Goal: Information Seeking & Learning: Learn about a topic

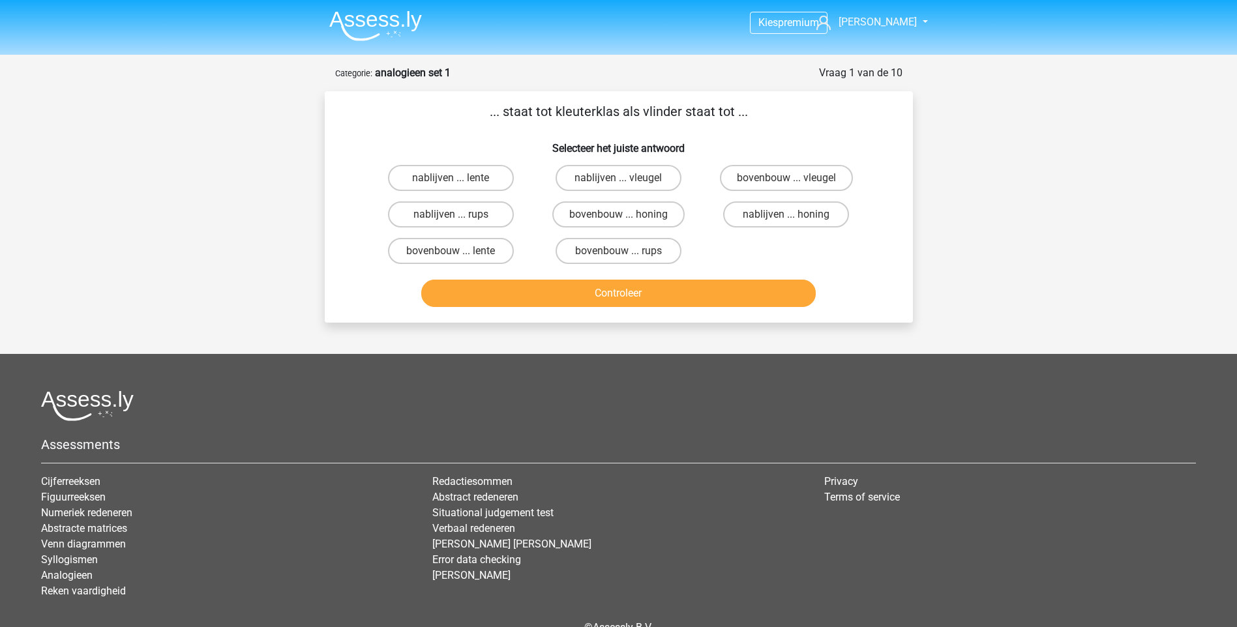
scroll to position [71, 0]
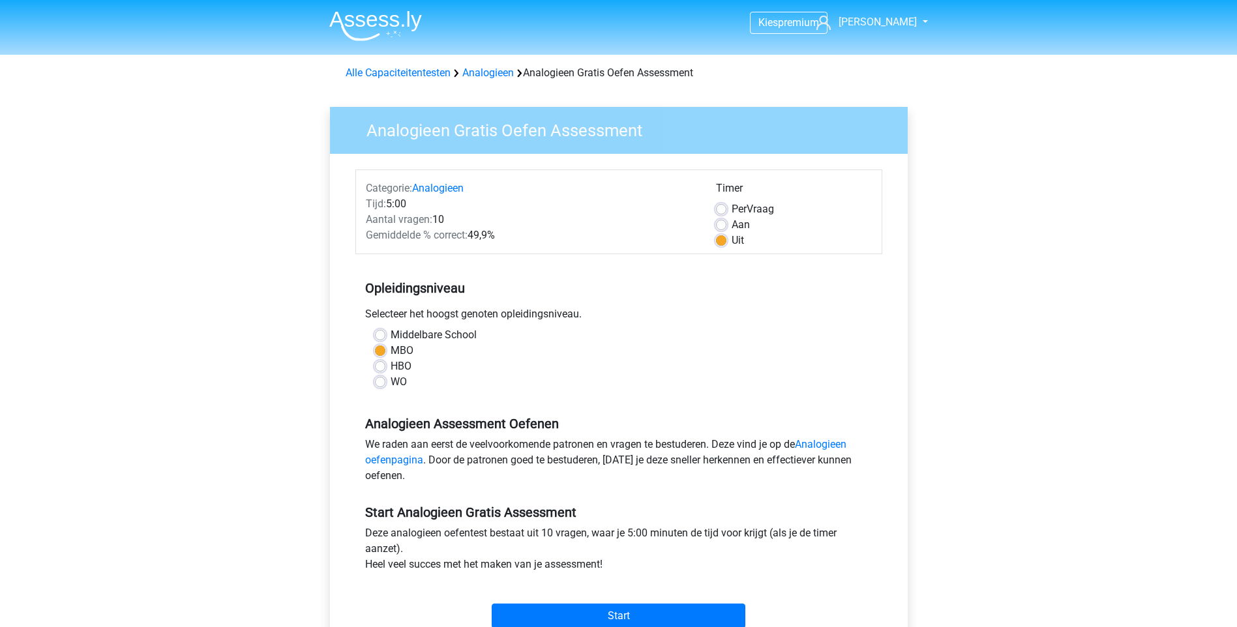
scroll to position [65, 0]
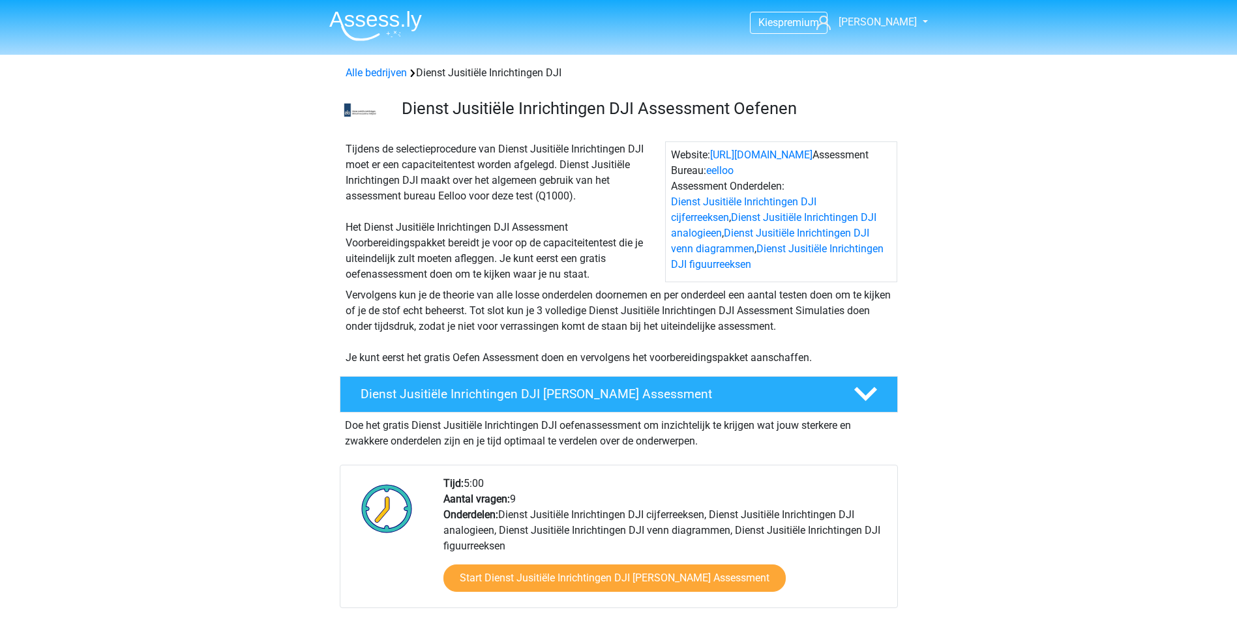
scroll to position [1500, 0]
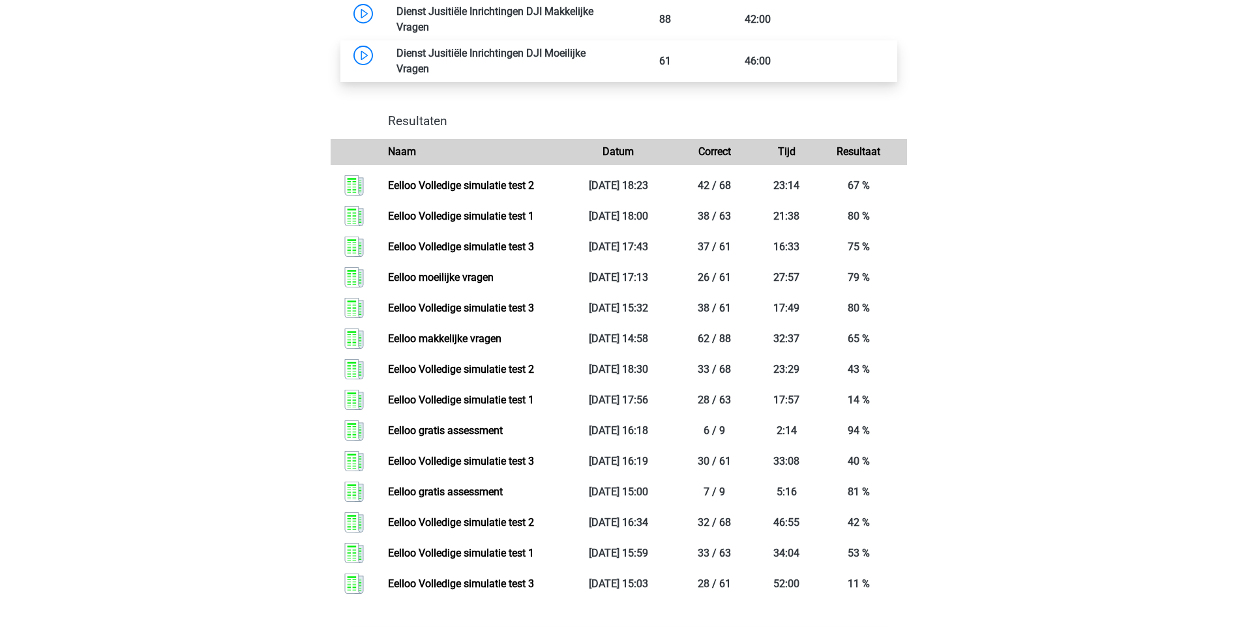
click at [429, 63] on link at bounding box center [429, 69] width 0 height 12
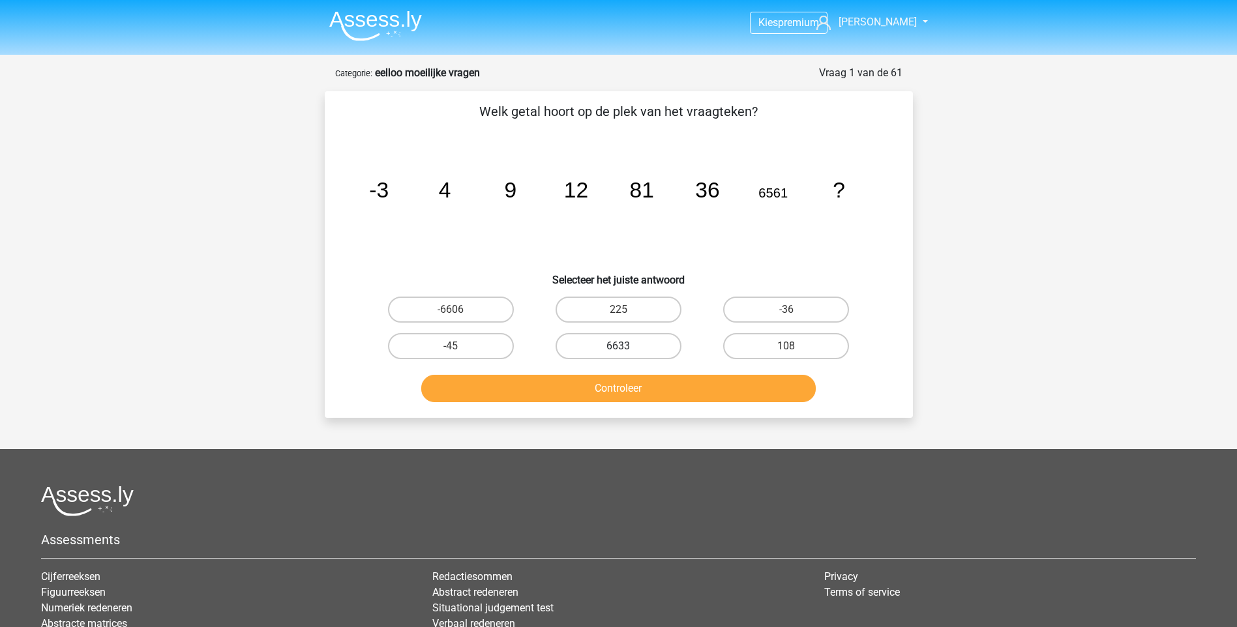
click at [642, 348] on label "6633" at bounding box center [619, 346] width 126 height 26
click at [627, 348] on input "6633" at bounding box center [622, 350] width 8 height 8
radio input "true"
click at [623, 388] on button "Controleer" at bounding box center [618, 388] width 395 height 27
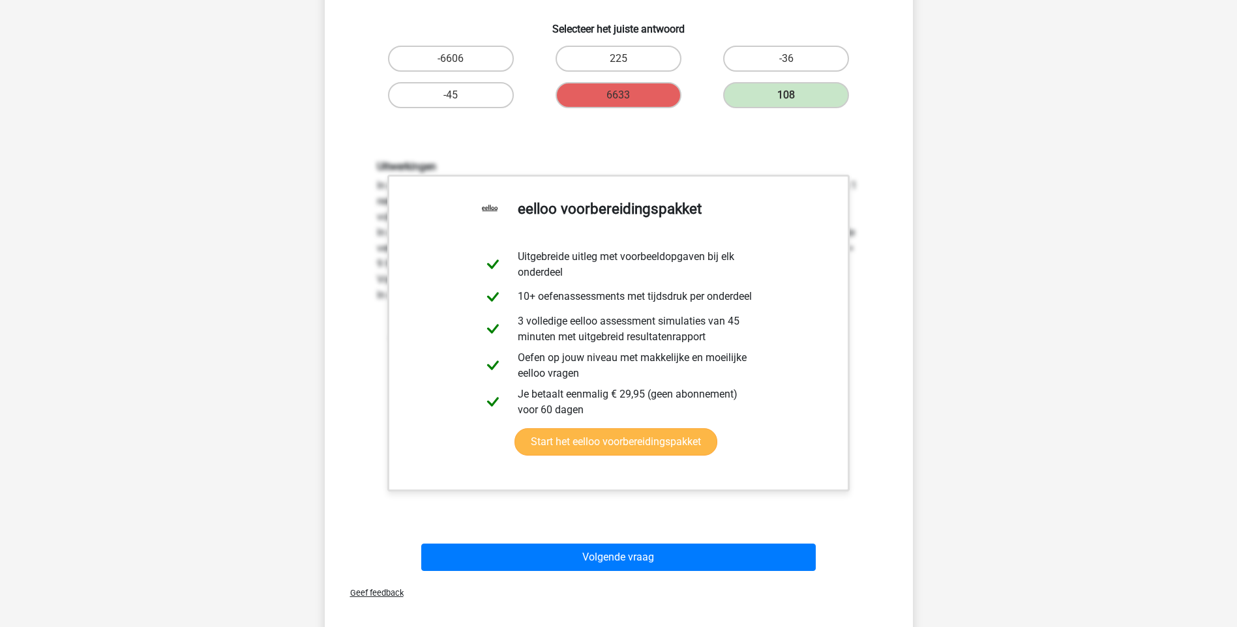
scroll to position [261, 0]
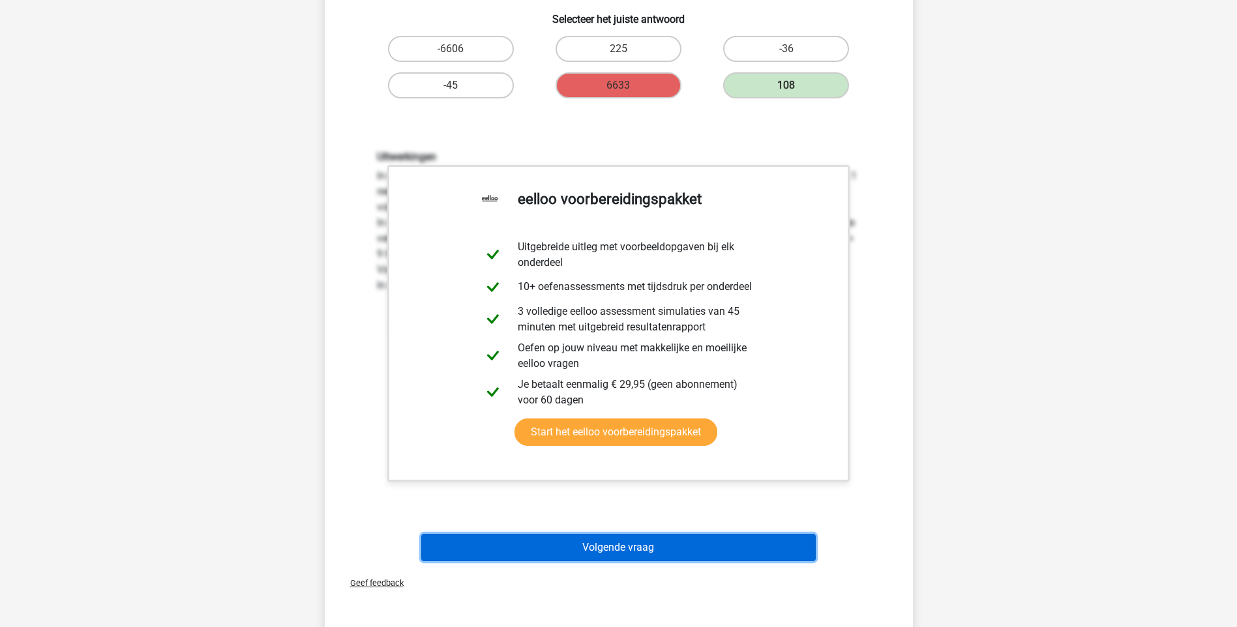
click at [608, 548] on button "Volgende vraag" at bounding box center [618, 547] width 395 height 27
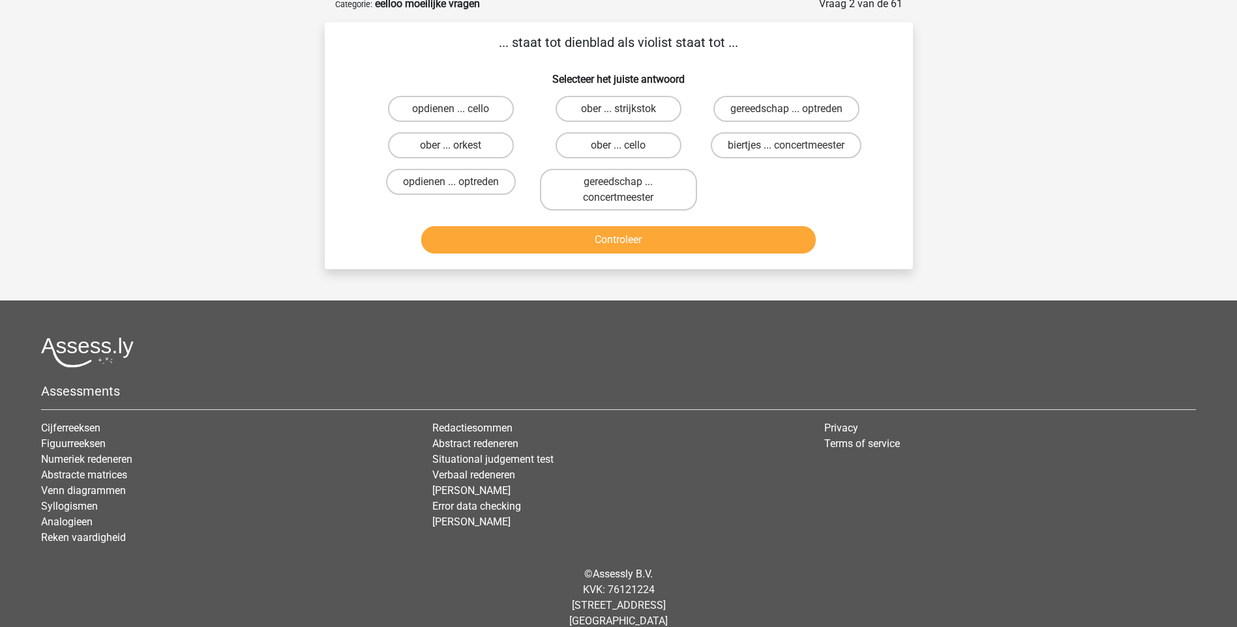
scroll to position [65, 0]
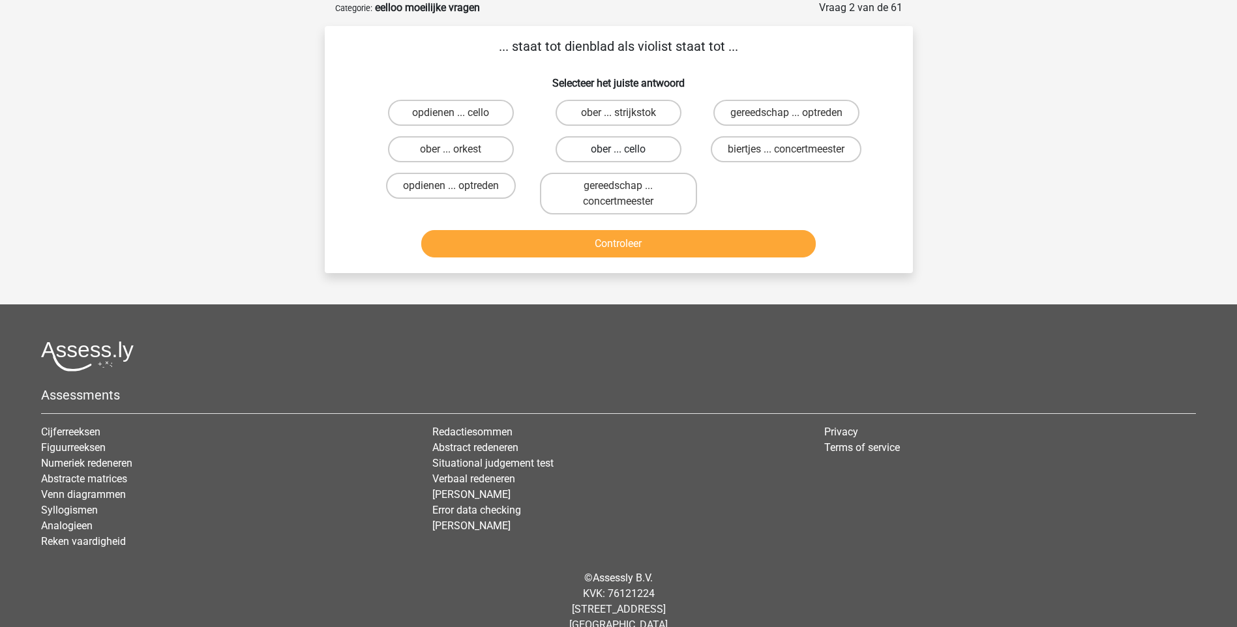
click at [636, 150] on label "ober ... cello" at bounding box center [619, 149] width 126 height 26
click at [627, 150] on input "ober ... cello" at bounding box center [622, 153] width 8 height 8
radio input "true"
click at [642, 237] on button "Controleer" at bounding box center [618, 243] width 395 height 27
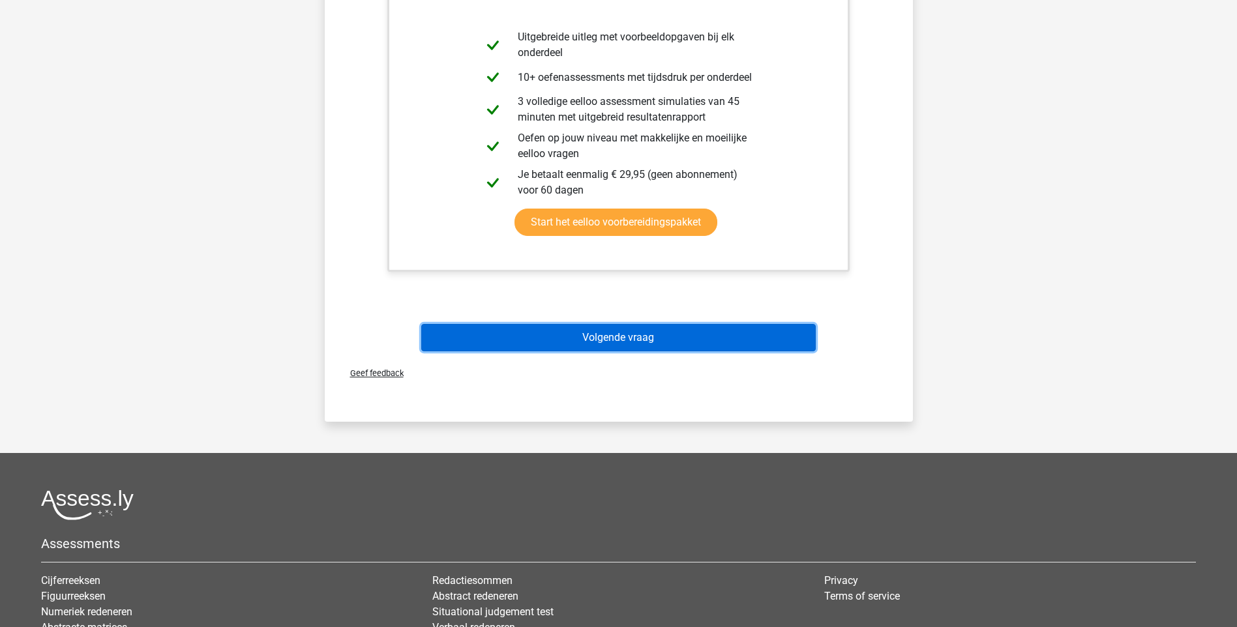
click at [625, 344] on button "Volgende vraag" at bounding box center [618, 337] width 395 height 27
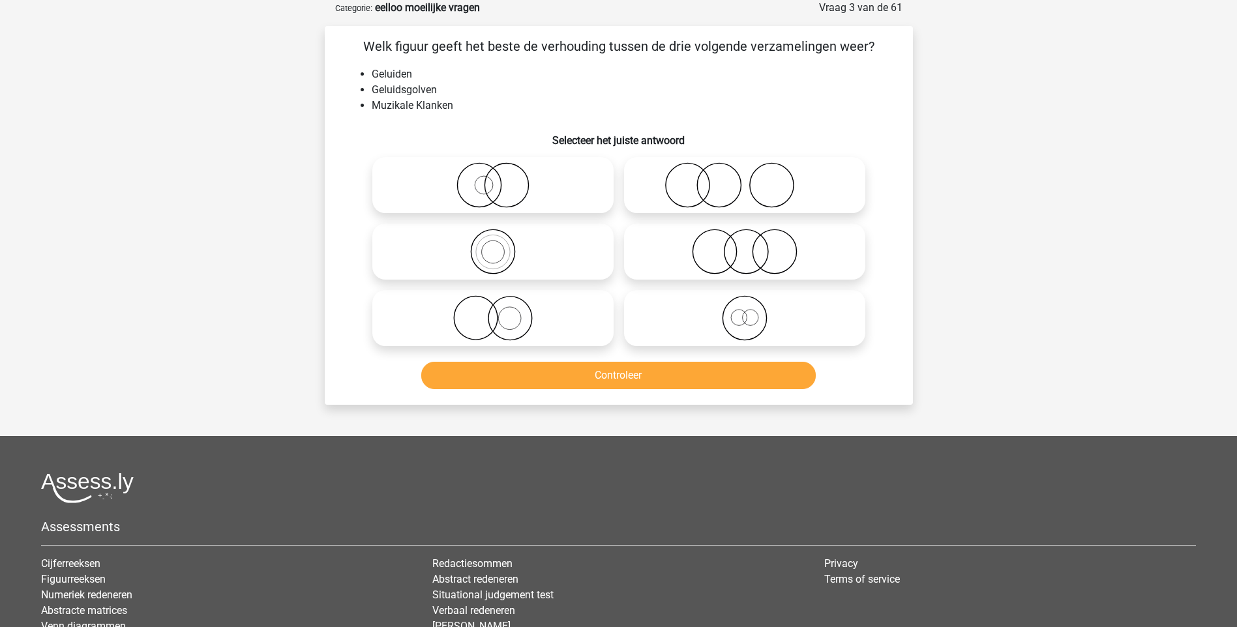
click at [496, 263] on circle at bounding box center [492, 252] width 23 height 23
click at [496, 245] on input "radio" at bounding box center [497, 241] width 8 height 8
radio input "true"
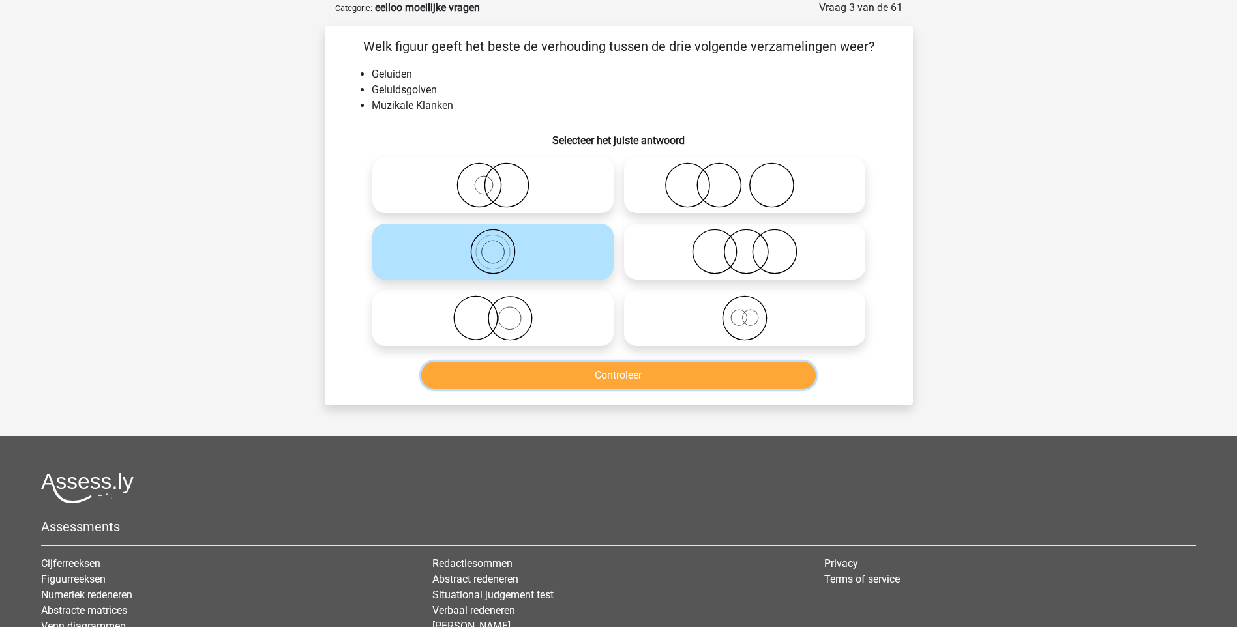
click at [620, 380] on button "Controleer" at bounding box center [618, 375] width 395 height 27
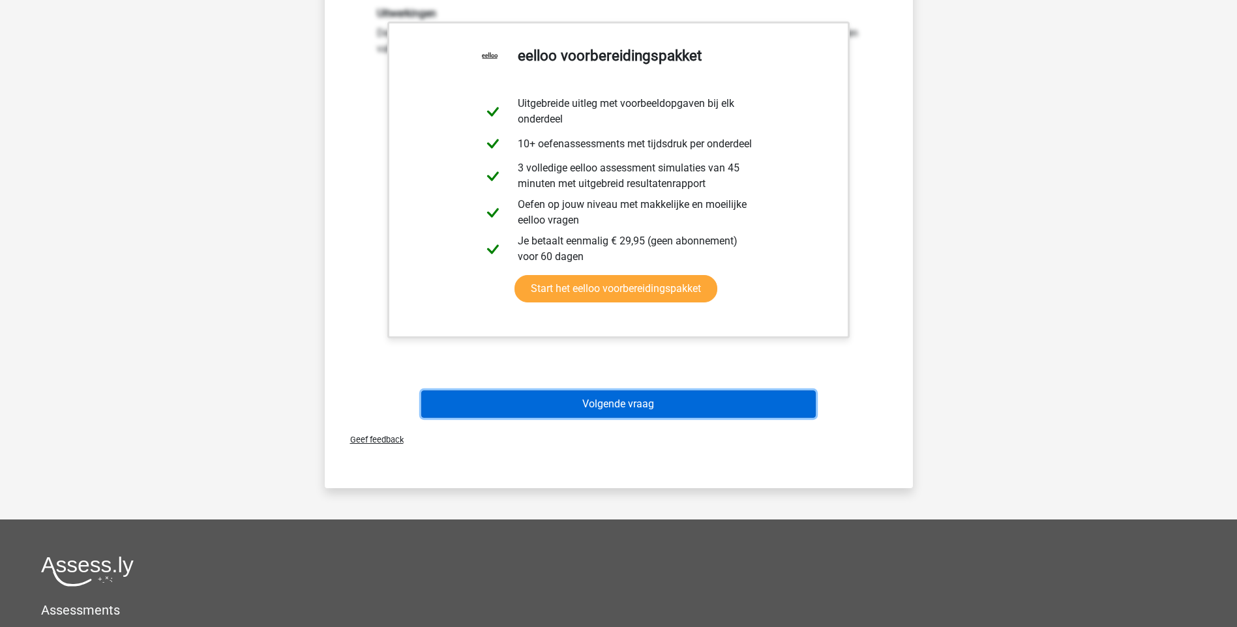
click at [627, 401] on button "Volgende vraag" at bounding box center [618, 404] width 395 height 27
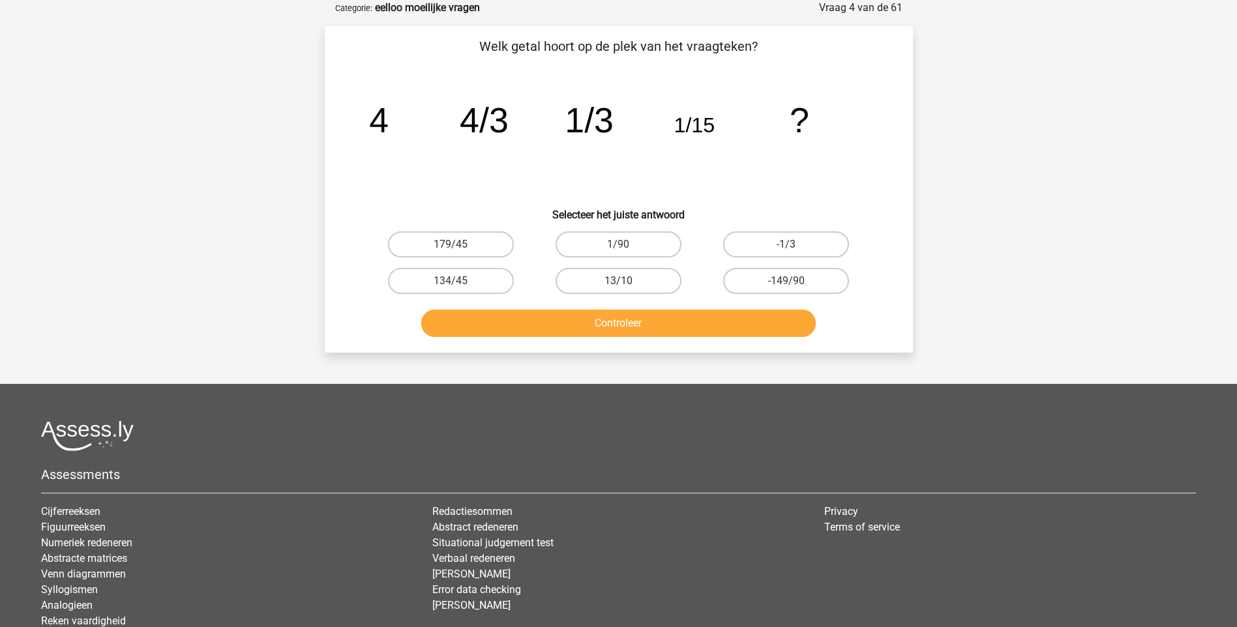
click at [455, 284] on input "134/45" at bounding box center [455, 285] width 8 height 8
radio input "true"
click at [567, 318] on button "Controleer" at bounding box center [618, 323] width 395 height 27
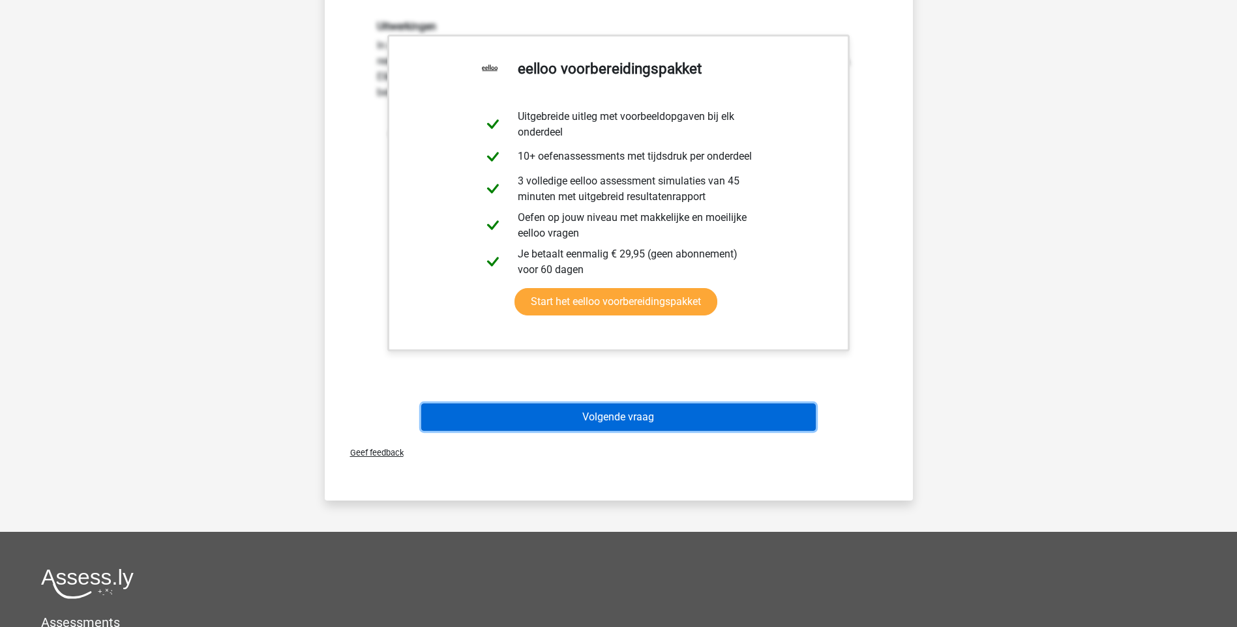
click at [634, 421] on button "Volgende vraag" at bounding box center [618, 417] width 395 height 27
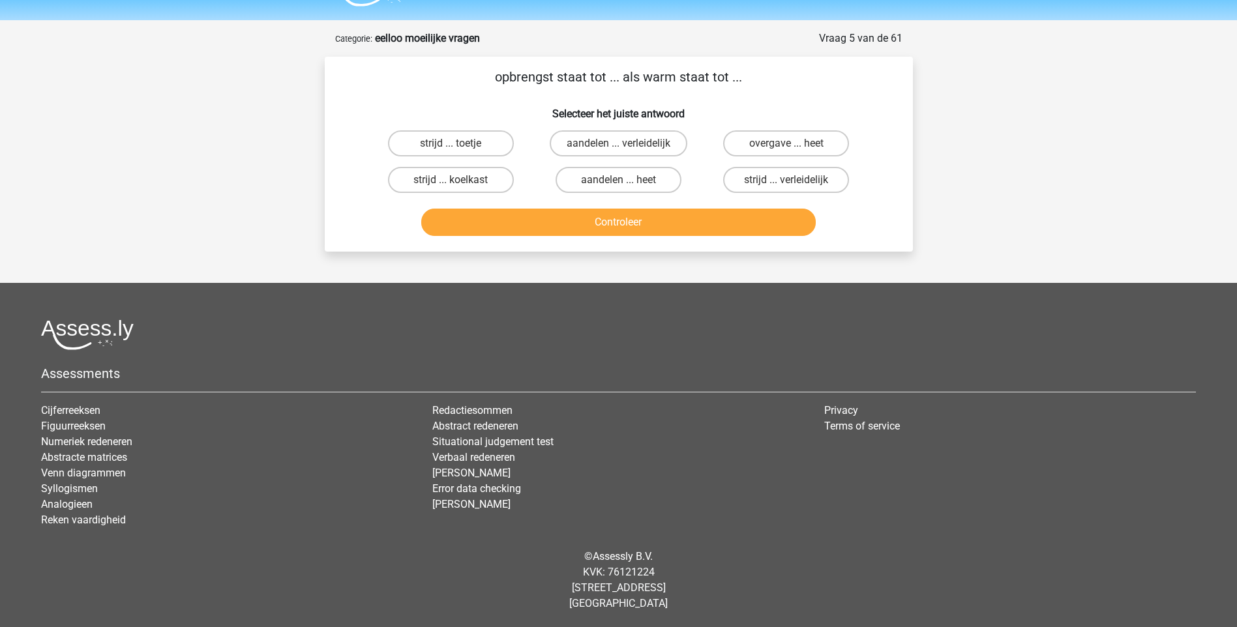
scroll to position [35, 0]
click at [600, 184] on label "aandelen ... heet" at bounding box center [619, 180] width 126 height 26
click at [618, 184] on input "aandelen ... heet" at bounding box center [622, 184] width 8 height 8
radio input "true"
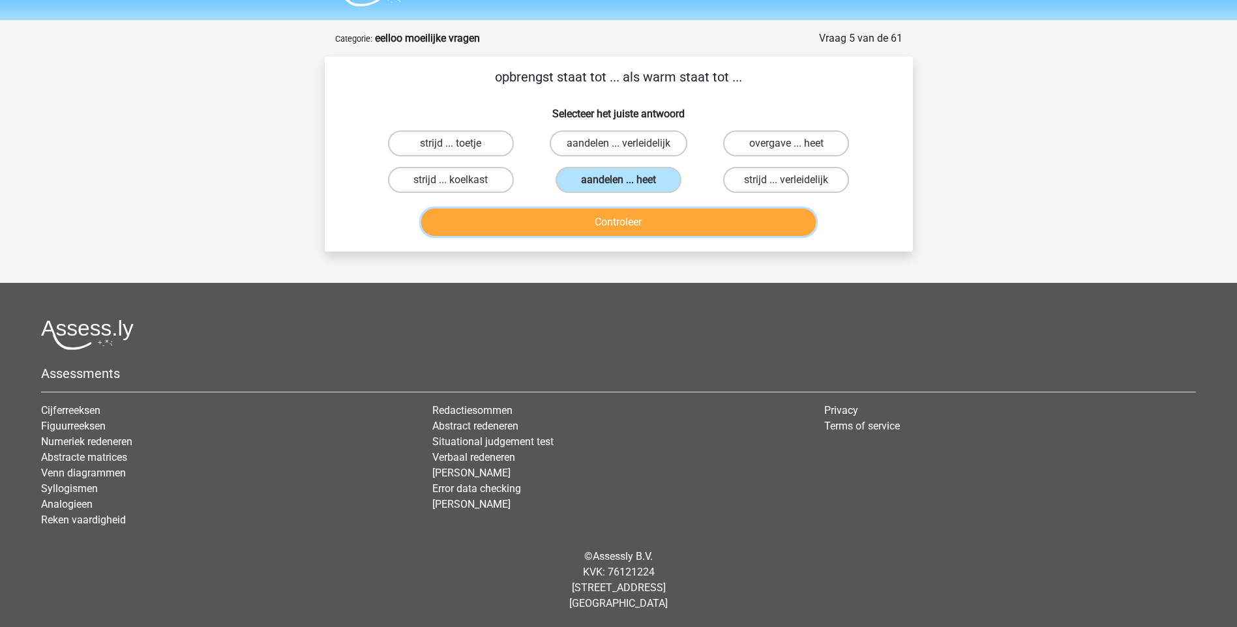
click at [597, 220] on button "Controleer" at bounding box center [618, 222] width 395 height 27
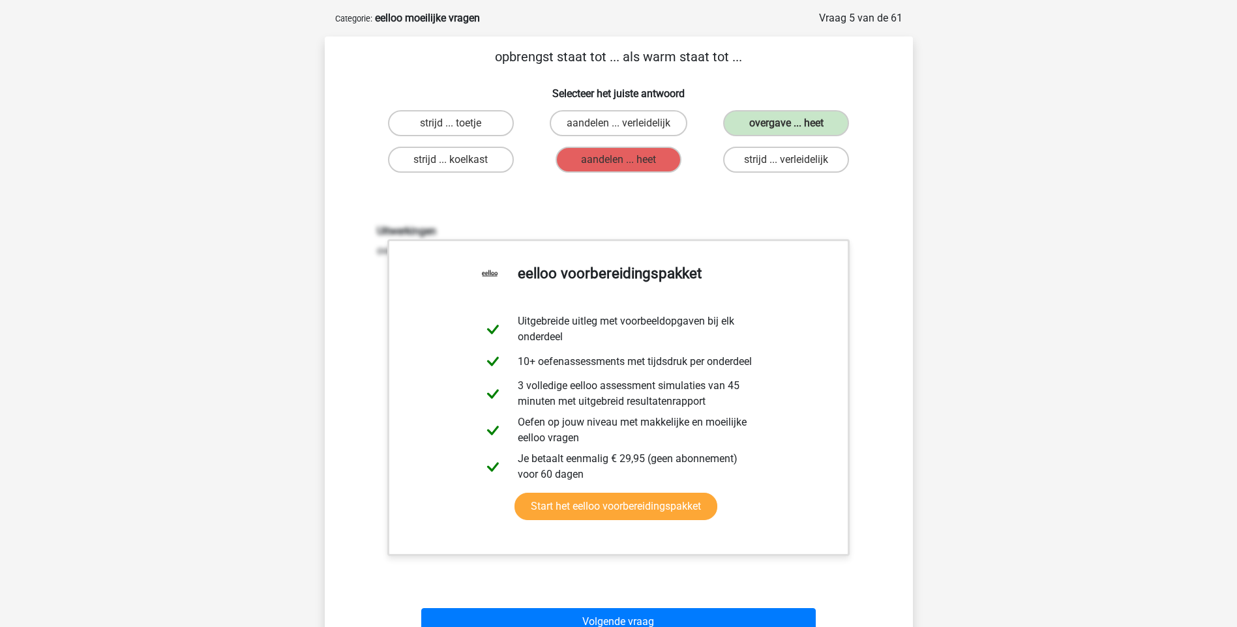
scroll to position [361, 0]
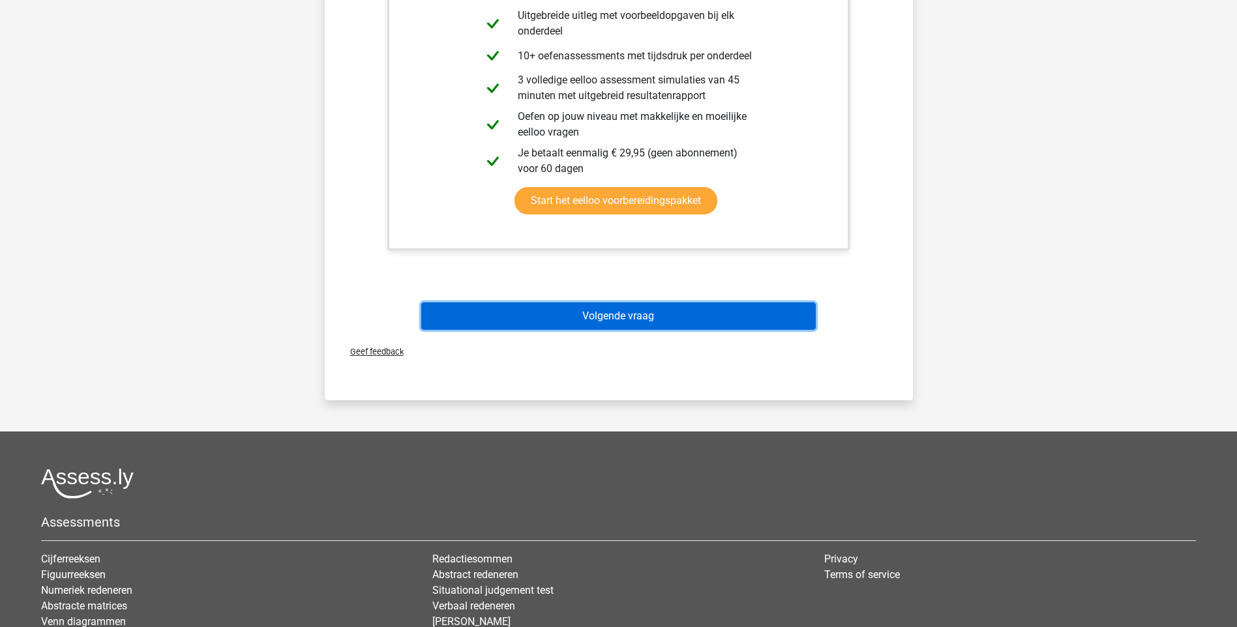
click at [592, 323] on button "Volgende vraag" at bounding box center [618, 316] width 395 height 27
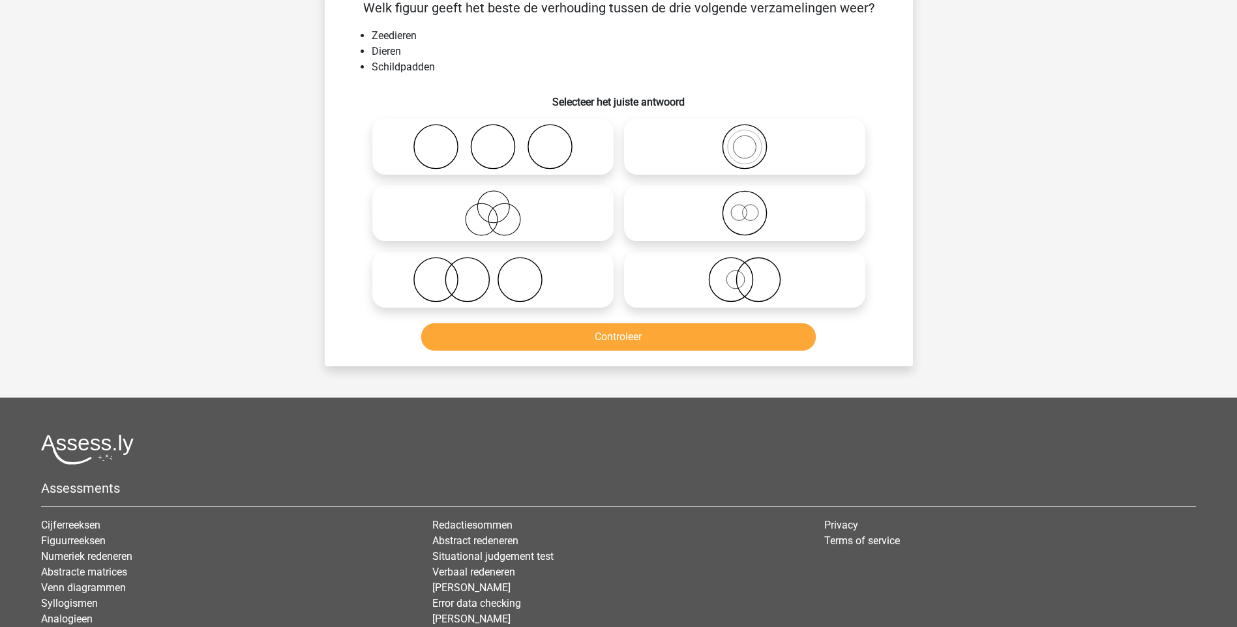
scroll to position [65, 0]
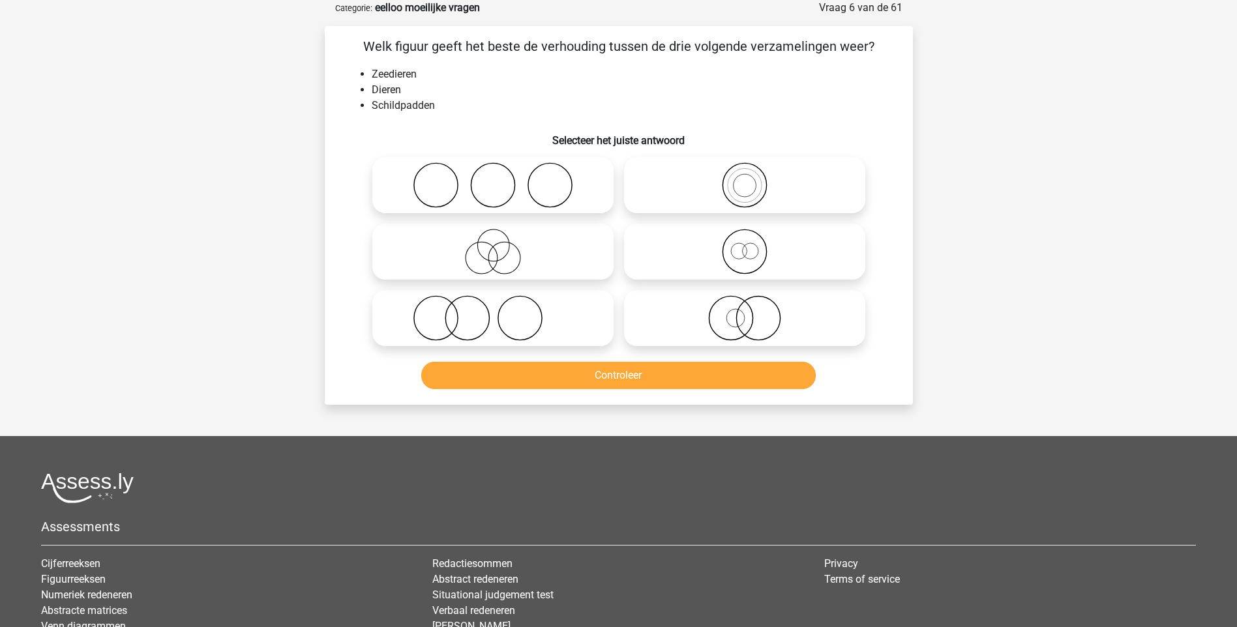
click at [747, 331] on icon at bounding box center [744, 318] width 231 height 46
click at [747, 312] on input "radio" at bounding box center [749, 307] width 8 height 8
radio input "true"
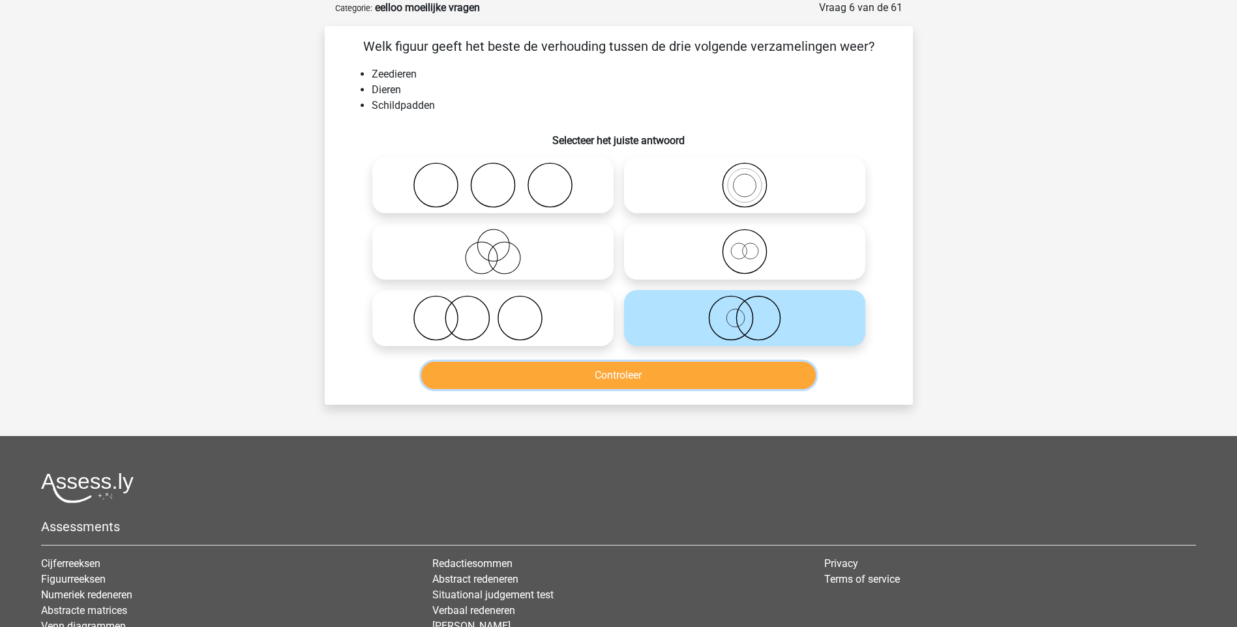
click at [629, 377] on button "Controleer" at bounding box center [618, 375] width 395 height 27
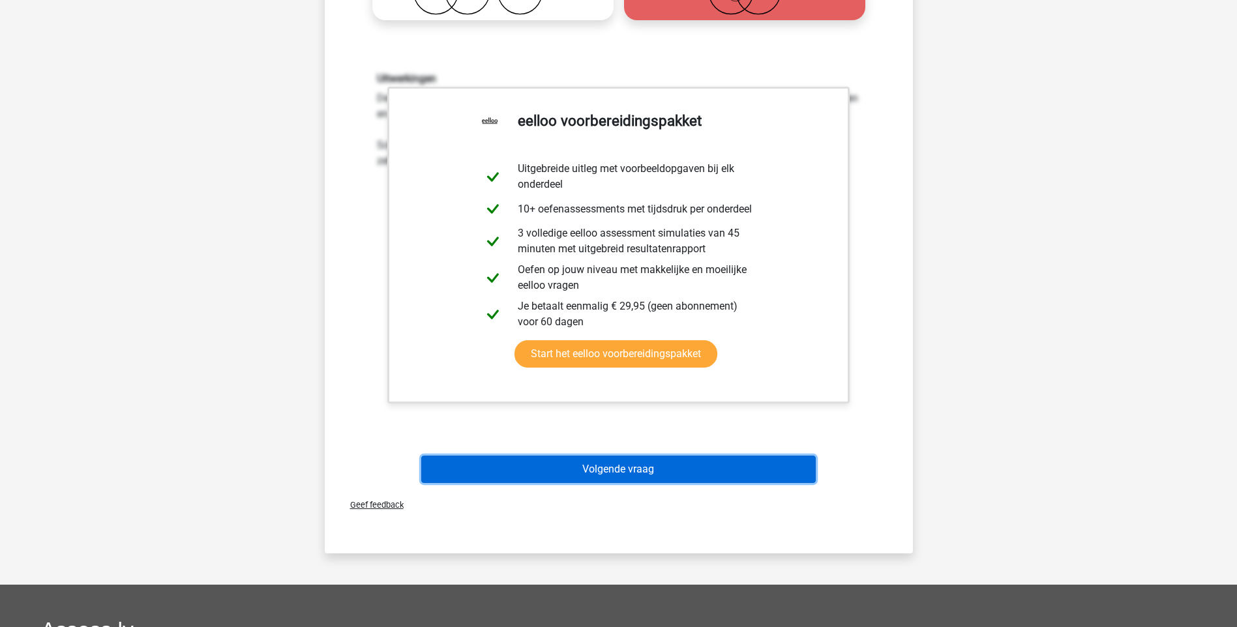
click at [646, 468] on button "Volgende vraag" at bounding box center [618, 469] width 395 height 27
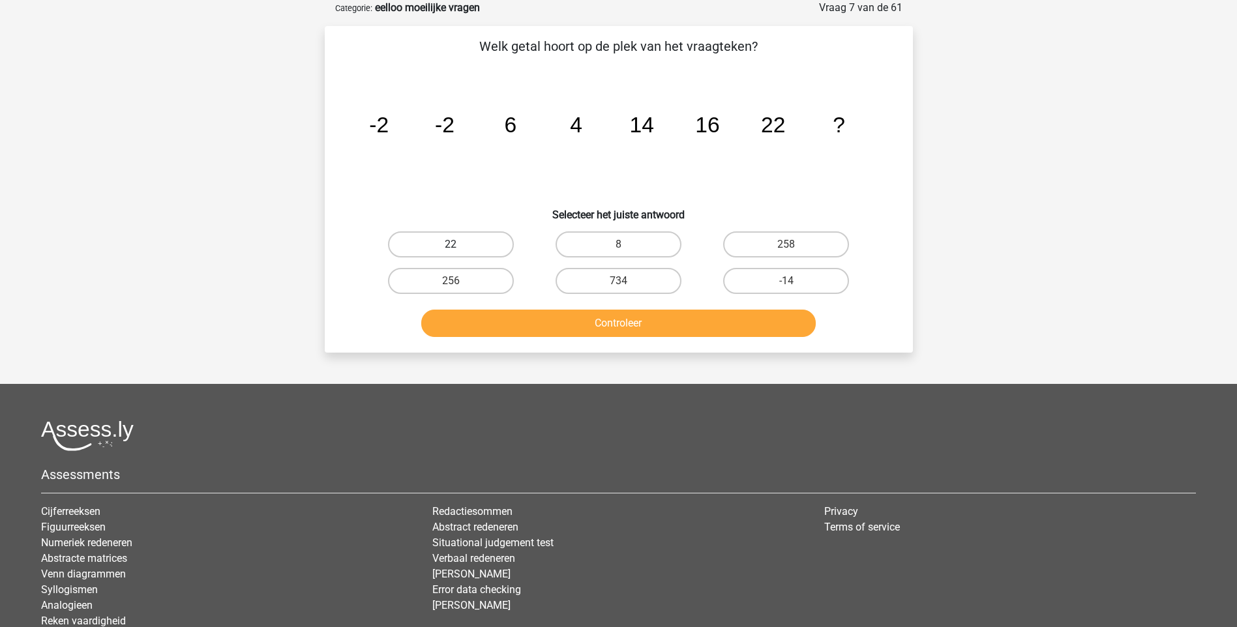
click at [468, 254] on label "22" at bounding box center [451, 244] width 126 height 26
click at [459, 253] on input "22" at bounding box center [455, 249] width 8 height 8
radio input "true"
click at [597, 317] on button "Controleer" at bounding box center [618, 323] width 395 height 27
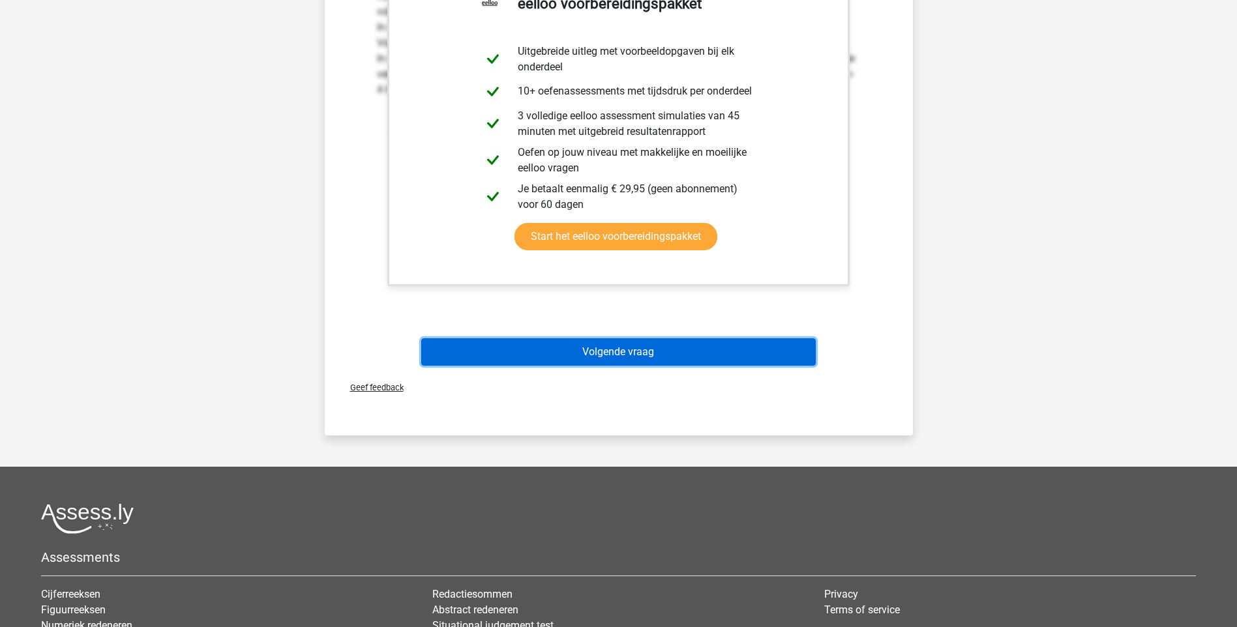
click at [586, 353] on button "Volgende vraag" at bounding box center [618, 351] width 395 height 27
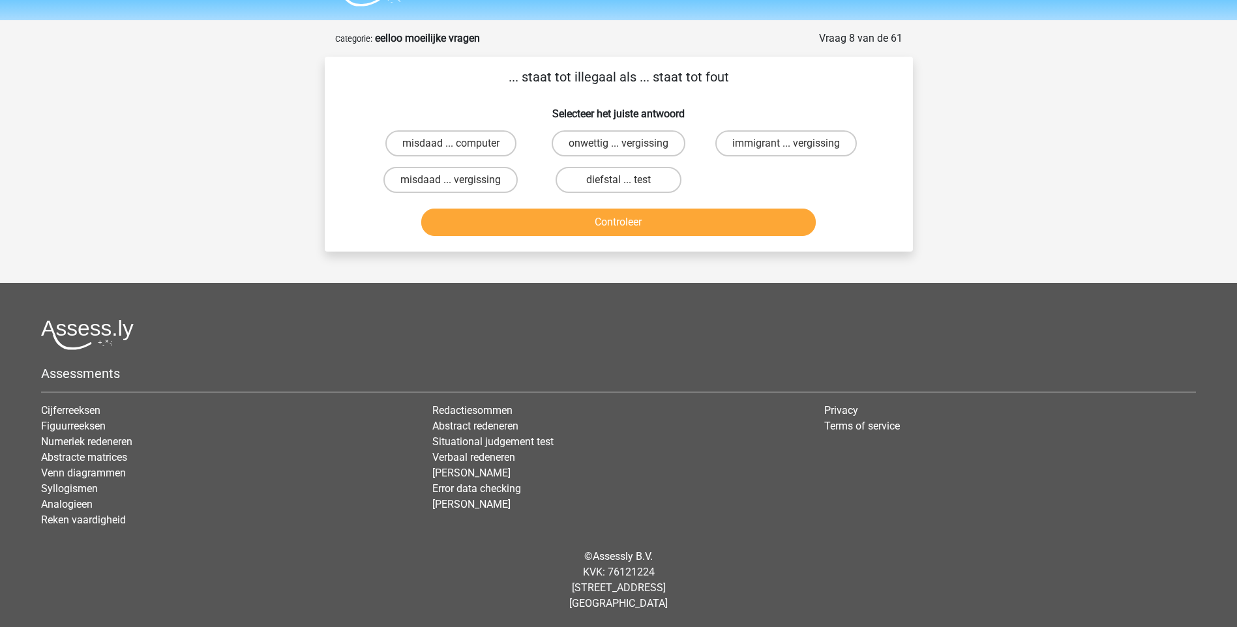
scroll to position [35, 0]
click at [583, 142] on label "onwettig ... vergissing" at bounding box center [619, 143] width 134 height 26
click at [618, 143] on input "onwettig ... vergissing" at bounding box center [622, 147] width 8 height 8
radio input "true"
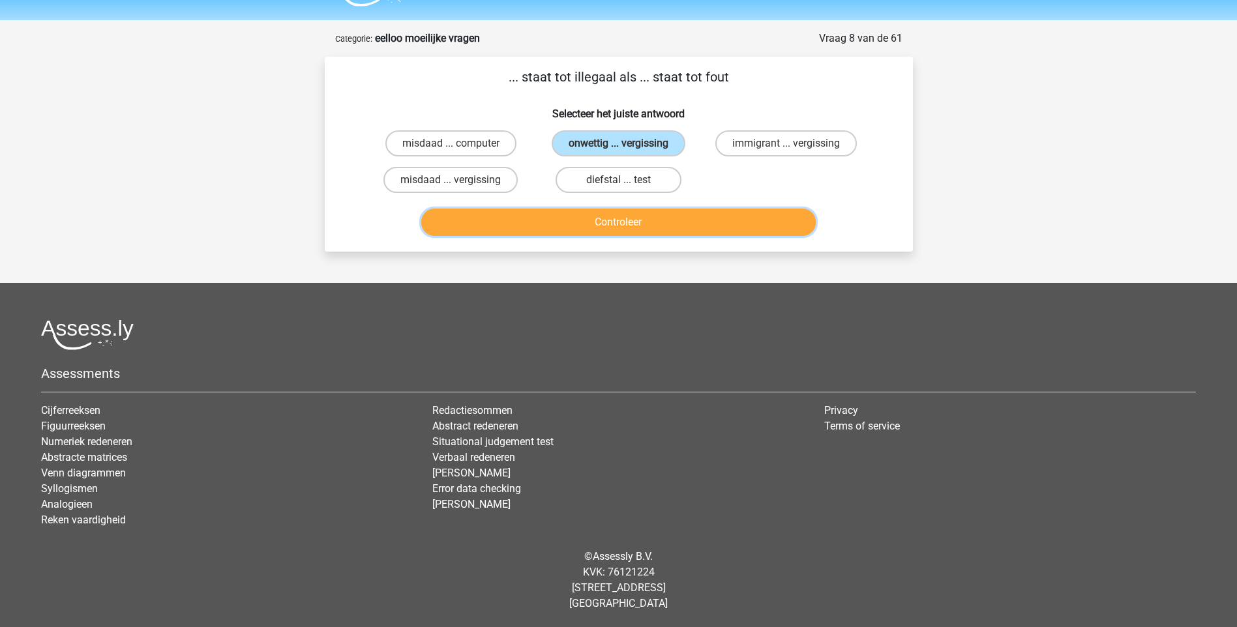
click at [627, 224] on button "Controleer" at bounding box center [618, 222] width 395 height 27
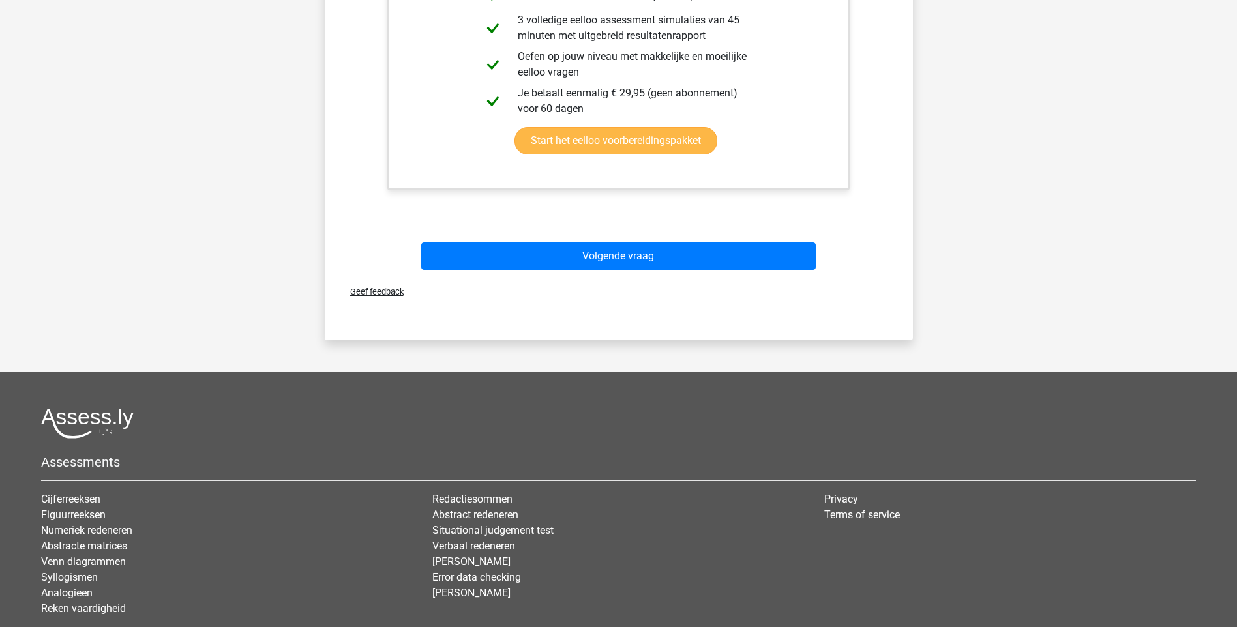
scroll to position [426, 0]
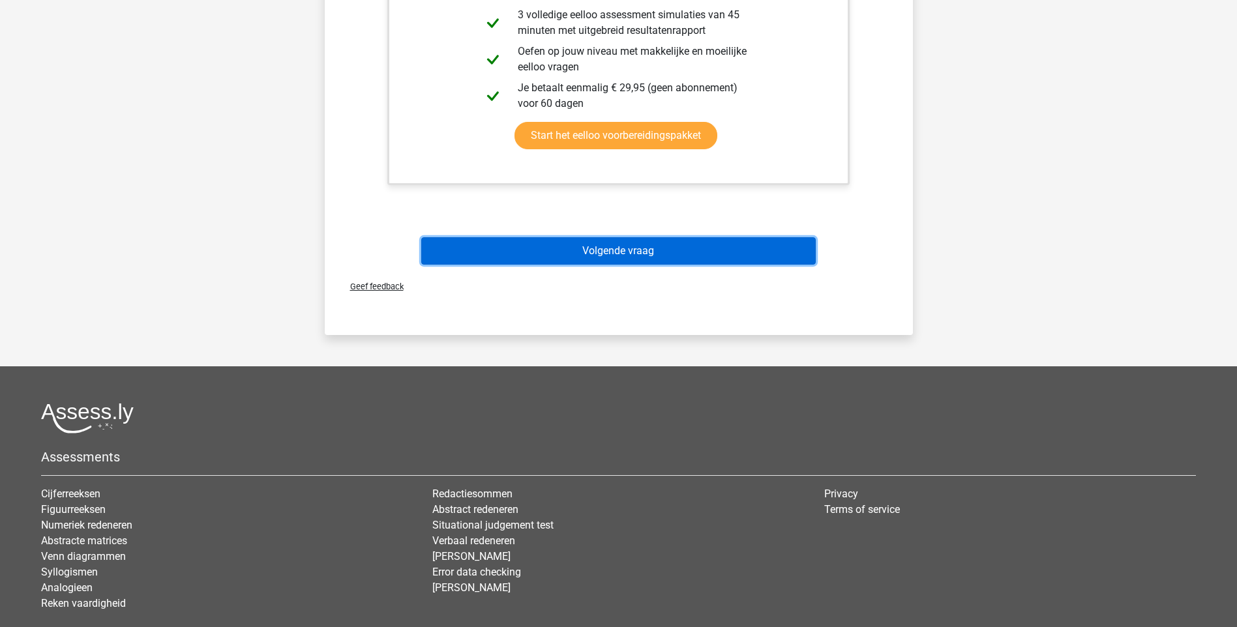
click at [582, 250] on button "Volgende vraag" at bounding box center [618, 250] width 395 height 27
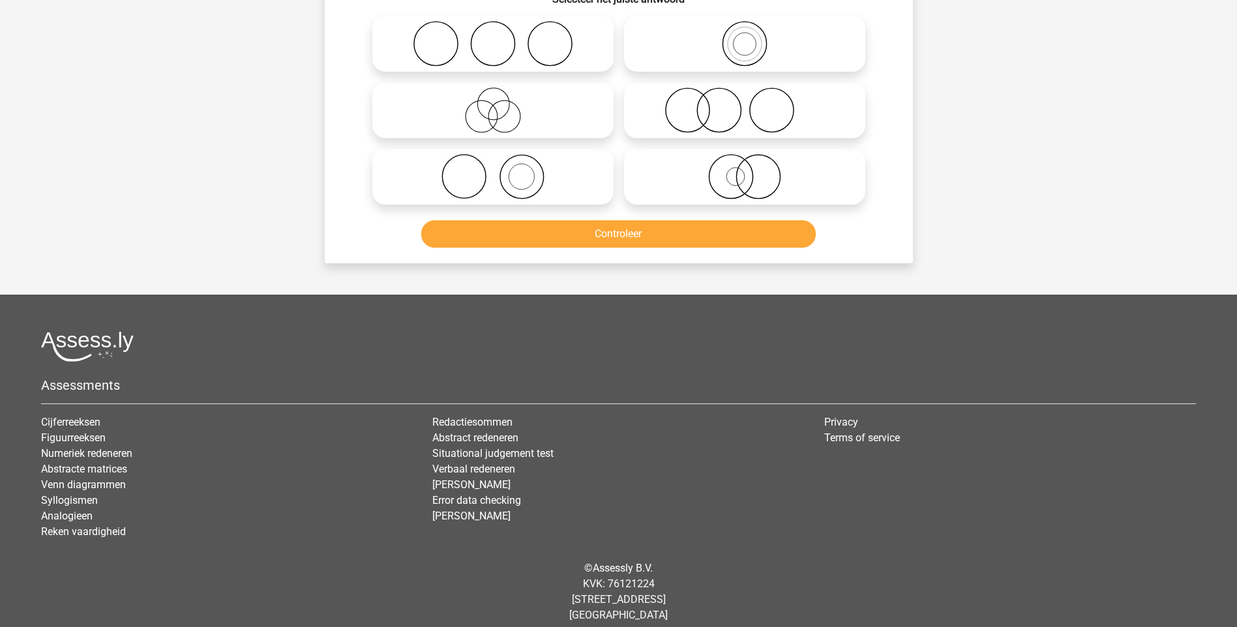
scroll to position [65, 0]
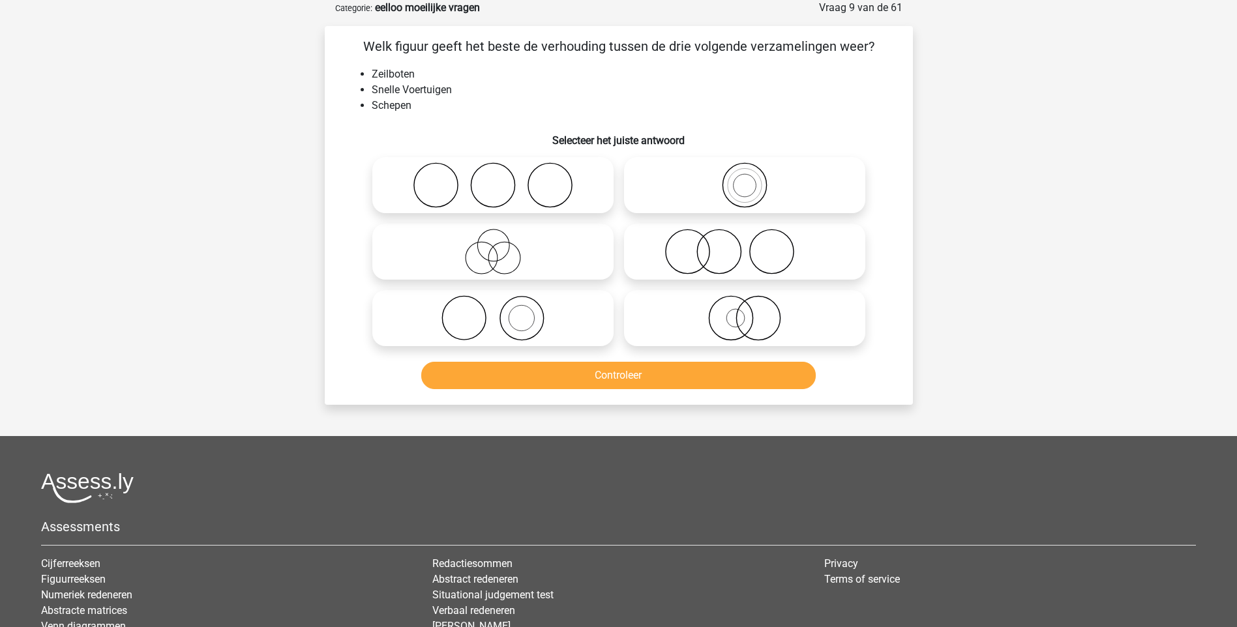
click at [497, 257] on icon at bounding box center [493, 252] width 231 height 46
click at [497, 245] on input "radio" at bounding box center [497, 241] width 8 height 8
radio input "true"
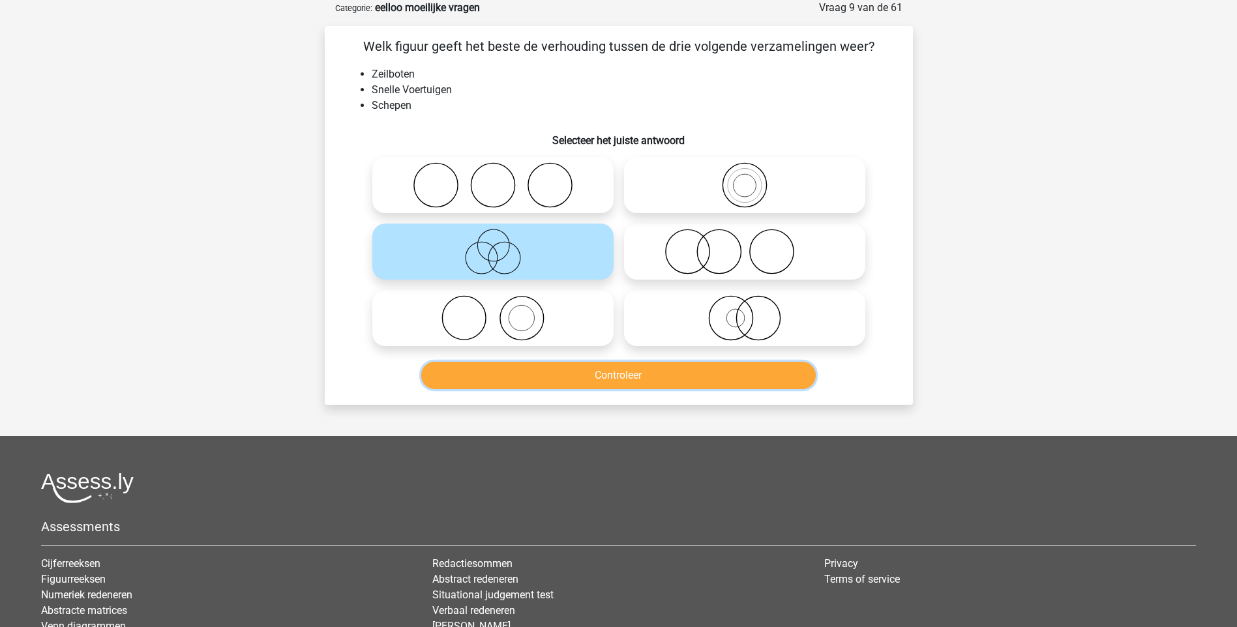
click at [605, 373] on button "Controleer" at bounding box center [618, 375] width 395 height 27
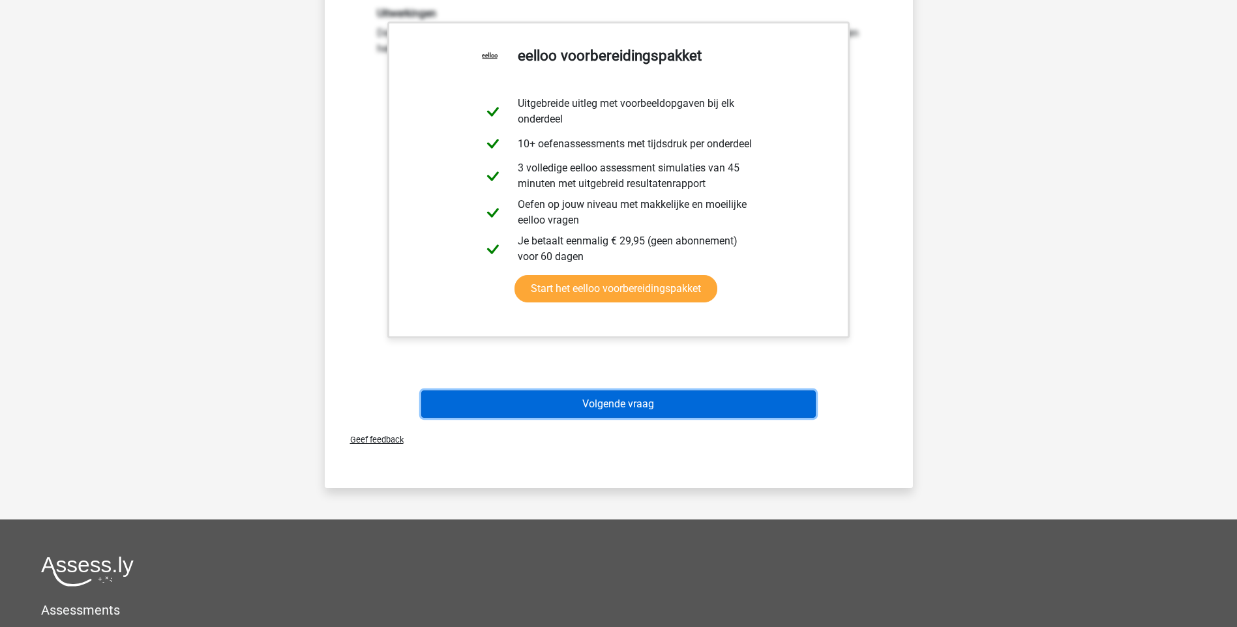
click at [630, 413] on button "Volgende vraag" at bounding box center [618, 404] width 395 height 27
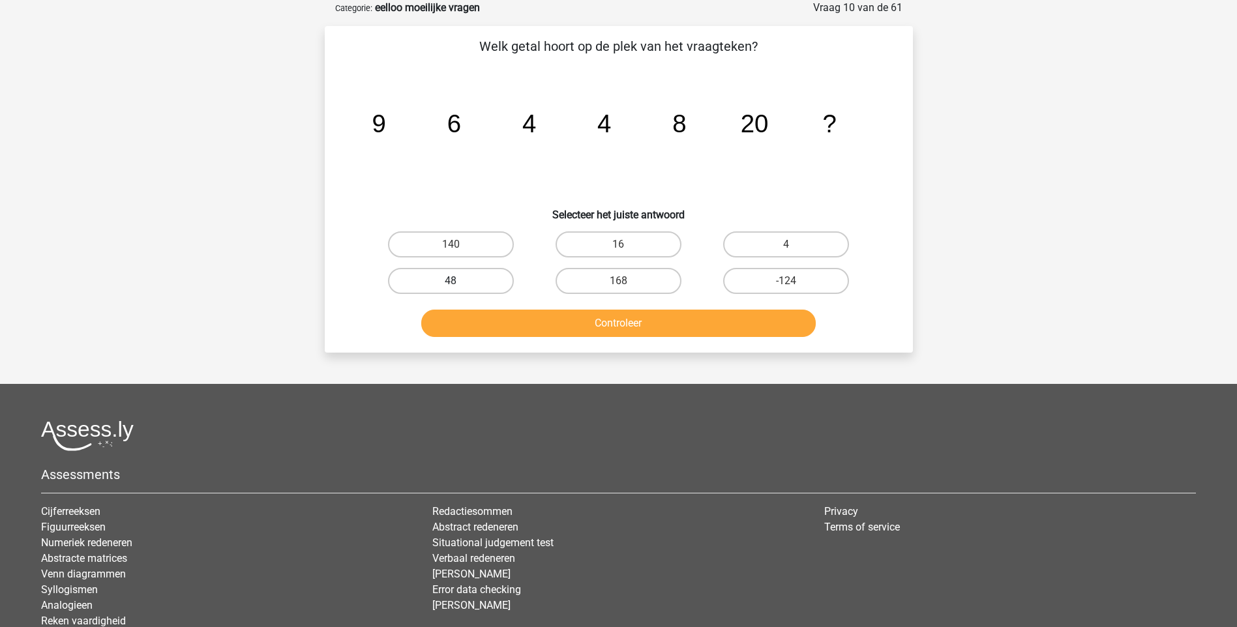
click at [470, 282] on label "48" at bounding box center [451, 281] width 126 height 26
click at [459, 282] on input "48" at bounding box center [455, 285] width 8 height 8
radio input "true"
click at [586, 321] on button "Controleer" at bounding box center [618, 323] width 395 height 27
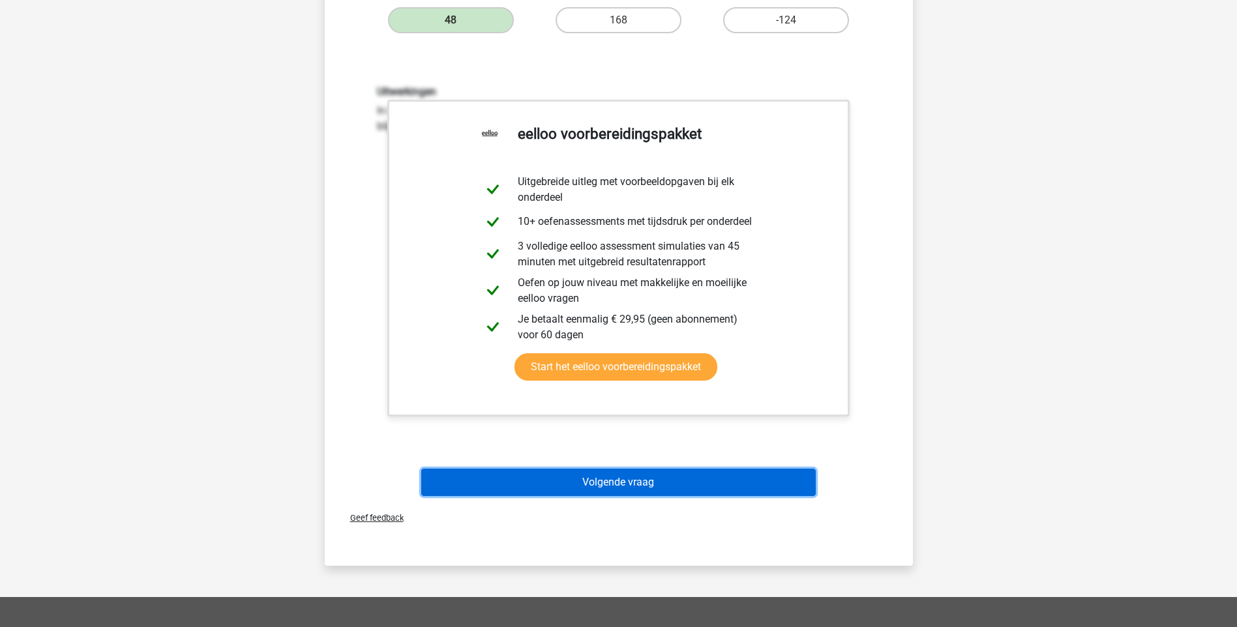
click at [627, 486] on button "Volgende vraag" at bounding box center [618, 482] width 395 height 27
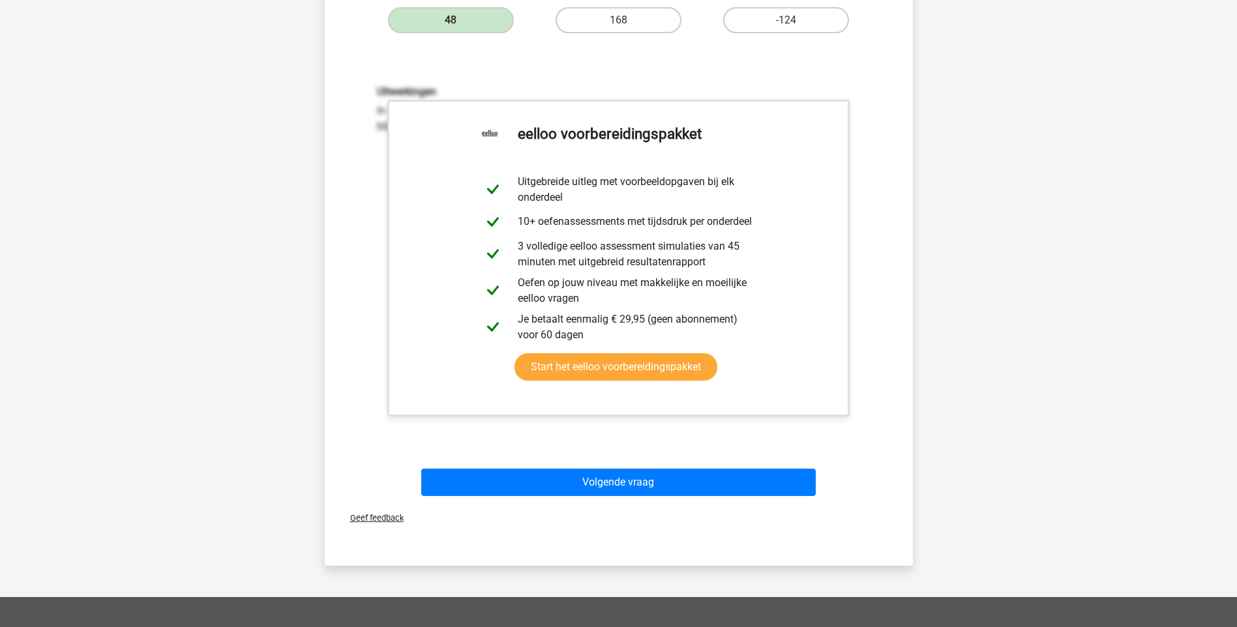
scroll to position [35, 0]
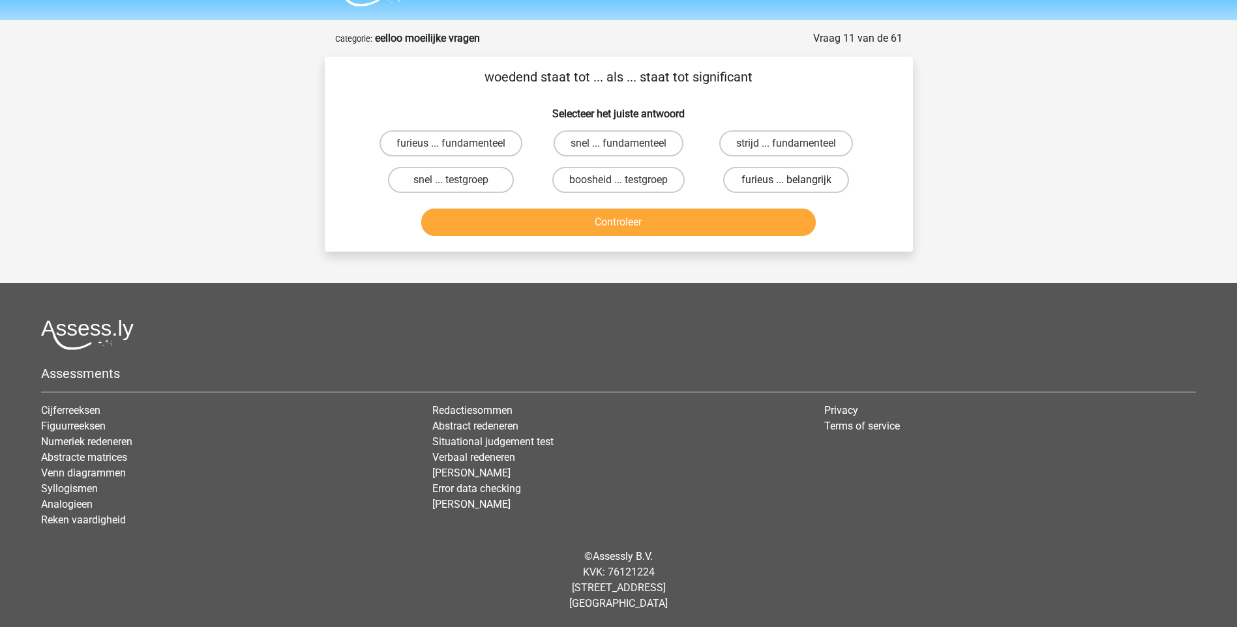
click at [759, 183] on label "furieus ... belangrijk" at bounding box center [786, 180] width 126 height 26
click at [786, 183] on input "furieus ... belangrijk" at bounding box center [790, 184] width 8 height 8
radio input "true"
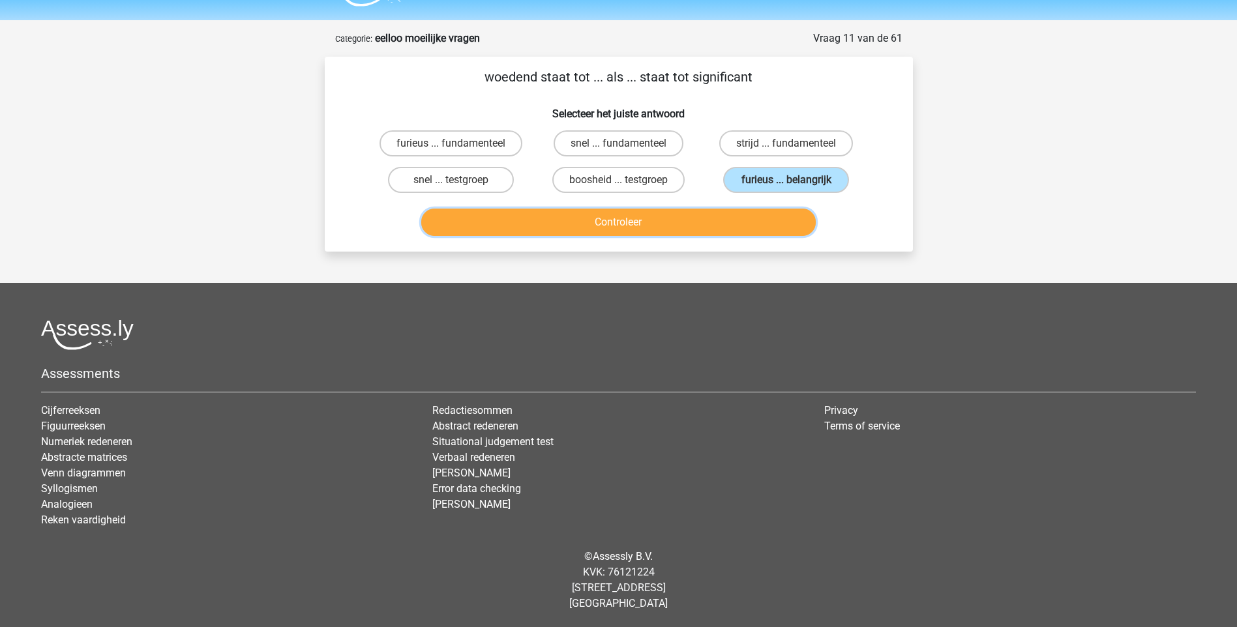
click at [663, 232] on button "Controleer" at bounding box center [618, 222] width 395 height 27
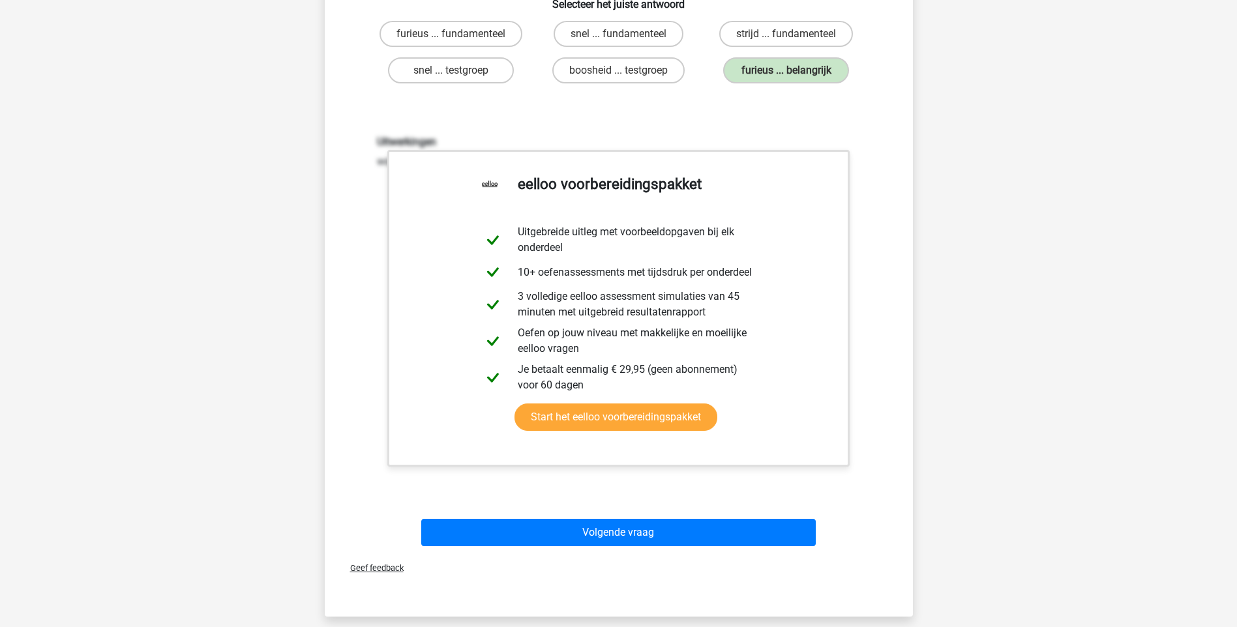
scroll to position [426, 0]
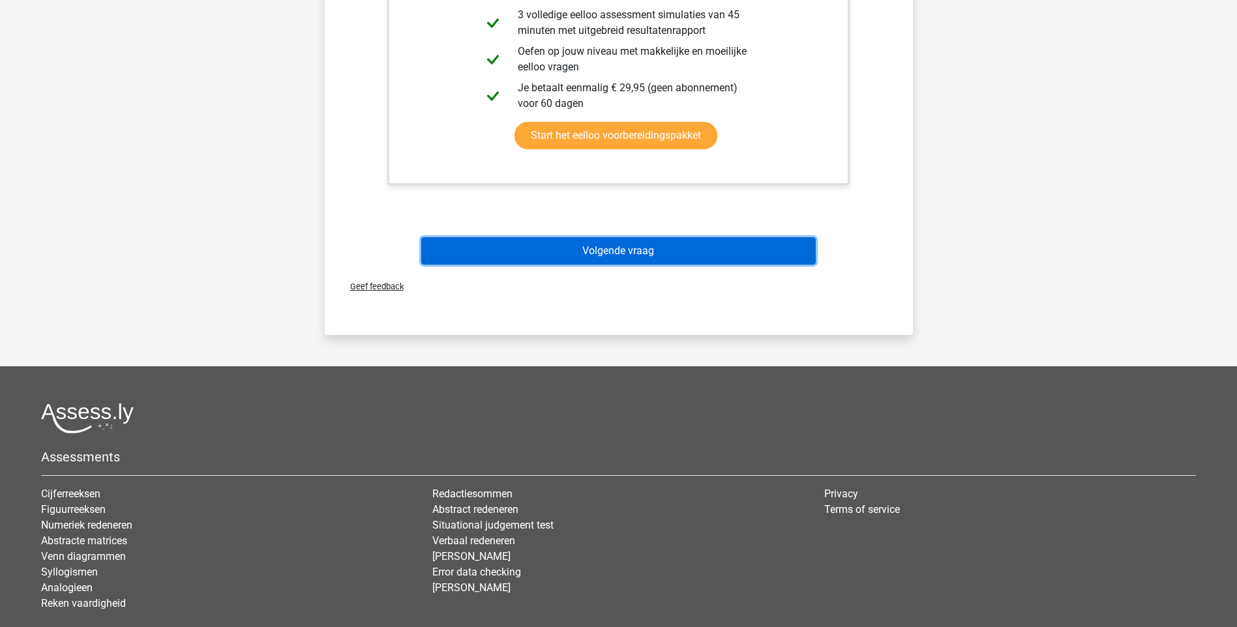
click at [622, 256] on button "Volgende vraag" at bounding box center [618, 250] width 395 height 27
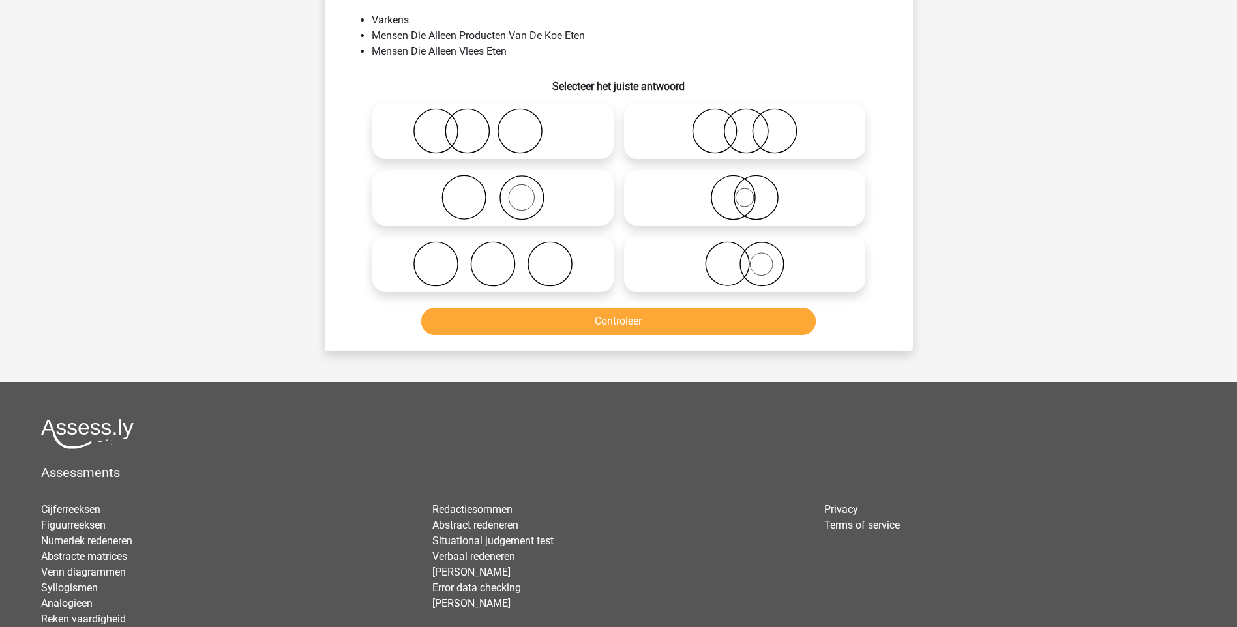
scroll to position [65, 0]
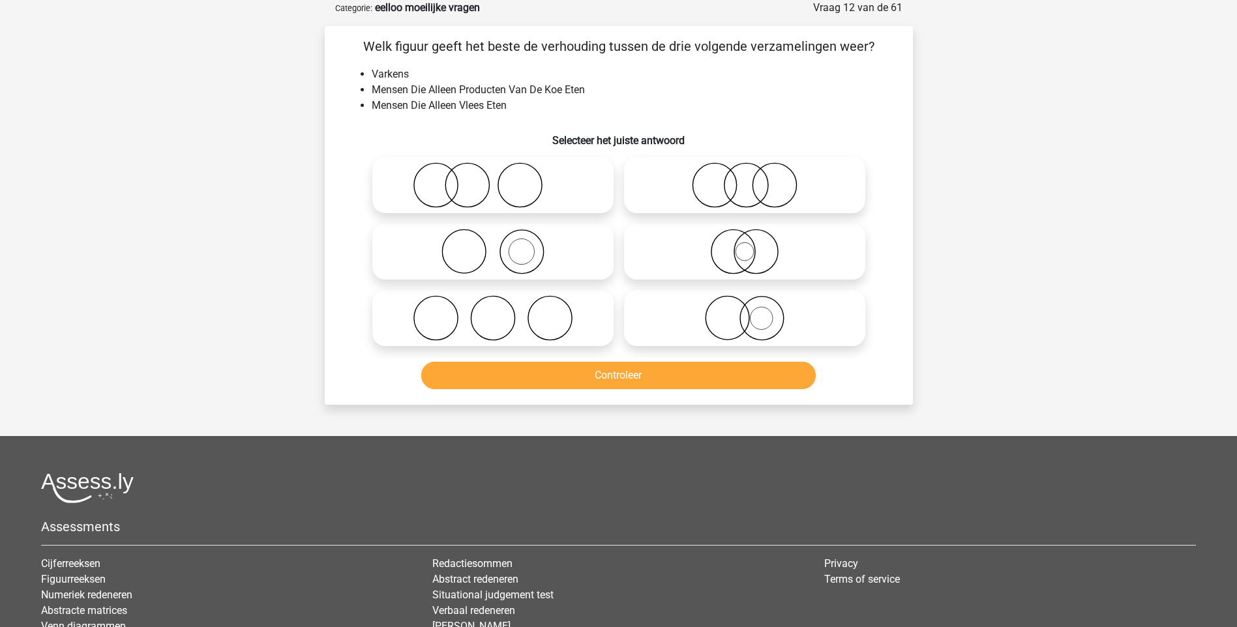
click at [490, 321] on icon at bounding box center [493, 318] width 231 height 46
click at [493, 312] on input "radio" at bounding box center [497, 307] width 8 height 8
radio input "true"
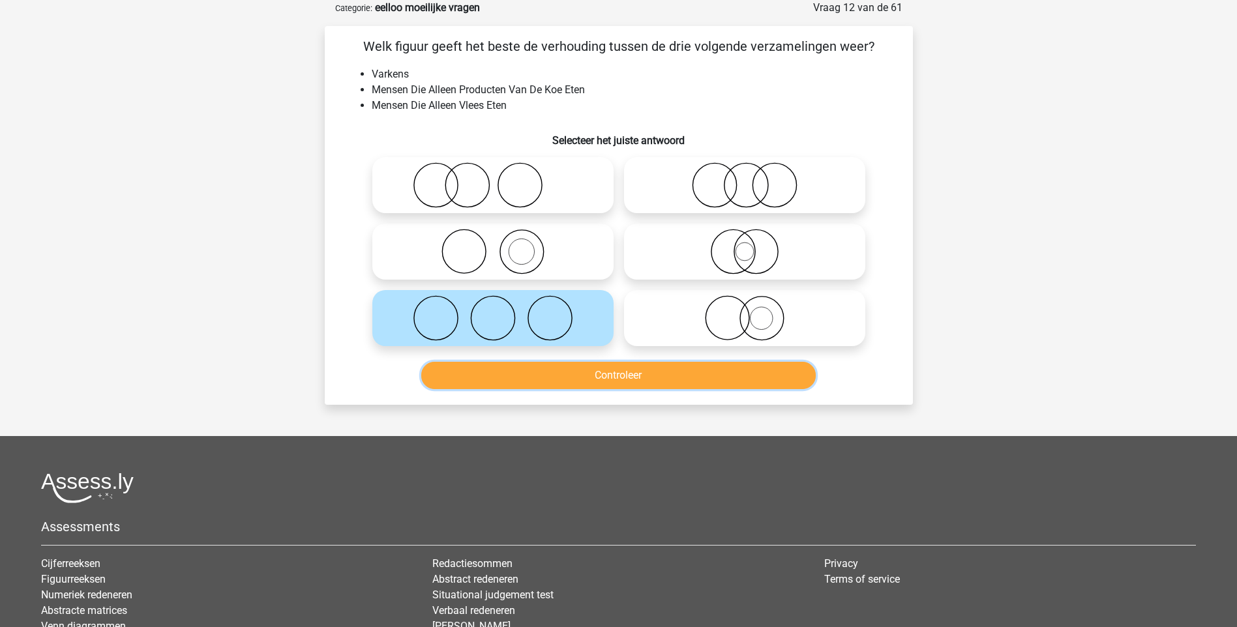
click at [616, 383] on button "Controleer" at bounding box center [618, 375] width 395 height 27
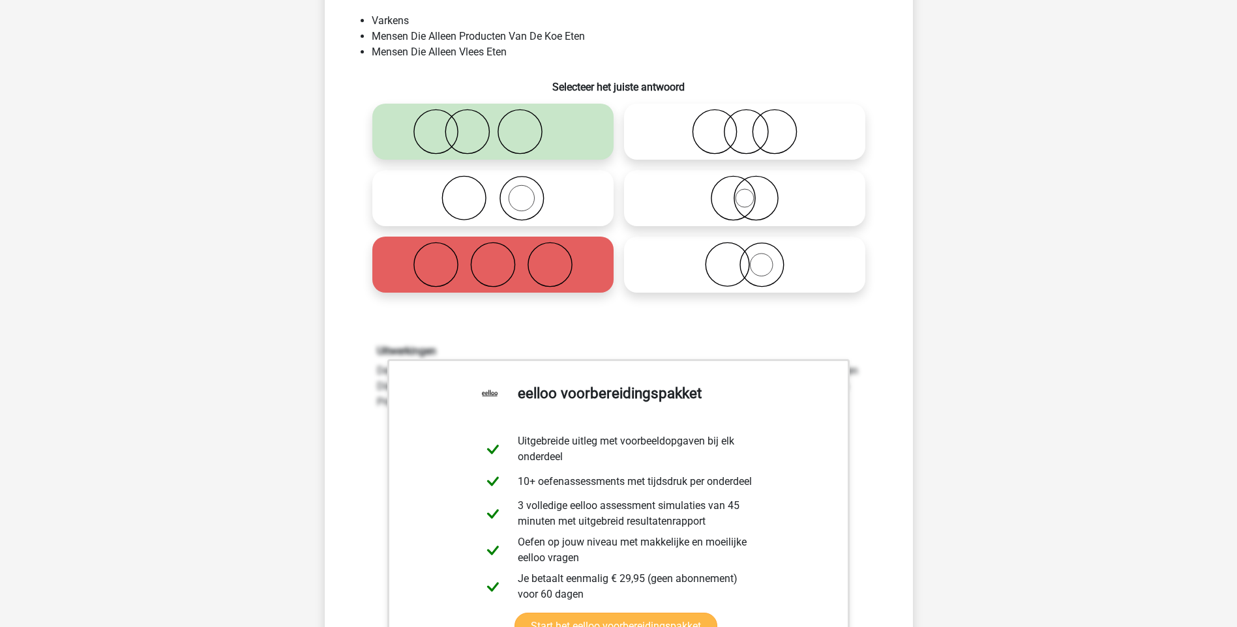
scroll to position [391, 0]
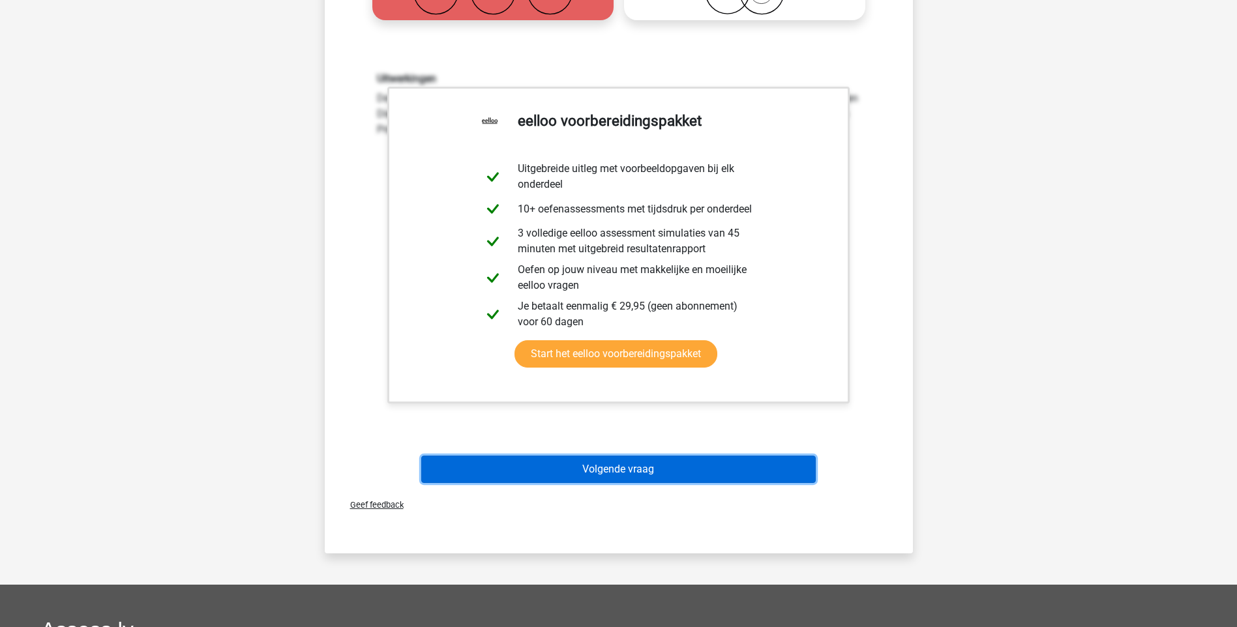
click at [649, 467] on button "Volgende vraag" at bounding box center [618, 469] width 395 height 27
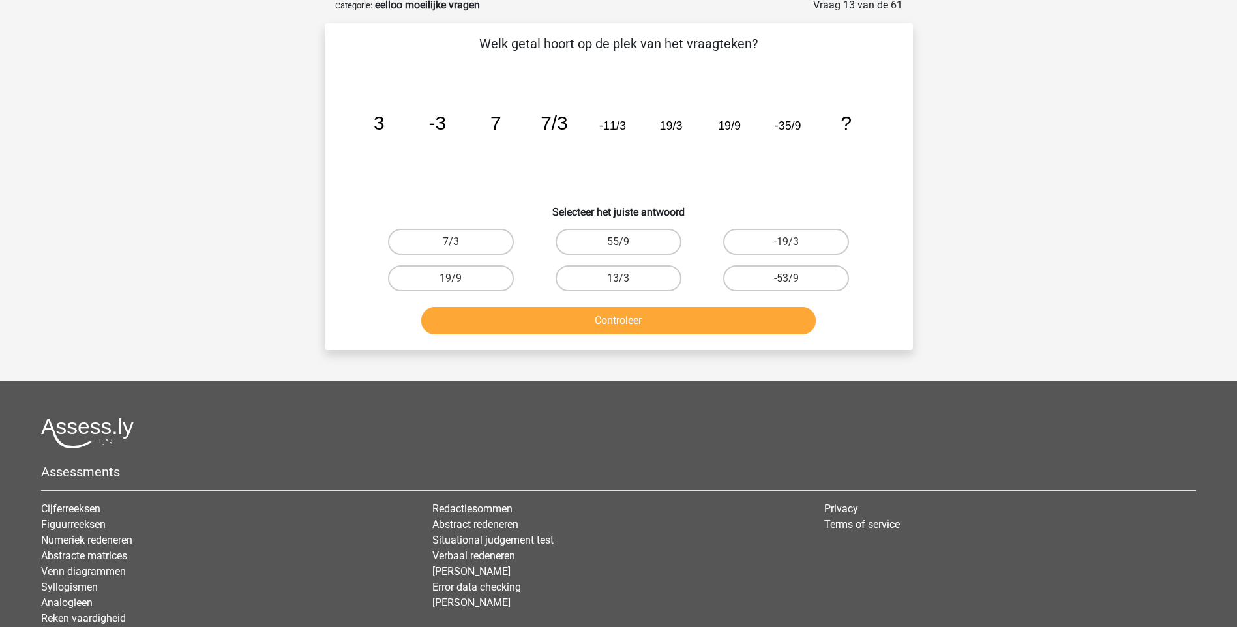
scroll to position [65, 0]
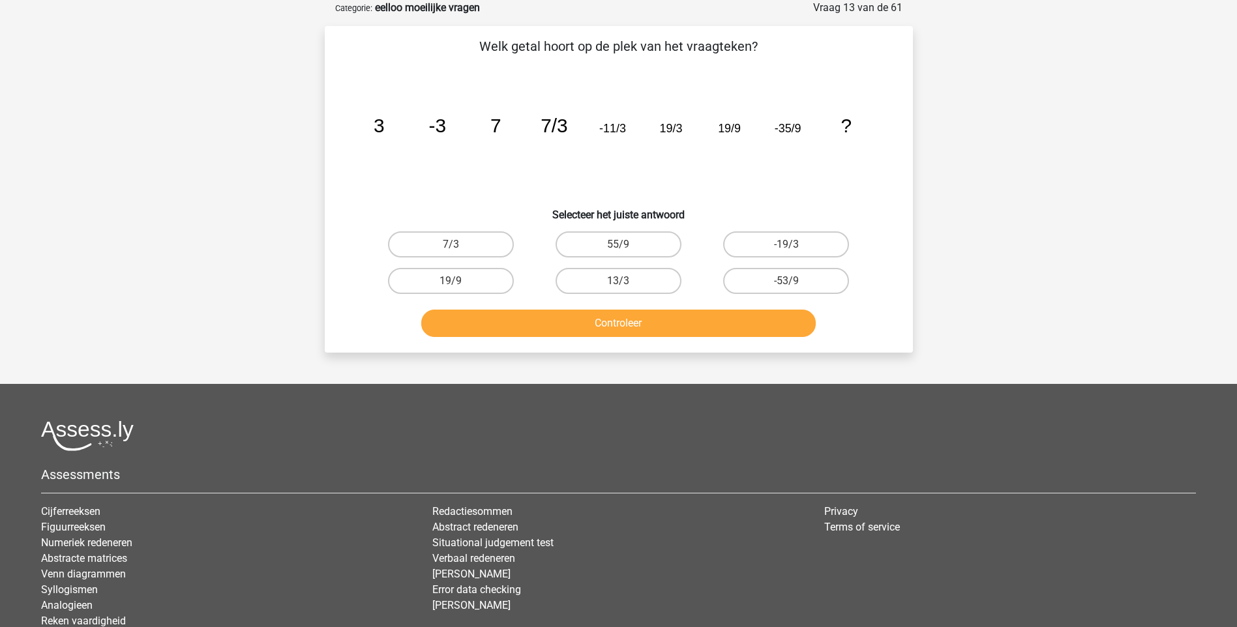
click at [788, 282] on input "-53/9" at bounding box center [790, 285] width 8 height 8
radio input "true"
click at [655, 321] on button "Controleer" at bounding box center [618, 323] width 395 height 27
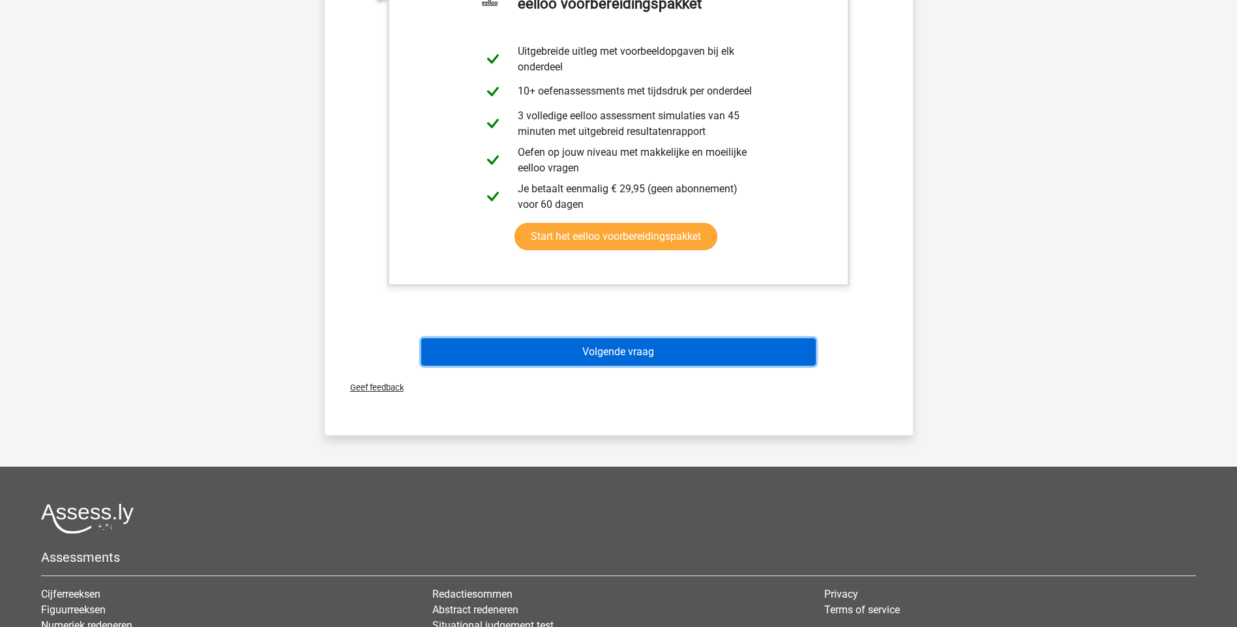
click at [608, 354] on button "Volgende vraag" at bounding box center [618, 351] width 395 height 27
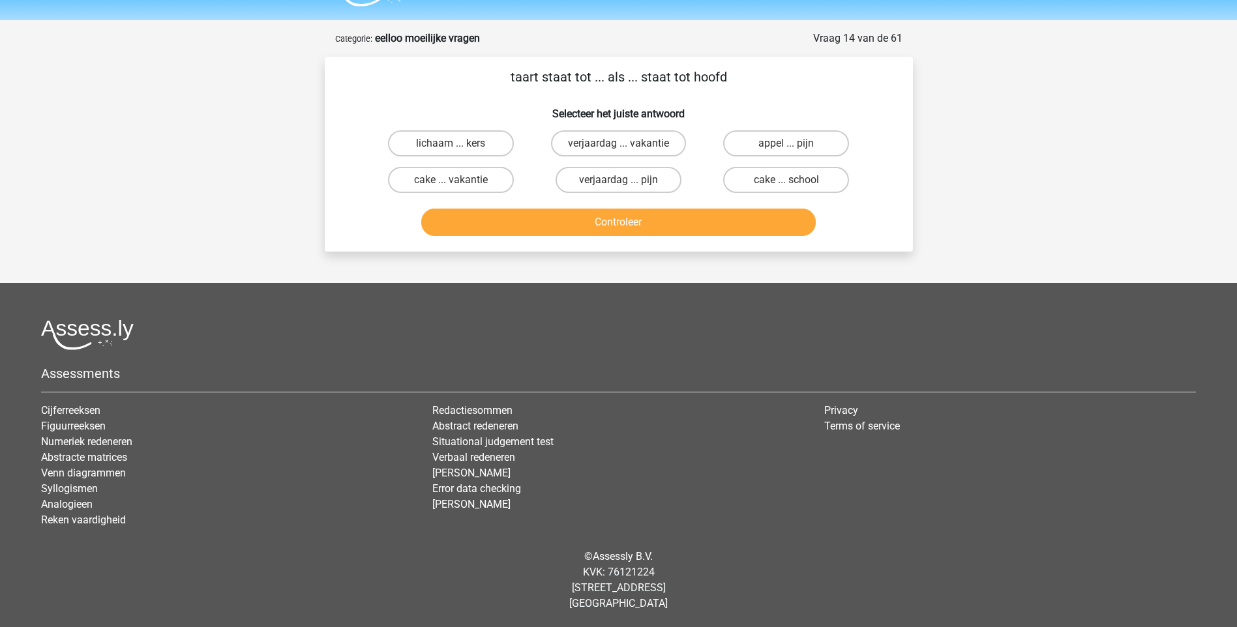
scroll to position [35, 0]
click at [774, 147] on label "appel ... pijn" at bounding box center [786, 143] width 126 height 26
click at [786, 147] on input "appel ... pijn" at bounding box center [790, 147] width 8 height 8
radio input "true"
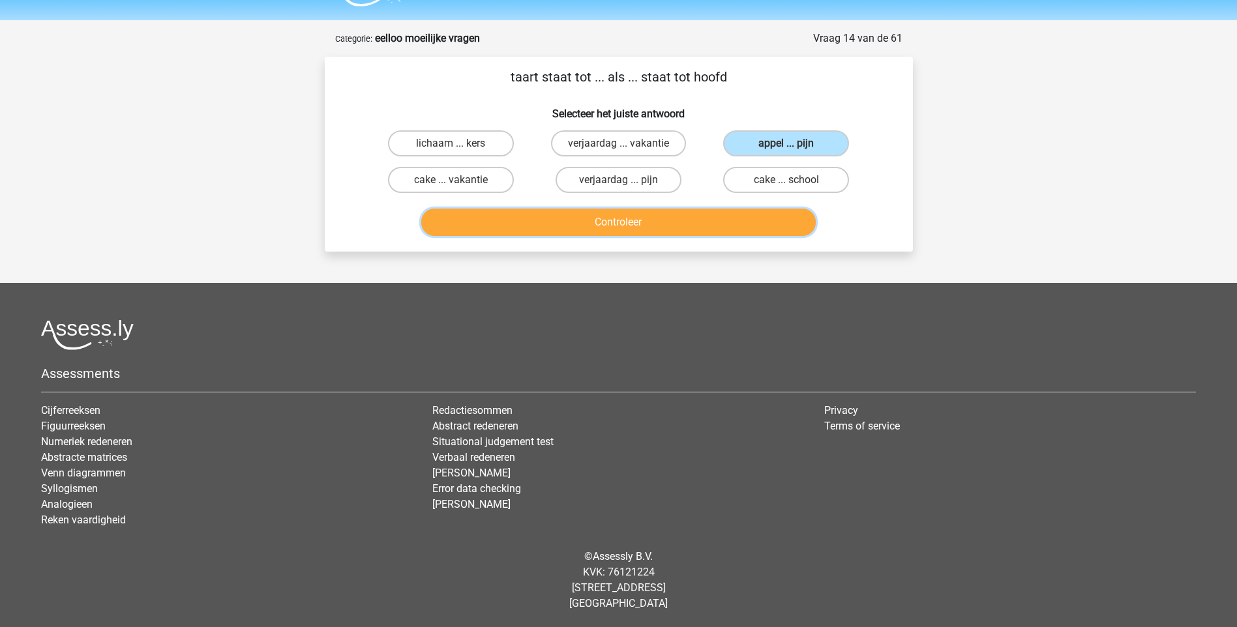
click at [623, 224] on button "Controleer" at bounding box center [618, 222] width 395 height 27
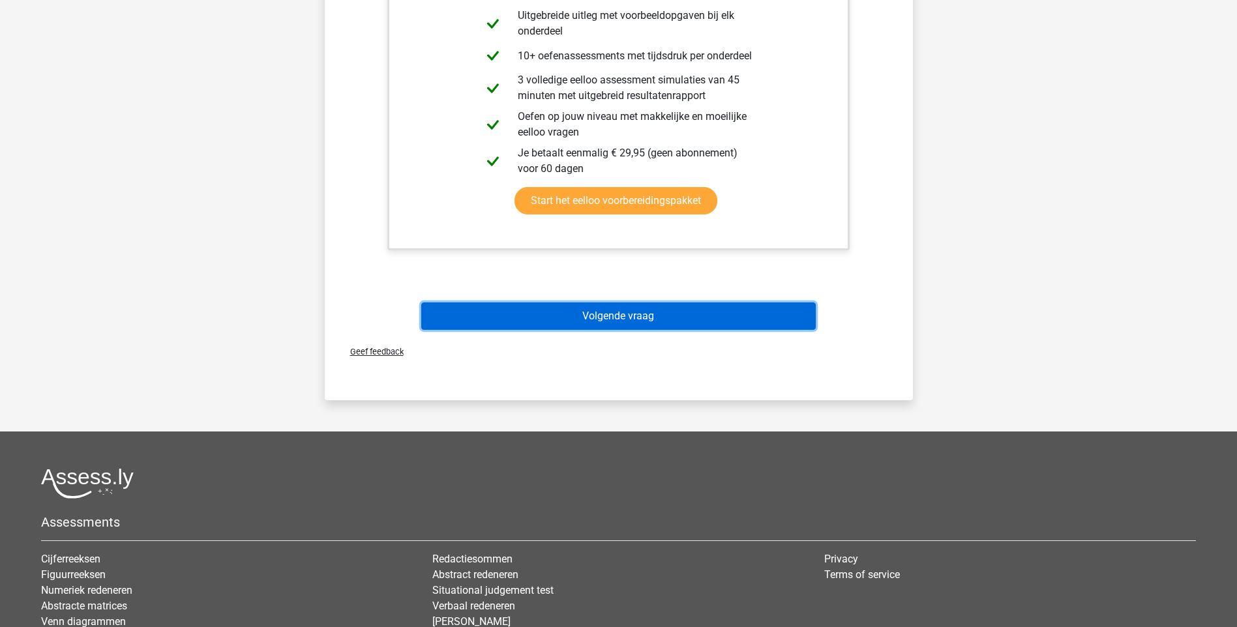
click at [648, 316] on button "Volgende vraag" at bounding box center [618, 316] width 395 height 27
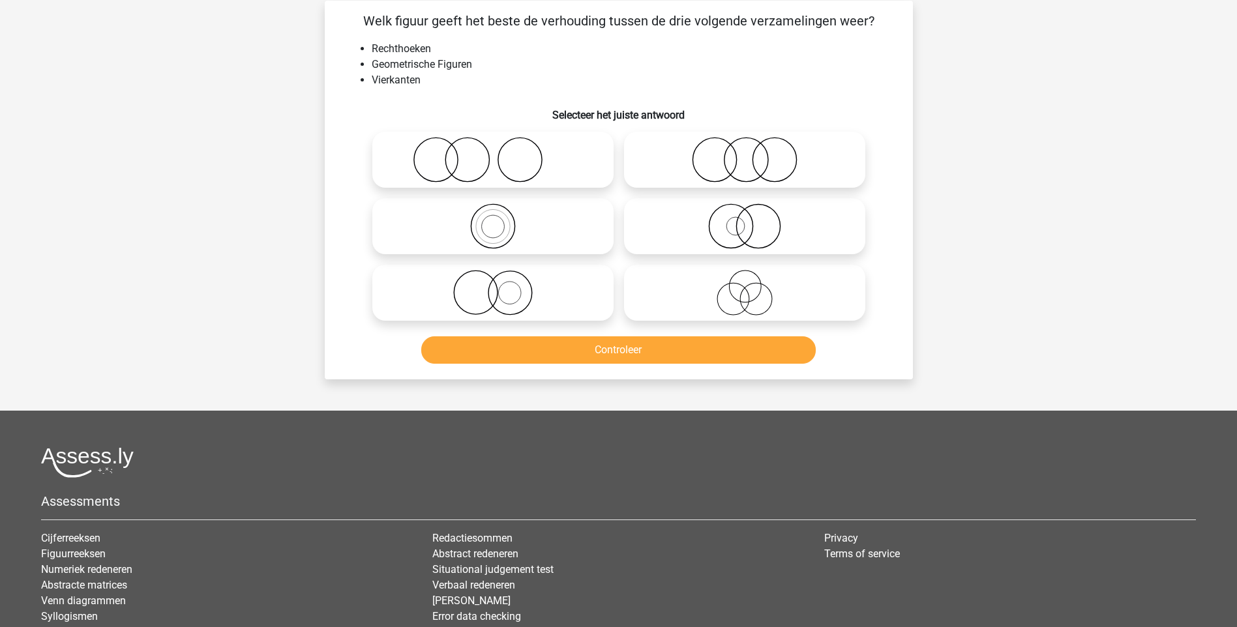
scroll to position [65, 0]
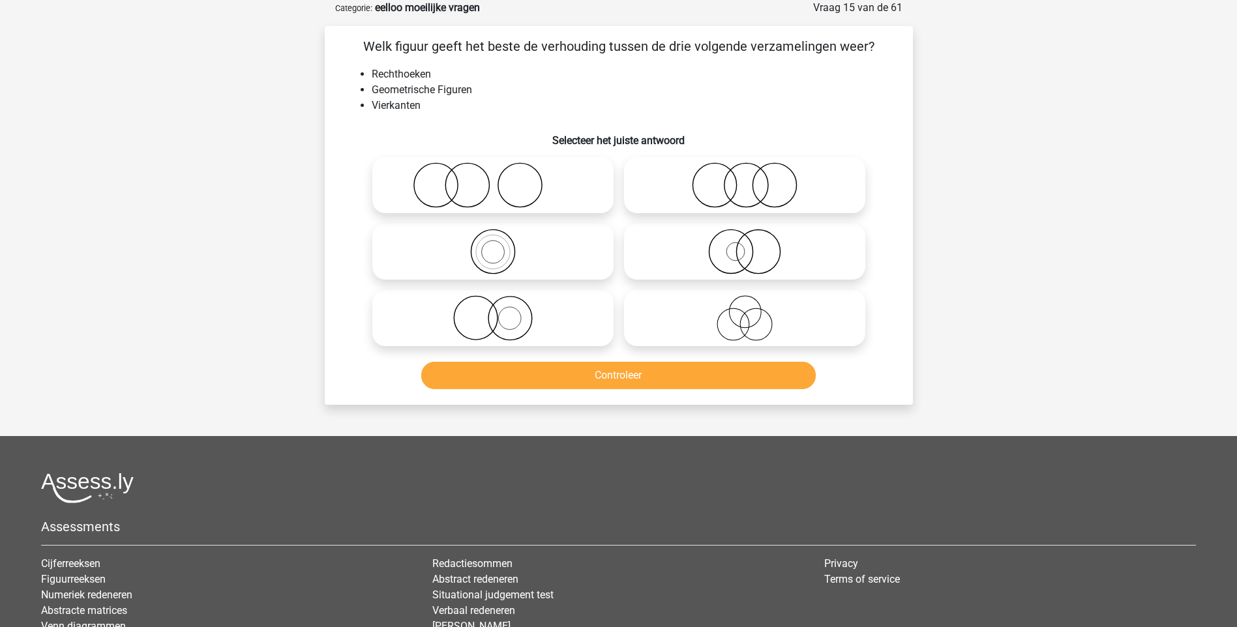
click at [501, 255] on icon at bounding box center [493, 252] width 231 height 46
click at [501, 245] on input "radio" at bounding box center [497, 241] width 8 height 8
radio input "true"
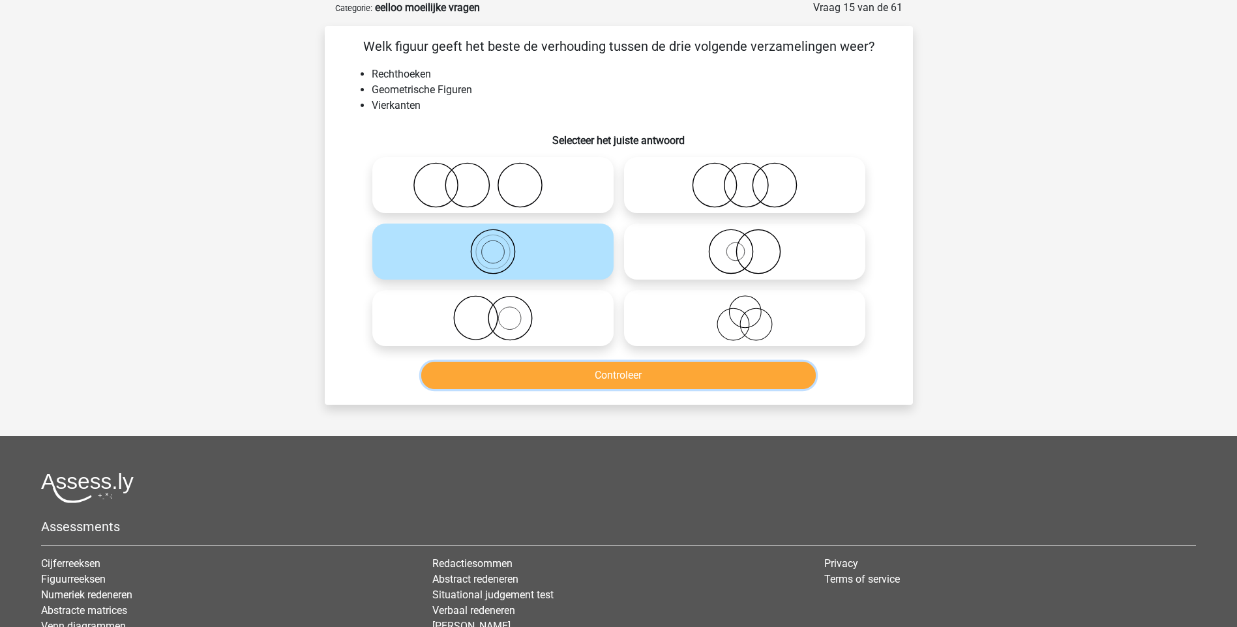
click at [626, 373] on button "Controleer" at bounding box center [618, 375] width 395 height 27
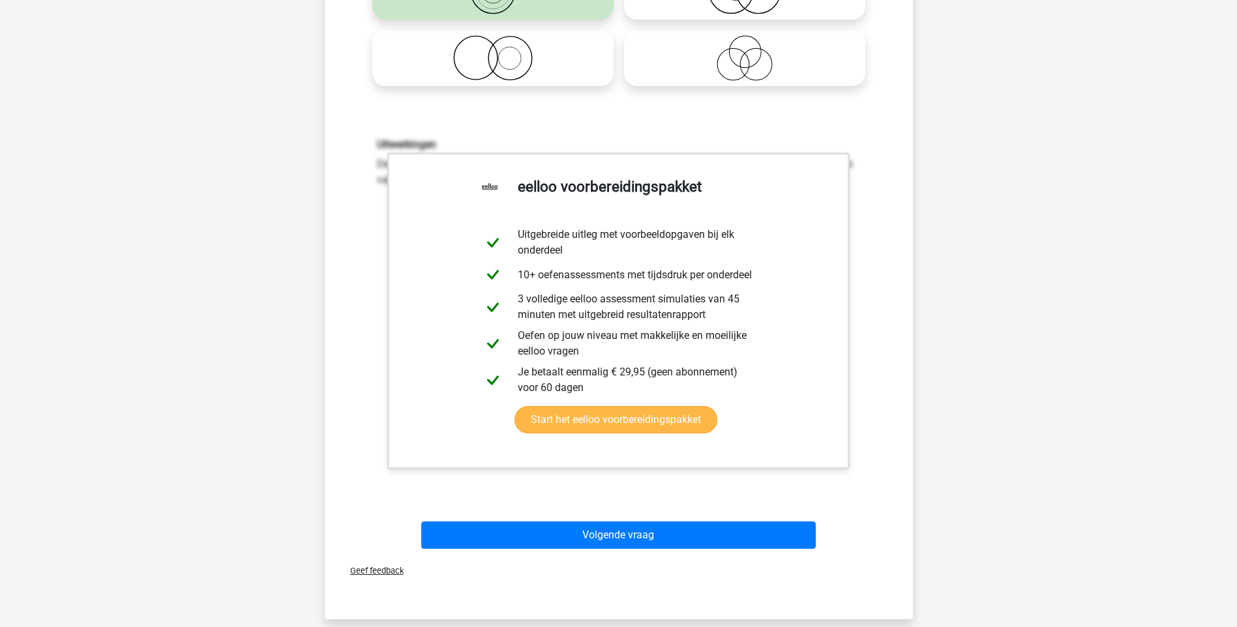
scroll to position [326, 0]
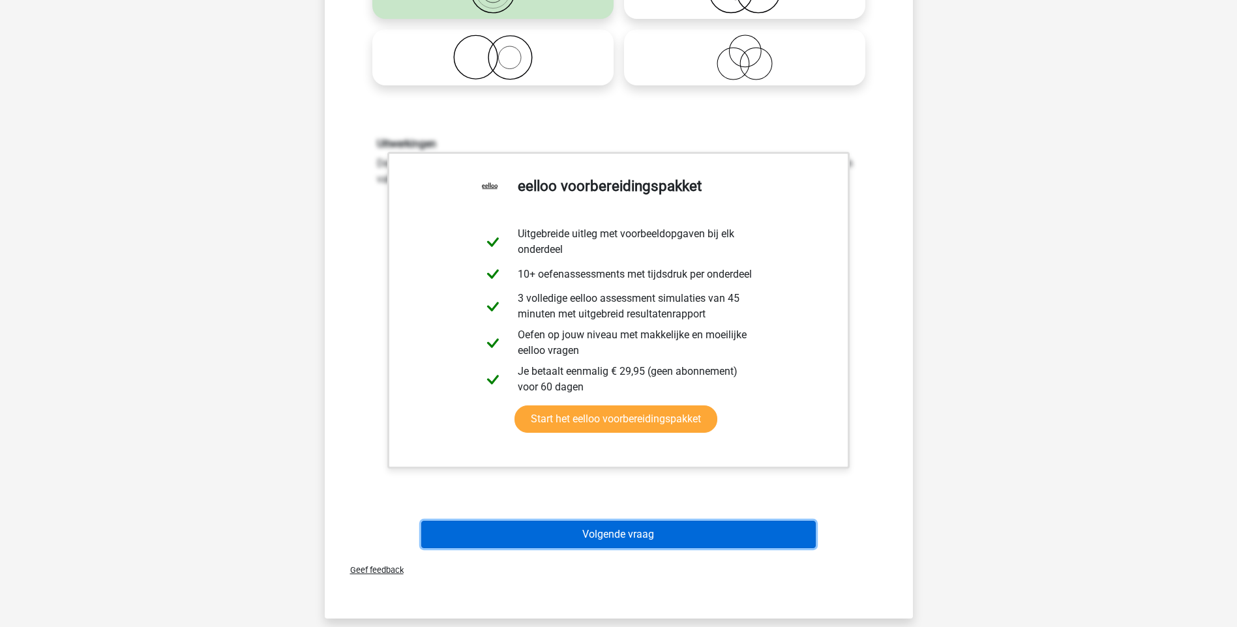
click at [620, 534] on button "Volgende vraag" at bounding box center [618, 534] width 395 height 27
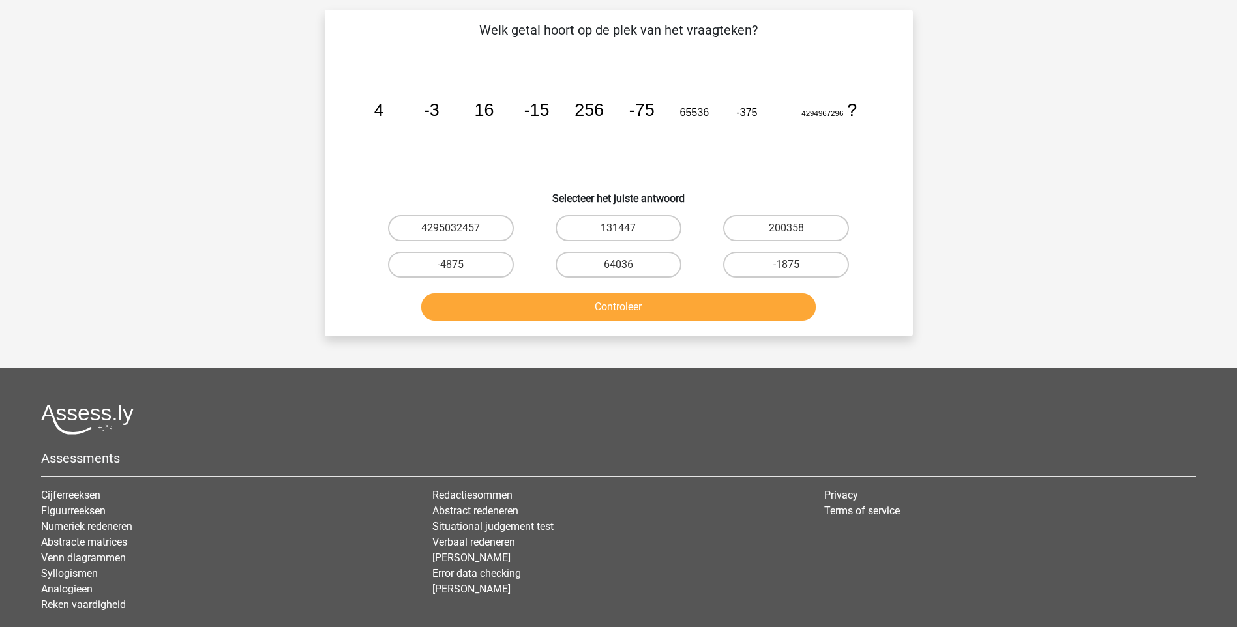
scroll to position [65, 0]
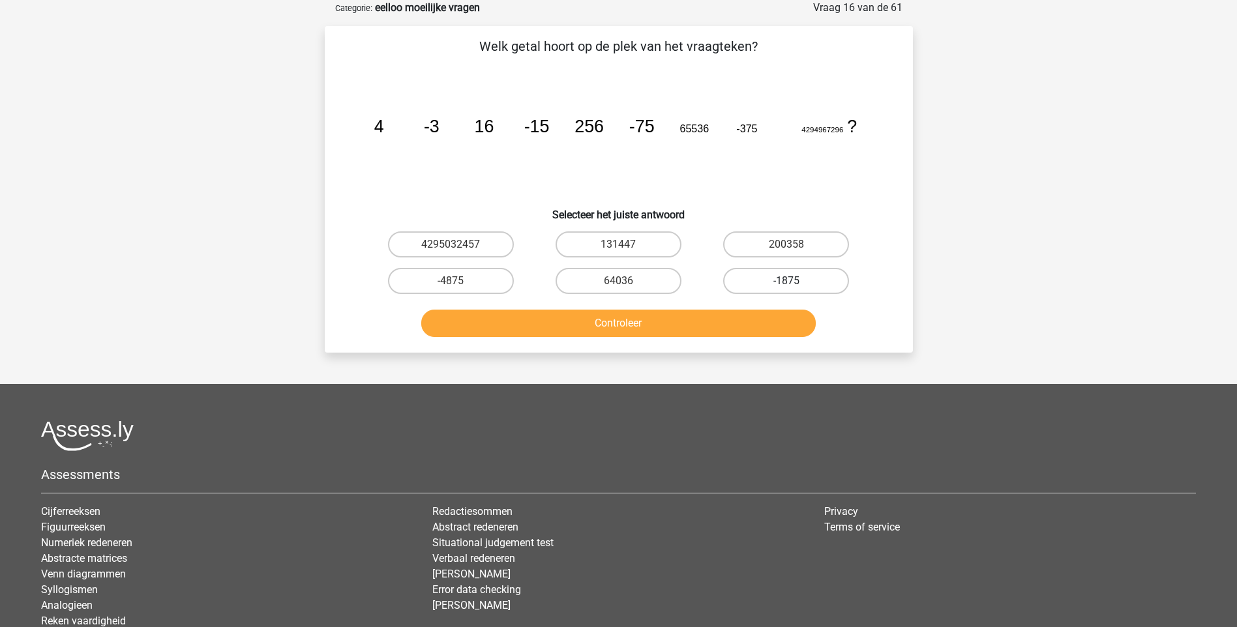
click at [774, 280] on label "-1875" at bounding box center [786, 281] width 126 height 26
click at [786, 281] on input "-1875" at bounding box center [790, 285] width 8 height 8
radio input "true"
click at [642, 325] on button "Controleer" at bounding box center [618, 323] width 395 height 27
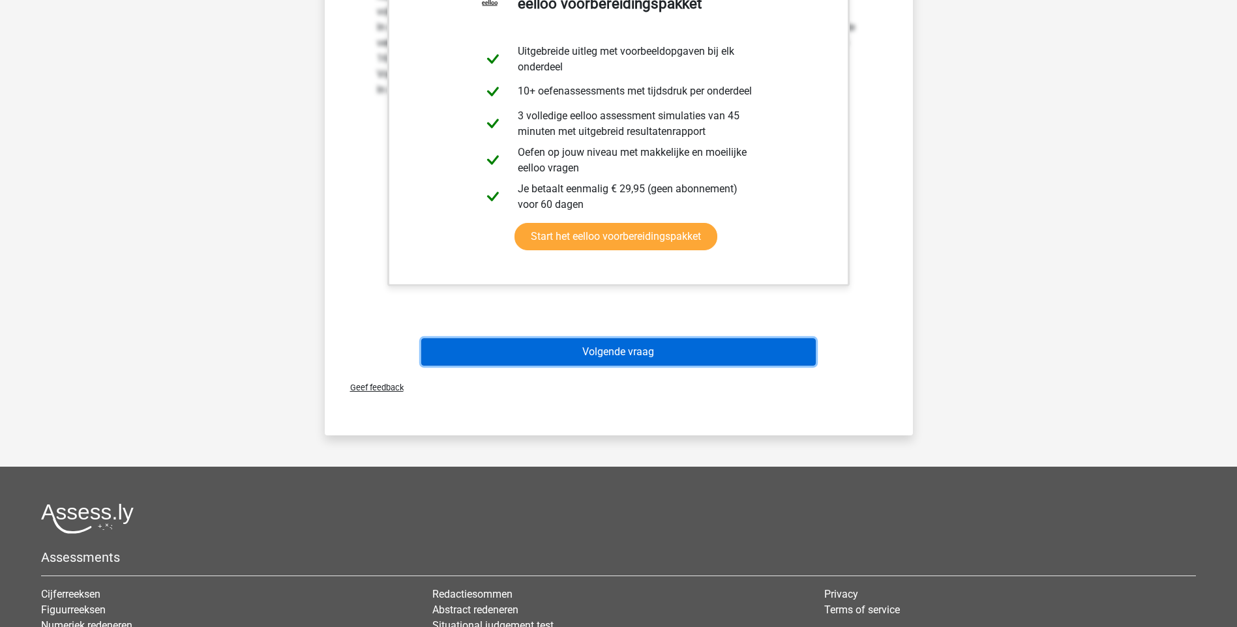
click at [653, 355] on button "Volgende vraag" at bounding box center [618, 351] width 395 height 27
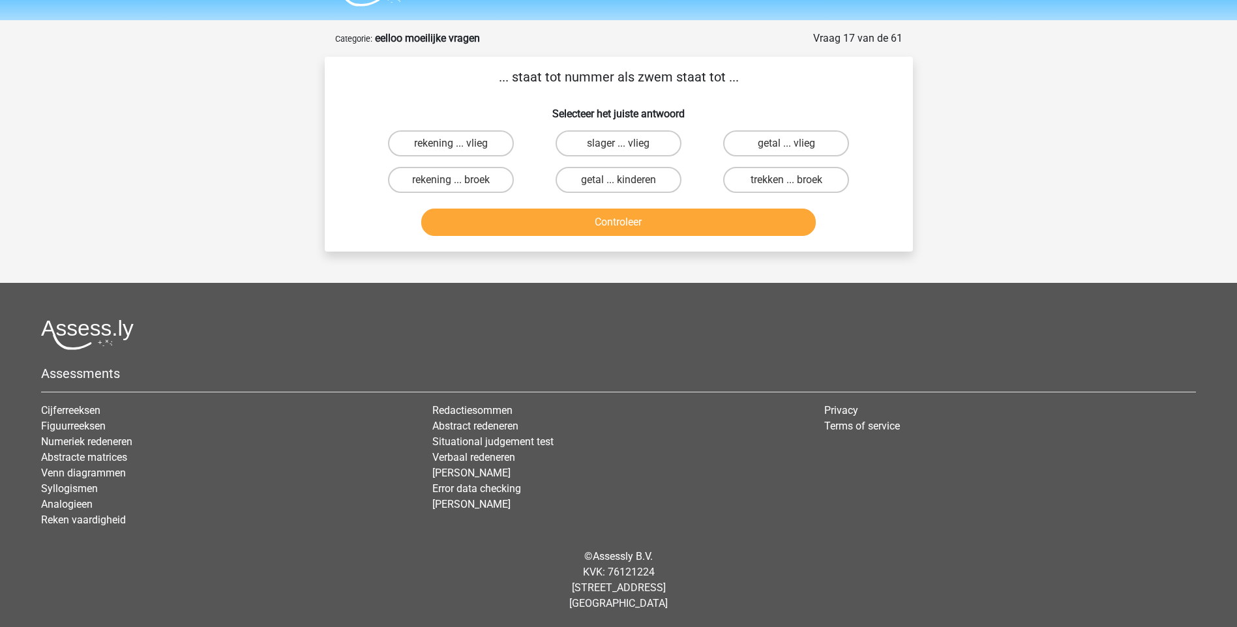
scroll to position [35, 0]
click at [447, 181] on label "rekening ... broek" at bounding box center [451, 180] width 126 height 26
click at [451, 181] on input "rekening ... broek" at bounding box center [455, 184] width 8 height 8
radio input "true"
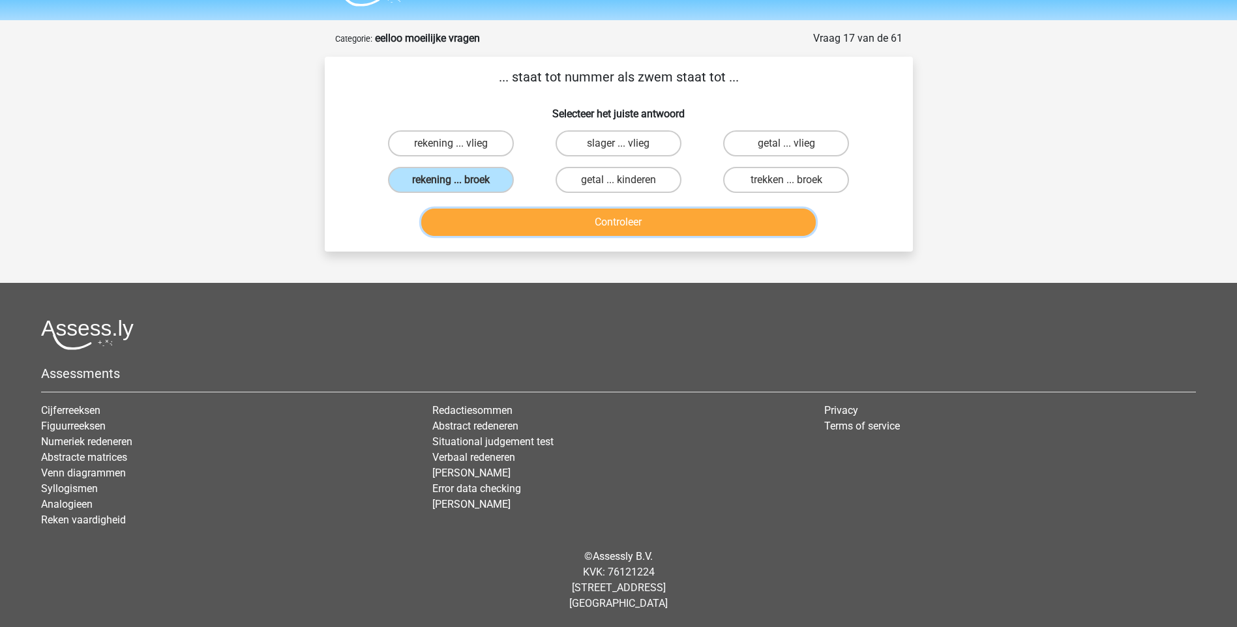
click at [628, 231] on button "Controleer" at bounding box center [618, 222] width 395 height 27
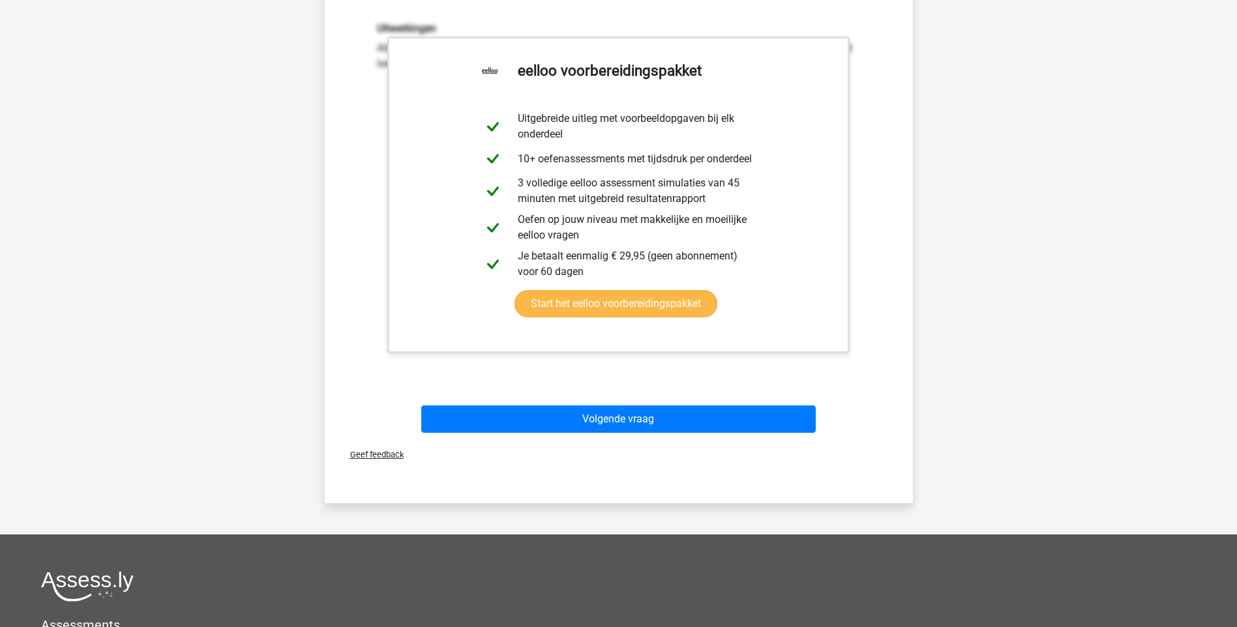
scroll to position [361, 0]
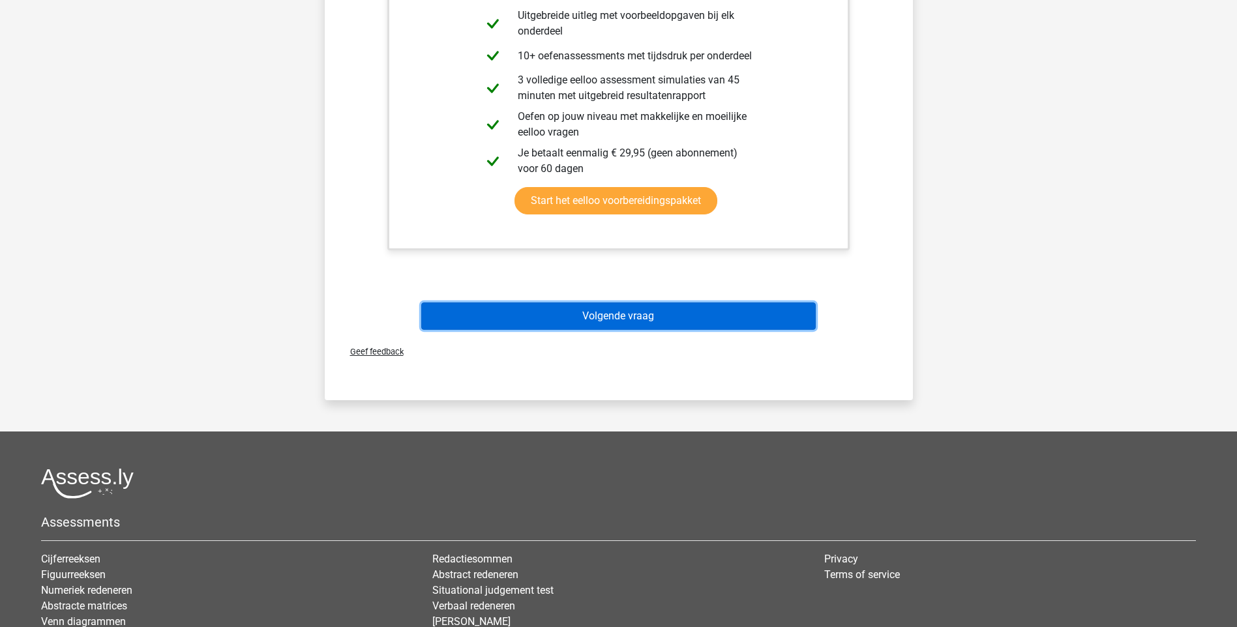
click at [626, 310] on button "Volgende vraag" at bounding box center [618, 316] width 395 height 27
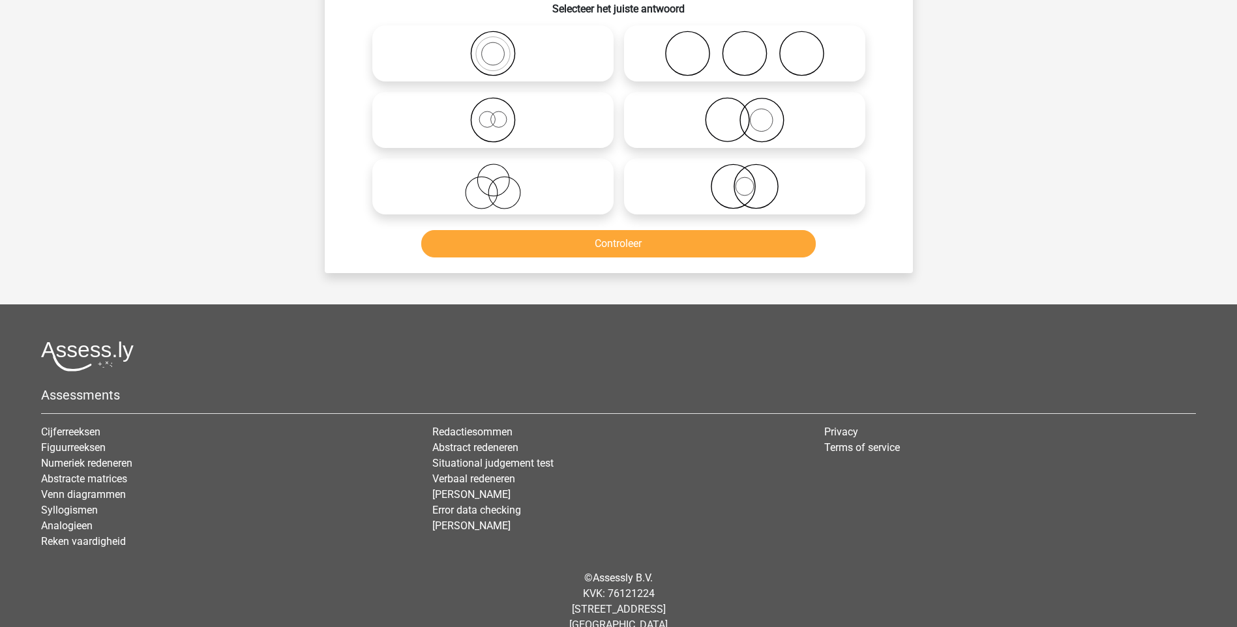
scroll to position [65, 0]
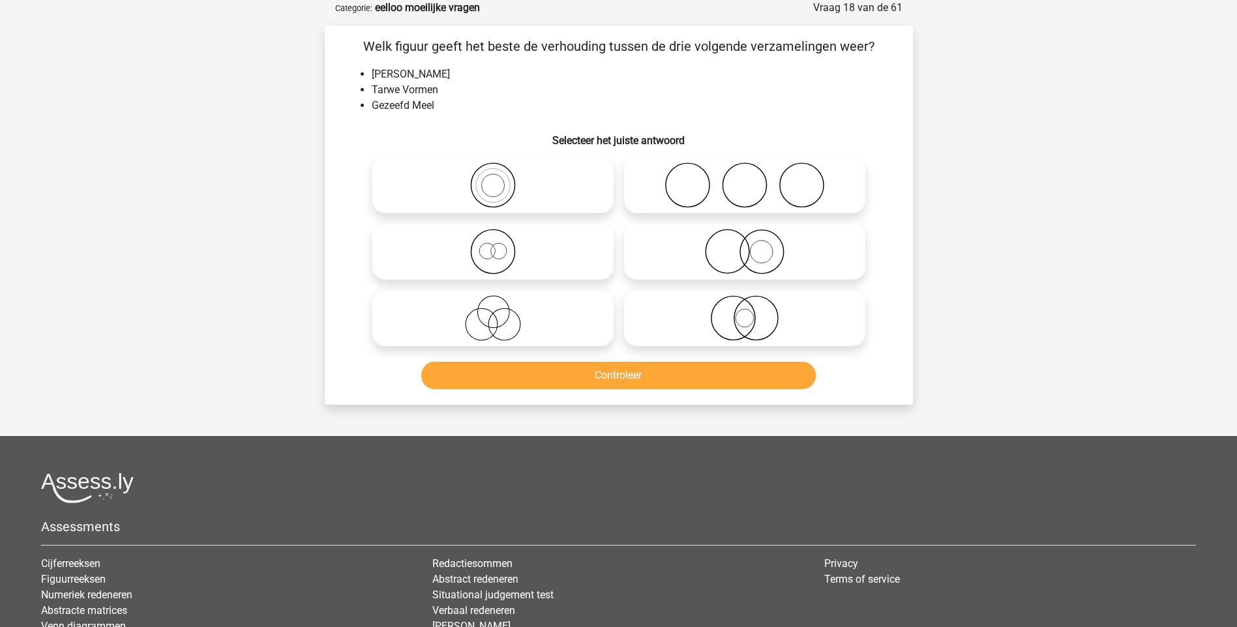
click at [488, 256] on icon at bounding box center [493, 252] width 231 height 46
click at [493, 245] on input "radio" at bounding box center [497, 241] width 8 height 8
radio input "true"
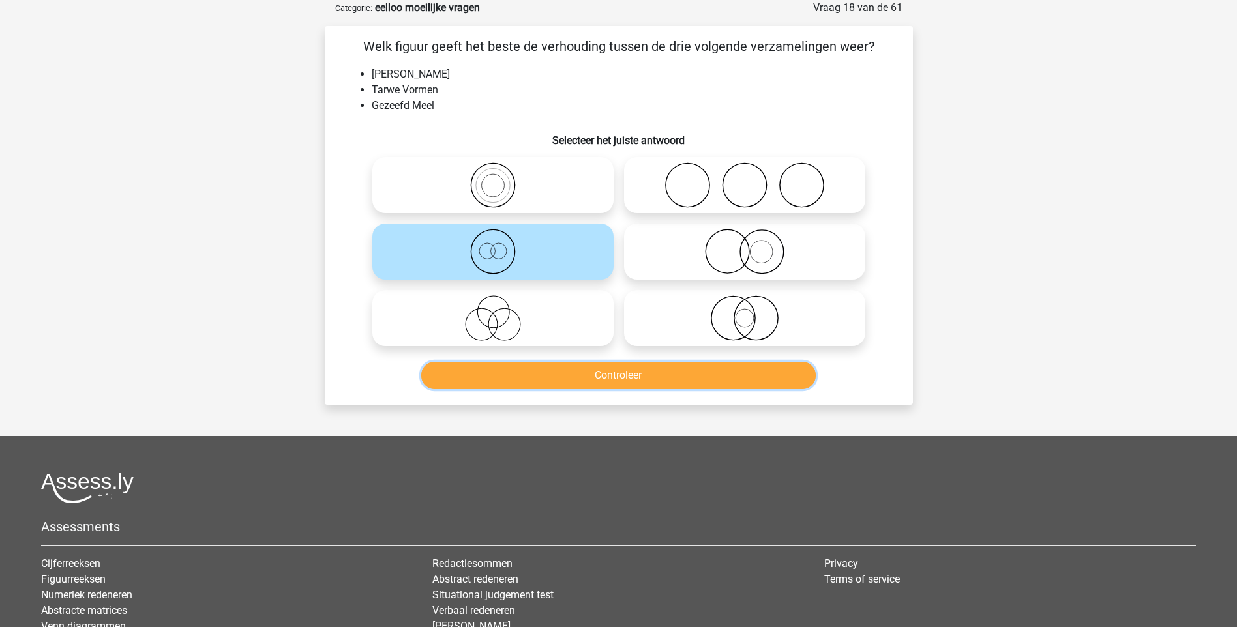
click at [631, 371] on button "Controleer" at bounding box center [618, 375] width 395 height 27
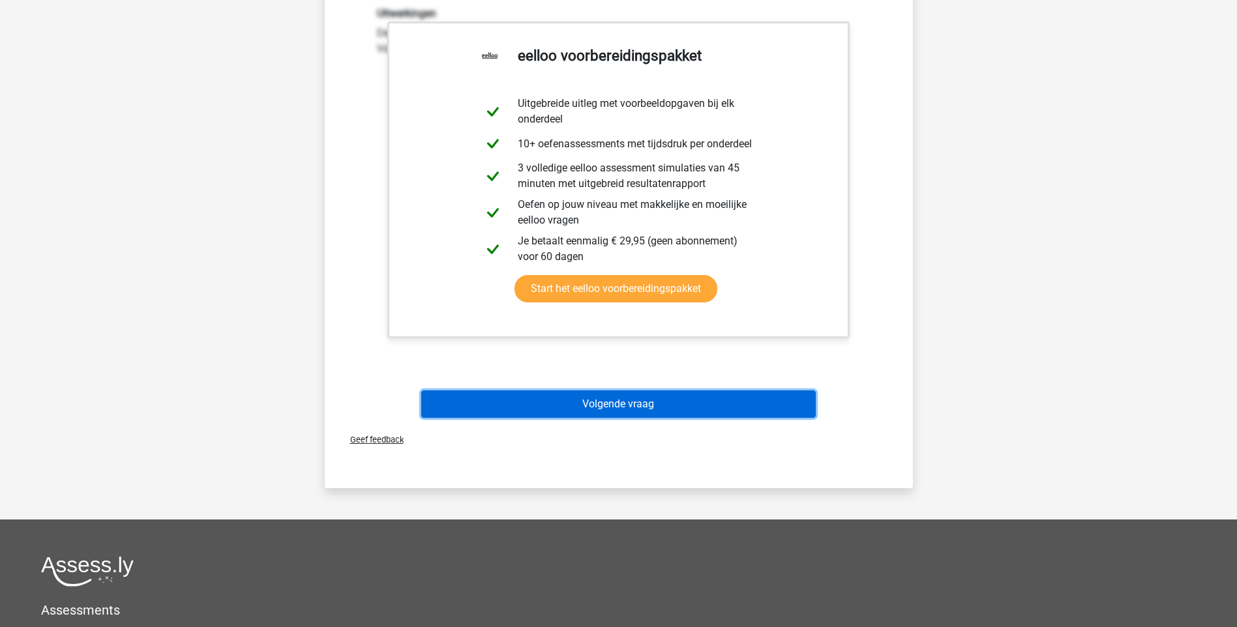
click at [639, 412] on button "Volgende vraag" at bounding box center [618, 404] width 395 height 27
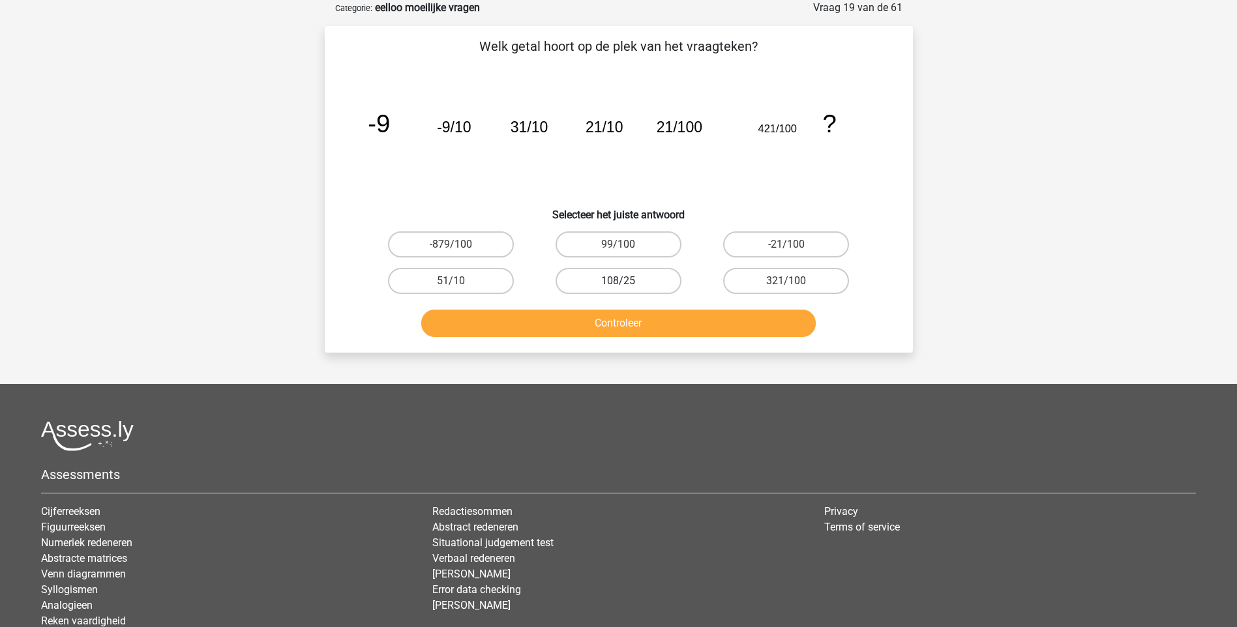
click at [625, 278] on label "108/25" at bounding box center [619, 281] width 126 height 26
click at [625, 281] on input "108/25" at bounding box center [622, 285] width 8 height 8
radio input "true"
click at [625, 317] on button "Controleer" at bounding box center [618, 323] width 395 height 27
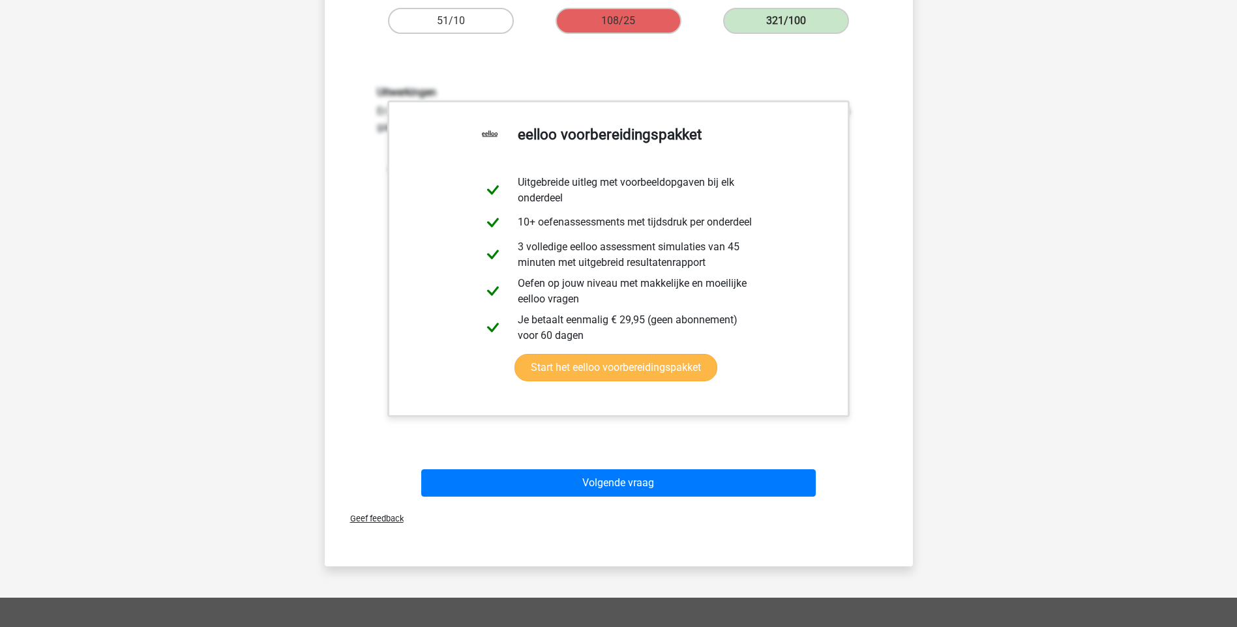
scroll to position [326, 0]
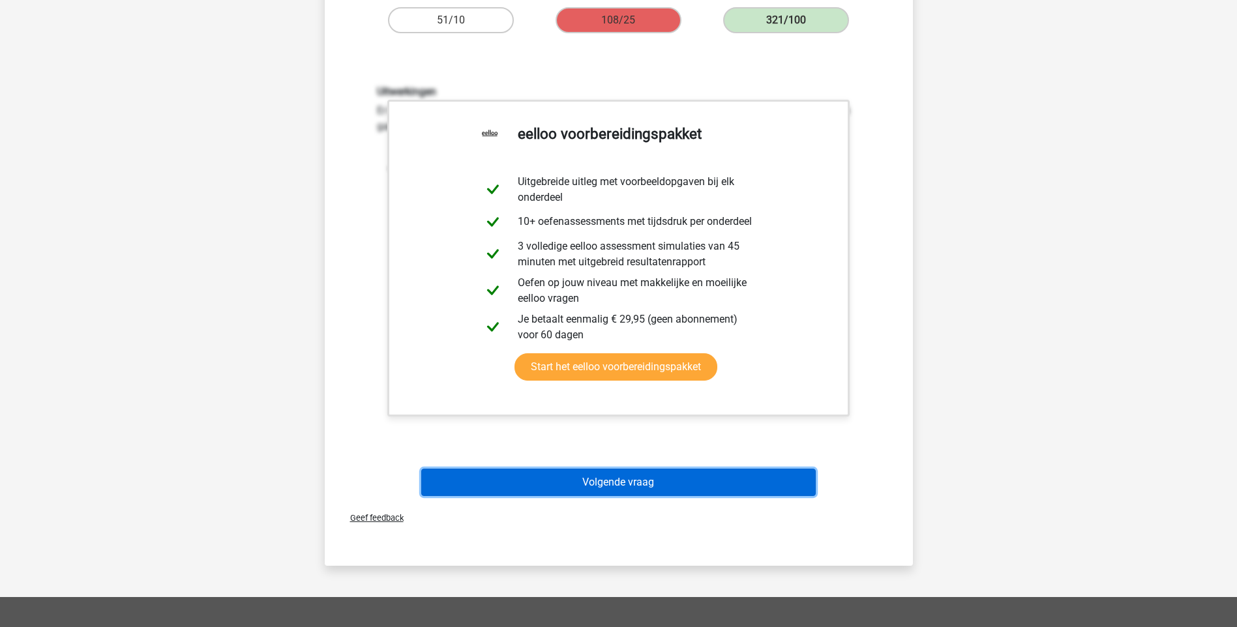
click at [651, 481] on button "Volgende vraag" at bounding box center [618, 482] width 395 height 27
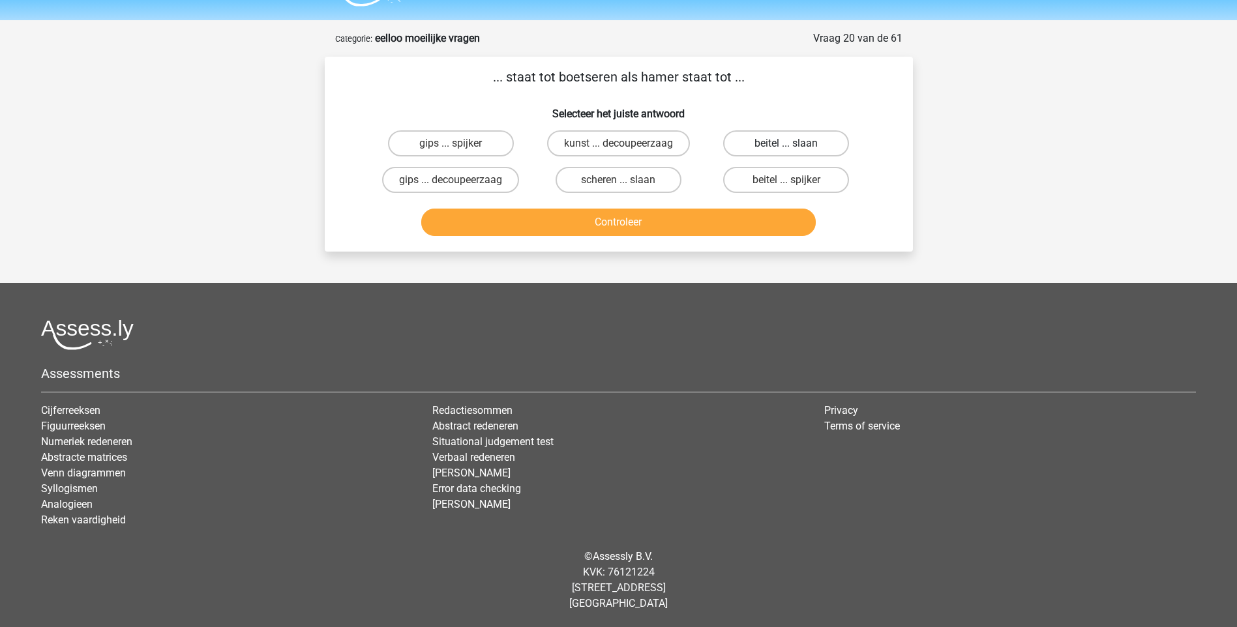
click at [769, 143] on label "beitel ... slaan" at bounding box center [786, 143] width 126 height 26
click at [786, 143] on input "beitel ... slaan" at bounding box center [790, 147] width 8 height 8
radio input "true"
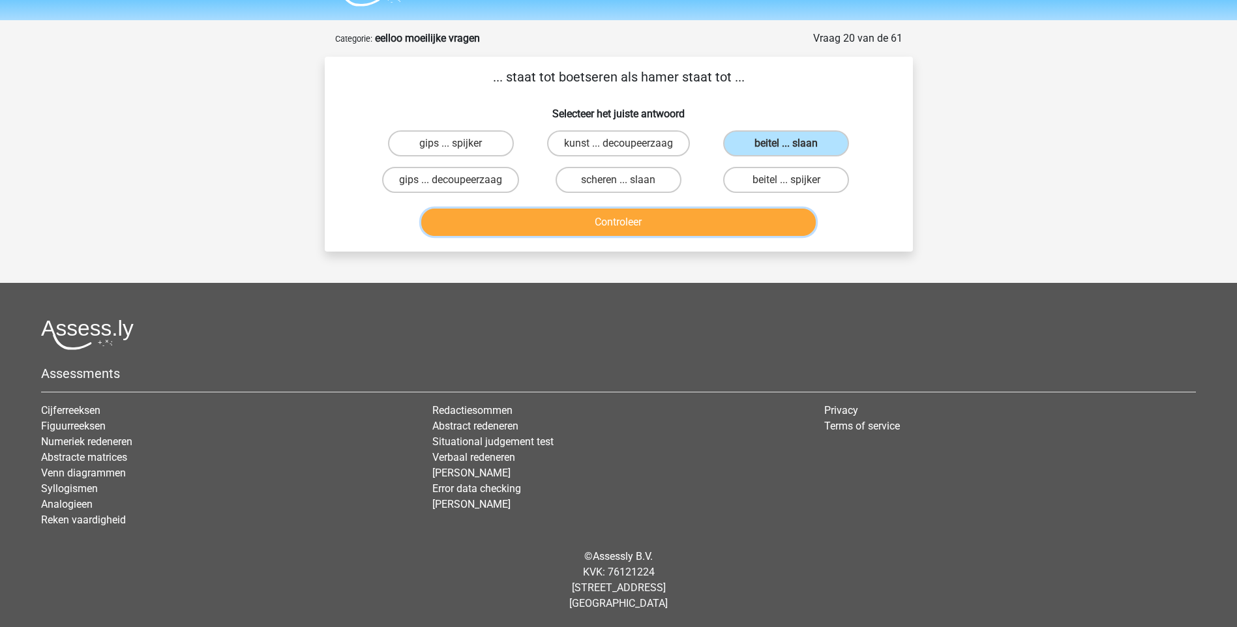
click at [616, 222] on button "Controleer" at bounding box center [618, 222] width 395 height 27
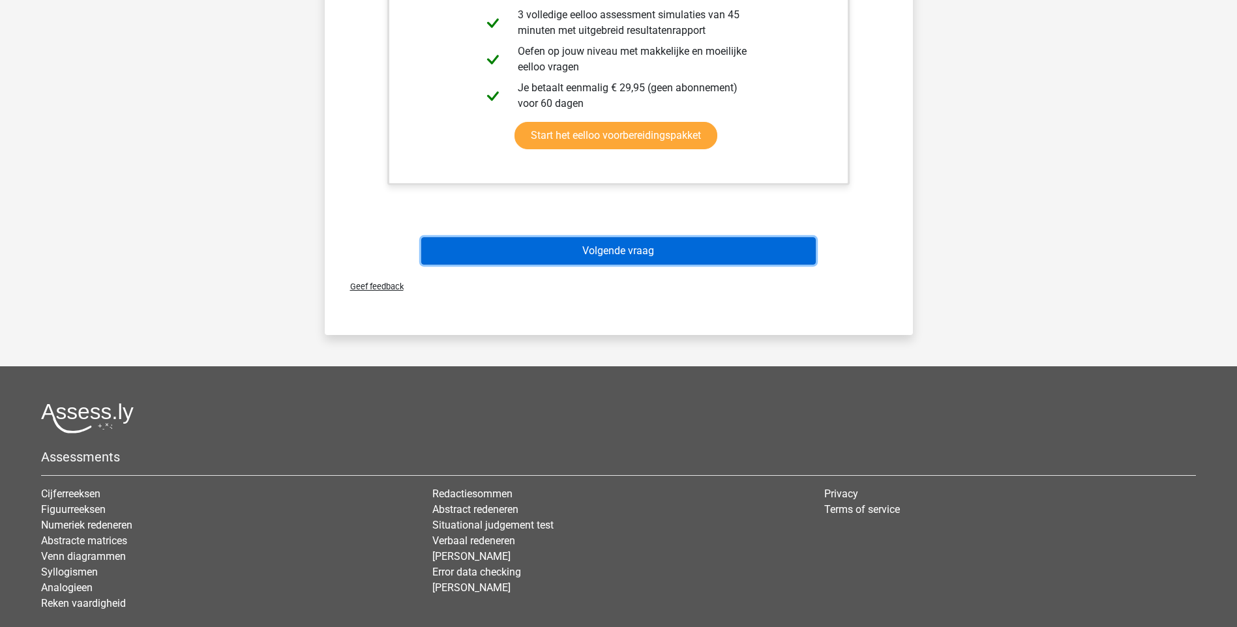
click at [616, 252] on button "Volgende vraag" at bounding box center [618, 250] width 395 height 27
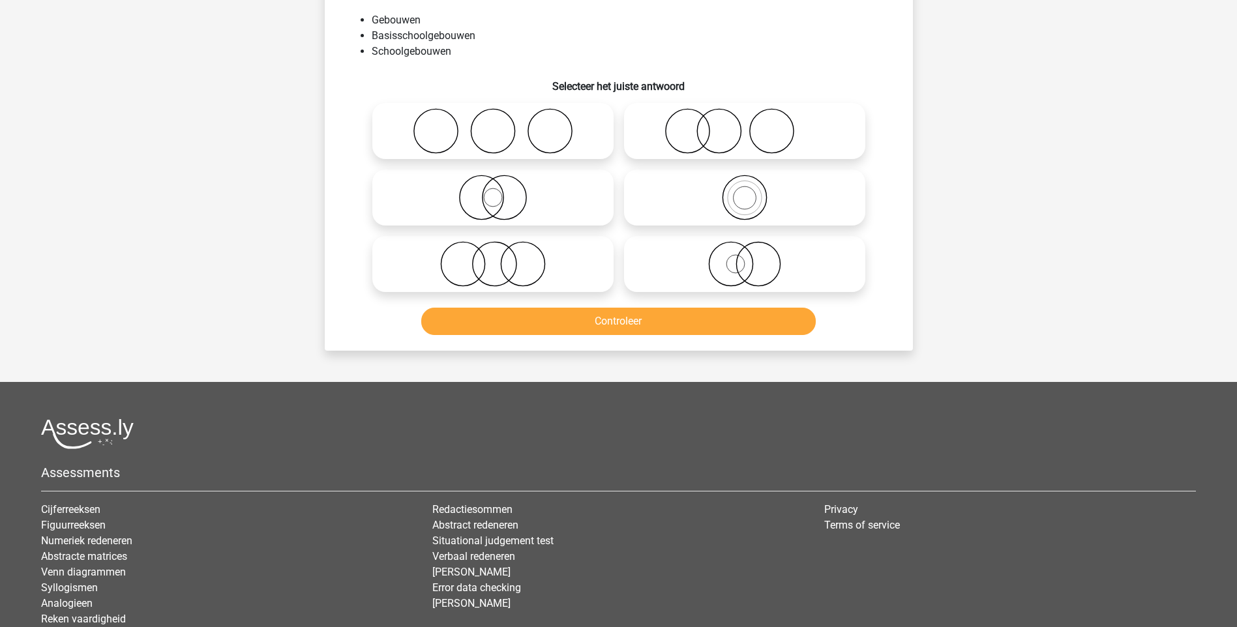
scroll to position [65, 0]
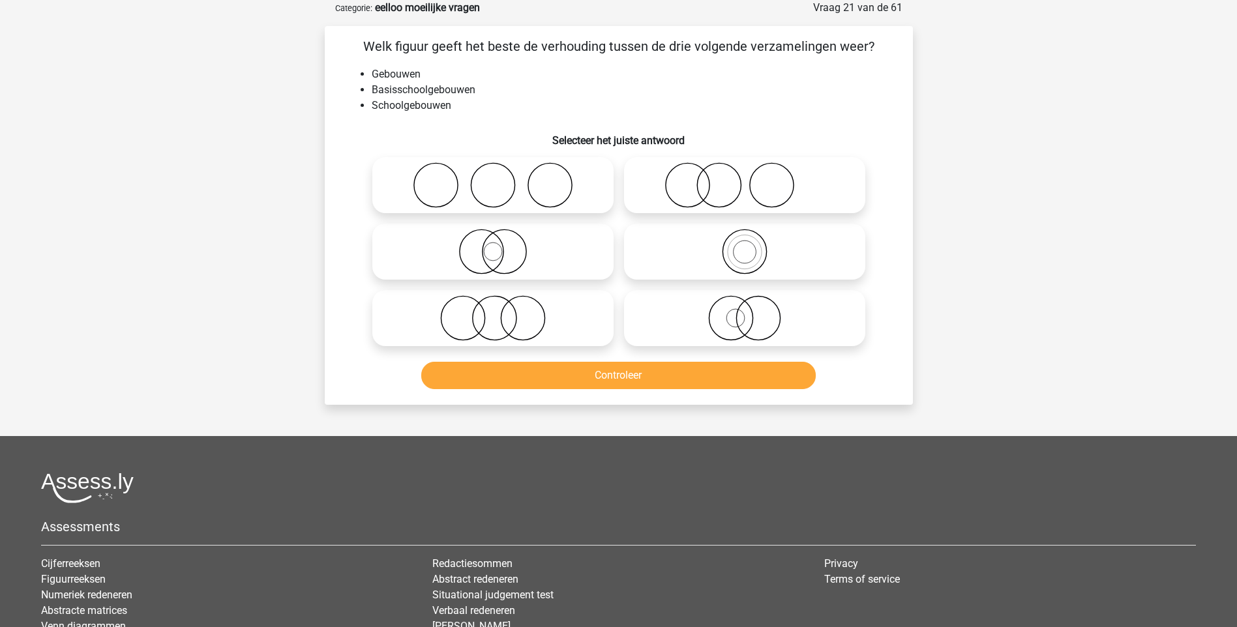
click at [759, 257] on icon at bounding box center [744, 252] width 231 height 46
click at [753, 245] on input "radio" at bounding box center [749, 241] width 8 height 8
radio input "true"
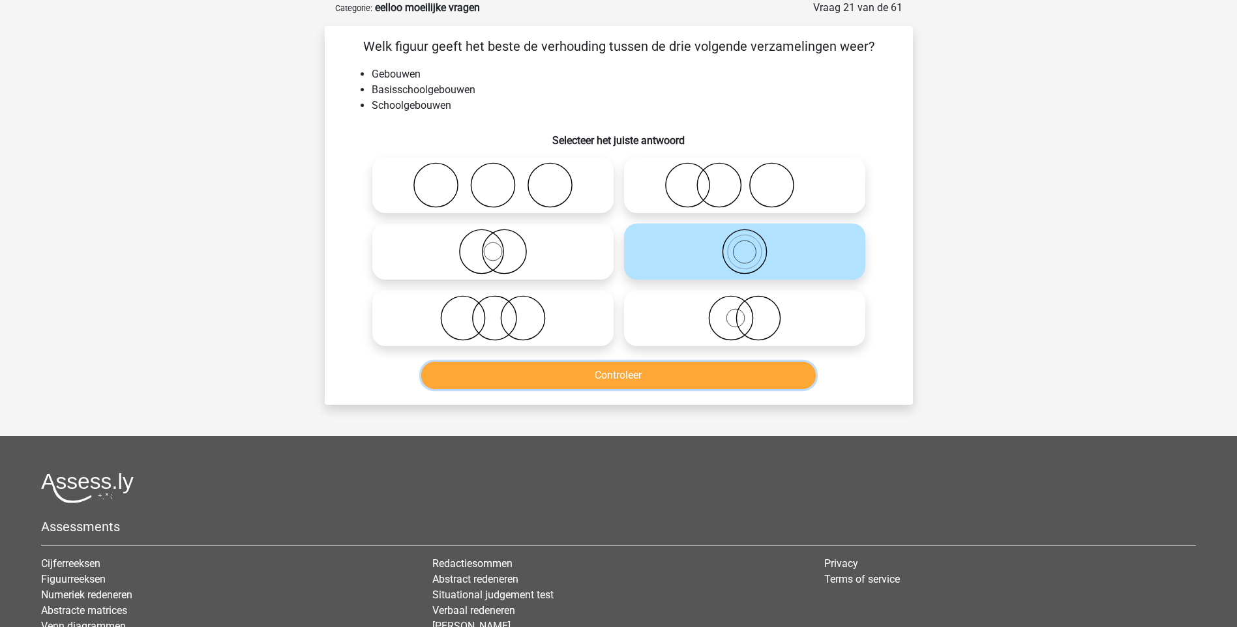
click at [634, 380] on button "Controleer" at bounding box center [618, 375] width 395 height 27
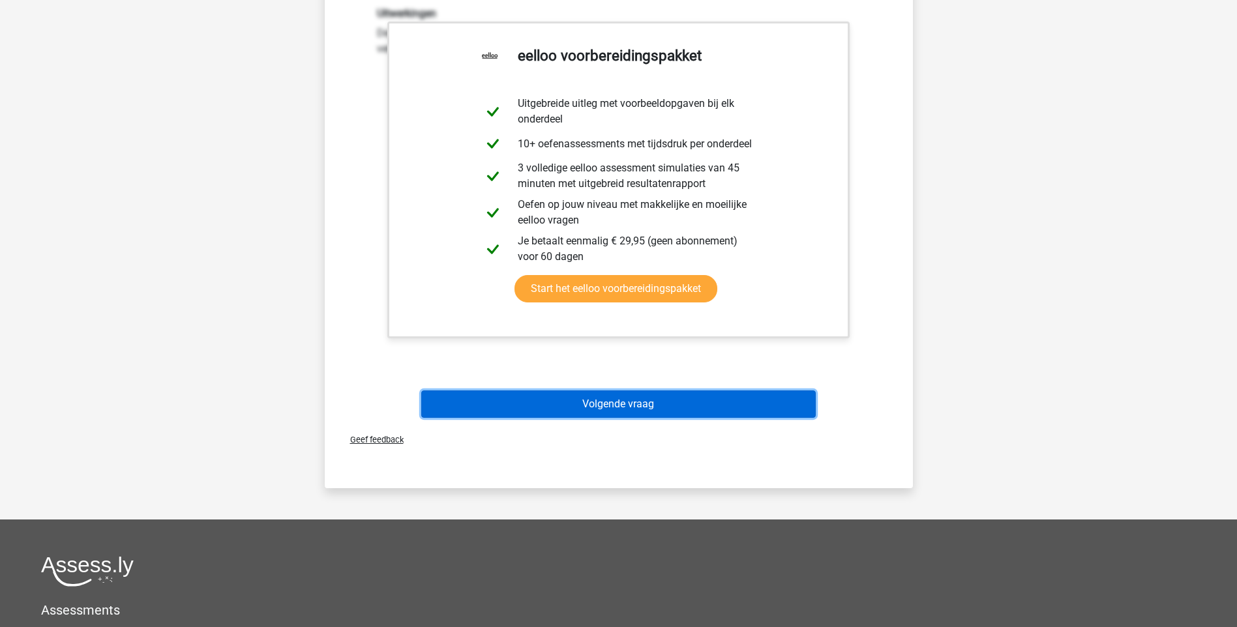
click at [627, 398] on button "Volgende vraag" at bounding box center [618, 404] width 395 height 27
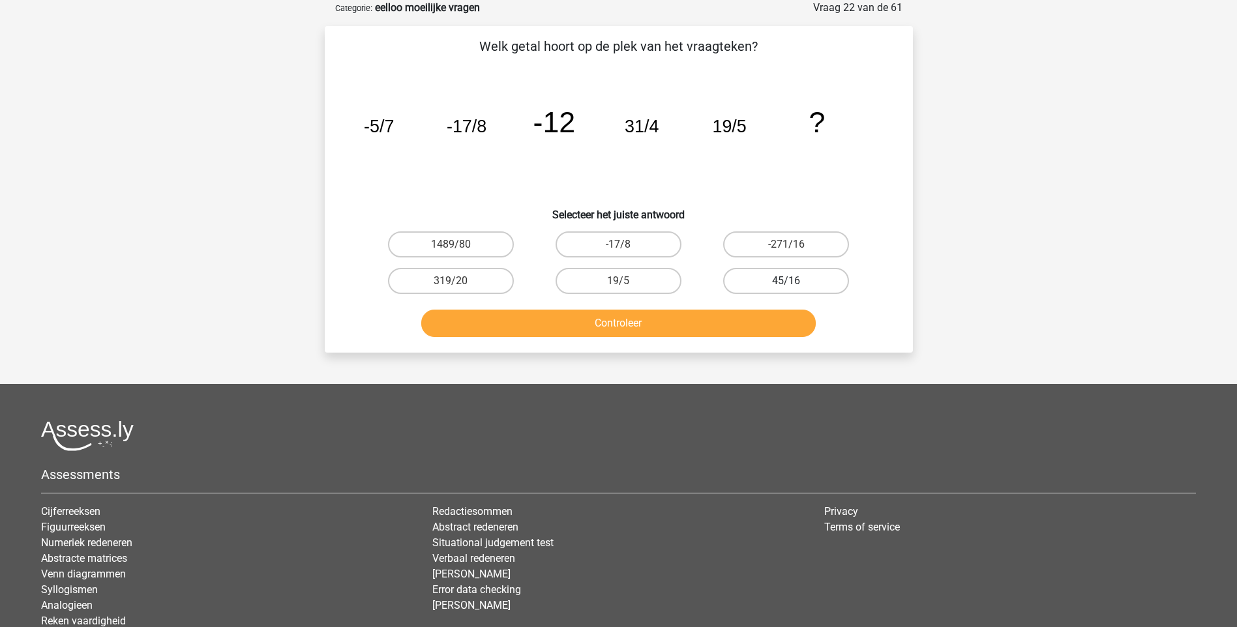
click at [796, 286] on label "45/16" at bounding box center [786, 281] width 126 height 26
click at [795, 286] on input "45/16" at bounding box center [790, 285] width 8 height 8
radio input "true"
click at [617, 335] on button "Controleer" at bounding box center [618, 323] width 395 height 27
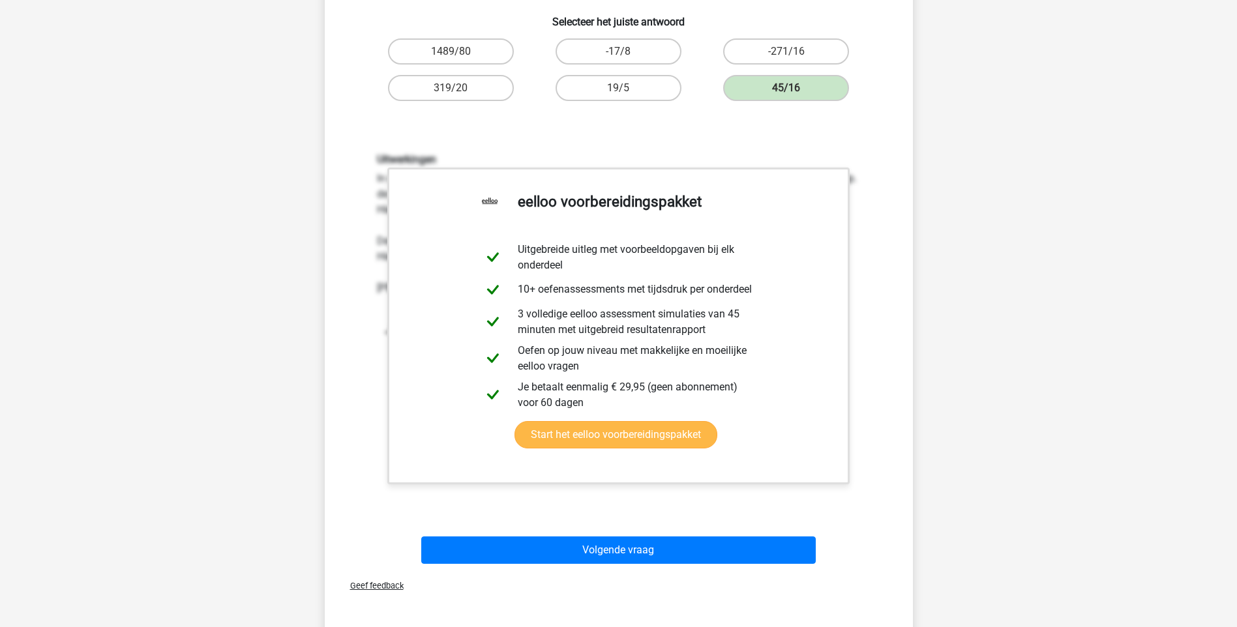
scroll to position [261, 0]
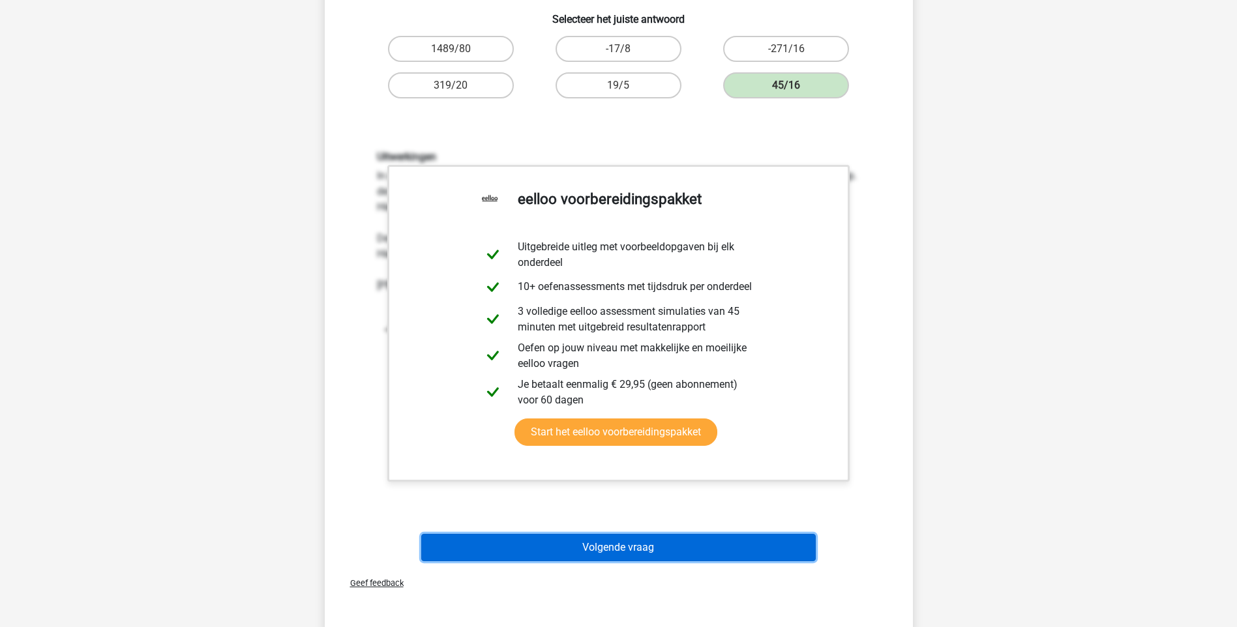
click at [625, 556] on button "Volgende vraag" at bounding box center [618, 547] width 395 height 27
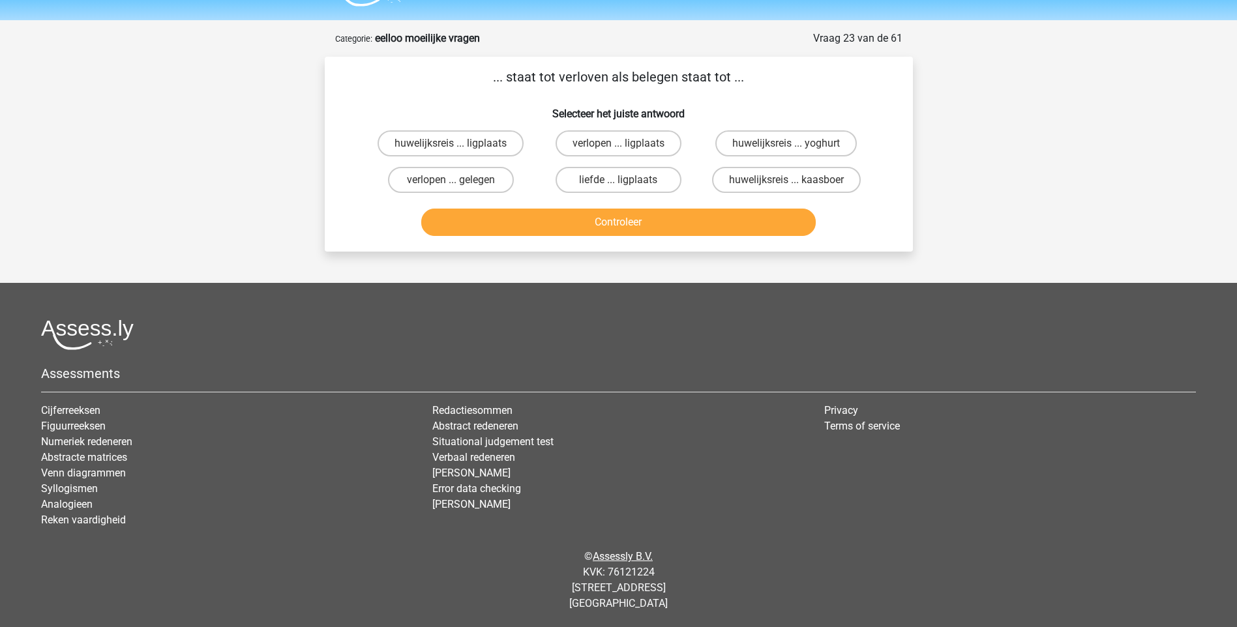
scroll to position [35, 0]
click at [436, 182] on label "verlopen ... gelegen" at bounding box center [451, 180] width 126 height 26
click at [451, 182] on input "verlopen ... gelegen" at bounding box center [455, 184] width 8 height 8
radio input "true"
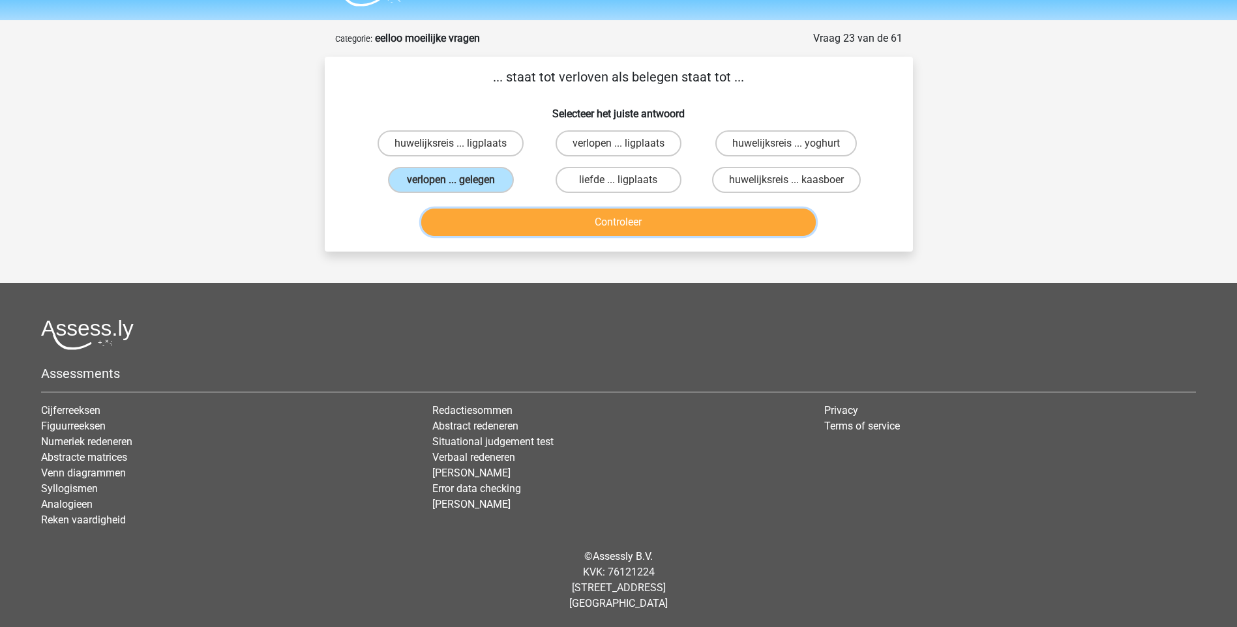
click at [544, 230] on button "Controleer" at bounding box center [618, 222] width 395 height 27
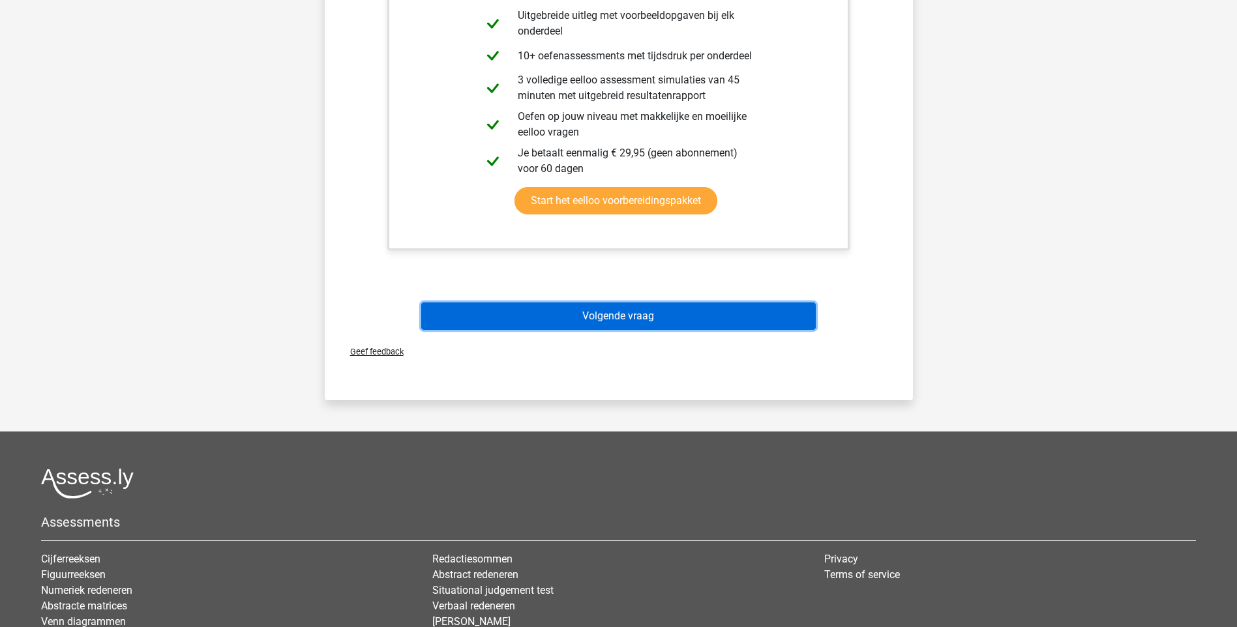
click at [609, 315] on button "Volgende vraag" at bounding box center [618, 316] width 395 height 27
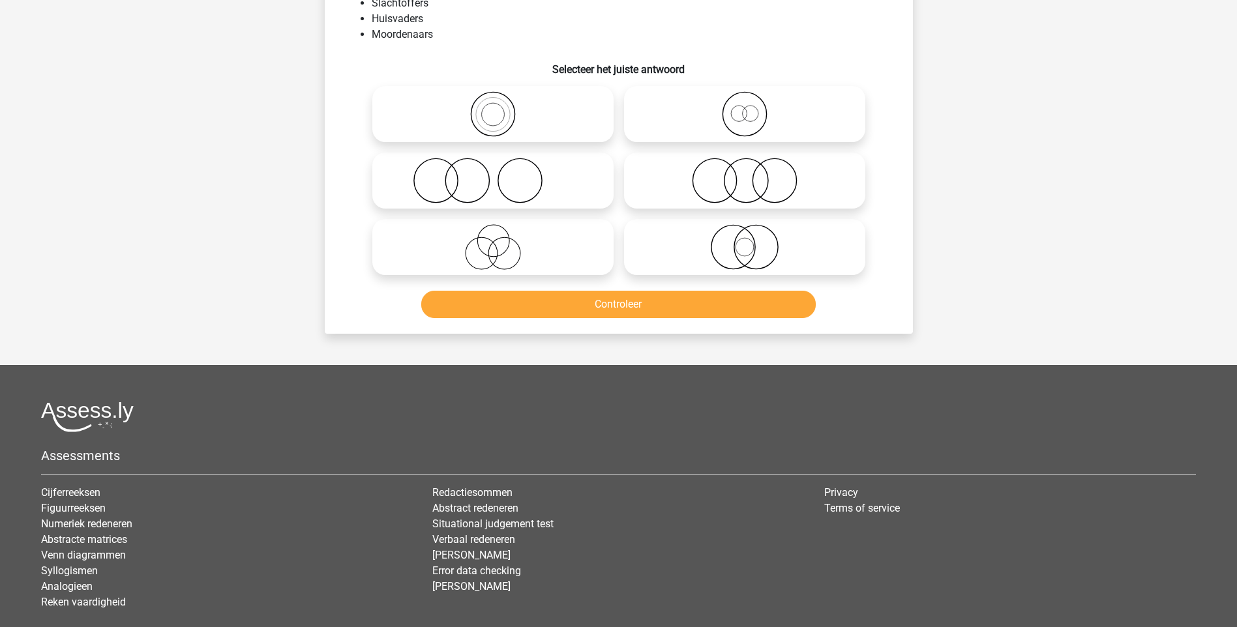
scroll to position [65, 0]
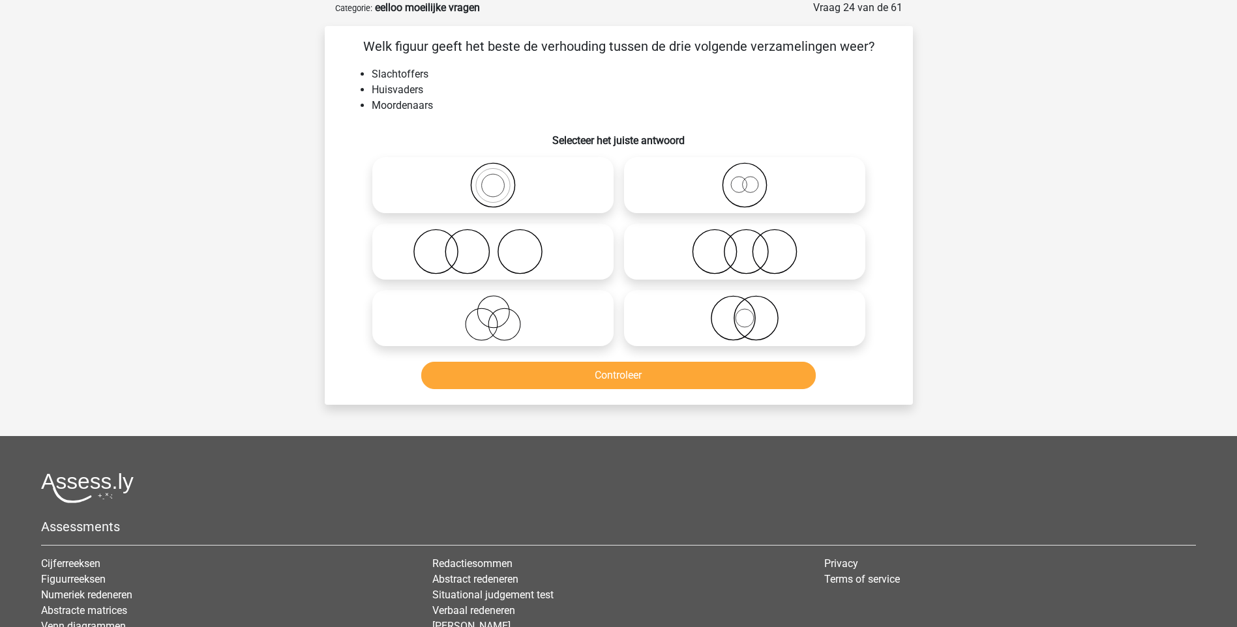
click at [756, 188] on icon at bounding box center [744, 185] width 231 height 46
click at [753, 179] on input "radio" at bounding box center [749, 174] width 8 height 8
radio input "true"
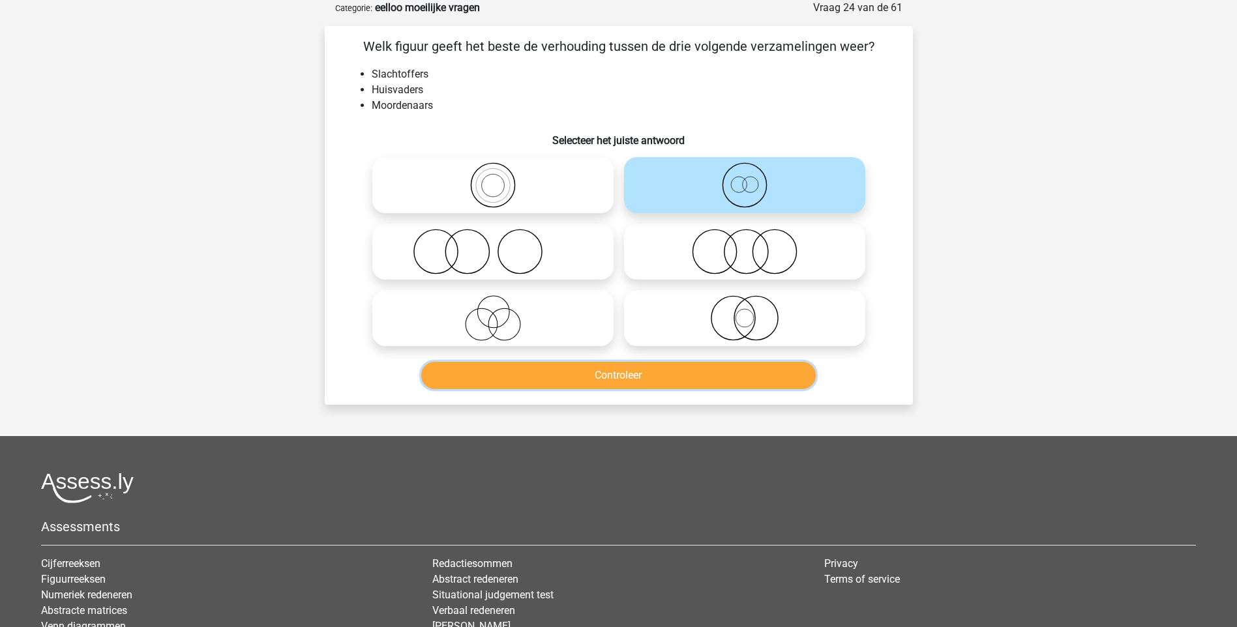
click at [674, 384] on button "Controleer" at bounding box center [618, 375] width 395 height 27
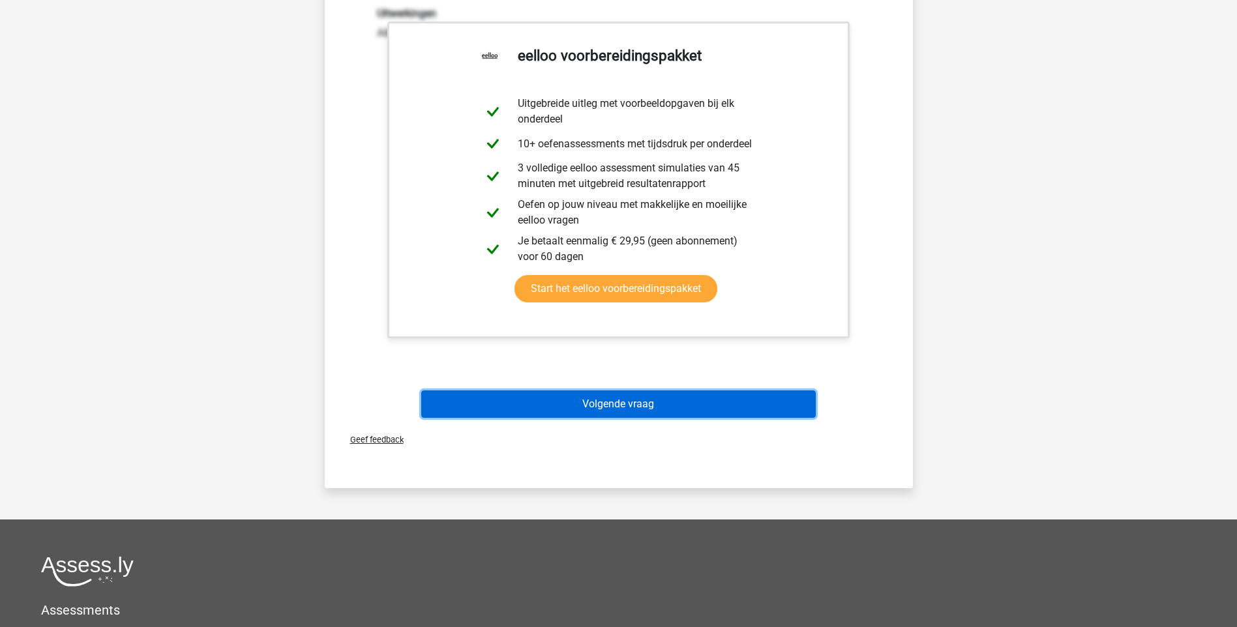
click at [639, 408] on button "Volgende vraag" at bounding box center [618, 404] width 395 height 27
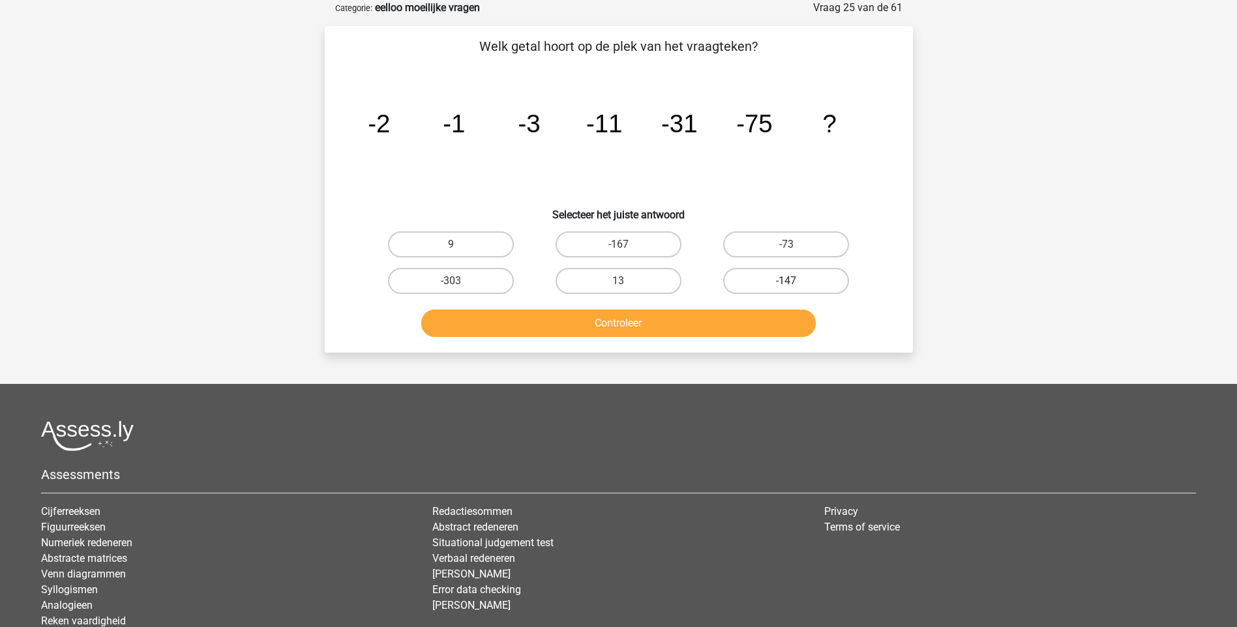
click at [792, 279] on label "-147" at bounding box center [786, 281] width 126 height 26
click at [792, 281] on input "-147" at bounding box center [790, 285] width 8 height 8
radio input "true"
click at [629, 326] on button "Controleer" at bounding box center [618, 323] width 395 height 27
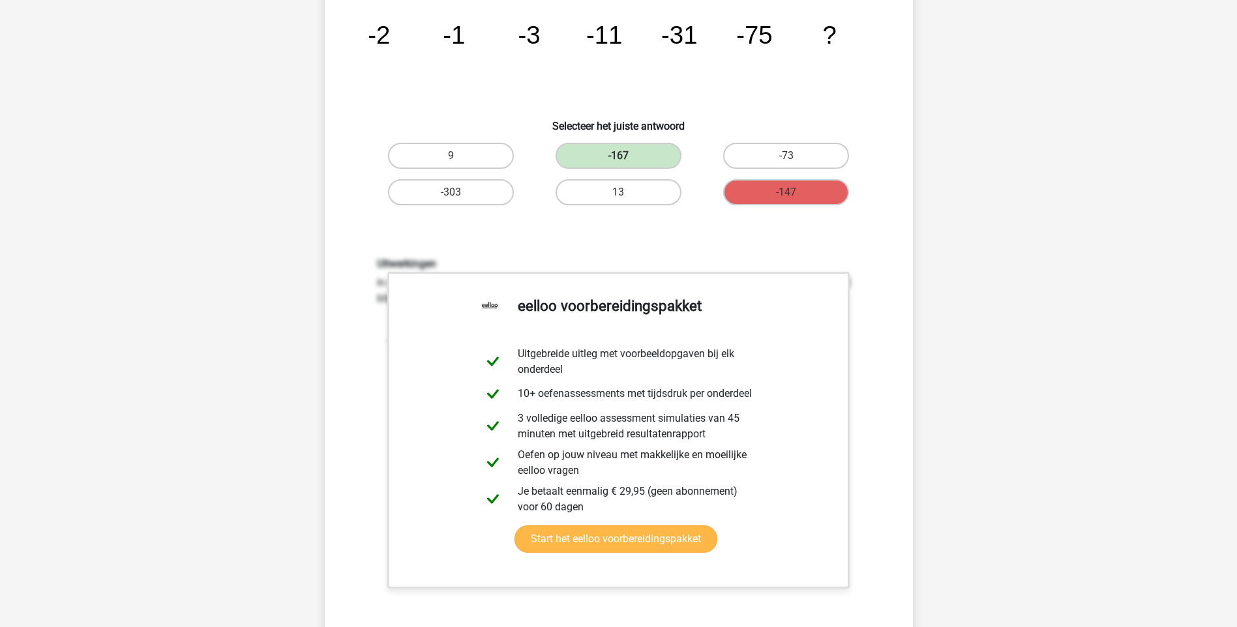
scroll to position [326, 0]
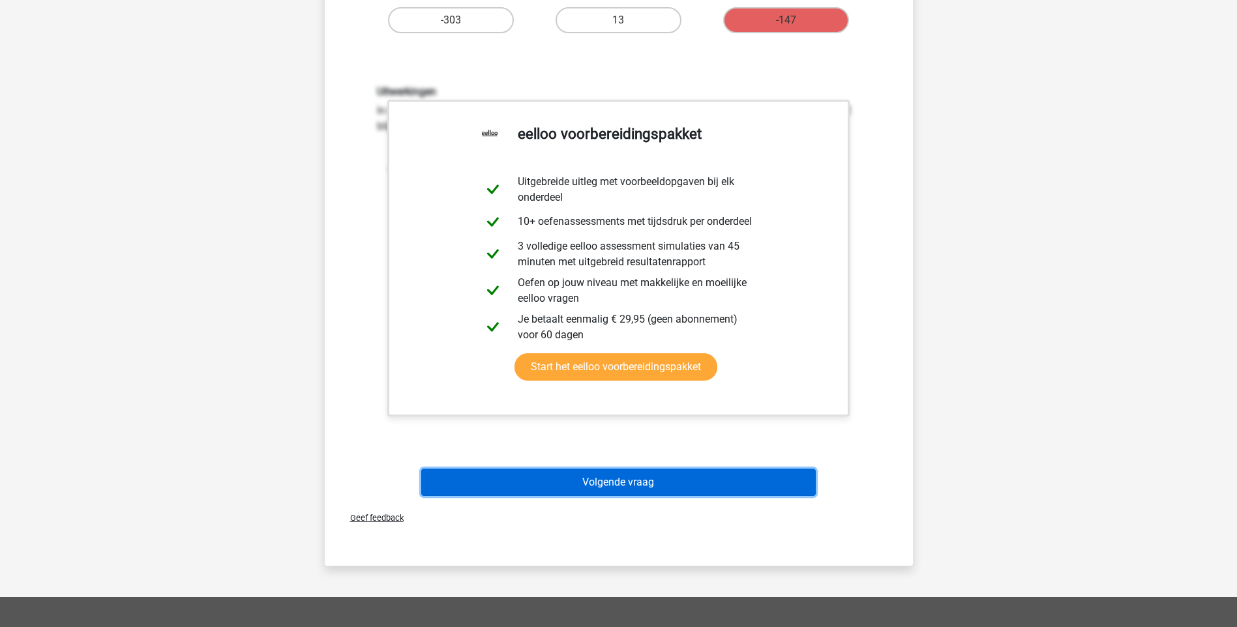
click at [591, 477] on button "Volgende vraag" at bounding box center [618, 482] width 395 height 27
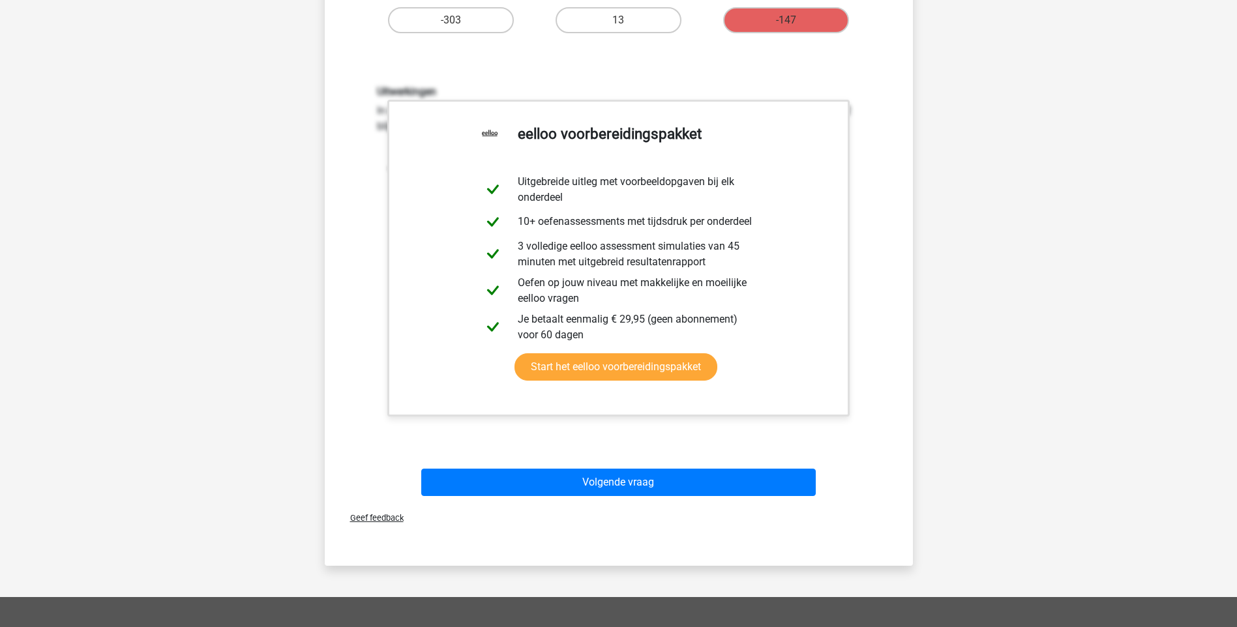
scroll to position [35, 0]
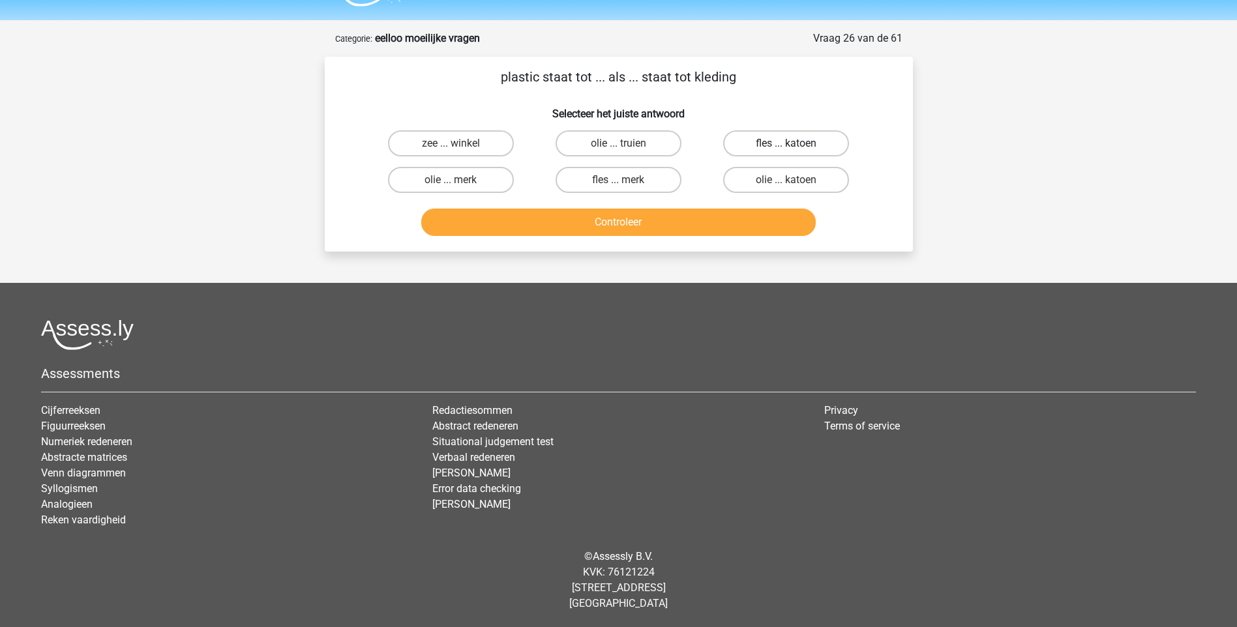
click at [782, 143] on label "fles ... katoen" at bounding box center [786, 143] width 126 height 26
click at [786, 143] on input "fles ... katoen" at bounding box center [790, 147] width 8 height 8
radio input "true"
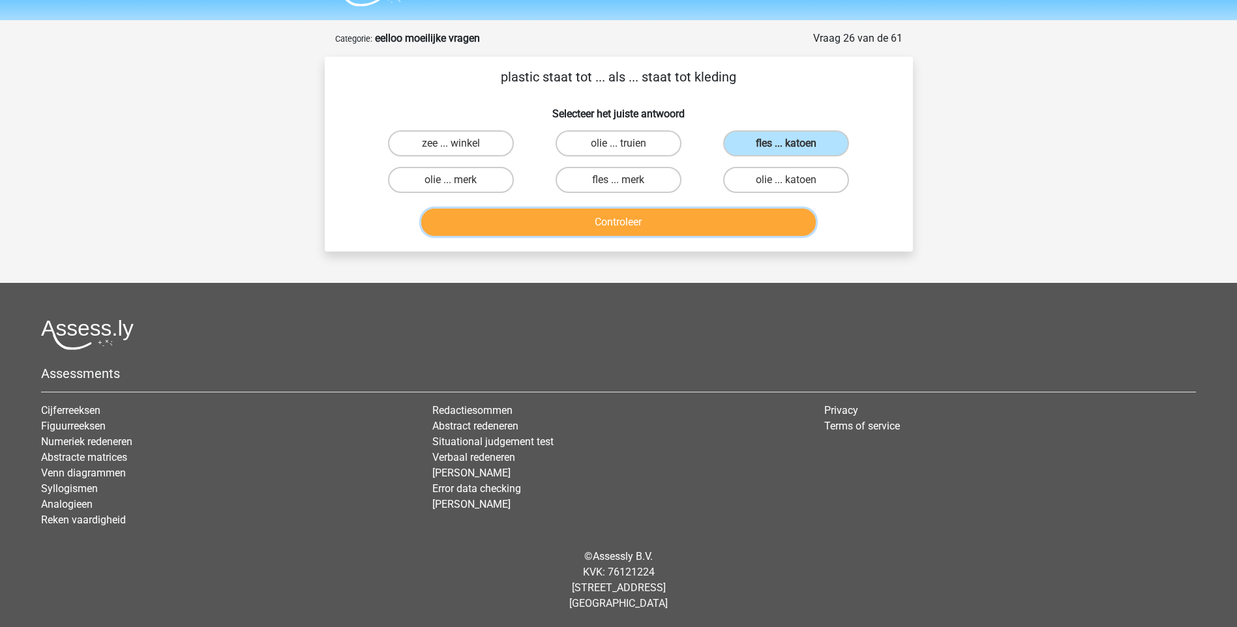
click at [651, 220] on button "Controleer" at bounding box center [618, 222] width 395 height 27
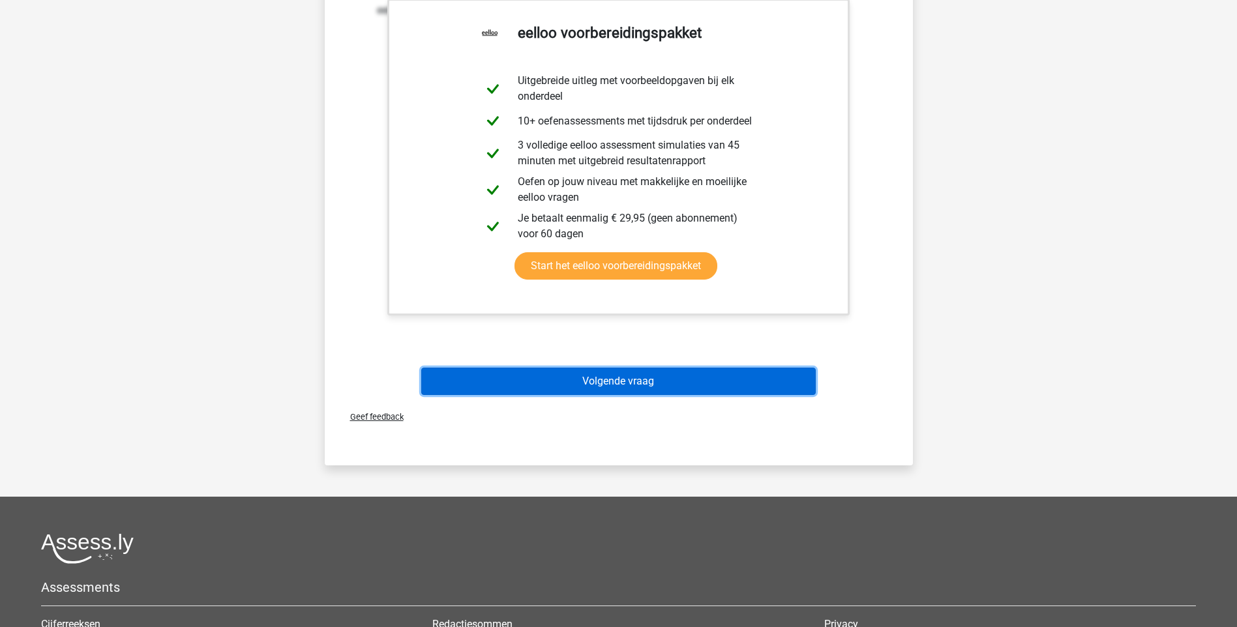
click at [610, 372] on button "Volgende vraag" at bounding box center [618, 381] width 395 height 27
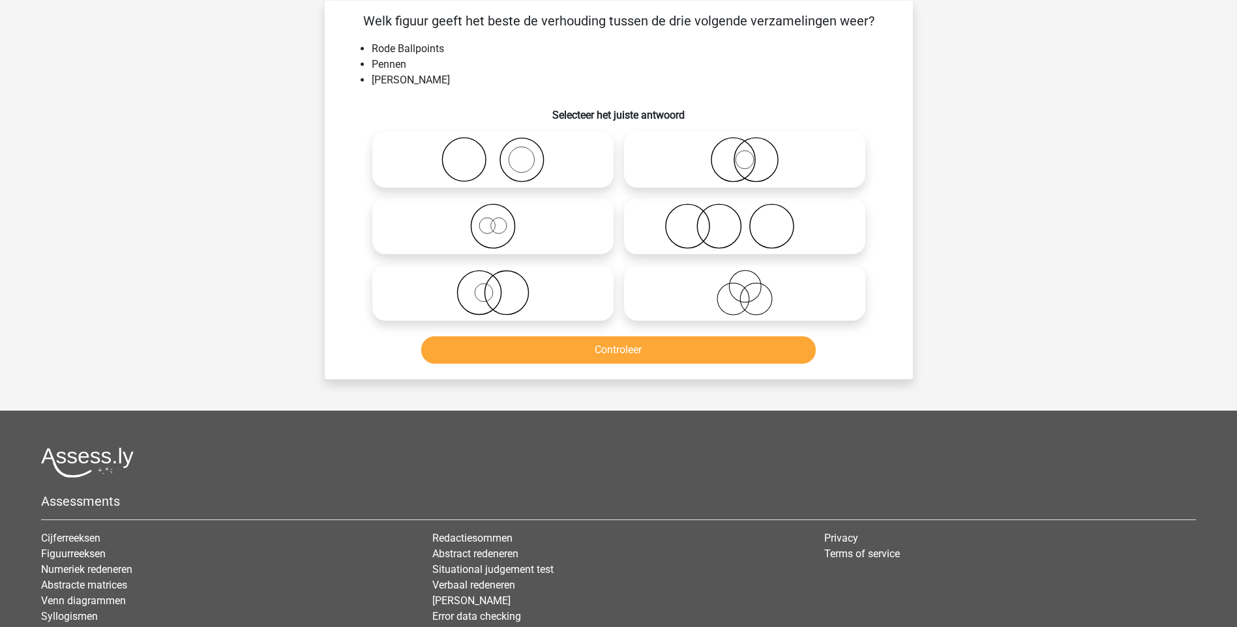
scroll to position [65, 0]
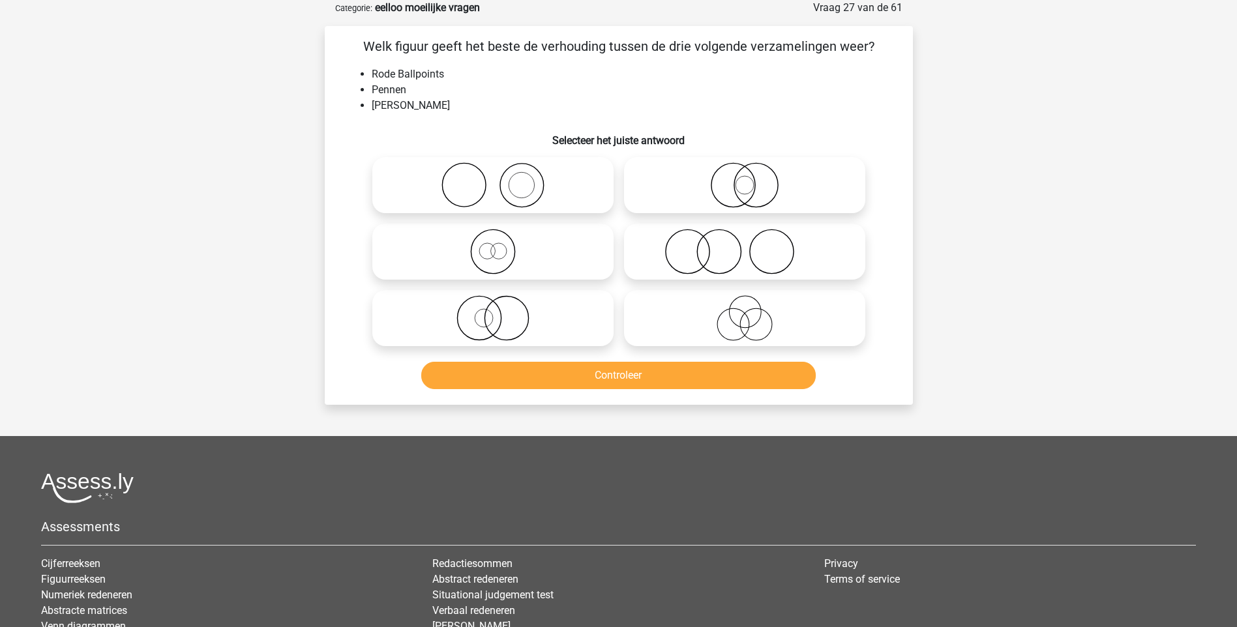
click at [753, 325] on icon at bounding box center [744, 318] width 231 height 46
click at [753, 312] on input "radio" at bounding box center [749, 307] width 8 height 8
radio input "true"
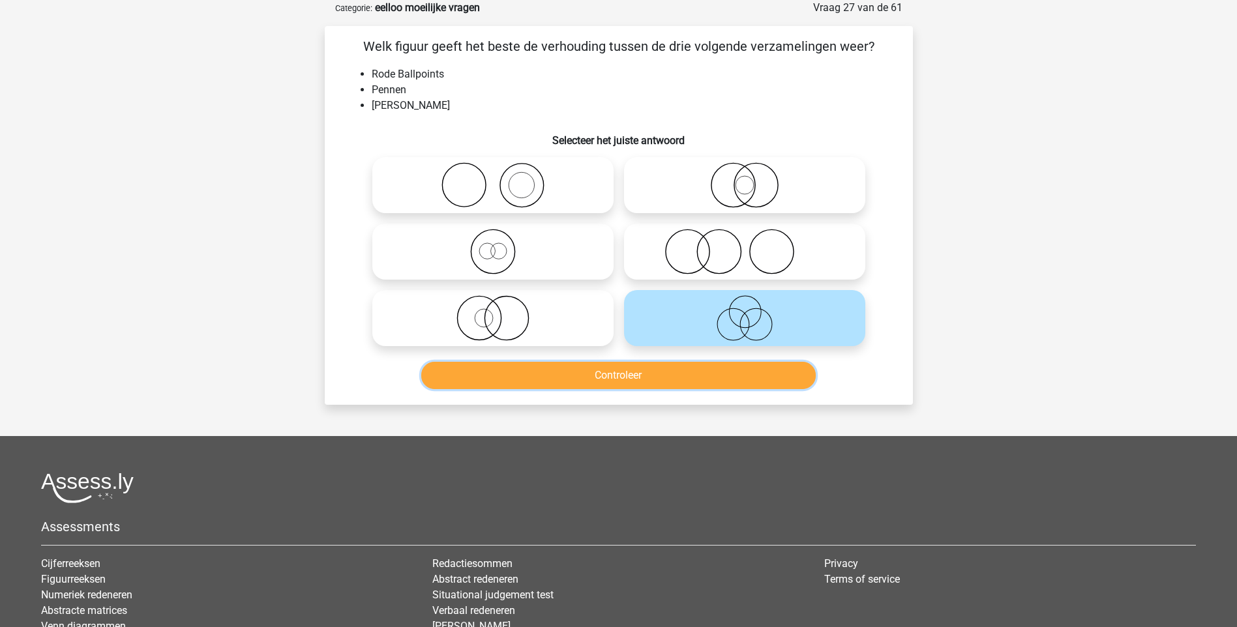
click at [598, 372] on button "Controleer" at bounding box center [618, 375] width 395 height 27
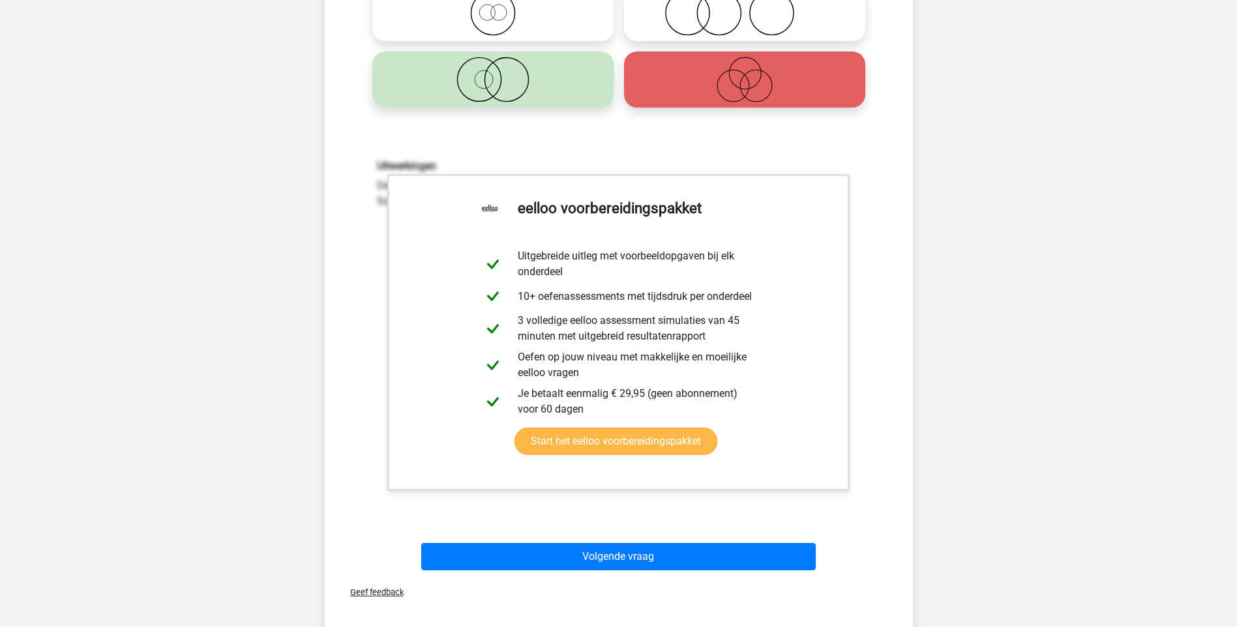
scroll to position [391, 0]
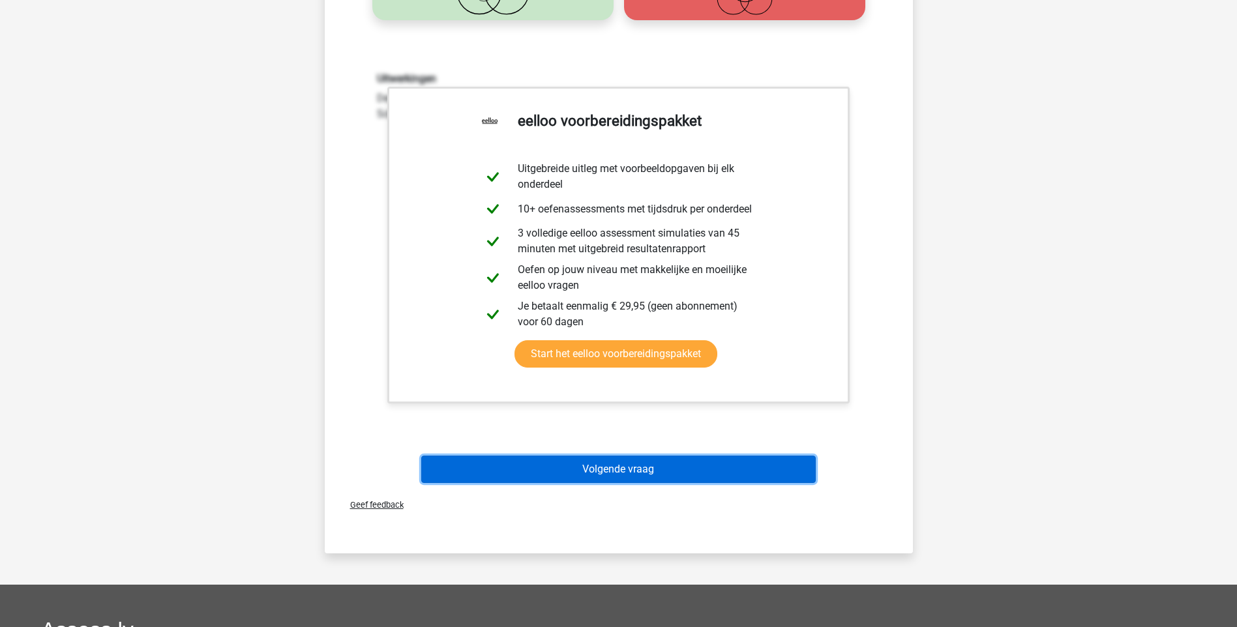
click at [605, 471] on button "Volgende vraag" at bounding box center [618, 469] width 395 height 27
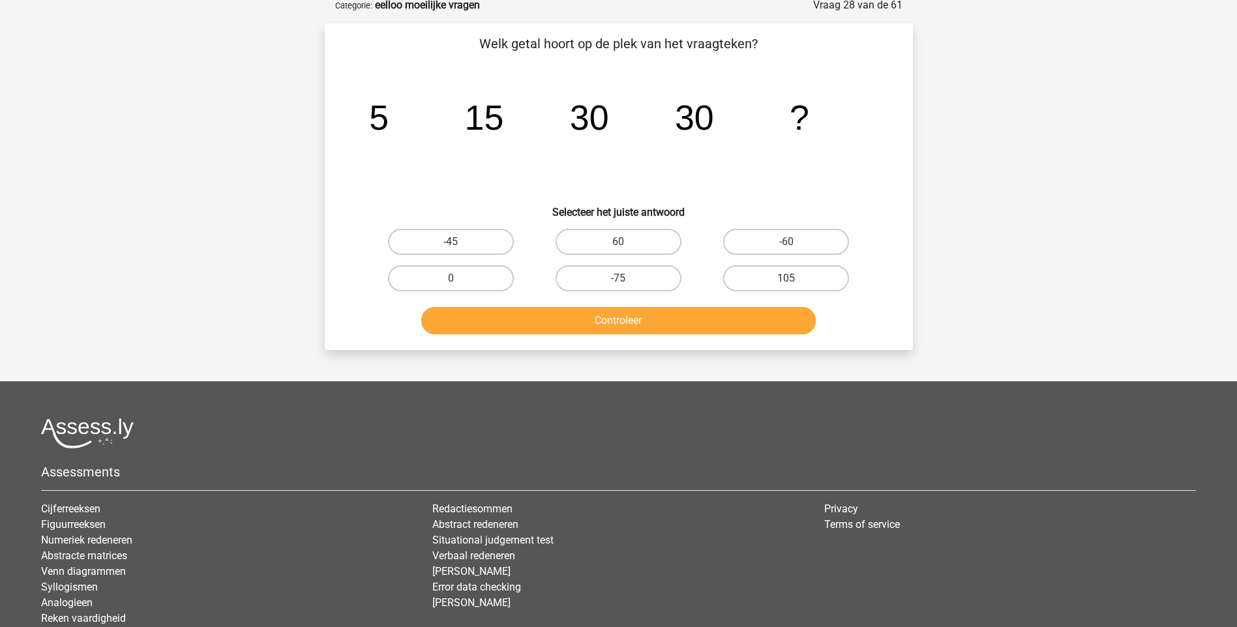
scroll to position [65, 0]
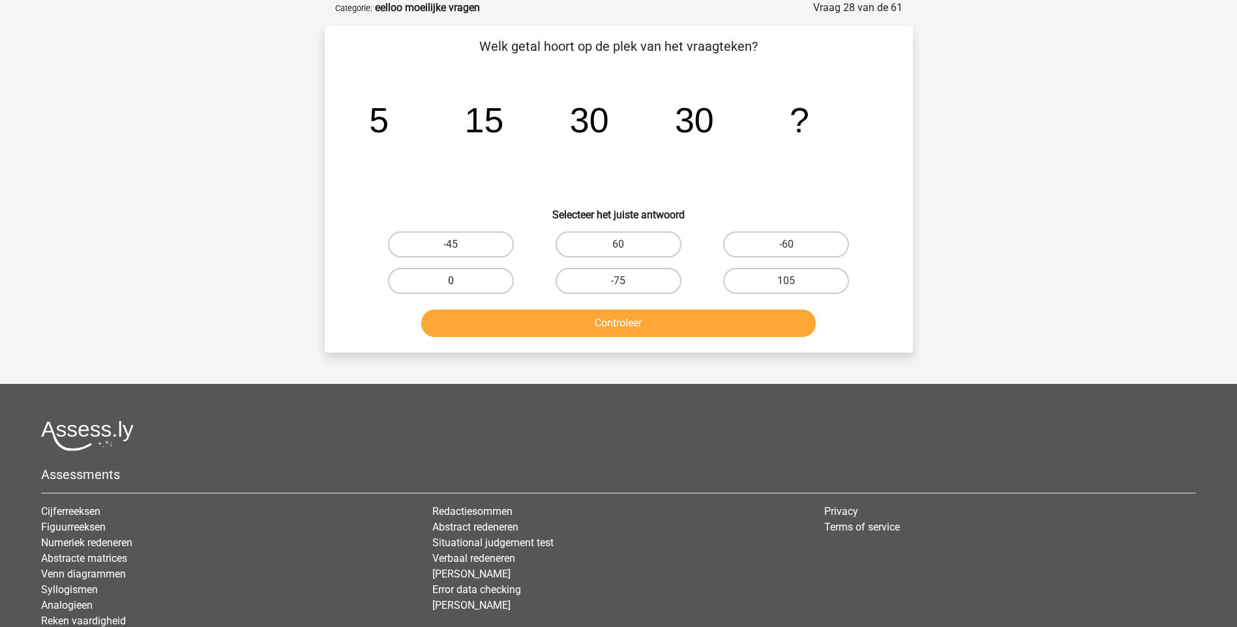
click at [490, 282] on label "0" at bounding box center [451, 281] width 126 height 26
click at [459, 282] on input "0" at bounding box center [455, 285] width 8 height 8
radio input "true"
click at [644, 328] on button "Controleer" at bounding box center [618, 323] width 395 height 27
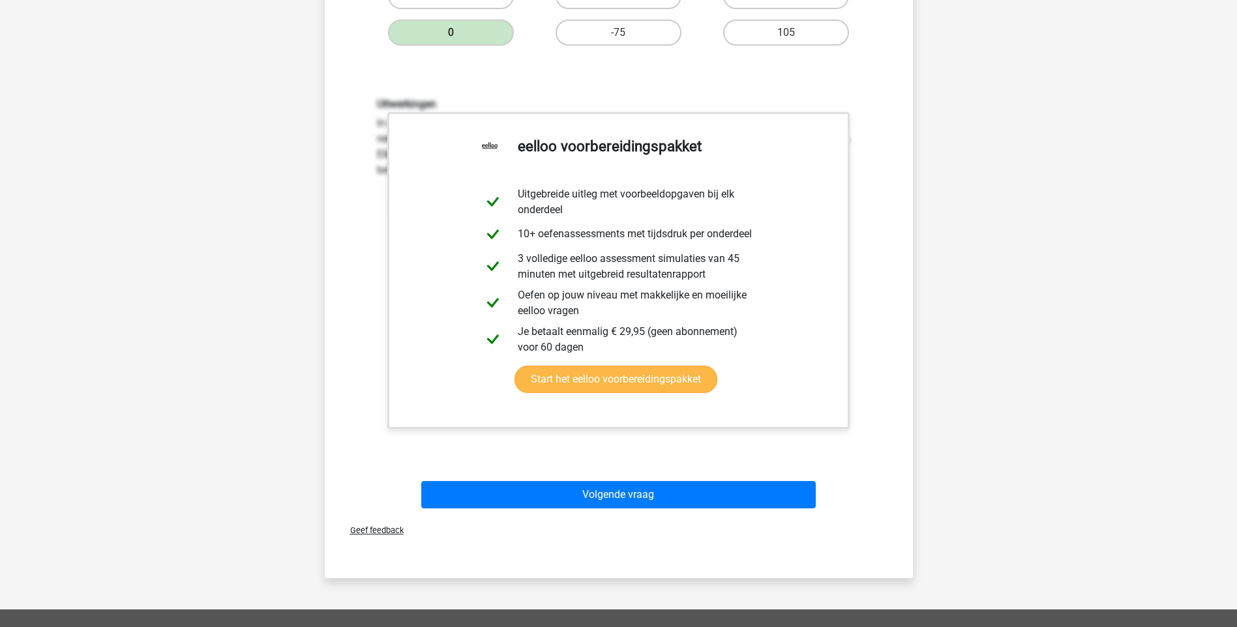
scroll to position [391, 0]
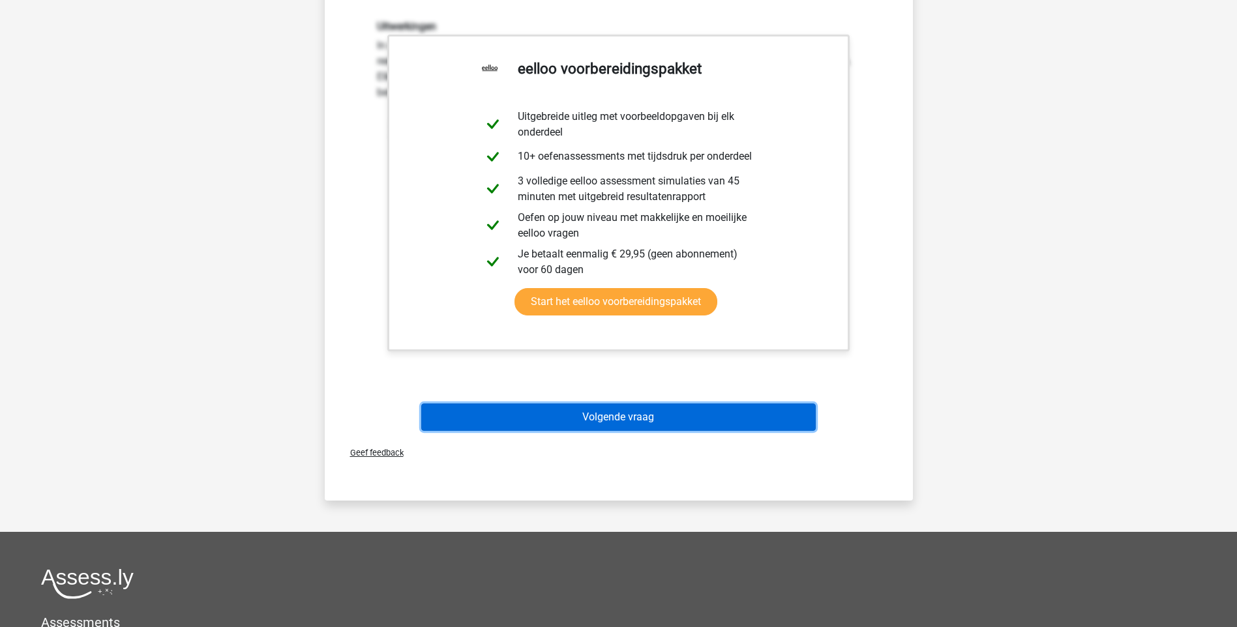
click at [617, 415] on button "Volgende vraag" at bounding box center [618, 417] width 395 height 27
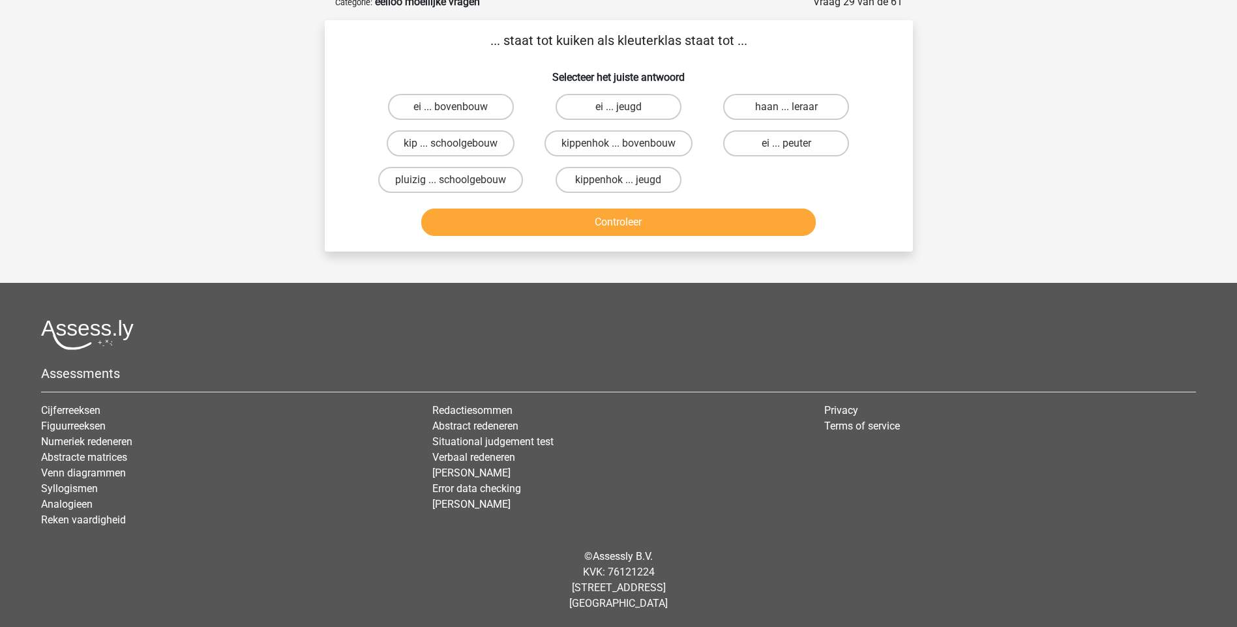
scroll to position [65, 0]
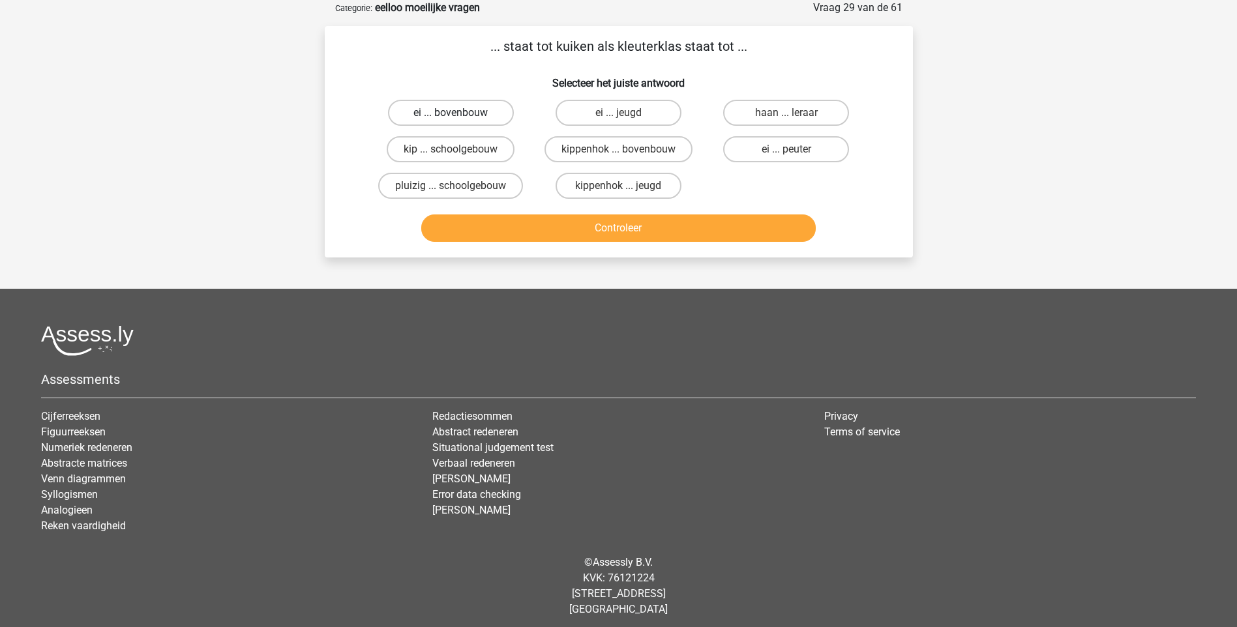
click at [485, 105] on label "ei ... bovenbouw" at bounding box center [451, 113] width 126 height 26
click at [459, 113] on input "ei ... bovenbouw" at bounding box center [455, 117] width 8 height 8
radio input "true"
click at [635, 230] on button "Controleer" at bounding box center [618, 228] width 395 height 27
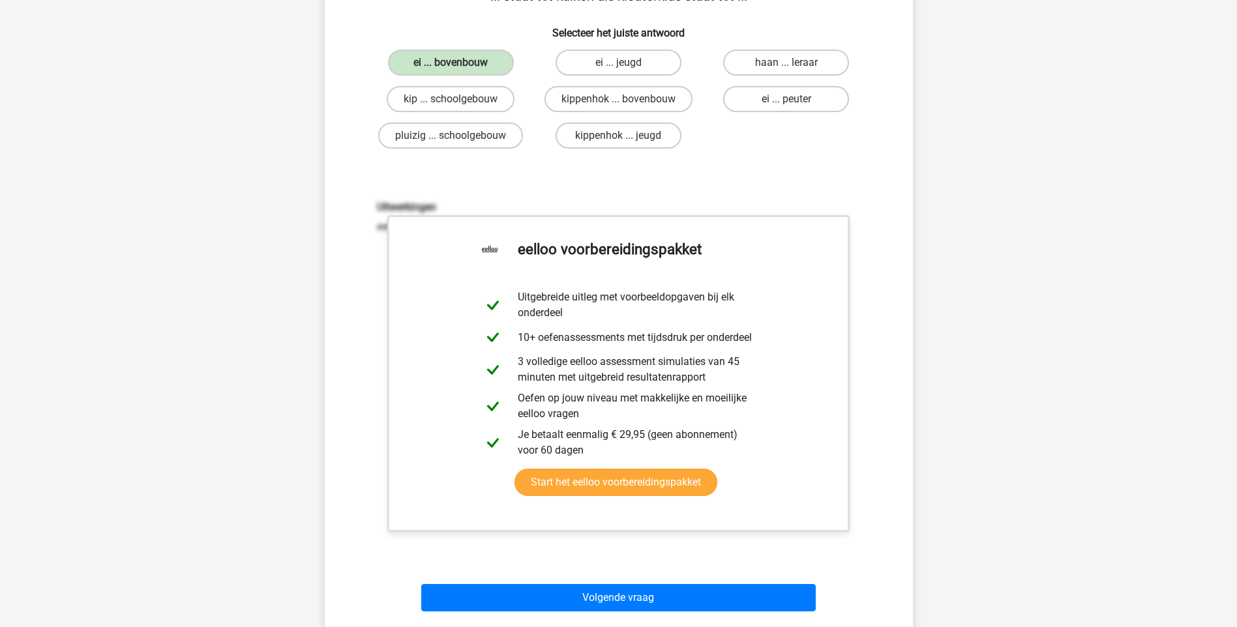
scroll to position [391, 0]
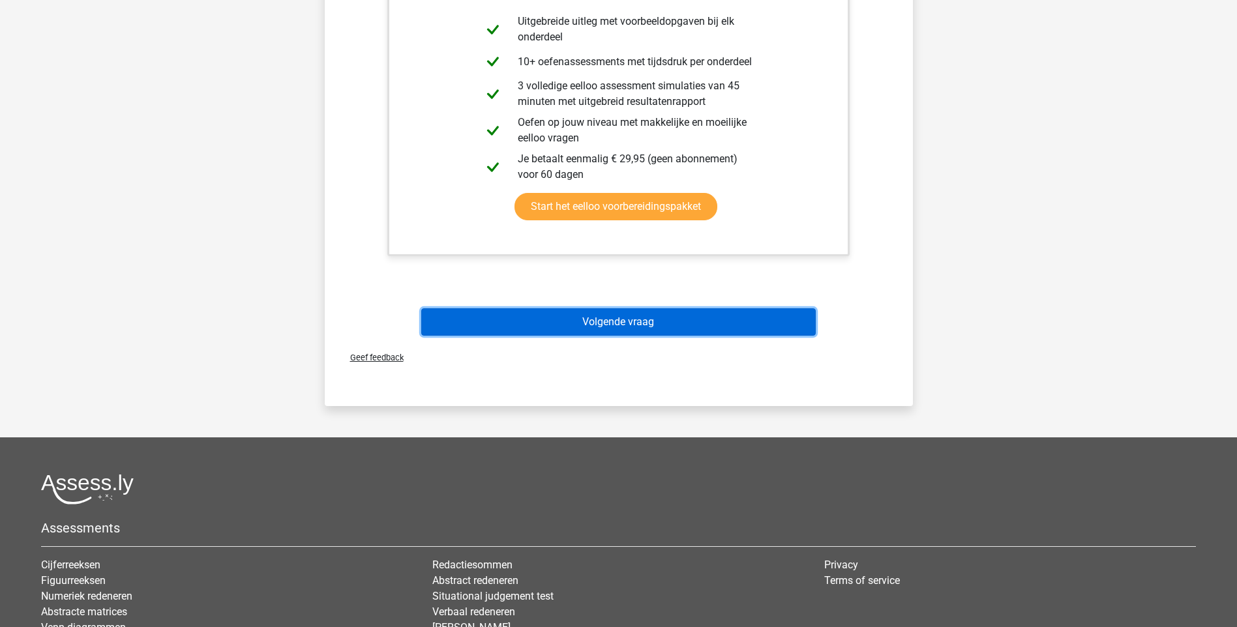
click at [614, 321] on button "Volgende vraag" at bounding box center [618, 321] width 395 height 27
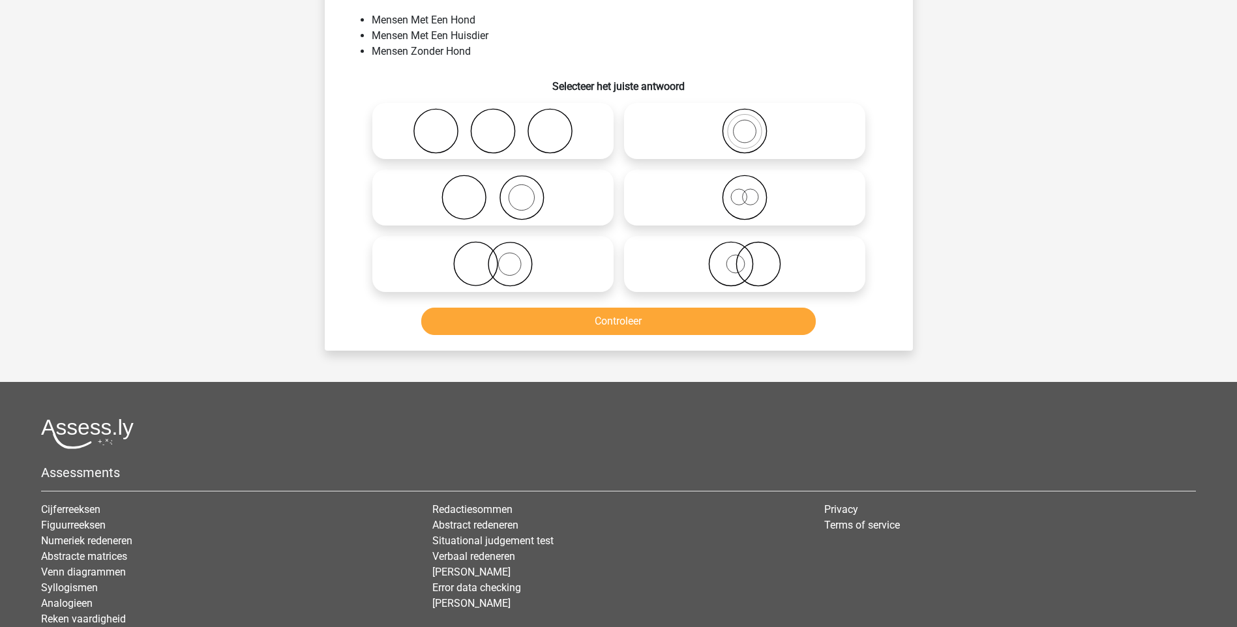
scroll to position [65, 0]
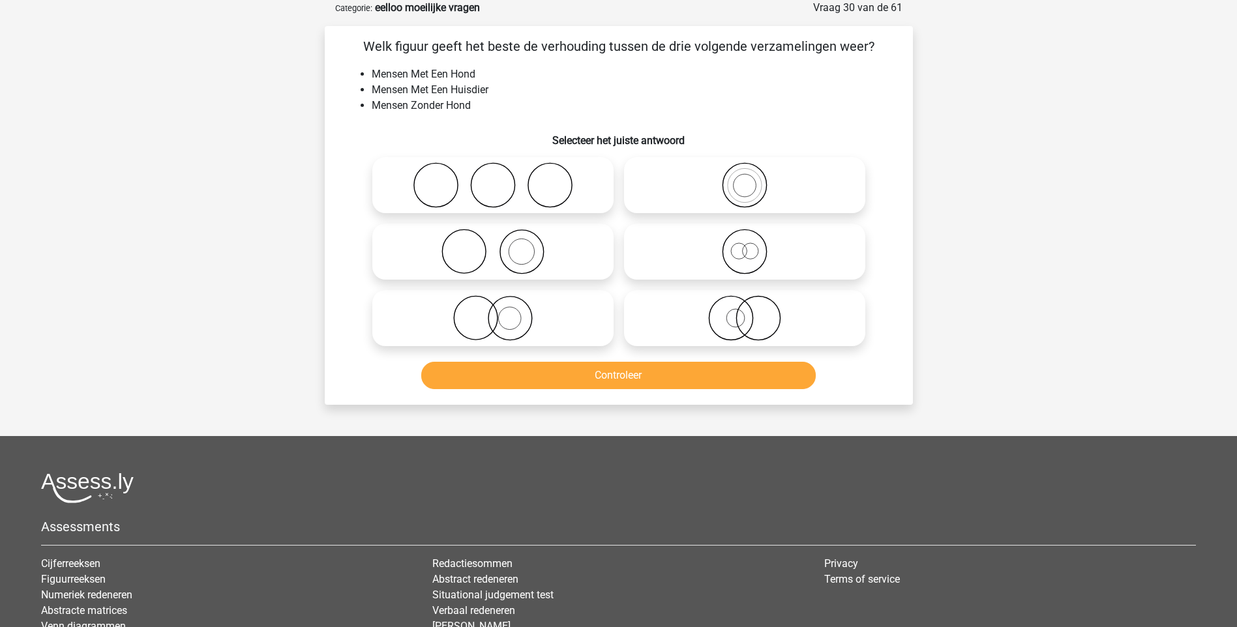
drag, startPoint x: 478, startPoint y: 257, endPoint x: 490, endPoint y: 258, distance: 11.8
click at [479, 258] on icon at bounding box center [493, 252] width 231 height 46
click at [493, 245] on input "radio" at bounding box center [497, 241] width 8 height 8
radio input "true"
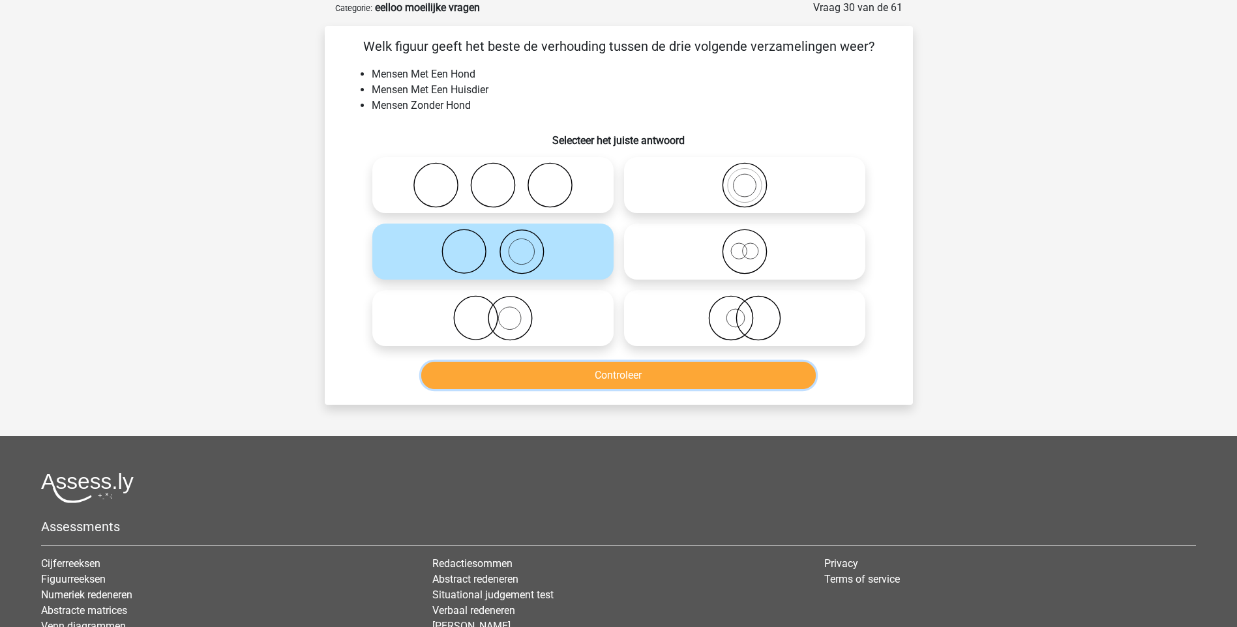
click at [617, 372] on button "Controleer" at bounding box center [618, 375] width 395 height 27
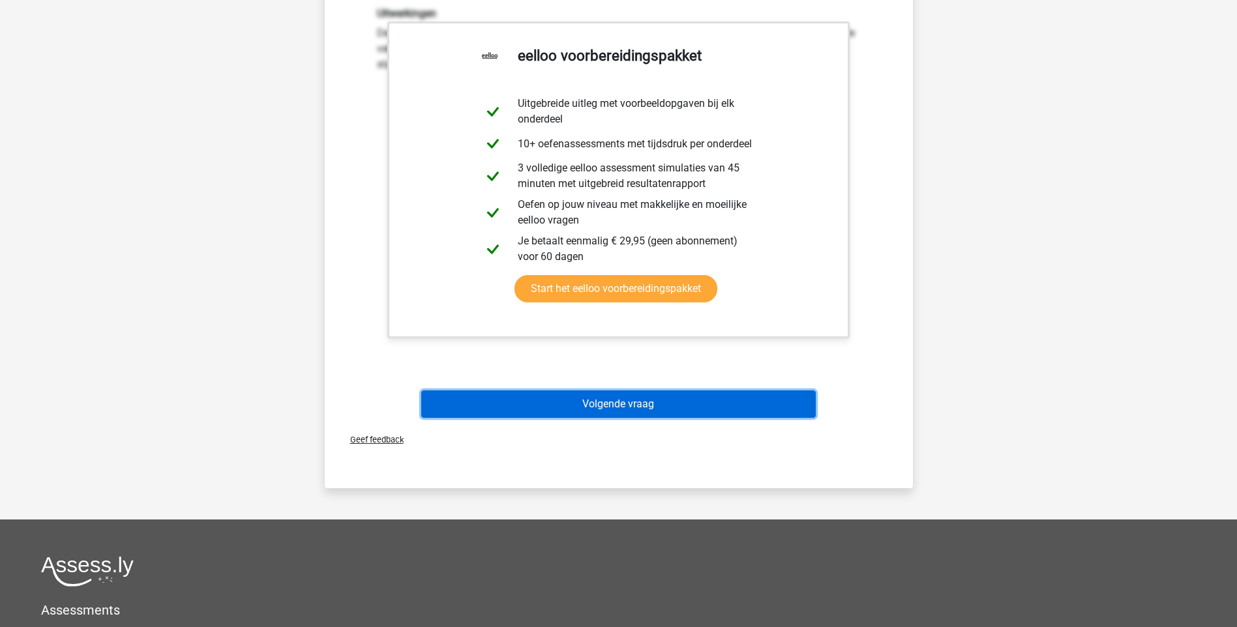
click at [644, 406] on button "Volgende vraag" at bounding box center [618, 404] width 395 height 27
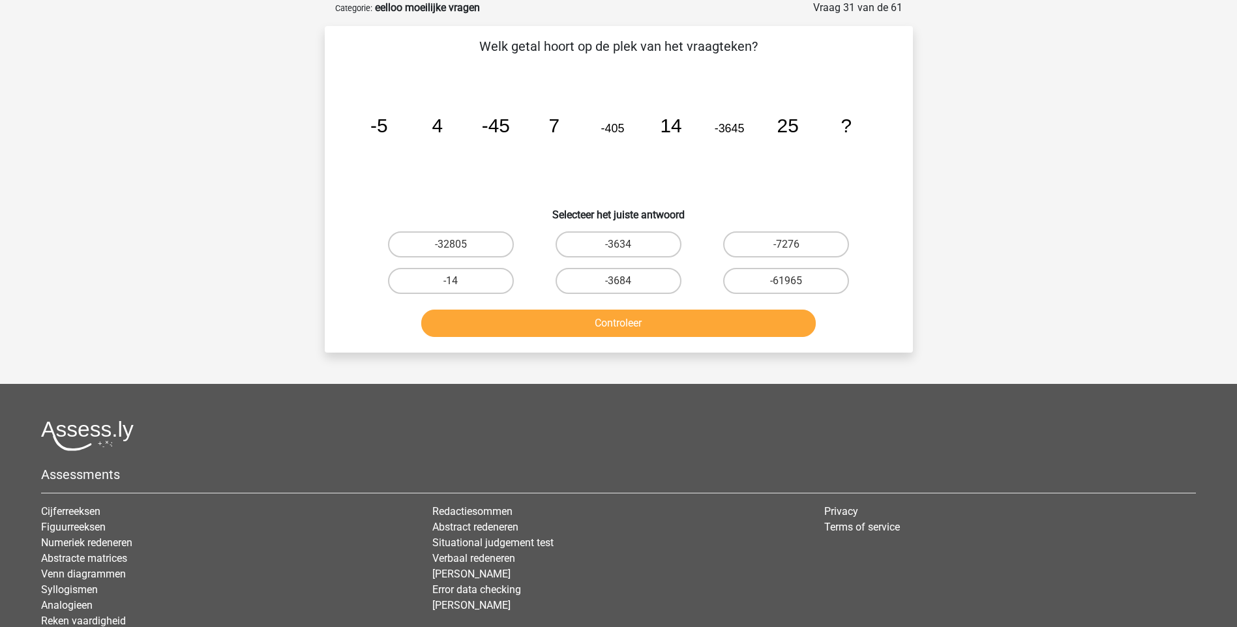
click at [788, 282] on input "-61965" at bounding box center [790, 285] width 8 height 8
radio input "true"
click at [671, 314] on button "Controleer" at bounding box center [618, 323] width 395 height 27
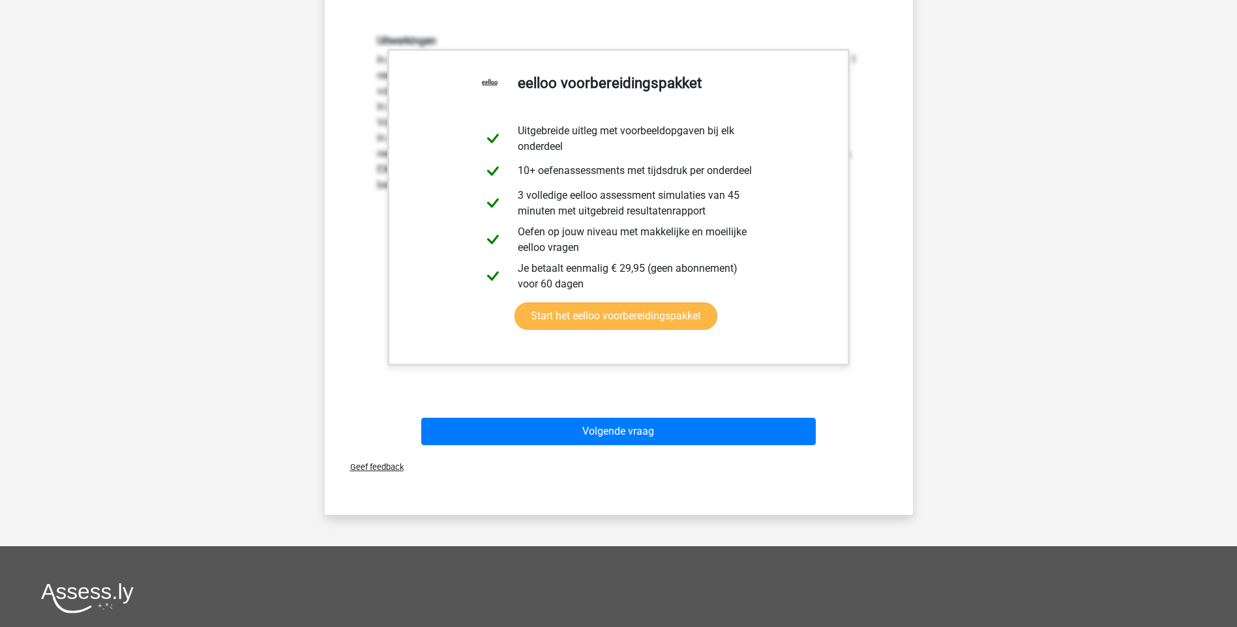
scroll to position [391, 0]
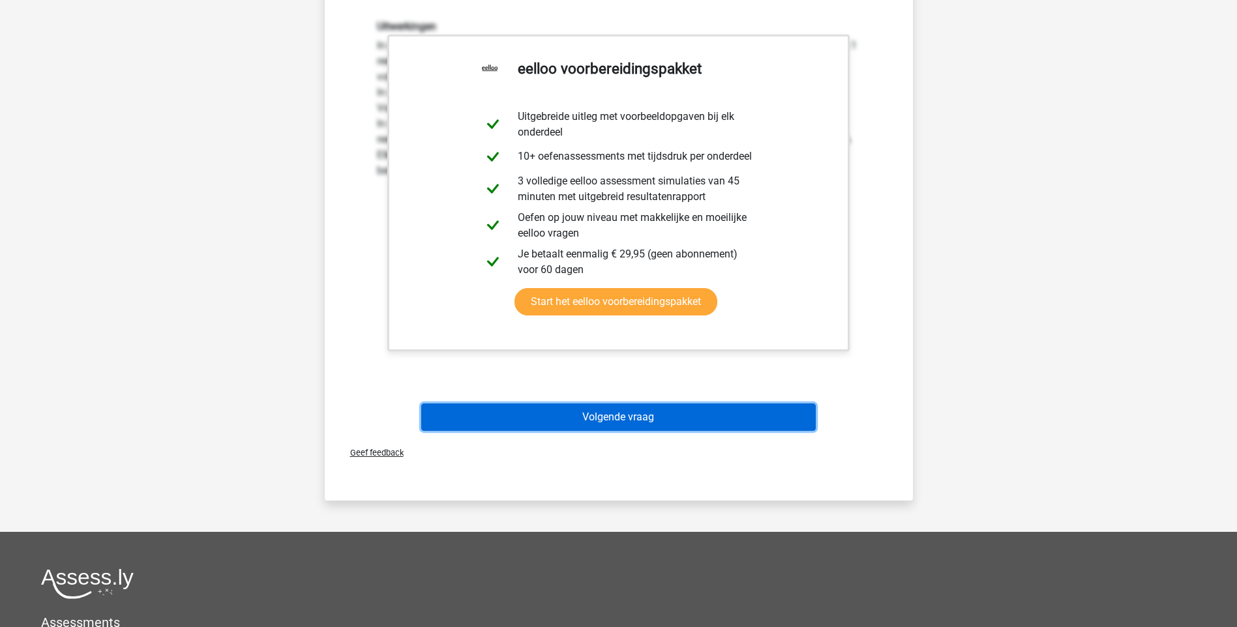
click at [608, 410] on button "Volgende vraag" at bounding box center [618, 417] width 395 height 27
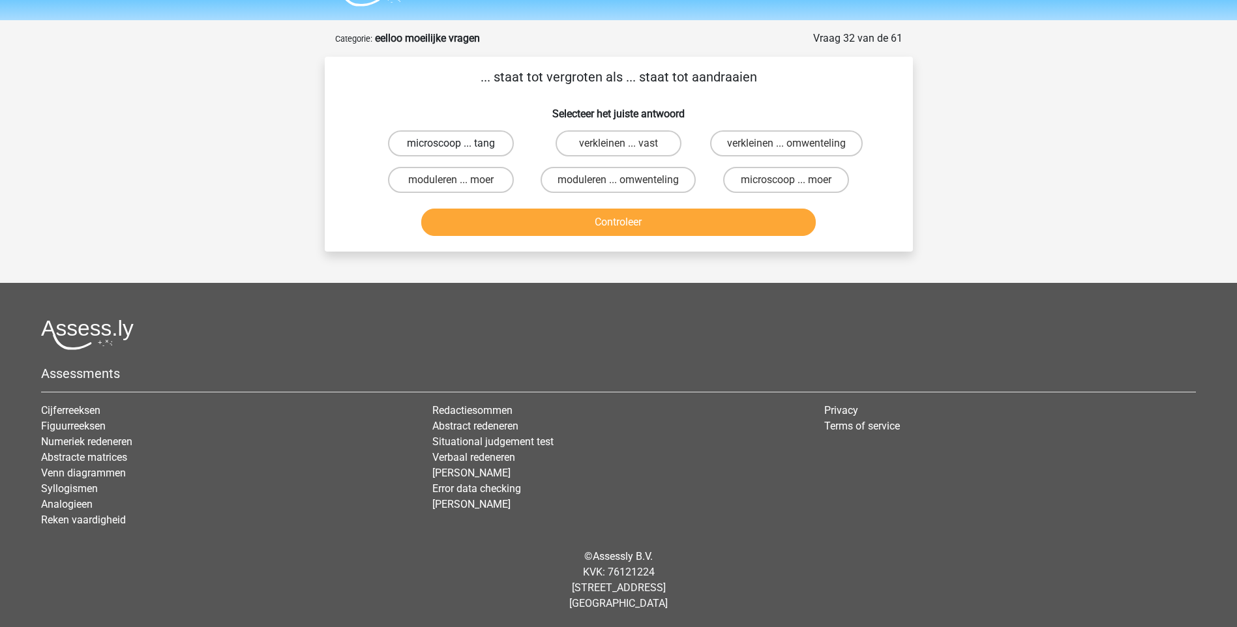
click at [492, 145] on label "microscoop ... tang" at bounding box center [451, 143] width 126 height 26
click at [459, 145] on input "microscoop ... tang" at bounding box center [455, 147] width 8 height 8
radio input "true"
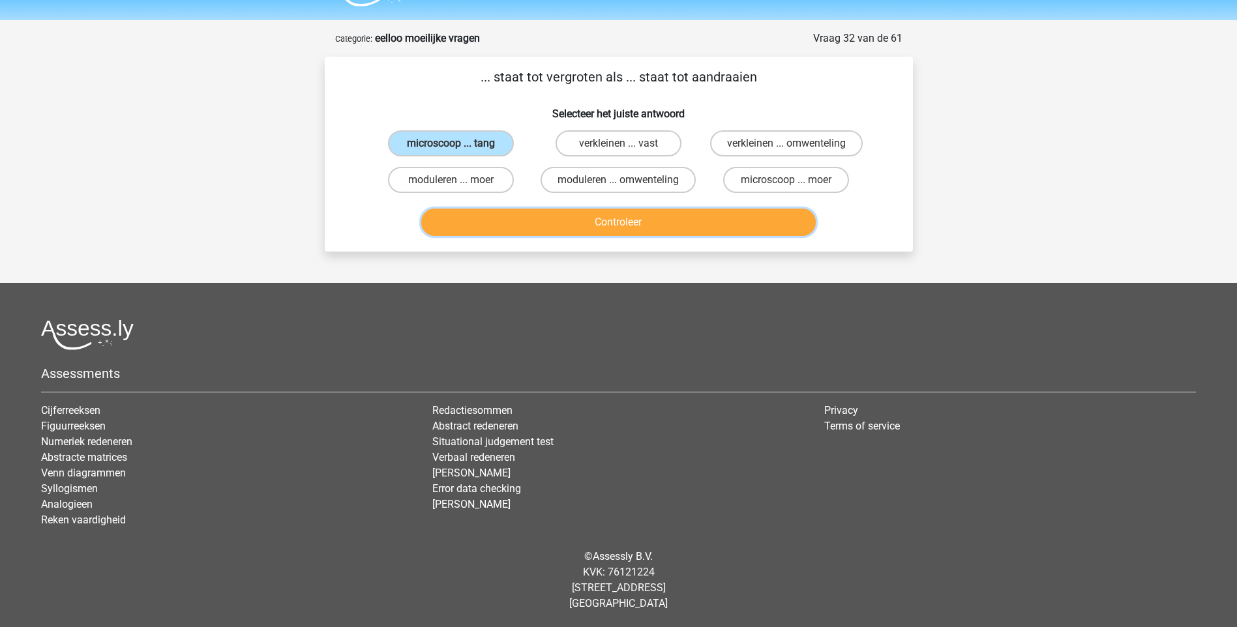
click at [619, 222] on button "Controleer" at bounding box center [618, 222] width 395 height 27
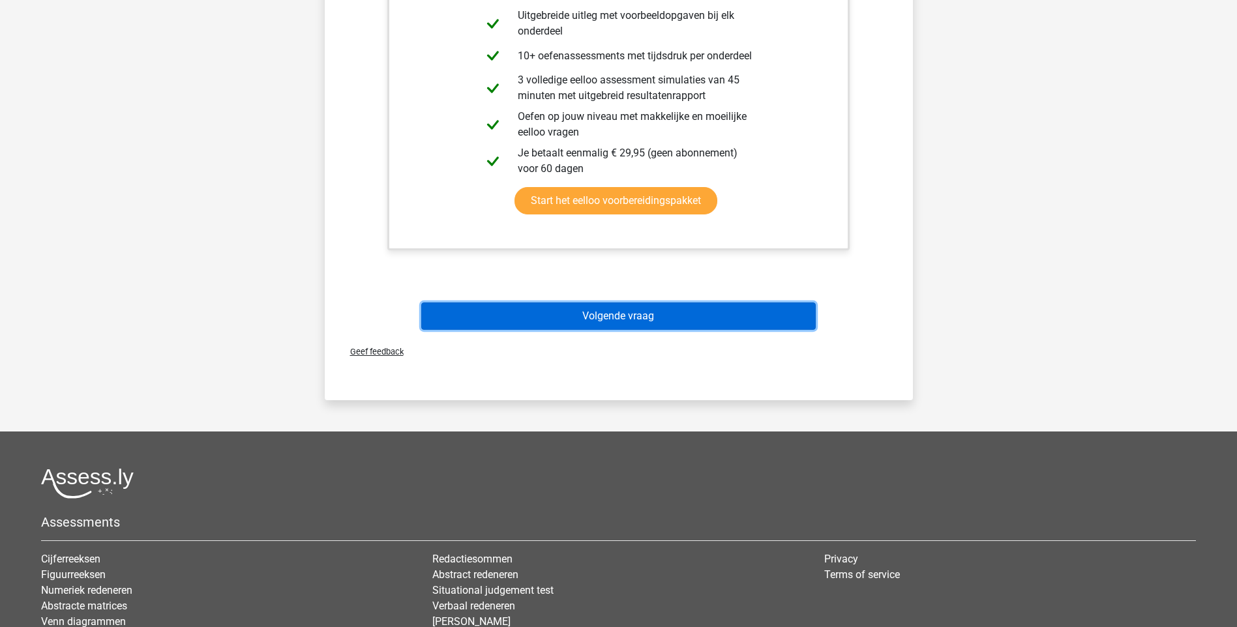
click at [595, 317] on button "Volgende vraag" at bounding box center [618, 316] width 395 height 27
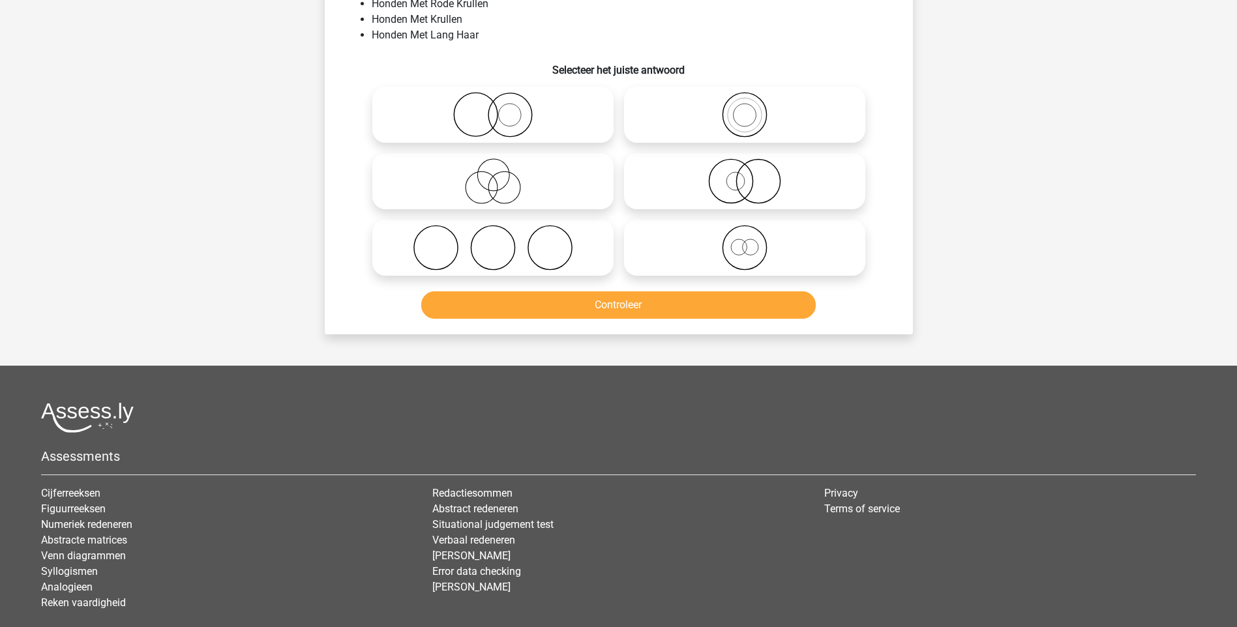
scroll to position [65, 0]
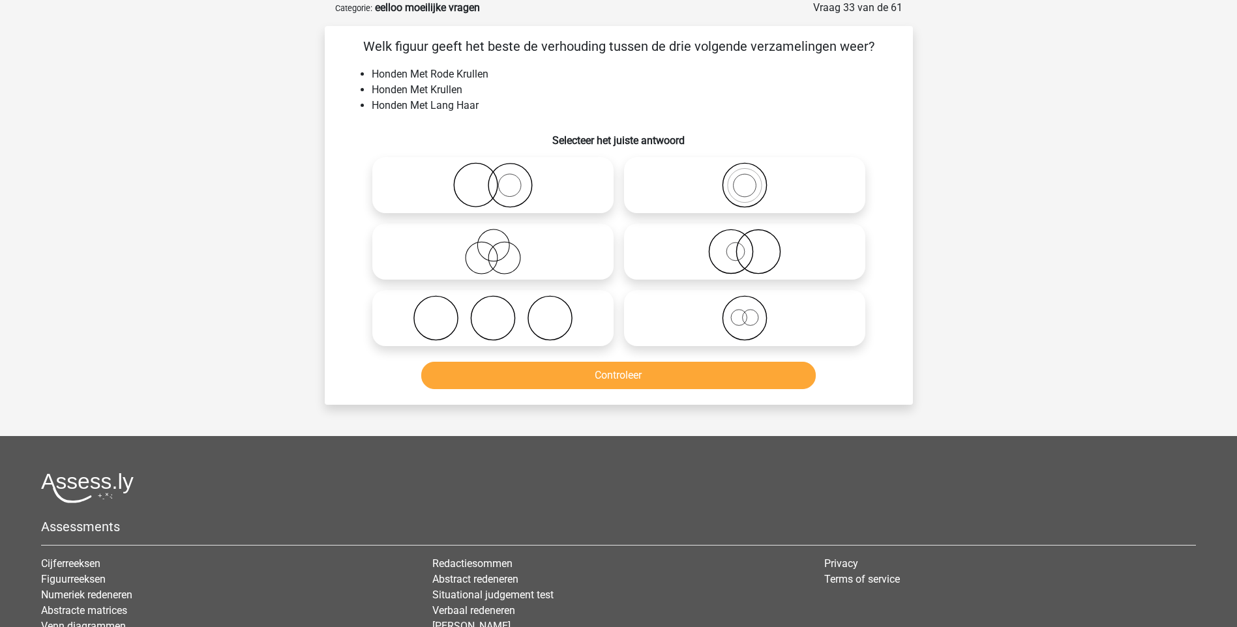
click at [509, 194] on icon at bounding box center [493, 185] width 231 height 46
click at [501, 179] on input "radio" at bounding box center [497, 174] width 8 height 8
radio input "true"
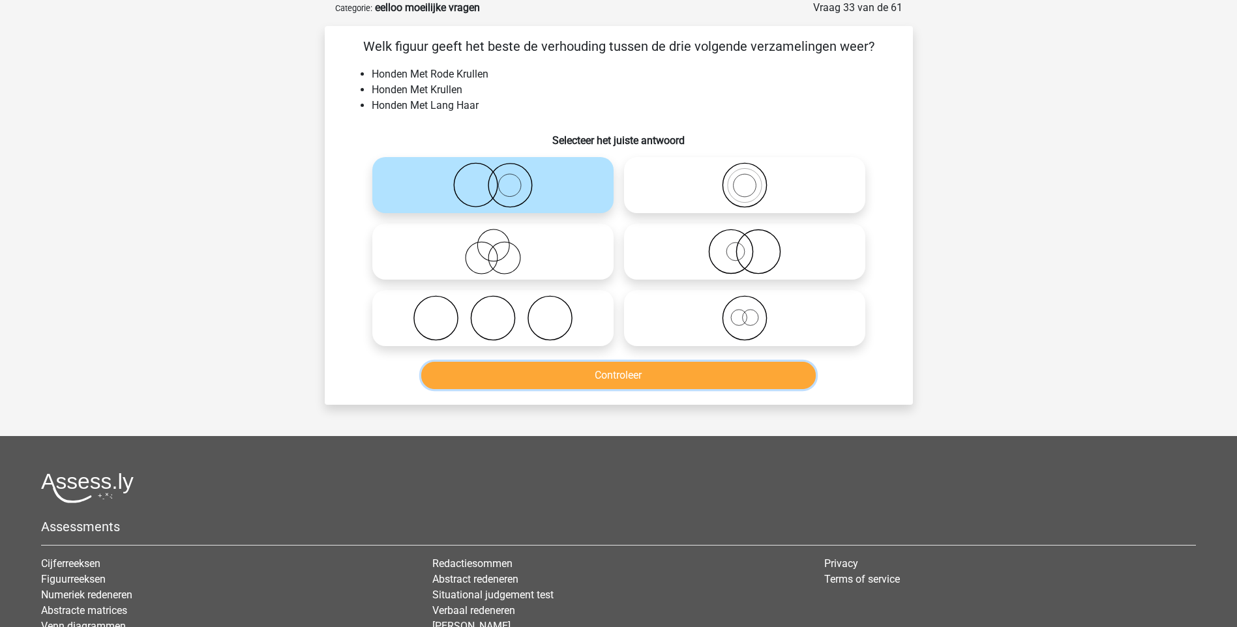
click at [574, 374] on button "Controleer" at bounding box center [618, 375] width 395 height 27
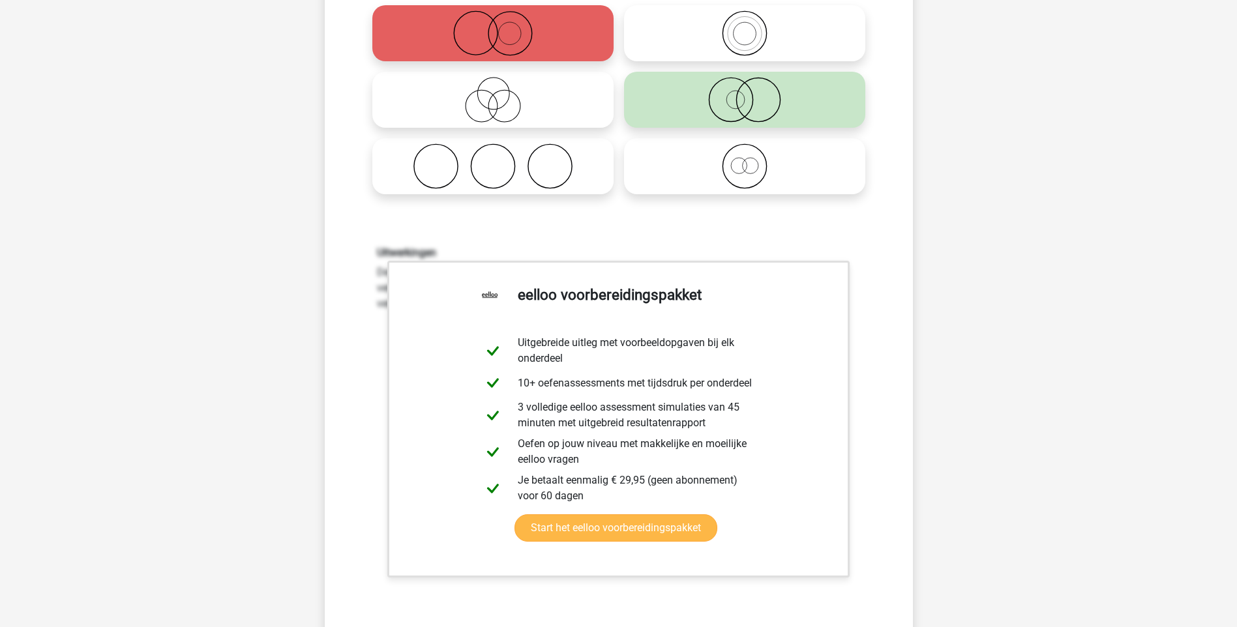
scroll to position [391, 0]
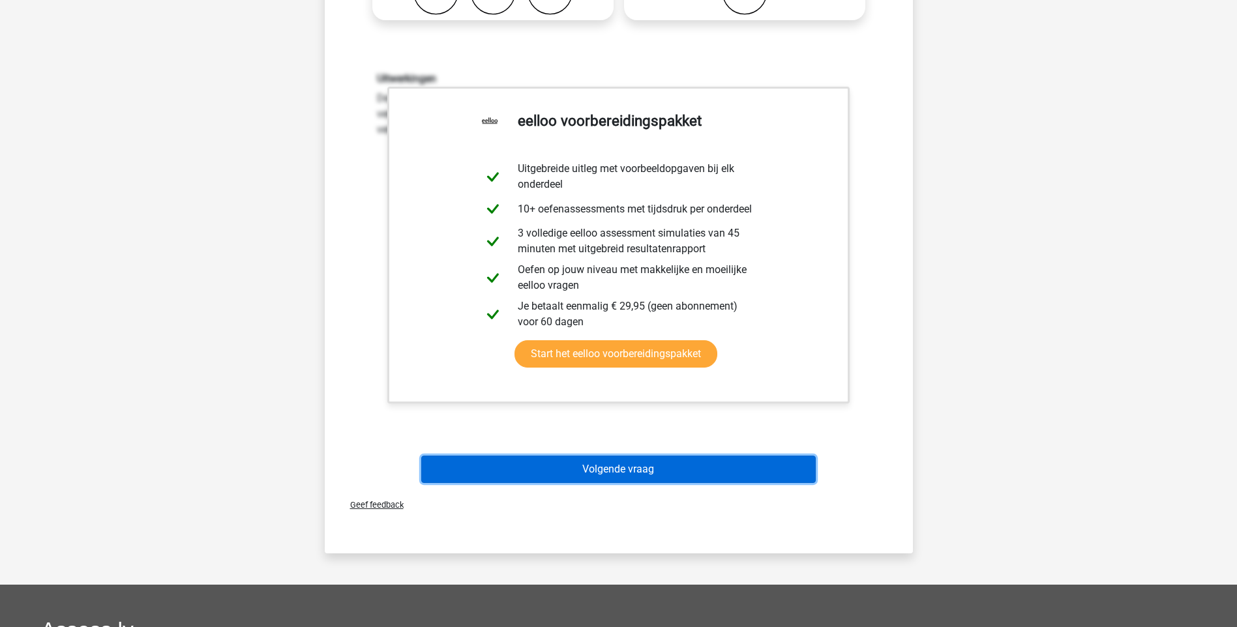
click at [655, 466] on button "Volgende vraag" at bounding box center [618, 469] width 395 height 27
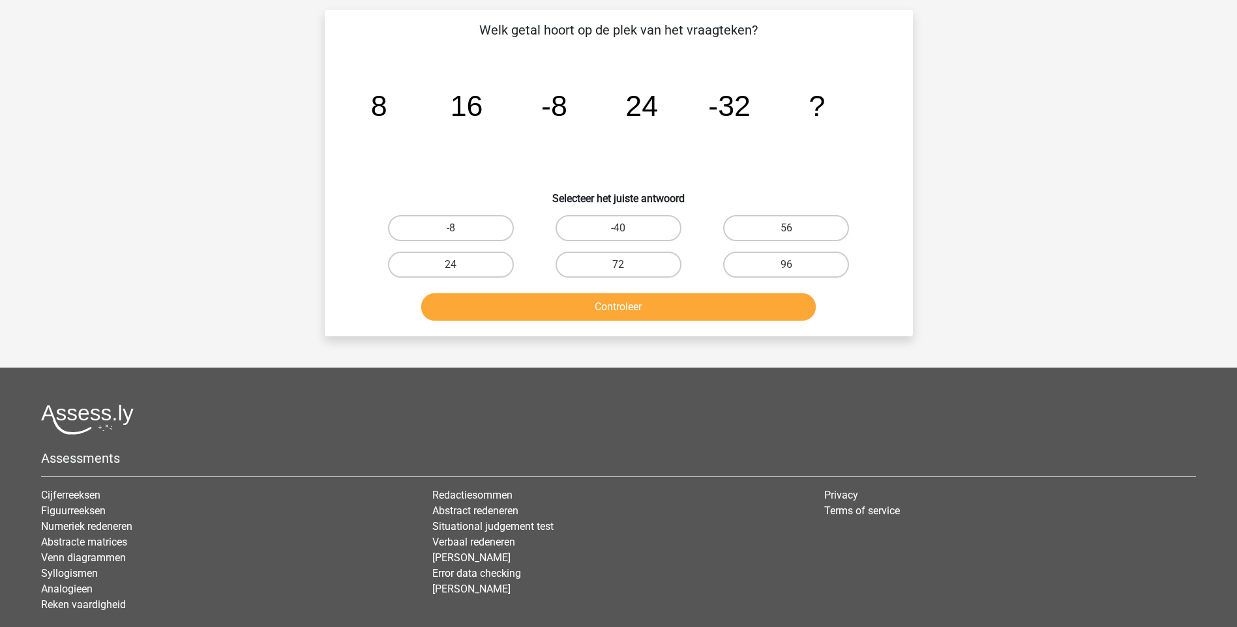
scroll to position [65, 0]
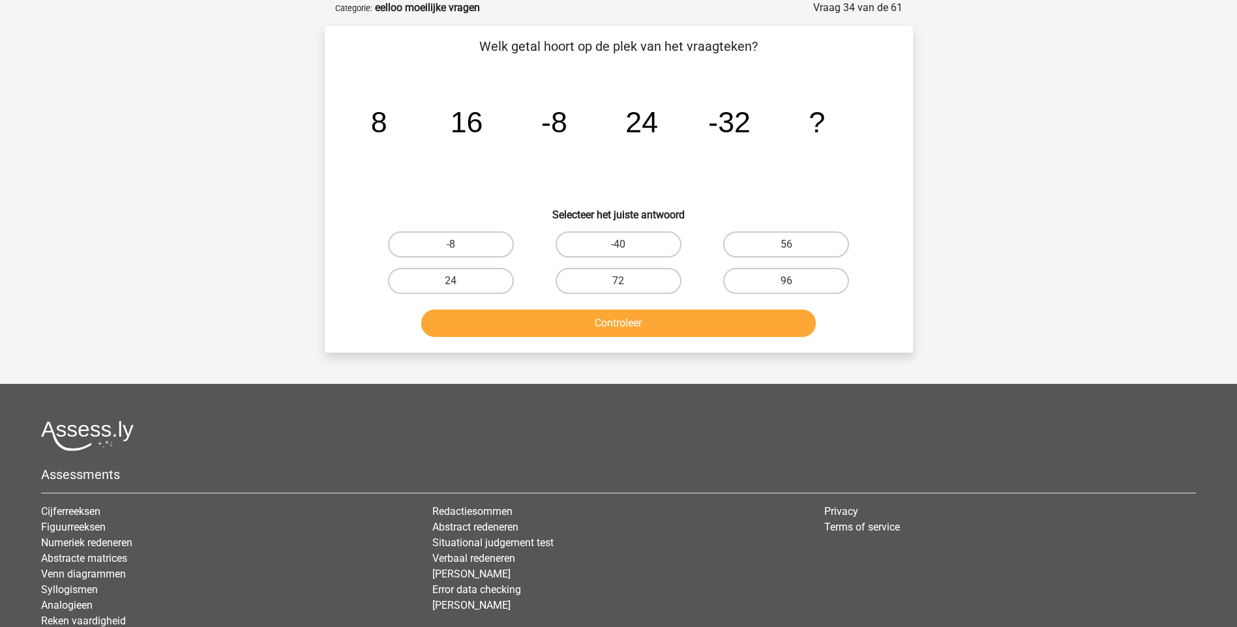
click at [790, 246] on input "56" at bounding box center [790, 249] width 8 height 8
radio input "true"
click at [671, 331] on button "Controleer" at bounding box center [618, 323] width 395 height 27
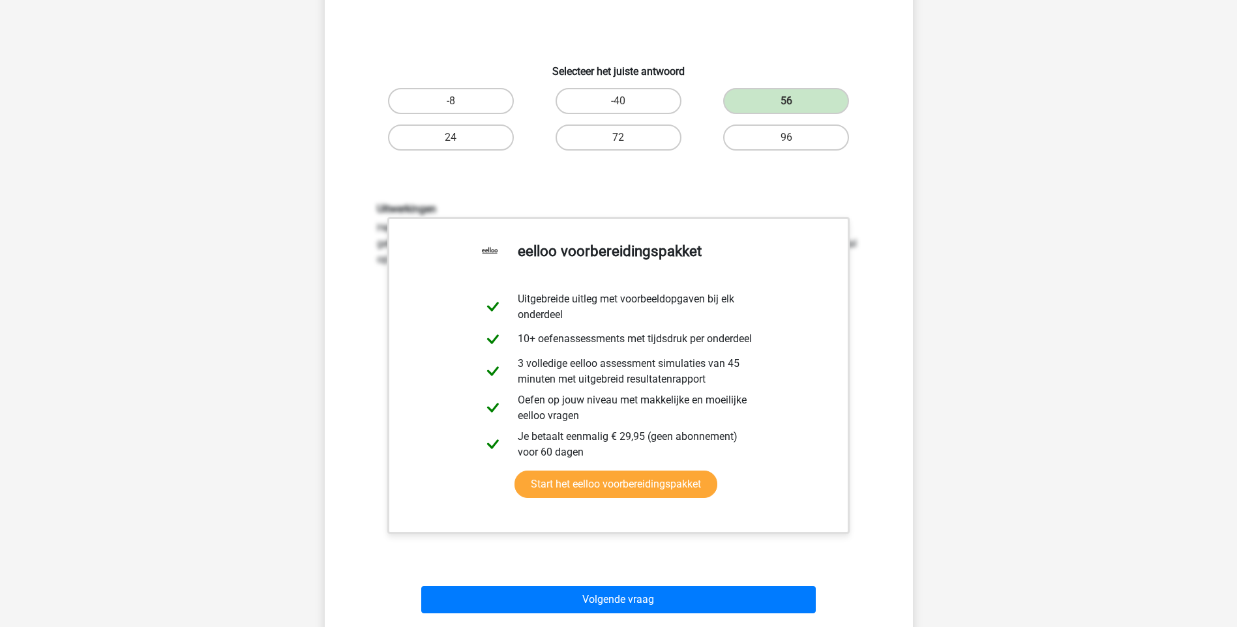
scroll to position [326, 0]
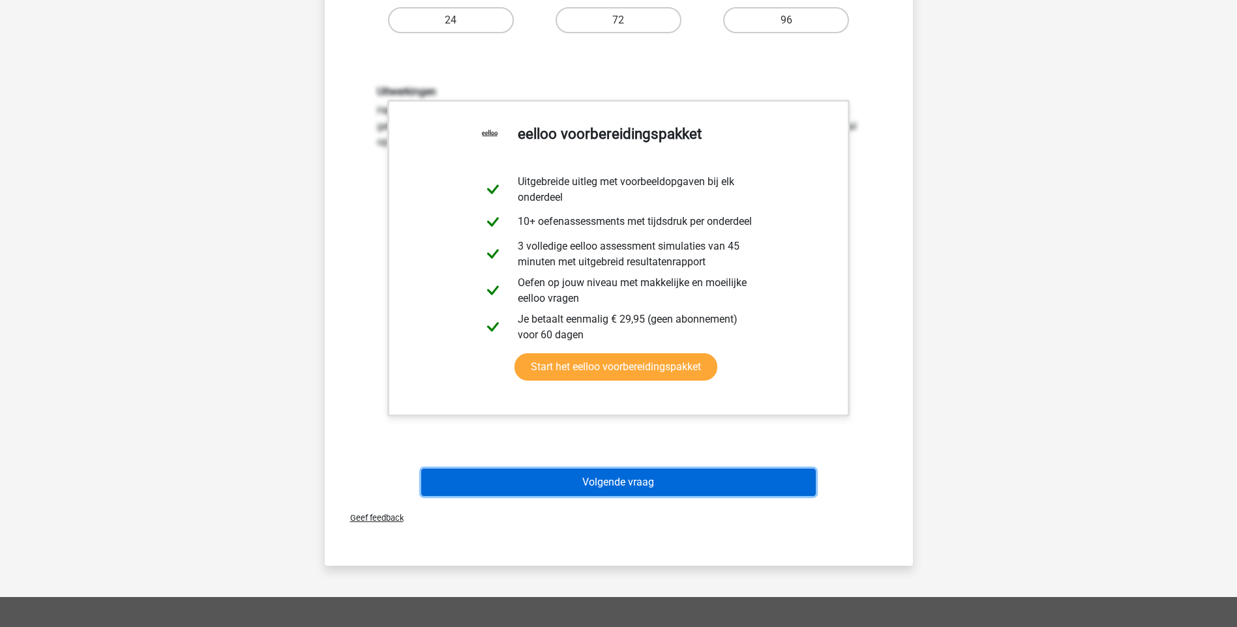
click at [659, 486] on button "Volgende vraag" at bounding box center [618, 482] width 395 height 27
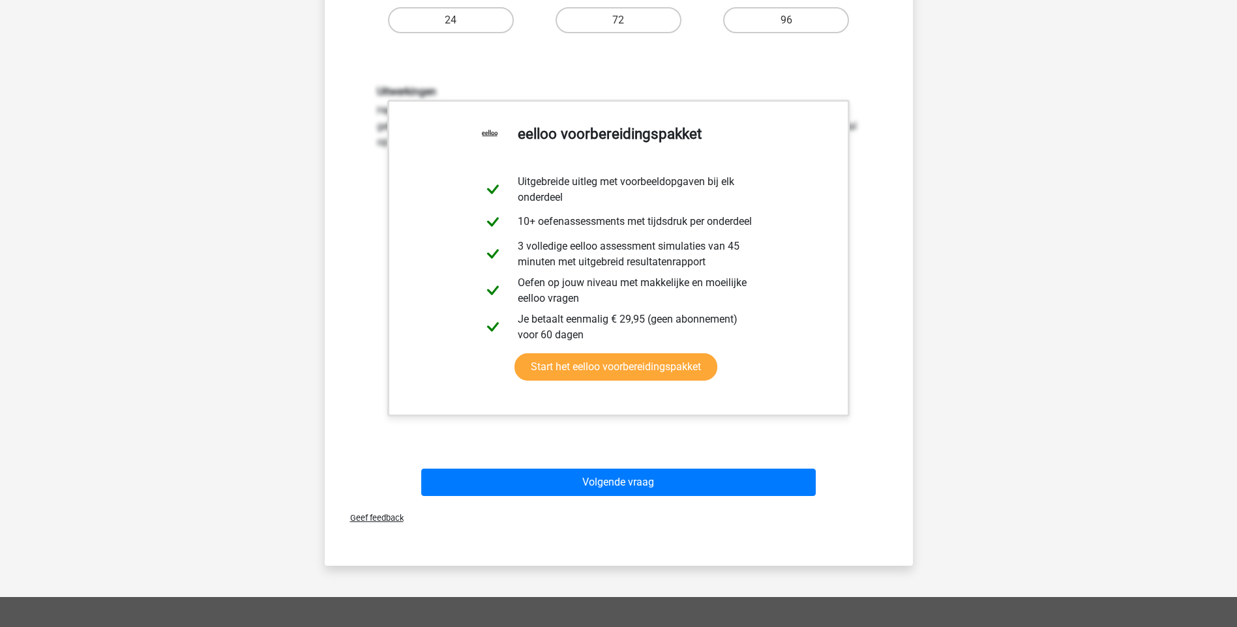
scroll to position [35, 0]
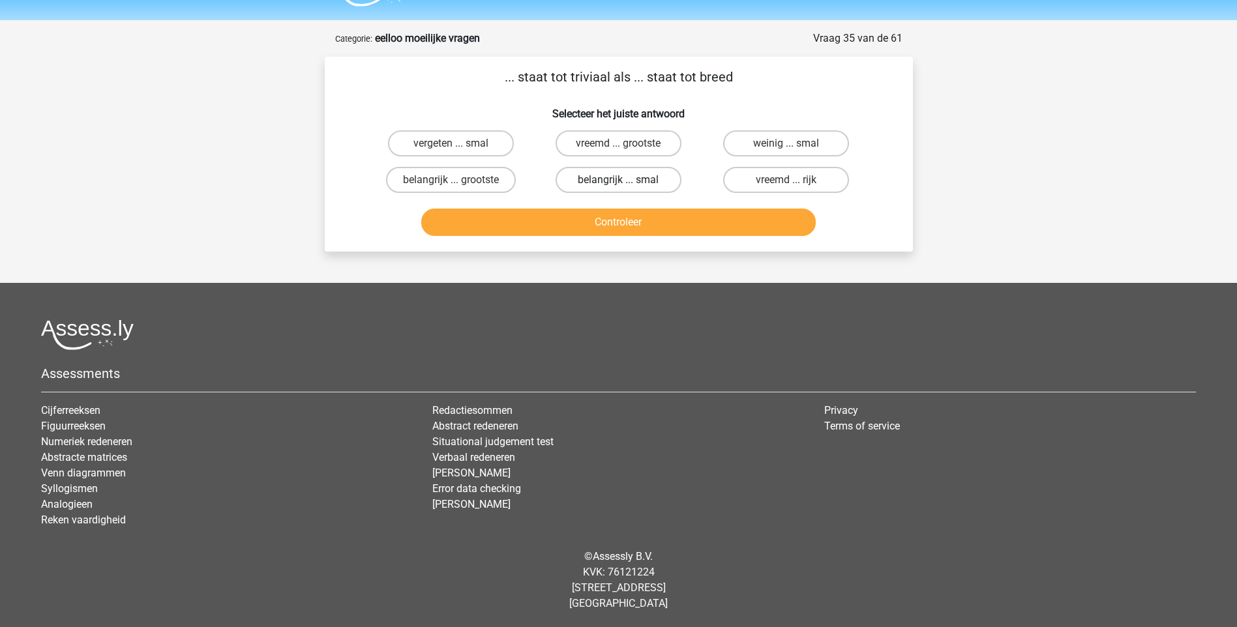
click at [613, 182] on label "belangrijk ... smal" at bounding box center [619, 180] width 126 height 26
click at [618, 182] on input "belangrijk ... smal" at bounding box center [622, 184] width 8 height 8
radio input "true"
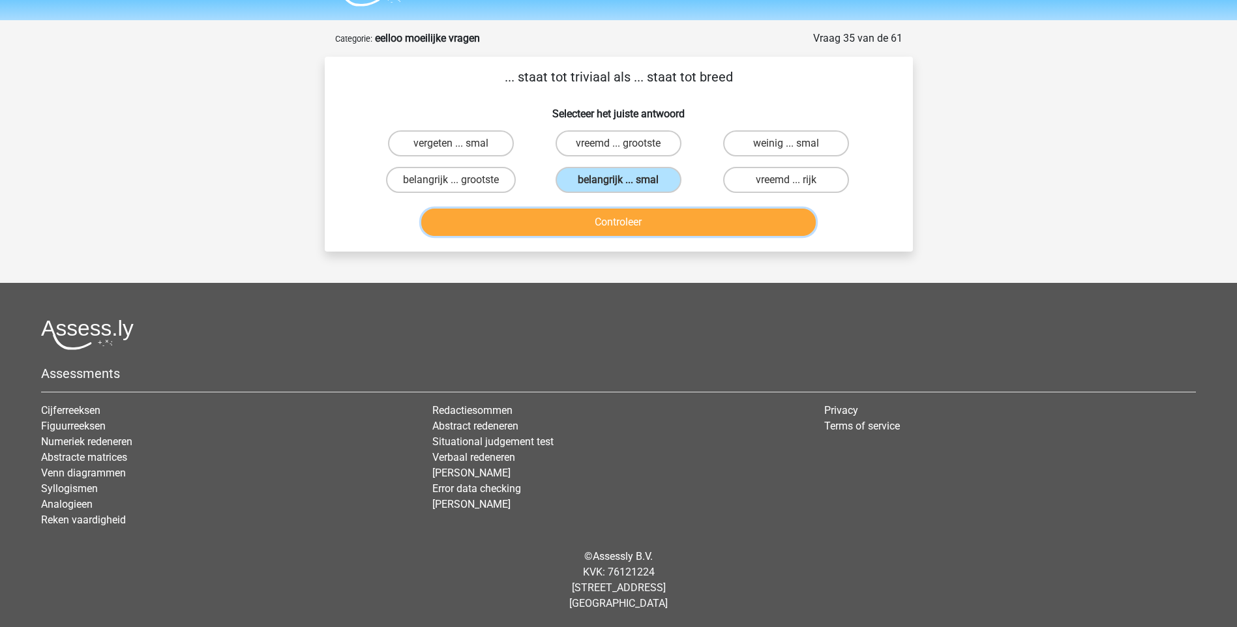
click at [613, 226] on button "Controleer" at bounding box center [618, 222] width 395 height 27
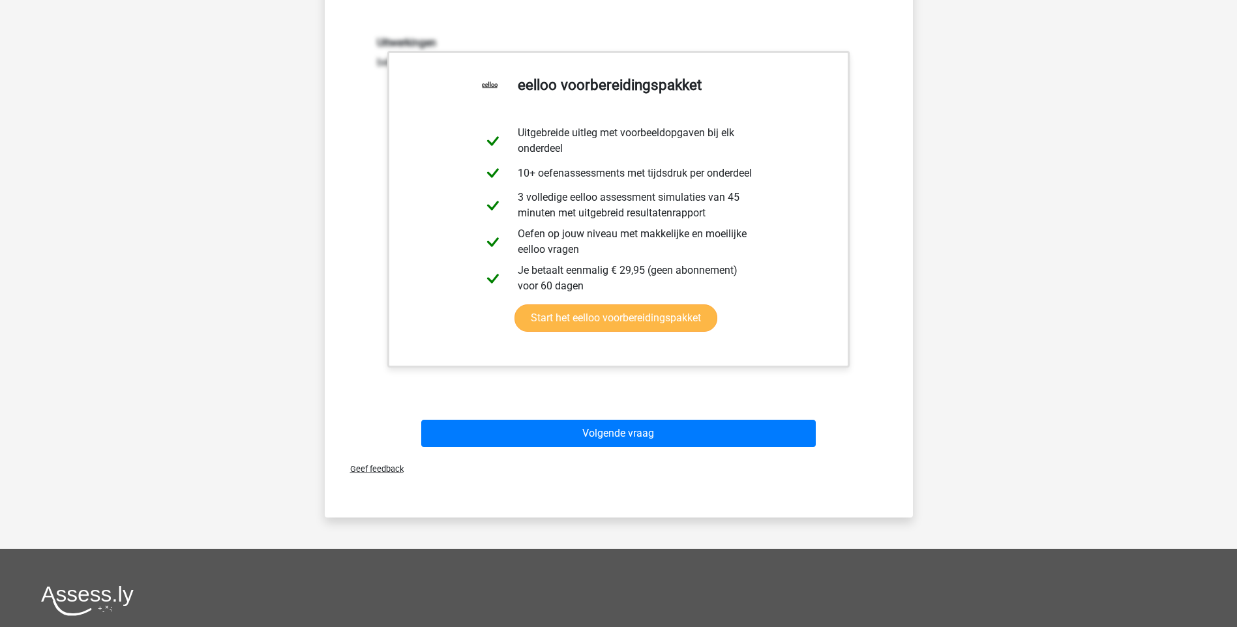
scroll to position [361, 0]
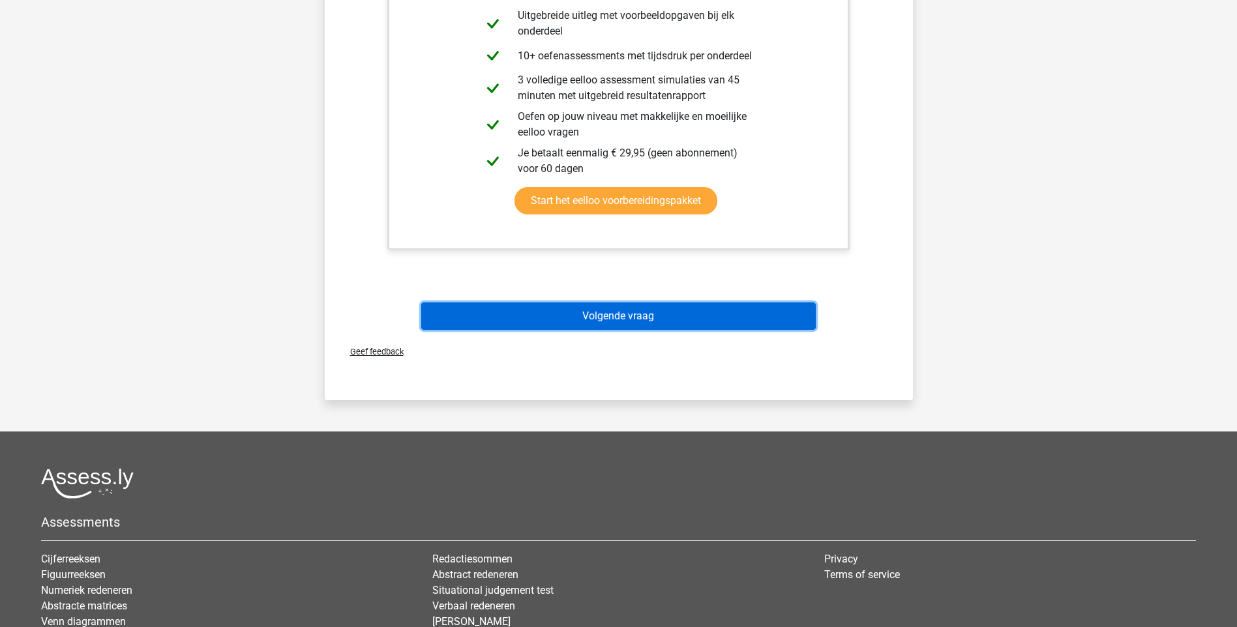
click at [619, 321] on button "Volgende vraag" at bounding box center [618, 316] width 395 height 27
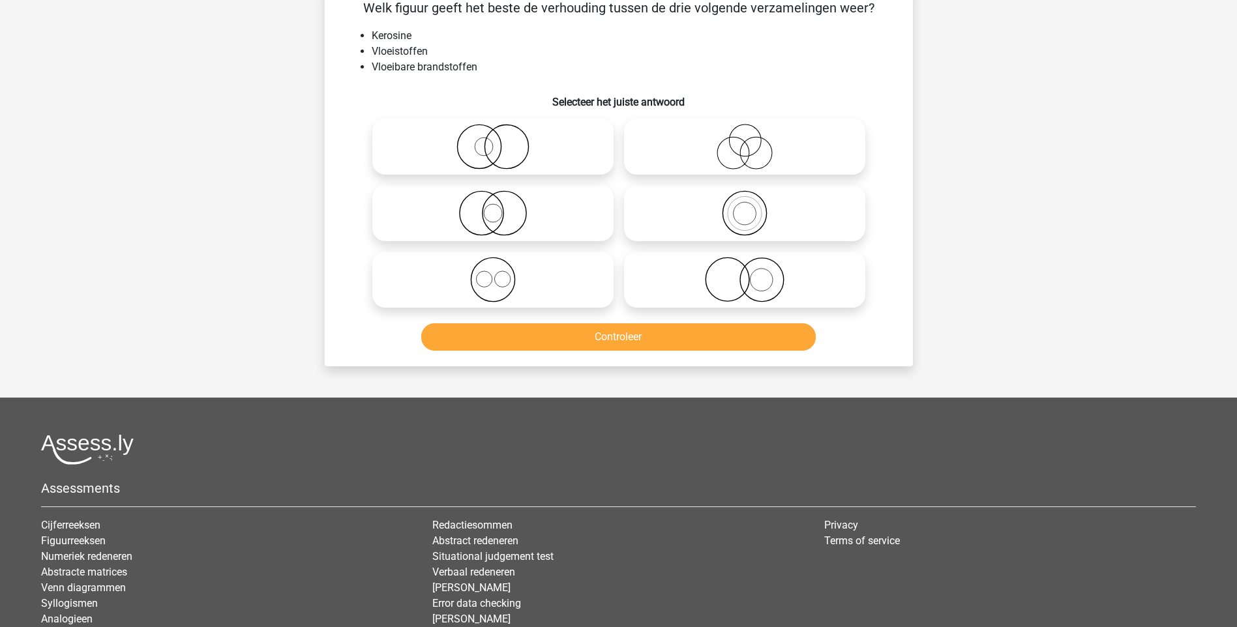
scroll to position [65, 0]
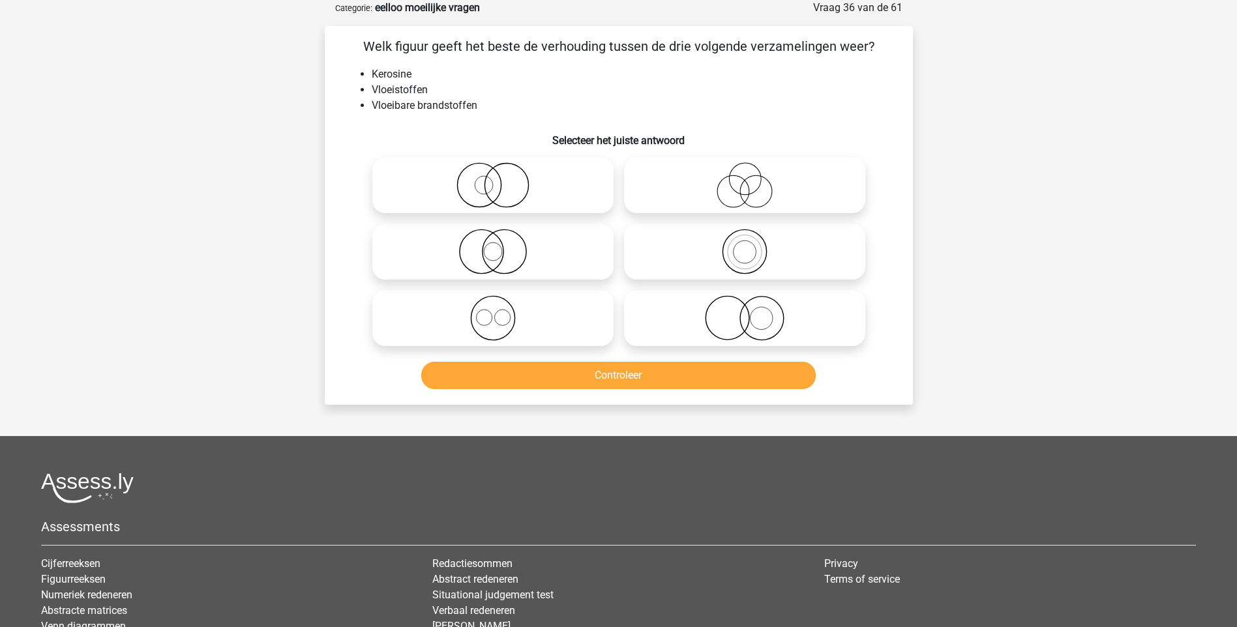
click at [736, 257] on icon at bounding box center [744, 252] width 231 height 46
click at [745, 245] on input "radio" at bounding box center [749, 241] width 8 height 8
radio input "true"
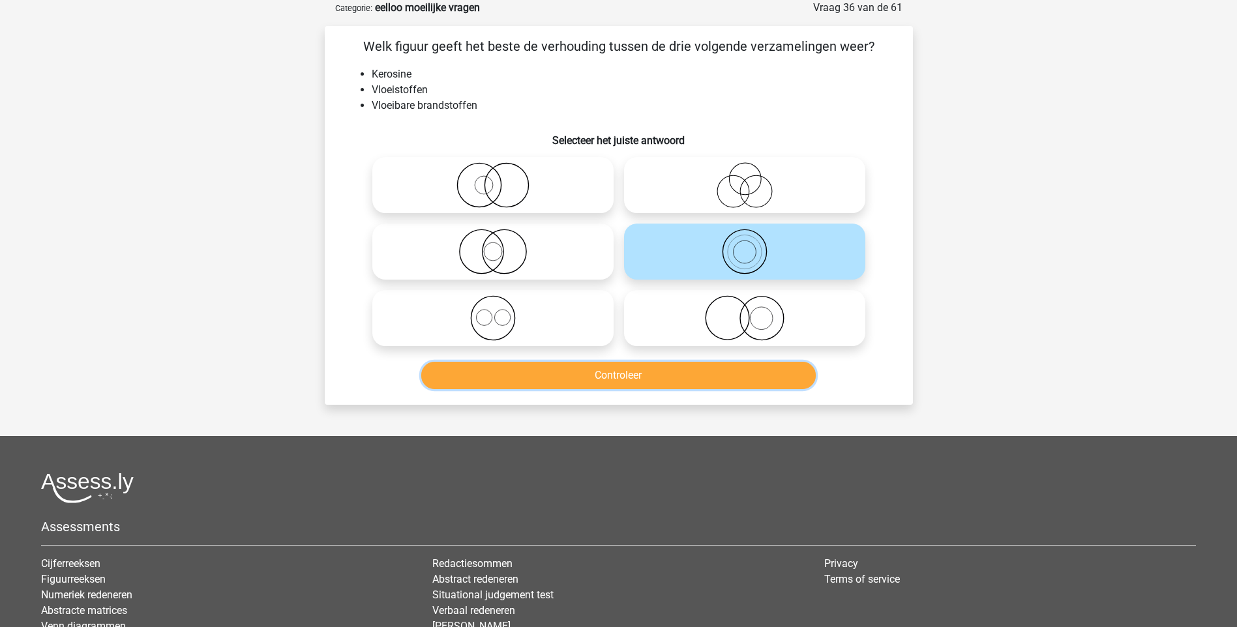
click at [592, 381] on button "Controleer" at bounding box center [618, 375] width 395 height 27
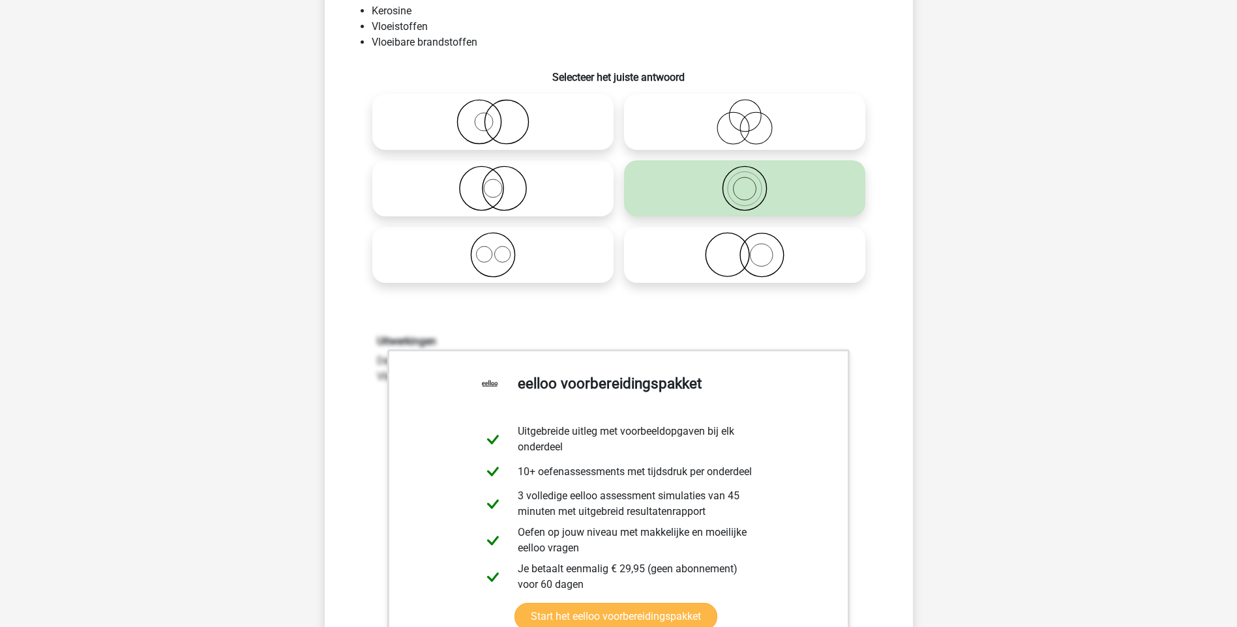
scroll to position [326, 0]
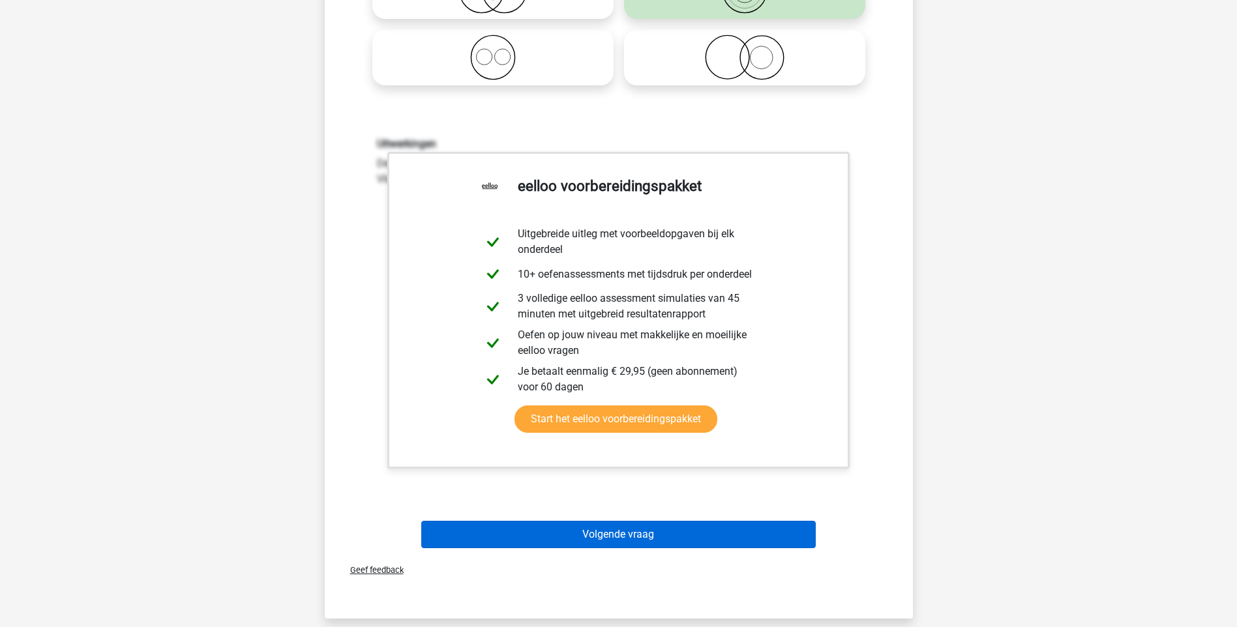
click at [649, 549] on div "Volgende vraag" at bounding box center [618, 537] width 503 height 33
click at [641, 537] on button "Volgende vraag" at bounding box center [618, 534] width 395 height 27
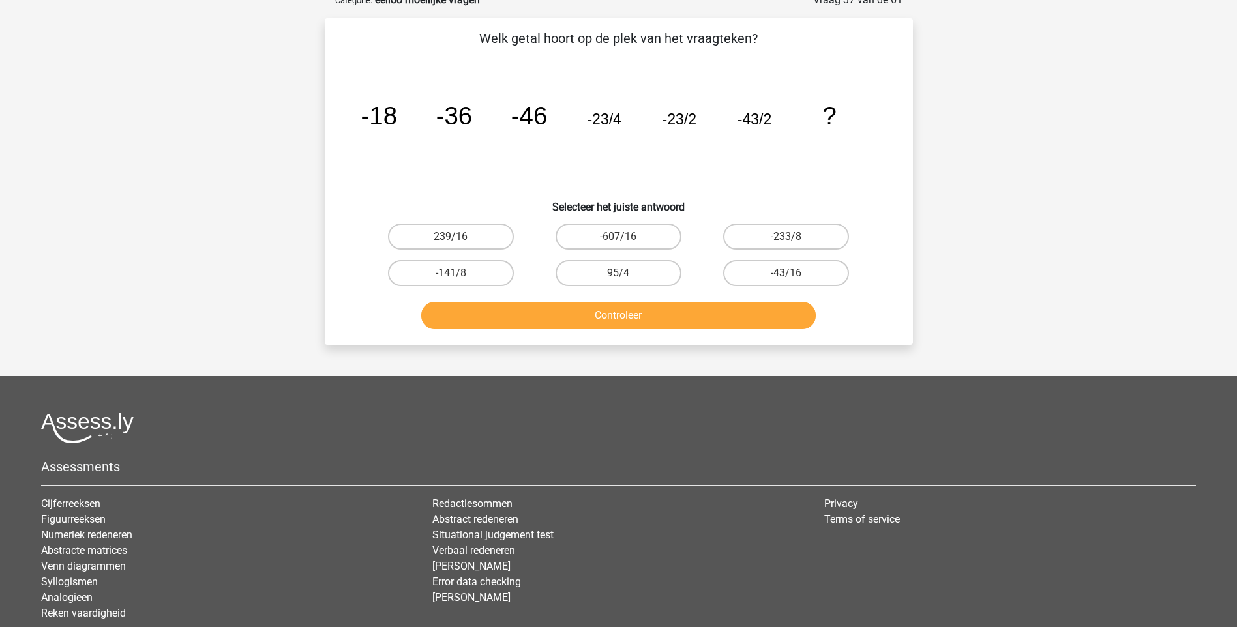
scroll to position [65, 0]
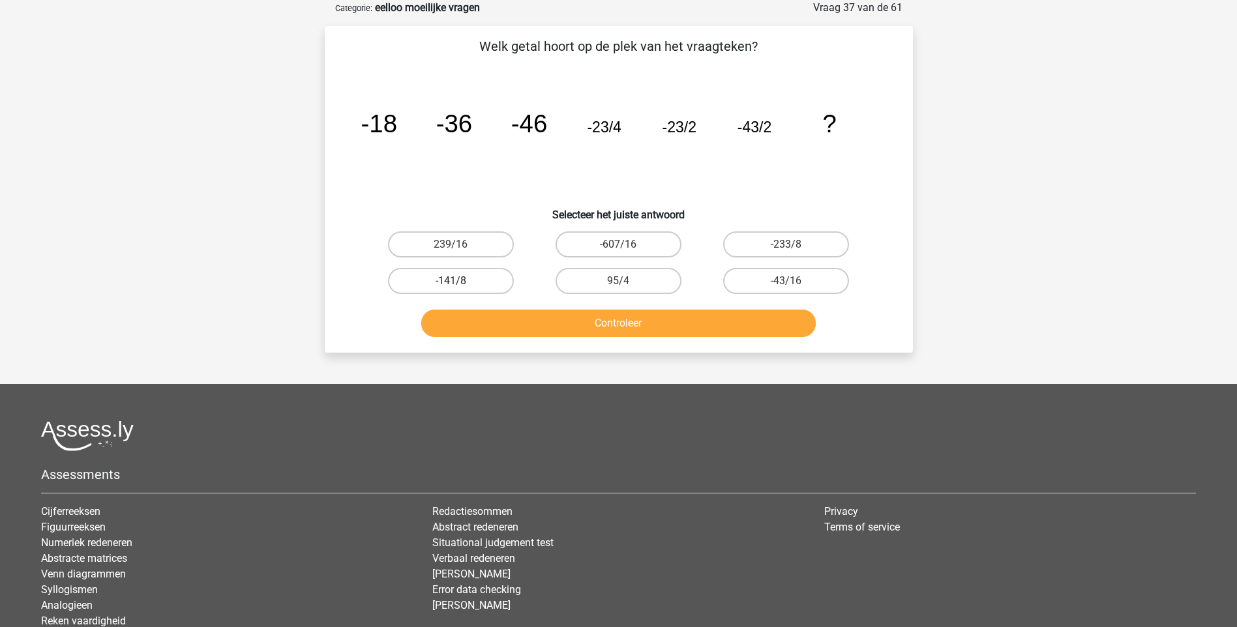
click at [468, 282] on label "-141/8" at bounding box center [451, 281] width 126 height 26
click at [459, 282] on input "-141/8" at bounding box center [455, 285] width 8 height 8
radio input "true"
click at [531, 315] on button "Controleer" at bounding box center [618, 323] width 395 height 27
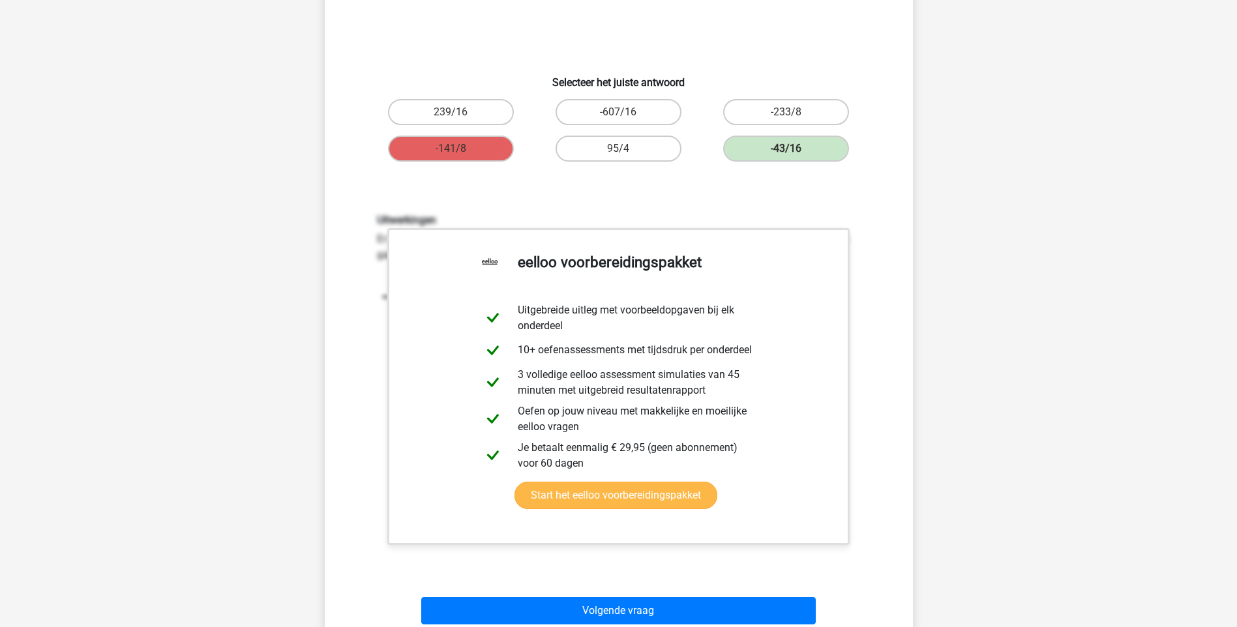
scroll to position [261, 0]
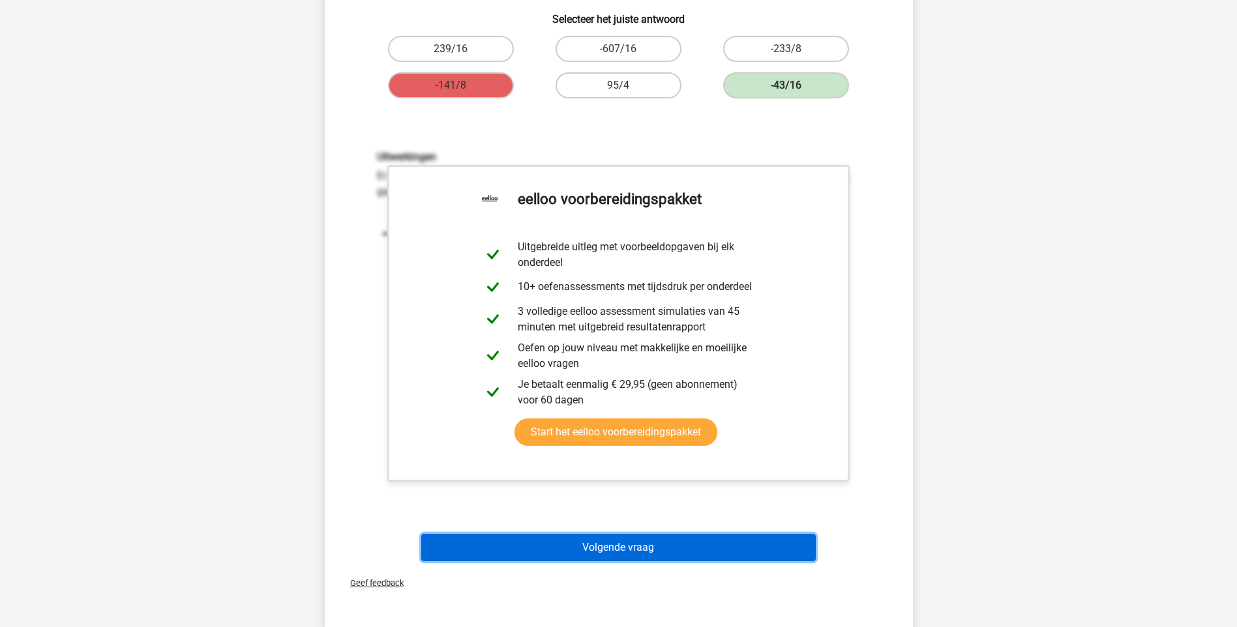
click at [643, 540] on button "Volgende vraag" at bounding box center [618, 547] width 395 height 27
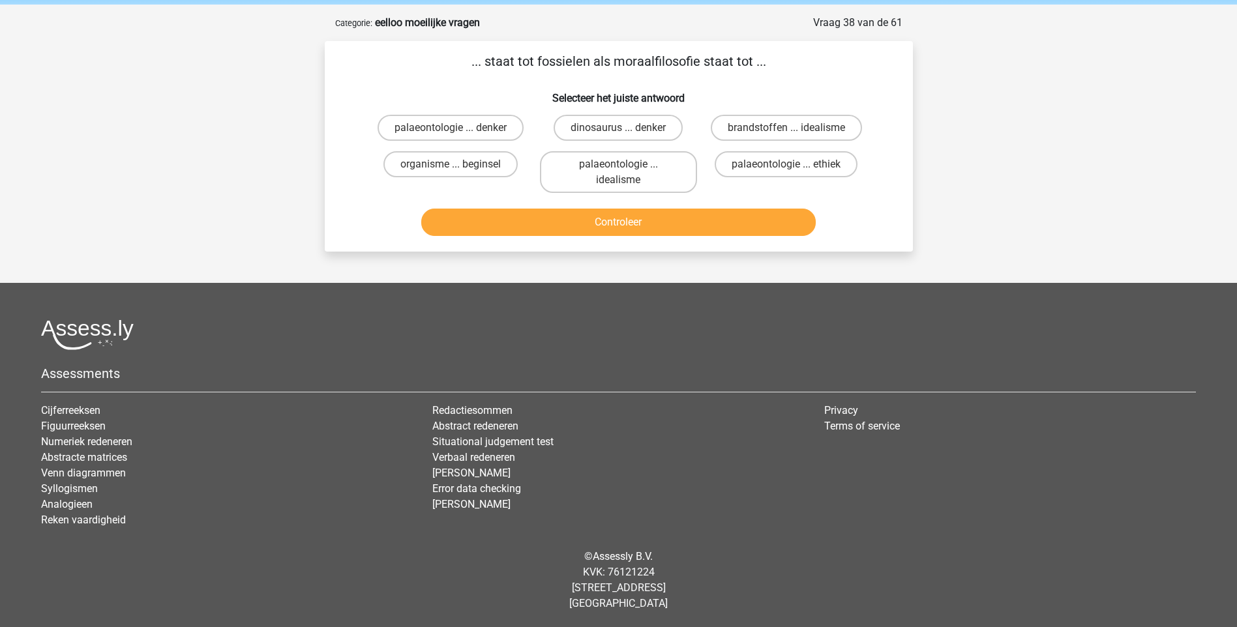
scroll to position [50, 0]
click at [659, 125] on label "dinosaurus ... denker" at bounding box center [618, 128] width 129 height 26
click at [627, 128] on input "dinosaurus ... denker" at bounding box center [622, 132] width 8 height 8
radio input "true"
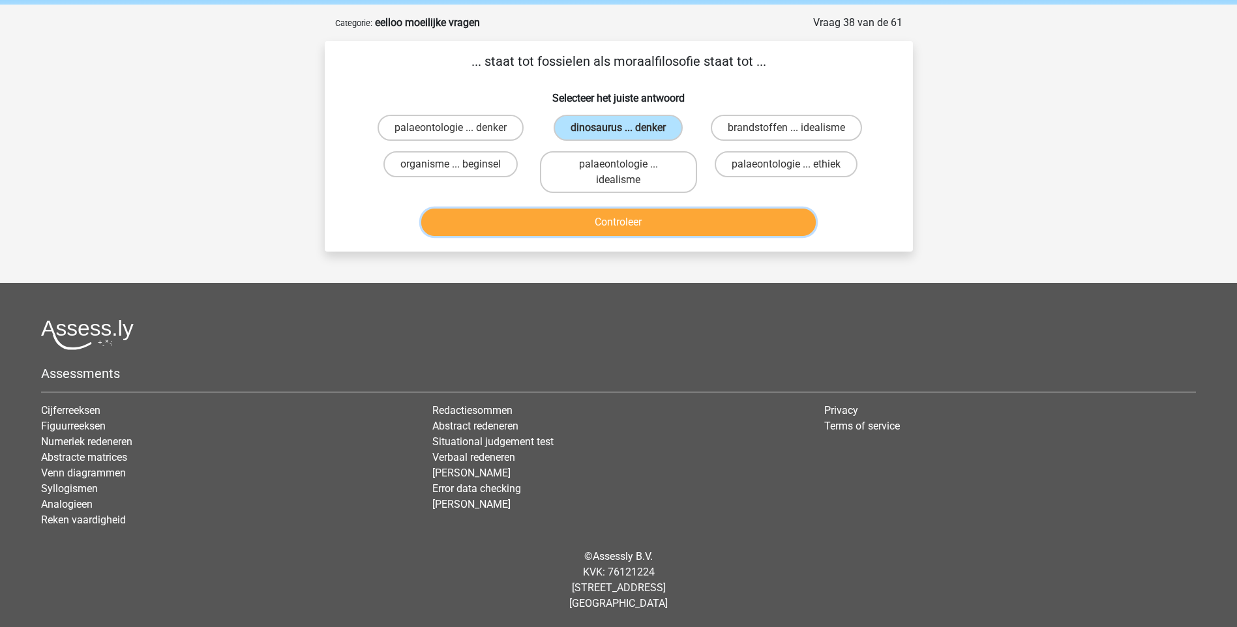
click at [636, 227] on button "Controleer" at bounding box center [618, 222] width 395 height 27
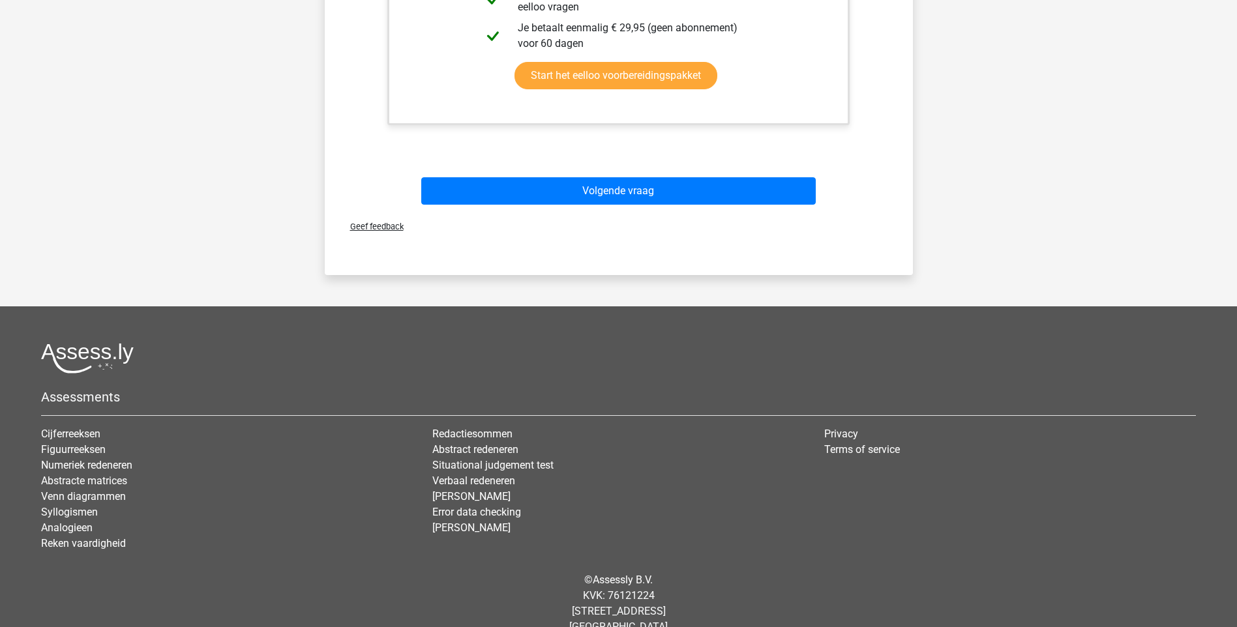
scroll to position [525, 0]
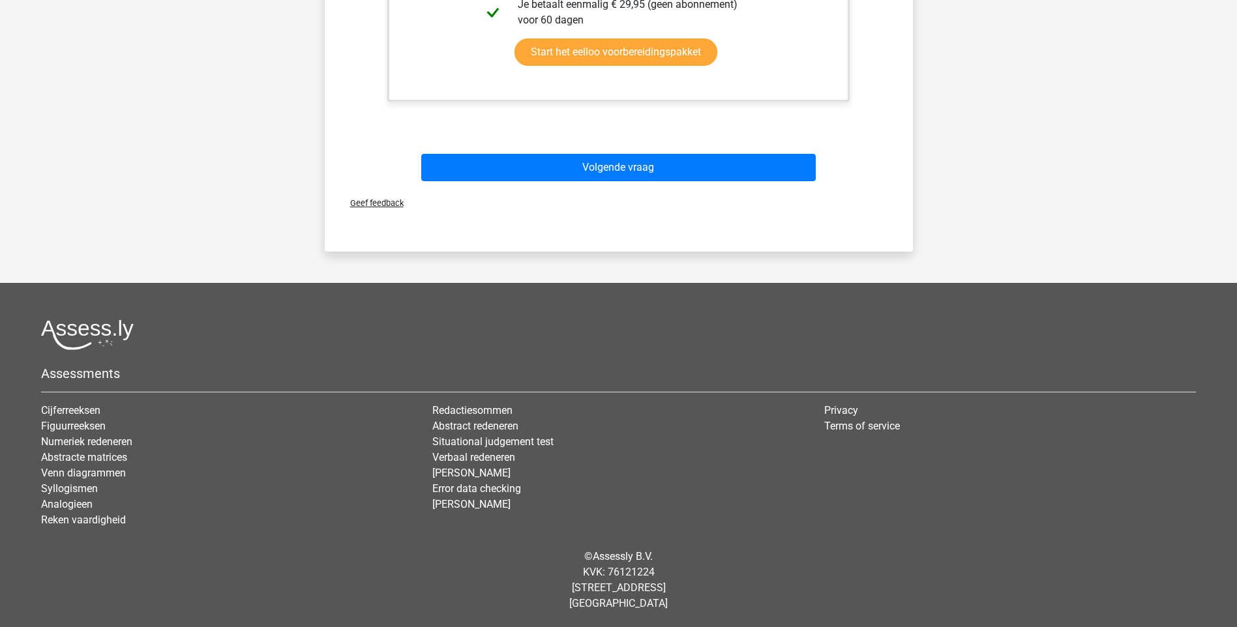
click at [681, 192] on div "Geef feedback" at bounding box center [619, 202] width 578 height 33
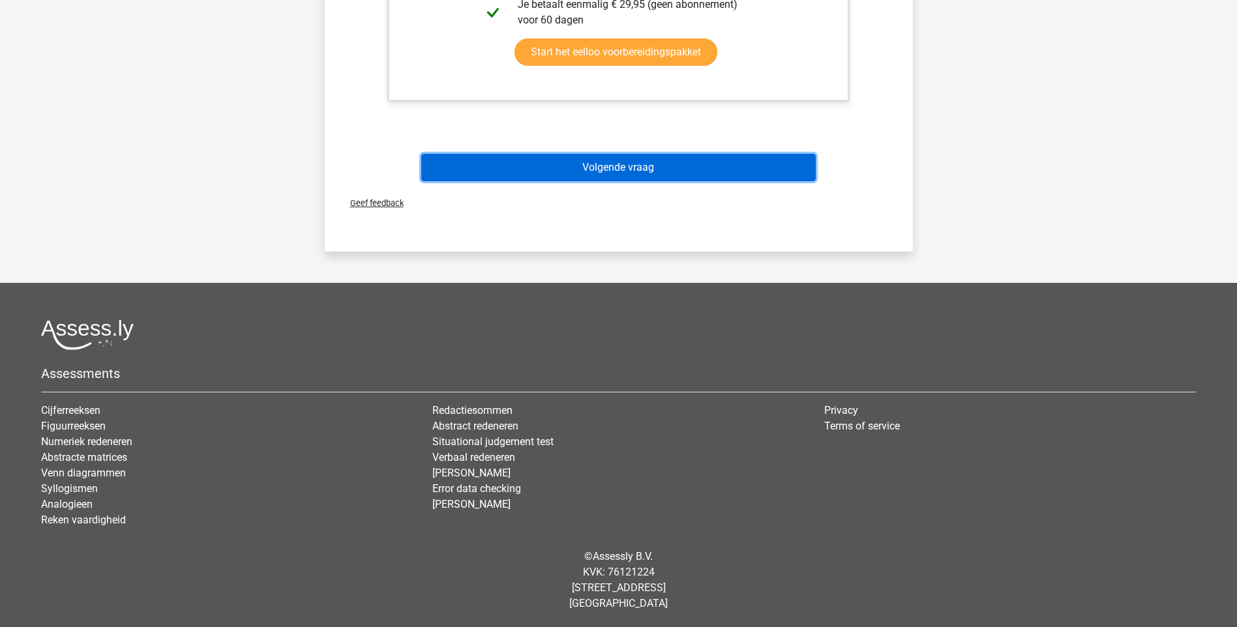
click at [671, 176] on button "Volgende vraag" at bounding box center [618, 167] width 395 height 27
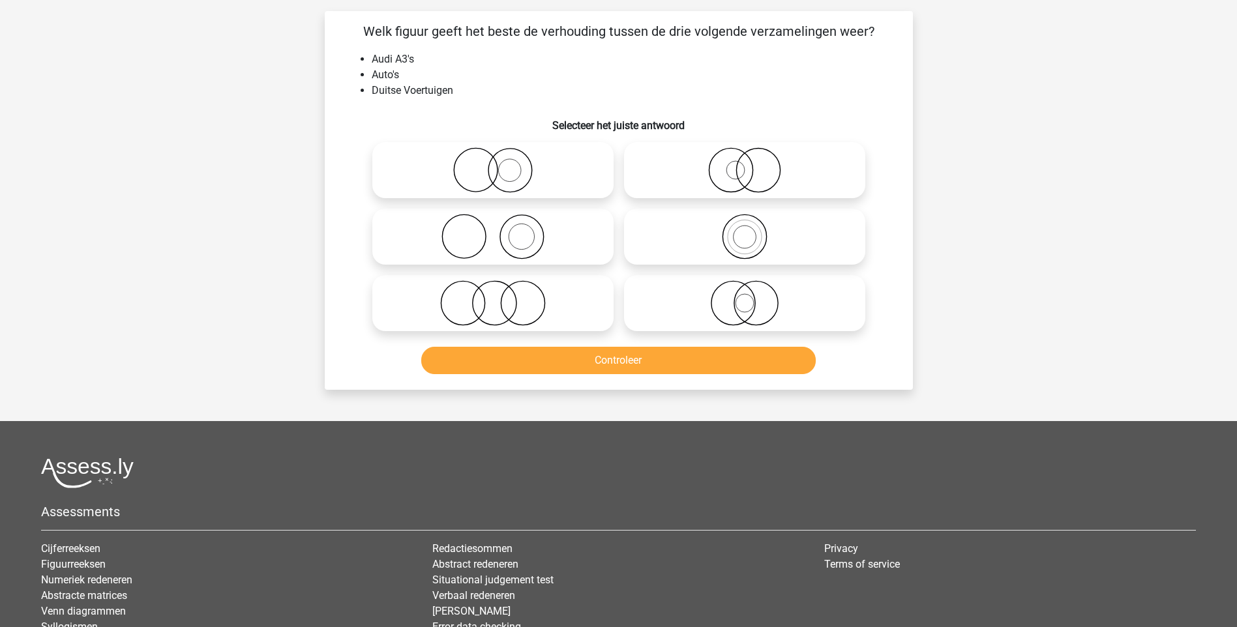
scroll to position [65, 0]
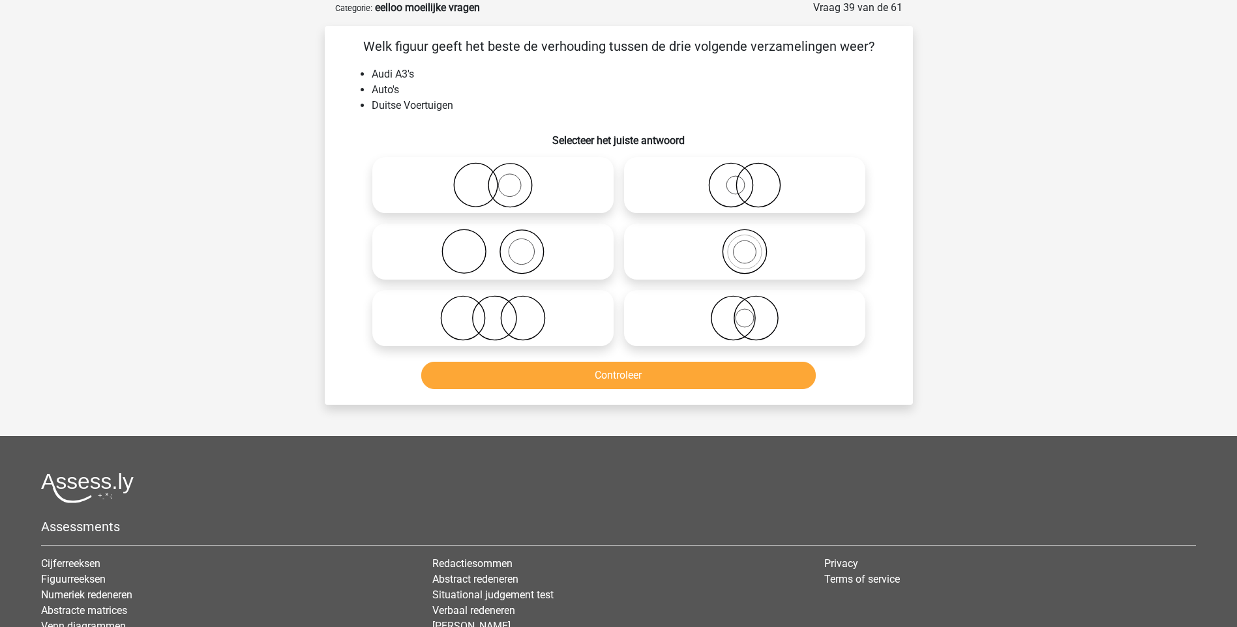
click at [756, 258] on icon at bounding box center [744, 252] width 231 height 46
click at [753, 245] on input "radio" at bounding box center [749, 241] width 8 height 8
radio input "true"
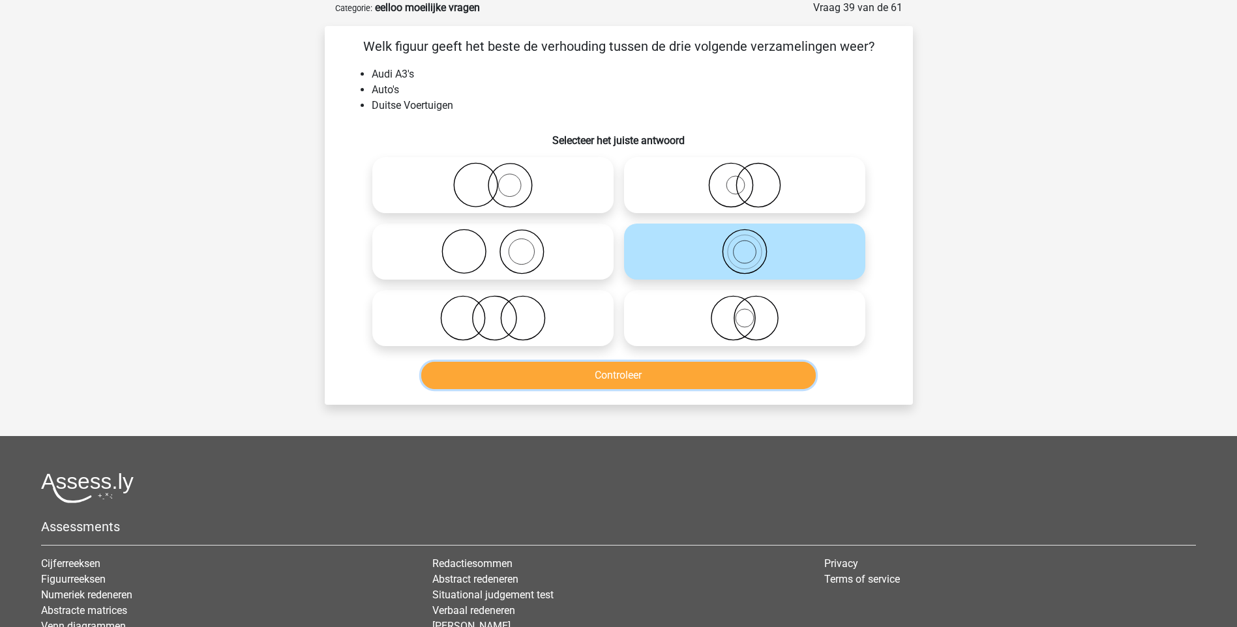
click at [659, 369] on button "Controleer" at bounding box center [618, 375] width 395 height 27
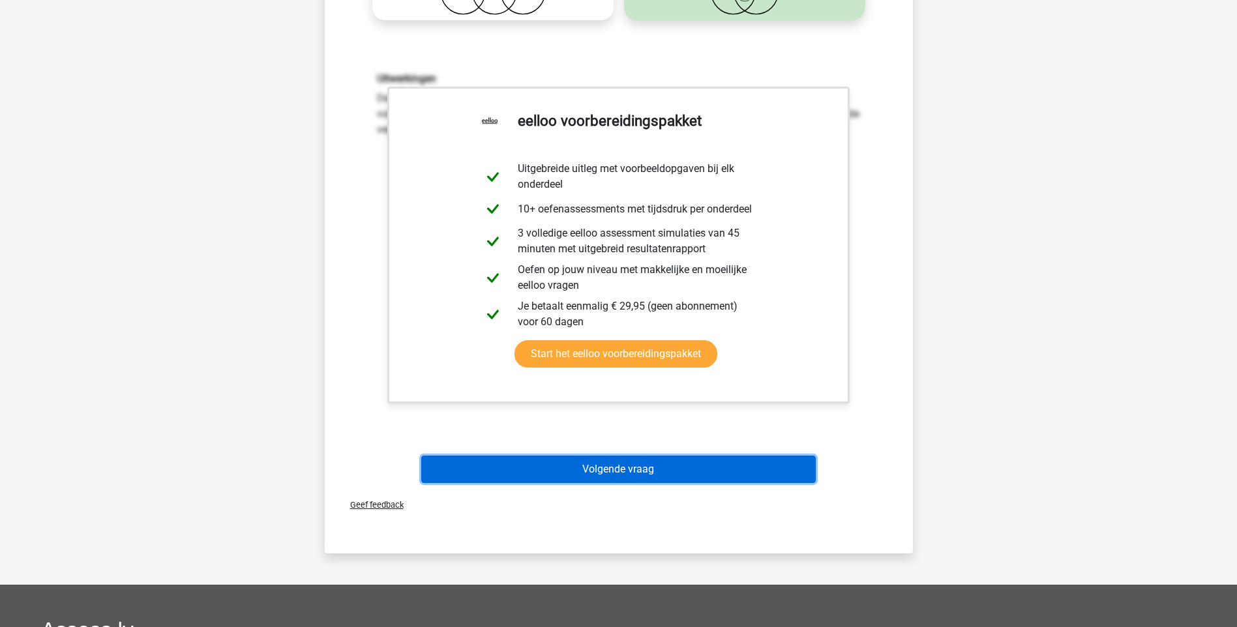
click at [637, 468] on button "Volgende vraag" at bounding box center [618, 469] width 395 height 27
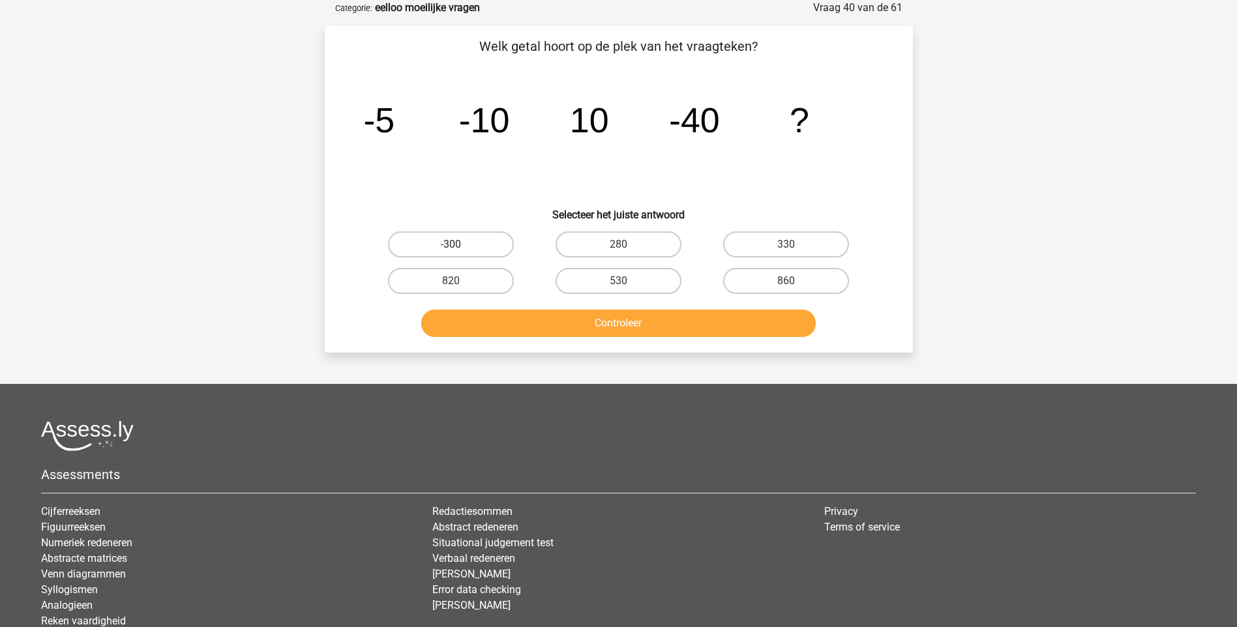
click at [483, 243] on label "-300" at bounding box center [451, 244] width 126 height 26
click at [459, 245] on input "-300" at bounding box center [455, 249] width 8 height 8
radio input "true"
click at [612, 328] on button "Controleer" at bounding box center [618, 323] width 395 height 27
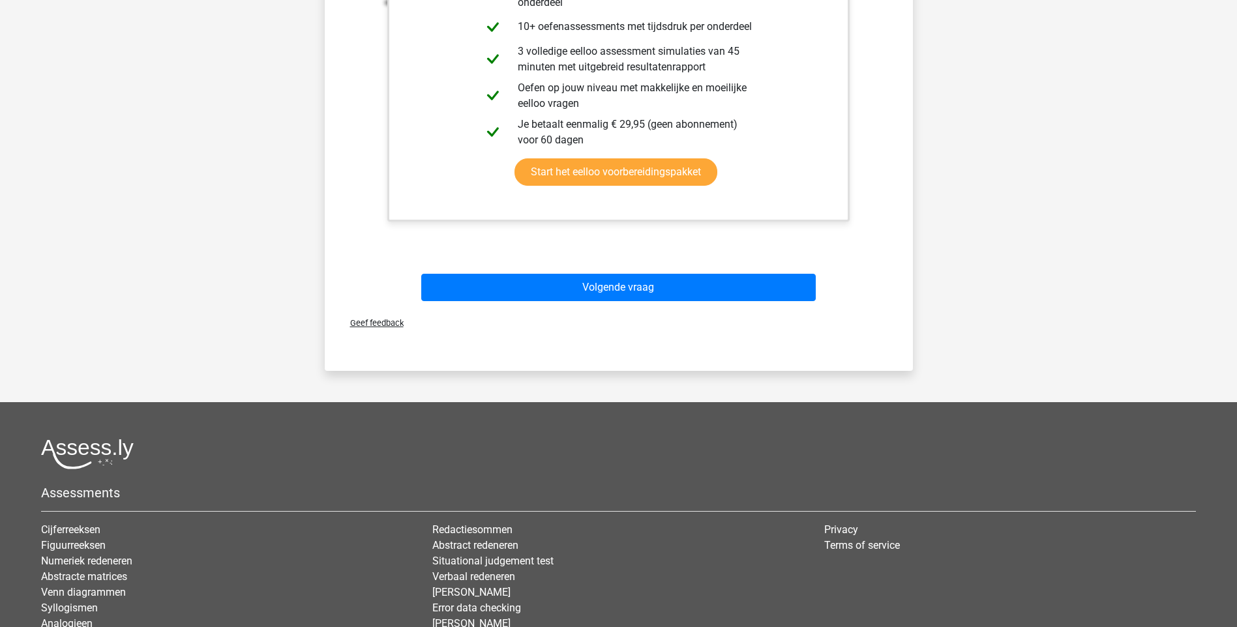
scroll to position [522, 0]
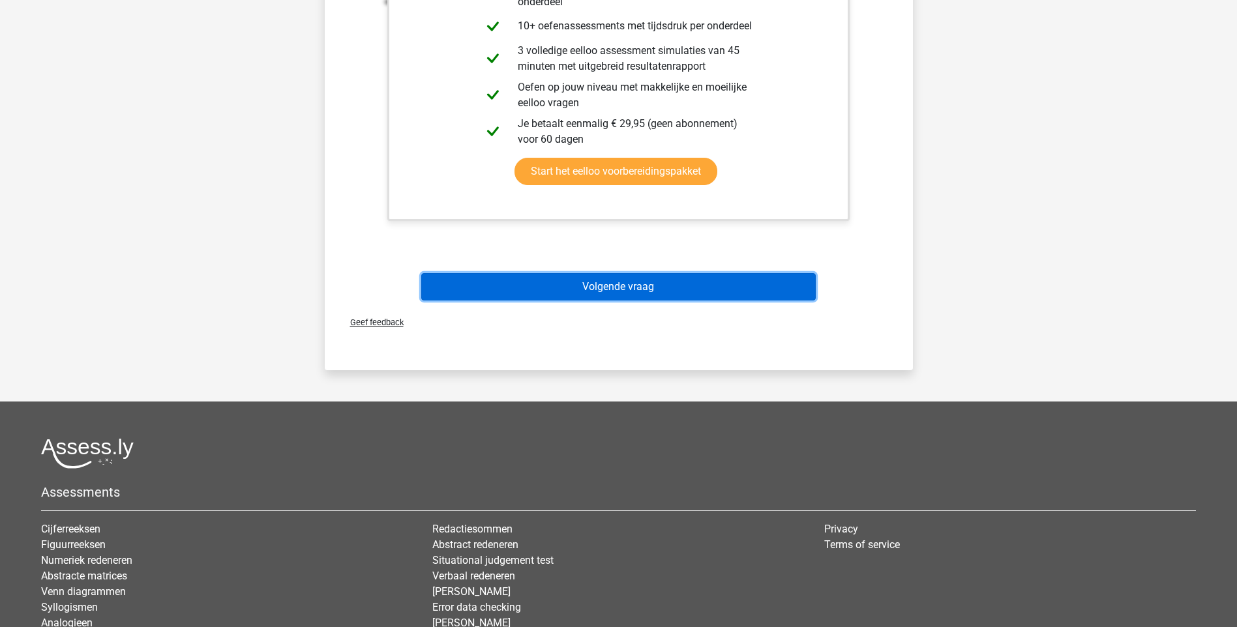
click at [637, 288] on button "Volgende vraag" at bounding box center [618, 286] width 395 height 27
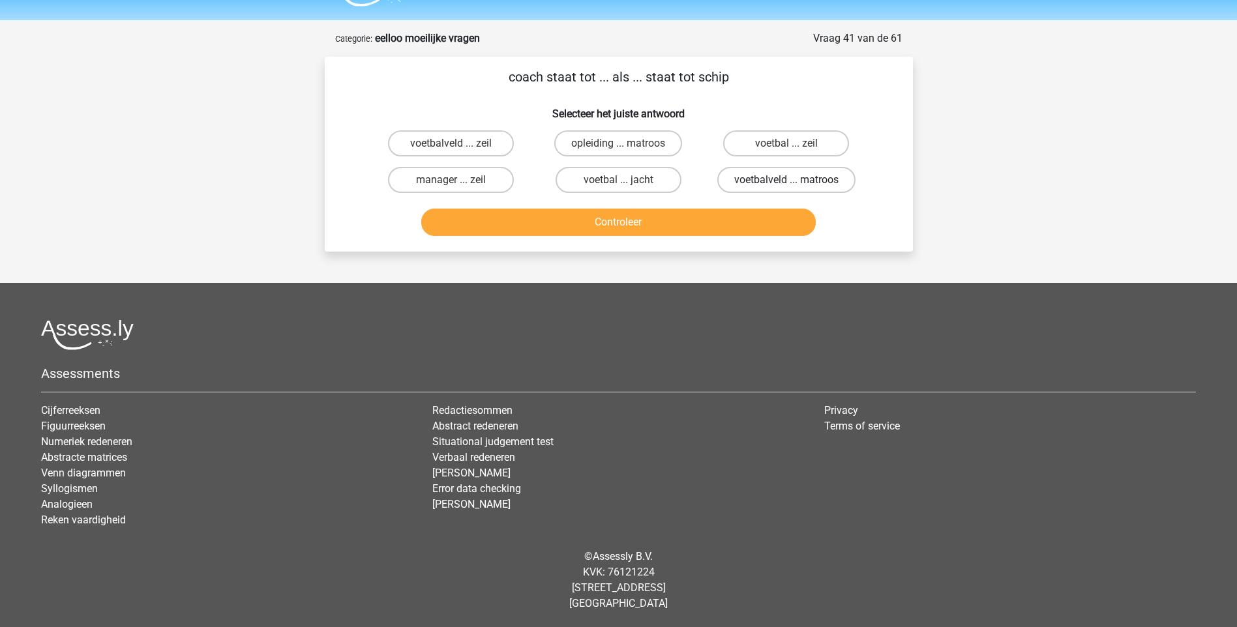
click at [767, 177] on label "voetbalveld ... matroos" at bounding box center [786, 180] width 138 height 26
click at [786, 180] on input "voetbalveld ... matroos" at bounding box center [790, 184] width 8 height 8
radio input "true"
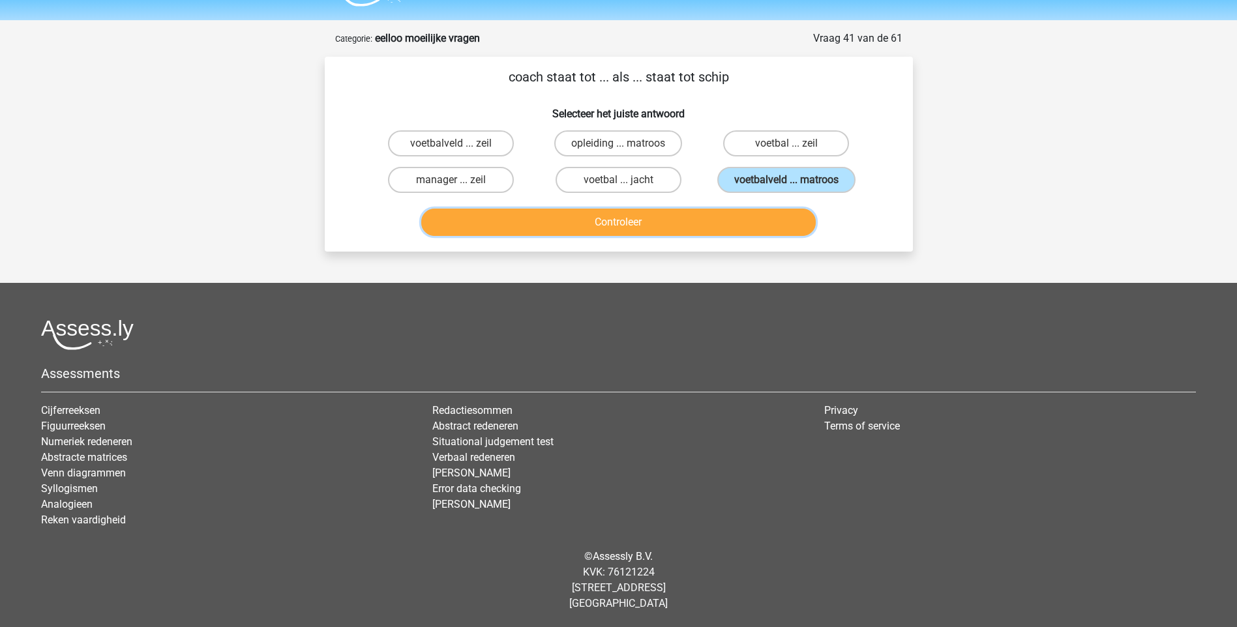
click at [597, 222] on button "Controleer" at bounding box center [618, 222] width 395 height 27
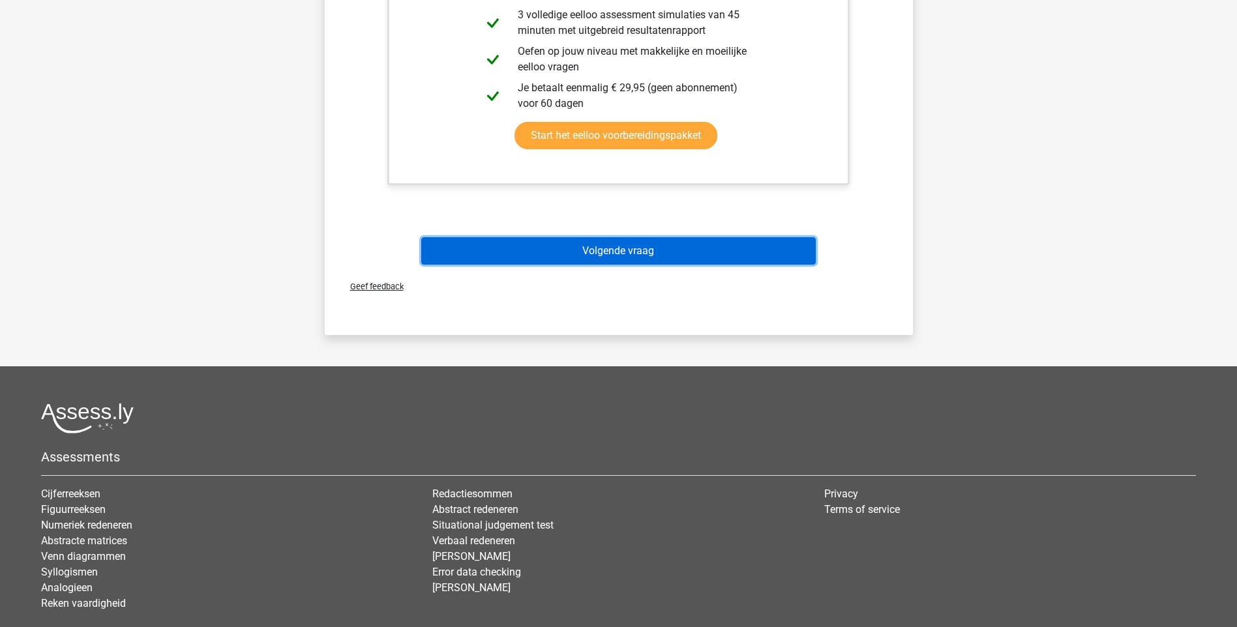
click at [601, 256] on button "Volgende vraag" at bounding box center [618, 250] width 395 height 27
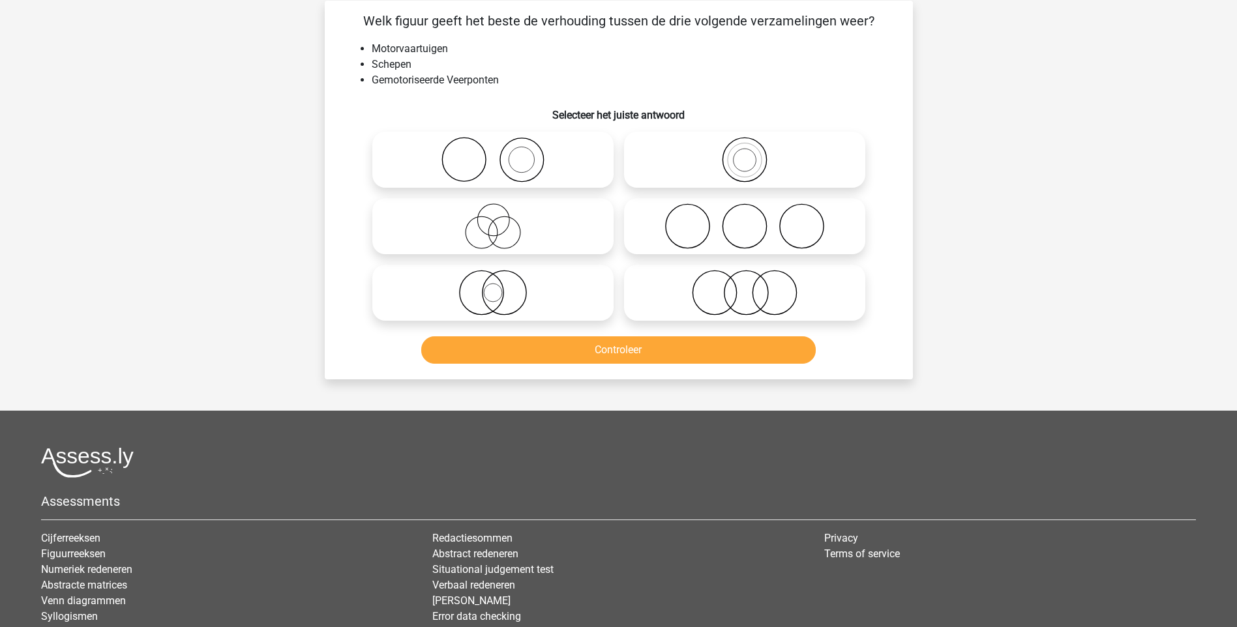
scroll to position [65, 0]
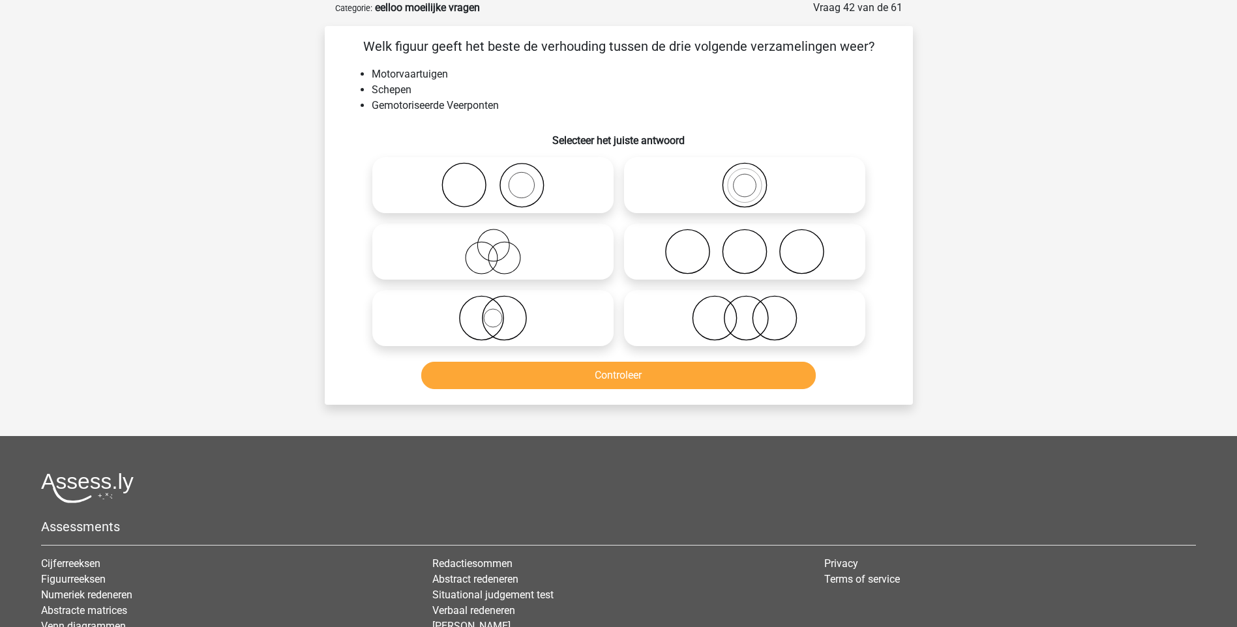
click at [501, 265] on icon at bounding box center [493, 252] width 231 height 46
click at [501, 245] on input "radio" at bounding box center [497, 241] width 8 height 8
radio input "true"
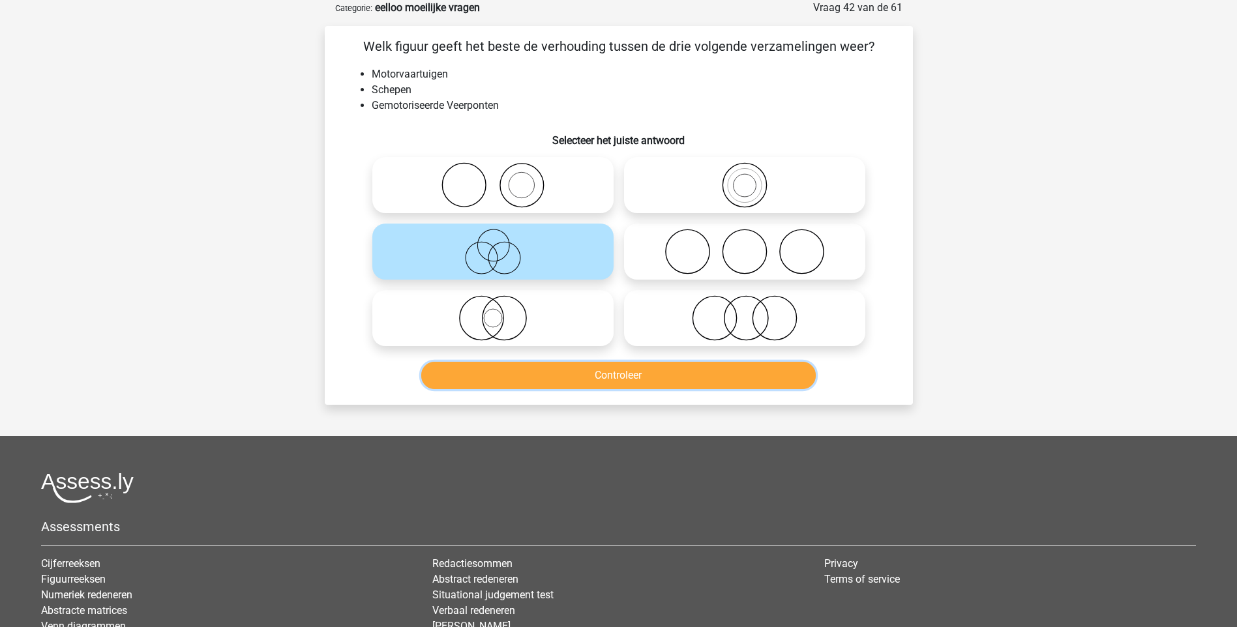
click at [622, 382] on button "Controleer" at bounding box center [618, 375] width 395 height 27
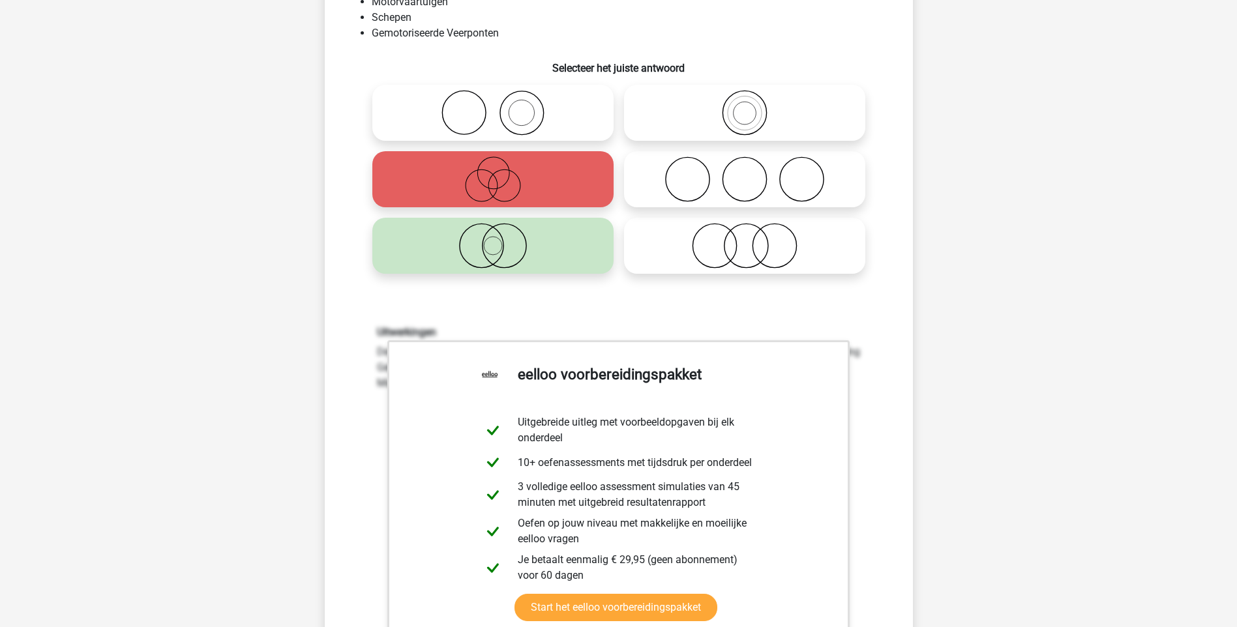
scroll to position [456, 0]
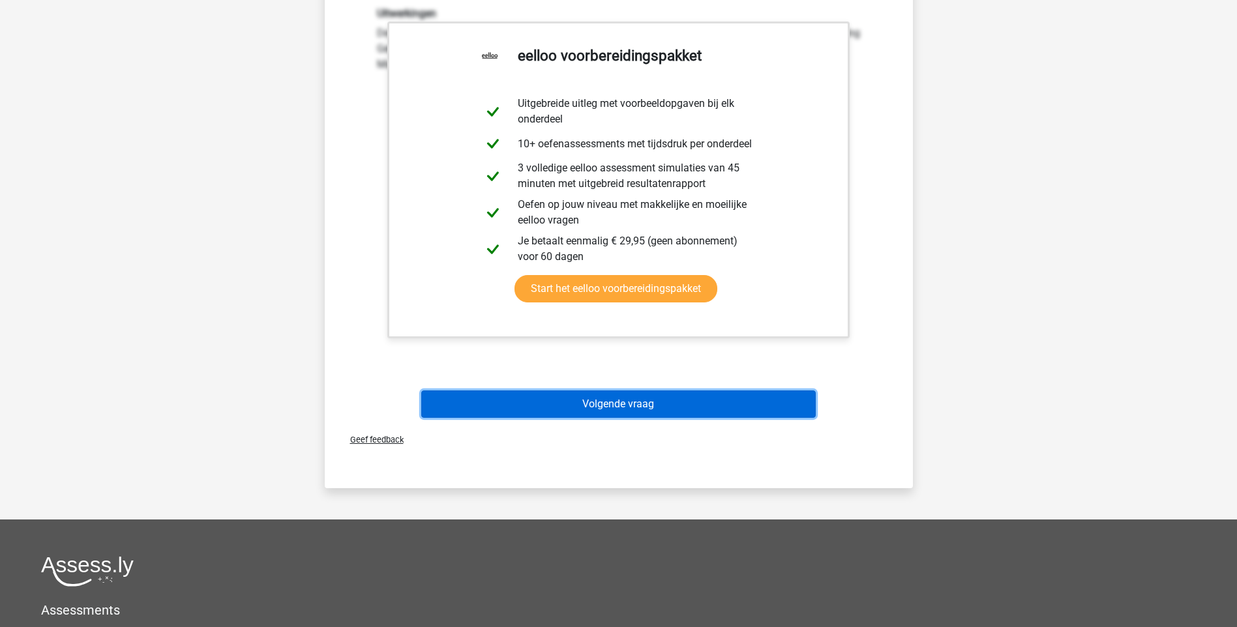
click at [618, 401] on button "Volgende vraag" at bounding box center [618, 404] width 395 height 27
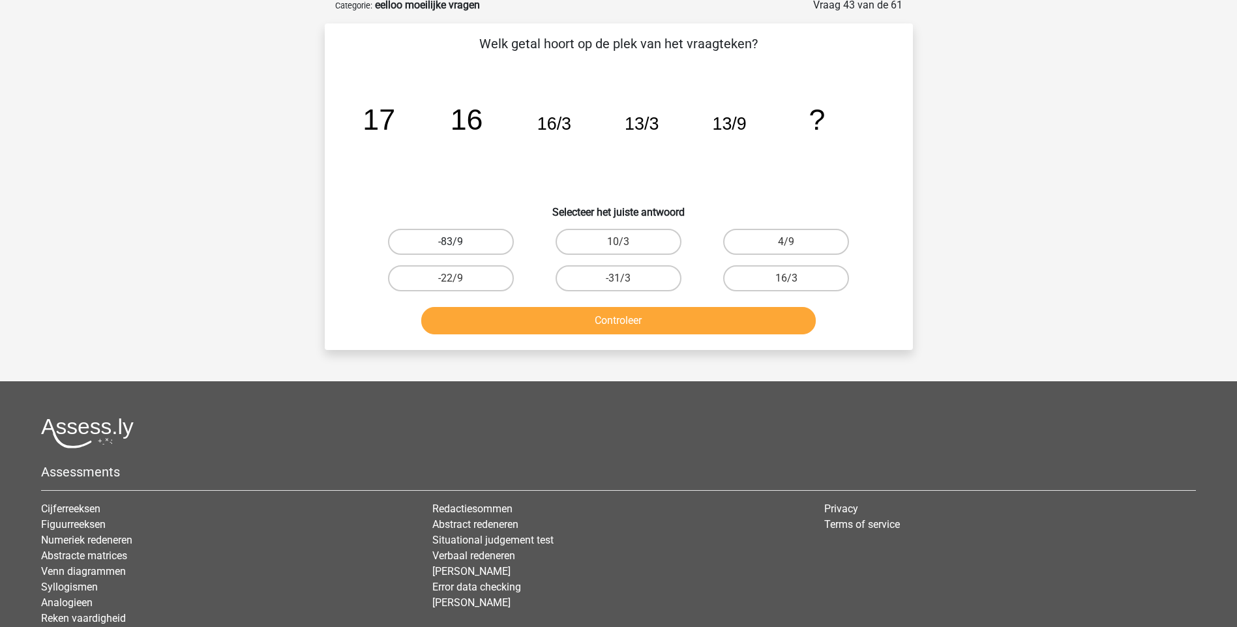
scroll to position [65, 0]
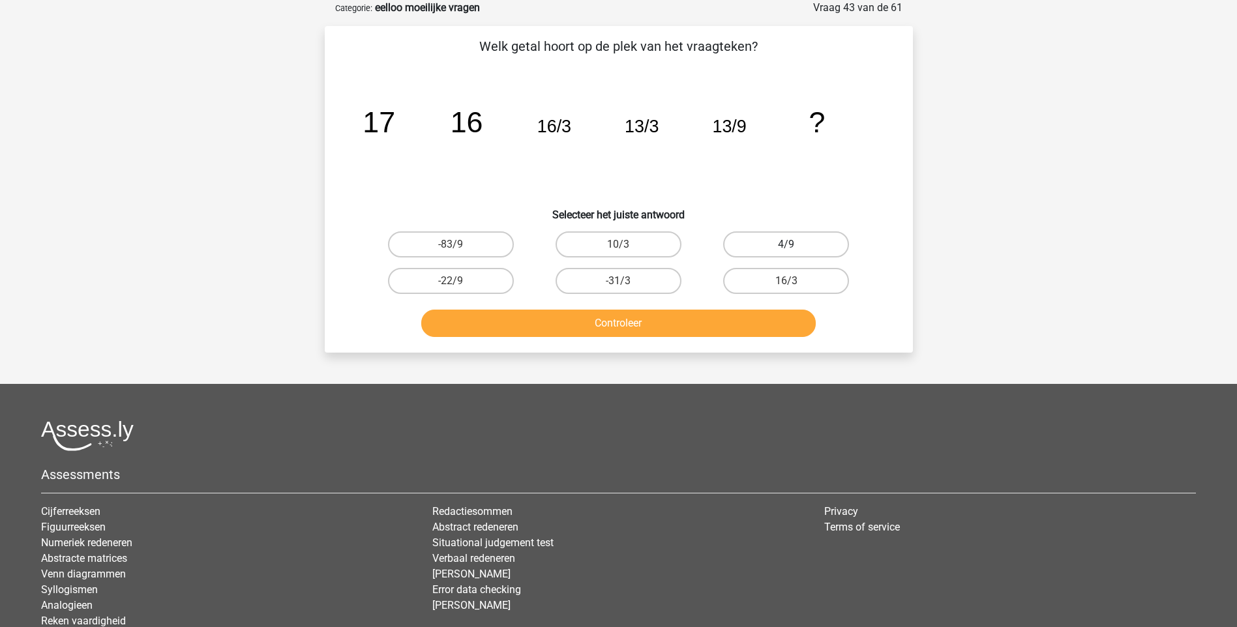
click at [765, 238] on label "4/9" at bounding box center [786, 244] width 126 height 26
click at [786, 245] on input "4/9" at bounding box center [790, 249] width 8 height 8
radio input "true"
drag, startPoint x: 726, startPoint y: 338, endPoint x: 722, endPoint y: 333, distance: 6.9
click at [725, 335] on div "Controleer" at bounding box center [618, 326] width 503 height 33
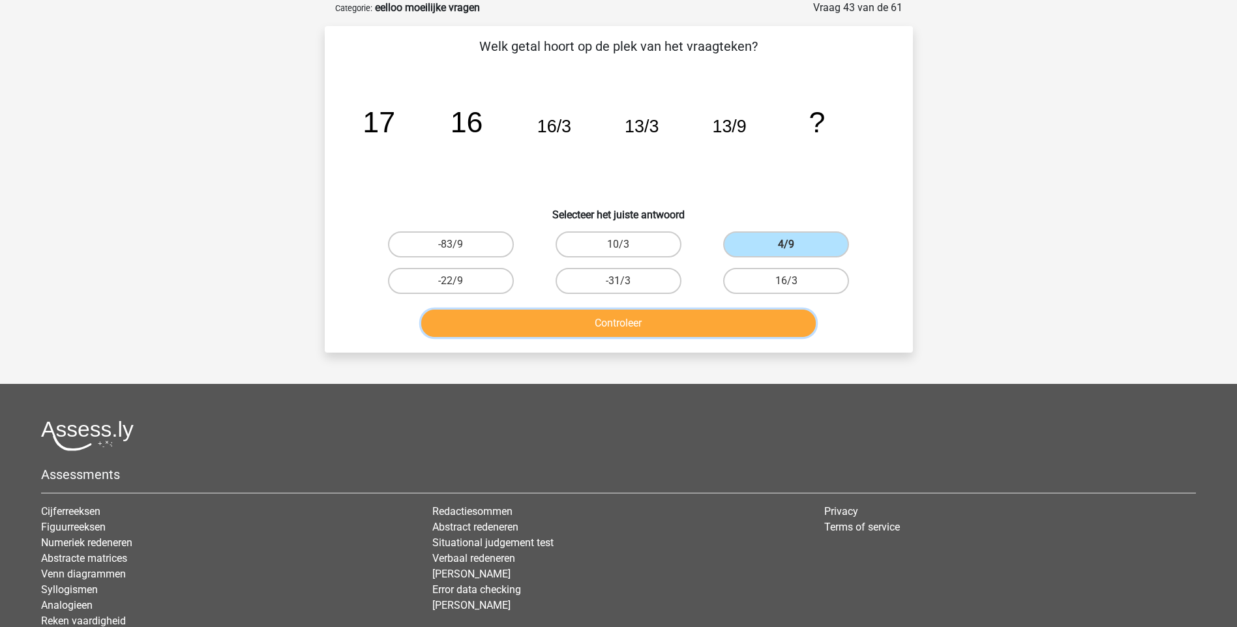
click at [716, 326] on button "Controleer" at bounding box center [618, 323] width 395 height 27
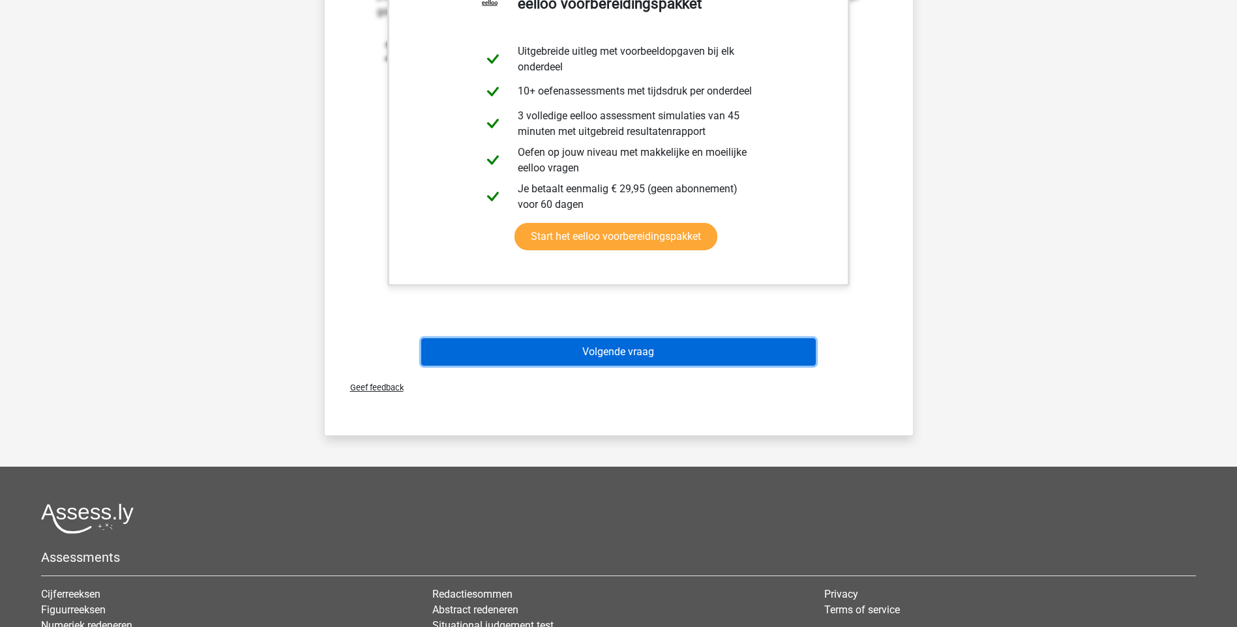
click at [643, 351] on button "Volgende vraag" at bounding box center [618, 351] width 395 height 27
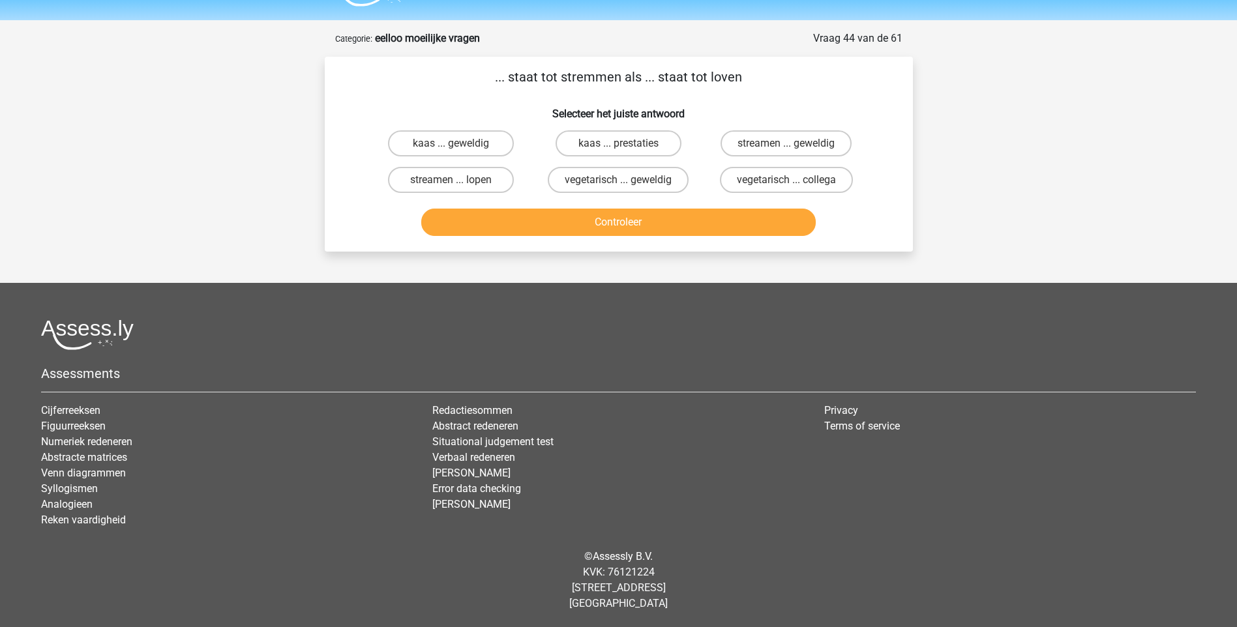
scroll to position [35, 0]
click at [426, 182] on label "streamen ... lopen" at bounding box center [451, 180] width 126 height 26
click at [451, 182] on input "streamen ... lopen" at bounding box center [455, 184] width 8 height 8
radio input "true"
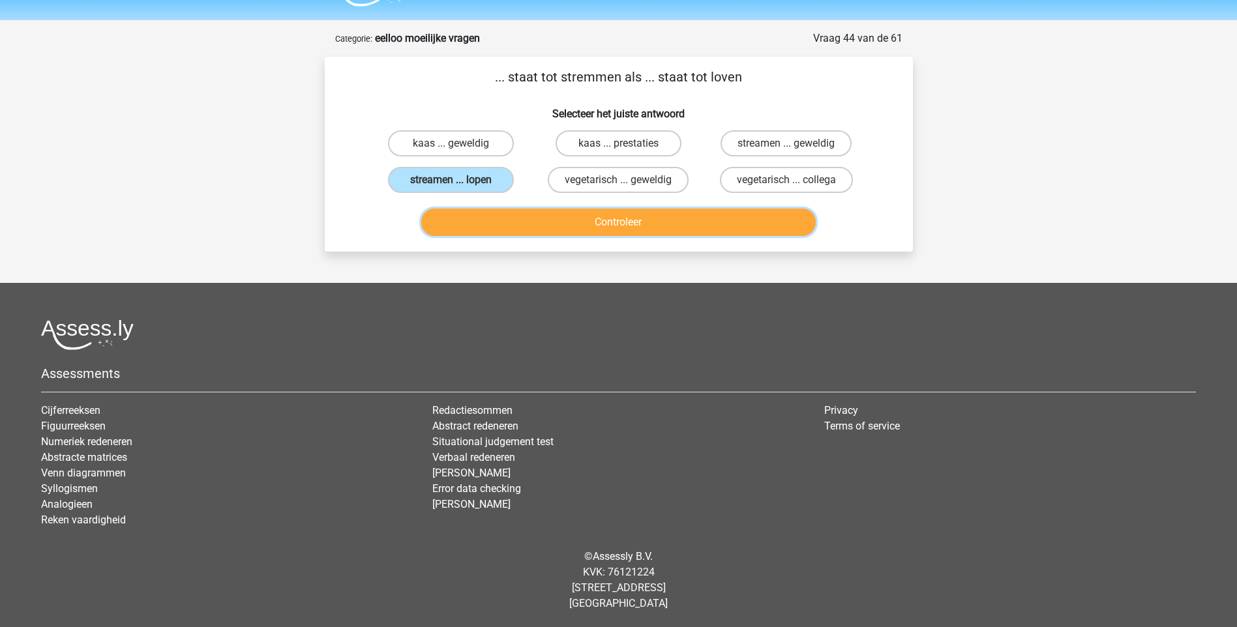
click at [623, 227] on button "Controleer" at bounding box center [618, 222] width 395 height 27
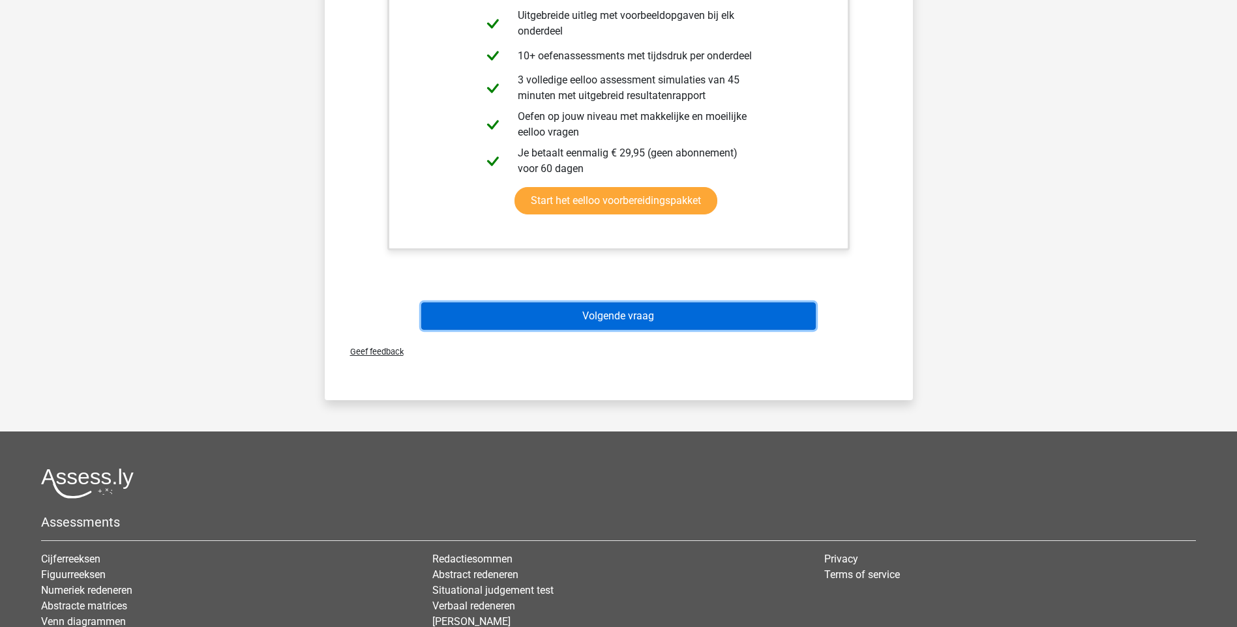
click at [604, 312] on button "Volgende vraag" at bounding box center [618, 316] width 395 height 27
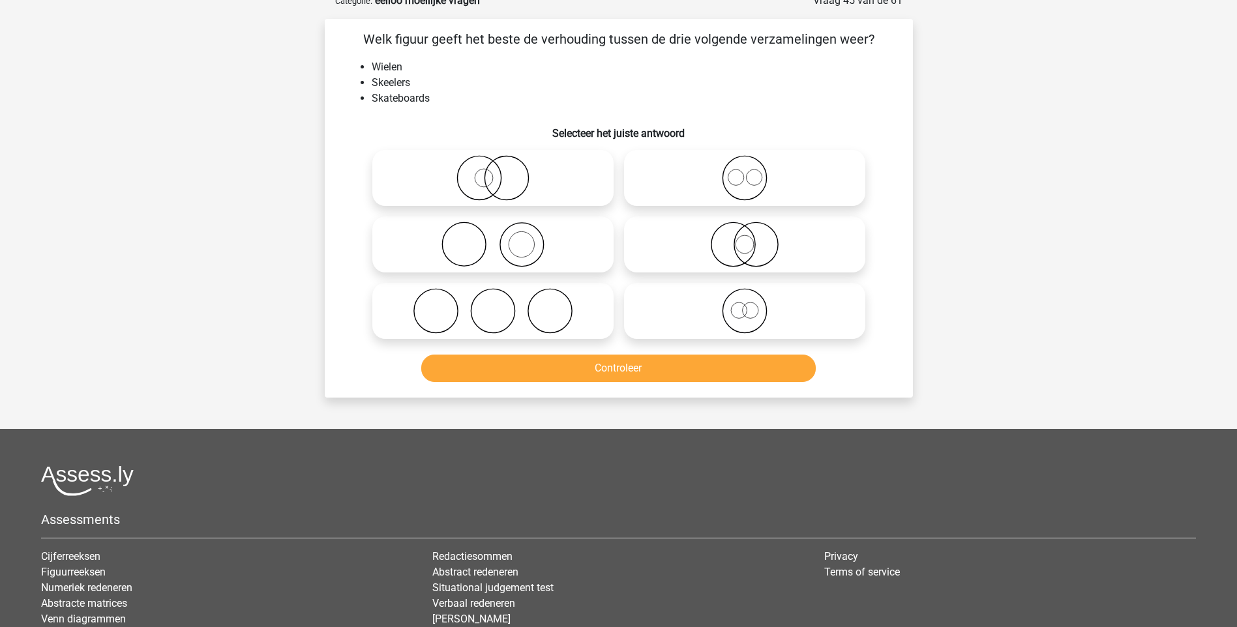
scroll to position [65, 0]
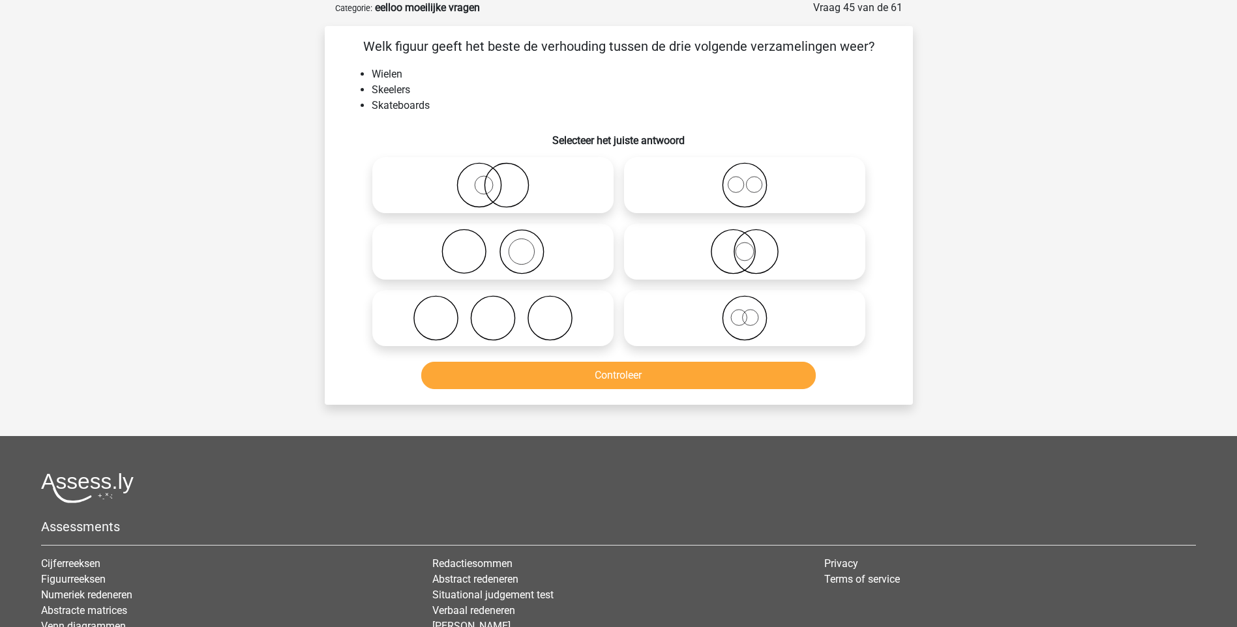
drag, startPoint x: 738, startPoint y: 260, endPoint x: 715, endPoint y: 278, distance: 29.7
click at [738, 260] on icon at bounding box center [744, 252] width 231 height 46
click at [745, 245] on input "radio" at bounding box center [749, 241] width 8 height 8
radio input "true"
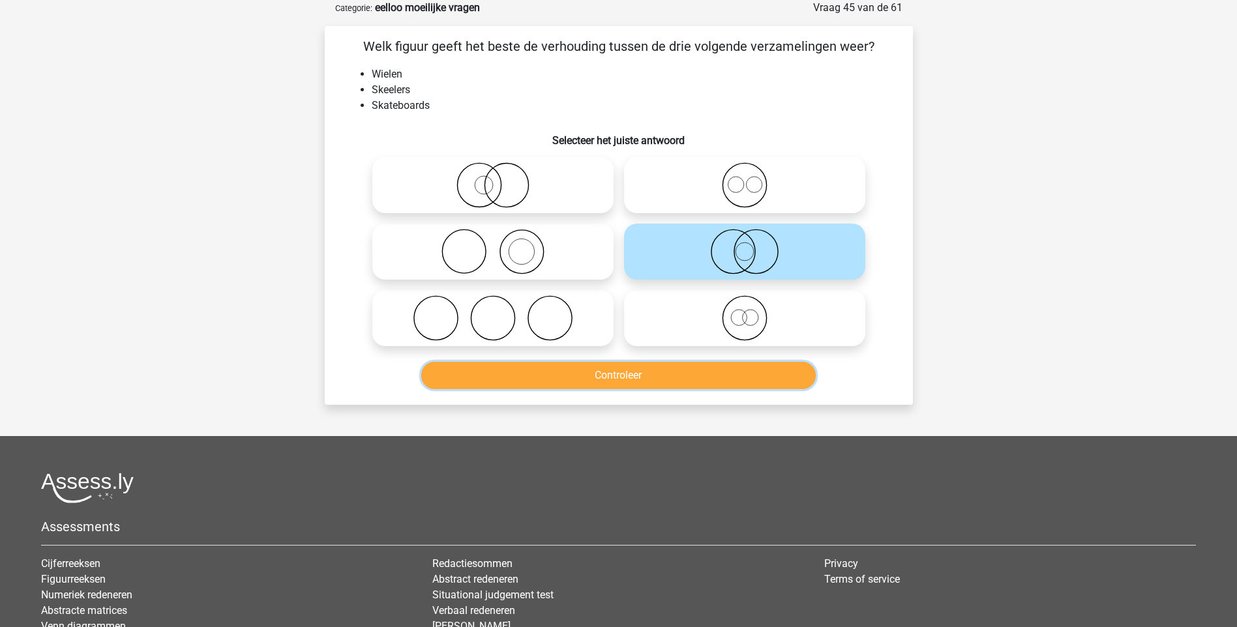
click at [627, 375] on button "Controleer" at bounding box center [618, 375] width 395 height 27
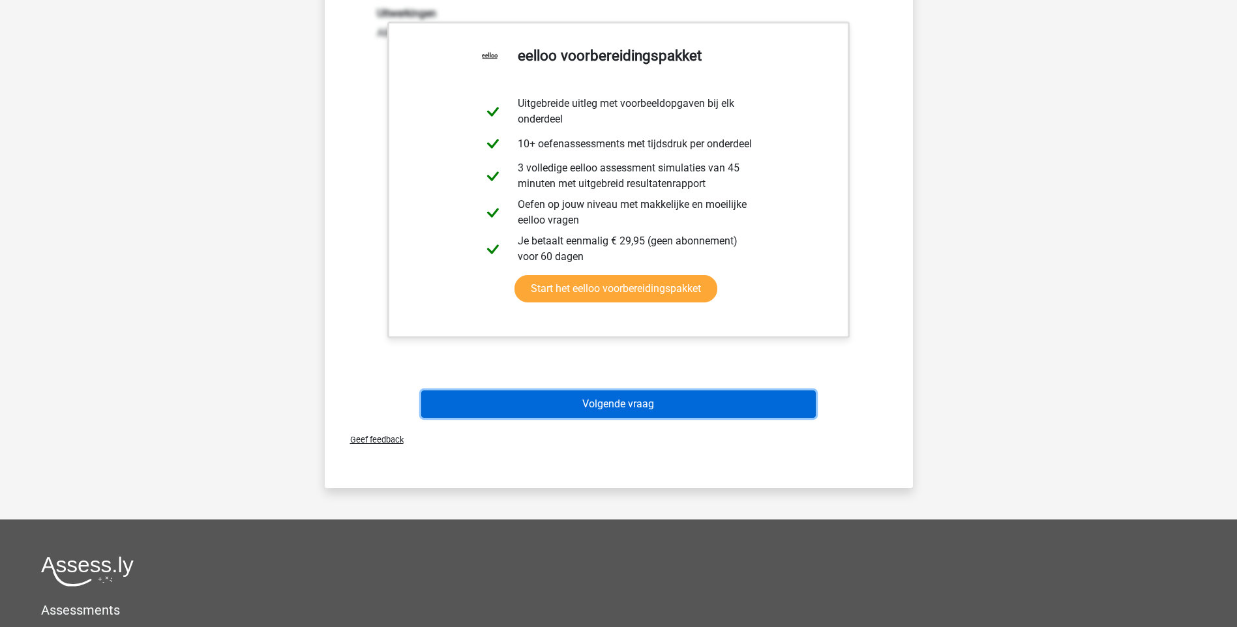
click at [608, 402] on button "Volgende vraag" at bounding box center [618, 404] width 395 height 27
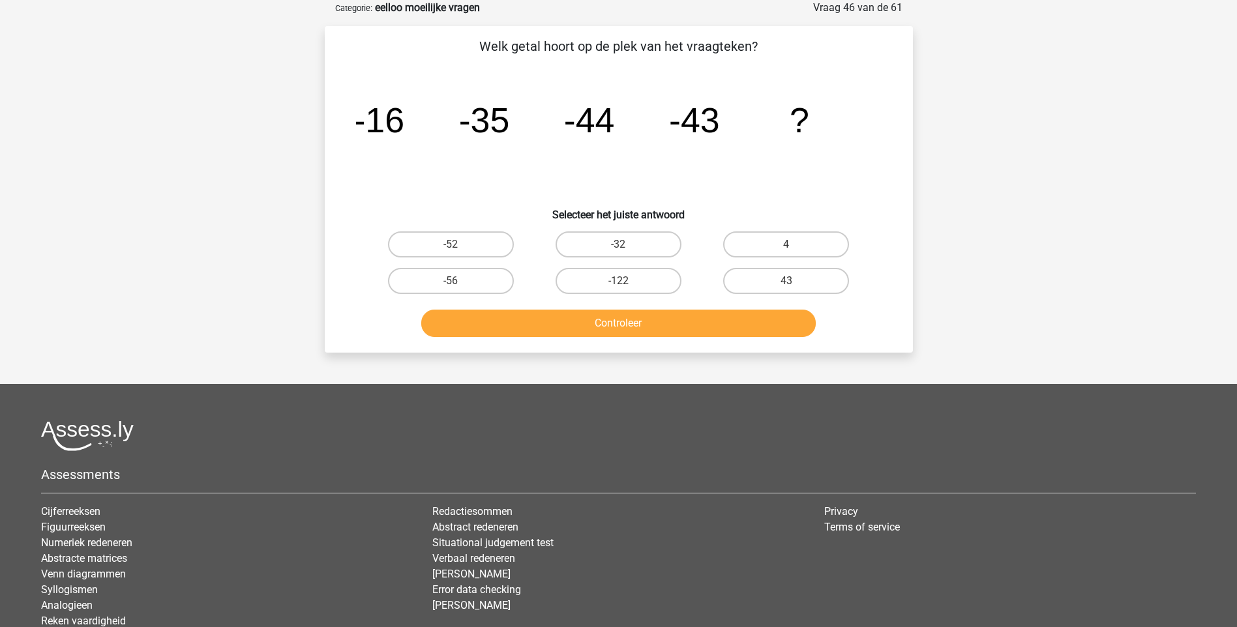
click at [788, 285] on input "43" at bounding box center [790, 285] width 8 height 8
radio input "true"
click at [659, 325] on button "Controleer" at bounding box center [618, 323] width 395 height 27
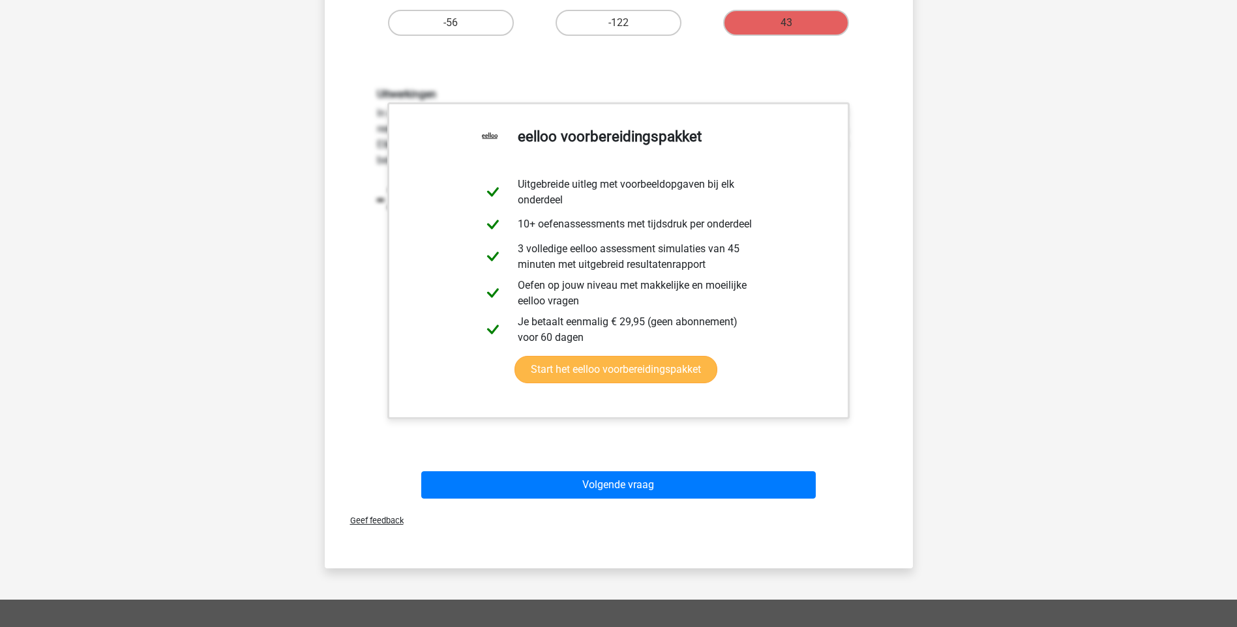
scroll to position [326, 0]
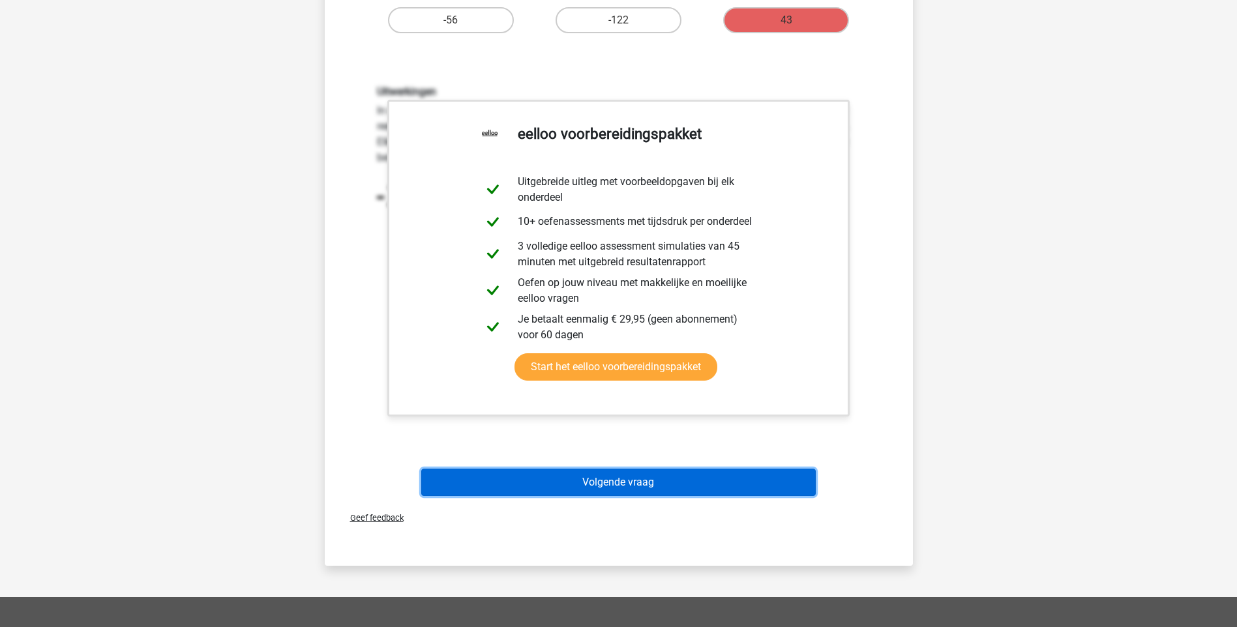
click at [573, 483] on button "Volgende vraag" at bounding box center [618, 482] width 395 height 27
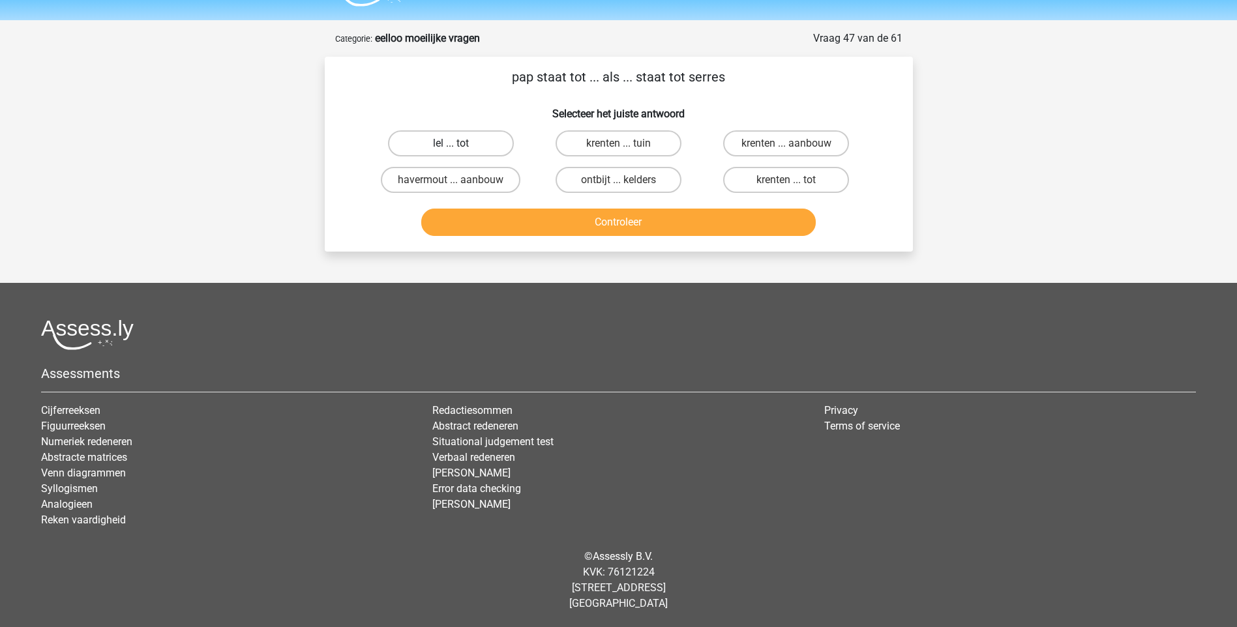
click at [454, 142] on label "lel ... tot" at bounding box center [451, 143] width 126 height 26
click at [454, 143] on input "lel ... tot" at bounding box center [455, 147] width 8 height 8
radio input "true"
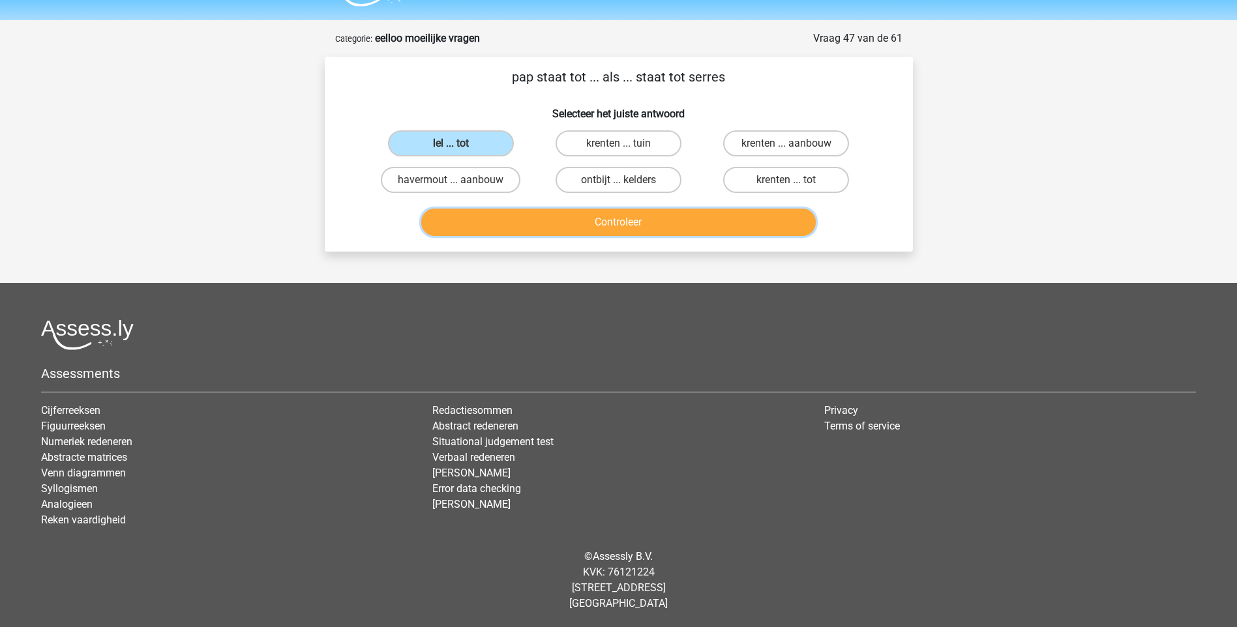
click at [560, 218] on button "Controleer" at bounding box center [618, 222] width 395 height 27
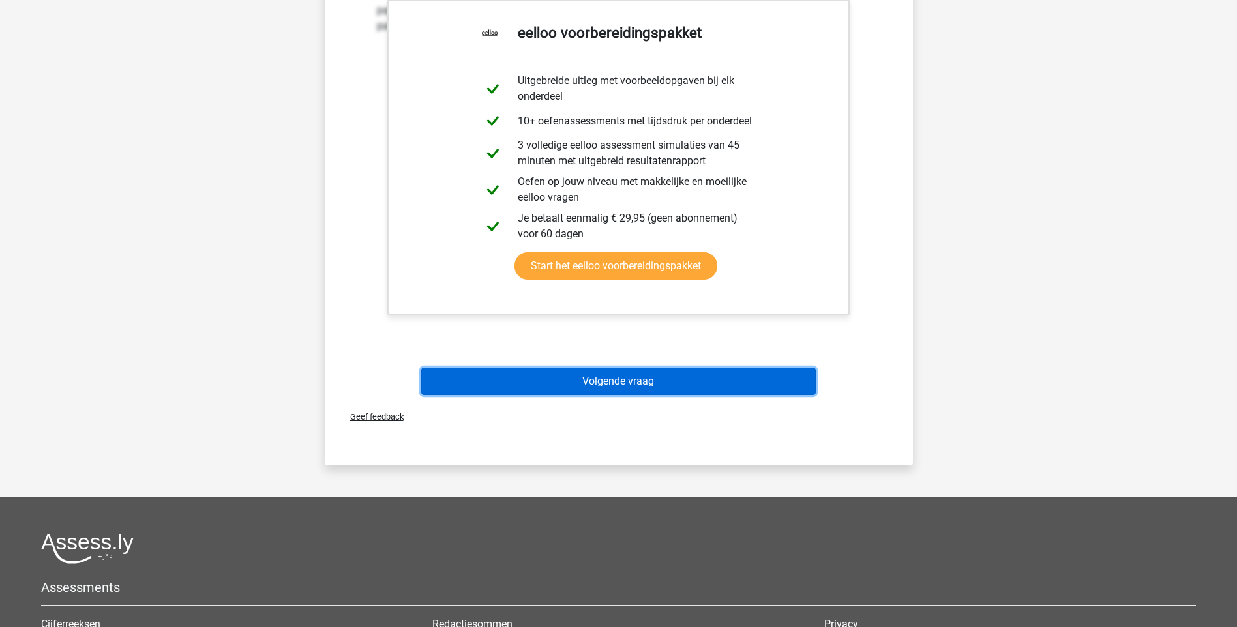
click at [636, 383] on button "Volgende vraag" at bounding box center [618, 381] width 395 height 27
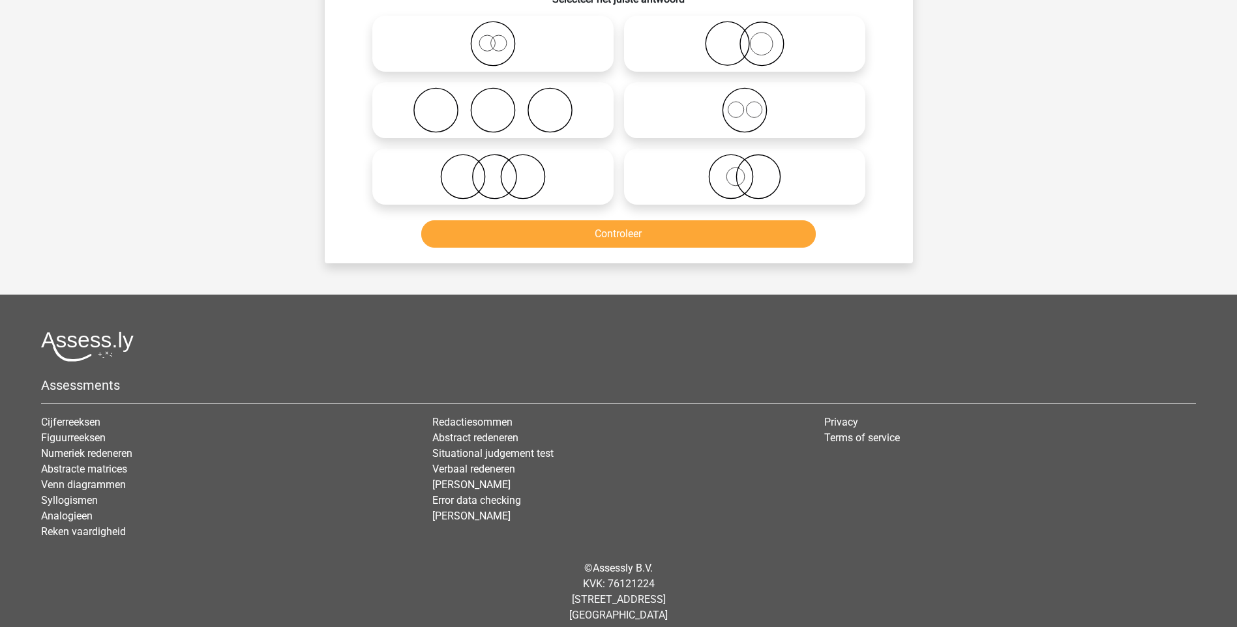
scroll to position [65, 0]
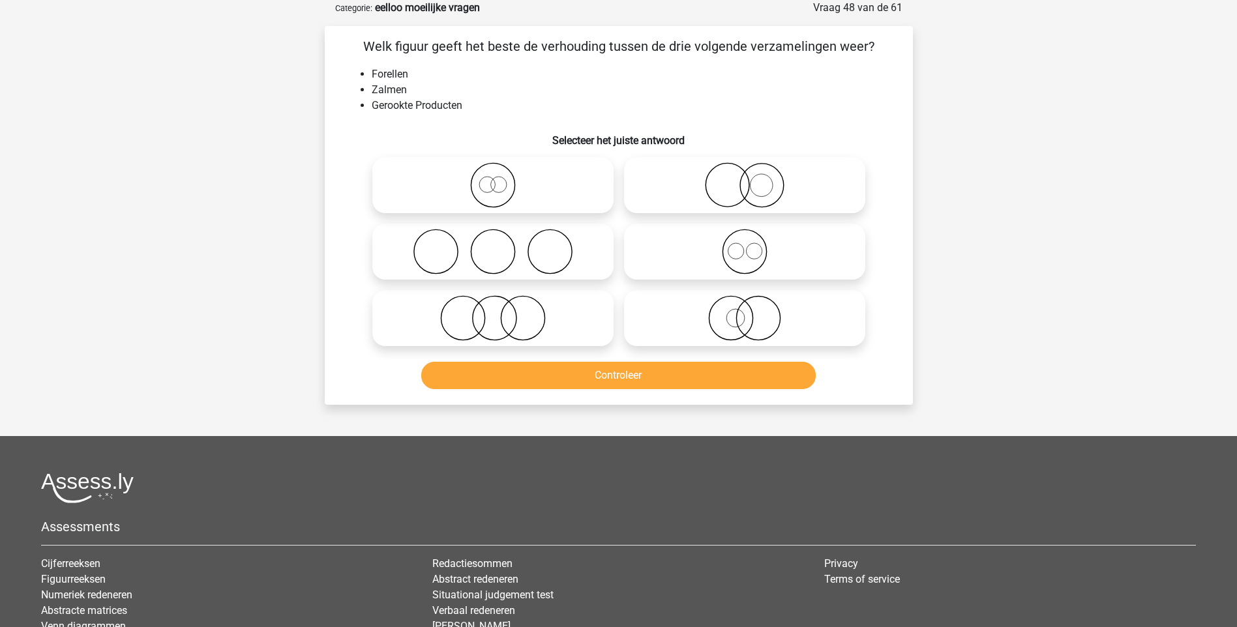
click at [746, 259] on icon at bounding box center [744, 252] width 231 height 46
click at [746, 245] on input "radio" at bounding box center [749, 241] width 8 height 8
radio input "true"
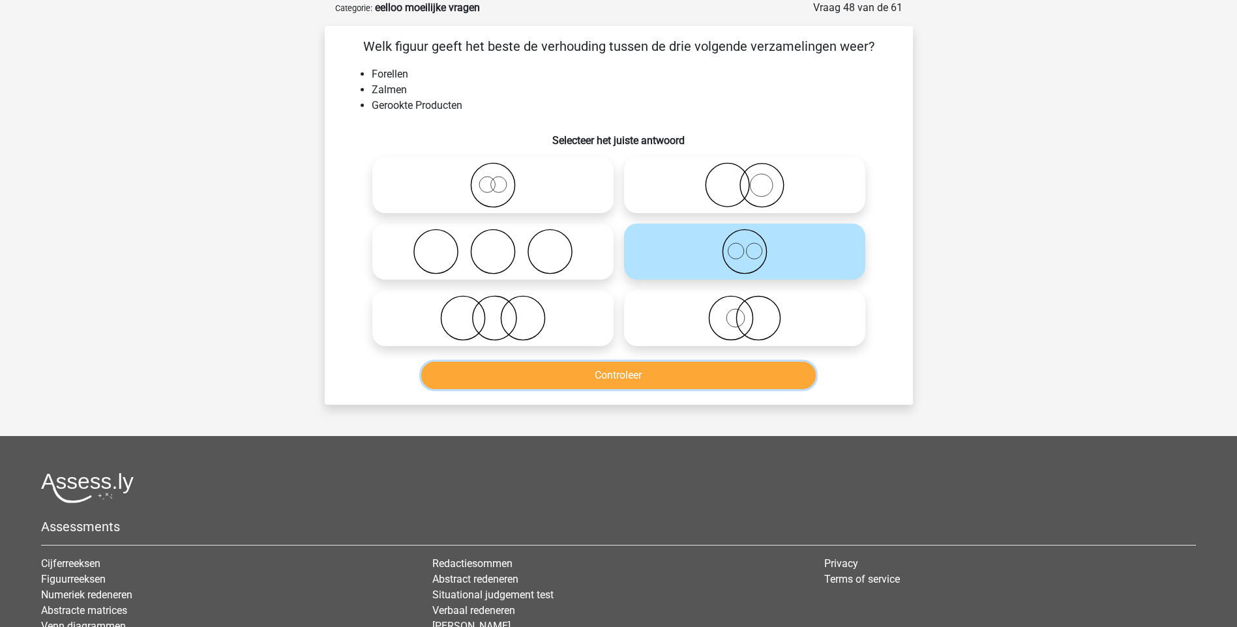
click at [653, 376] on button "Controleer" at bounding box center [618, 375] width 395 height 27
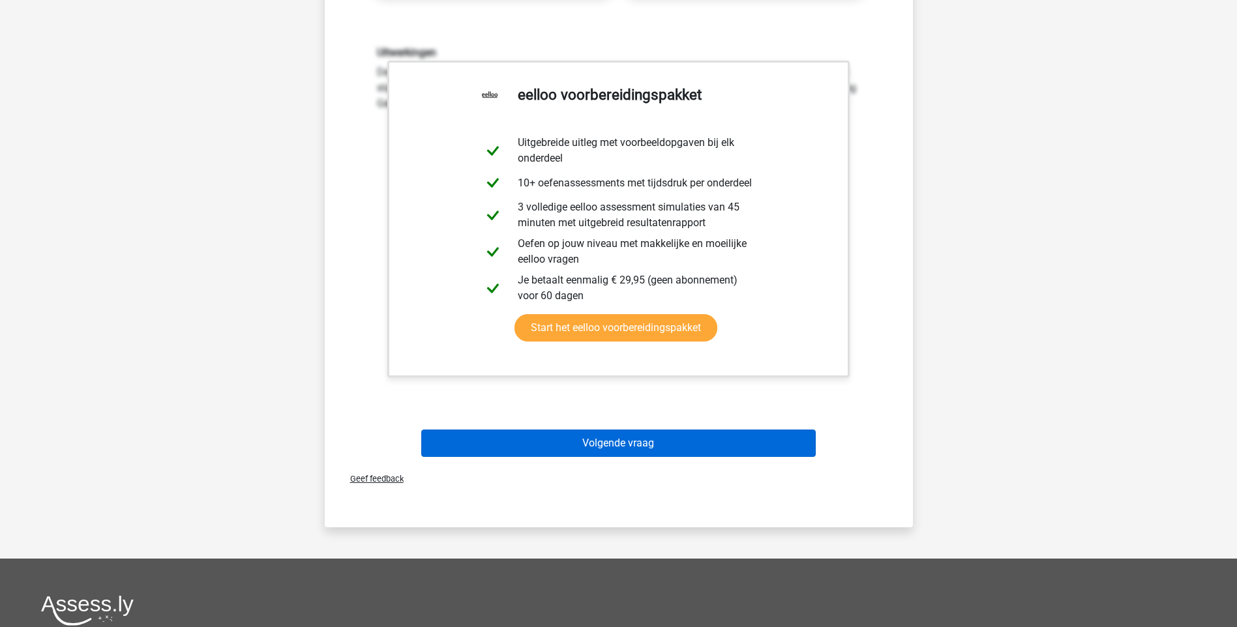
scroll to position [456, 0]
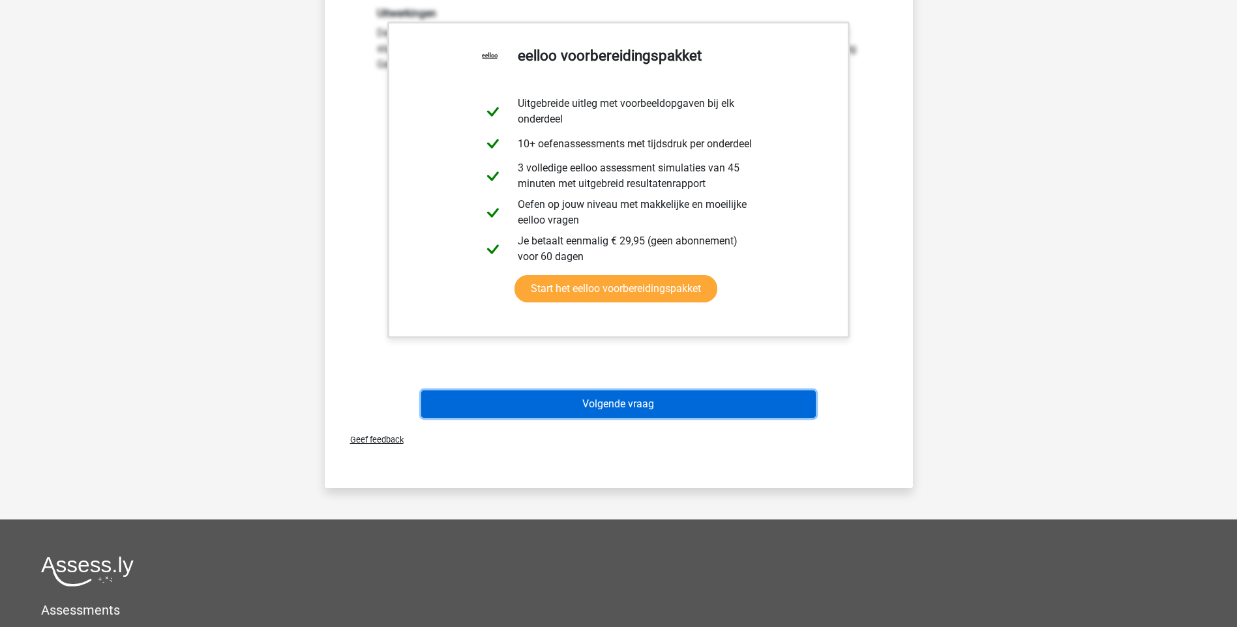
click at [653, 407] on button "Volgende vraag" at bounding box center [618, 404] width 395 height 27
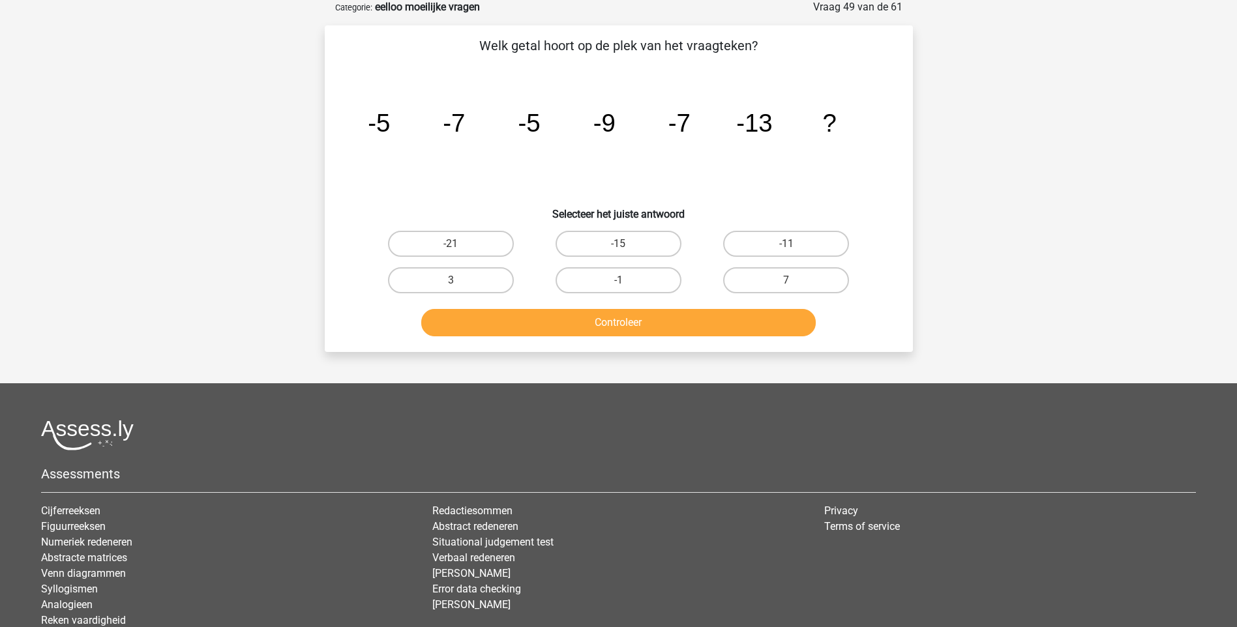
scroll to position [65, 0]
click at [629, 246] on label "-15" at bounding box center [619, 244] width 126 height 26
click at [627, 246] on input "-15" at bounding box center [622, 249] width 8 height 8
radio input "true"
click at [609, 324] on button "Controleer" at bounding box center [618, 323] width 395 height 27
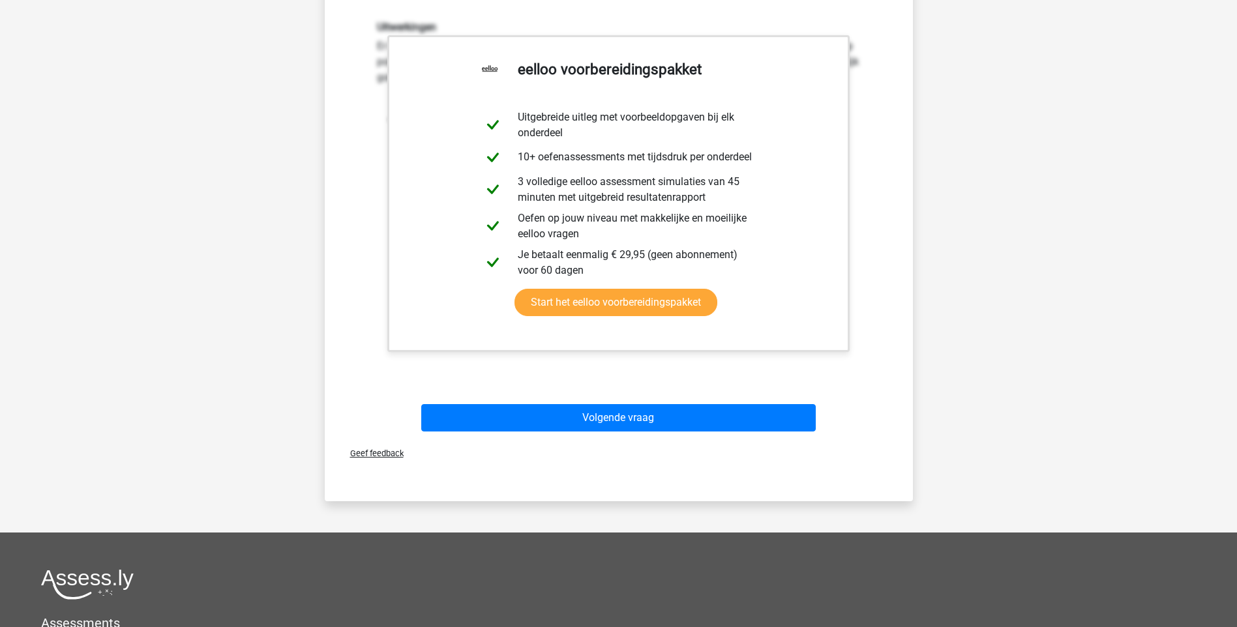
scroll to position [391, 0]
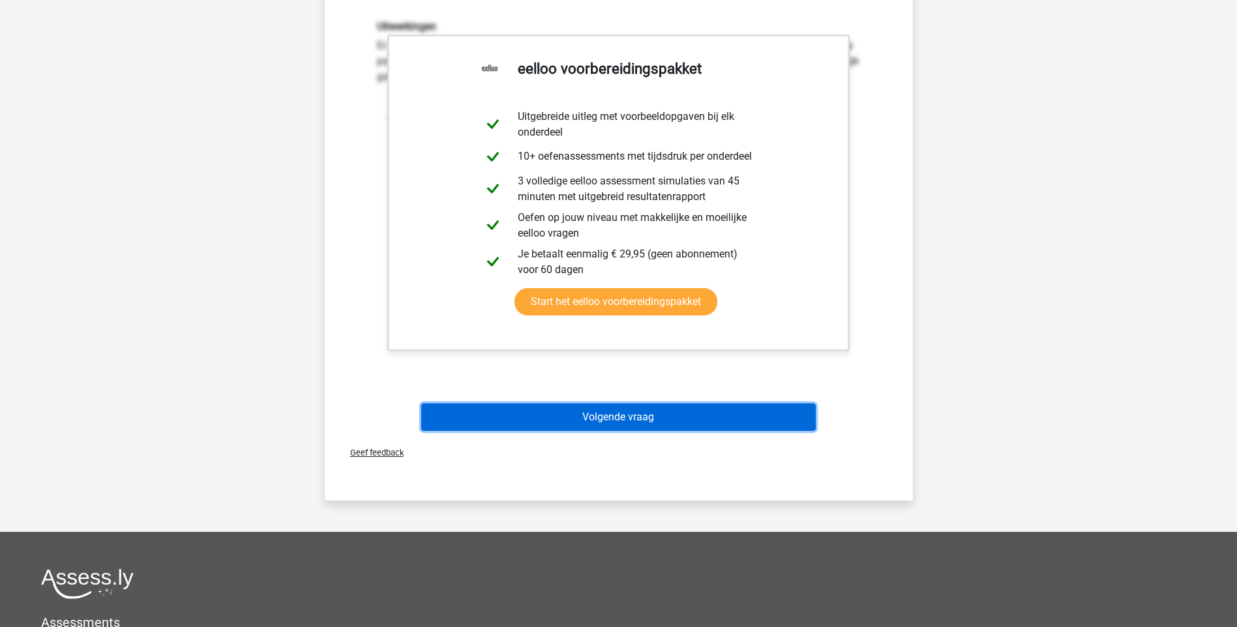
click at [642, 423] on button "Volgende vraag" at bounding box center [618, 417] width 395 height 27
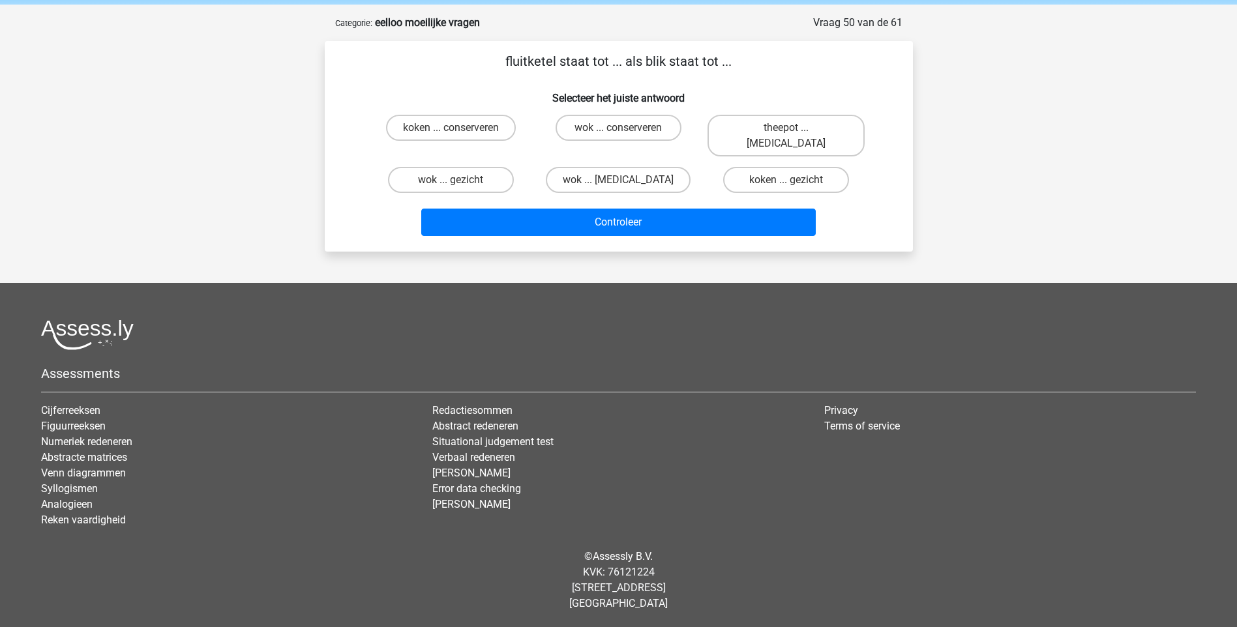
scroll to position [35, 0]
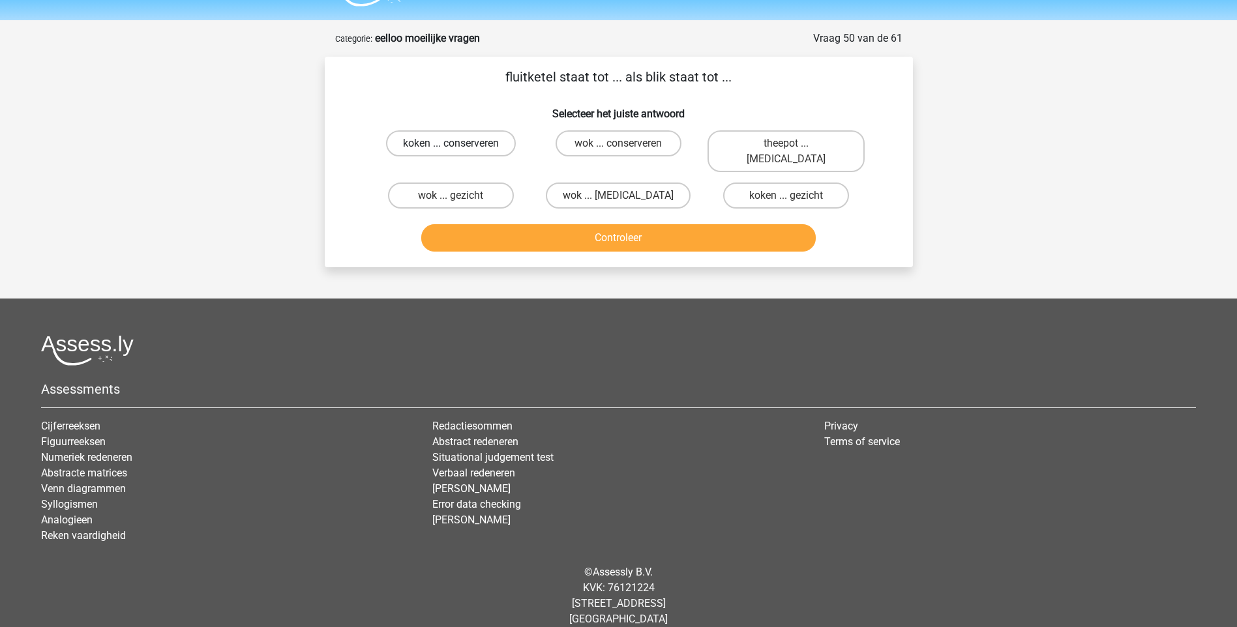
click at [430, 145] on label "koken ... conserveren" at bounding box center [451, 143] width 130 height 26
click at [451, 145] on input "koken ... conserveren" at bounding box center [455, 147] width 8 height 8
radio input "true"
click at [599, 224] on button "Controleer" at bounding box center [618, 237] width 395 height 27
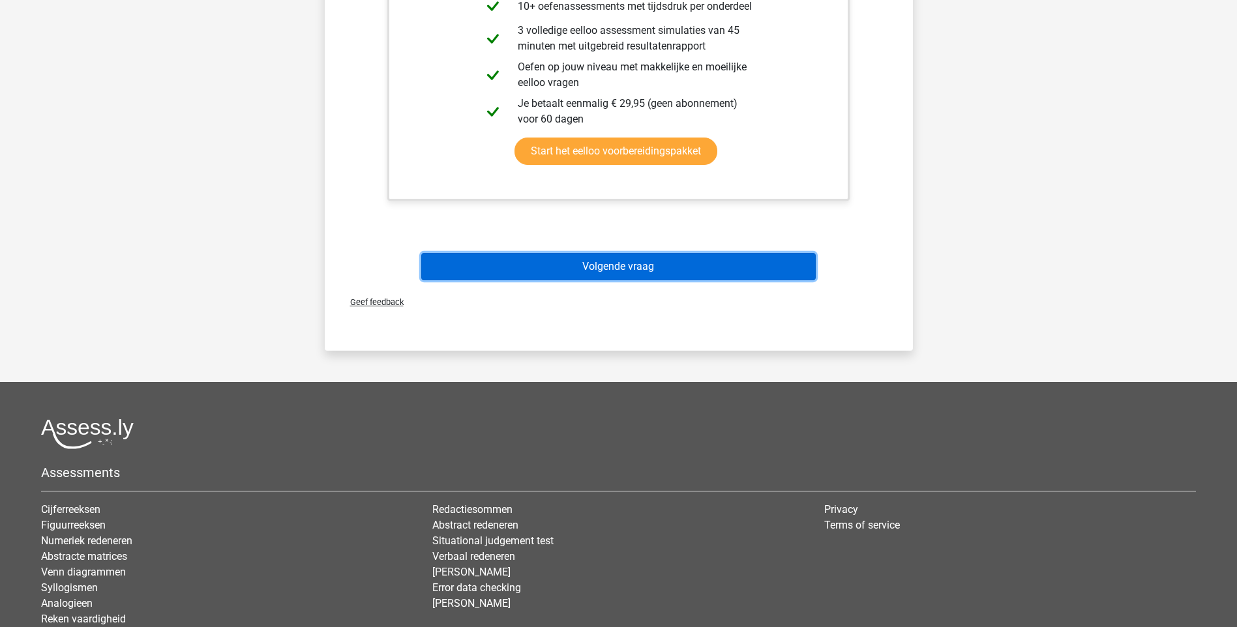
click at [605, 253] on button "Volgende vraag" at bounding box center [618, 266] width 395 height 27
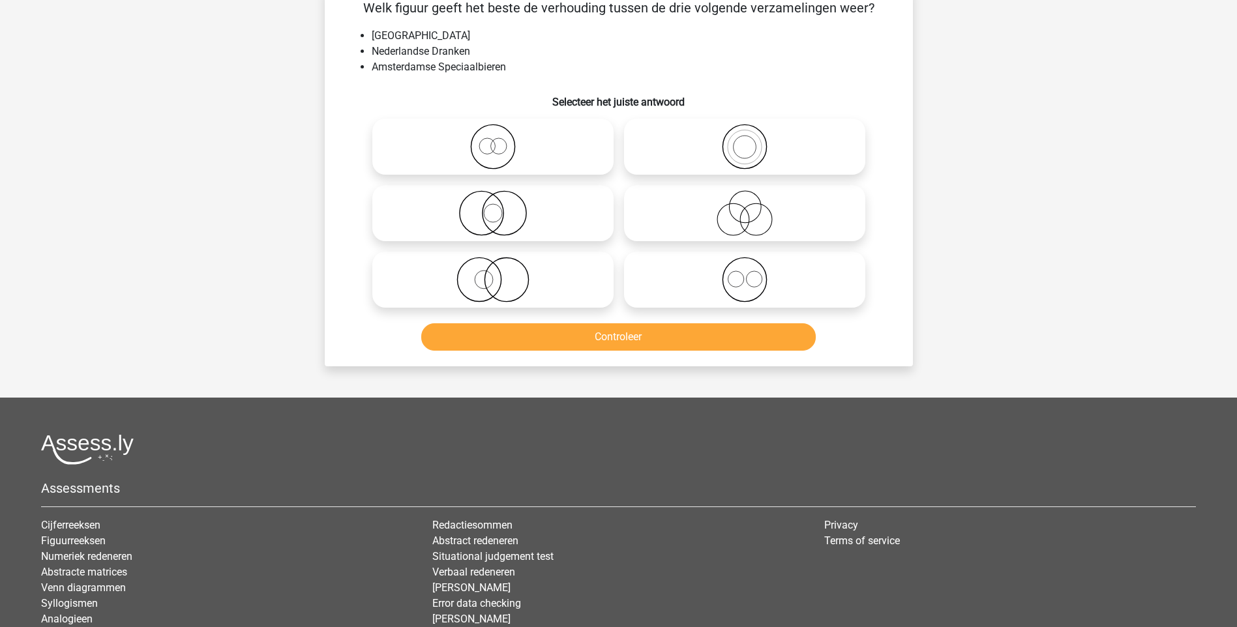
scroll to position [65, 0]
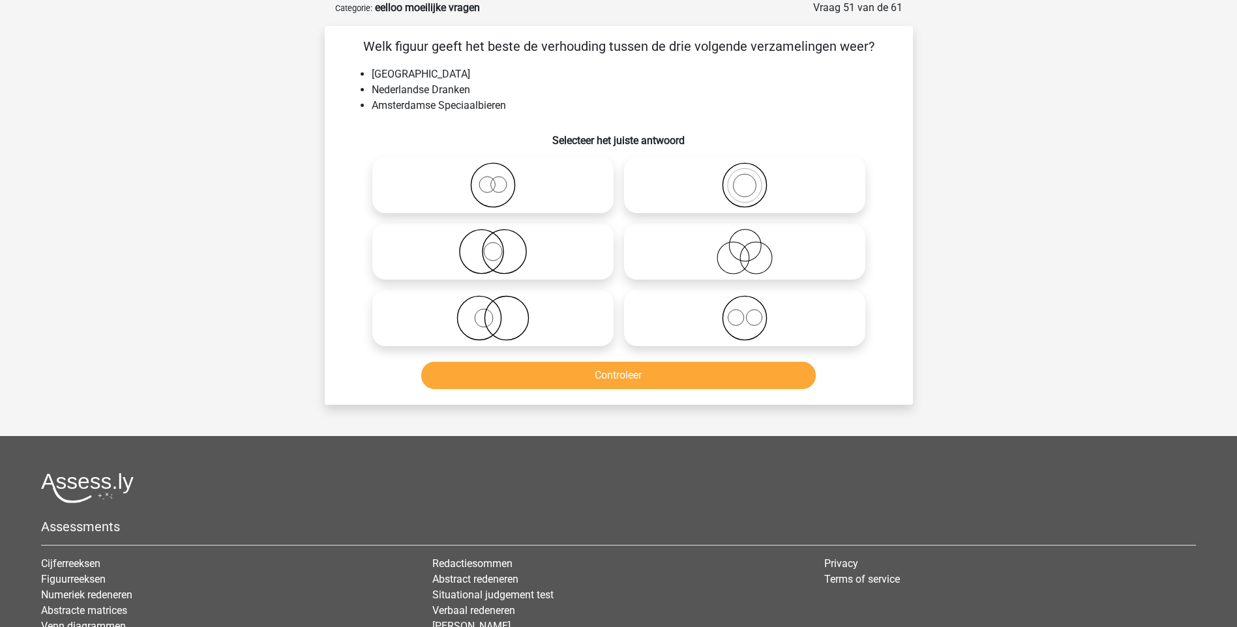
click at [740, 186] on icon at bounding box center [744, 185] width 231 height 46
click at [745, 179] on input "radio" at bounding box center [749, 174] width 8 height 8
radio input "true"
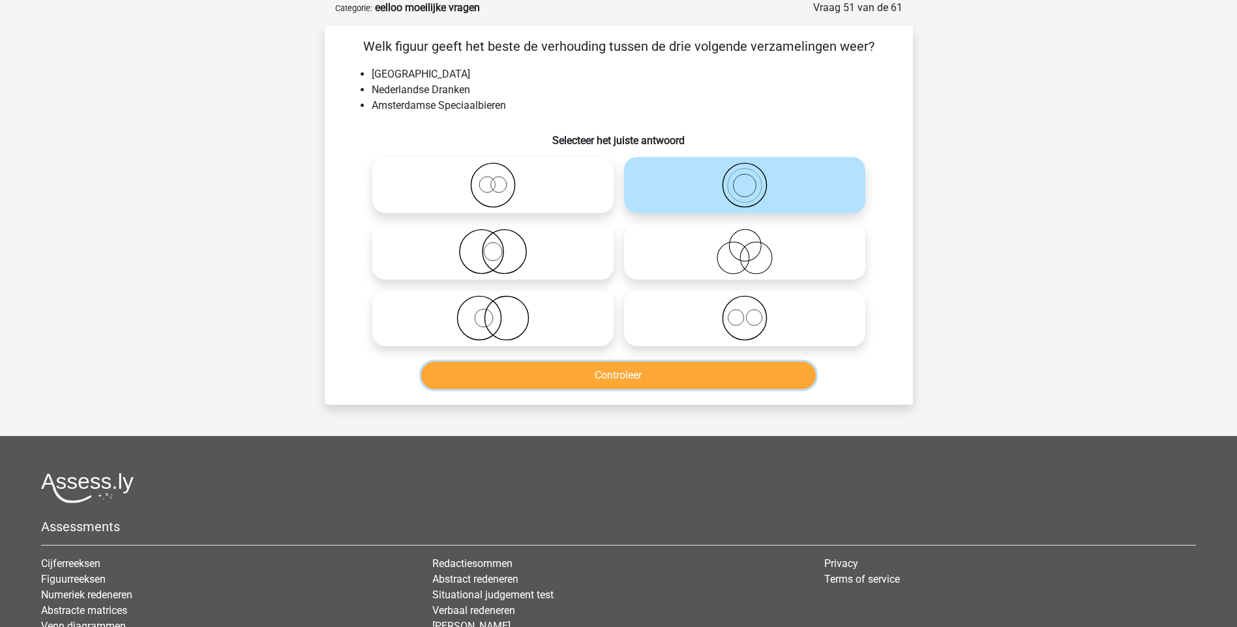
click at [603, 384] on button "Controleer" at bounding box center [618, 375] width 395 height 27
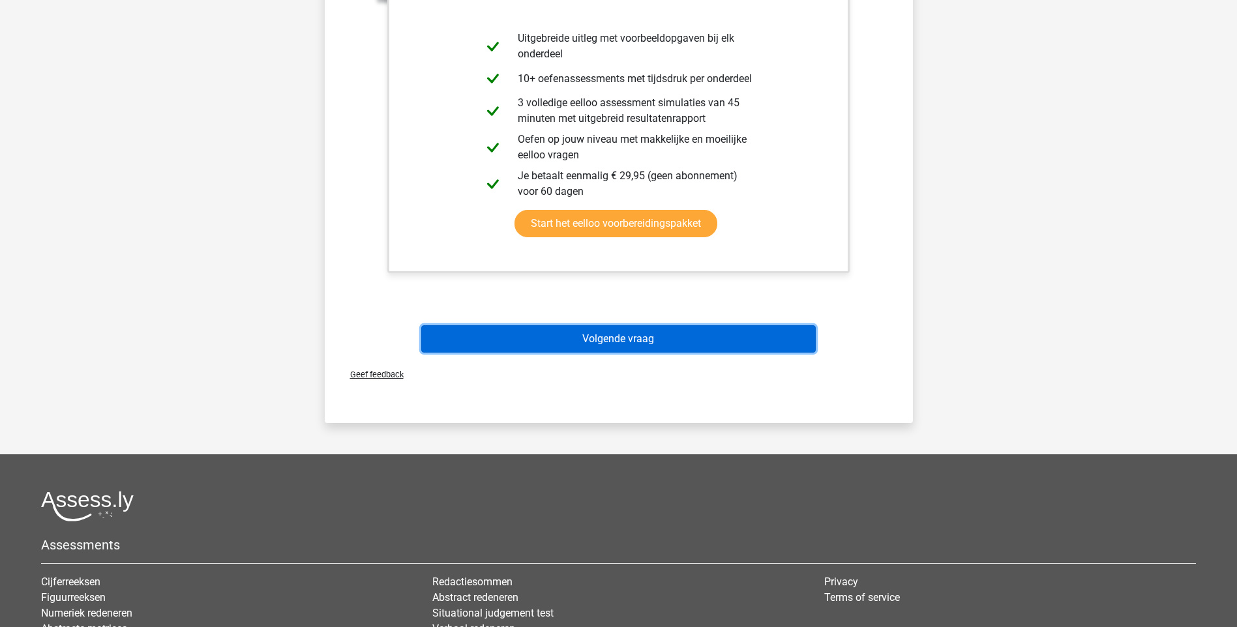
click at [610, 350] on button "Volgende vraag" at bounding box center [618, 338] width 395 height 27
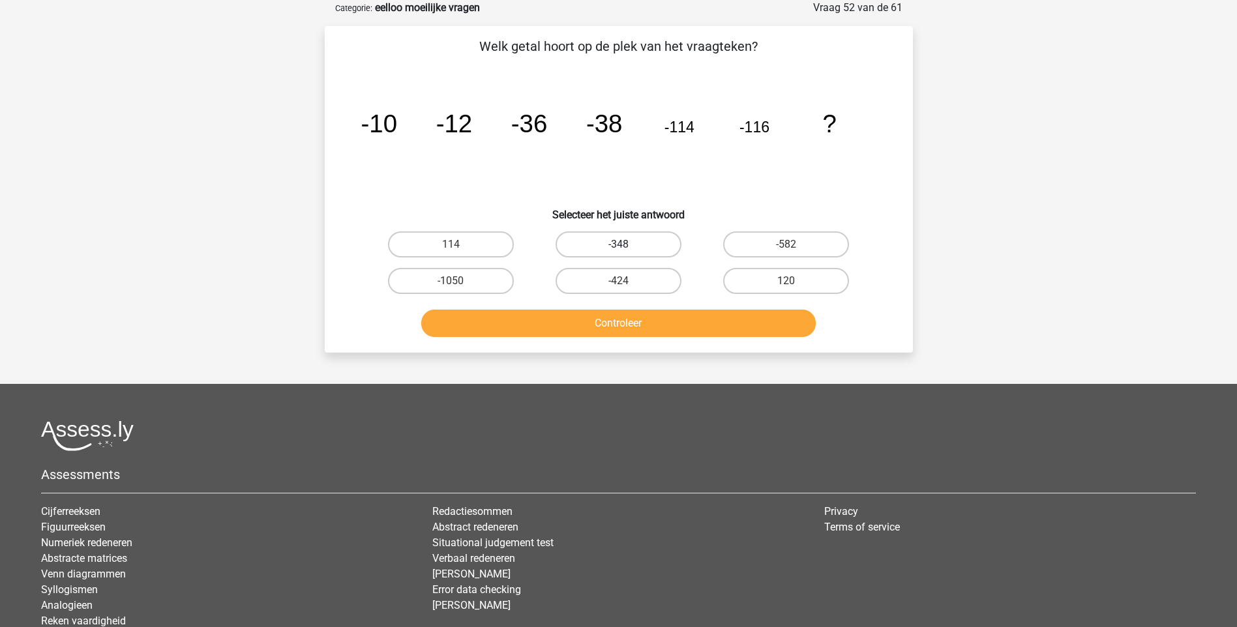
click at [634, 246] on label "-348" at bounding box center [619, 244] width 126 height 26
click at [627, 246] on input "-348" at bounding box center [622, 249] width 8 height 8
radio input "true"
click at [619, 317] on button "Controleer" at bounding box center [618, 323] width 395 height 27
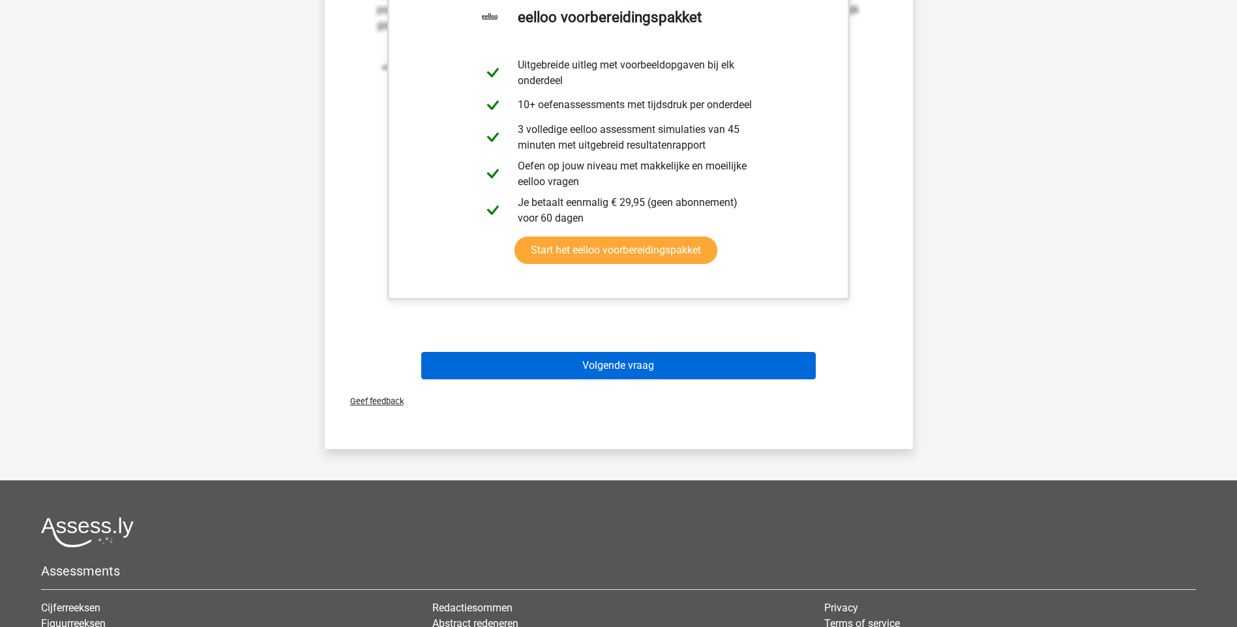
scroll to position [456, 0]
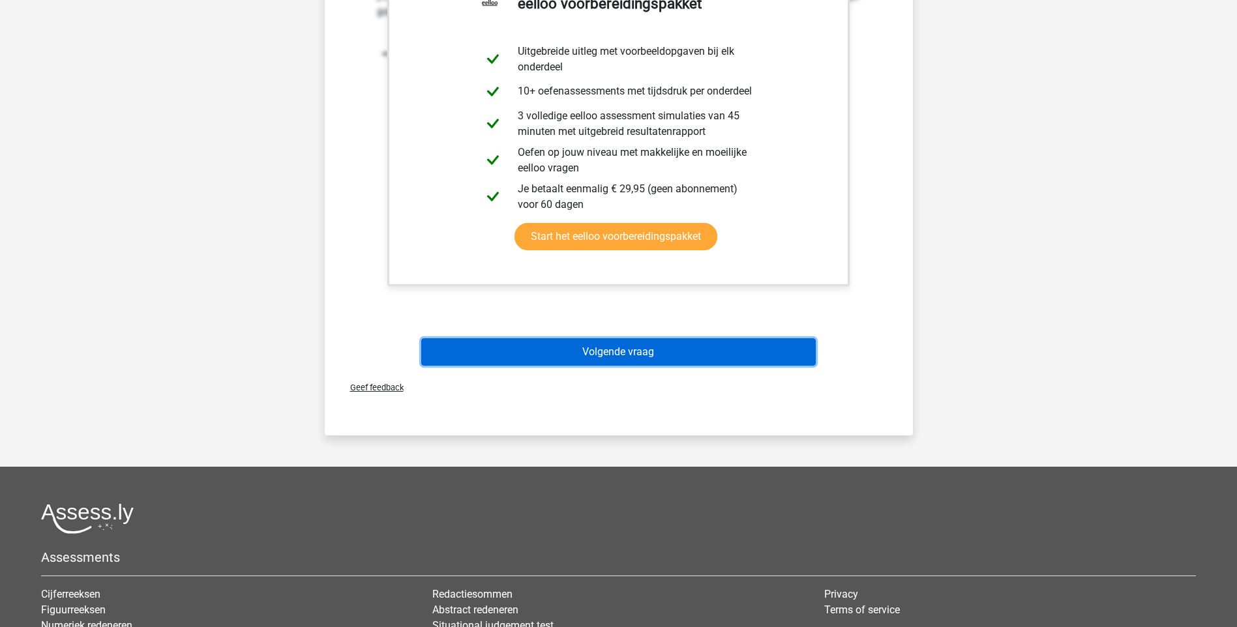
click at [616, 346] on button "Volgende vraag" at bounding box center [618, 351] width 395 height 27
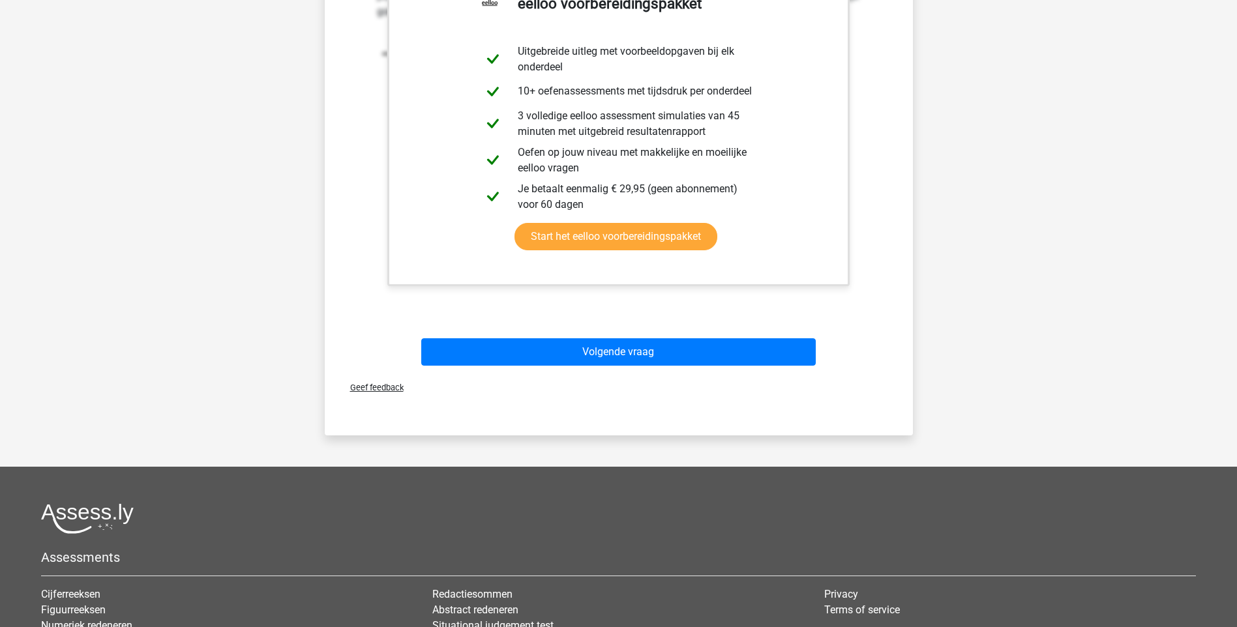
scroll to position [35, 0]
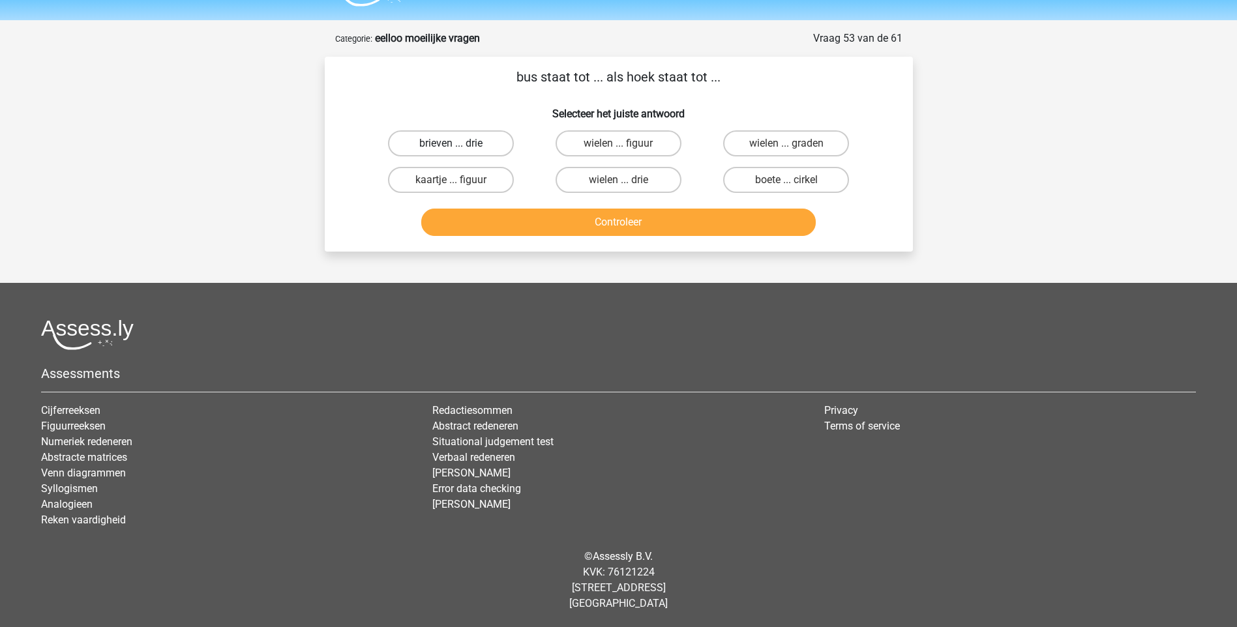
drag, startPoint x: 481, startPoint y: 142, endPoint x: 477, endPoint y: 148, distance: 7.6
click at [481, 142] on label "brieven ... drie" at bounding box center [451, 143] width 126 height 26
click at [459, 143] on input "brieven ... drie" at bounding box center [455, 147] width 8 height 8
radio input "true"
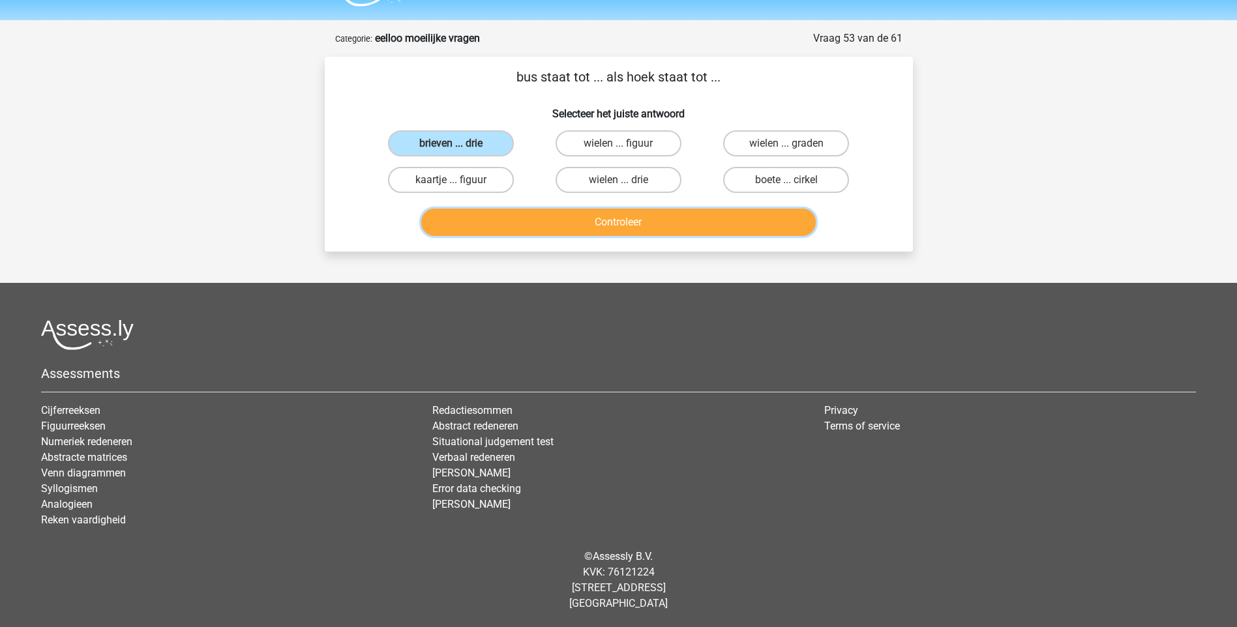
click at [561, 215] on button "Controleer" at bounding box center [618, 222] width 395 height 27
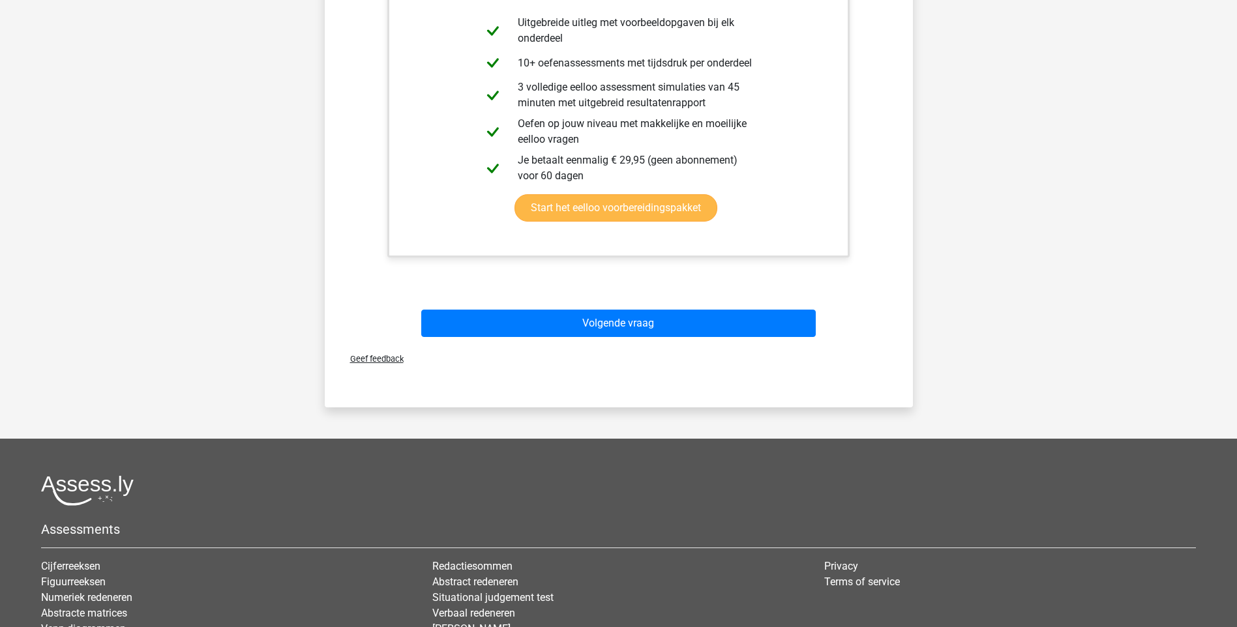
scroll to position [361, 0]
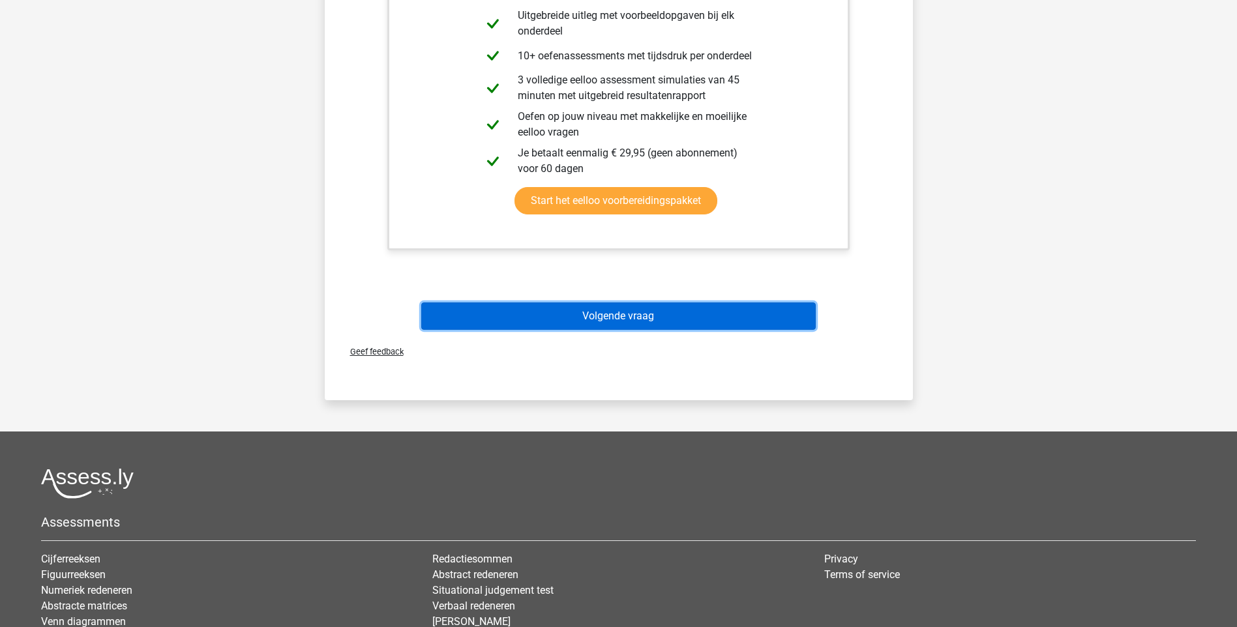
click at [601, 312] on button "Volgende vraag" at bounding box center [618, 316] width 395 height 27
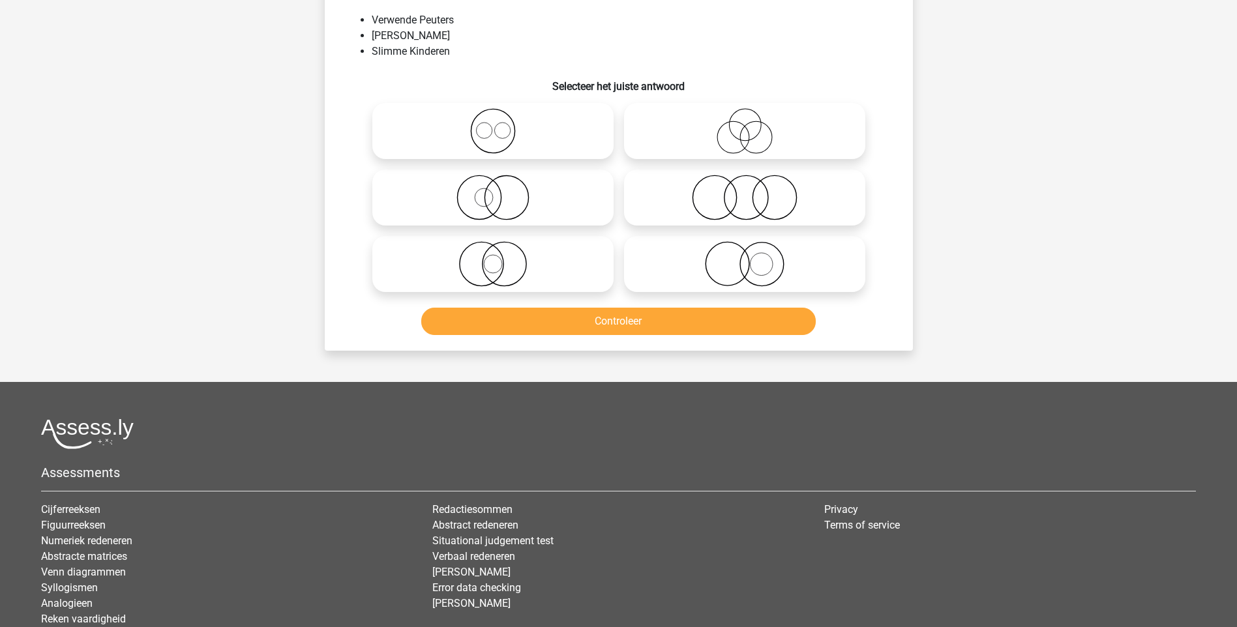
scroll to position [65, 0]
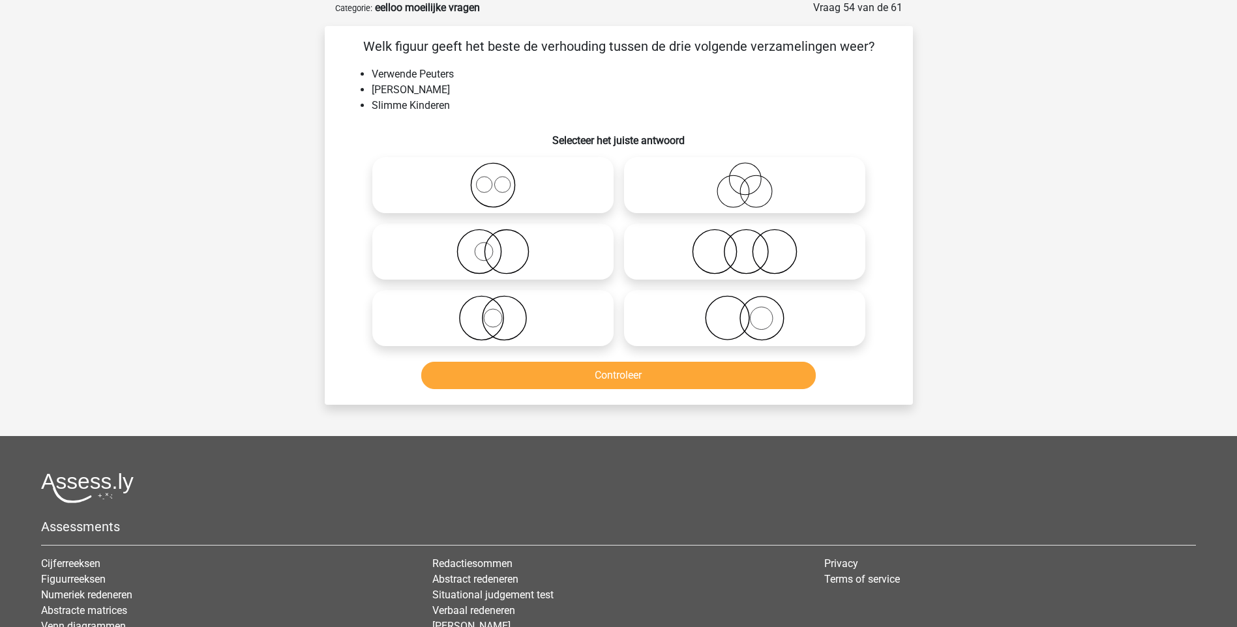
click at [745, 192] on icon at bounding box center [744, 185] width 231 height 46
click at [745, 179] on input "radio" at bounding box center [749, 174] width 8 height 8
radio input "true"
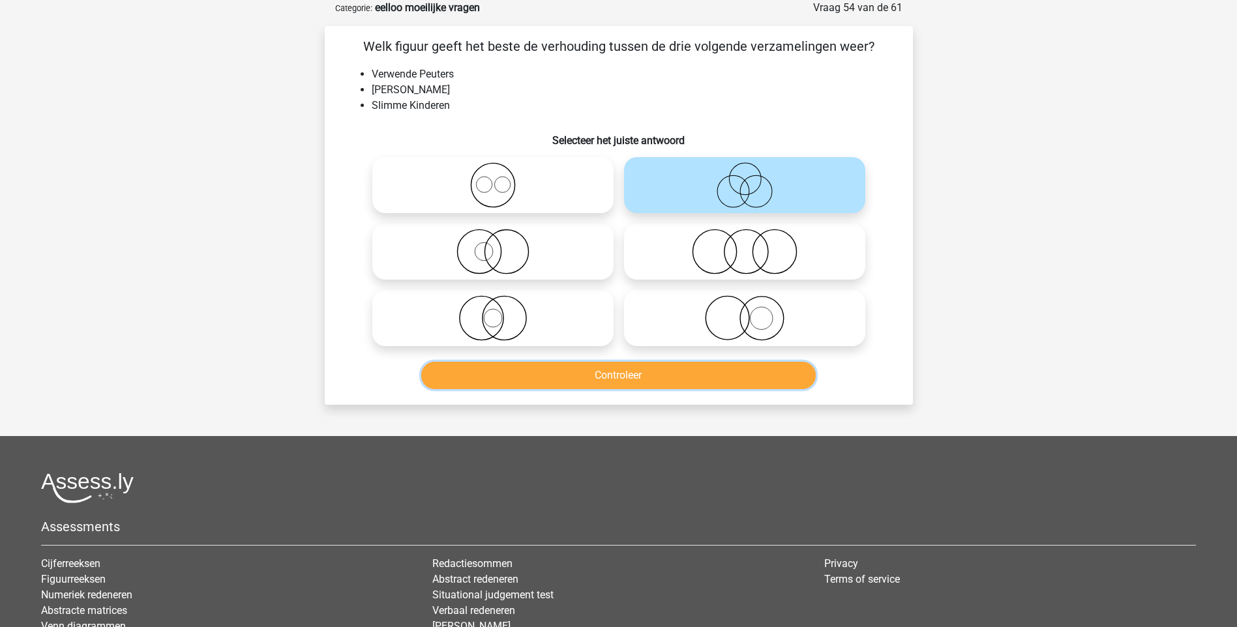
click at [632, 370] on button "Controleer" at bounding box center [618, 375] width 395 height 27
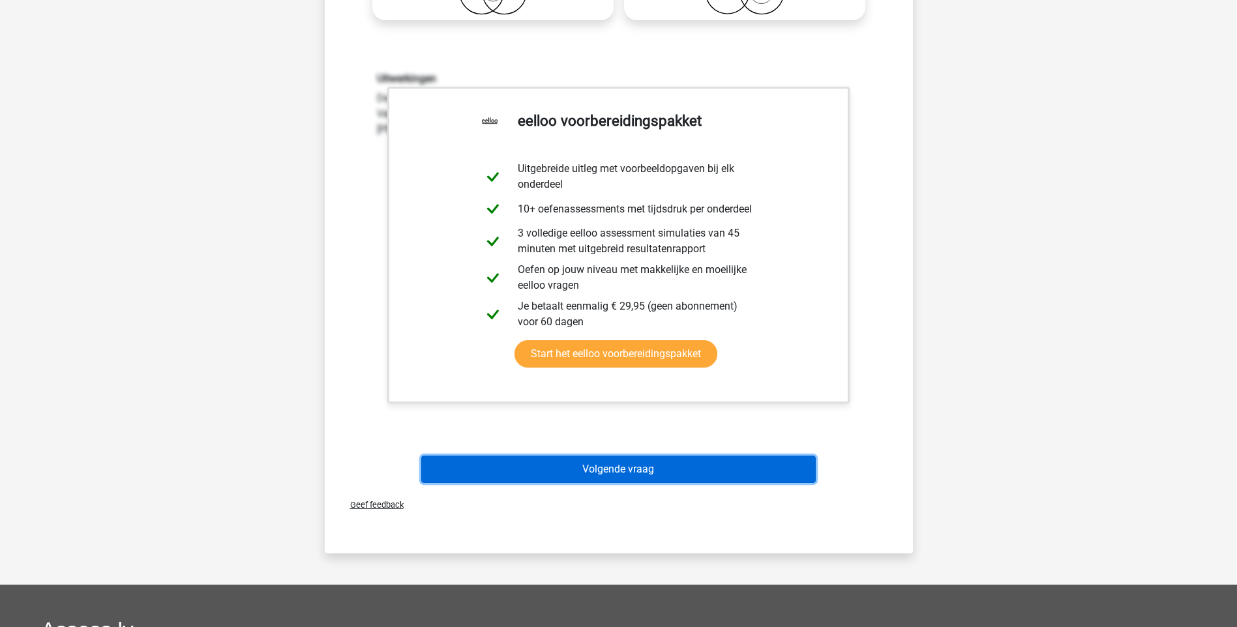
click at [665, 465] on button "Volgende vraag" at bounding box center [618, 469] width 395 height 27
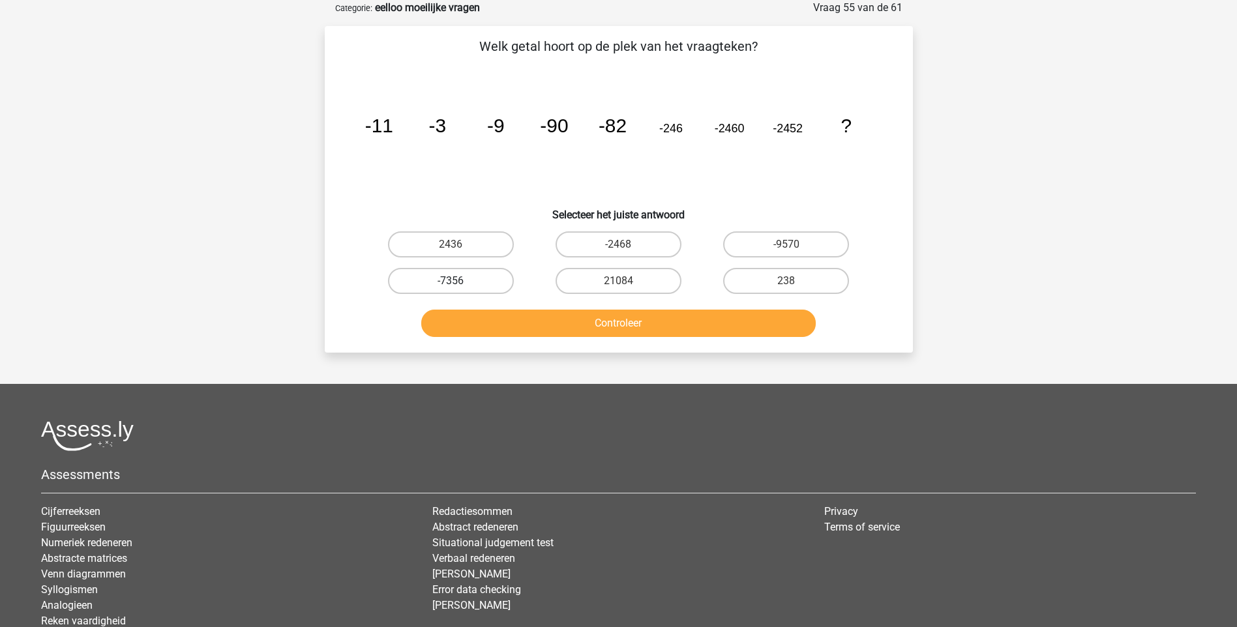
click at [471, 278] on label "-7356" at bounding box center [451, 281] width 126 height 26
click at [459, 281] on input "-7356" at bounding box center [455, 285] width 8 height 8
radio input "true"
click at [601, 318] on button "Controleer" at bounding box center [618, 323] width 395 height 27
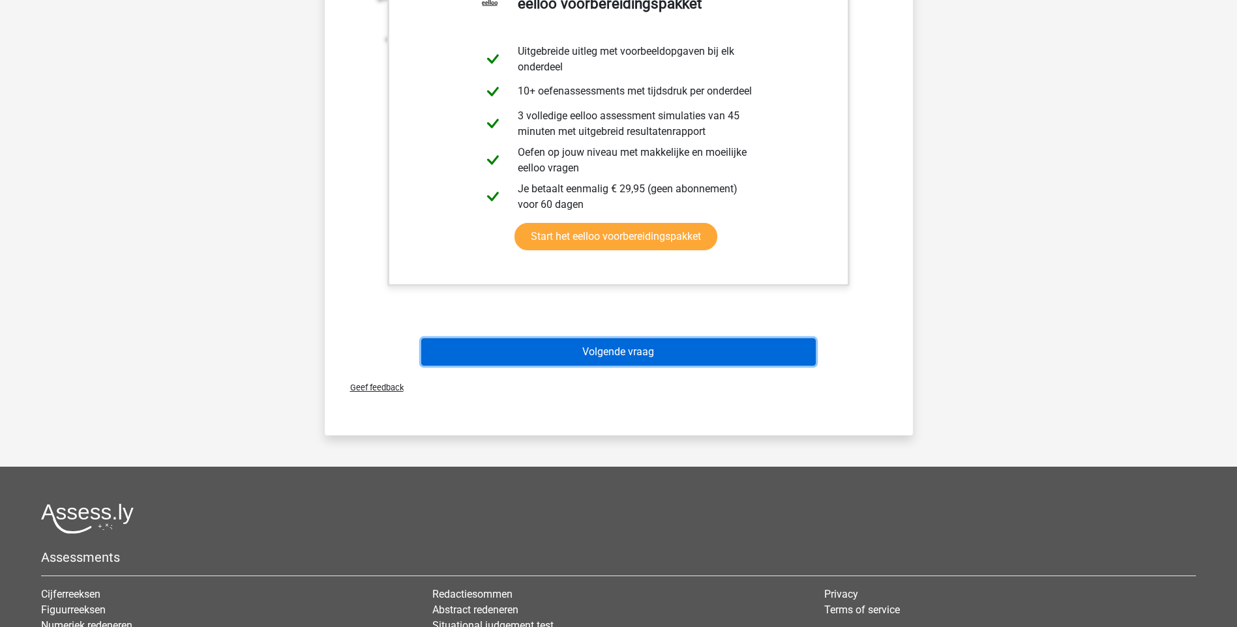
click at [629, 361] on button "Volgende vraag" at bounding box center [618, 351] width 395 height 27
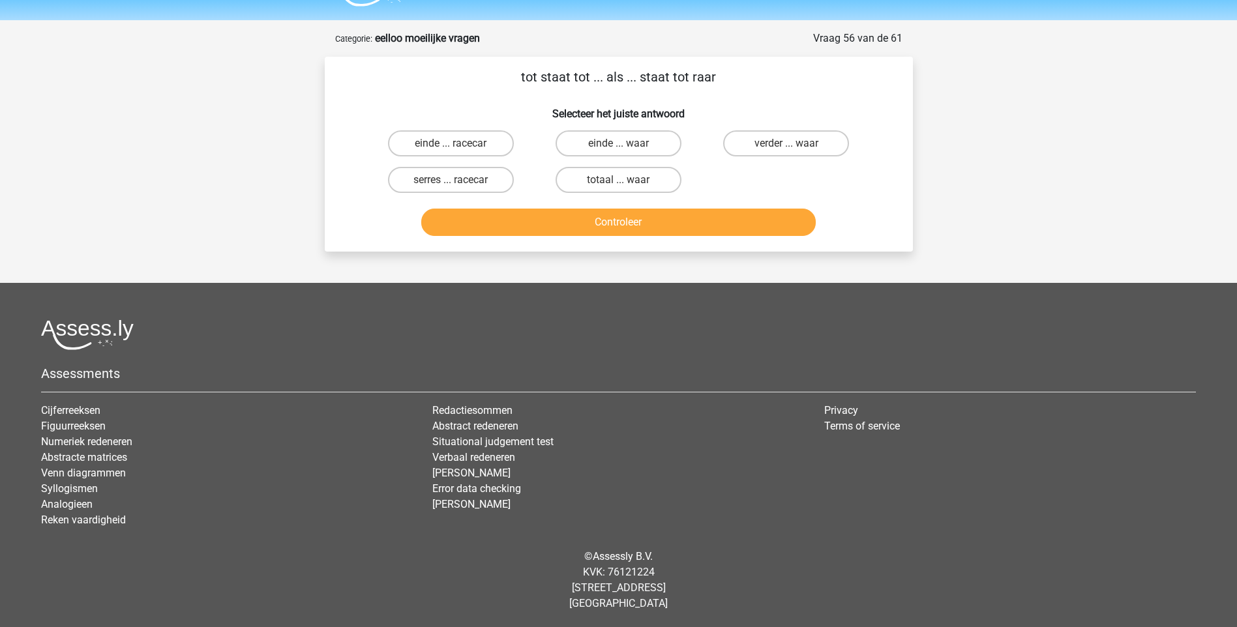
scroll to position [35, 0]
click at [430, 181] on label "serres ... racecar" at bounding box center [451, 180] width 126 height 26
click at [451, 181] on input "serres ... racecar" at bounding box center [455, 184] width 8 height 8
radio input "true"
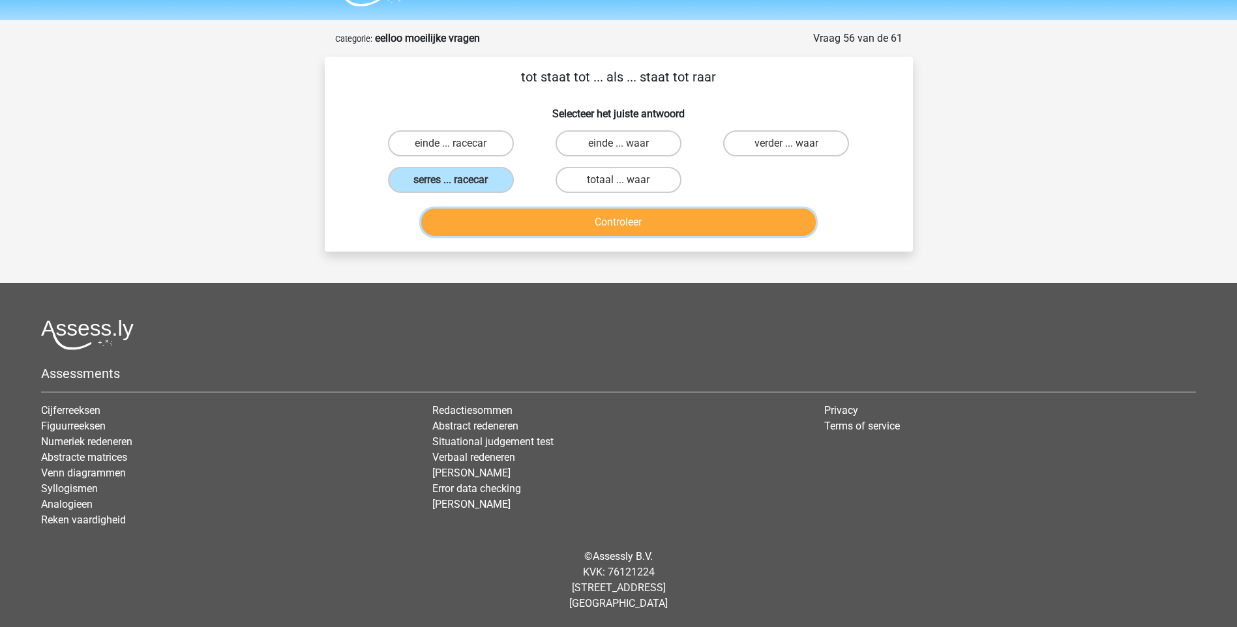
click at [569, 216] on button "Controleer" at bounding box center [618, 222] width 395 height 27
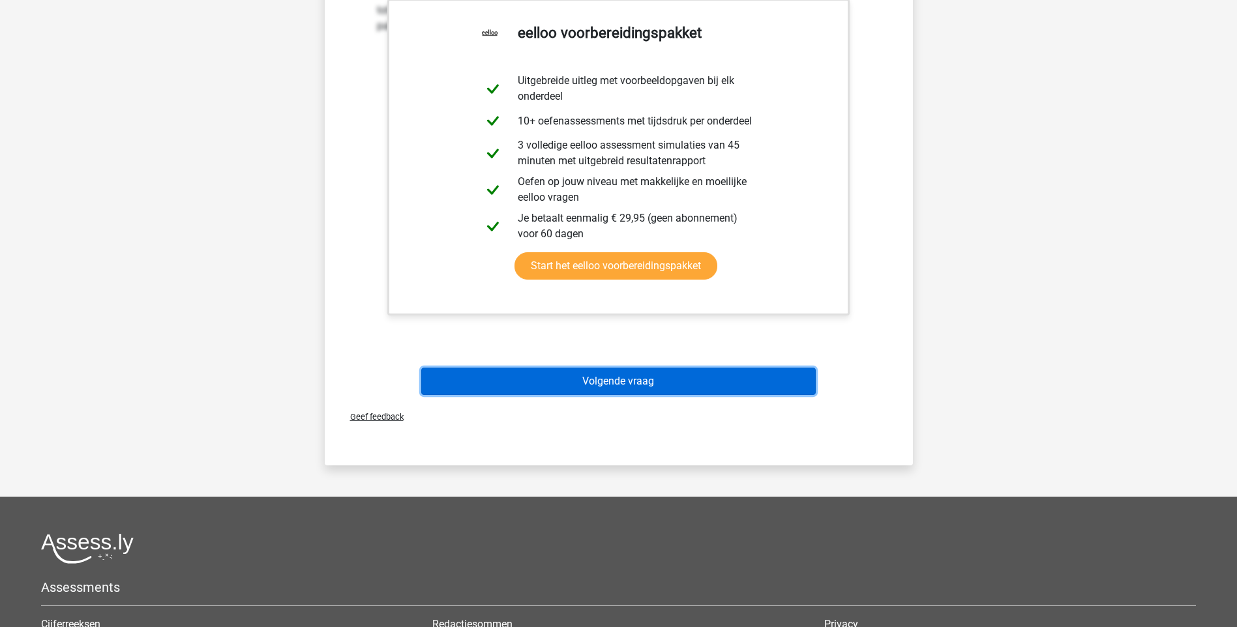
click at [591, 379] on button "Volgende vraag" at bounding box center [618, 381] width 395 height 27
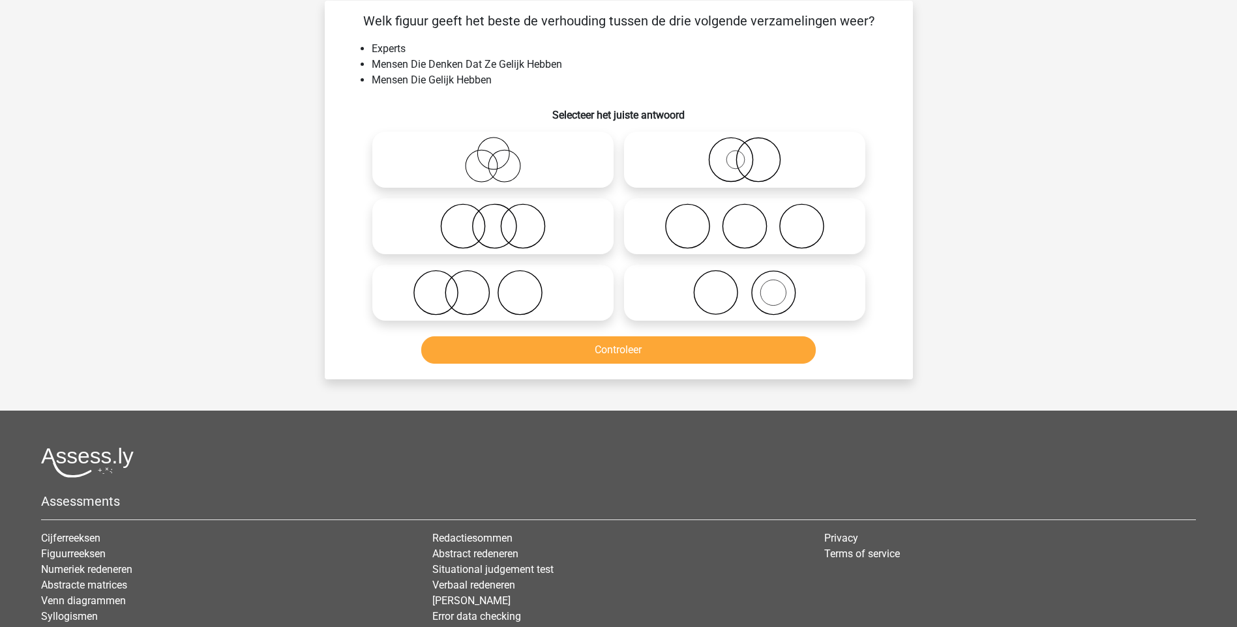
scroll to position [65, 0]
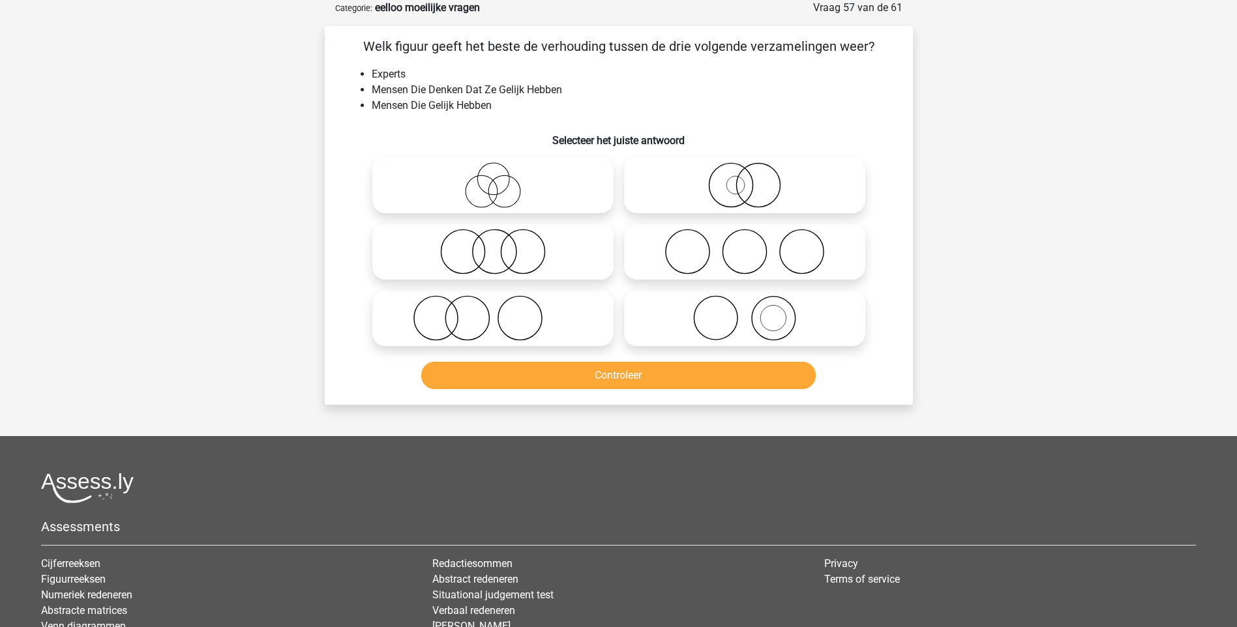
click at [460, 330] on icon at bounding box center [493, 318] width 231 height 46
click at [493, 312] on input "radio" at bounding box center [497, 307] width 8 height 8
radio input "true"
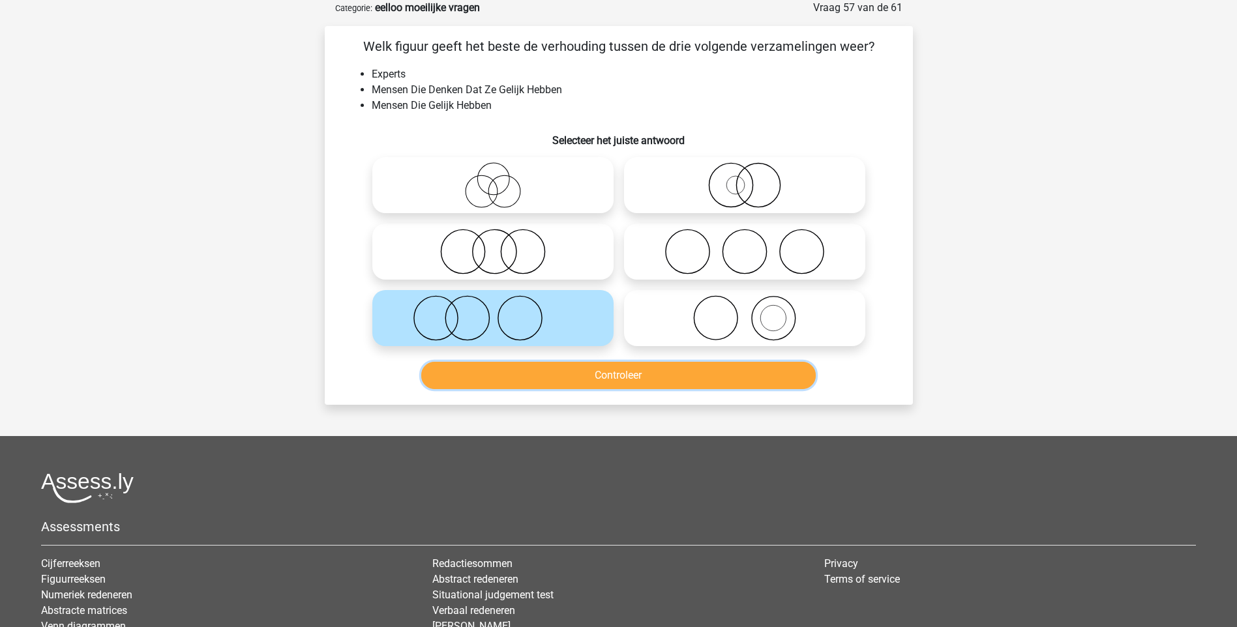
click at [625, 376] on button "Controleer" at bounding box center [618, 375] width 395 height 27
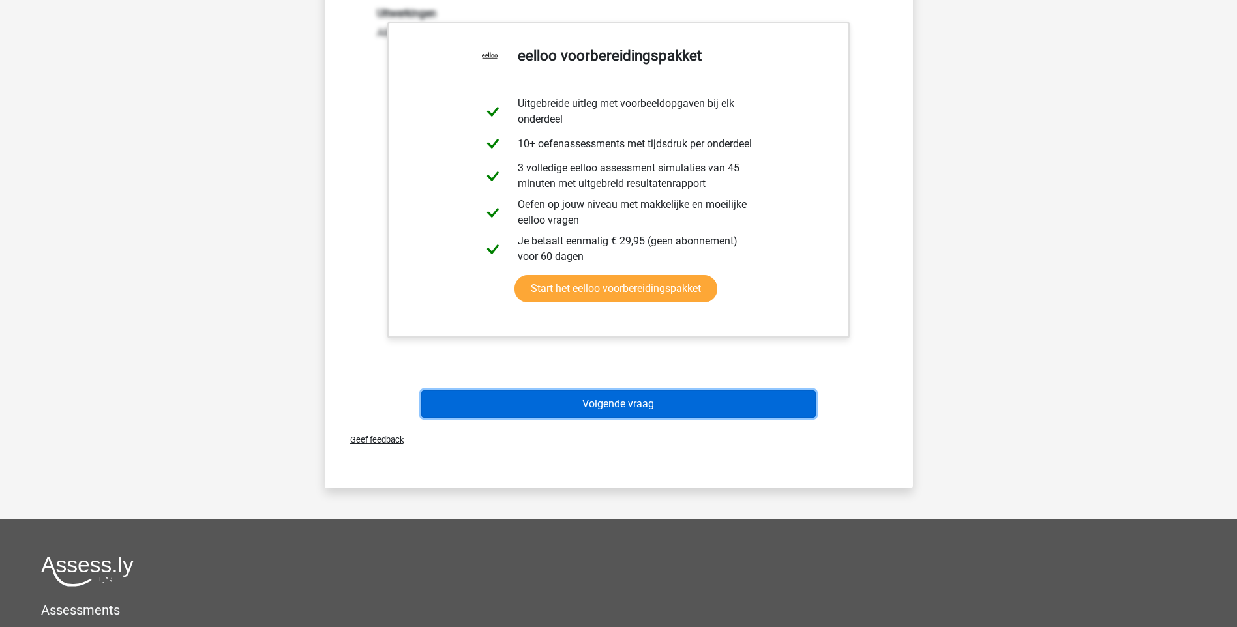
click at [622, 401] on button "Volgende vraag" at bounding box center [618, 404] width 395 height 27
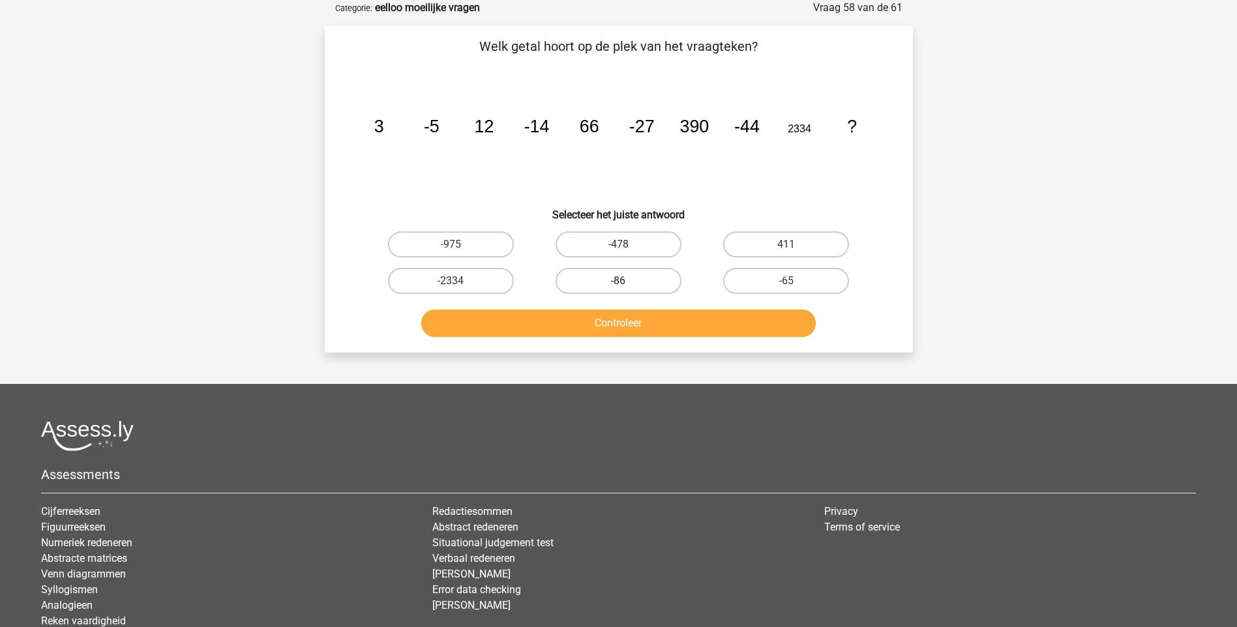
click at [642, 281] on label "-86" at bounding box center [619, 281] width 126 height 26
click at [627, 281] on input "-86" at bounding box center [622, 285] width 8 height 8
radio input "true"
click at [656, 318] on button "Controleer" at bounding box center [618, 323] width 395 height 27
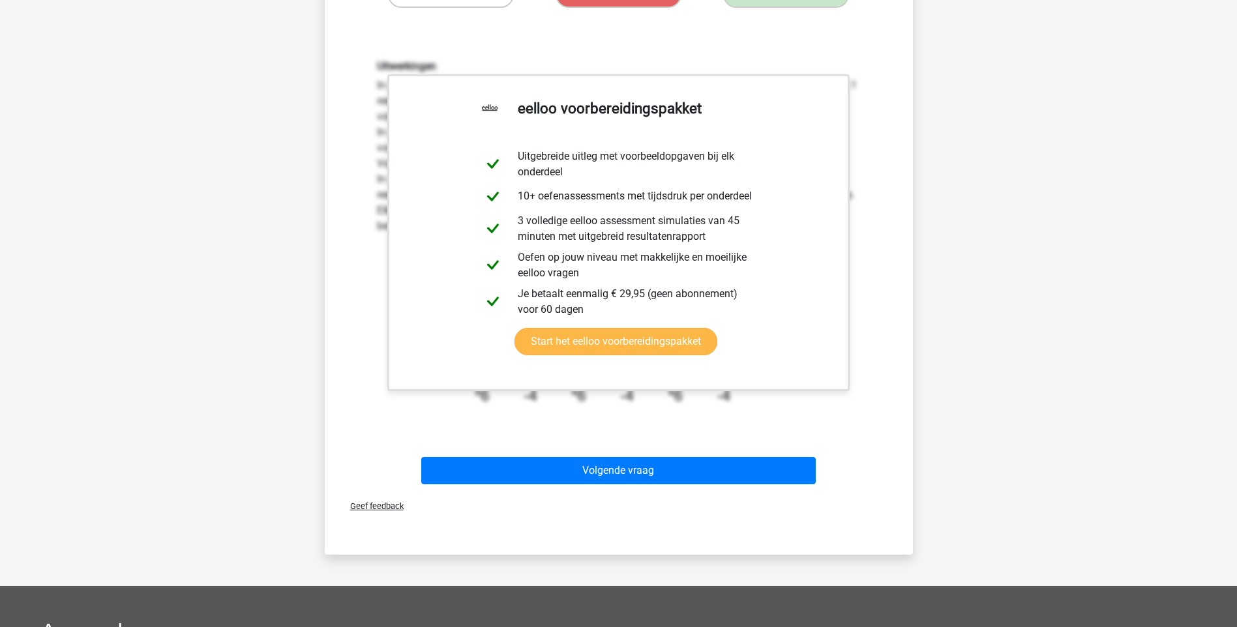
scroll to position [391, 0]
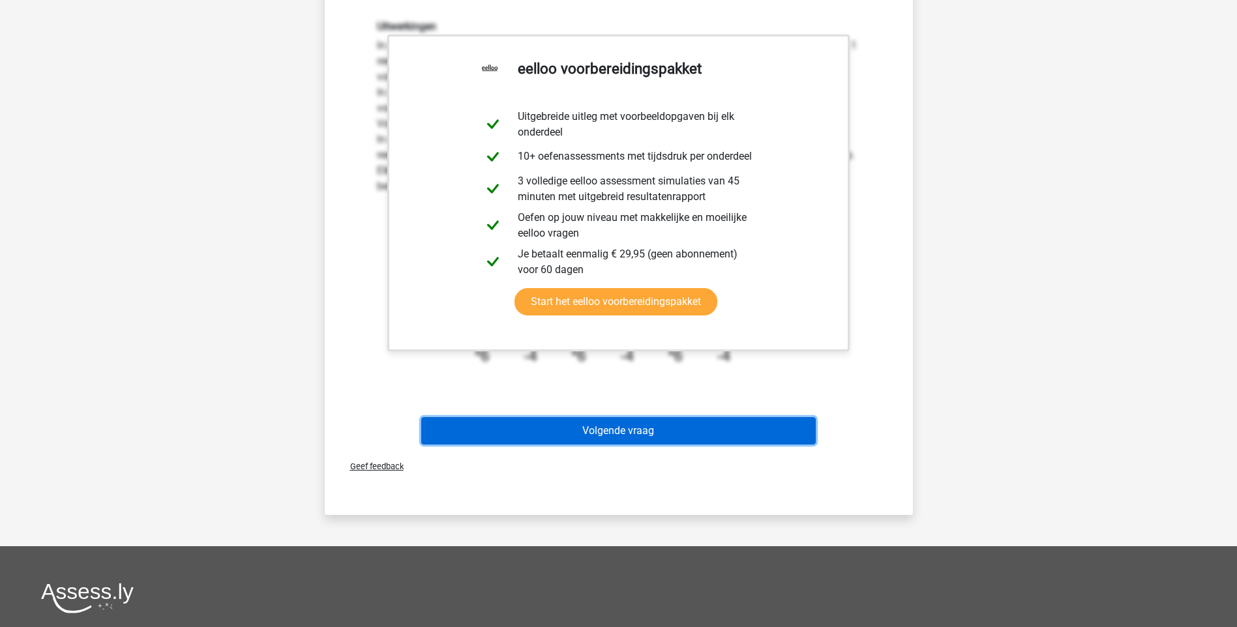
click at [604, 436] on button "Volgende vraag" at bounding box center [618, 430] width 395 height 27
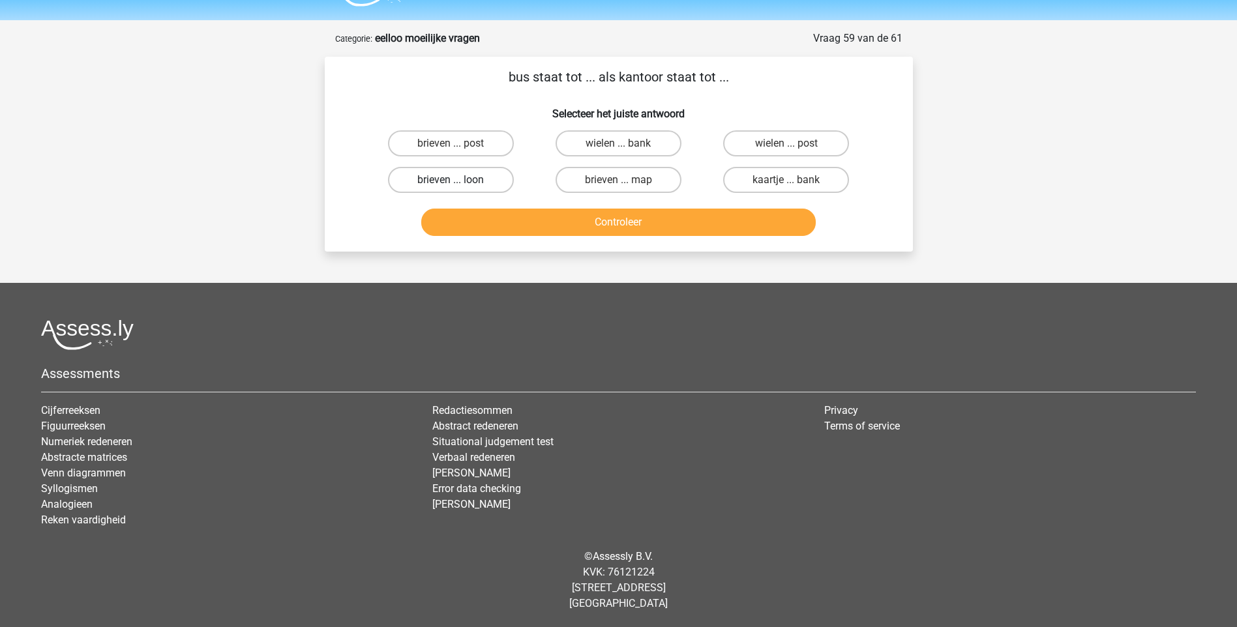
click at [473, 179] on label "brieven ... loon" at bounding box center [451, 180] width 126 height 26
click at [459, 180] on input "brieven ... loon" at bounding box center [455, 184] width 8 height 8
radio input "true"
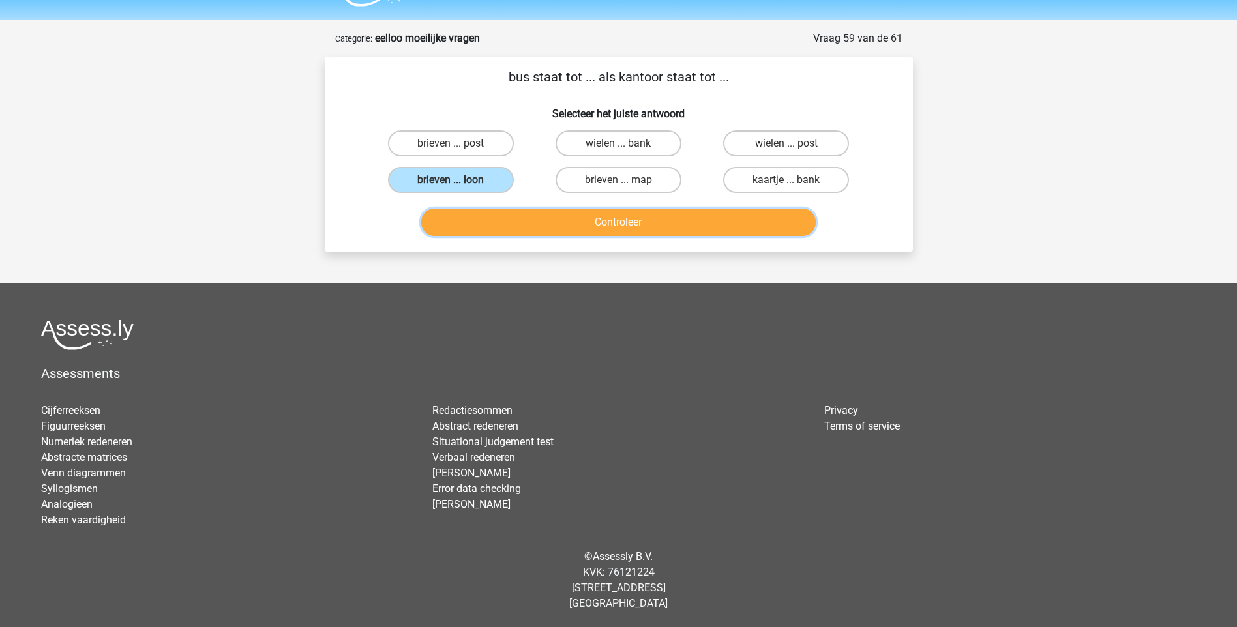
click at [611, 214] on button "Controleer" at bounding box center [618, 222] width 395 height 27
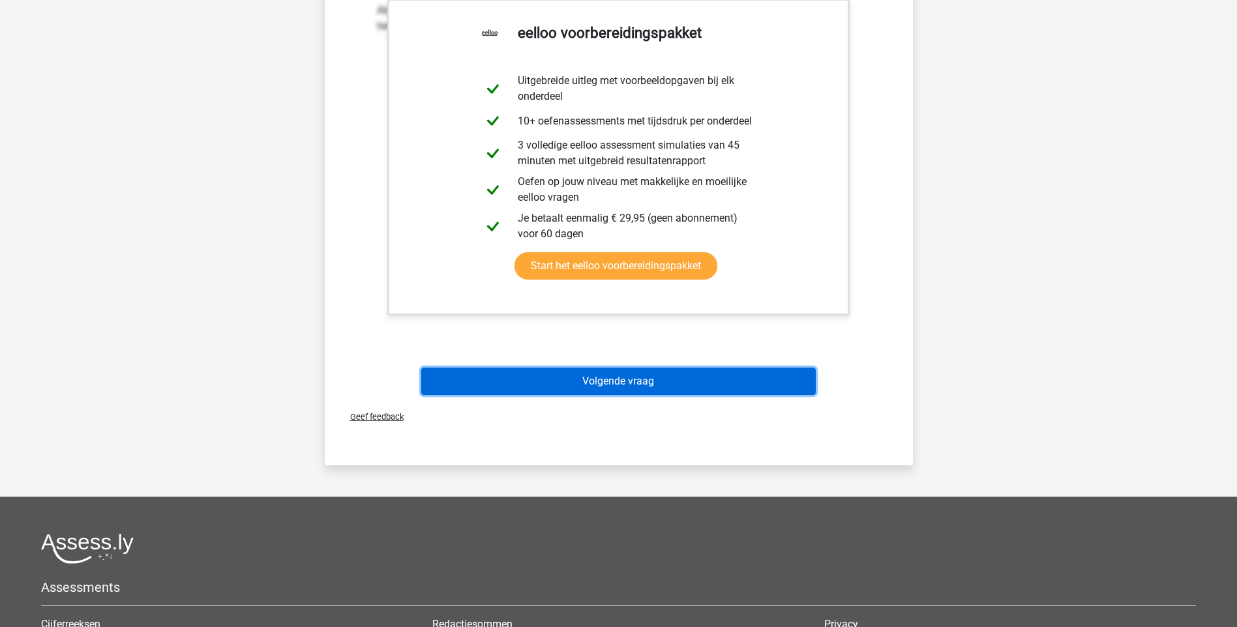
click at [619, 385] on button "Volgende vraag" at bounding box center [618, 381] width 395 height 27
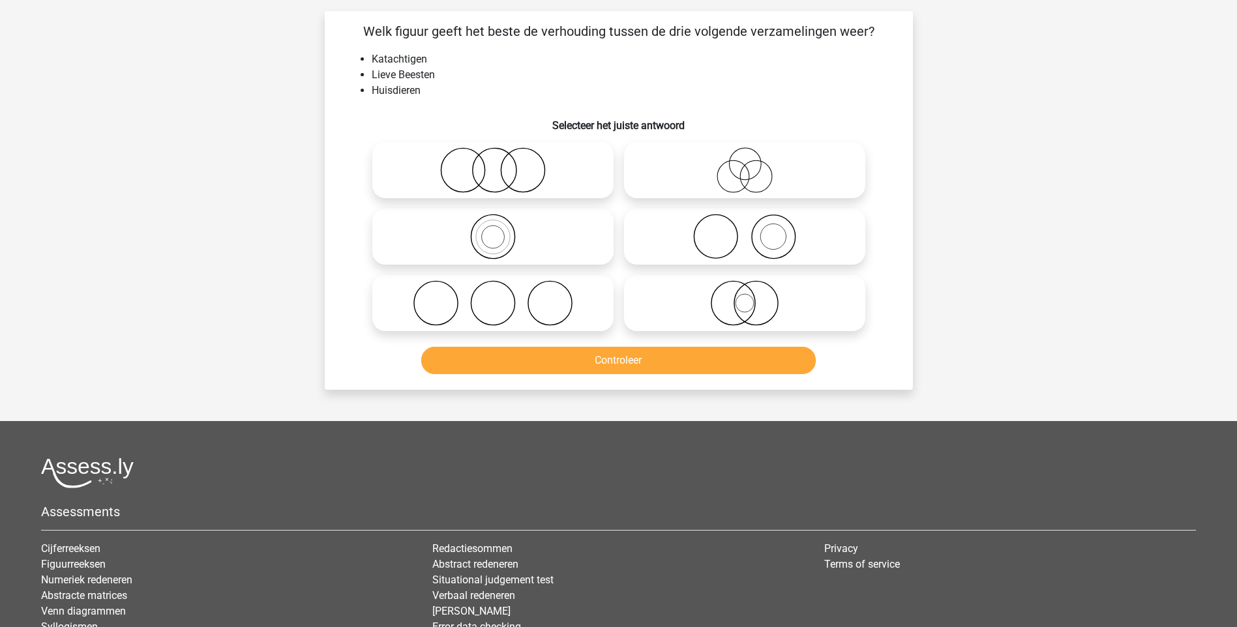
scroll to position [65, 0]
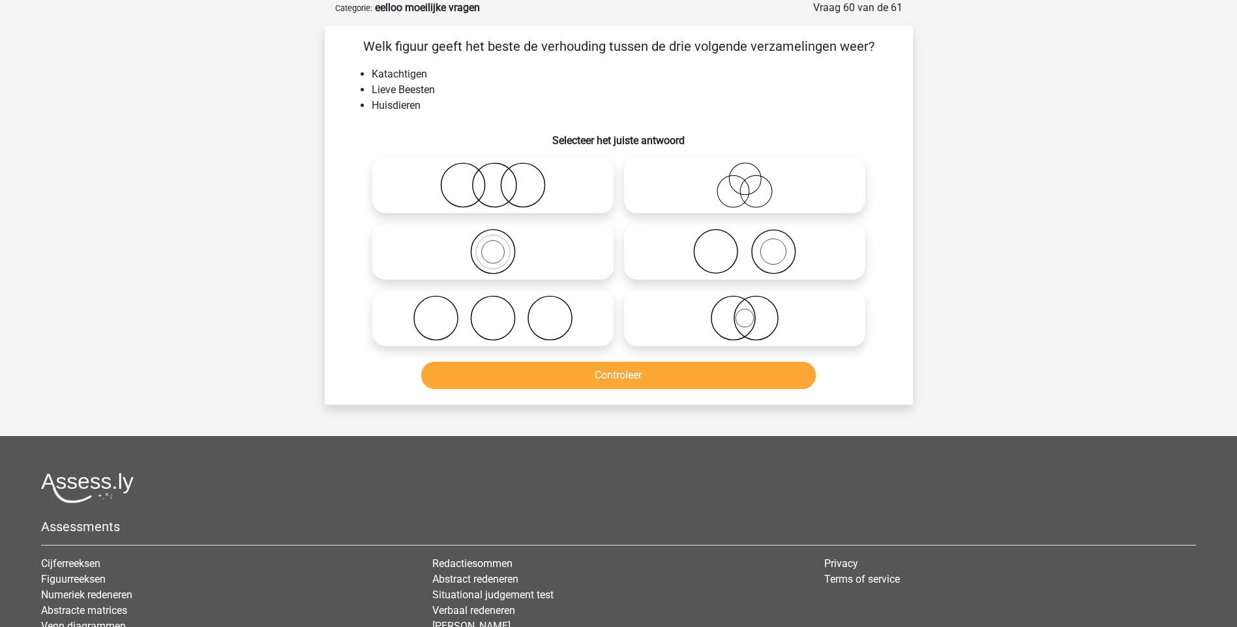
drag, startPoint x: 740, startPoint y: 325, endPoint x: 730, endPoint y: 330, distance: 11.4
click at [739, 325] on icon at bounding box center [744, 318] width 231 height 46
click at [745, 312] on input "radio" at bounding box center [749, 307] width 8 height 8
radio input "true"
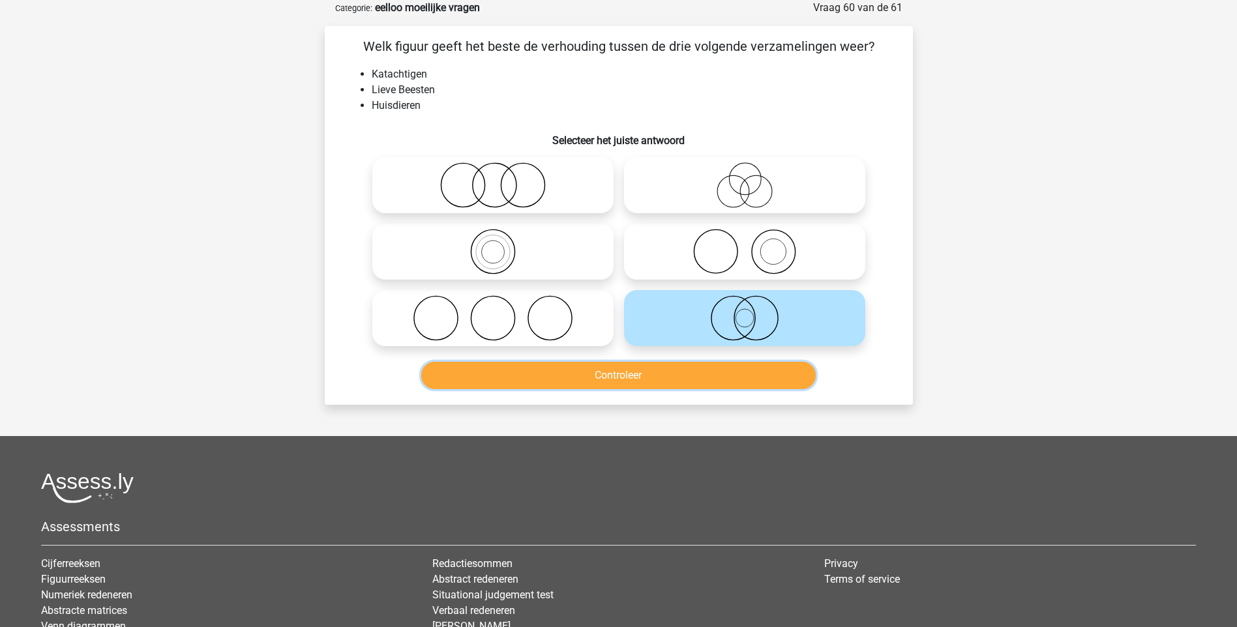
click at [610, 371] on button "Controleer" at bounding box center [618, 375] width 395 height 27
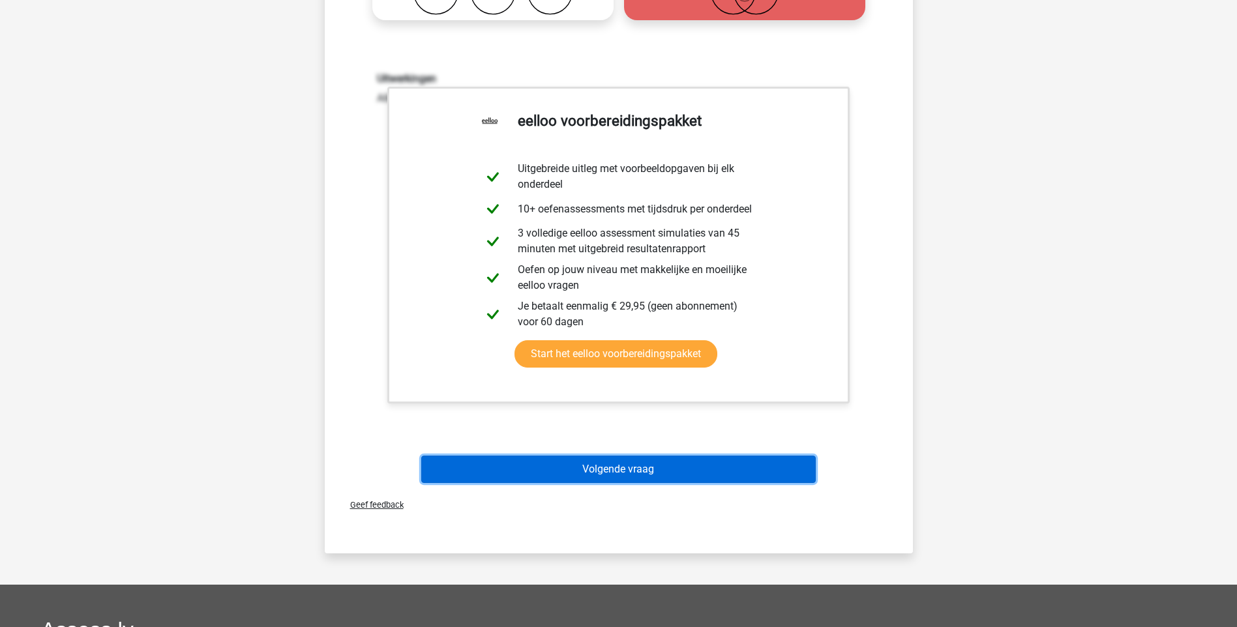
click at [633, 463] on button "Volgende vraag" at bounding box center [618, 469] width 395 height 27
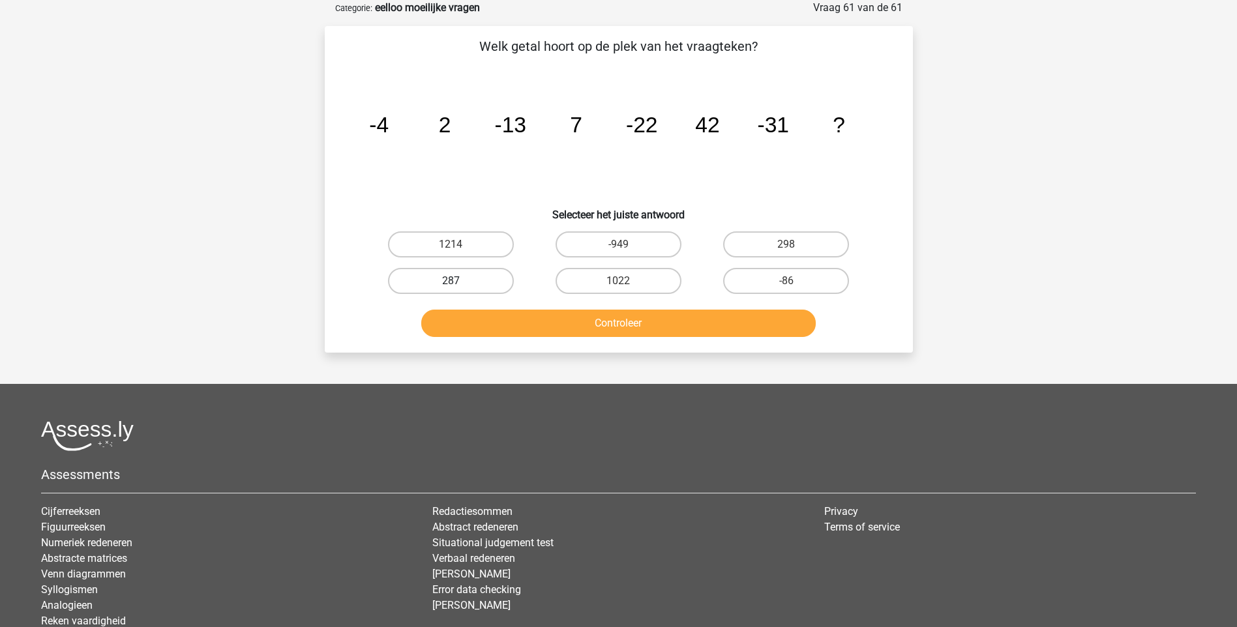
click at [471, 282] on label "287" at bounding box center [451, 281] width 126 height 26
click at [459, 282] on input "287" at bounding box center [455, 285] width 8 height 8
radio input "true"
click at [614, 314] on button "Controleer" at bounding box center [618, 323] width 395 height 27
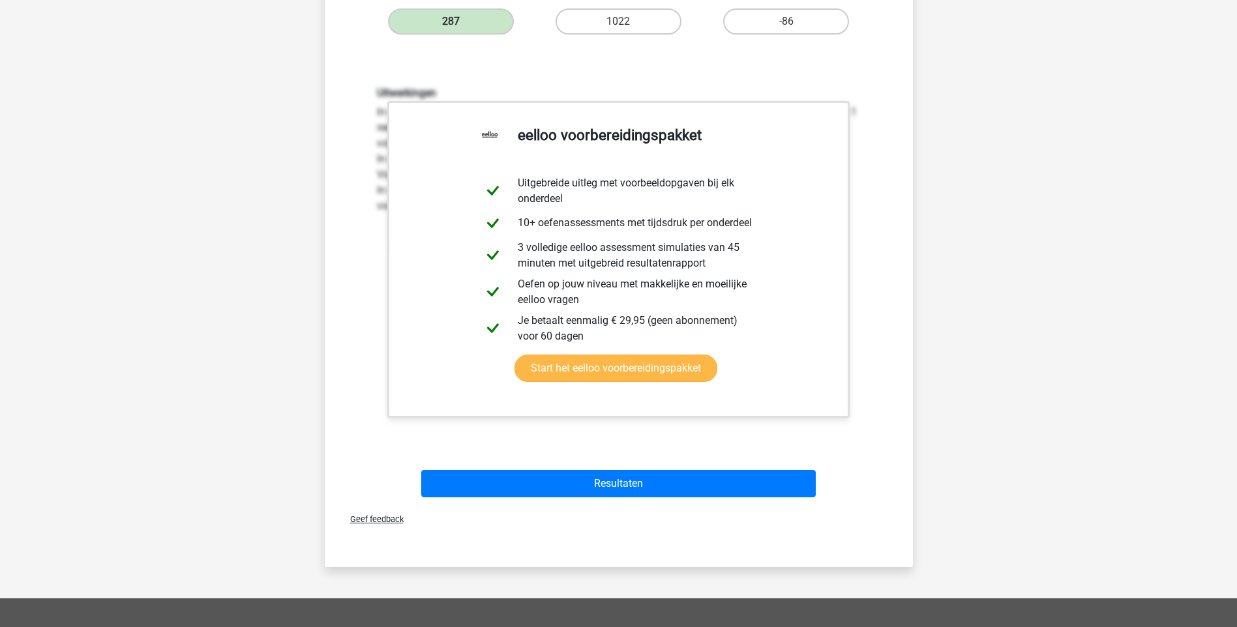
scroll to position [326, 0]
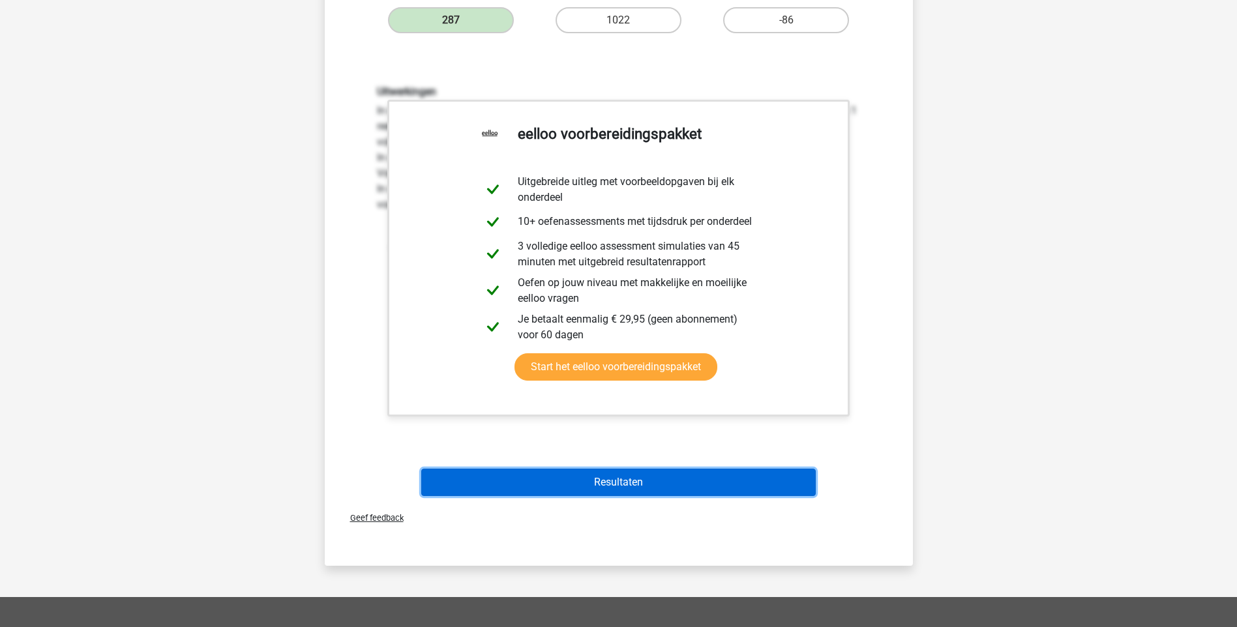
click at [625, 487] on button "Resultaten" at bounding box center [618, 482] width 395 height 27
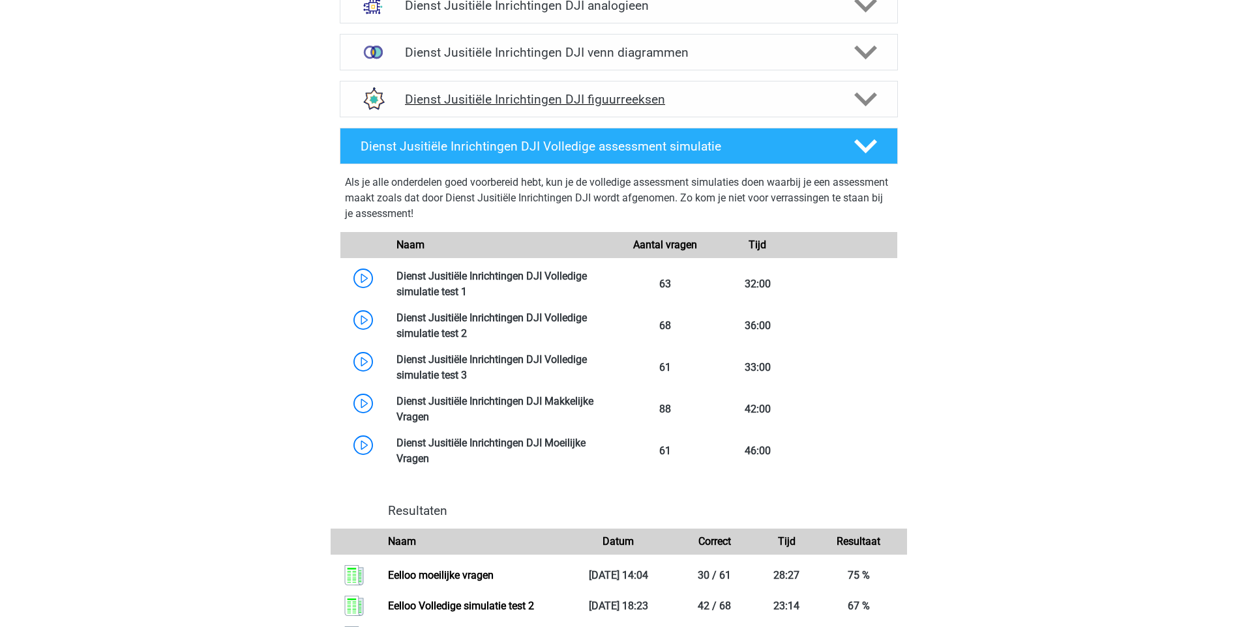
scroll to position [1109, 0]
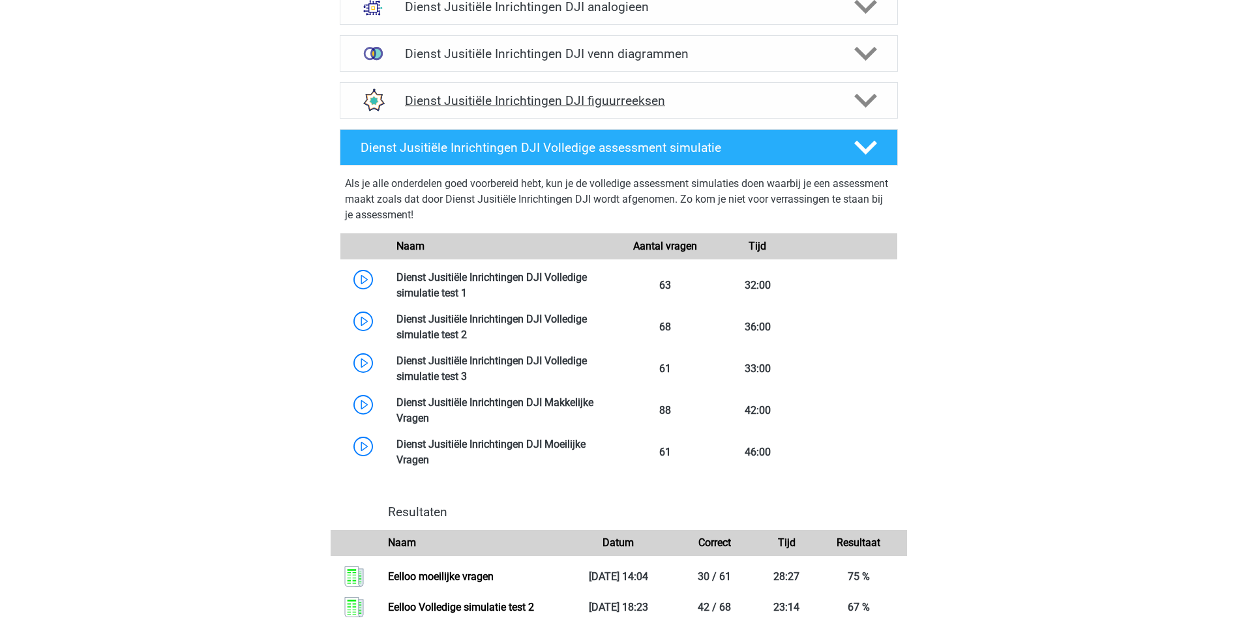
click at [623, 100] on h4 "Dienst Jusitiële Inrichtingen DJI figuurreeksen" at bounding box center [618, 100] width 427 height 15
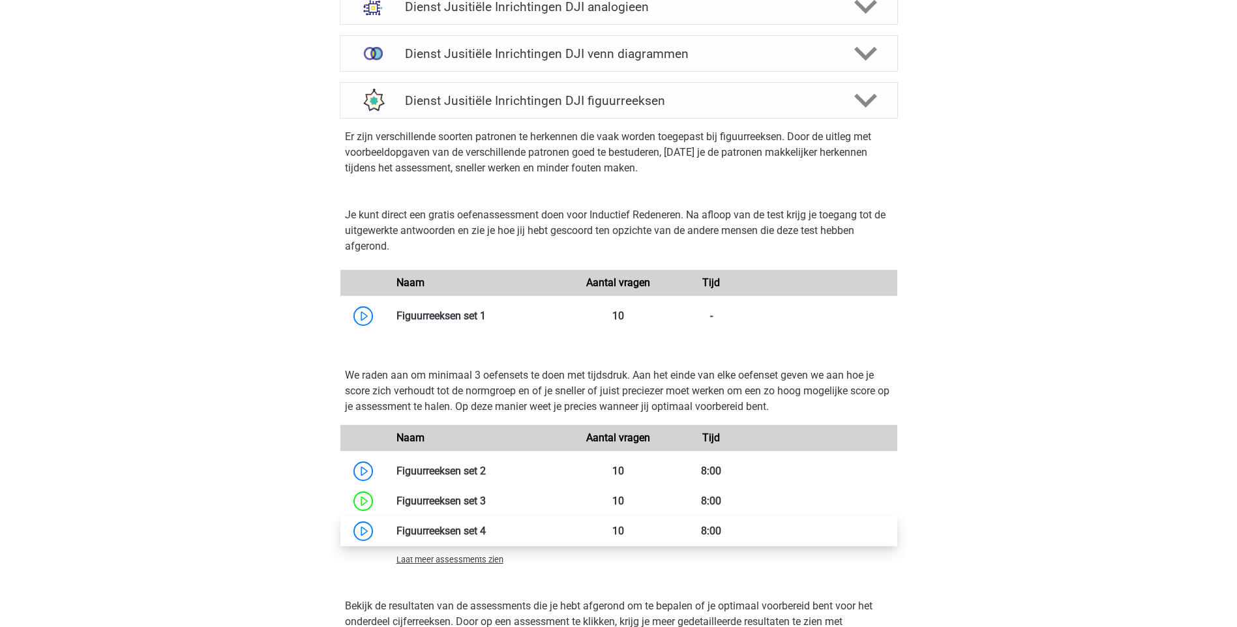
click at [486, 528] on link at bounding box center [486, 531] width 0 height 12
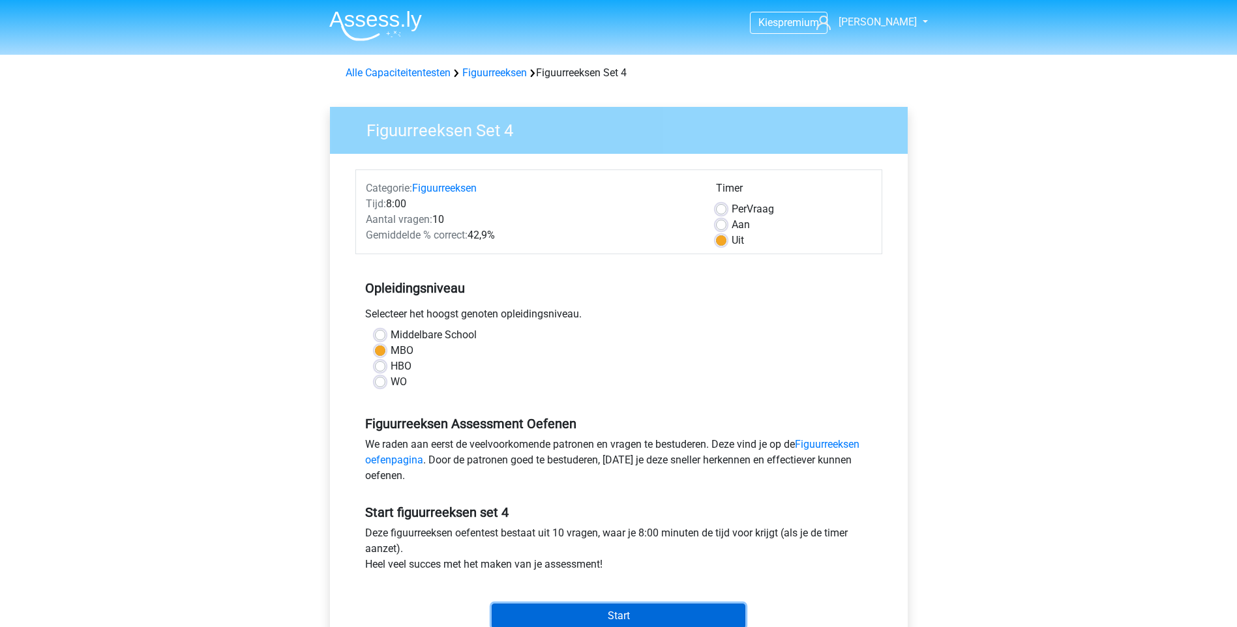
click at [608, 620] on input "Start" at bounding box center [619, 616] width 254 height 25
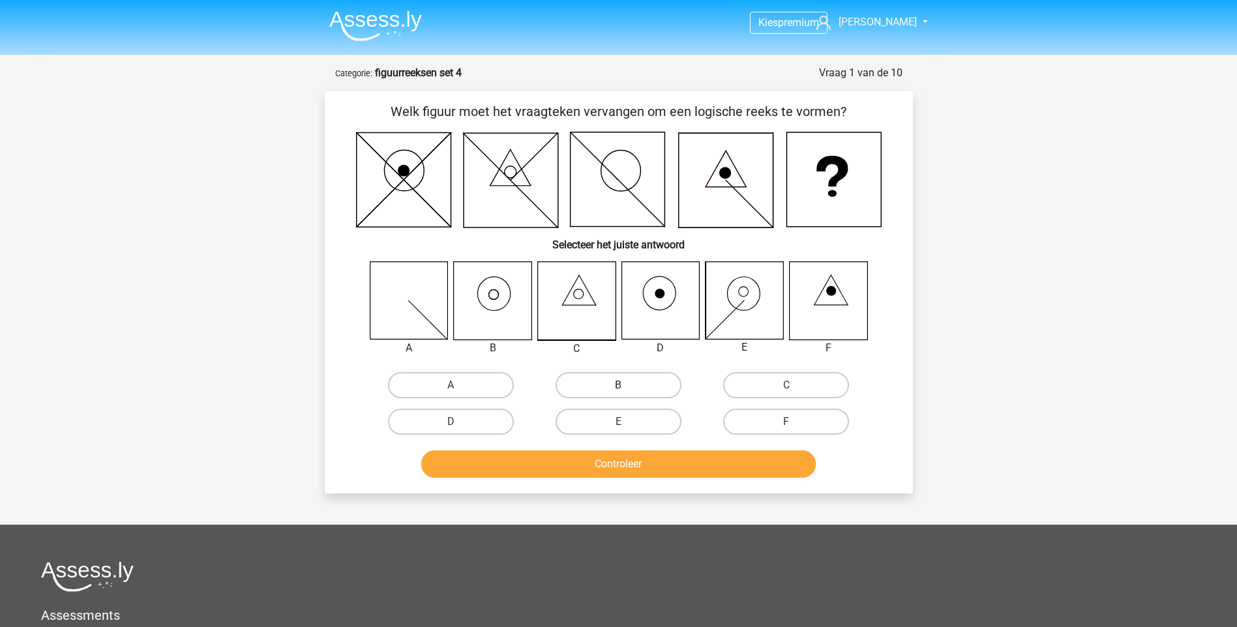
click at [634, 388] on label "B" at bounding box center [619, 385] width 126 height 26
click at [627, 388] on input "B" at bounding box center [622, 389] width 8 height 8
radio input "true"
click at [639, 459] on button "Controleer" at bounding box center [618, 464] width 395 height 27
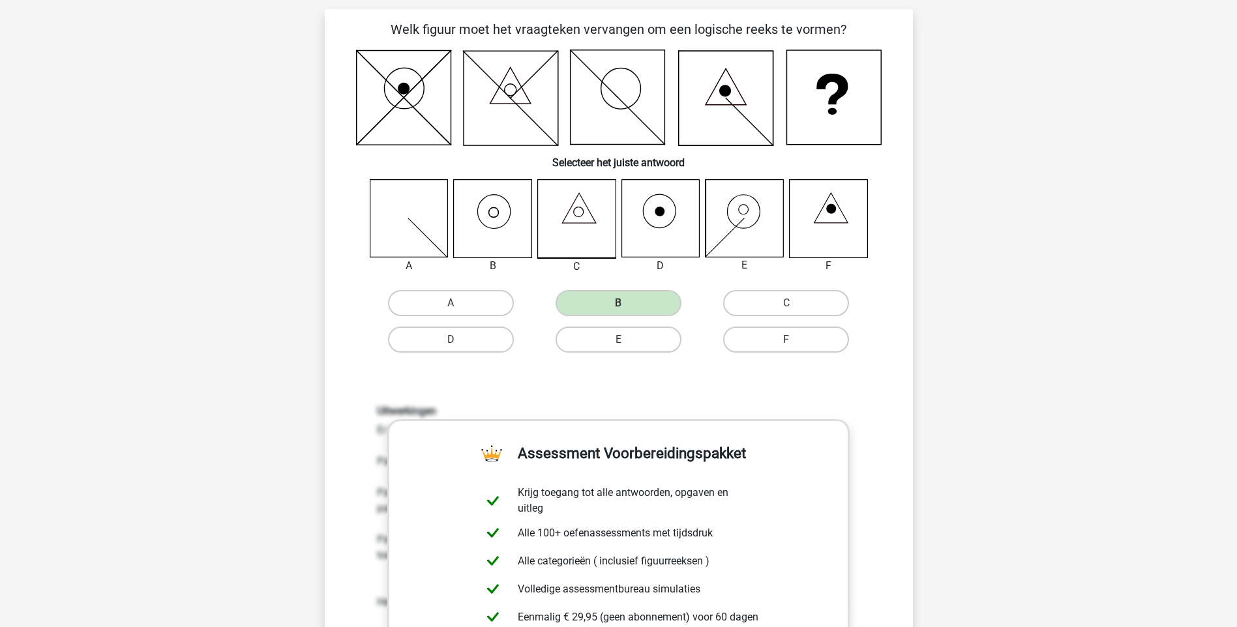
scroll to position [196, 0]
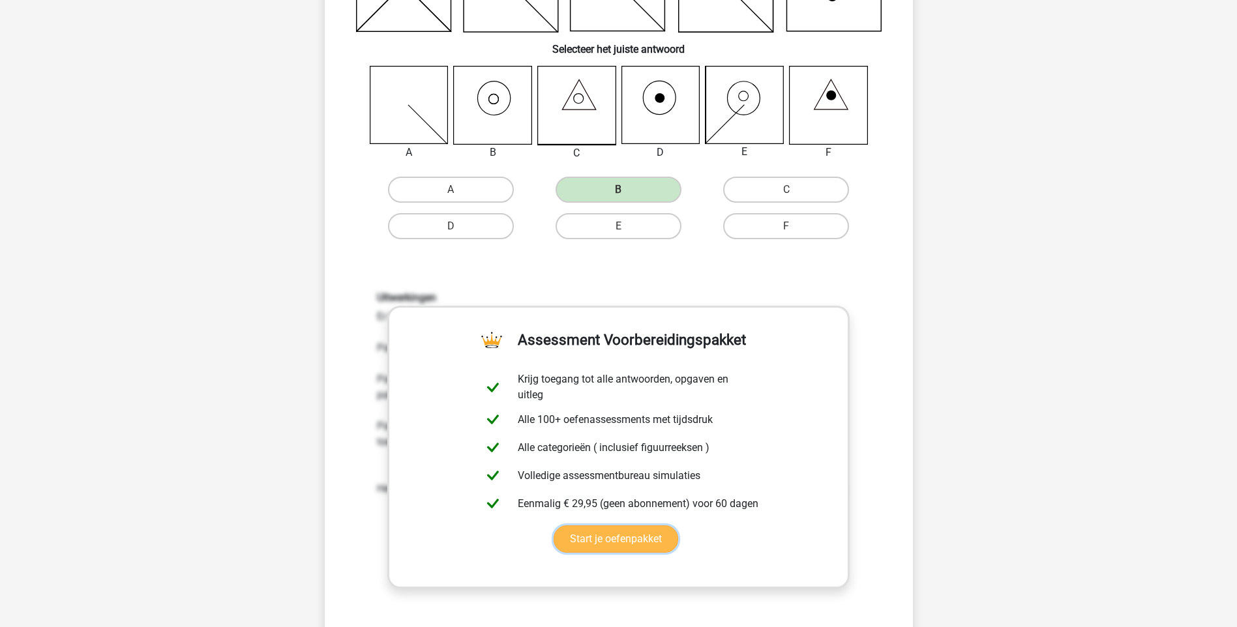
click at [640, 553] on link "Start je oefenpakket" at bounding box center [616, 539] width 125 height 27
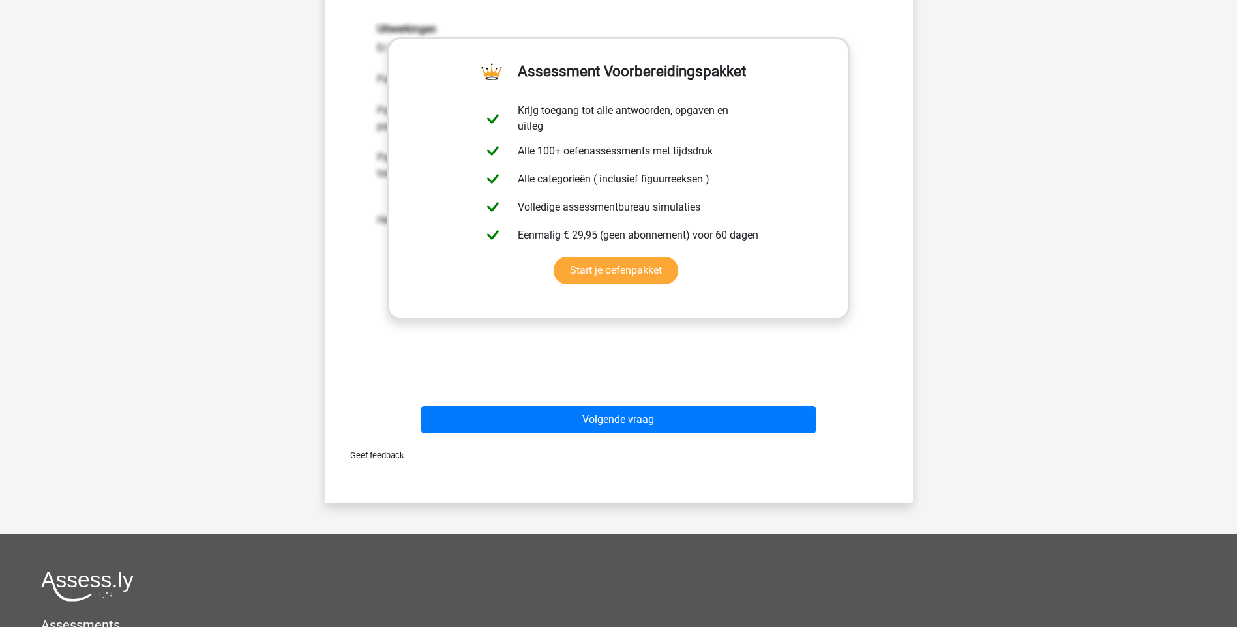
scroll to position [522, 0]
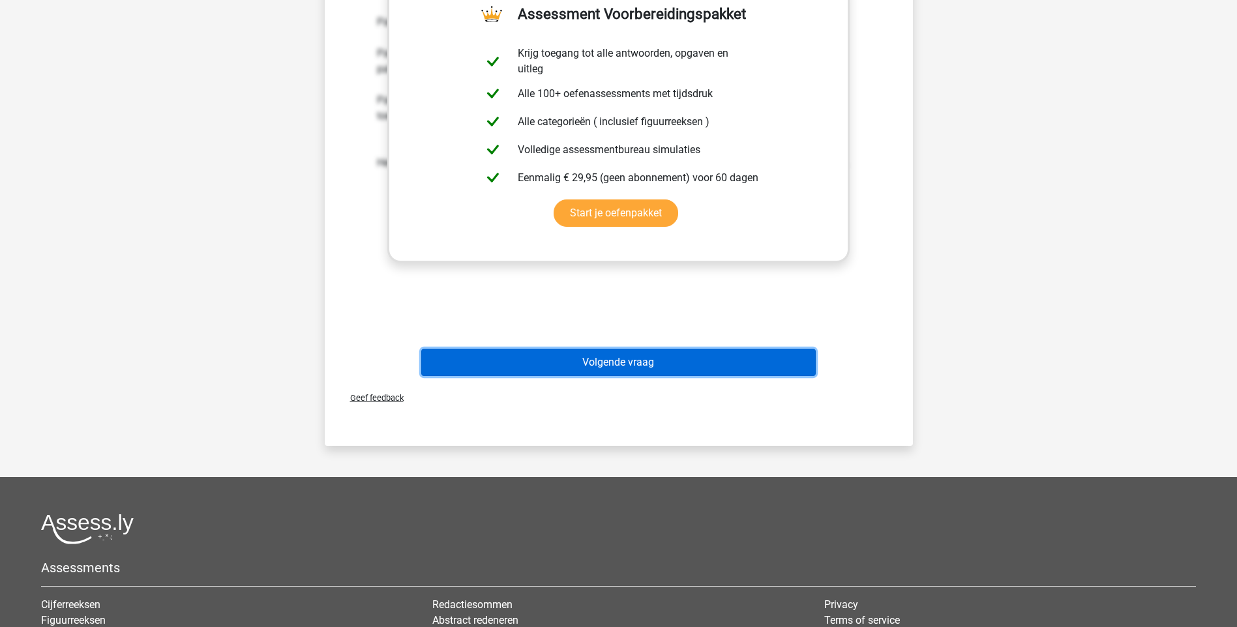
click at [634, 361] on button "Volgende vraag" at bounding box center [618, 362] width 395 height 27
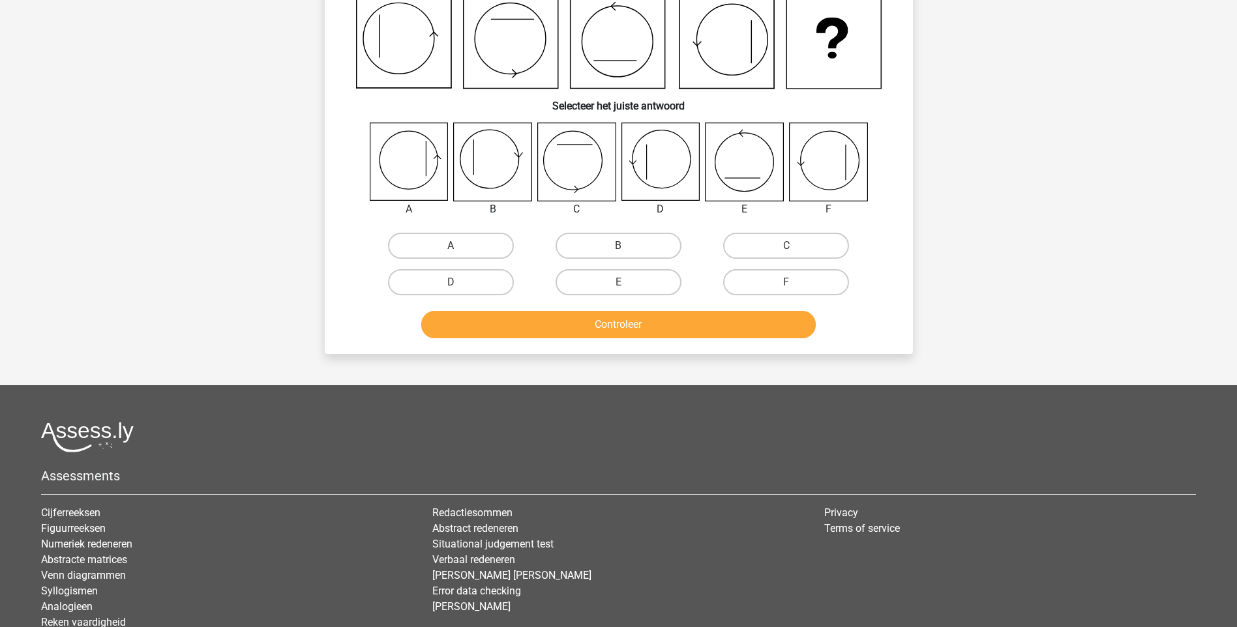
scroll to position [65, 0]
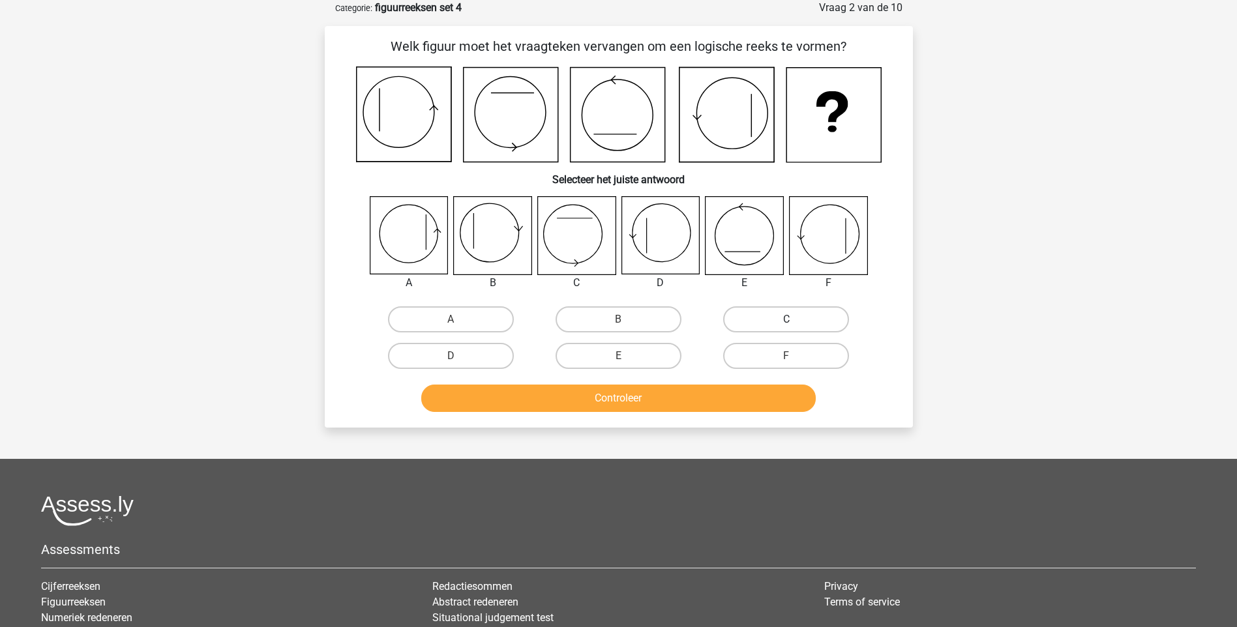
drag, startPoint x: 784, startPoint y: 315, endPoint x: 705, endPoint y: 371, distance: 97.3
click at [784, 316] on label "C" at bounding box center [786, 319] width 126 height 26
click at [786, 320] on input "C" at bounding box center [790, 324] width 8 height 8
radio input "true"
click at [633, 400] on button "Controleer" at bounding box center [618, 398] width 395 height 27
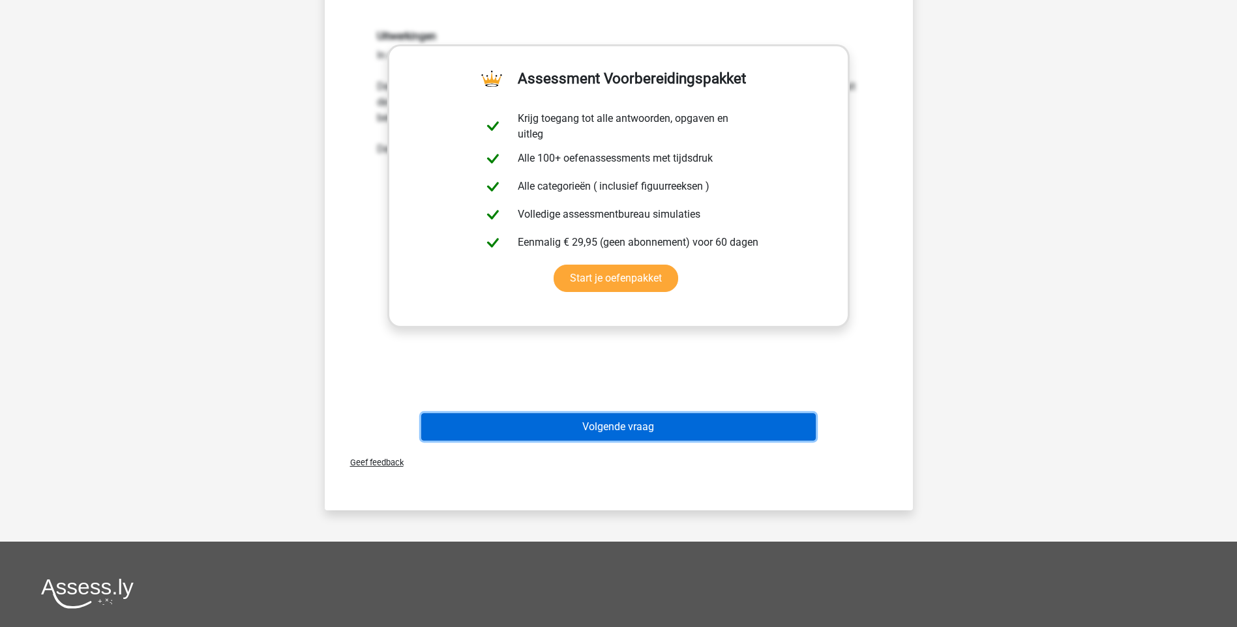
click at [639, 428] on button "Volgende vraag" at bounding box center [618, 426] width 395 height 27
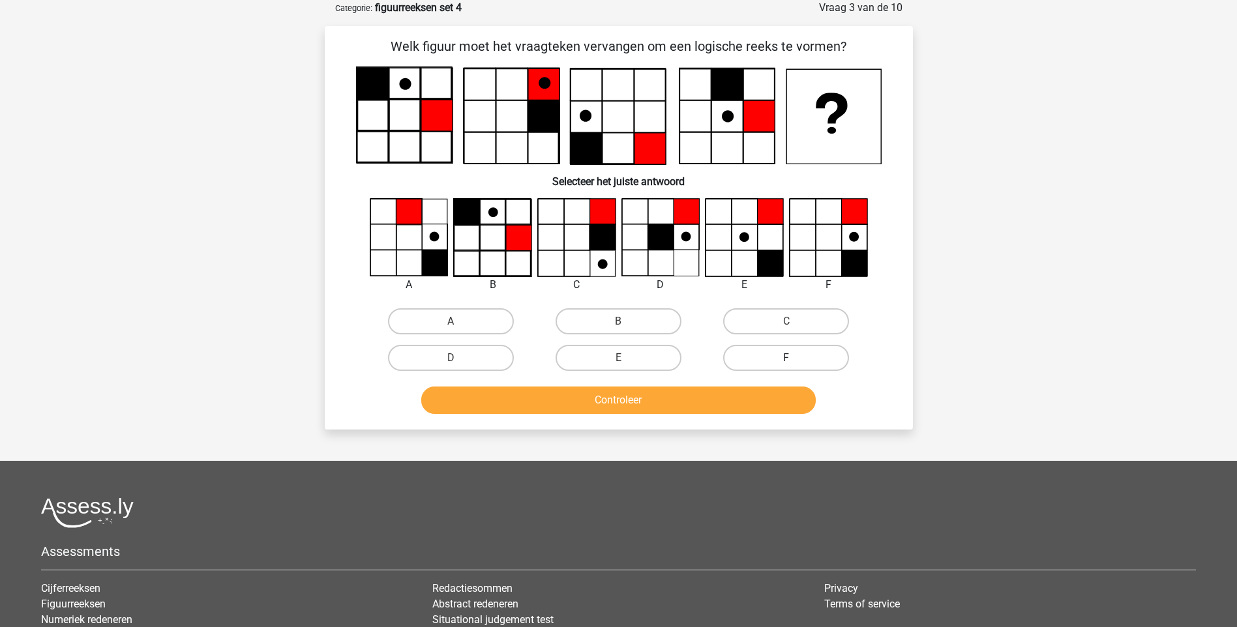
click at [830, 358] on label "F" at bounding box center [786, 358] width 126 height 26
click at [795, 358] on input "F" at bounding box center [790, 362] width 8 height 8
radio input "true"
click at [696, 395] on button "Controleer" at bounding box center [618, 400] width 395 height 27
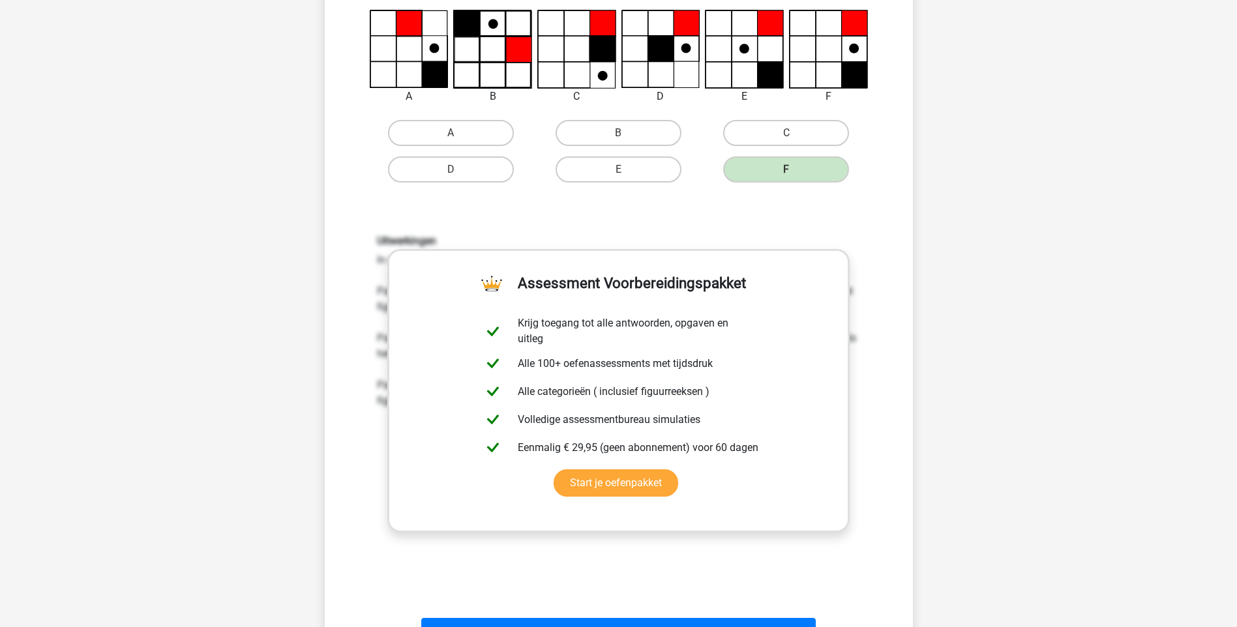
scroll to position [326, 0]
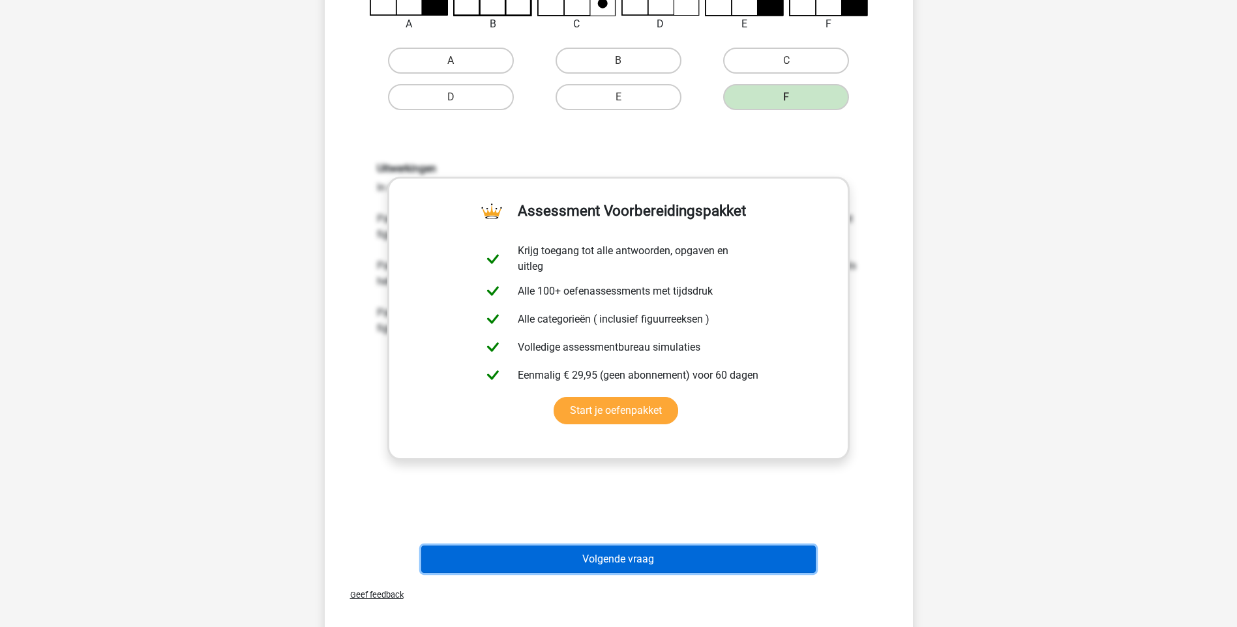
click at [632, 562] on button "Volgende vraag" at bounding box center [618, 559] width 395 height 27
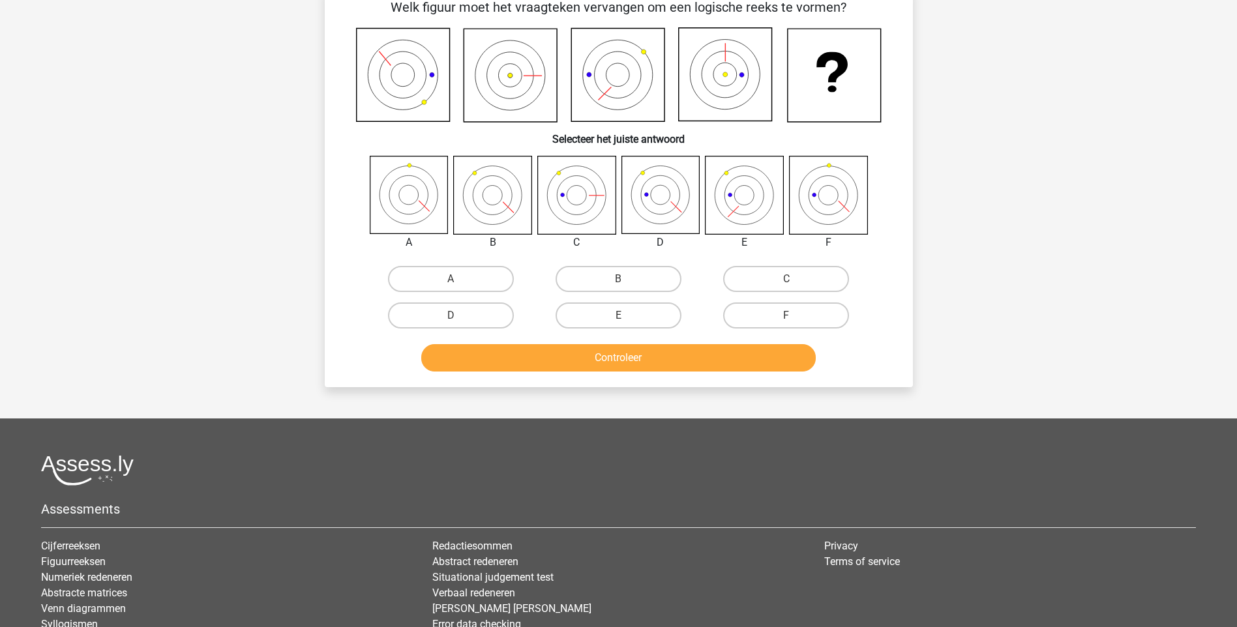
scroll to position [65, 0]
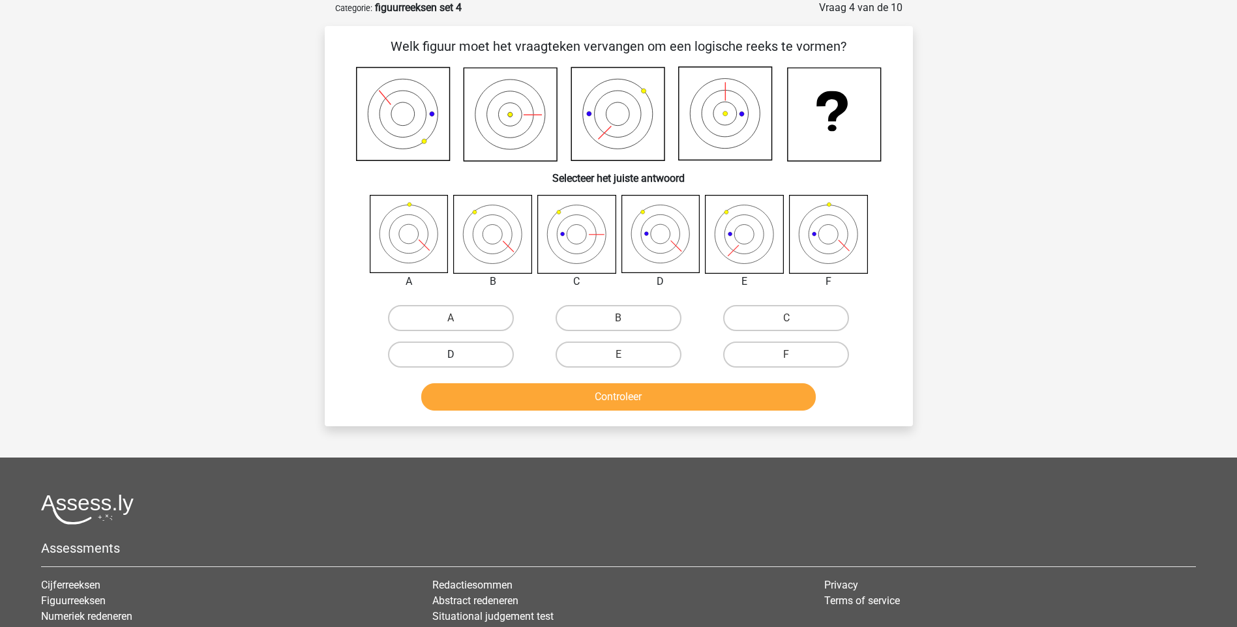
click at [451, 353] on label "D" at bounding box center [451, 355] width 126 height 26
click at [451, 355] on input "D" at bounding box center [455, 359] width 8 height 8
radio input "true"
click at [574, 414] on div "Controleer" at bounding box center [618, 399] width 503 height 33
click at [581, 399] on button "Controleer" at bounding box center [618, 396] width 395 height 27
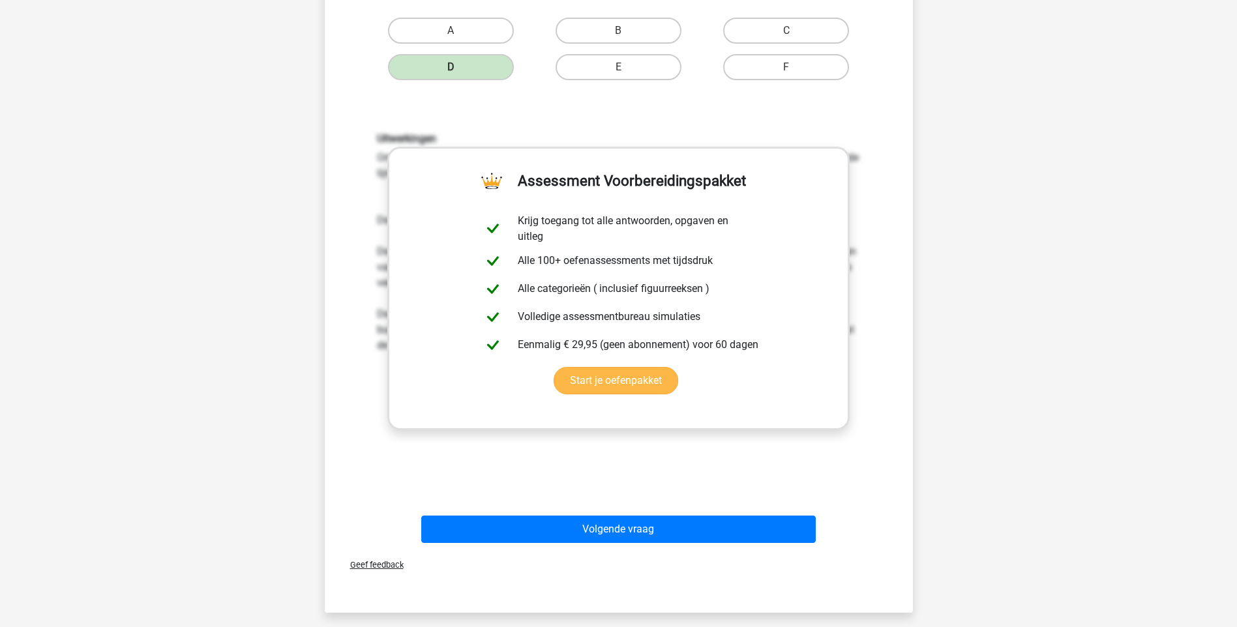
scroll to position [391, 0]
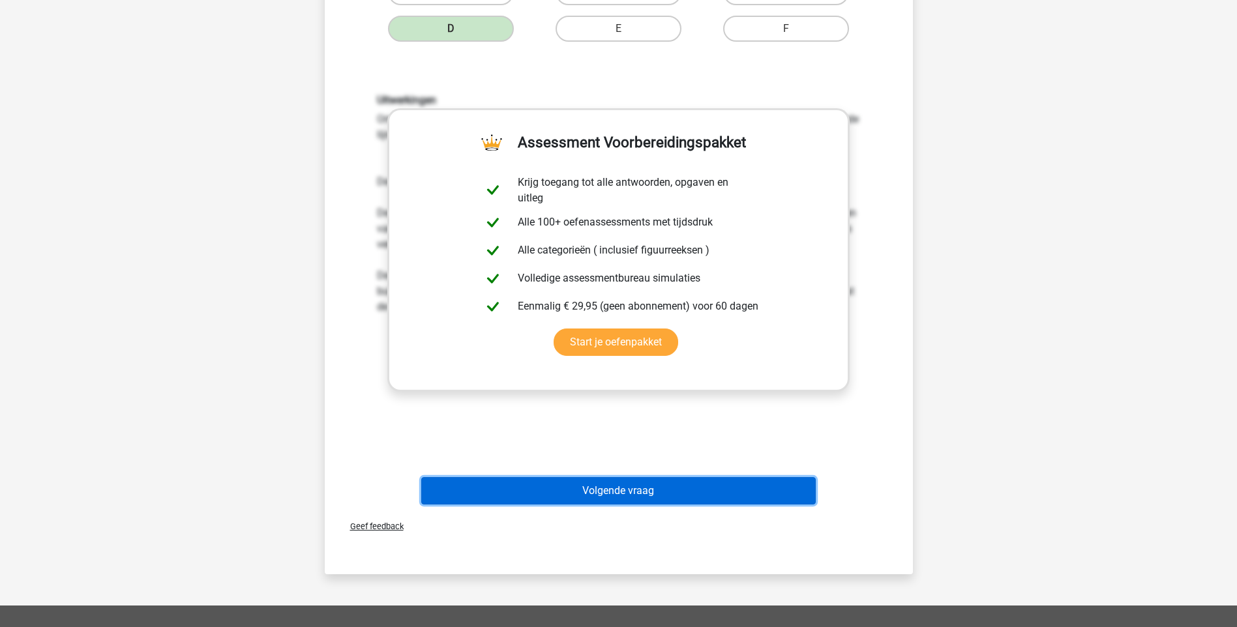
click at [651, 487] on button "Volgende vraag" at bounding box center [618, 490] width 395 height 27
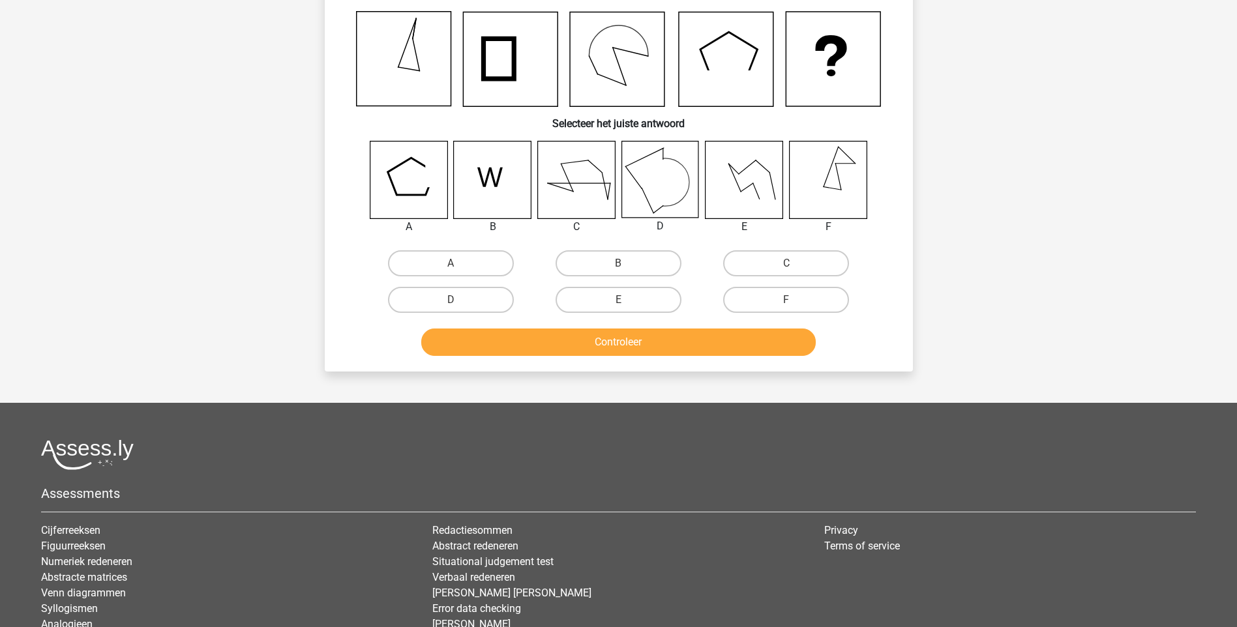
scroll to position [65, 0]
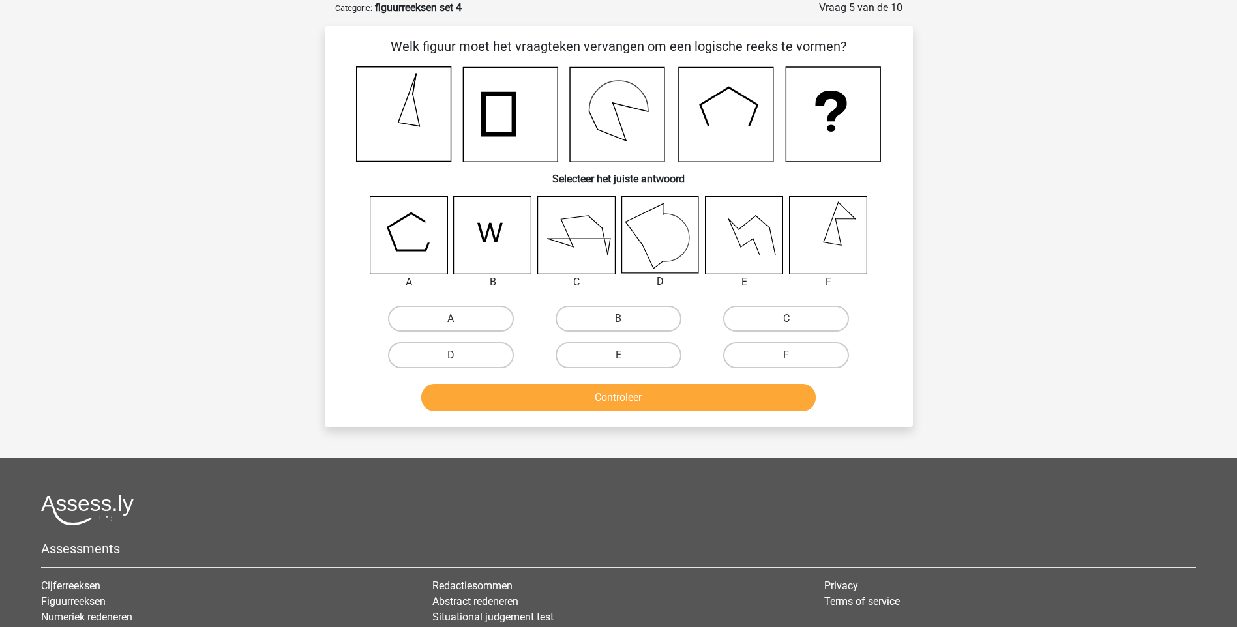
click at [485, 256] on icon at bounding box center [493, 235] width 78 height 78
click at [642, 320] on label "B" at bounding box center [619, 319] width 126 height 26
click at [627, 320] on input "B" at bounding box center [622, 323] width 8 height 8
radio input "true"
click at [637, 402] on button "Controleer" at bounding box center [618, 397] width 395 height 27
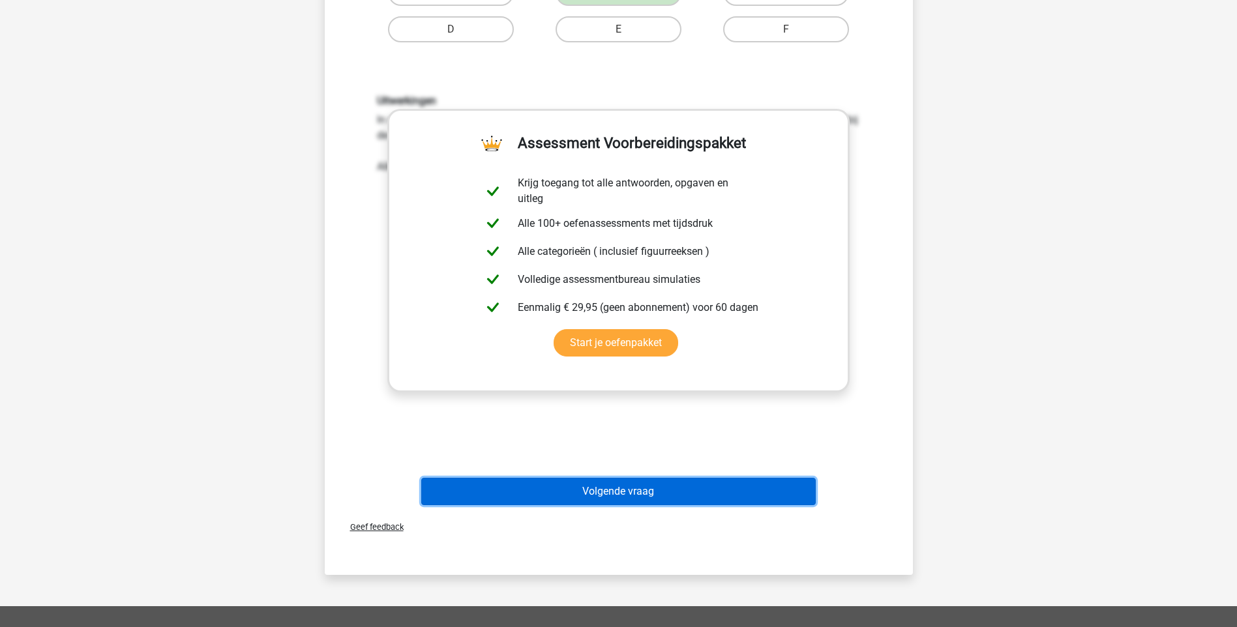
click at [653, 497] on button "Volgende vraag" at bounding box center [618, 491] width 395 height 27
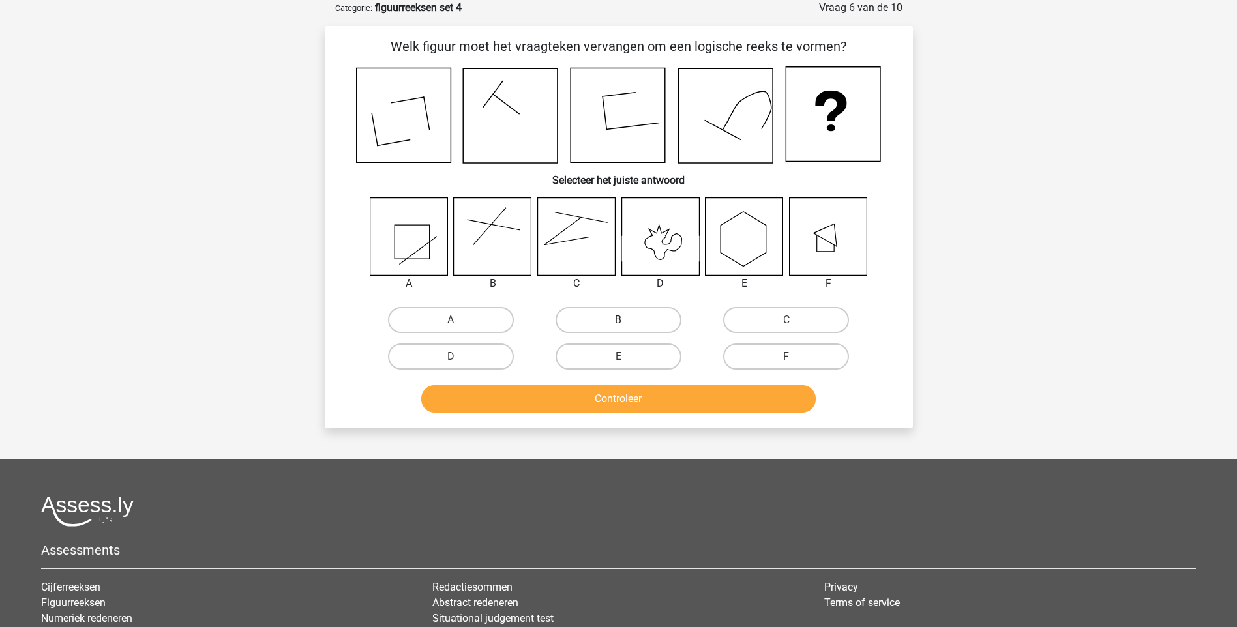
click at [637, 321] on label "B" at bounding box center [619, 320] width 126 height 26
click at [627, 321] on input "B" at bounding box center [622, 324] width 8 height 8
radio input "true"
click at [633, 395] on button "Controleer" at bounding box center [618, 398] width 395 height 27
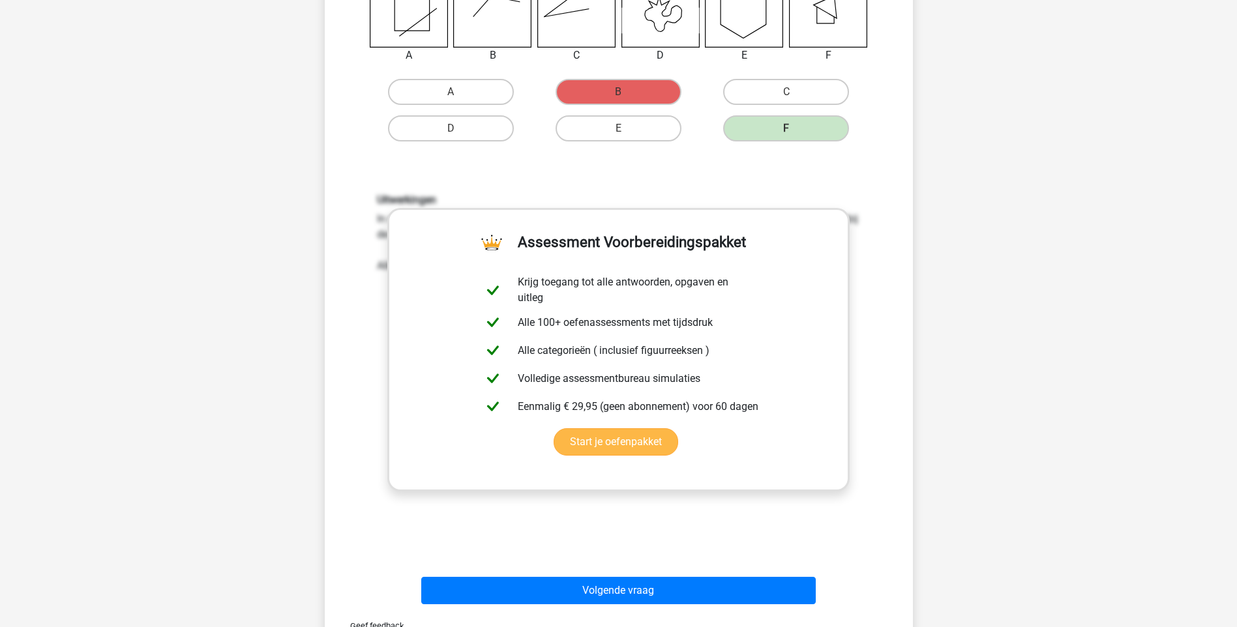
scroll to position [326, 0]
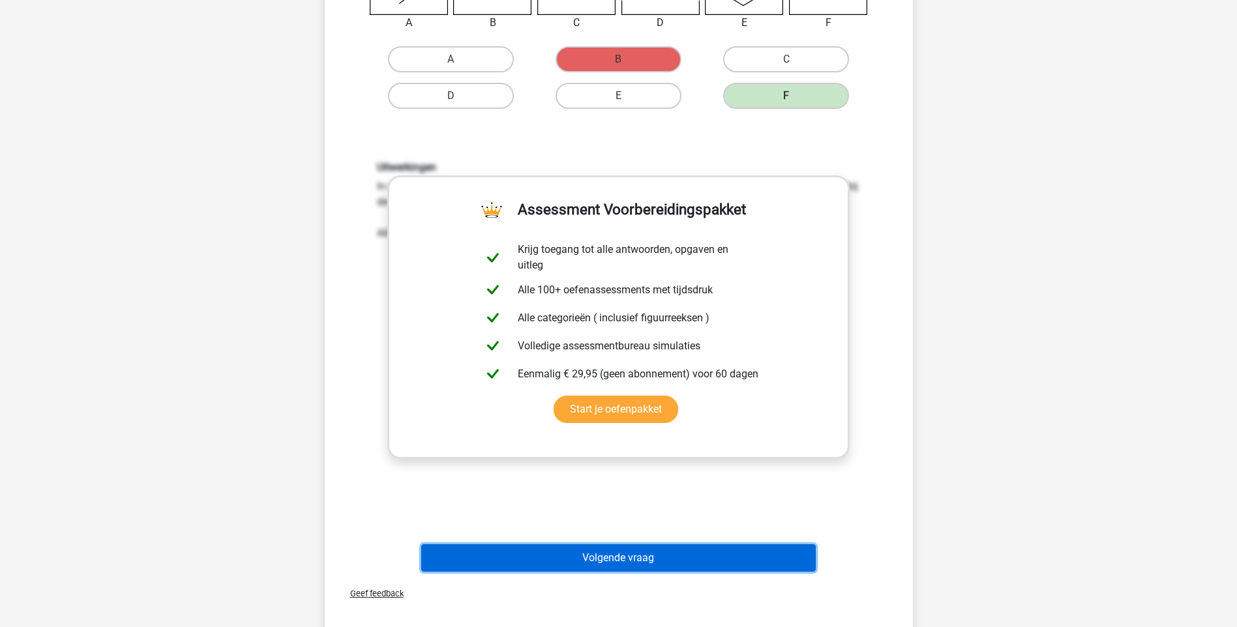
click at [618, 560] on button "Volgende vraag" at bounding box center [618, 557] width 395 height 27
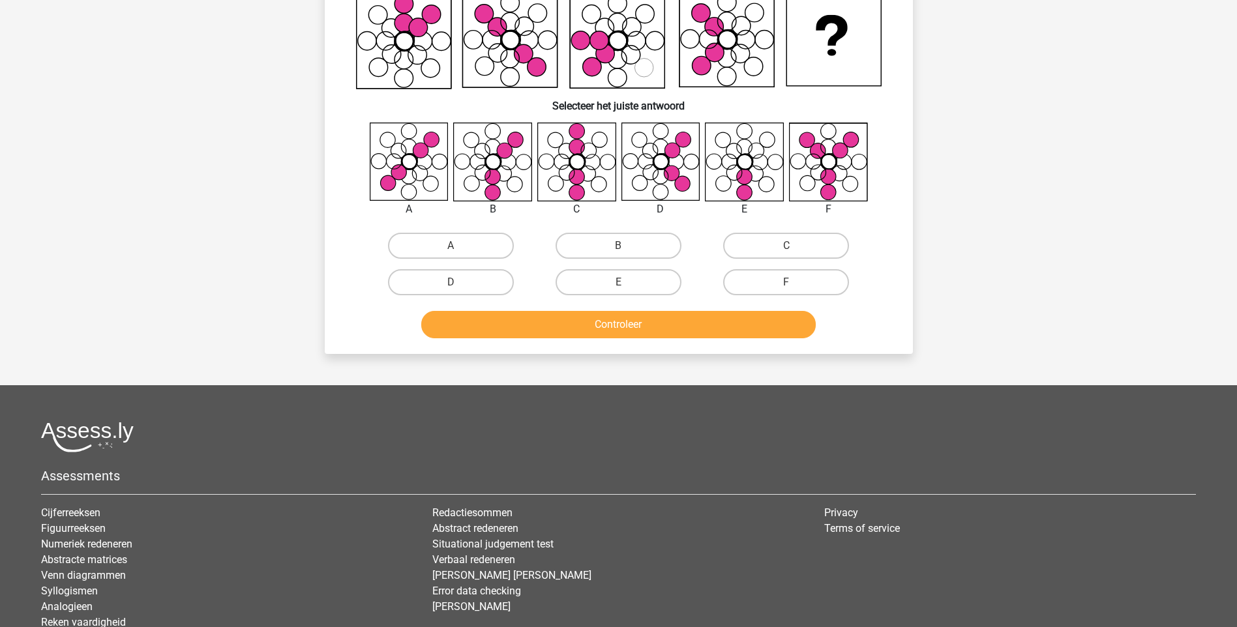
scroll to position [65, 0]
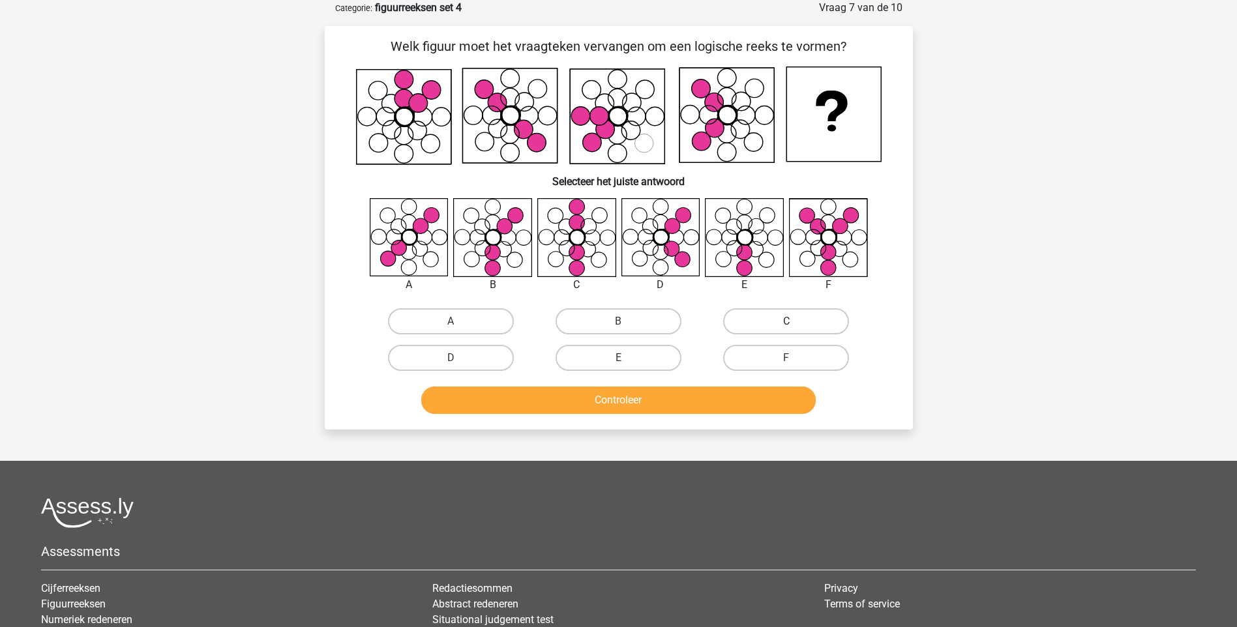
click at [756, 317] on label "C" at bounding box center [786, 321] width 126 height 26
click at [786, 321] on input "C" at bounding box center [790, 325] width 8 height 8
radio input "true"
click at [612, 401] on button "Controleer" at bounding box center [618, 400] width 395 height 27
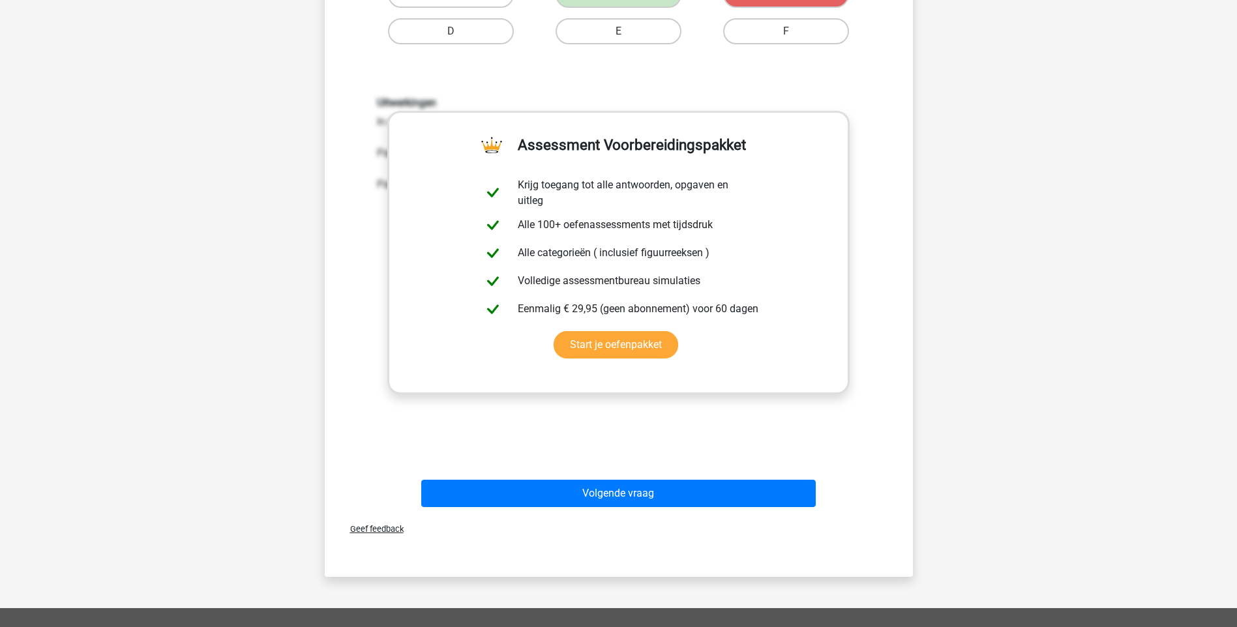
scroll to position [456, 0]
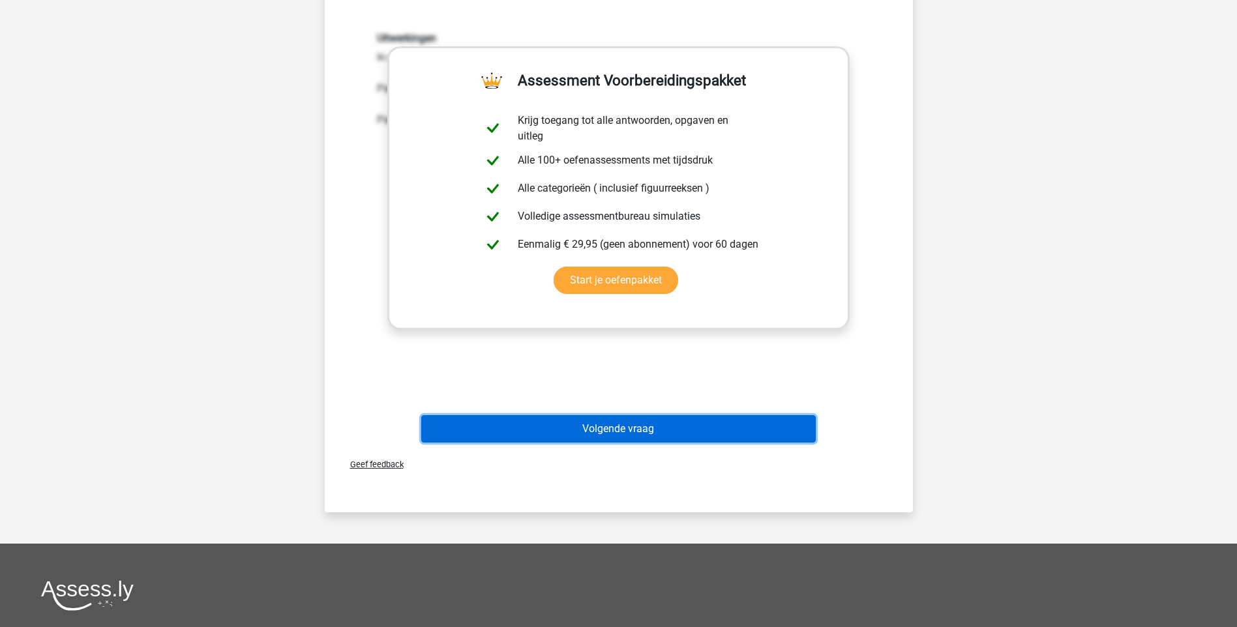
click at [606, 427] on button "Volgende vraag" at bounding box center [618, 428] width 395 height 27
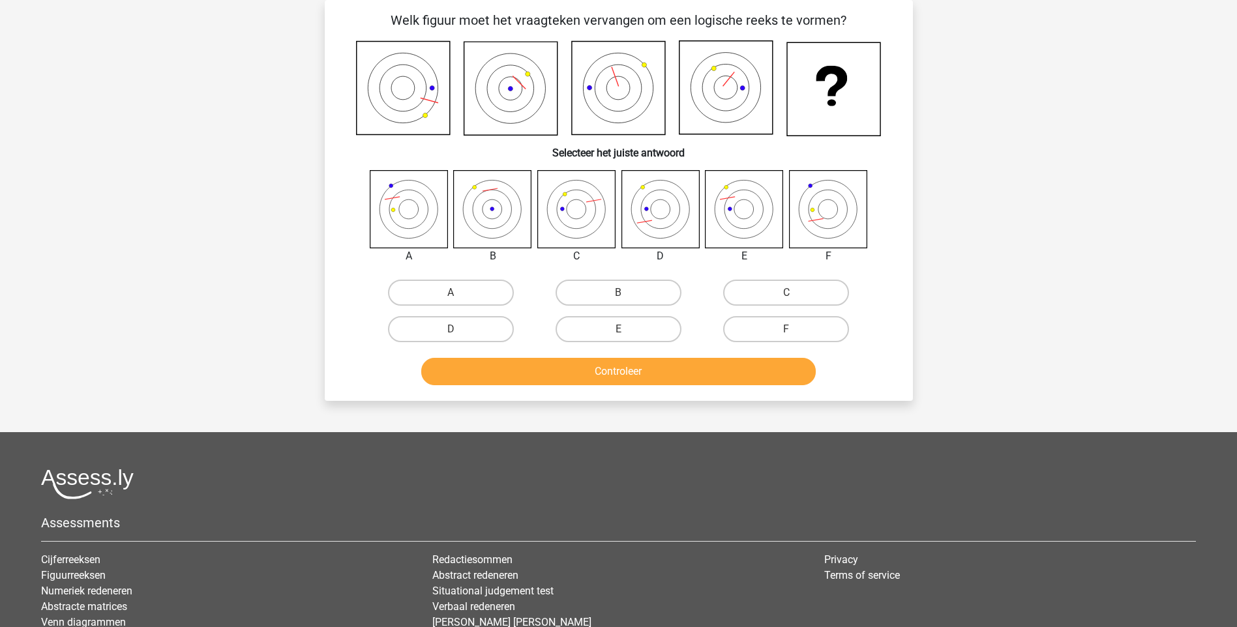
scroll to position [65, 0]
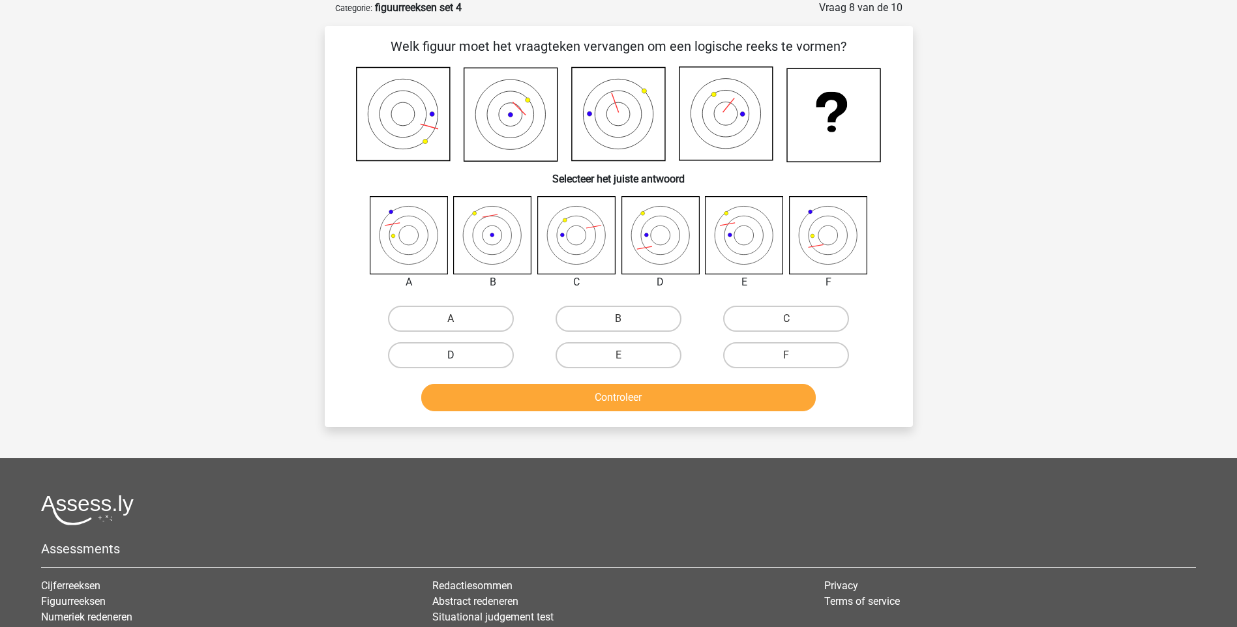
click at [488, 357] on label "D" at bounding box center [451, 355] width 126 height 26
click at [459, 357] on input "D" at bounding box center [455, 359] width 8 height 8
radio input "true"
click at [624, 400] on button "Controleer" at bounding box center [618, 397] width 395 height 27
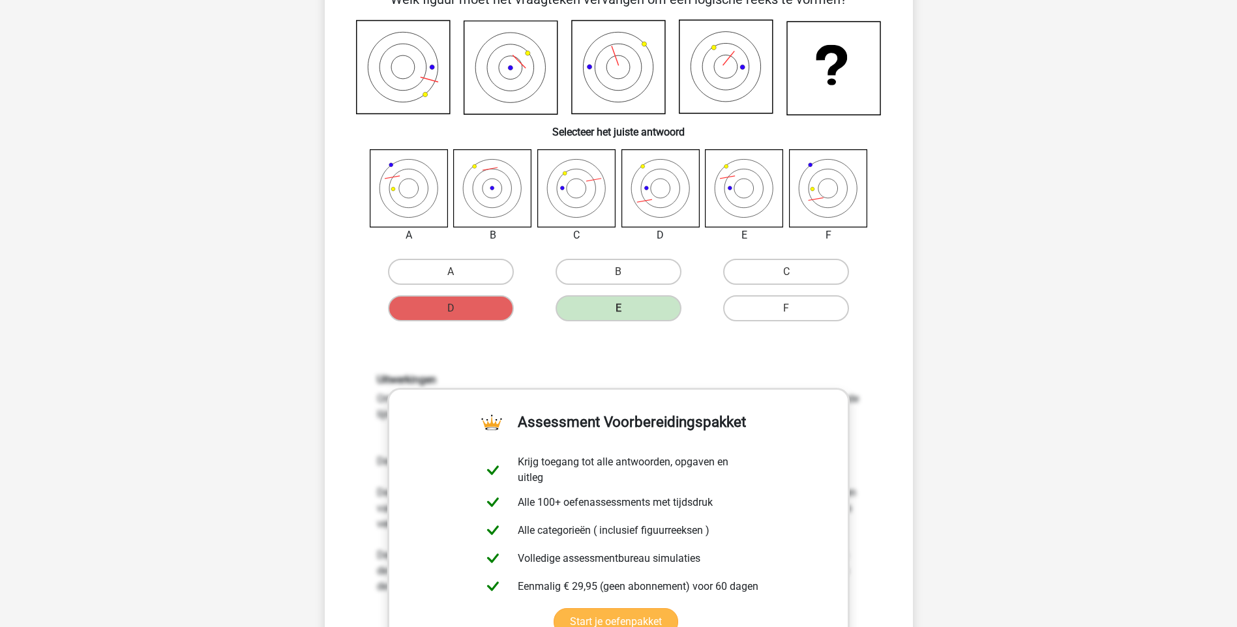
scroll to position [261, 0]
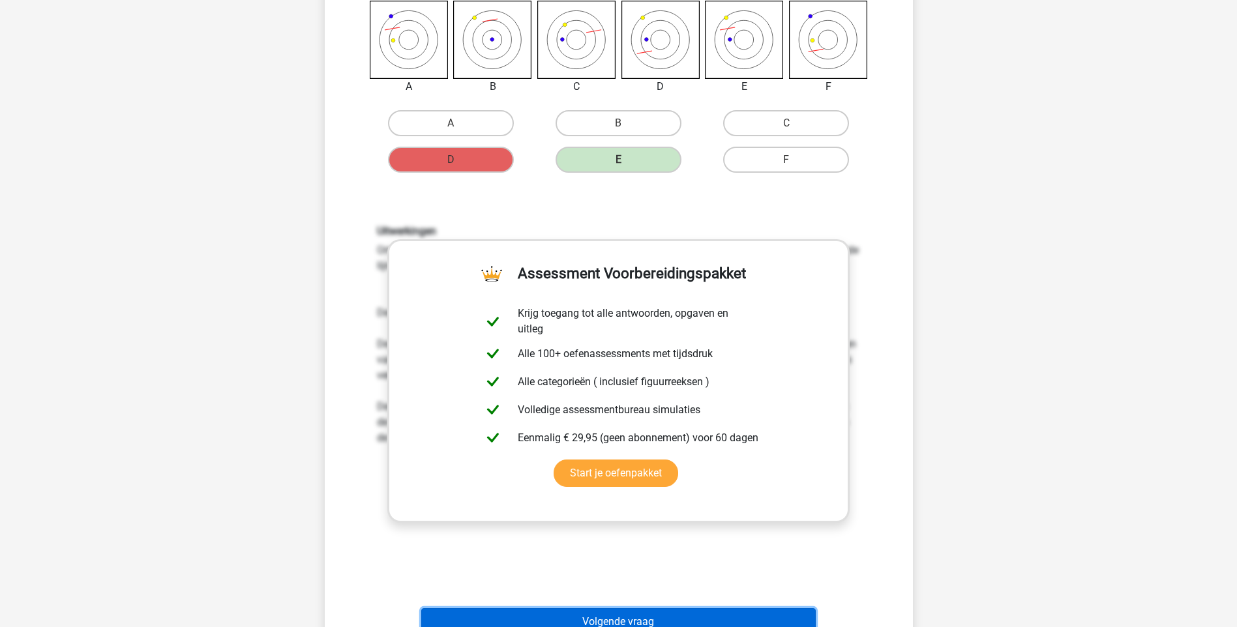
click at [600, 617] on button "Volgende vraag" at bounding box center [618, 621] width 395 height 27
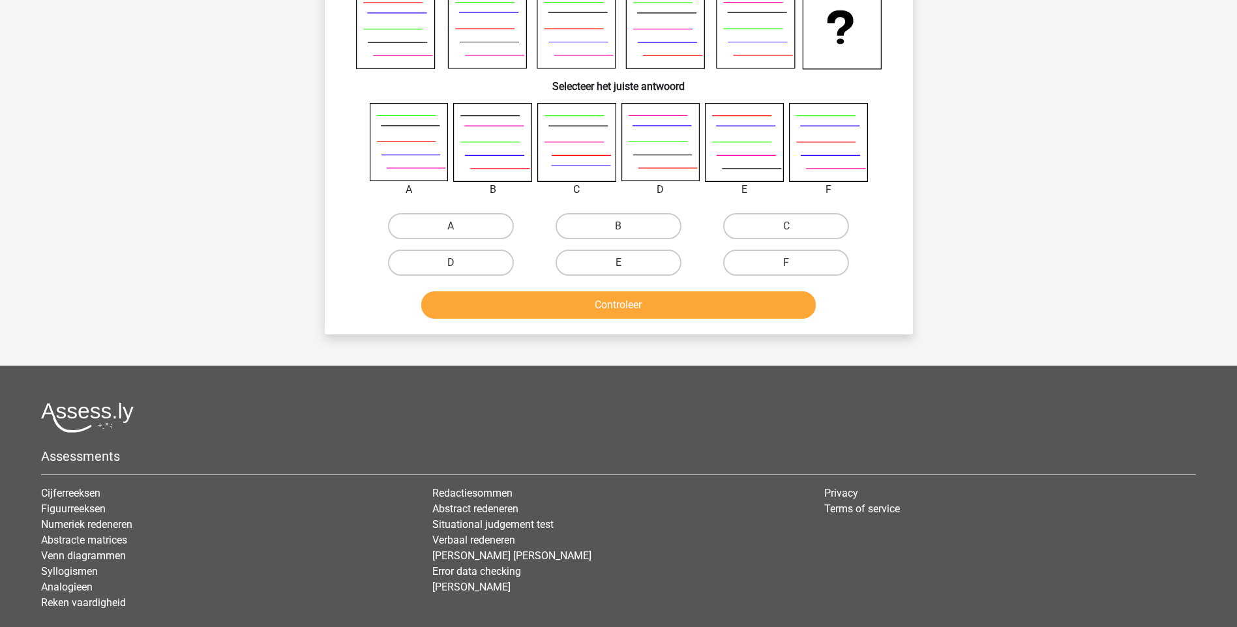
scroll to position [65, 0]
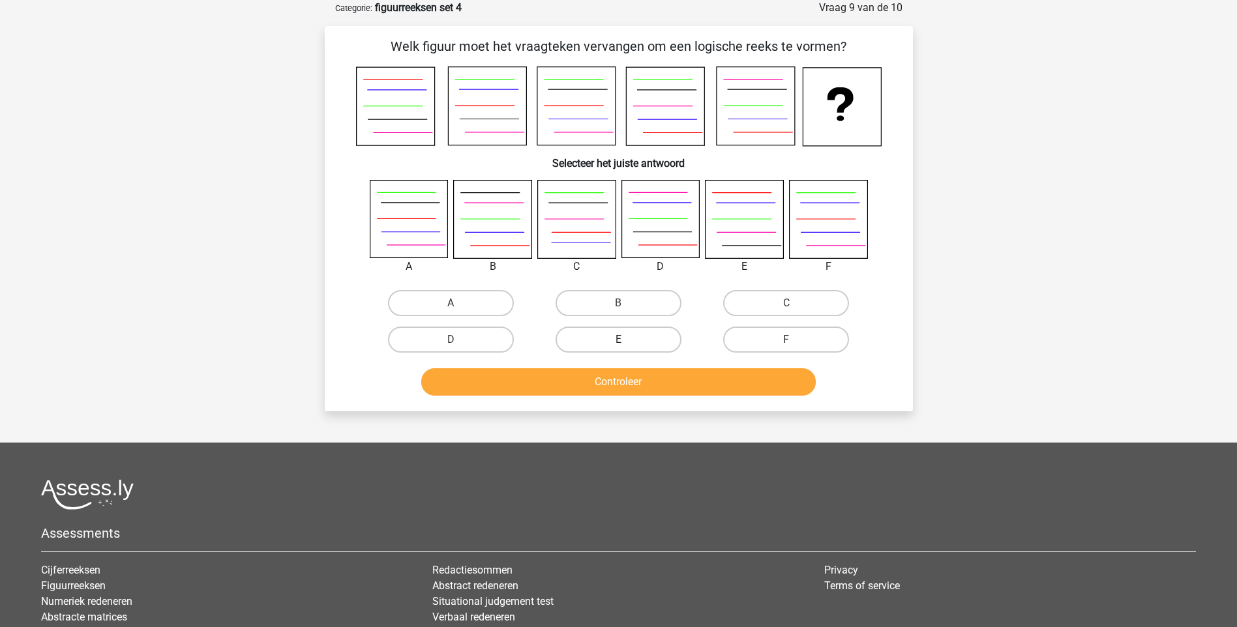
click at [632, 336] on label "E" at bounding box center [619, 340] width 126 height 26
click at [627, 340] on input "E" at bounding box center [622, 344] width 8 height 8
radio input "true"
click at [626, 383] on button "Controleer" at bounding box center [618, 381] width 395 height 27
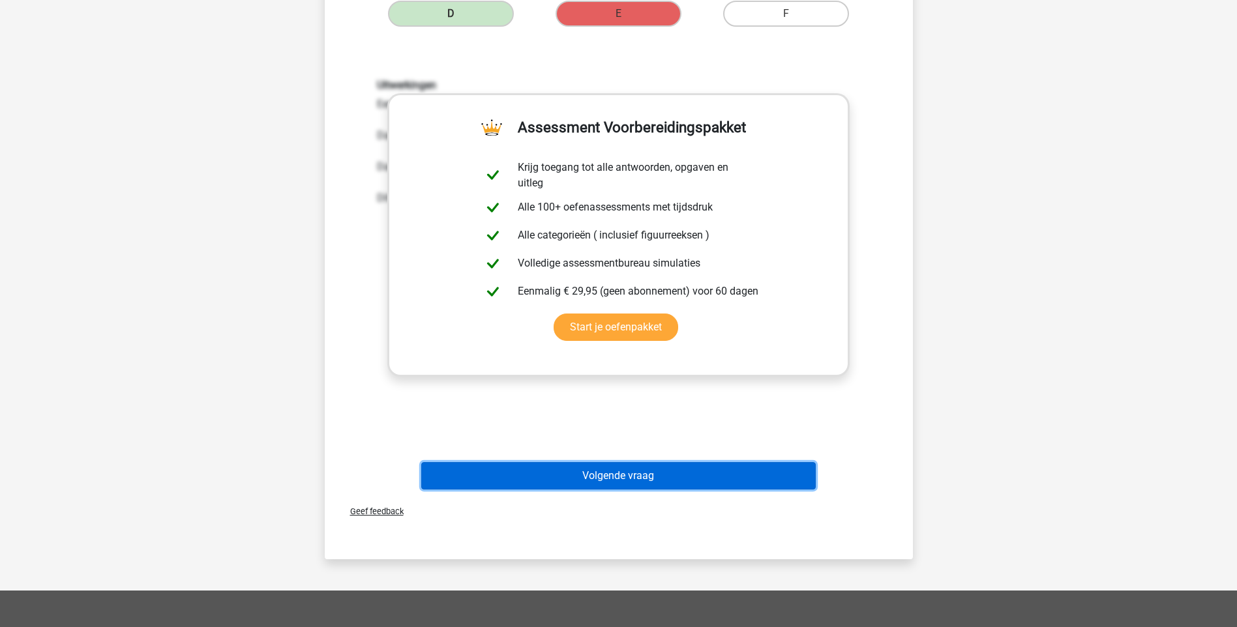
click at [616, 469] on button "Volgende vraag" at bounding box center [618, 475] width 395 height 27
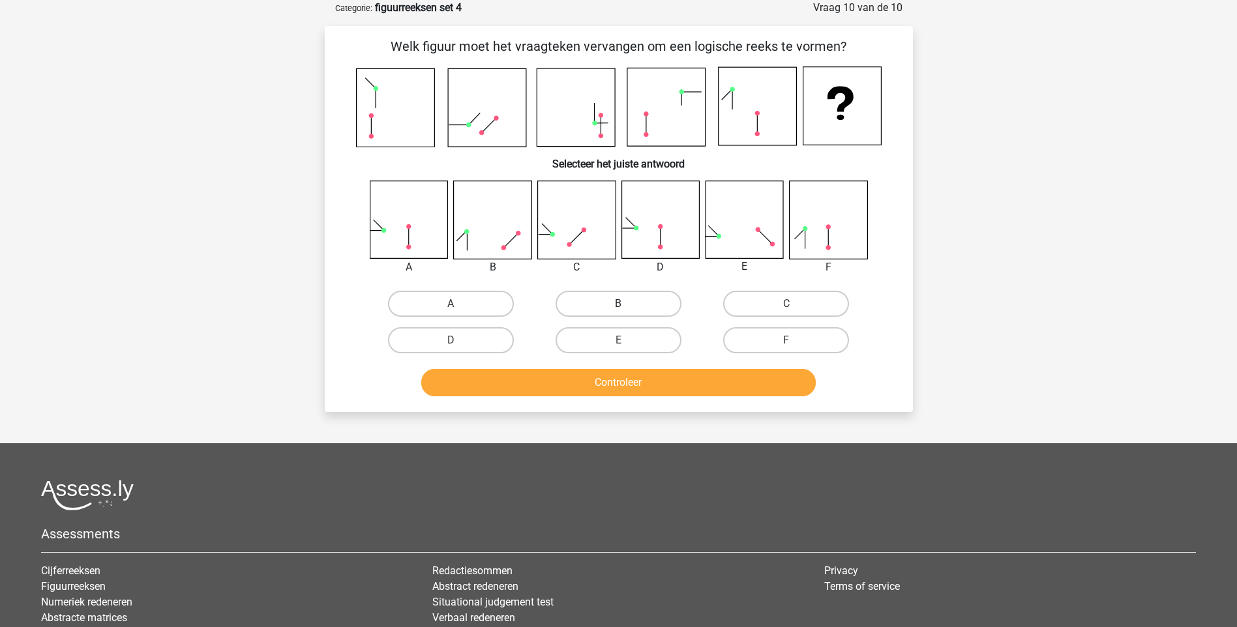
click at [618, 301] on label "B" at bounding box center [619, 304] width 126 height 26
click at [618, 304] on input "B" at bounding box center [622, 308] width 8 height 8
radio input "true"
click at [625, 376] on button "Controleer" at bounding box center [618, 382] width 395 height 27
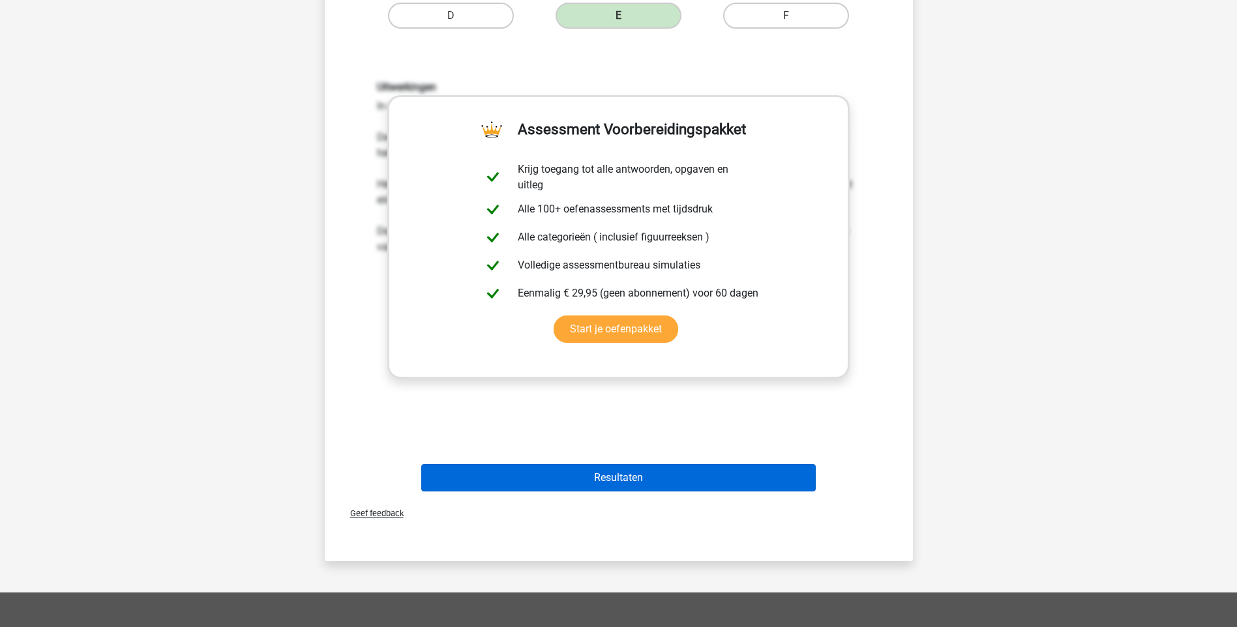
scroll to position [391, 0]
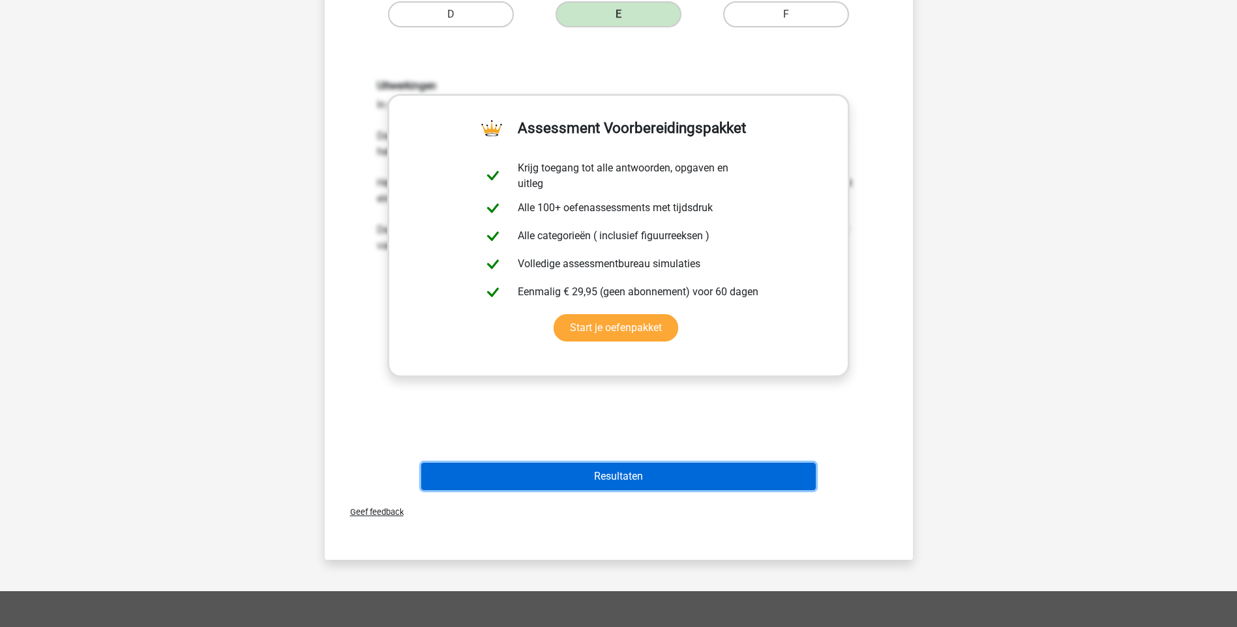
click at [623, 473] on button "Resultaten" at bounding box center [618, 476] width 395 height 27
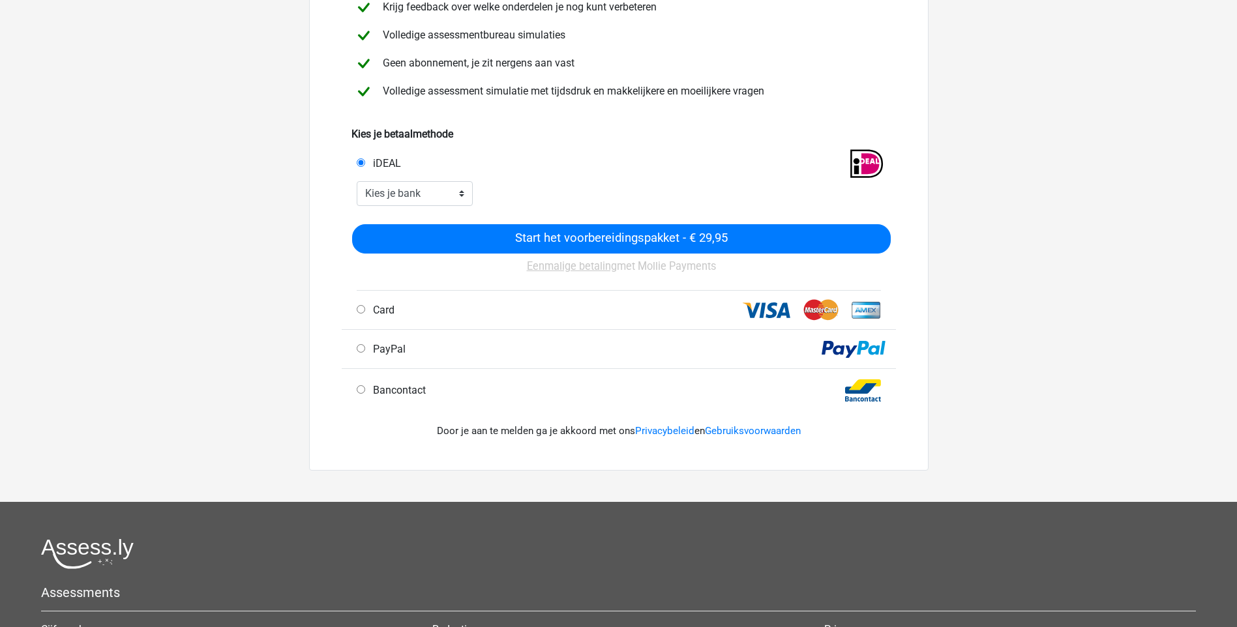
scroll to position [196, 0]
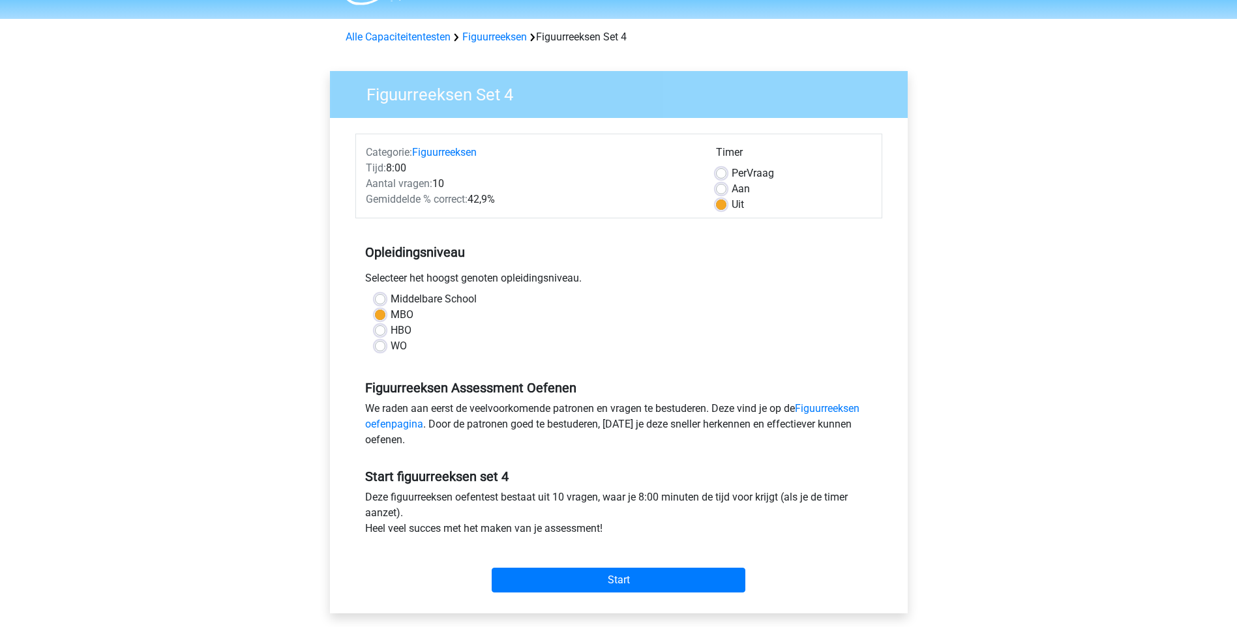
scroll to position [65, 0]
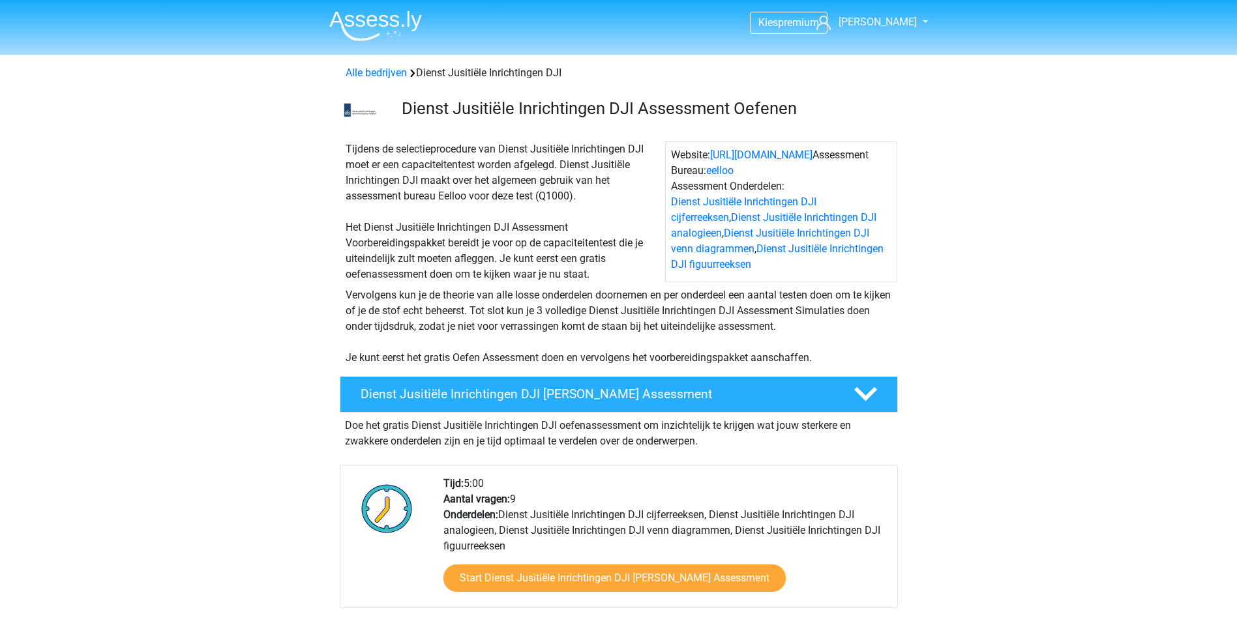
scroll to position [1109, 0]
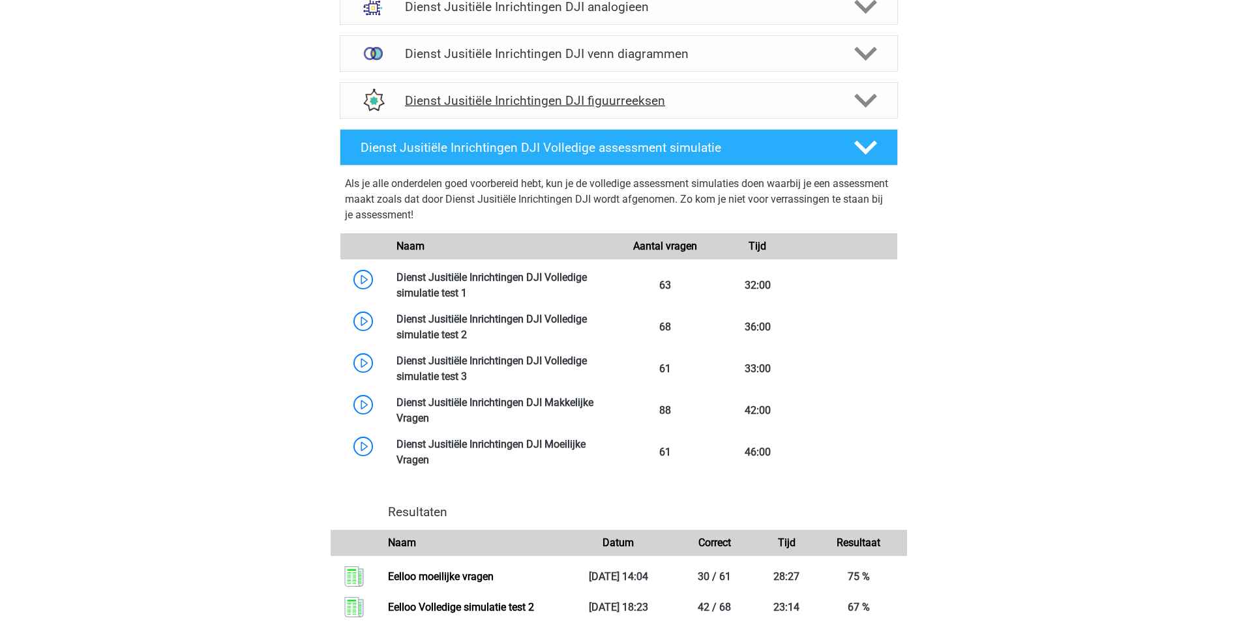
click at [601, 102] on h4 "Dienst Jusitiële Inrichtingen DJI figuurreeksen" at bounding box center [618, 100] width 427 height 15
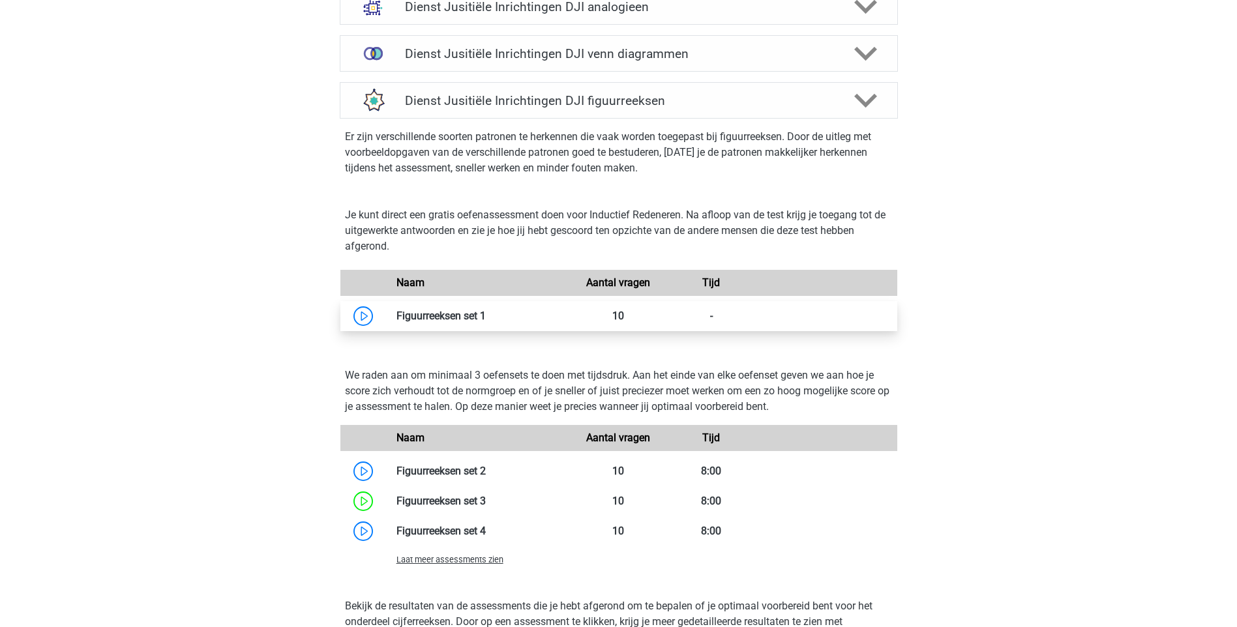
click at [486, 316] on link at bounding box center [486, 316] width 0 height 12
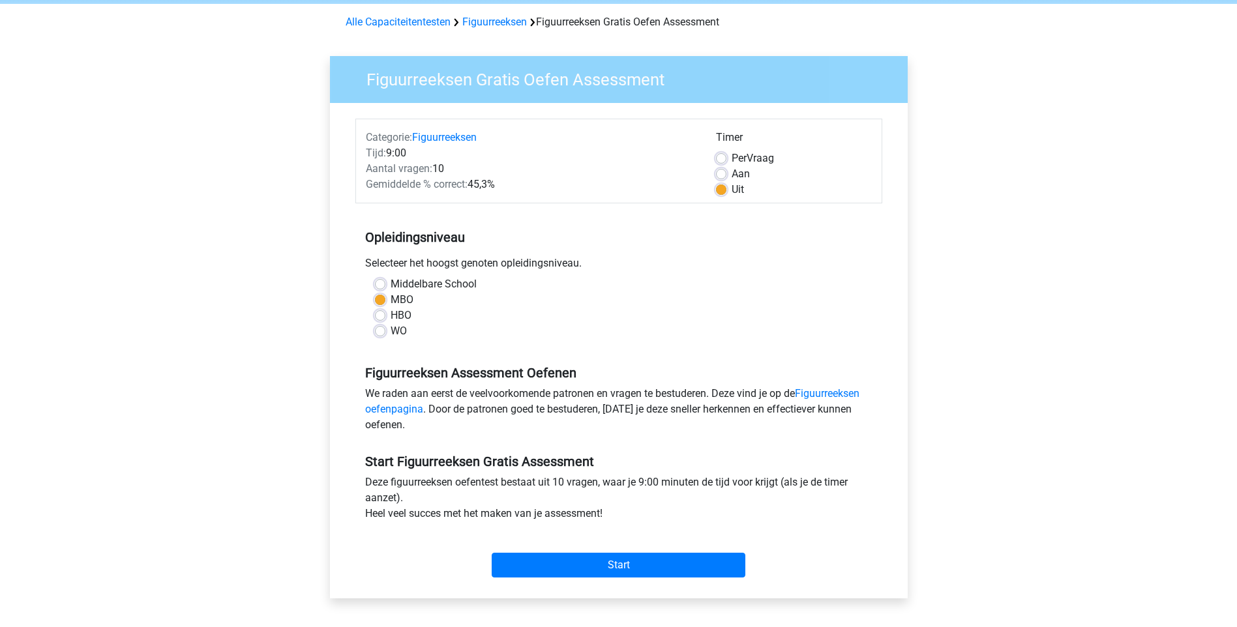
scroll to position [130, 0]
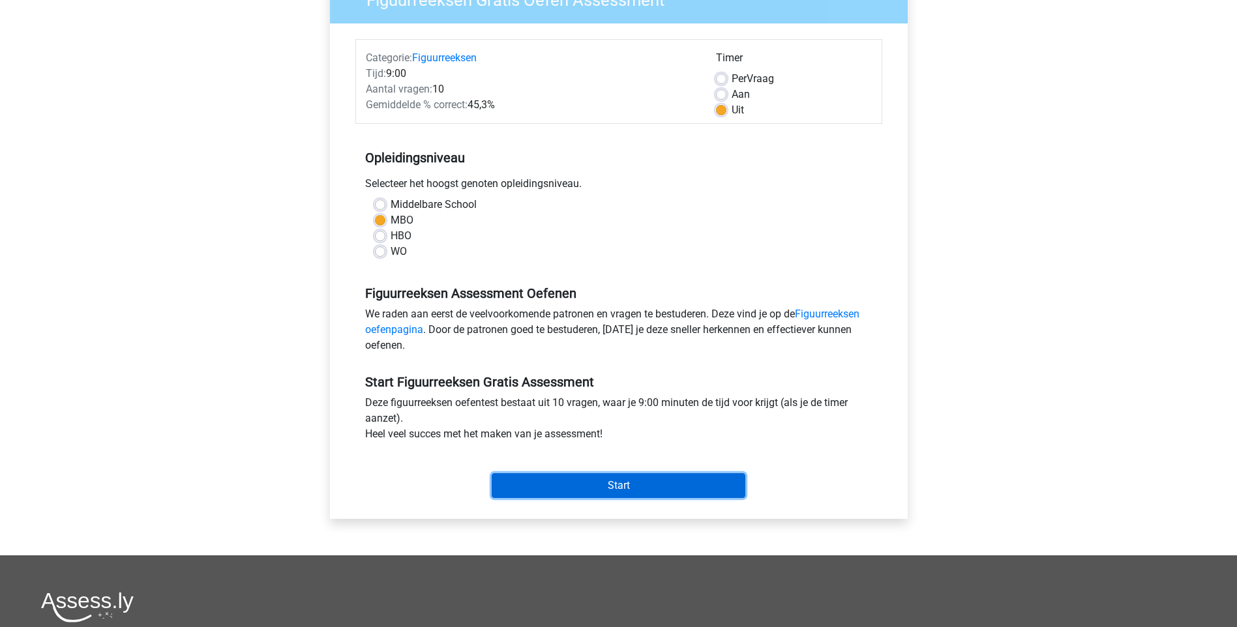
click at [603, 483] on input "Start" at bounding box center [619, 485] width 254 height 25
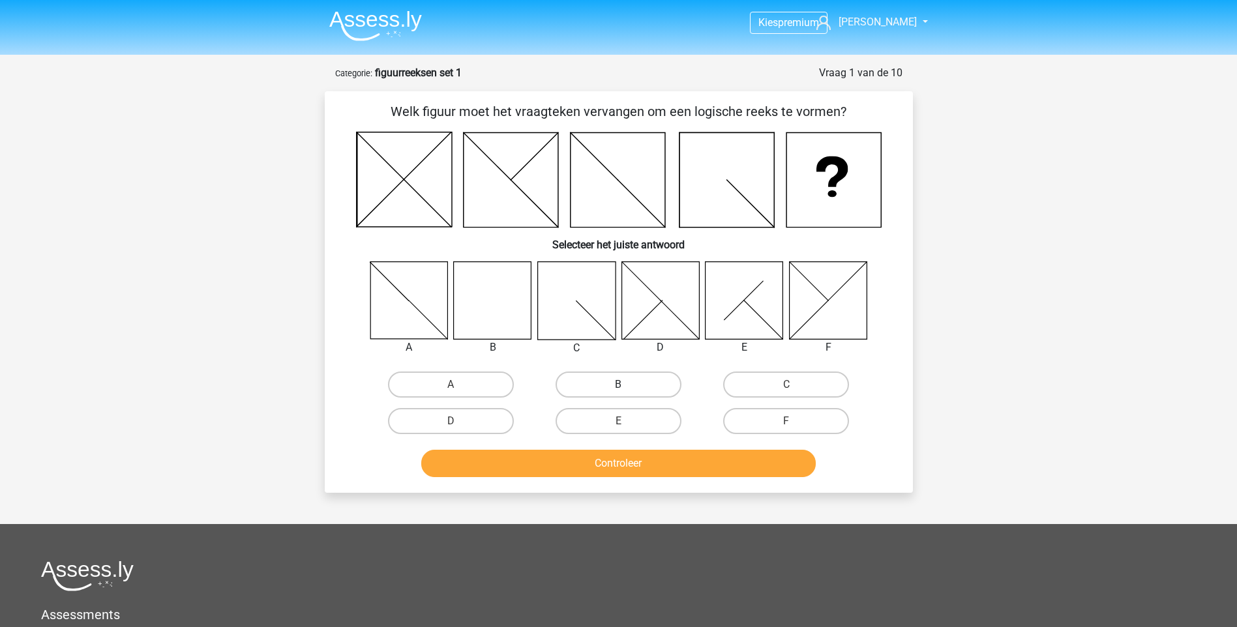
click at [607, 385] on label "B" at bounding box center [619, 385] width 126 height 26
click at [618, 385] on input "B" at bounding box center [622, 389] width 8 height 8
radio input "true"
click at [614, 468] on button "Controleer" at bounding box center [618, 463] width 395 height 27
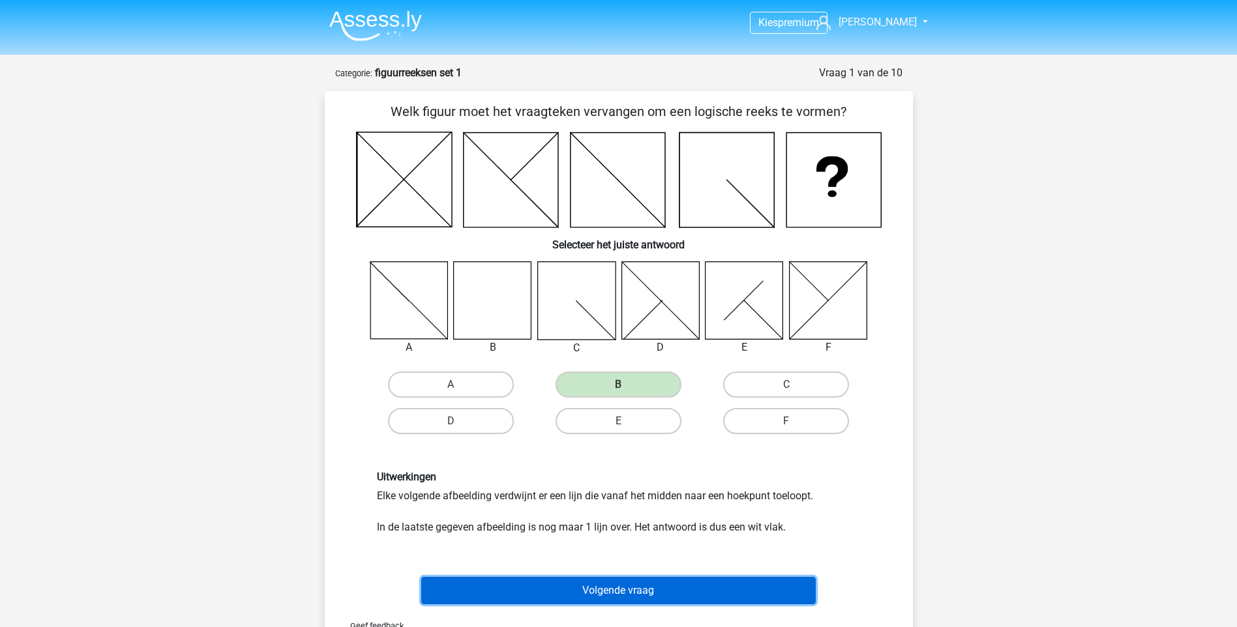
click at [610, 590] on button "Volgende vraag" at bounding box center [618, 590] width 395 height 27
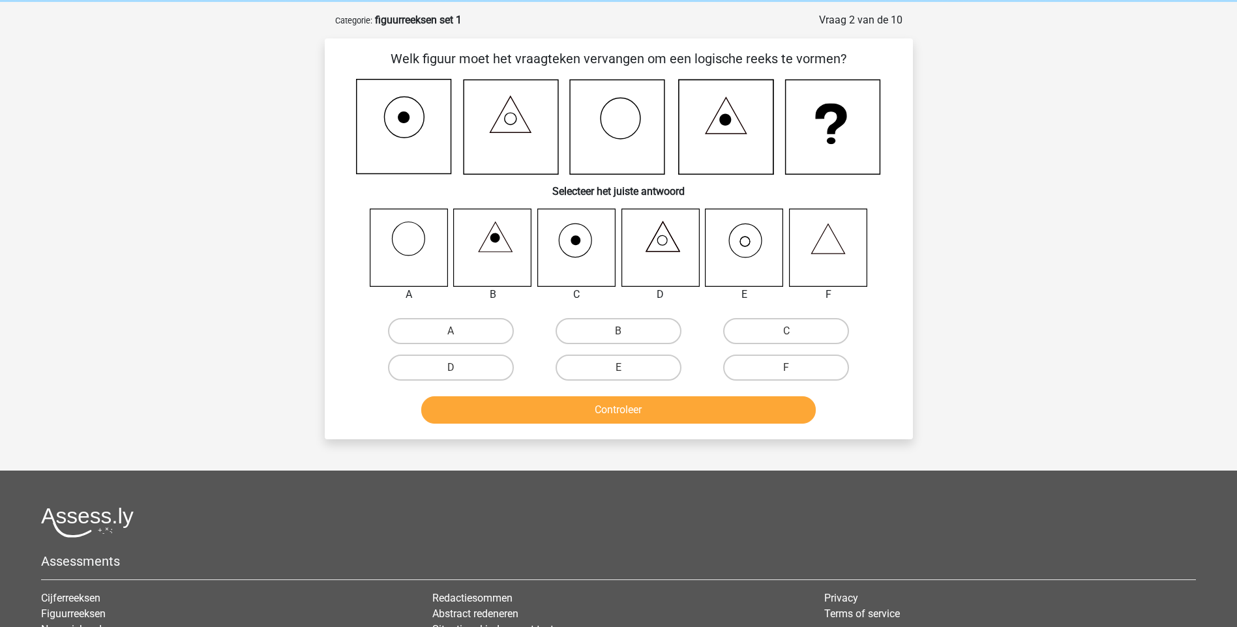
scroll to position [65, 0]
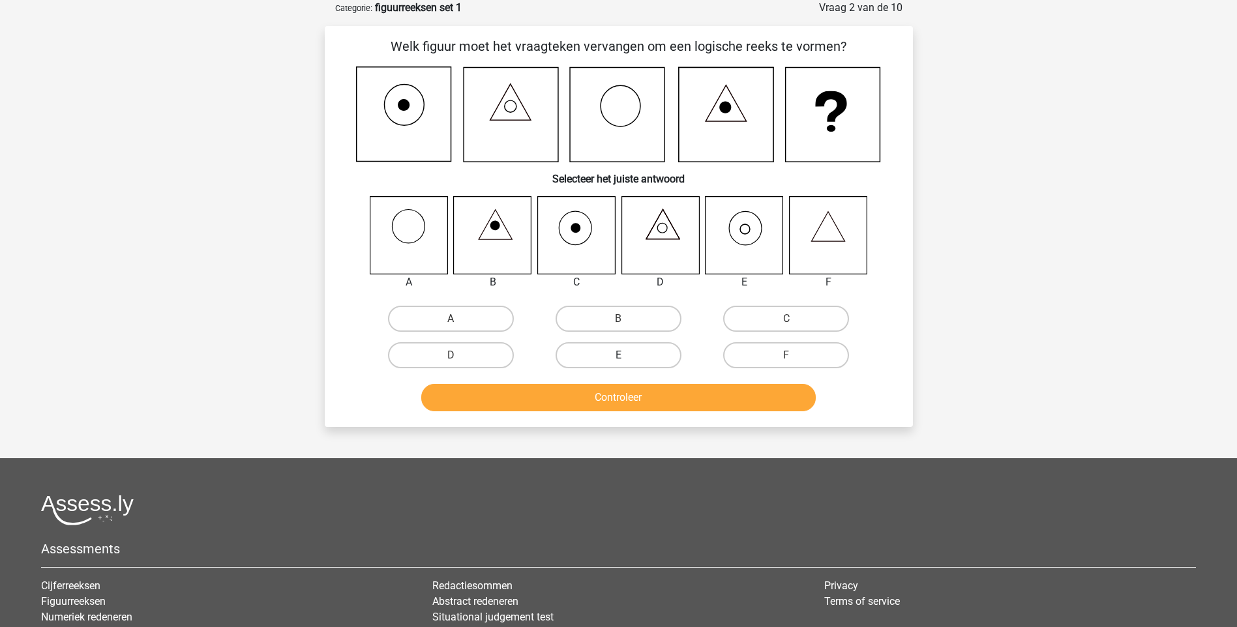
click at [649, 351] on label "E" at bounding box center [619, 355] width 126 height 26
click at [627, 355] on input "E" at bounding box center [622, 359] width 8 height 8
radio input "true"
click at [625, 396] on button "Controleer" at bounding box center [618, 397] width 395 height 27
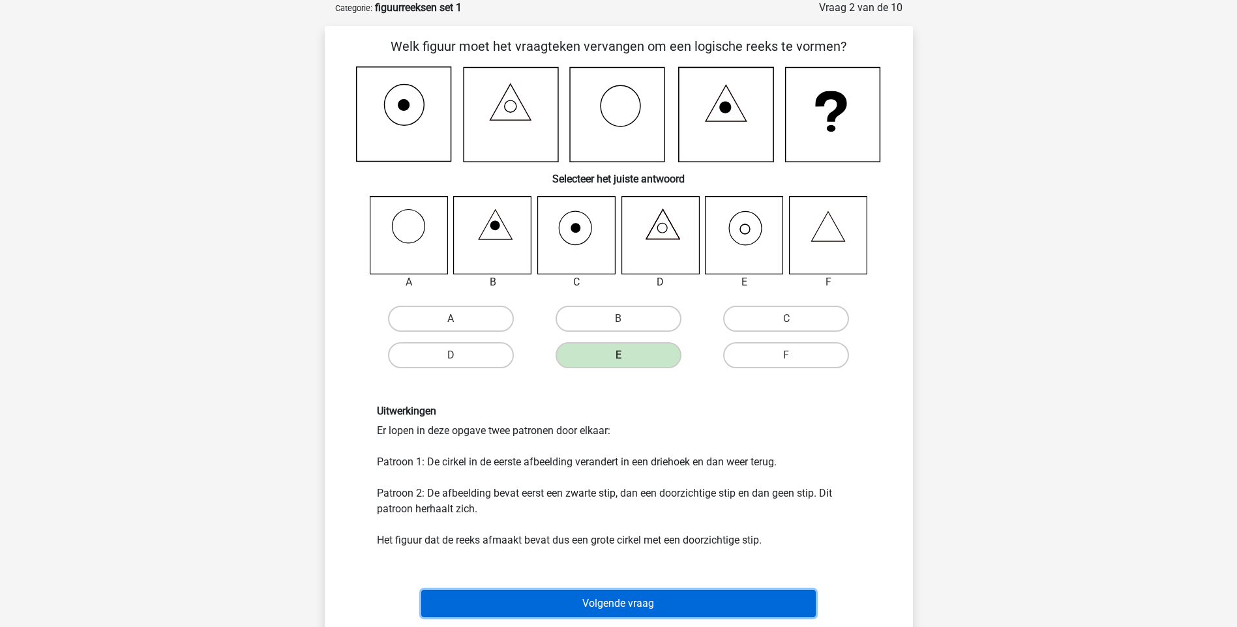
drag, startPoint x: 612, startPoint y: 604, endPoint x: 604, endPoint y: 597, distance: 11.1
click at [612, 603] on button "Volgende vraag" at bounding box center [618, 603] width 395 height 27
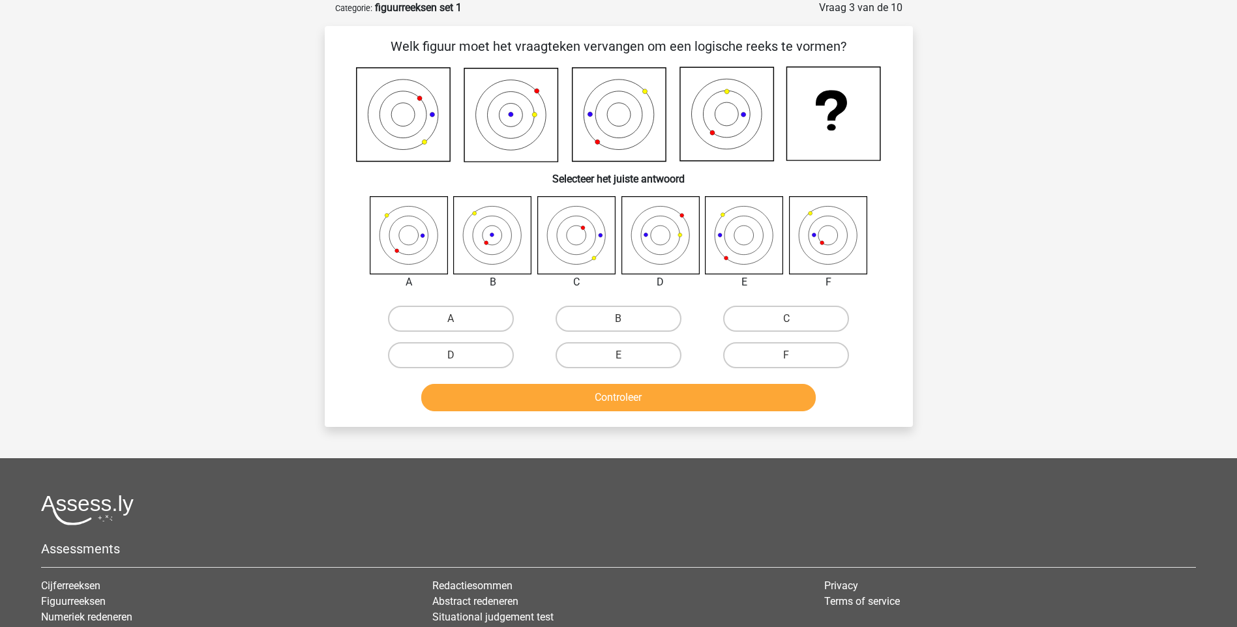
click at [789, 358] on input "F" at bounding box center [790, 359] width 8 height 8
radio input "true"
click at [629, 398] on button "Controleer" at bounding box center [618, 397] width 395 height 27
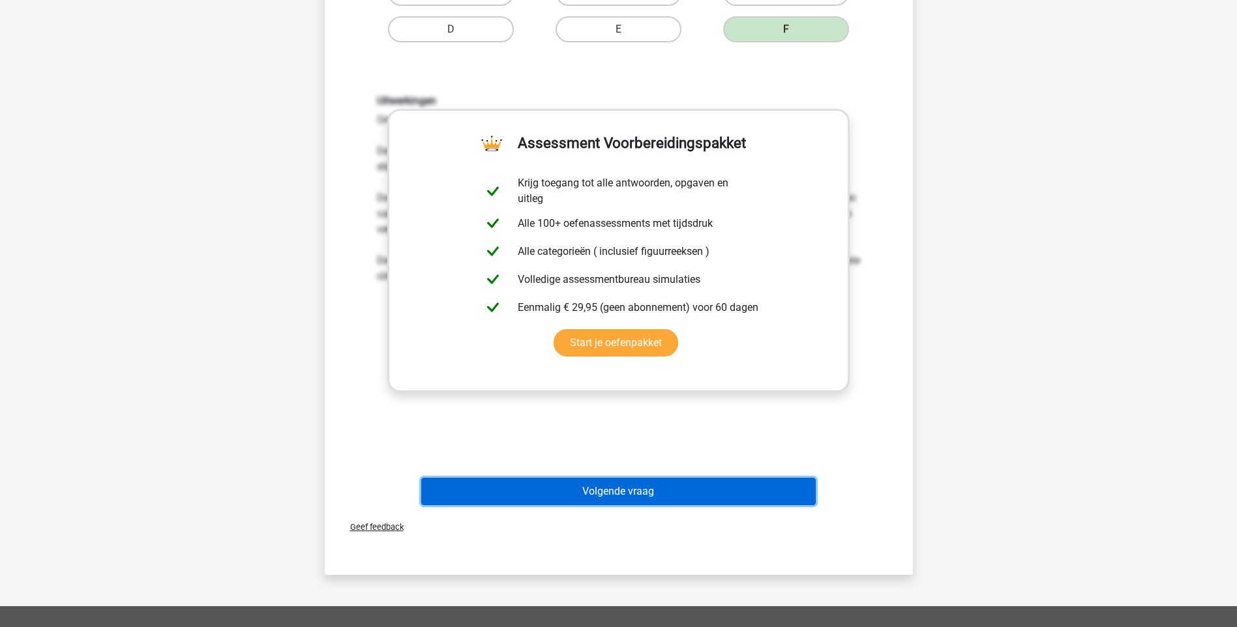
click at [640, 496] on button "Volgende vraag" at bounding box center [618, 491] width 395 height 27
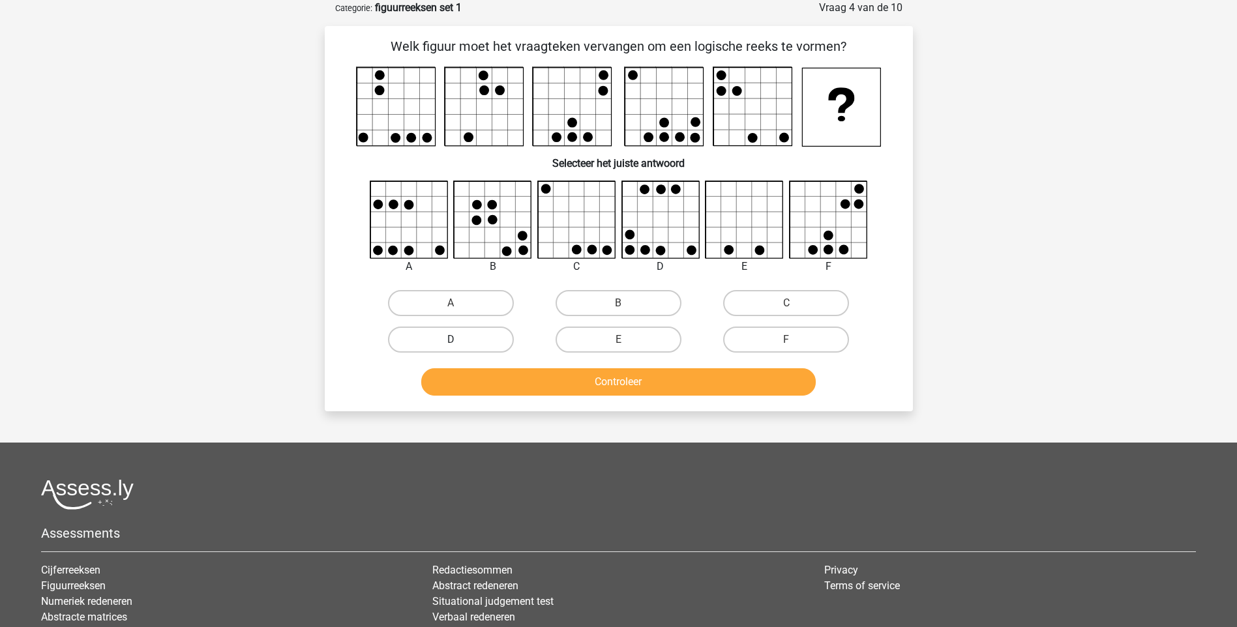
click at [470, 331] on label "D" at bounding box center [451, 340] width 126 height 26
click at [459, 340] on input "D" at bounding box center [455, 344] width 8 height 8
radio input "true"
click at [635, 379] on button "Controleer" at bounding box center [618, 381] width 395 height 27
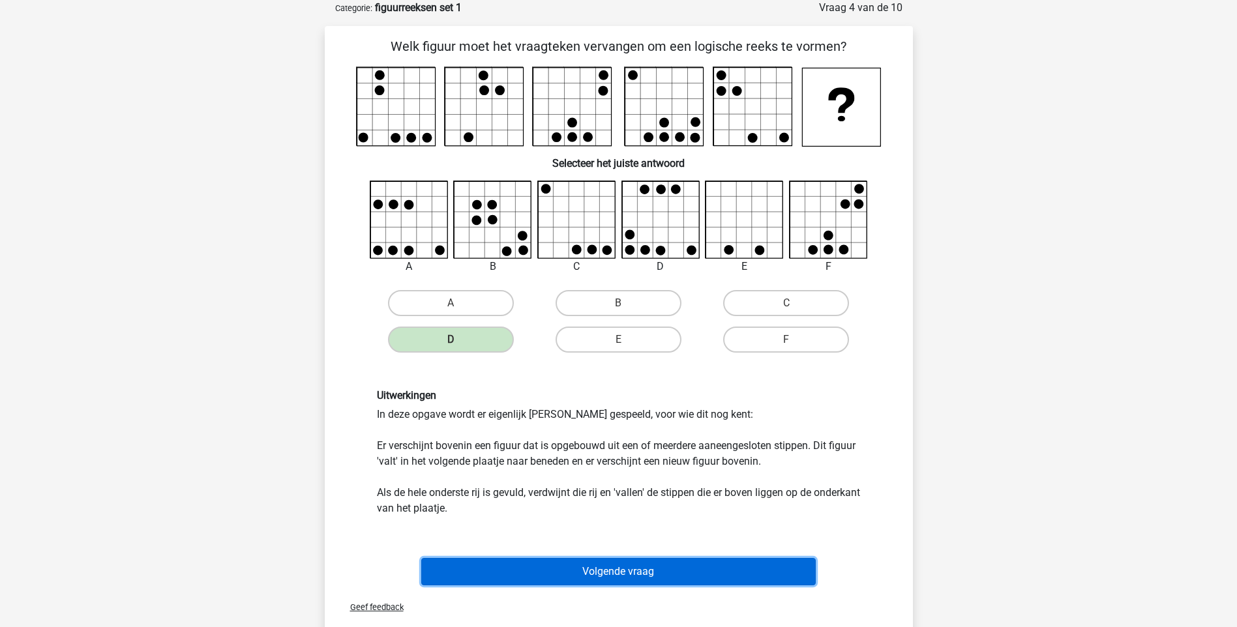
click at [655, 566] on button "Volgende vraag" at bounding box center [618, 571] width 395 height 27
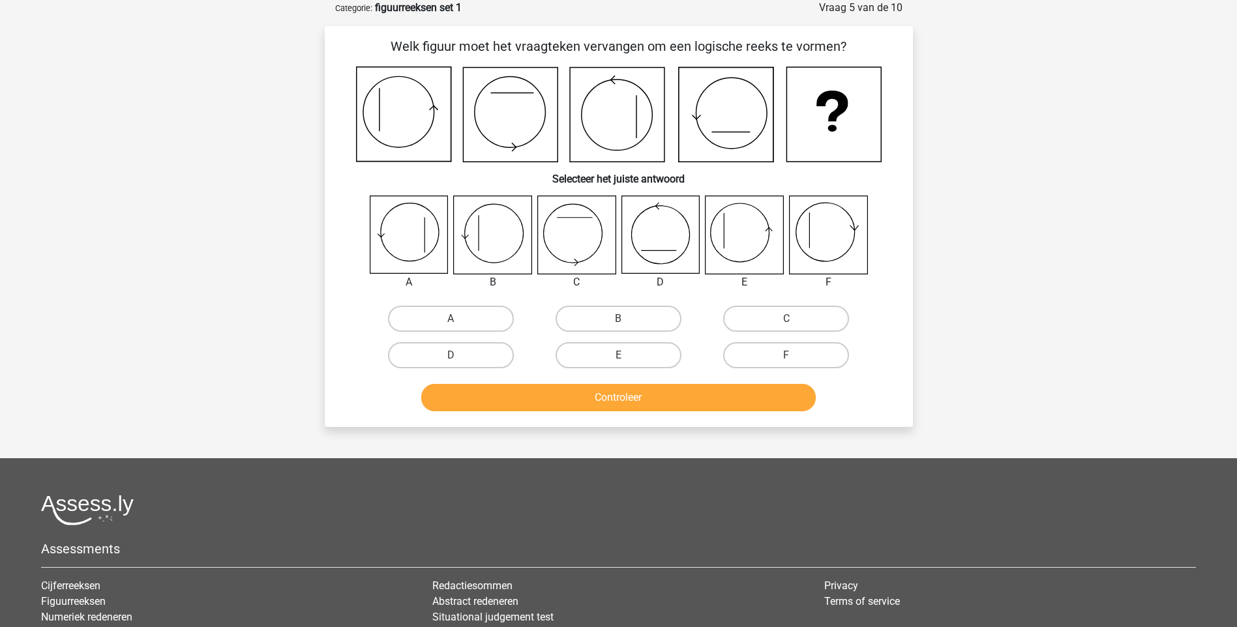
click at [625, 359] on input "E" at bounding box center [622, 359] width 8 height 8
radio input "true"
click at [627, 406] on button "Controleer" at bounding box center [618, 397] width 395 height 27
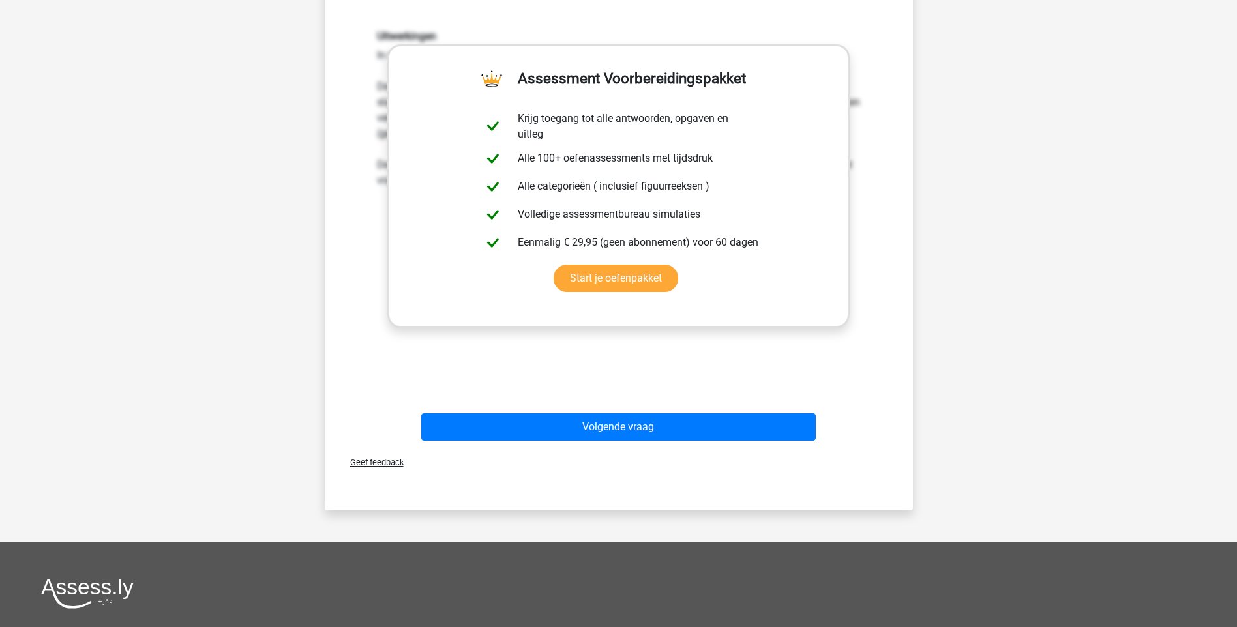
scroll to position [522, 0]
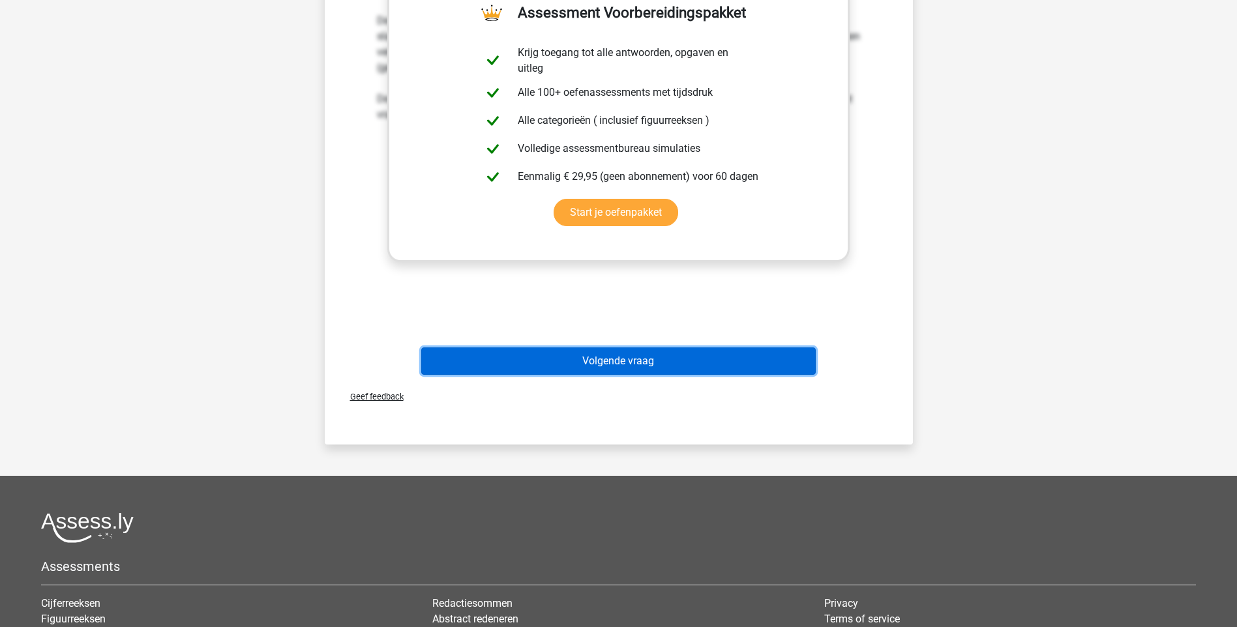
click at [601, 357] on button "Volgende vraag" at bounding box center [618, 361] width 395 height 27
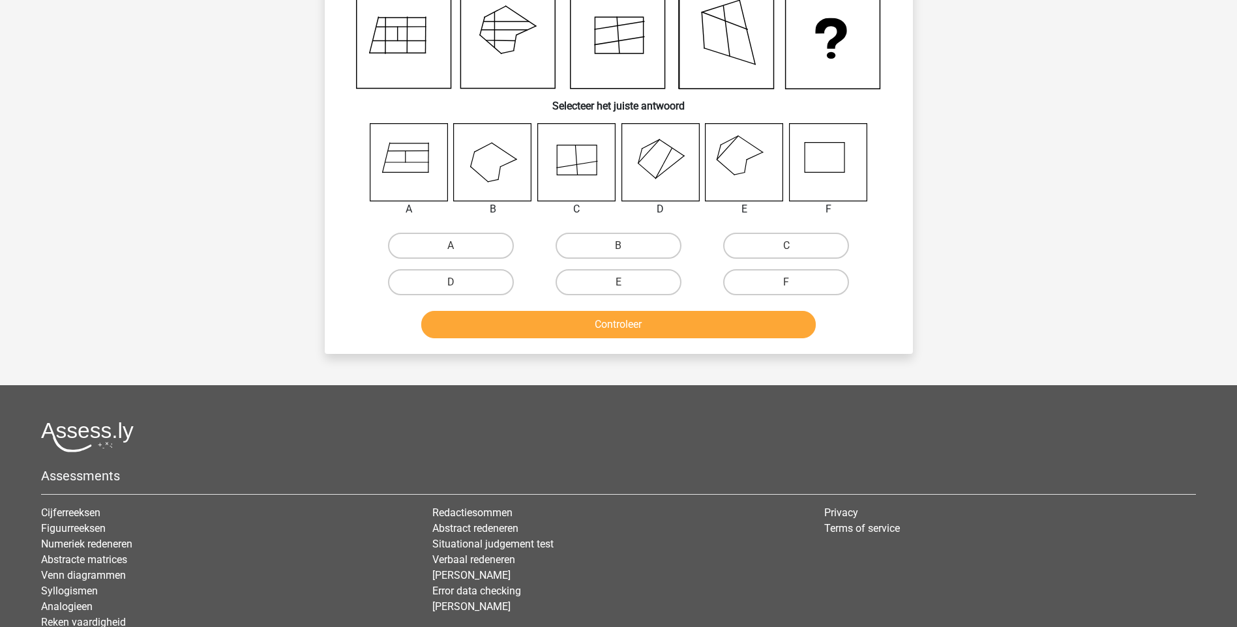
scroll to position [65, 0]
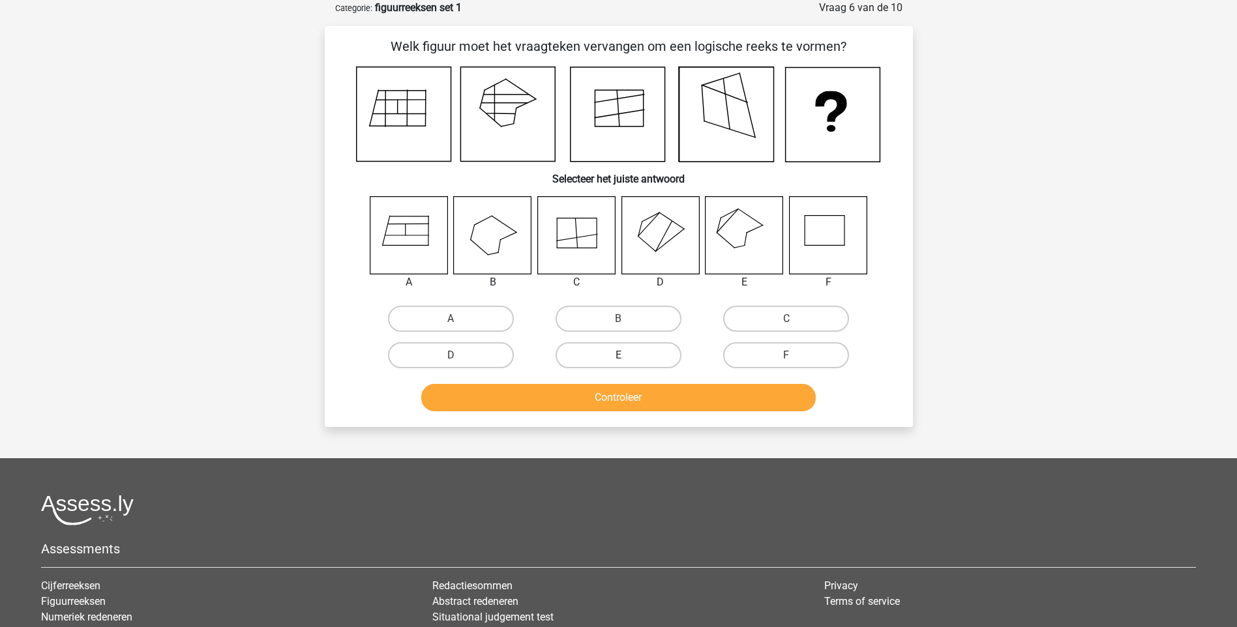
click at [657, 355] on label "E" at bounding box center [619, 355] width 126 height 26
click at [627, 355] on input "E" at bounding box center [622, 359] width 8 height 8
radio input "true"
click at [649, 389] on button "Controleer" at bounding box center [618, 397] width 395 height 27
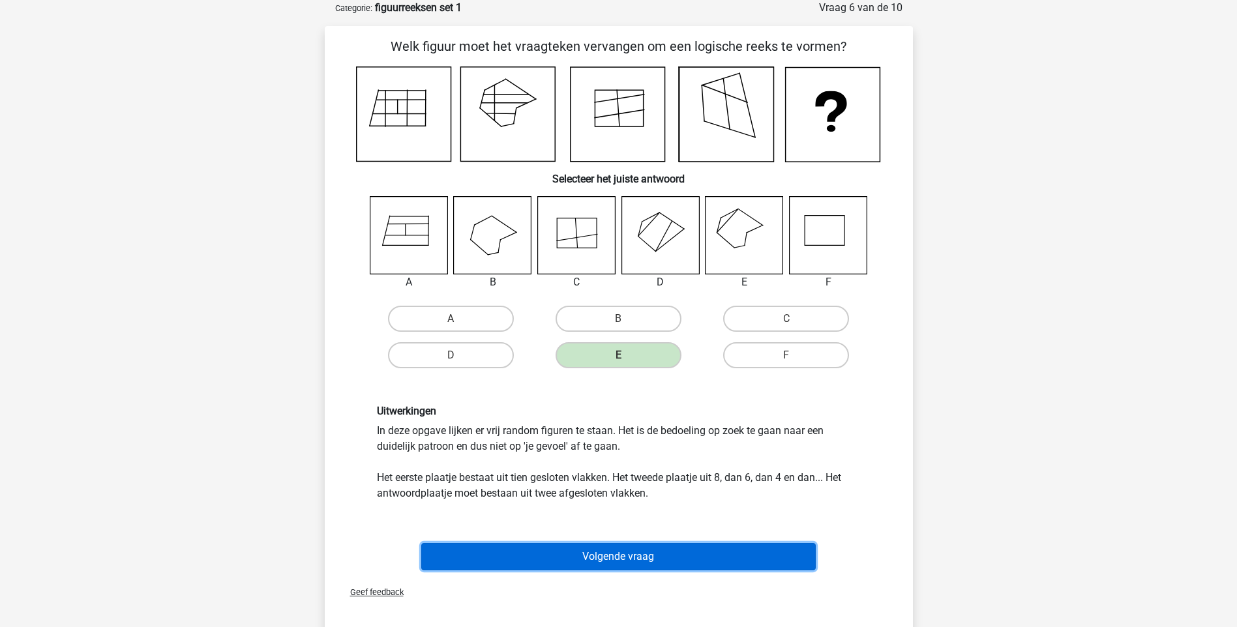
click at [645, 559] on button "Volgende vraag" at bounding box center [618, 556] width 395 height 27
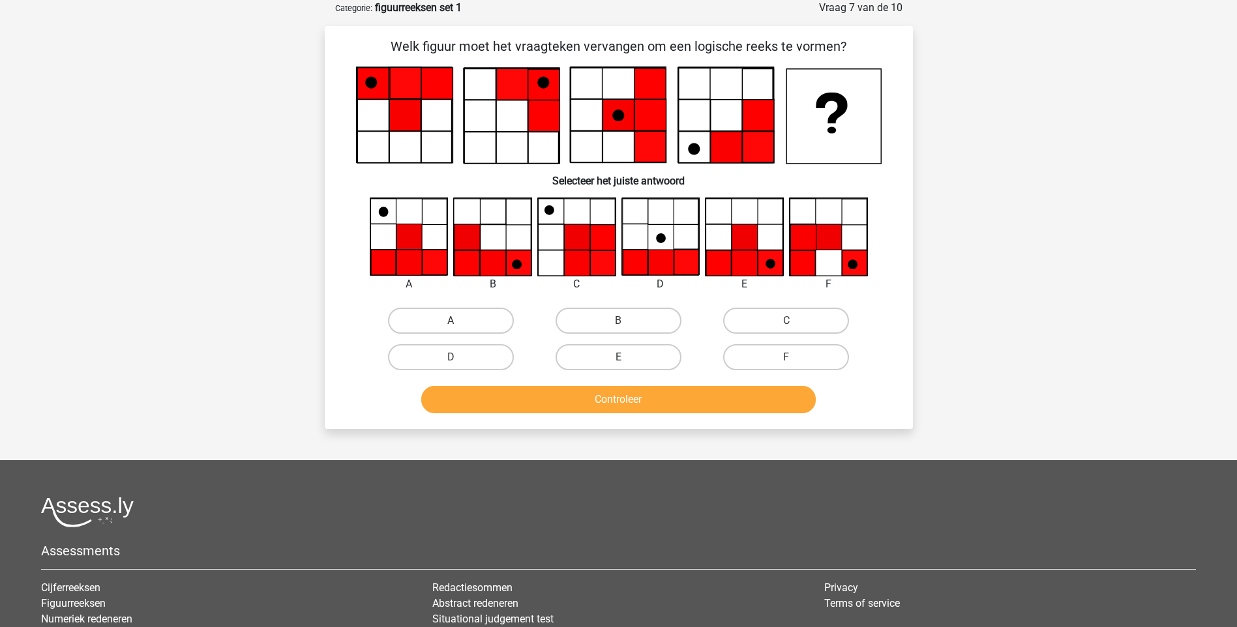
drag, startPoint x: 648, startPoint y: 354, endPoint x: 651, endPoint y: 363, distance: 9.1
click at [647, 354] on label "E" at bounding box center [619, 357] width 126 height 26
click at [627, 357] on input "E" at bounding box center [622, 361] width 8 height 8
radio input "true"
click at [646, 406] on button "Controleer" at bounding box center [618, 399] width 395 height 27
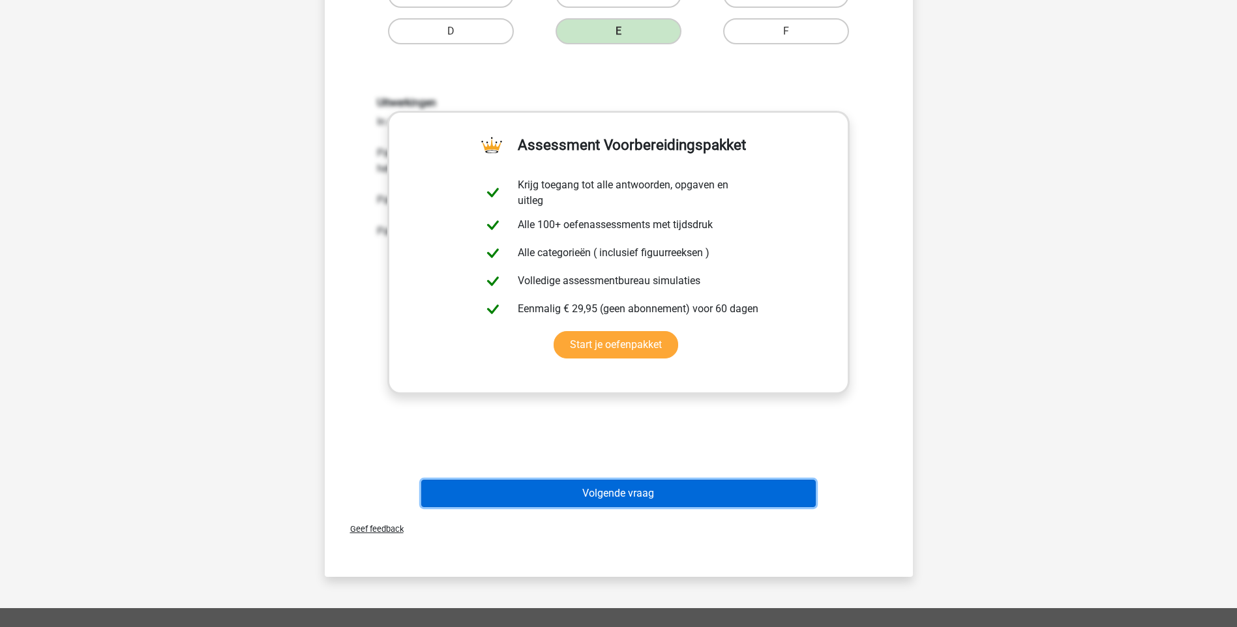
click at [651, 490] on button "Volgende vraag" at bounding box center [618, 493] width 395 height 27
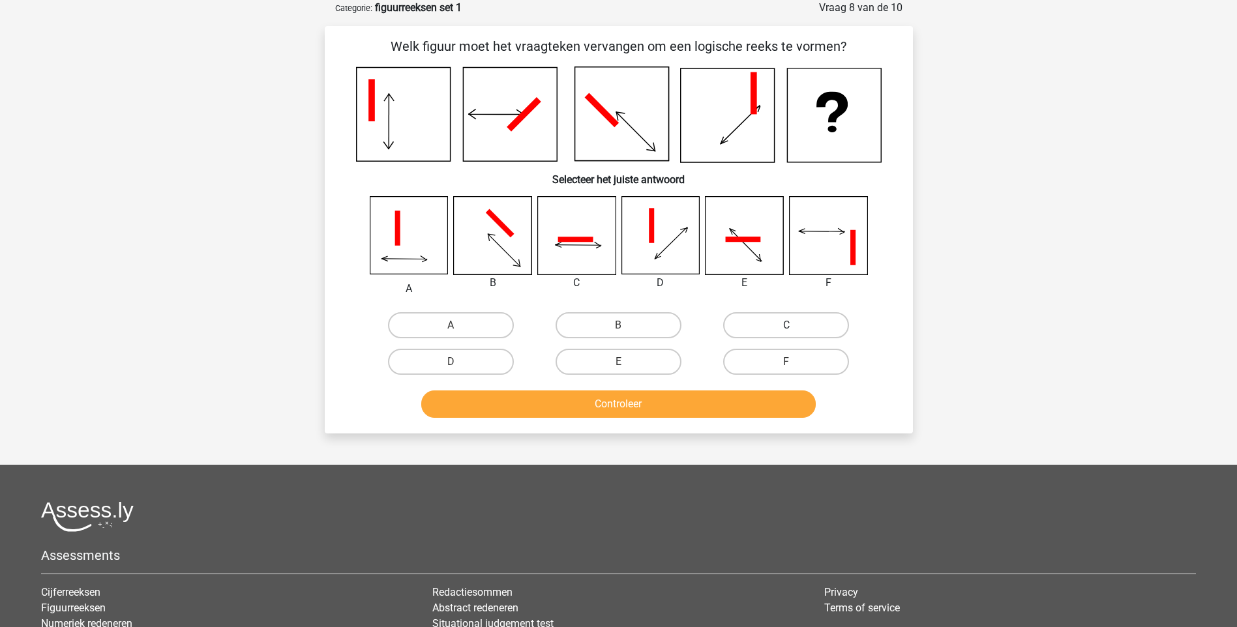
click at [764, 327] on label "C" at bounding box center [786, 325] width 126 height 26
click at [786, 327] on input "C" at bounding box center [790, 329] width 8 height 8
radio input "true"
click at [633, 407] on button "Controleer" at bounding box center [618, 404] width 395 height 27
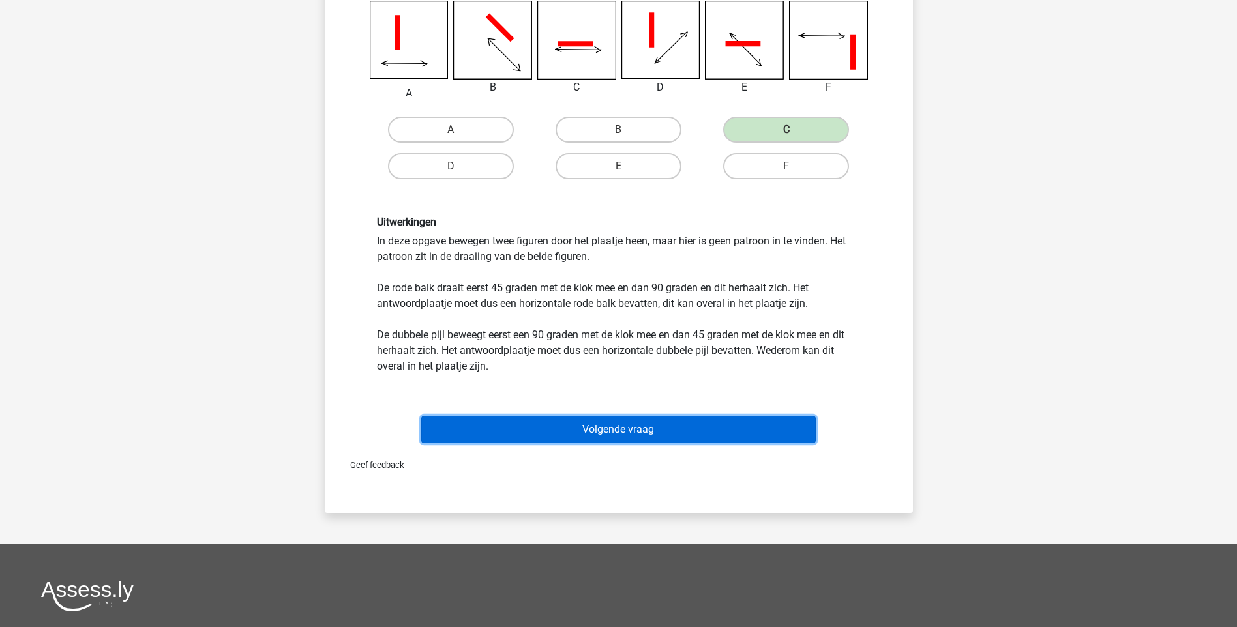
click at [642, 437] on button "Volgende vraag" at bounding box center [618, 429] width 395 height 27
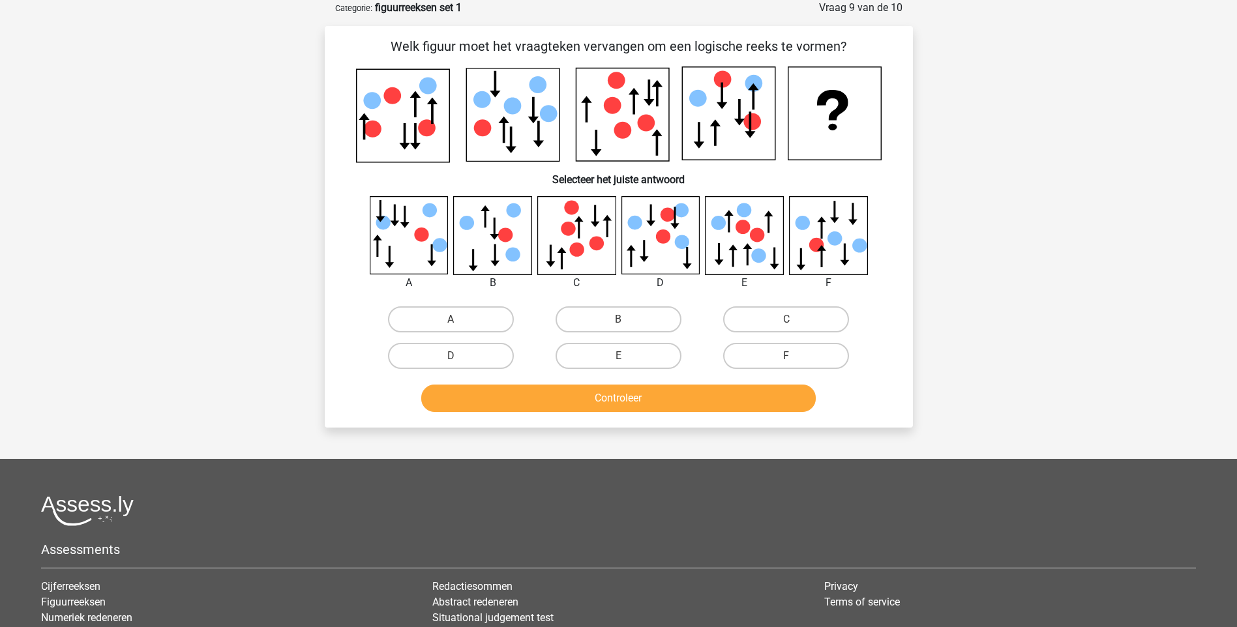
click at [794, 358] on input "F" at bounding box center [790, 360] width 8 height 8
radio input "true"
click at [704, 394] on button "Controleer" at bounding box center [618, 398] width 395 height 27
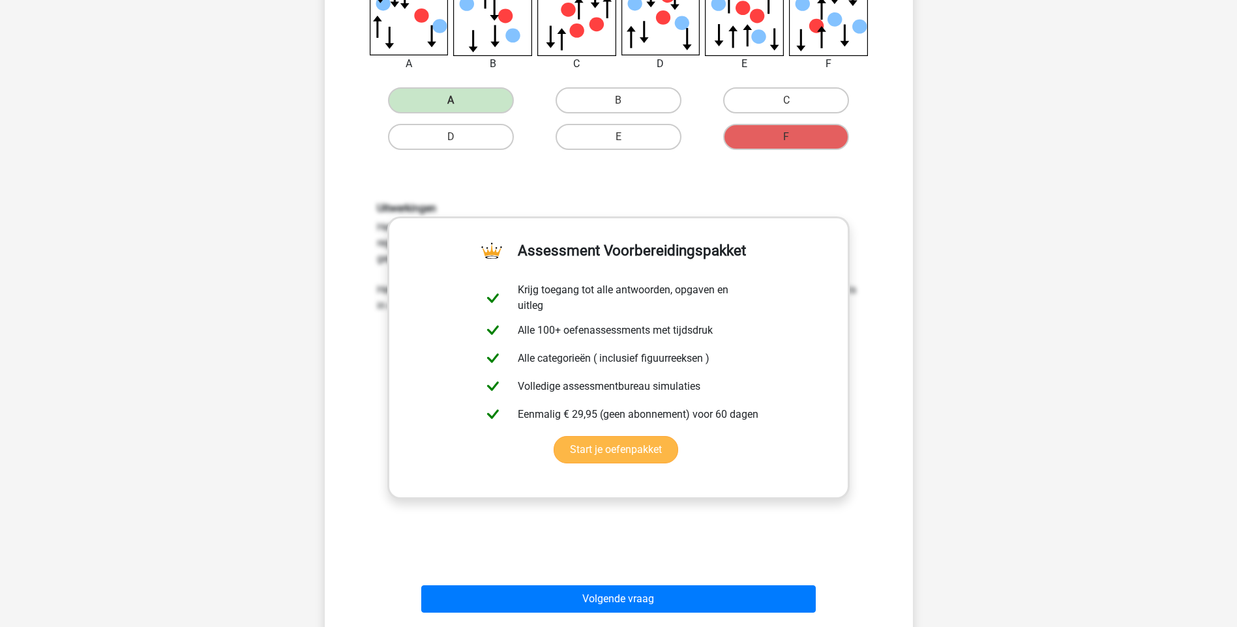
scroll to position [326, 0]
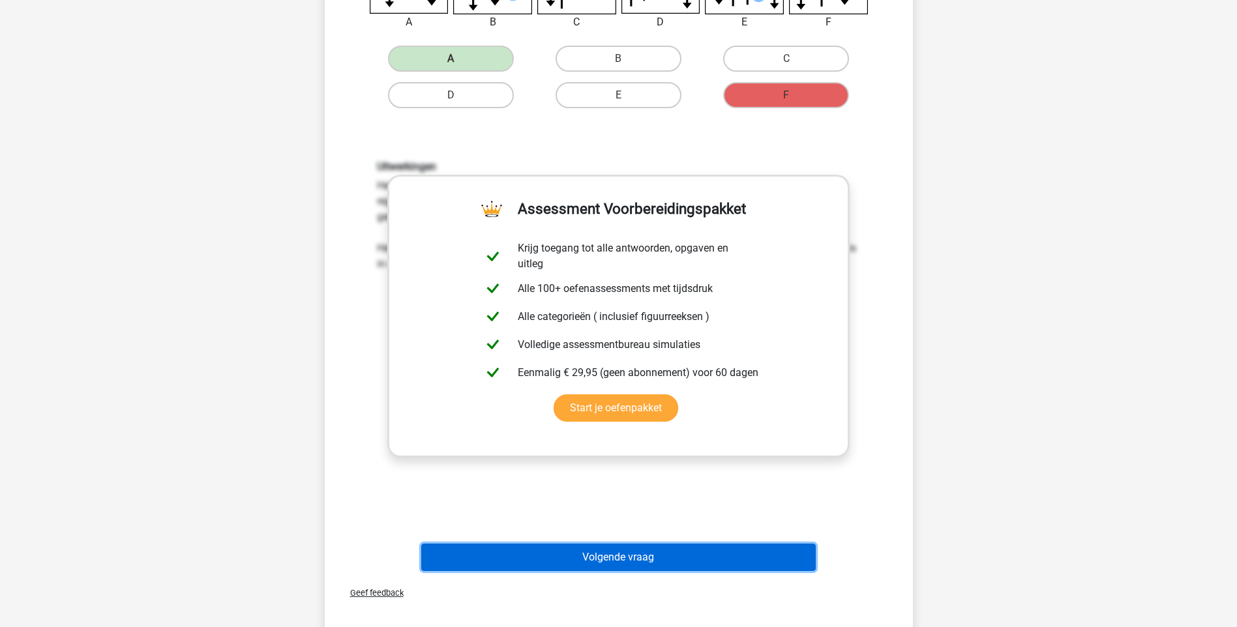
click at [614, 561] on button "Volgende vraag" at bounding box center [618, 557] width 395 height 27
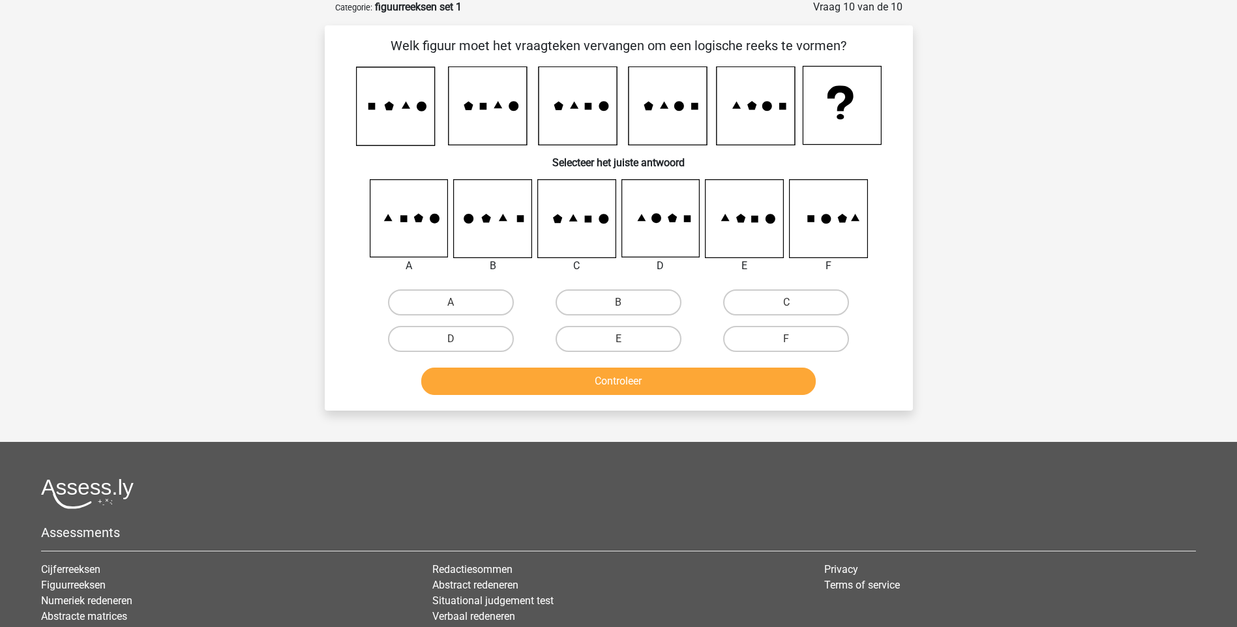
scroll to position [65, 0]
click at [655, 336] on label "E" at bounding box center [619, 340] width 126 height 26
click at [627, 340] on input "E" at bounding box center [622, 344] width 8 height 8
radio input "true"
click at [629, 374] on button "Controleer" at bounding box center [618, 381] width 395 height 27
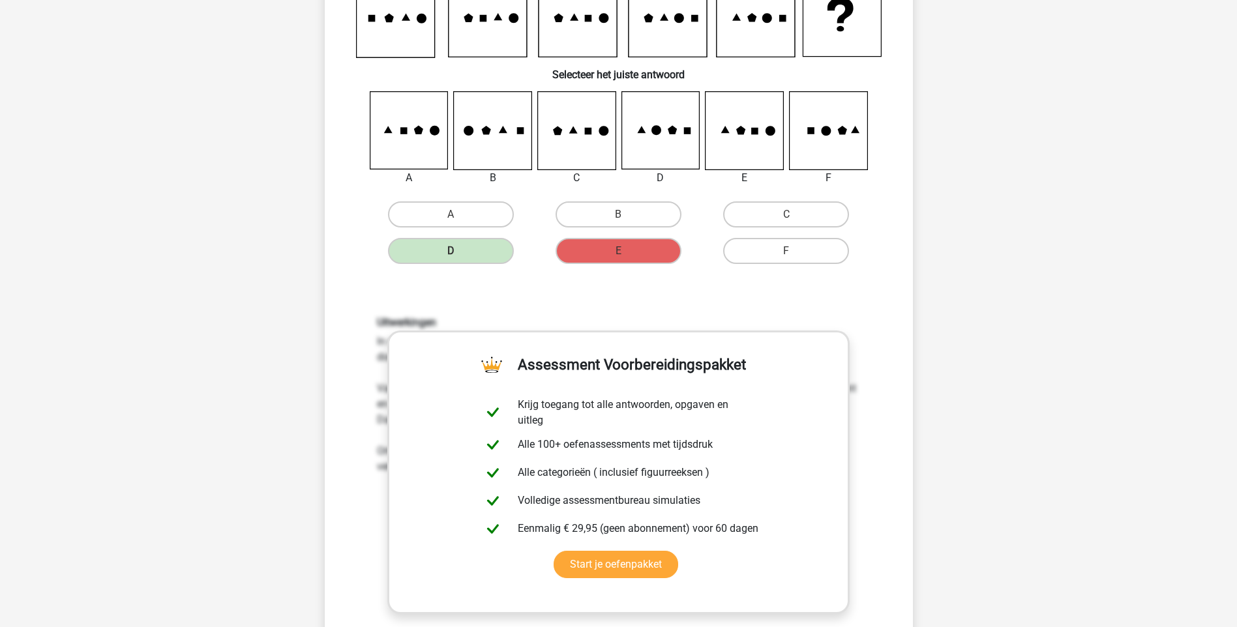
scroll to position [391, 0]
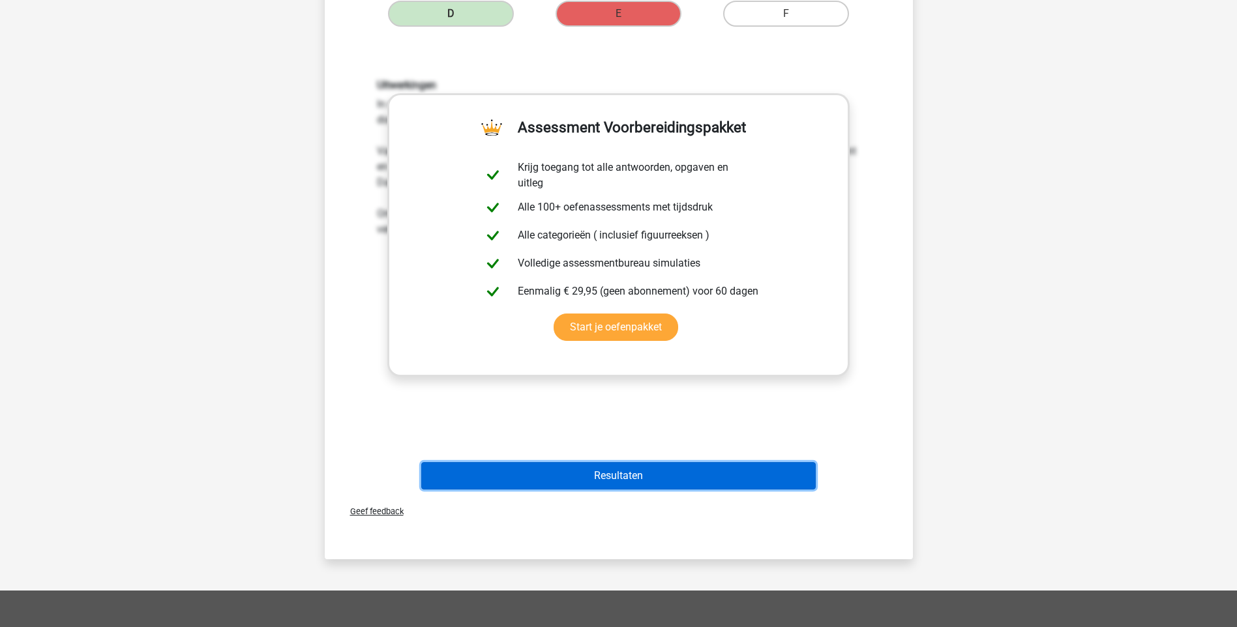
click at [611, 480] on button "Resultaten" at bounding box center [618, 475] width 395 height 27
click at [608, 477] on button "Resultaten" at bounding box center [618, 475] width 395 height 27
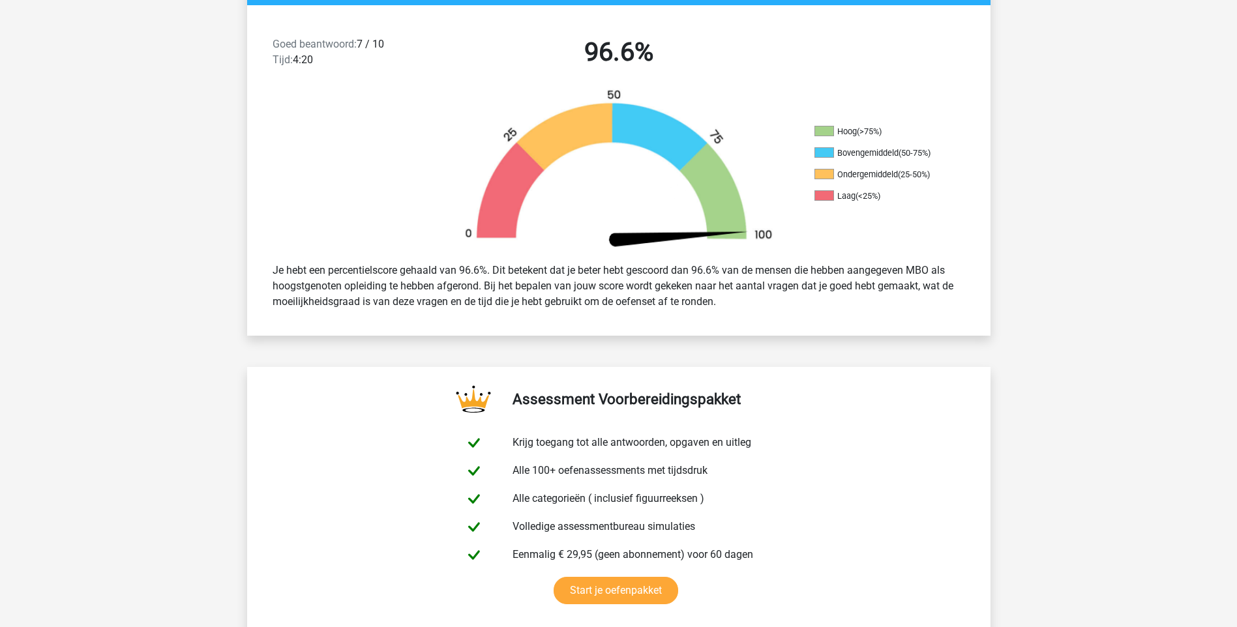
scroll to position [326, 0]
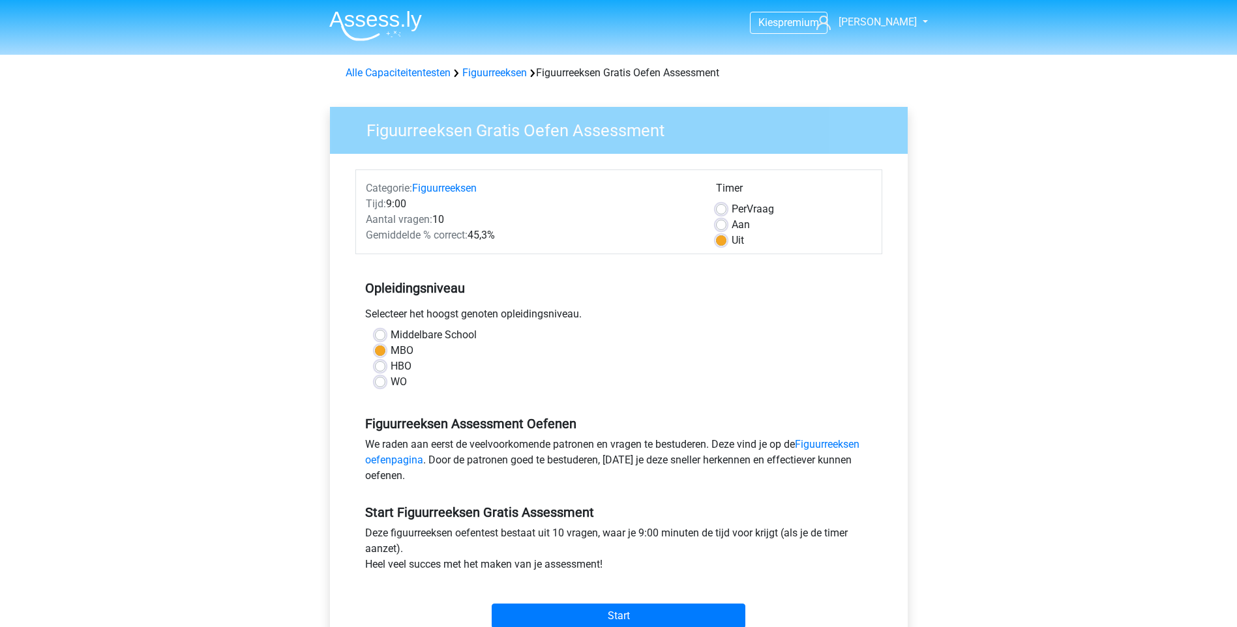
scroll to position [130, 0]
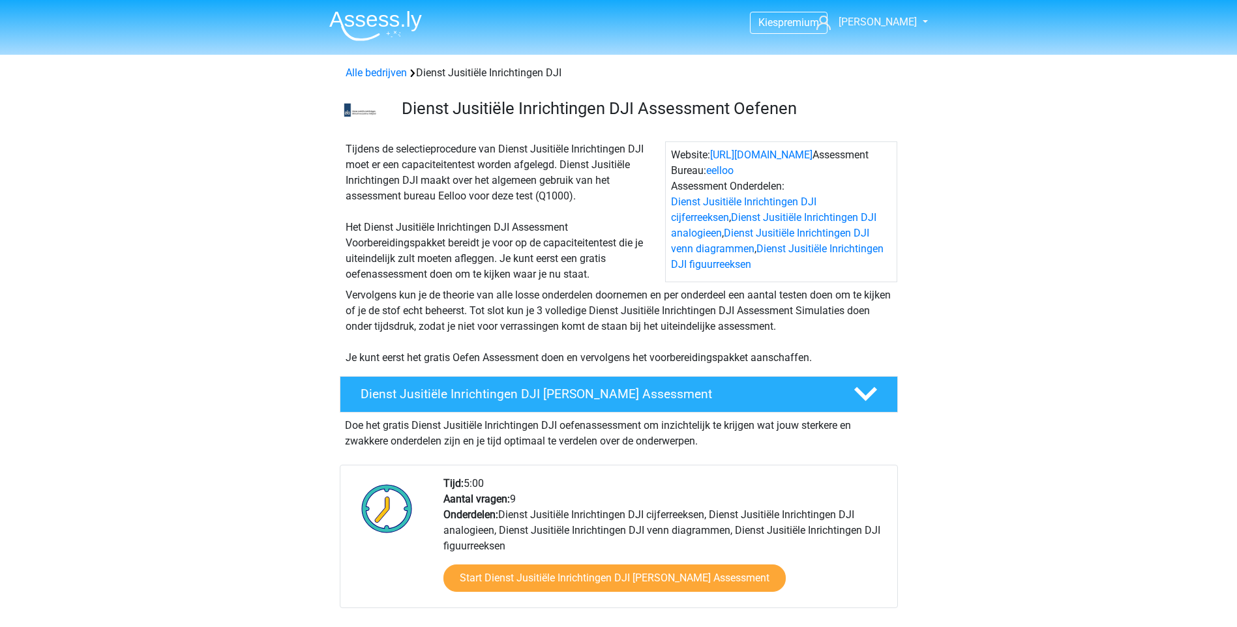
scroll to position [1109, 0]
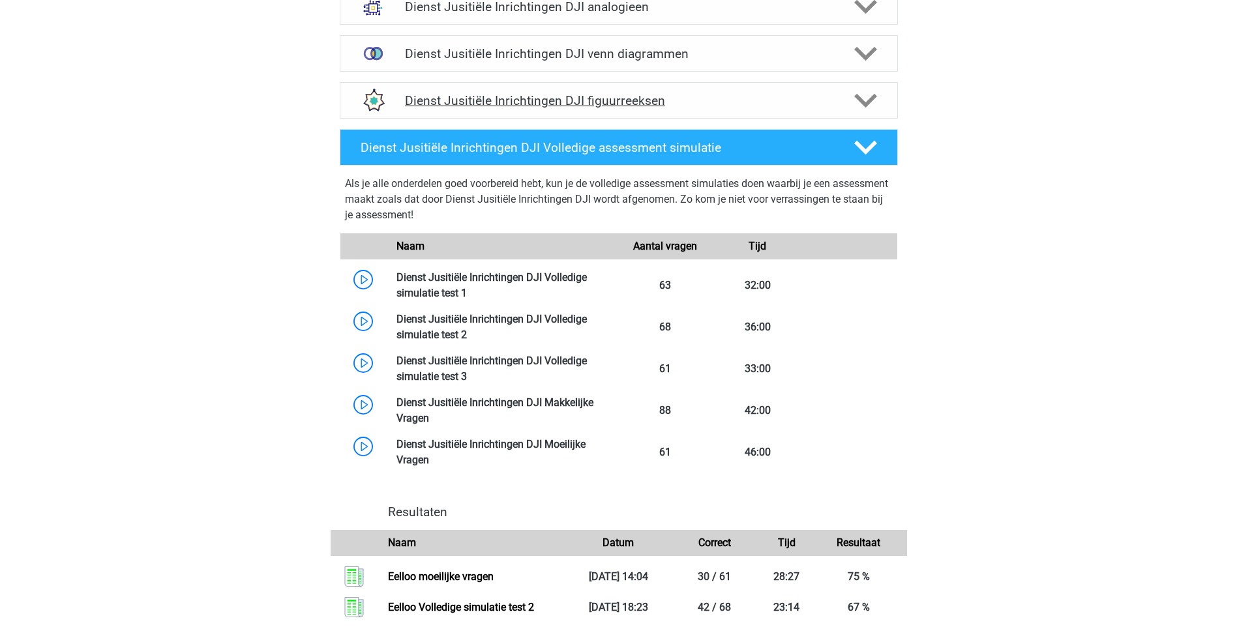
click at [585, 103] on h4 "Dienst Jusitiële Inrichtingen DJI figuurreeksen" at bounding box center [618, 100] width 427 height 15
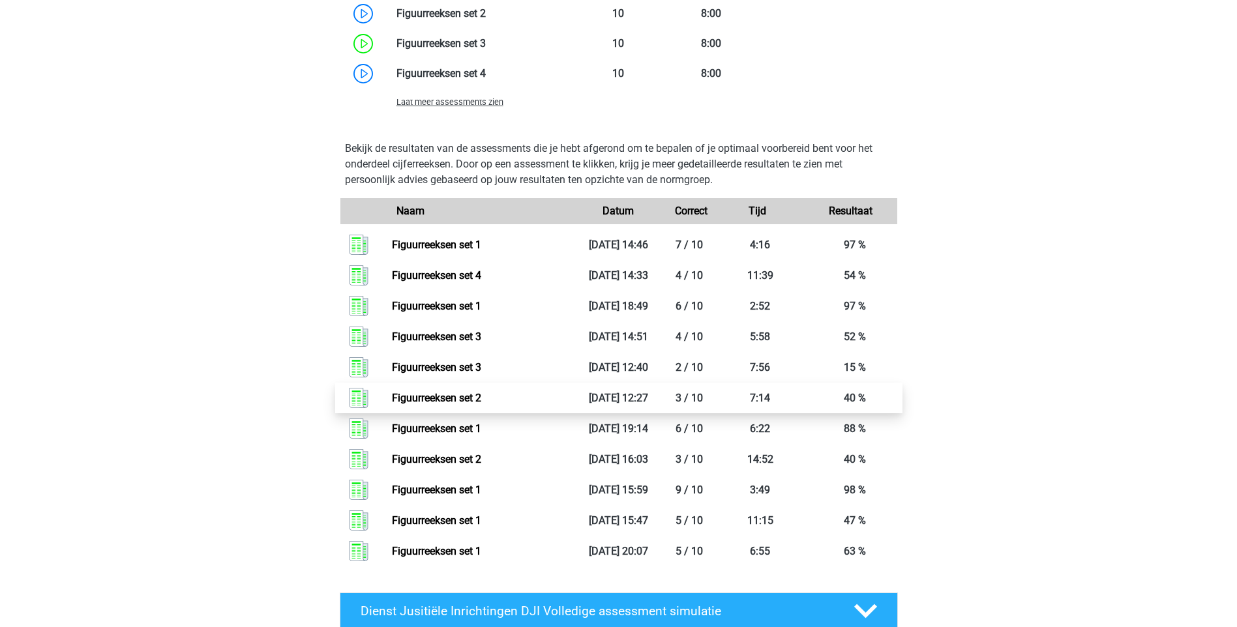
scroll to position [1435, 0]
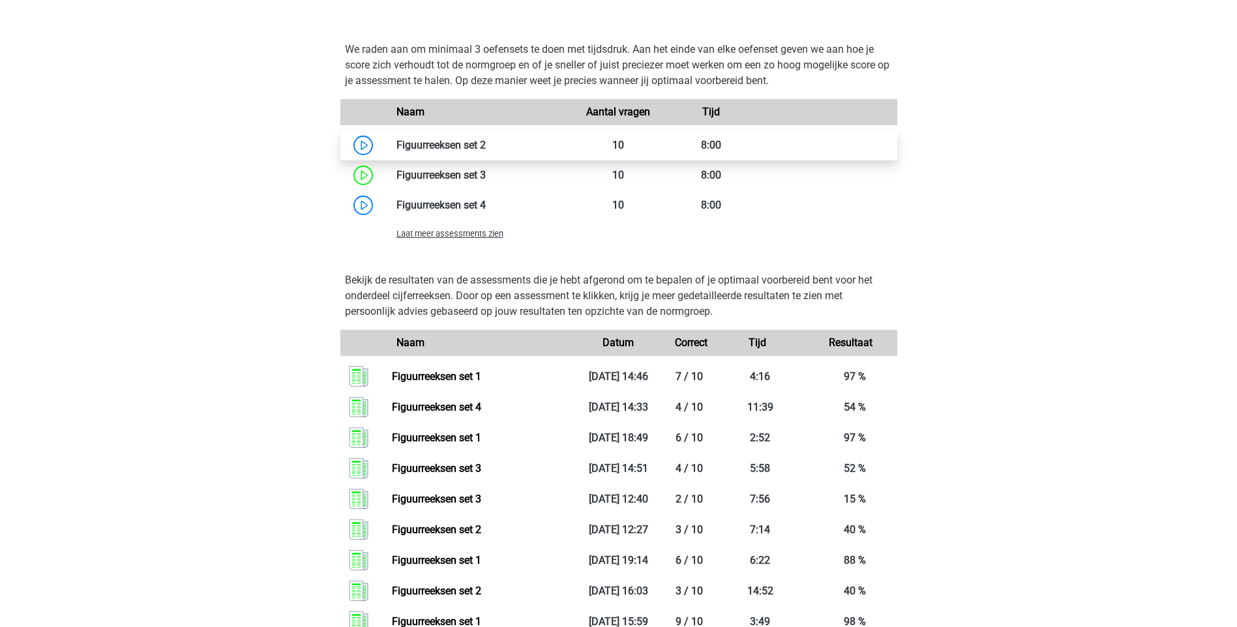
click at [486, 149] on link at bounding box center [486, 145] width 0 height 12
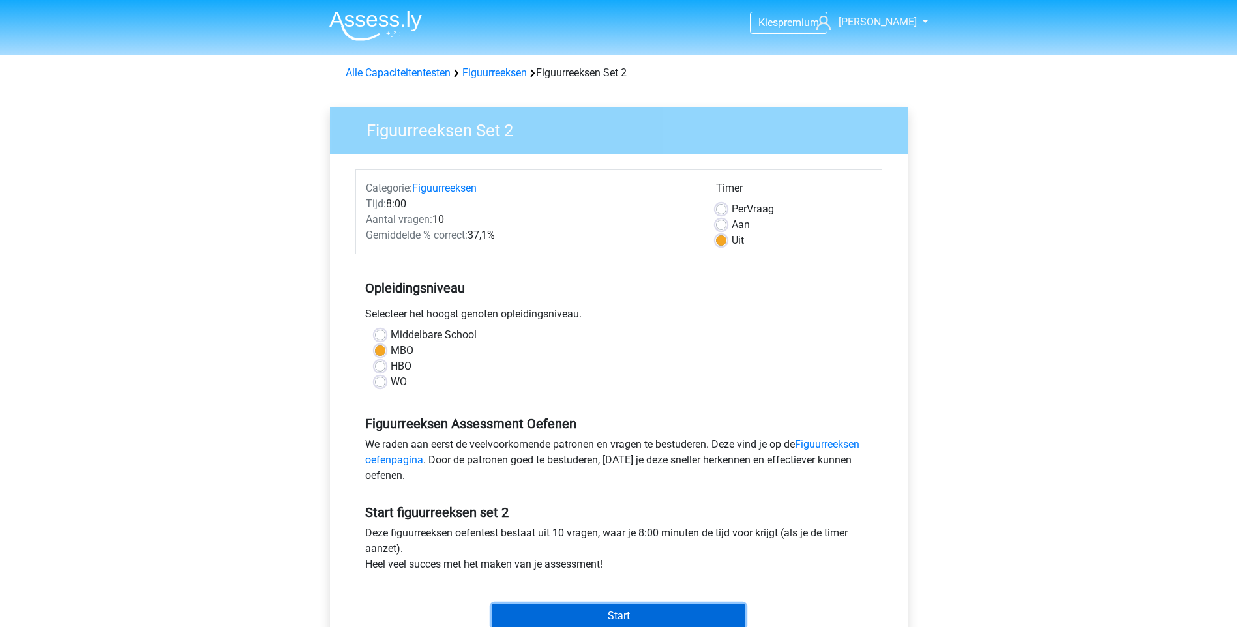
click at [631, 613] on input "Start" at bounding box center [619, 616] width 254 height 25
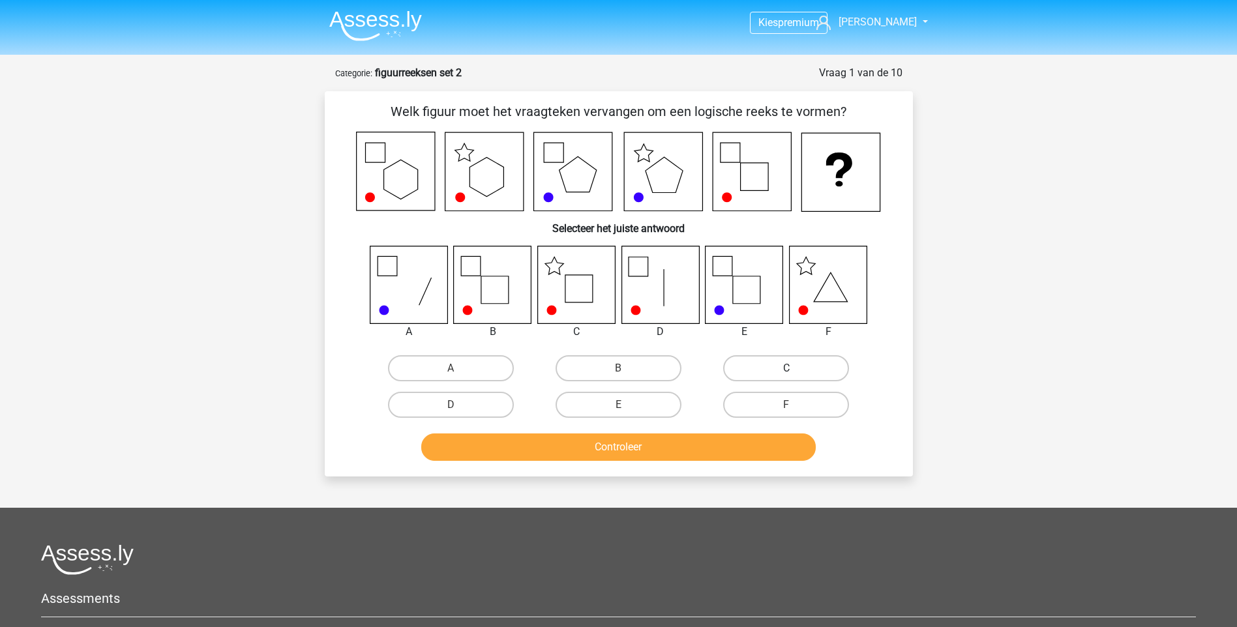
click at [771, 369] on label "C" at bounding box center [786, 368] width 126 height 26
click at [786, 369] on input "C" at bounding box center [790, 372] width 8 height 8
radio input "true"
click at [614, 447] on button "Controleer" at bounding box center [618, 447] width 395 height 27
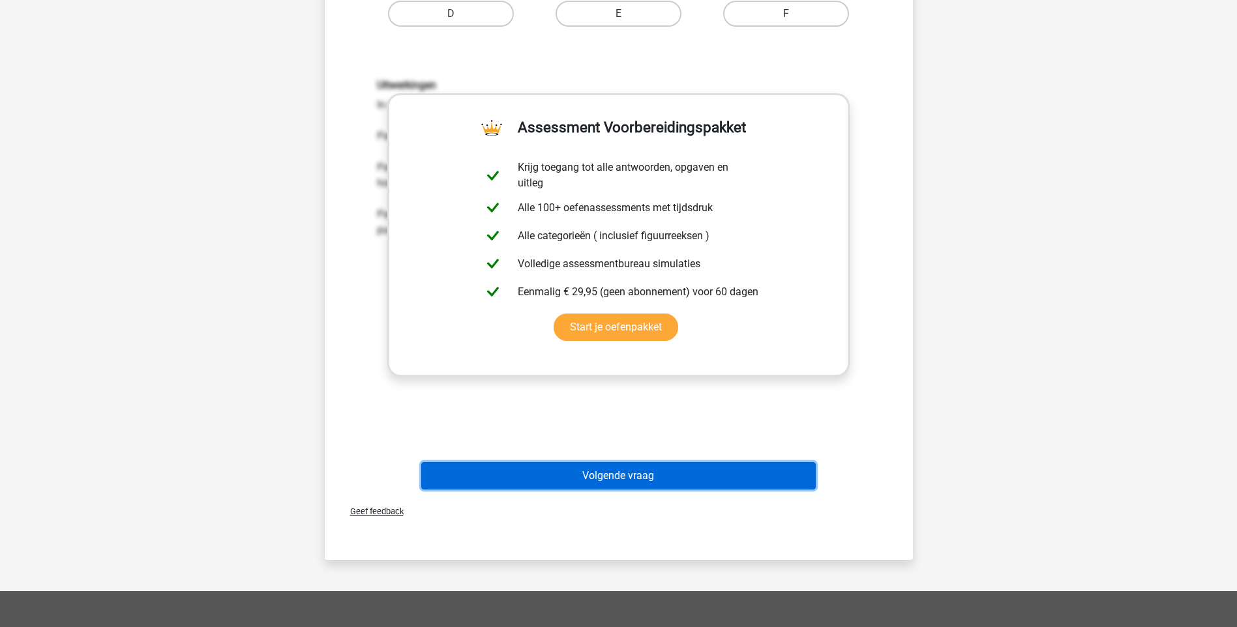
click at [613, 477] on button "Volgende vraag" at bounding box center [618, 475] width 395 height 27
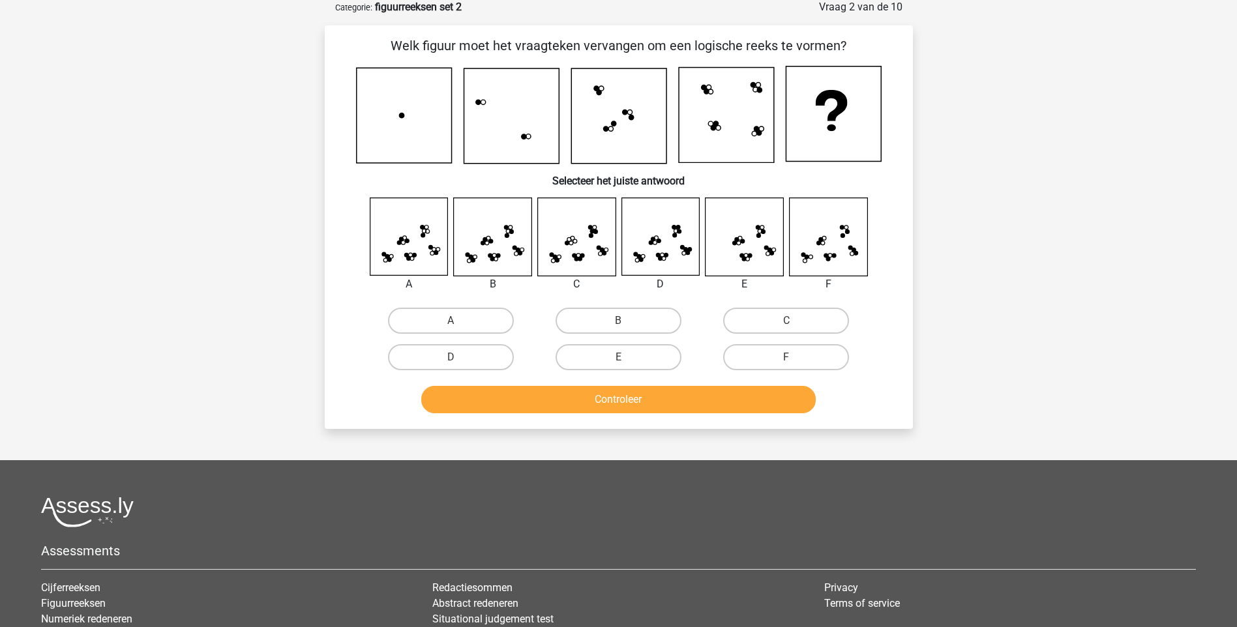
scroll to position [65, 0]
click at [603, 316] on label "B" at bounding box center [619, 321] width 126 height 26
click at [618, 321] on input "B" at bounding box center [622, 325] width 8 height 8
radio input "true"
click at [609, 387] on button "Controleer" at bounding box center [618, 400] width 395 height 27
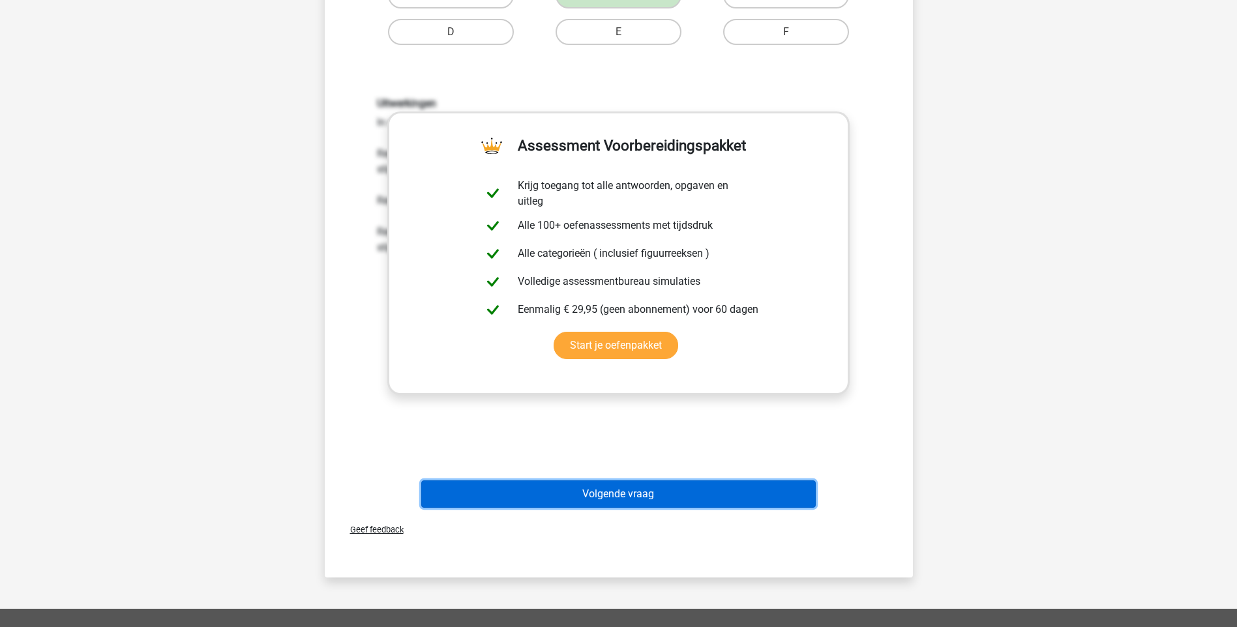
click at [606, 497] on button "Volgende vraag" at bounding box center [618, 494] width 395 height 27
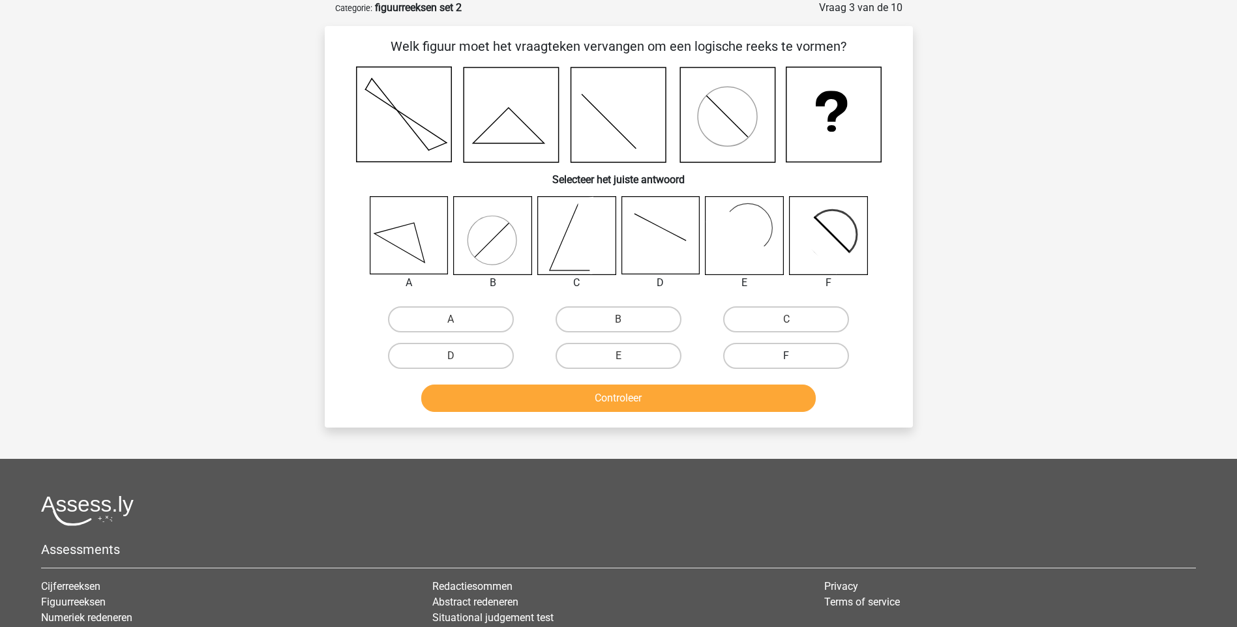
click at [787, 352] on label "F" at bounding box center [786, 356] width 126 height 26
click at [787, 356] on input "F" at bounding box center [790, 360] width 8 height 8
radio input "true"
click at [675, 403] on button "Controleer" at bounding box center [618, 398] width 395 height 27
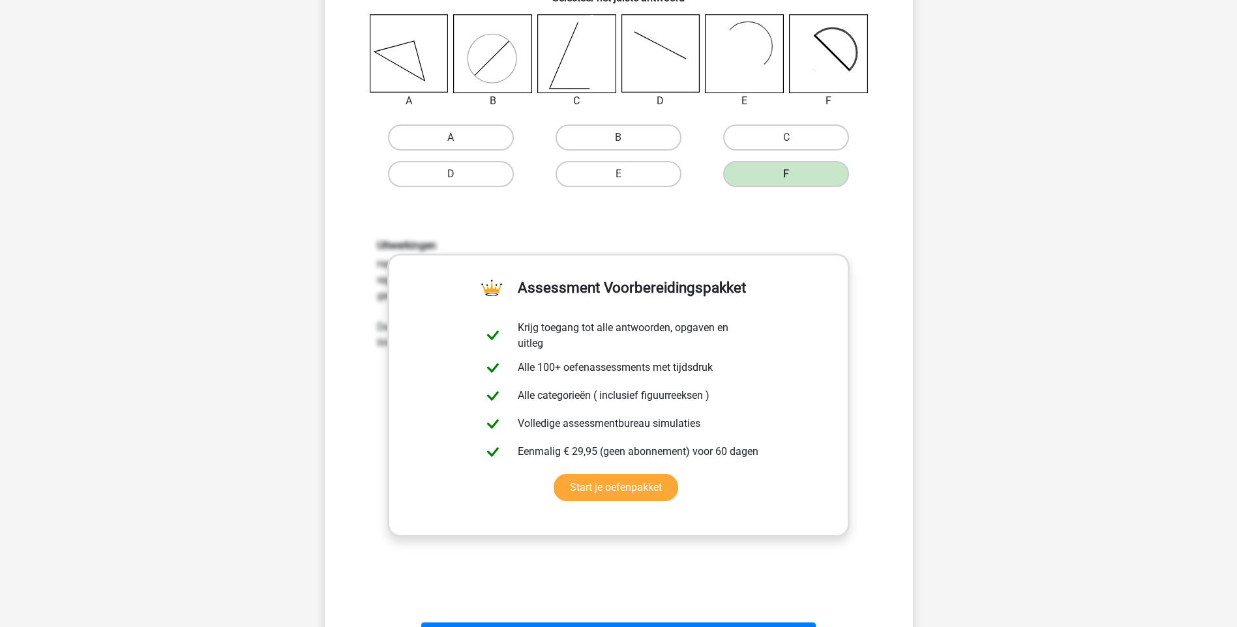
scroll to position [391, 0]
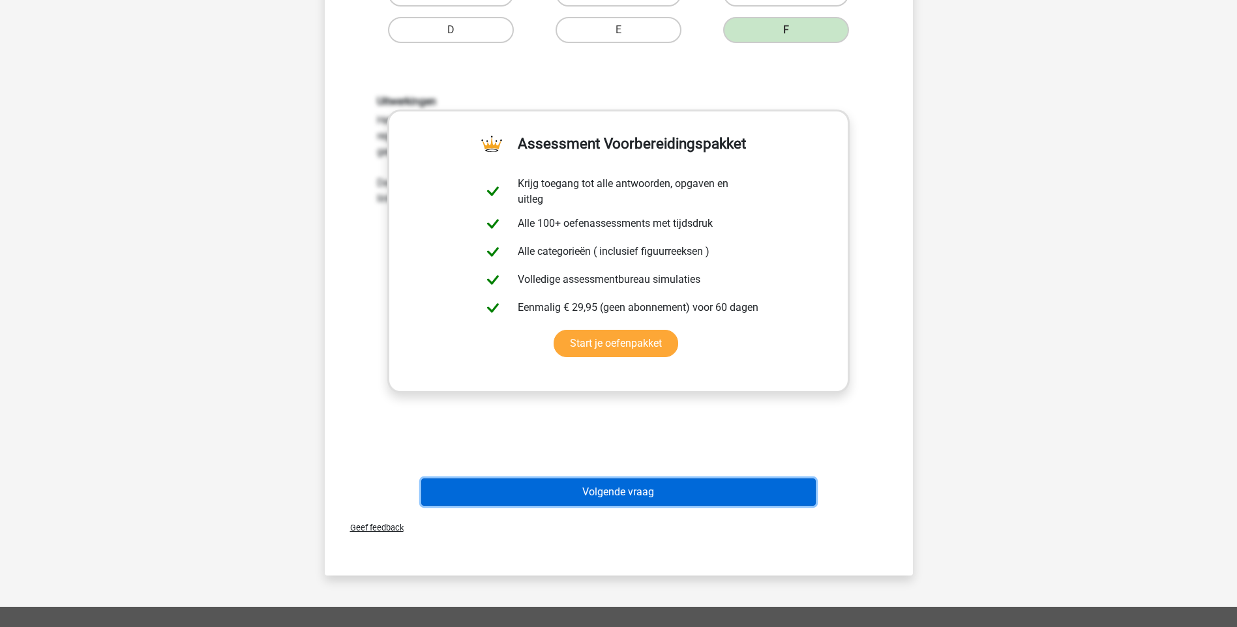
click at [635, 494] on button "Volgende vraag" at bounding box center [618, 492] width 395 height 27
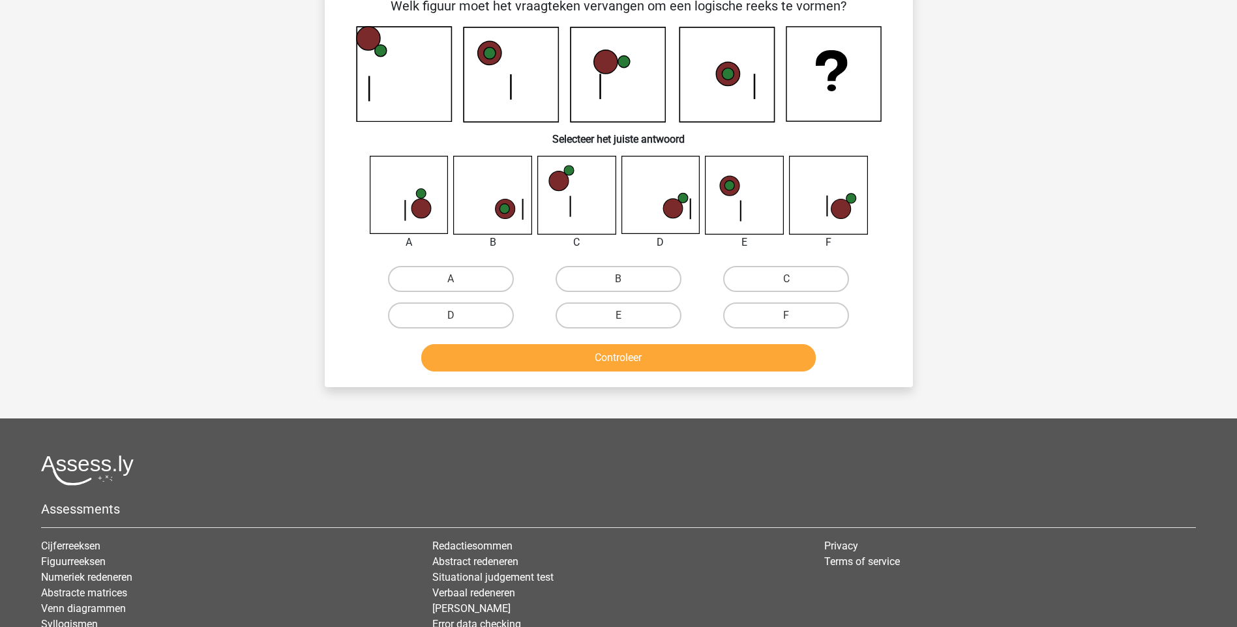
scroll to position [65, 0]
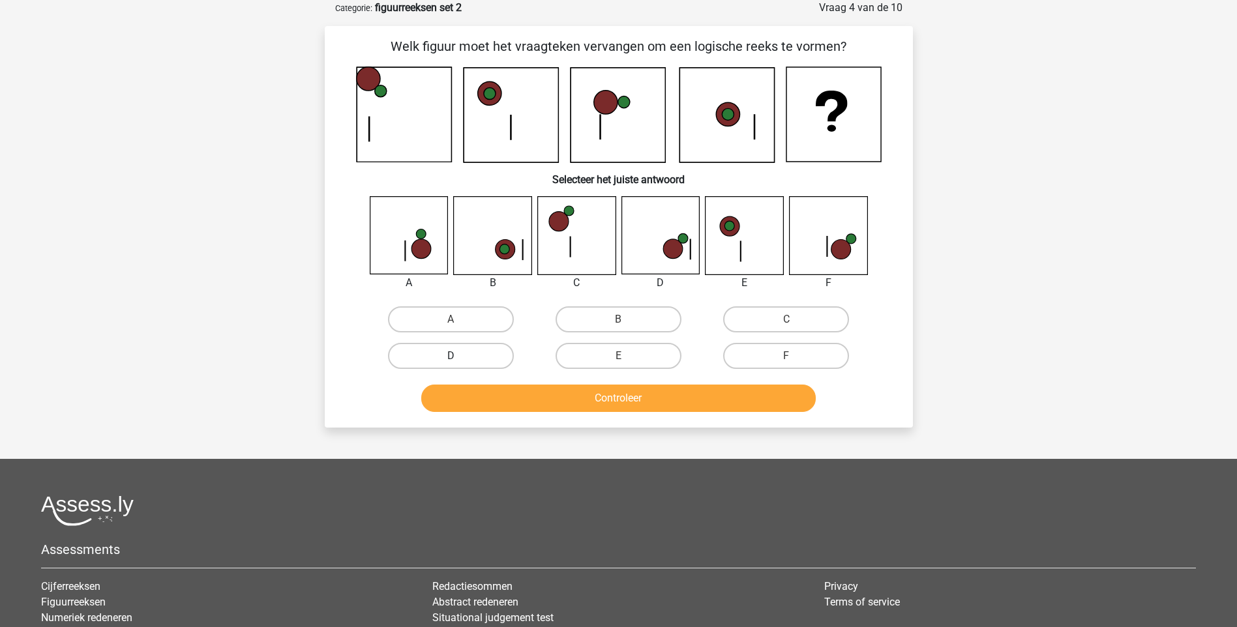
click at [481, 357] on label "D" at bounding box center [451, 356] width 126 height 26
click at [459, 357] on input "D" at bounding box center [455, 360] width 8 height 8
radio input "true"
click at [636, 402] on button "Controleer" at bounding box center [618, 398] width 395 height 27
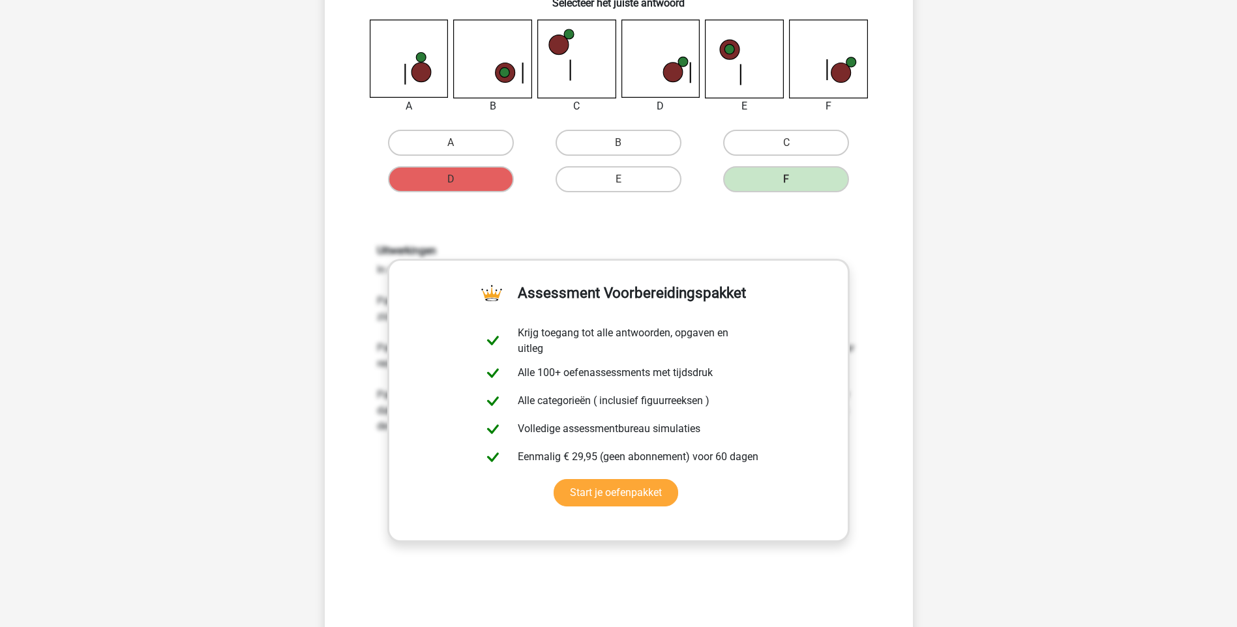
scroll to position [261, 0]
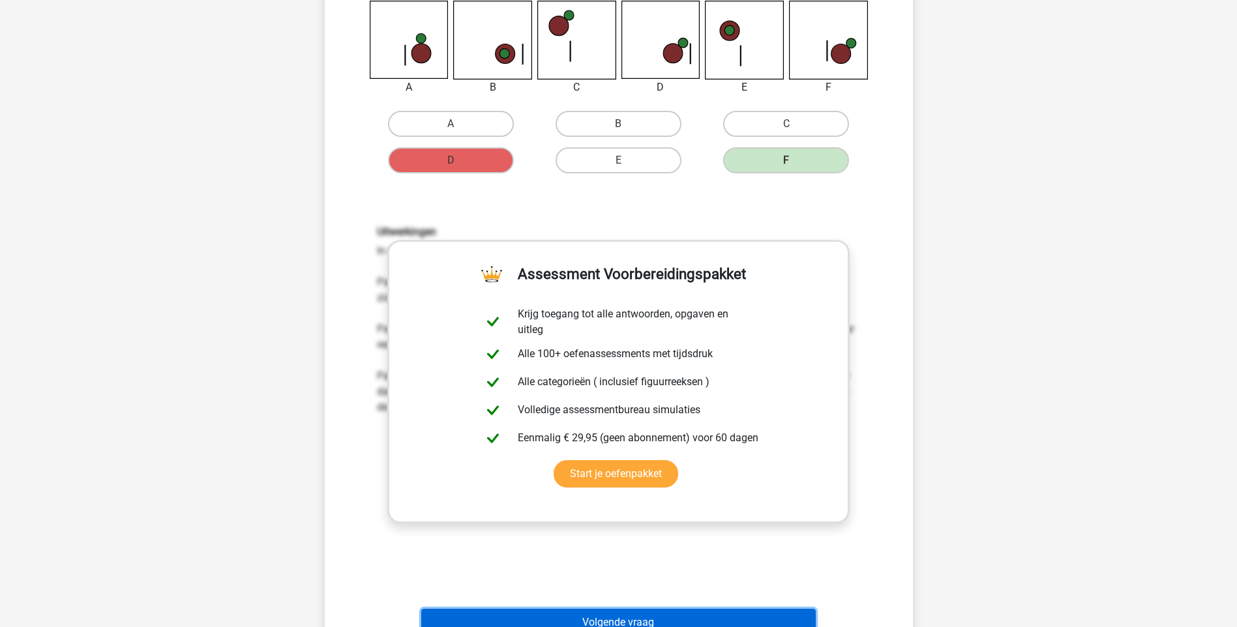
click at [630, 618] on button "Volgende vraag" at bounding box center [618, 622] width 395 height 27
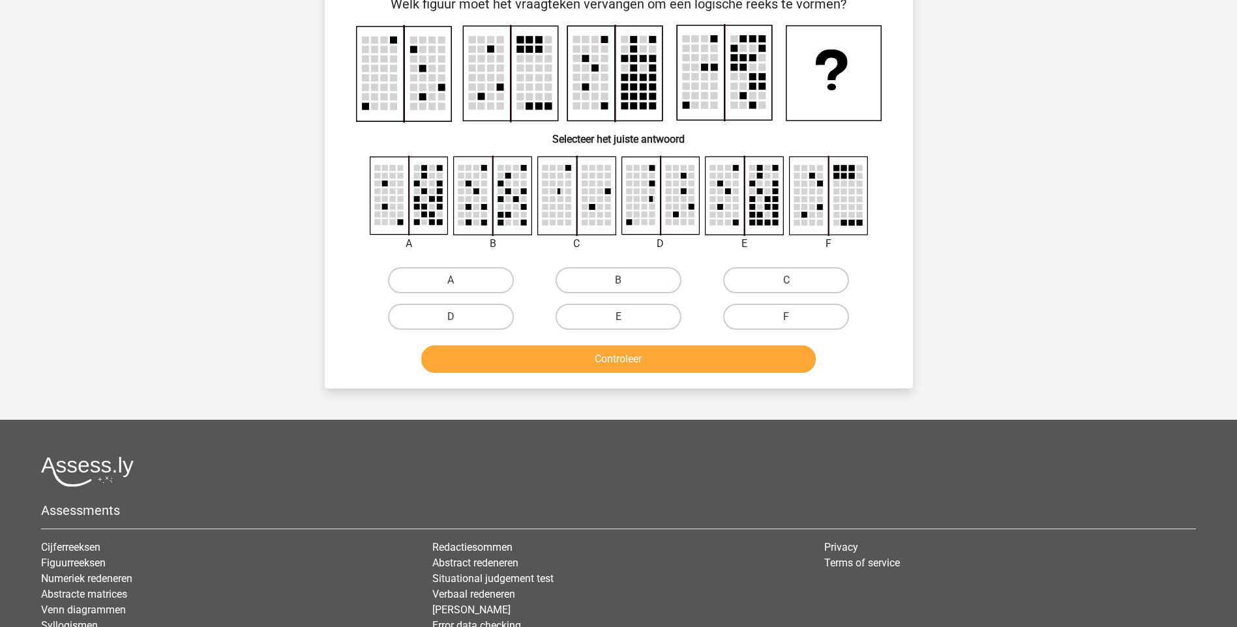
scroll to position [65, 0]
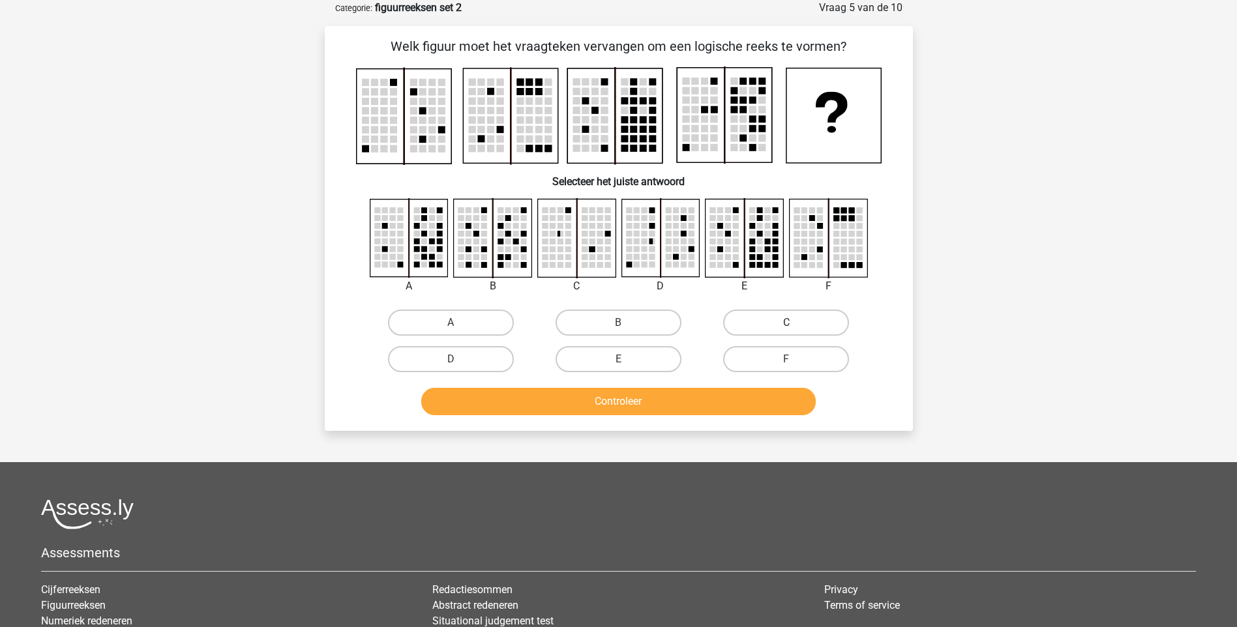
click at [835, 325] on label "C" at bounding box center [786, 323] width 126 height 26
click at [795, 325] on input "C" at bounding box center [790, 327] width 8 height 8
radio input "true"
click at [591, 405] on button "Controleer" at bounding box center [618, 401] width 395 height 27
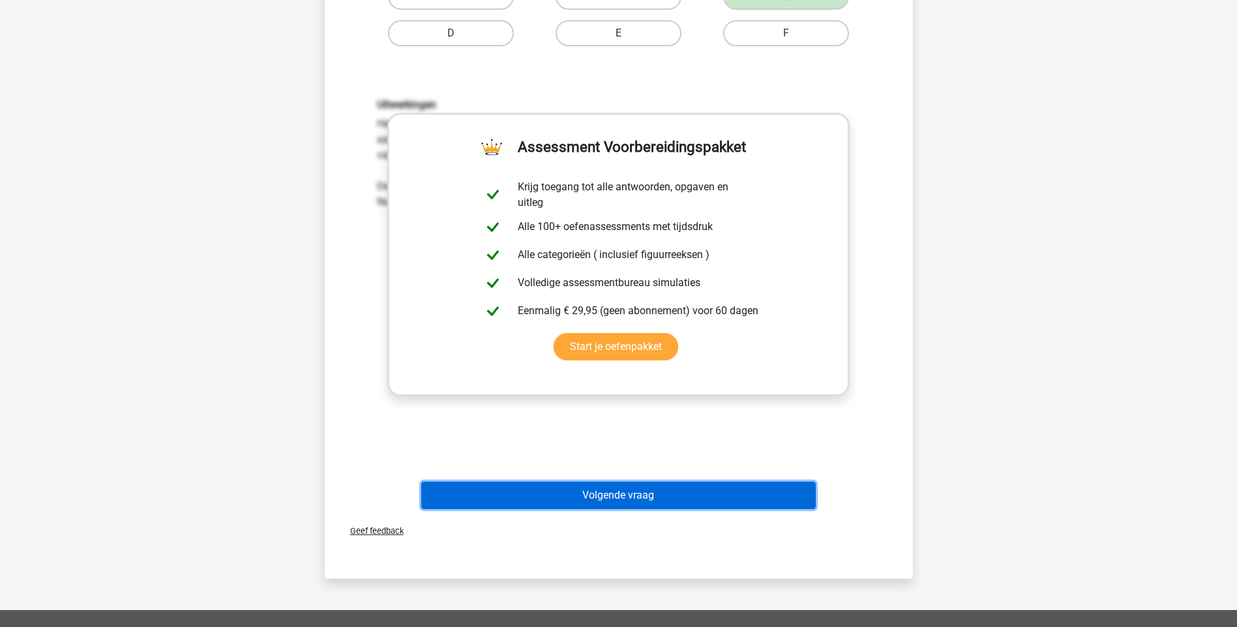
click at [627, 489] on button "Volgende vraag" at bounding box center [618, 495] width 395 height 27
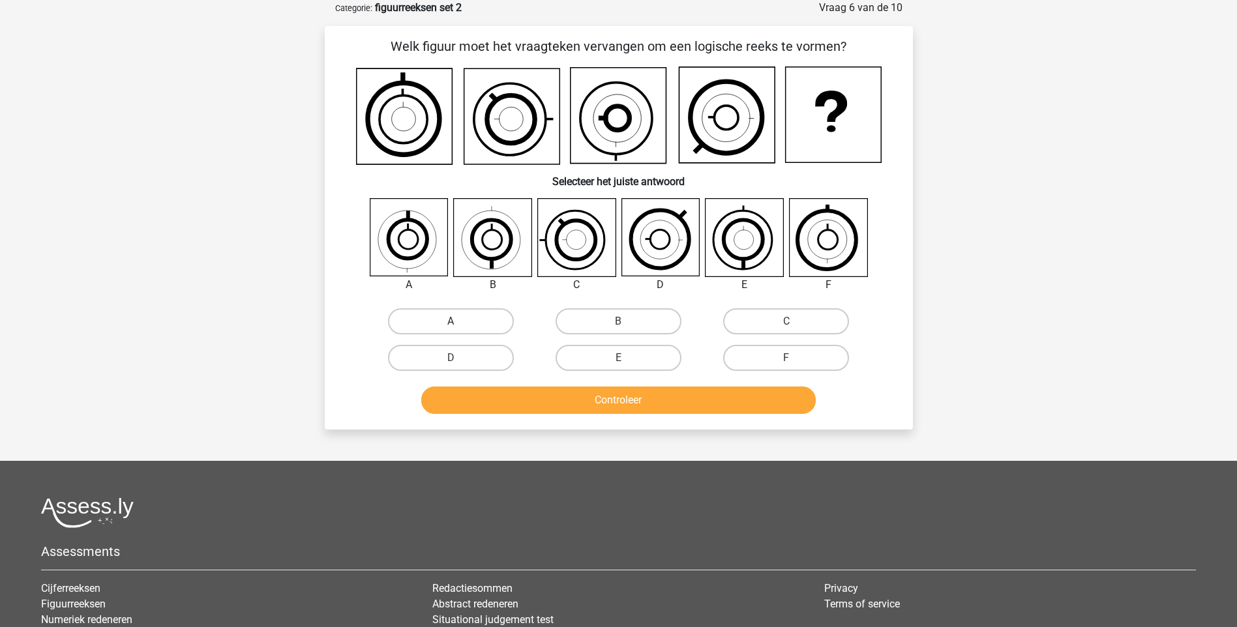
click at [438, 323] on label "A" at bounding box center [451, 321] width 126 height 26
click at [451, 323] on input "A" at bounding box center [455, 325] width 8 height 8
radio input "true"
click at [632, 404] on button "Controleer" at bounding box center [618, 400] width 395 height 27
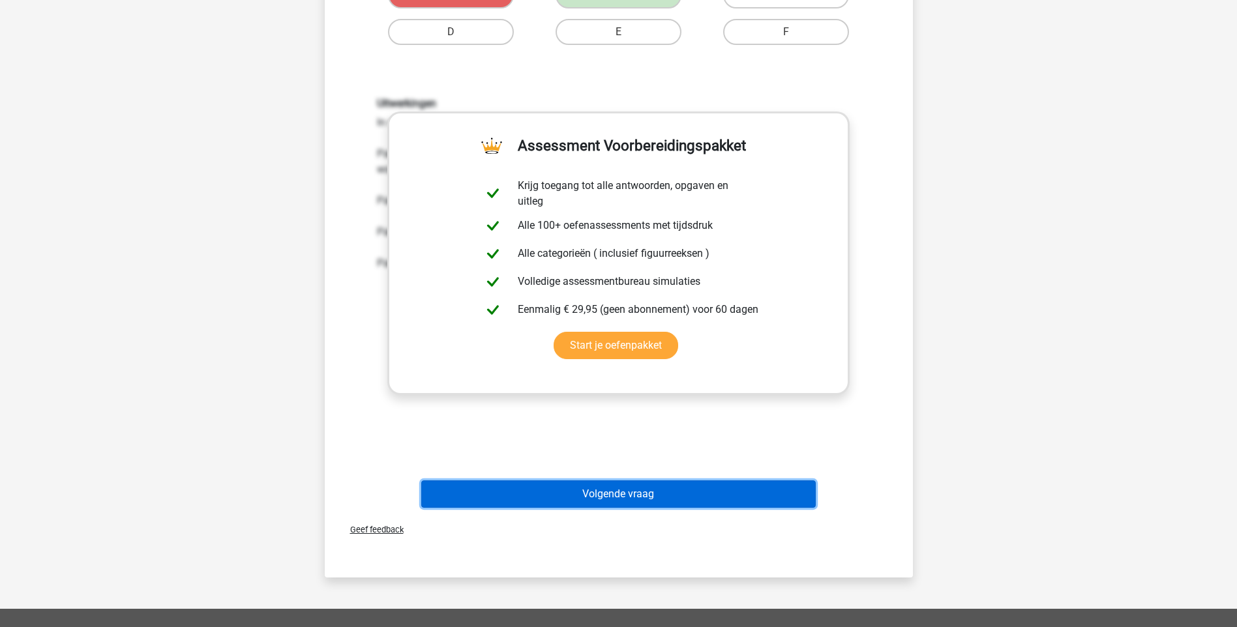
click at [655, 497] on button "Volgende vraag" at bounding box center [618, 494] width 395 height 27
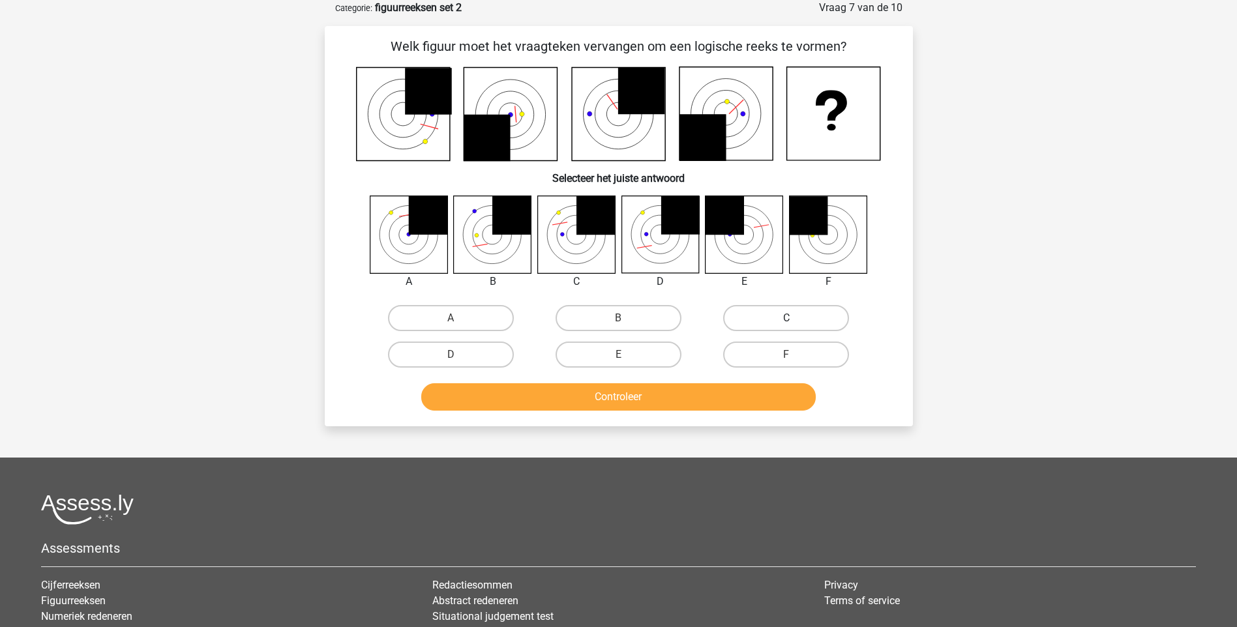
click at [786, 312] on label "C" at bounding box center [786, 318] width 126 height 26
click at [786, 318] on input "C" at bounding box center [790, 322] width 8 height 8
radio input "true"
click at [633, 398] on button "Controleer" at bounding box center [618, 396] width 395 height 27
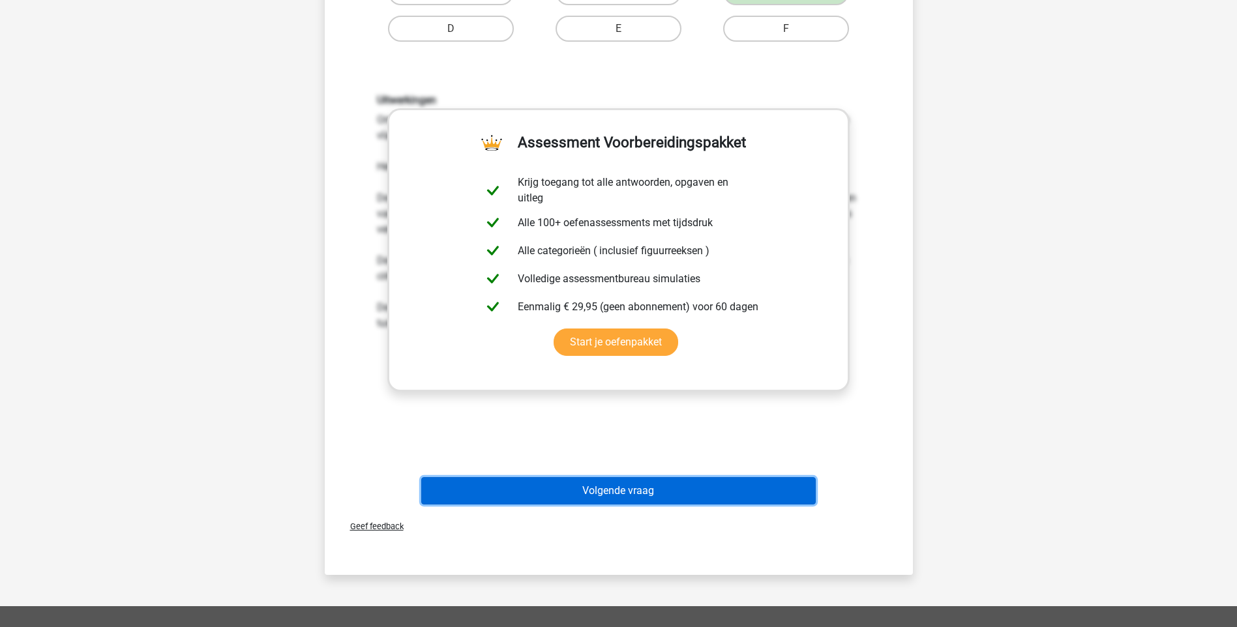
drag, startPoint x: 633, startPoint y: 490, endPoint x: 625, endPoint y: 482, distance: 11.5
click at [631, 490] on button "Volgende vraag" at bounding box center [618, 490] width 395 height 27
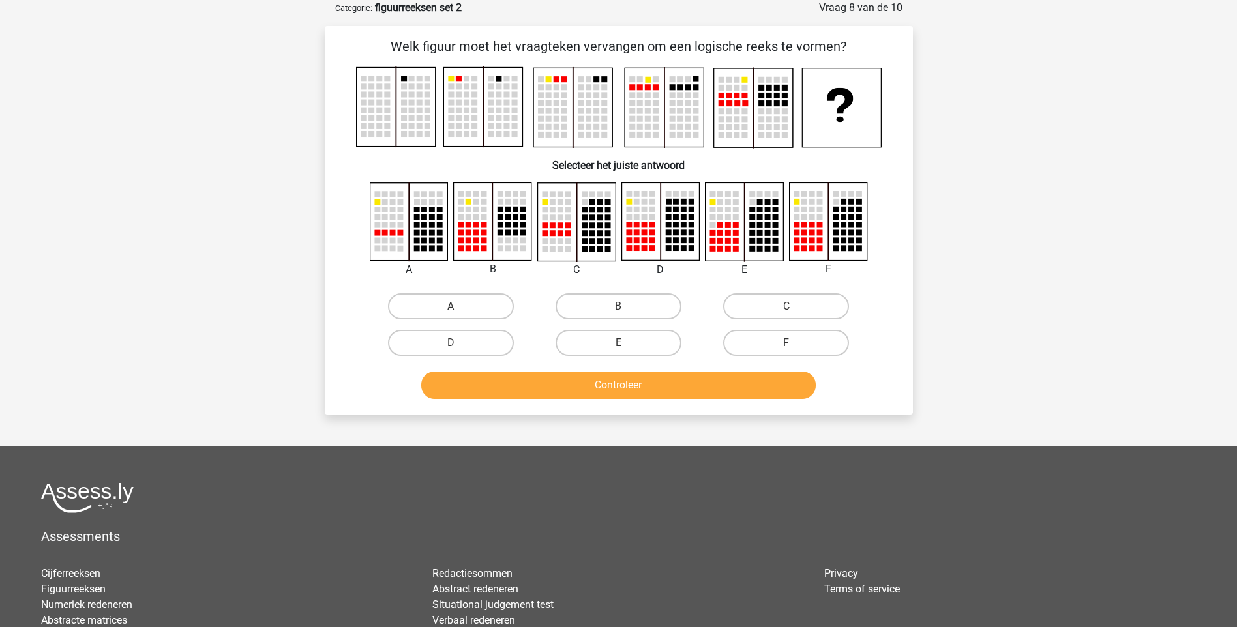
click at [794, 343] on input "F" at bounding box center [790, 347] width 8 height 8
radio input "true"
click at [732, 386] on button "Controleer" at bounding box center [618, 385] width 395 height 27
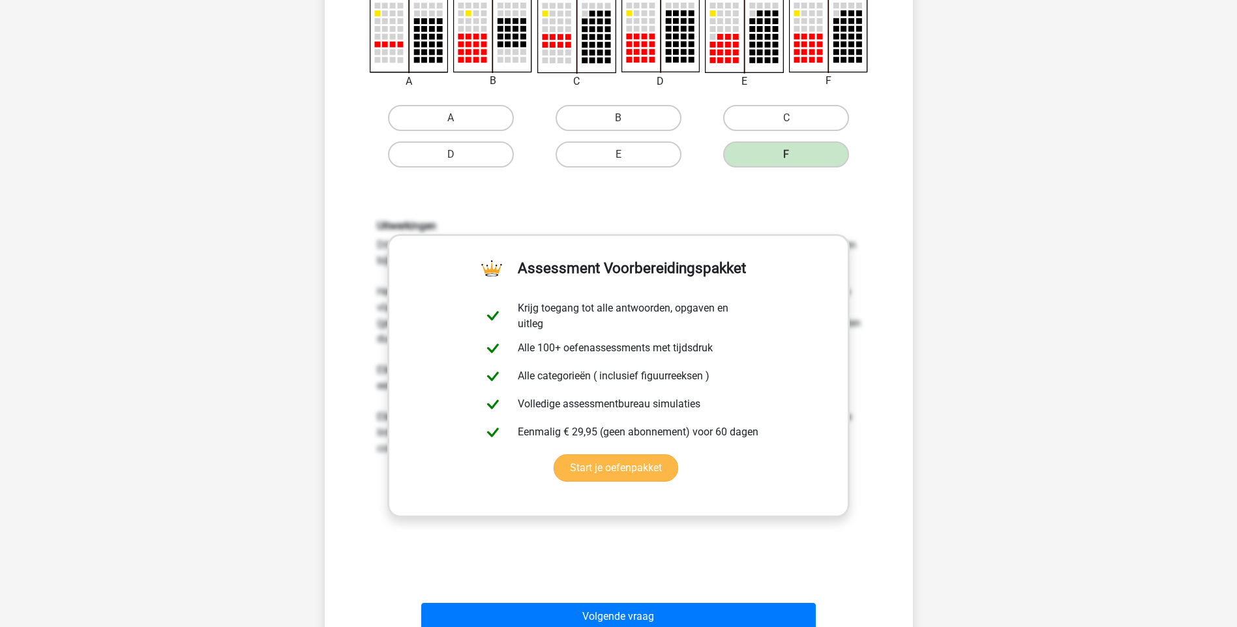
scroll to position [261, 0]
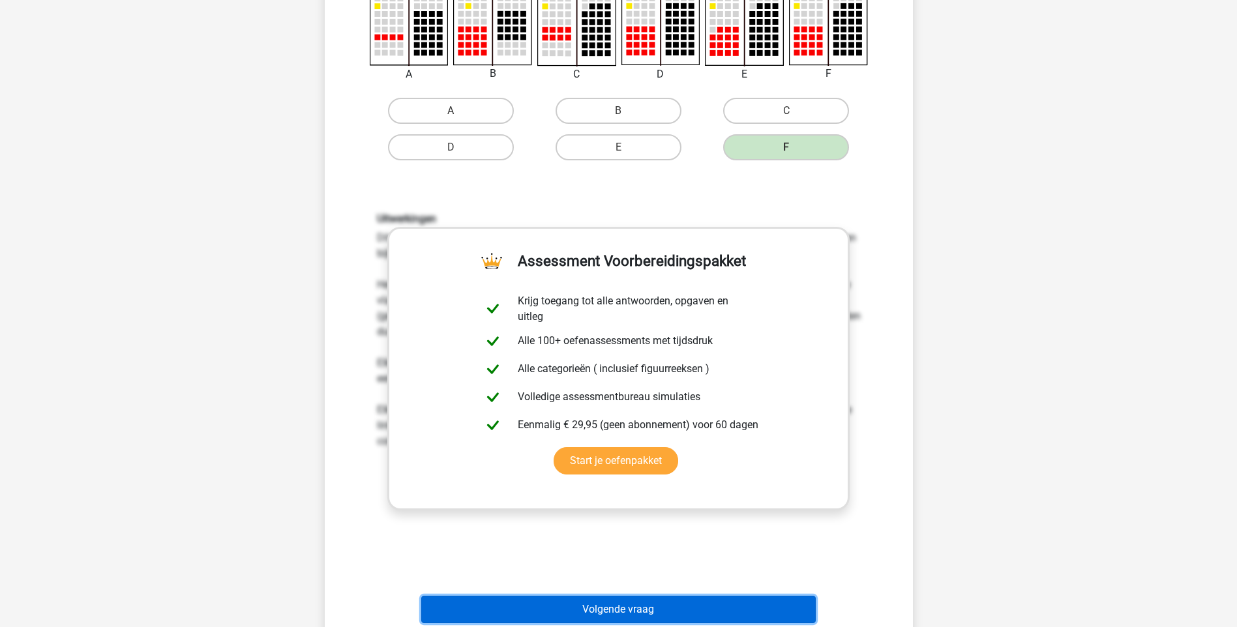
click at [642, 612] on button "Volgende vraag" at bounding box center [618, 609] width 395 height 27
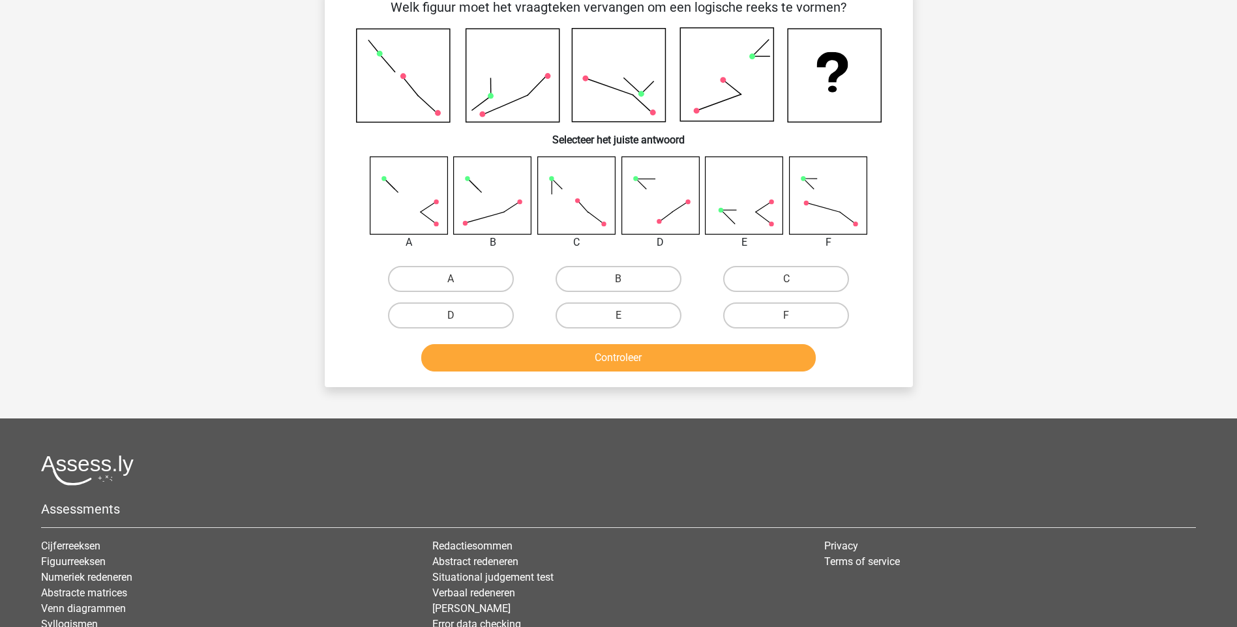
scroll to position [65, 0]
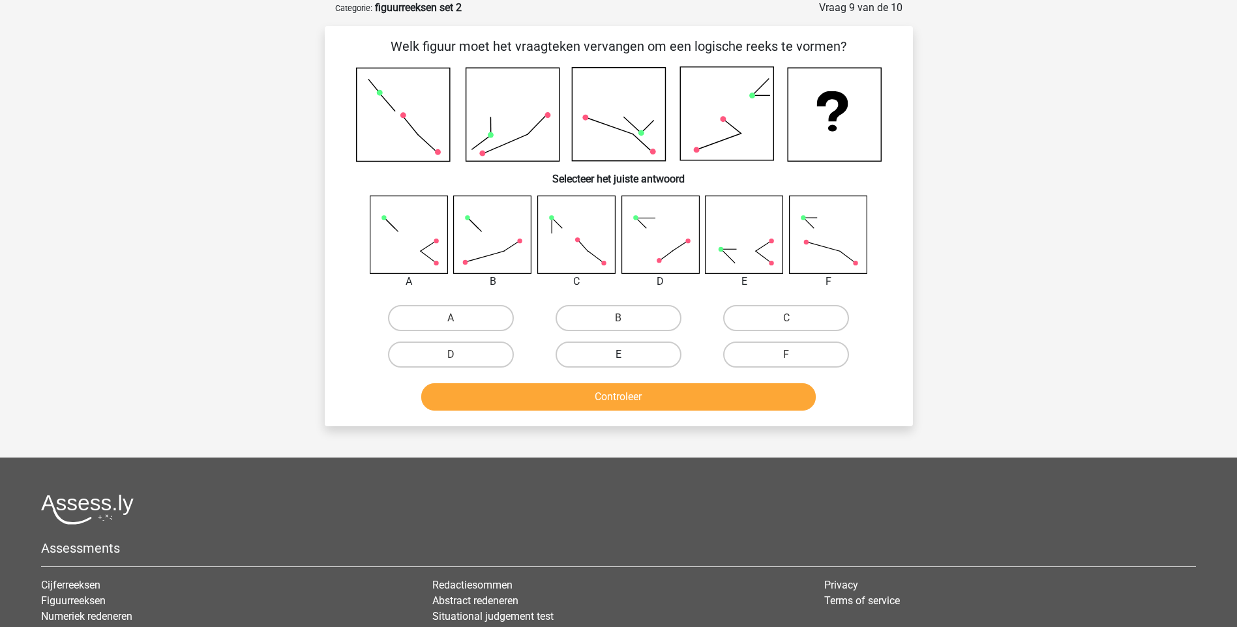
click at [610, 350] on label "E" at bounding box center [619, 355] width 126 height 26
click at [618, 355] on input "E" at bounding box center [622, 359] width 8 height 8
radio input "true"
click at [636, 402] on button "Controleer" at bounding box center [618, 396] width 395 height 27
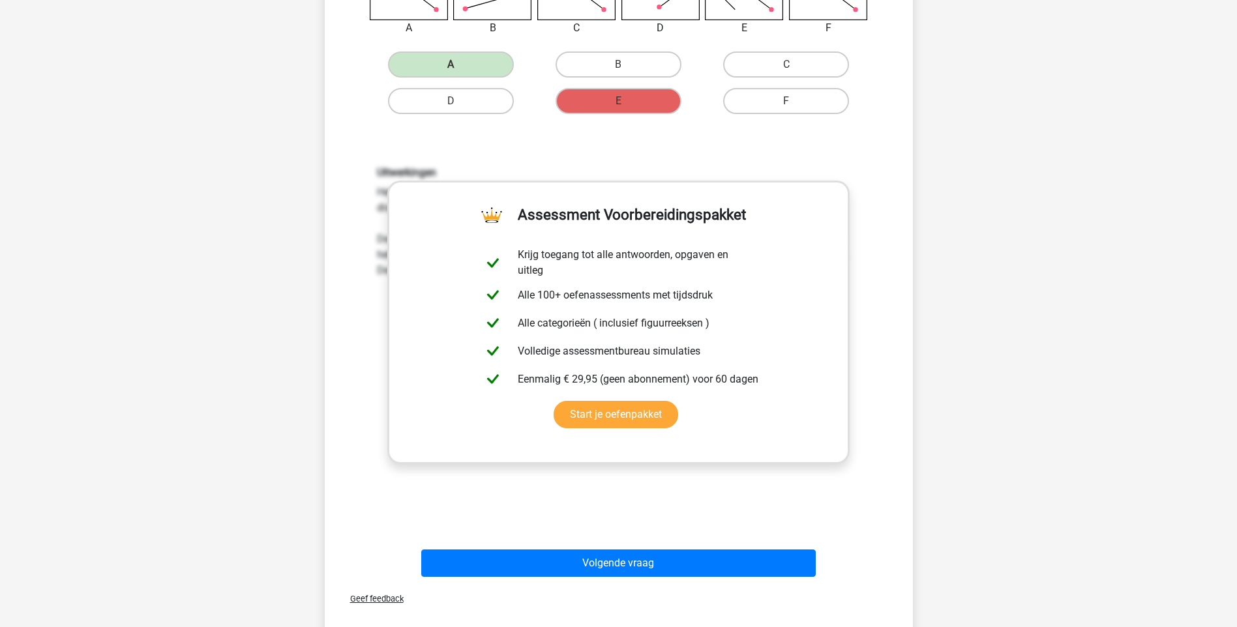
scroll to position [326, 0]
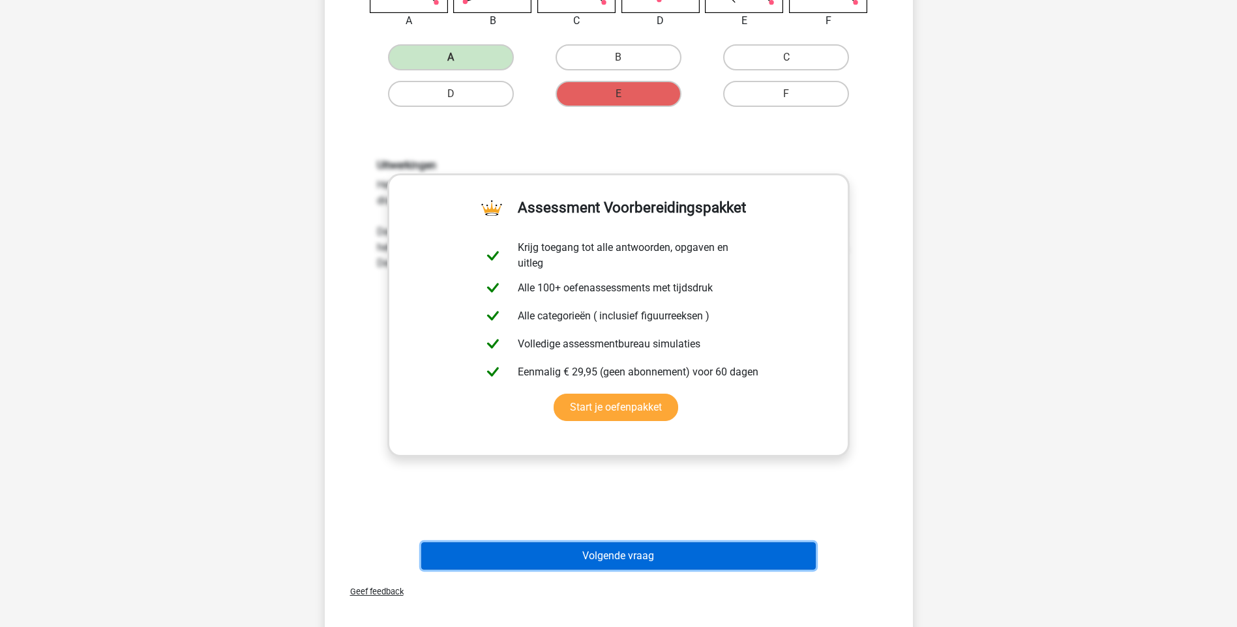
click at [615, 554] on button "Volgende vraag" at bounding box center [618, 556] width 395 height 27
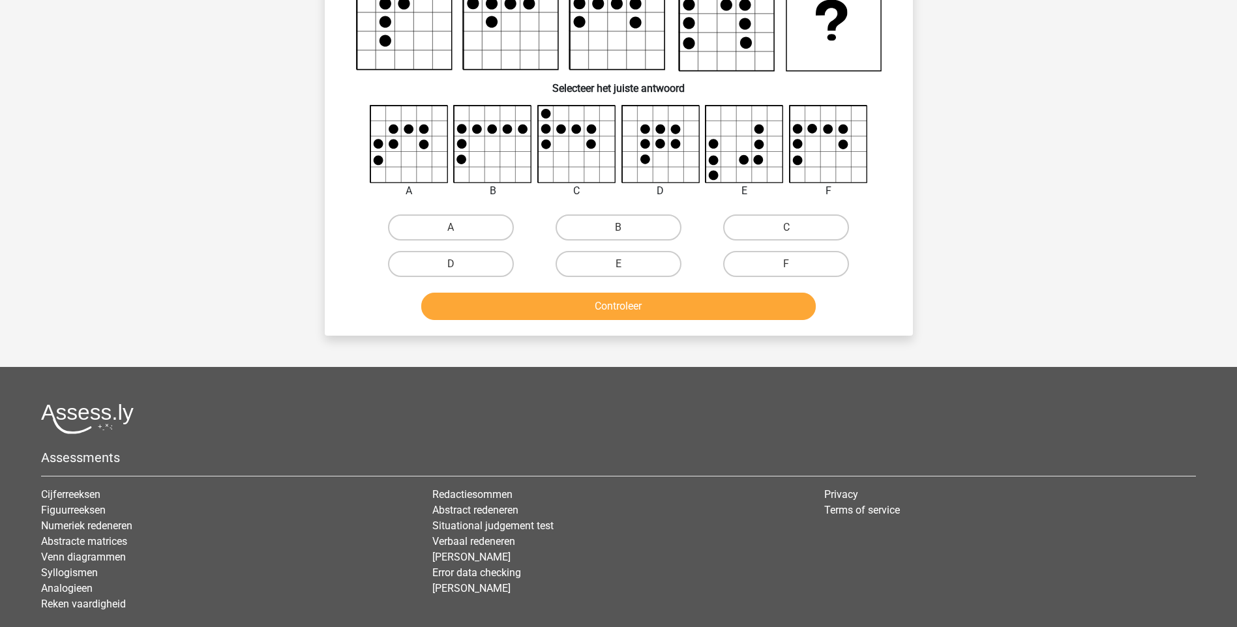
scroll to position [65, 0]
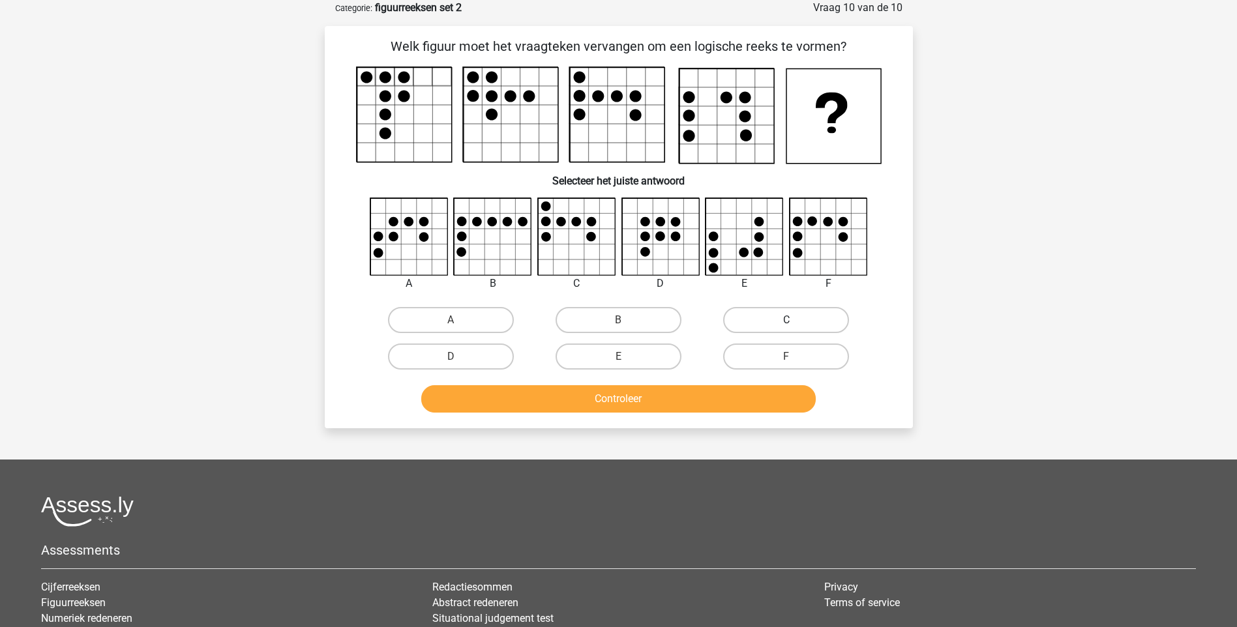
drag, startPoint x: 777, startPoint y: 323, endPoint x: 764, endPoint y: 328, distance: 13.4
click at [775, 323] on label "C" at bounding box center [786, 320] width 126 height 26
click at [786, 323] on input "C" at bounding box center [790, 324] width 8 height 8
radio input "true"
drag, startPoint x: 665, startPoint y: 400, endPoint x: 664, endPoint y: 390, distance: 9.8
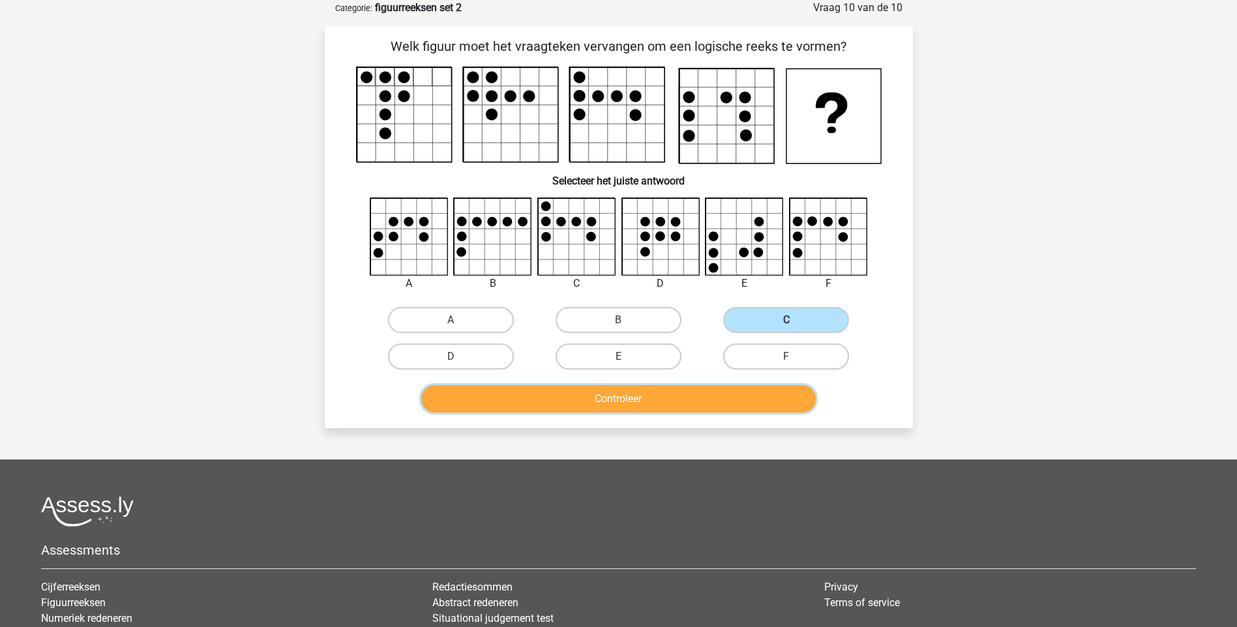
click at [665, 395] on button "Controleer" at bounding box center [618, 398] width 395 height 27
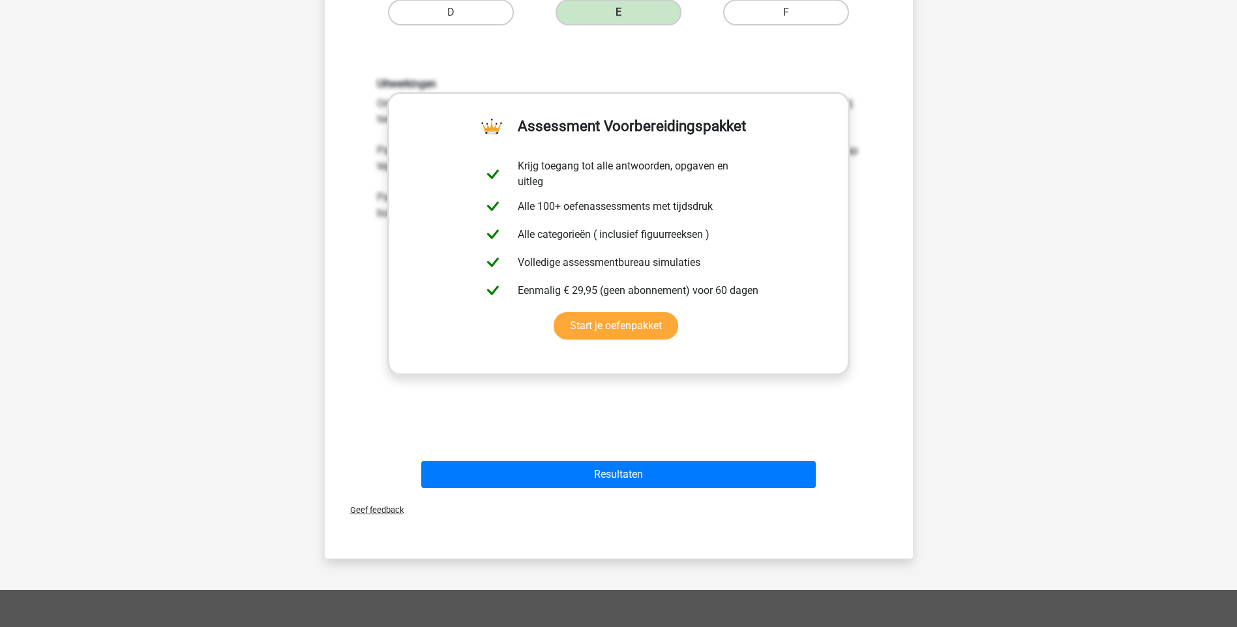
scroll to position [522, 0]
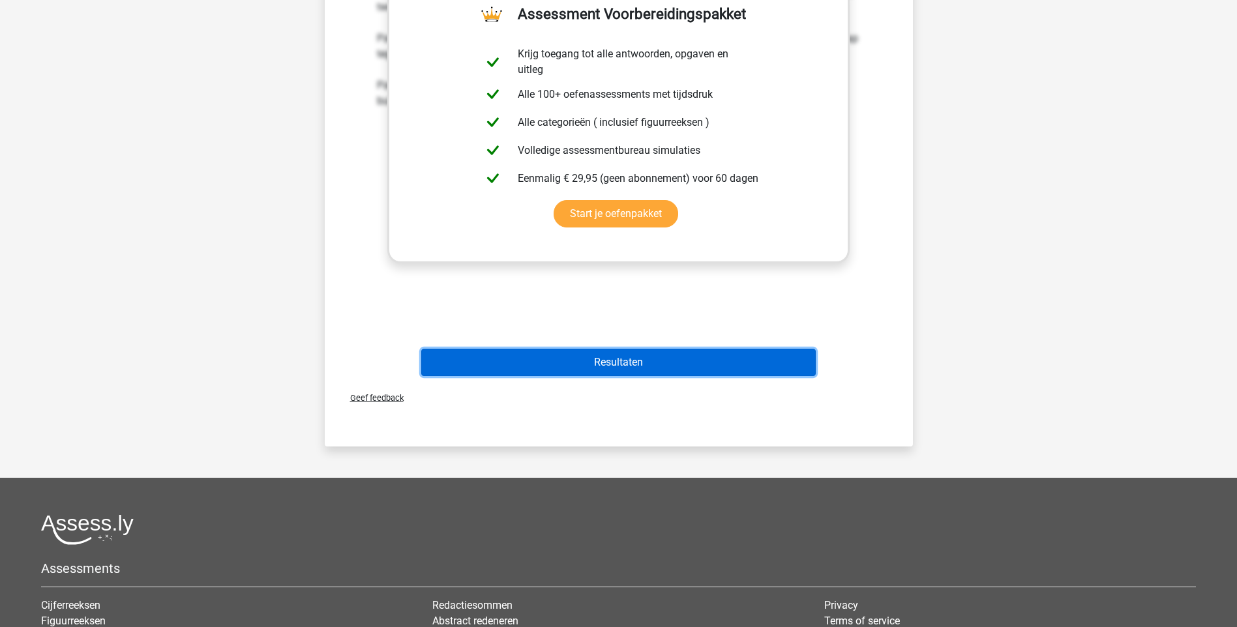
click at [625, 368] on button "Resultaten" at bounding box center [618, 362] width 395 height 27
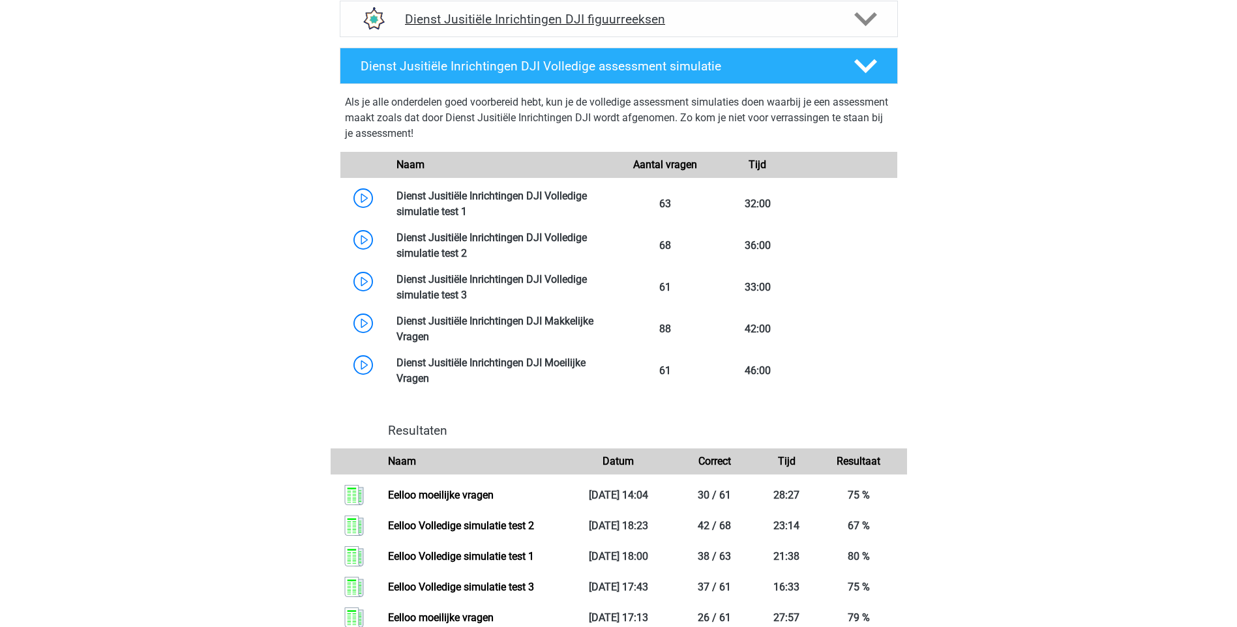
scroll to position [913, 0]
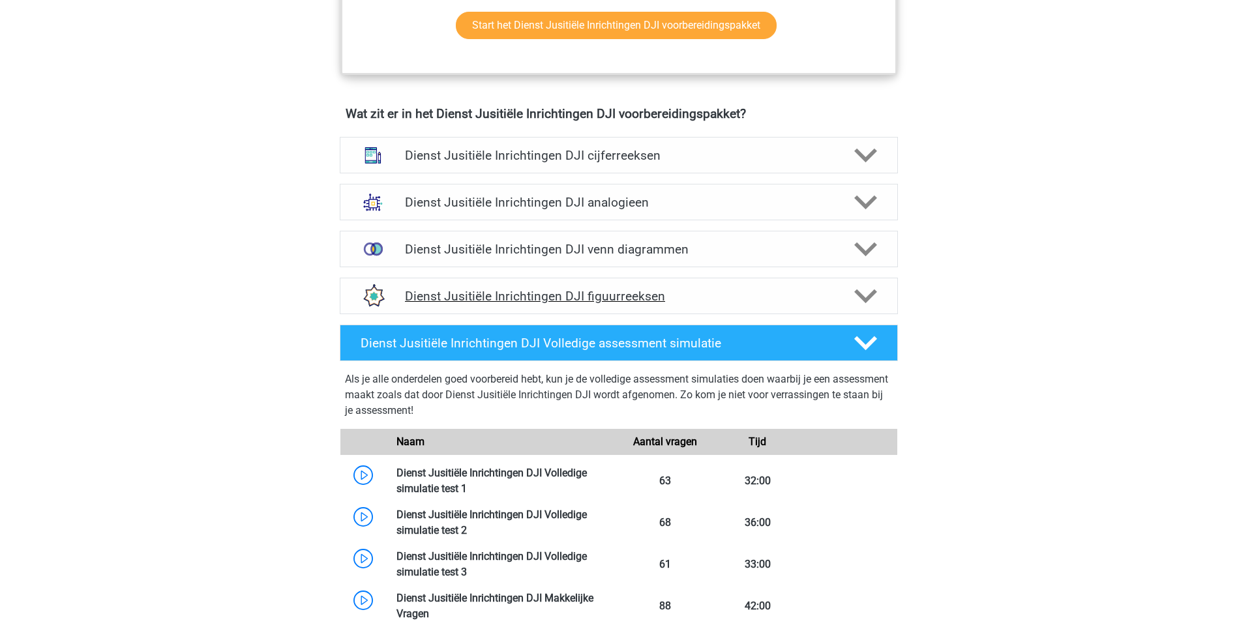
click at [490, 295] on h4 "Dienst Jusitiële Inrichtingen DJI figuurreeksen" at bounding box center [618, 296] width 427 height 15
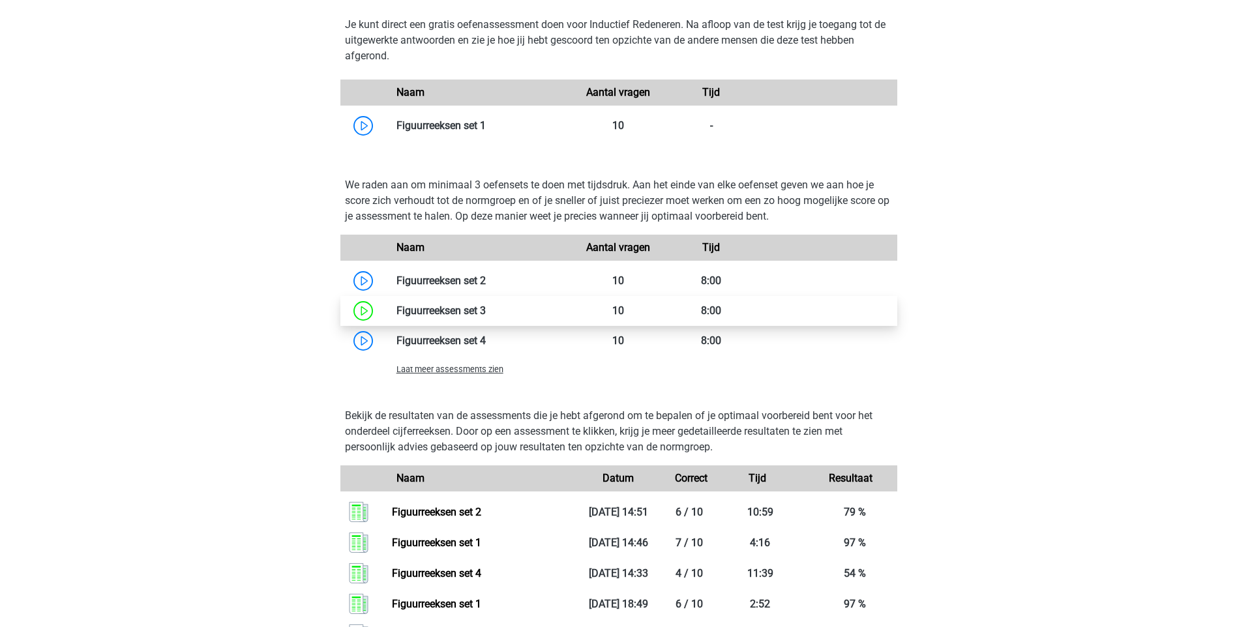
scroll to position [1304, 0]
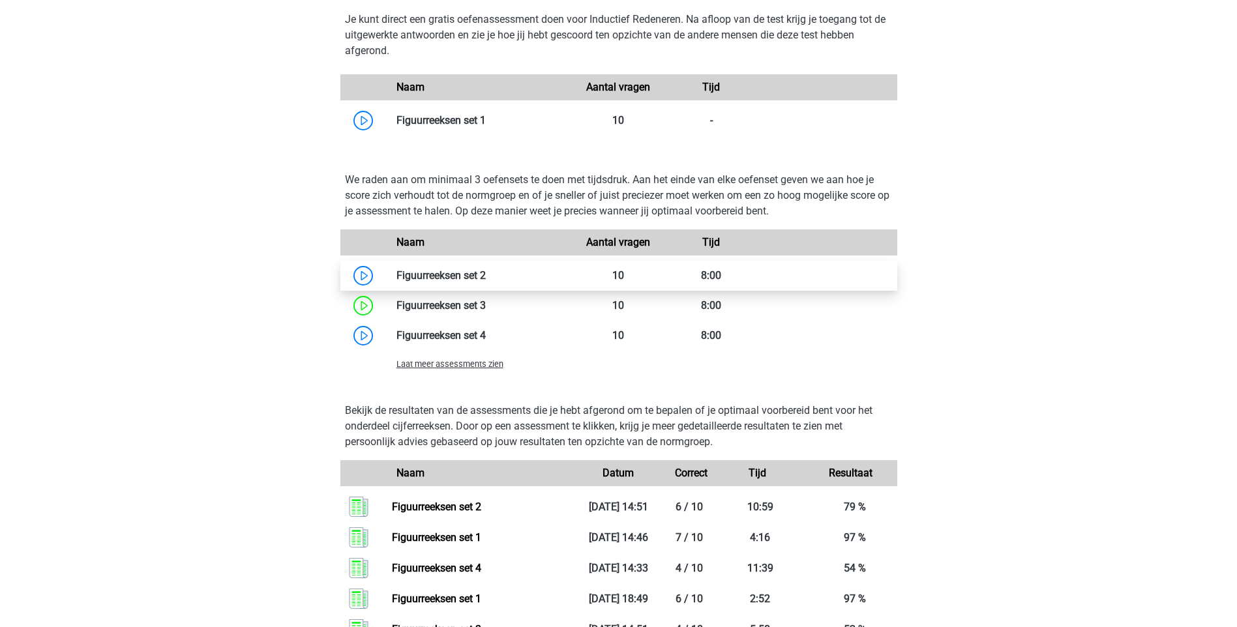
click at [486, 278] on link at bounding box center [486, 275] width 0 height 12
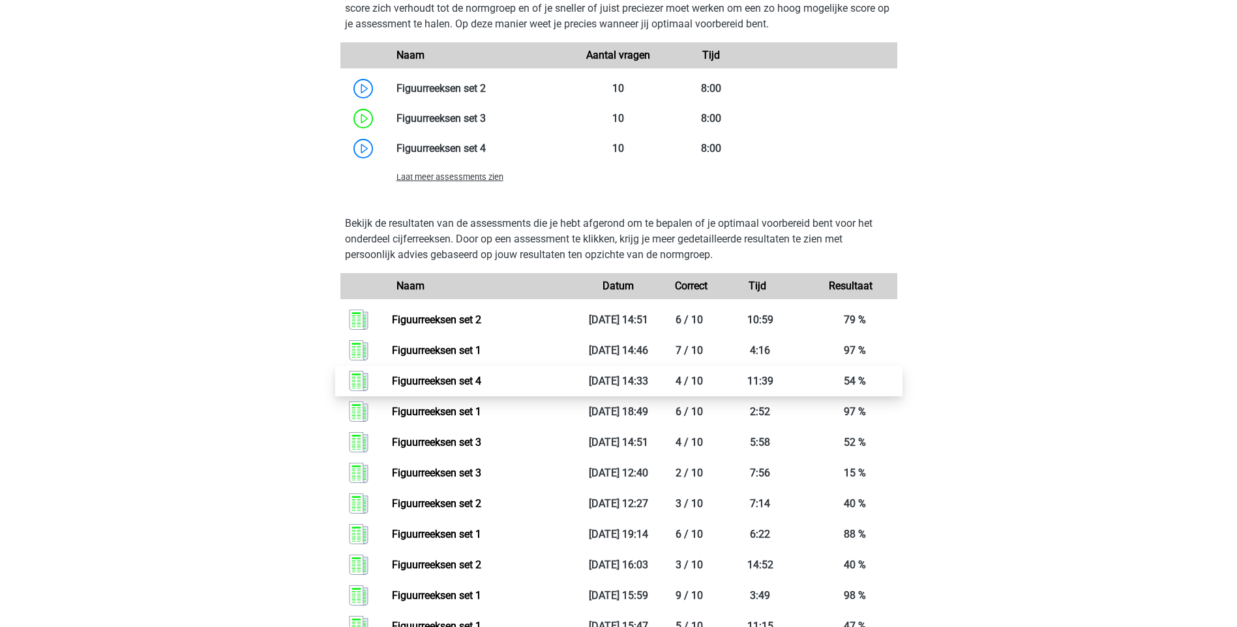
scroll to position [1369, 0]
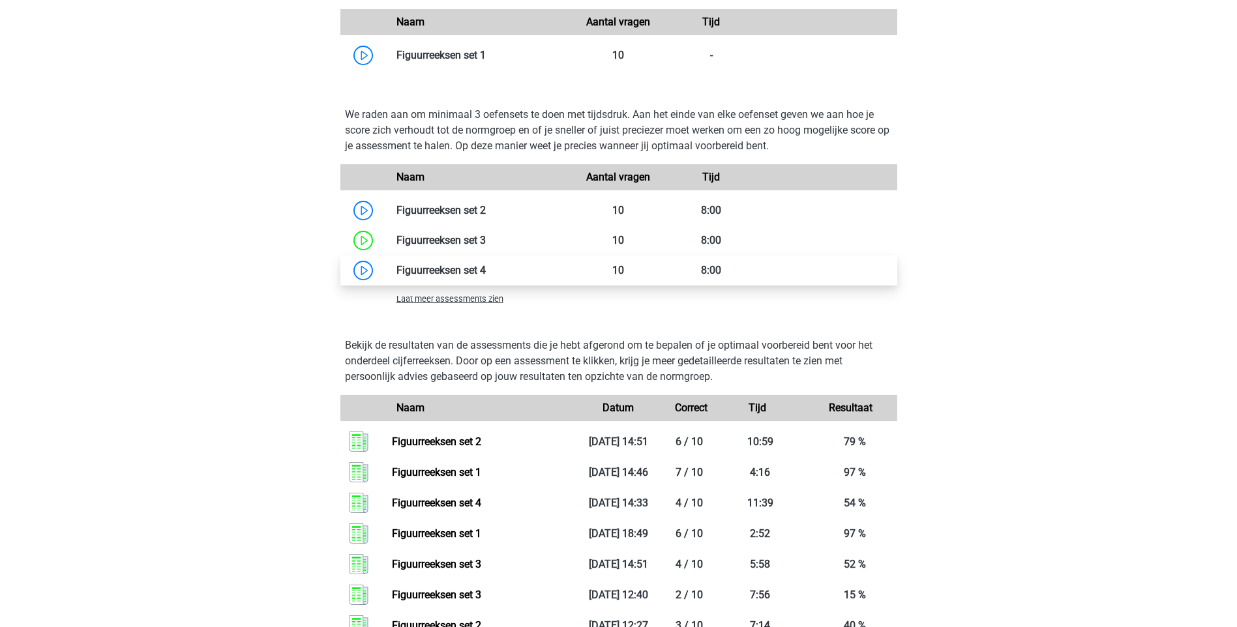
click at [486, 270] on link at bounding box center [486, 270] width 0 height 12
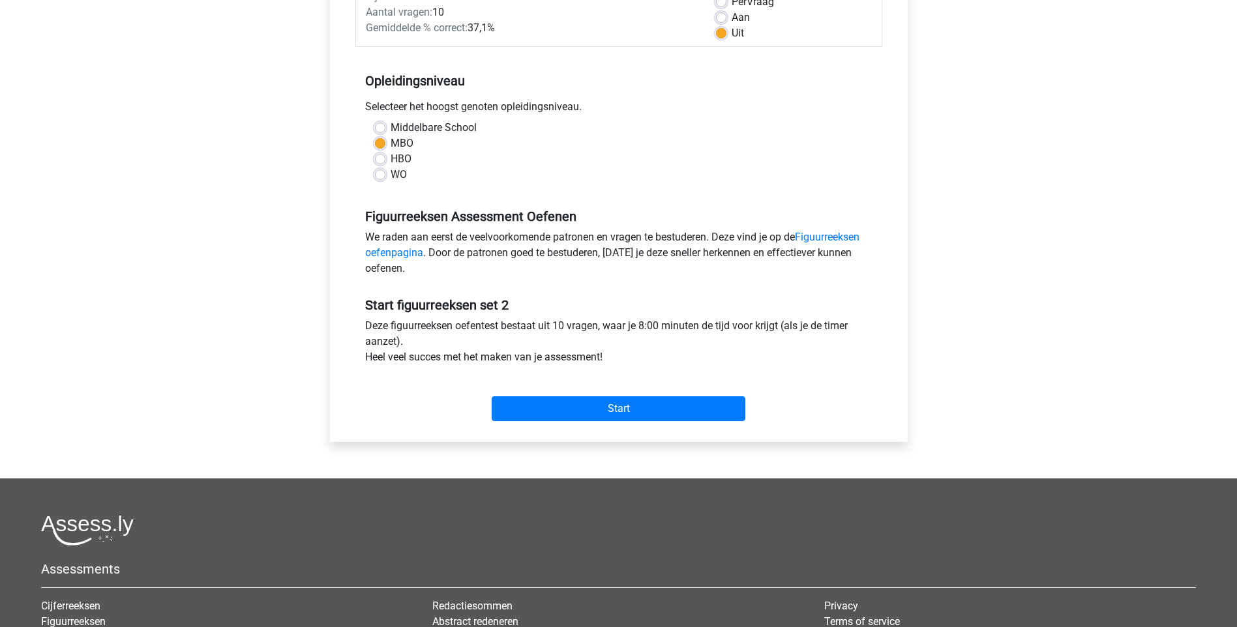
scroll to position [326, 0]
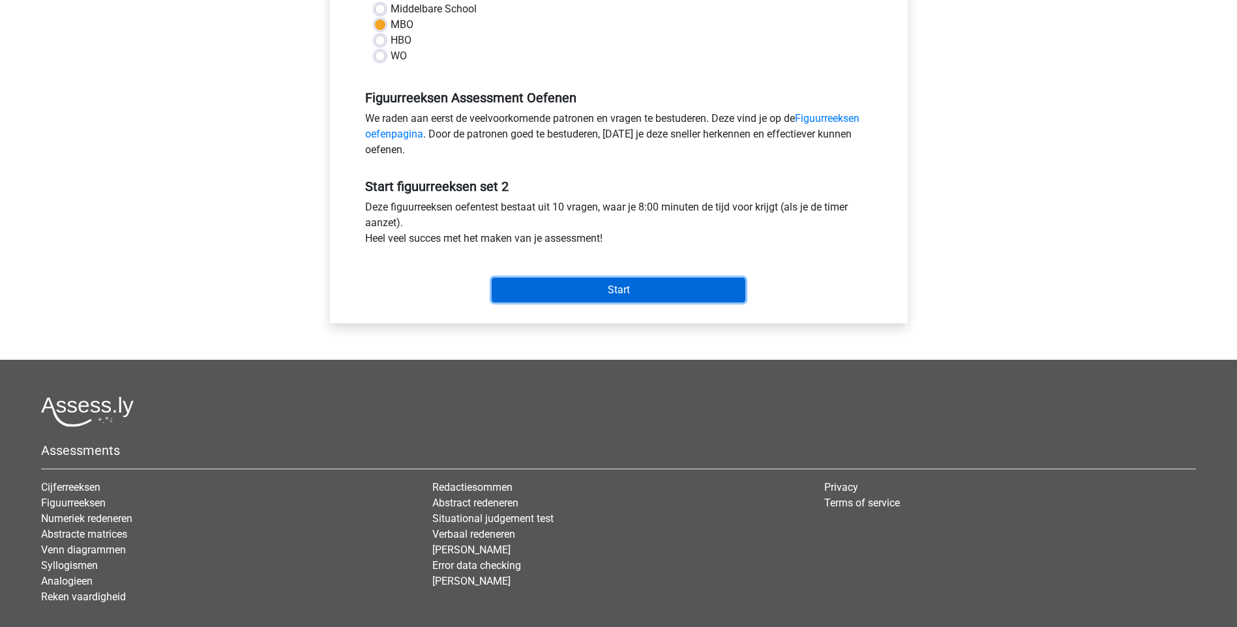
click at [628, 290] on input "Start" at bounding box center [619, 290] width 254 height 25
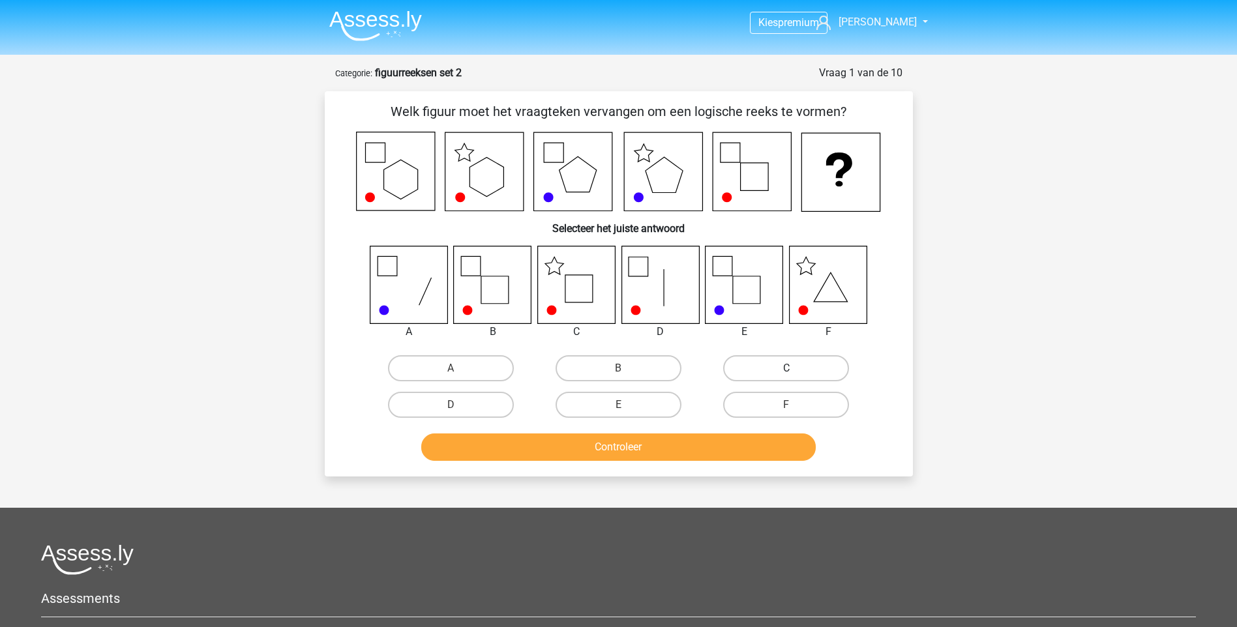
click at [771, 373] on label "C" at bounding box center [786, 368] width 126 height 26
click at [786, 373] on input "C" at bounding box center [790, 372] width 8 height 8
radio input "true"
click at [608, 451] on button "Controleer" at bounding box center [618, 447] width 395 height 27
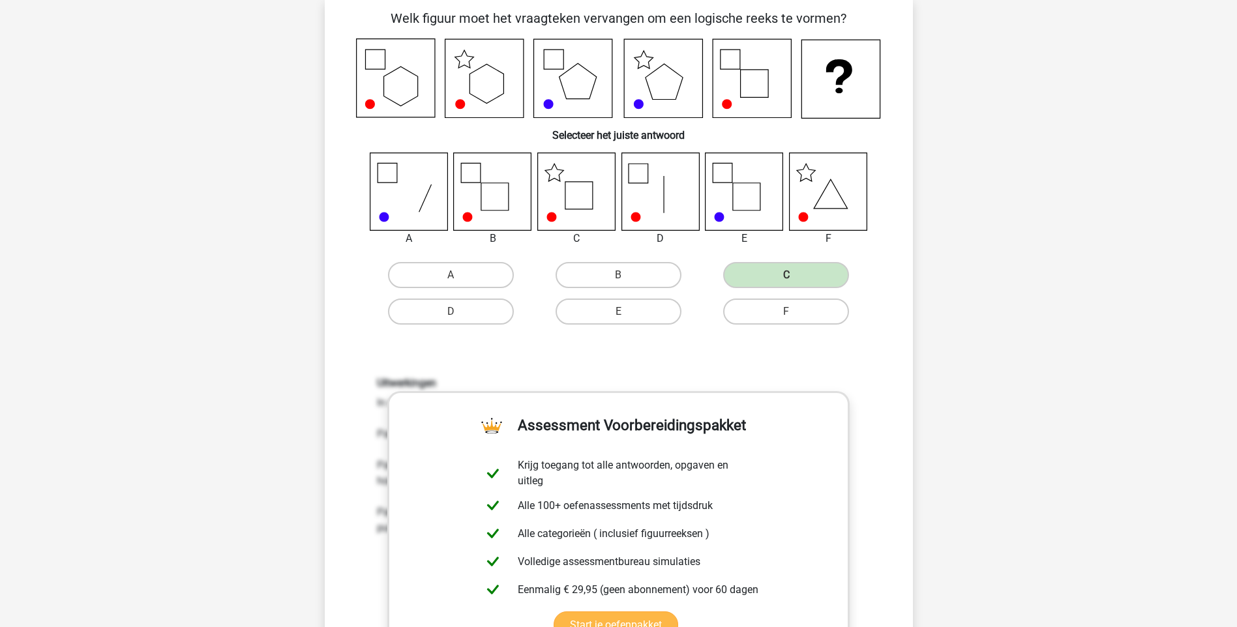
scroll to position [261, 0]
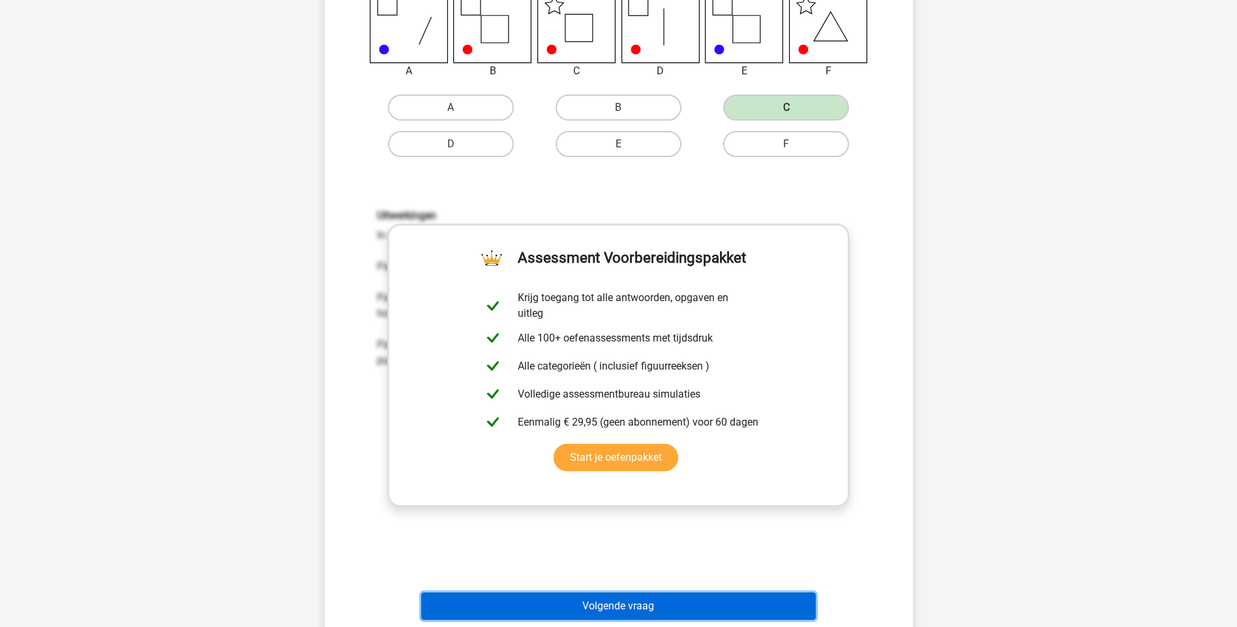
click at [644, 602] on button "Volgende vraag" at bounding box center [618, 606] width 395 height 27
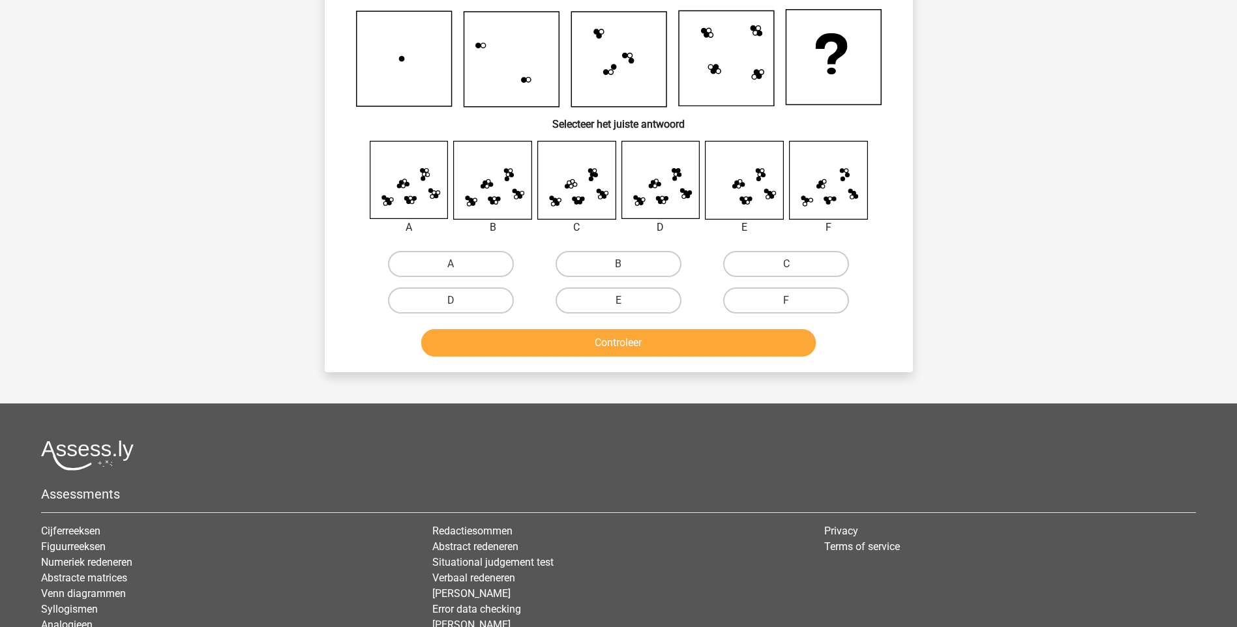
scroll to position [65, 0]
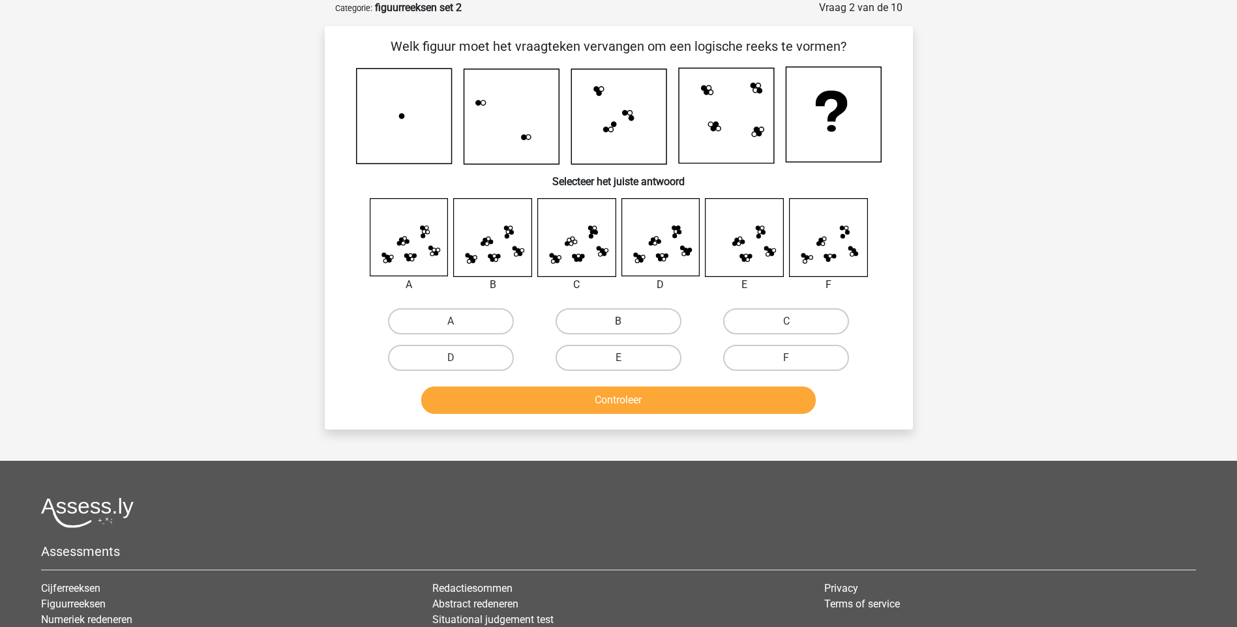
click at [621, 320] on label "B" at bounding box center [619, 321] width 126 height 26
click at [621, 321] on input "B" at bounding box center [622, 325] width 8 height 8
radio input "true"
click at [624, 401] on button "Controleer" at bounding box center [618, 400] width 395 height 27
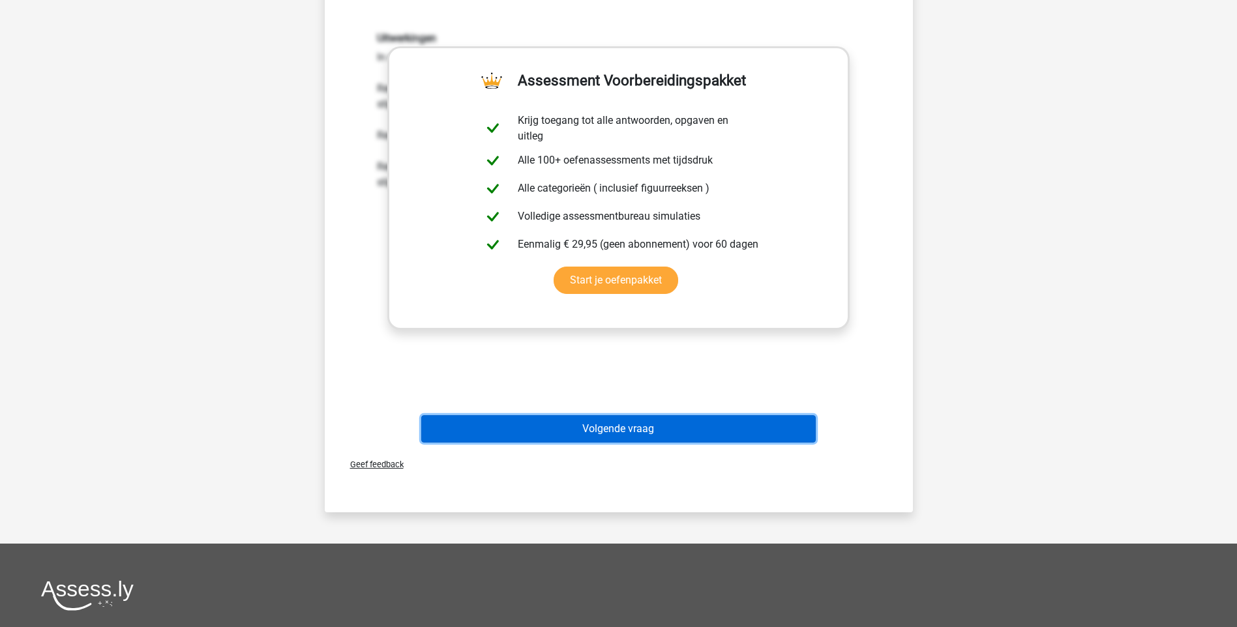
click at [596, 434] on button "Volgende vraag" at bounding box center [618, 428] width 395 height 27
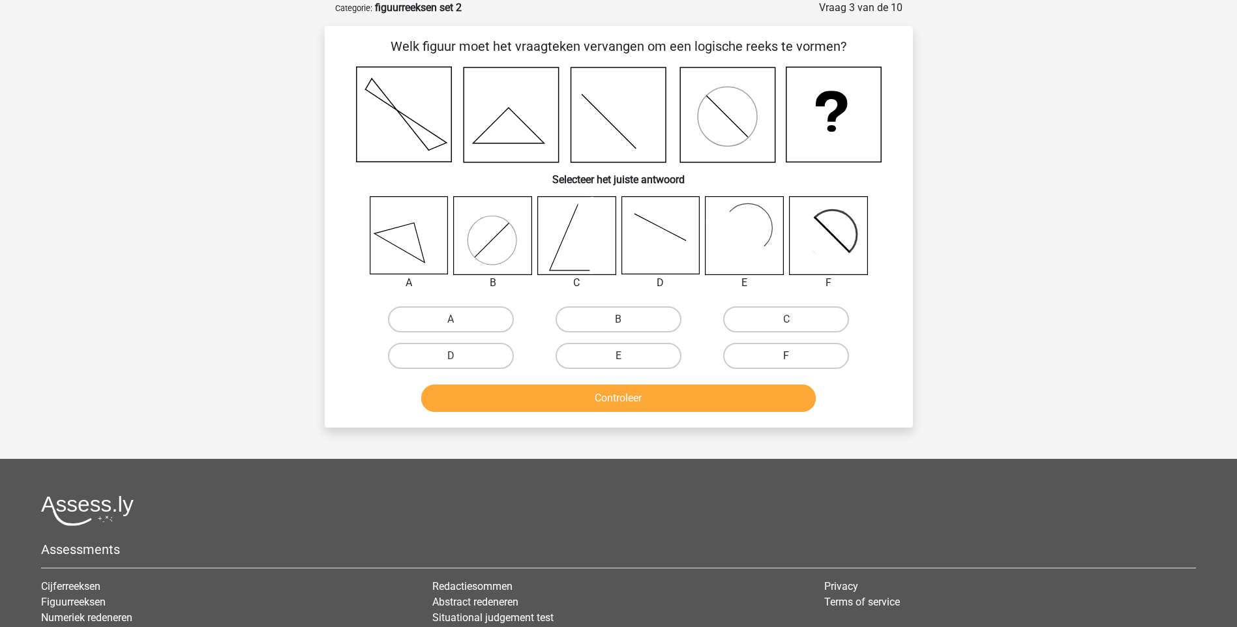
click at [783, 357] on label "F" at bounding box center [786, 356] width 126 height 26
click at [786, 357] on input "F" at bounding box center [790, 360] width 8 height 8
radio input "true"
click at [705, 395] on button "Controleer" at bounding box center [618, 398] width 395 height 27
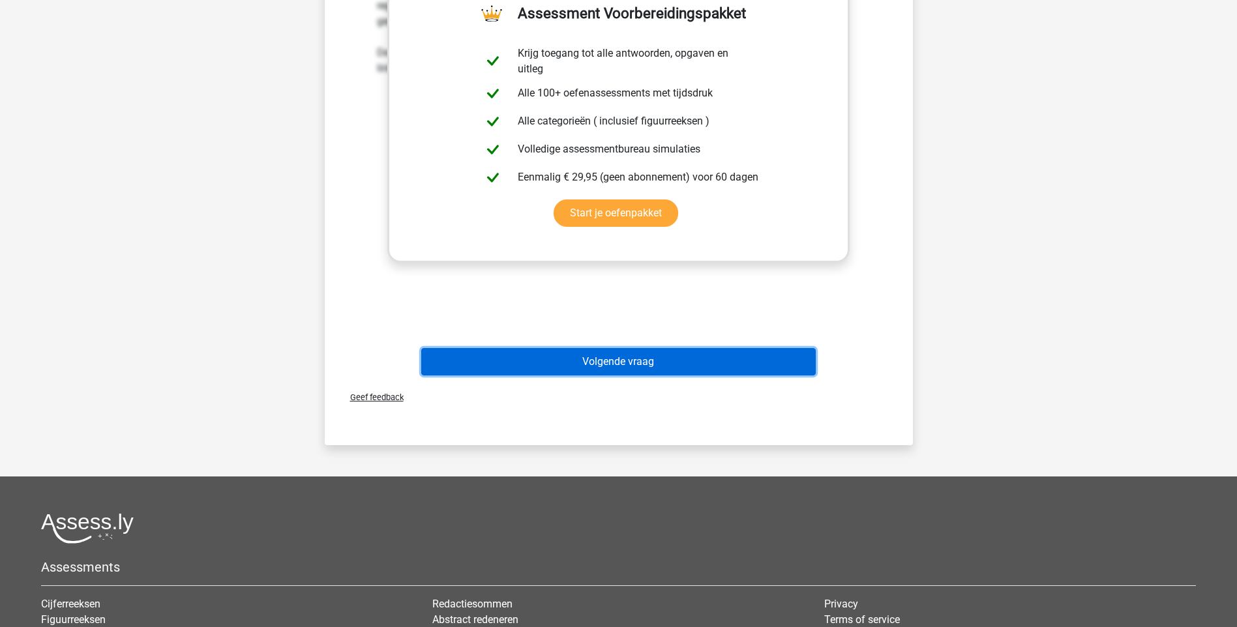
click at [670, 372] on button "Volgende vraag" at bounding box center [618, 361] width 395 height 27
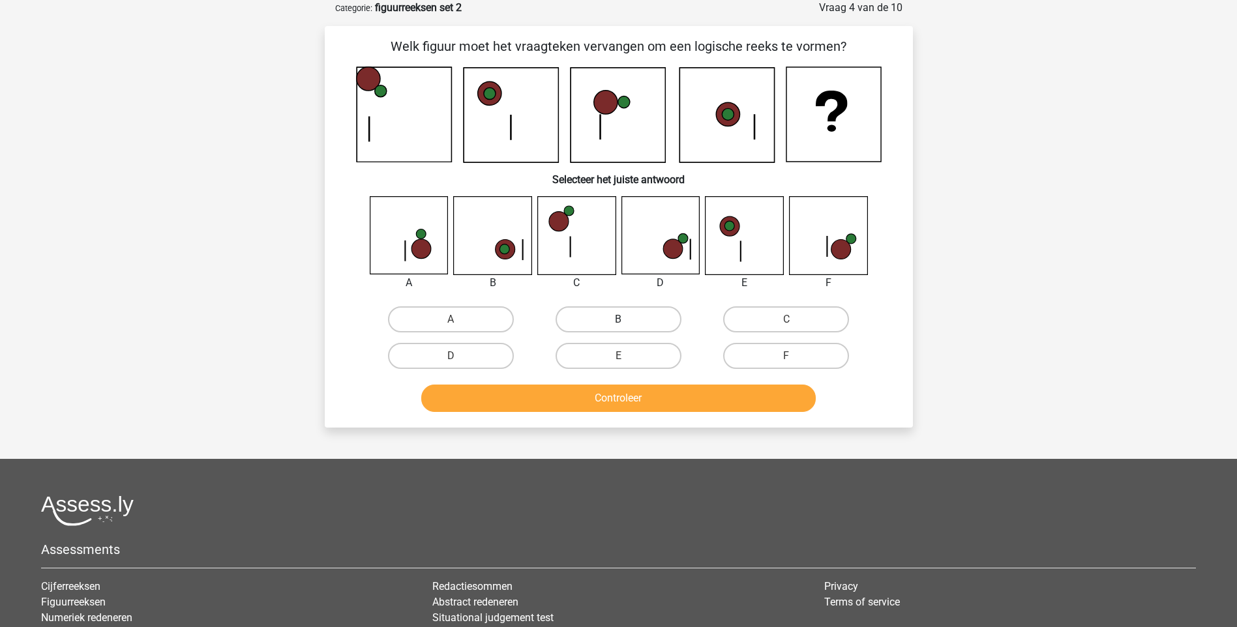
click at [643, 319] on label "B" at bounding box center [619, 319] width 126 height 26
click at [627, 320] on input "B" at bounding box center [622, 324] width 8 height 8
radio input "true"
click at [634, 399] on button "Controleer" at bounding box center [618, 398] width 395 height 27
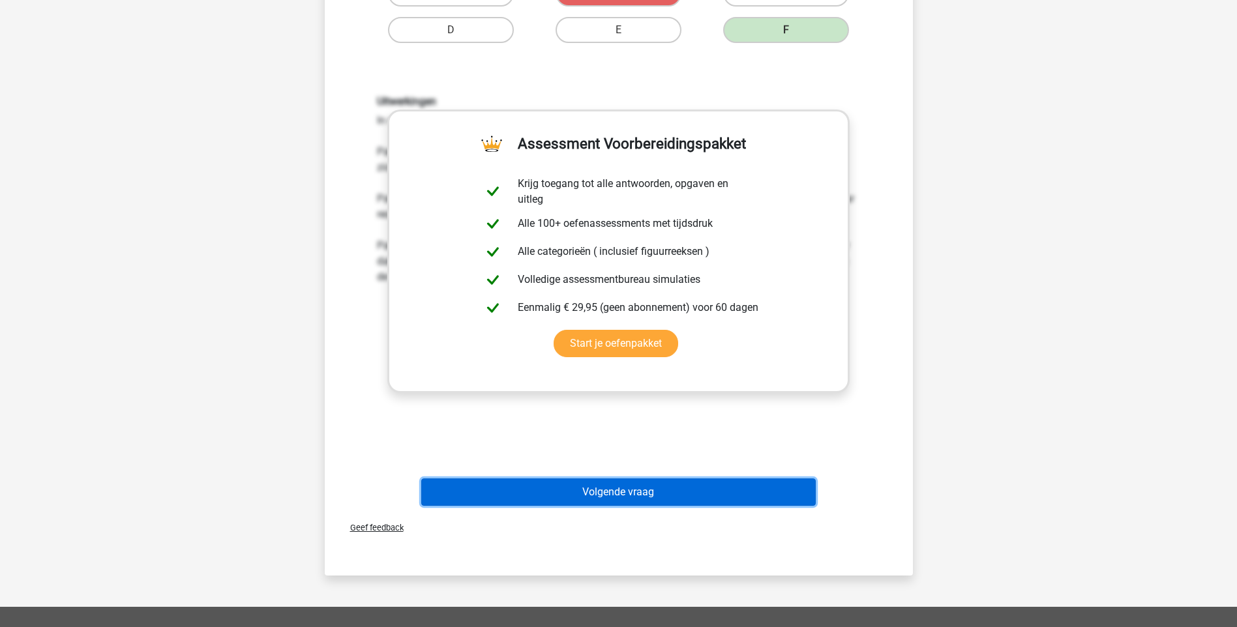
click at [676, 498] on button "Volgende vraag" at bounding box center [618, 492] width 395 height 27
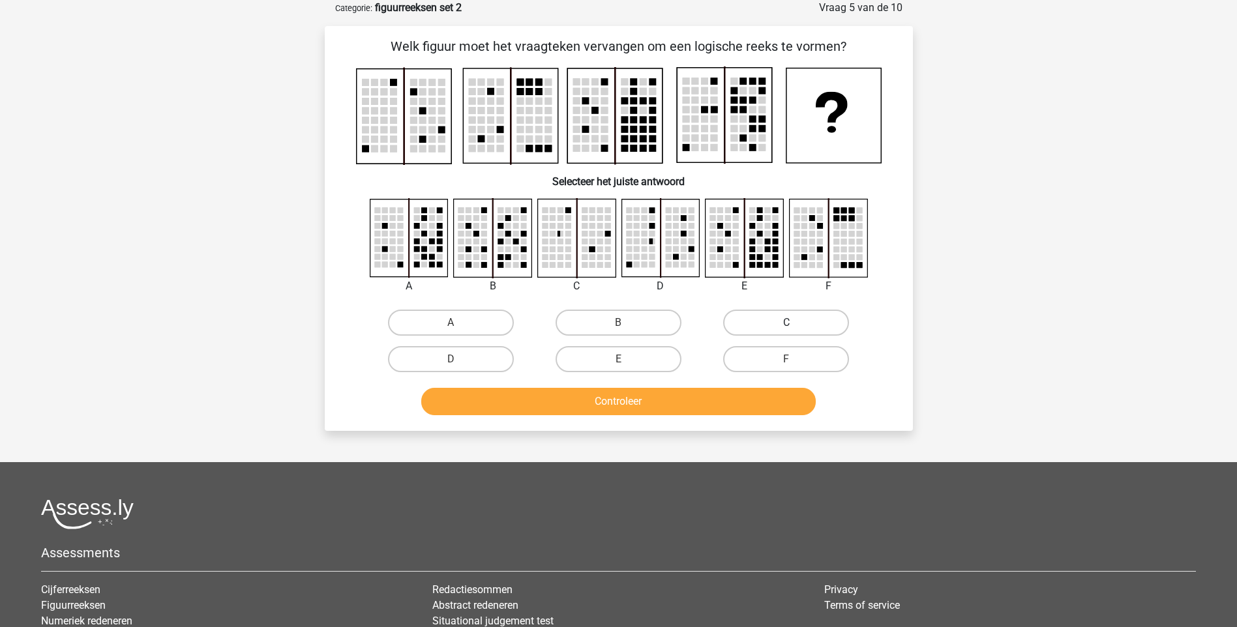
click at [778, 330] on label "C" at bounding box center [786, 323] width 126 height 26
click at [786, 330] on input "C" at bounding box center [790, 327] width 8 height 8
radio input "true"
click at [629, 399] on button "Controleer" at bounding box center [618, 401] width 395 height 27
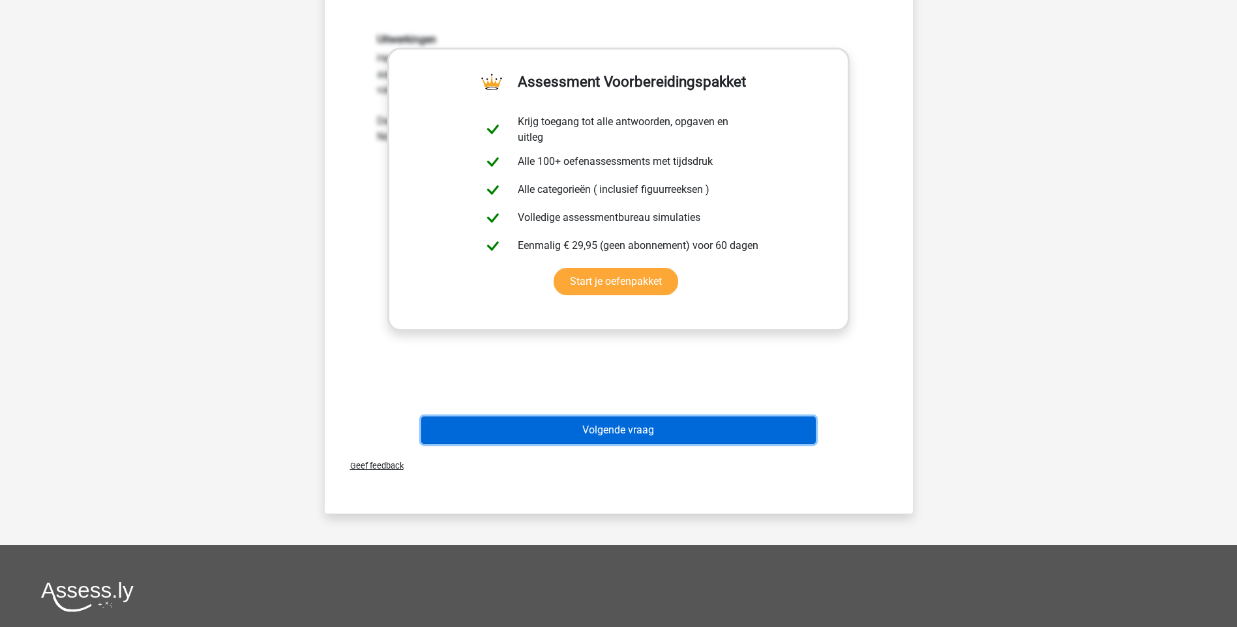
click at [639, 423] on button "Volgende vraag" at bounding box center [618, 430] width 395 height 27
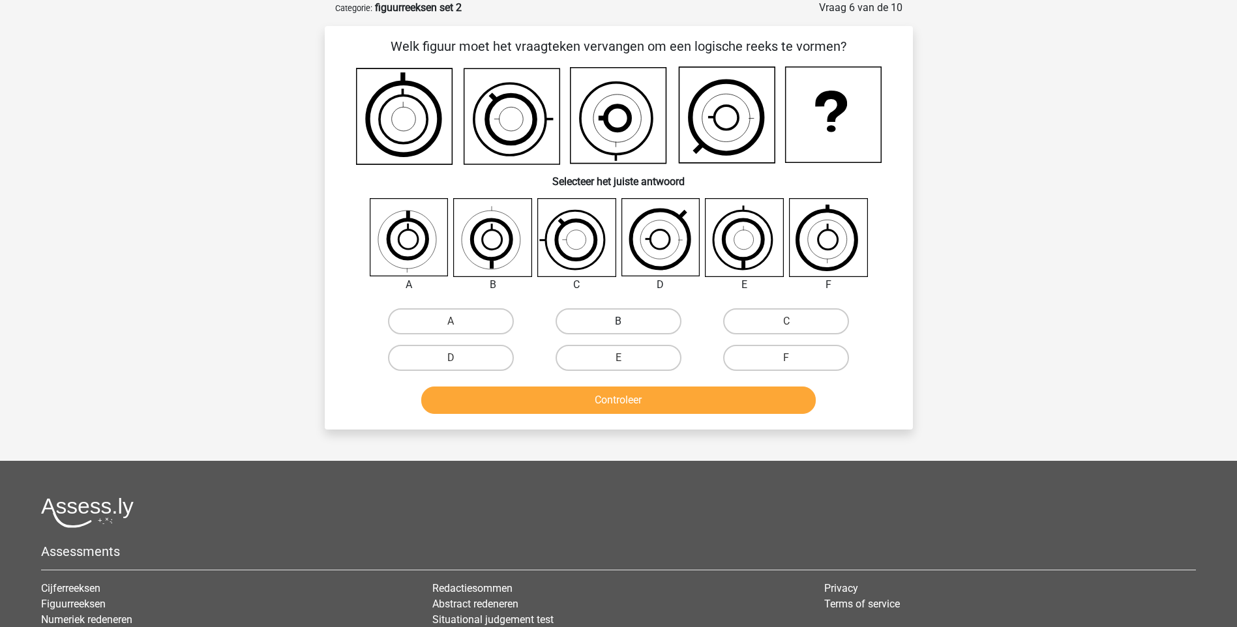
click at [600, 320] on label "B" at bounding box center [619, 321] width 126 height 26
click at [618, 321] on input "B" at bounding box center [622, 325] width 8 height 8
radio input "true"
drag, startPoint x: 627, startPoint y: 396, endPoint x: 633, endPoint y: 401, distance: 6.9
click at [629, 398] on button "Controleer" at bounding box center [618, 400] width 395 height 27
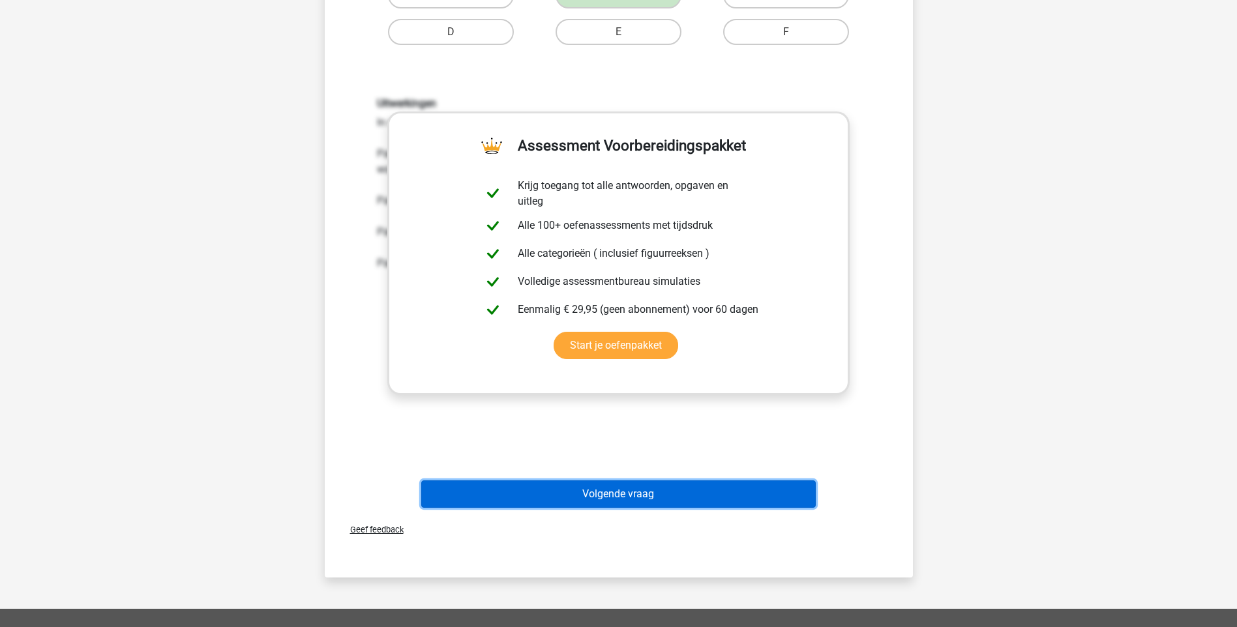
click at [631, 499] on button "Volgende vraag" at bounding box center [618, 494] width 395 height 27
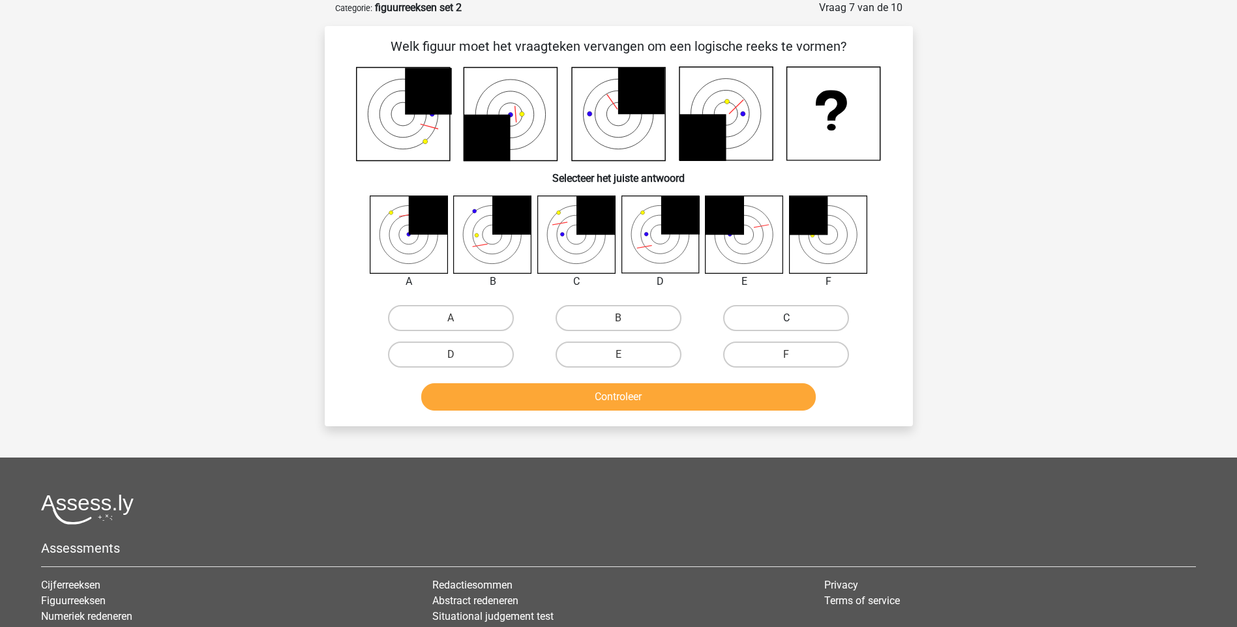
click at [767, 311] on label "C" at bounding box center [786, 318] width 126 height 26
click at [786, 318] on input "C" at bounding box center [790, 322] width 8 height 8
radio input "true"
click at [653, 392] on button "Controleer" at bounding box center [618, 396] width 395 height 27
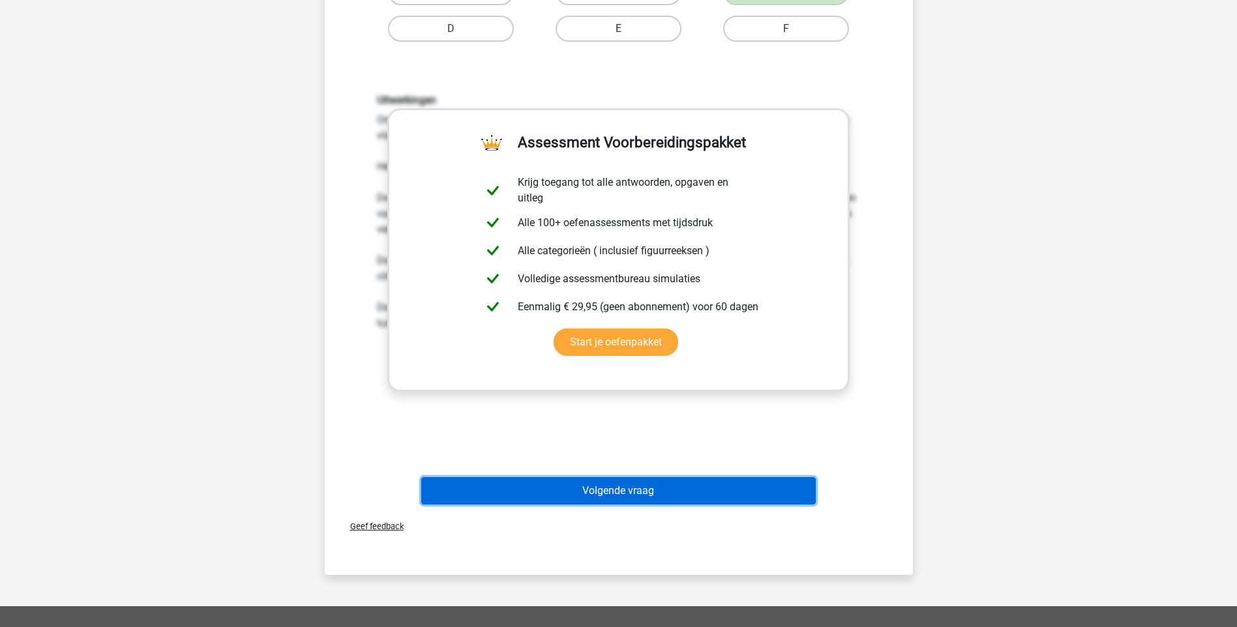
click at [638, 504] on button "Volgende vraag" at bounding box center [618, 490] width 395 height 27
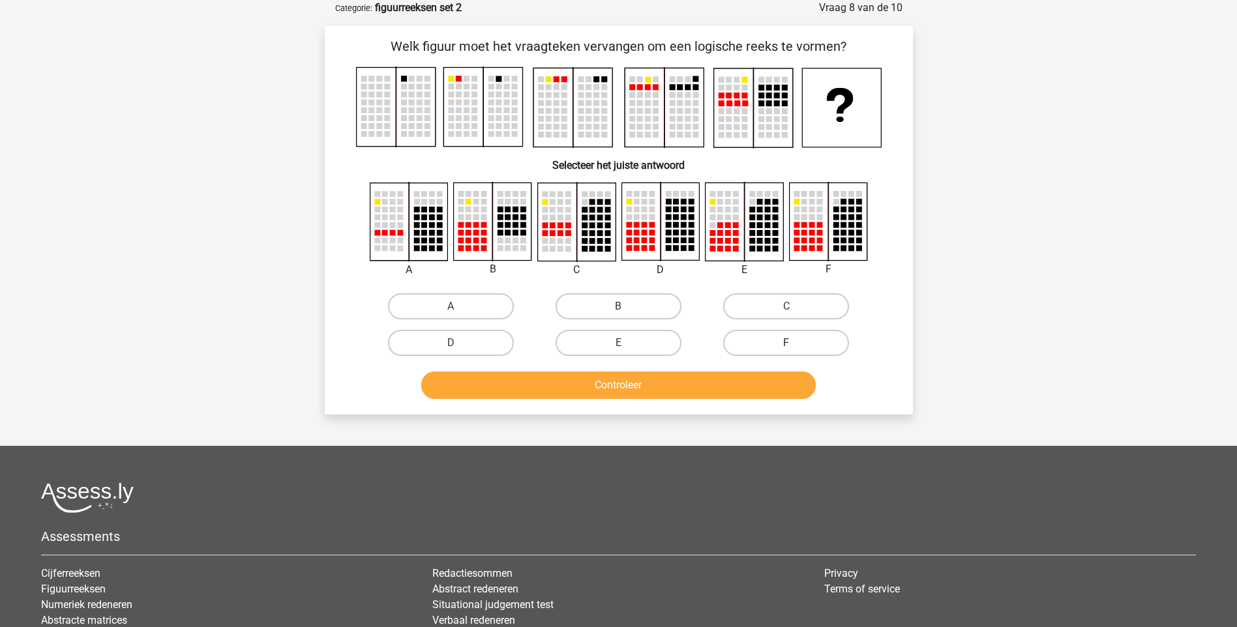
click at [794, 338] on label "F" at bounding box center [786, 343] width 126 height 26
click at [794, 343] on input "F" at bounding box center [790, 347] width 8 height 8
radio input "true"
click at [732, 394] on button "Controleer" at bounding box center [618, 385] width 395 height 27
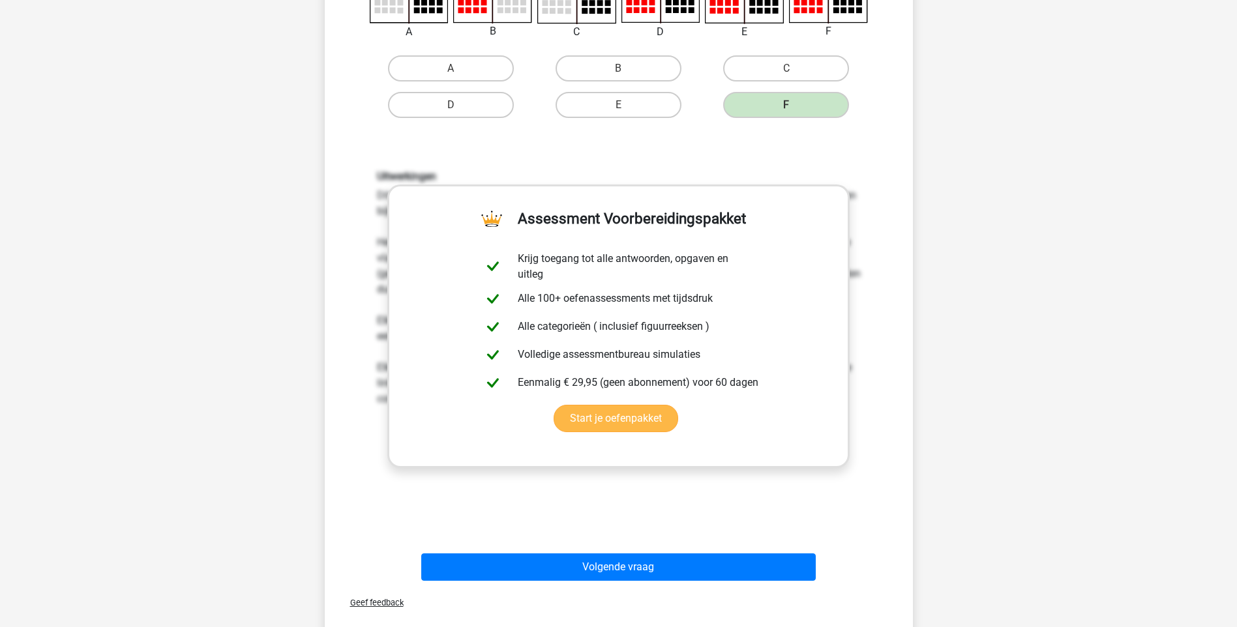
scroll to position [326, 0]
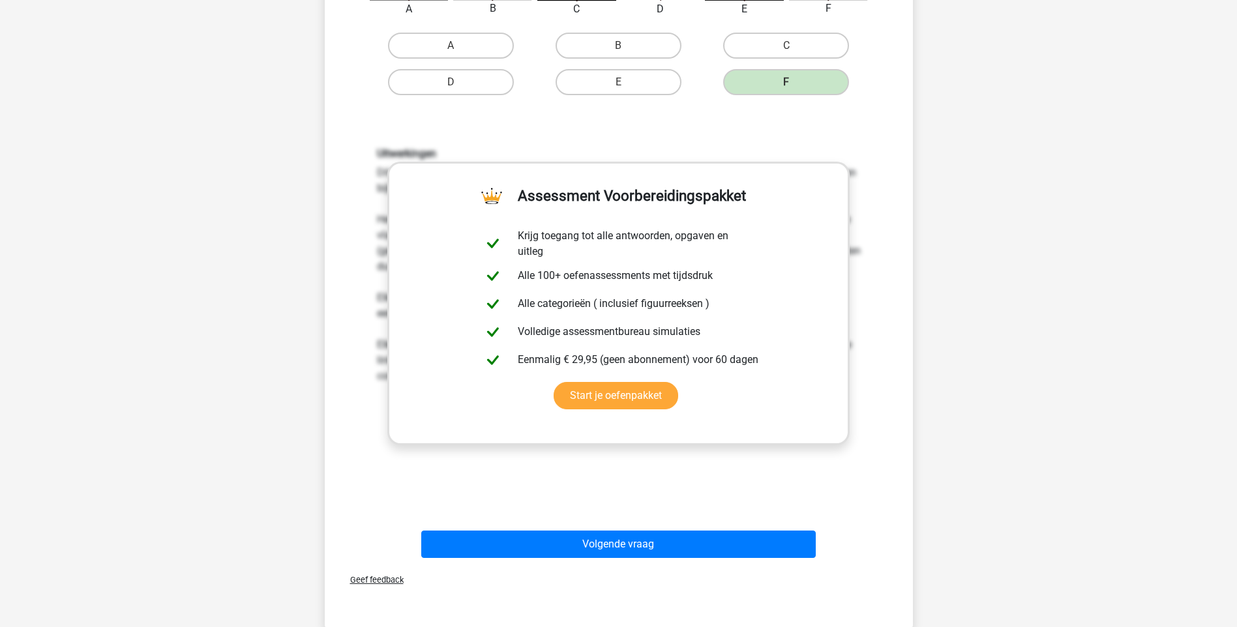
click at [684, 558] on div "Volgende vraag" at bounding box center [618, 547] width 503 height 33
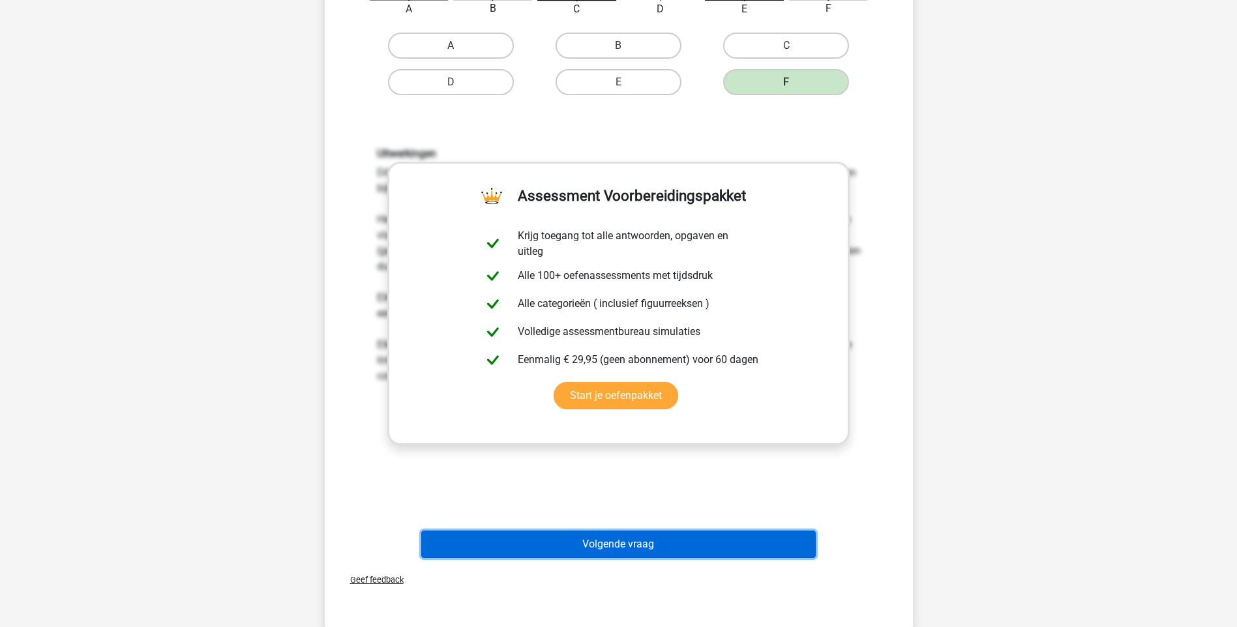
click at [671, 548] on button "Volgende vraag" at bounding box center [618, 544] width 395 height 27
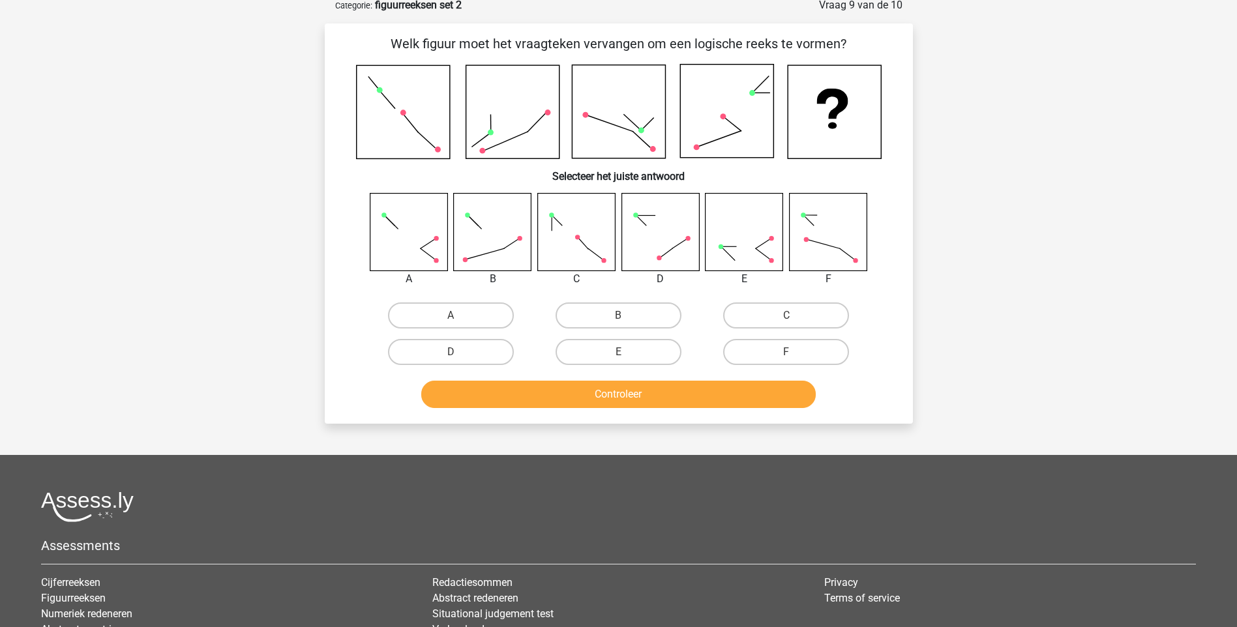
scroll to position [65, 0]
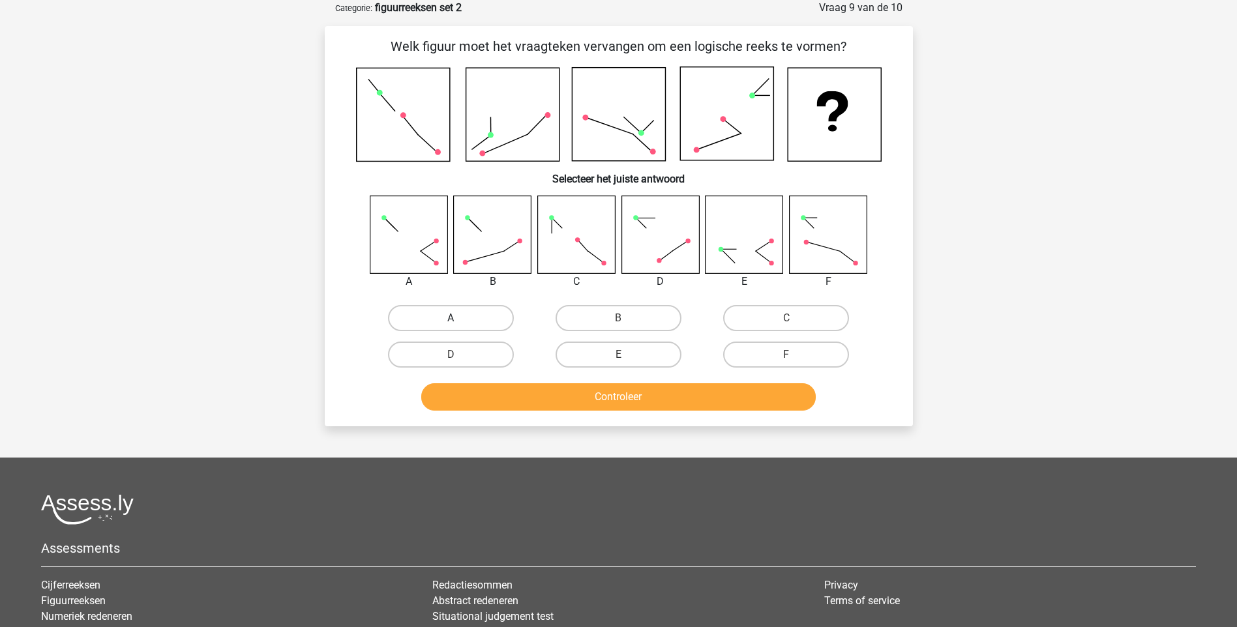
click at [462, 320] on label "A" at bounding box center [451, 318] width 126 height 26
click at [459, 320] on input "A" at bounding box center [455, 322] width 8 height 8
radio input "true"
click at [634, 398] on button "Controleer" at bounding box center [618, 396] width 395 height 27
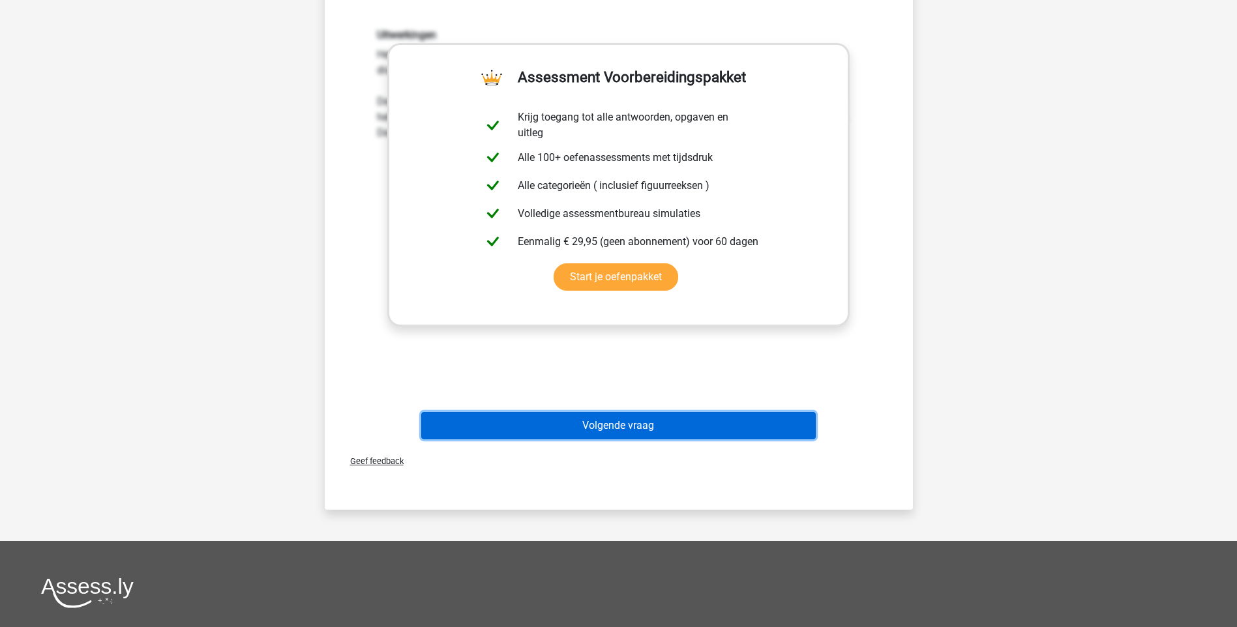
click at [618, 426] on button "Volgende vraag" at bounding box center [618, 425] width 395 height 27
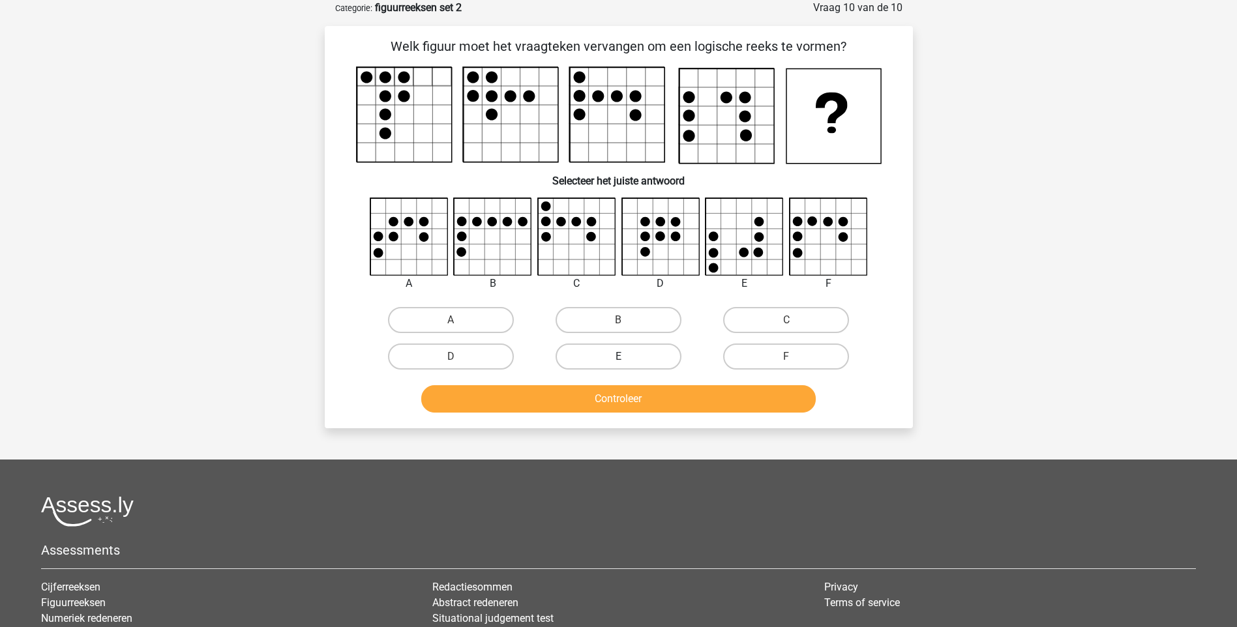
click at [641, 365] on label "E" at bounding box center [619, 357] width 126 height 26
click at [627, 365] on input "E" at bounding box center [622, 361] width 8 height 8
radio input "true"
click at [645, 398] on button "Controleer" at bounding box center [618, 398] width 395 height 27
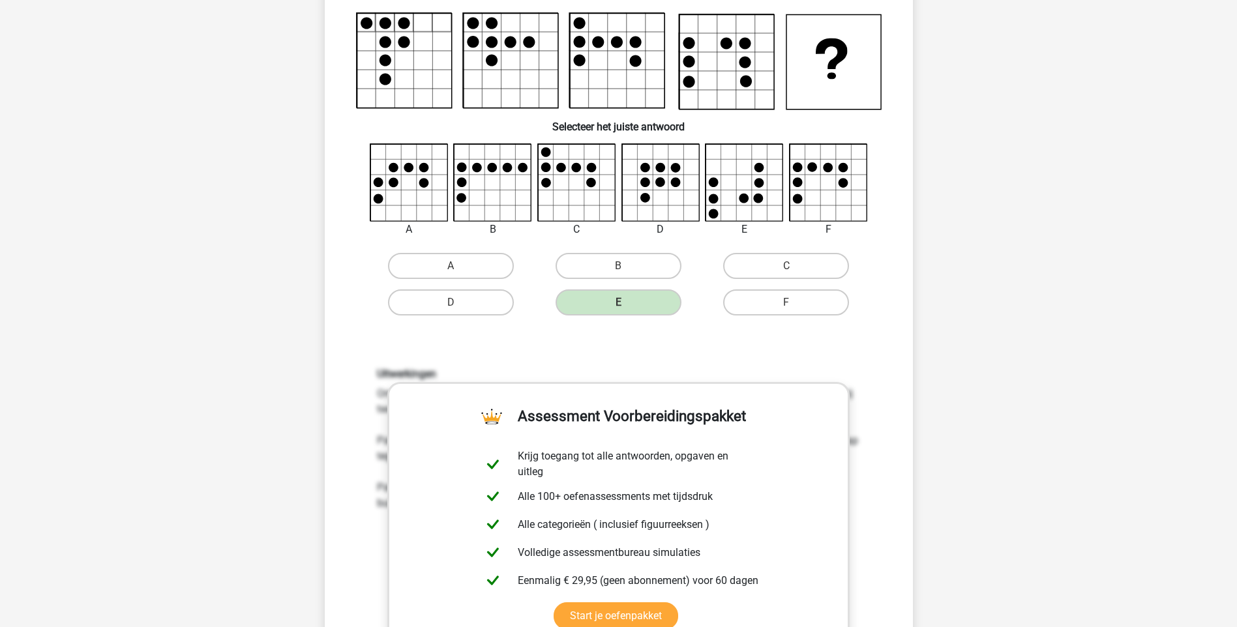
scroll to position [391, 0]
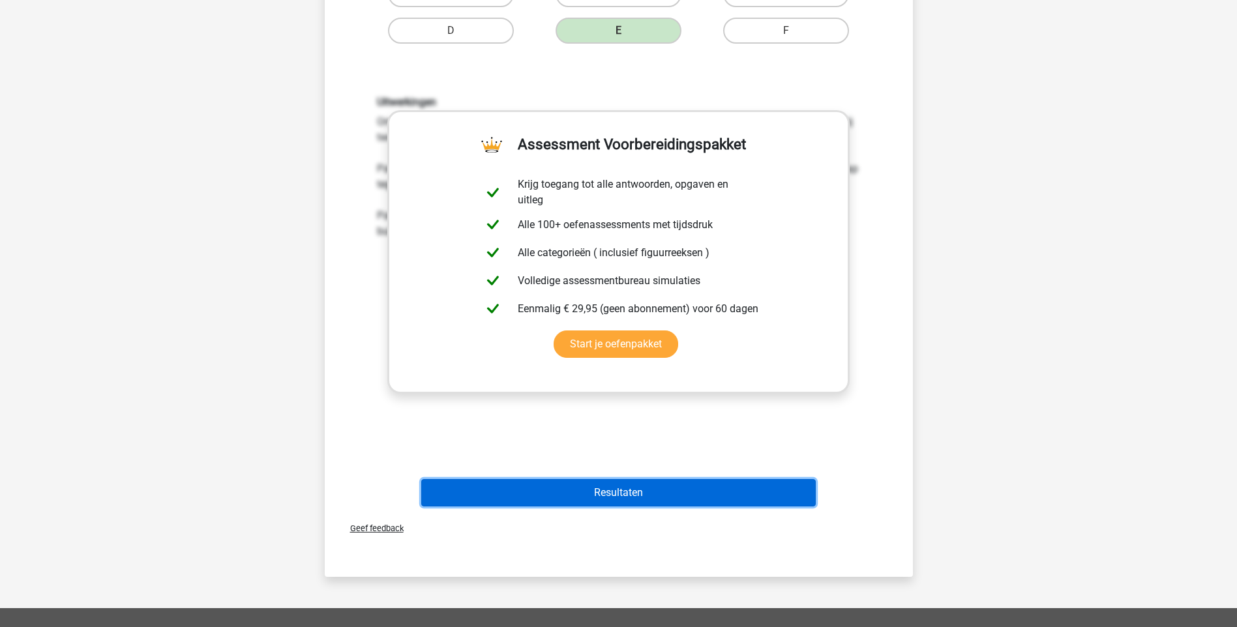
click at [618, 486] on button "Resultaten" at bounding box center [618, 492] width 395 height 27
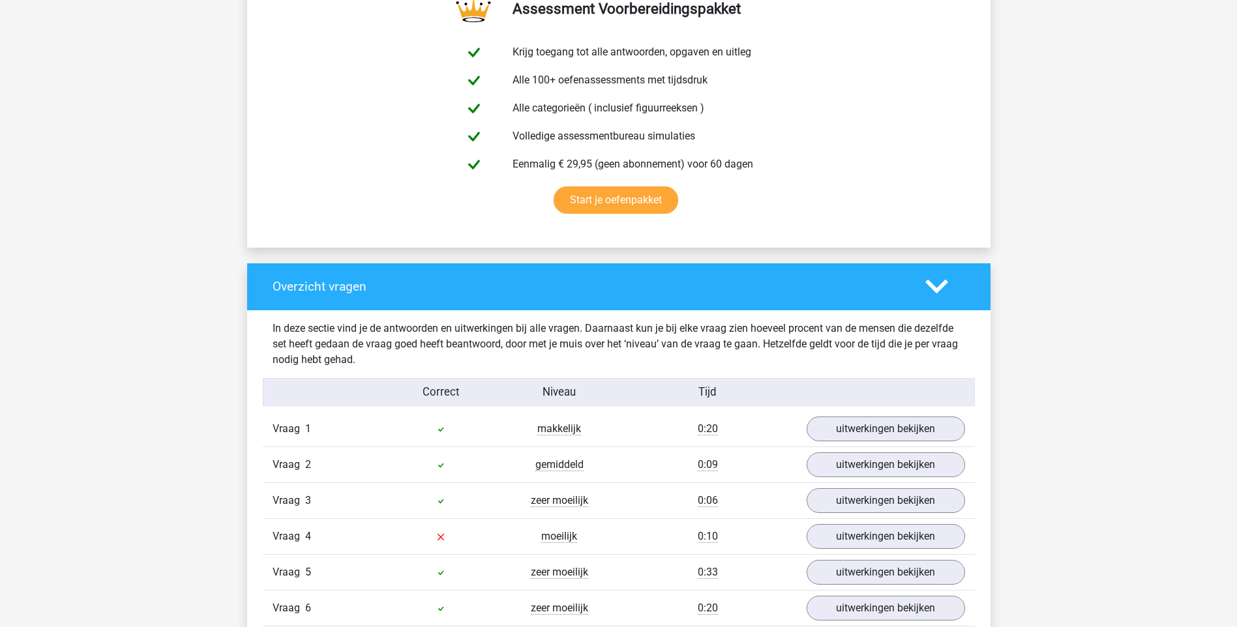
scroll to position [717, 0]
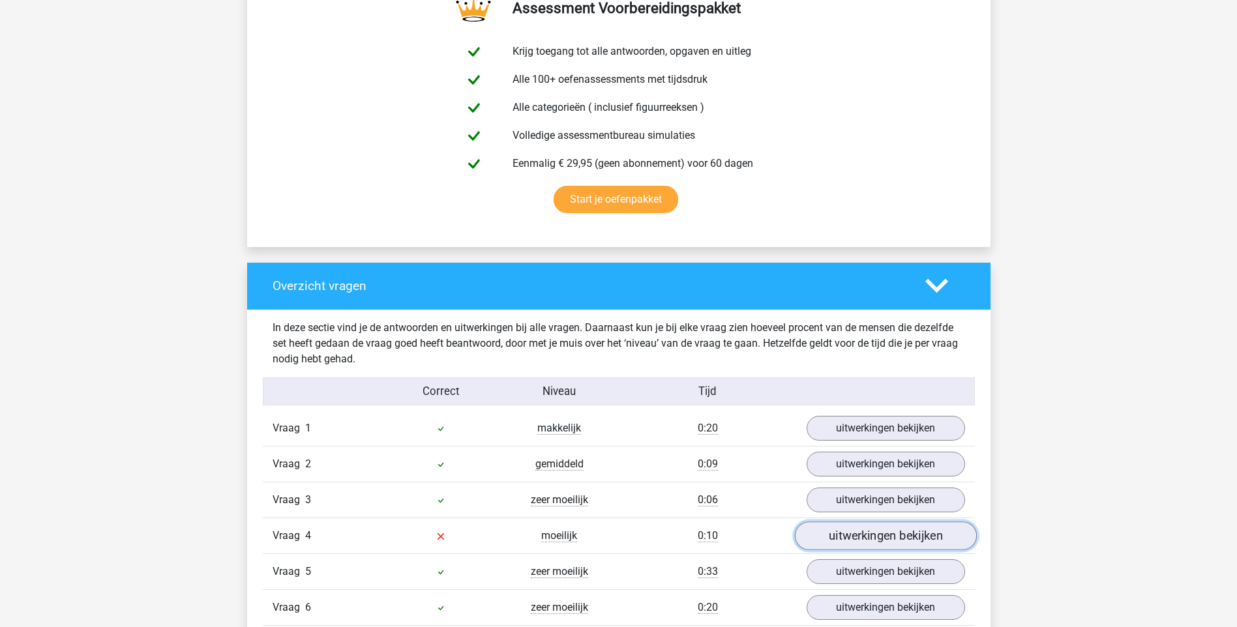
click at [887, 537] on link "uitwerkingen bekijken" at bounding box center [885, 536] width 182 height 29
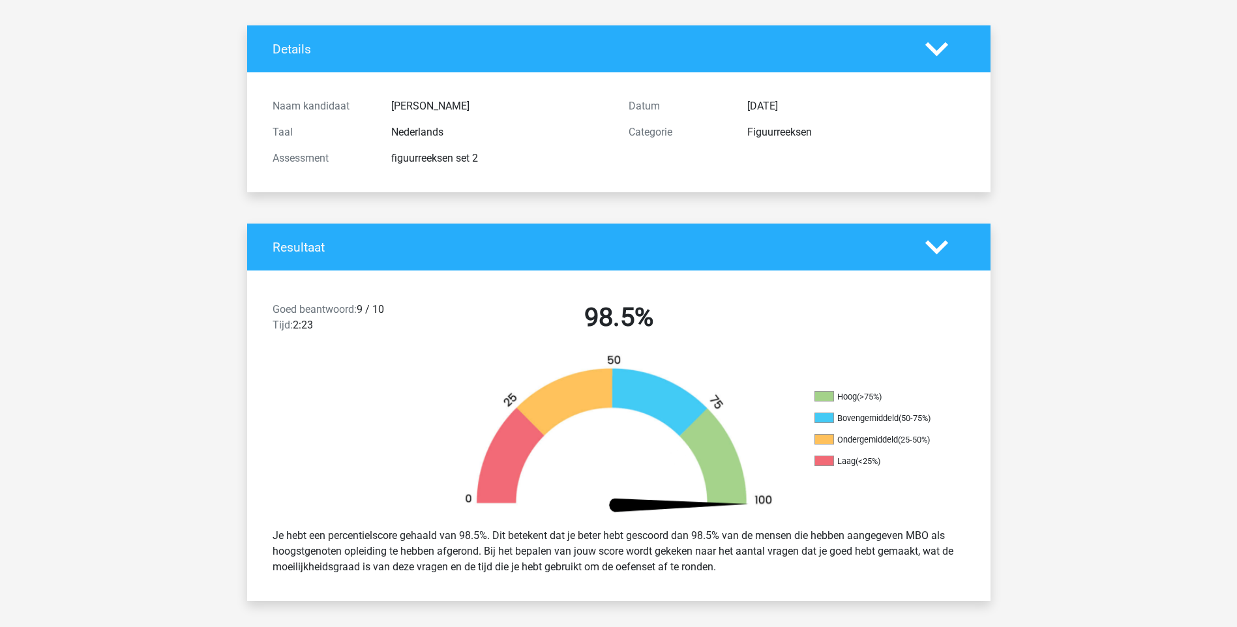
scroll to position [0, 0]
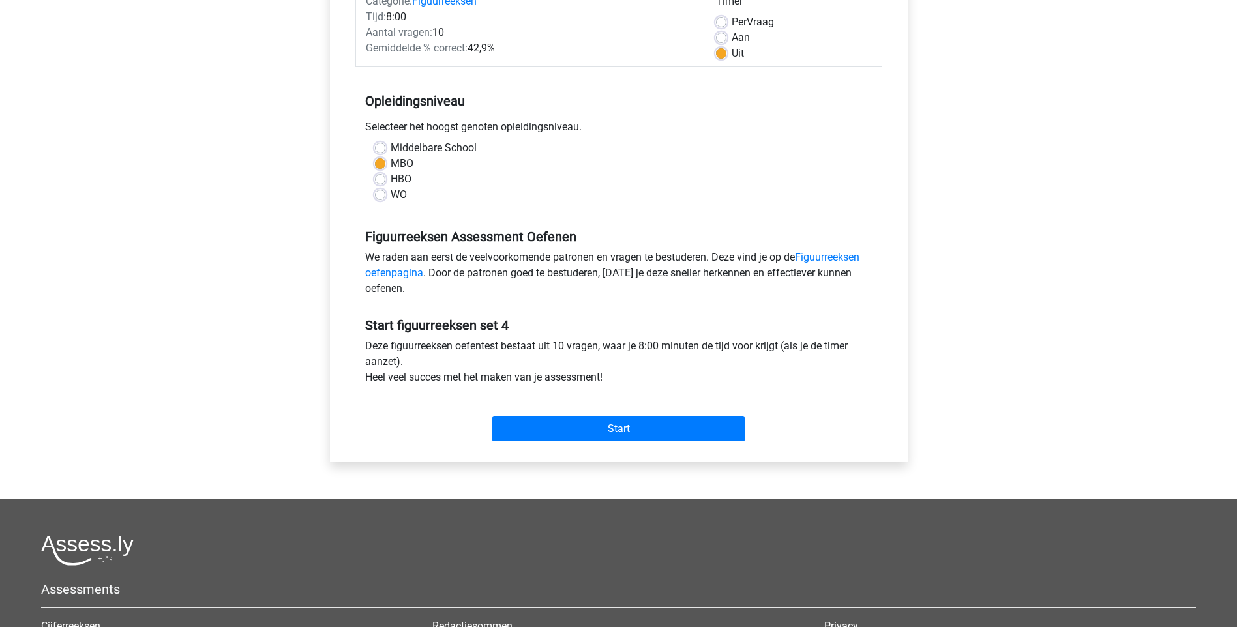
scroll to position [391, 0]
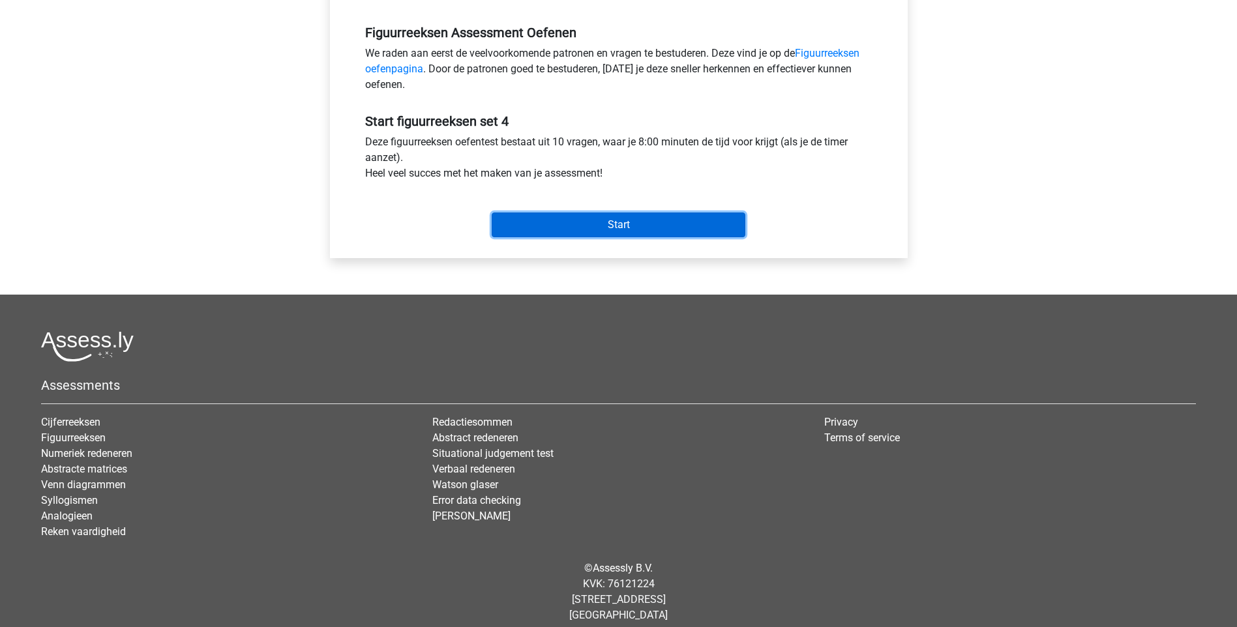
click at [604, 227] on input "Start" at bounding box center [619, 225] width 254 height 25
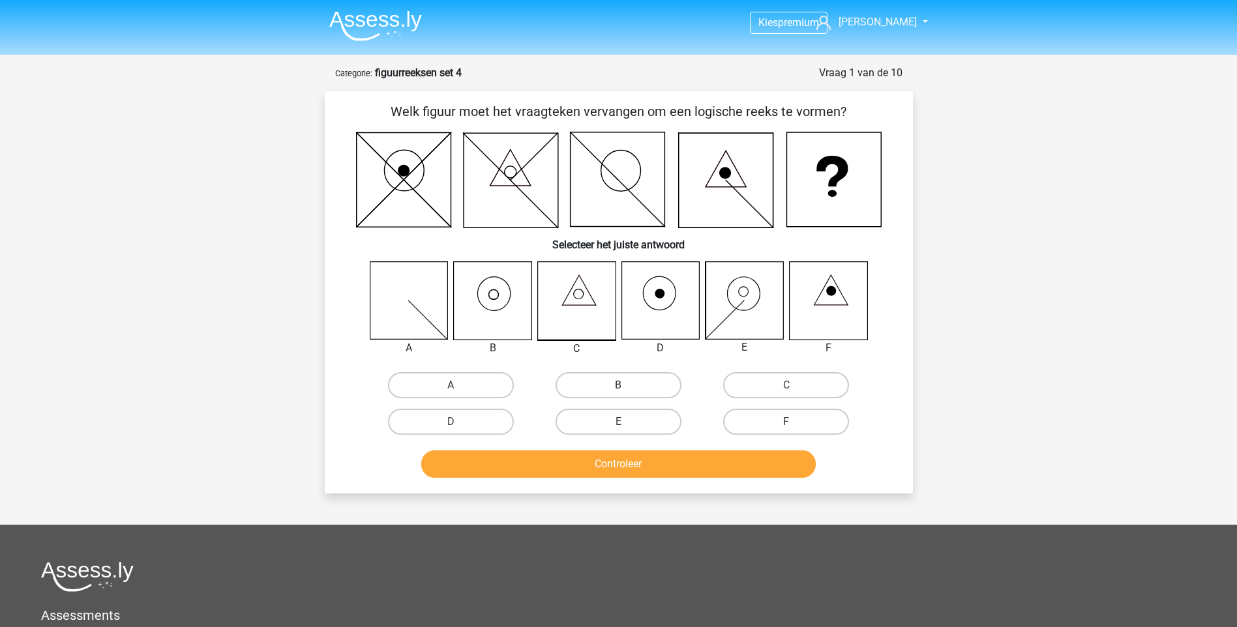
click at [615, 383] on label "B" at bounding box center [619, 385] width 126 height 26
click at [618, 385] on input "B" at bounding box center [622, 389] width 8 height 8
radio input "true"
click at [591, 462] on button "Controleer" at bounding box center [618, 464] width 395 height 27
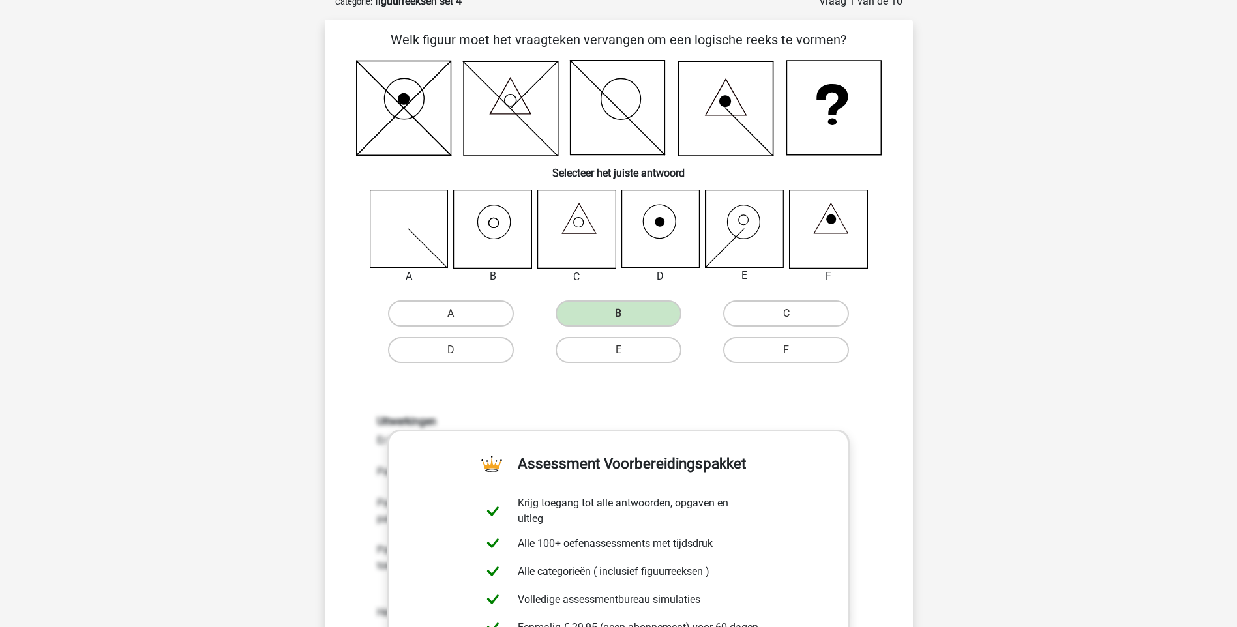
scroll to position [326, 0]
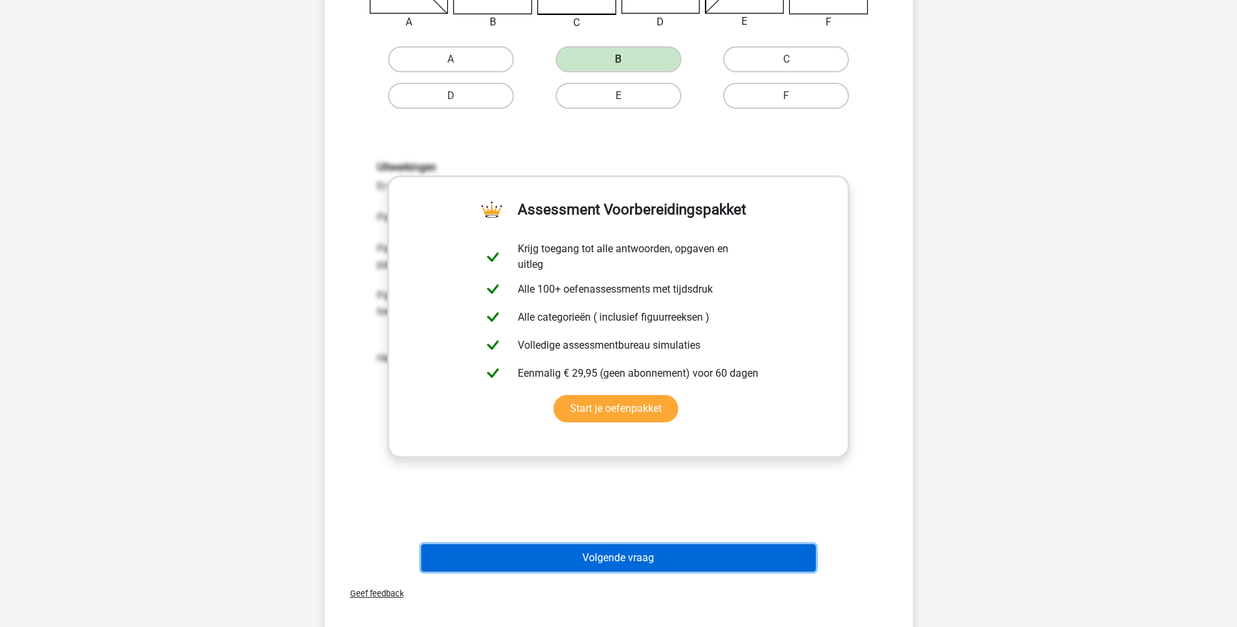
click at [601, 569] on button "Volgende vraag" at bounding box center [618, 557] width 395 height 27
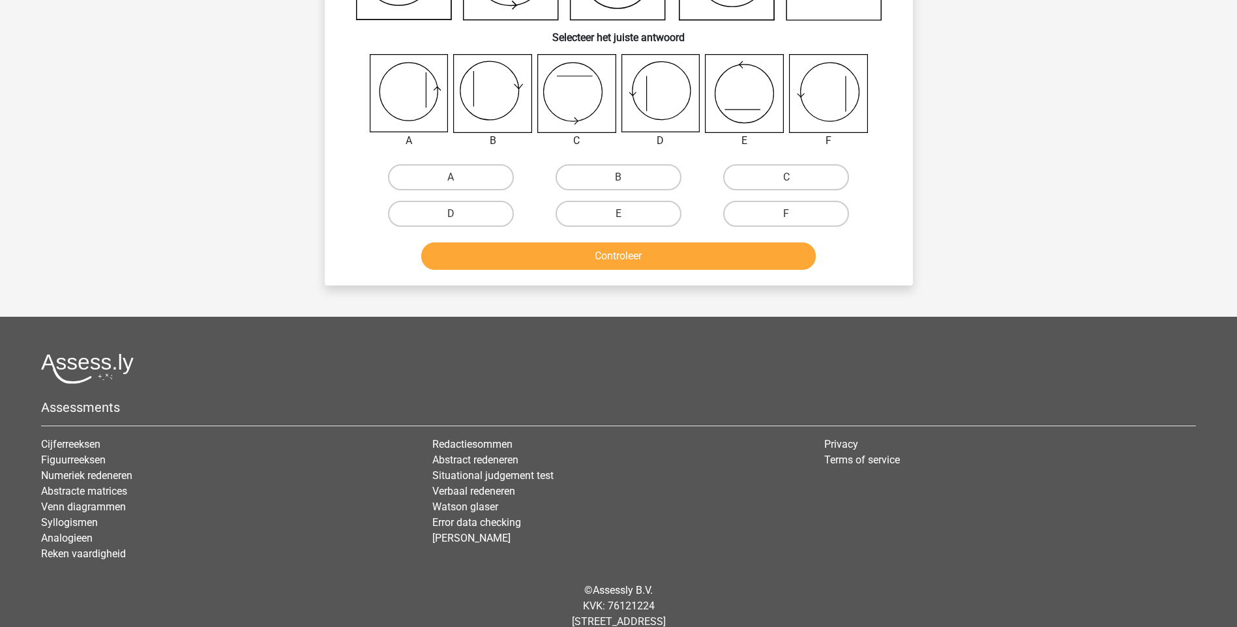
scroll to position [65, 0]
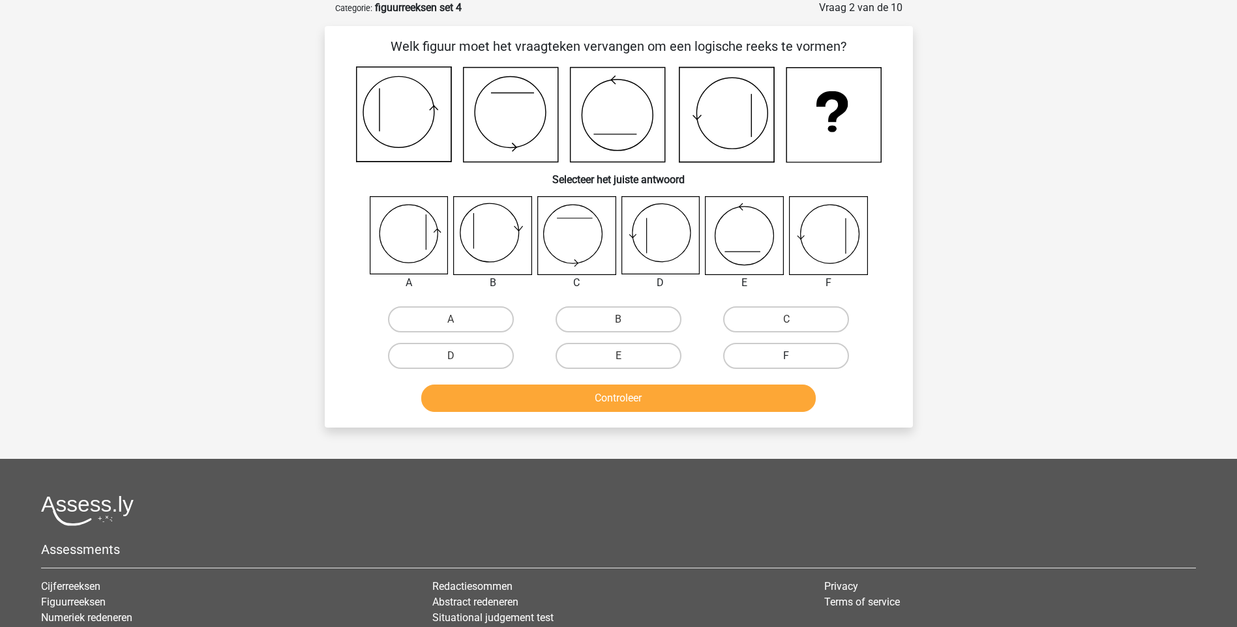
click at [775, 354] on label "F" at bounding box center [786, 356] width 126 height 26
click at [786, 356] on input "F" at bounding box center [790, 360] width 8 height 8
radio input "true"
click at [657, 400] on button "Controleer" at bounding box center [618, 398] width 395 height 27
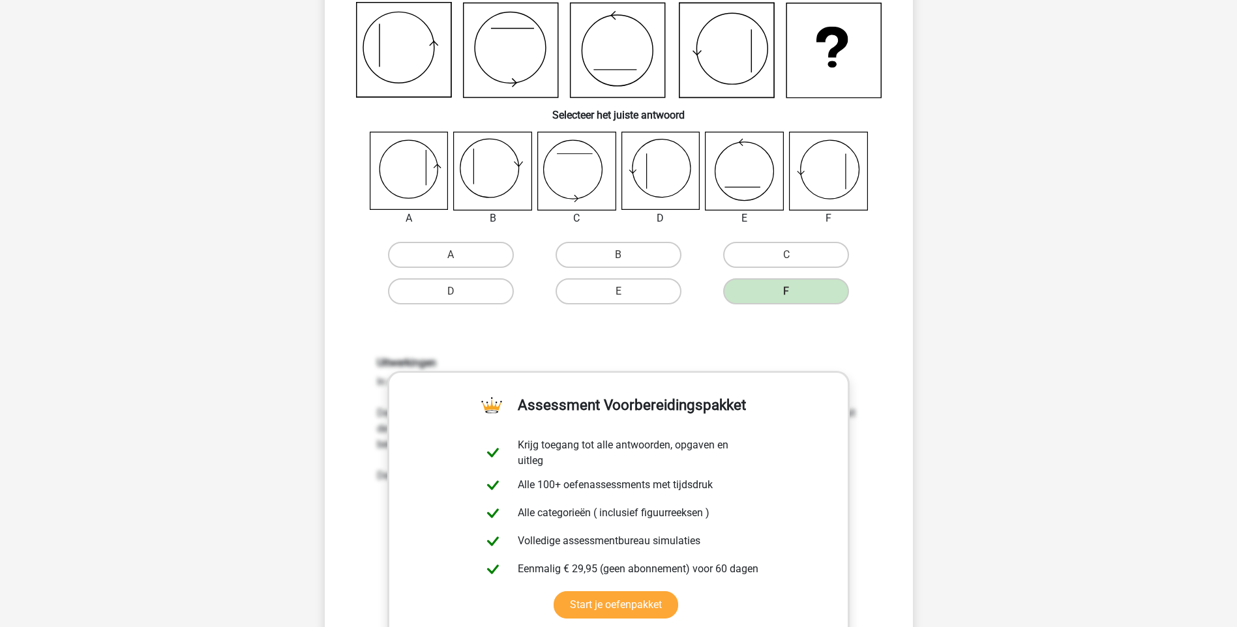
scroll to position [391, 0]
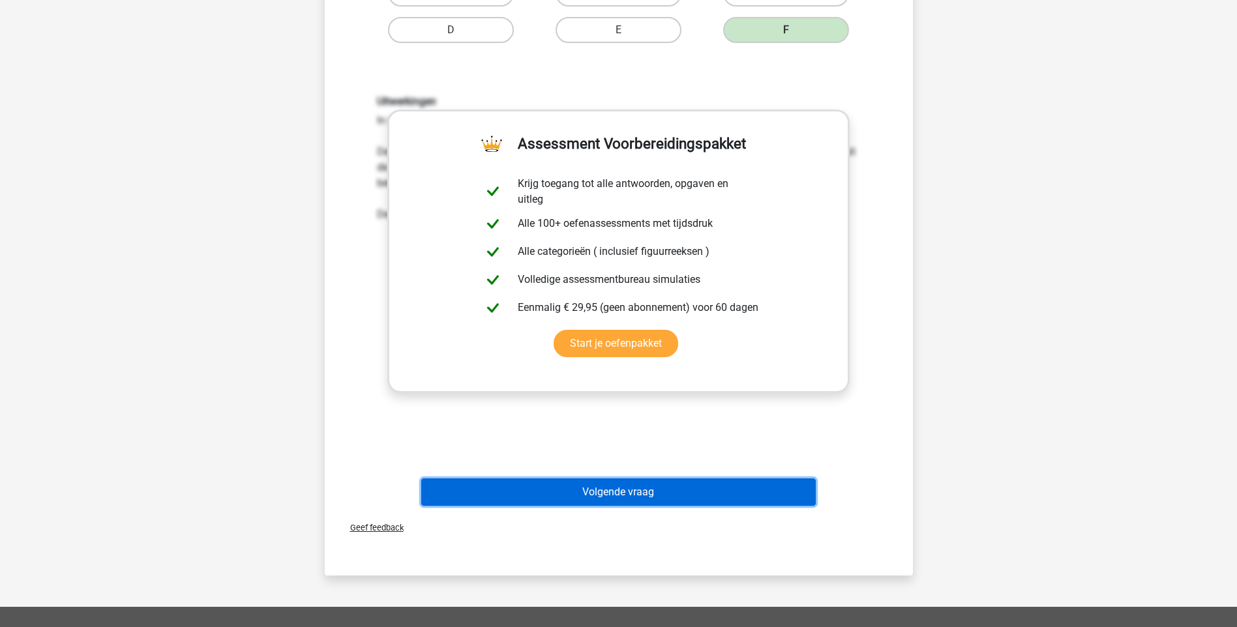
click at [612, 489] on button "Volgende vraag" at bounding box center [618, 492] width 395 height 27
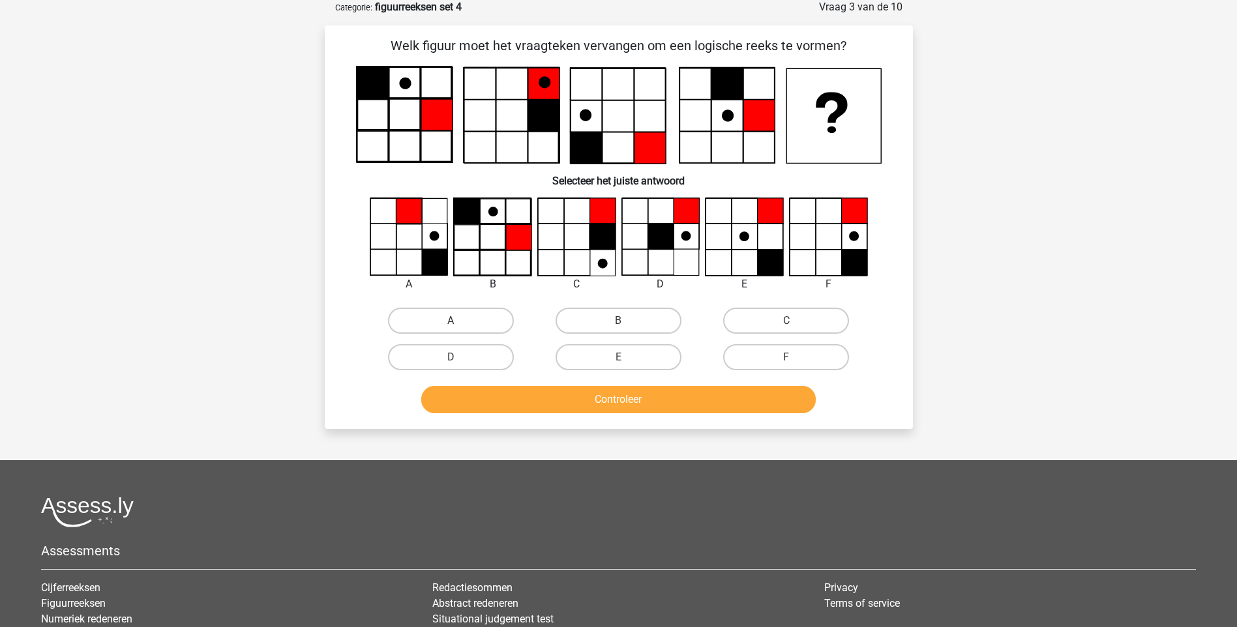
scroll to position [65, 0]
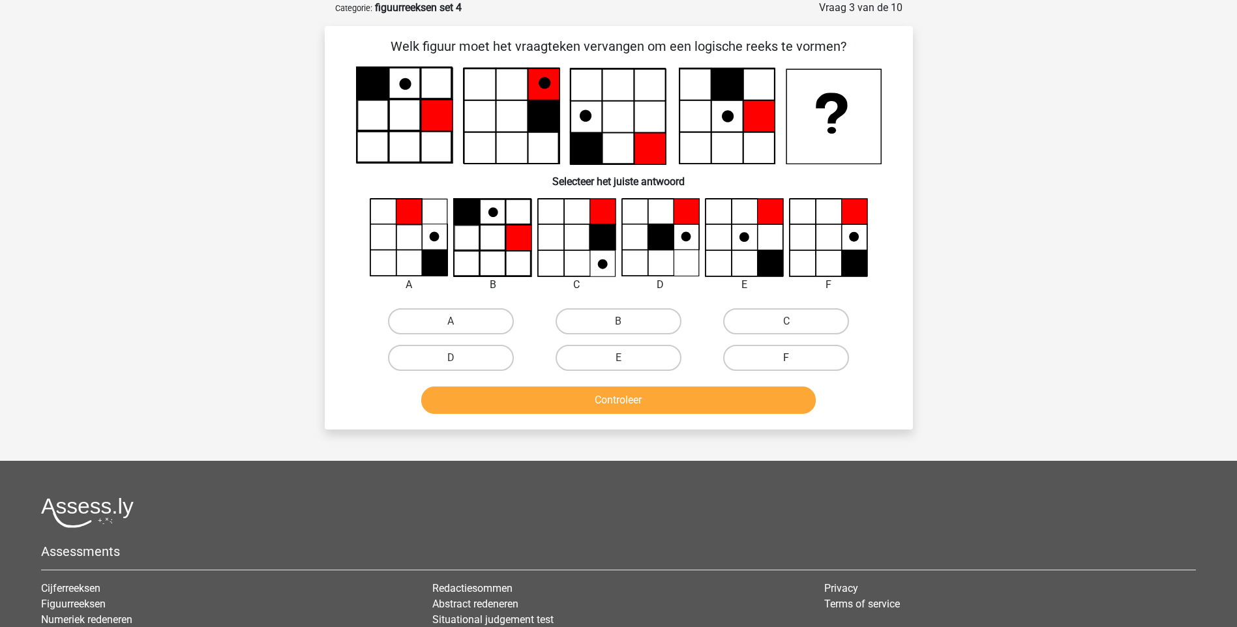
click at [784, 353] on label "F" at bounding box center [786, 358] width 126 height 26
click at [786, 358] on input "F" at bounding box center [790, 362] width 8 height 8
radio input "true"
click at [706, 405] on button "Controleer" at bounding box center [618, 400] width 395 height 27
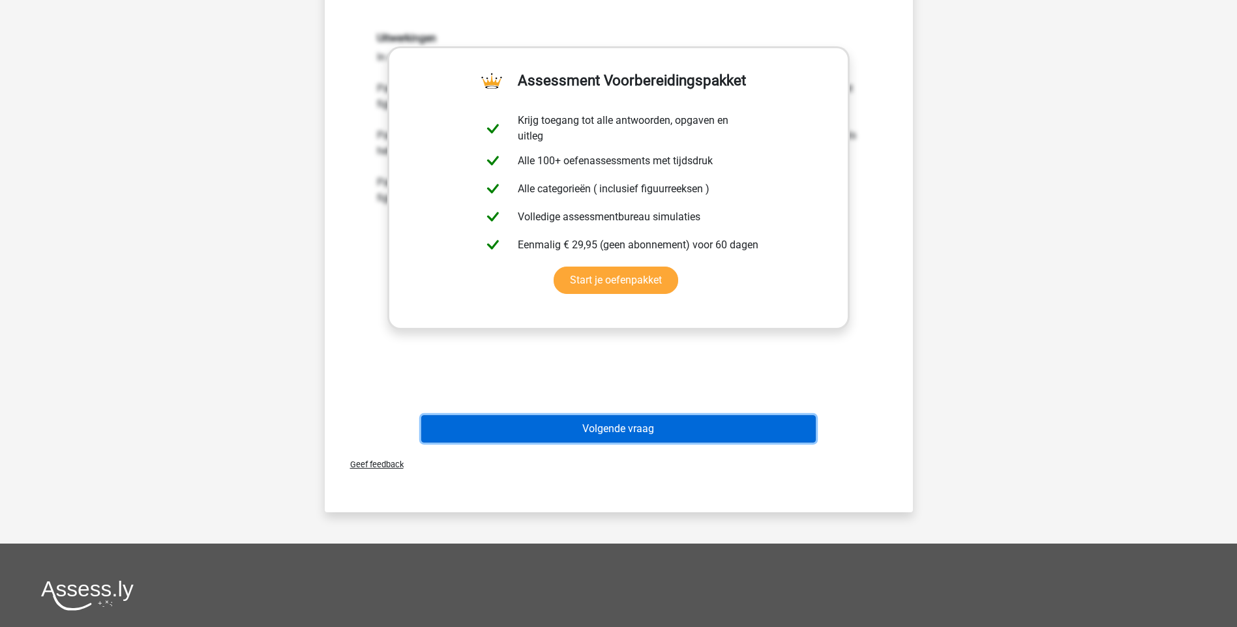
click at [624, 429] on button "Volgende vraag" at bounding box center [618, 428] width 395 height 27
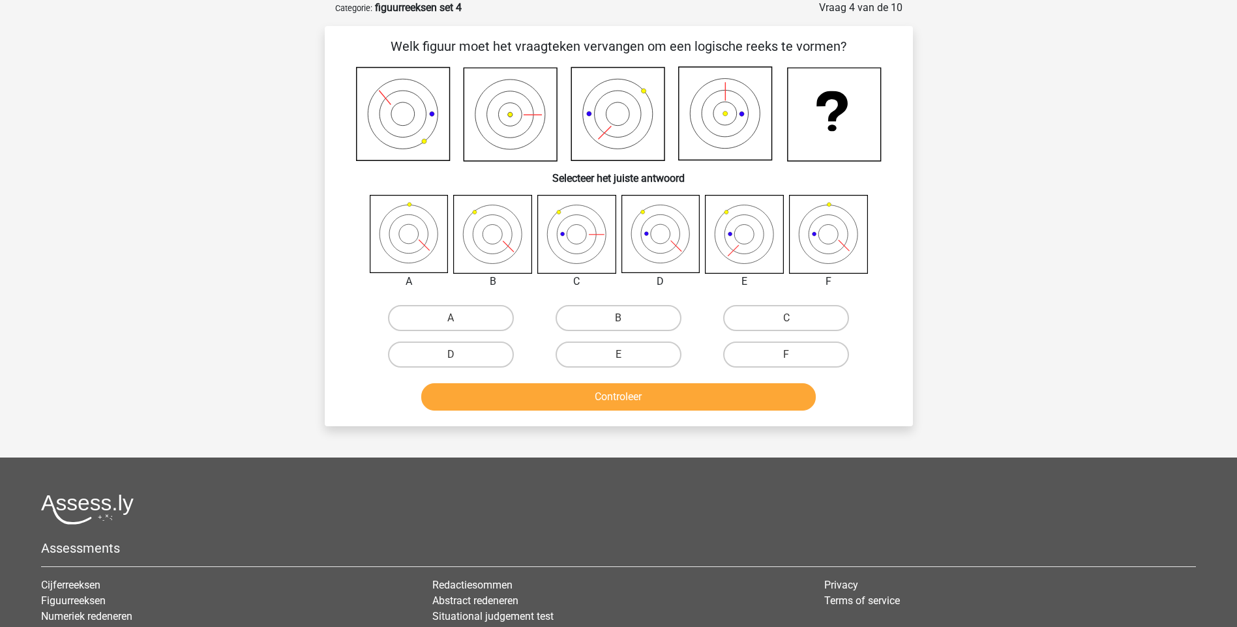
drag, startPoint x: 797, startPoint y: 355, endPoint x: 789, endPoint y: 357, distance: 8.1
click at [796, 353] on label "F" at bounding box center [786, 355] width 126 height 26
click at [795, 355] on input "F" at bounding box center [790, 359] width 8 height 8
radio input "true"
click at [638, 402] on button "Controleer" at bounding box center [618, 396] width 395 height 27
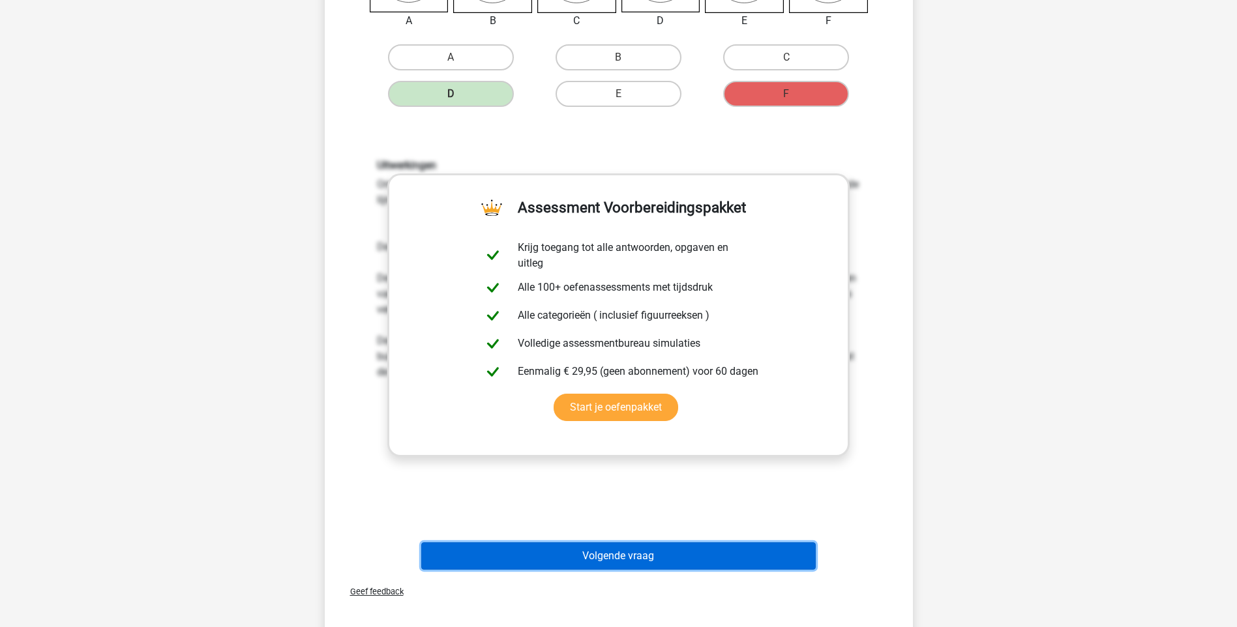
click at [619, 556] on button "Volgende vraag" at bounding box center [618, 556] width 395 height 27
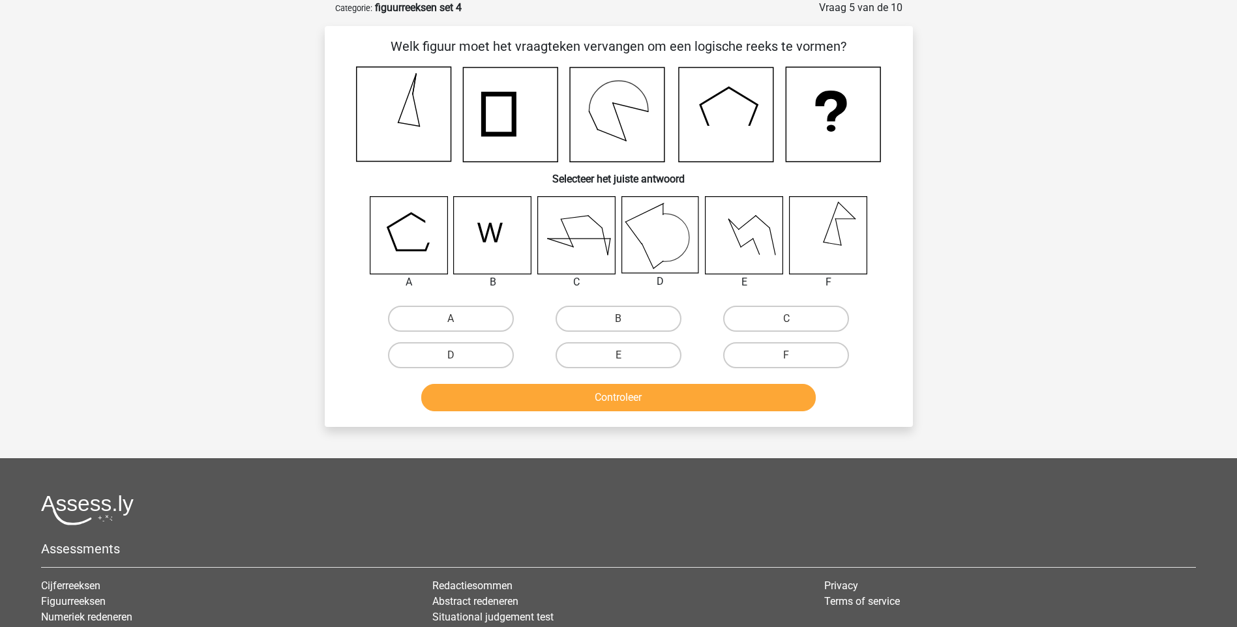
drag, startPoint x: 620, startPoint y: 319, endPoint x: 618, endPoint y: 341, distance: 22.3
click at [620, 318] on div "B" at bounding box center [618, 319] width 157 height 26
click at [621, 400] on button "Controleer" at bounding box center [618, 397] width 395 height 27
drag, startPoint x: 629, startPoint y: 318, endPoint x: 600, endPoint y: 306, distance: 31.6
click at [625, 316] on label "B" at bounding box center [619, 319] width 126 height 26
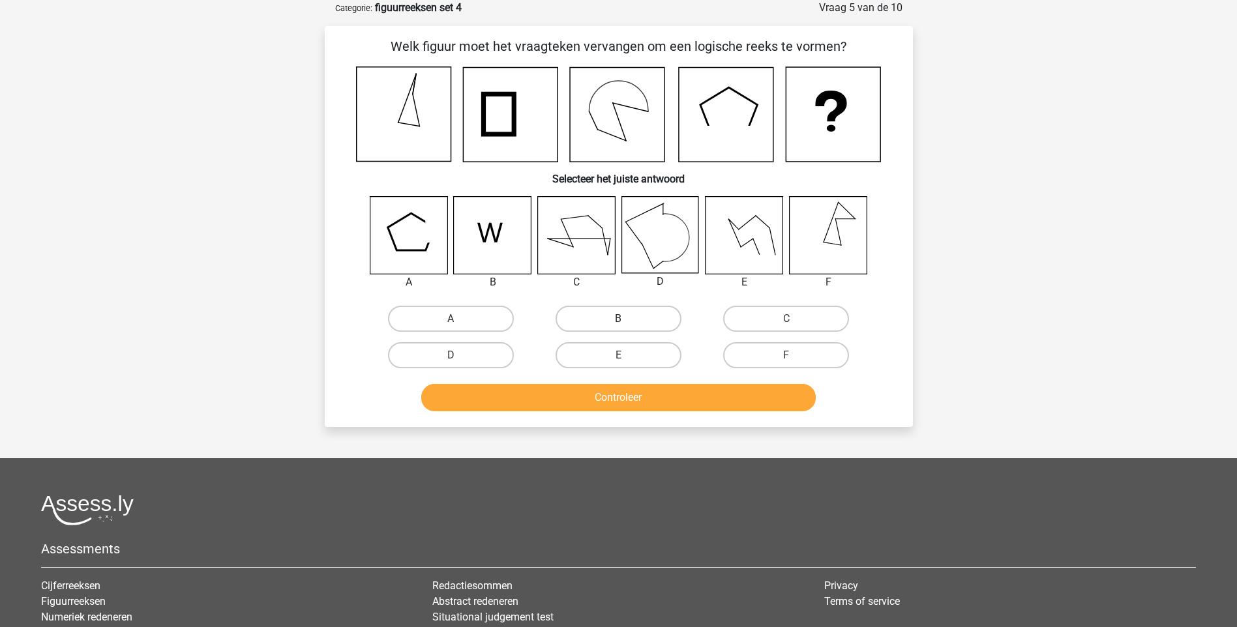
click at [625, 319] on input "B" at bounding box center [622, 323] width 8 height 8
radio input "true"
click at [588, 391] on button "Controleer" at bounding box center [618, 397] width 395 height 27
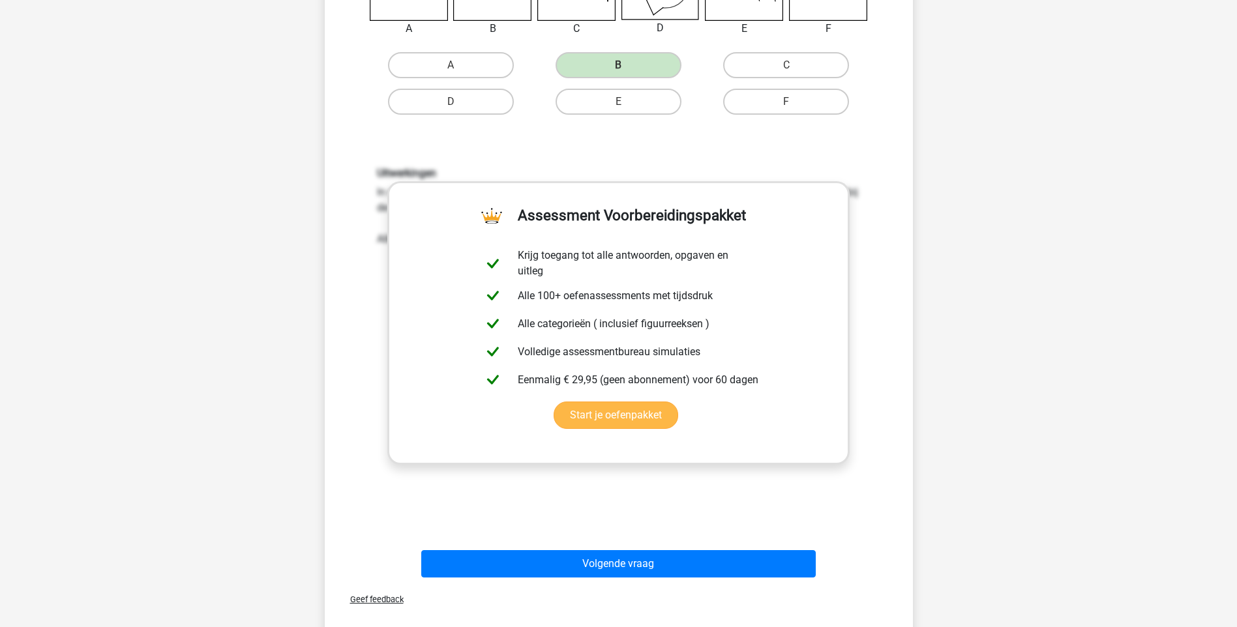
scroll to position [326, 0]
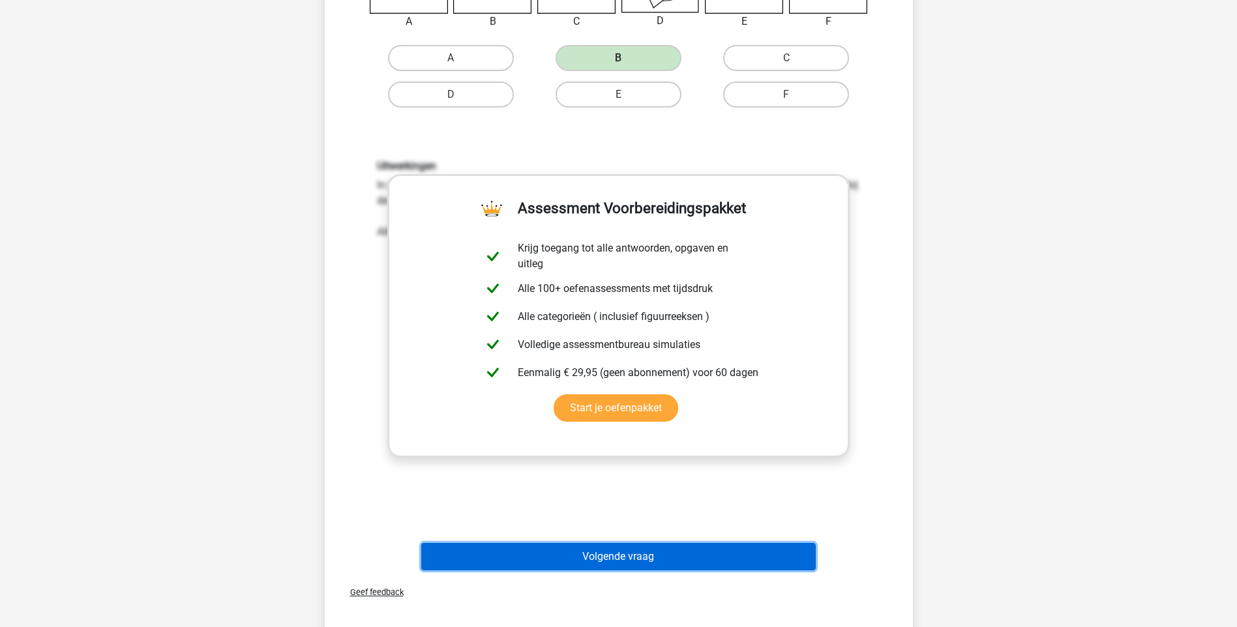
click at [630, 563] on button "Volgende vraag" at bounding box center [618, 556] width 395 height 27
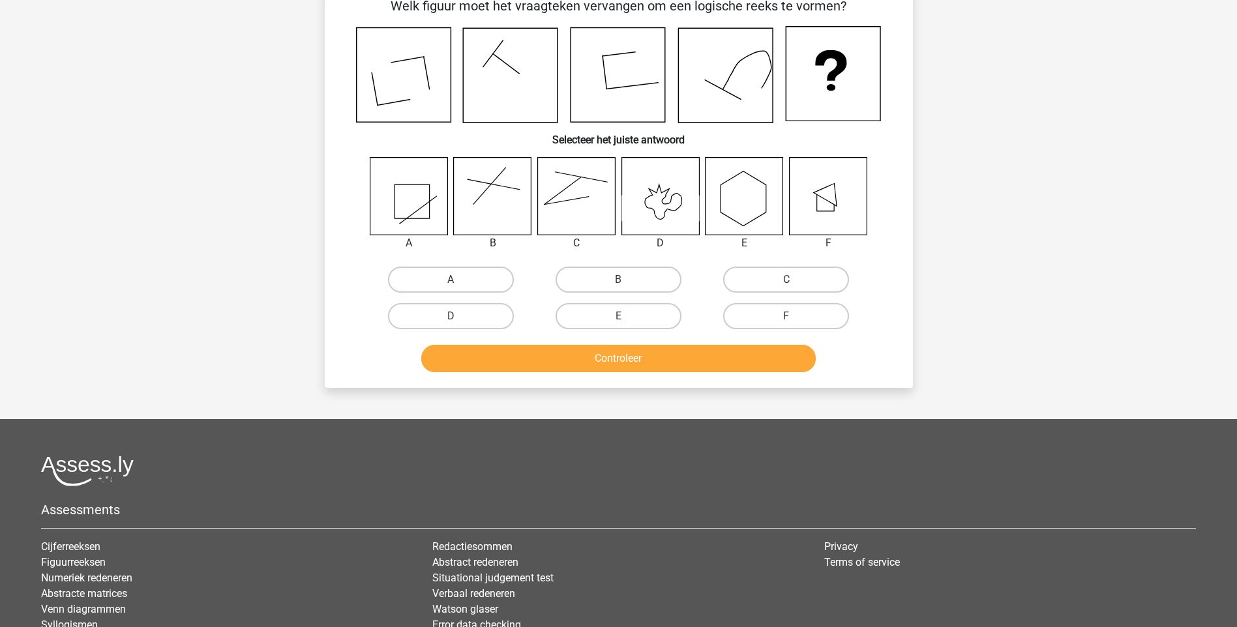
scroll to position [65, 0]
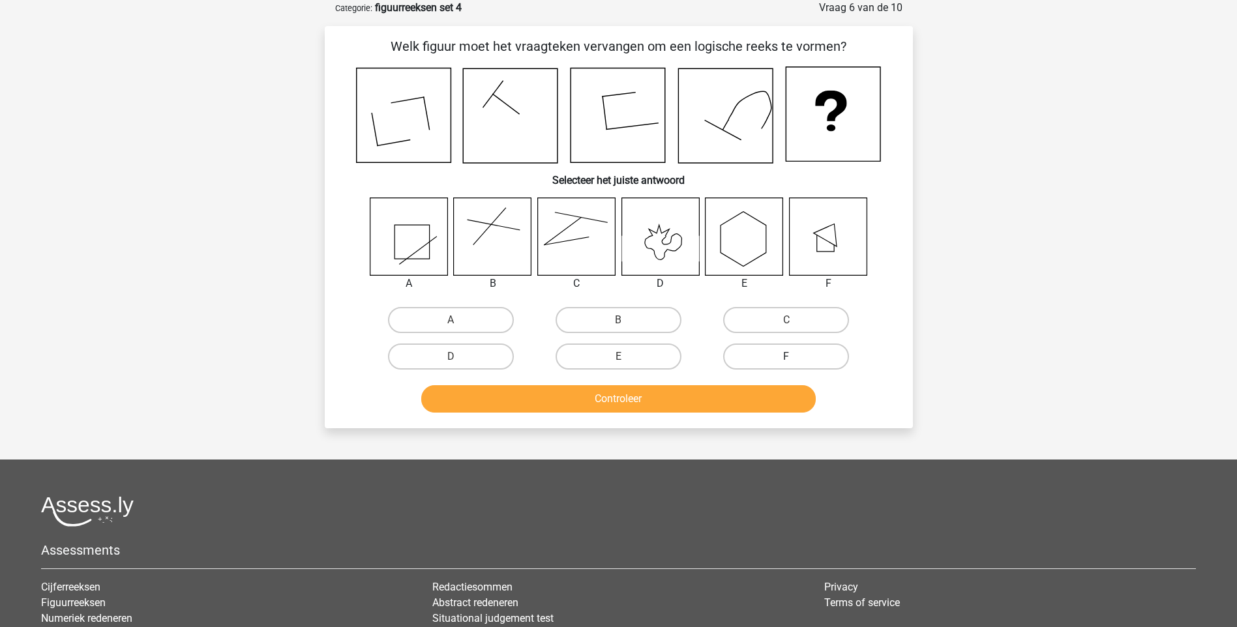
click at [799, 359] on label "F" at bounding box center [786, 357] width 126 height 26
click at [795, 359] on input "F" at bounding box center [790, 361] width 8 height 8
radio input "true"
click at [672, 397] on button "Controleer" at bounding box center [618, 398] width 395 height 27
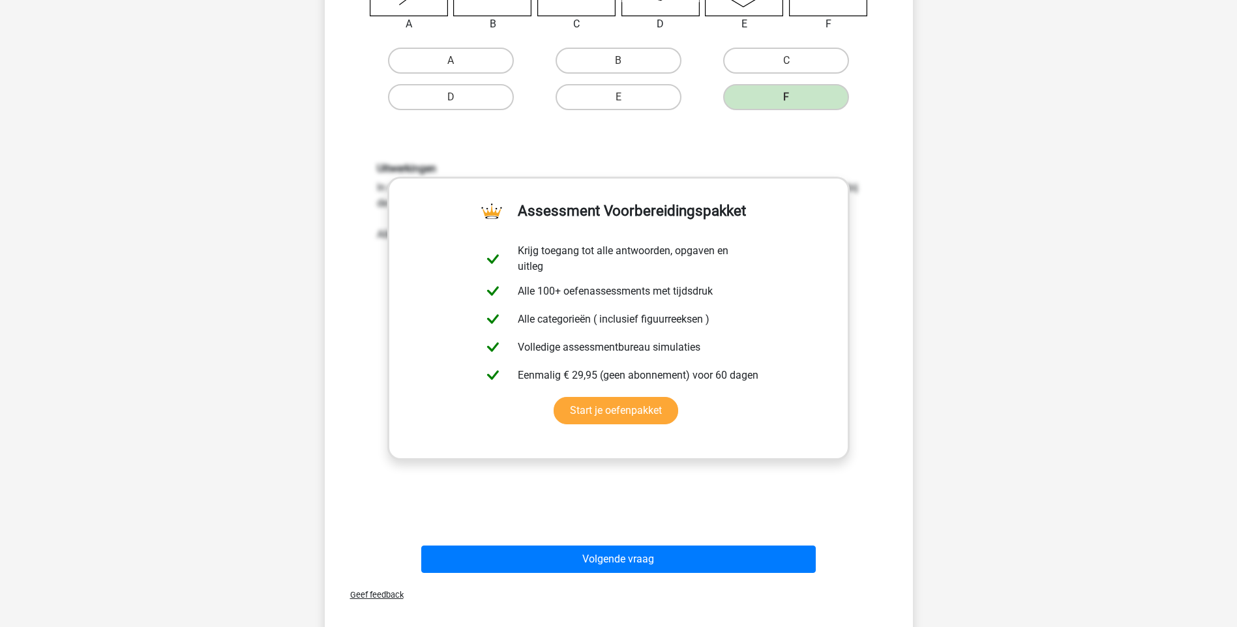
scroll to position [522, 0]
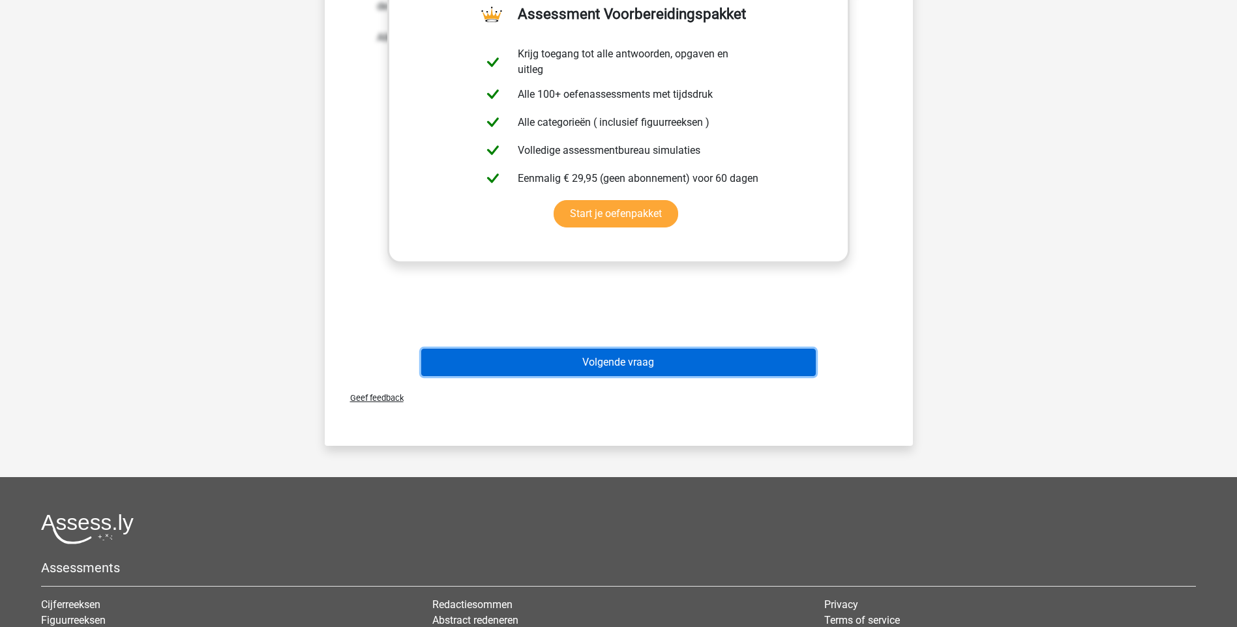
click at [595, 368] on button "Volgende vraag" at bounding box center [618, 362] width 395 height 27
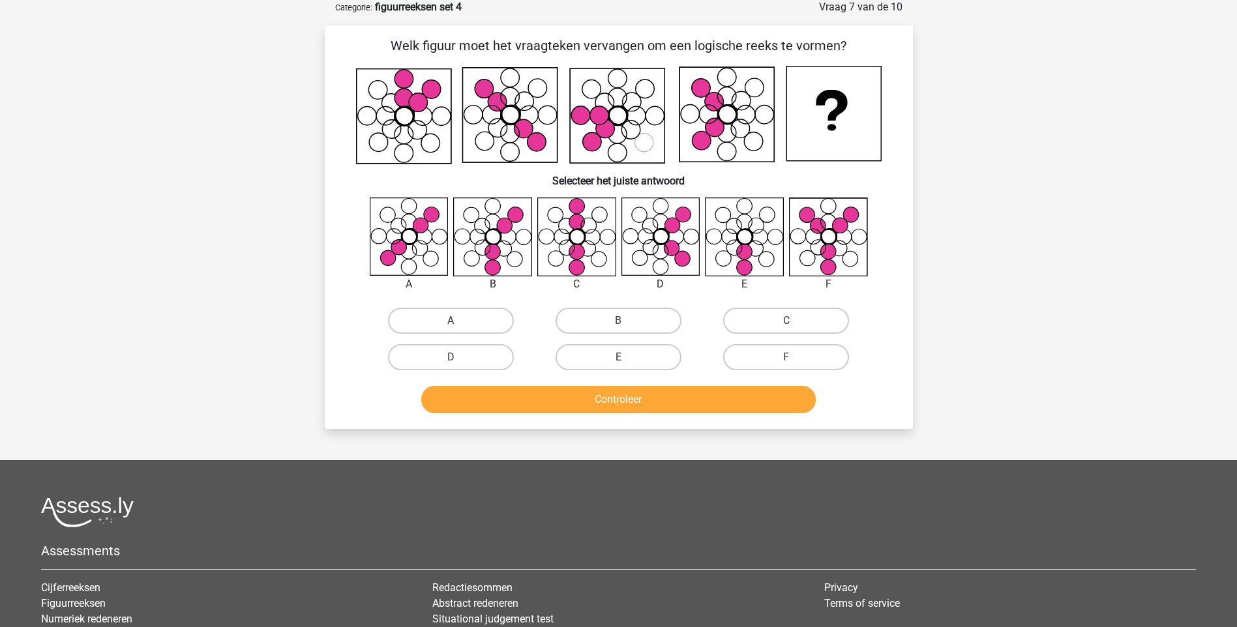
scroll to position [65, 0]
click at [613, 326] on label "B" at bounding box center [619, 321] width 126 height 26
click at [618, 326] on input "B" at bounding box center [622, 325] width 8 height 8
radio input "true"
click at [624, 389] on button "Controleer" at bounding box center [618, 400] width 395 height 27
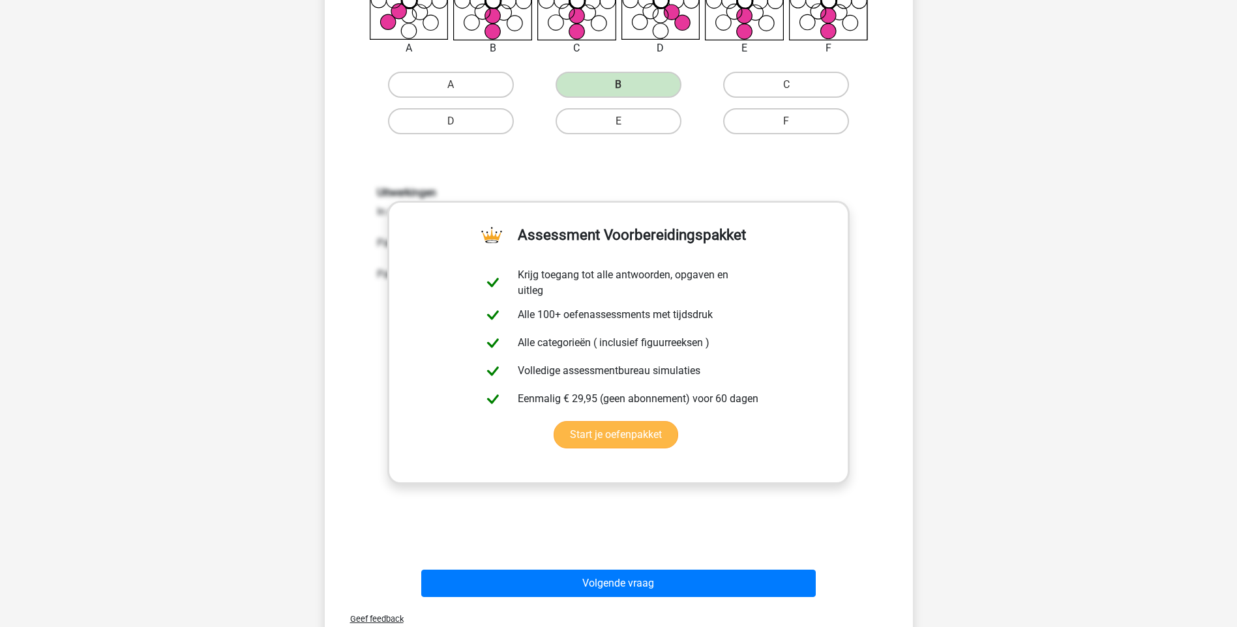
scroll to position [326, 0]
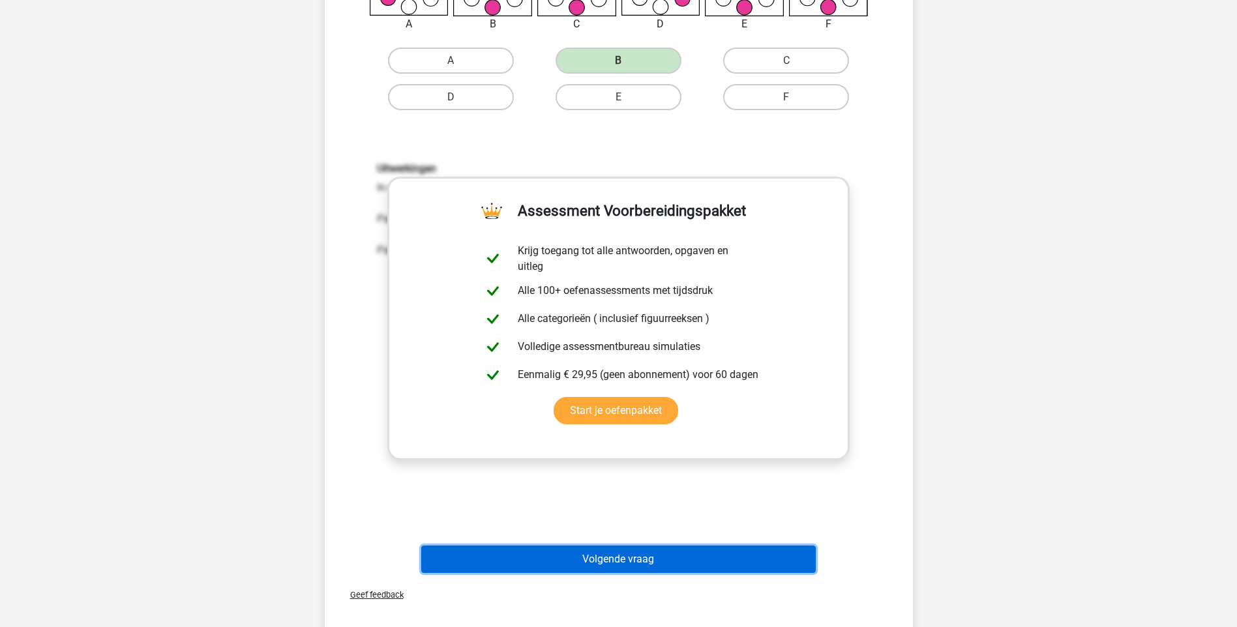
click at [670, 550] on button "Volgende vraag" at bounding box center [618, 559] width 395 height 27
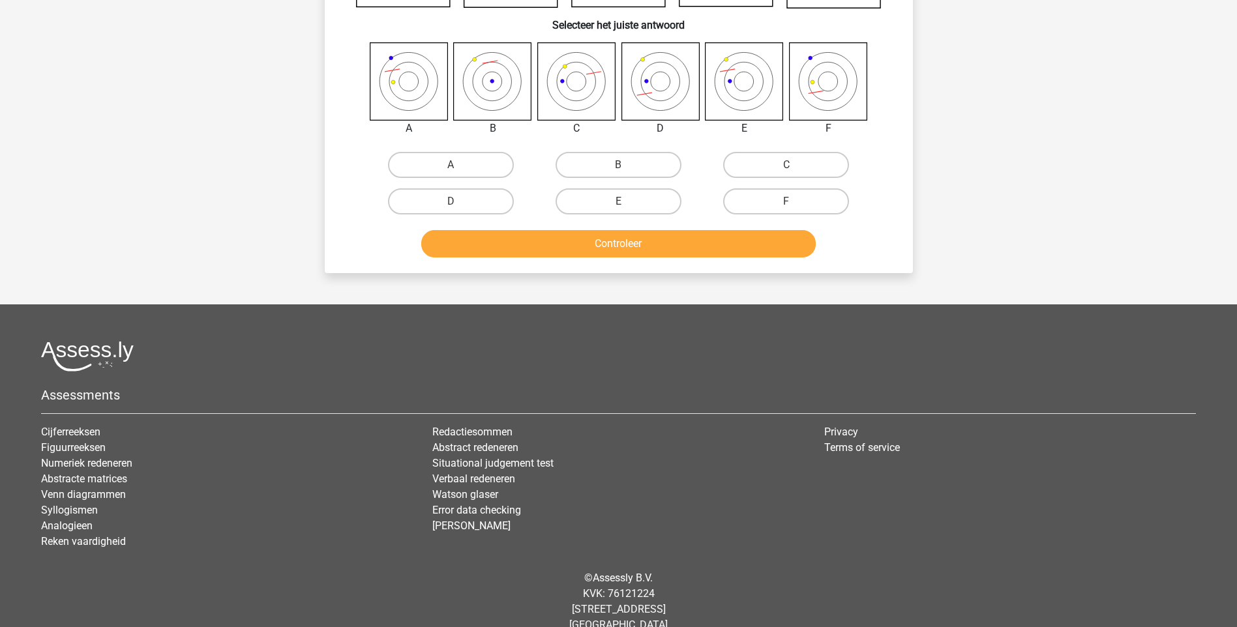
scroll to position [65, 0]
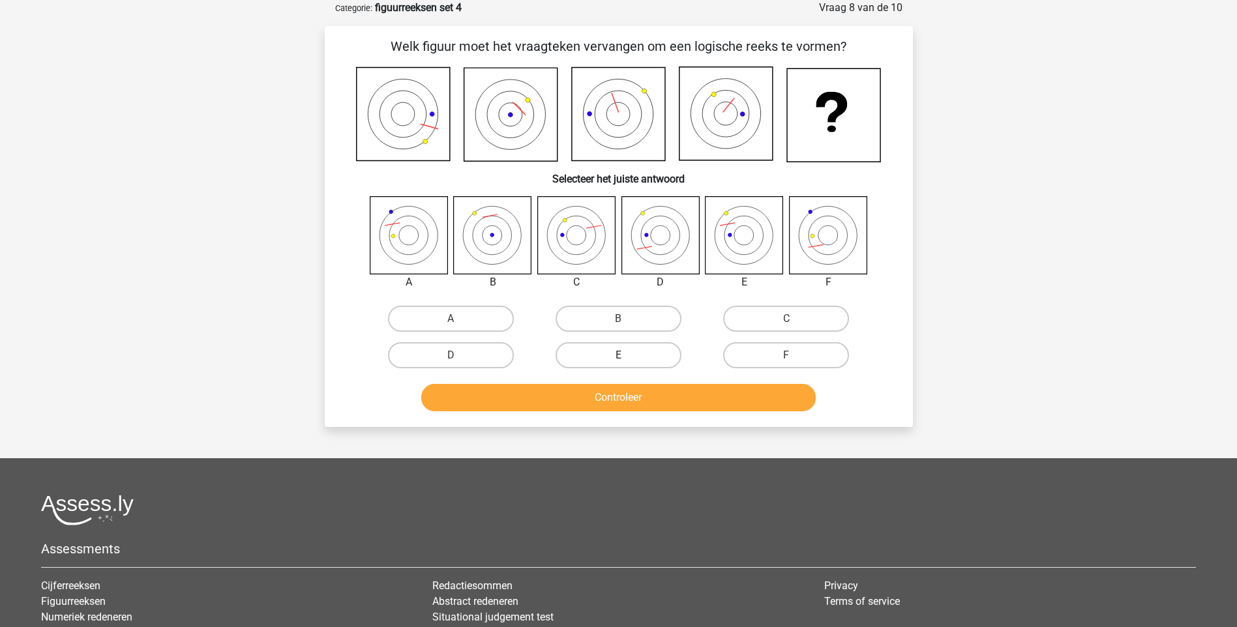
click at [642, 352] on label "E" at bounding box center [619, 355] width 126 height 26
click at [627, 355] on input "E" at bounding box center [622, 359] width 8 height 8
radio input "true"
click at [659, 396] on button "Controleer" at bounding box center [618, 397] width 395 height 27
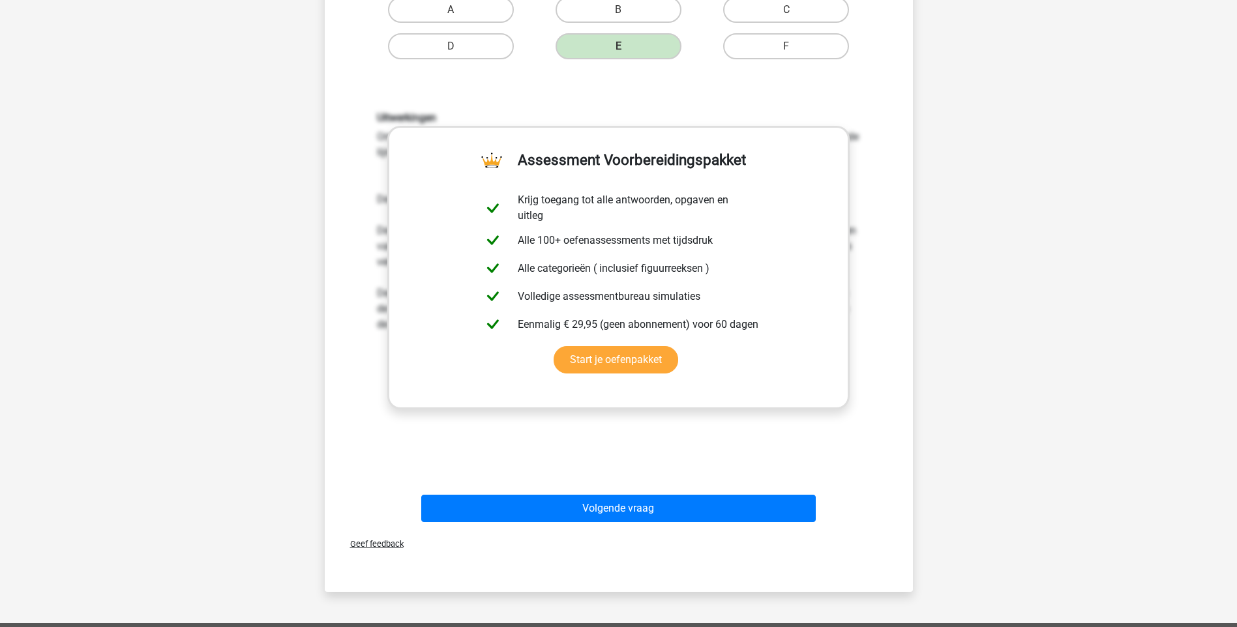
scroll to position [391, 0]
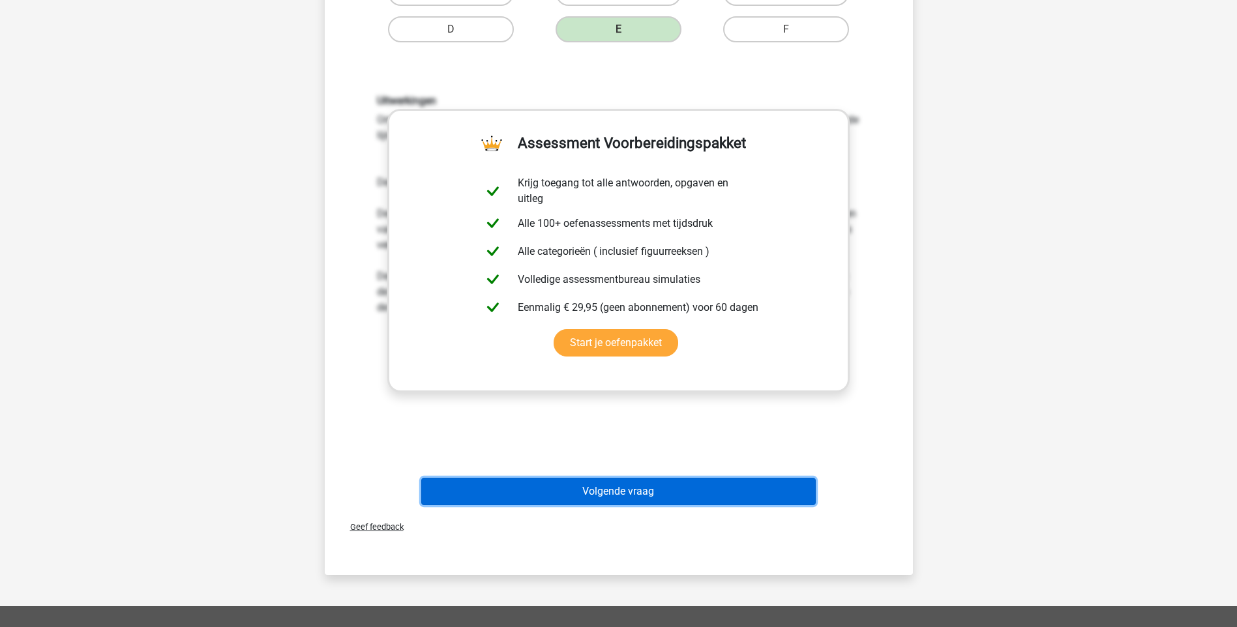
click at [644, 486] on button "Volgende vraag" at bounding box center [618, 491] width 395 height 27
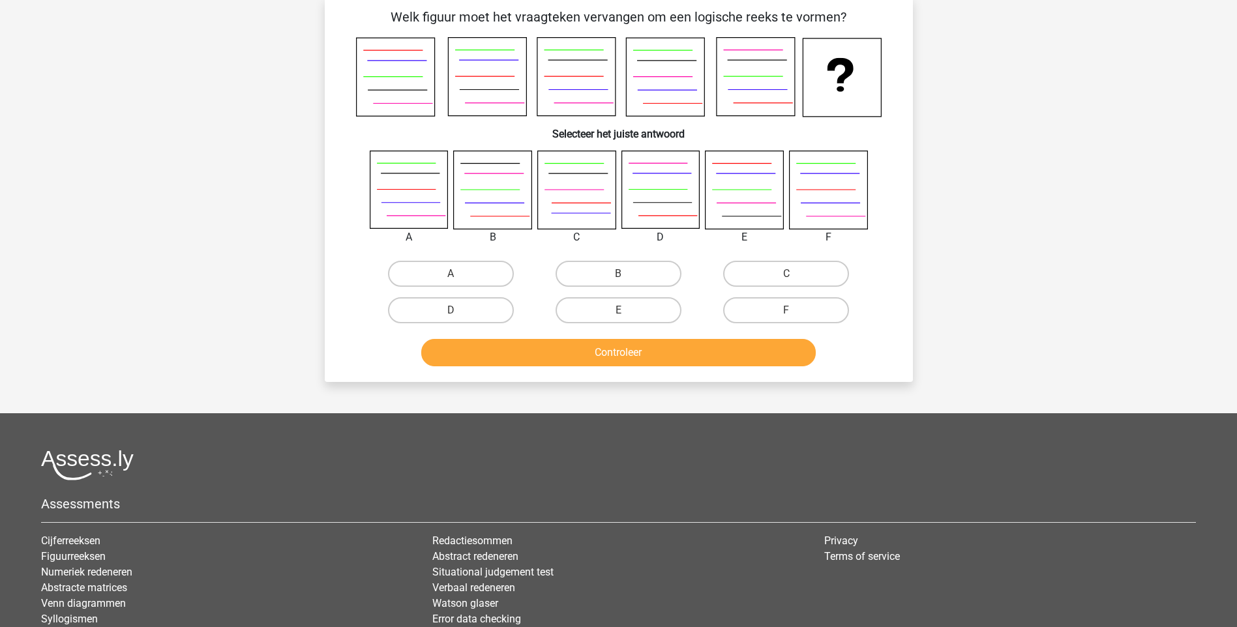
scroll to position [65, 0]
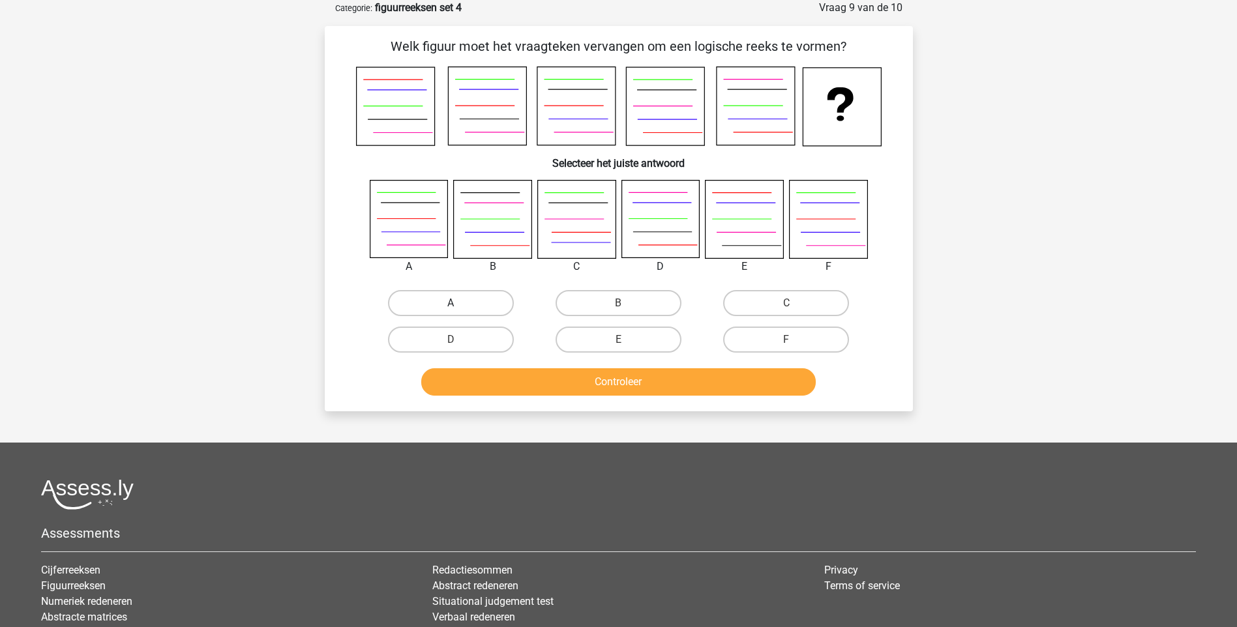
click at [456, 313] on label "A" at bounding box center [451, 303] width 126 height 26
click at [456, 312] on input "A" at bounding box center [455, 307] width 8 height 8
radio input "true"
click at [594, 382] on button "Controleer" at bounding box center [618, 381] width 395 height 27
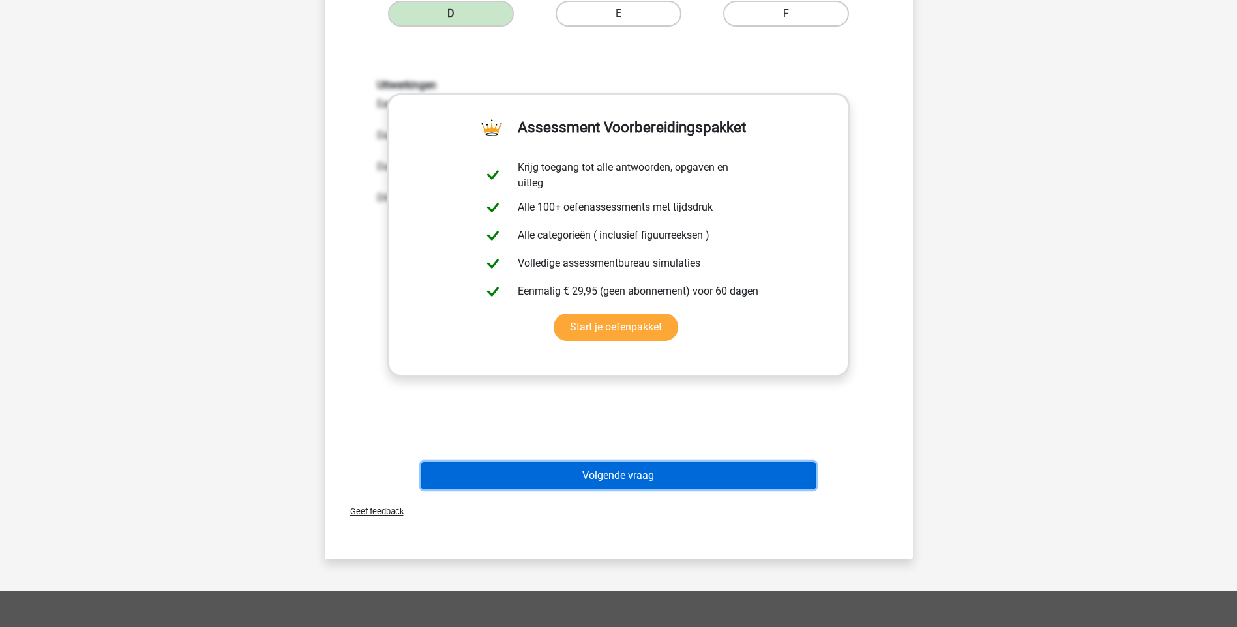
click at [595, 475] on button "Volgende vraag" at bounding box center [618, 475] width 395 height 27
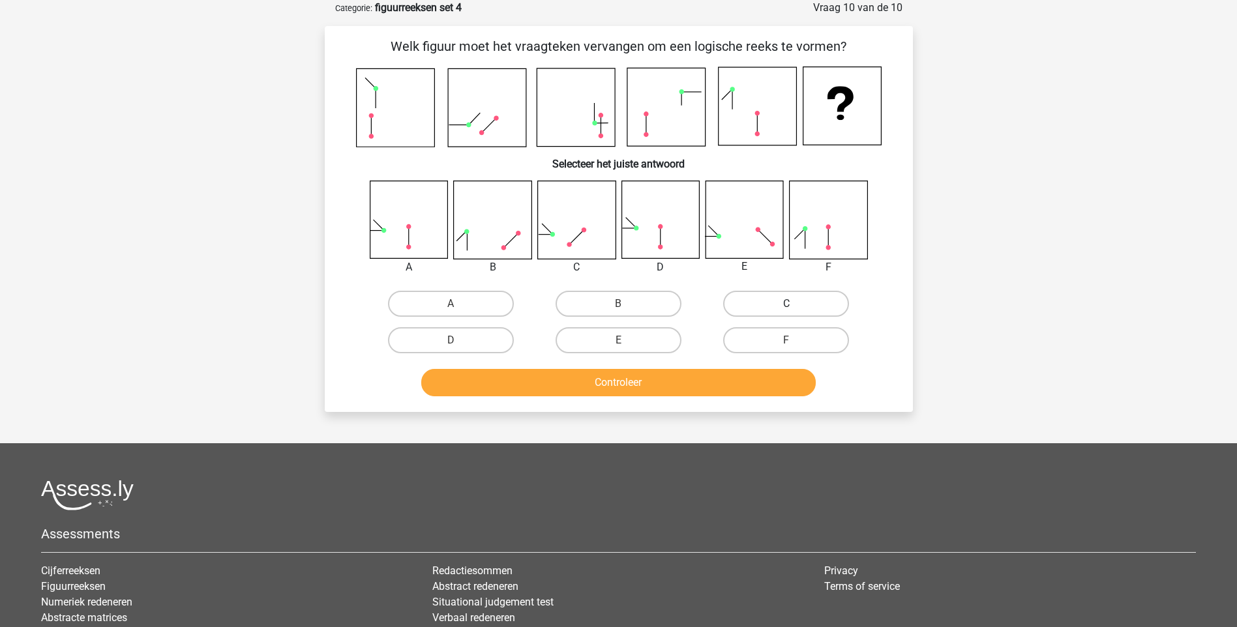
click at [798, 306] on label "C" at bounding box center [786, 304] width 126 height 26
click at [795, 306] on input "C" at bounding box center [790, 308] width 8 height 8
radio input "true"
click at [698, 376] on button "Controleer" at bounding box center [618, 382] width 395 height 27
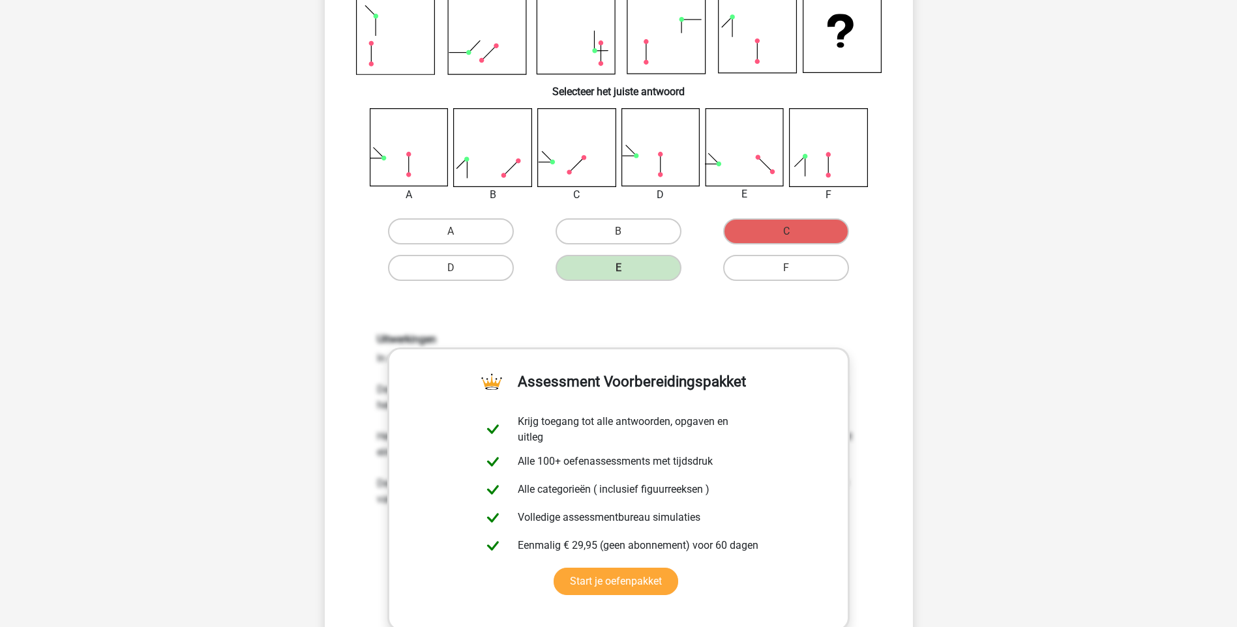
scroll to position [456, 0]
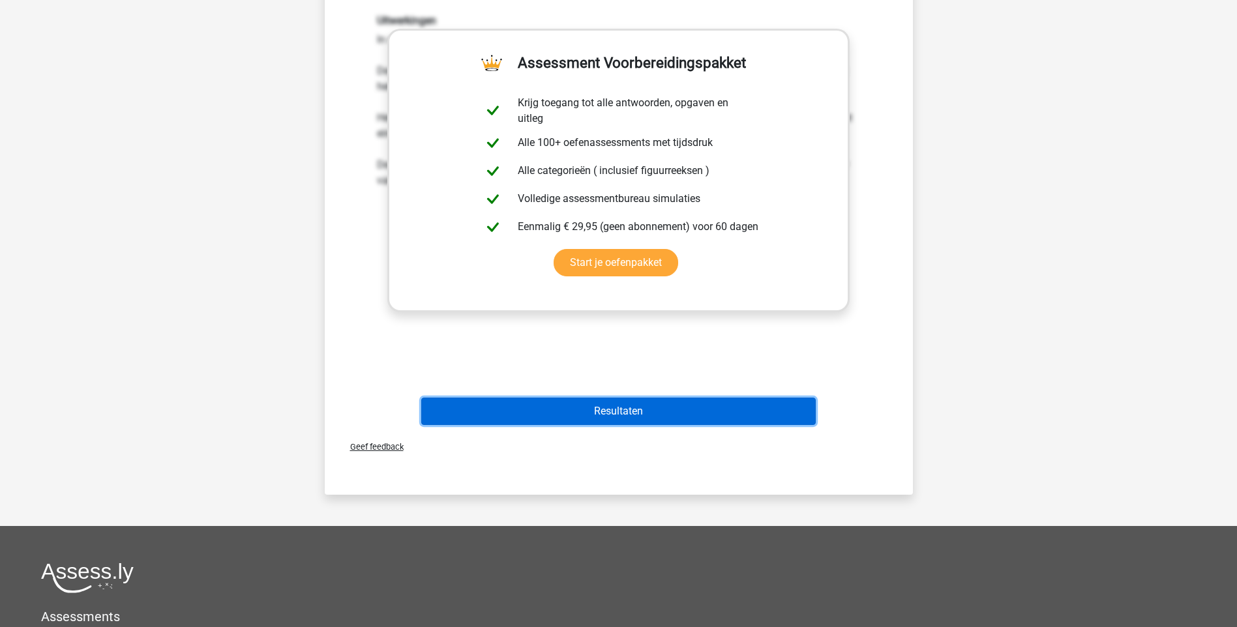
click at [624, 411] on button "Resultaten" at bounding box center [618, 411] width 395 height 27
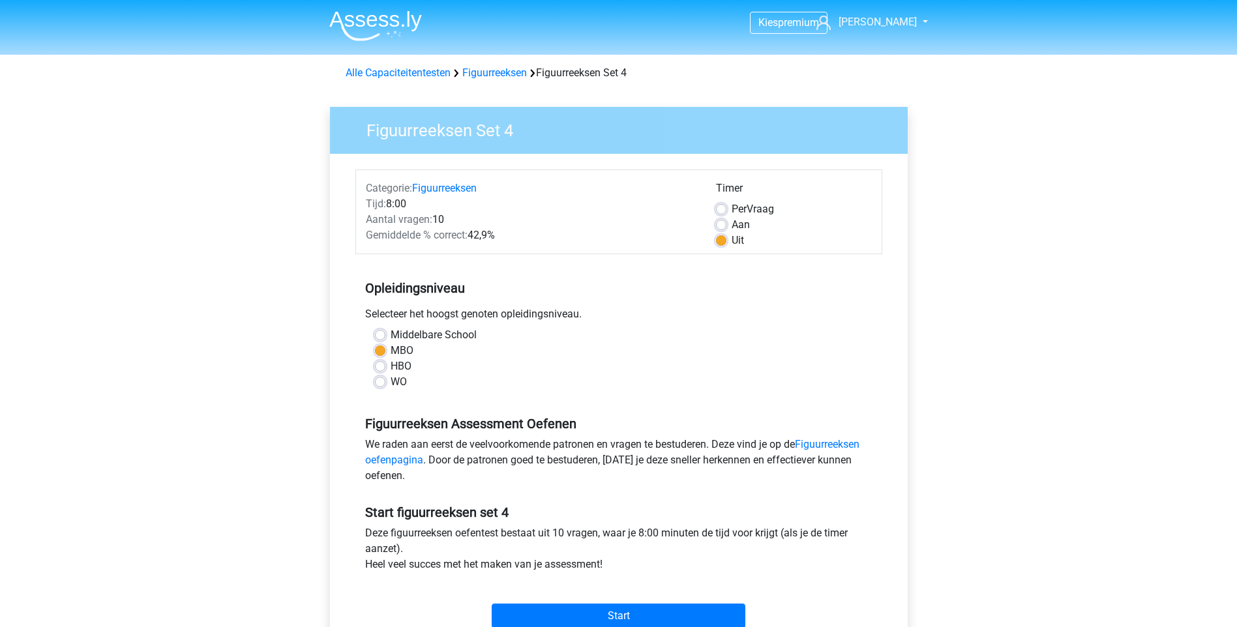
scroll to position [391, 0]
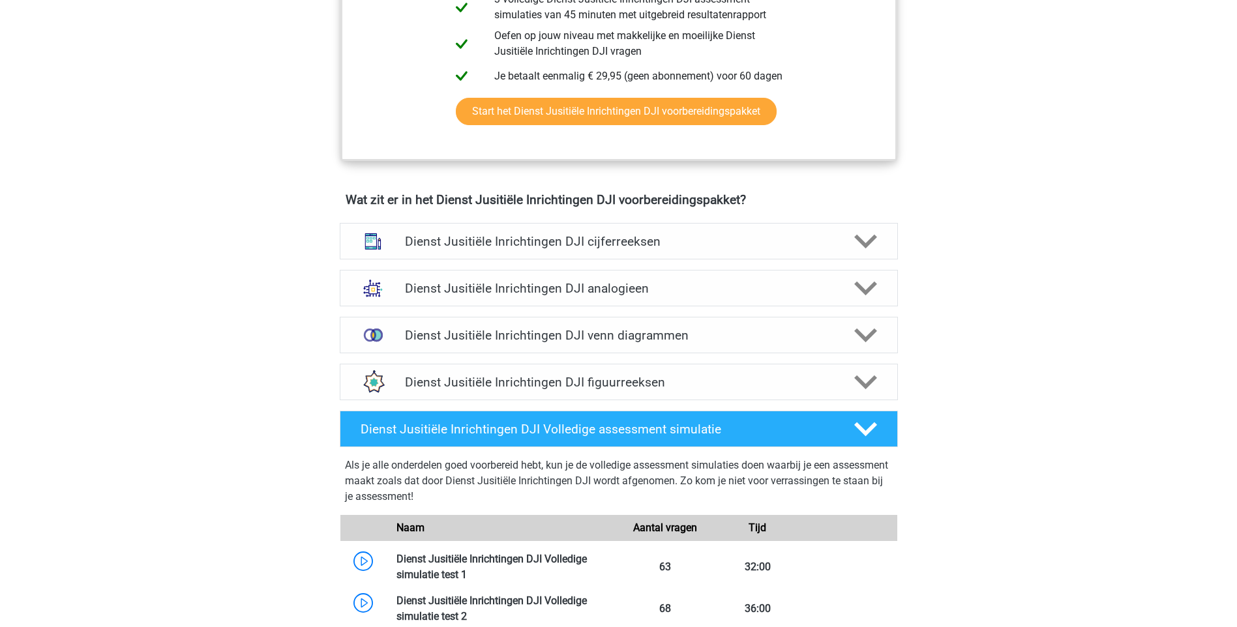
scroll to position [848, 0]
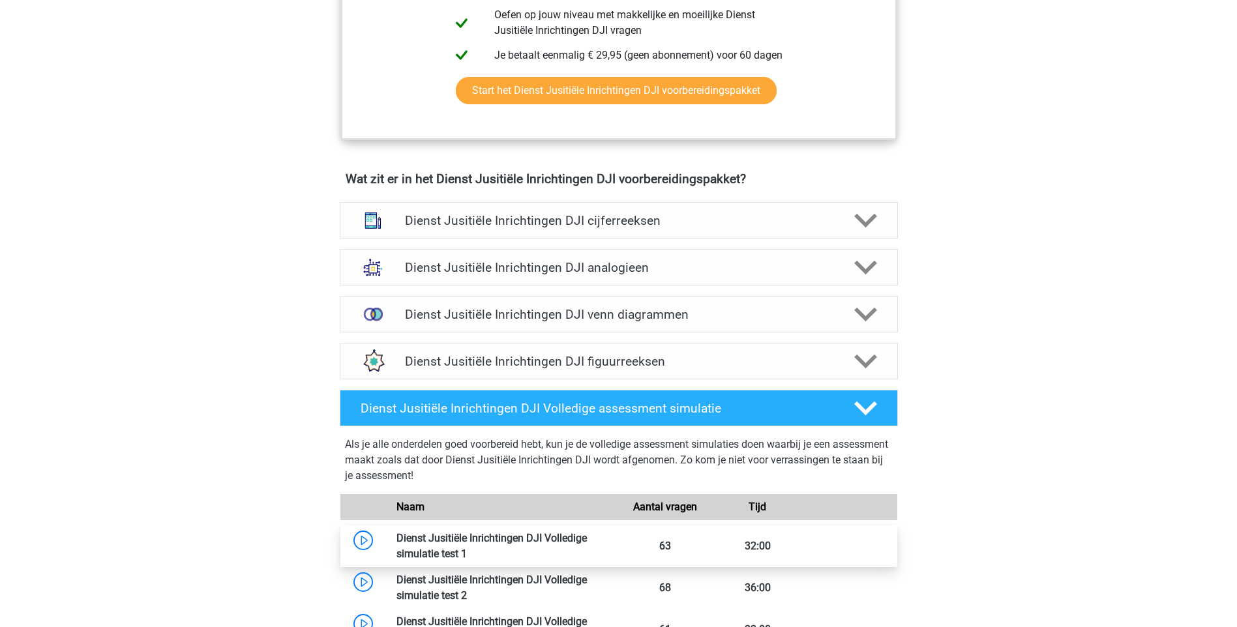
click at [467, 548] on link at bounding box center [467, 554] width 0 height 12
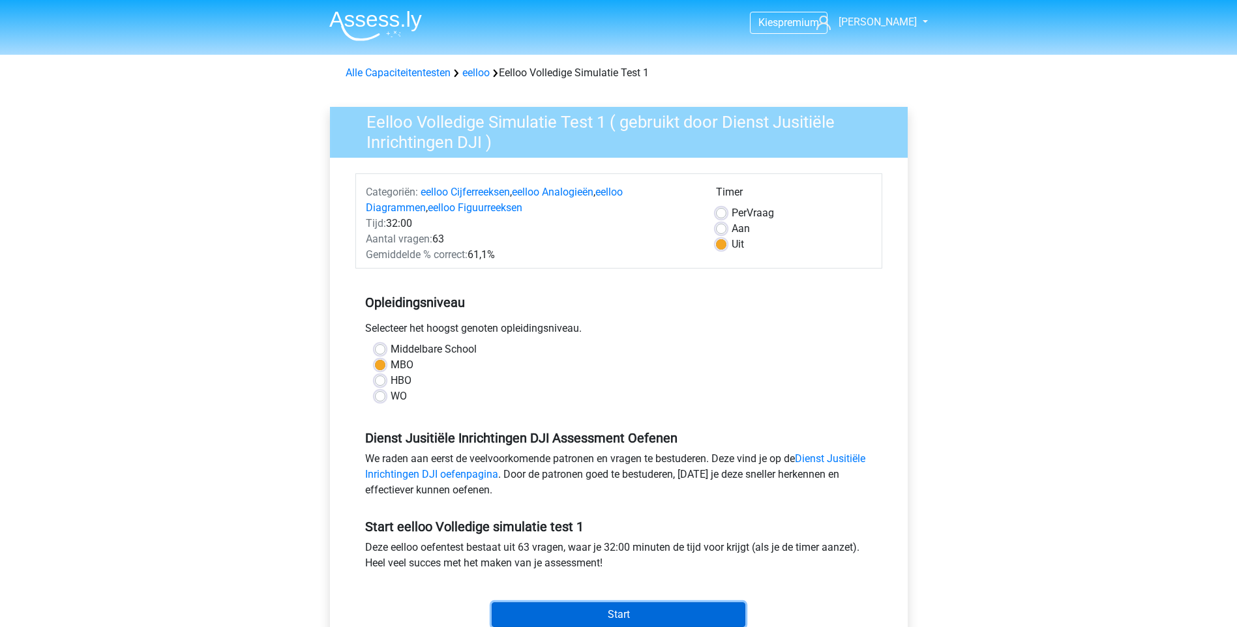
click at [617, 612] on input "Start" at bounding box center [619, 615] width 254 height 25
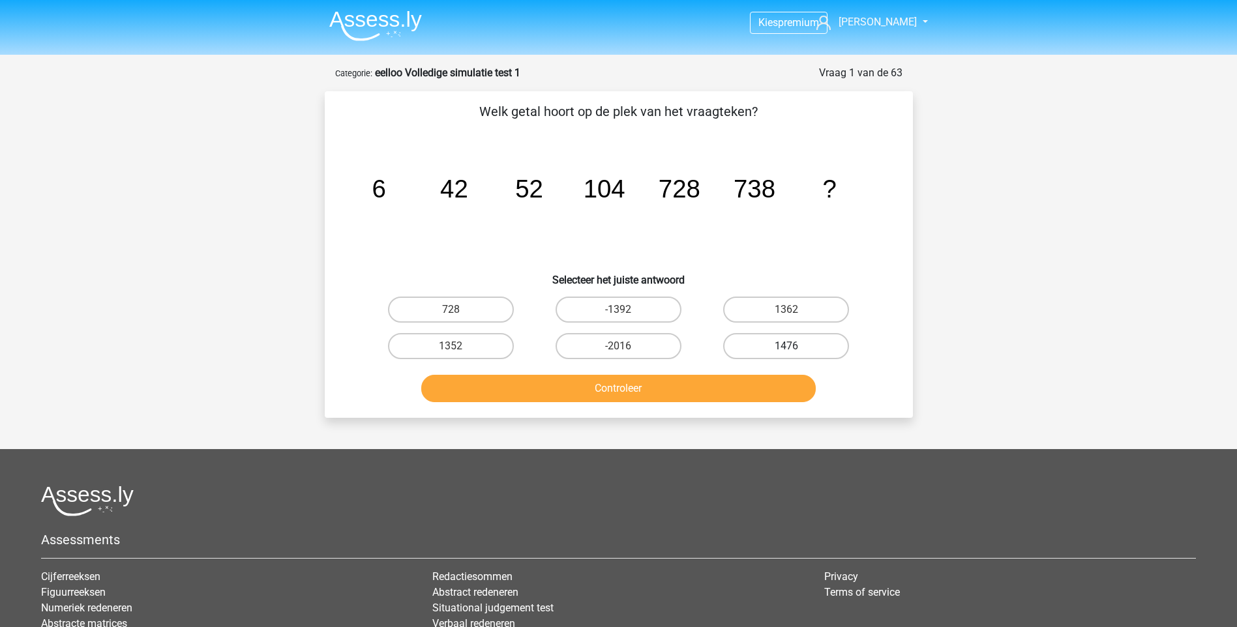
click at [783, 353] on label "1476" at bounding box center [786, 346] width 126 height 26
click at [786, 353] on input "1476" at bounding box center [790, 350] width 8 height 8
radio input "true"
click at [597, 381] on button "Controleer" at bounding box center [618, 388] width 395 height 27
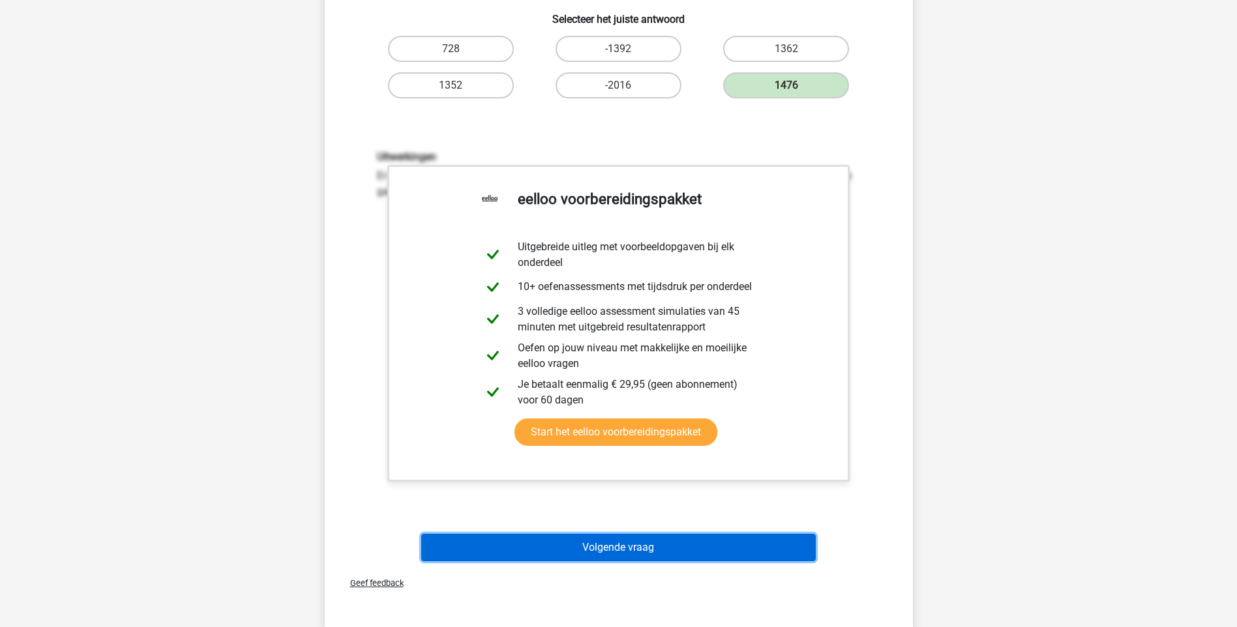
click at [625, 556] on button "Volgende vraag" at bounding box center [618, 547] width 395 height 27
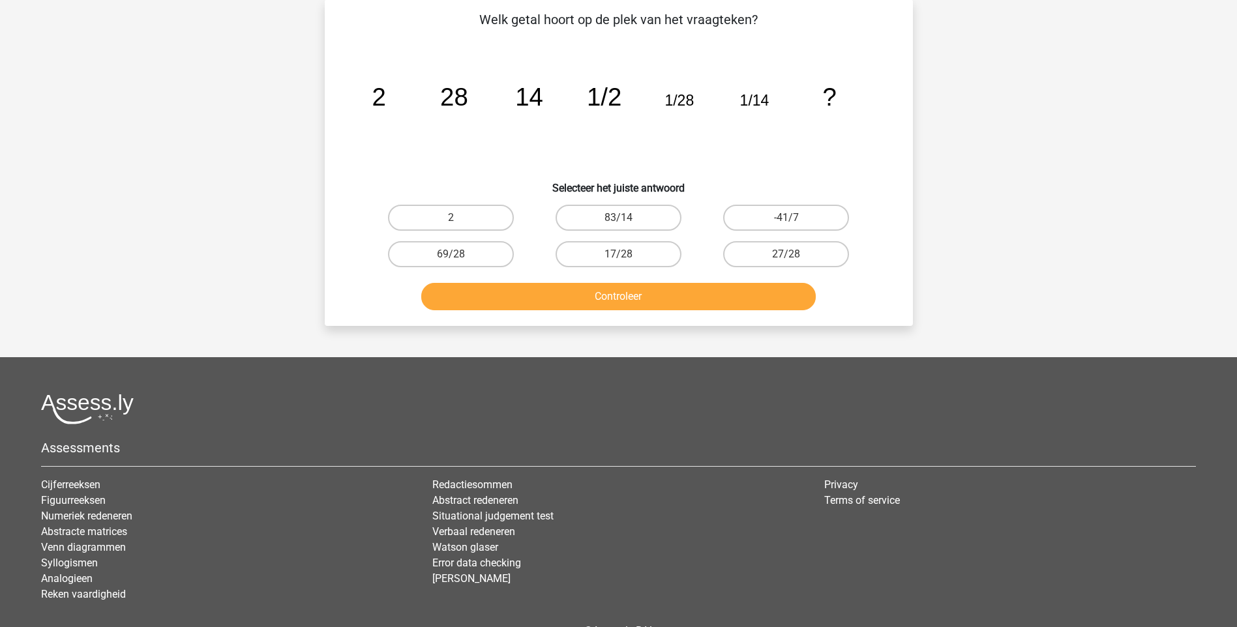
scroll to position [65, 0]
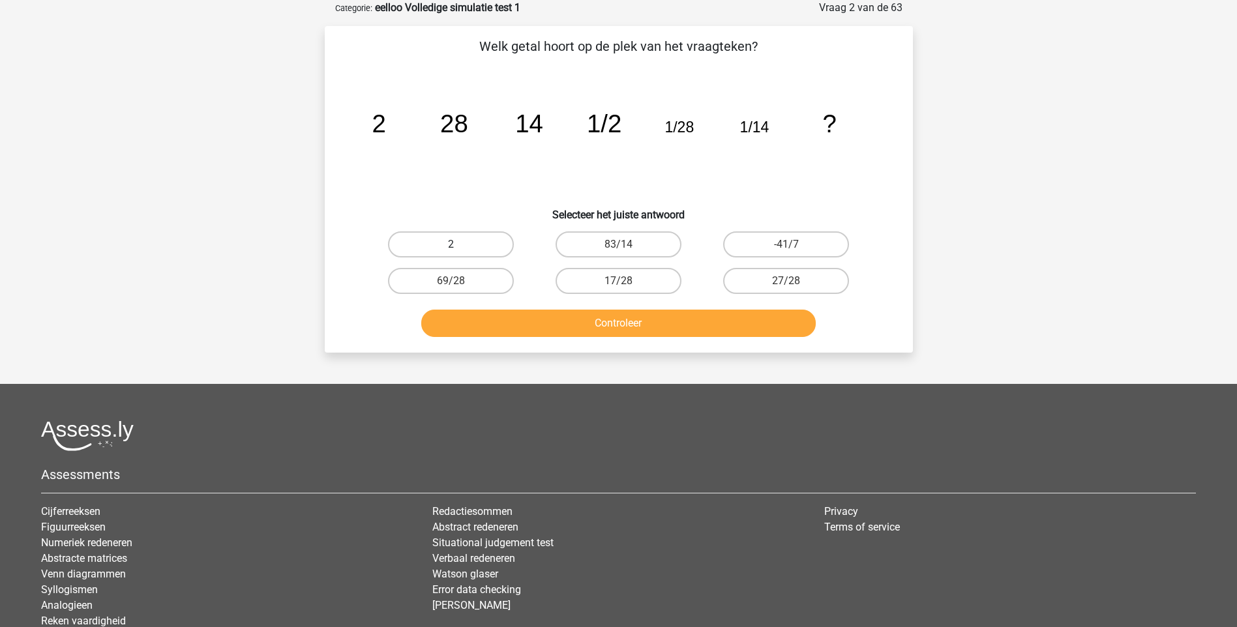
click at [467, 246] on label "2" at bounding box center [451, 244] width 126 height 26
click at [459, 246] on input "2" at bounding box center [455, 249] width 8 height 8
radio input "true"
click at [599, 328] on button "Controleer" at bounding box center [618, 323] width 395 height 27
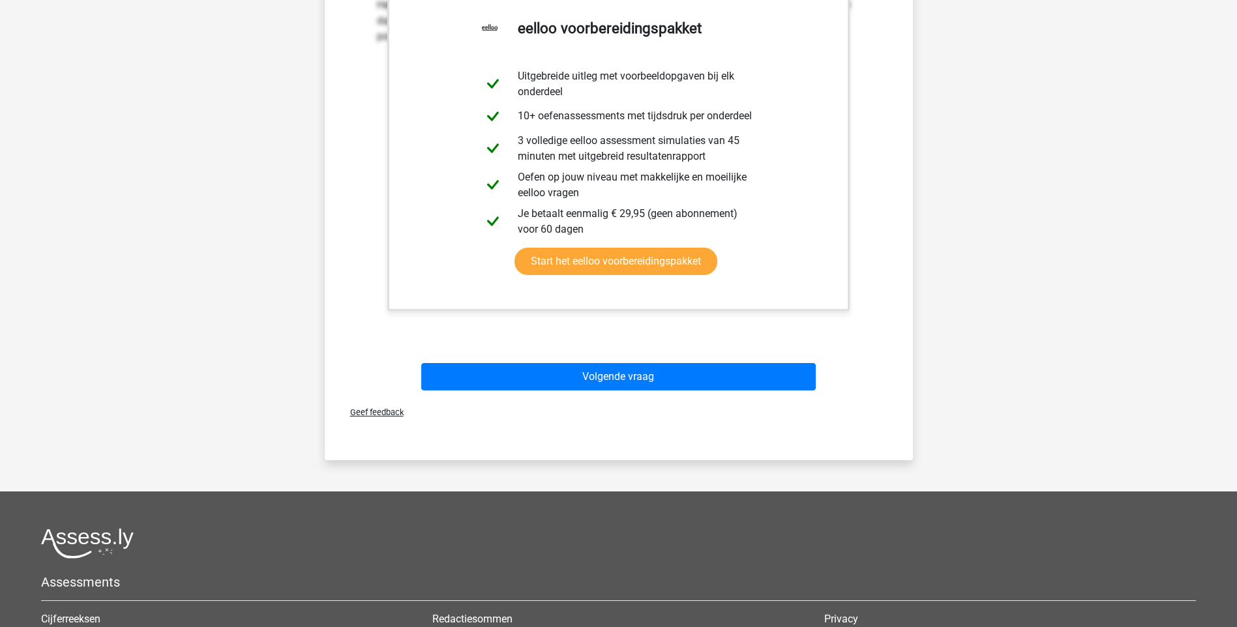
scroll to position [456, 0]
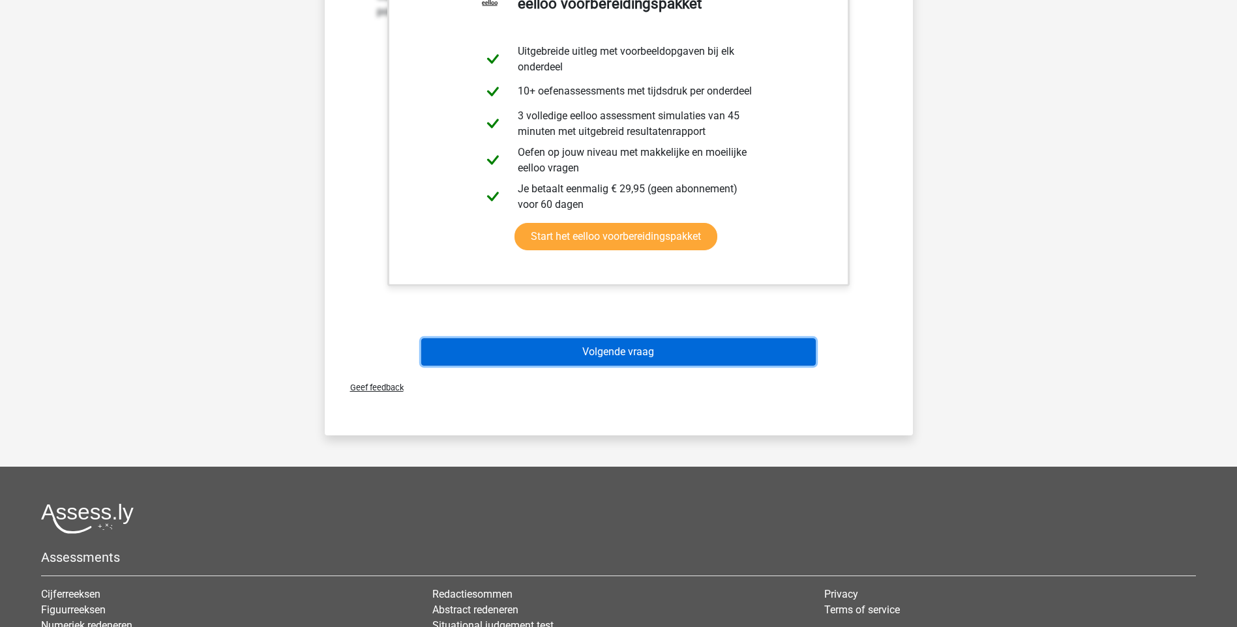
click at [629, 350] on button "Volgende vraag" at bounding box center [618, 351] width 395 height 27
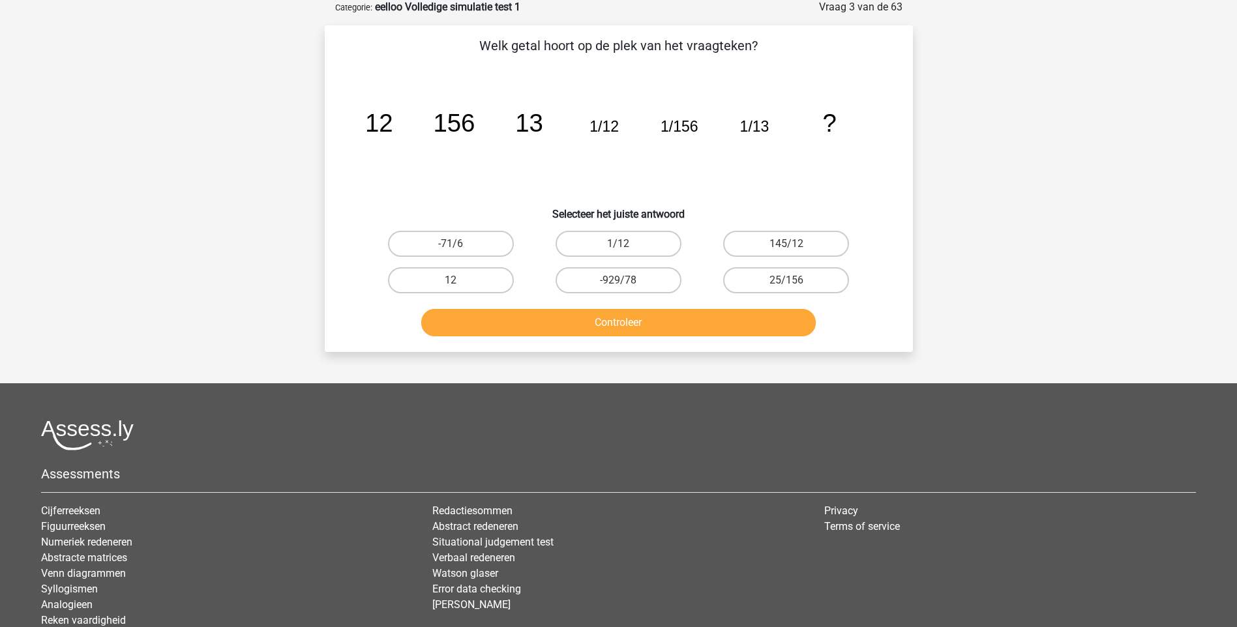
scroll to position [65, 0]
click at [627, 247] on input "1/12" at bounding box center [622, 249] width 8 height 8
radio input "true"
click at [630, 321] on button "Controleer" at bounding box center [618, 323] width 395 height 27
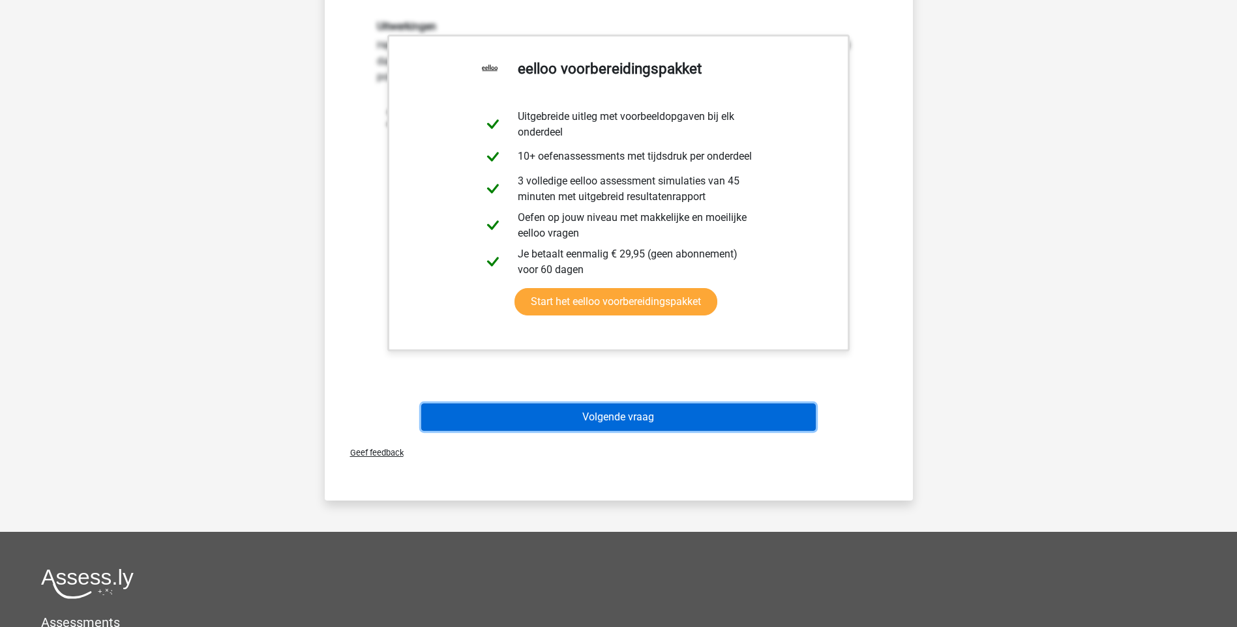
click at [595, 419] on button "Volgende vraag" at bounding box center [618, 417] width 395 height 27
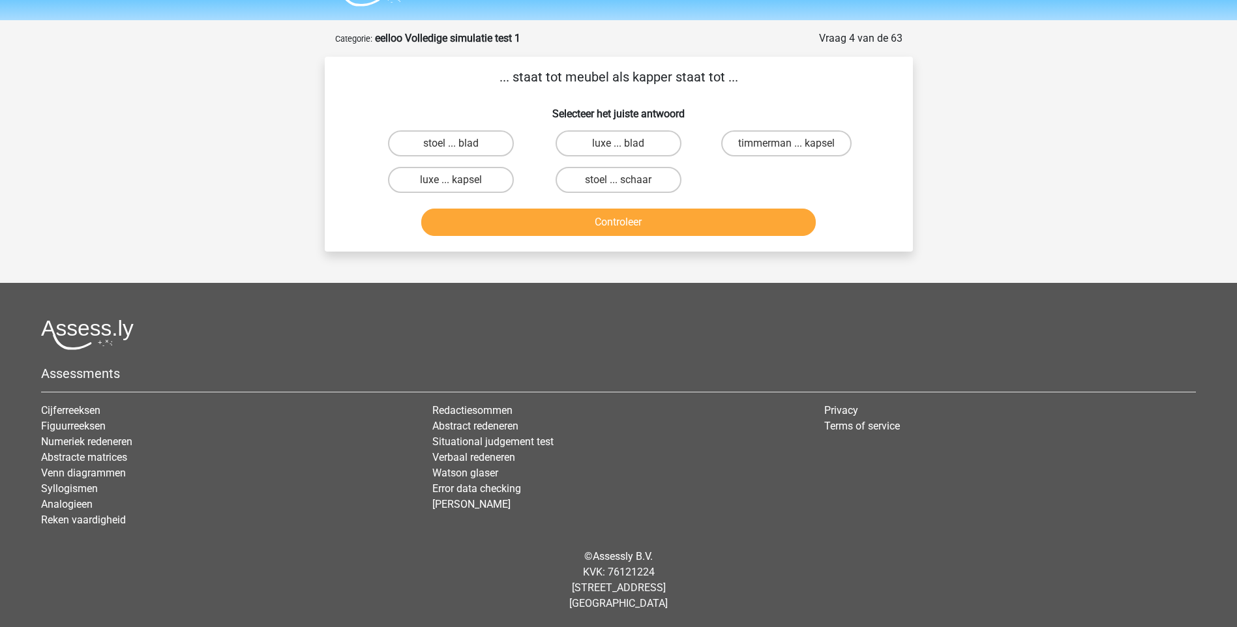
scroll to position [35, 0]
click at [755, 135] on label "timmerman ... kapsel" at bounding box center [786, 143] width 130 height 26
click at [786, 143] on input "timmerman ... kapsel" at bounding box center [790, 147] width 8 height 8
radio input "true"
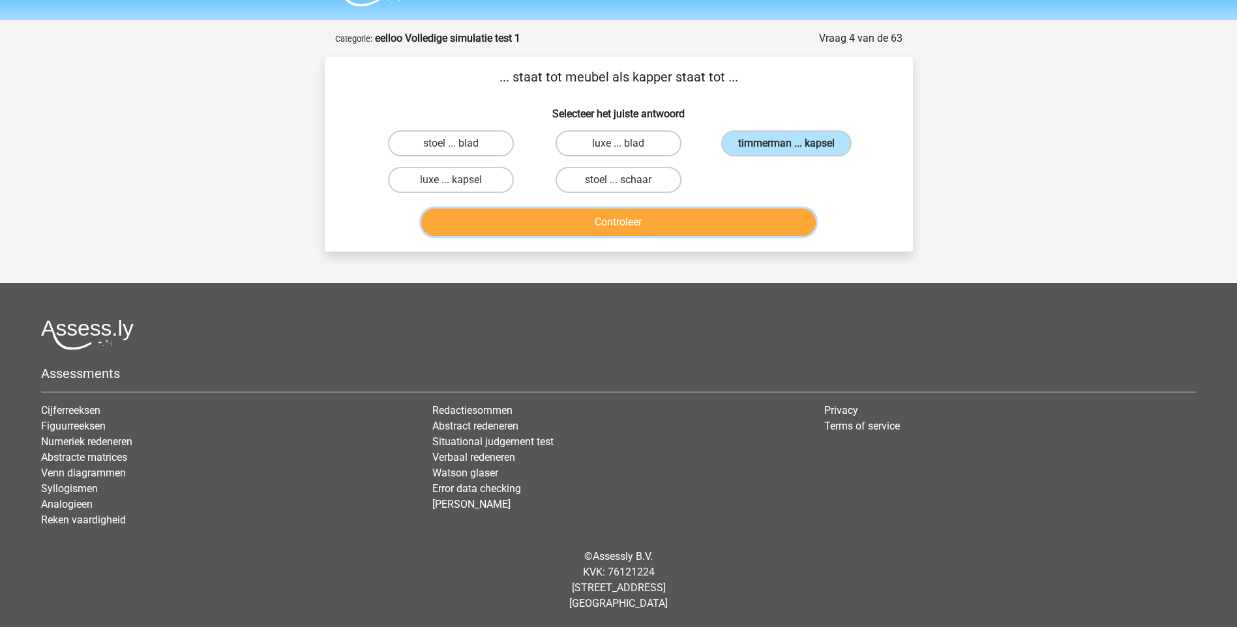
click at [664, 224] on button "Controleer" at bounding box center [618, 222] width 395 height 27
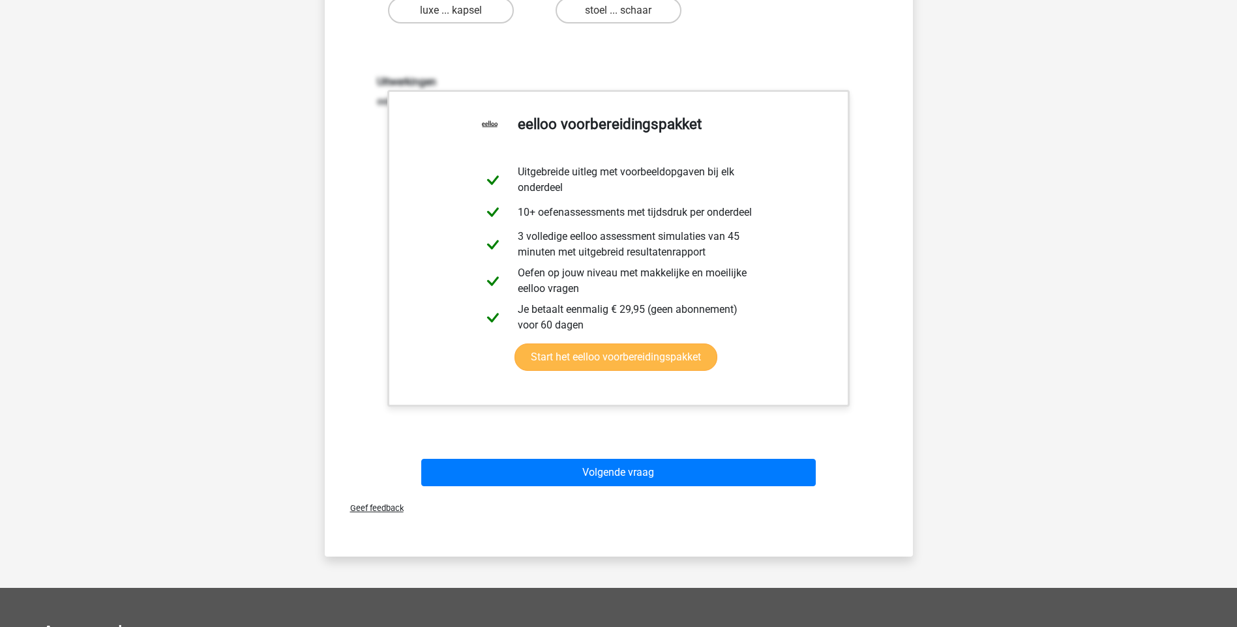
scroll to position [361, 0]
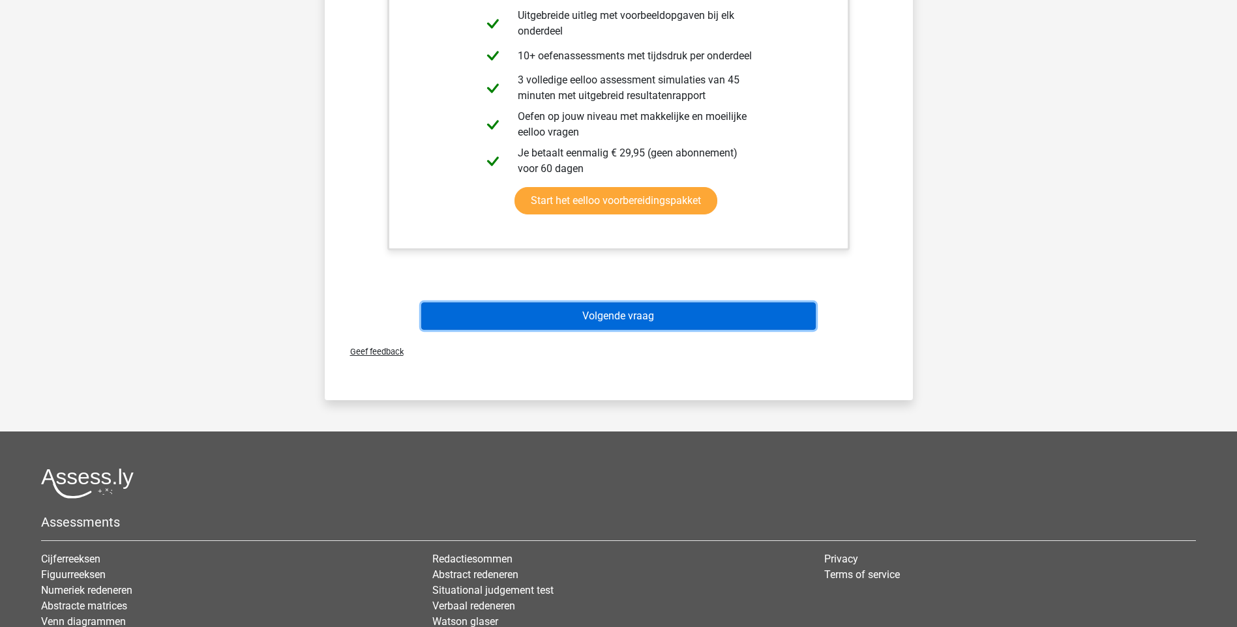
drag, startPoint x: 636, startPoint y: 315, endPoint x: 631, endPoint y: 308, distance: 8.8
click at [636, 315] on button "Volgende vraag" at bounding box center [618, 316] width 395 height 27
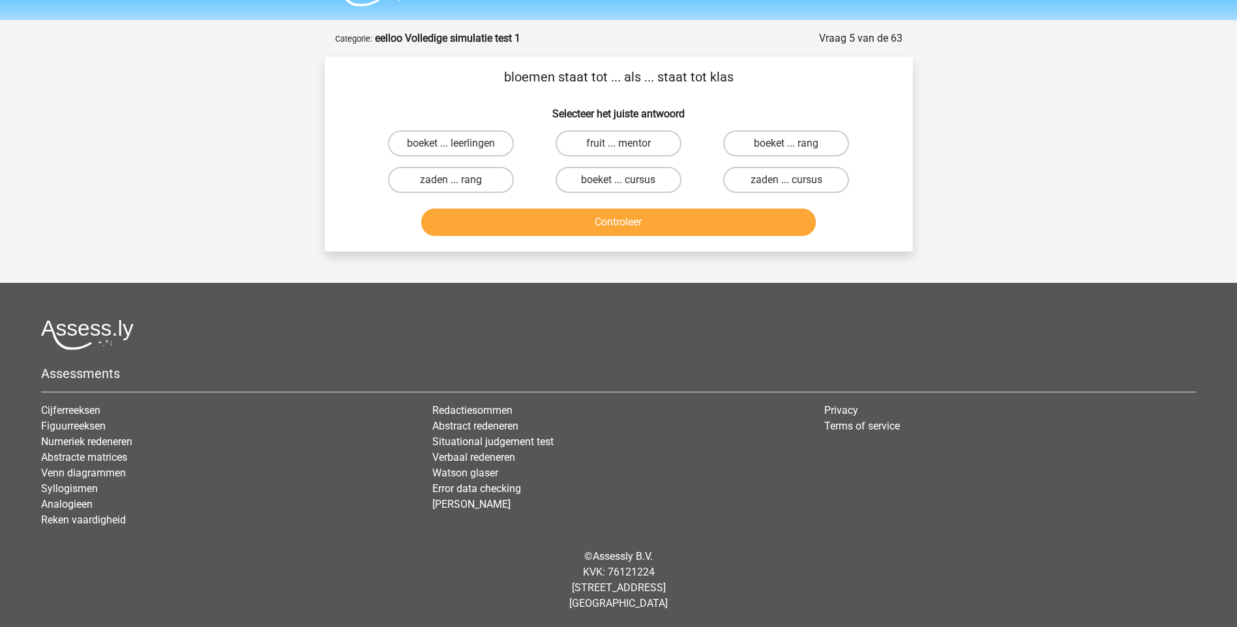
scroll to position [35, 0]
click at [468, 147] on label "boeket ... leerlingen" at bounding box center [451, 143] width 126 height 26
click at [459, 147] on input "boeket ... leerlingen" at bounding box center [455, 147] width 8 height 8
radio input "true"
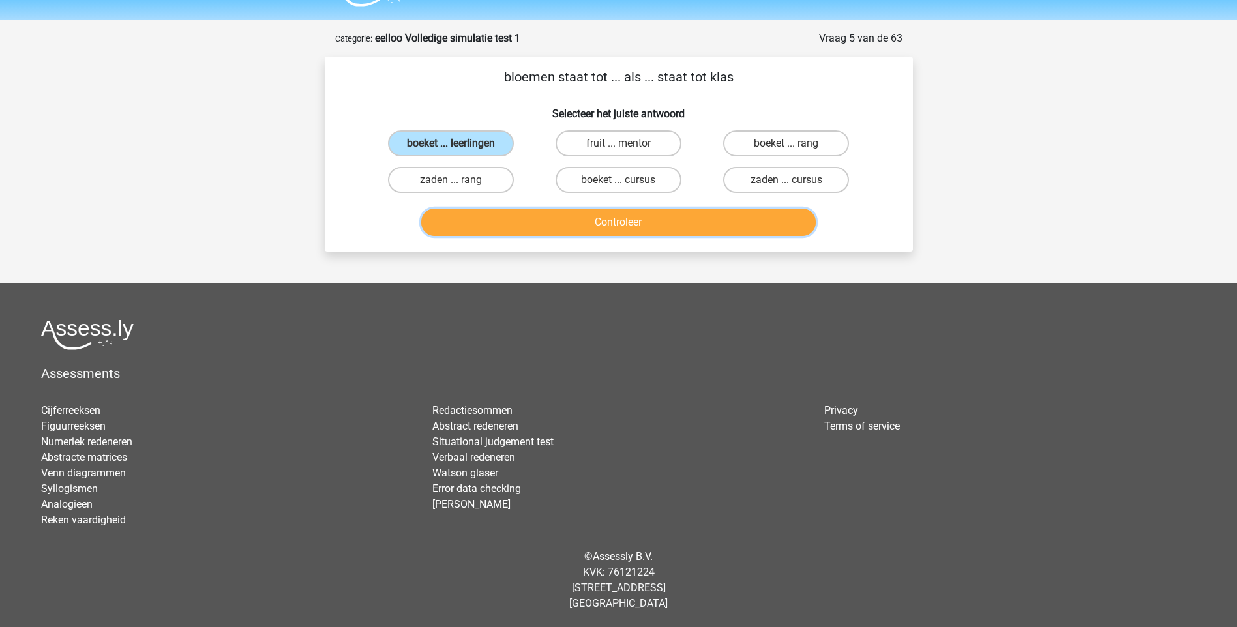
click at [626, 231] on button "Controleer" at bounding box center [618, 222] width 395 height 27
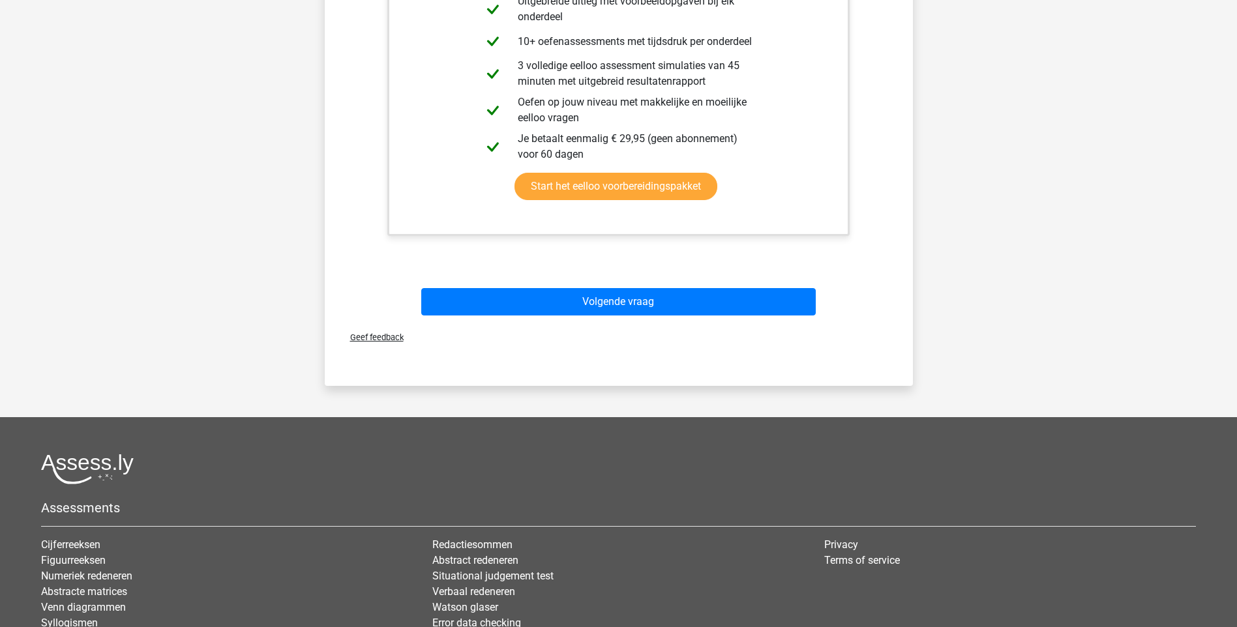
scroll to position [426, 0]
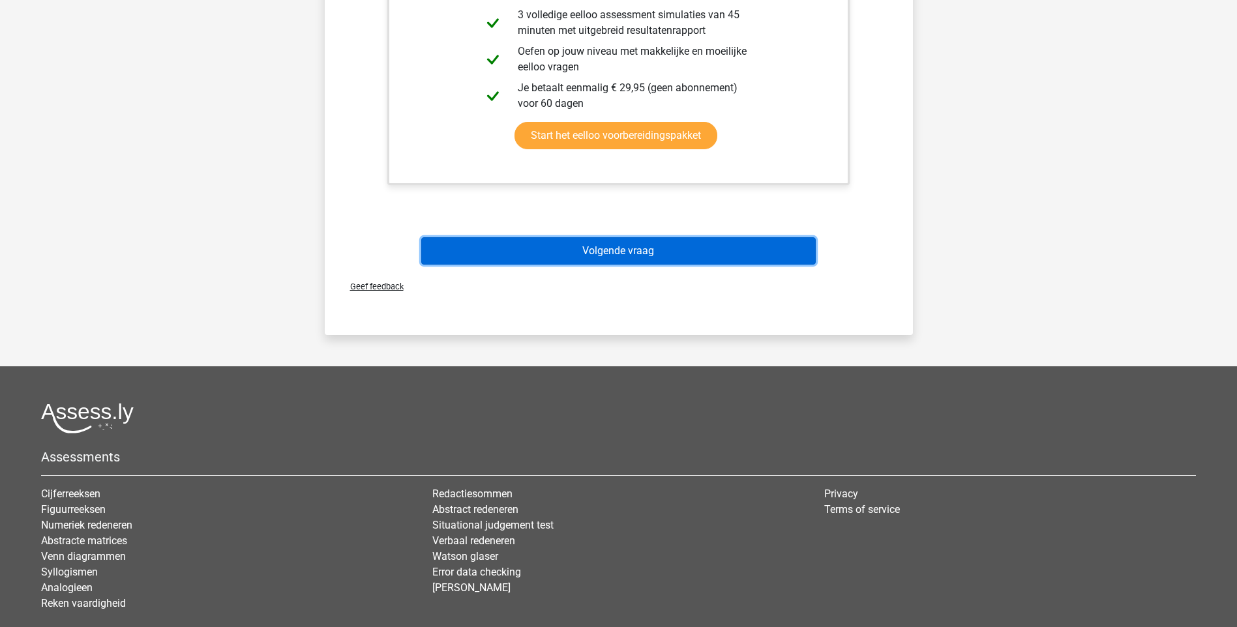
click at [609, 250] on button "Volgende vraag" at bounding box center [618, 250] width 395 height 27
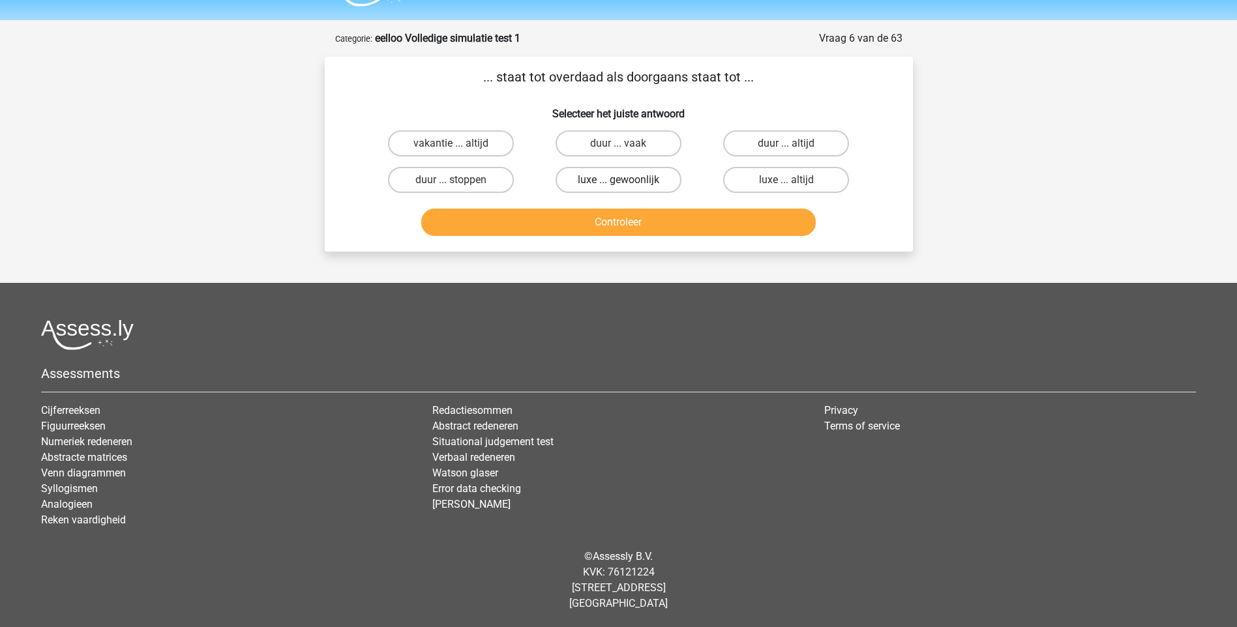
click at [606, 181] on label "luxe ... gewoonlijk" at bounding box center [619, 180] width 126 height 26
click at [618, 181] on input "luxe ... gewoonlijk" at bounding box center [622, 184] width 8 height 8
radio input "true"
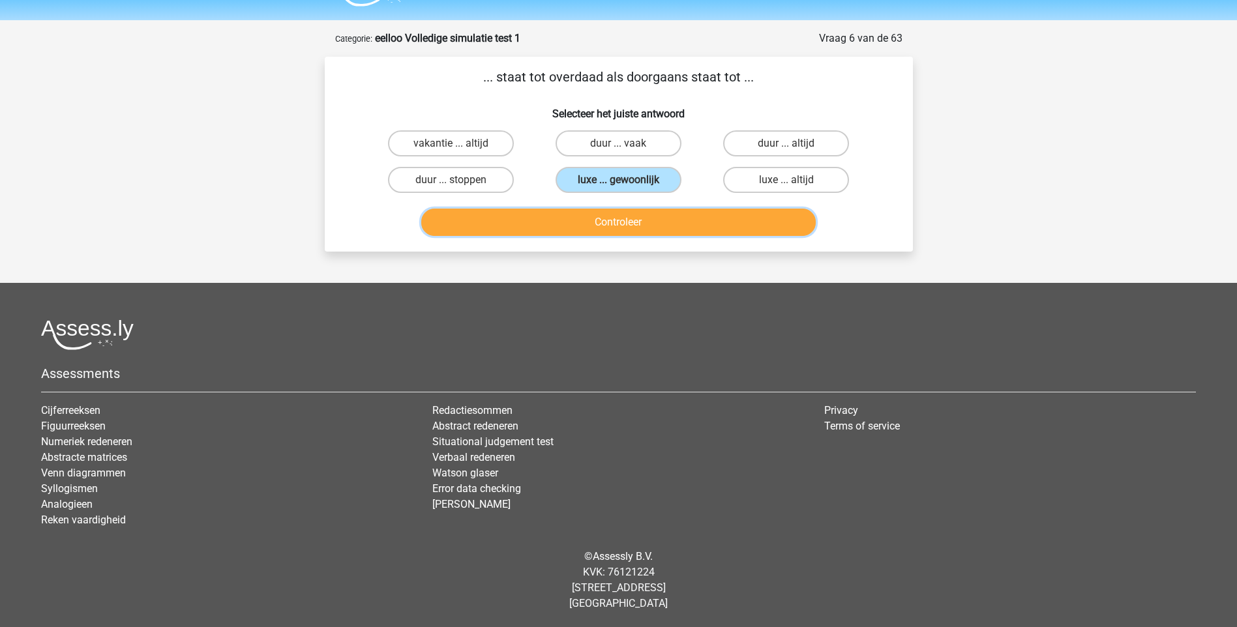
click at [601, 224] on button "Controleer" at bounding box center [618, 222] width 395 height 27
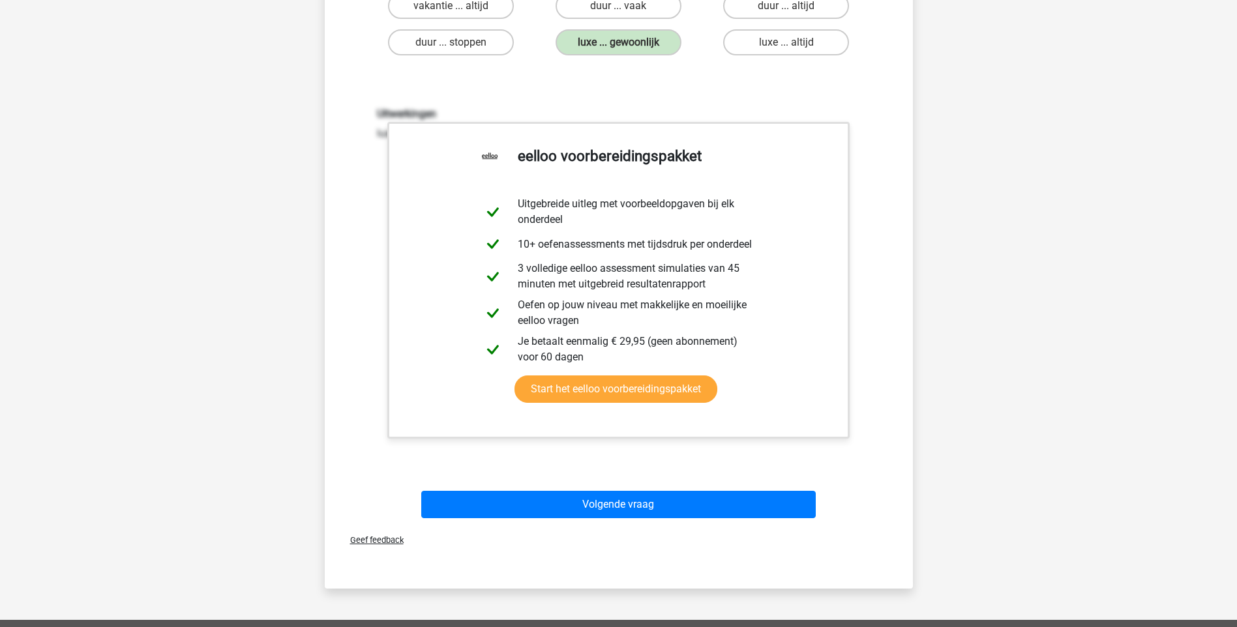
scroll to position [295, 0]
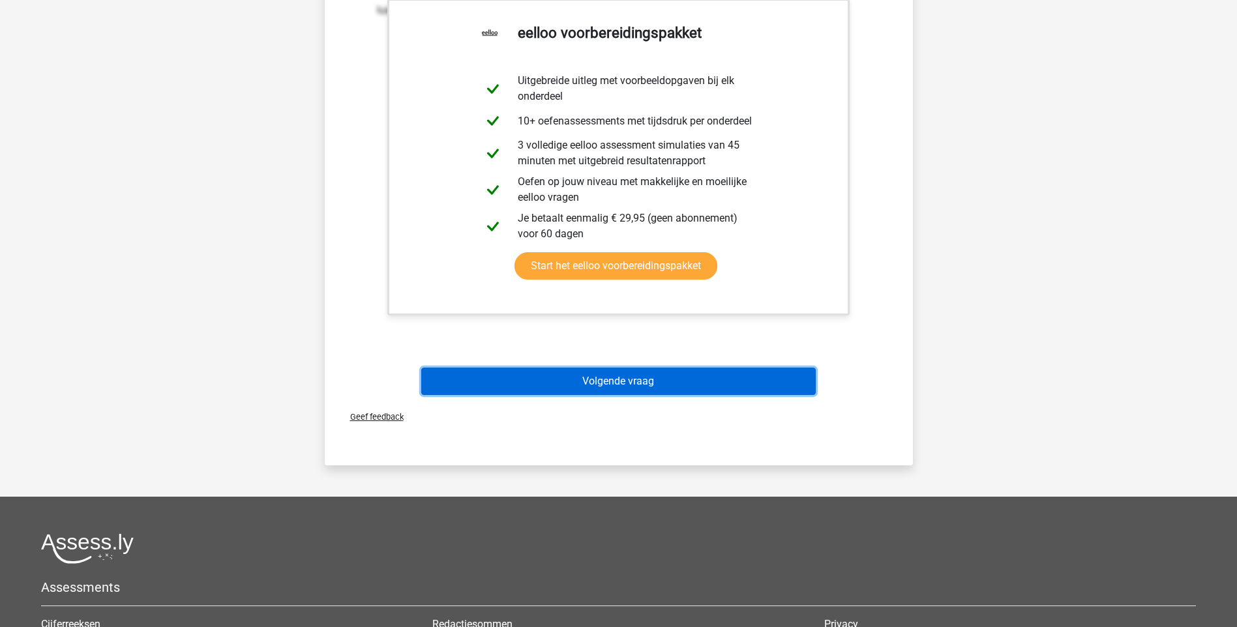
click at [622, 390] on button "Volgende vraag" at bounding box center [618, 381] width 395 height 27
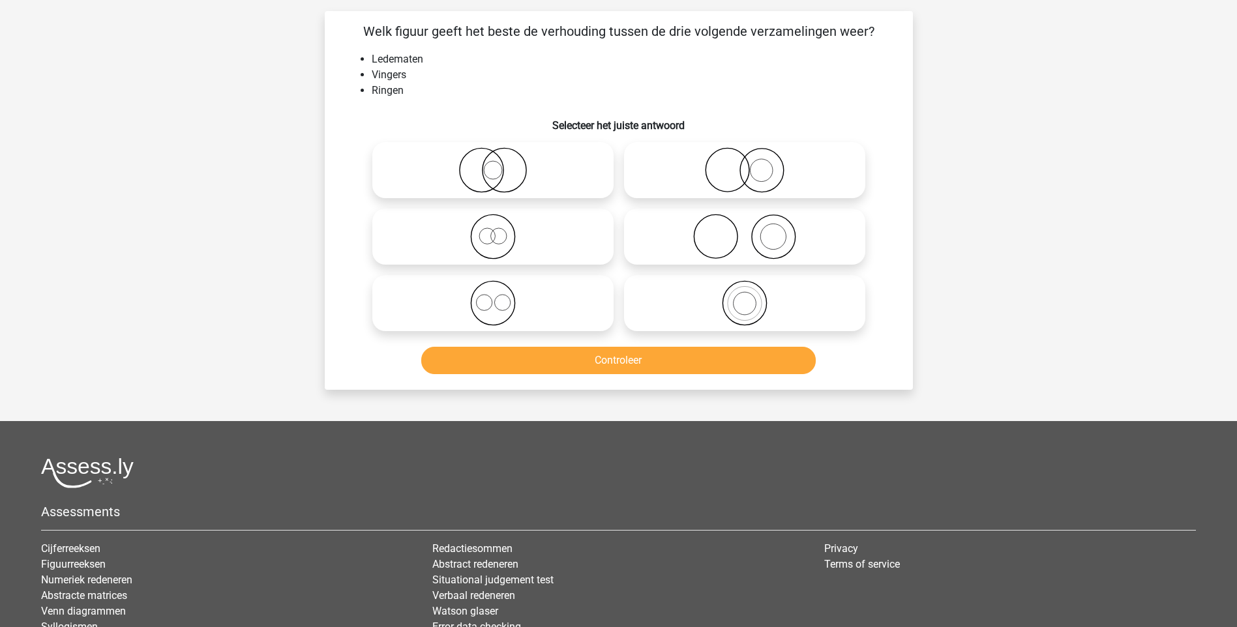
scroll to position [65, 0]
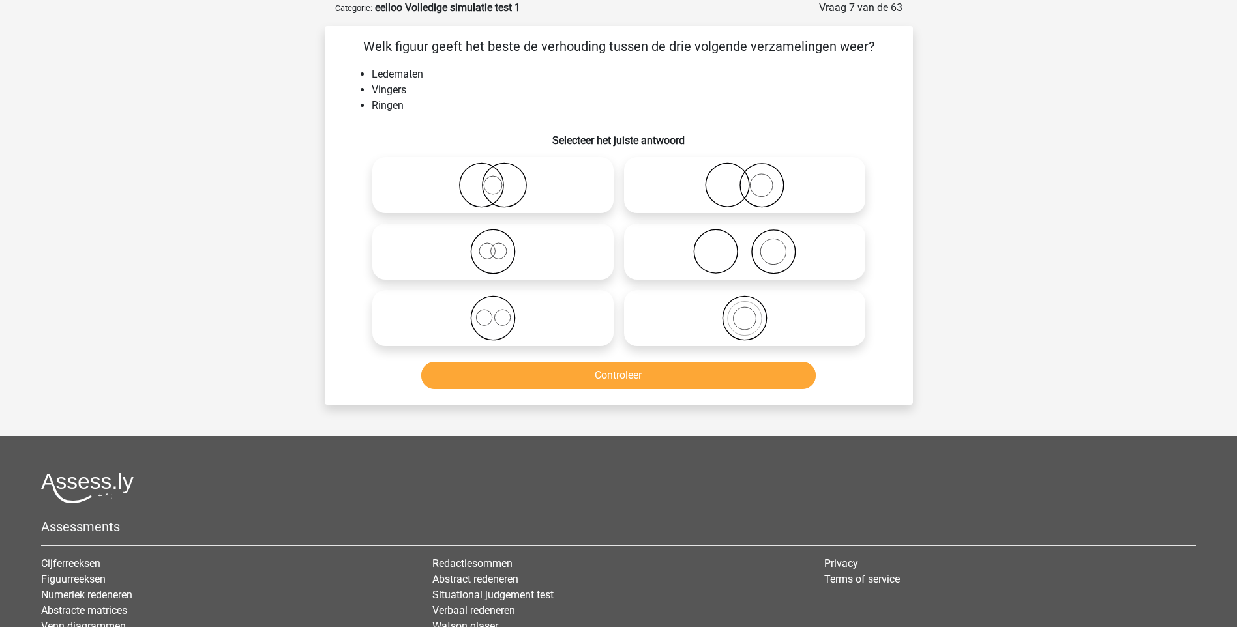
click at [756, 260] on icon at bounding box center [744, 252] width 231 height 46
click at [753, 245] on input "radio" at bounding box center [749, 241] width 8 height 8
radio input "true"
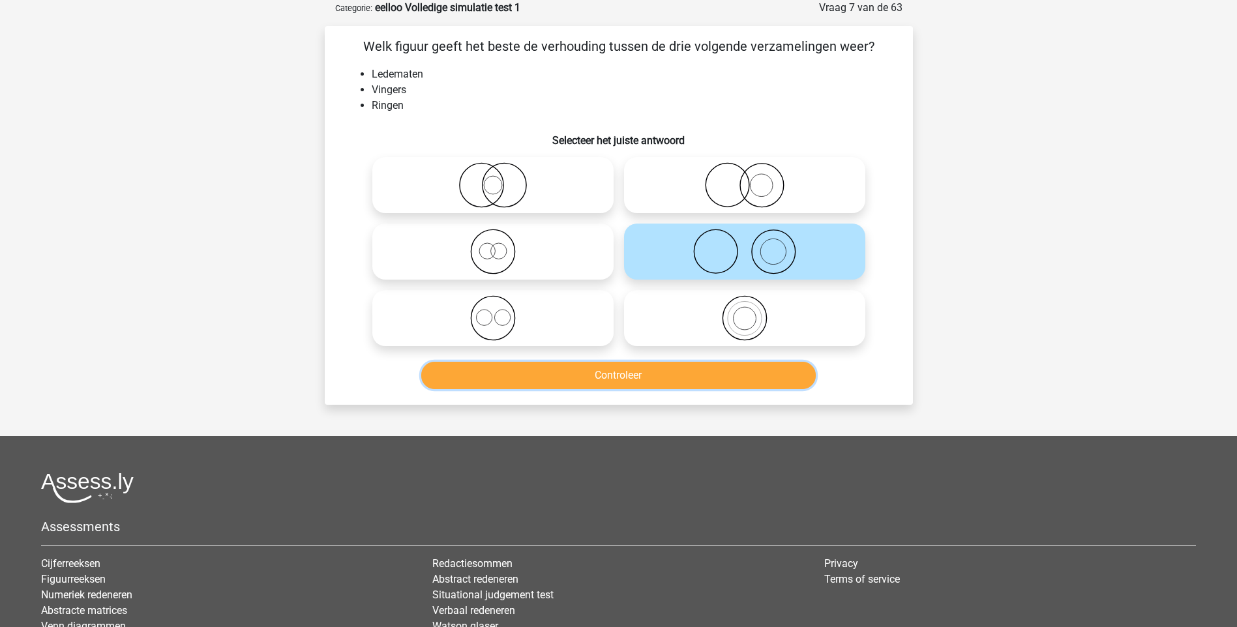
click at [638, 370] on button "Controleer" at bounding box center [618, 375] width 395 height 27
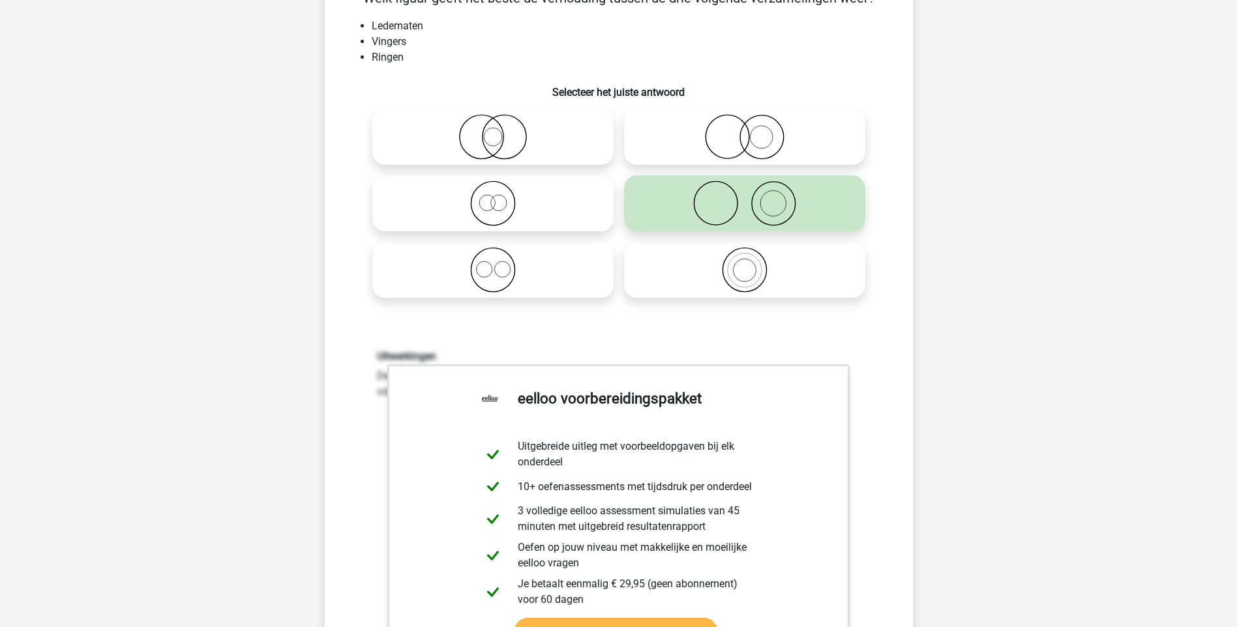
scroll to position [326, 0]
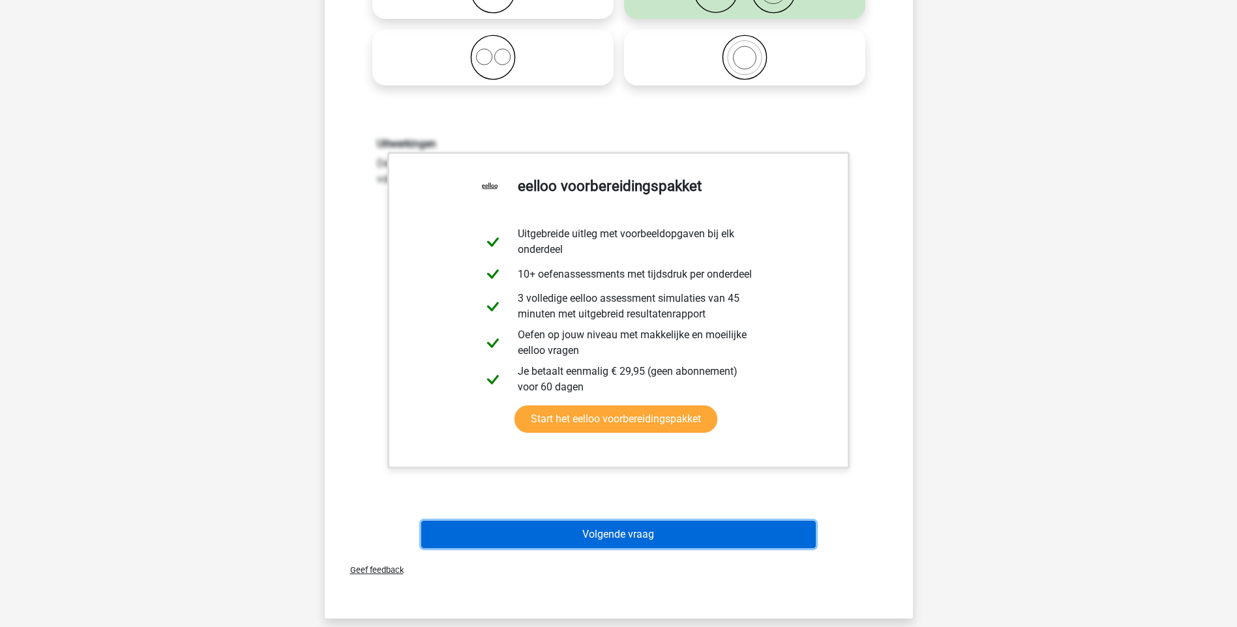
click at [642, 539] on button "Volgende vraag" at bounding box center [618, 534] width 395 height 27
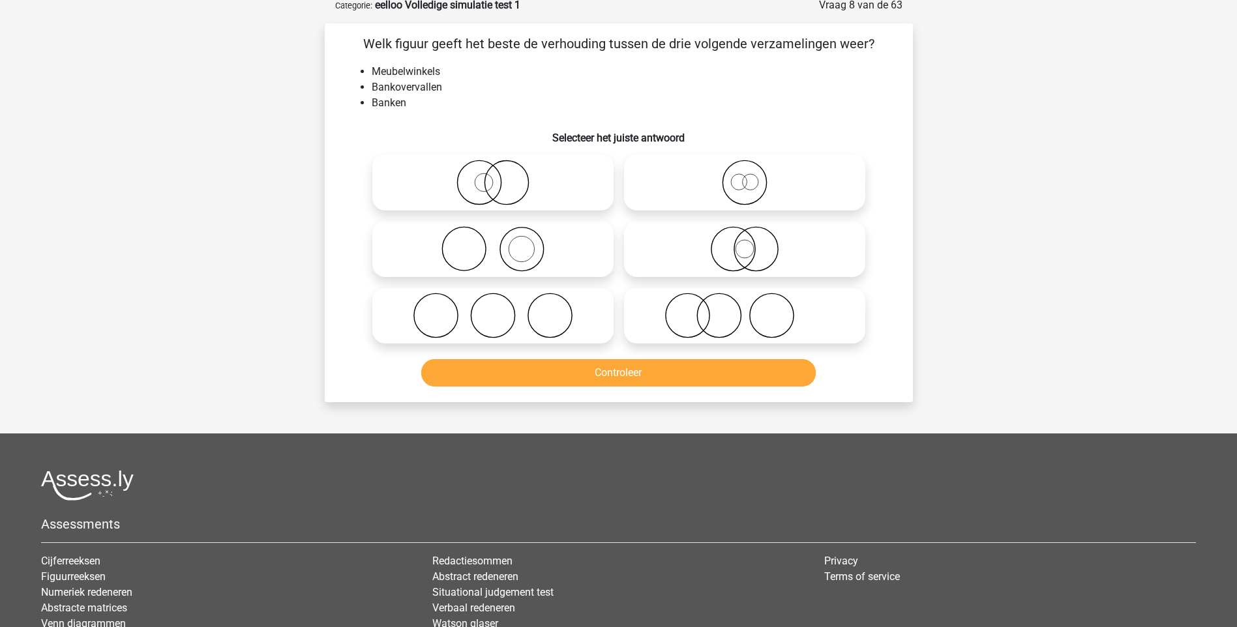
scroll to position [65, 0]
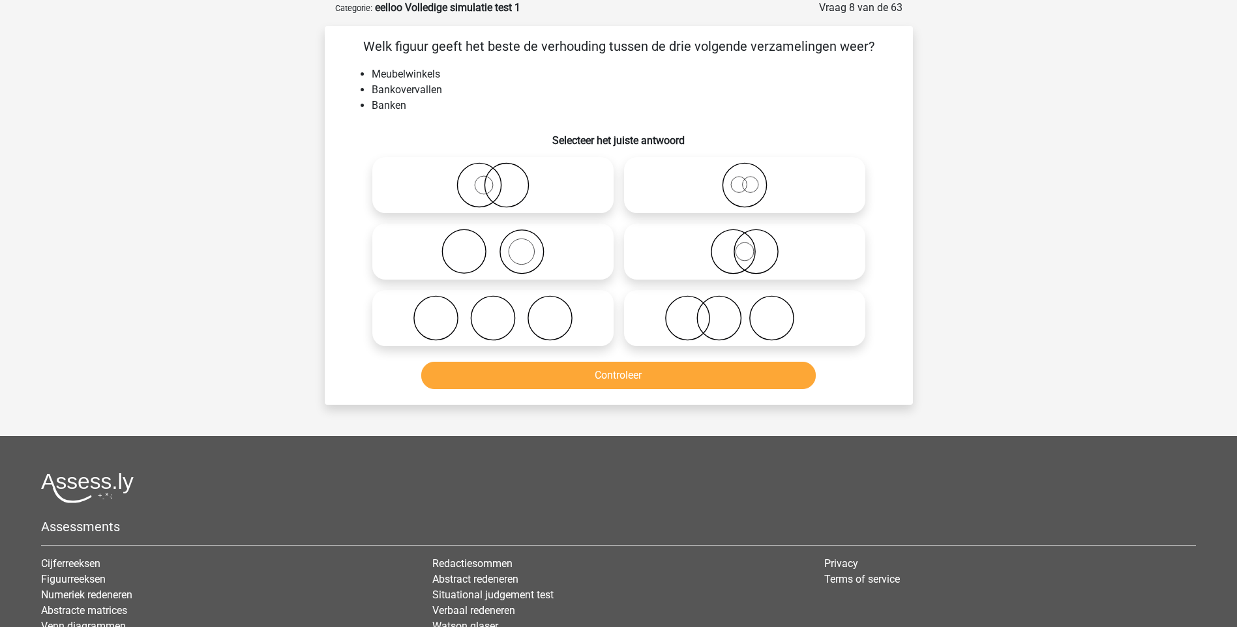
click at [475, 323] on icon at bounding box center [493, 318] width 231 height 46
click at [493, 312] on input "radio" at bounding box center [497, 307] width 8 height 8
radio input "true"
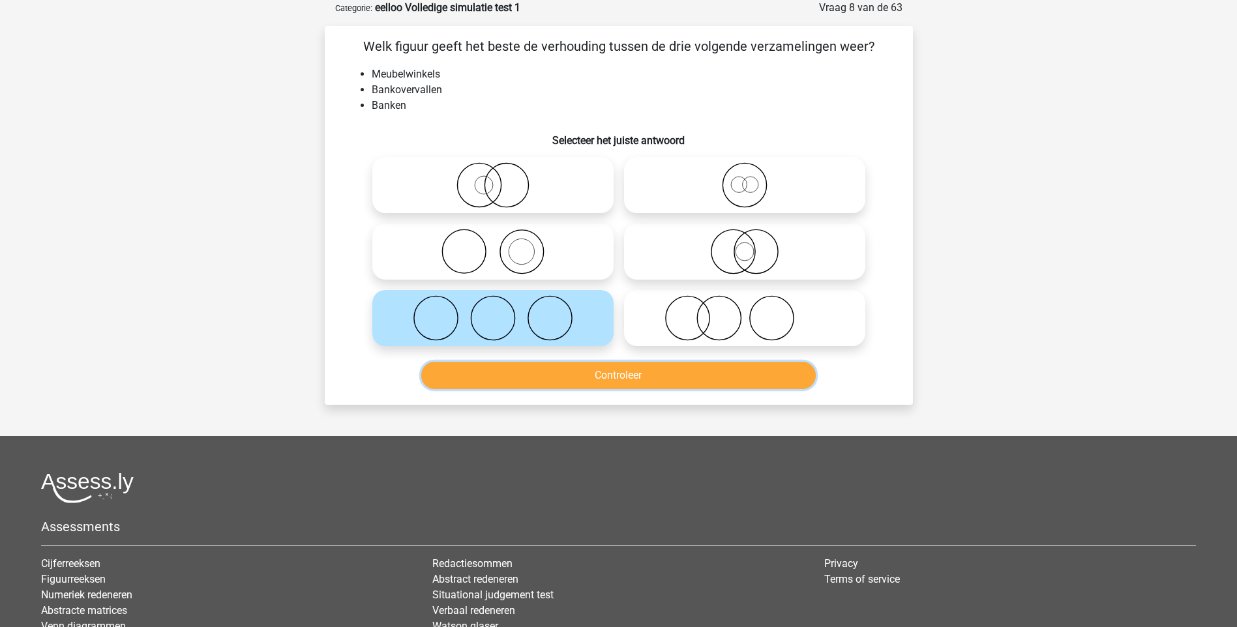
click at [582, 379] on button "Controleer" at bounding box center [618, 375] width 395 height 27
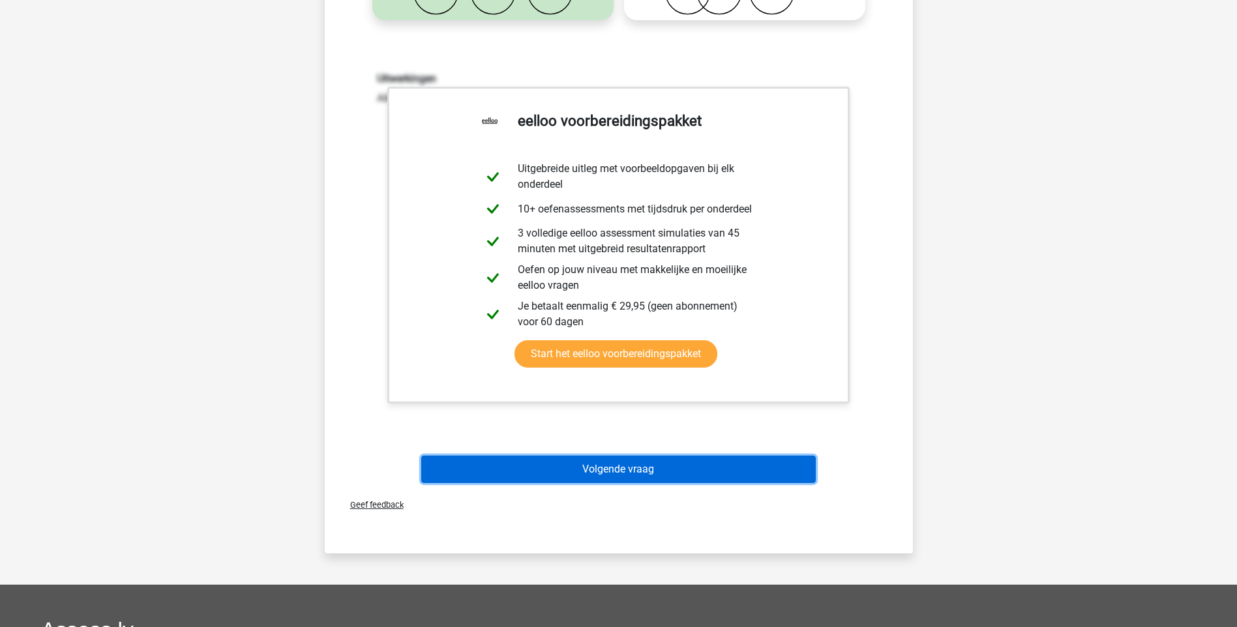
click at [619, 476] on button "Volgende vraag" at bounding box center [618, 469] width 395 height 27
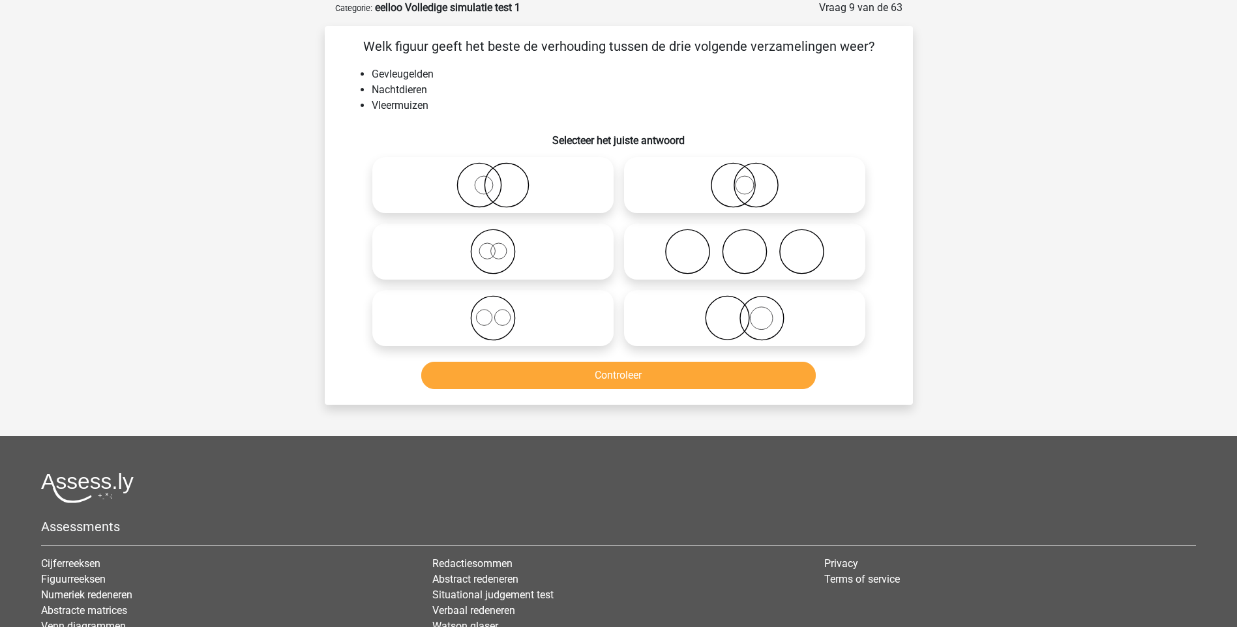
click at [505, 194] on icon at bounding box center [493, 185] width 231 height 46
click at [501, 179] on input "radio" at bounding box center [497, 174] width 8 height 8
radio input "true"
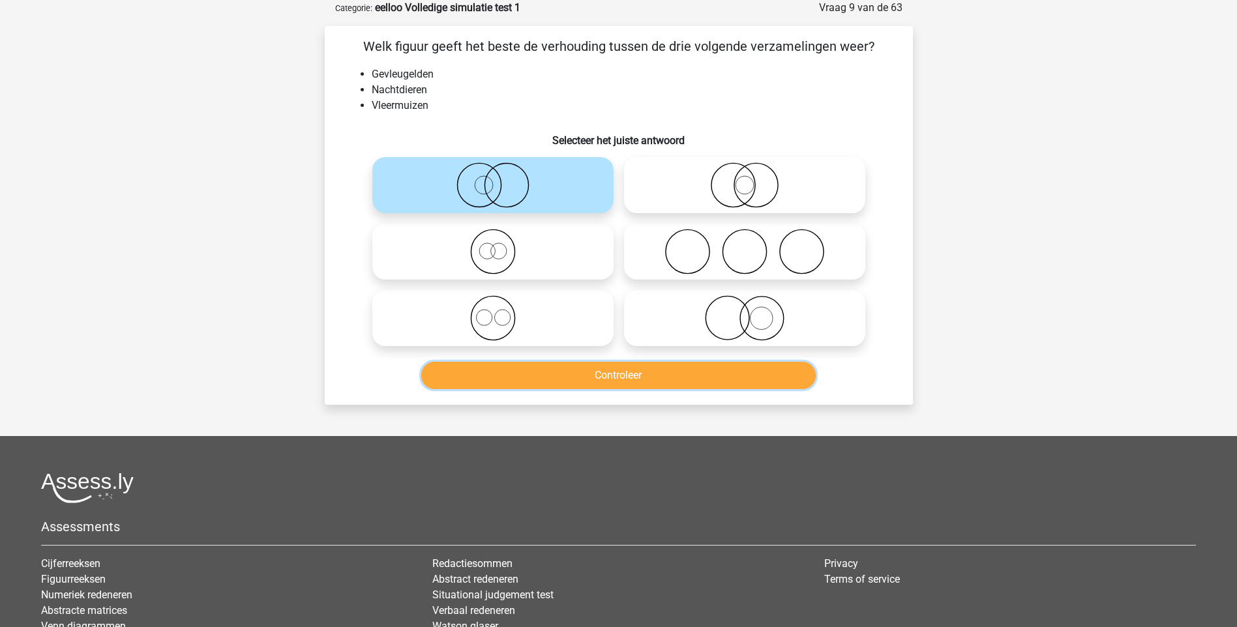
click at [565, 380] on button "Controleer" at bounding box center [618, 375] width 395 height 27
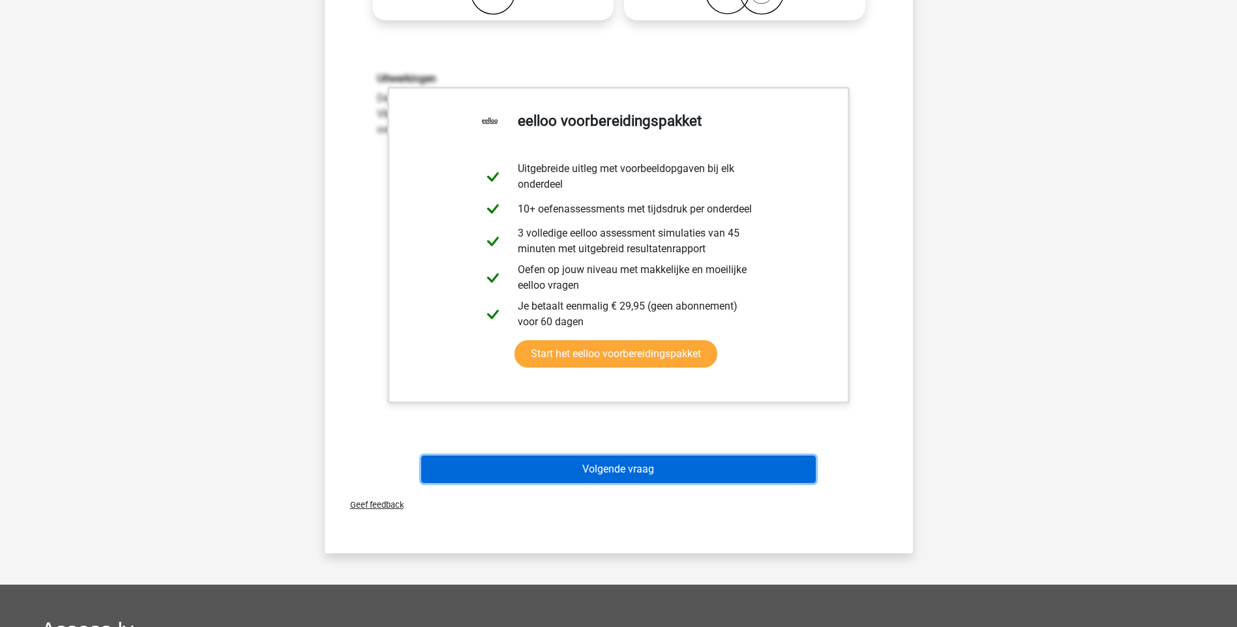
click at [623, 462] on button "Volgende vraag" at bounding box center [618, 469] width 395 height 27
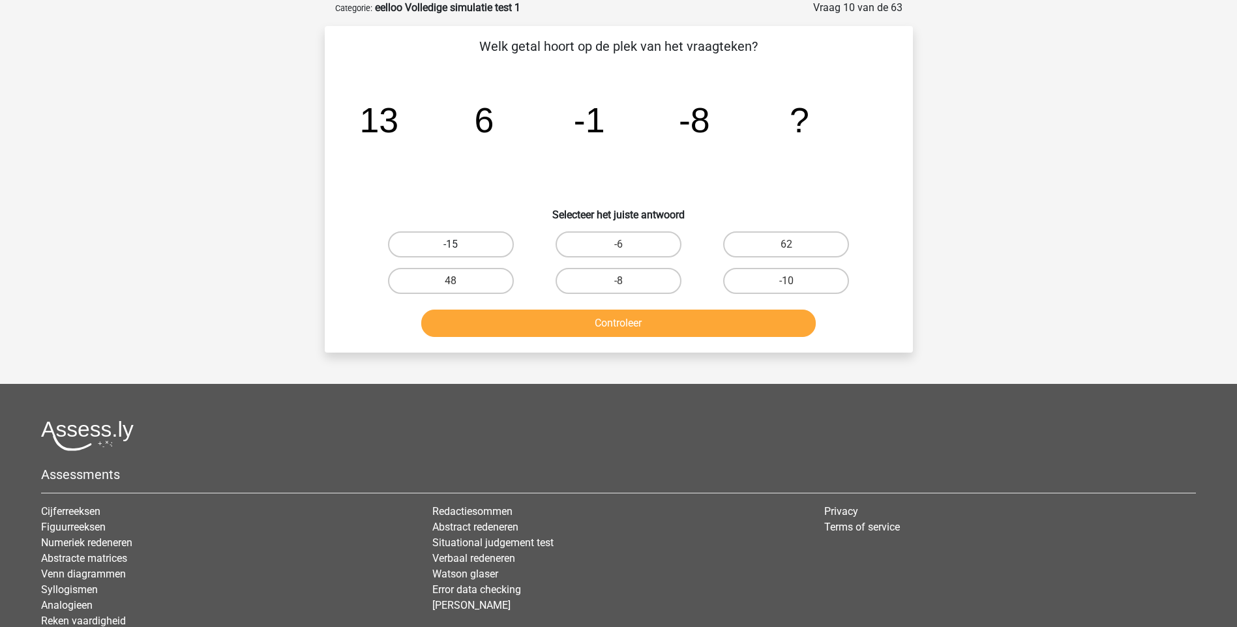
click at [429, 248] on label "-15" at bounding box center [451, 244] width 126 height 26
click at [451, 248] on input "-15" at bounding box center [455, 249] width 8 height 8
radio input "true"
click at [569, 329] on button "Controleer" at bounding box center [618, 323] width 395 height 27
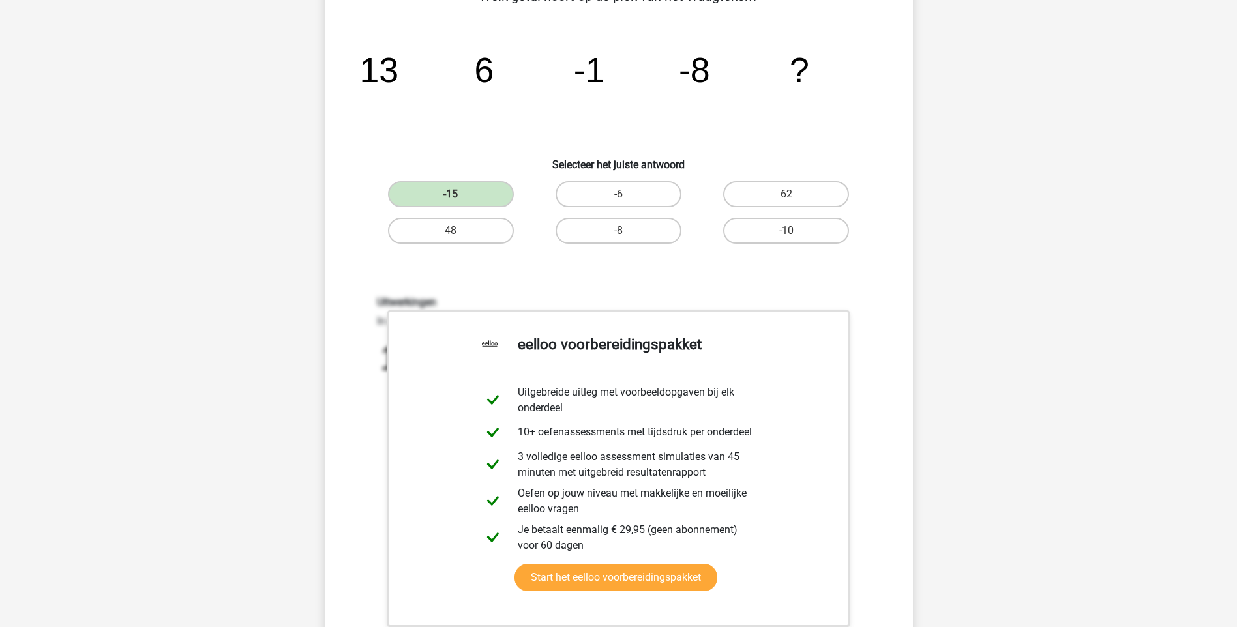
scroll to position [391, 0]
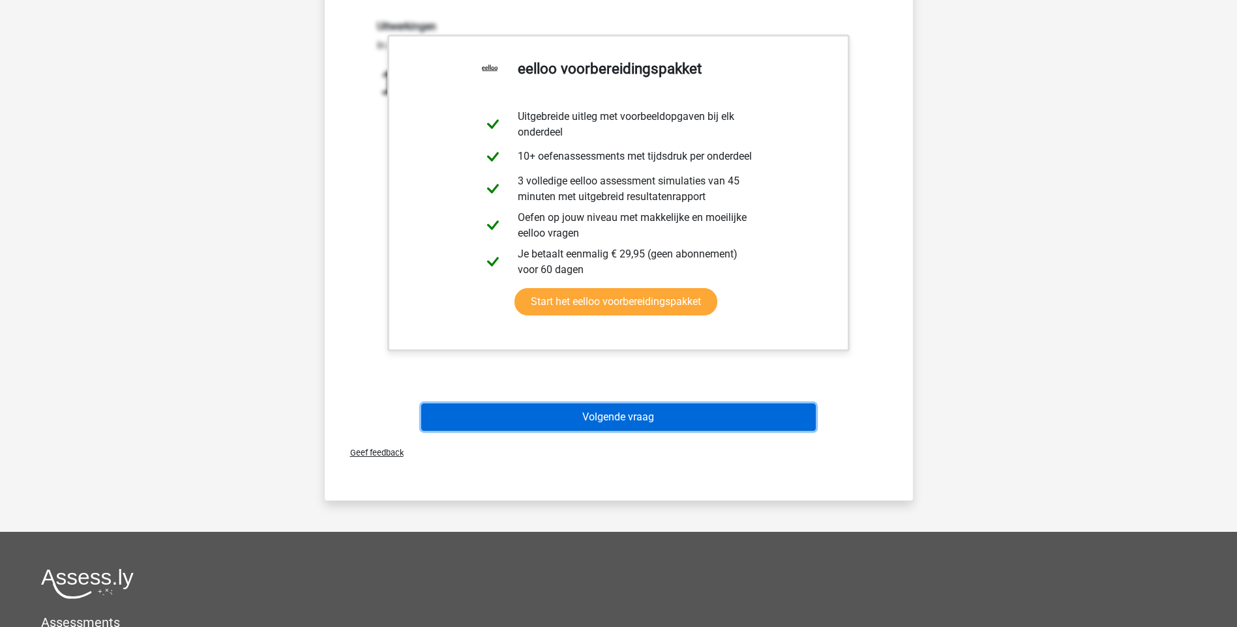
click at [614, 415] on button "Volgende vraag" at bounding box center [618, 417] width 395 height 27
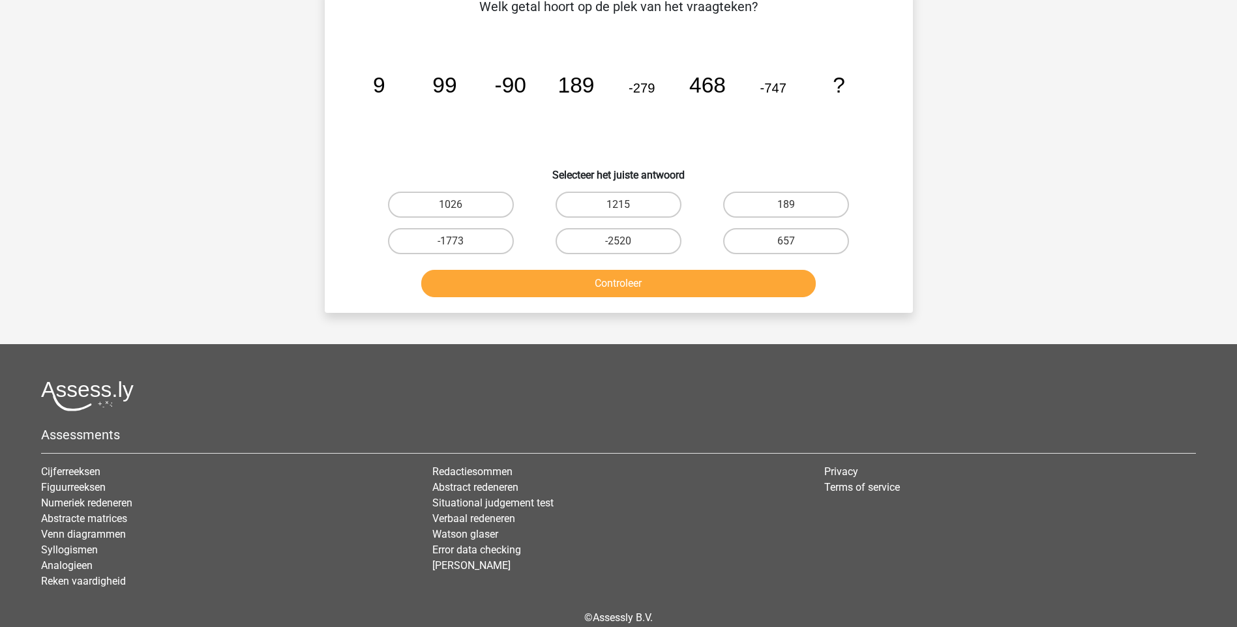
scroll to position [65, 0]
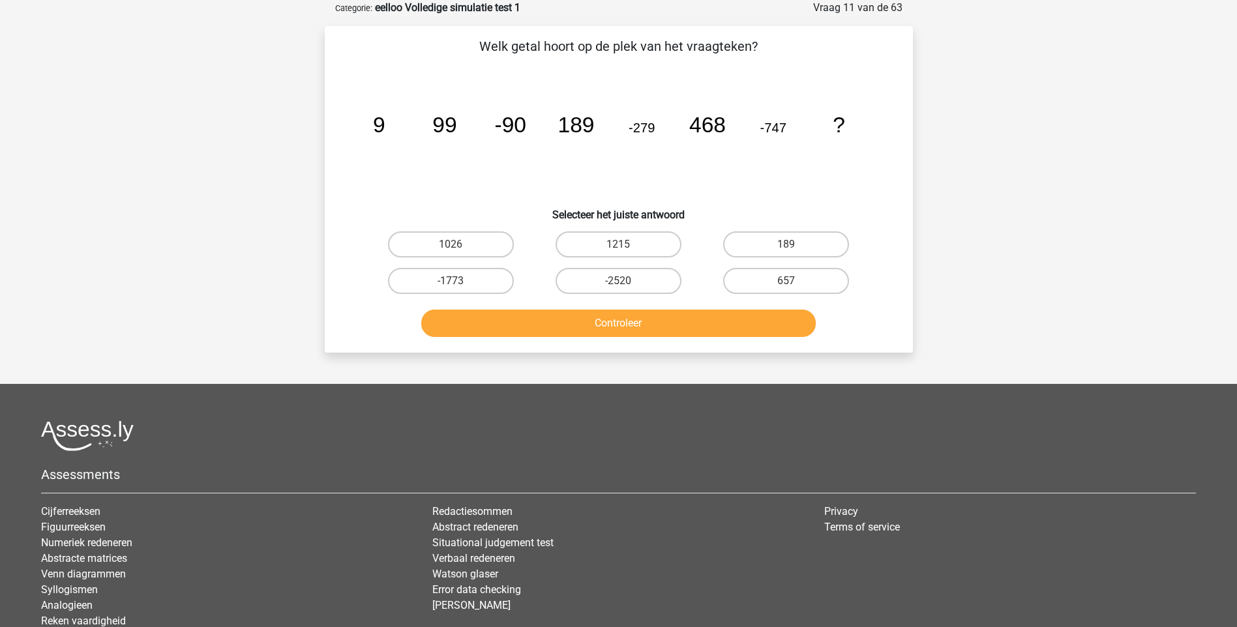
drag, startPoint x: 501, startPoint y: 241, endPoint x: 517, endPoint y: 250, distance: 18.1
click at [502, 240] on label "1026" at bounding box center [451, 244] width 126 height 26
click at [459, 245] on input "1026" at bounding box center [455, 249] width 8 height 8
radio input "true"
click at [588, 316] on button "Controleer" at bounding box center [618, 323] width 395 height 27
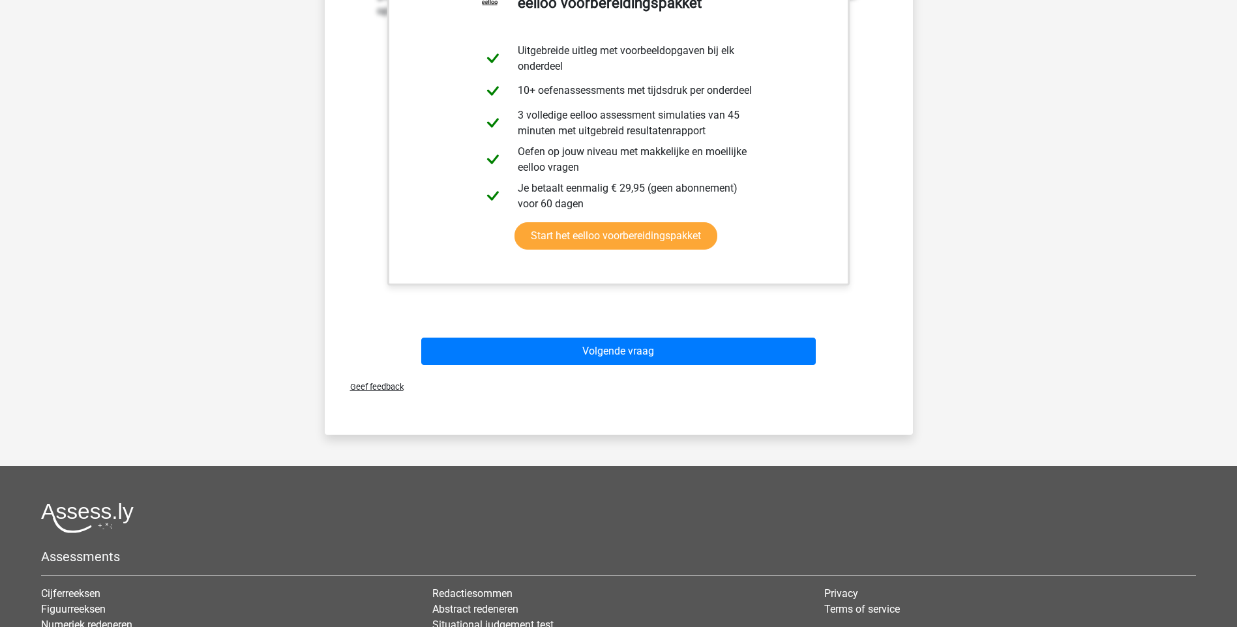
scroll to position [522, 0]
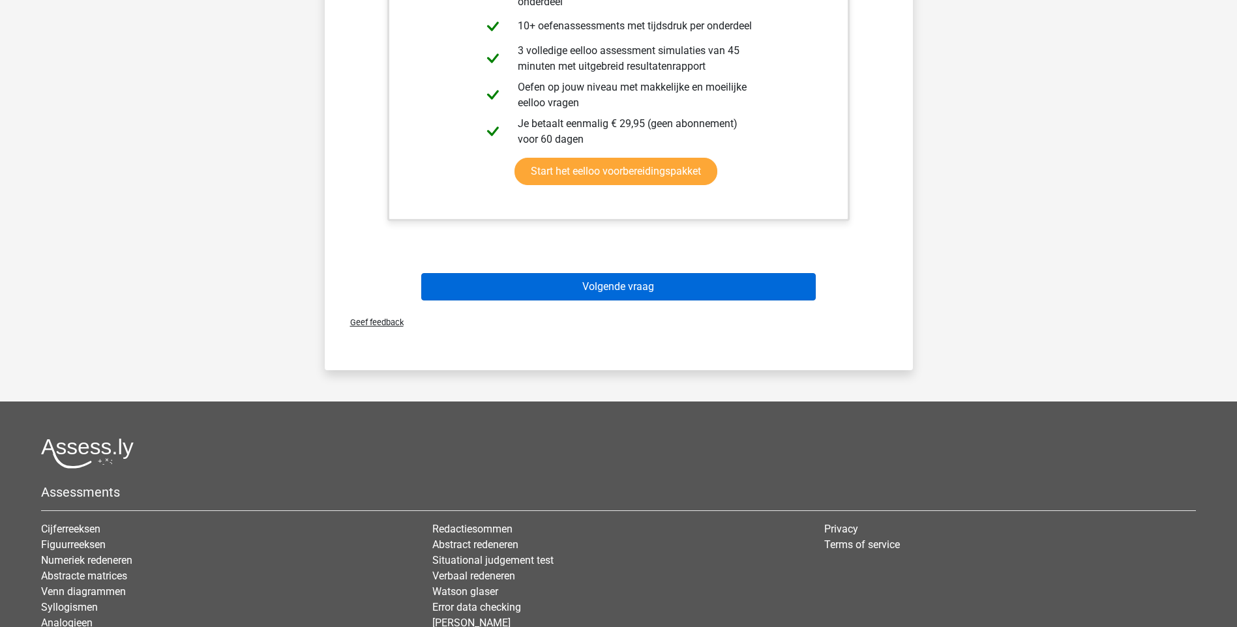
drag, startPoint x: 602, startPoint y: 268, endPoint x: 615, endPoint y: 284, distance: 20.9
click at [606, 276] on div "Volgende vraag" at bounding box center [619, 284] width 546 height 43
click at [619, 289] on button "Volgende vraag" at bounding box center [618, 286] width 395 height 27
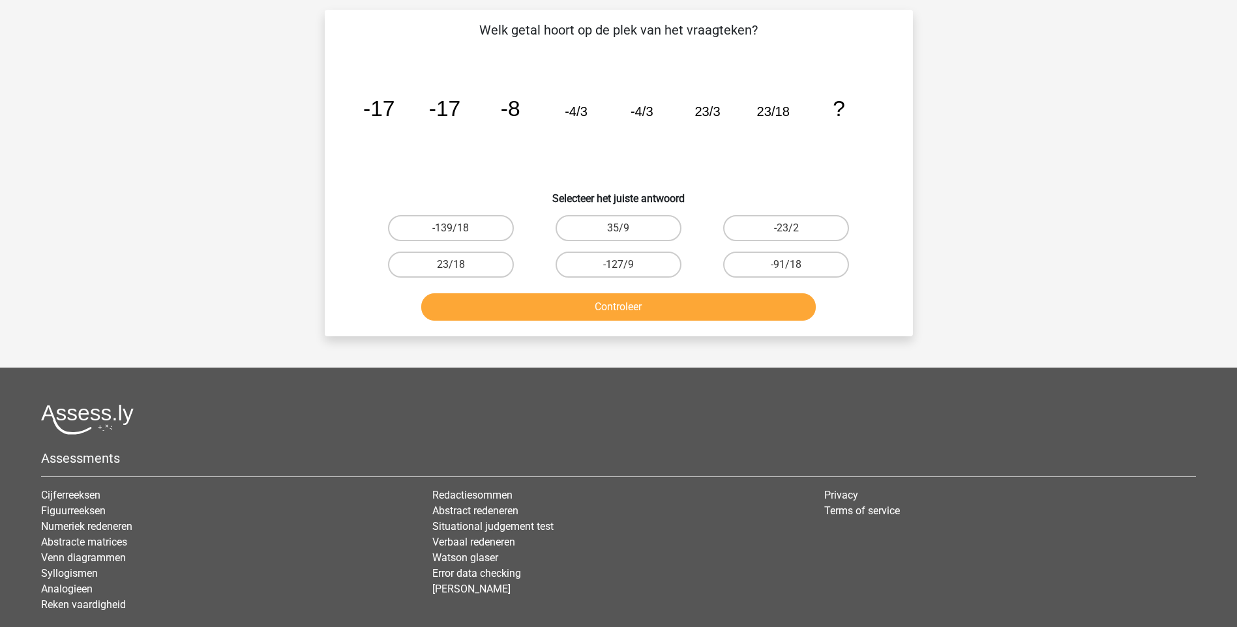
scroll to position [65, 0]
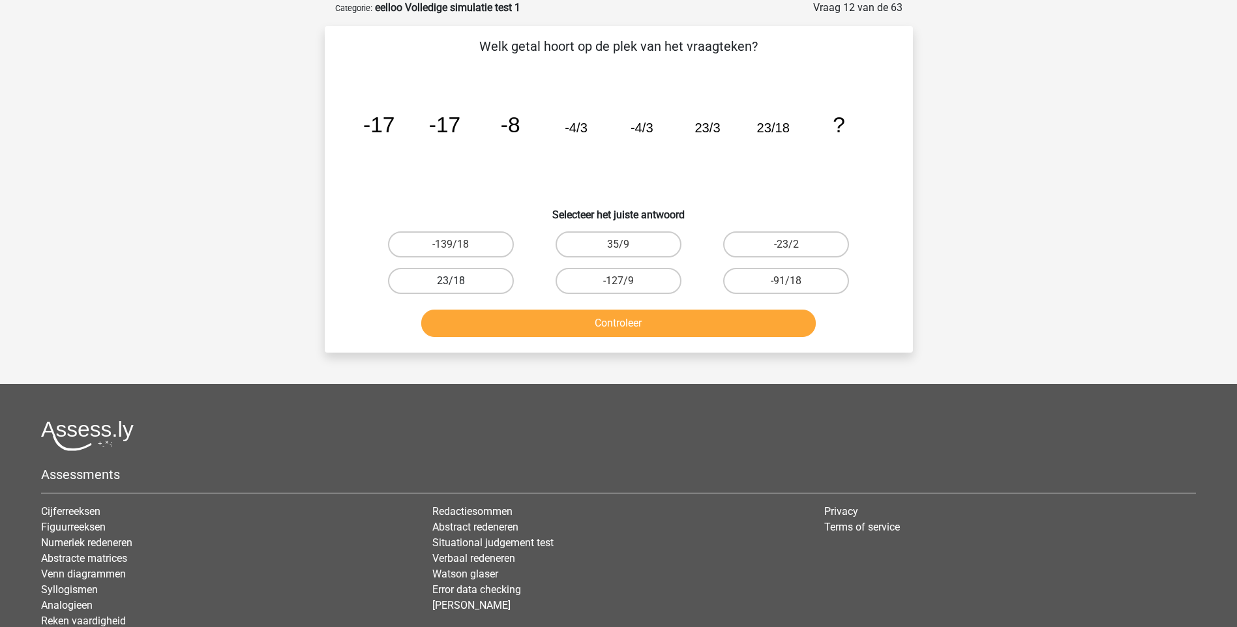
click at [460, 283] on label "23/18" at bounding box center [451, 281] width 126 height 26
click at [459, 283] on input "23/18" at bounding box center [455, 285] width 8 height 8
radio input "true"
click at [618, 333] on button "Controleer" at bounding box center [618, 323] width 395 height 27
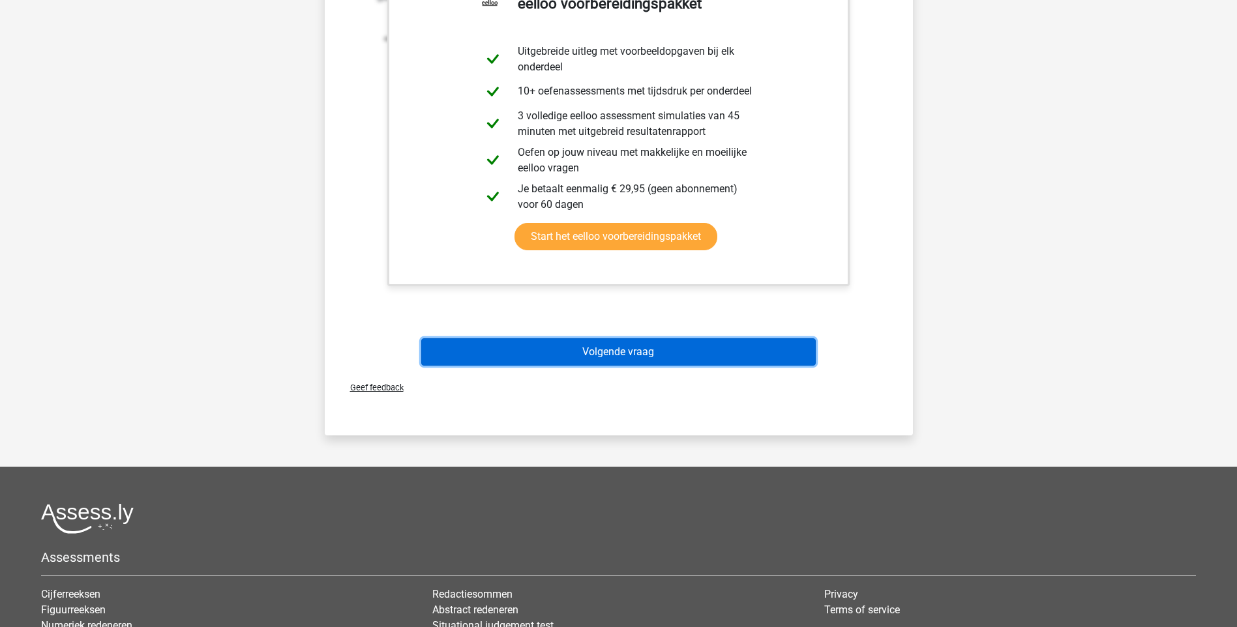
click at [621, 357] on button "Volgende vraag" at bounding box center [618, 351] width 395 height 27
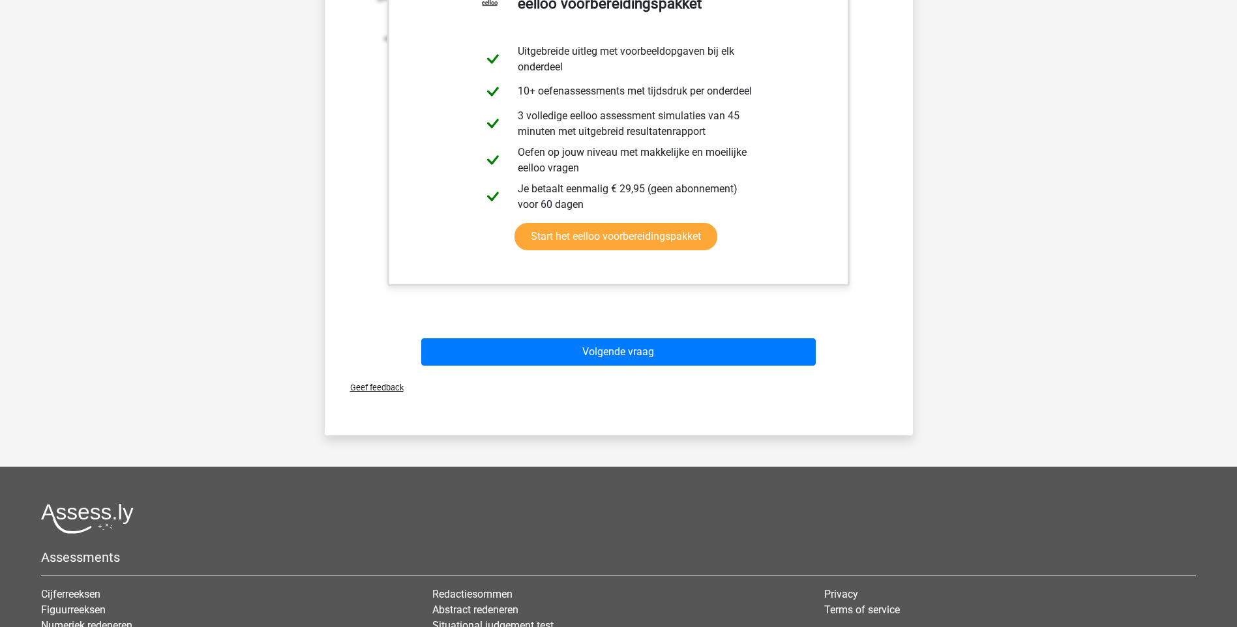
scroll to position [35, 0]
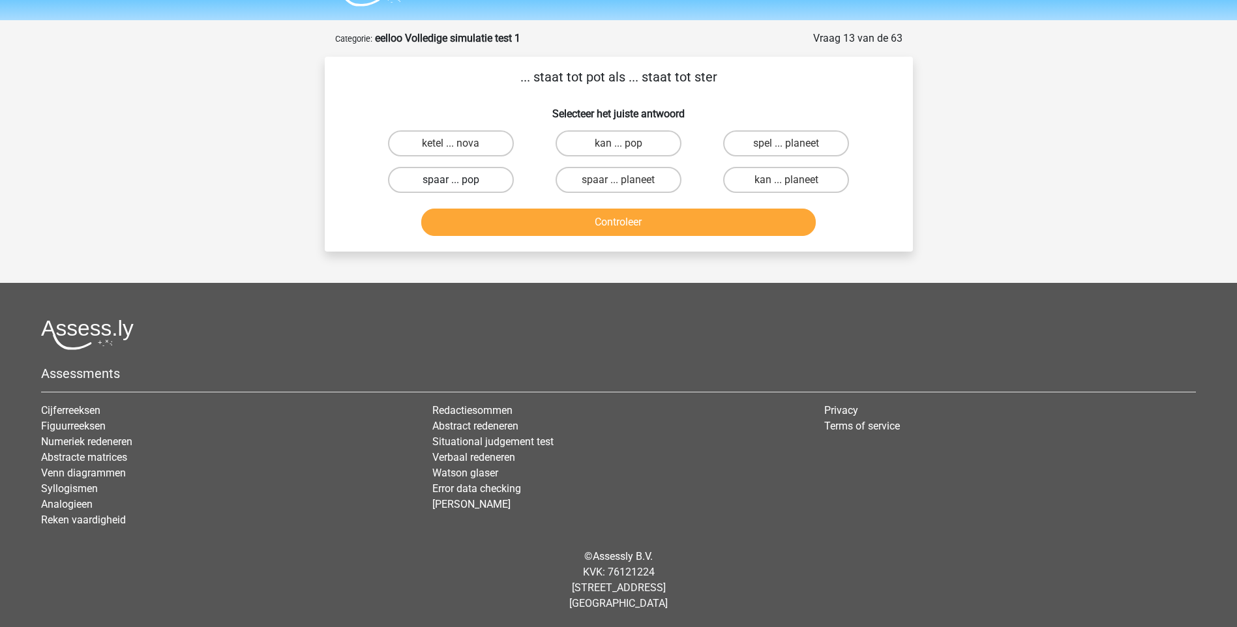
click at [463, 182] on label "spaar ... pop" at bounding box center [451, 180] width 126 height 26
click at [459, 182] on input "spaar ... pop" at bounding box center [455, 184] width 8 height 8
radio input "true"
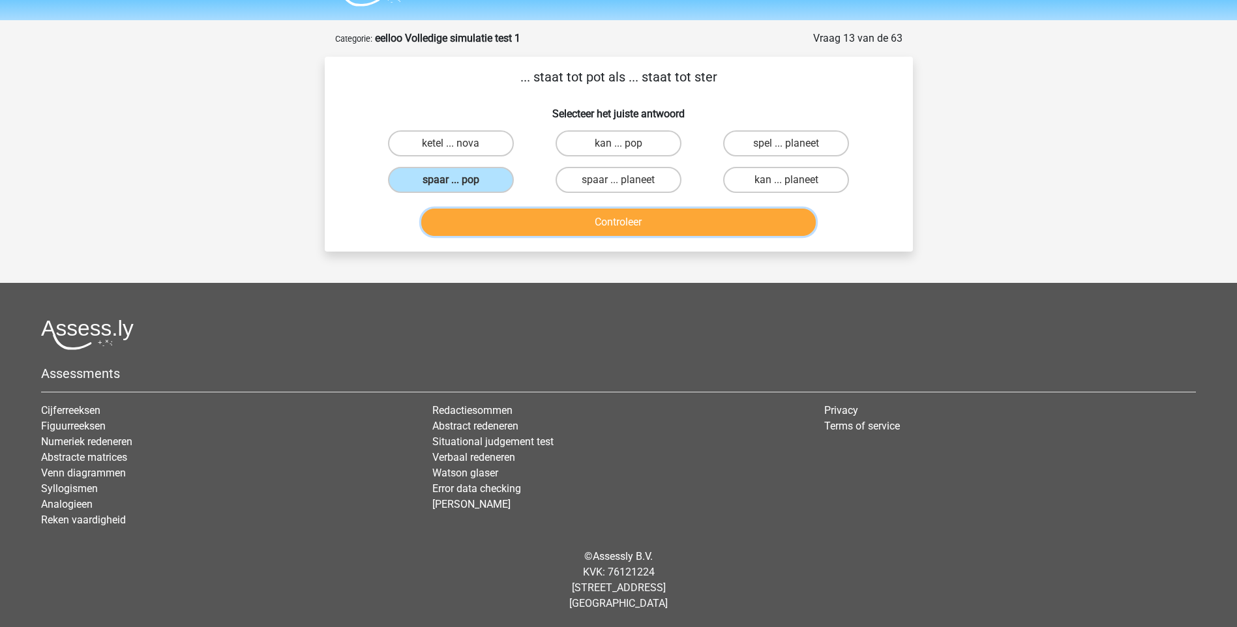
click at [602, 217] on button "Controleer" at bounding box center [618, 222] width 395 height 27
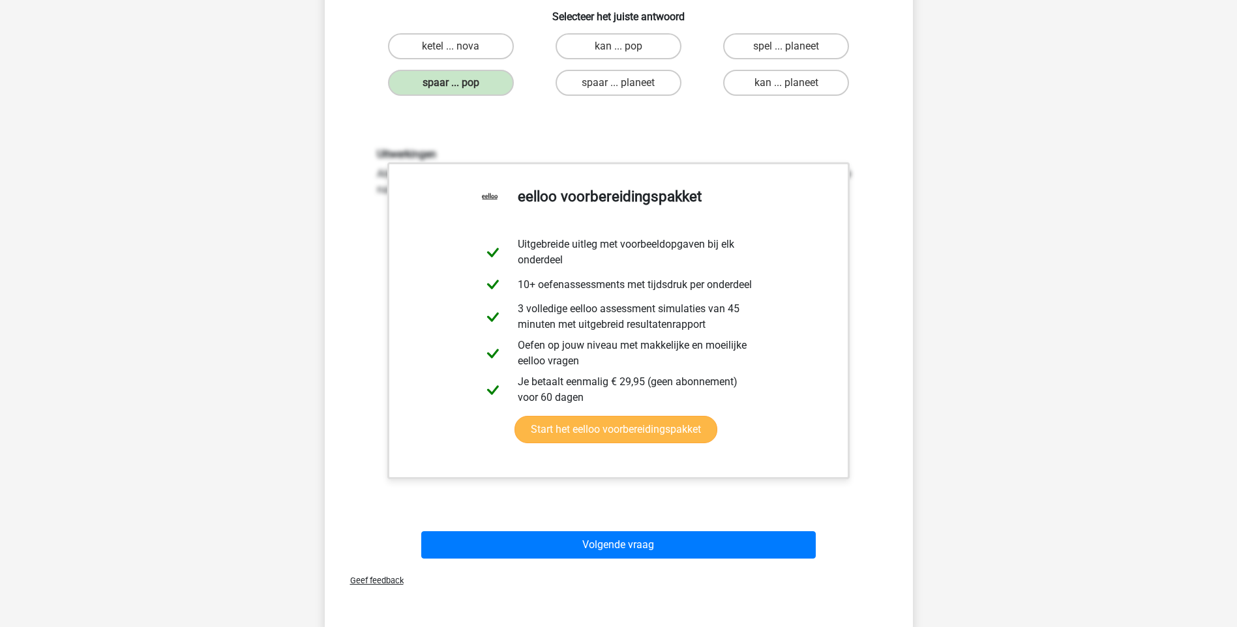
scroll to position [230, 0]
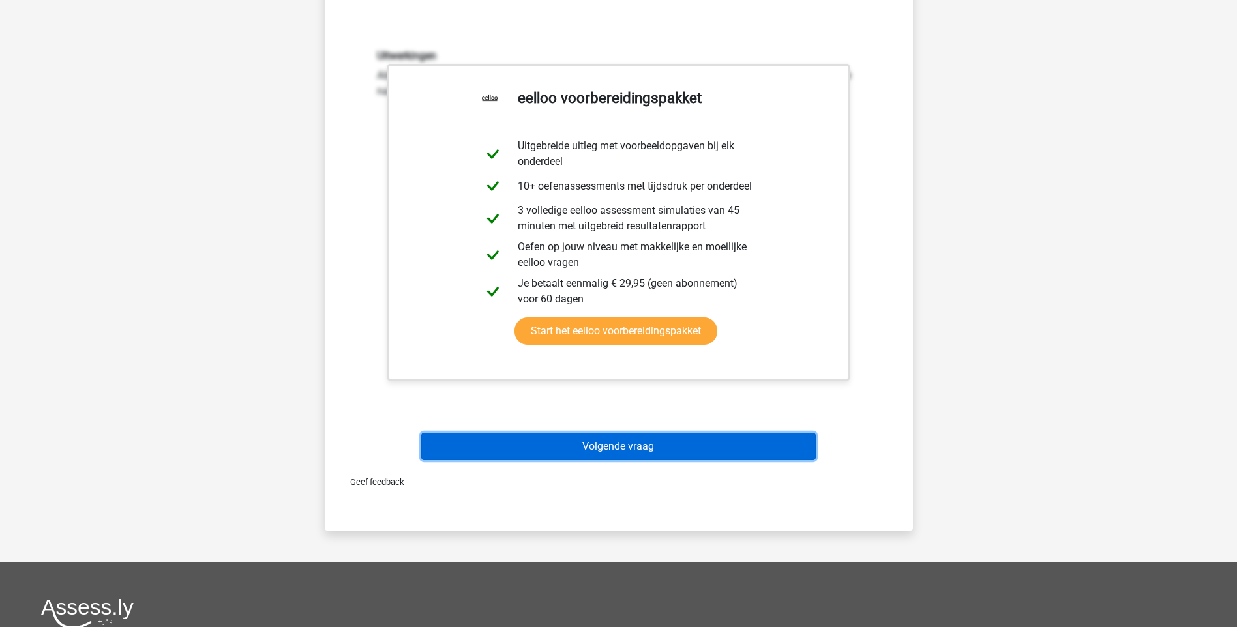
click at [618, 454] on button "Volgende vraag" at bounding box center [618, 446] width 395 height 27
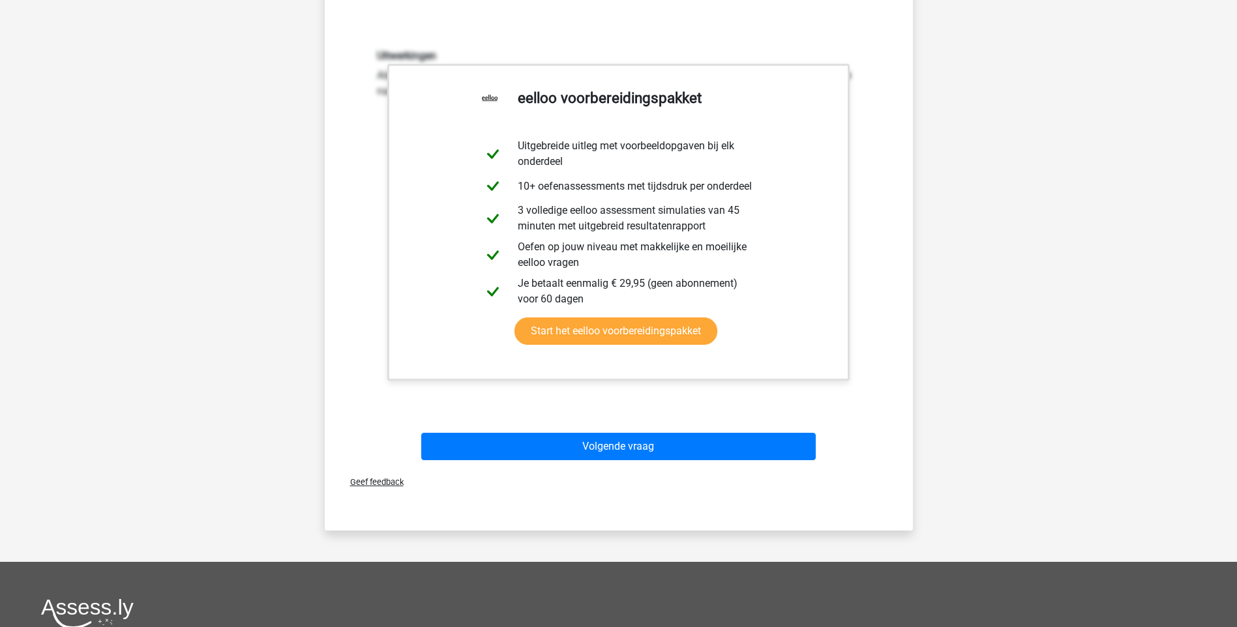
scroll to position [35, 0]
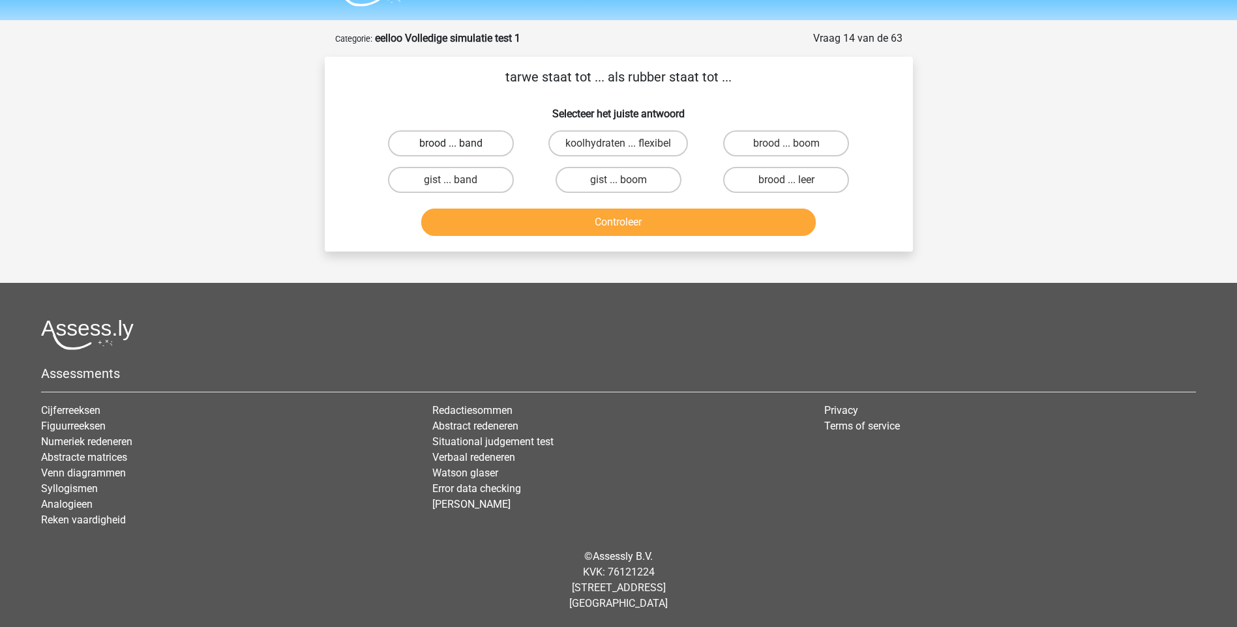
click at [481, 147] on label "brood ... band" at bounding box center [451, 143] width 126 height 26
click at [459, 147] on input "brood ... band" at bounding box center [455, 147] width 8 height 8
radio input "true"
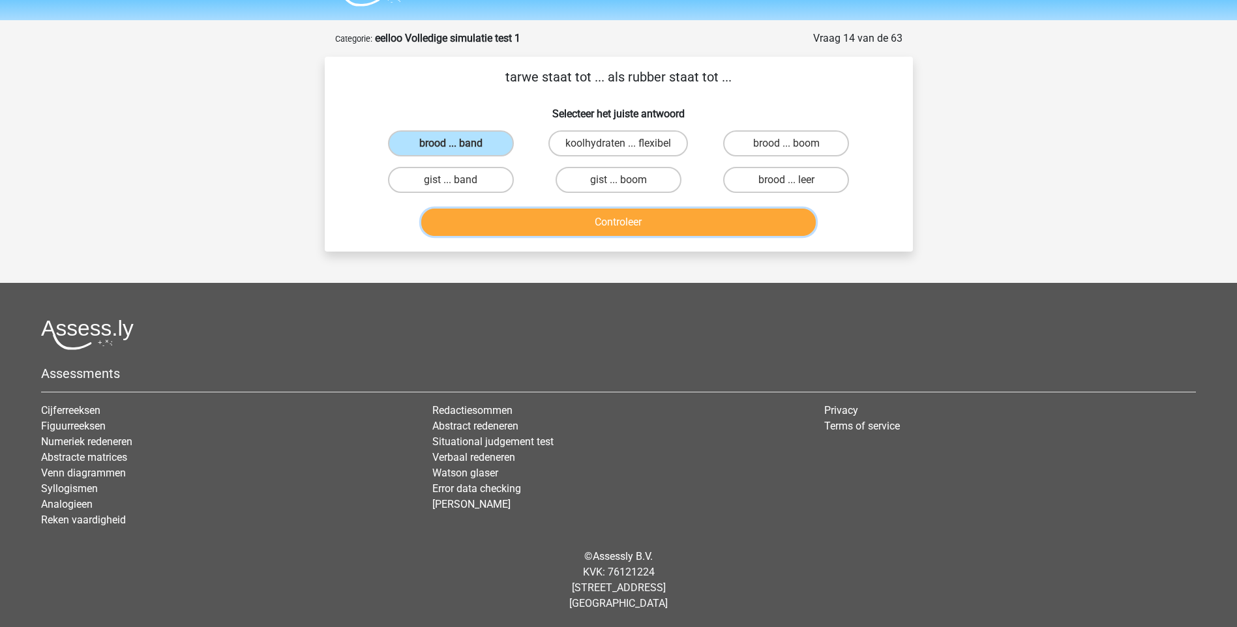
click at [603, 224] on button "Controleer" at bounding box center [618, 222] width 395 height 27
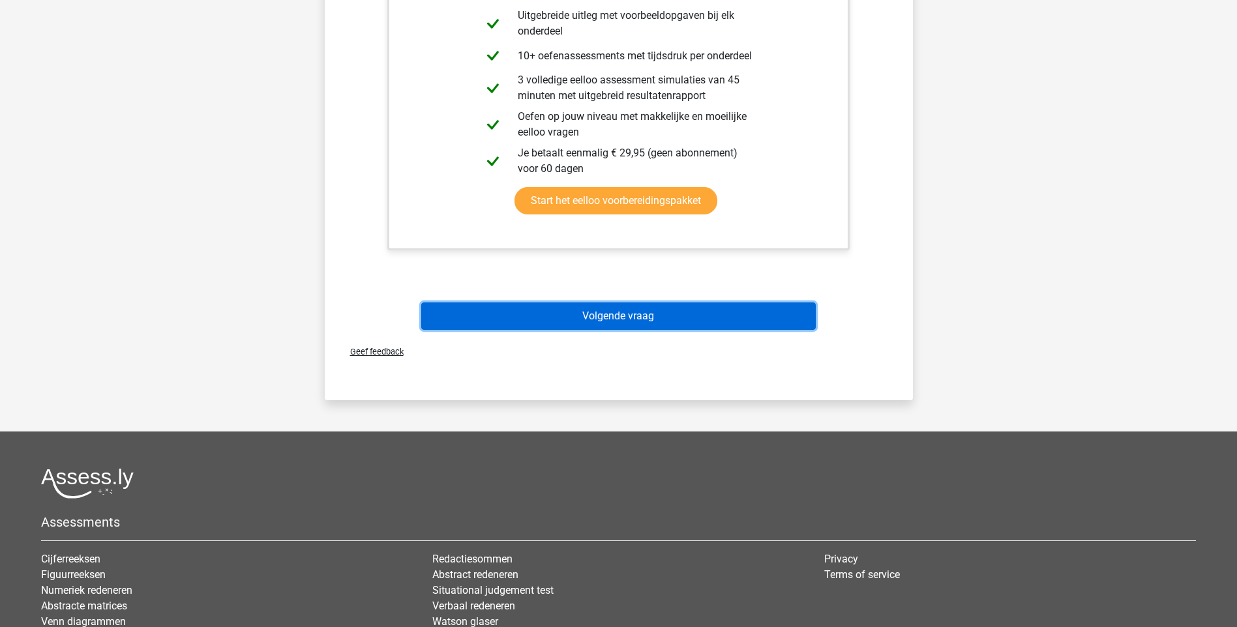
click at [559, 323] on button "Volgende vraag" at bounding box center [618, 316] width 395 height 27
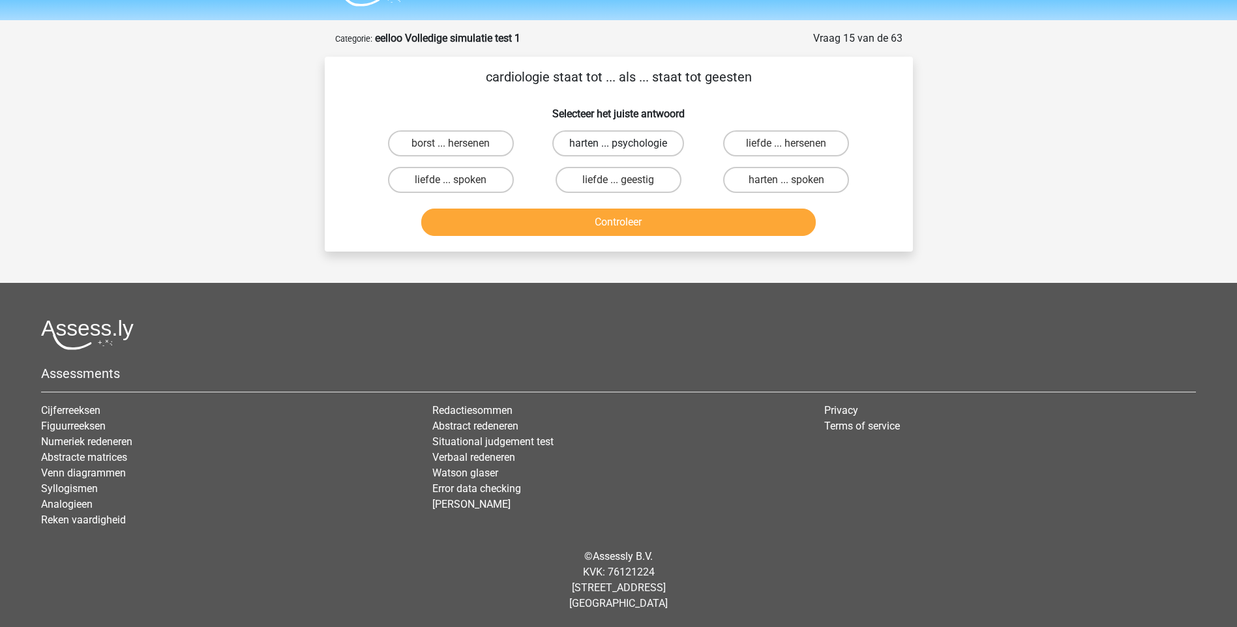
click at [640, 143] on label "harten ... psychologie" at bounding box center [618, 143] width 132 height 26
click at [627, 143] on input "harten ... psychologie" at bounding box center [622, 147] width 8 height 8
radio input "true"
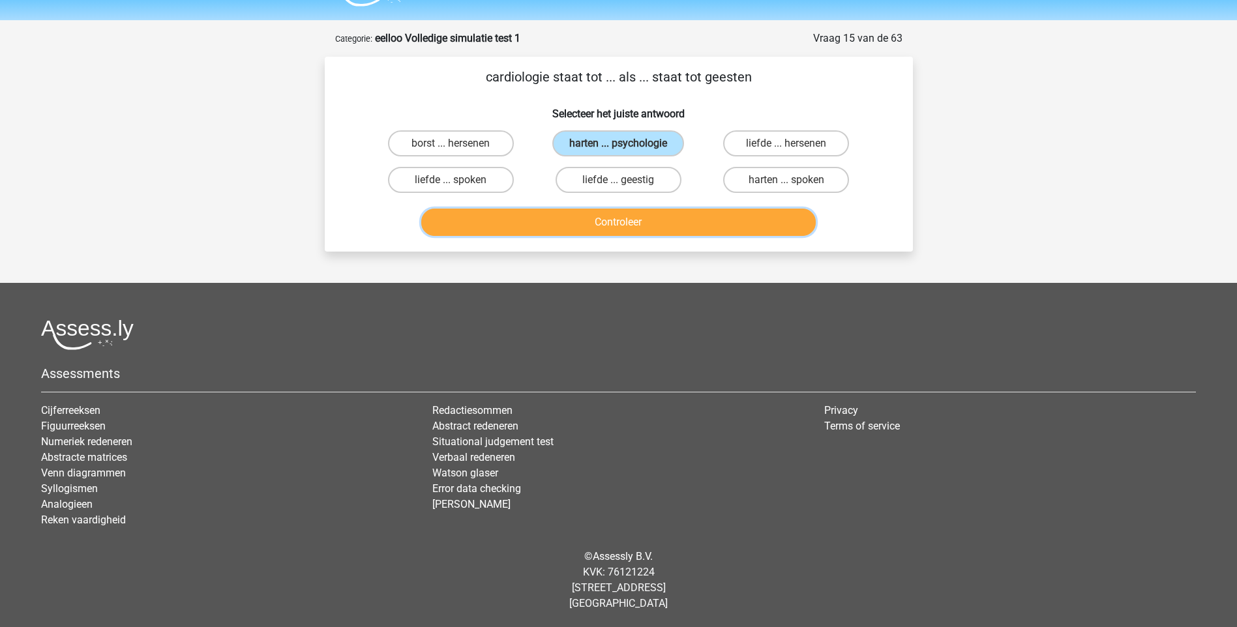
click at [618, 223] on button "Controleer" at bounding box center [618, 222] width 395 height 27
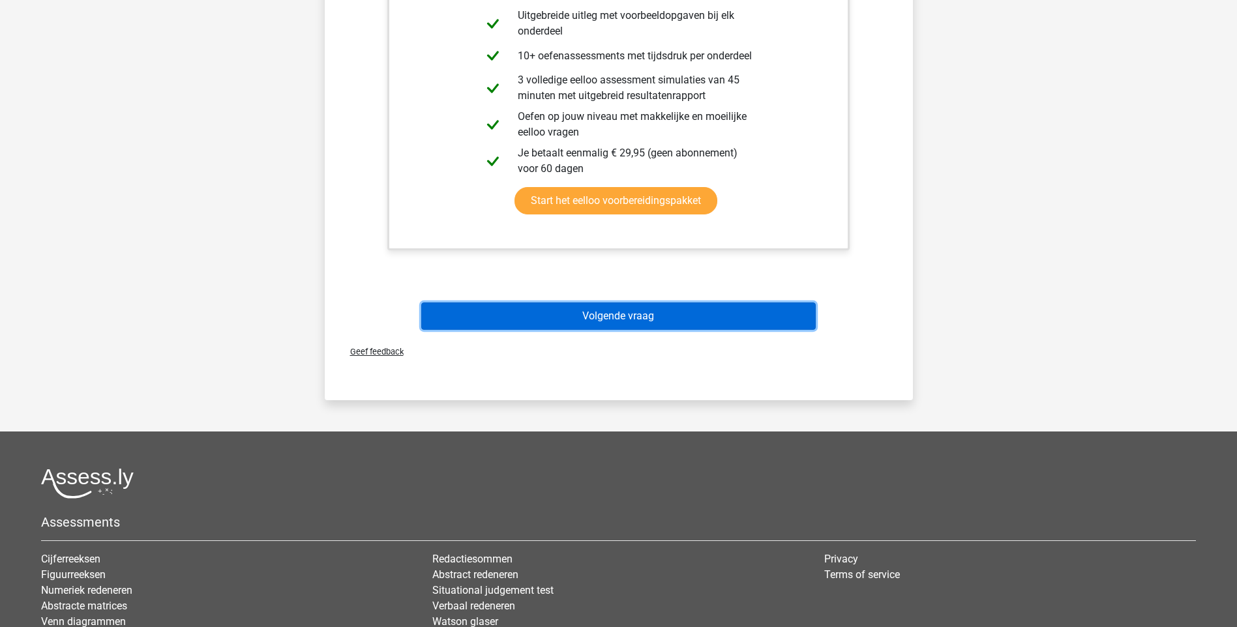
click at [599, 320] on button "Volgende vraag" at bounding box center [618, 316] width 395 height 27
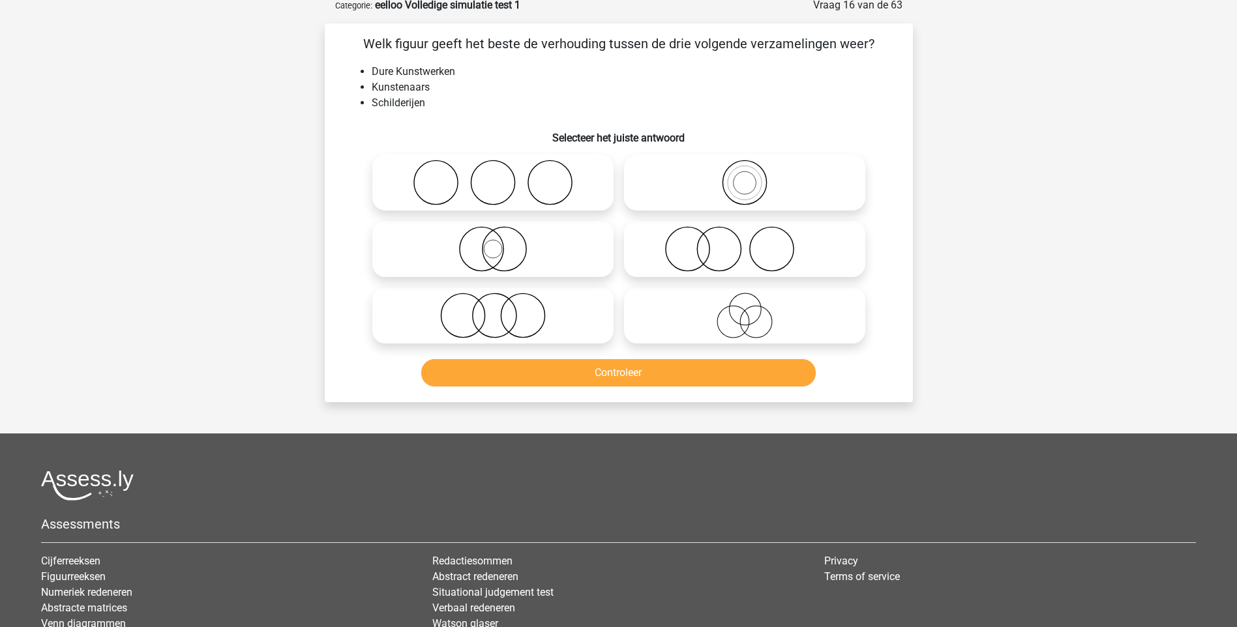
scroll to position [65, 0]
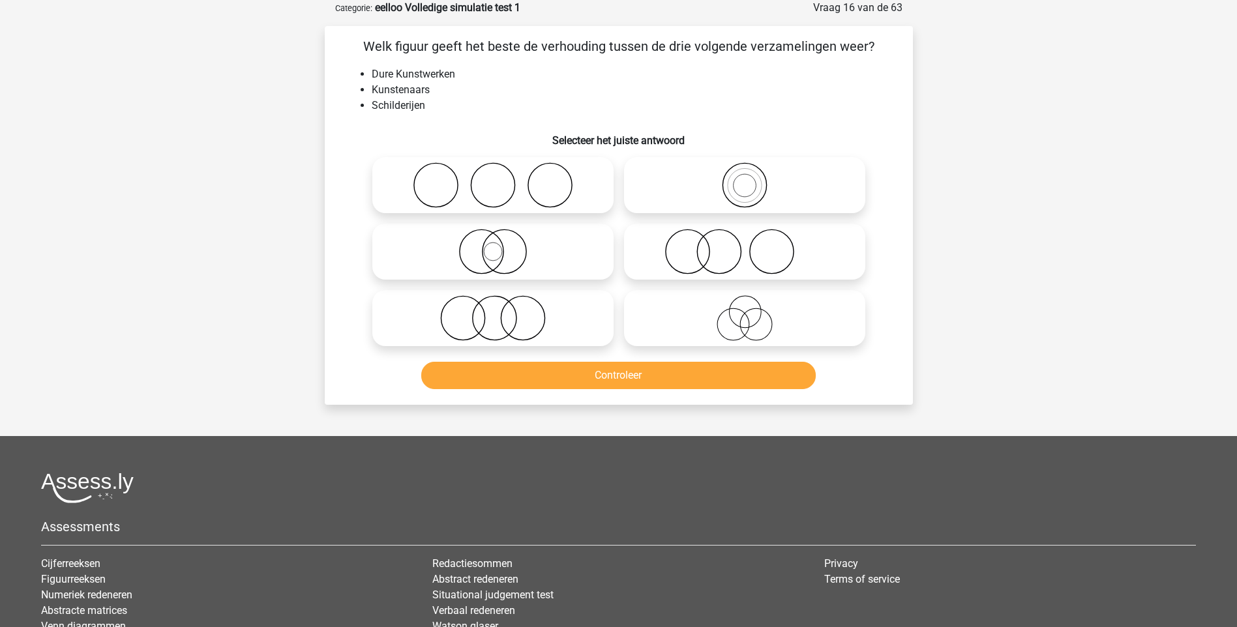
click at [723, 262] on icon at bounding box center [744, 252] width 231 height 46
click at [745, 245] on input "radio" at bounding box center [749, 241] width 8 height 8
radio input "true"
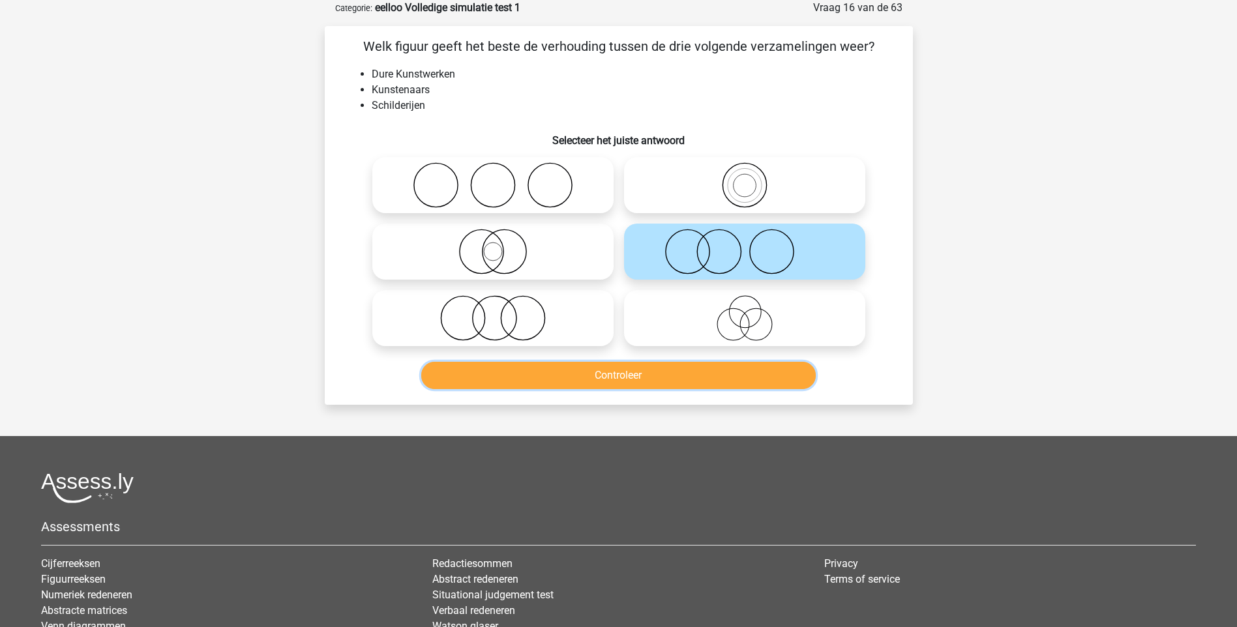
click at [649, 378] on button "Controleer" at bounding box center [618, 375] width 395 height 27
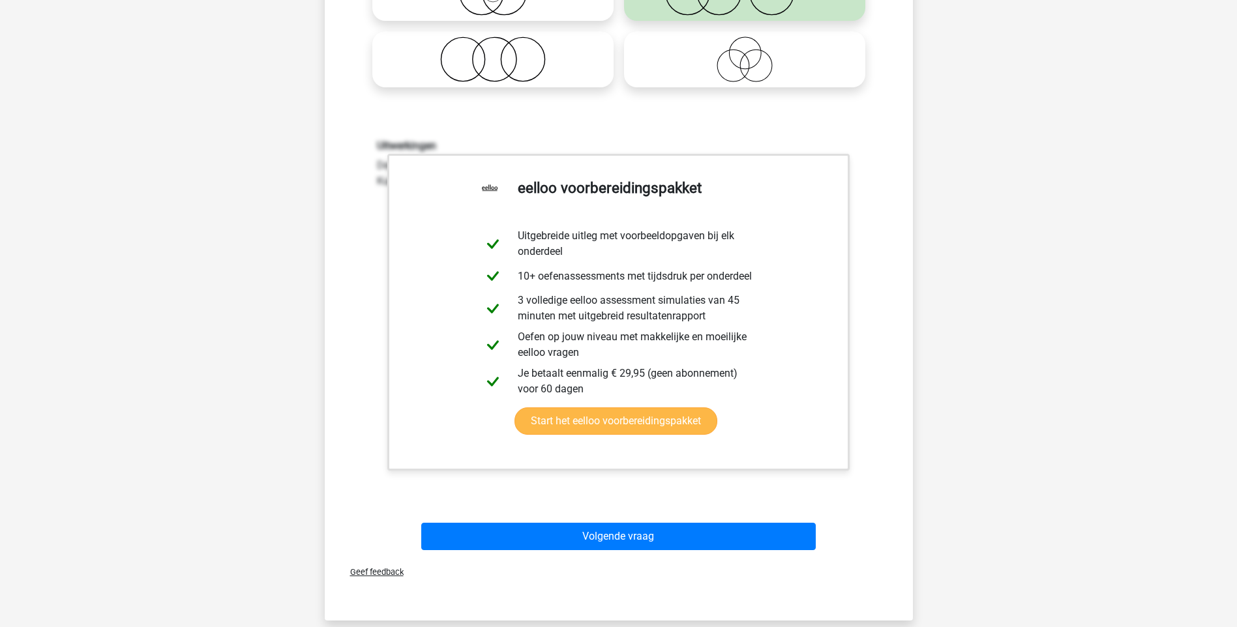
scroll to position [326, 0]
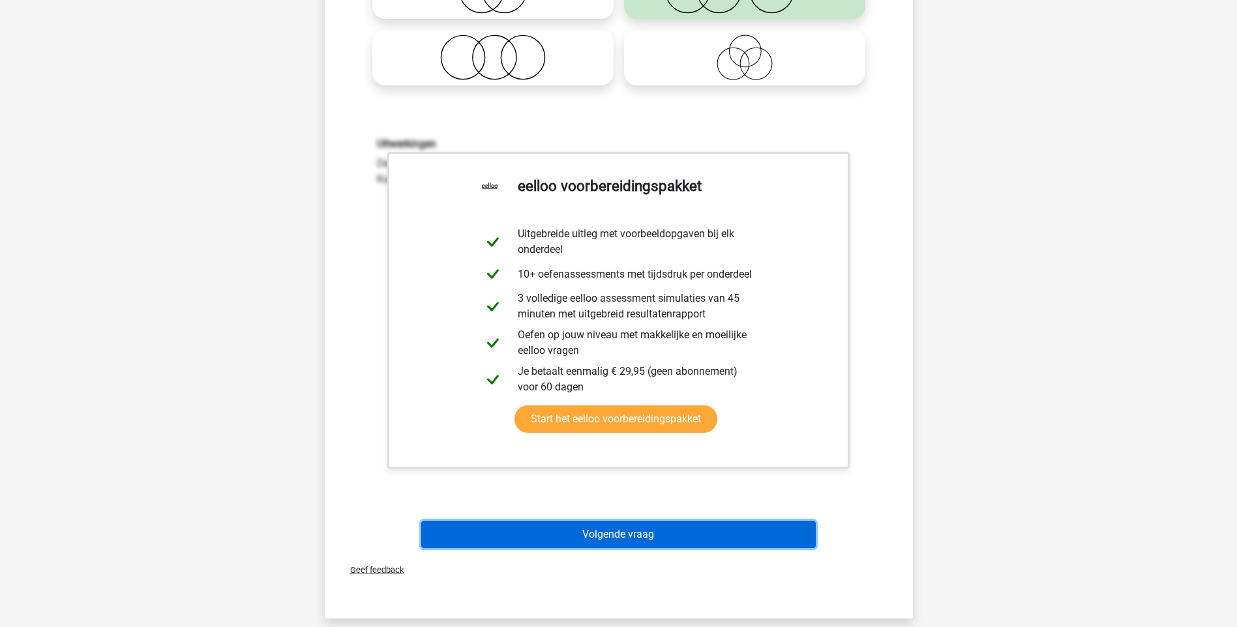
click at [631, 529] on button "Volgende vraag" at bounding box center [618, 534] width 395 height 27
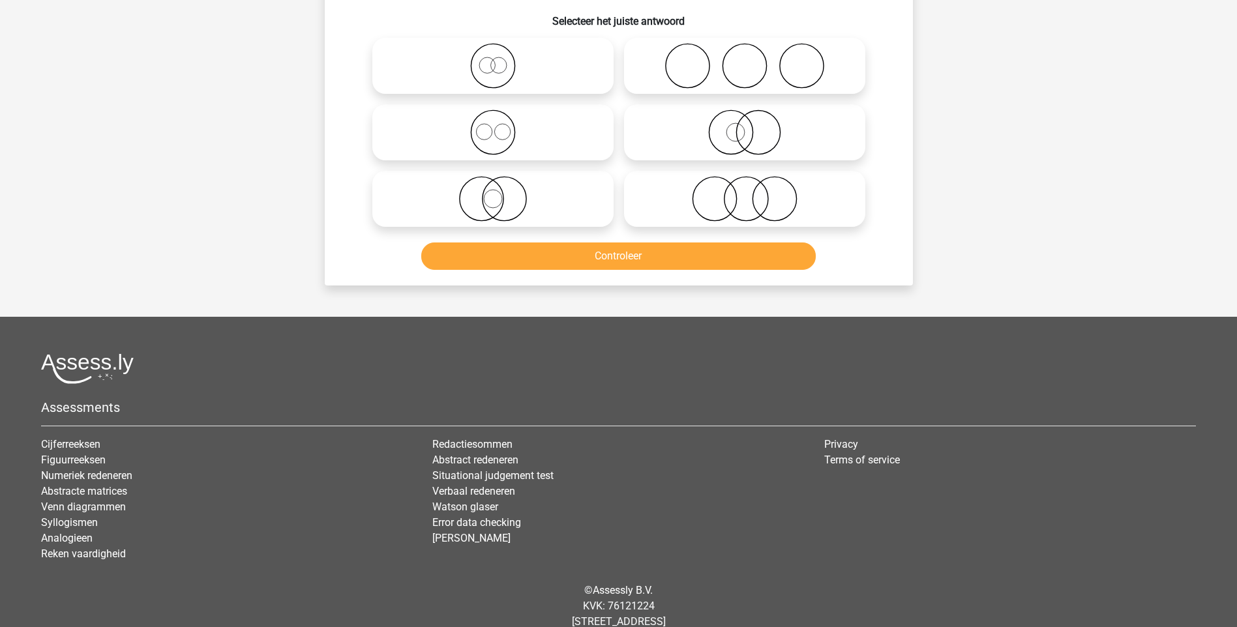
scroll to position [65, 0]
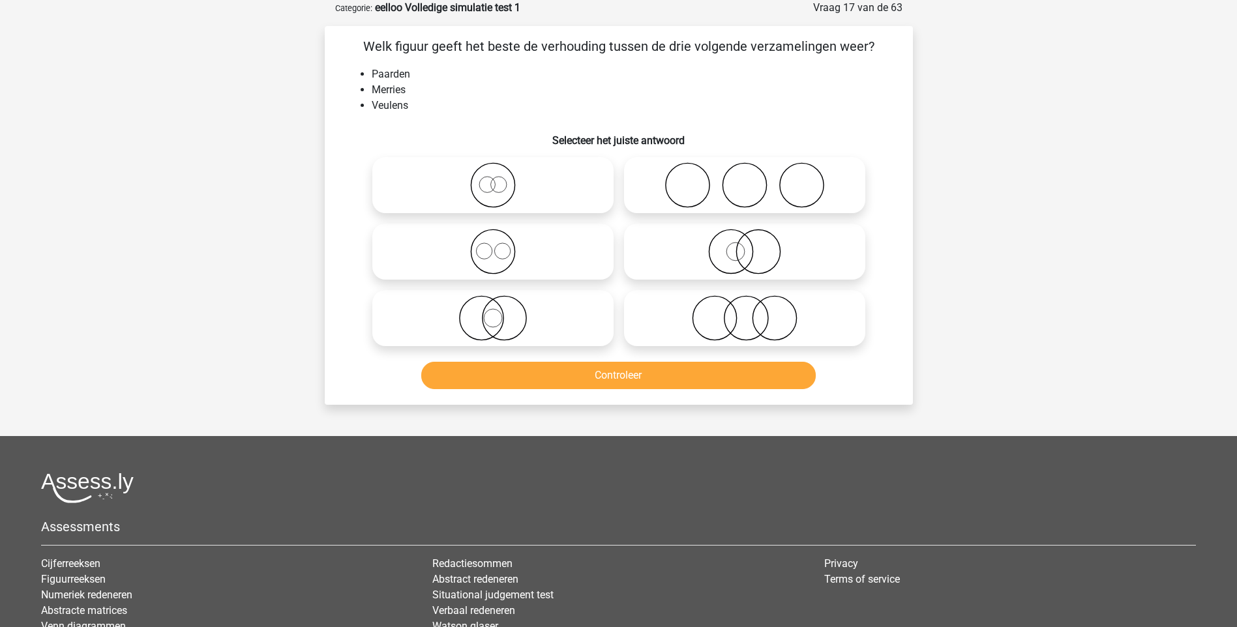
click at [490, 187] on icon at bounding box center [493, 185] width 231 height 46
click at [493, 179] on input "radio" at bounding box center [497, 174] width 8 height 8
radio input "true"
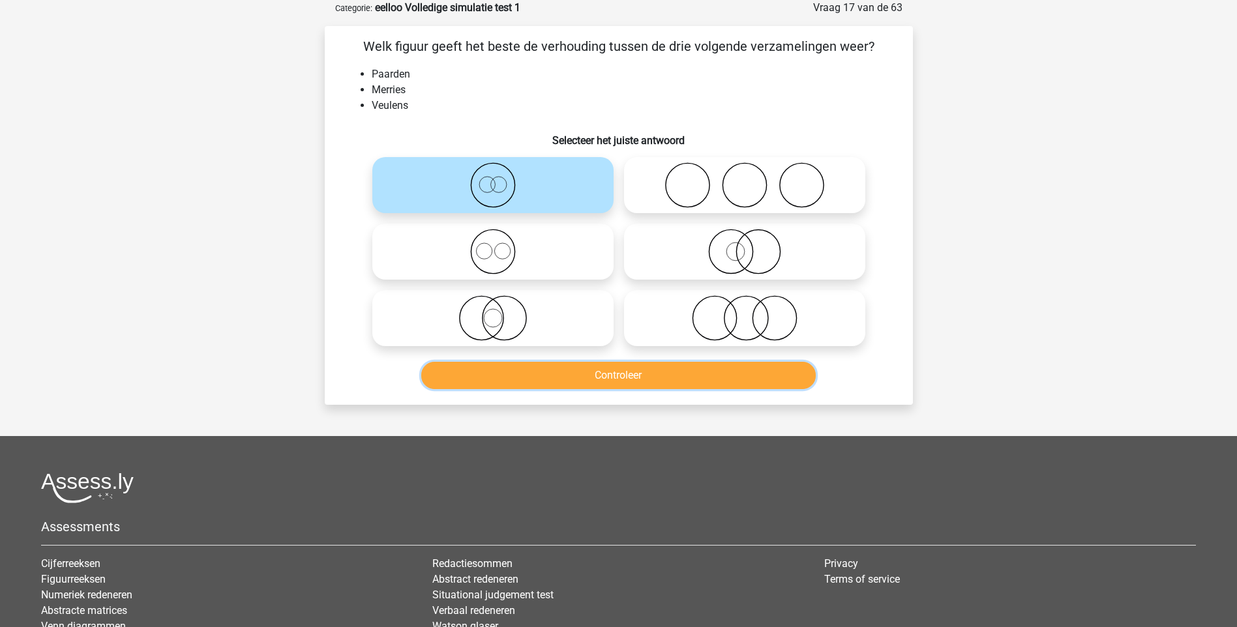
click at [606, 376] on button "Controleer" at bounding box center [618, 375] width 395 height 27
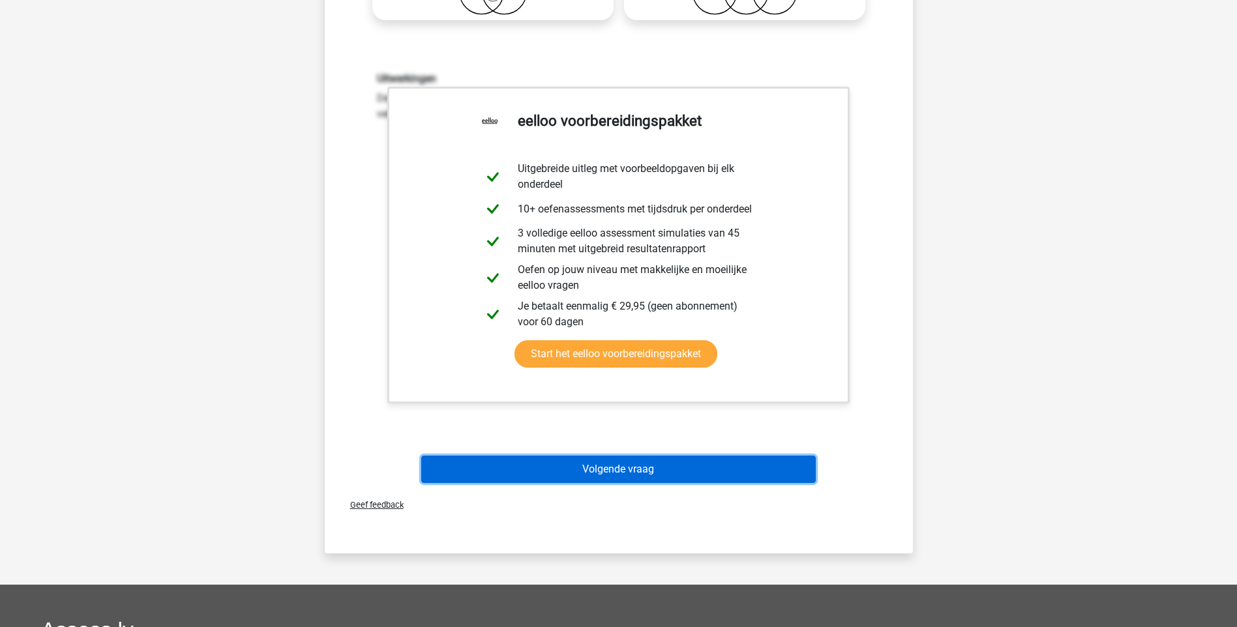
click at [640, 470] on button "Volgende vraag" at bounding box center [618, 469] width 395 height 27
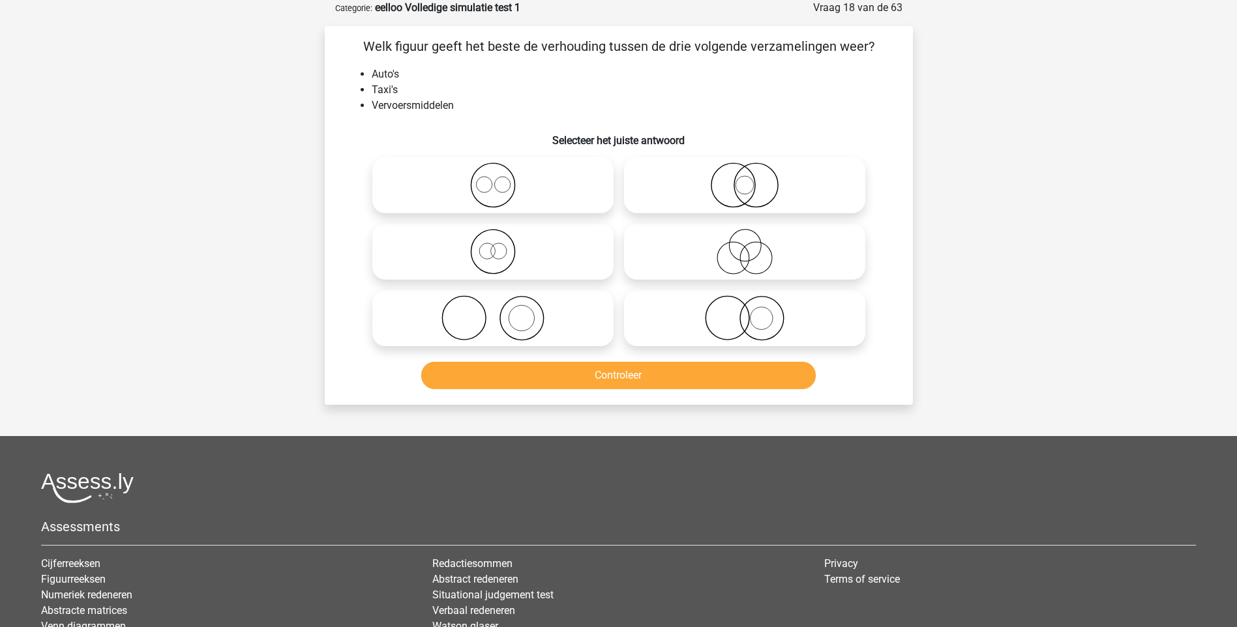
click at [496, 254] on icon at bounding box center [493, 252] width 231 height 46
click at [496, 245] on input "radio" at bounding box center [497, 241] width 8 height 8
radio input "true"
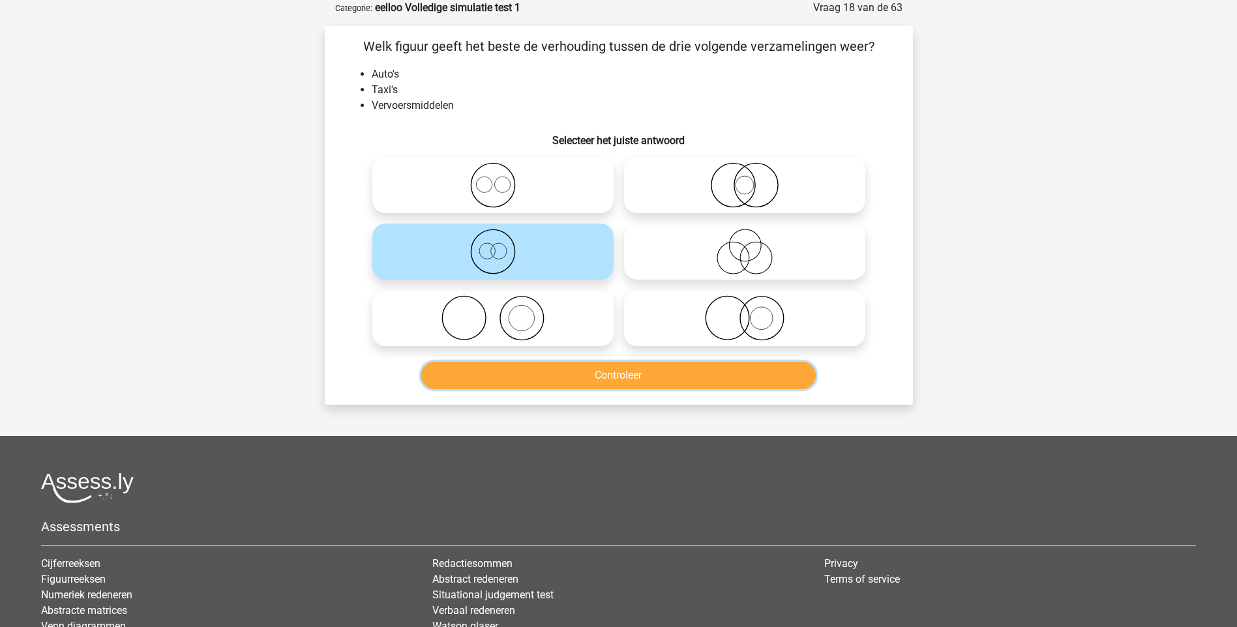
click at [610, 373] on button "Controleer" at bounding box center [618, 375] width 395 height 27
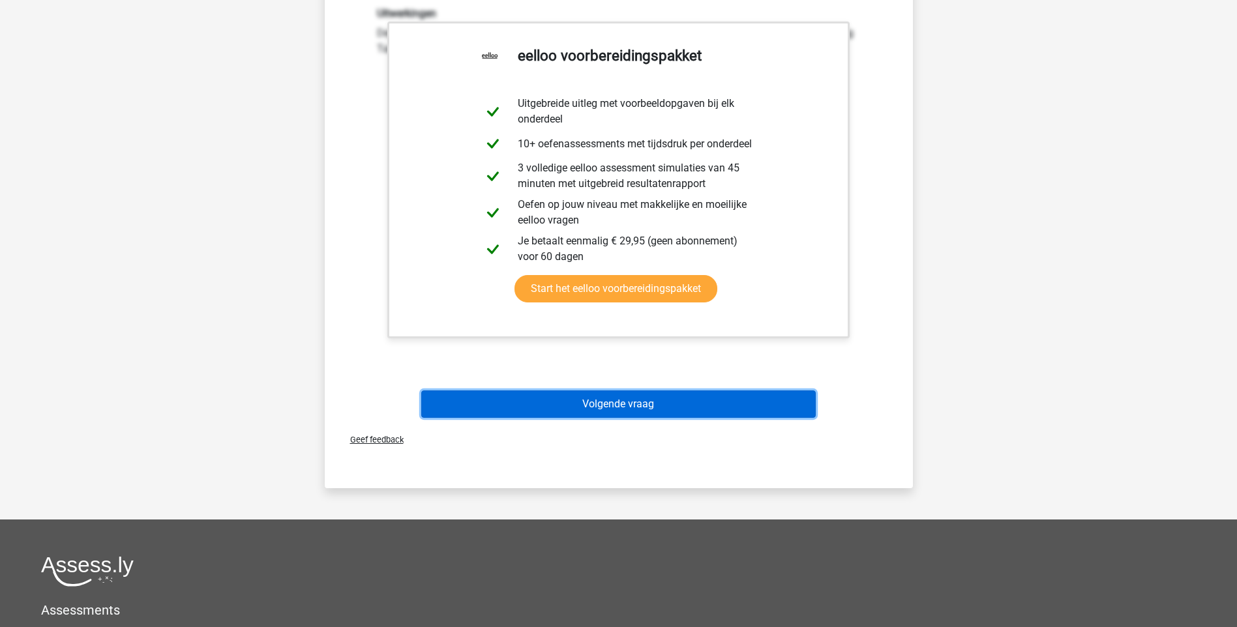
click at [627, 406] on button "Volgende vraag" at bounding box center [618, 404] width 395 height 27
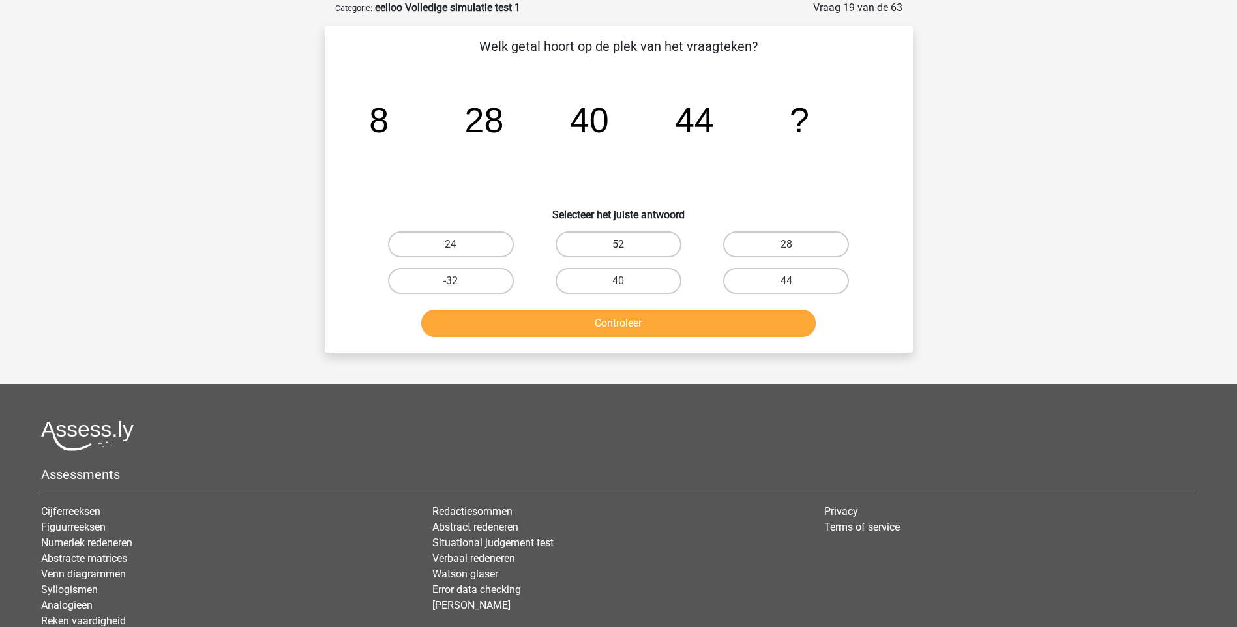
click at [630, 245] on label "52" at bounding box center [619, 244] width 126 height 26
click at [627, 245] on input "52" at bounding box center [622, 249] width 8 height 8
radio input "true"
click at [631, 320] on button "Controleer" at bounding box center [618, 323] width 395 height 27
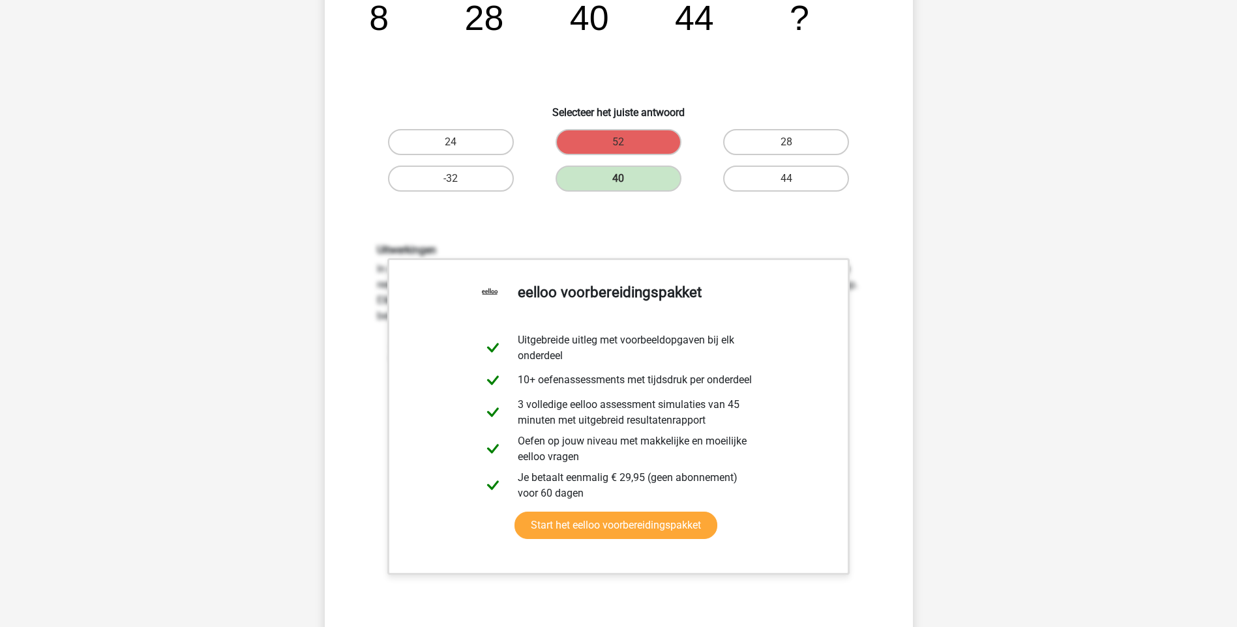
scroll to position [456, 0]
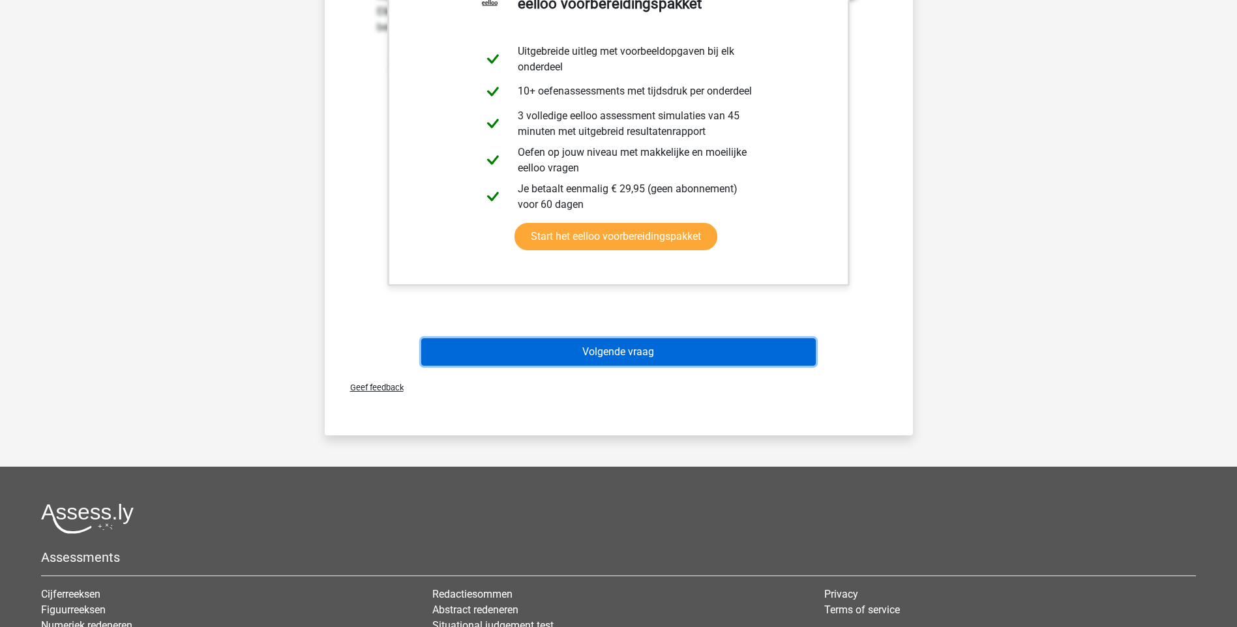
click at [647, 349] on button "Volgende vraag" at bounding box center [618, 351] width 395 height 27
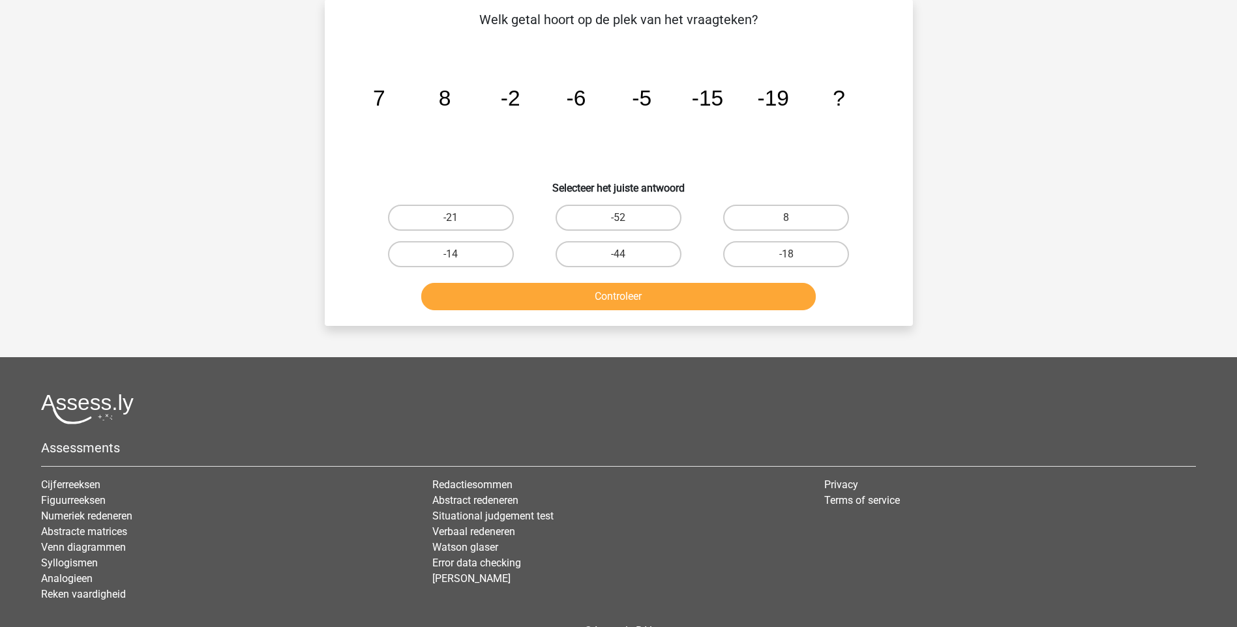
scroll to position [65, 0]
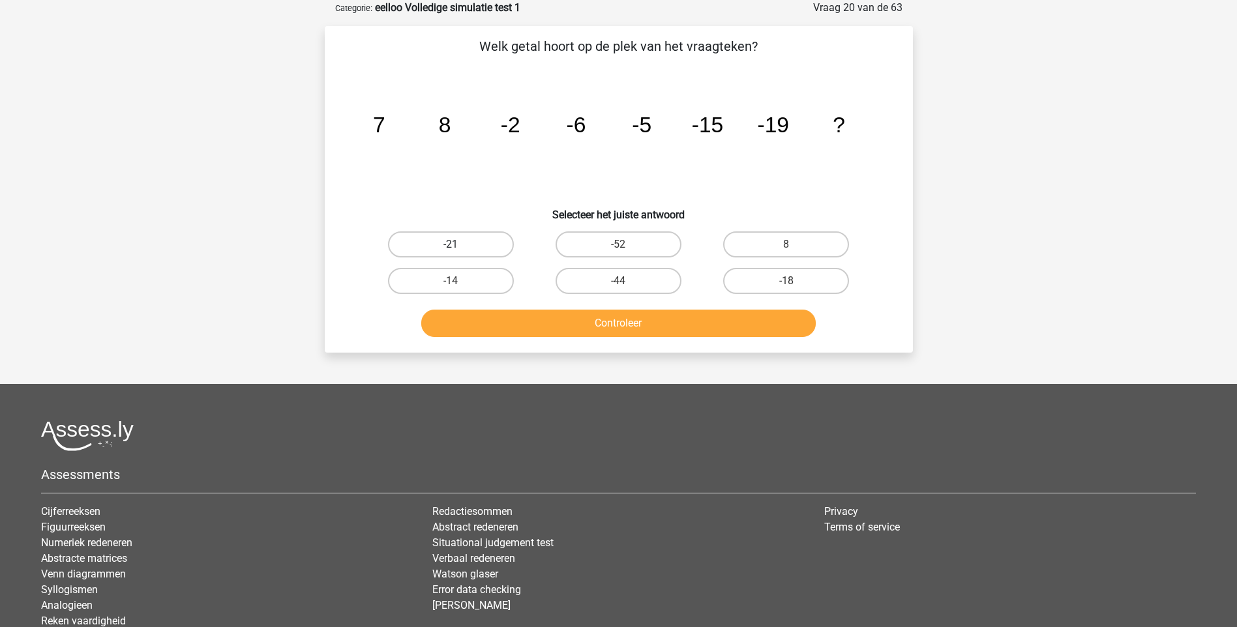
click at [491, 248] on label "-21" at bounding box center [451, 244] width 126 height 26
click at [459, 248] on input "-21" at bounding box center [455, 249] width 8 height 8
radio input "true"
click at [595, 321] on button "Controleer" at bounding box center [618, 323] width 395 height 27
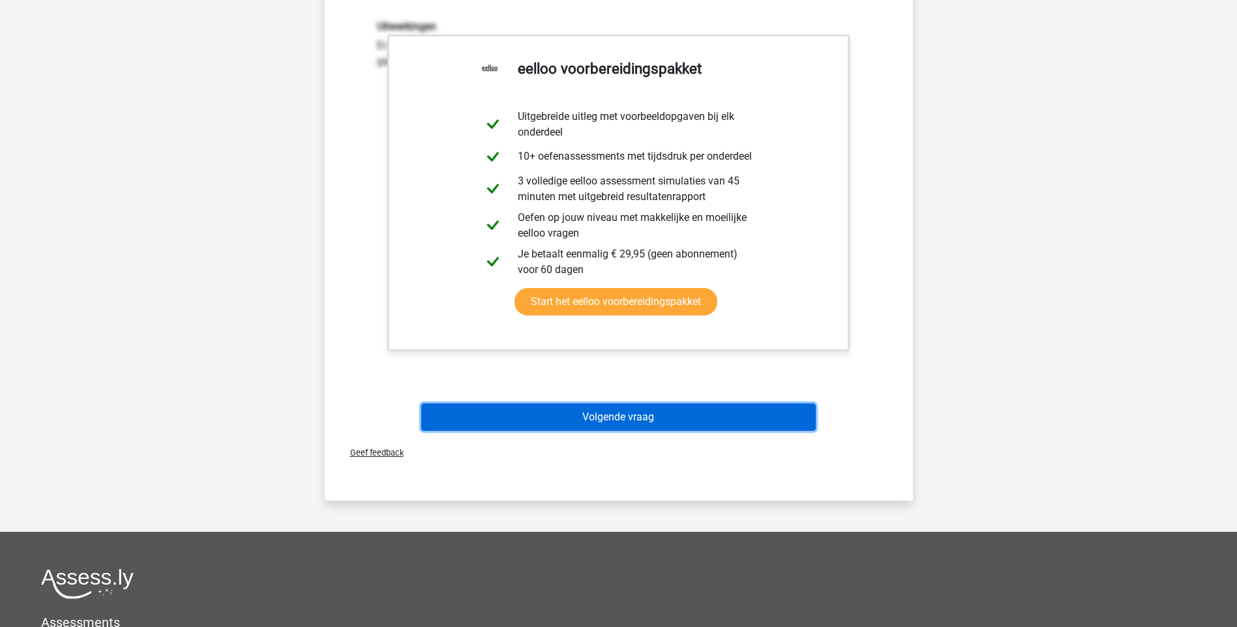
click at [669, 422] on button "Volgende vraag" at bounding box center [618, 417] width 395 height 27
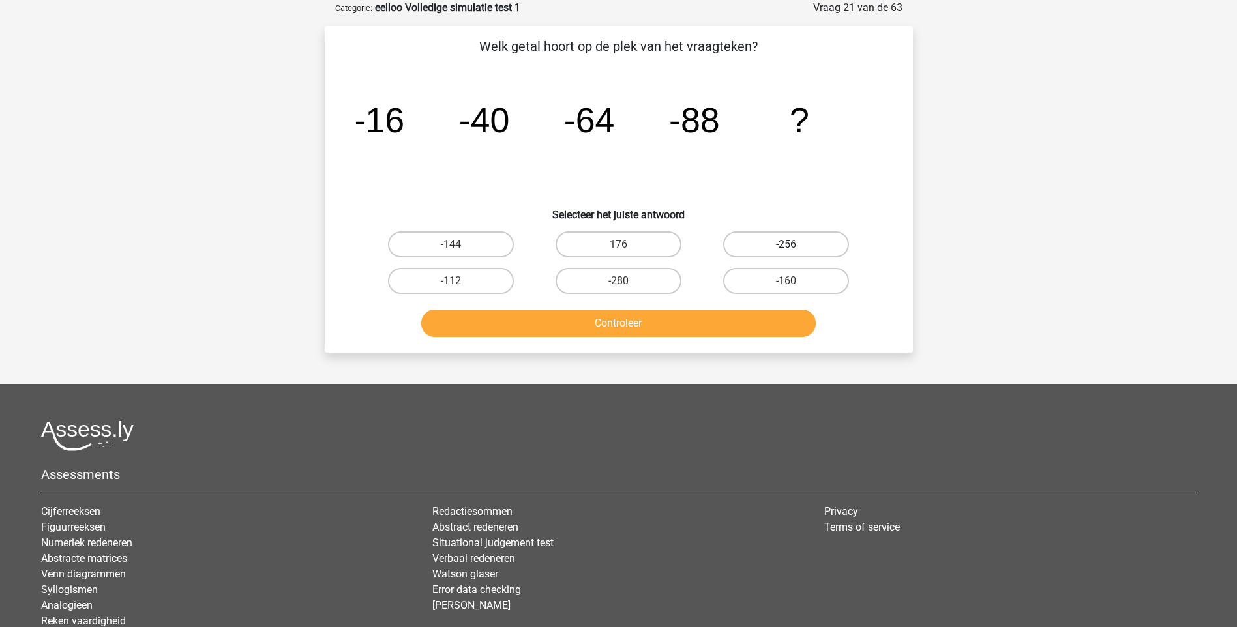
click at [816, 243] on label "-256" at bounding box center [786, 244] width 126 height 26
click at [795, 245] on input "-256" at bounding box center [790, 249] width 8 height 8
radio input "true"
click at [653, 327] on button "Controleer" at bounding box center [618, 323] width 395 height 27
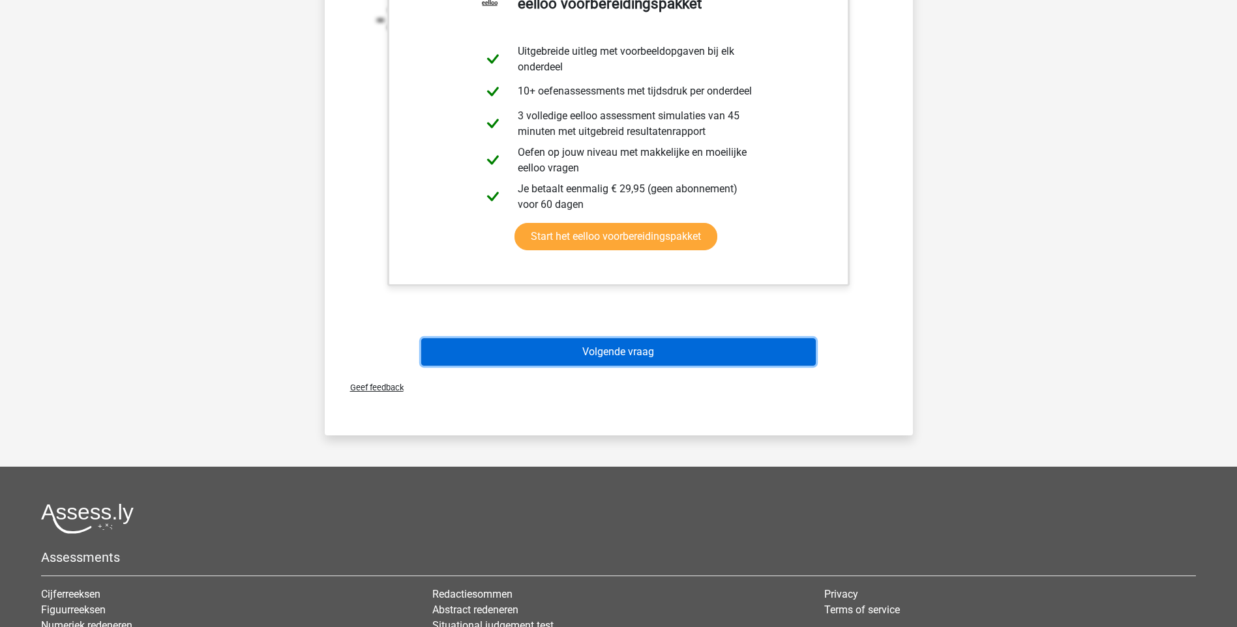
click at [604, 353] on button "Volgende vraag" at bounding box center [618, 351] width 395 height 27
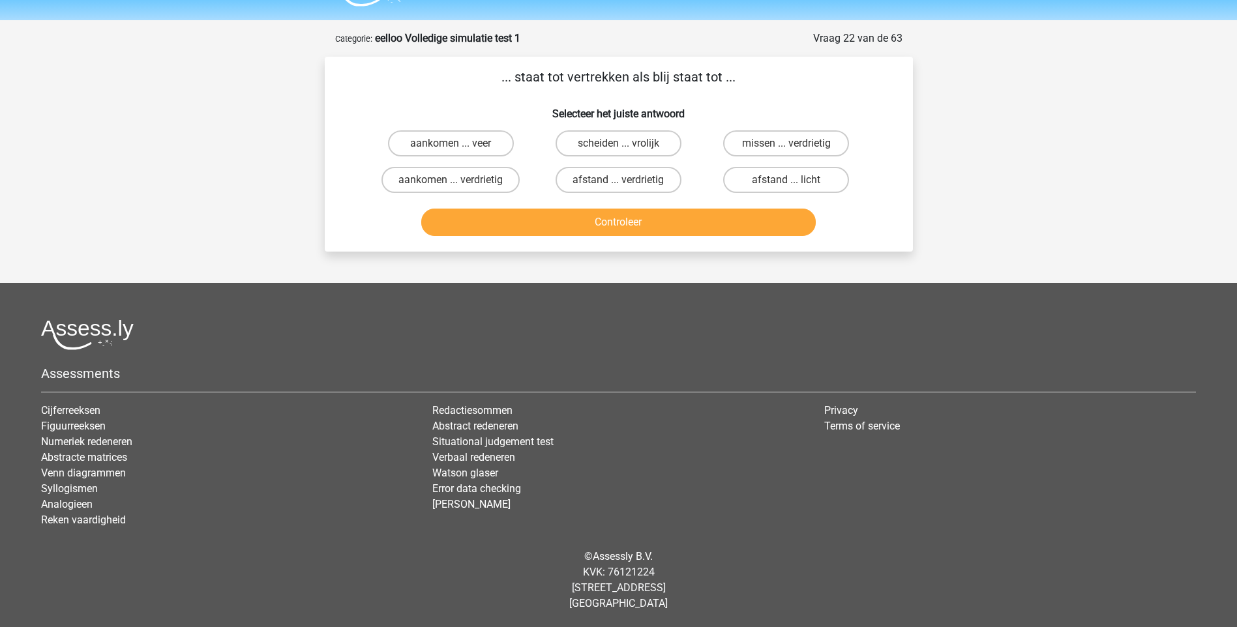
scroll to position [35, 0]
click at [424, 183] on label "aankomen ... verdrietig" at bounding box center [450, 180] width 138 height 26
click at [451, 183] on input "aankomen ... verdrietig" at bounding box center [455, 184] width 8 height 8
radio input "true"
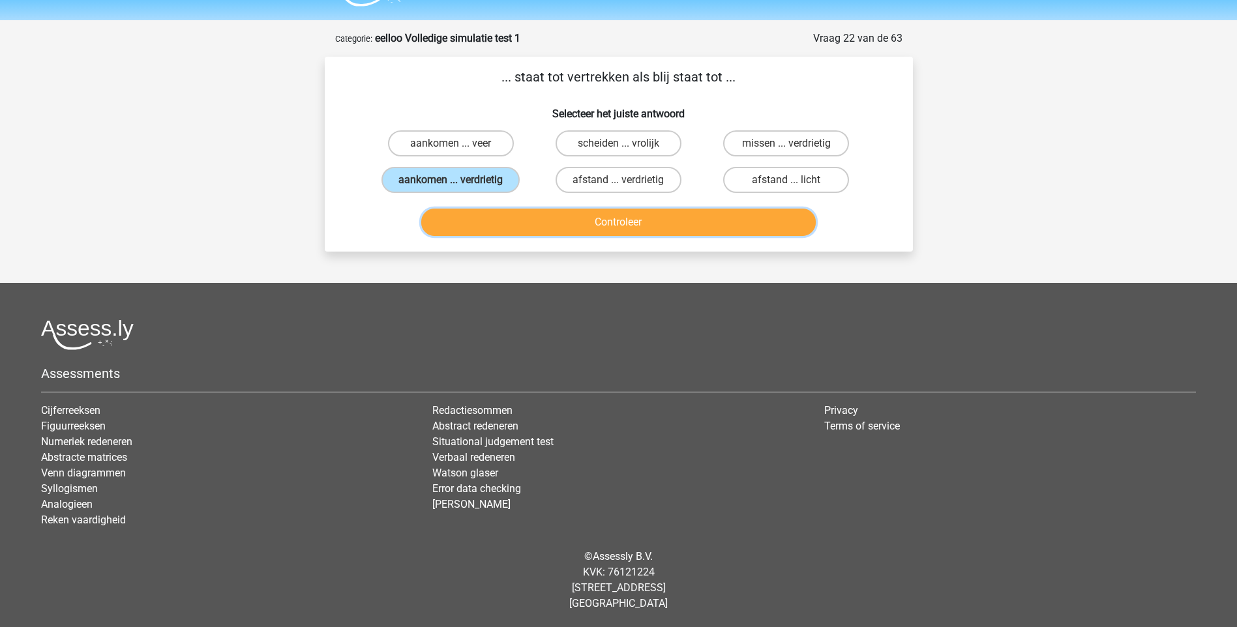
click at [606, 225] on button "Controleer" at bounding box center [618, 222] width 395 height 27
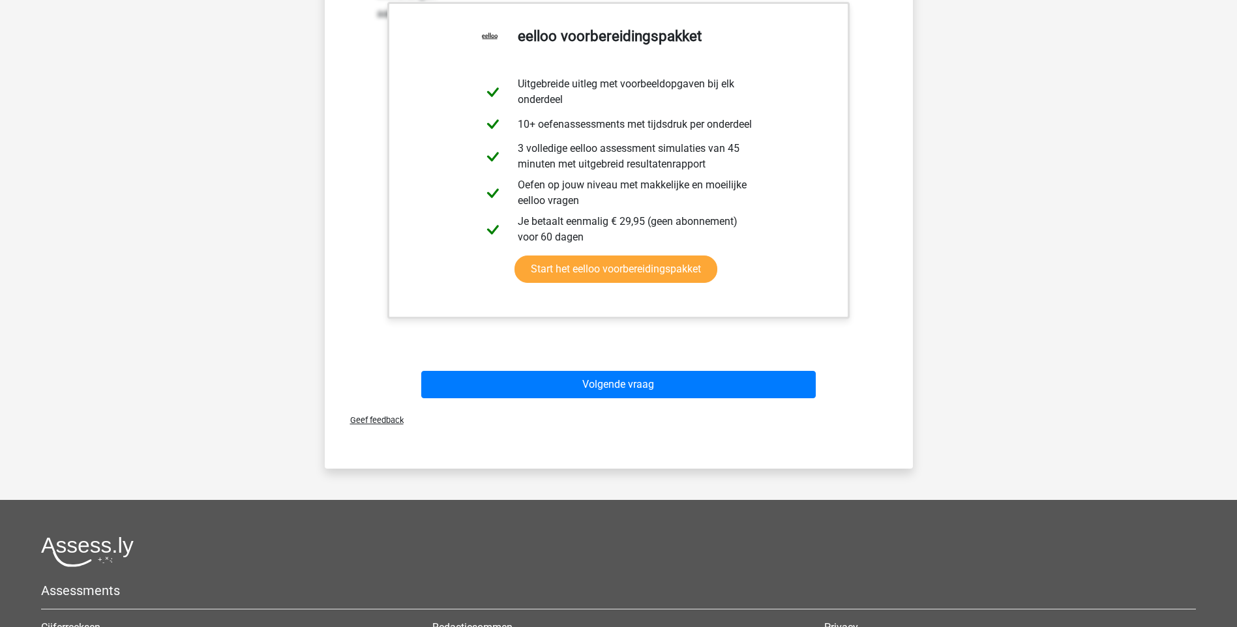
scroll to position [361, 0]
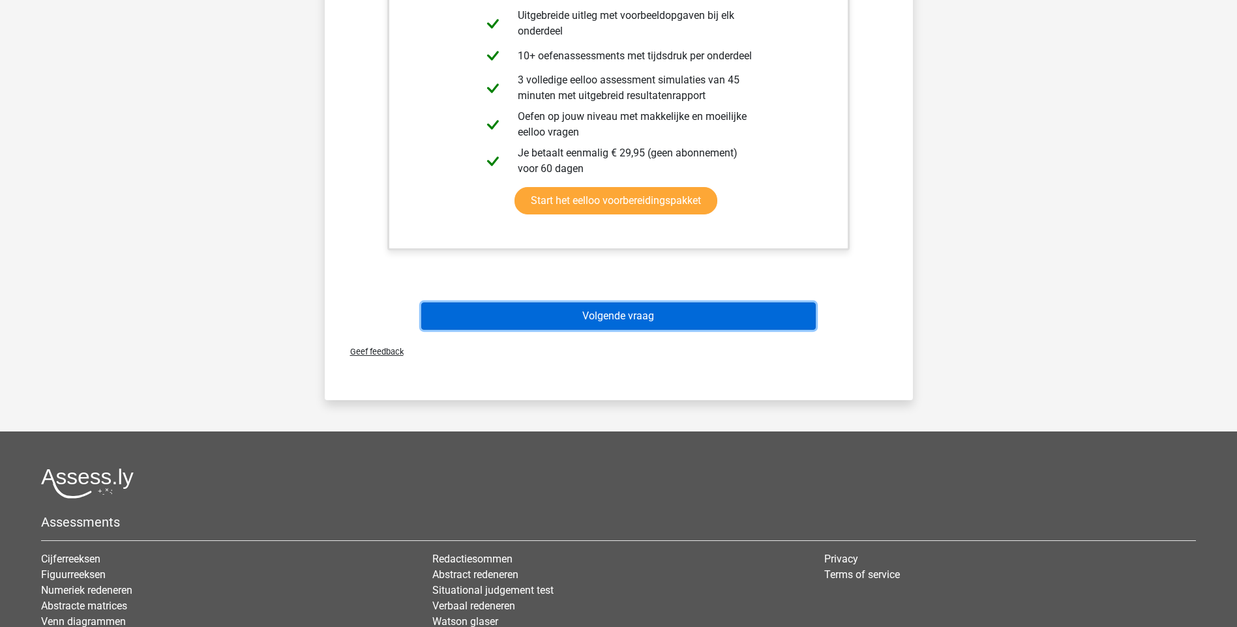
click at [591, 318] on button "Volgende vraag" at bounding box center [618, 316] width 395 height 27
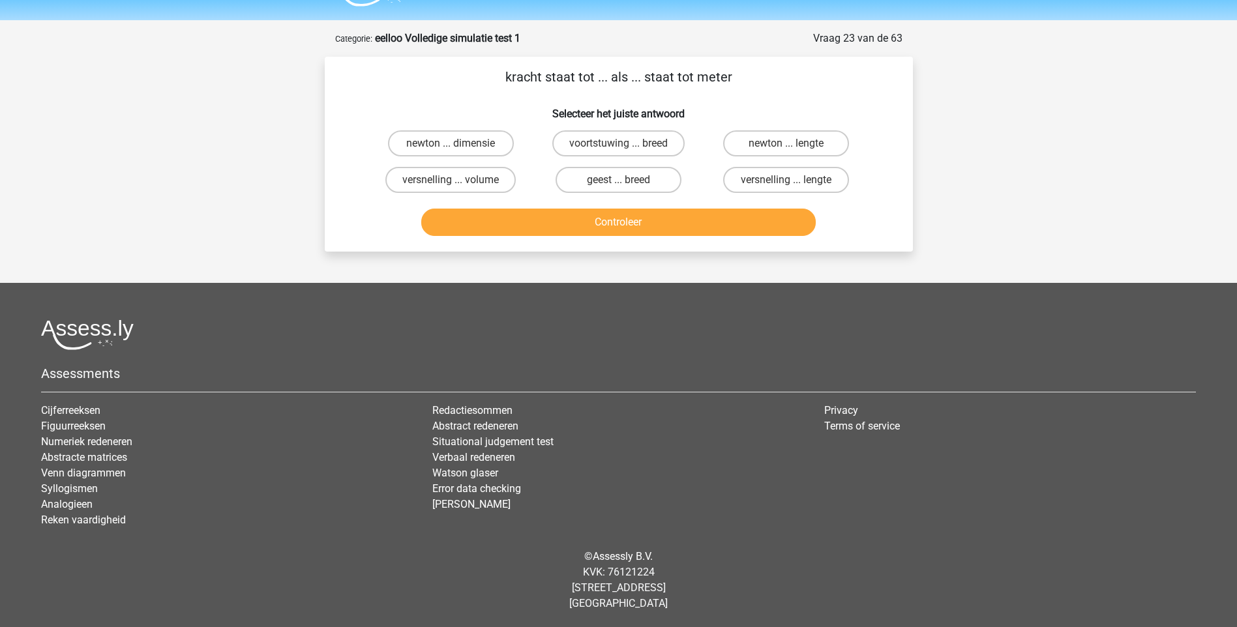
scroll to position [35, 0]
click at [752, 145] on label "newton ... lengte" at bounding box center [786, 143] width 126 height 26
click at [786, 145] on input "newton ... lengte" at bounding box center [790, 147] width 8 height 8
radio input "true"
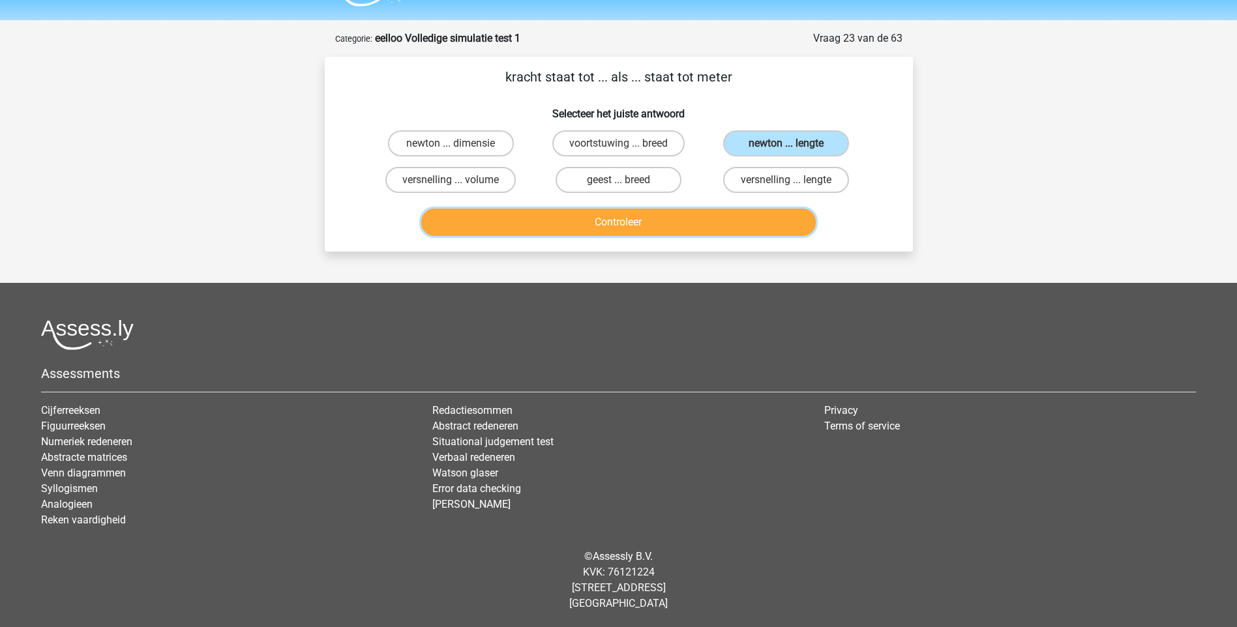
click at [610, 222] on button "Controleer" at bounding box center [618, 222] width 395 height 27
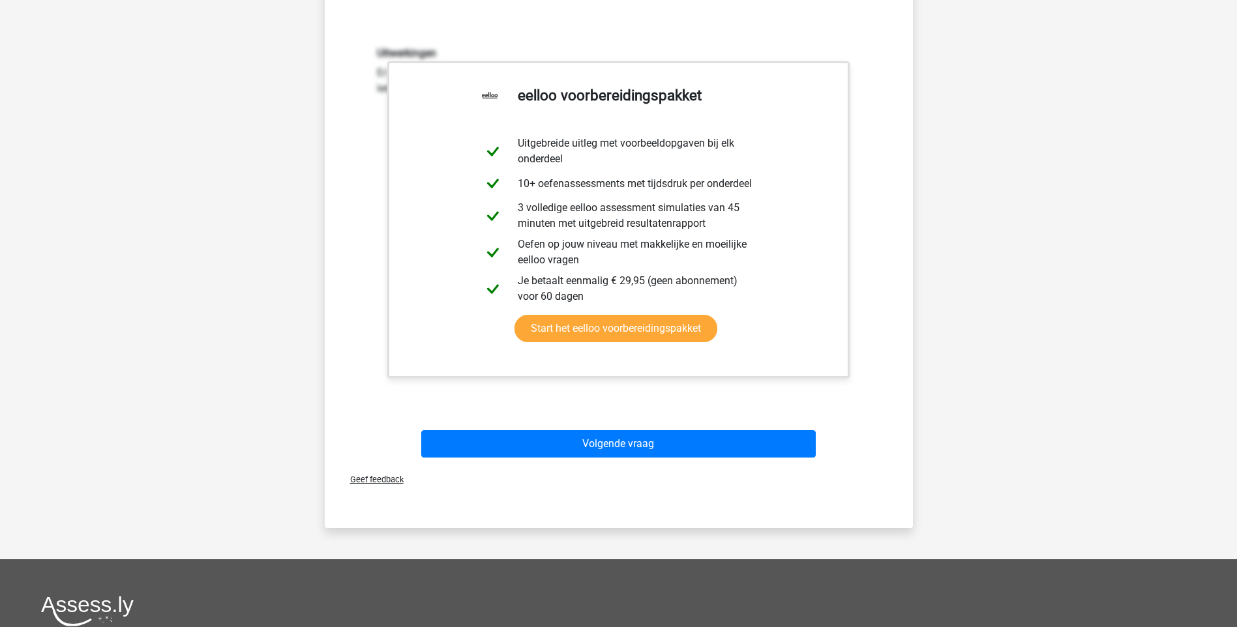
scroll to position [295, 0]
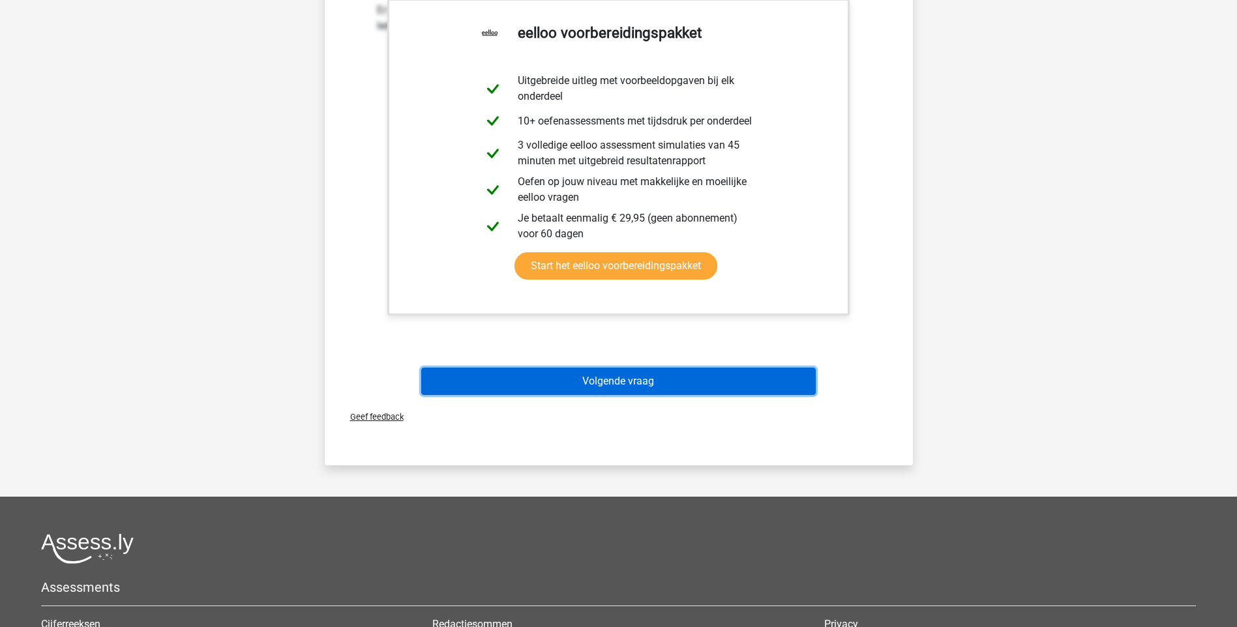
click at [586, 377] on button "Volgende vraag" at bounding box center [618, 381] width 395 height 27
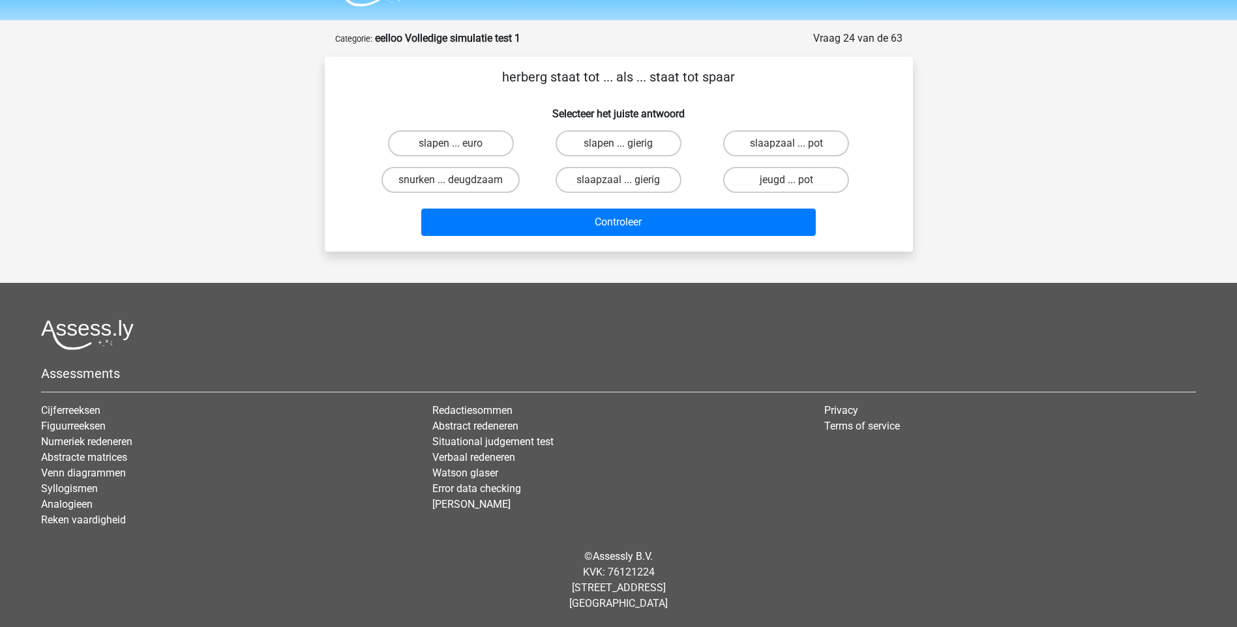
scroll to position [35, 0]
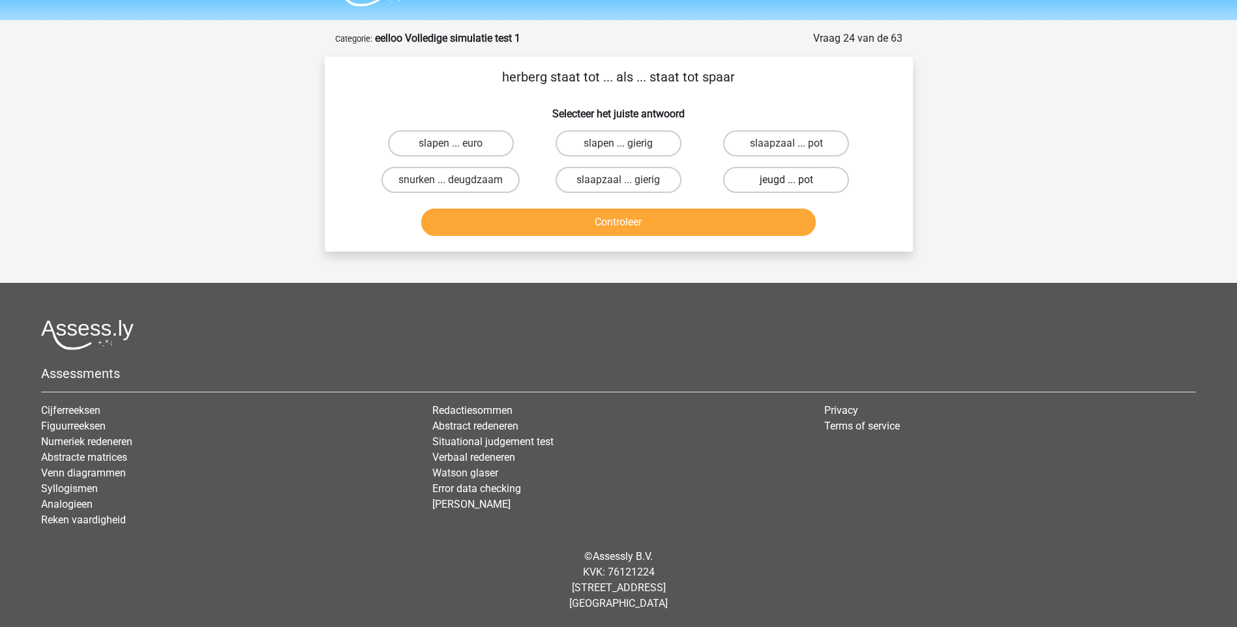
click at [776, 181] on label "jeugd ... pot" at bounding box center [786, 180] width 126 height 26
click at [786, 181] on input "jeugd ... pot" at bounding box center [790, 184] width 8 height 8
radio input "true"
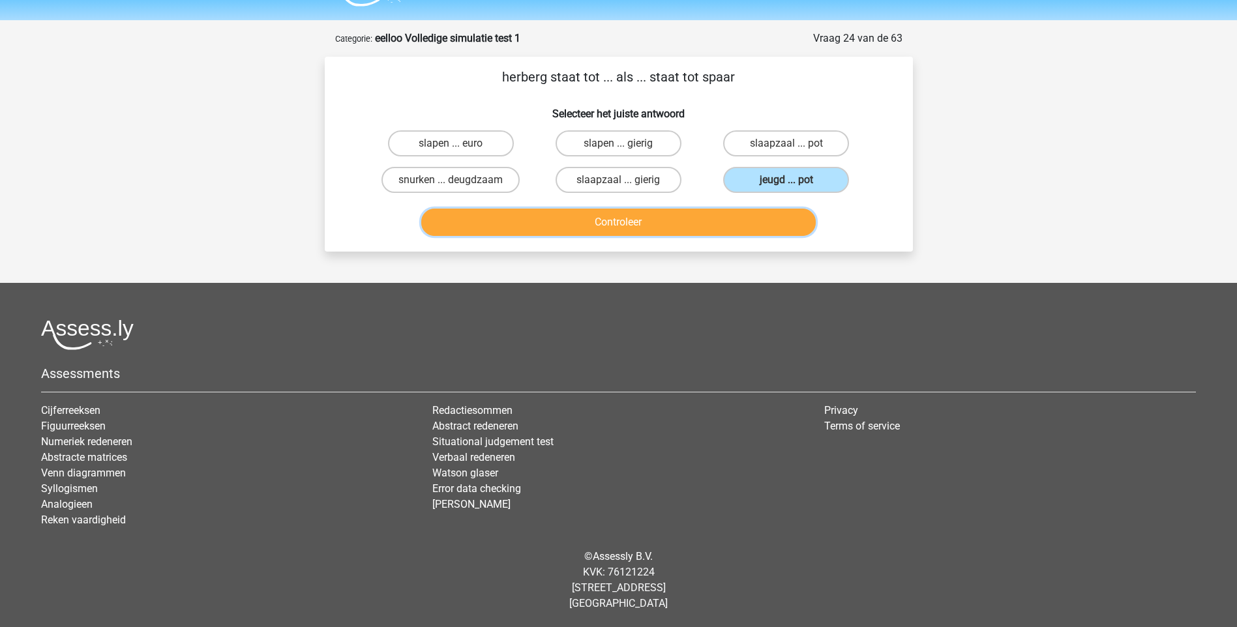
click at [652, 231] on button "Controleer" at bounding box center [618, 222] width 395 height 27
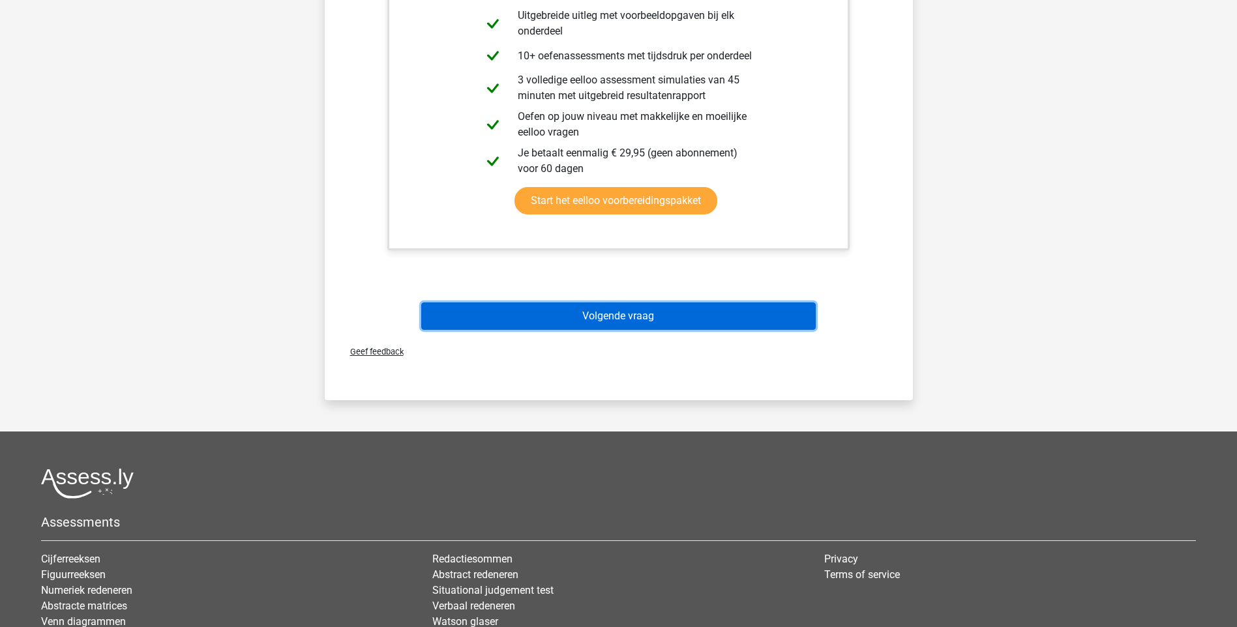
click at [666, 321] on button "Volgende vraag" at bounding box center [618, 316] width 395 height 27
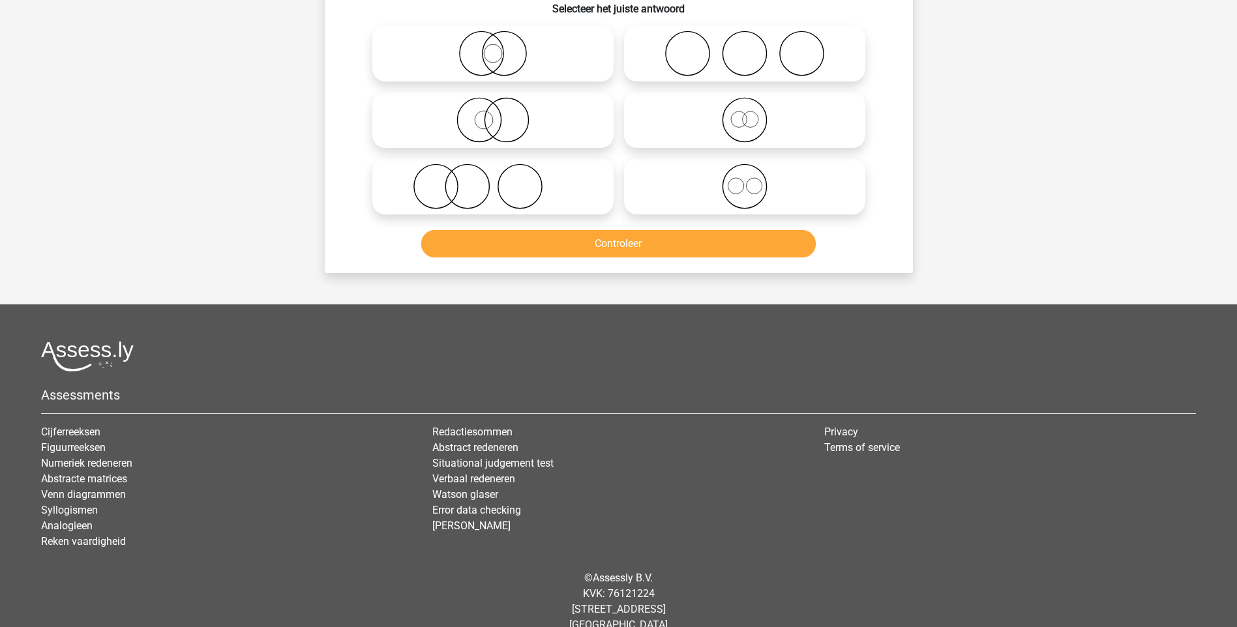
scroll to position [65, 0]
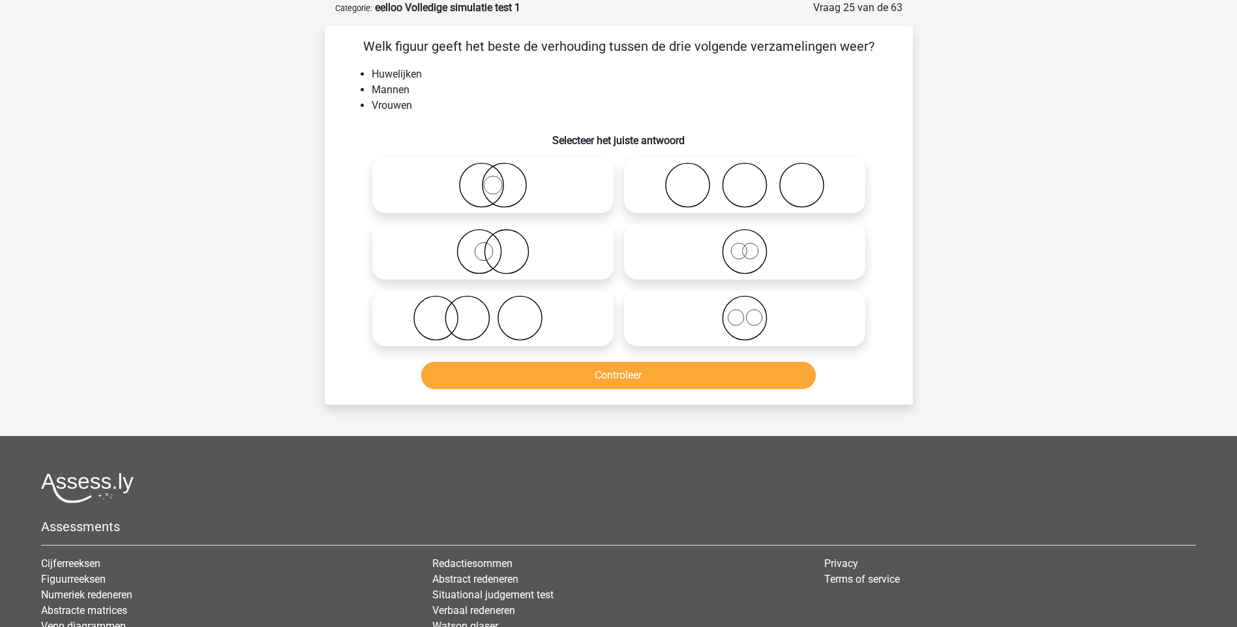
click at [751, 329] on icon at bounding box center [744, 318] width 231 height 46
click at [751, 312] on input "radio" at bounding box center [749, 307] width 8 height 8
radio input "true"
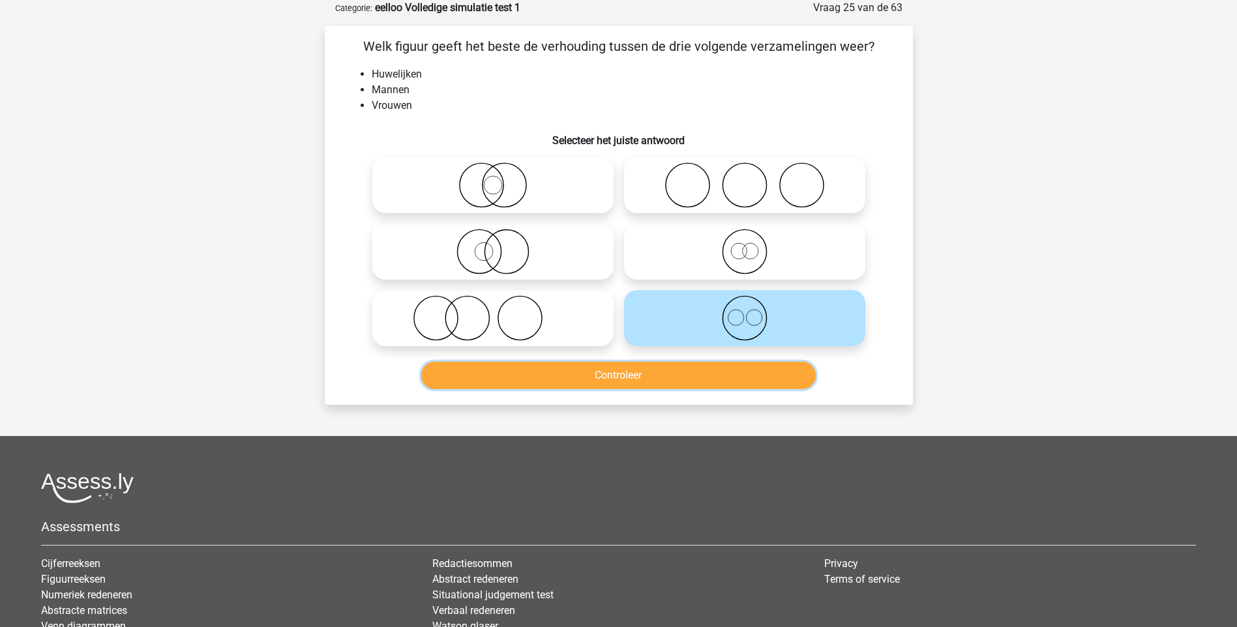
click at [689, 381] on button "Controleer" at bounding box center [618, 375] width 395 height 27
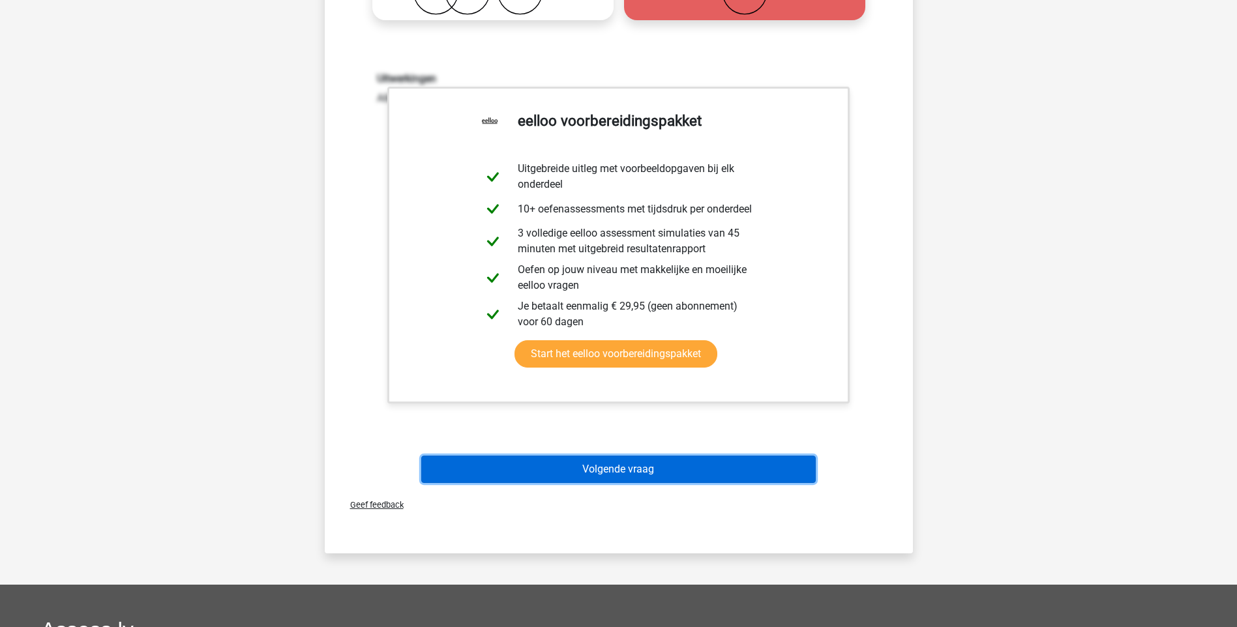
click at [664, 470] on button "Volgende vraag" at bounding box center [618, 469] width 395 height 27
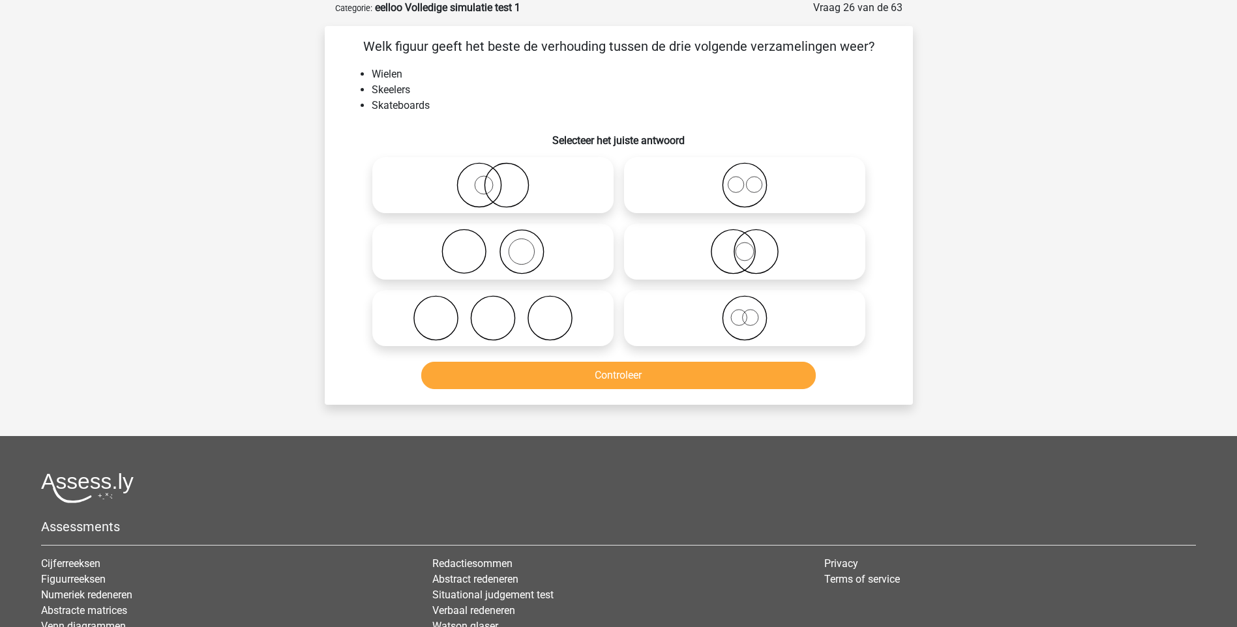
click at [750, 261] on icon at bounding box center [744, 252] width 231 height 46
click at [750, 245] on input "radio" at bounding box center [749, 241] width 8 height 8
radio input "true"
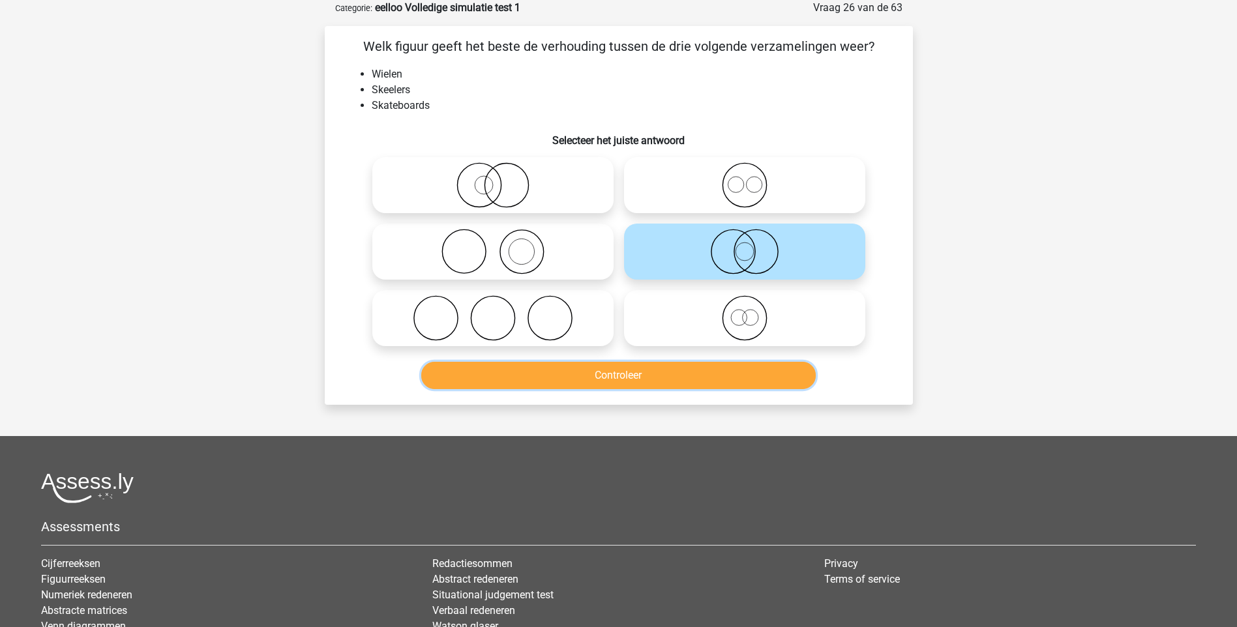
click at [645, 374] on button "Controleer" at bounding box center [618, 375] width 395 height 27
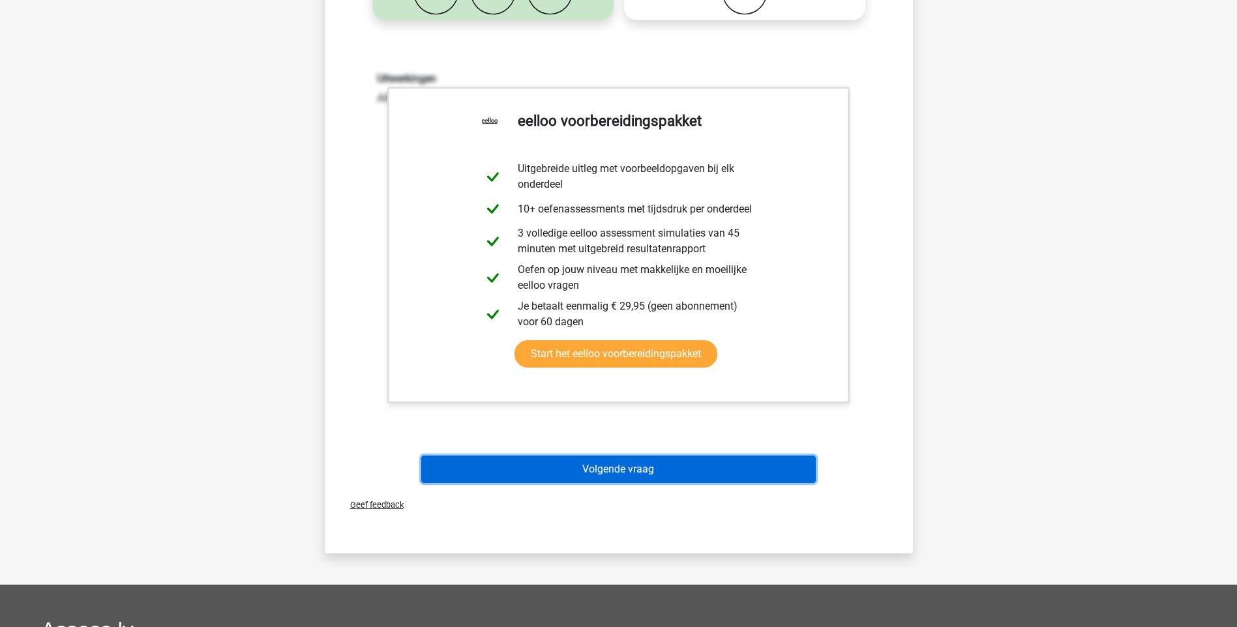
click at [625, 468] on button "Volgende vraag" at bounding box center [618, 469] width 395 height 27
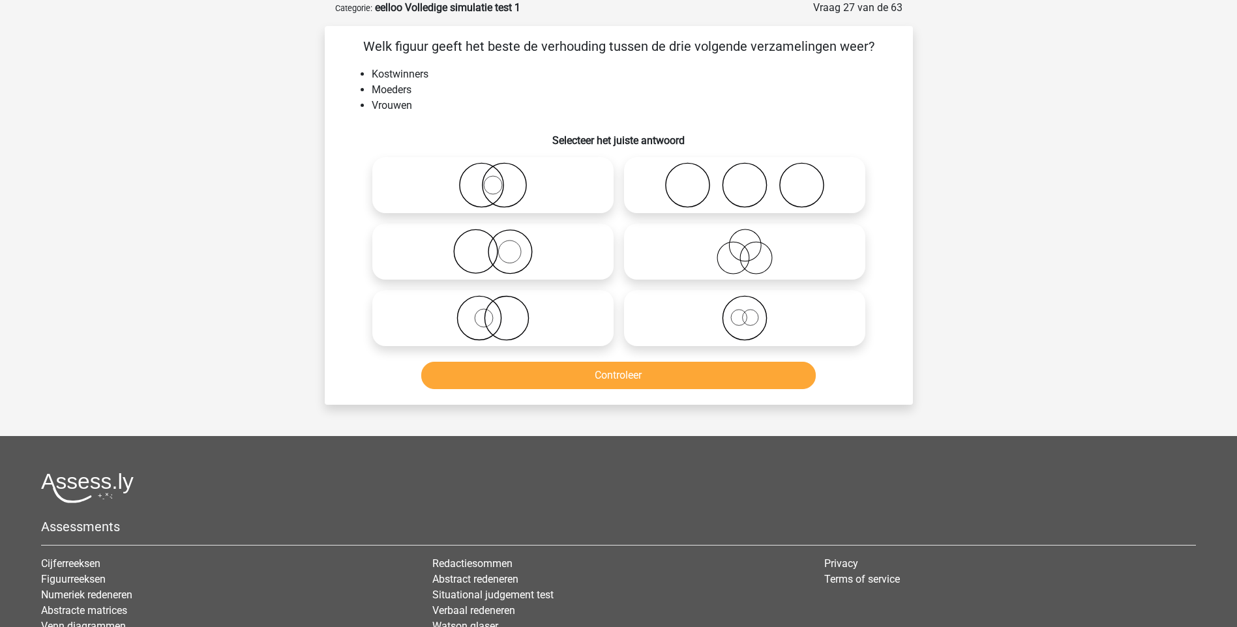
click at [751, 256] on icon at bounding box center [744, 252] width 231 height 46
click at [751, 245] on input "radio" at bounding box center [749, 241] width 8 height 8
radio input "true"
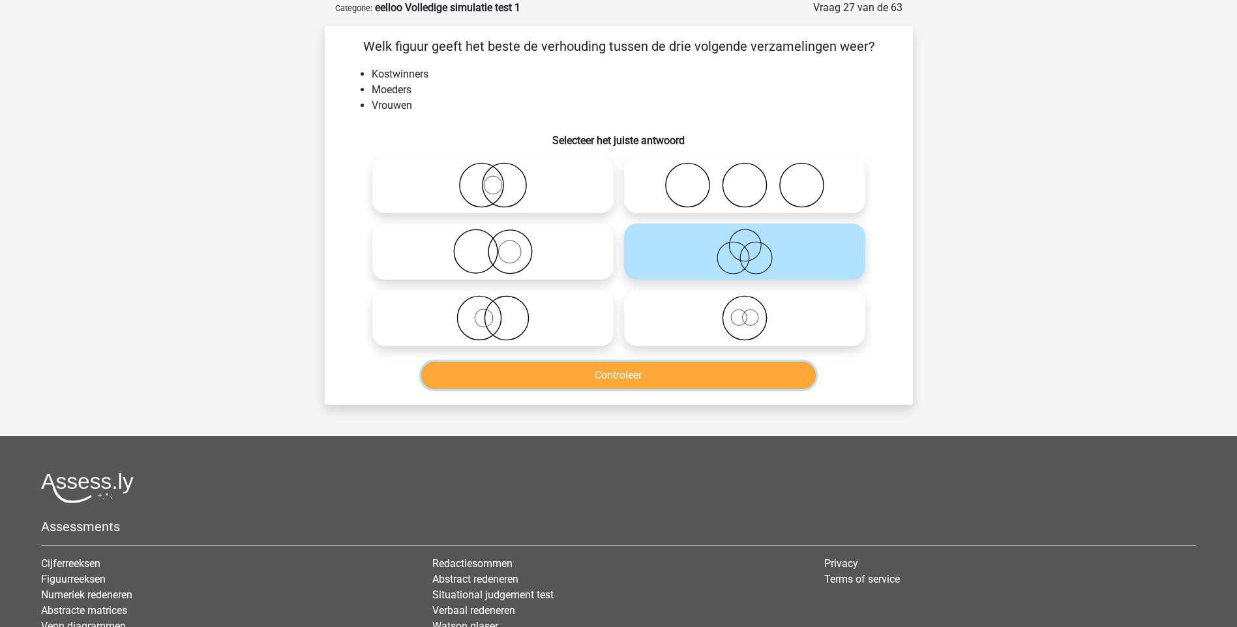
click at [625, 371] on button "Controleer" at bounding box center [618, 375] width 395 height 27
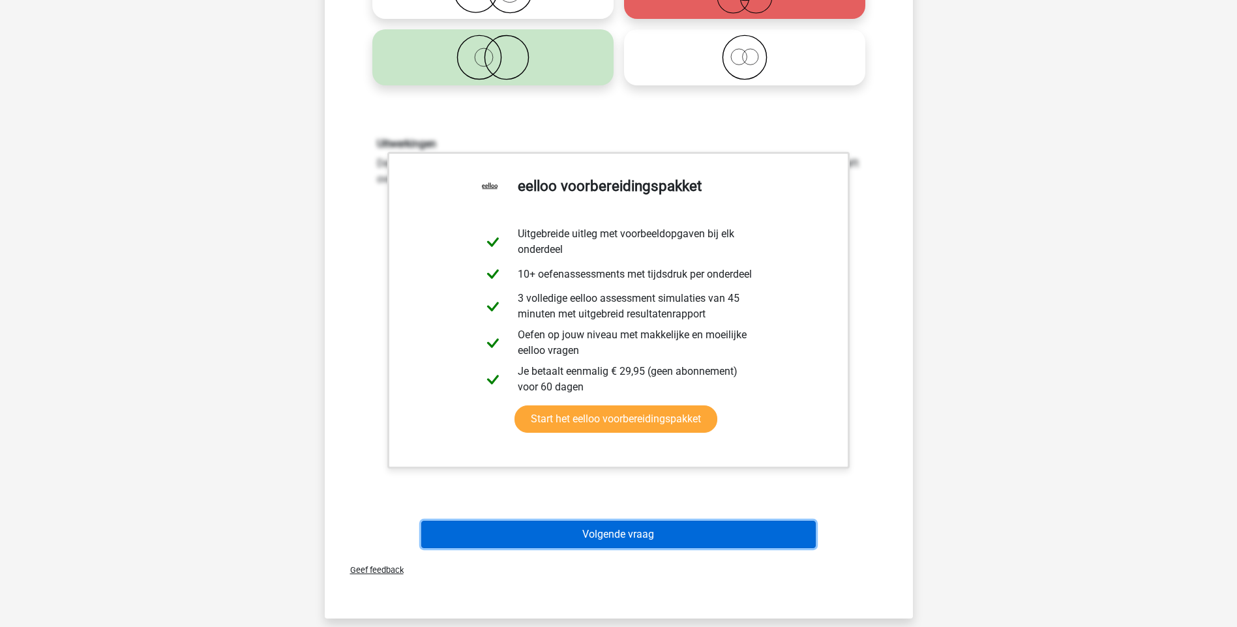
click at [609, 527] on button "Volgende vraag" at bounding box center [618, 534] width 395 height 27
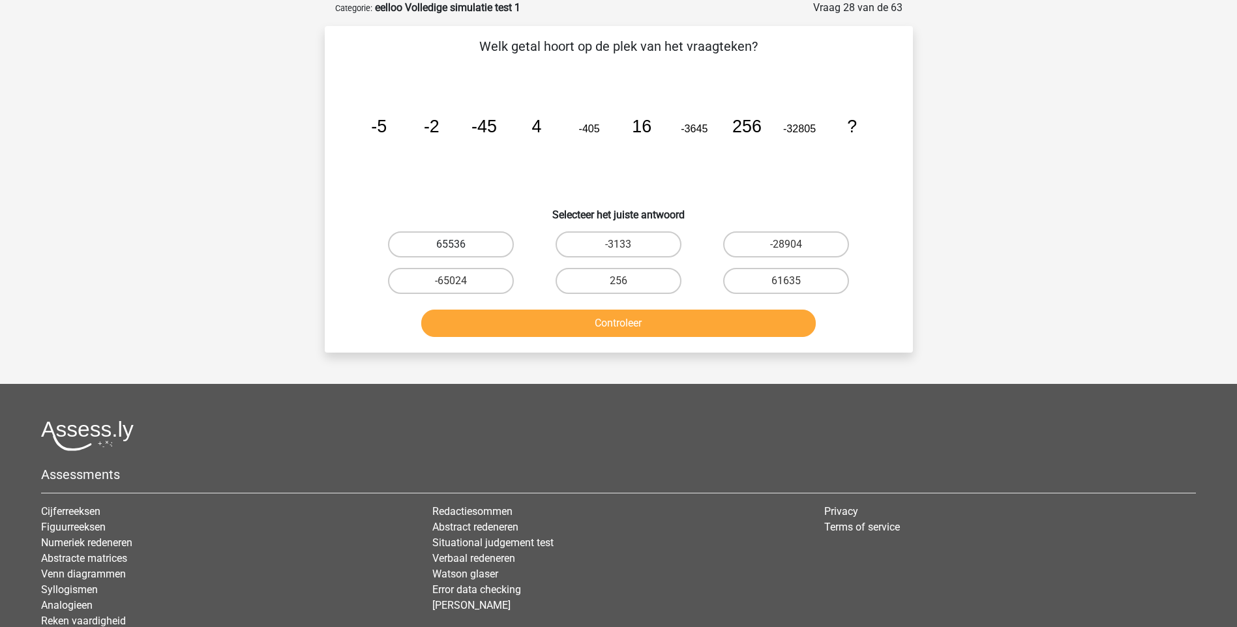
click at [464, 250] on label "65536" at bounding box center [451, 244] width 126 height 26
click at [459, 250] on input "65536" at bounding box center [455, 249] width 8 height 8
radio input "true"
click at [626, 323] on button "Controleer" at bounding box center [618, 323] width 395 height 27
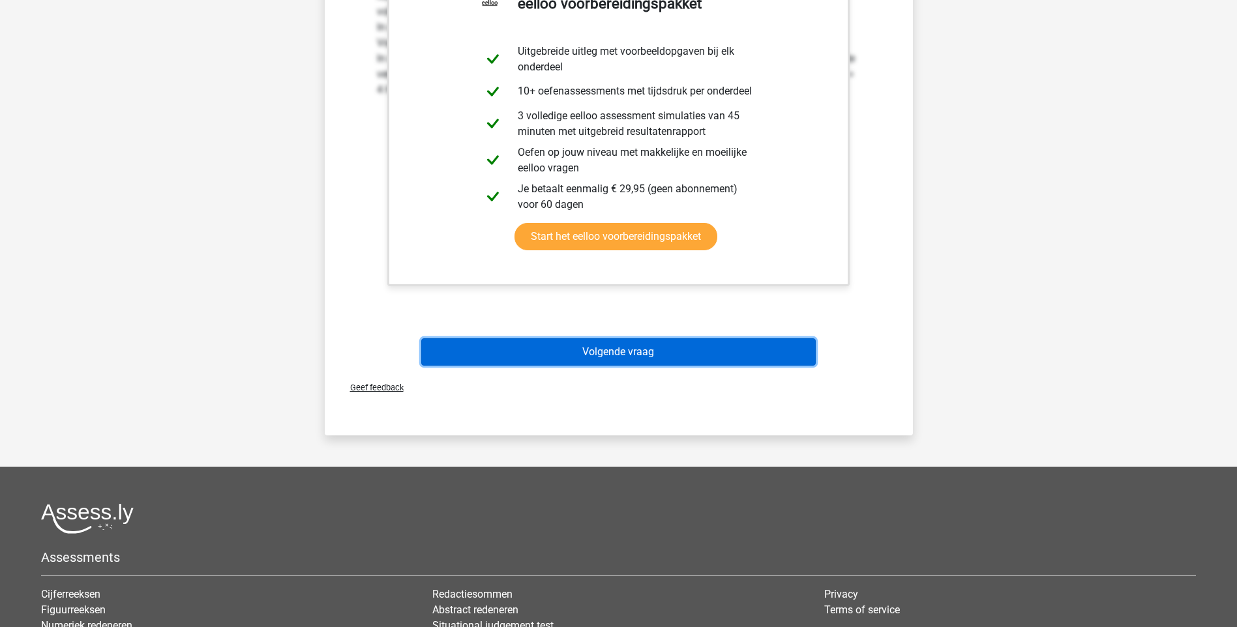
click at [628, 355] on button "Volgende vraag" at bounding box center [618, 351] width 395 height 27
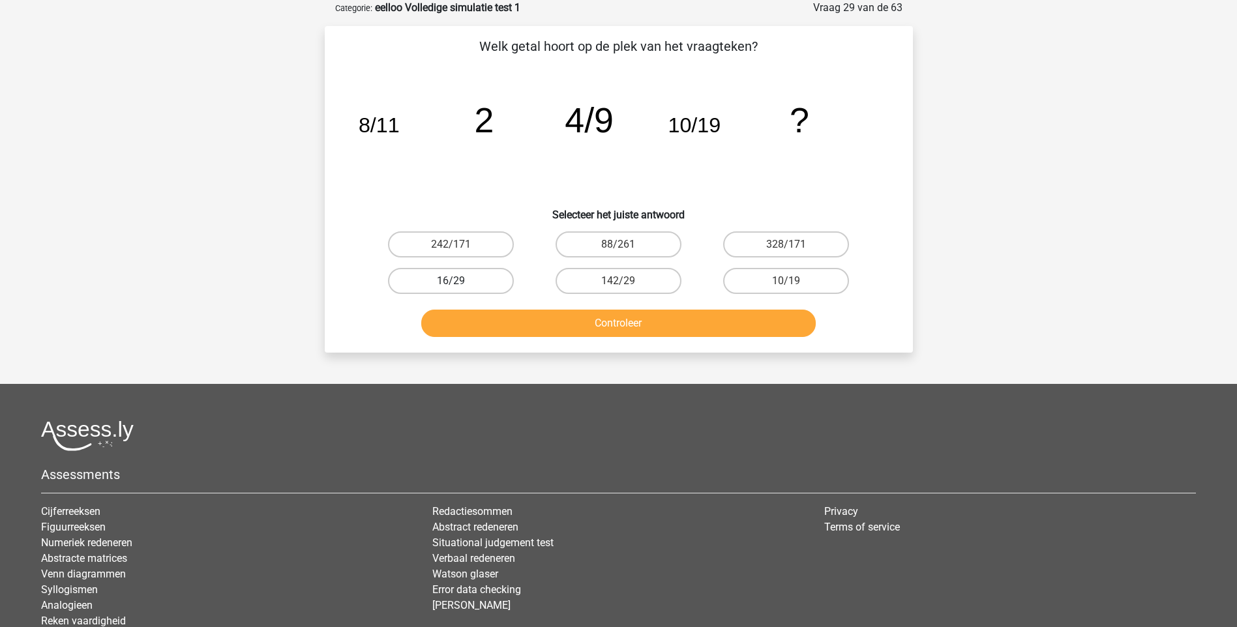
click at [477, 282] on label "16/29" at bounding box center [451, 281] width 126 height 26
click at [459, 282] on input "16/29" at bounding box center [455, 285] width 8 height 8
radio input "true"
click at [599, 316] on button "Controleer" at bounding box center [618, 323] width 395 height 27
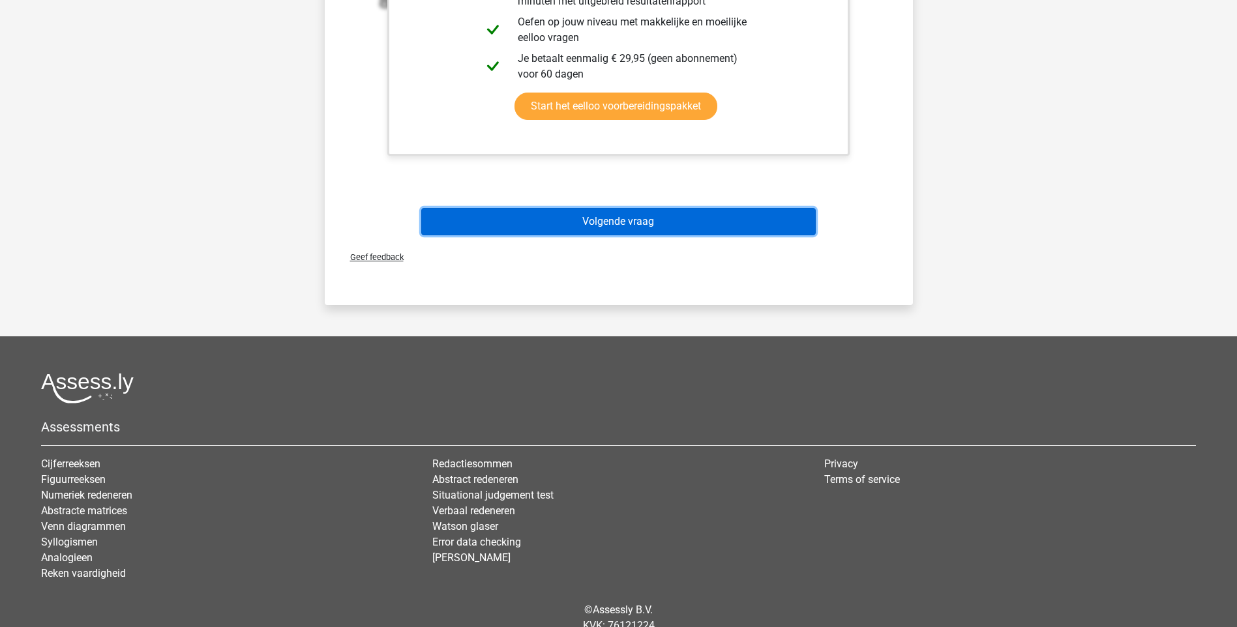
click at [608, 218] on button "Volgende vraag" at bounding box center [618, 221] width 395 height 27
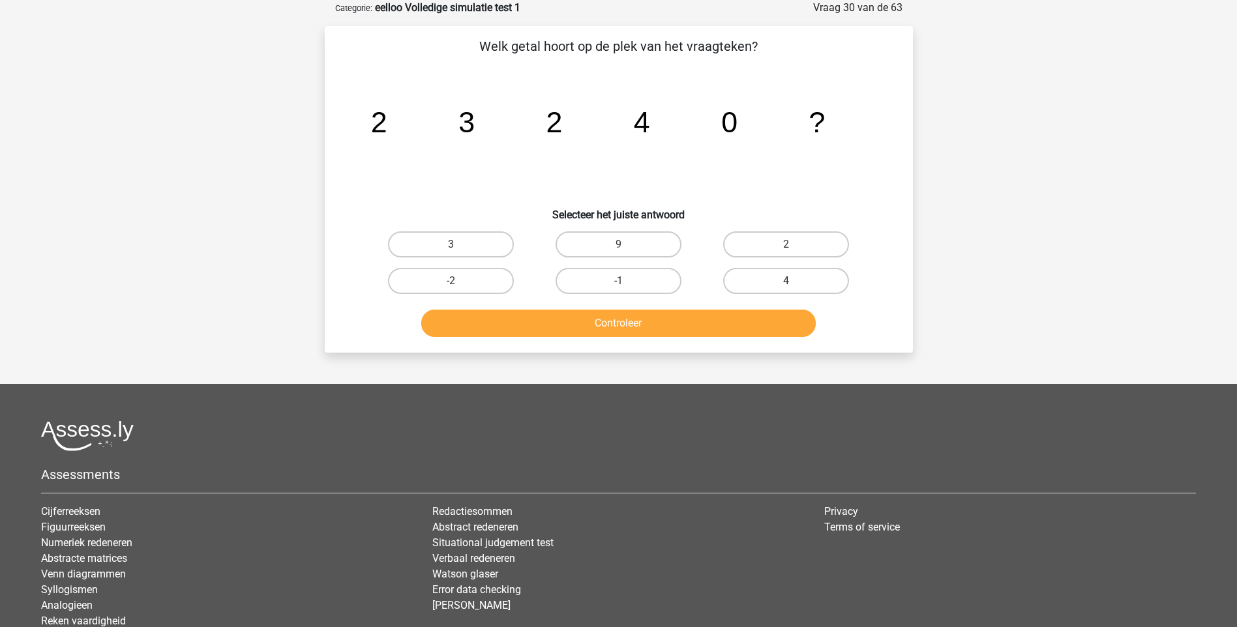
click at [797, 285] on label "4" at bounding box center [786, 281] width 126 height 26
click at [795, 285] on input "4" at bounding box center [790, 285] width 8 height 8
radio input "true"
click at [650, 321] on button "Controleer" at bounding box center [618, 323] width 395 height 27
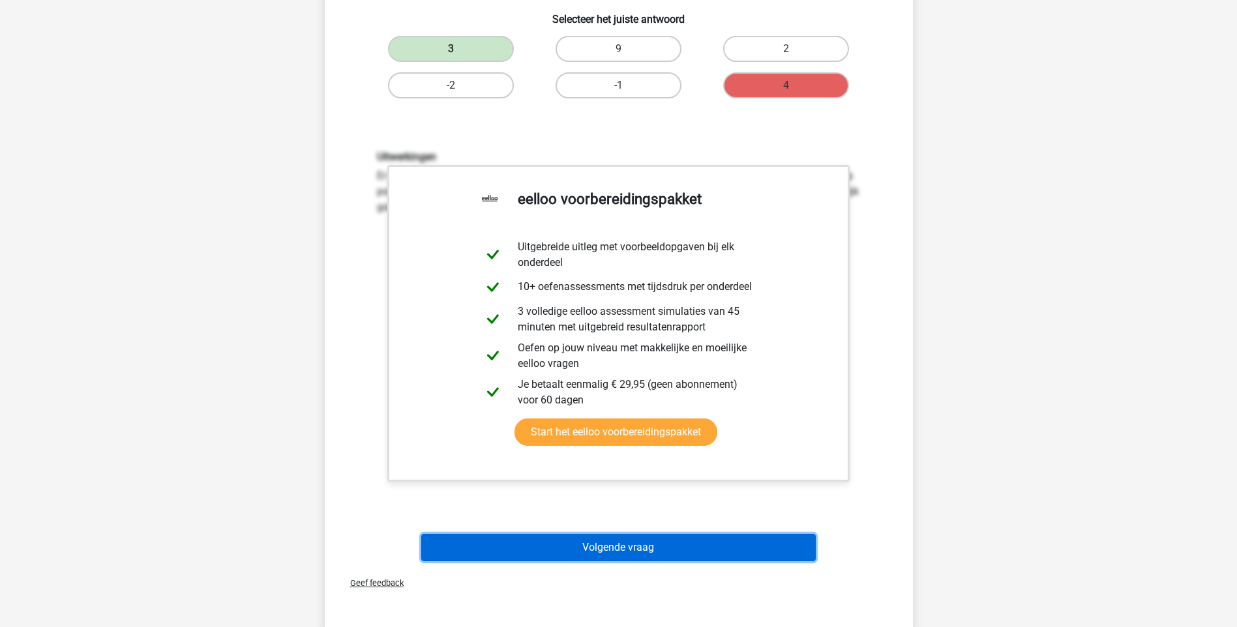
click at [593, 545] on button "Volgende vraag" at bounding box center [618, 547] width 395 height 27
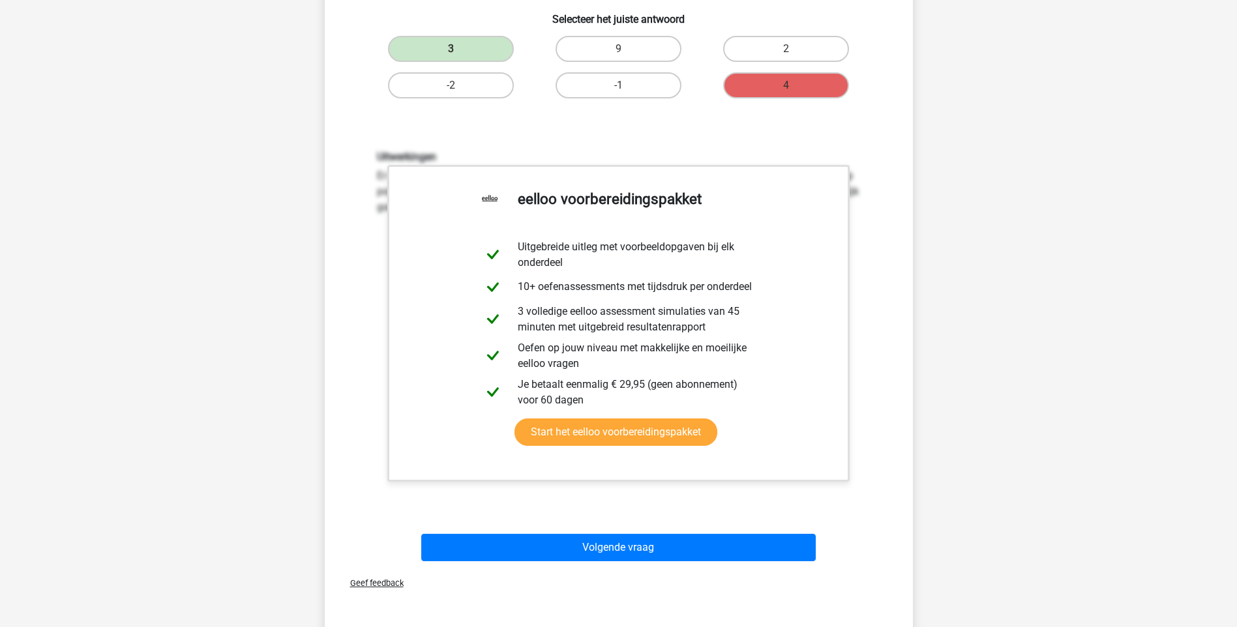
scroll to position [35, 0]
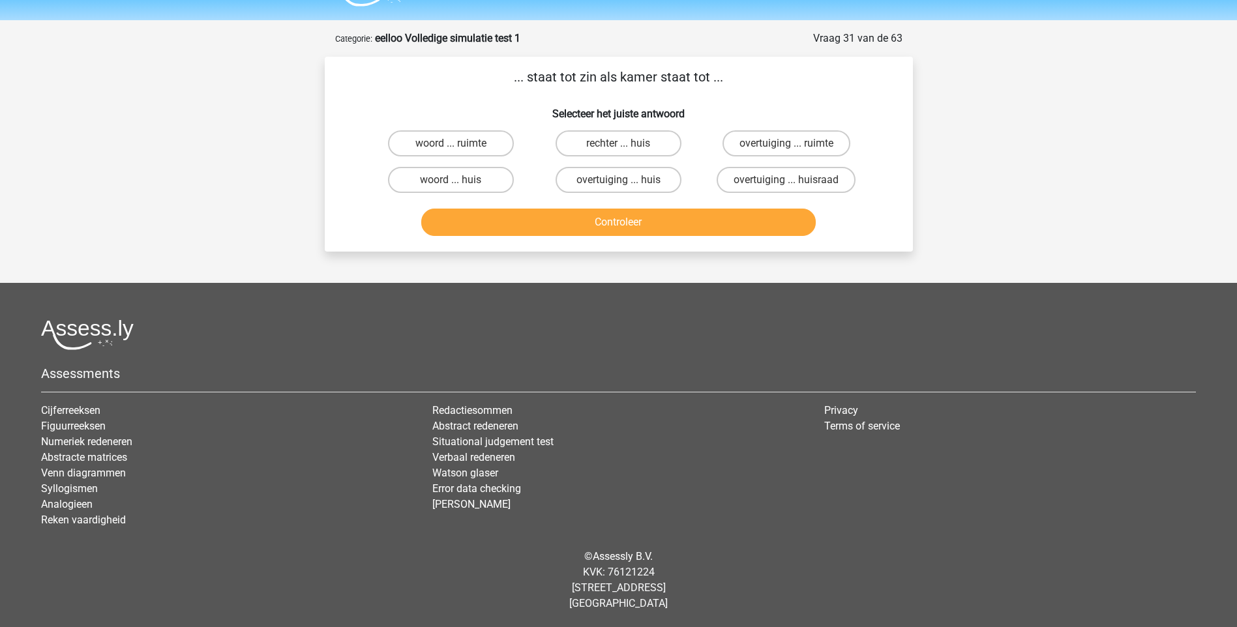
click at [460, 187] on div "woord ... huis" at bounding box center [450, 180] width 157 height 26
click at [437, 187] on label "woord ... huis" at bounding box center [451, 180] width 126 height 26
click at [451, 187] on input "woord ... huis" at bounding box center [455, 184] width 8 height 8
radio input "true"
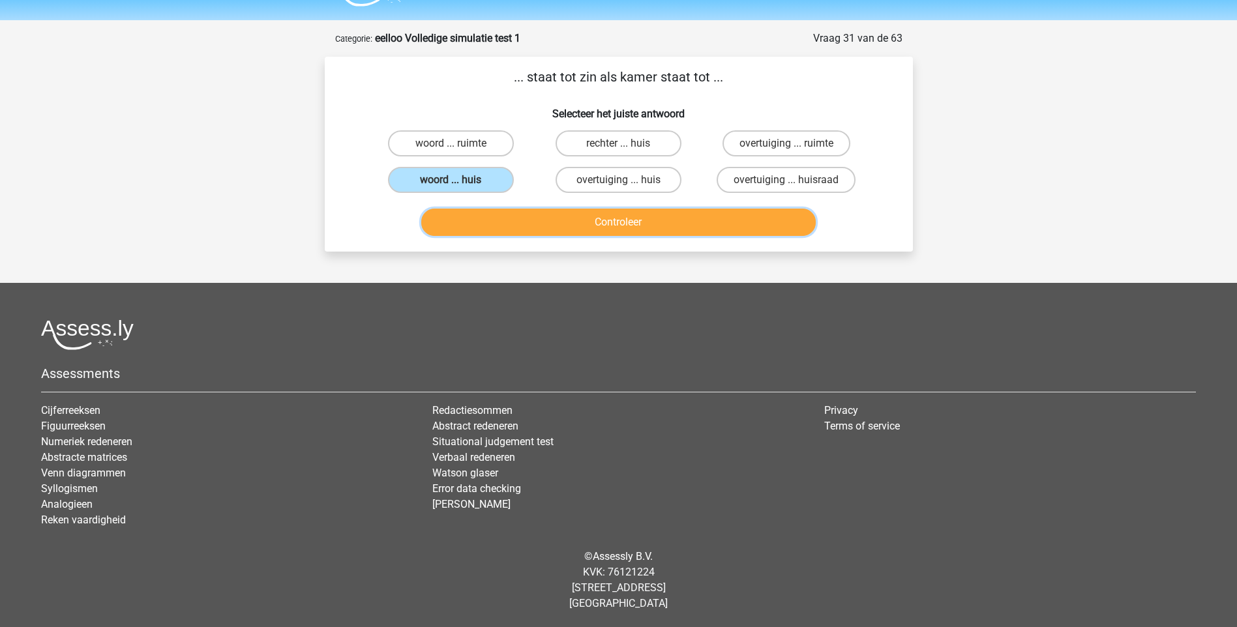
click at [614, 220] on button "Controleer" at bounding box center [618, 222] width 395 height 27
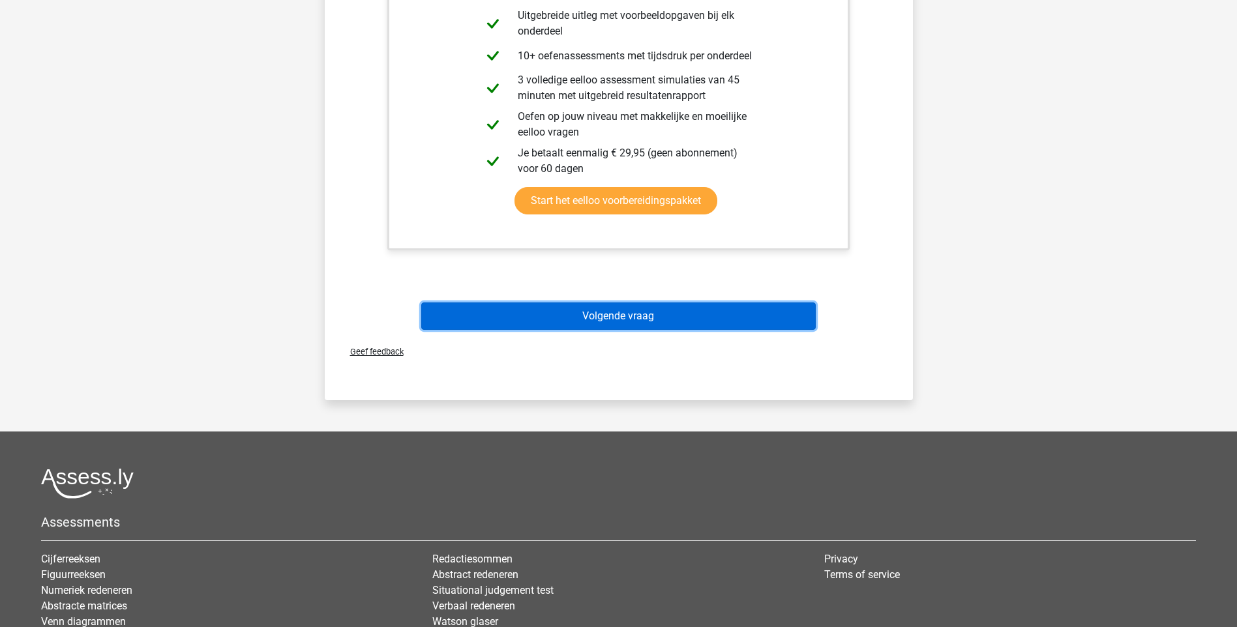
click at [627, 306] on button "Volgende vraag" at bounding box center [618, 316] width 395 height 27
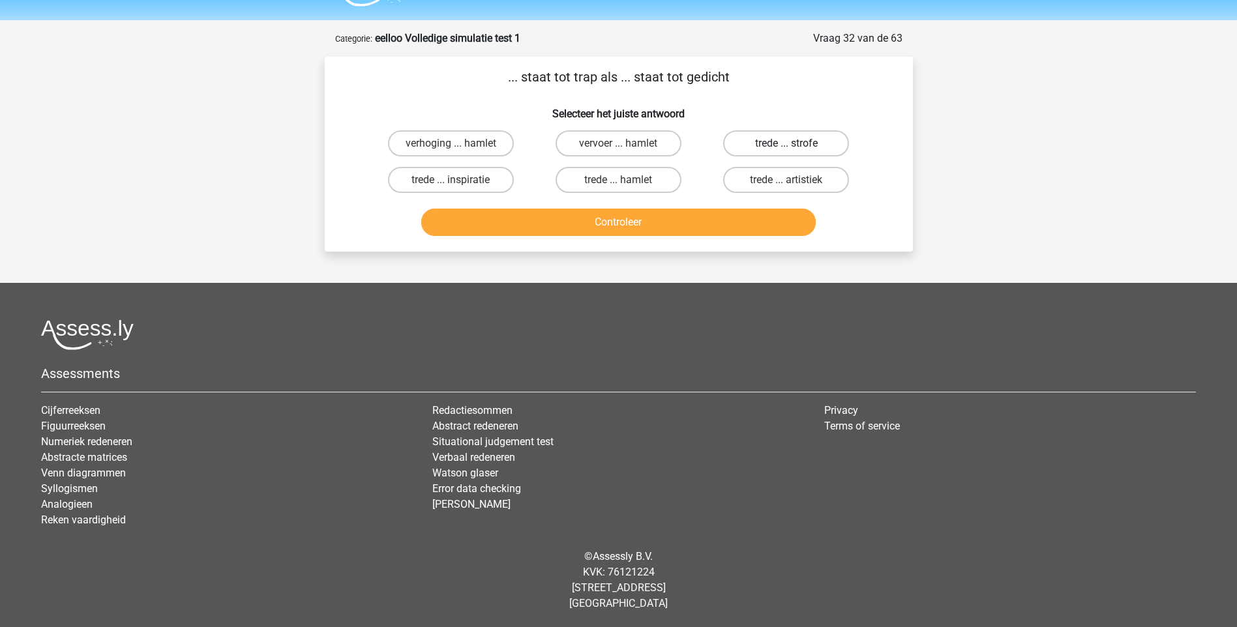
click at [806, 145] on label "trede ... strofe" at bounding box center [786, 143] width 126 height 26
click at [795, 145] on input "trede ... strofe" at bounding box center [790, 147] width 8 height 8
radio input "true"
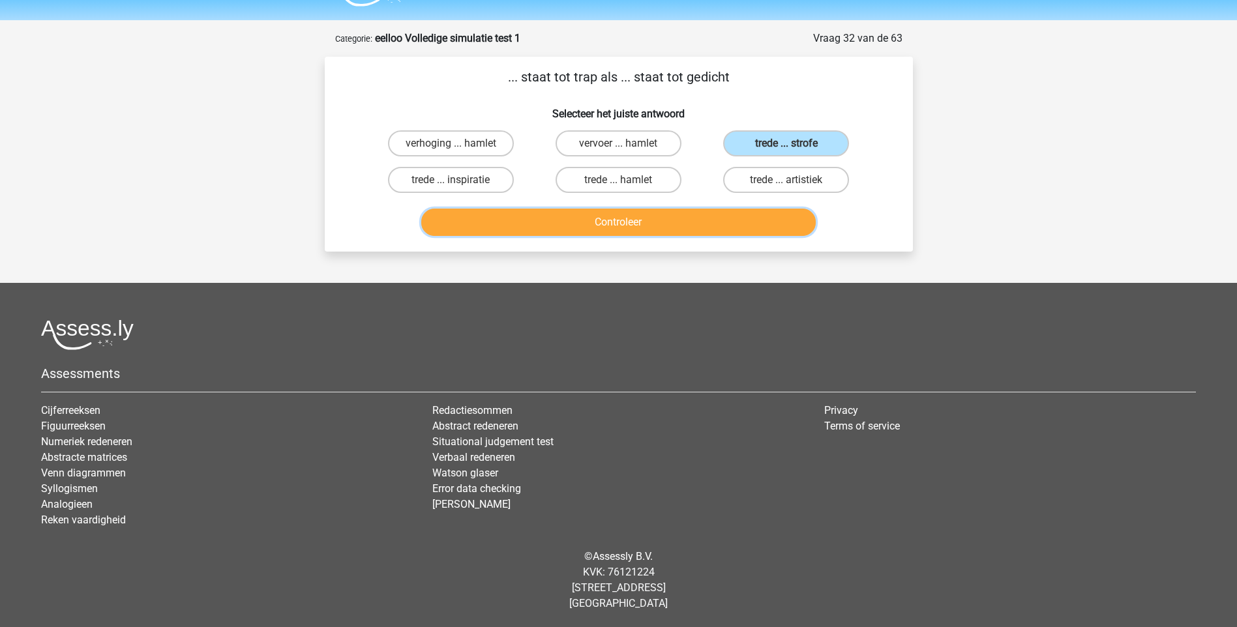
click at [651, 225] on button "Controleer" at bounding box center [618, 222] width 395 height 27
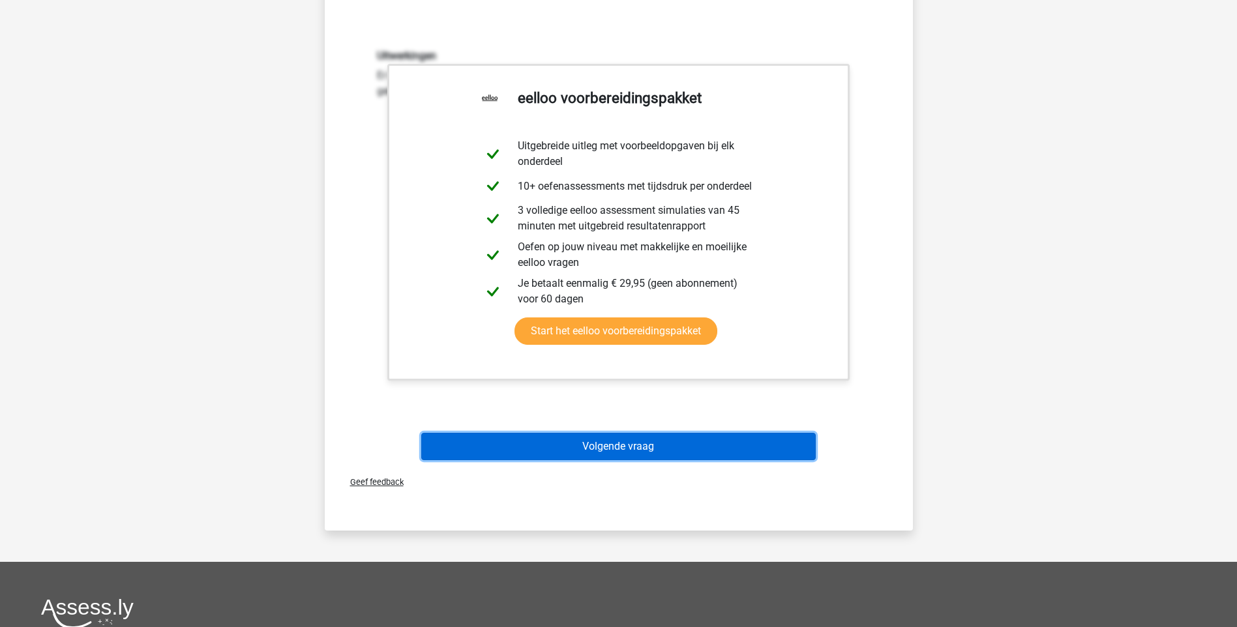
click at [618, 443] on button "Volgende vraag" at bounding box center [618, 446] width 395 height 27
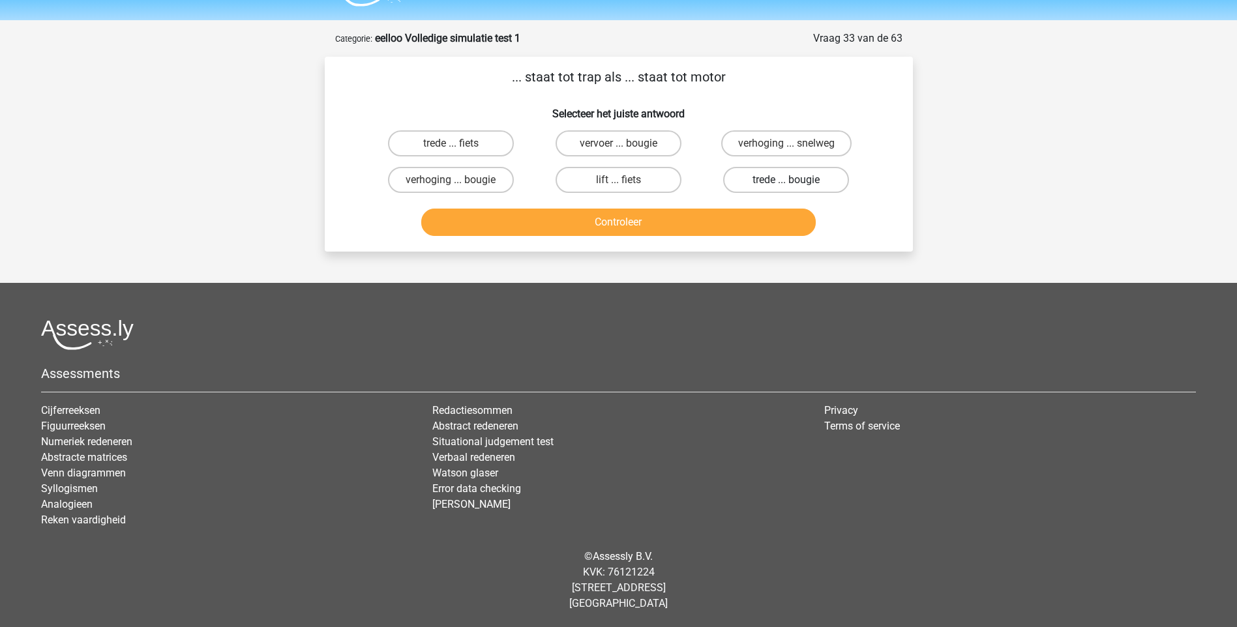
click at [763, 181] on label "trede ... bougie" at bounding box center [786, 180] width 126 height 26
click at [786, 181] on input "trede ... bougie" at bounding box center [790, 184] width 8 height 8
radio input "true"
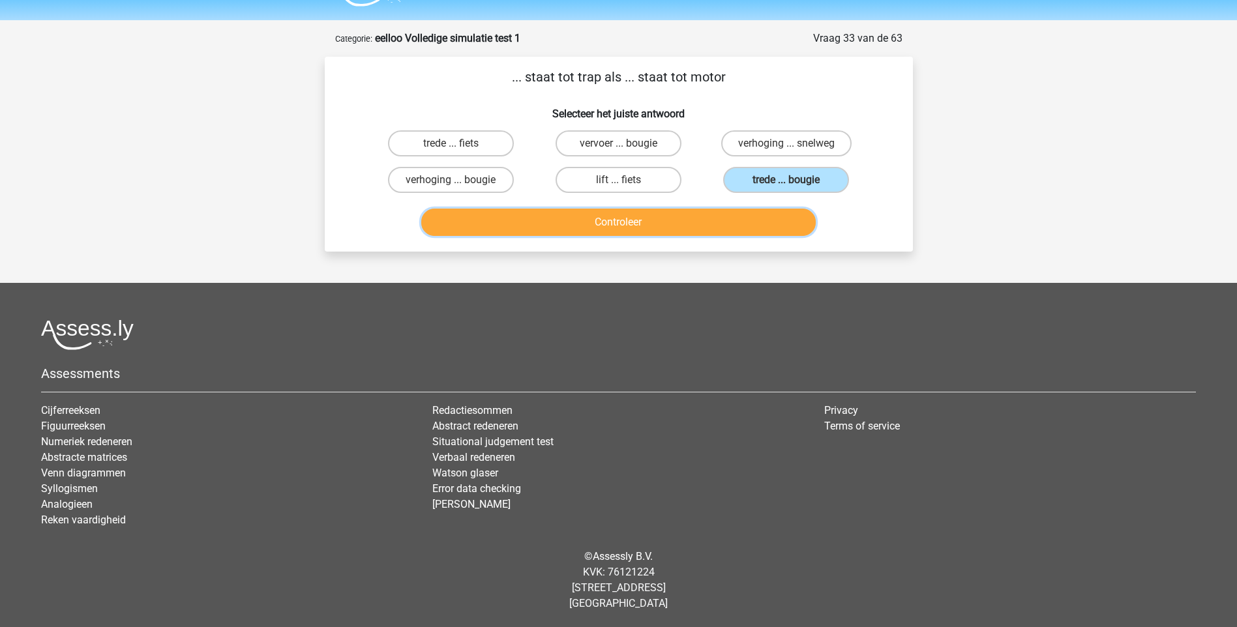
click at [637, 218] on button "Controleer" at bounding box center [618, 222] width 395 height 27
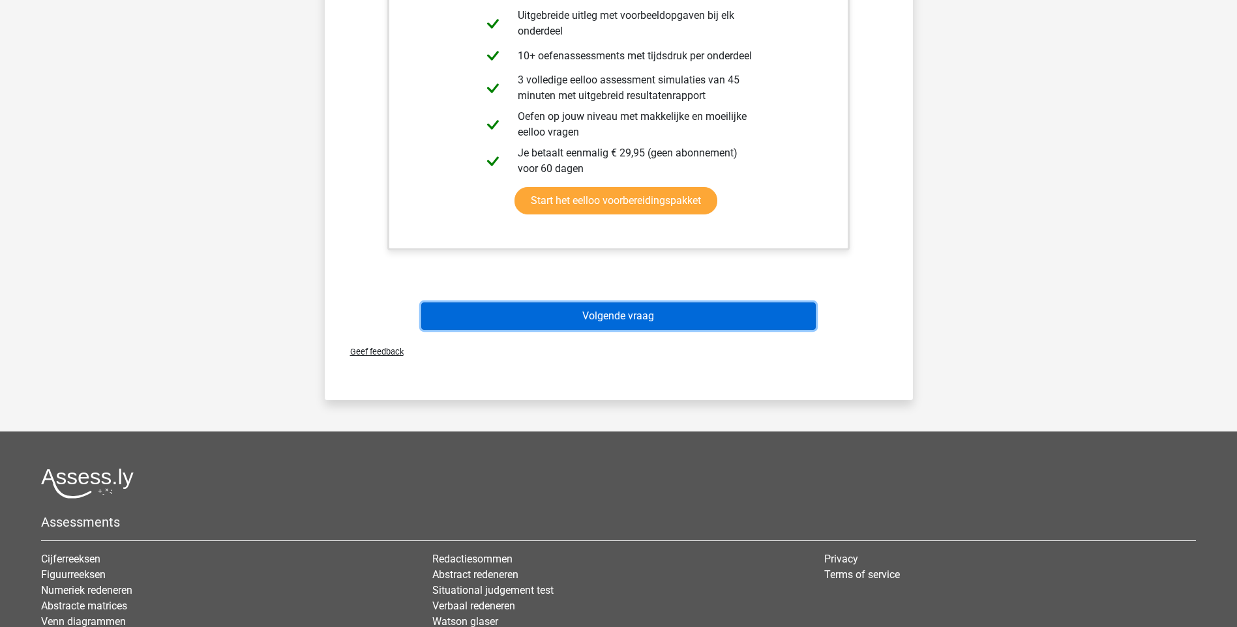
click at [612, 315] on button "Volgende vraag" at bounding box center [618, 316] width 395 height 27
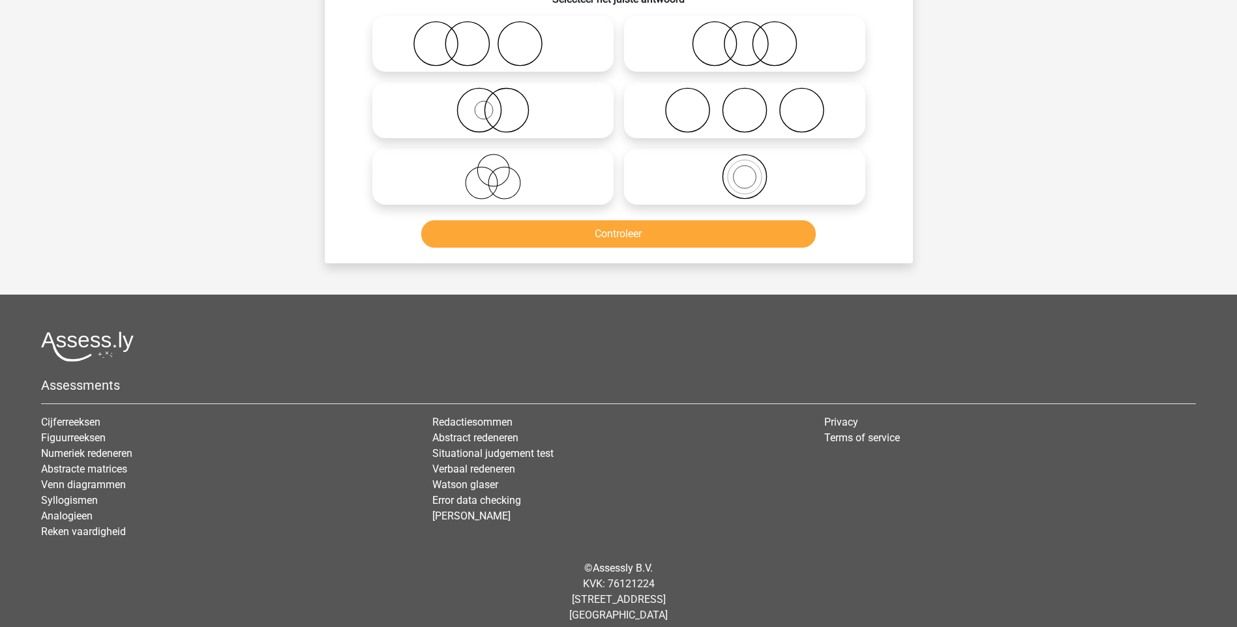
scroll to position [65, 0]
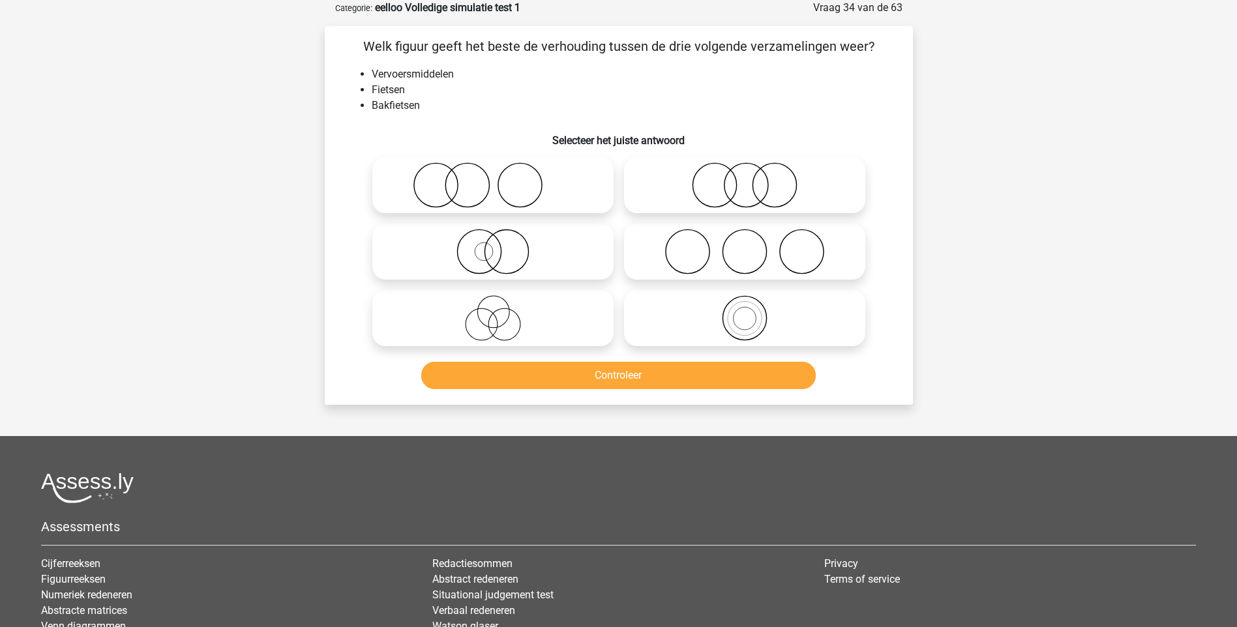
click at [742, 321] on icon at bounding box center [744, 318] width 231 height 46
click at [745, 312] on input "radio" at bounding box center [749, 307] width 8 height 8
radio input "true"
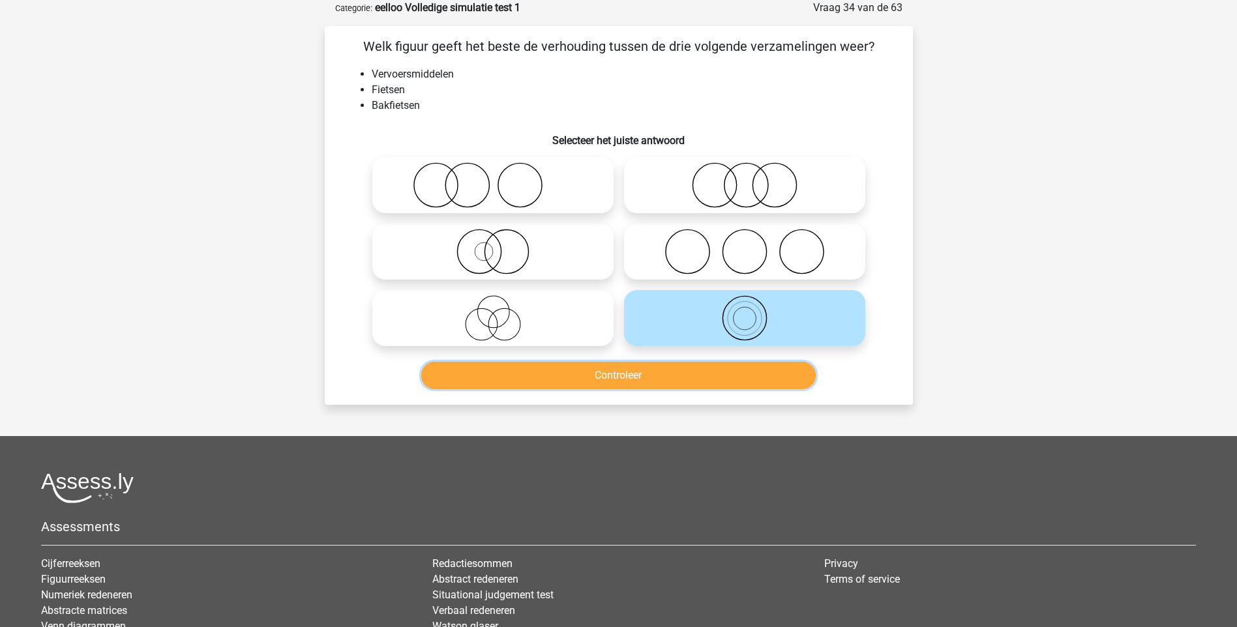
click at [660, 375] on button "Controleer" at bounding box center [618, 375] width 395 height 27
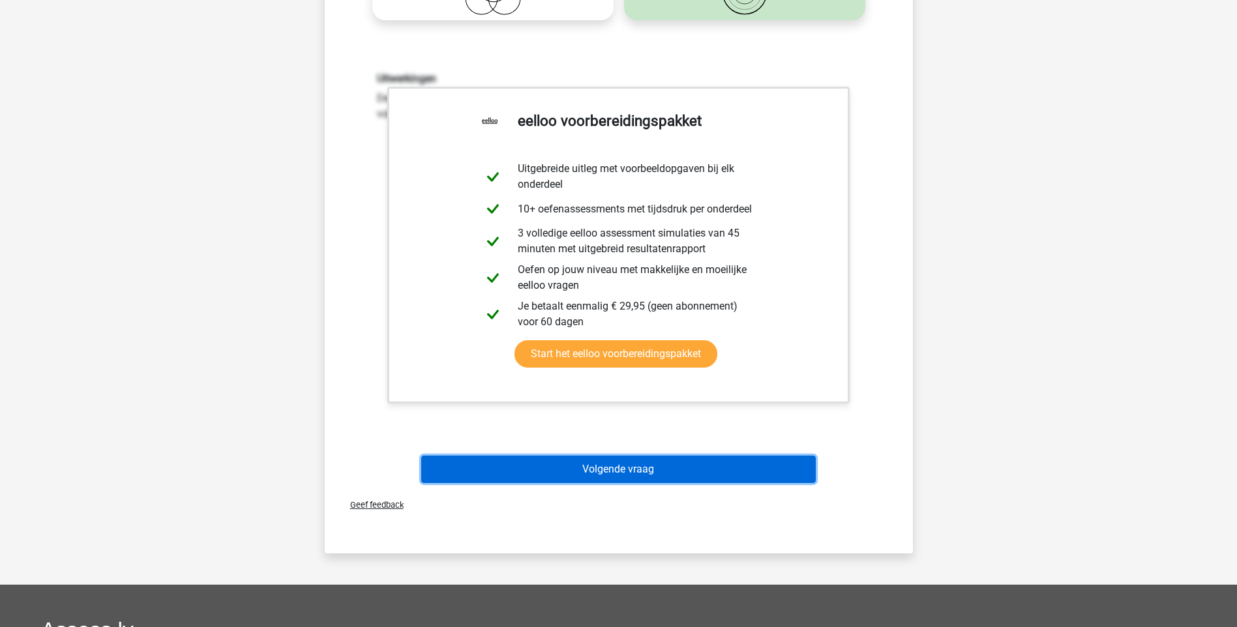
click at [619, 468] on button "Volgende vraag" at bounding box center [618, 469] width 395 height 27
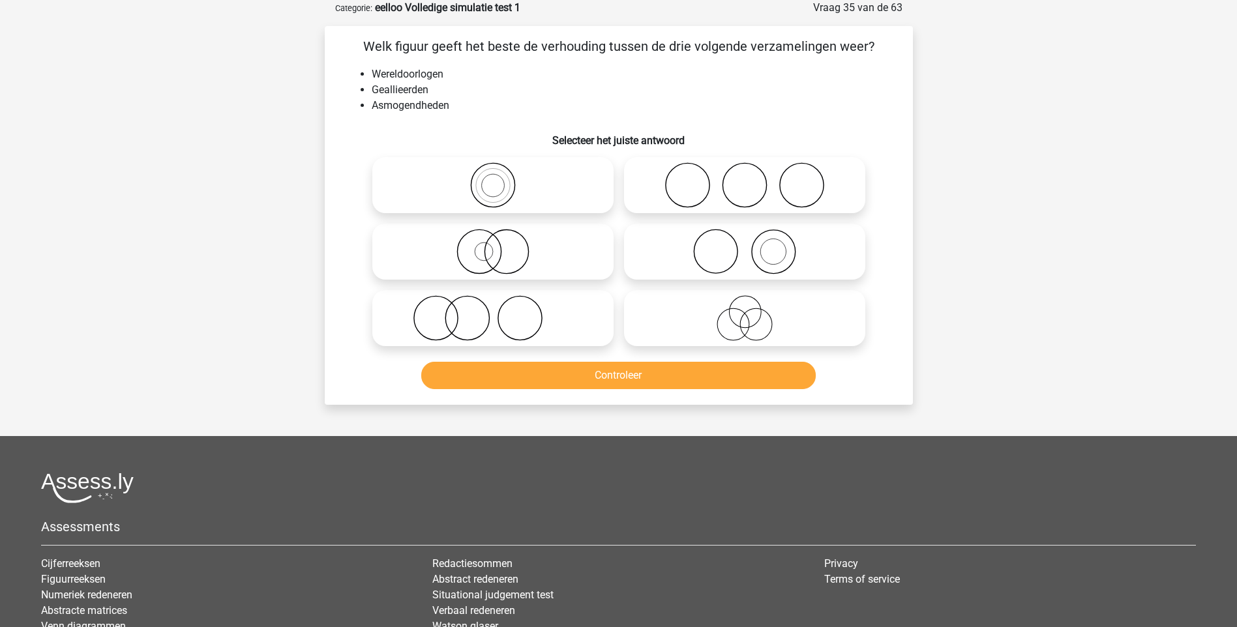
click at [724, 260] on icon at bounding box center [744, 252] width 231 height 46
click at [745, 245] on input "radio" at bounding box center [749, 241] width 8 height 8
radio input "true"
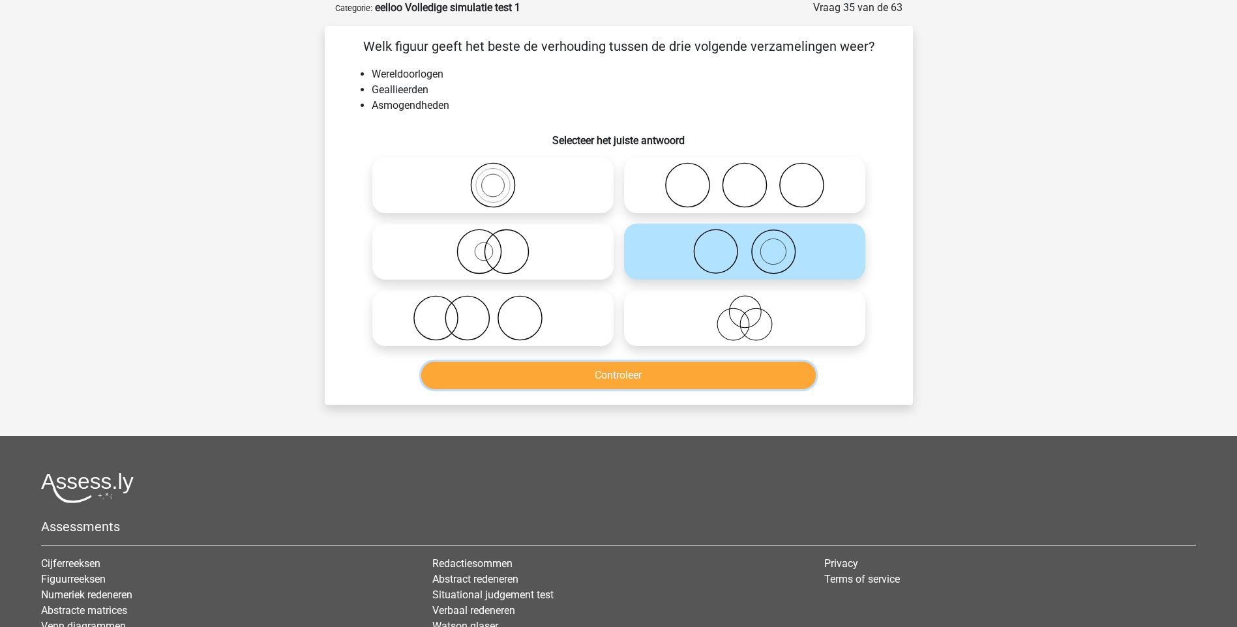
click at [672, 378] on button "Controleer" at bounding box center [618, 375] width 395 height 27
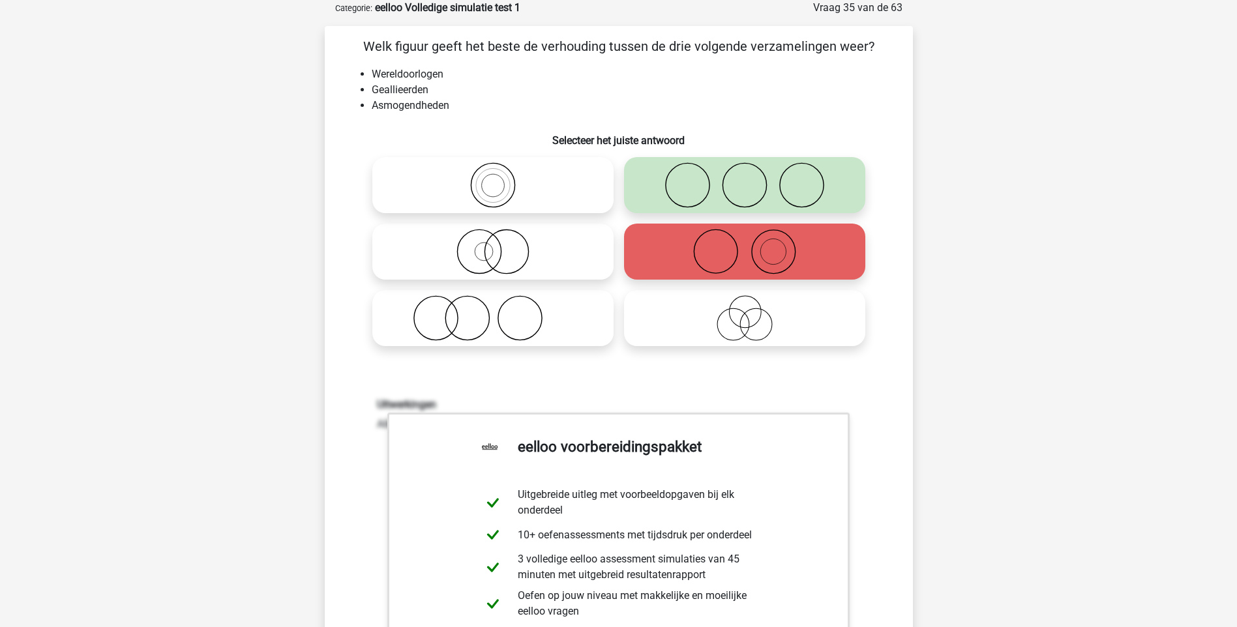
scroll to position [326, 0]
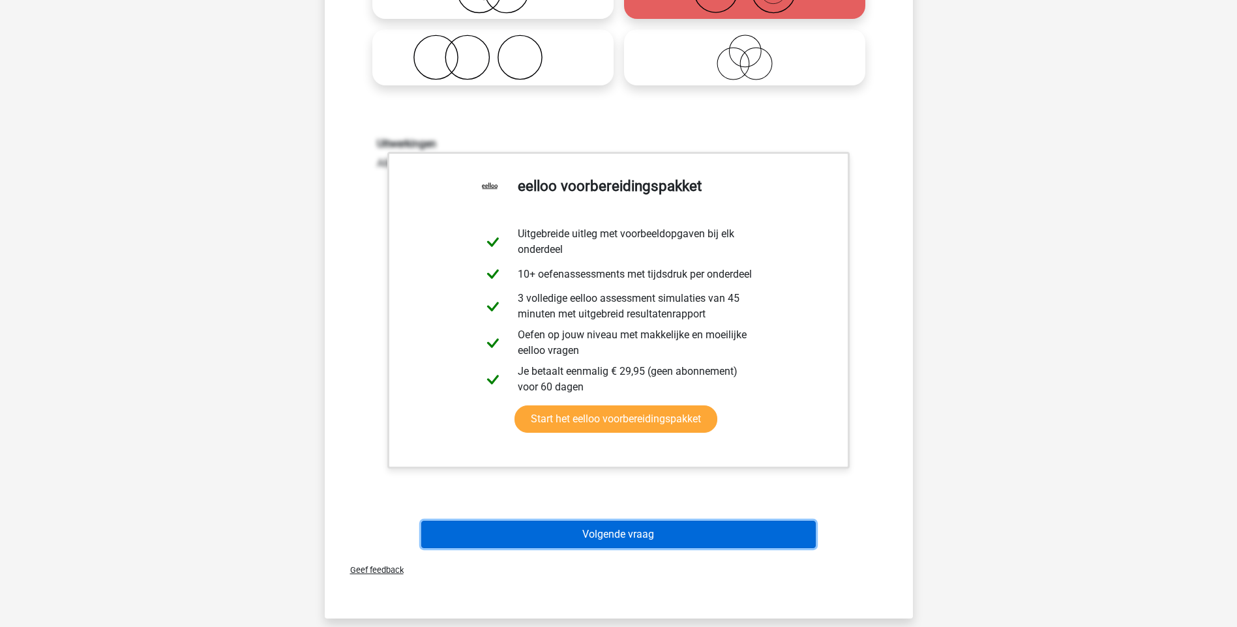
click at [616, 530] on button "Volgende vraag" at bounding box center [618, 534] width 395 height 27
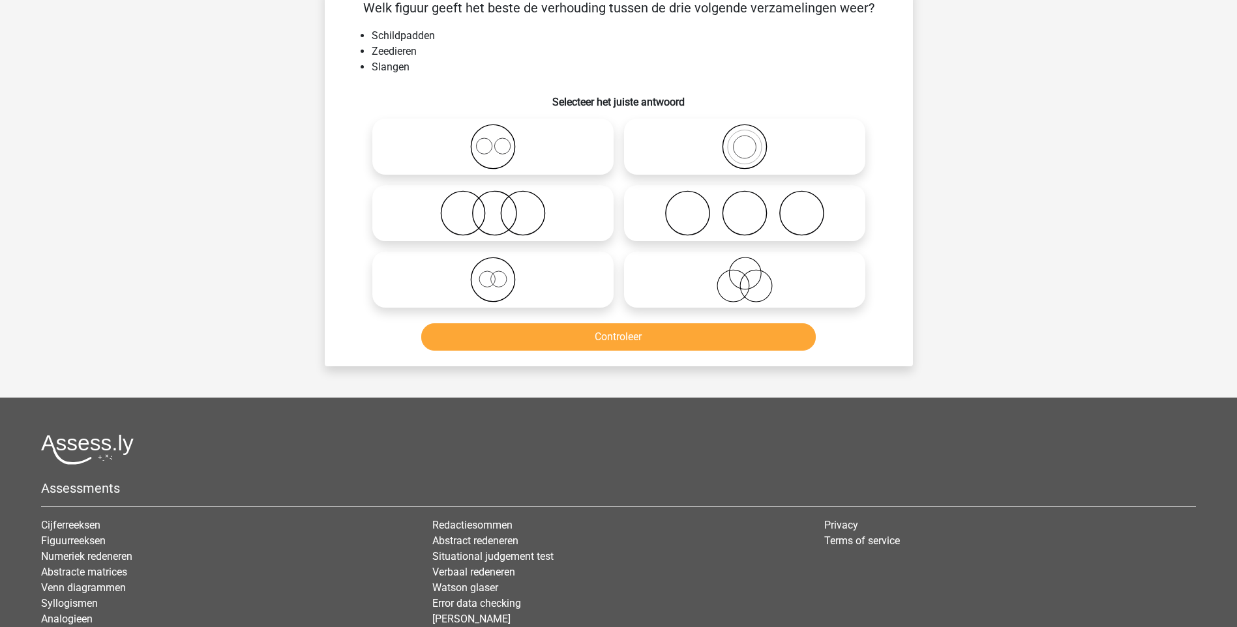
scroll to position [65, 0]
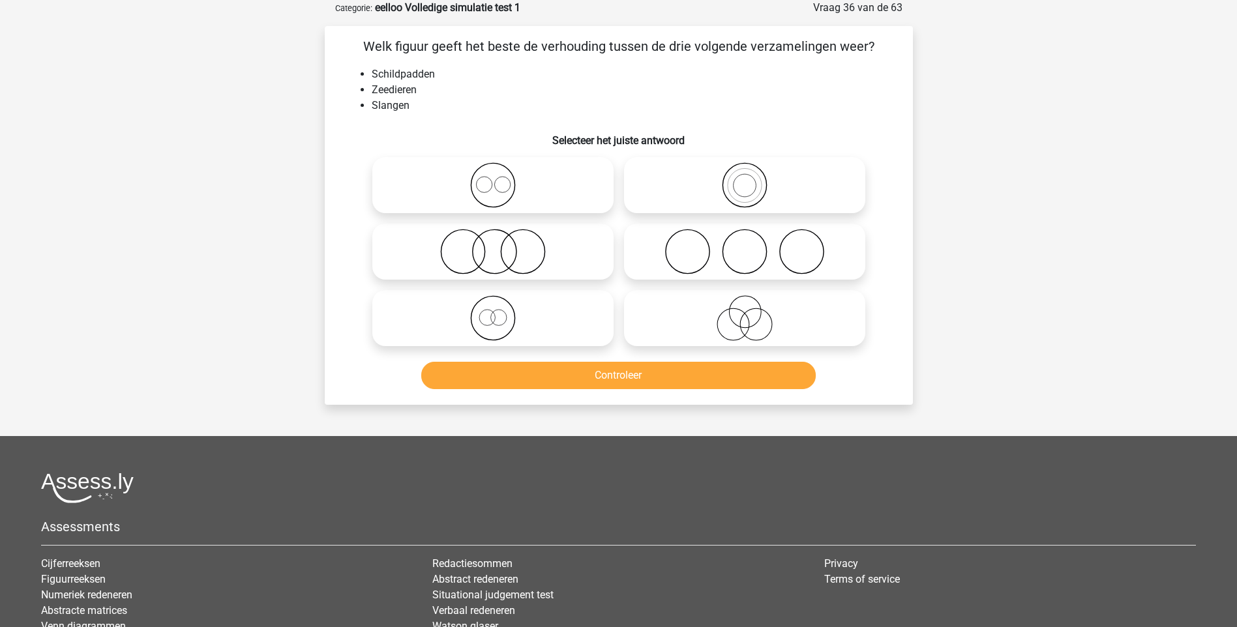
click at [520, 259] on icon at bounding box center [493, 252] width 231 height 46
click at [501, 245] on input "radio" at bounding box center [497, 241] width 8 height 8
radio input "true"
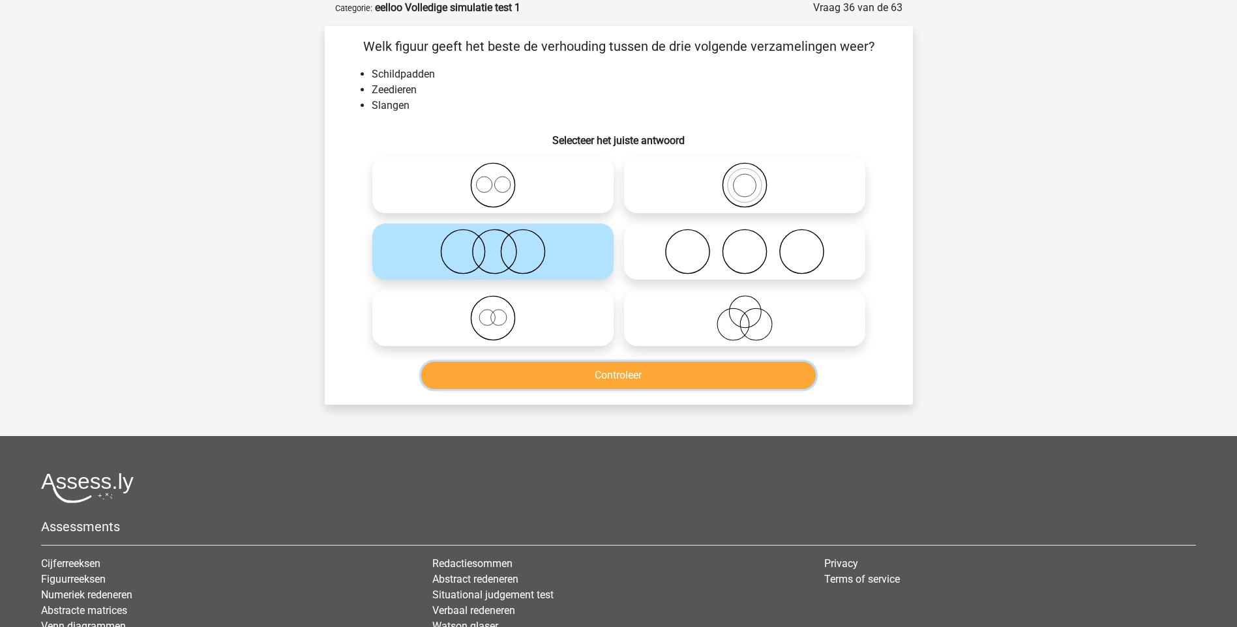
click at [621, 374] on button "Controleer" at bounding box center [618, 375] width 395 height 27
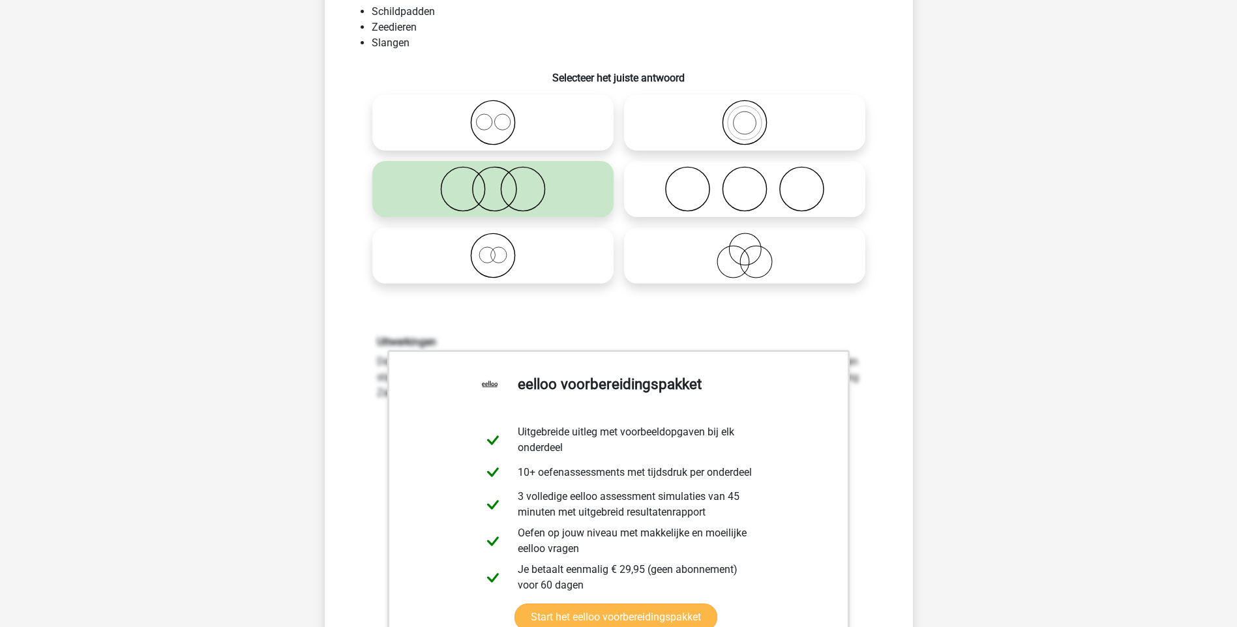
scroll to position [326, 0]
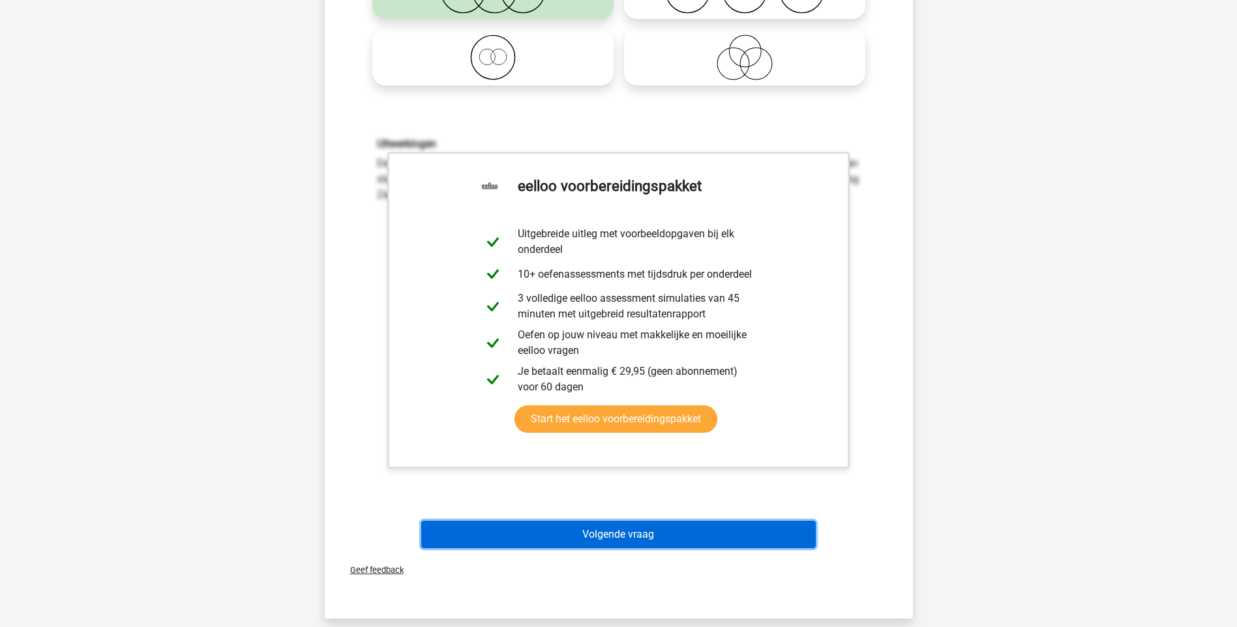
click at [629, 527] on button "Volgende vraag" at bounding box center [618, 534] width 395 height 27
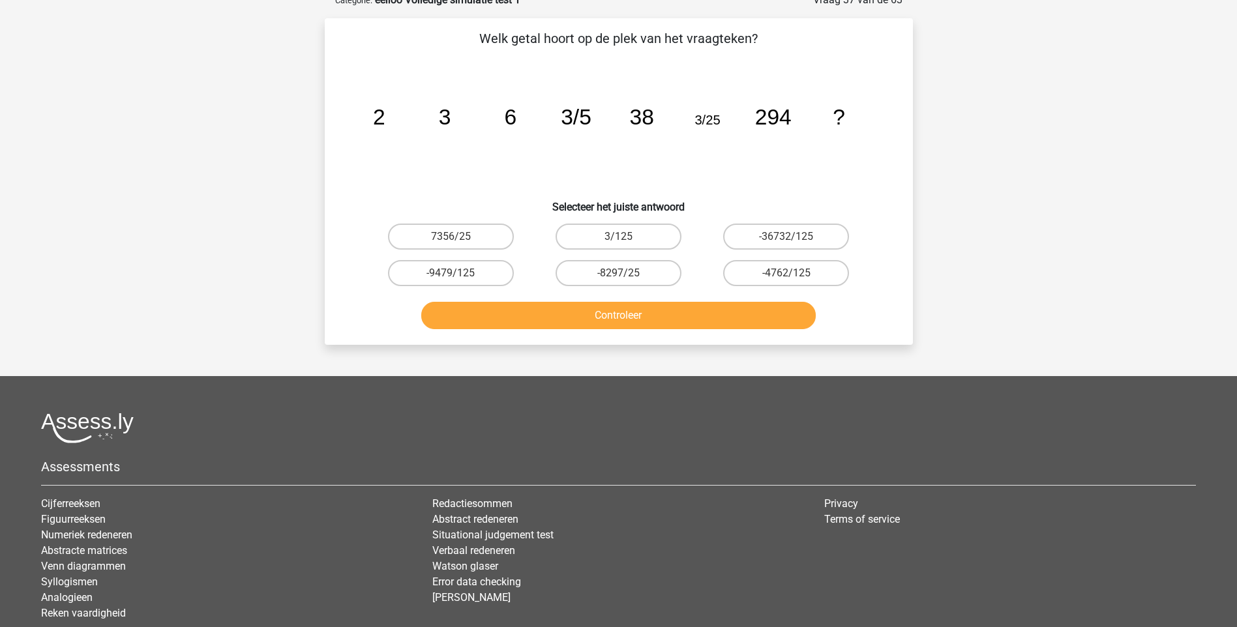
scroll to position [65, 0]
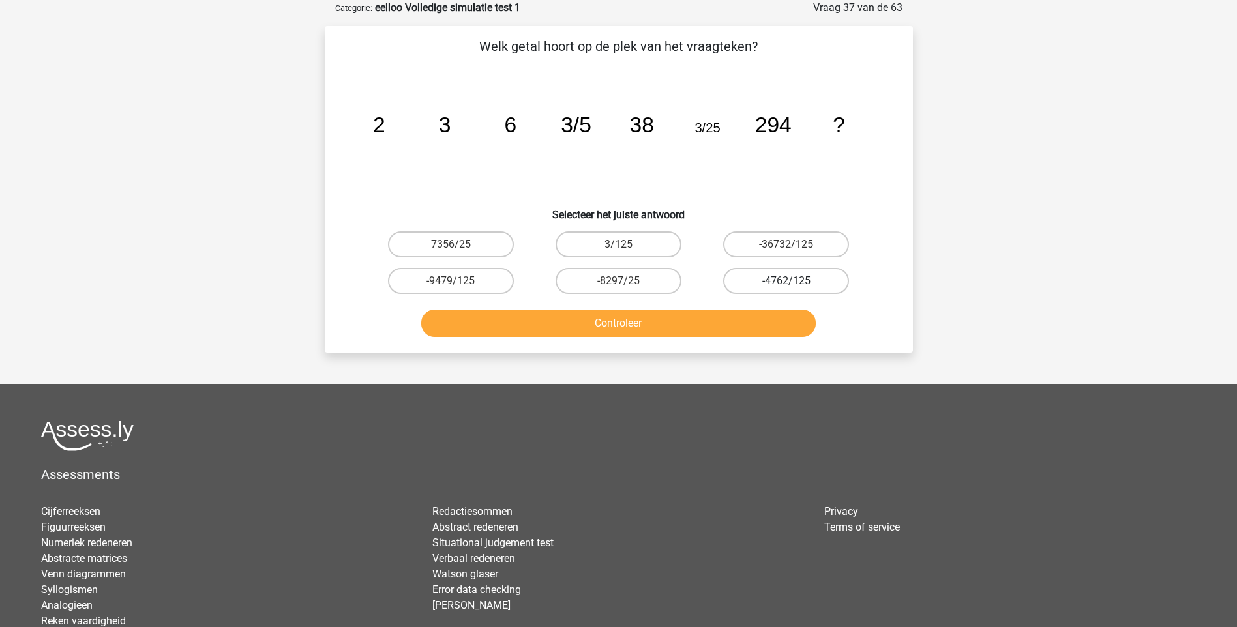
click at [831, 280] on label "-4762/125" at bounding box center [786, 281] width 126 height 26
click at [795, 281] on input "-4762/125" at bounding box center [790, 285] width 8 height 8
radio input "true"
click at [739, 326] on button "Controleer" at bounding box center [618, 323] width 395 height 27
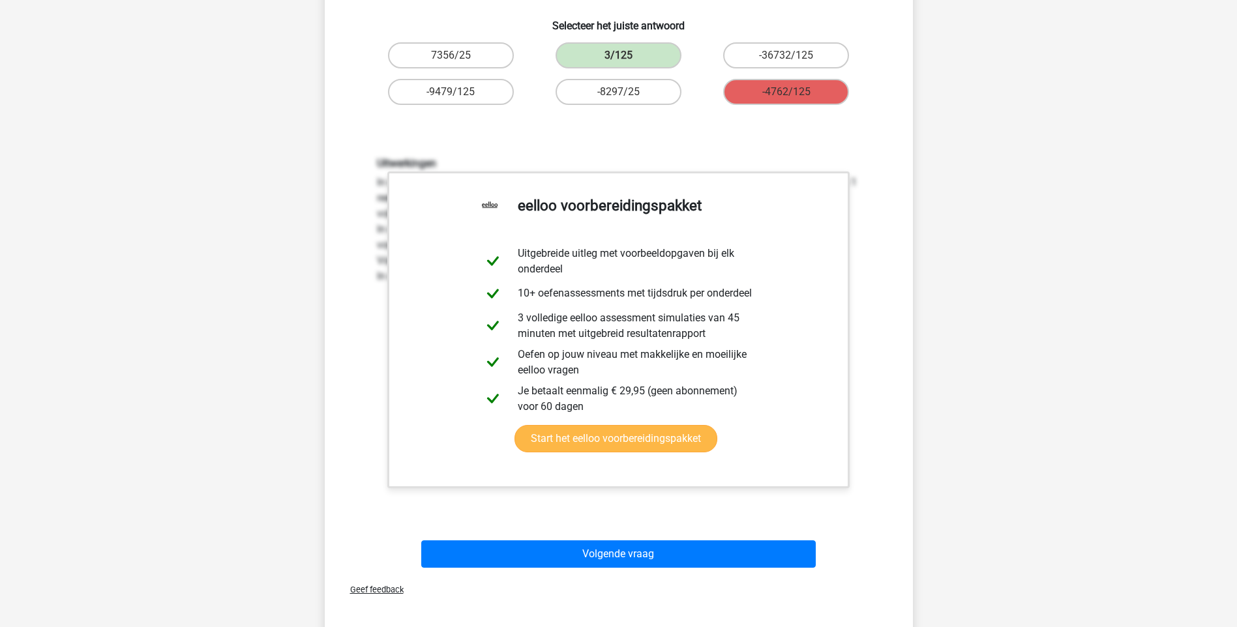
scroll to position [261, 0]
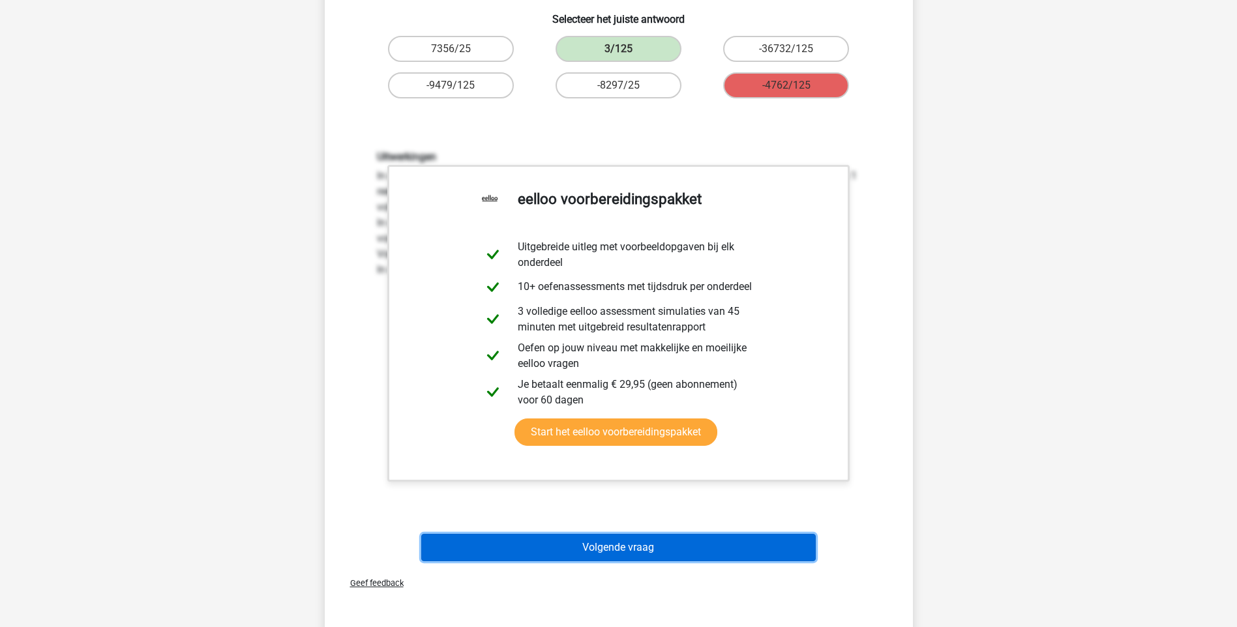
drag, startPoint x: 633, startPoint y: 548, endPoint x: 626, endPoint y: 545, distance: 7.6
click at [633, 547] on button "Volgende vraag" at bounding box center [618, 547] width 395 height 27
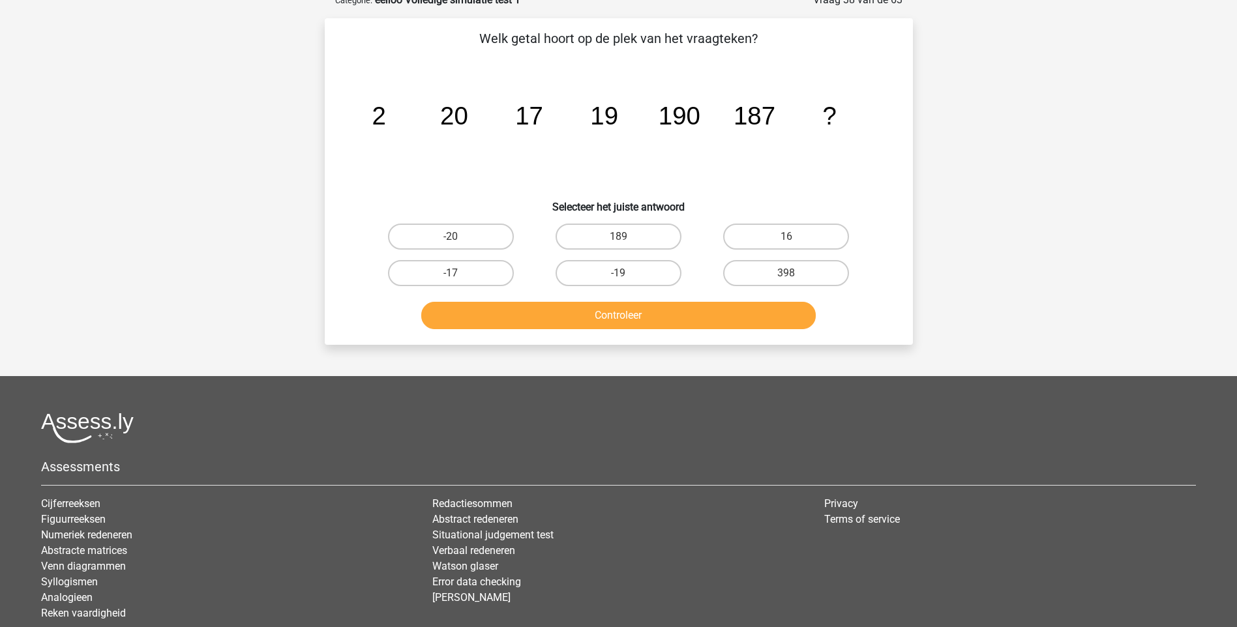
scroll to position [65, 0]
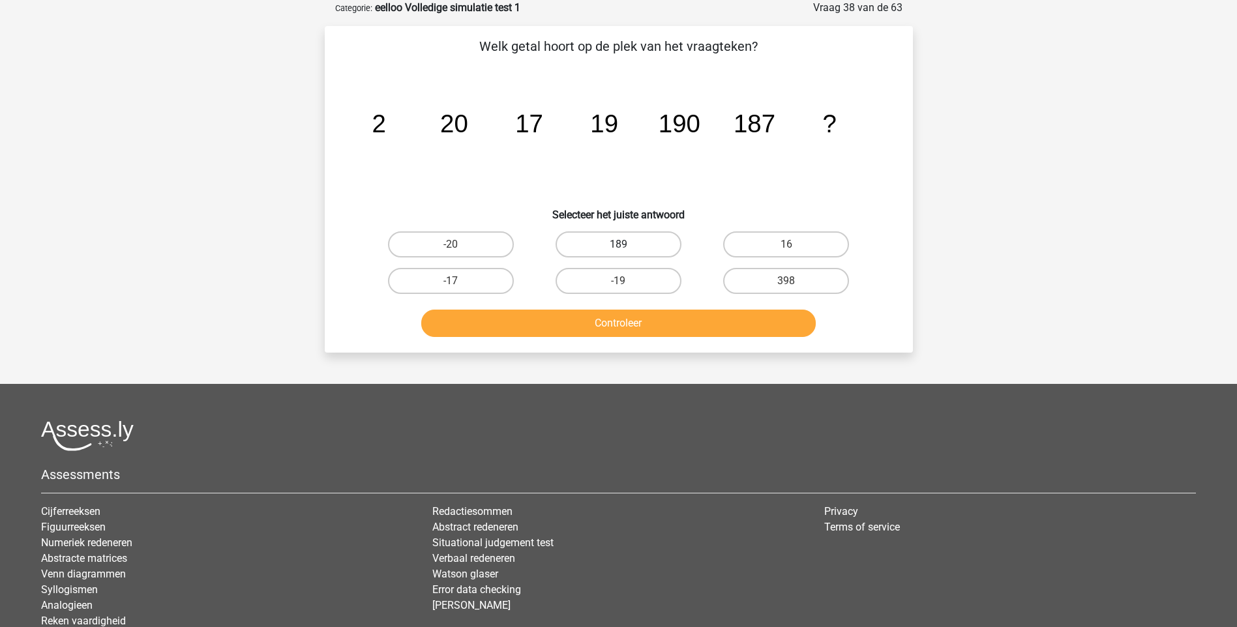
click at [643, 246] on label "189" at bounding box center [619, 244] width 126 height 26
click at [627, 246] on input "189" at bounding box center [622, 249] width 8 height 8
radio input "true"
click at [642, 324] on button "Controleer" at bounding box center [618, 323] width 395 height 27
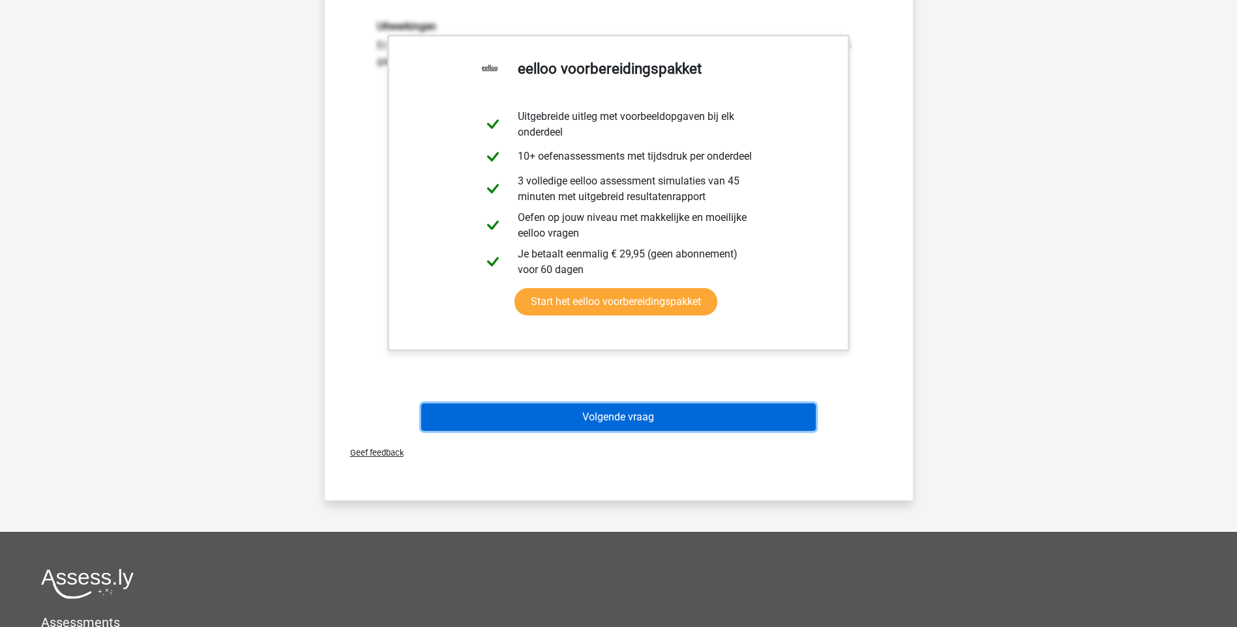
click at [642, 416] on button "Volgende vraag" at bounding box center [618, 417] width 395 height 27
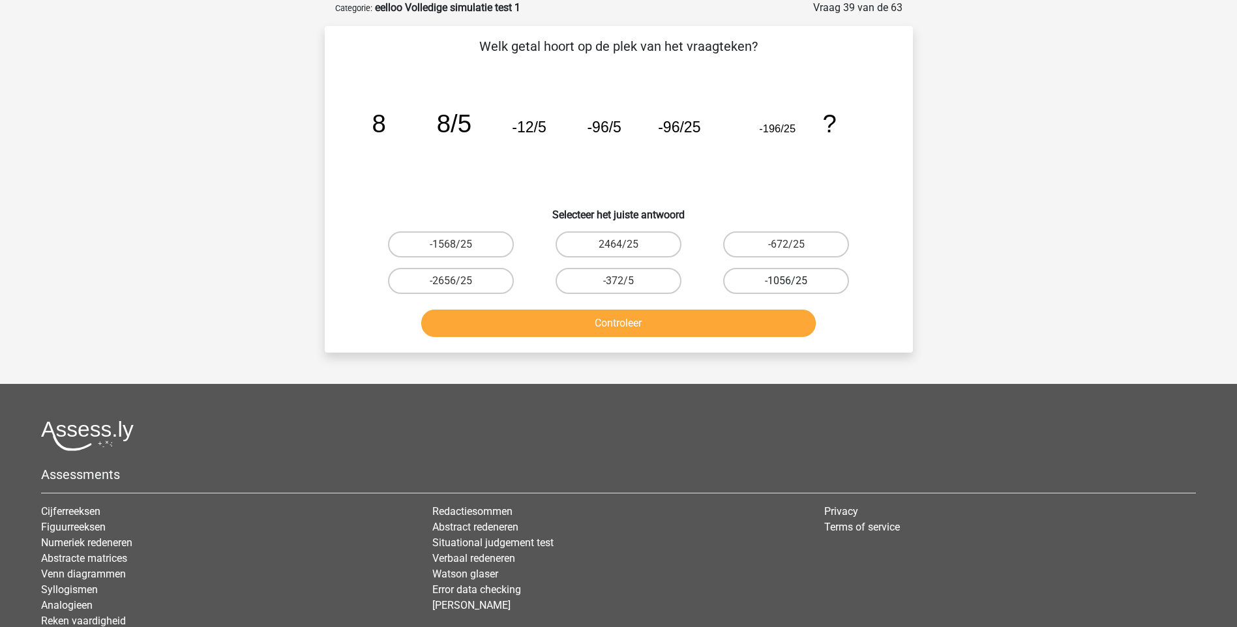
click at [809, 283] on label "-1056/25" at bounding box center [786, 281] width 126 height 26
click at [795, 283] on input "-1056/25" at bounding box center [790, 285] width 8 height 8
radio input "true"
click at [670, 322] on button "Controleer" at bounding box center [618, 323] width 395 height 27
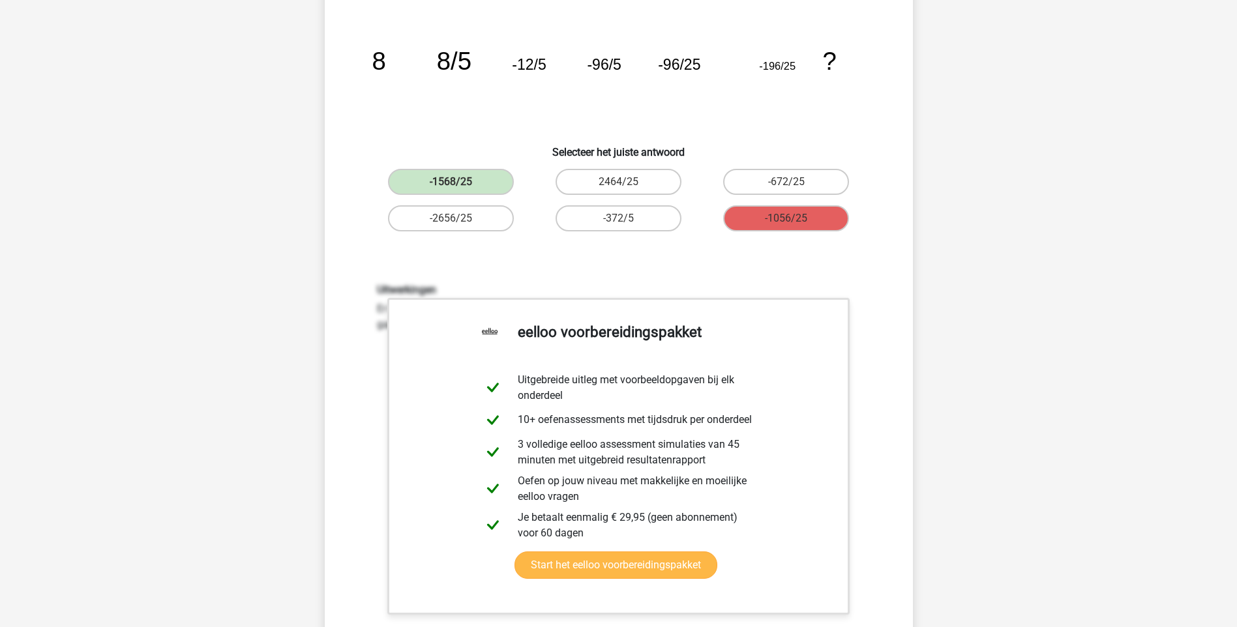
scroll to position [391, 0]
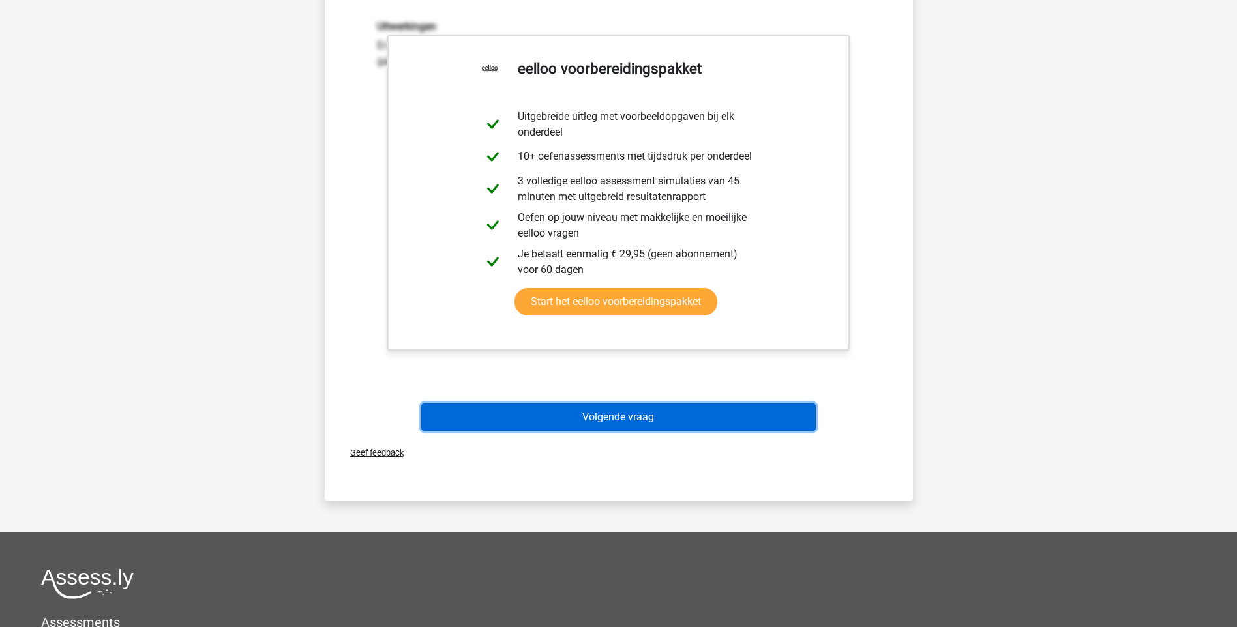
click at [619, 425] on button "Volgende vraag" at bounding box center [618, 417] width 395 height 27
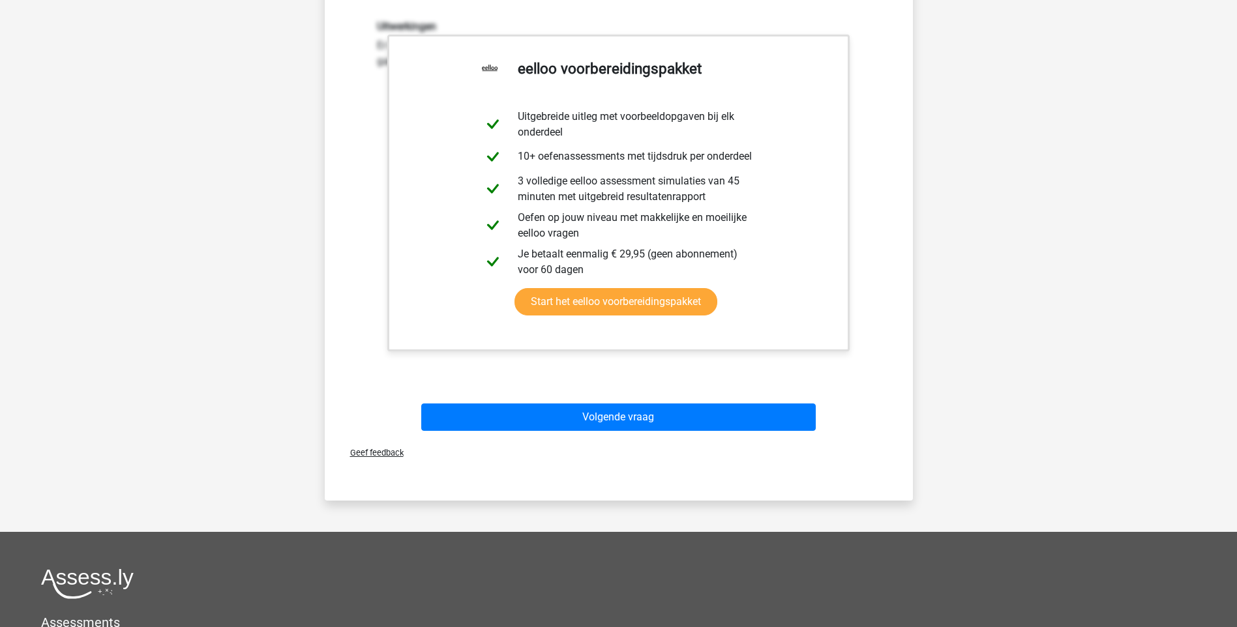
scroll to position [35, 0]
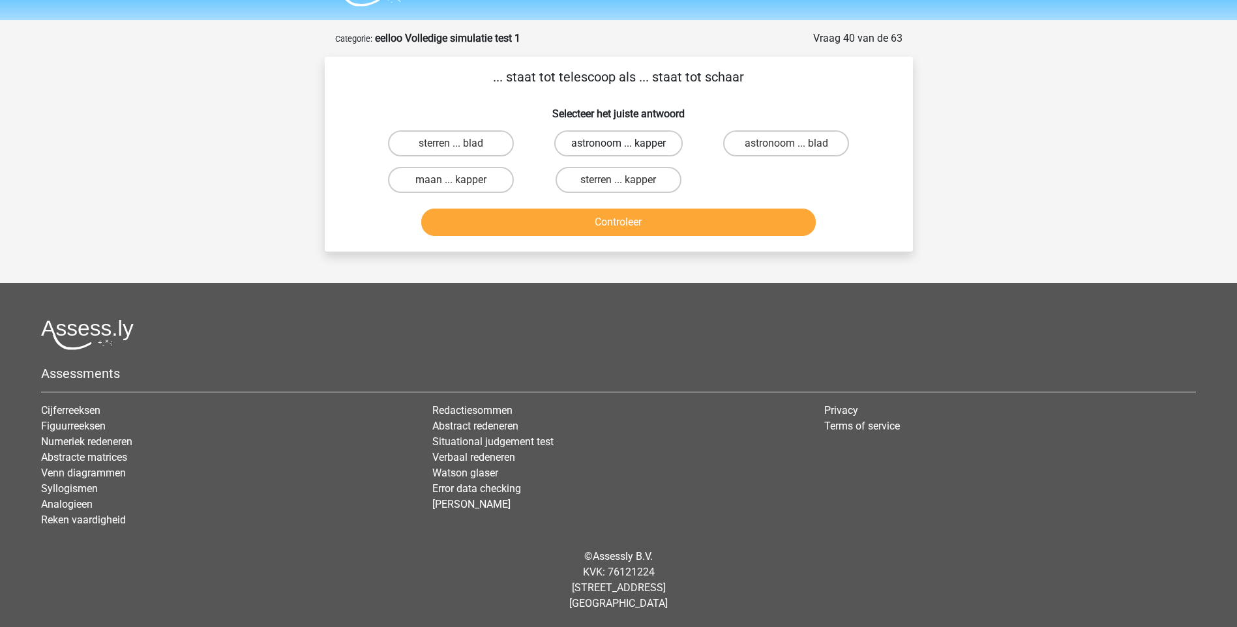
click at [632, 145] on label "astronoom ... kapper" at bounding box center [618, 143] width 128 height 26
click at [627, 145] on input "astronoom ... kapper" at bounding box center [622, 147] width 8 height 8
radio input "true"
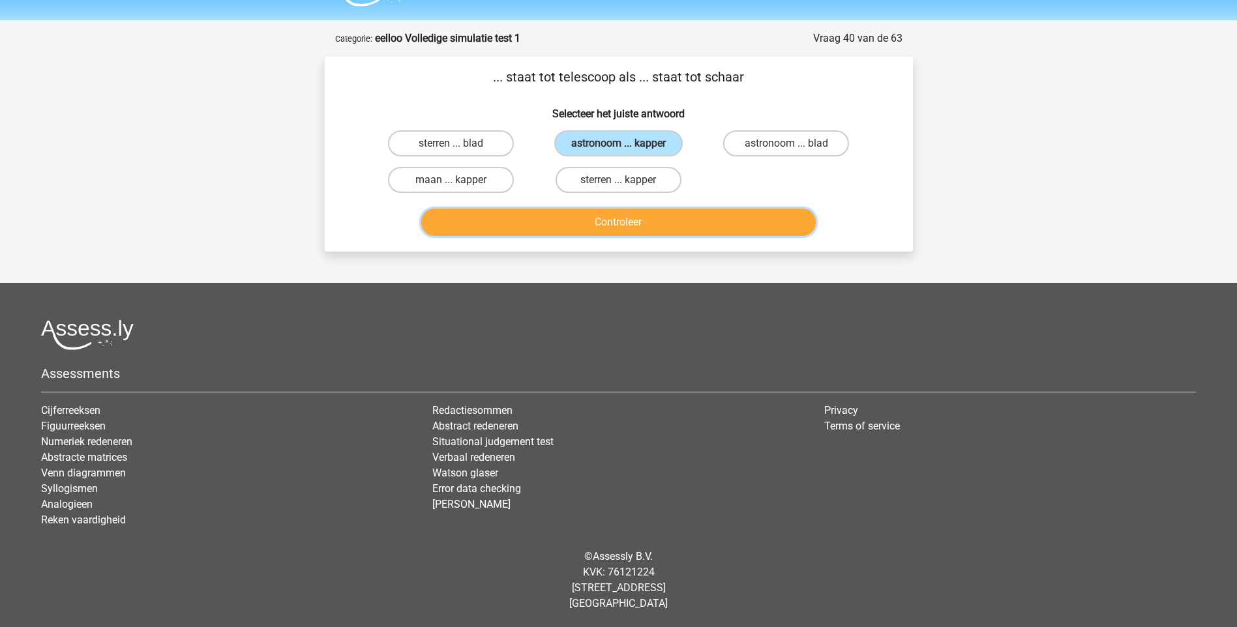
click at [634, 222] on button "Controleer" at bounding box center [618, 222] width 395 height 27
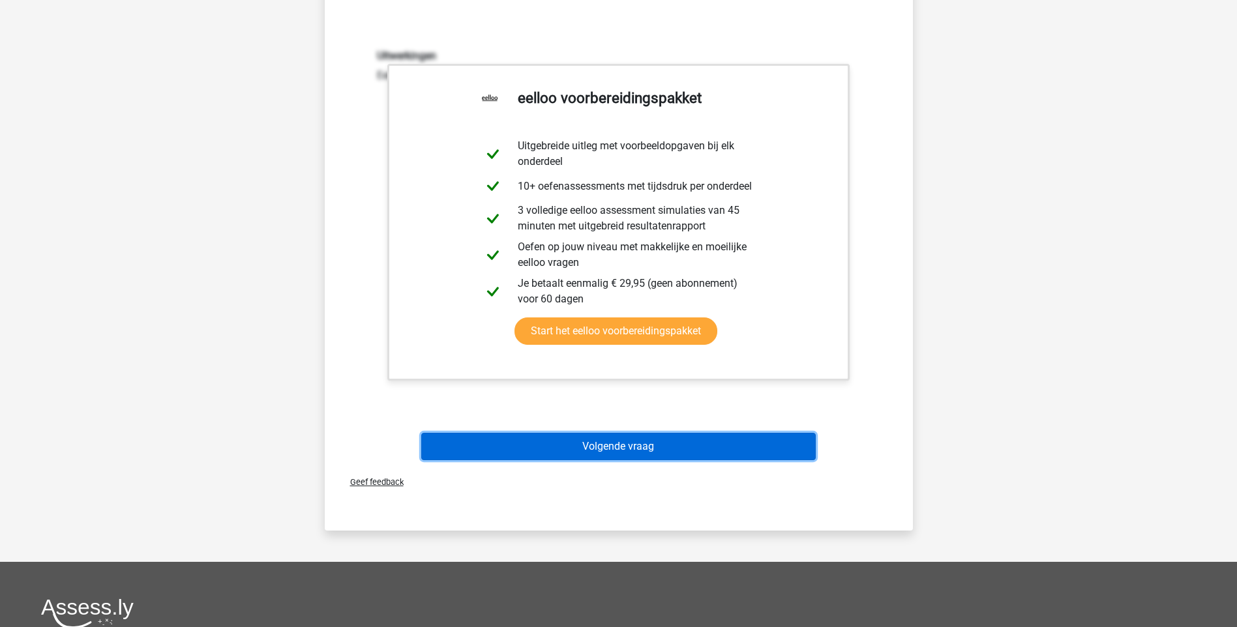
click at [636, 446] on button "Volgende vraag" at bounding box center [618, 446] width 395 height 27
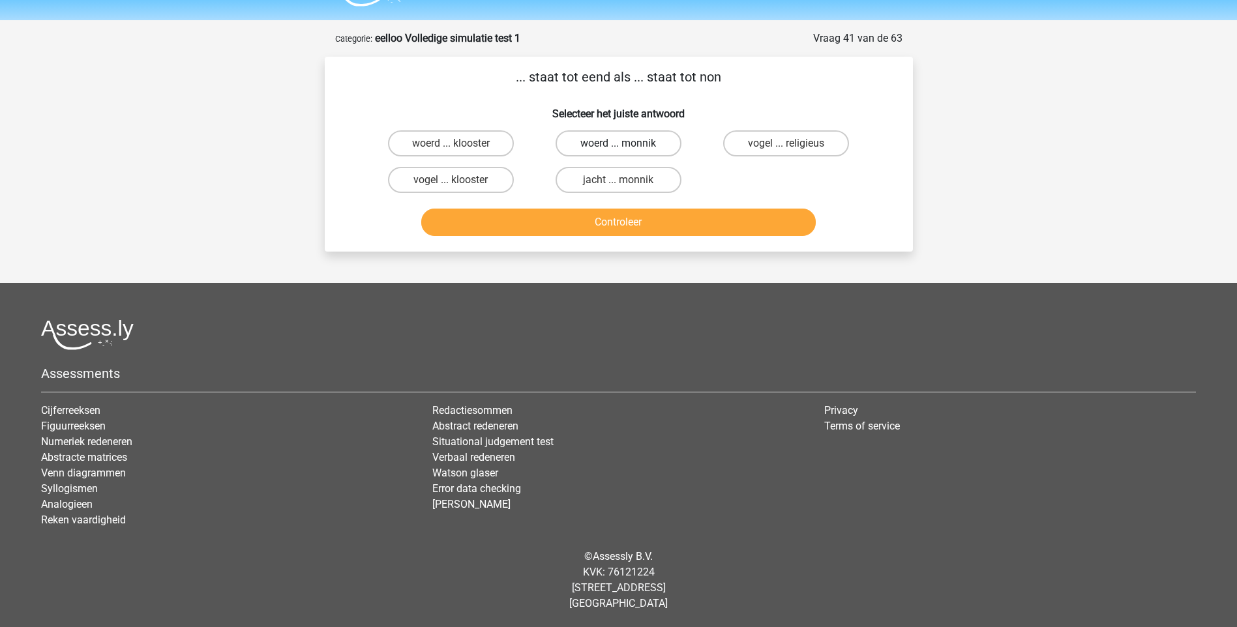
click at [648, 147] on label "woerd ... monnik" at bounding box center [619, 143] width 126 height 26
click at [627, 147] on input "woerd ... monnik" at bounding box center [622, 147] width 8 height 8
radio input "true"
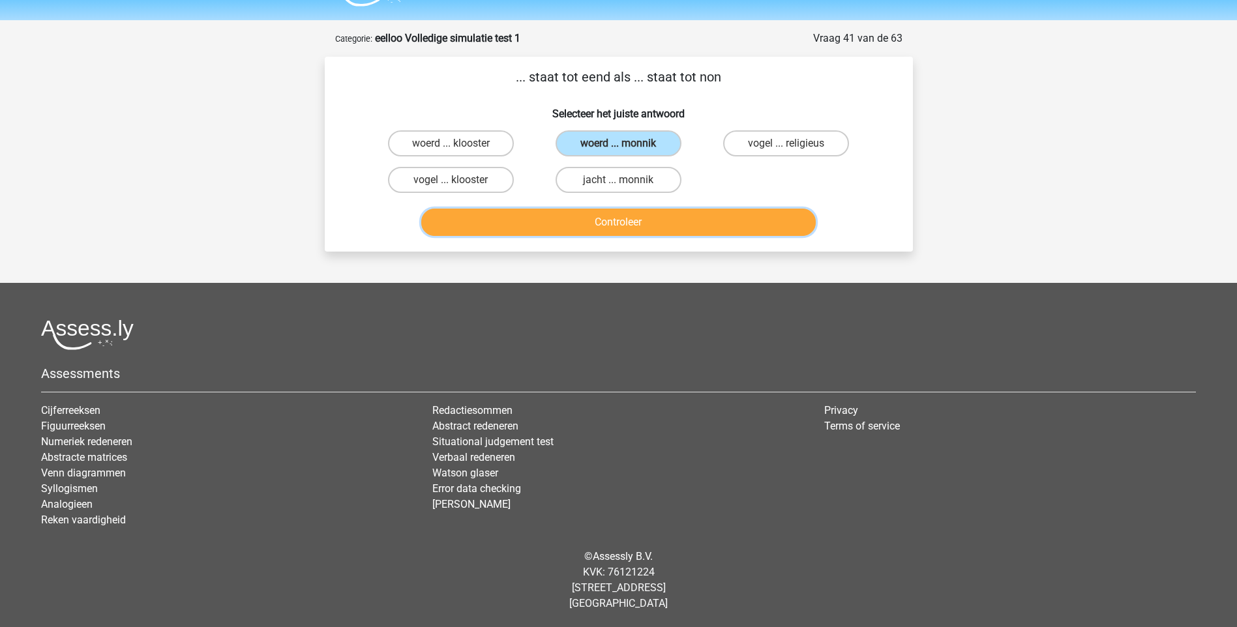
click at [630, 223] on button "Controleer" at bounding box center [618, 222] width 395 height 27
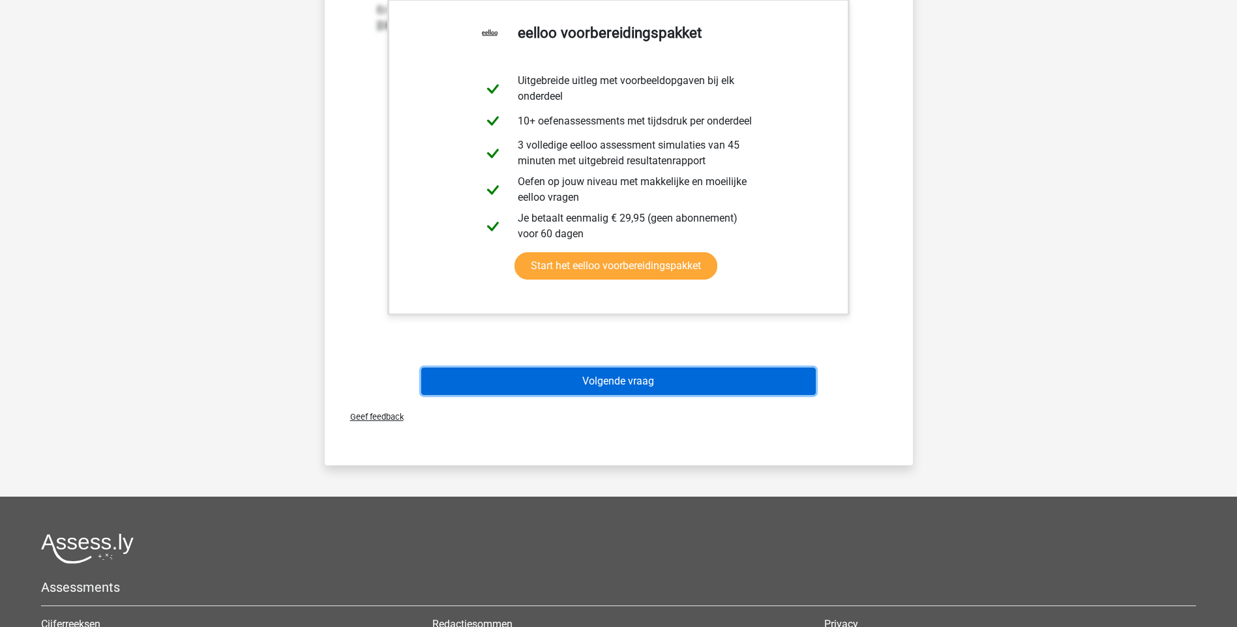
click at [633, 376] on button "Volgende vraag" at bounding box center [618, 381] width 395 height 27
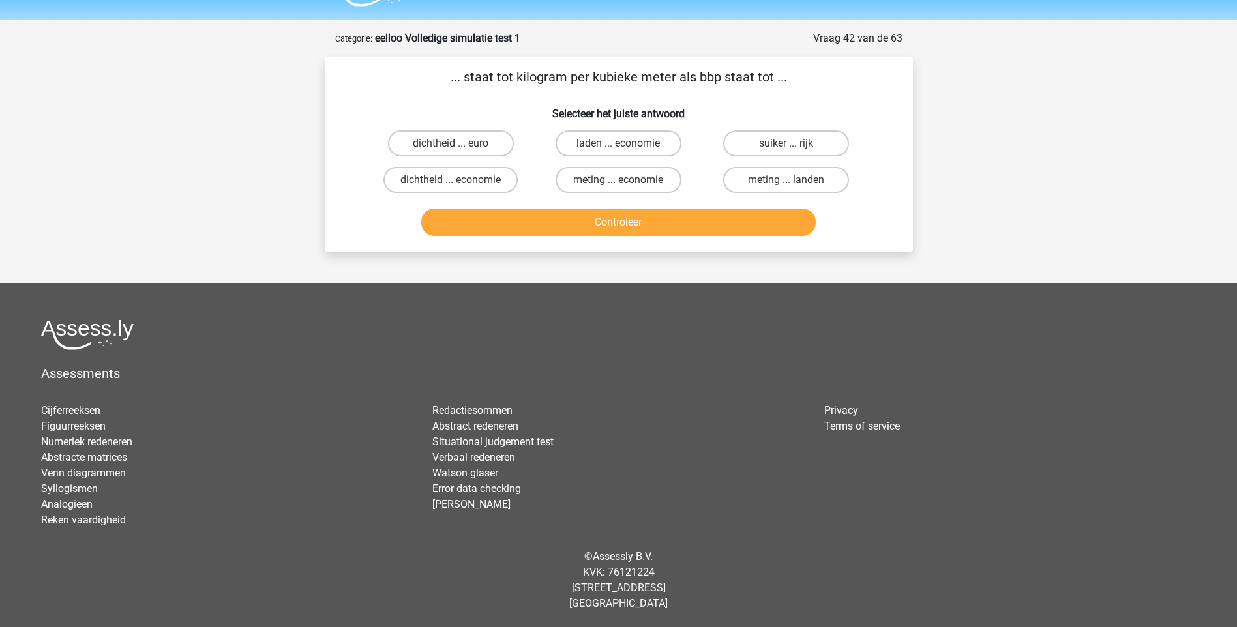
click at [451, 143] on input "dichtheid ... euro" at bounding box center [455, 147] width 8 height 8
radio input "true"
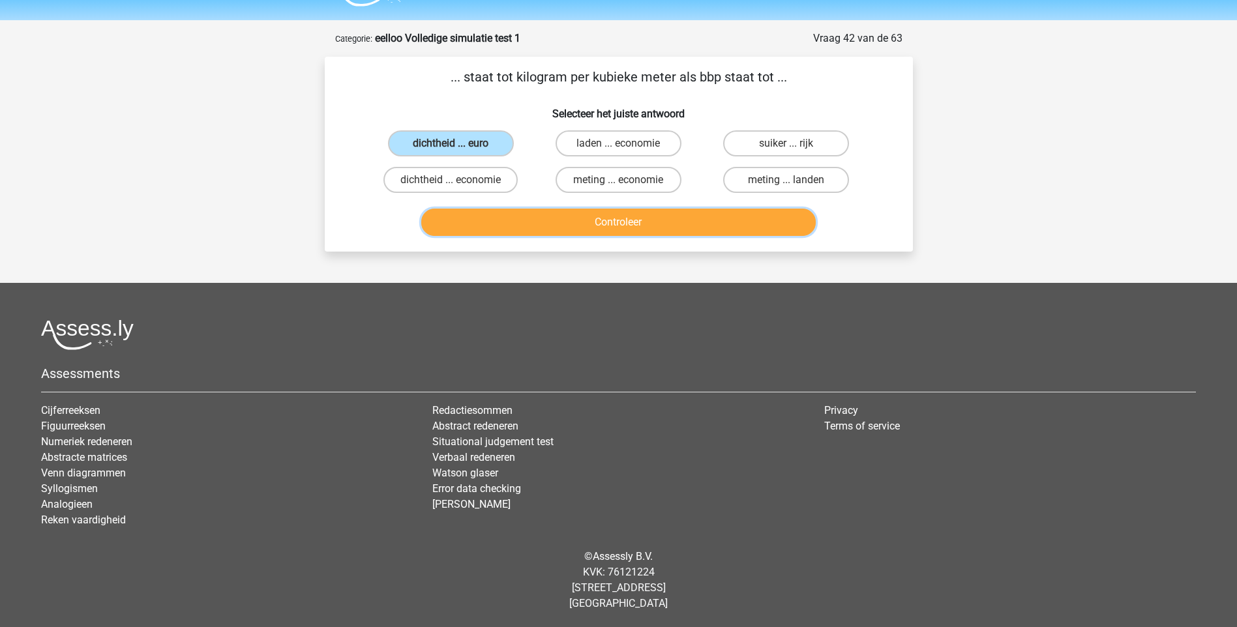
click at [589, 218] on button "Controleer" at bounding box center [618, 222] width 395 height 27
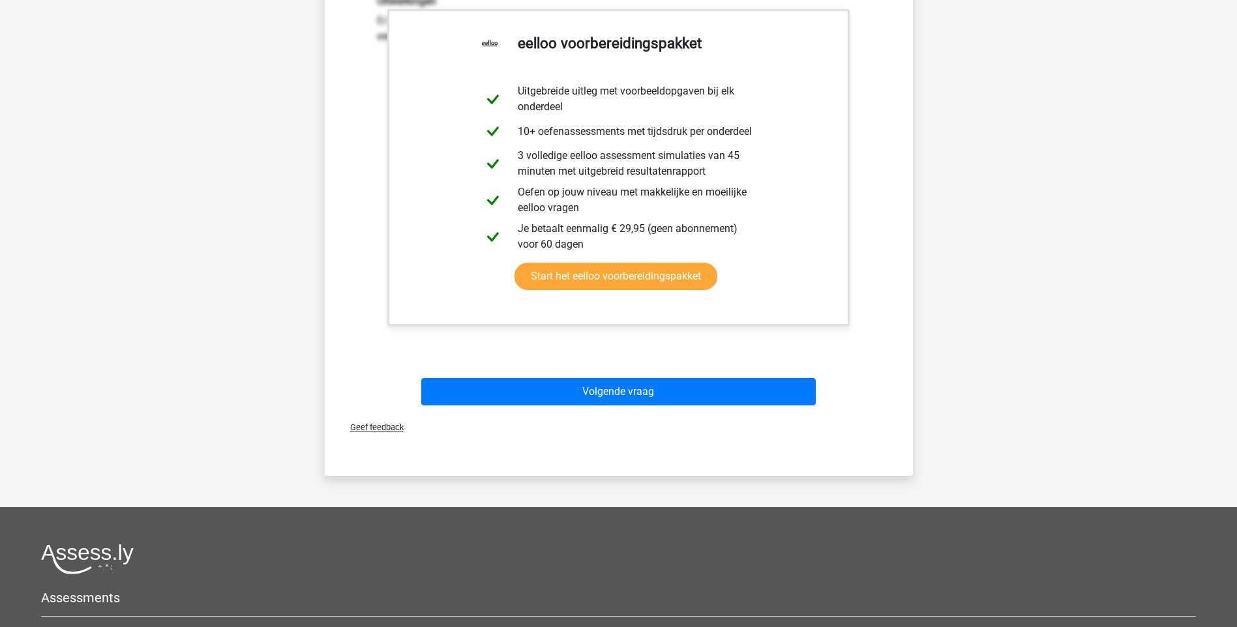
scroll to position [295, 0]
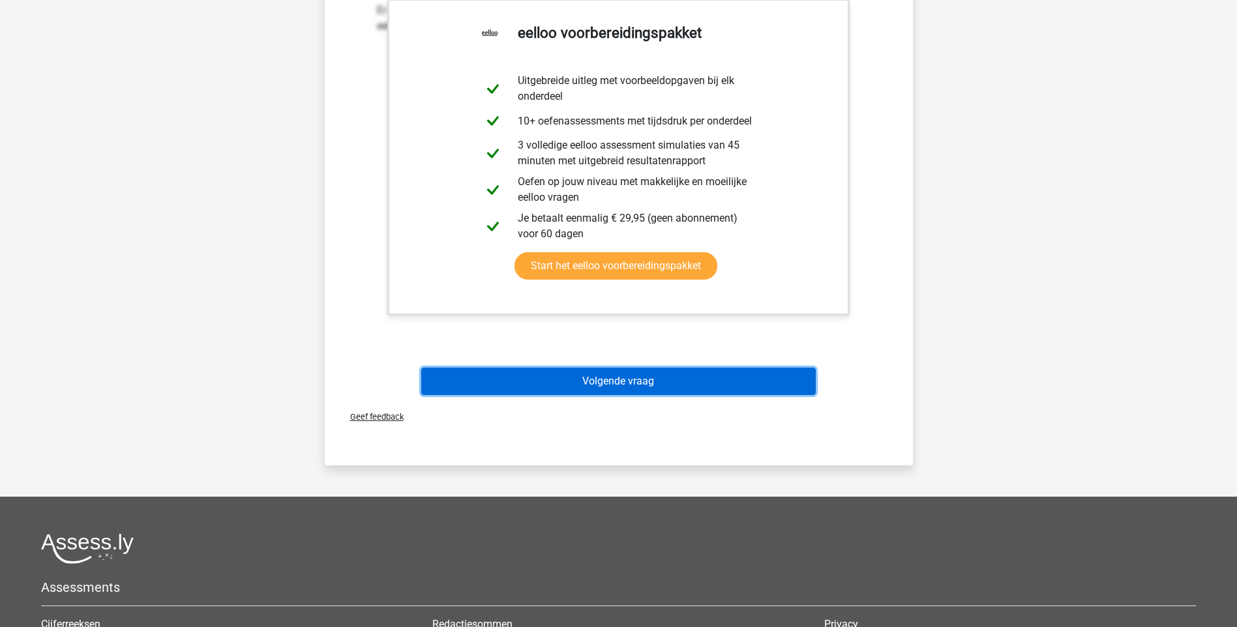
click at [606, 387] on button "Volgende vraag" at bounding box center [618, 381] width 395 height 27
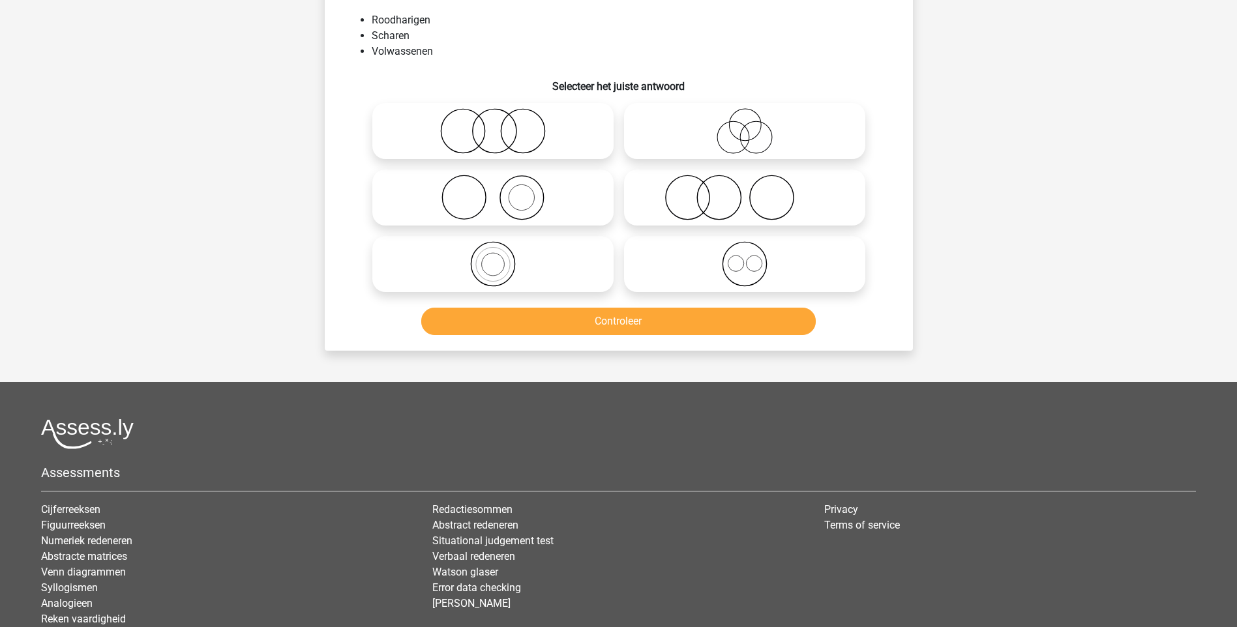
scroll to position [65, 0]
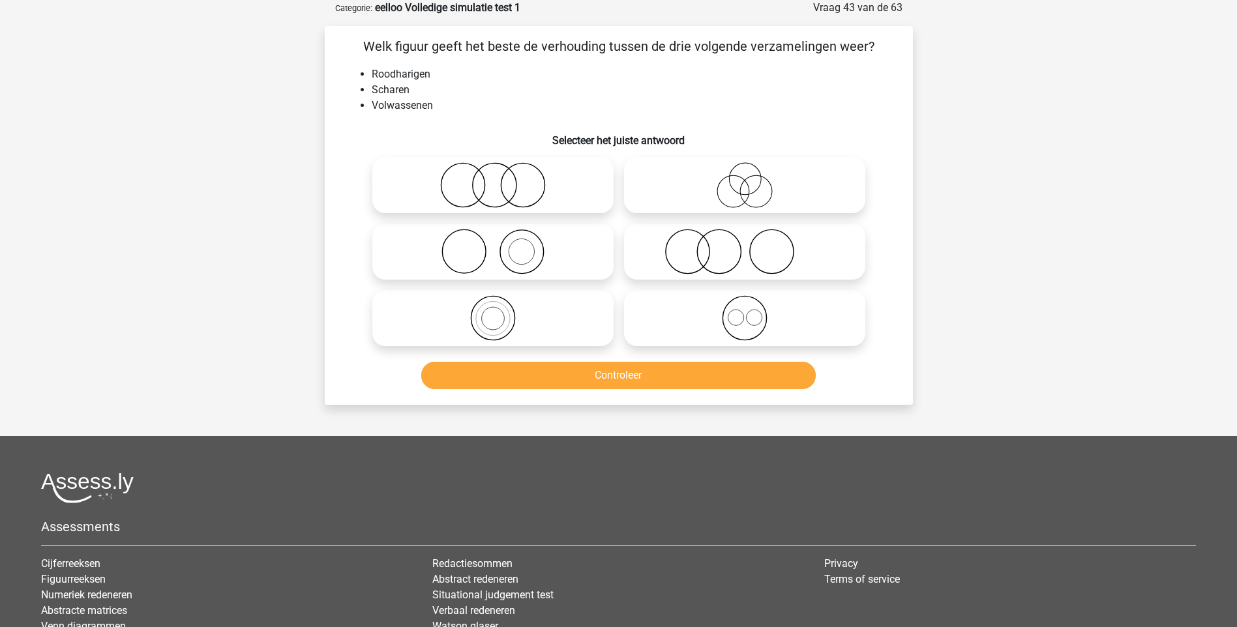
click at [783, 260] on icon at bounding box center [744, 252] width 231 height 46
click at [753, 245] on input "radio" at bounding box center [749, 241] width 8 height 8
radio input "true"
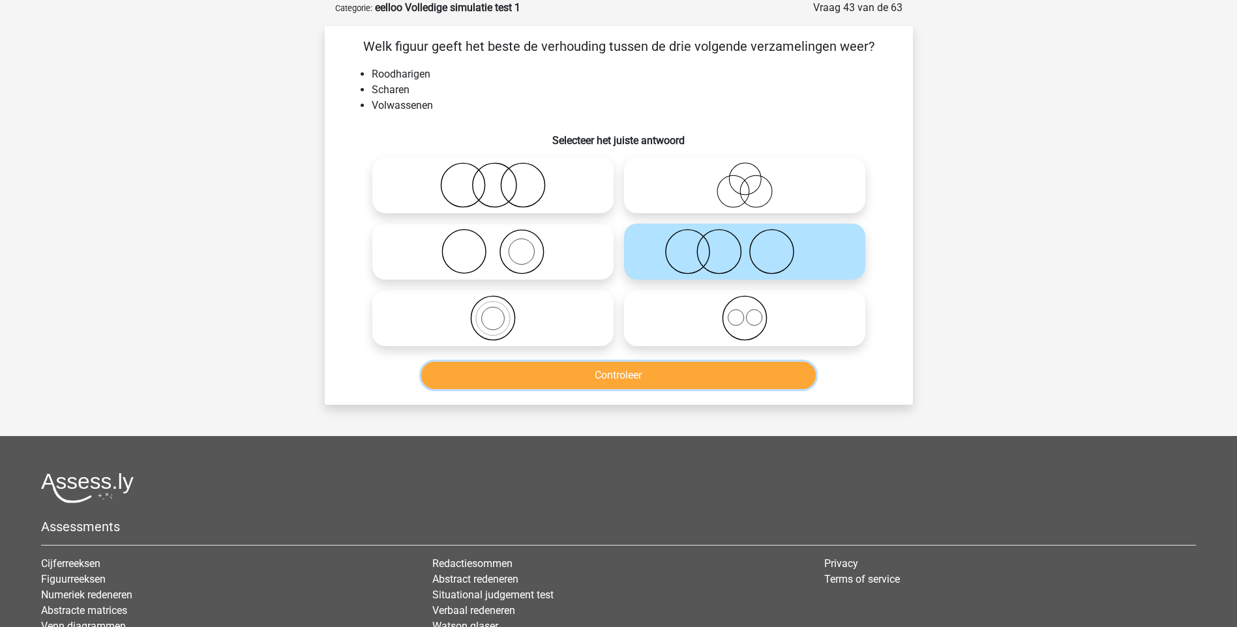
click at [704, 374] on button "Controleer" at bounding box center [618, 375] width 395 height 27
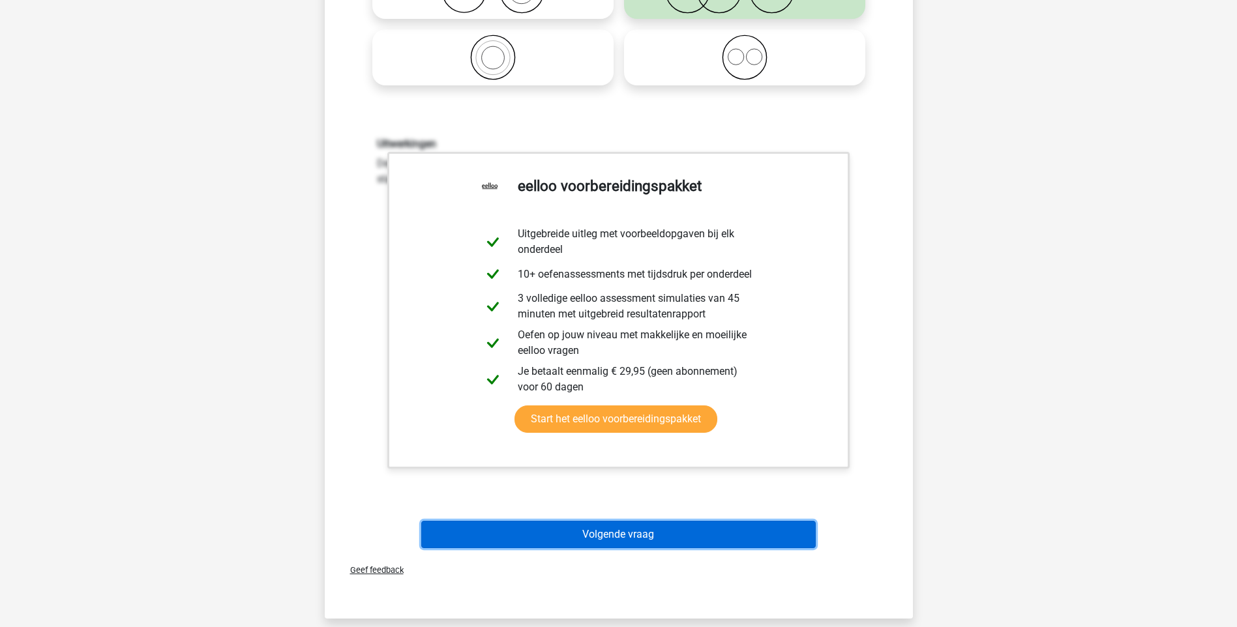
click at [663, 529] on button "Volgende vraag" at bounding box center [618, 534] width 395 height 27
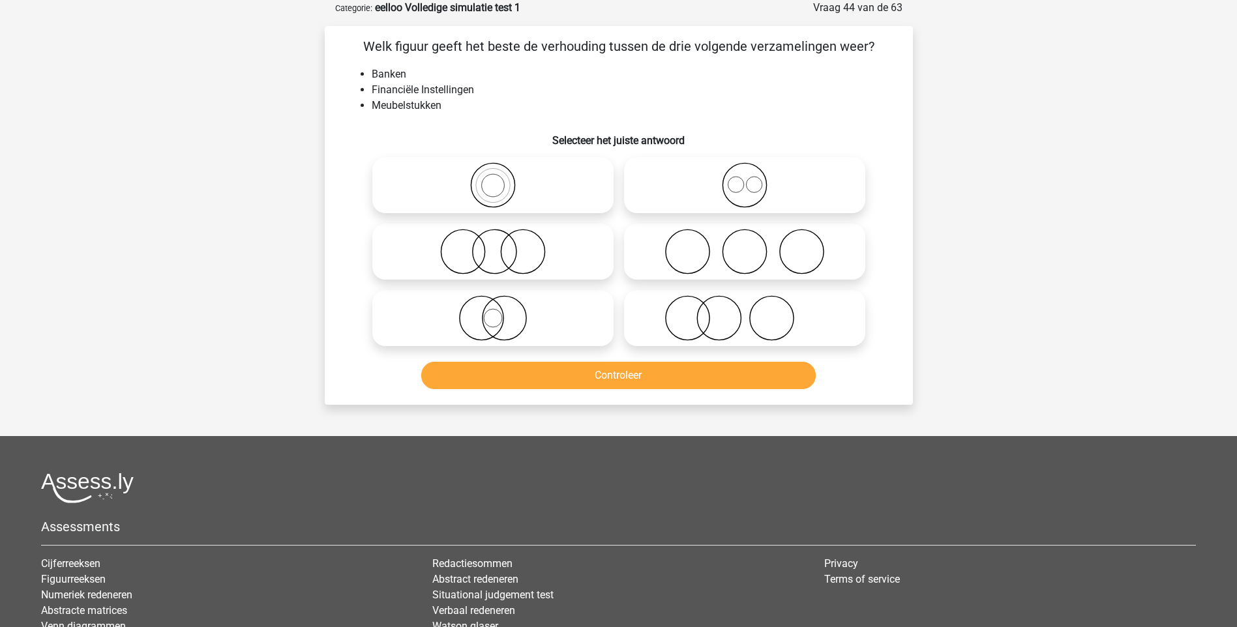
click at [756, 261] on icon at bounding box center [744, 252] width 231 height 46
click at [753, 245] on input "radio" at bounding box center [749, 241] width 8 height 8
radio input "true"
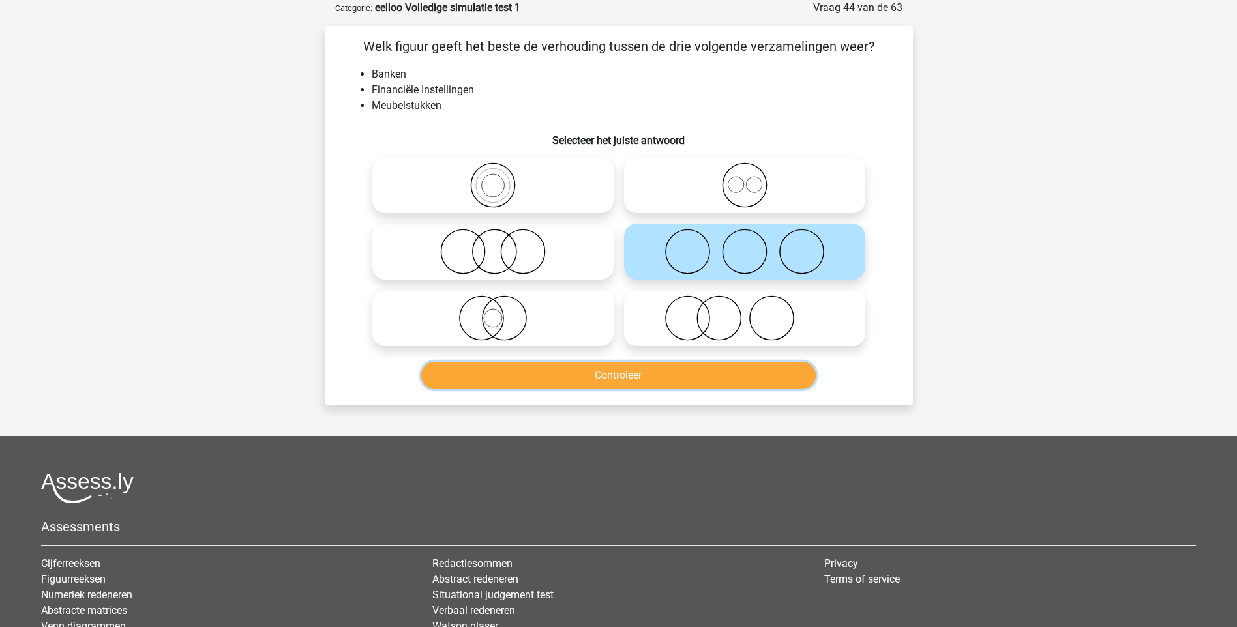
click at [627, 372] on button "Controleer" at bounding box center [618, 375] width 395 height 27
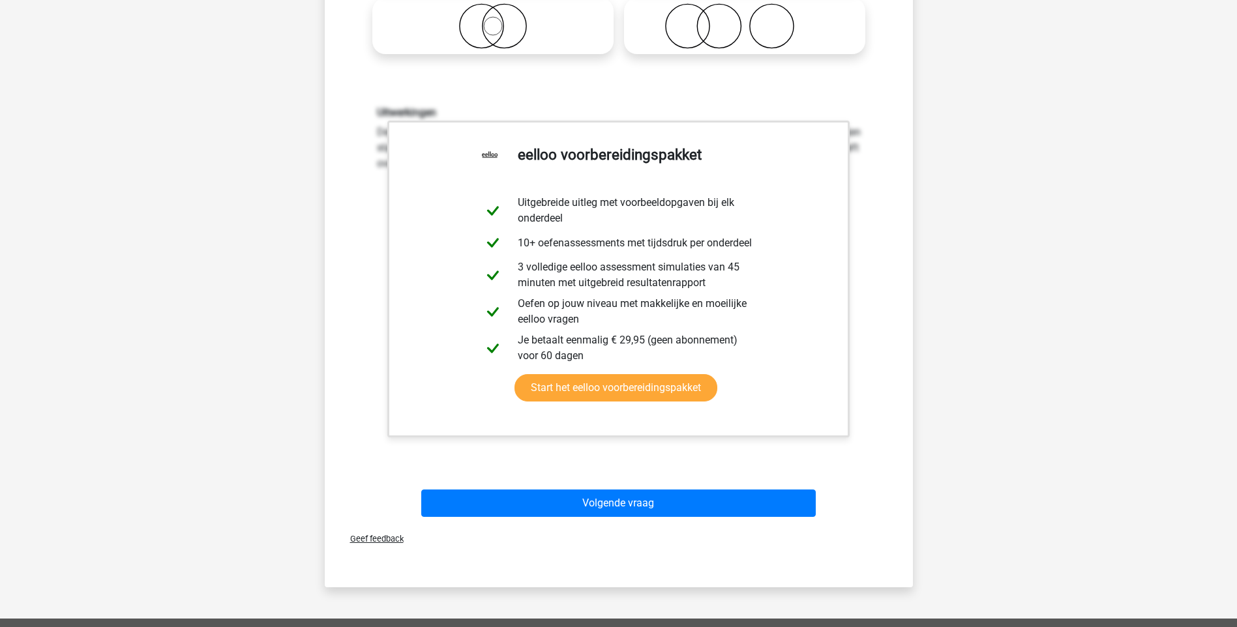
scroll to position [522, 0]
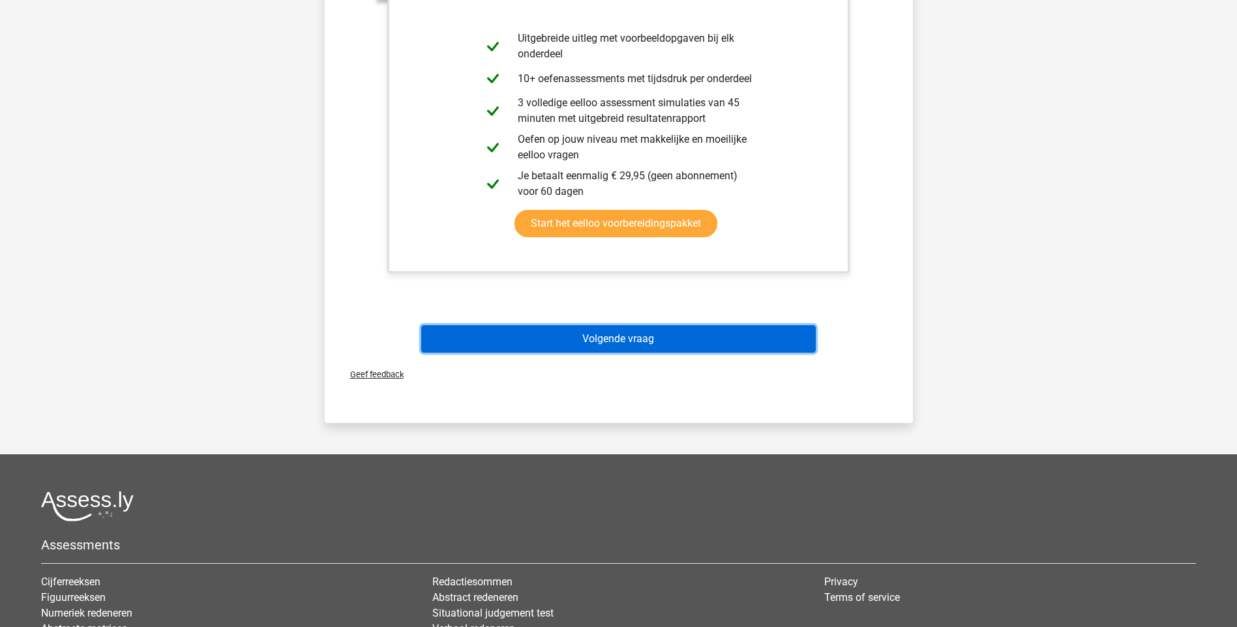
click at [610, 341] on button "Volgende vraag" at bounding box center [618, 338] width 395 height 27
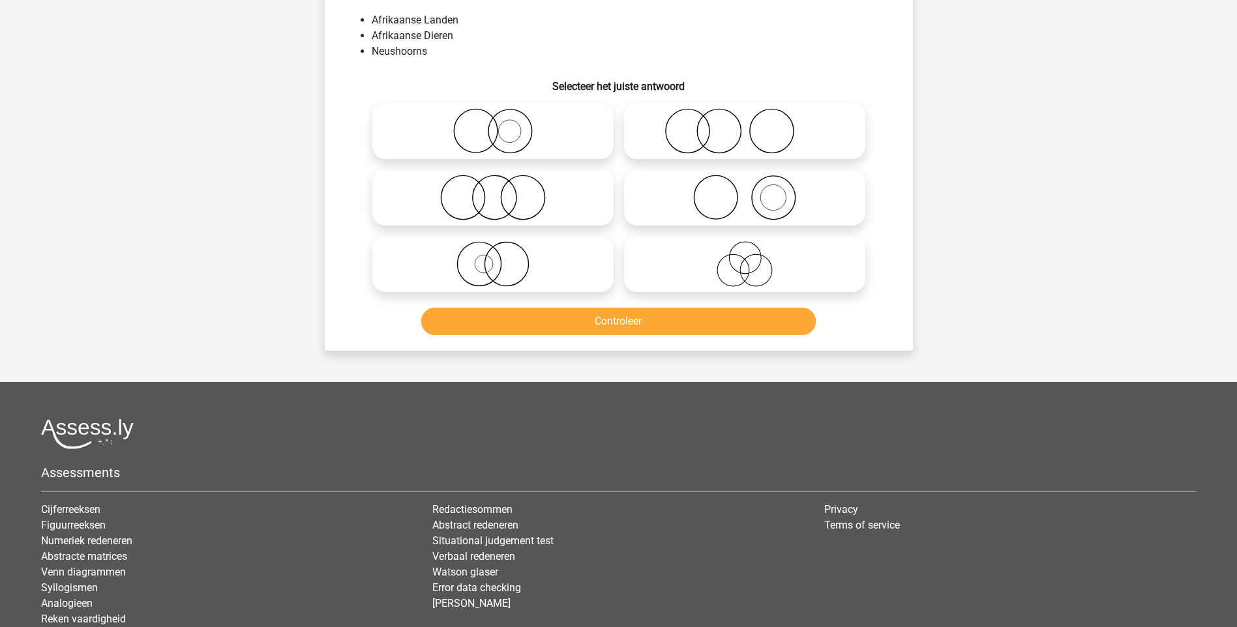
scroll to position [65, 0]
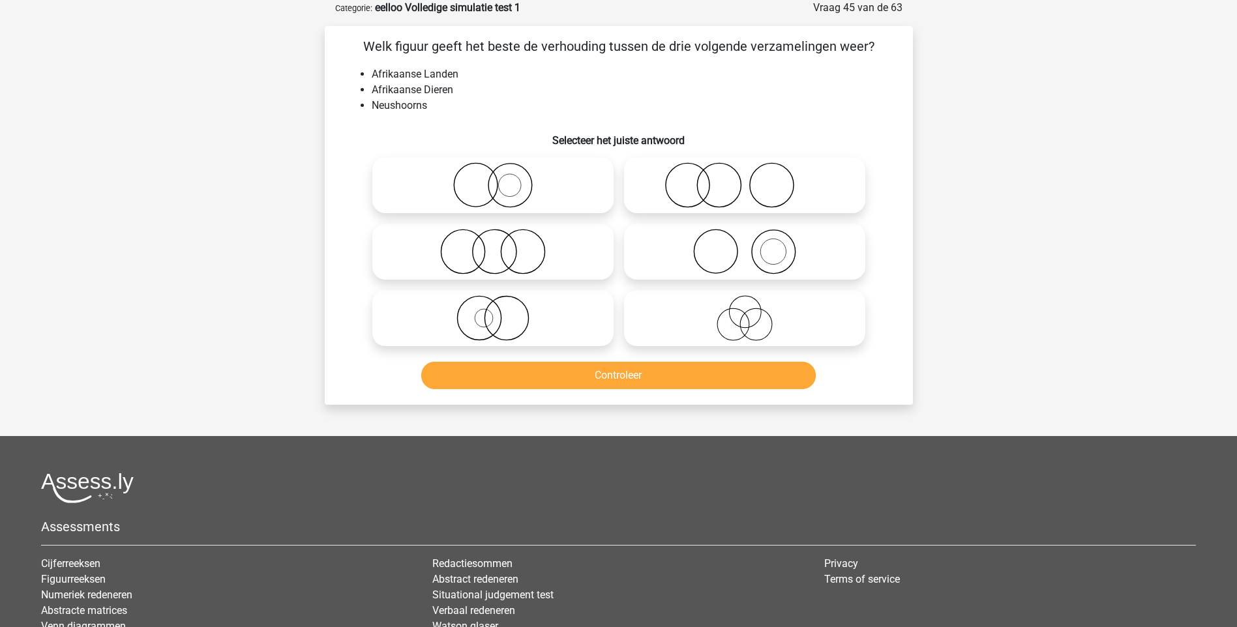
click at [753, 267] on icon at bounding box center [744, 252] width 231 height 46
click at [753, 245] on input "radio" at bounding box center [749, 241] width 8 height 8
radio input "true"
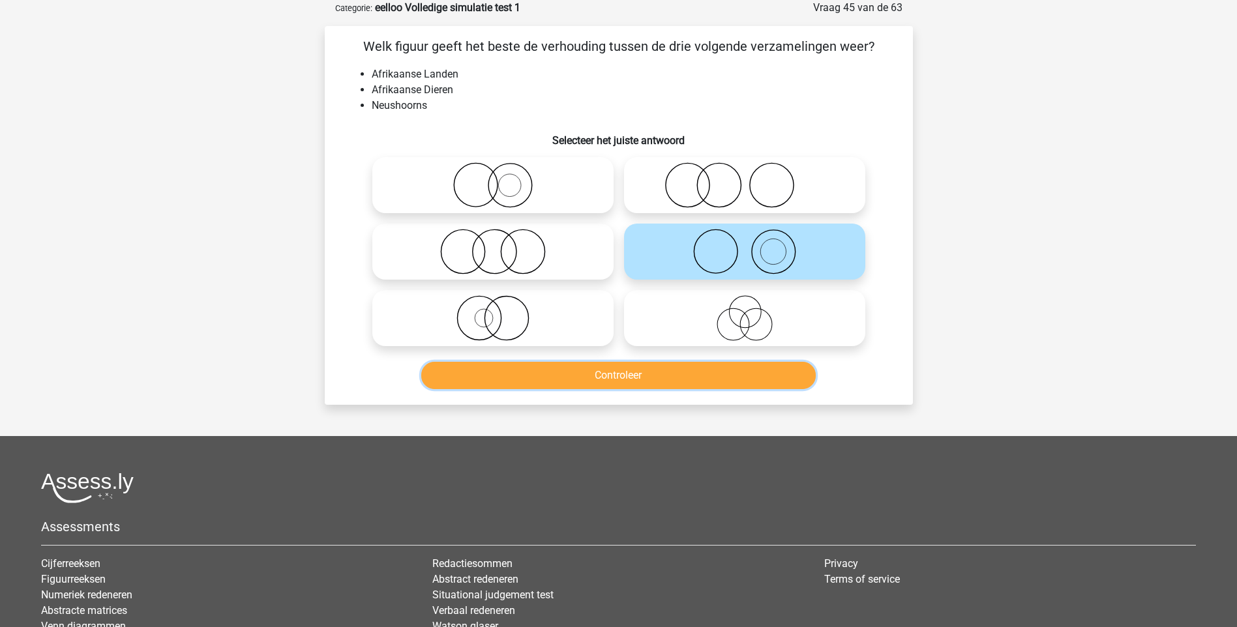
click at [680, 381] on button "Controleer" at bounding box center [618, 375] width 395 height 27
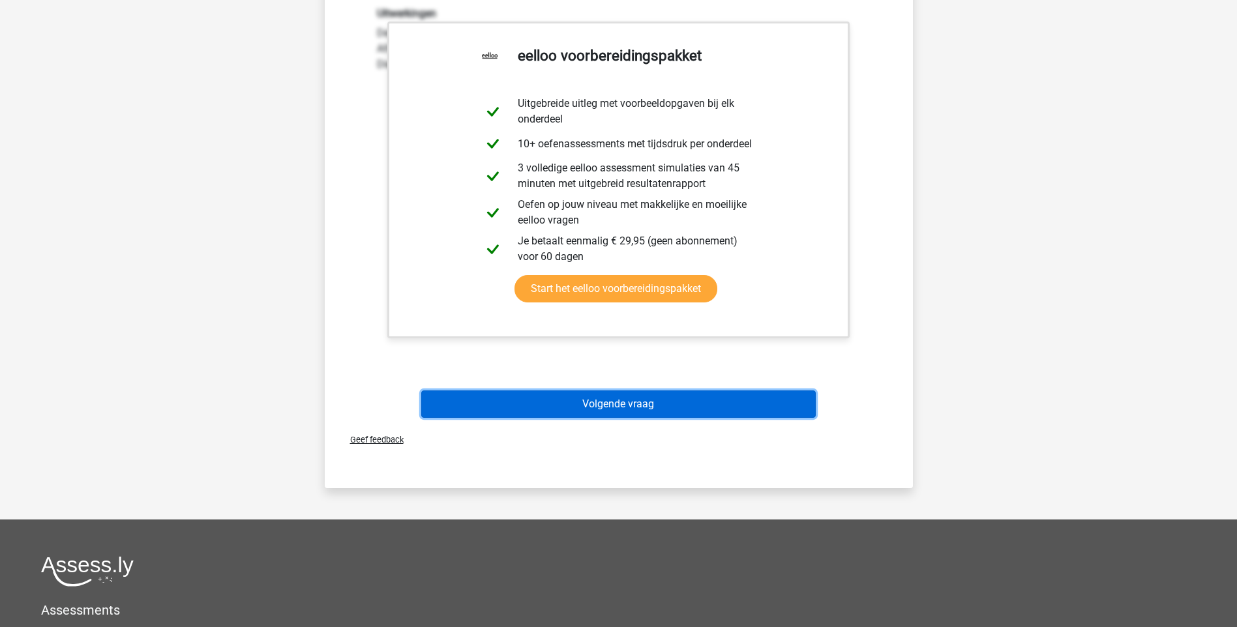
click at [657, 400] on button "Volgende vraag" at bounding box center [618, 404] width 395 height 27
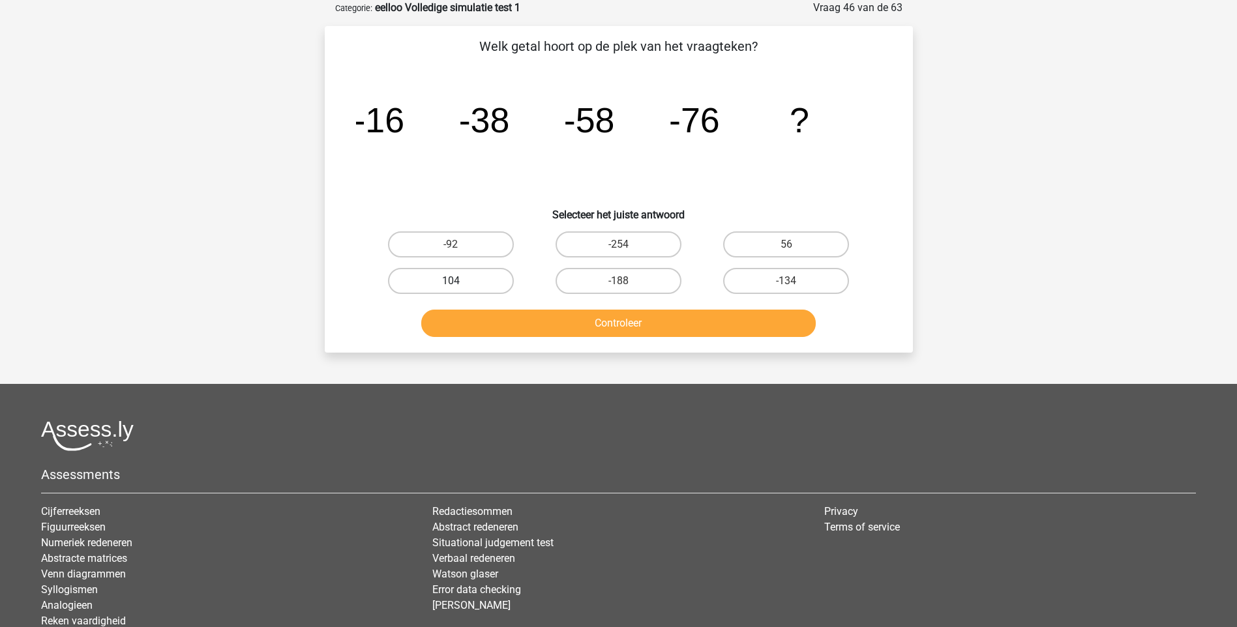
click at [477, 282] on label "104" at bounding box center [451, 281] width 126 height 26
click at [459, 282] on input "104" at bounding box center [455, 285] width 8 height 8
radio input "true"
click at [492, 247] on label "-92" at bounding box center [451, 244] width 126 height 26
click at [459, 247] on input "-92" at bounding box center [455, 249] width 8 height 8
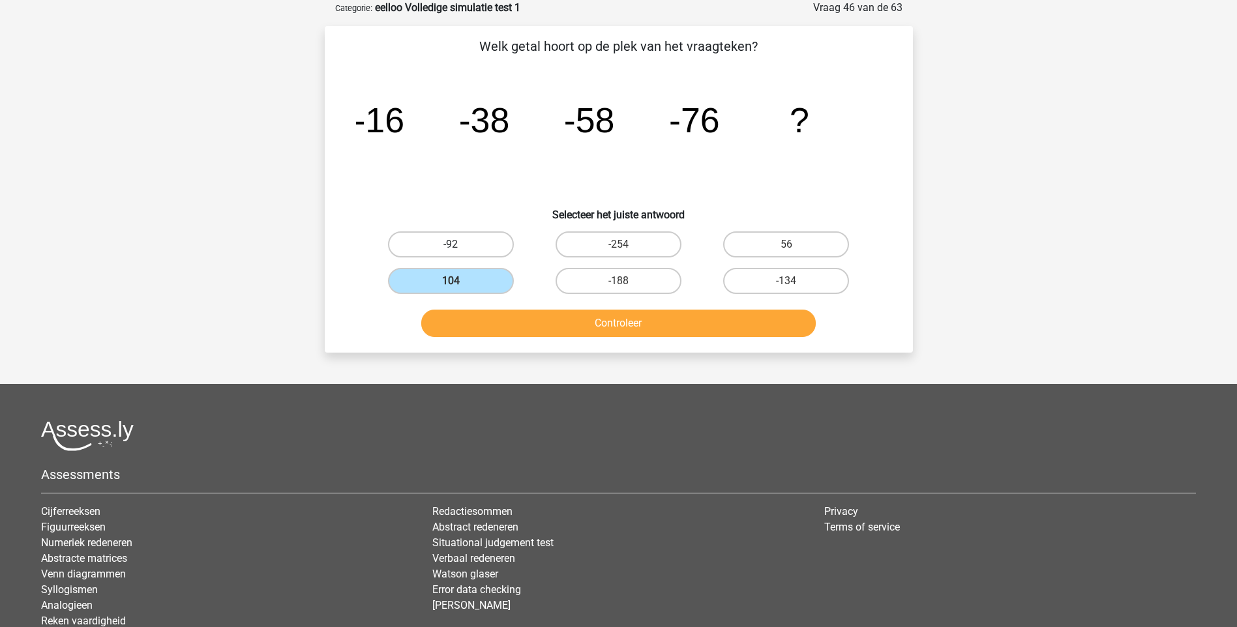
radio input "true"
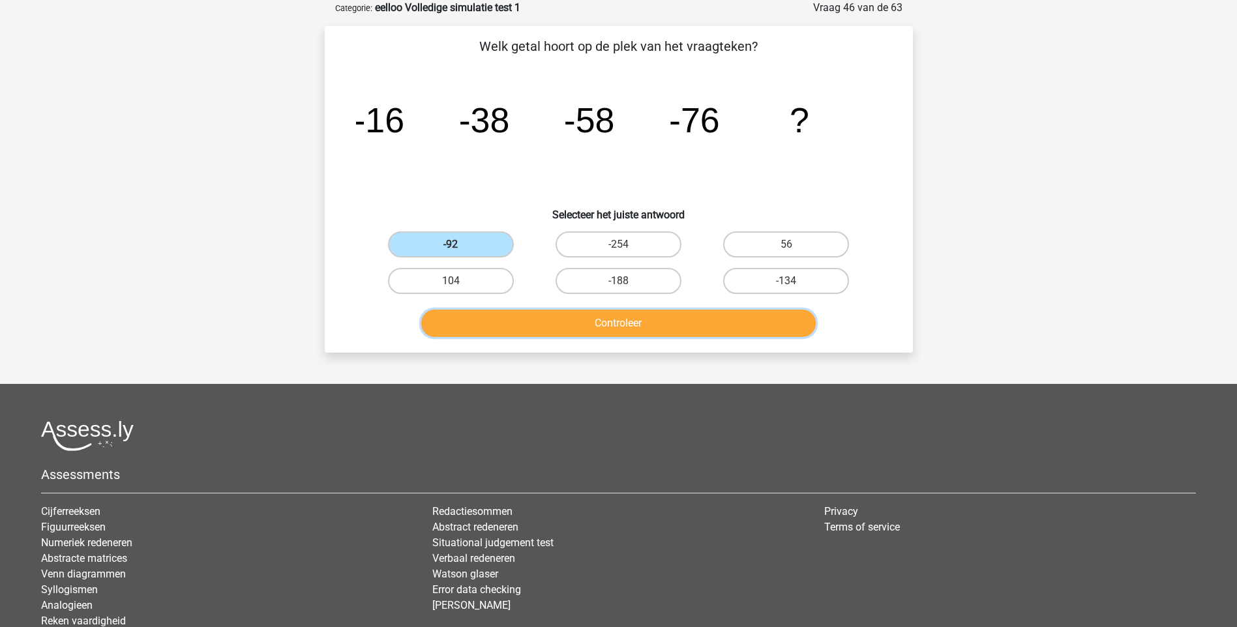
click at [605, 323] on button "Controleer" at bounding box center [618, 323] width 395 height 27
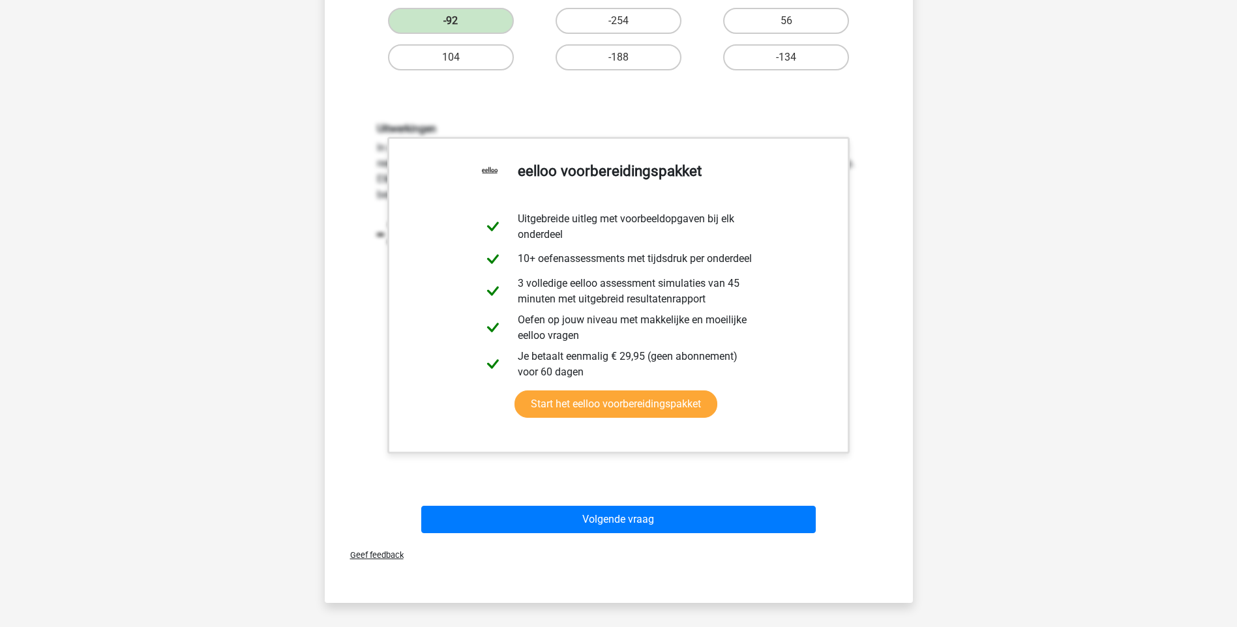
scroll to position [391, 0]
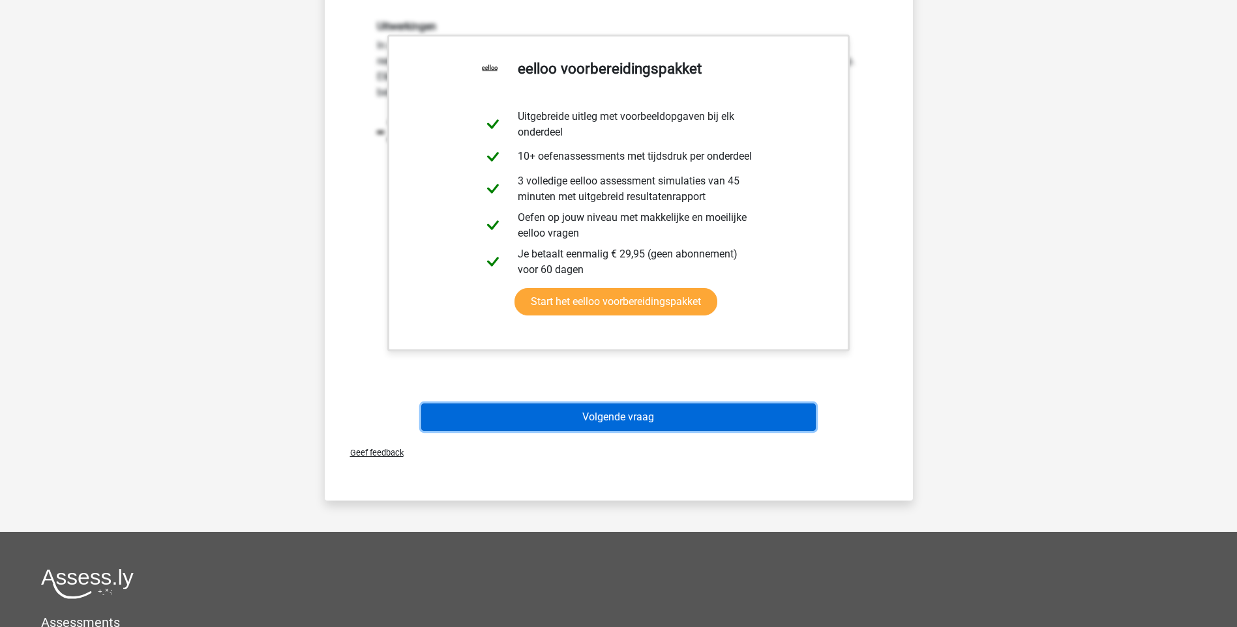
click at [636, 416] on button "Volgende vraag" at bounding box center [618, 417] width 395 height 27
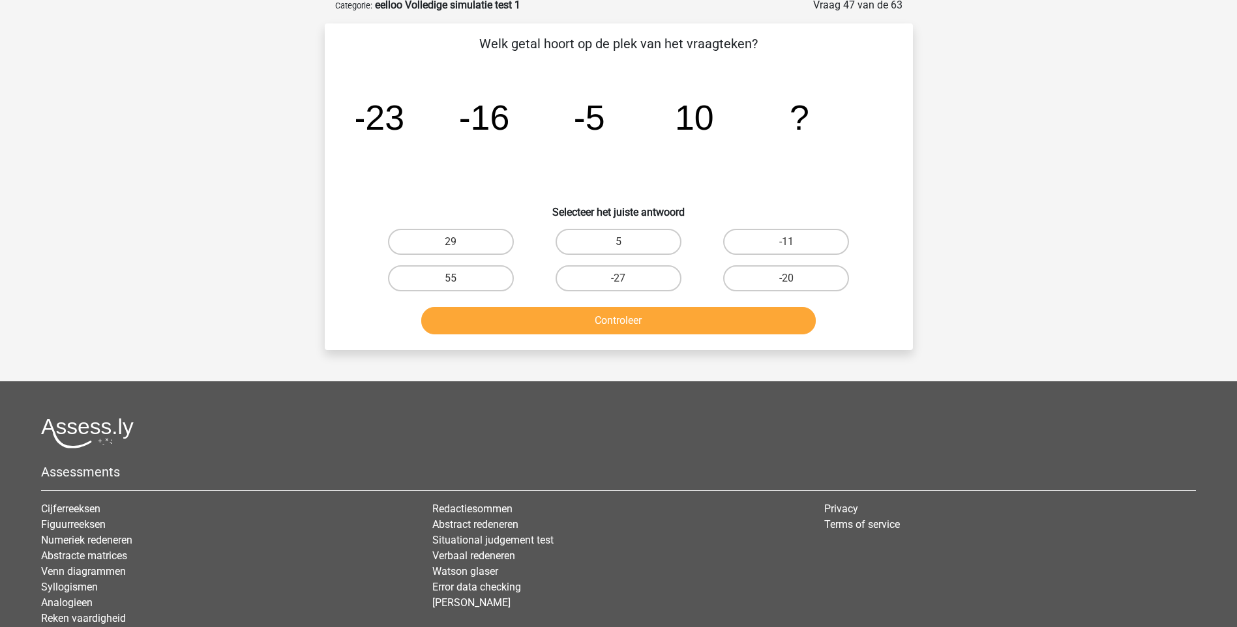
scroll to position [65, 0]
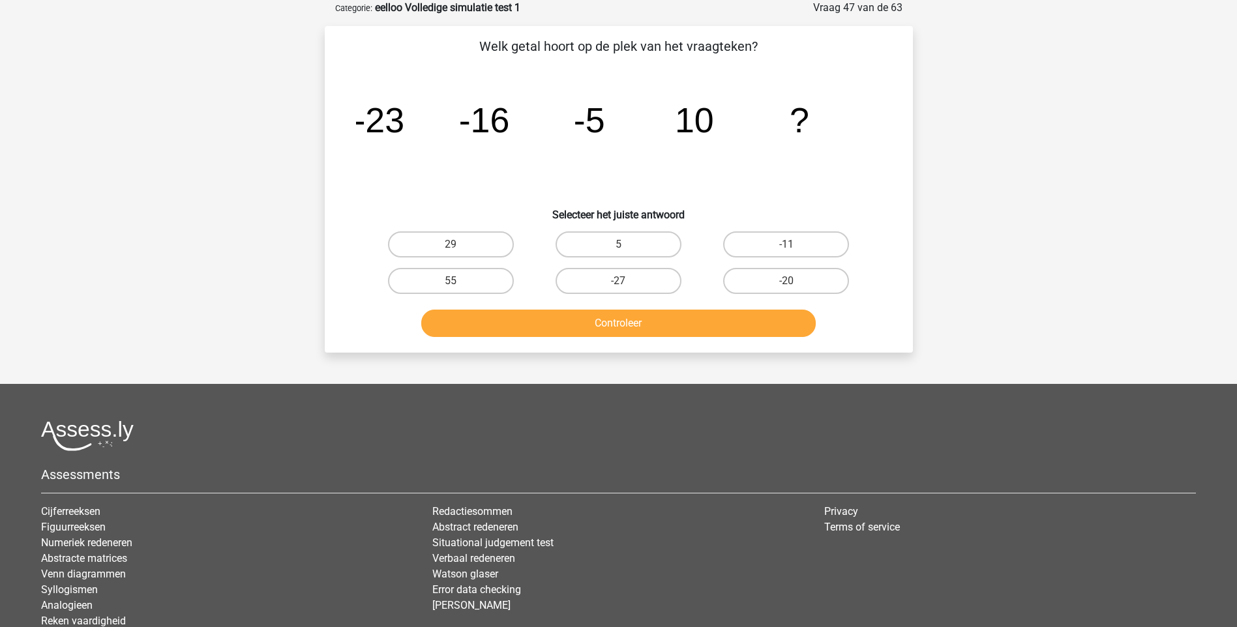
click at [623, 245] on input "5" at bounding box center [622, 249] width 8 height 8
radio input "true"
click at [638, 320] on button "Controleer" at bounding box center [618, 323] width 395 height 27
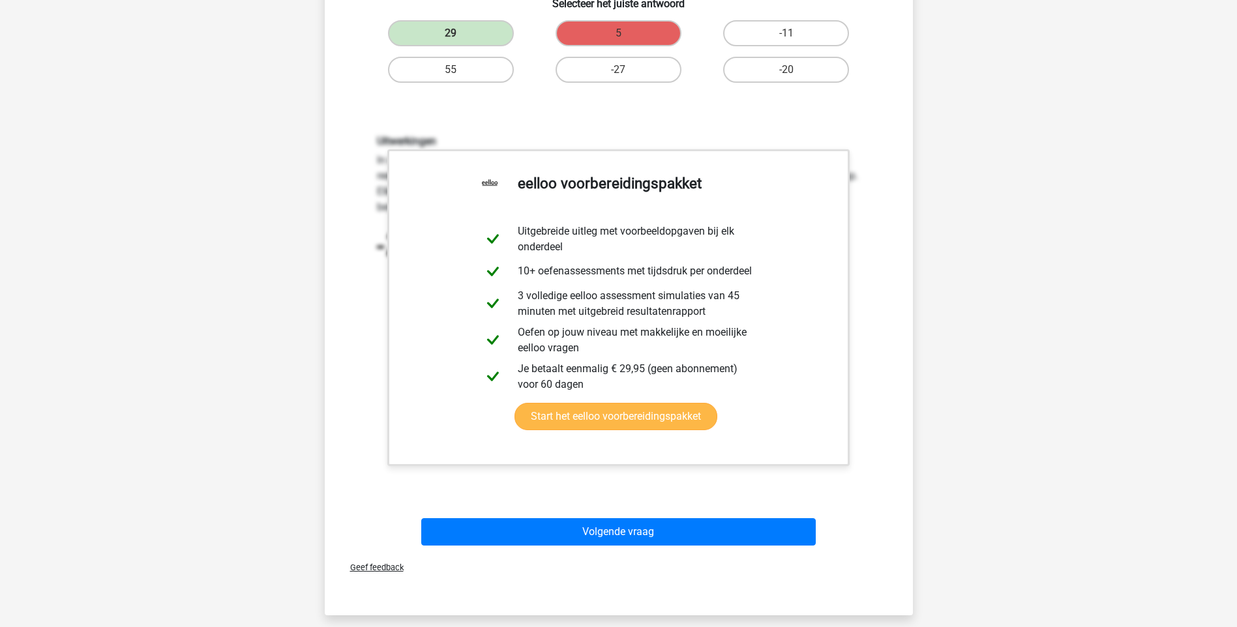
scroll to position [326, 0]
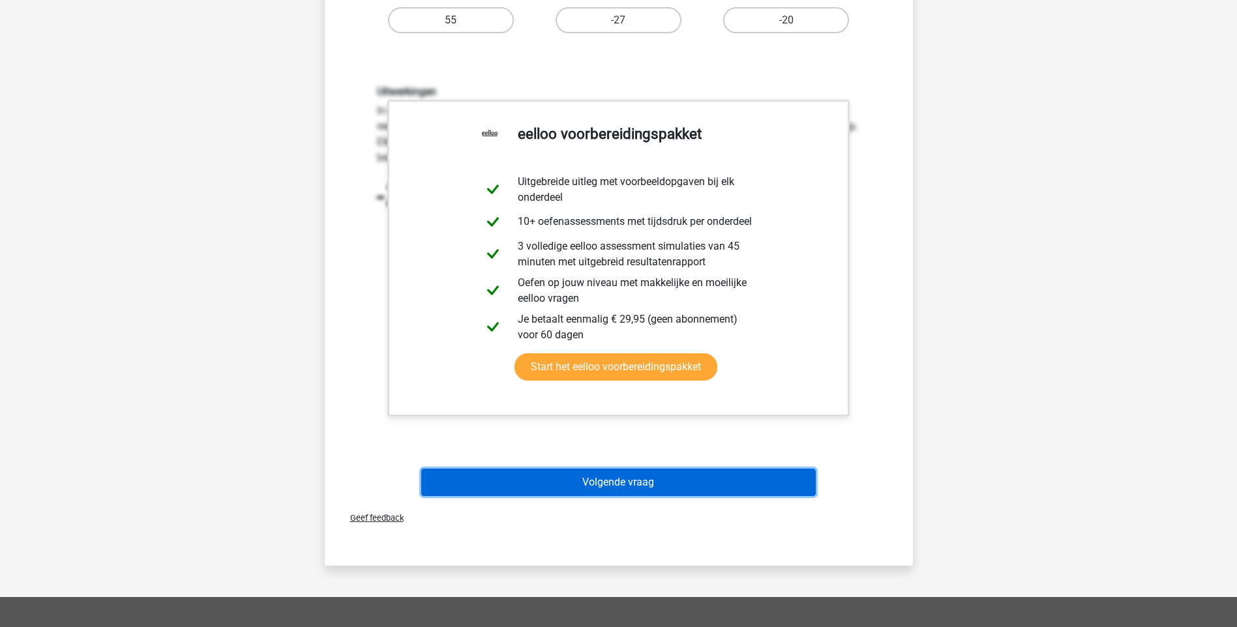
click at [618, 477] on button "Volgende vraag" at bounding box center [618, 482] width 395 height 27
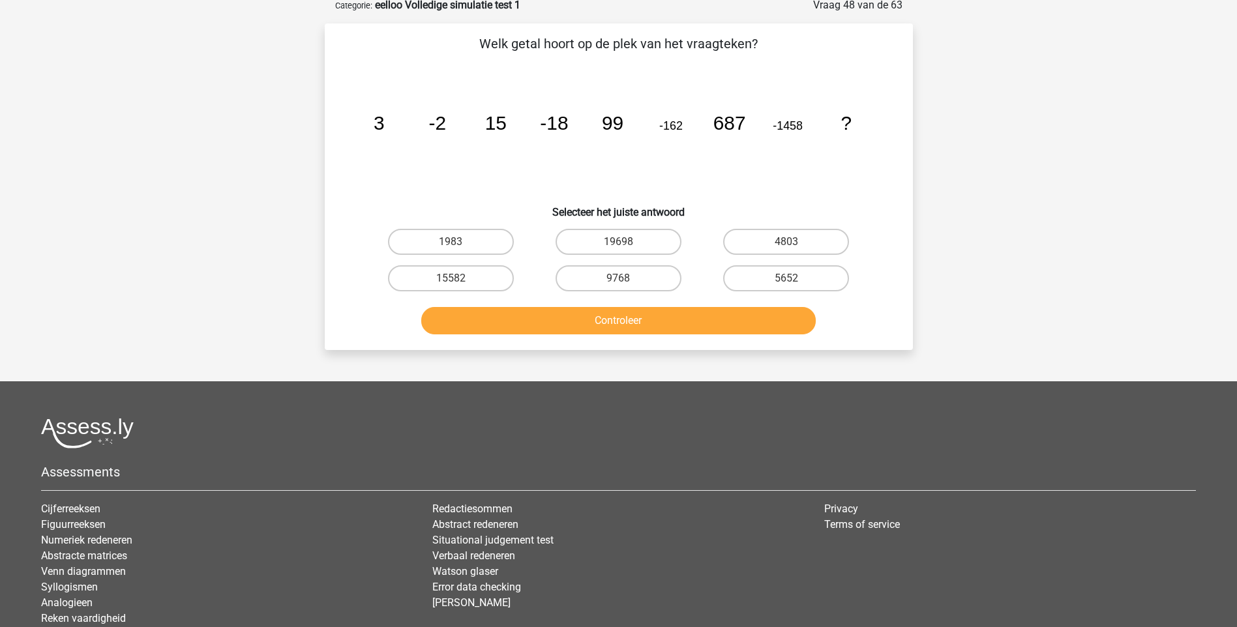
scroll to position [65, 0]
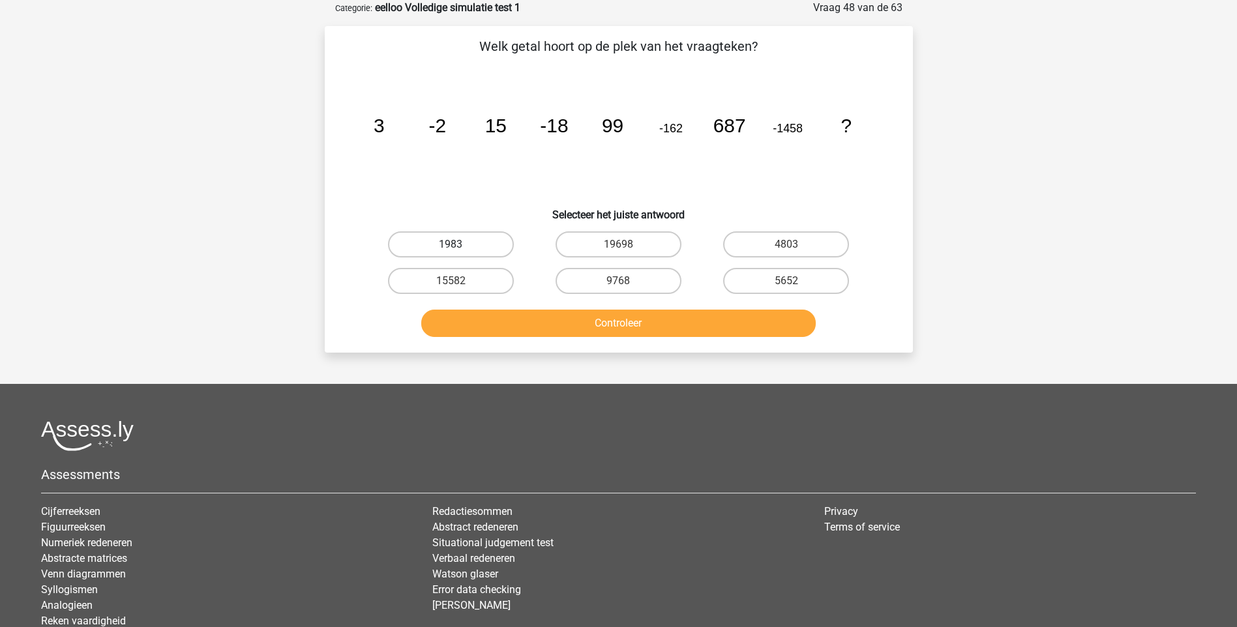
click at [468, 246] on label "1983" at bounding box center [451, 244] width 126 height 26
click at [459, 246] on input "1983" at bounding box center [455, 249] width 8 height 8
radio input "true"
click at [601, 321] on button "Controleer" at bounding box center [618, 323] width 395 height 27
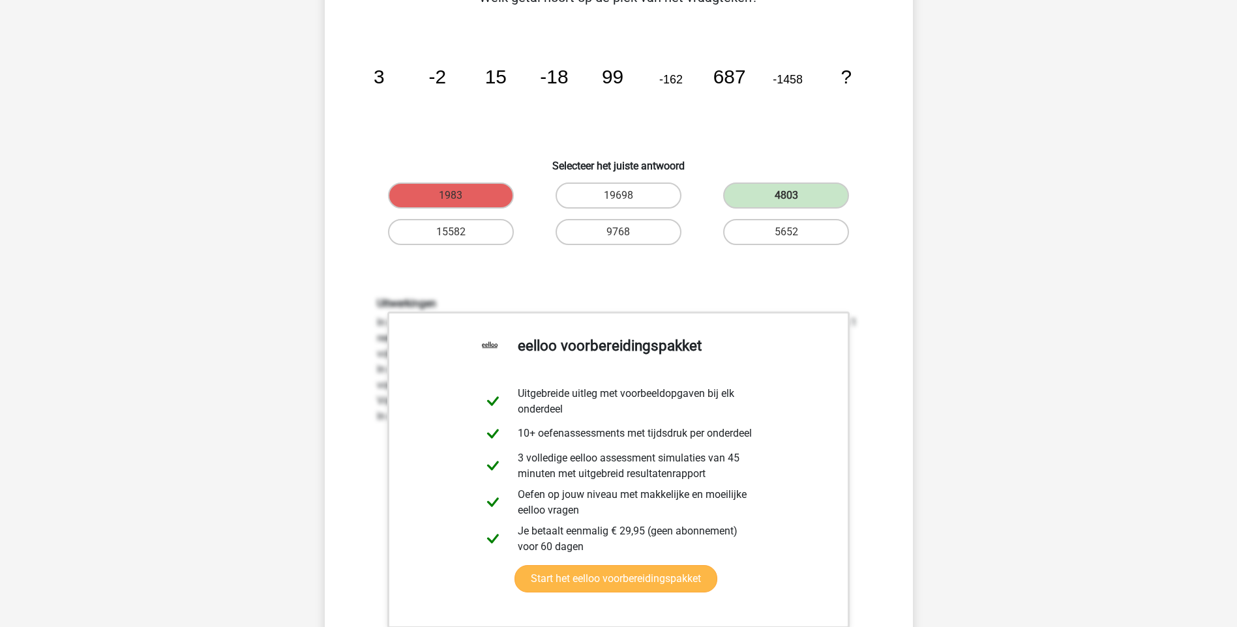
scroll to position [456, 0]
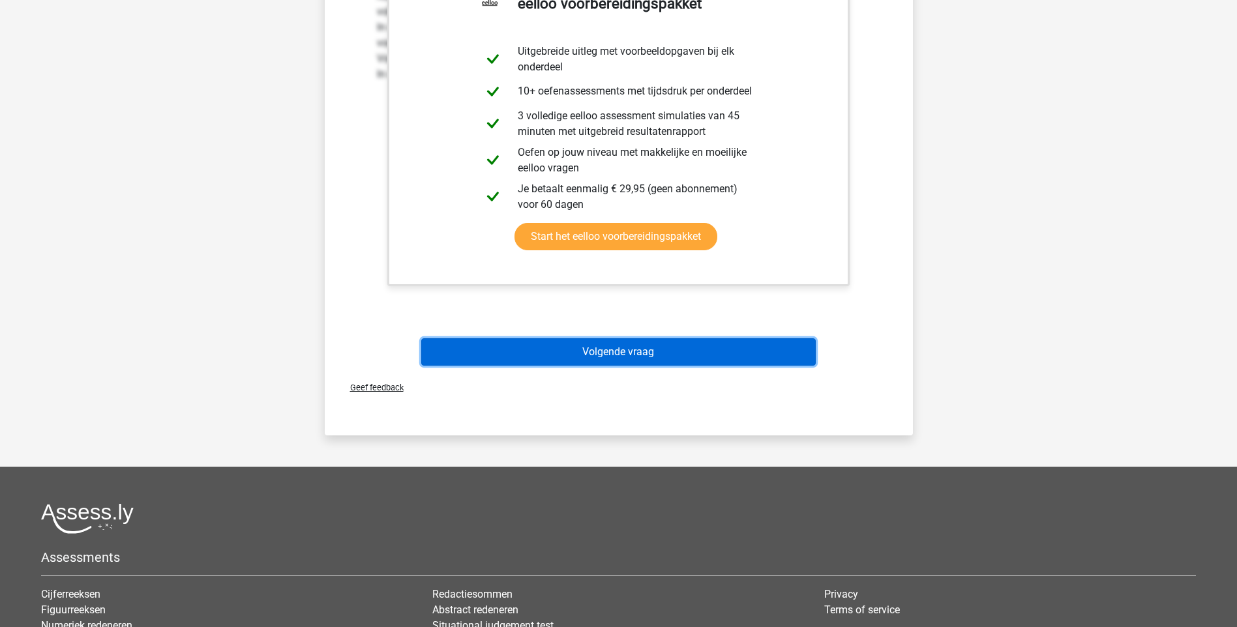
click at [604, 348] on button "Volgende vraag" at bounding box center [618, 351] width 395 height 27
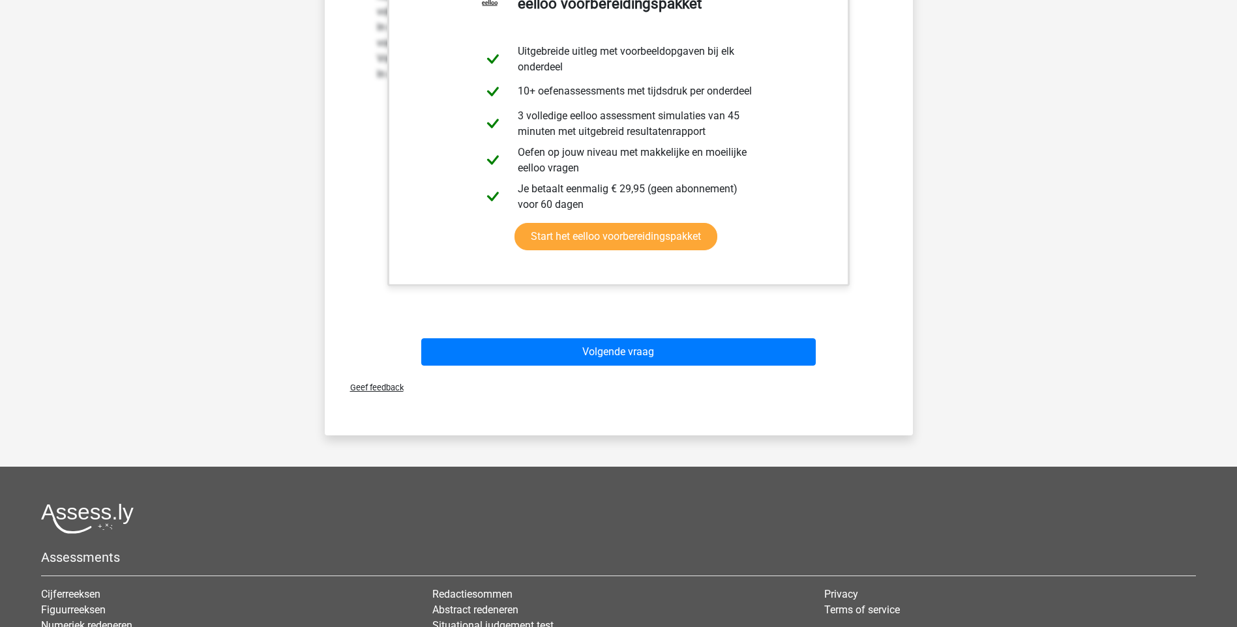
scroll to position [35, 0]
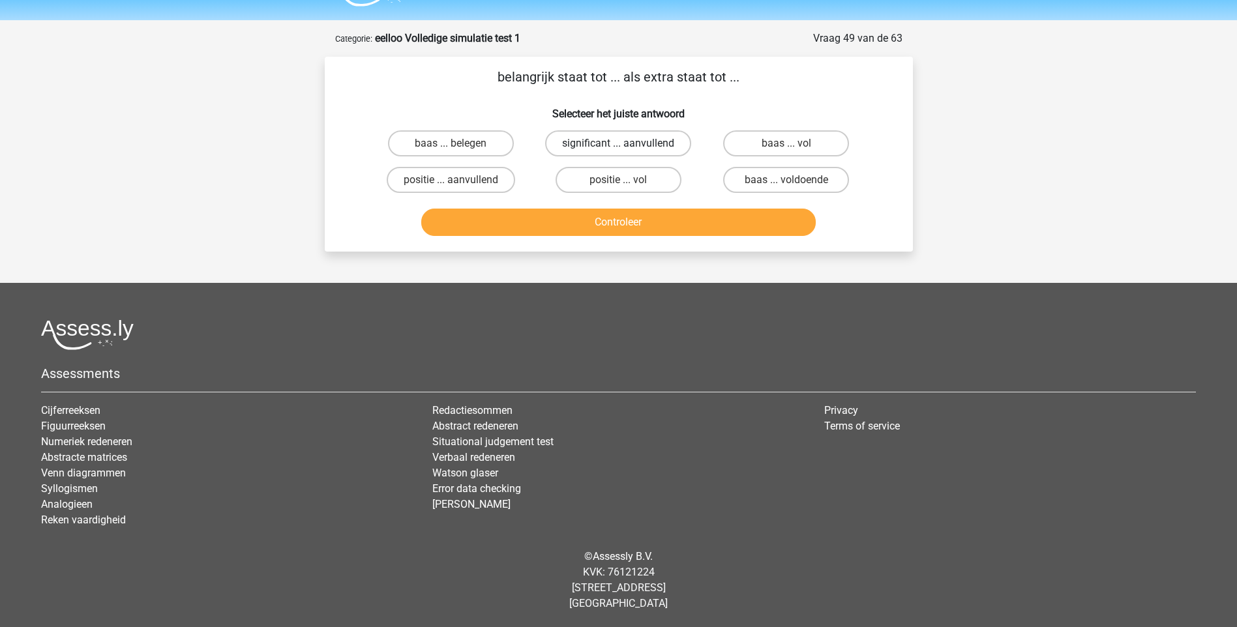
click at [585, 142] on label "significant ... aanvullend" at bounding box center [618, 143] width 146 height 26
click at [618, 143] on input "significant ... aanvullend" at bounding box center [622, 147] width 8 height 8
radio input "true"
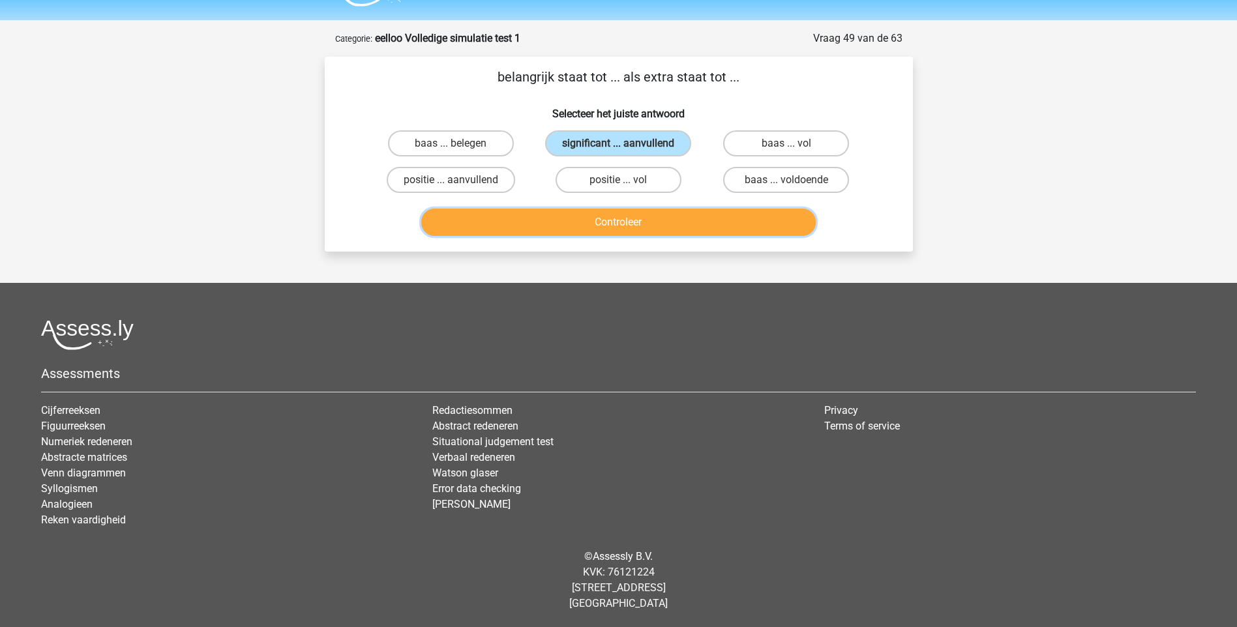
click at [633, 224] on button "Controleer" at bounding box center [618, 222] width 395 height 27
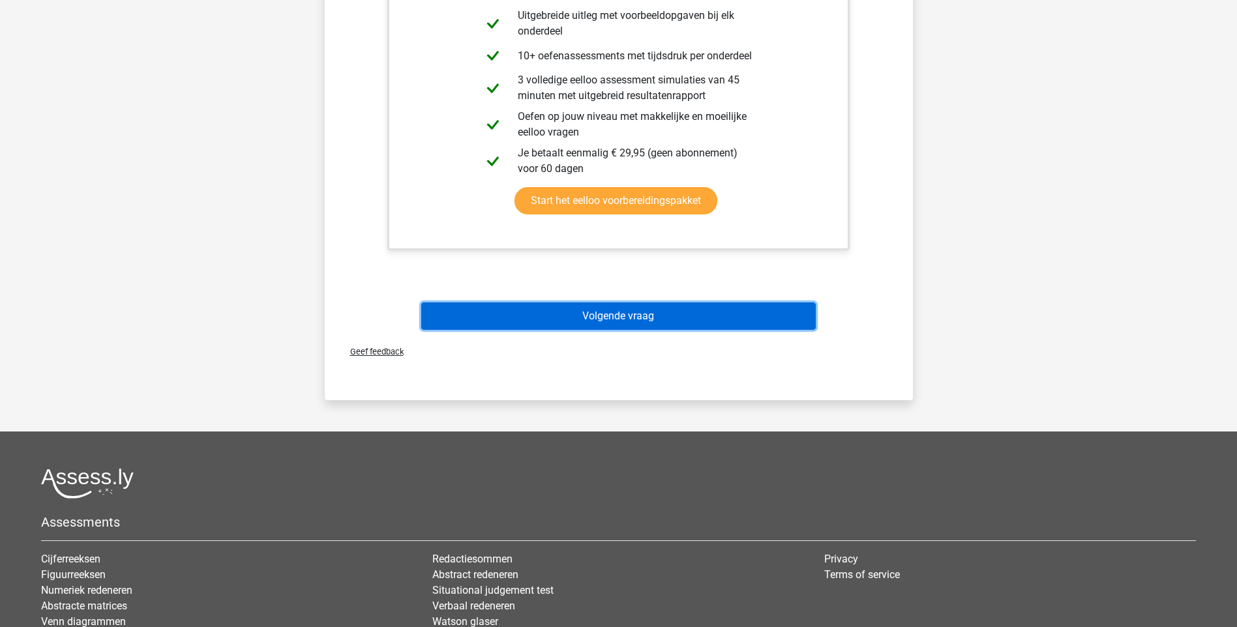
click at [618, 314] on button "Volgende vraag" at bounding box center [618, 316] width 395 height 27
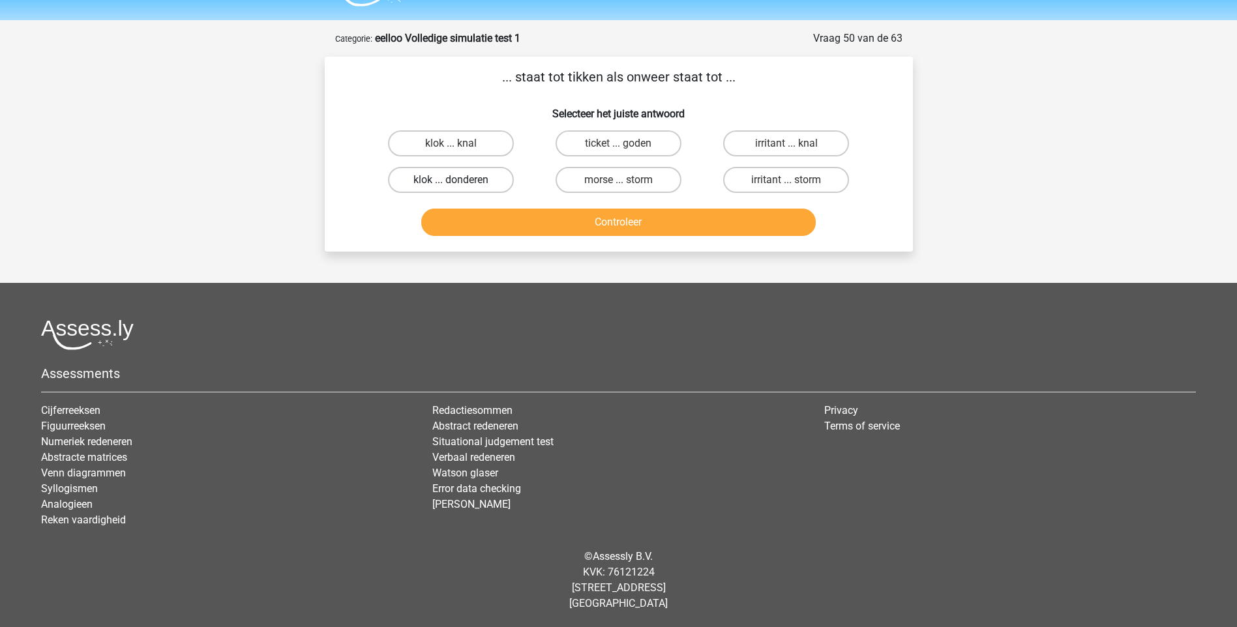
drag, startPoint x: 477, startPoint y: 185, endPoint x: 505, endPoint y: 192, distance: 28.8
click at [477, 185] on label "klok ... donderen" at bounding box center [451, 180] width 126 height 26
click at [459, 185] on input "klok ... donderen" at bounding box center [455, 184] width 8 height 8
radio input "true"
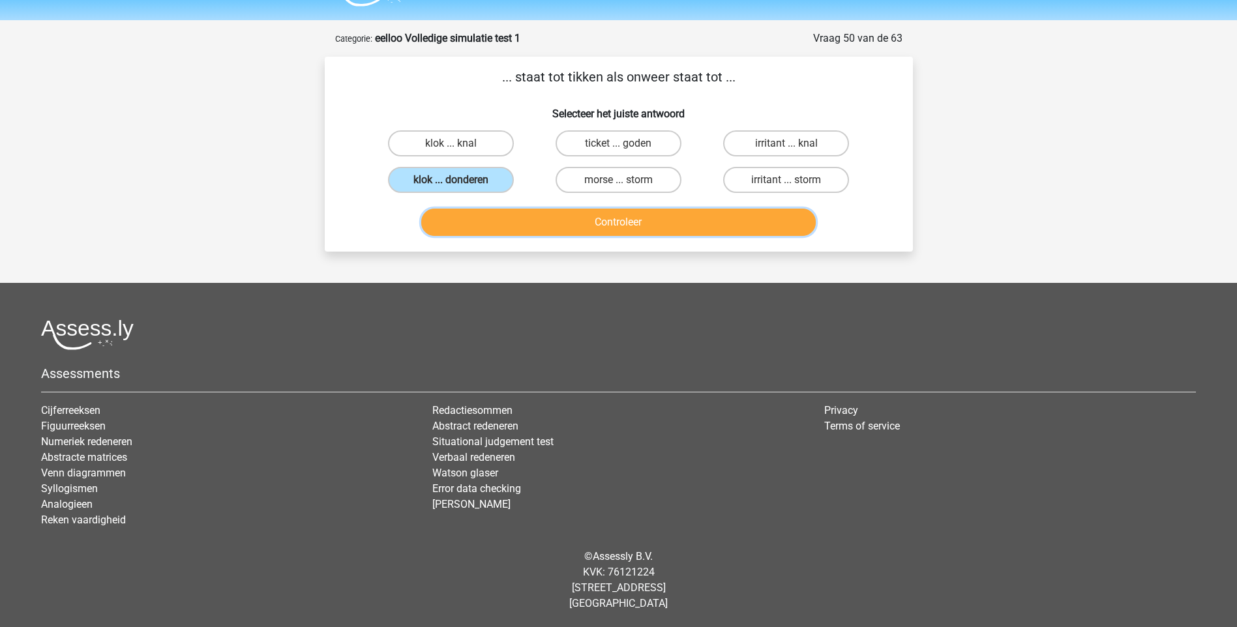
click at [651, 218] on button "Controleer" at bounding box center [618, 222] width 395 height 27
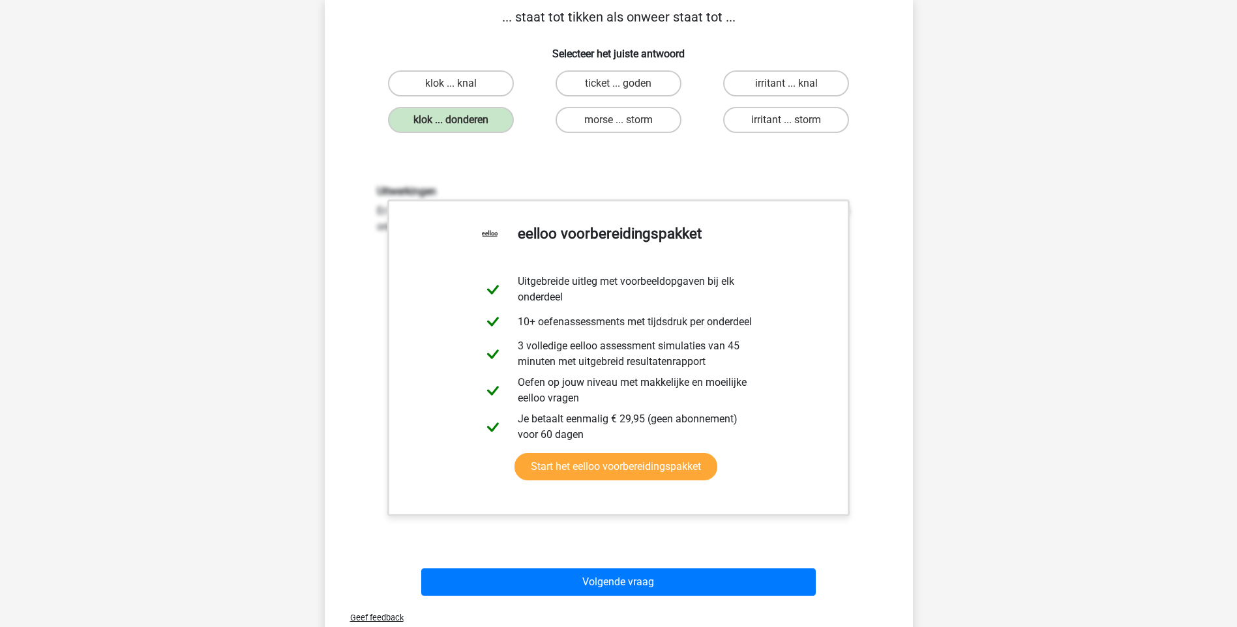
scroll to position [295, 0]
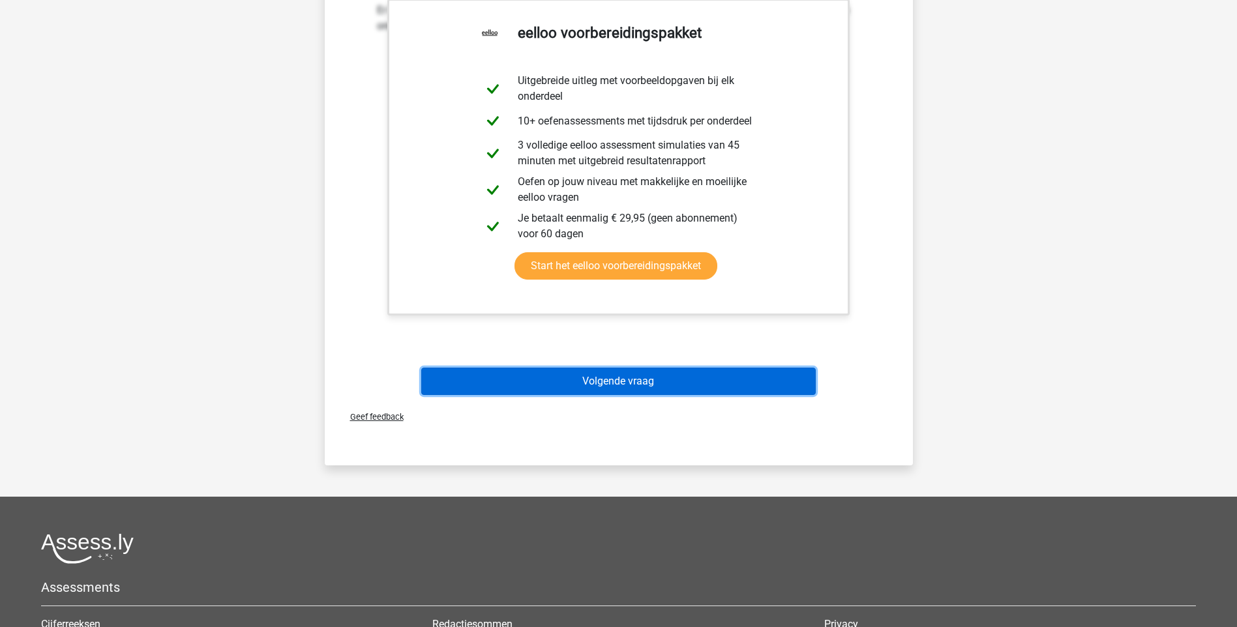
click at [619, 378] on button "Volgende vraag" at bounding box center [618, 381] width 395 height 27
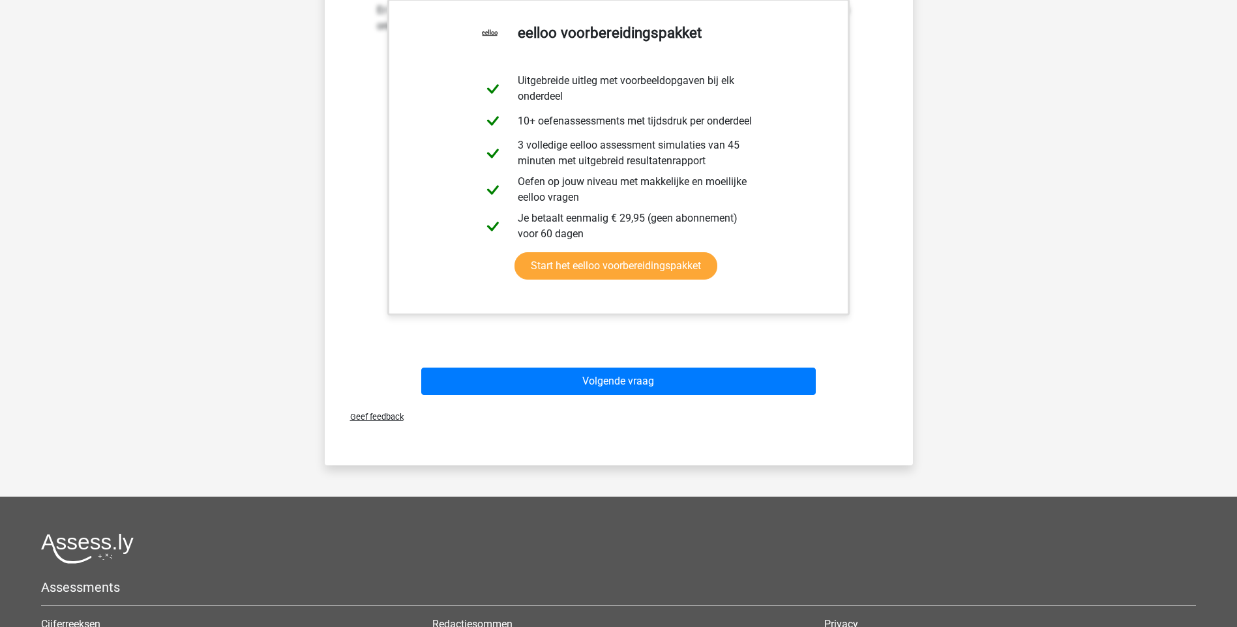
scroll to position [35, 0]
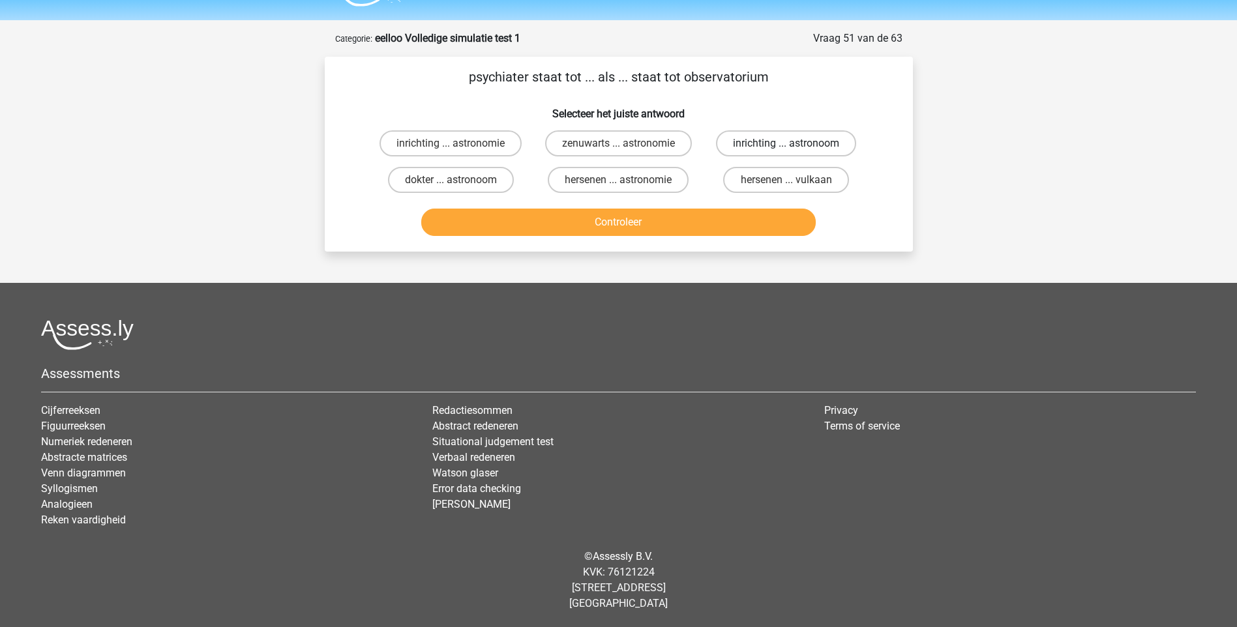
click at [753, 151] on label "inrichting ... astronoom" at bounding box center [786, 143] width 140 height 26
click at [786, 151] on input "inrichting ... astronoom" at bounding box center [790, 147] width 8 height 8
radio input "true"
drag, startPoint x: 660, startPoint y: 202, endPoint x: 657, endPoint y: 223, distance: 21.0
click at [657, 222] on div "Controleer" at bounding box center [619, 219] width 546 height 43
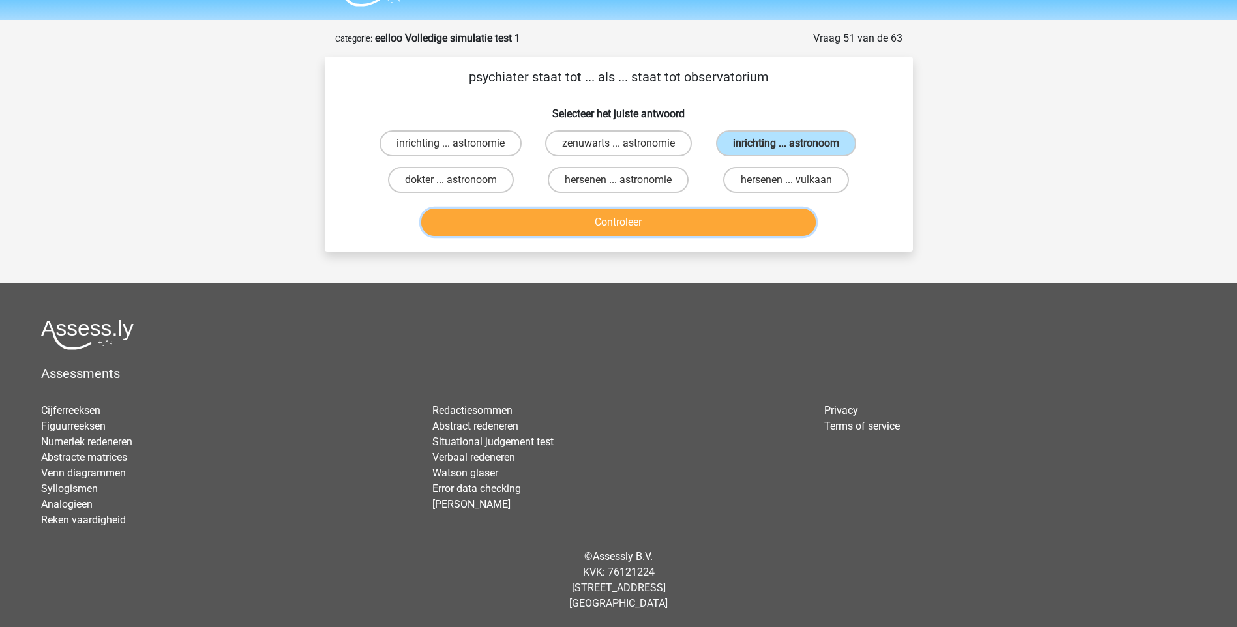
click at [659, 223] on button "Controleer" at bounding box center [618, 222] width 395 height 27
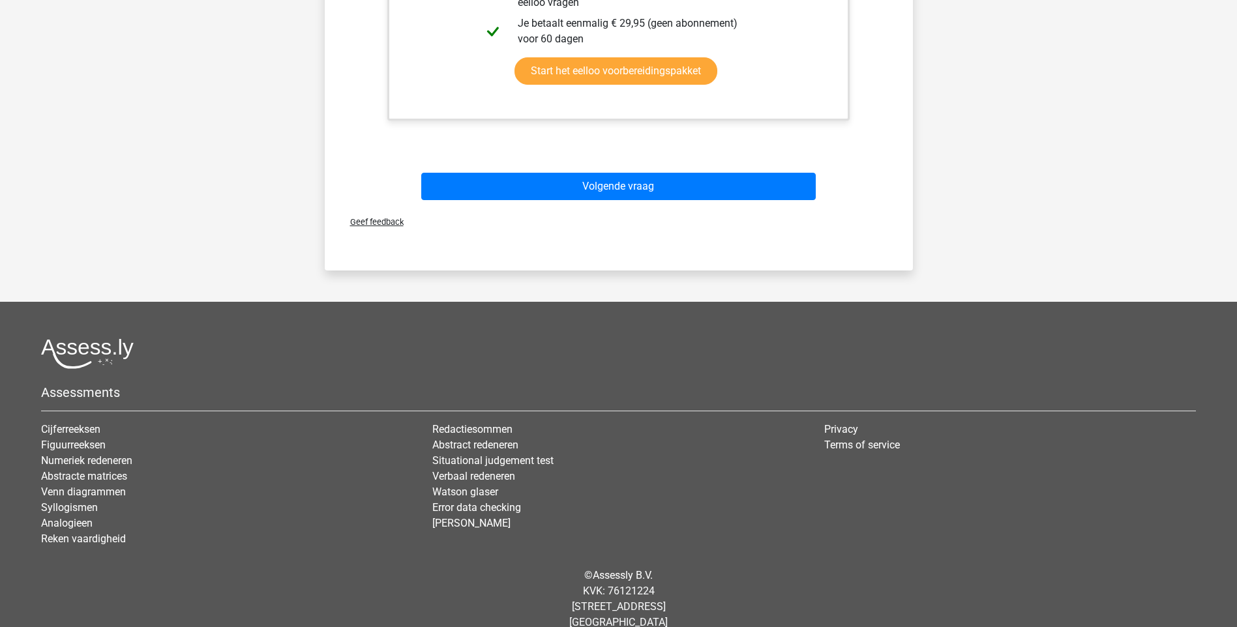
scroll to position [491, 0]
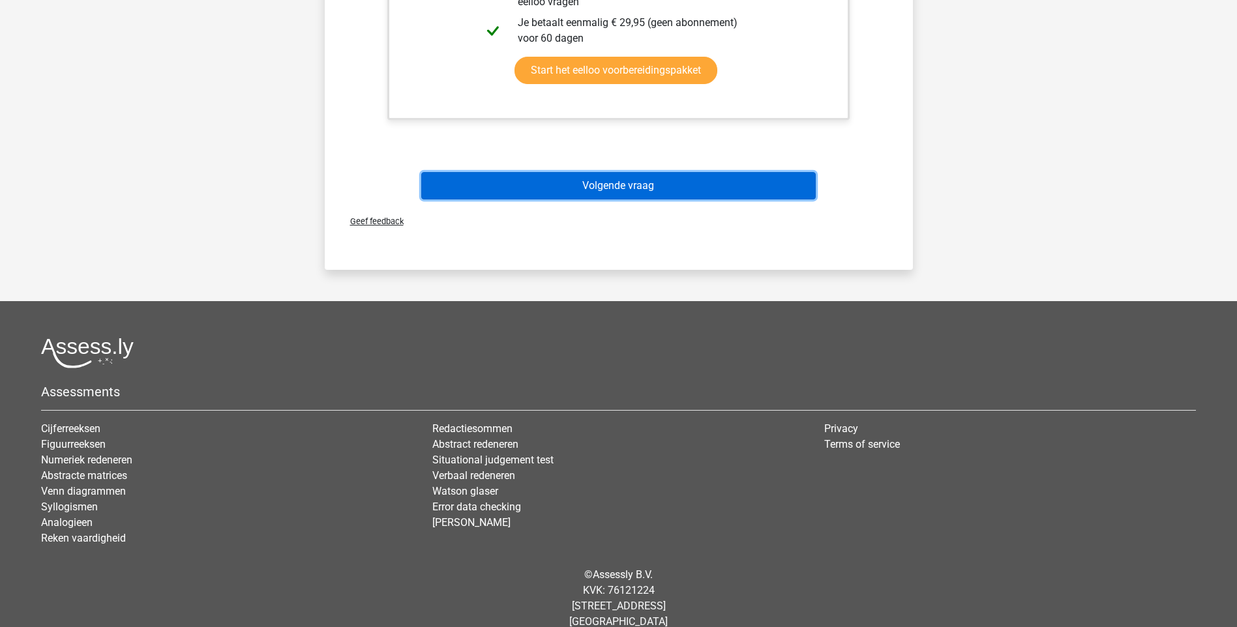
click at [584, 185] on button "Volgende vraag" at bounding box center [618, 185] width 395 height 27
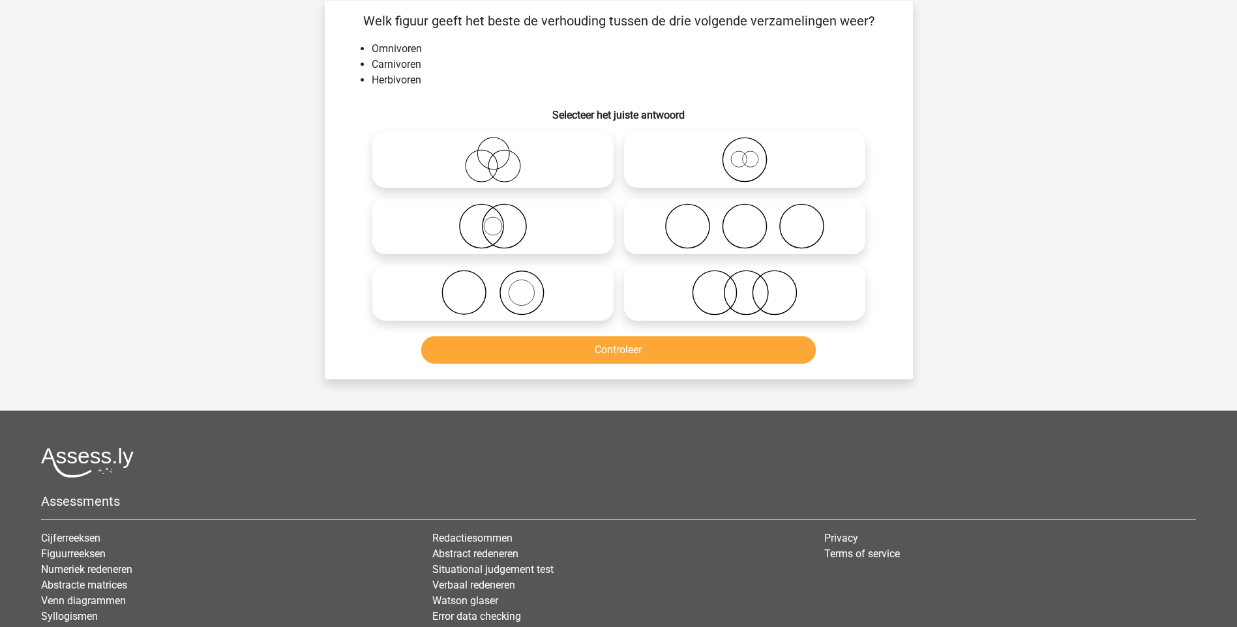
scroll to position [65, 0]
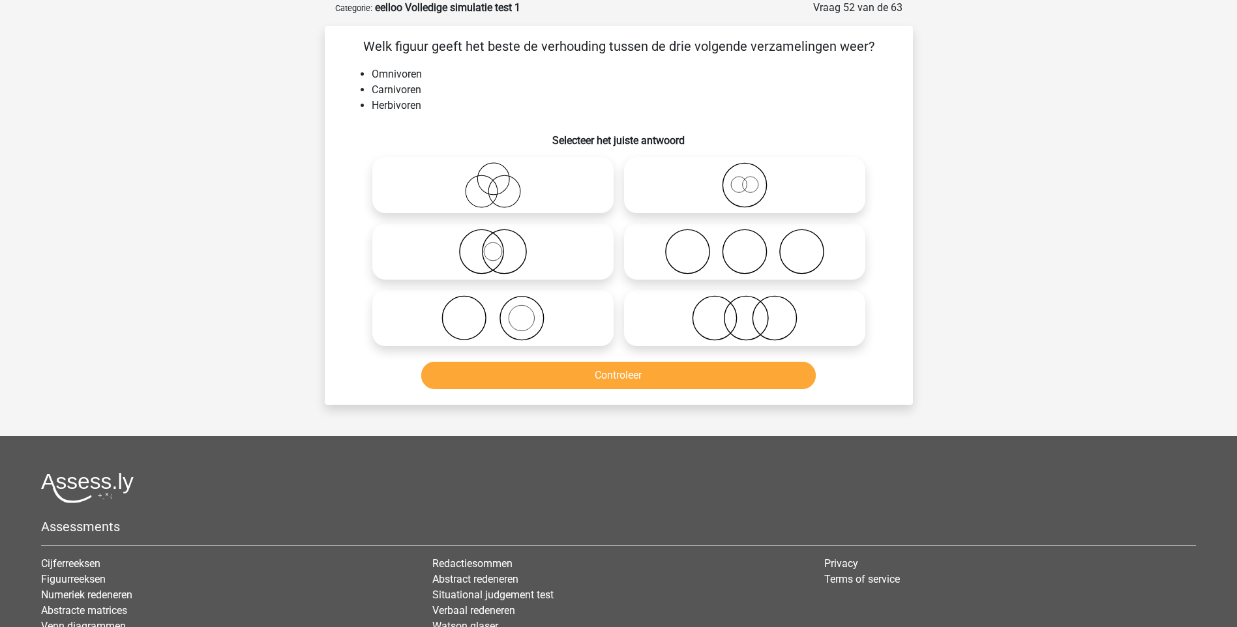
click at [716, 257] on icon at bounding box center [744, 252] width 231 height 46
click at [745, 245] on input "radio" at bounding box center [749, 241] width 8 height 8
radio input "true"
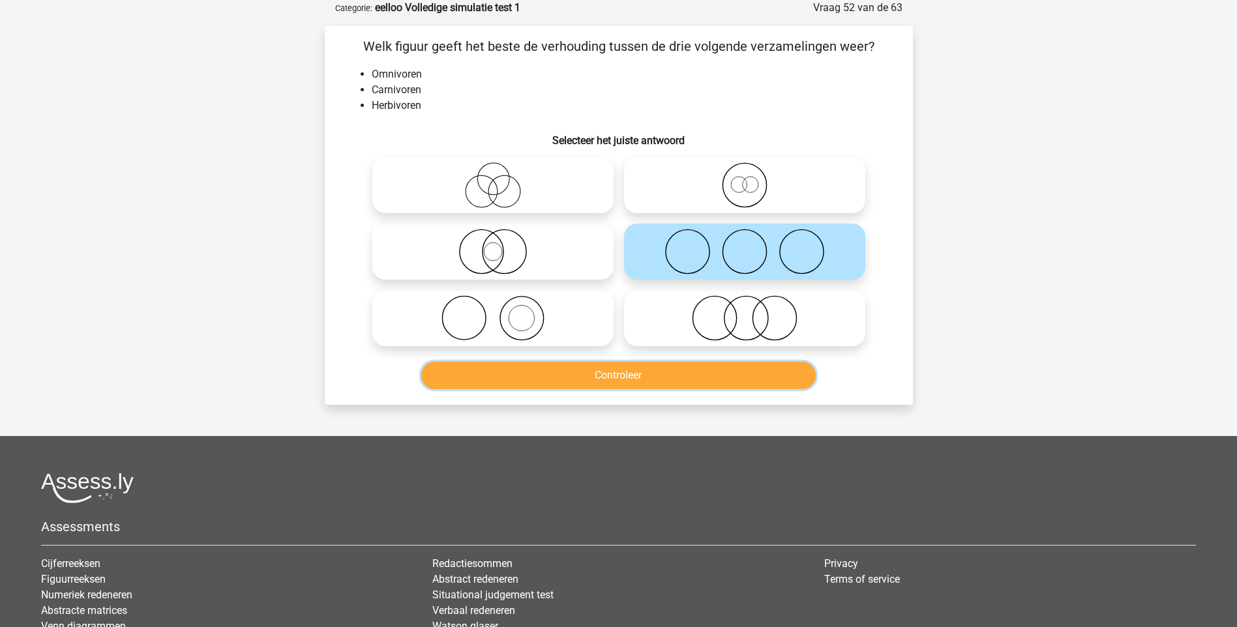
click at [657, 376] on button "Controleer" at bounding box center [618, 375] width 395 height 27
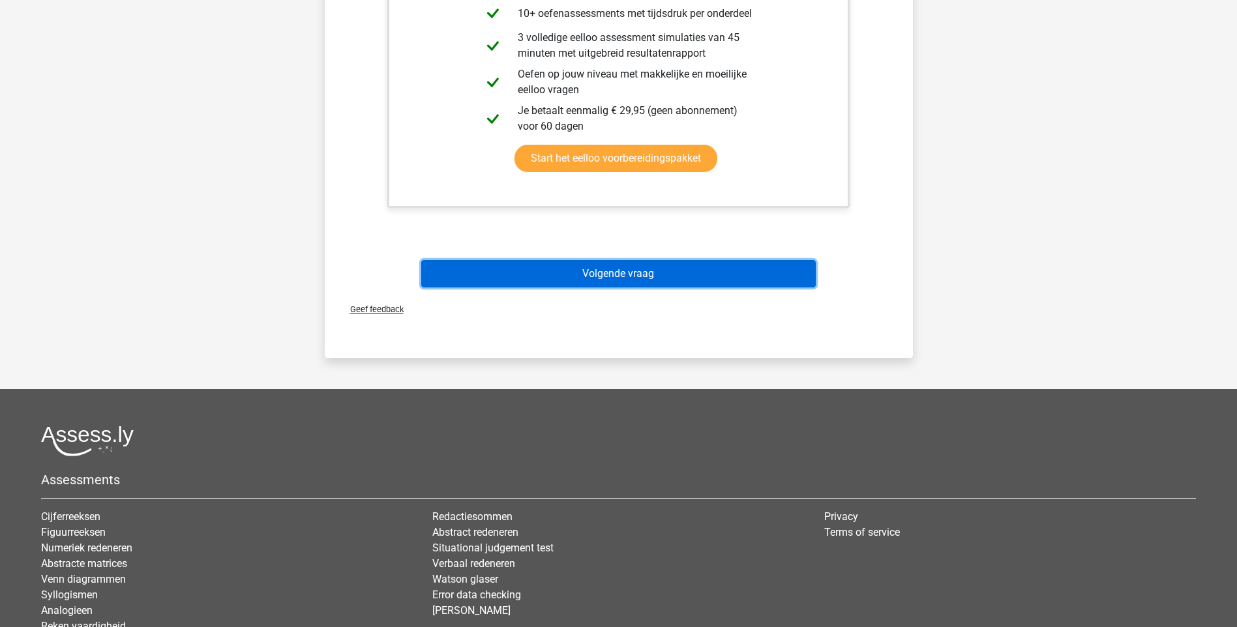
click at [570, 265] on button "Volgende vraag" at bounding box center [618, 273] width 395 height 27
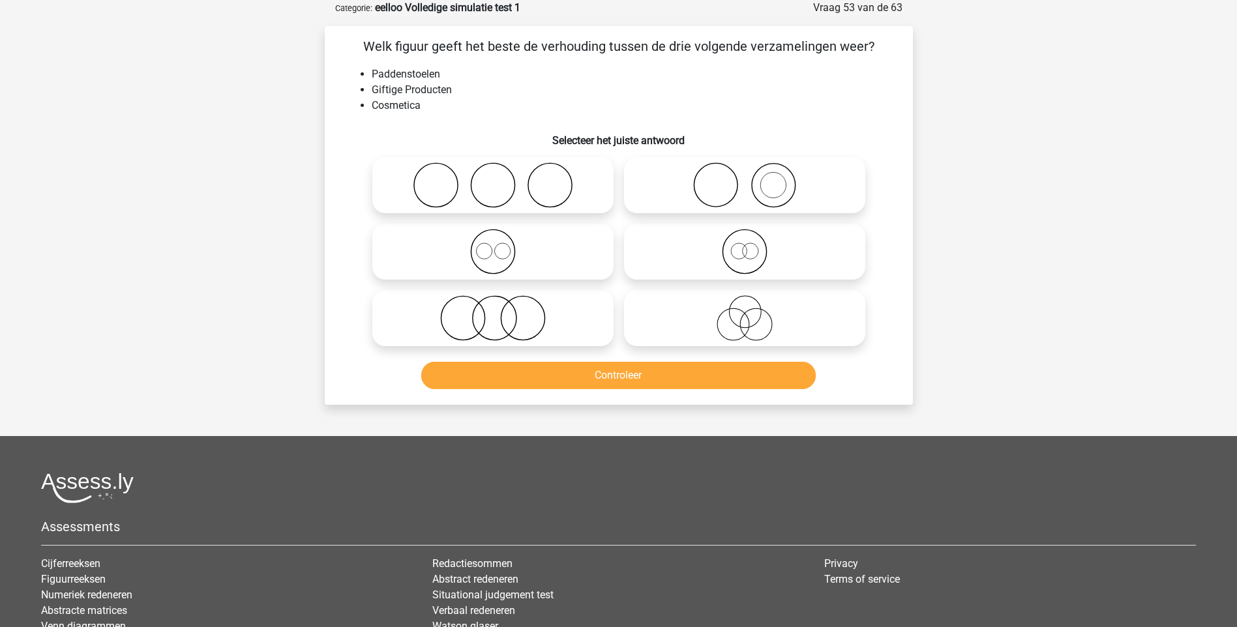
click at [514, 320] on icon at bounding box center [493, 318] width 231 height 46
click at [501, 312] on input "radio" at bounding box center [497, 307] width 8 height 8
radio input "true"
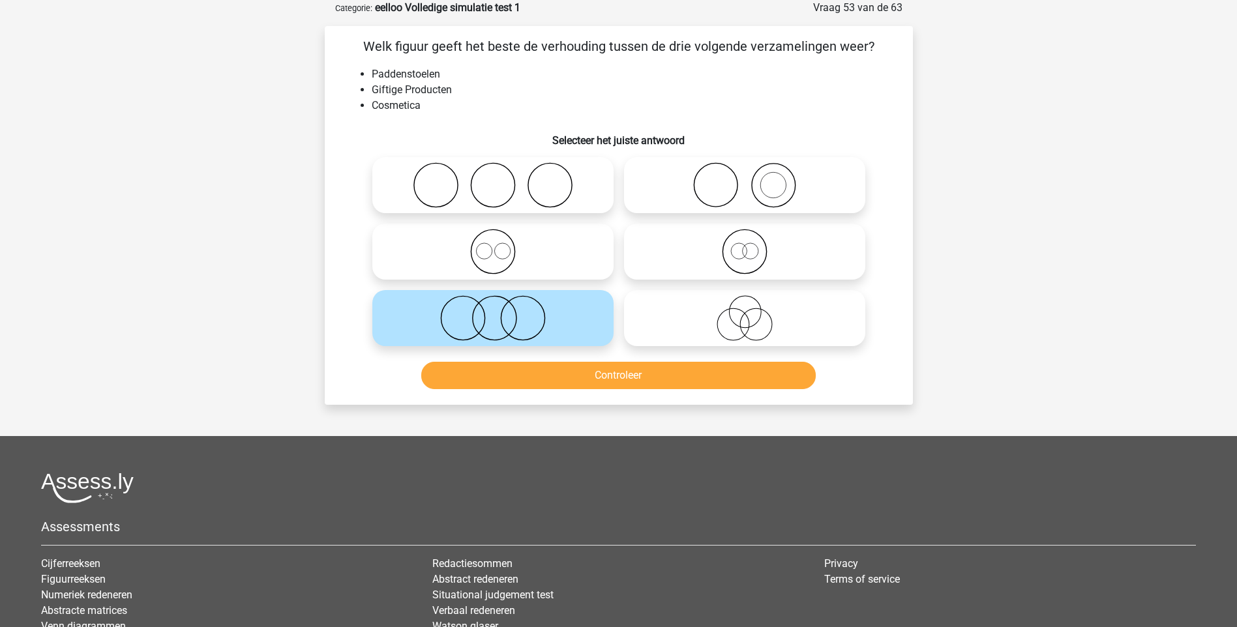
click at [640, 400] on div "Welk figuur geeft het beste de verhouding tussen de drie volgende verzamelingen…" at bounding box center [619, 215] width 588 height 379
click at [634, 378] on button "Controleer" at bounding box center [618, 375] width 395 height 27
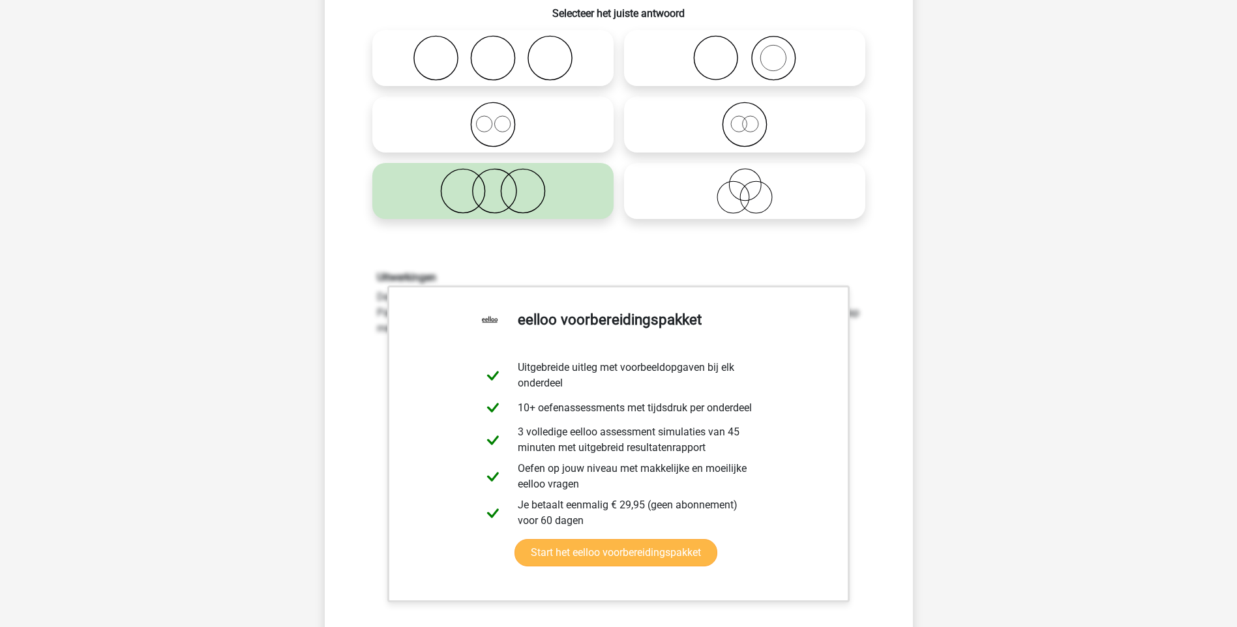
scroll to position [326, 0]
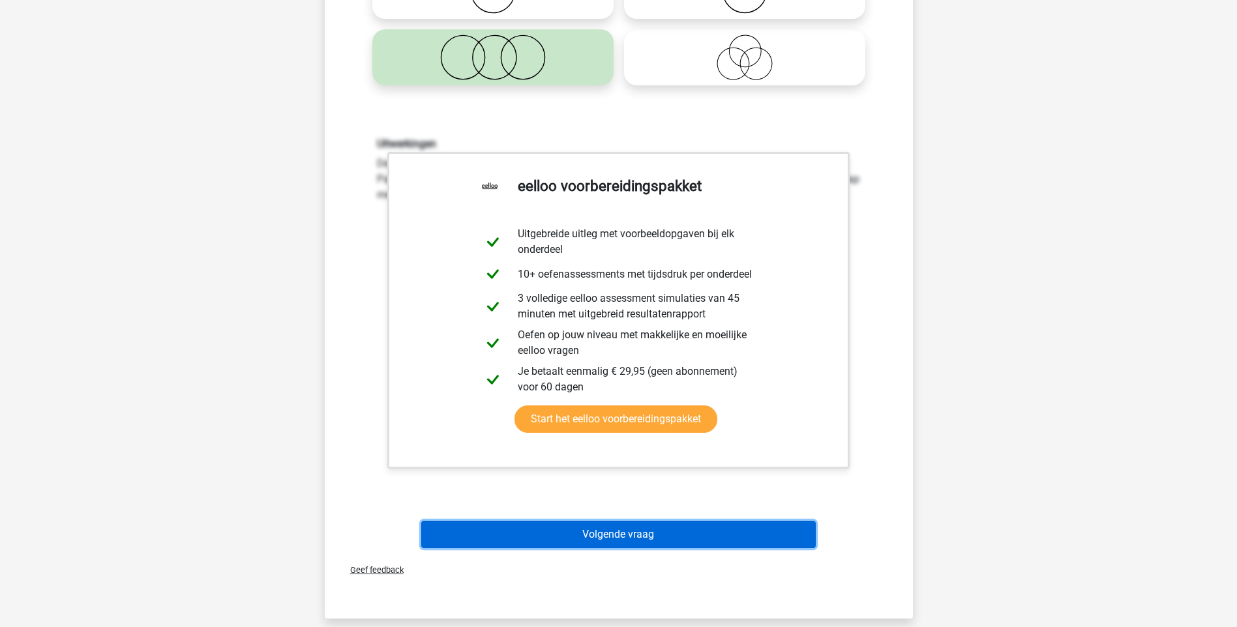
click at [699, 536] on button "Volgende vraag" at bounding box center [618, 534] width 395 height 27
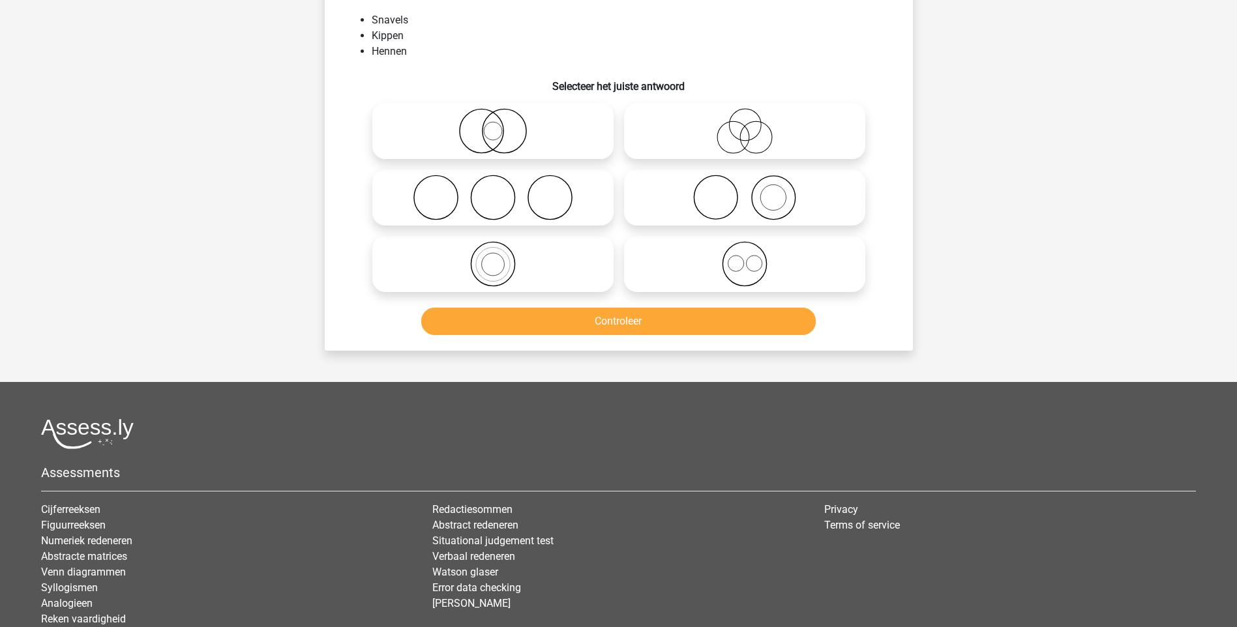
scroll to position [65, 0]
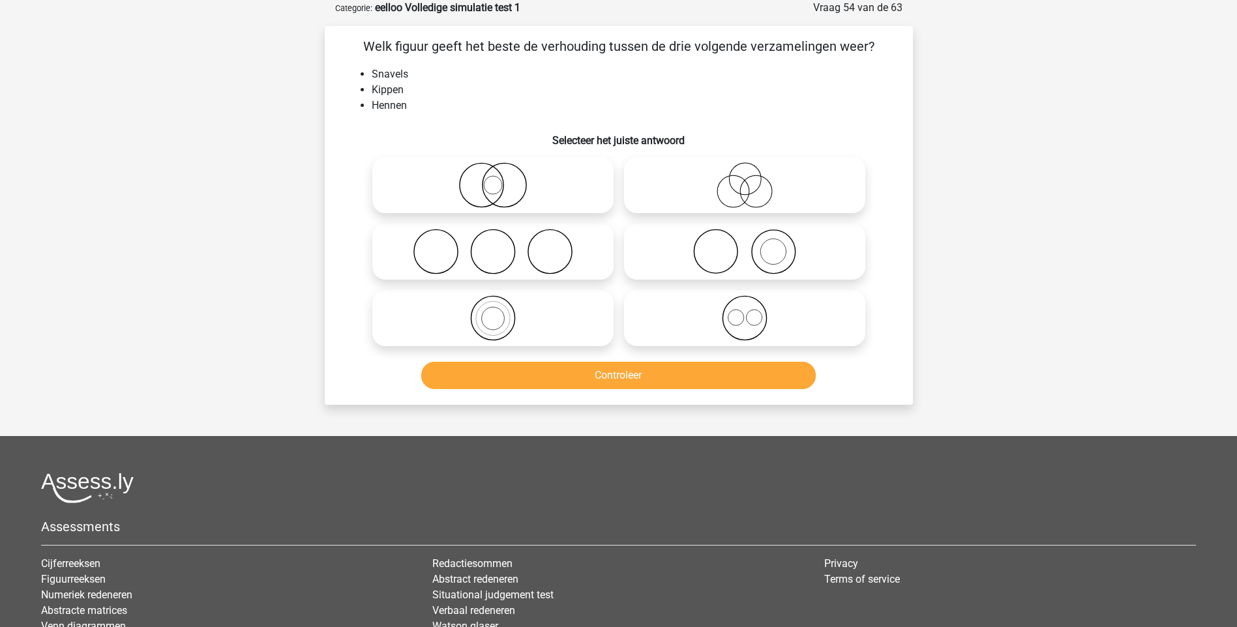
click at [770, 255] on icon at bounding box center [744, 252] width 231 height 46
click at [753, 245] on input "radio" at bounding box center [749, 241] width 8 height 8
radio input "true"
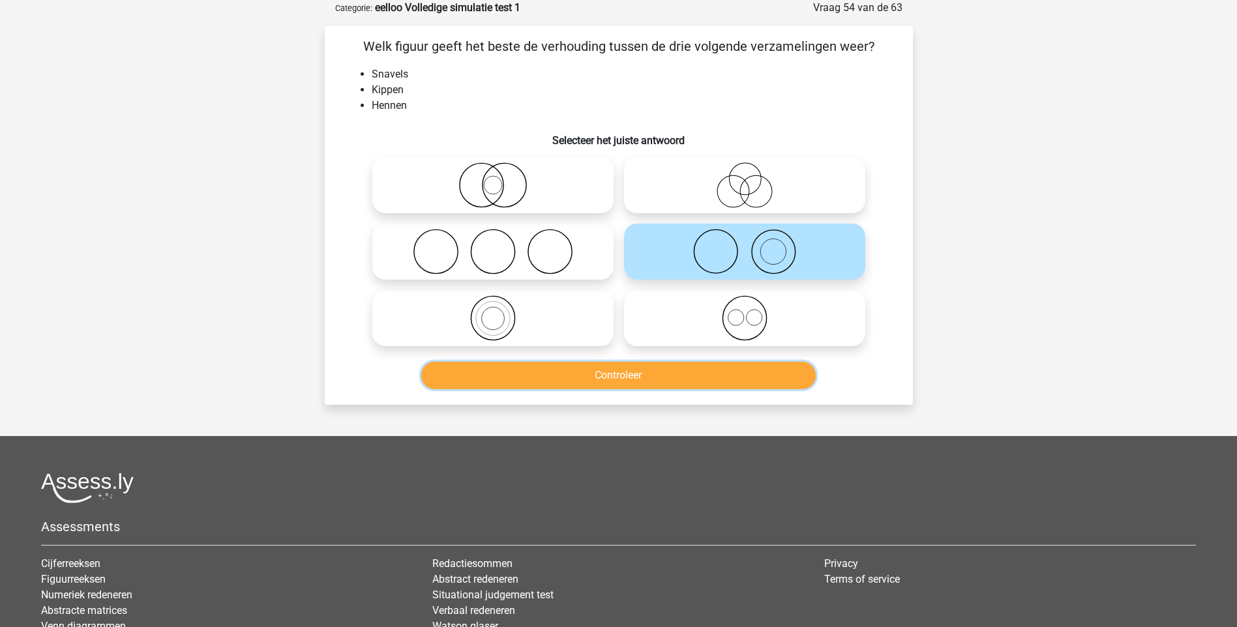
click at [642, 378] on button "Controleer" at bounding box center [618, 375] width 395 height 27
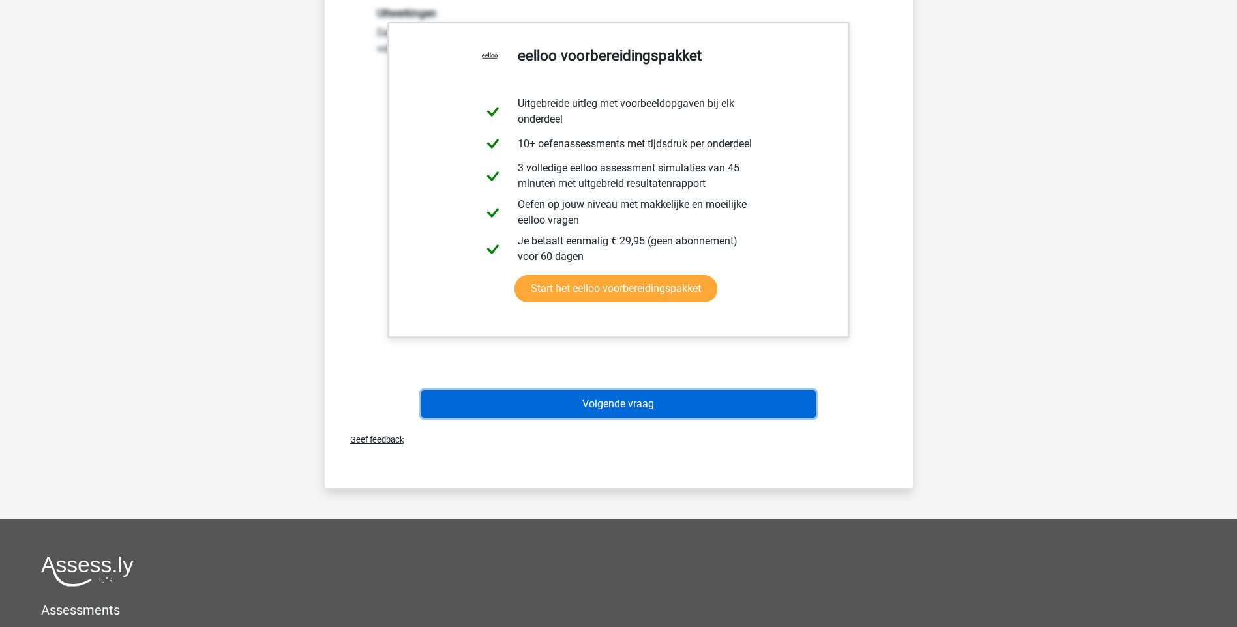
click at [633, 408] on button "Volgende vraag" at bounding box center [618, 404] width 395 height 27
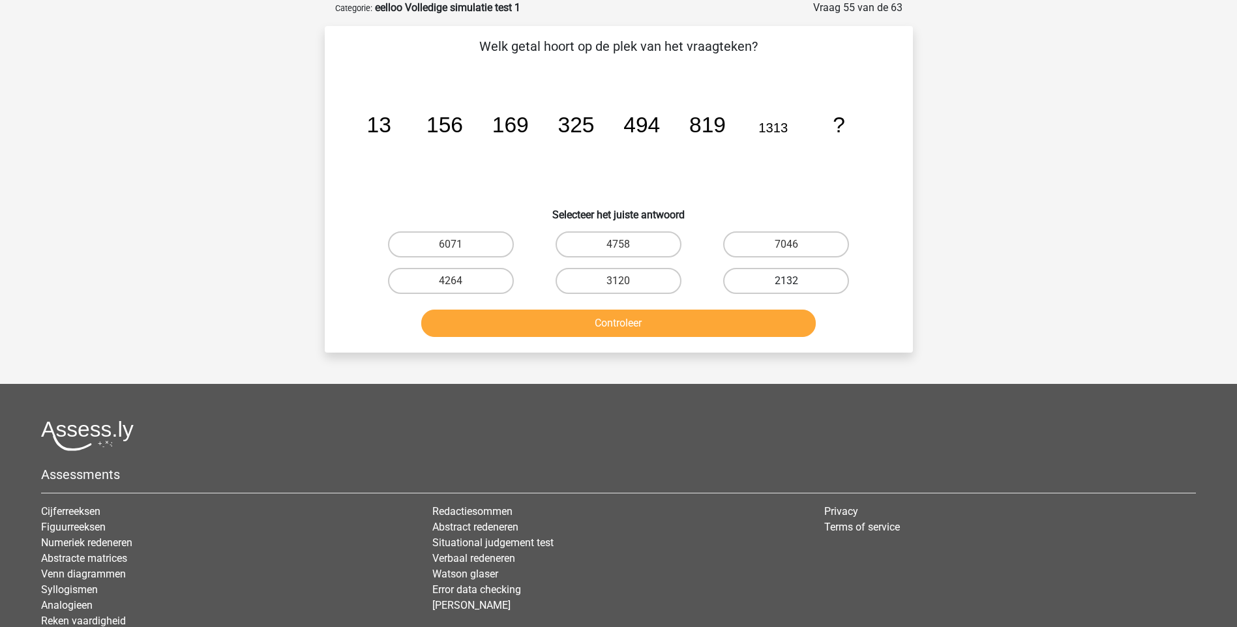
click at [806, 284] on label "2132" at bounding box center [786, 281] width 126 height 26
click at [795, 284] on input "2132" at bounding box center [790, 285] width 8 height 8
radio input "true"
click at [712, 330] on button "Controleer" at bounding box center [618, 323] width 395 height 27
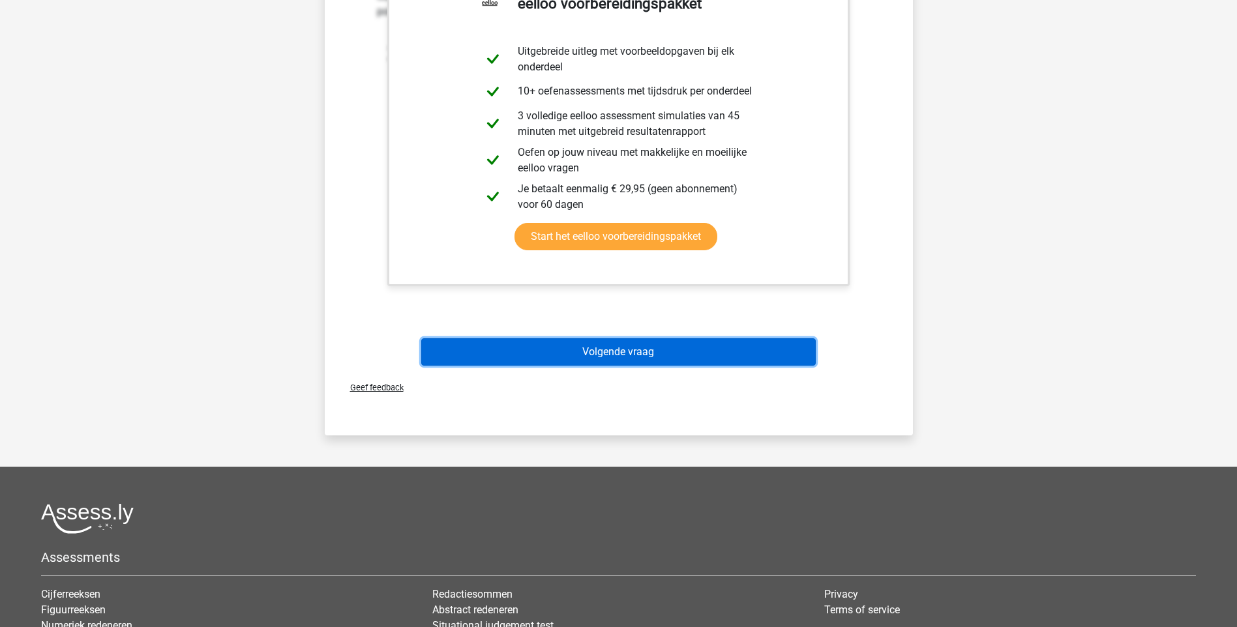
click at [632, 350] on button "Volgende vraag" at bounding box center [618, 351] width 395 height 27
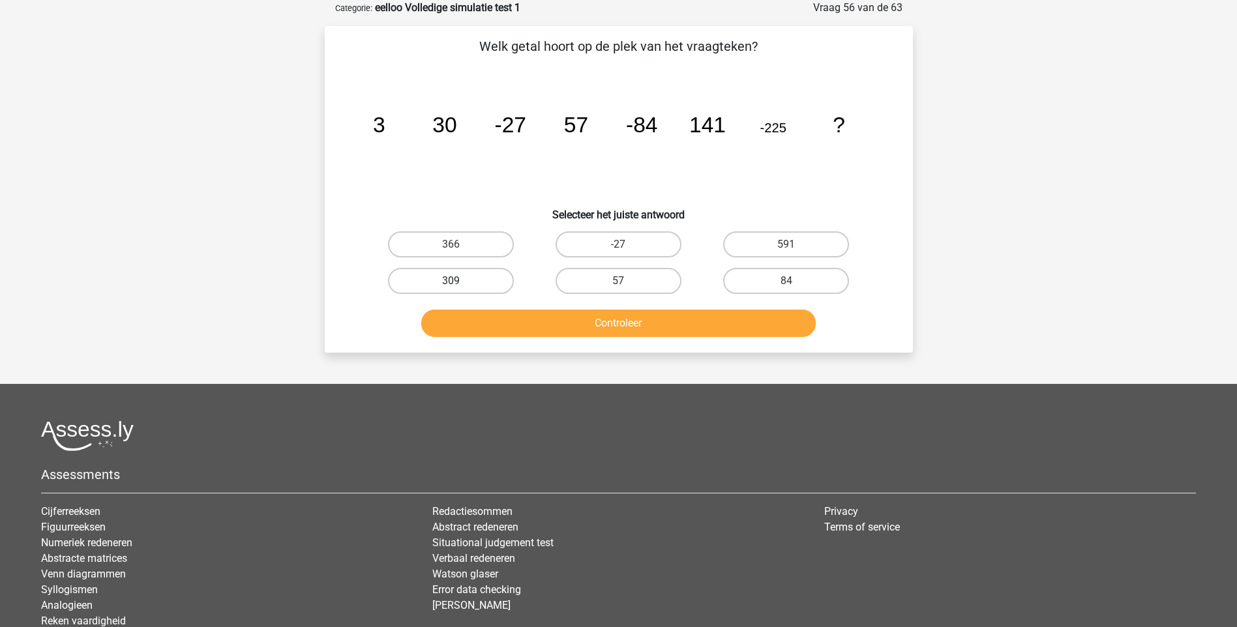
click at [470, 282] on label "309" at bounding box center [451, 281] width 126 height 26
click at [459, 282] on input "309" at bounding box center [455, 285] width 8 height 8
radio input "true"
click at [595, 322] on button "Controleer" at bounding box center [618, 323] width 395 height 27
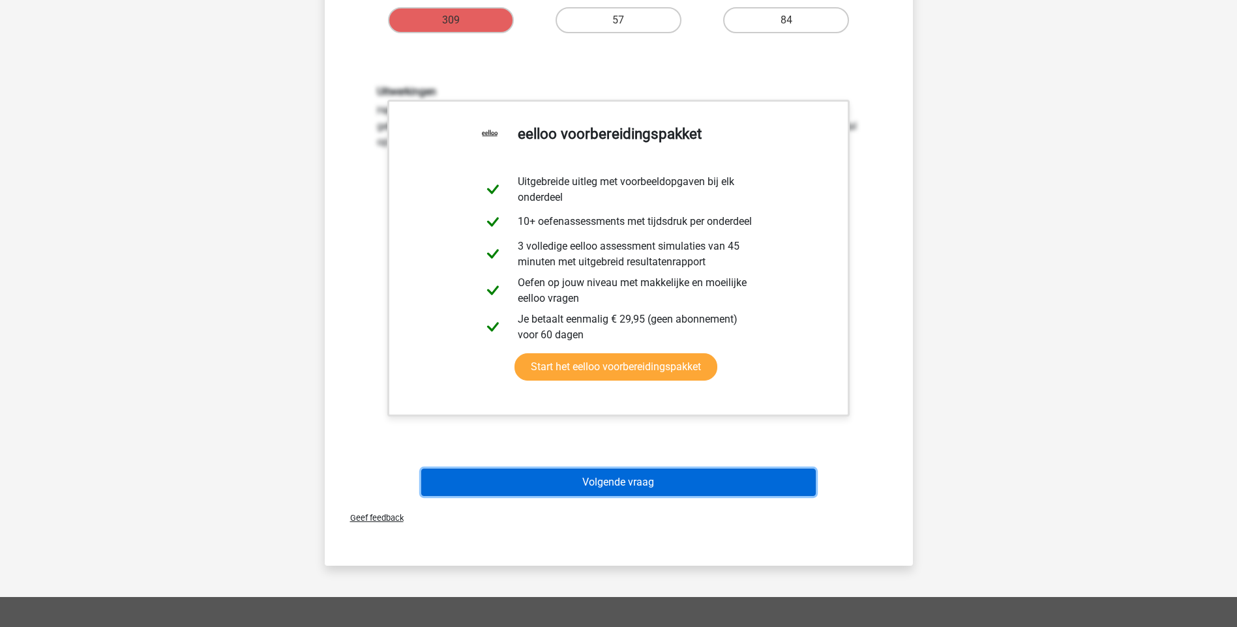
click at [634, 485] on button "Volgende vraag" at bounding box center [618, 482] width 395 height 27
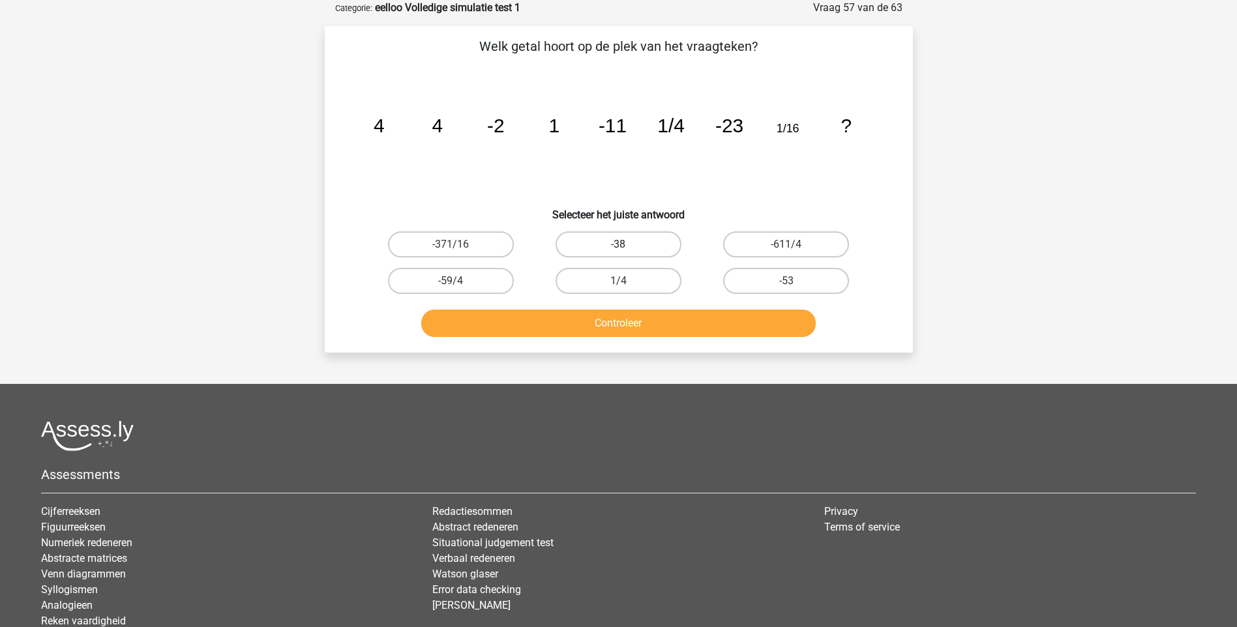
click at [635, 242] on label "-38" at bounding box center [619, 244] width 126 height 26
click at [627, 245] on input "-38" at bounding box center [622, 249] width 8 height 8
radio input "true"
click at [616, 326] on button "Controleer" at bounding box center [618, 323] width 395 height 27
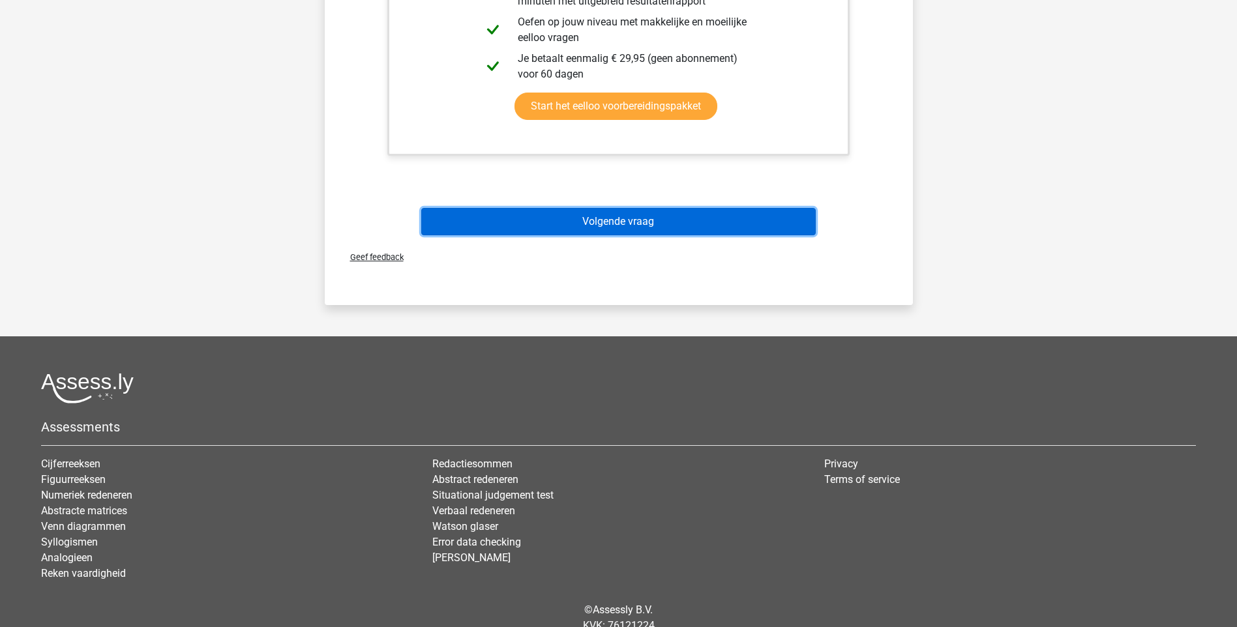
click at [576, 218] on button "Volgende vraag" at bounding box center [618, 221] width 395 height 27
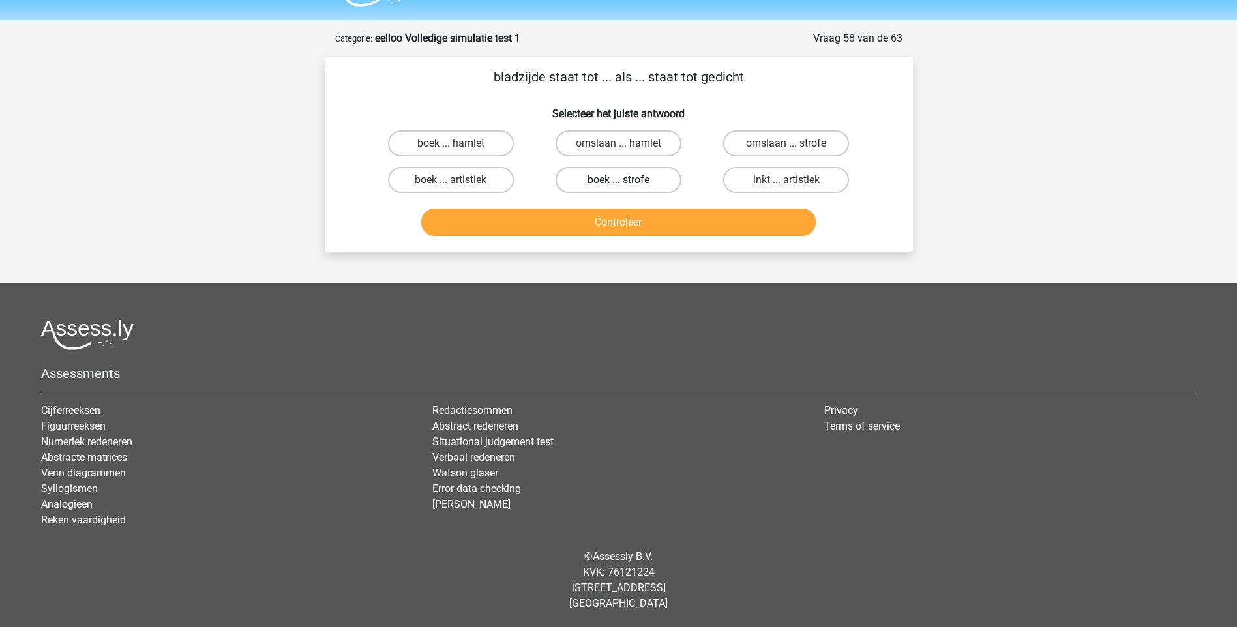
click at [629, 182] on label "boek ... strofe" at bounding box center [619, 180] width 126 height 26
click at [627, 182] on input "boek ... strofe" at bounding box center [622, 184] width 8 height 8
radio input "true"
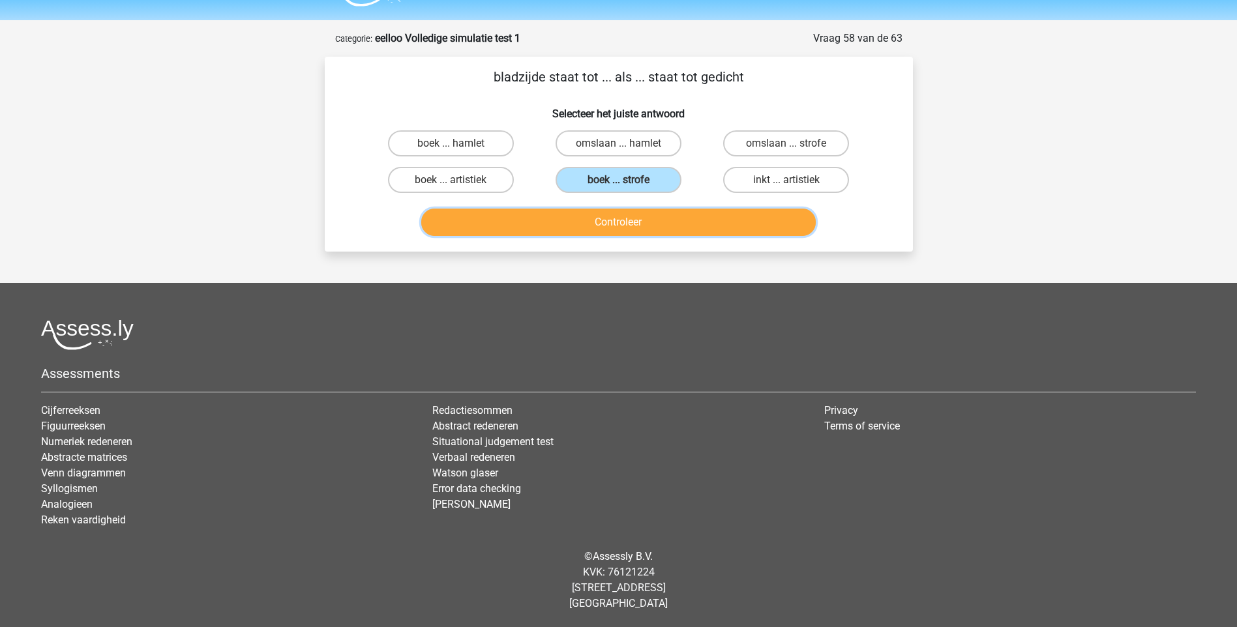
click at [601, 222] on button "Controleer" at bounding box center [618, 222] width 395 height 27
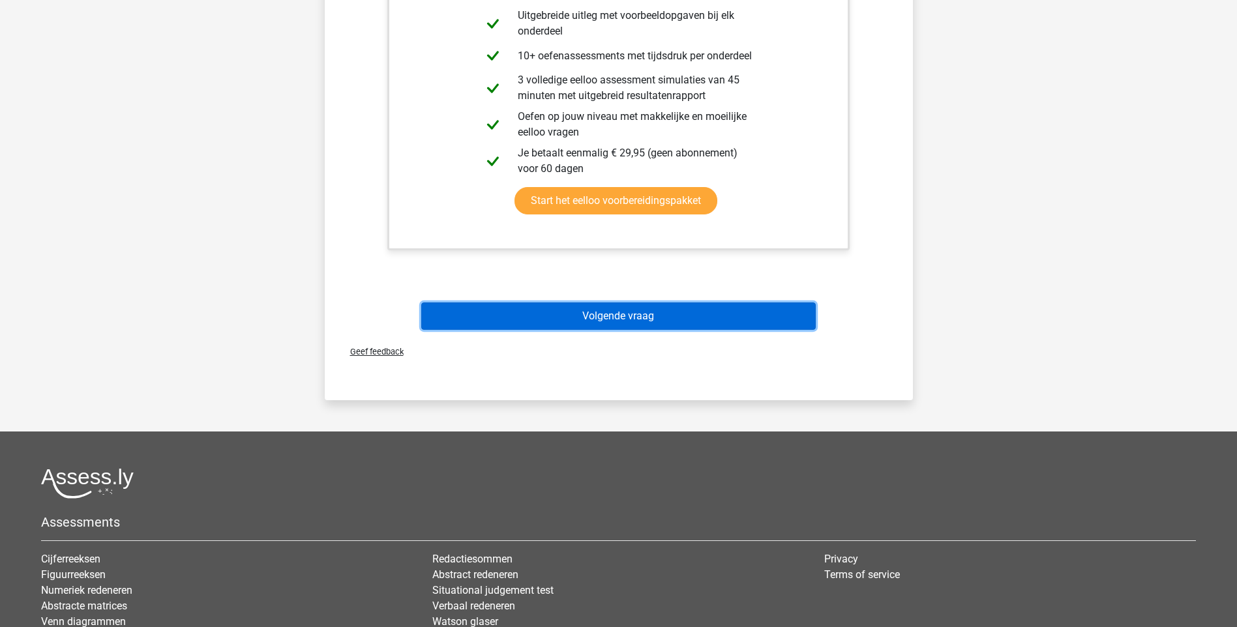
click at [601, 322] on button "Volgende vraag" at bounding box center [618, 316] width 395 height 27
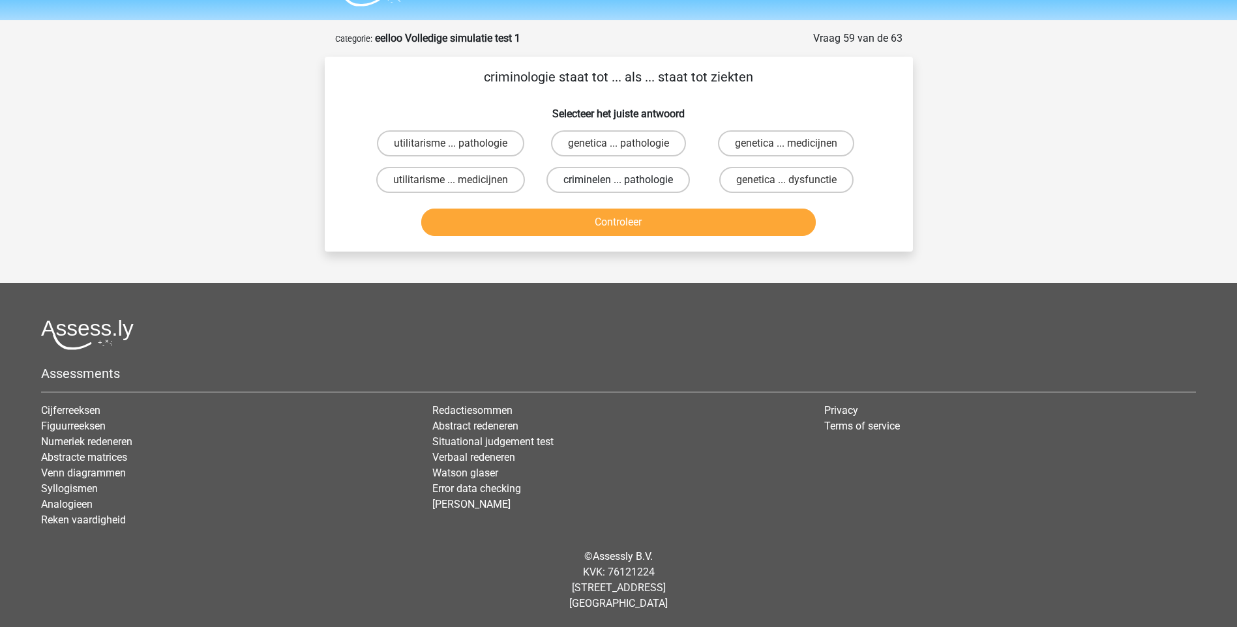
click at [637, 179] on label "criminelen ... pathologie" at bounding box center [617, 180] width 143 height 26
click at [627, 180] on input "criminelen ... pathologie" at bounding box center [622, 184] width 8 height 8
radio input "true"
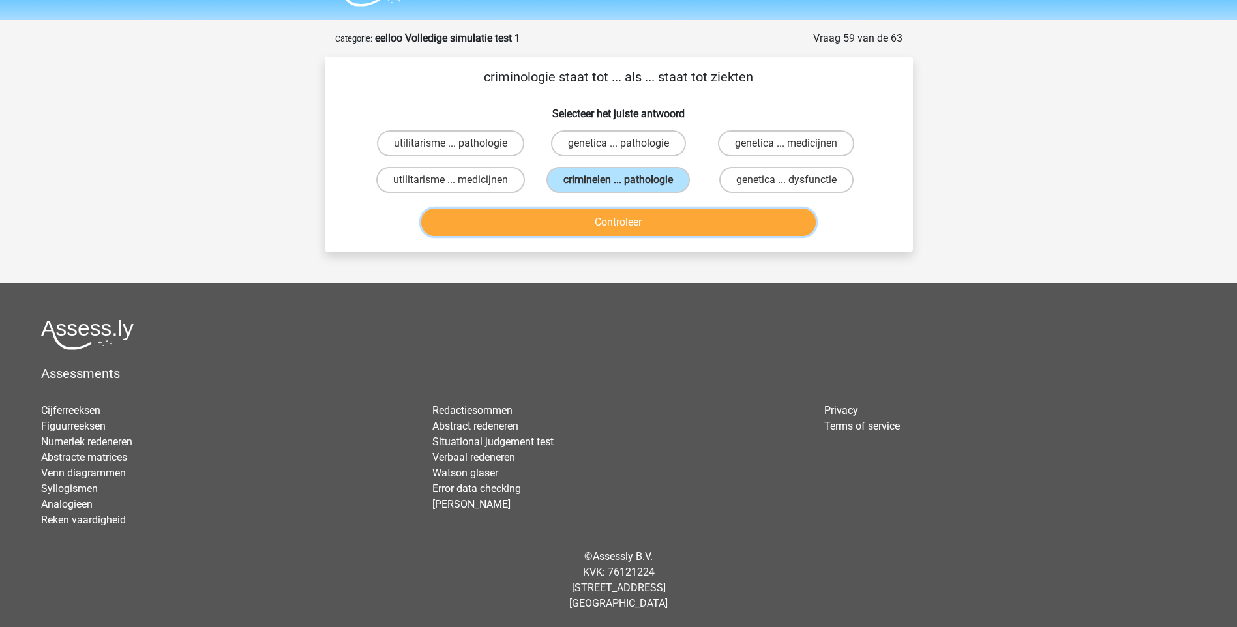
click at [606, 218] on button "Controleer" at bounding box center [618, 222] width 395 height 27
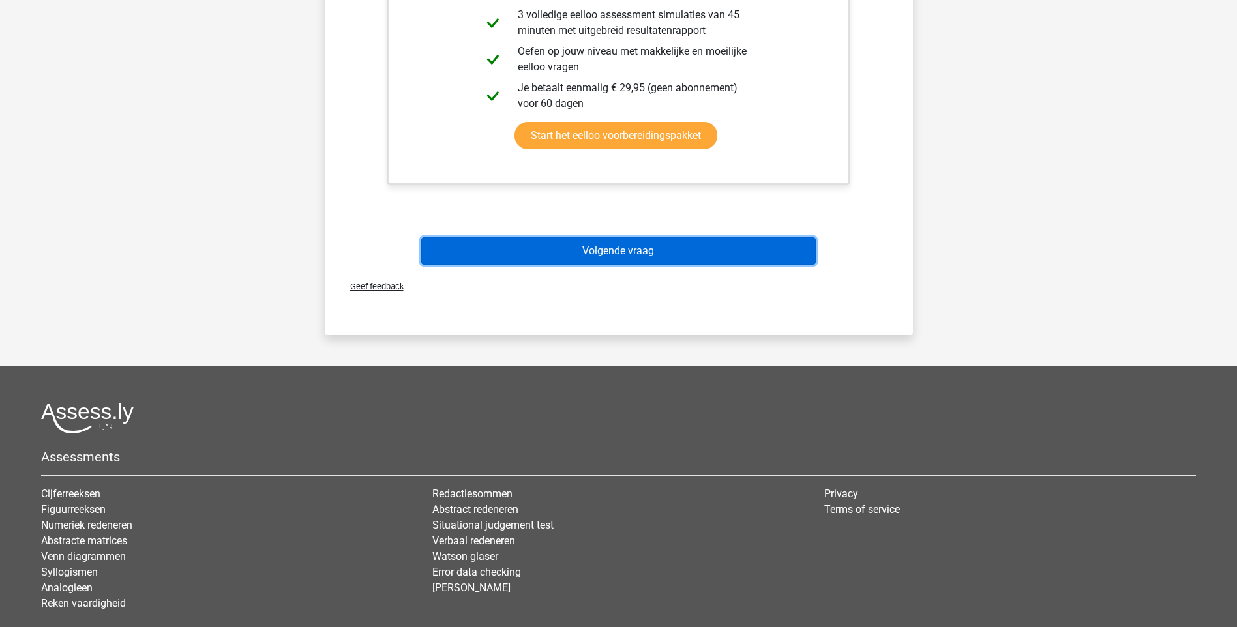
click at [598, 254] on button "Volgende vraag" at bounding box center [618, 250] width 395 height 27
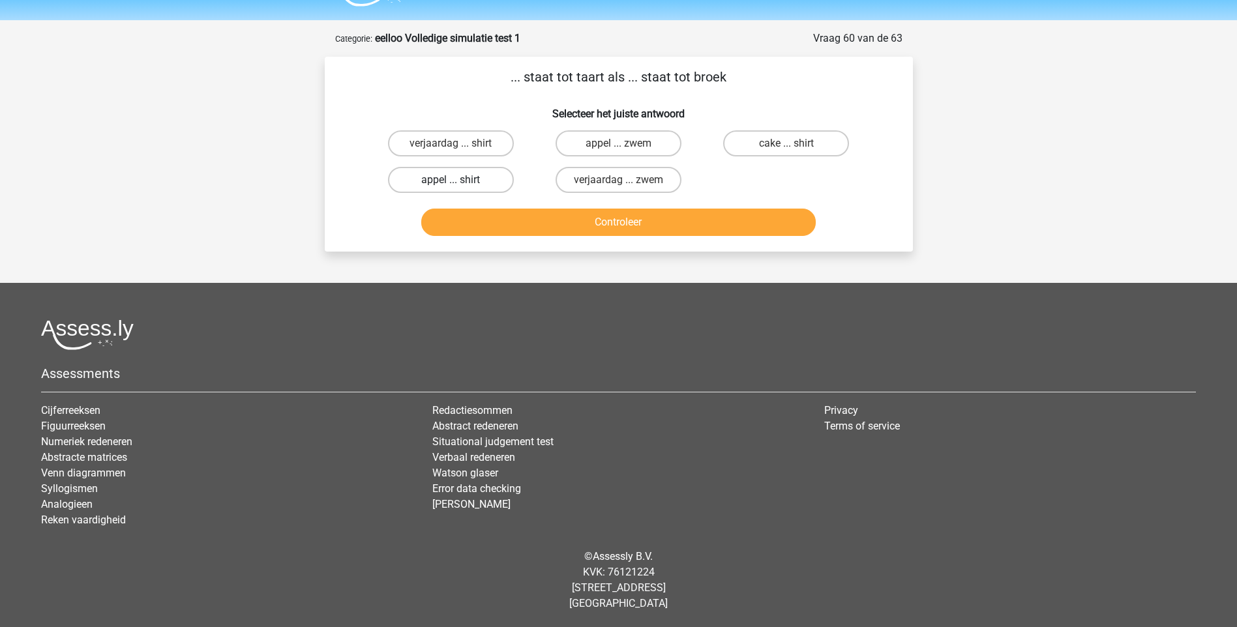
click at [441, 183] on label "appel ... shirt" at bounding box center [451, 180] width 126 height 26
click at [451, 183] on input "appel ... shirt" at bounding box center [455, 184] width 8 height 8
radio input "true"
click at [637, 144] on label "appel ... zwem" at bounding box center [619, 143] width 126 height 26
click at [627, 144] on input "appel ... zwem" at bounding box center [622, 147] width 8 height 8
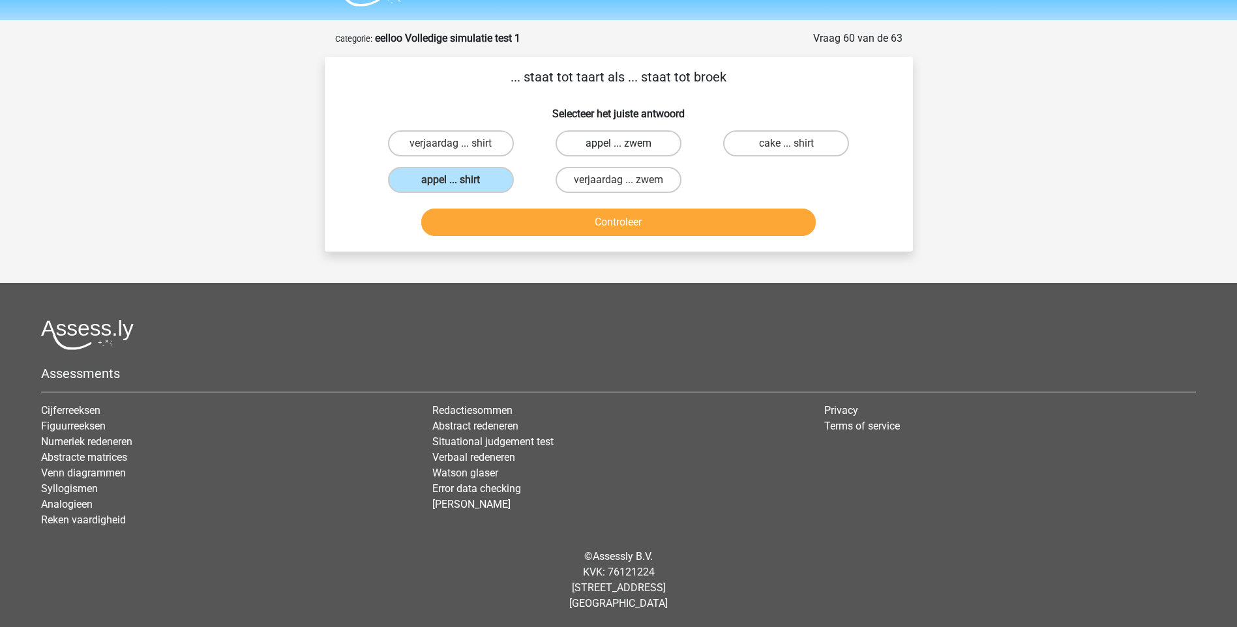
radio input "true"
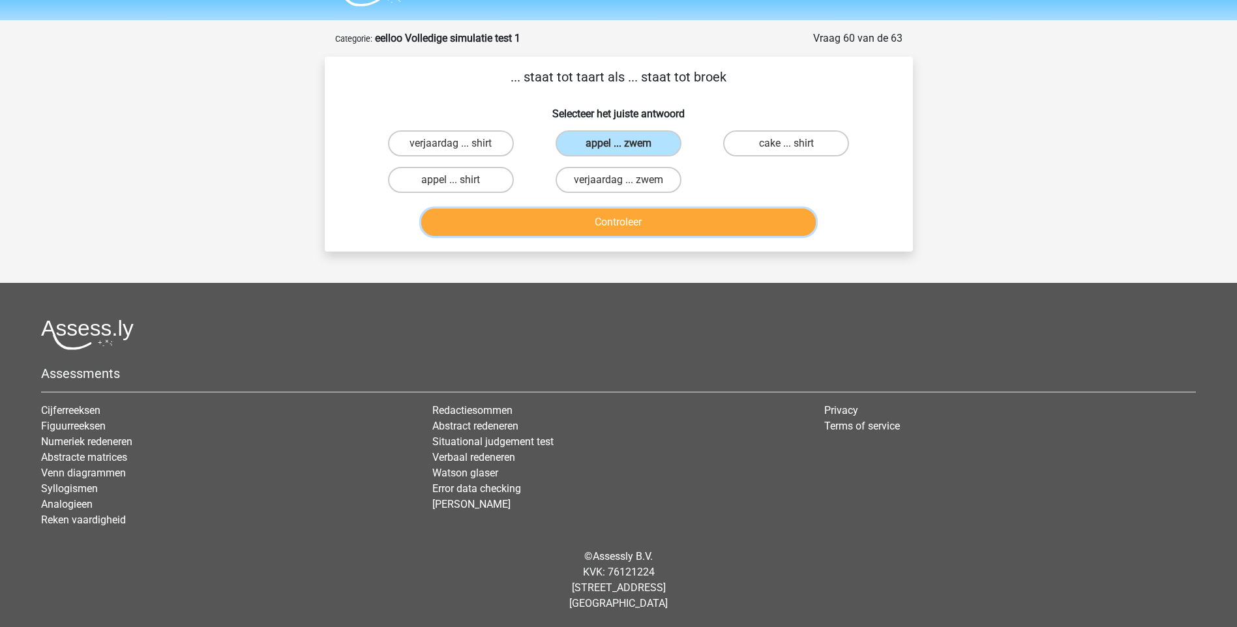
click at [627, 221] on button "Controleer" at bounding box center [618, 222] width 395 height 27
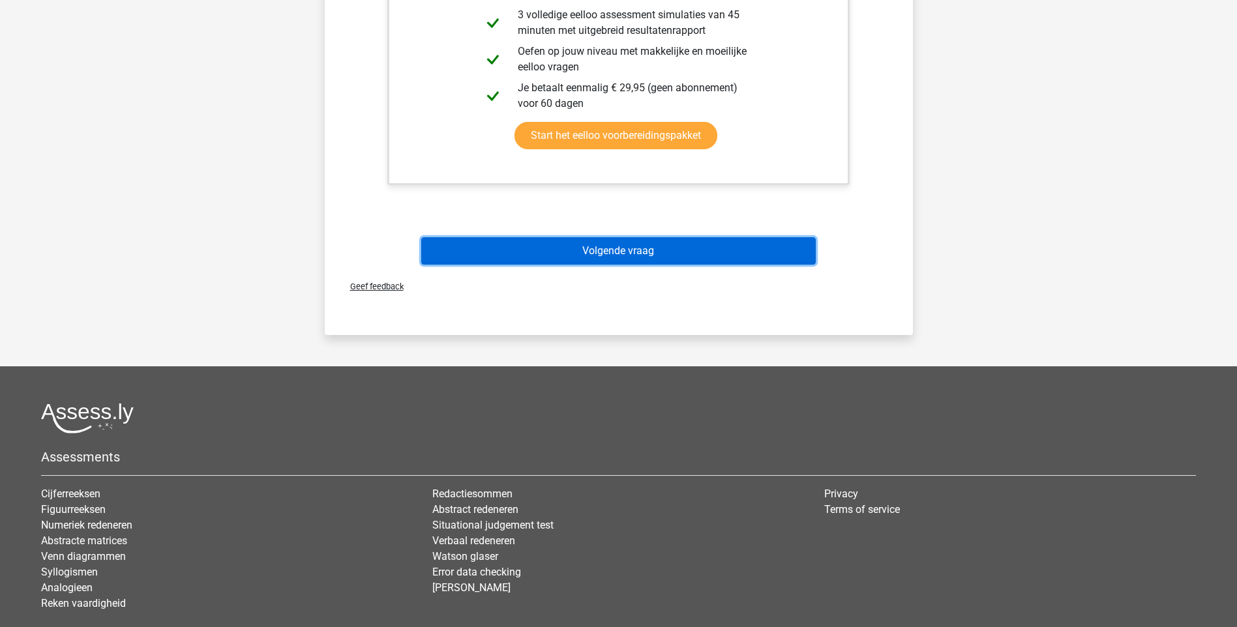
click at [586, 259] on button "Volgende vraag" at bounding box center [618, 250] width 395 height 27
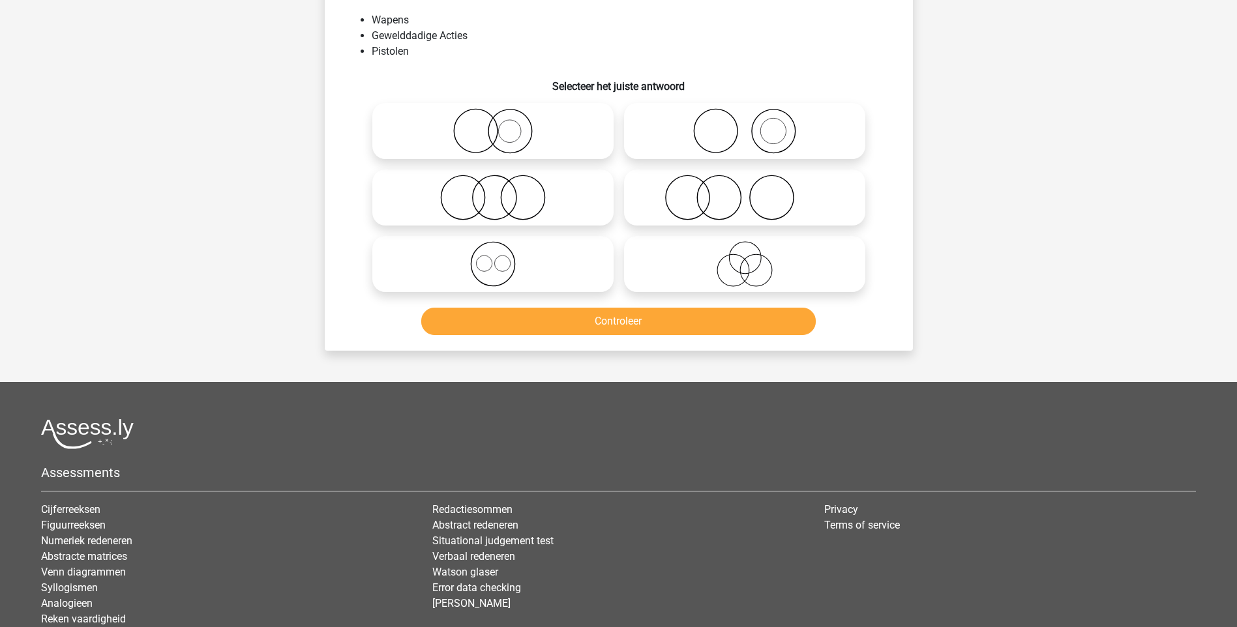
scroll to position [65, 0]
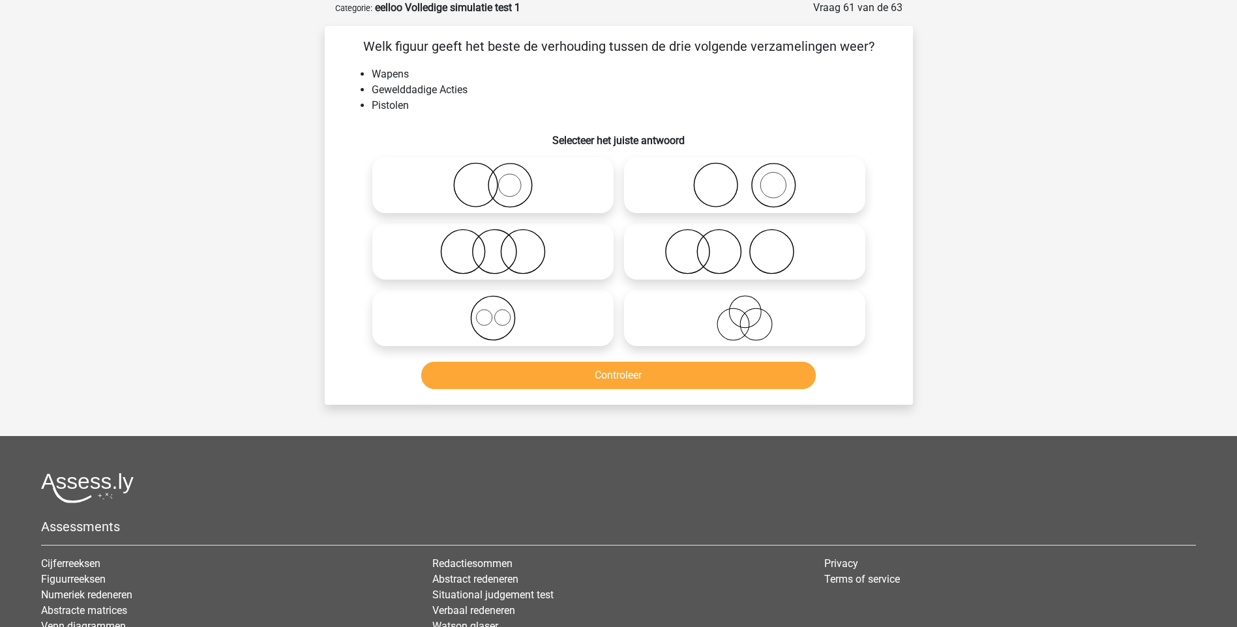
click at [752, 190] on circle at bounding box center [773, 186] width 44 height 44
click at [752, 179] on input "radio" at bounding box center [749, 174] width 8 height 8
radio input "true"
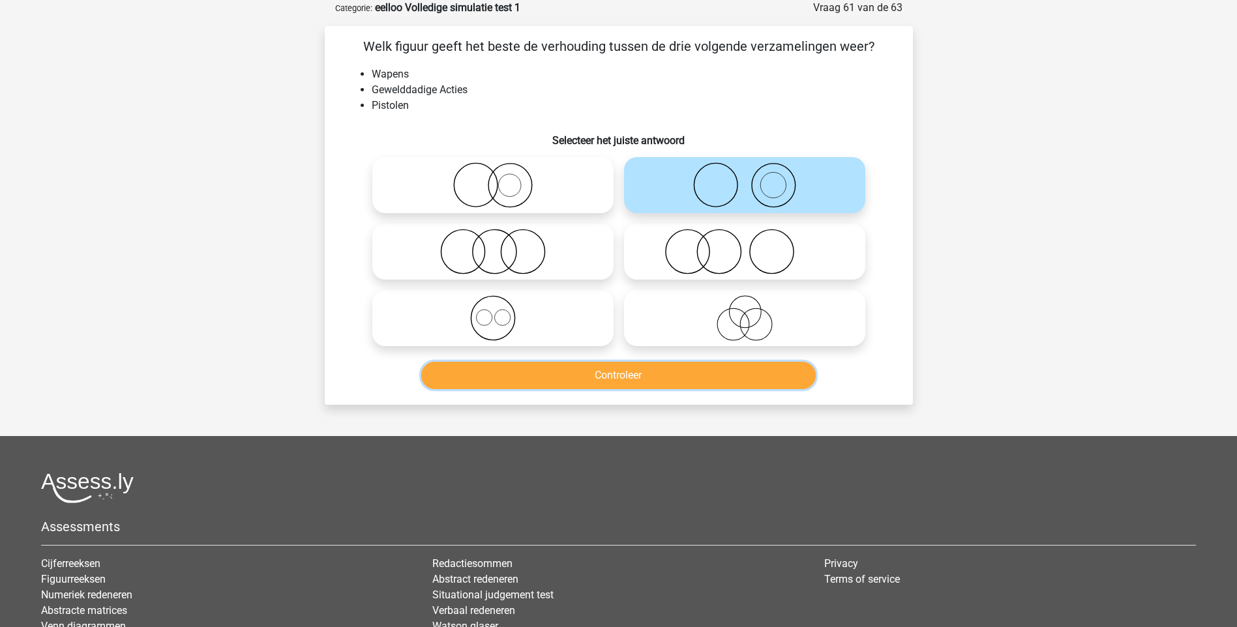
click at [636, 375] on button "Controleer" at bounding box center [618, 375] width 395 height 27
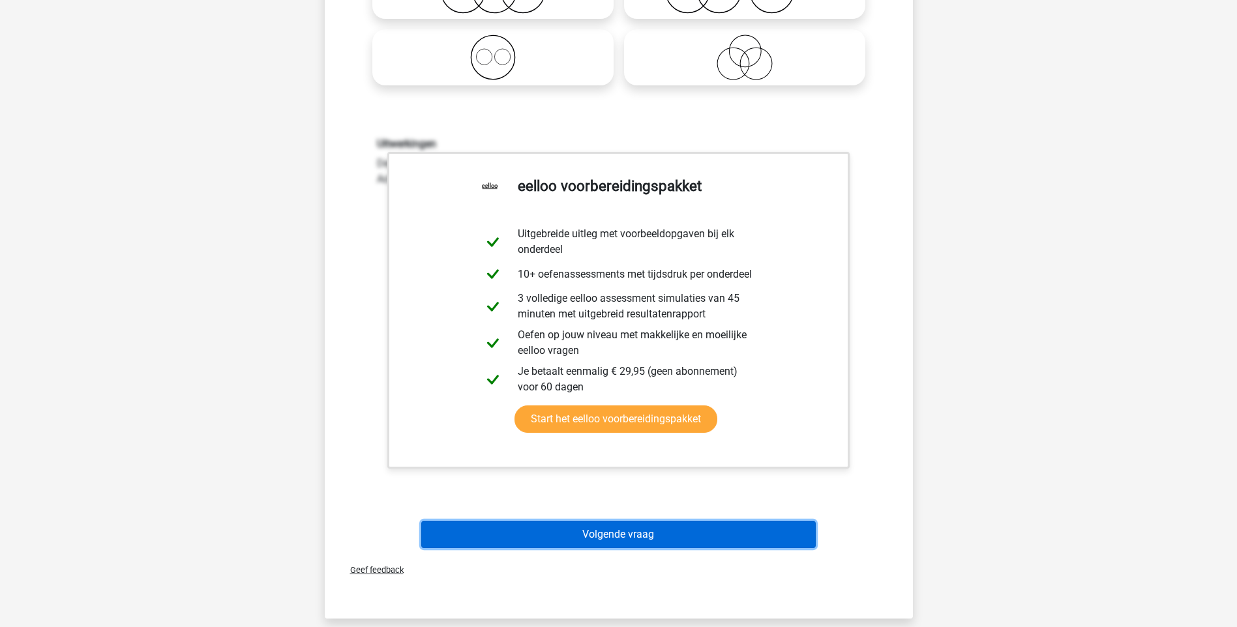
click at [671, 535] on button "Volgende vraag" at bounding box center [618, 534] width 395 height 27
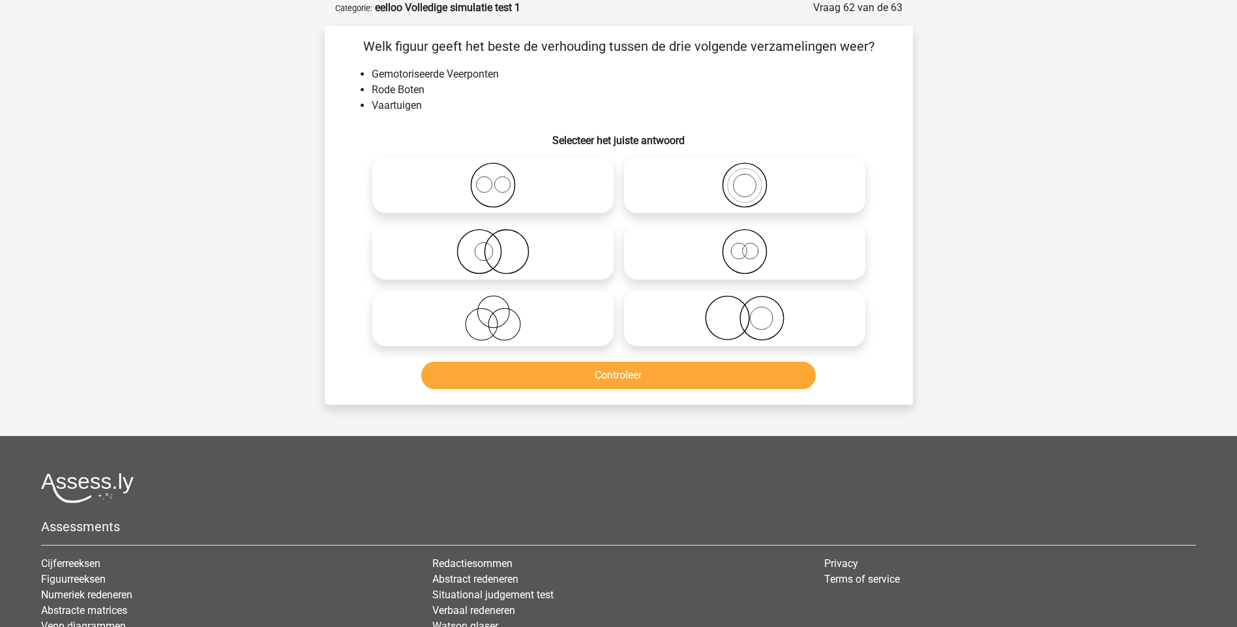
click at [745, 256] on circle at bounding box center [739, 251] width 16 height 16
click at [745, 245] on input "radio" at bounding box center [749, 241] width 8 height 8
radio input "true"
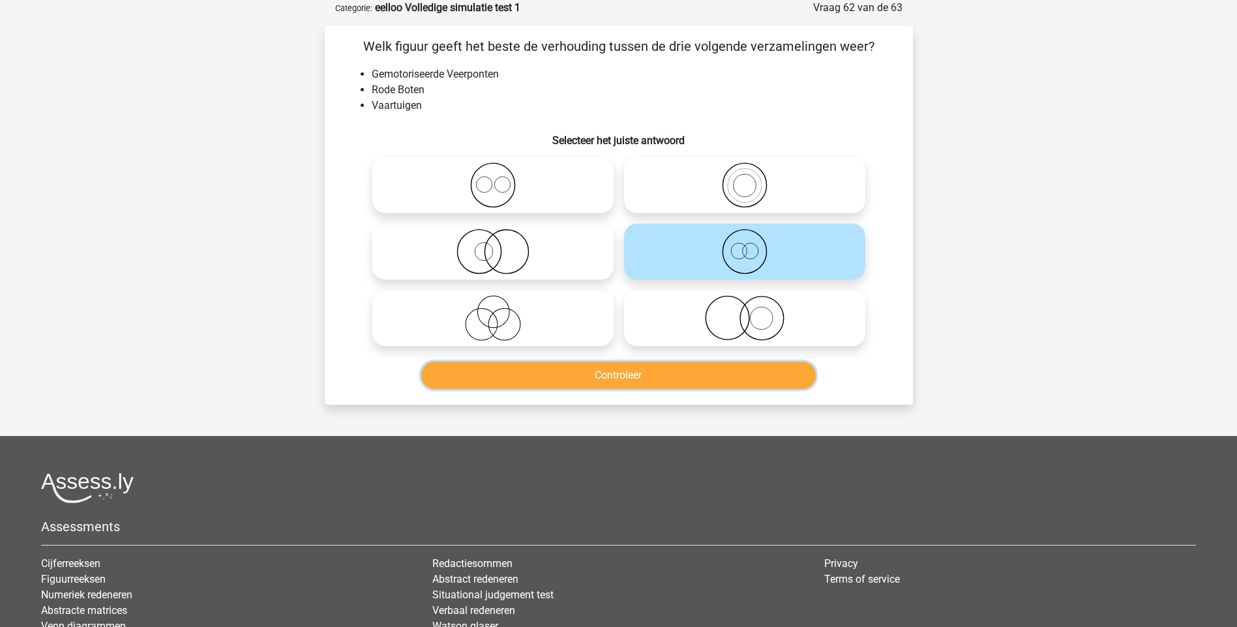
click at [660, 376] on button "Controleer" at bounding box center [618, 375] width 395 height 27
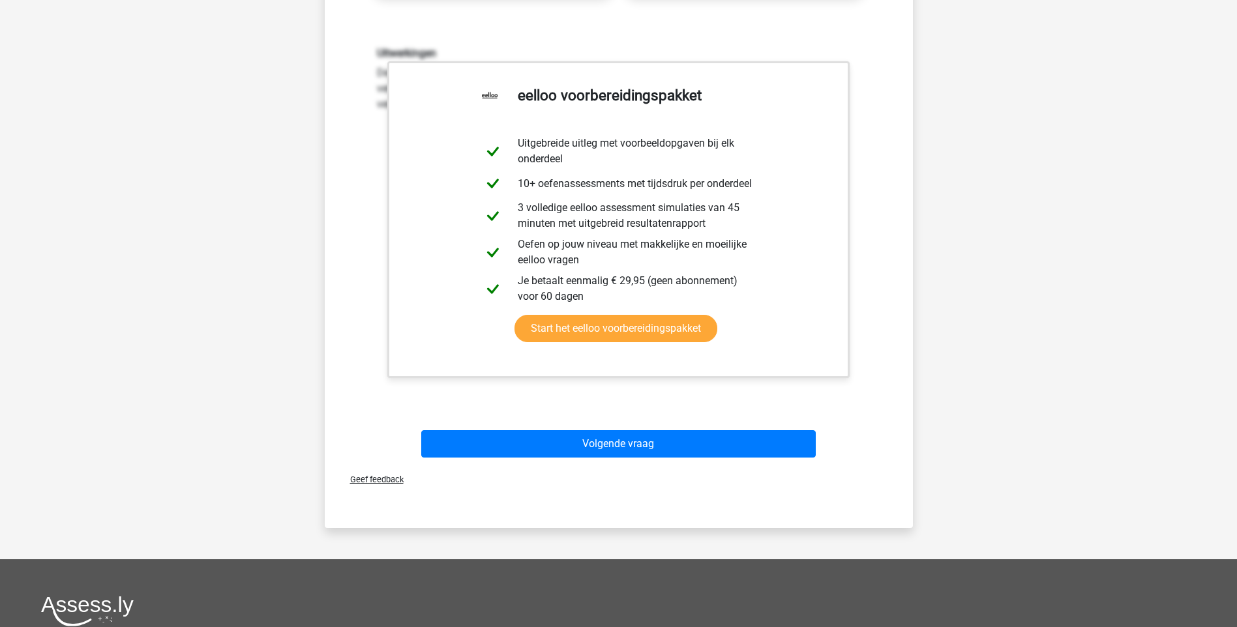
scroll to position [522, 0]
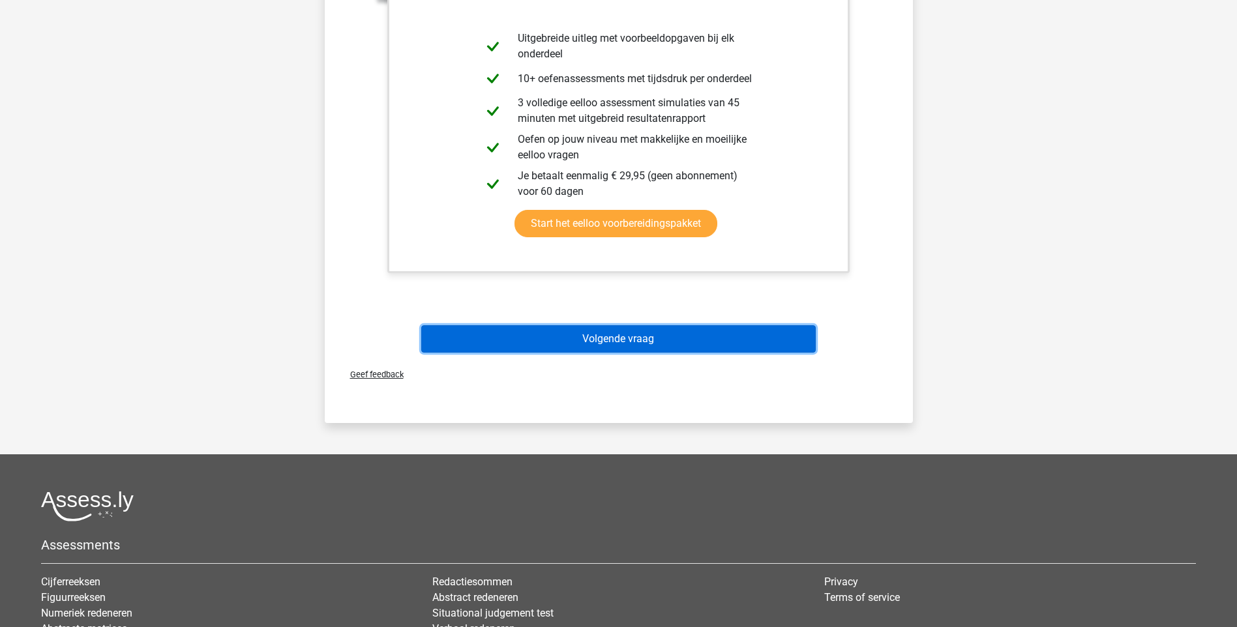
click at [612, 340] on button "Volgende vraag" at bounding box center [618, 338] width 395 height 27
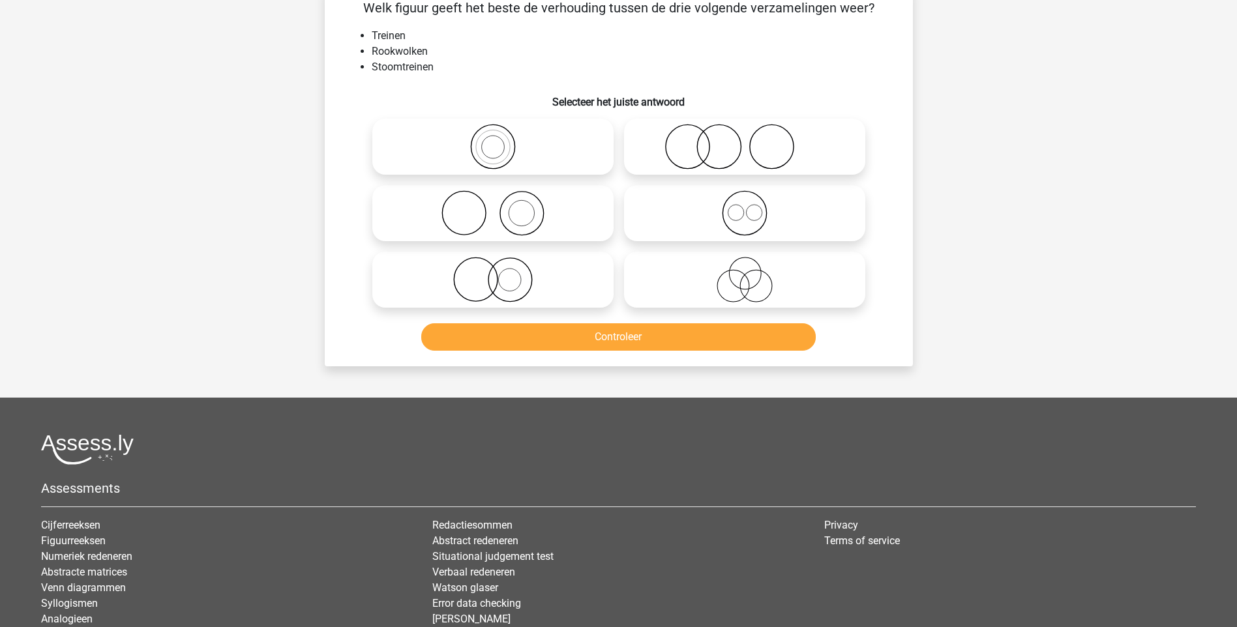
scroll to position [65, 0]
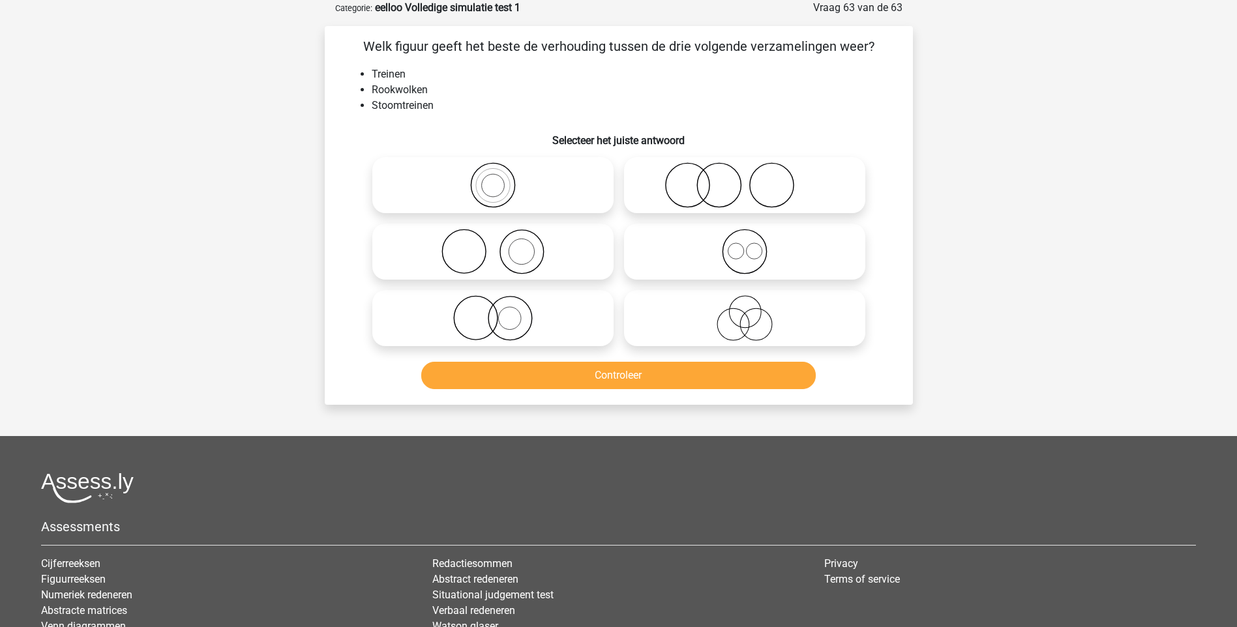
click at [529, 258] on icon at bounding box center [493, 252] width 231 height 46
click at [501, 245] on input "radio" at bounding box center [497, 241] width 8 height 8
radio input "true"
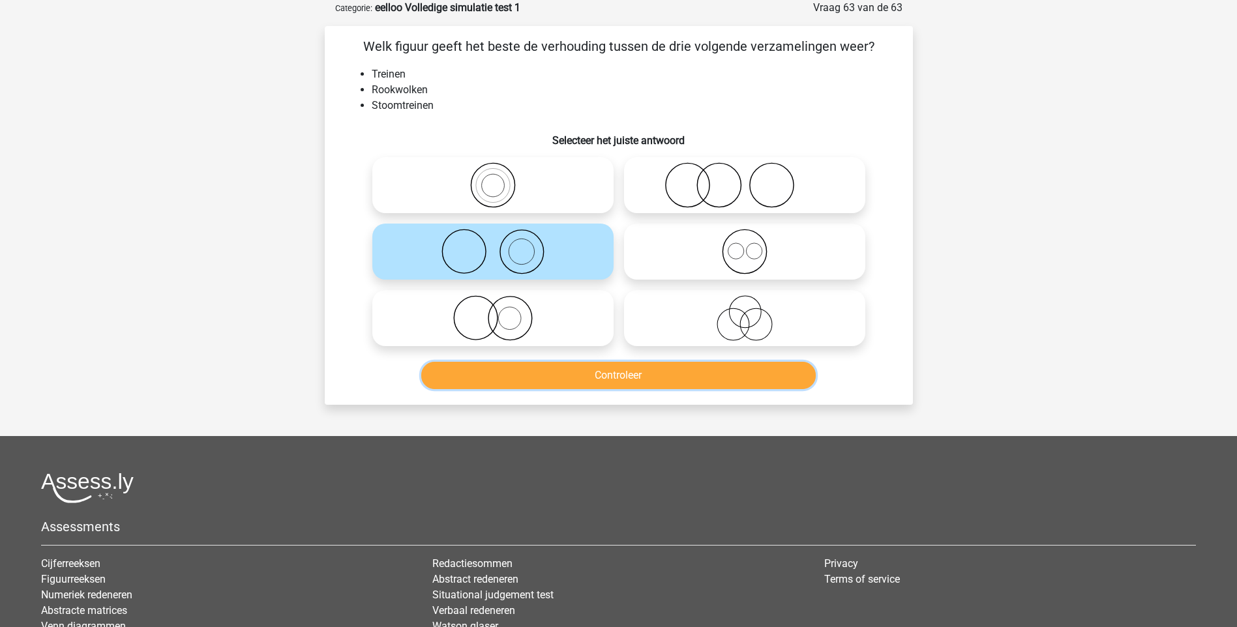
click at [643, 371] on button "Controleer" at bounding box center [618, 375] width 395 height 27
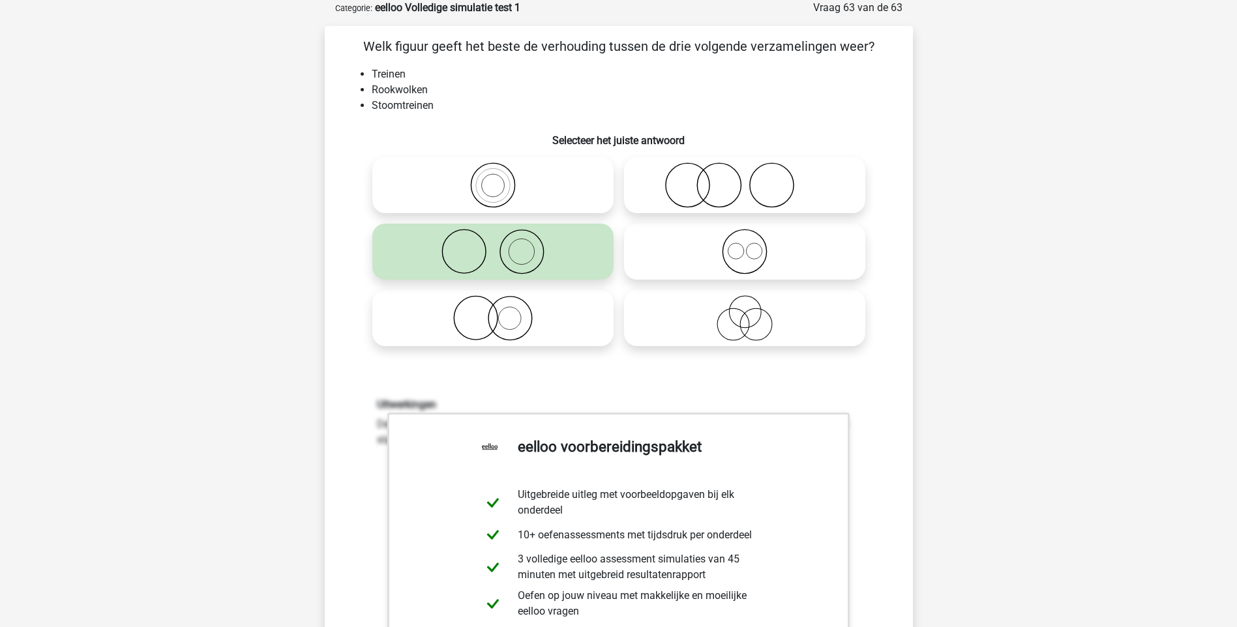
scroll to position [391, 0]
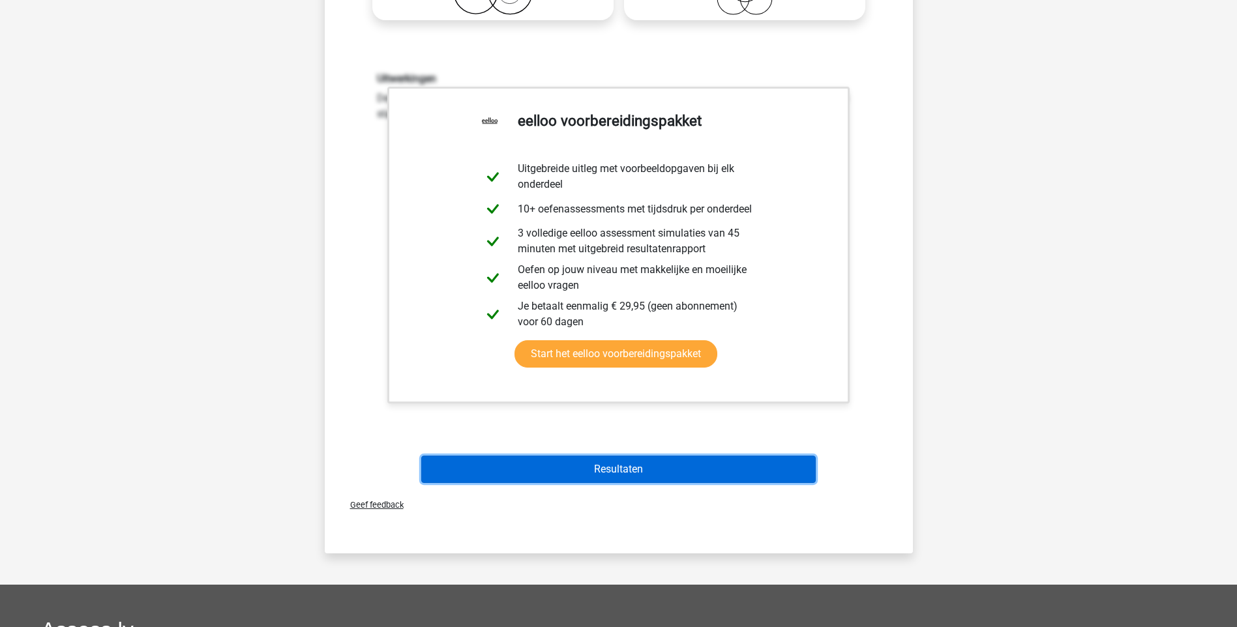
click at [649, 472] on button "Resultaten" at bounding box center [618, 469] width 395 height 27
click at [648, 471] on button "Resultaten" at bounding box center [618, 469] width 395 height 27
click at [619, 466] on button "Resultaten" at bounding box center [618, 469] width 395 height 27
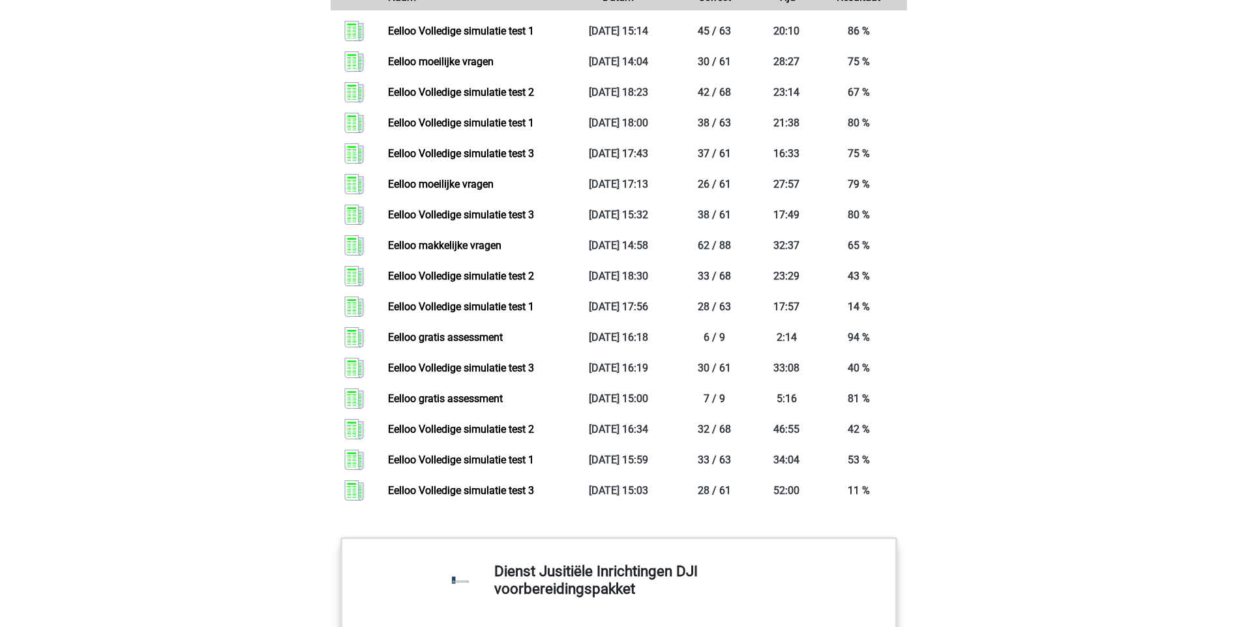
scroll to position [1695, 0]
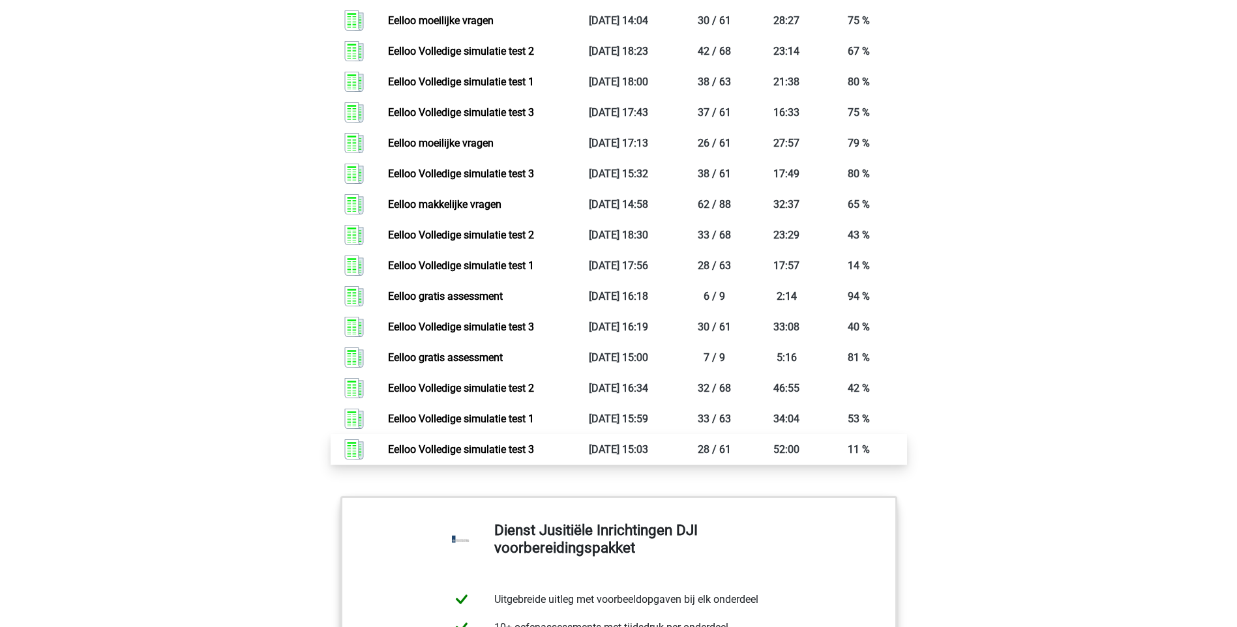
click at [518, 450] on link "Eelloo Volledige simulatie test 3" at bounding box center [461, 449] width 146 height 12
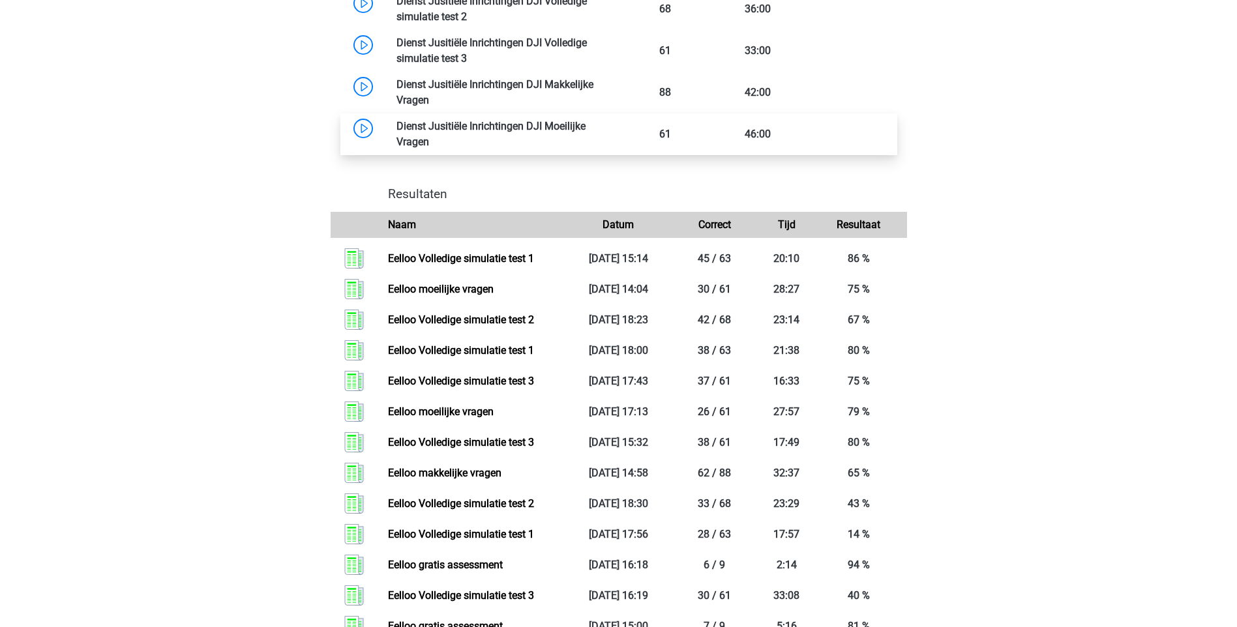
scroll to position [1174, 0]
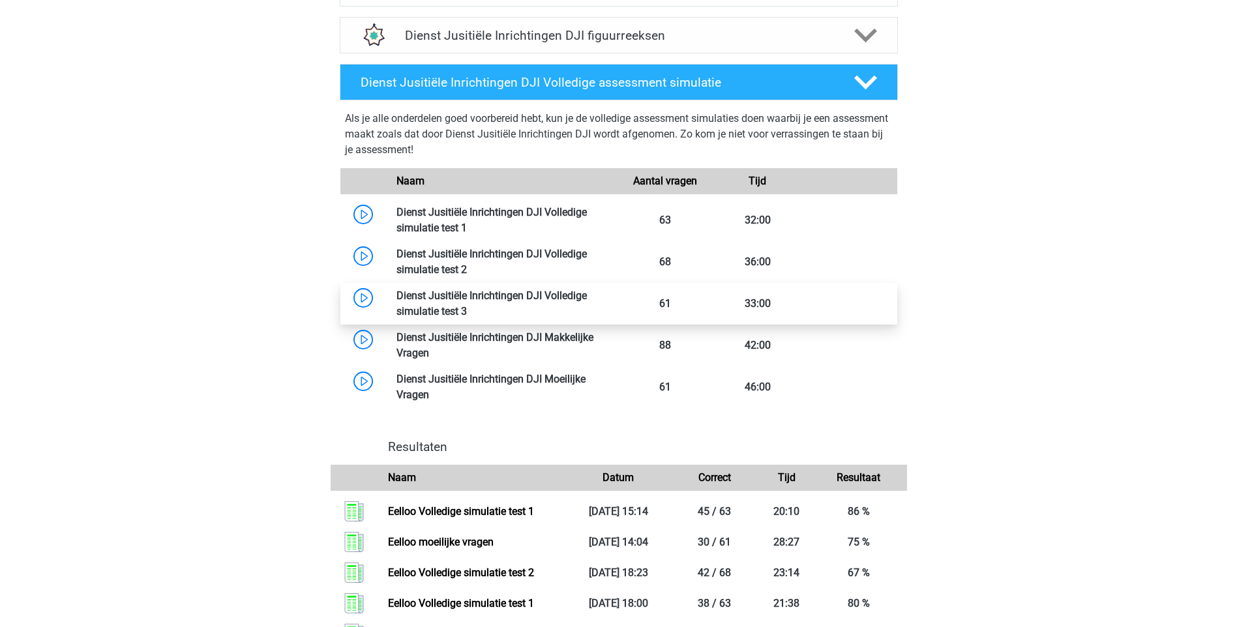
click at [467, 310] on link at bounding box center [467, 311] width 0 height 12
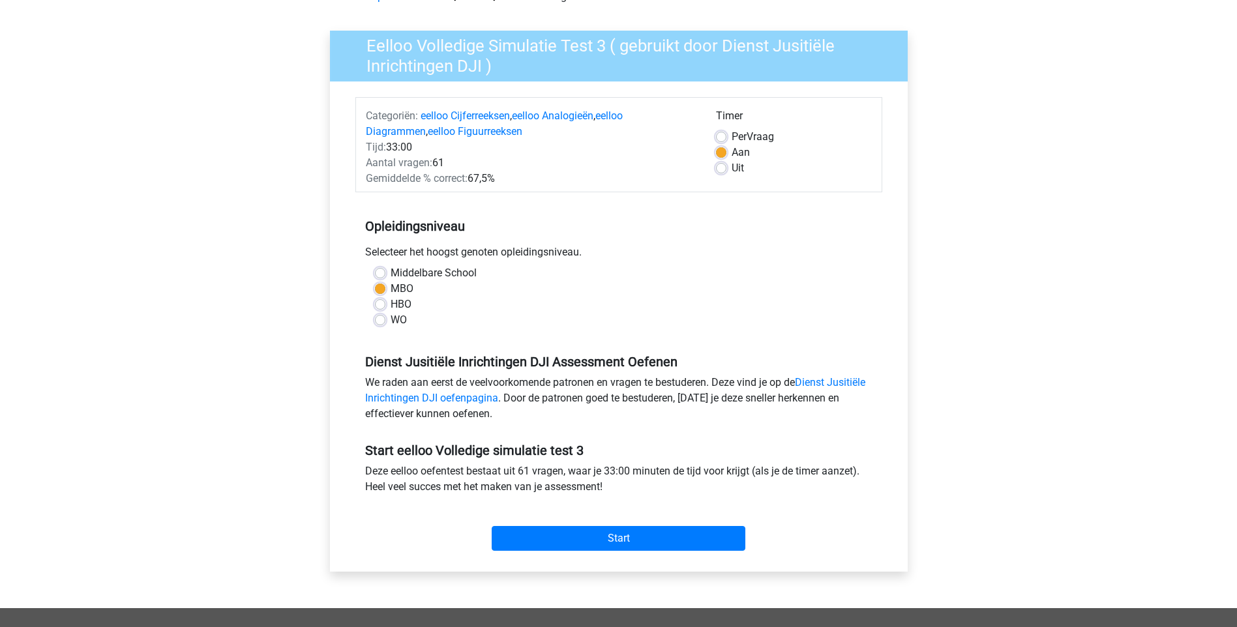
scroll to position [196, 0]
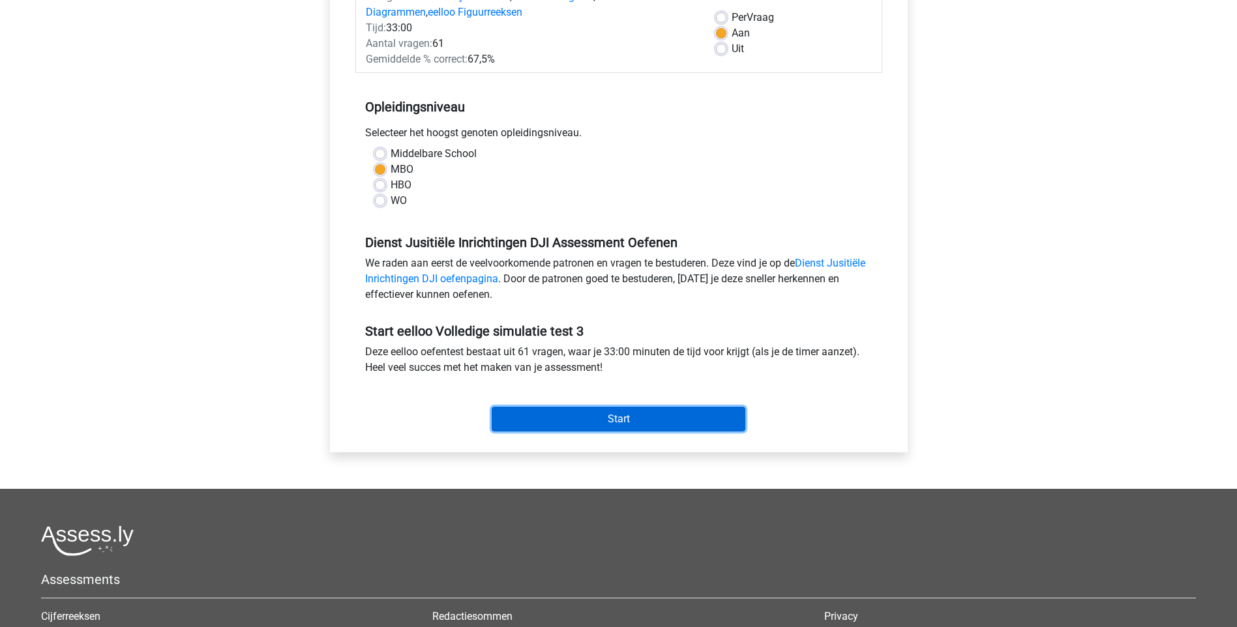
click at [622, 421] on input "Start" at bounding box center [619, 419] width 254 height 25
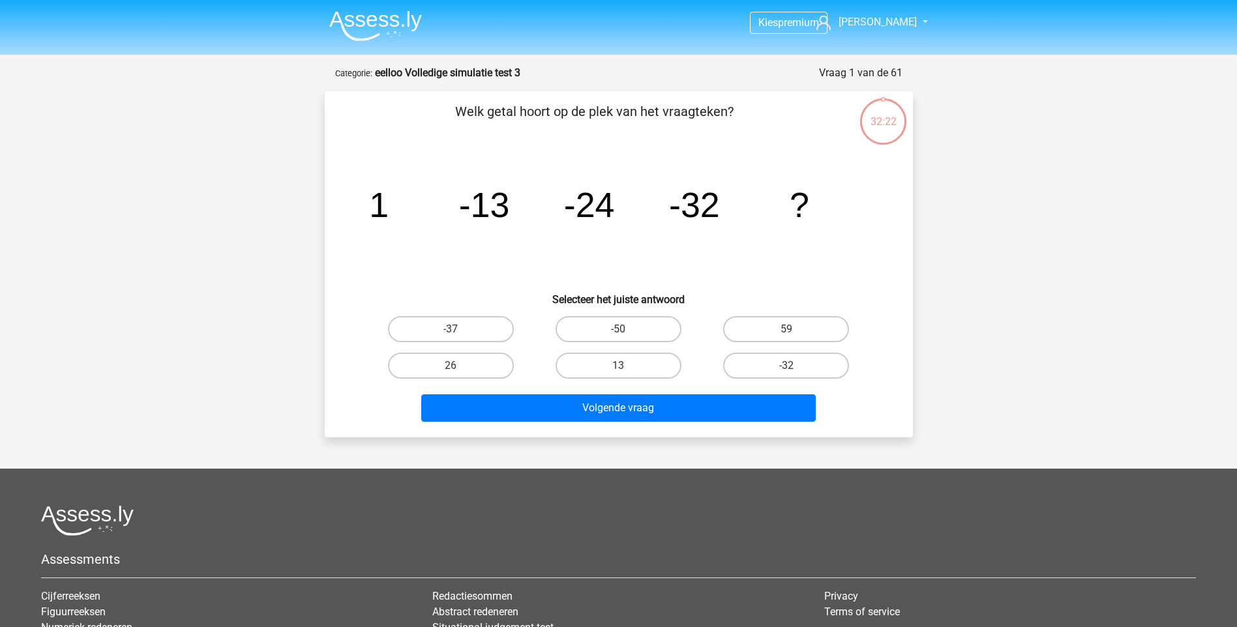
click at [618, 330] on label "-50" at bounding box center [619, 329] width 126 height 26
click at [618, 330] on input "-50" at bounding box center [622, 333] width 8 height 8
radio input "true"
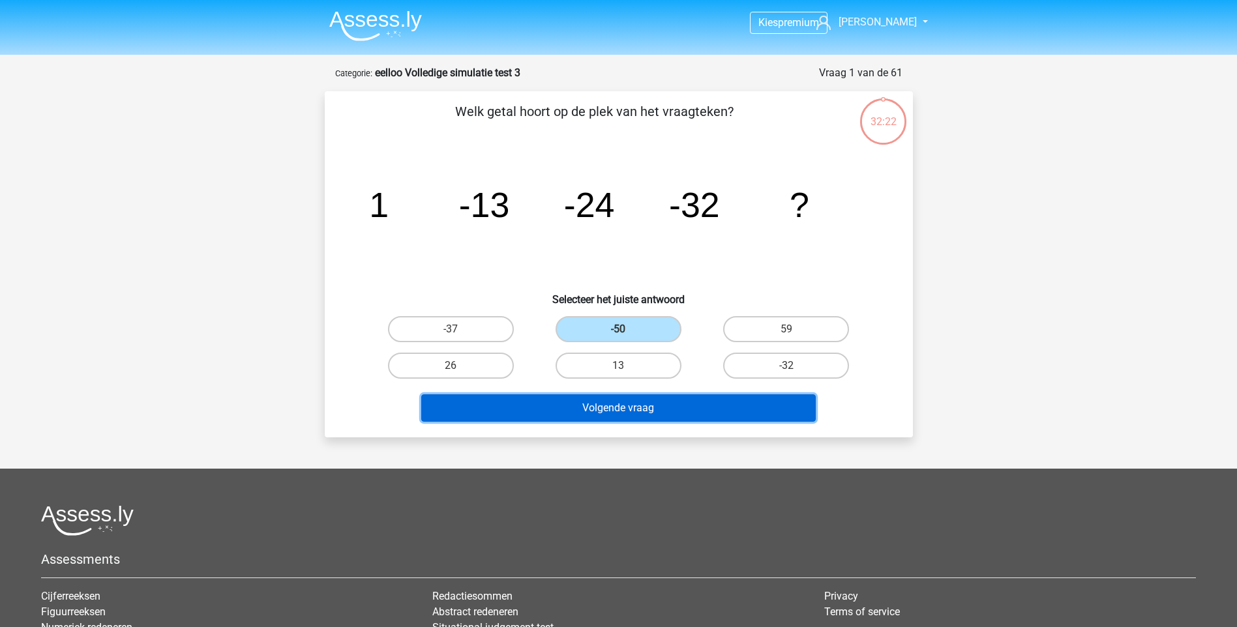
click at [642, 413] on button "Volgende vraag" at bounding box center [618, 408] width 395 height 27
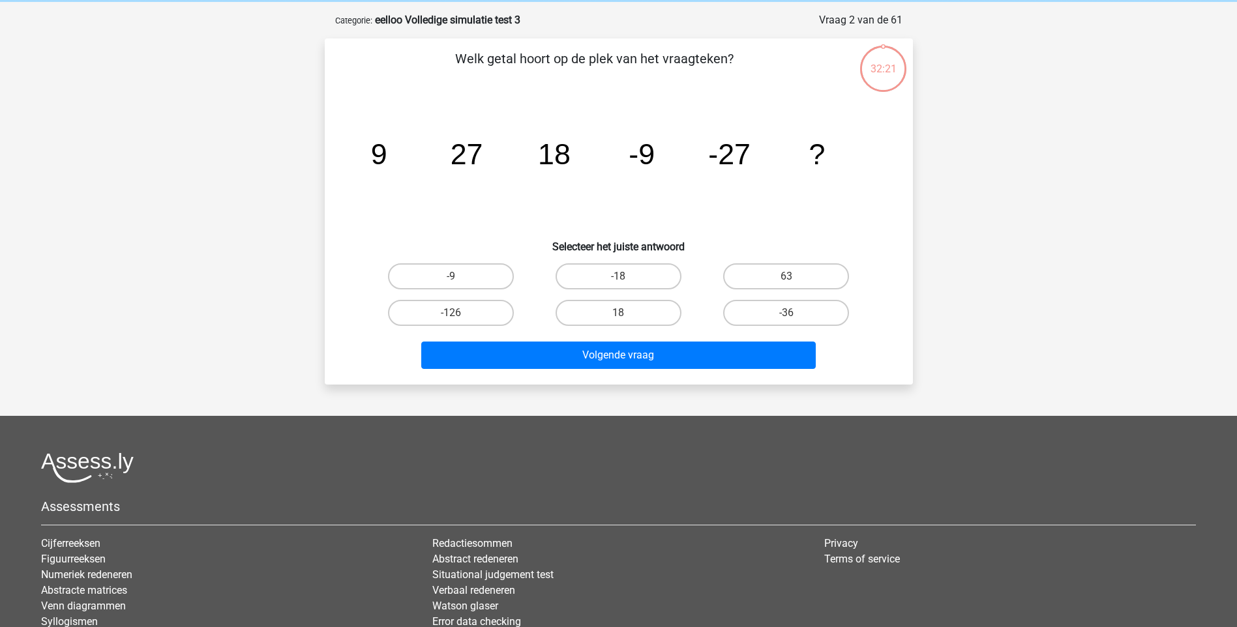
scroll to position [65, 0]
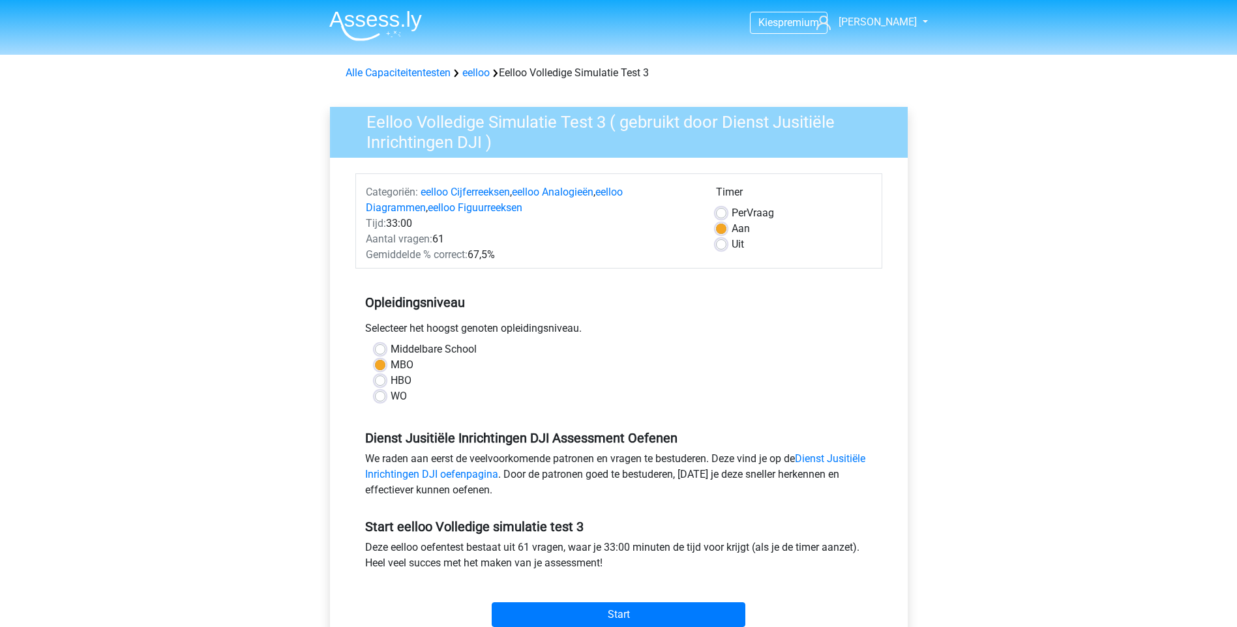
scroll to position [196, 0]
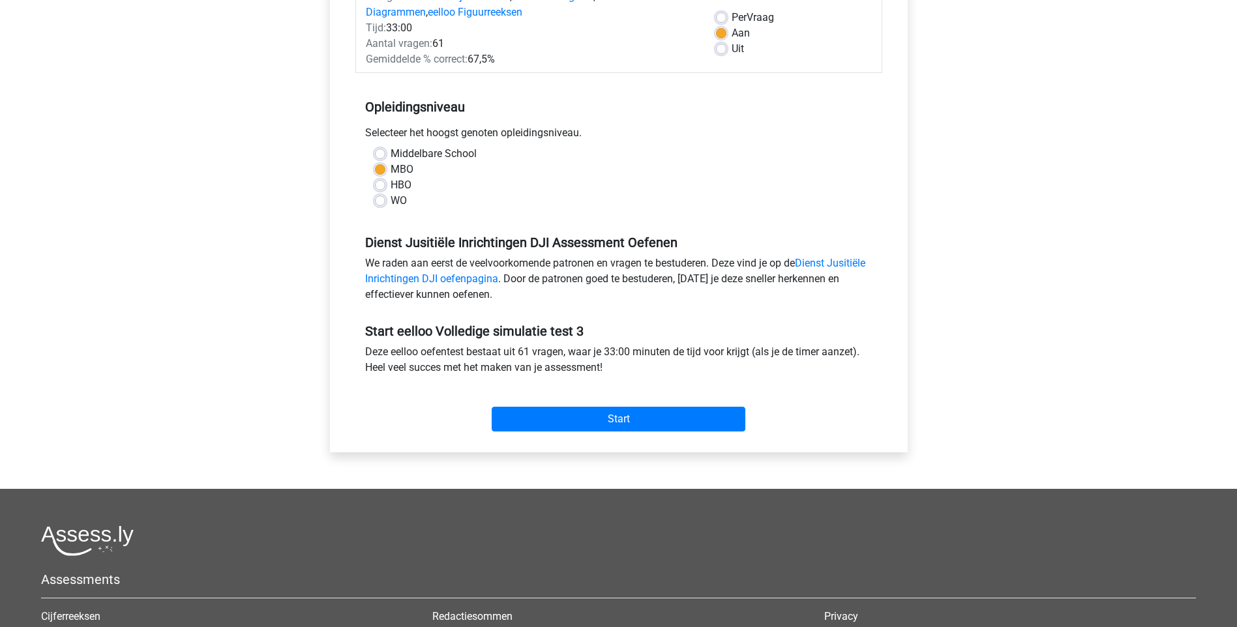
click at [732, 50] on label "Uit" at bounding box center [738, 49] width 12 height 16
click at [722, 50] on input "Uit" at bounding box center [721, 47] width 10 height 13
radio input "true"
click at [638, 421] on input "Start" at bounding box center [619, 419] width 254 height 25
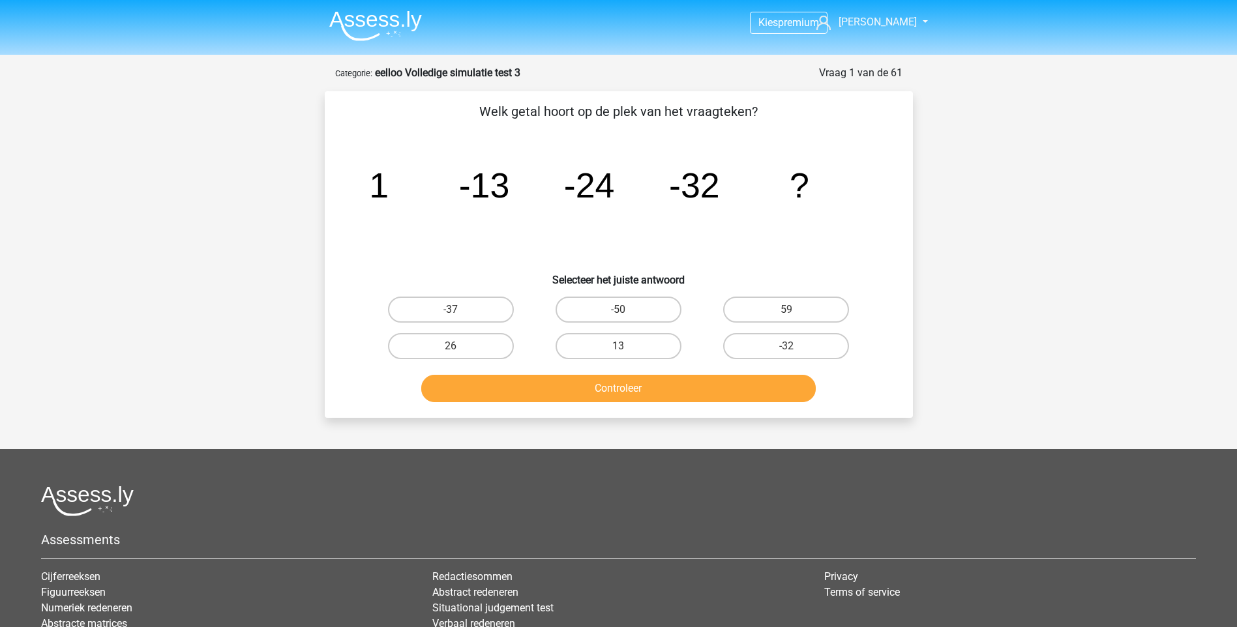
click at [623, 318] on input "-50" at bounding box center [622, 314] width 8 height 8
radio input "true"
click at [619, 386] on button "Controleer" at bounding box center [618, 388] width 395 height 27
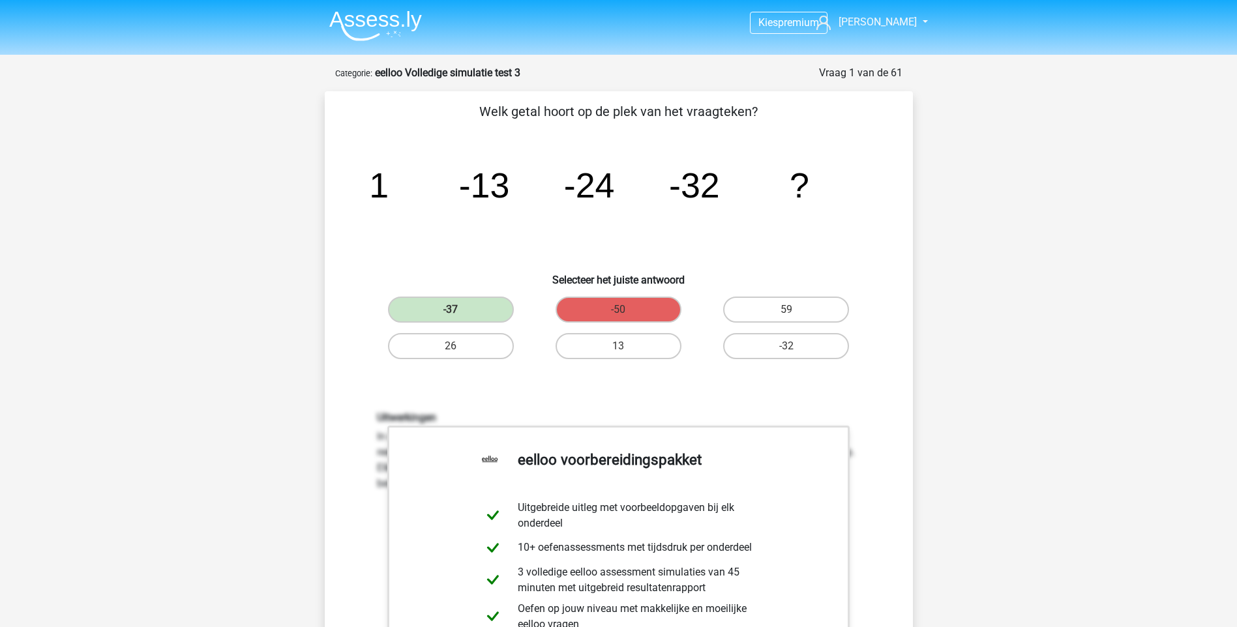
scroll to position [261, 0]
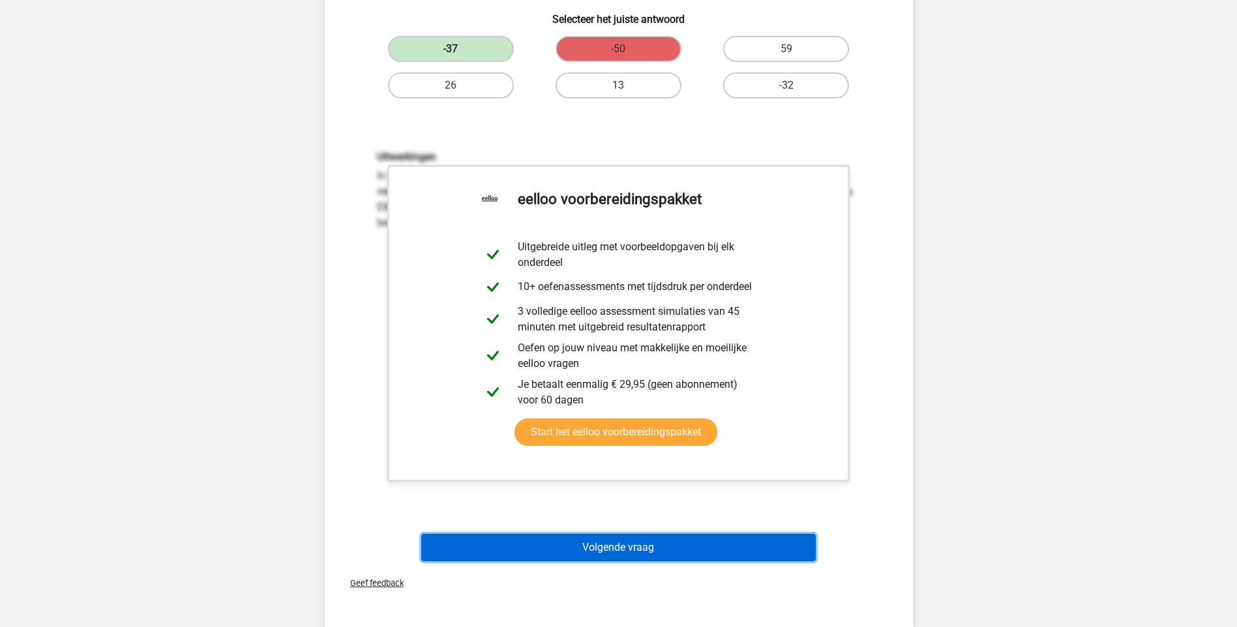
click at [621, 546] on button "Volgende vraag" at bounding box center [618, 547] width 395 height 27
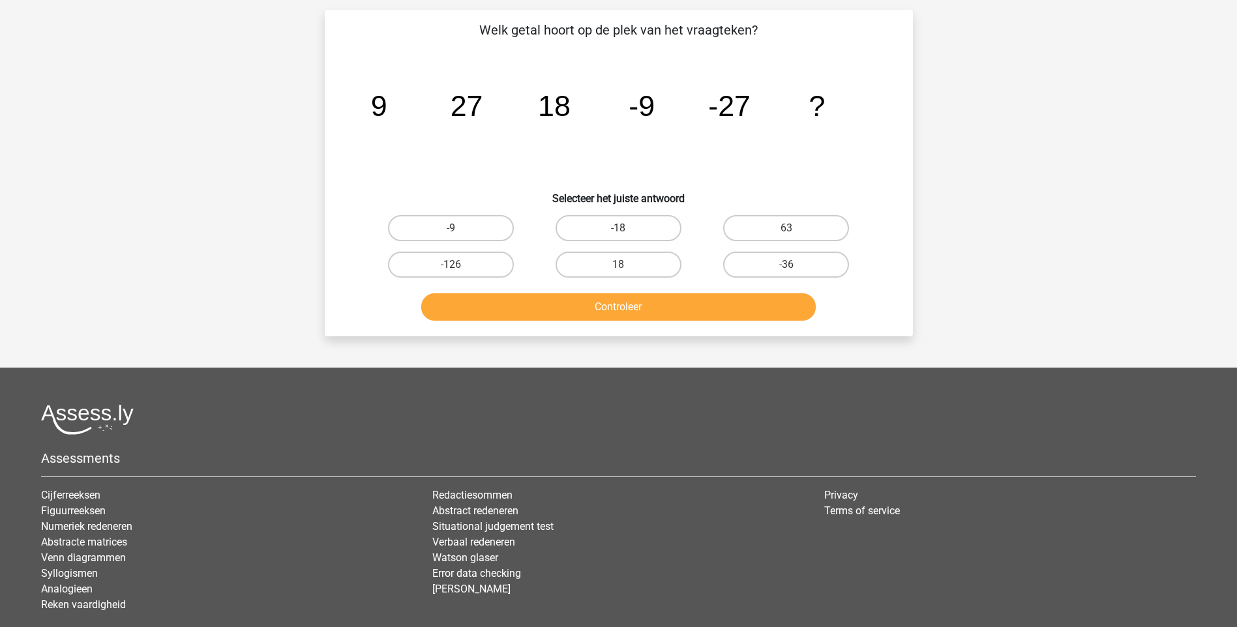
scroll to position [65, 0]
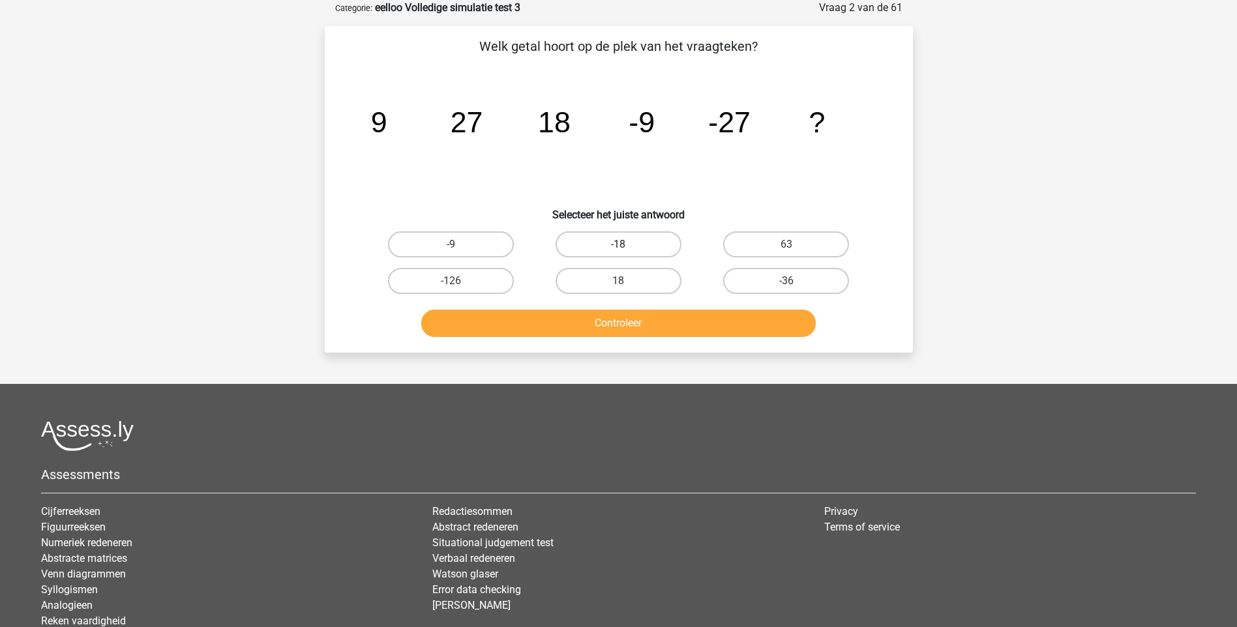
click at [616, 241] on label "-18" at bounding box center [619, 244] width 126 height 26
click at [618, 245] on input "-18" at bounding box center [622, 249] width 8 height 8
radio input "true"
click at [642, 331] on button "Controleer" at bounding box center [618, 323] width 395 height 27
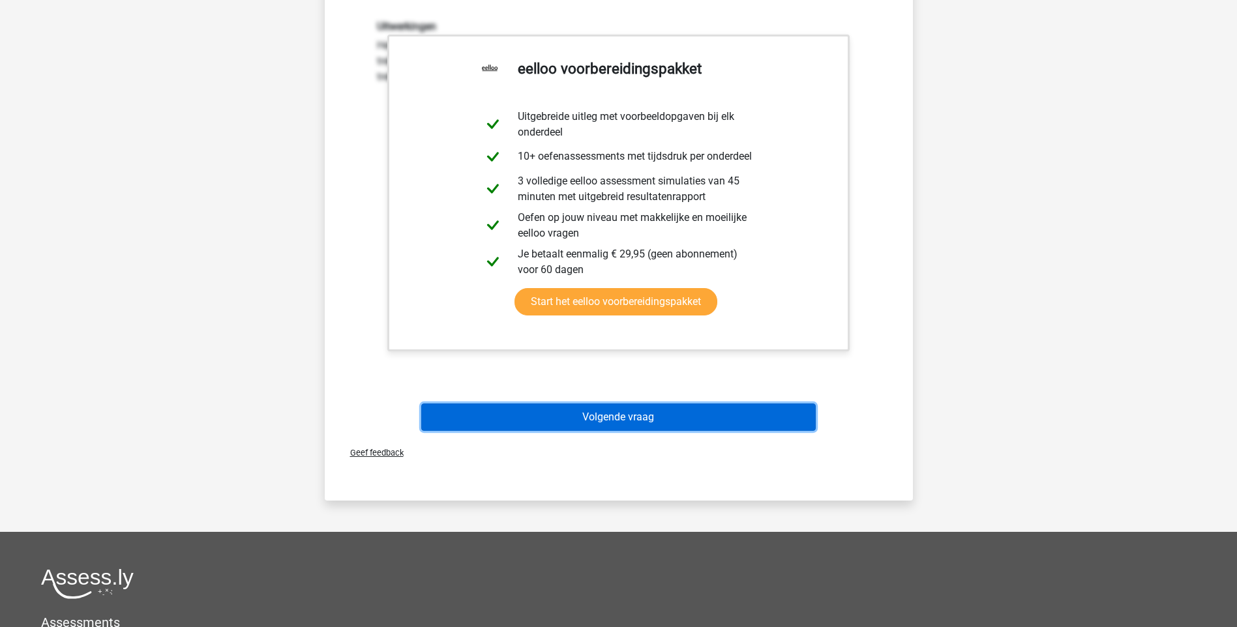
click at [625, 415] on button "Volgende vraag" at bounding box center [618, 417] width 395 height 27
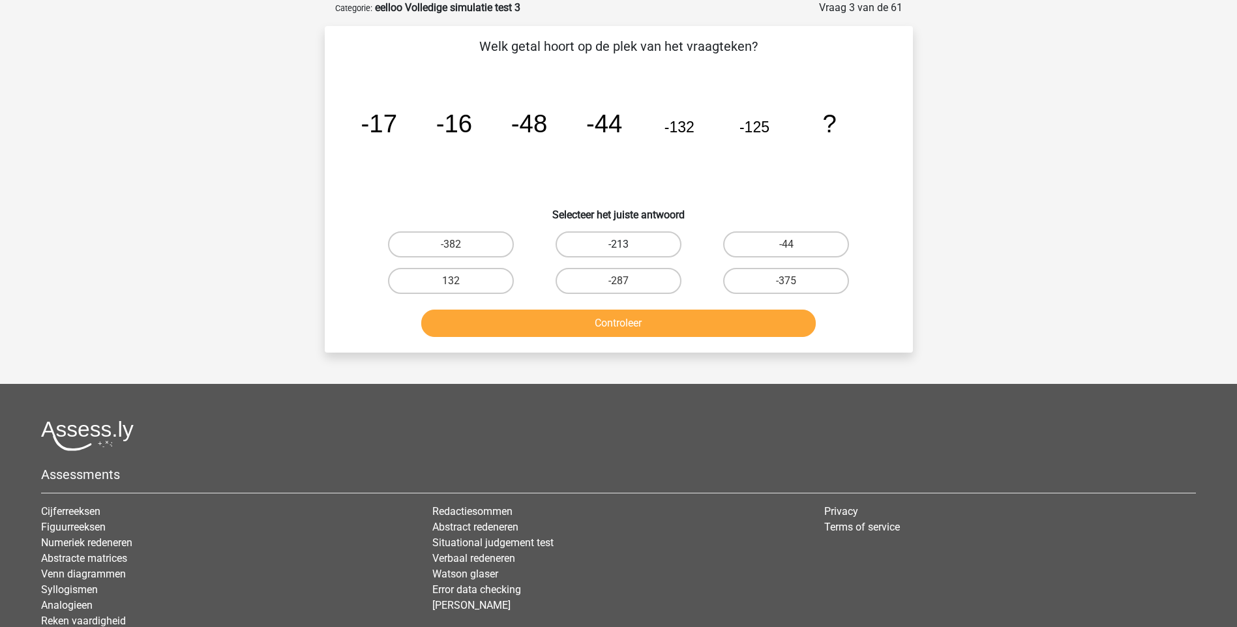
click at [639, 243] on label "-213" at bounding box center [619, 244] width 126 height 26
click at [627, 245] on input "-213" at bounding box center [622, 249] width 8 height 8
radio input "true"
click at [649, 320] on button "Controleer" at bounding box center [618, 323] width 395 height 27
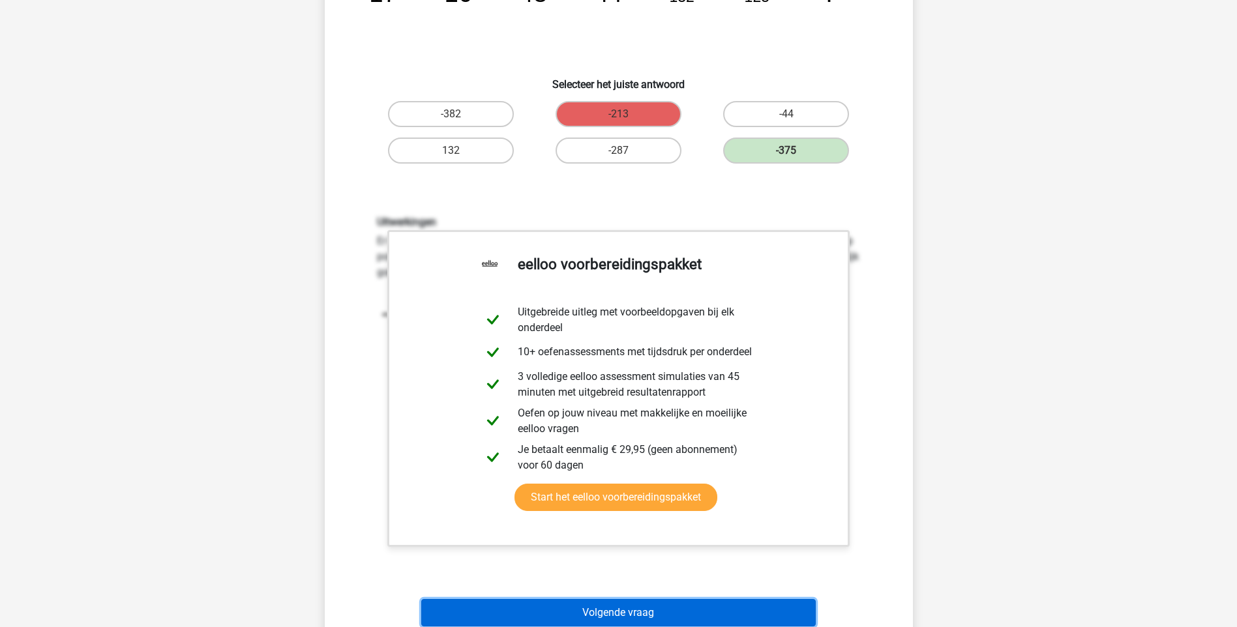
drag, startPoint x: 625, startPoint y: 612, endPoint x: 620, endPoint y: 605, distance: 8.4
click at [622, 606] on button "Volgende vraag" at bounding box center [618, 612] width 395 height 27
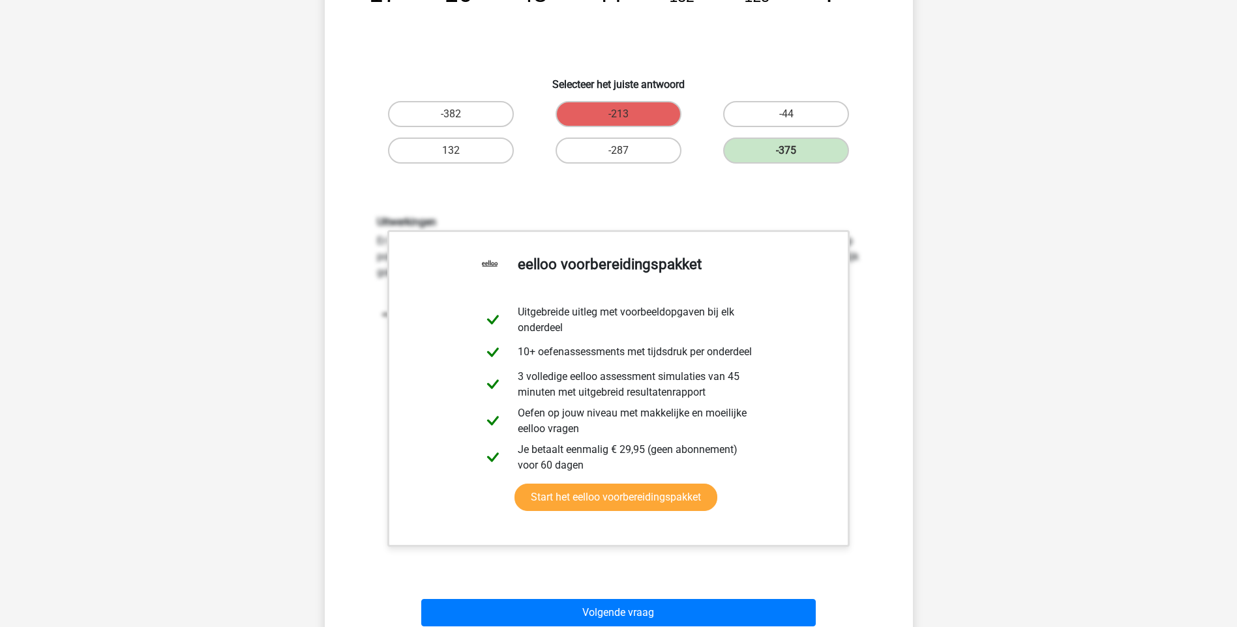
scroll to position [35, 0]
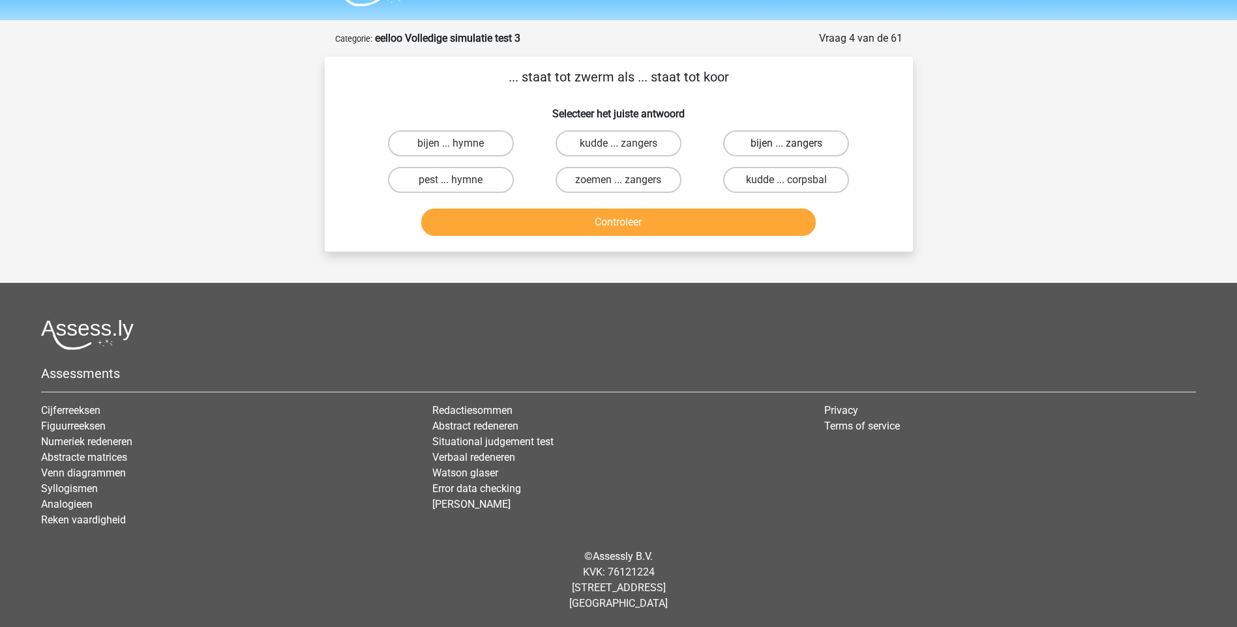
click at [779, 146] on label "bijen ... zangers" at bounding box center [786, 143] width 126 height 26
click at [786, 146] on input "bijen ... zangers" at bounding box center [790, 147] width 8 height 8
radio input "true"
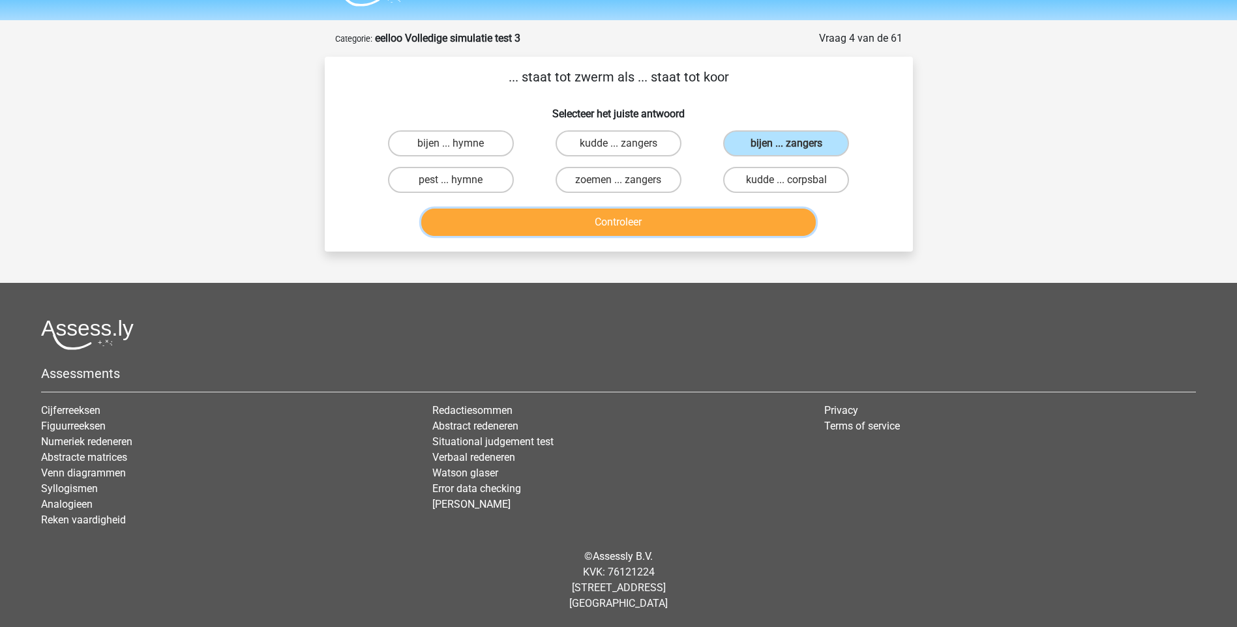
click at [646, 221] on button "Controleer" at bounding box center [618, 222] width 395 height 27
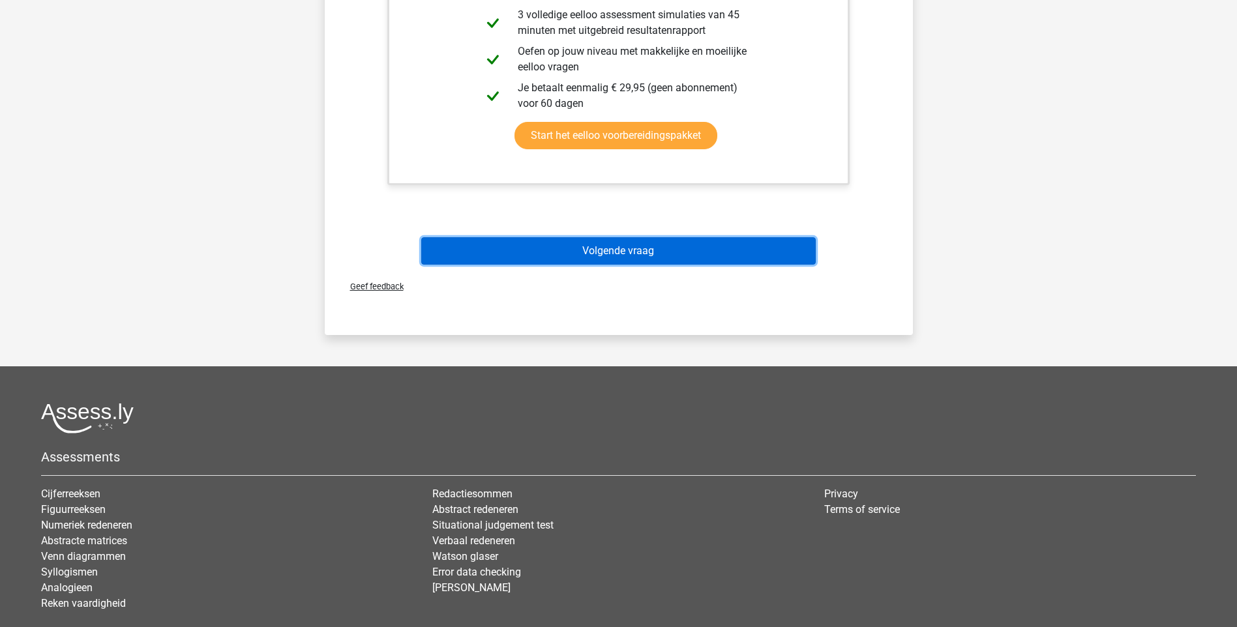
click at [600, 253] on button "Volgende vraag" at bounding box center [618, 250] width 395 height 27
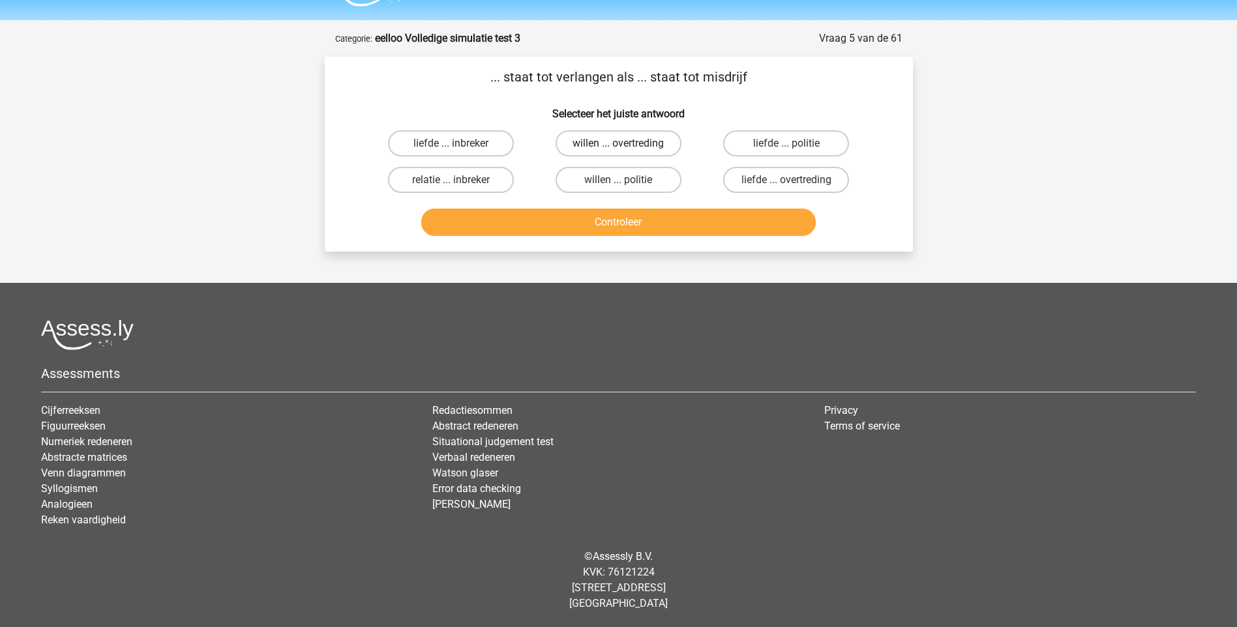
click at [591, 147] on label "willen ... overtreding" at bounding box center [619, 143] width 126 height 26
click at [618, 147] on input "willen ... overtreding" at bounding box center [622, 147] width 8 height 8
radio input "true"
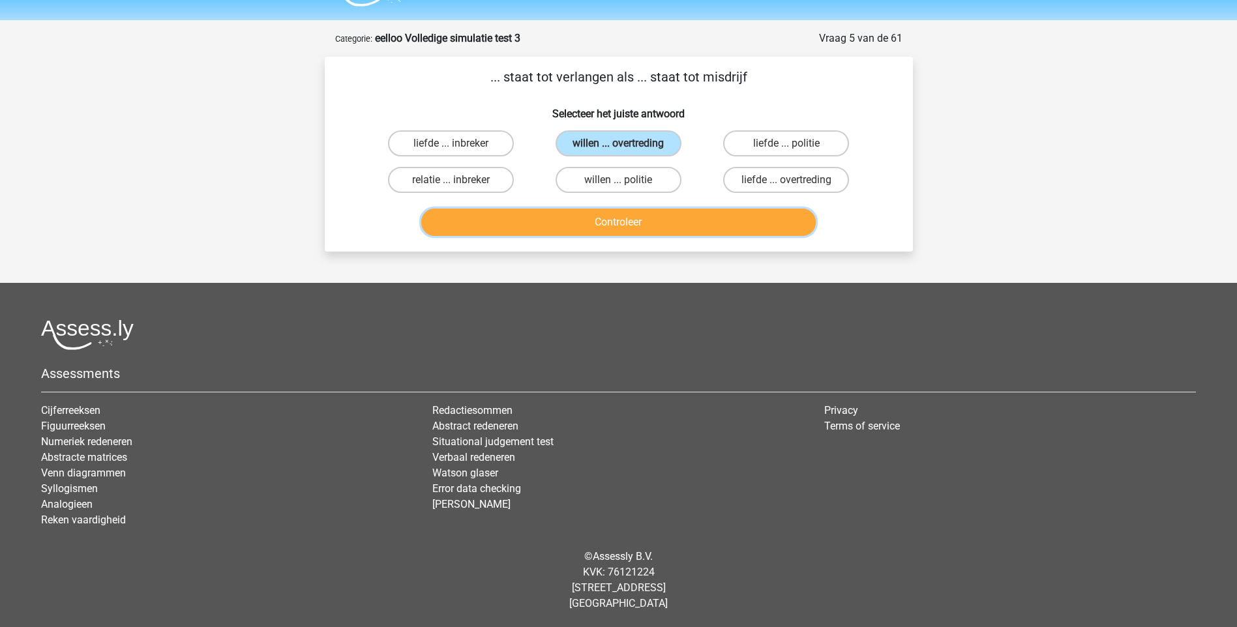
click at [599, 223] on button "Controleer" at bounding box center [618, 222] width 395 height 27
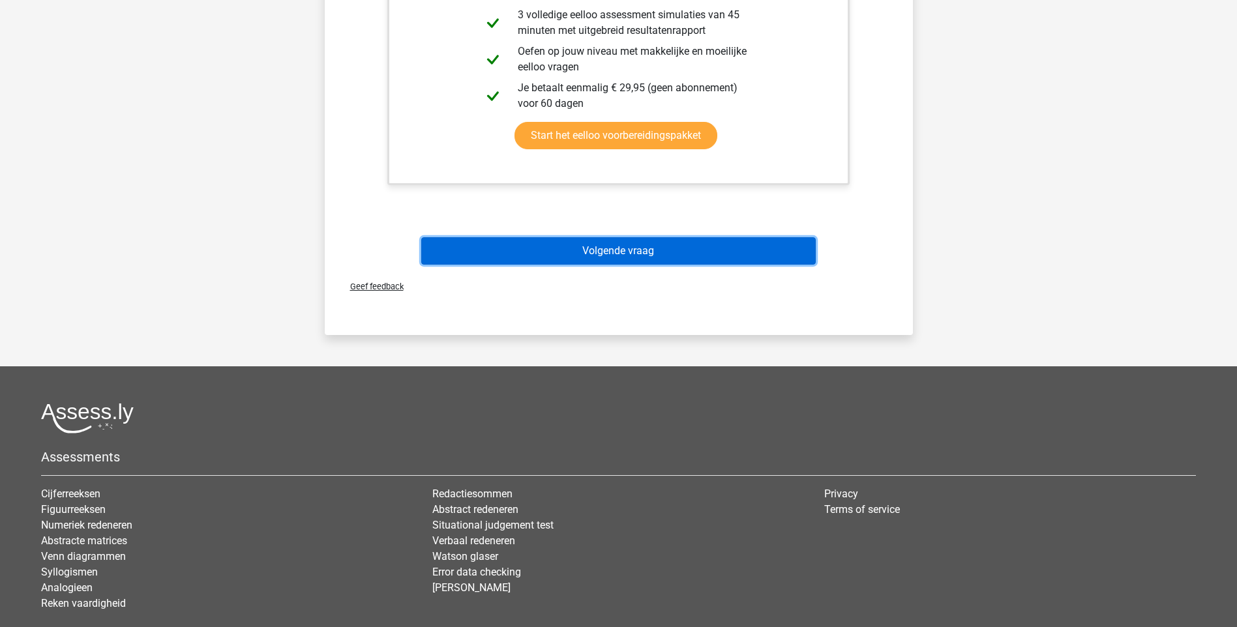
click at [596, 250] on button "Volgende vraag" at bounding box center [618, 250] width 395 height 27
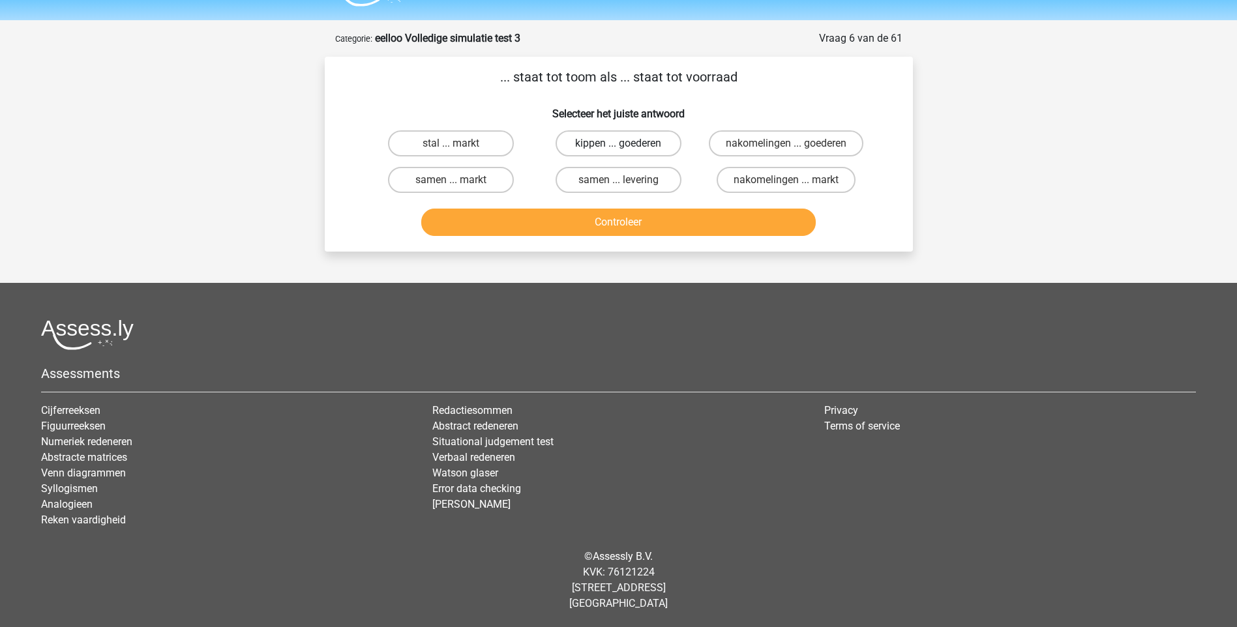
click at [586, 143] on label "kippen ... goederen" at bounding box center [619, 143] width 126 height 26
click at [618, 143] on input "kippen ... goederen" at bounding box center [622, 147] width 8 height 8
radio input "true"
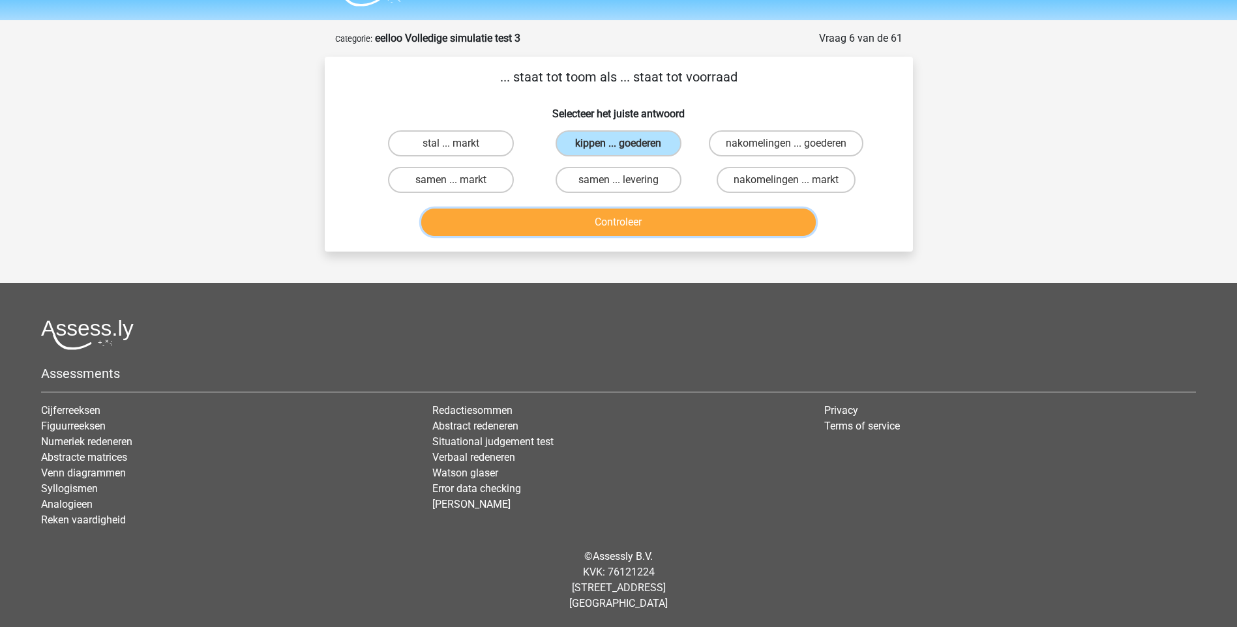
click at [593, 222] on button "Controleer" at bounding box center [618, 222] width 395 height 27
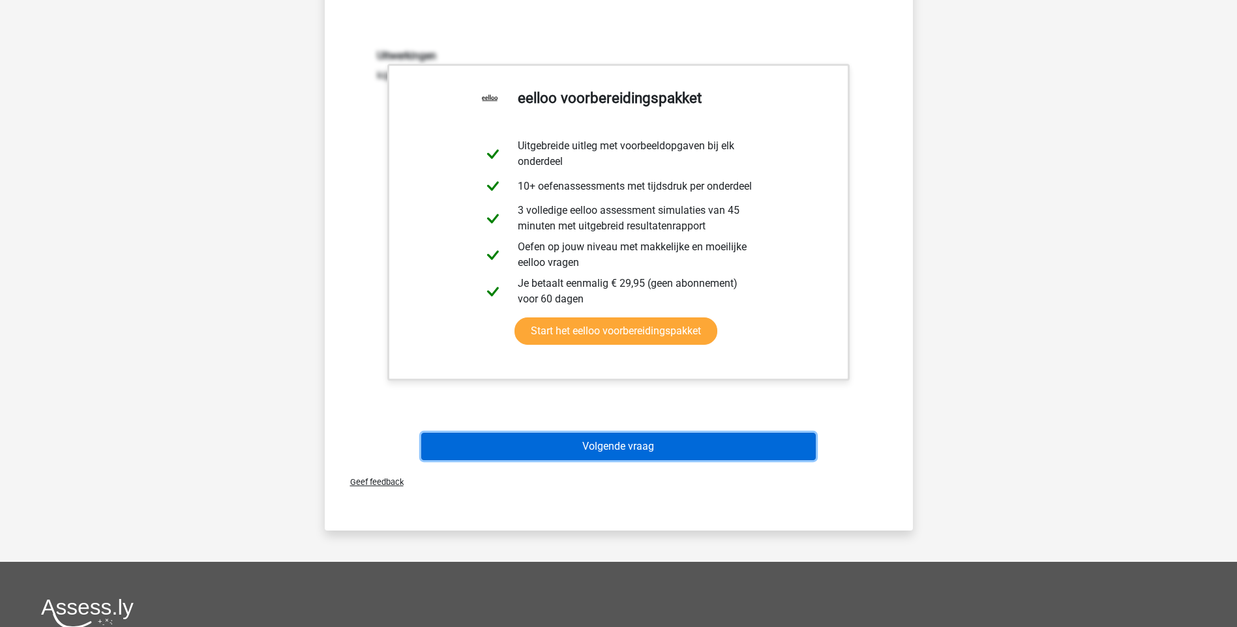
click at [580, 440] on button "Volgende vraag" at bounding box center [618, 446] width 395 height 27
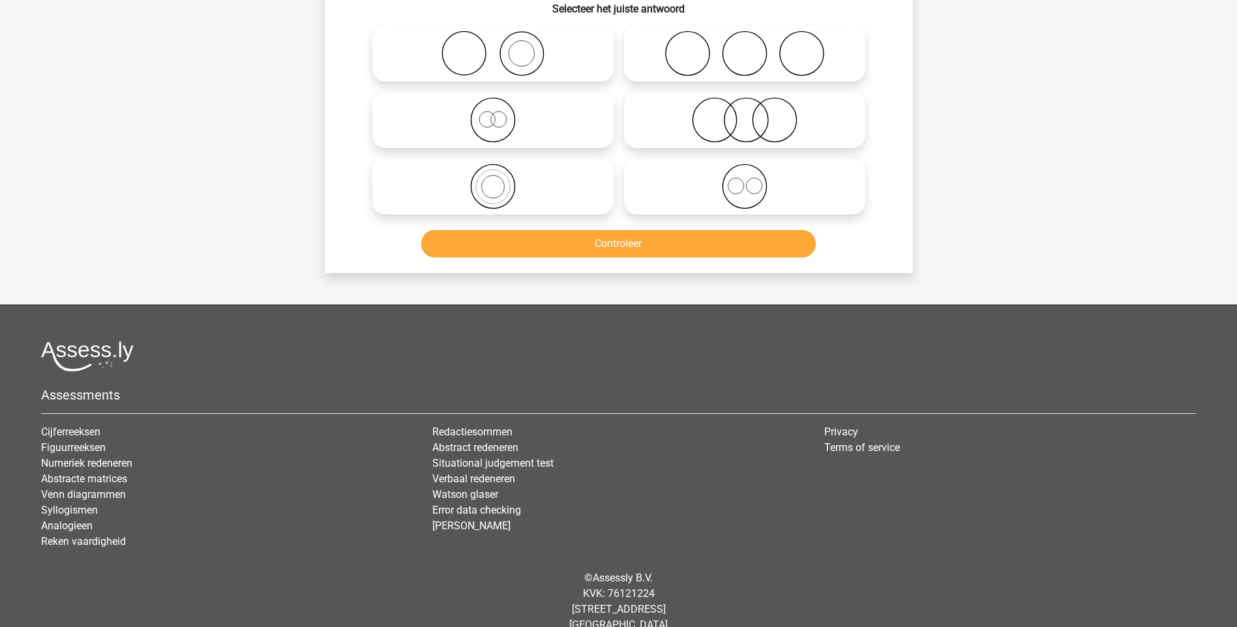
scroll to position [65, 0]
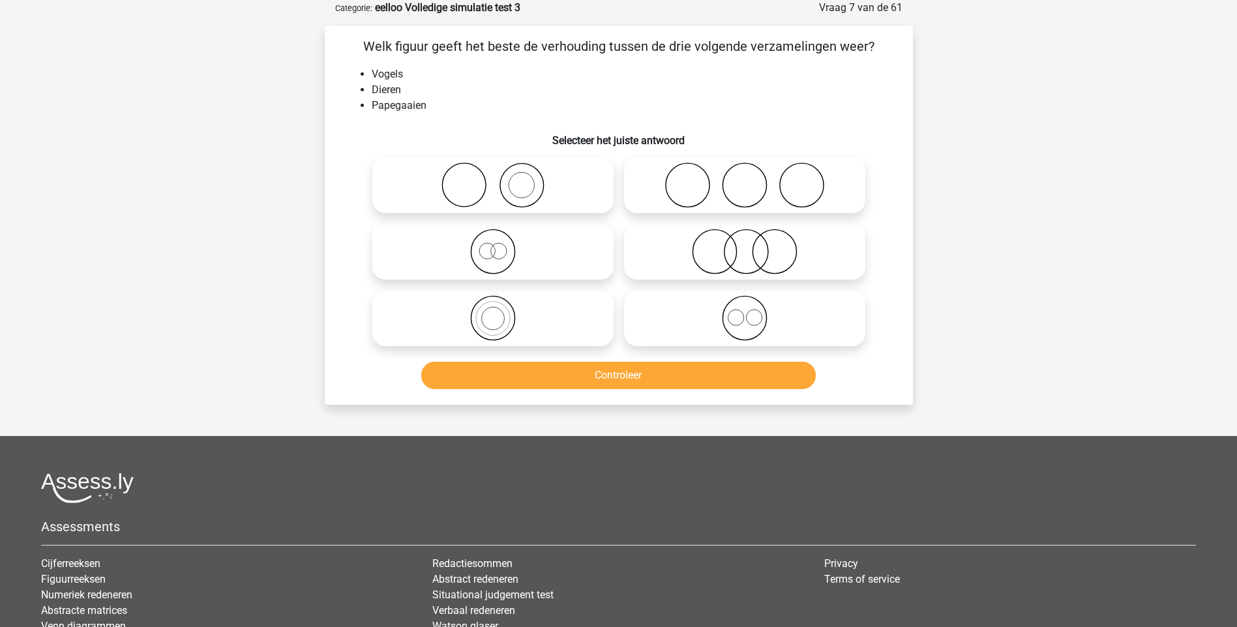
click at [494, 315] on icon at bounding box center [493, 318] width 231 height 46
click at [494, 312] on input "radio" at bounding box center [497, 307] width 8 height 8
radio input "true"
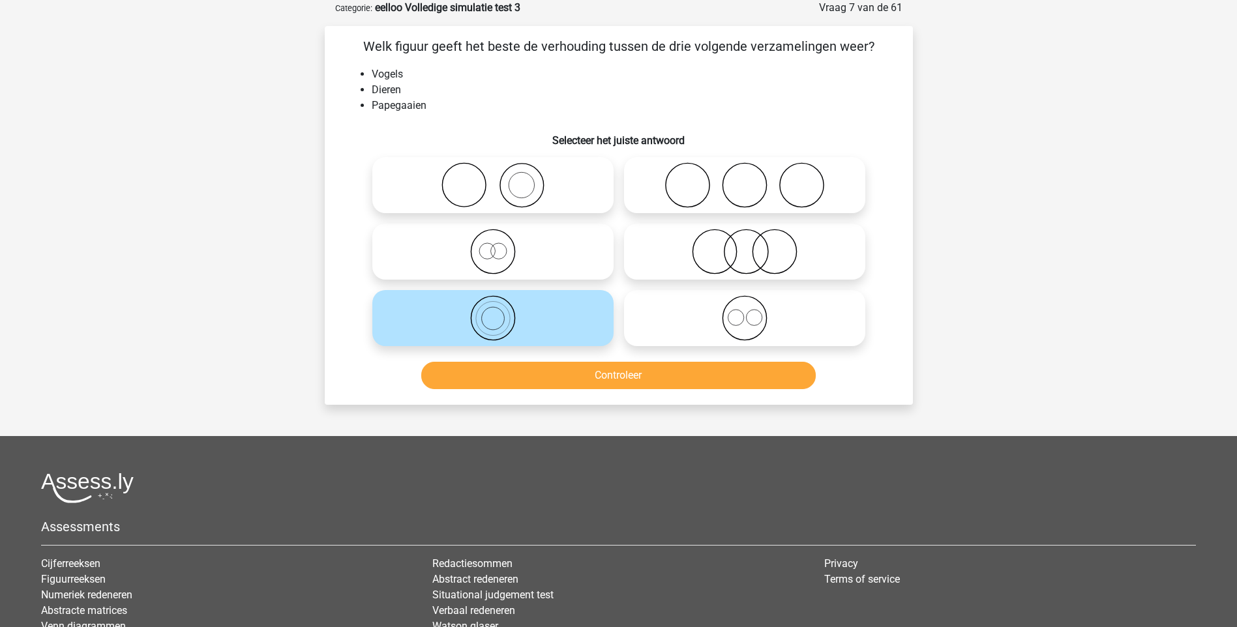
click at [501, 263] on icon at bounding box center [493, 252] width 231 height 46
click at [501, 245] on input "radio" at bounding box center [497, 241] width 8 height 8
radio input "true"
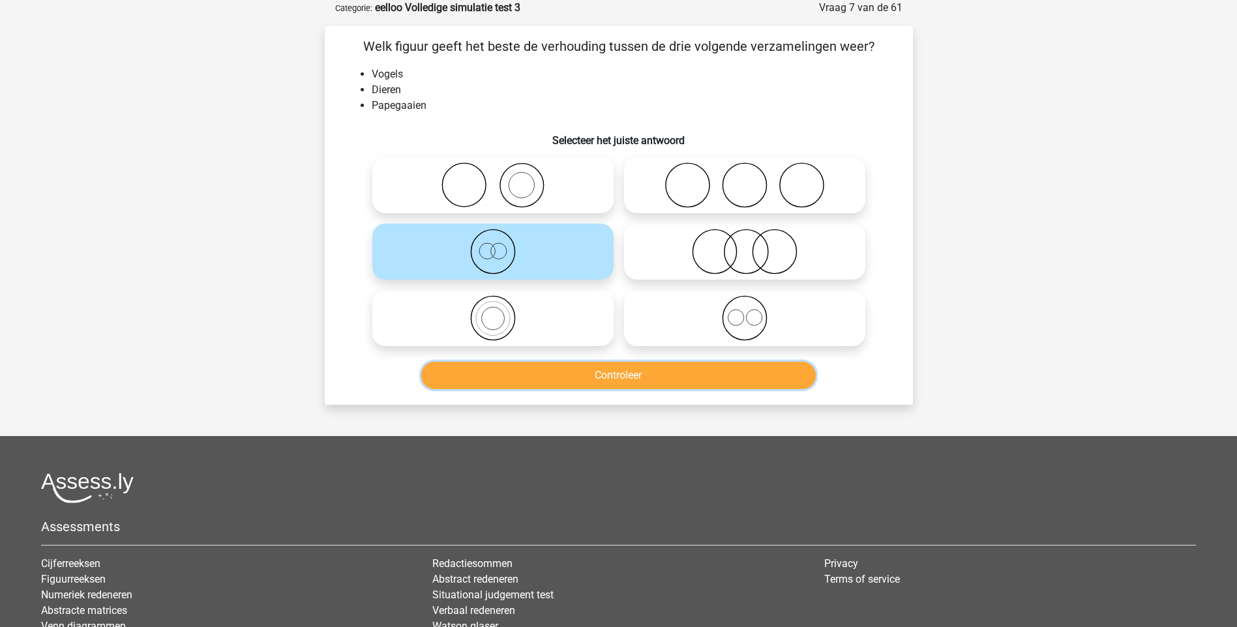
click at [600, 371] on button "Controleer" at bounding box center [618, 375] width 395 height 27
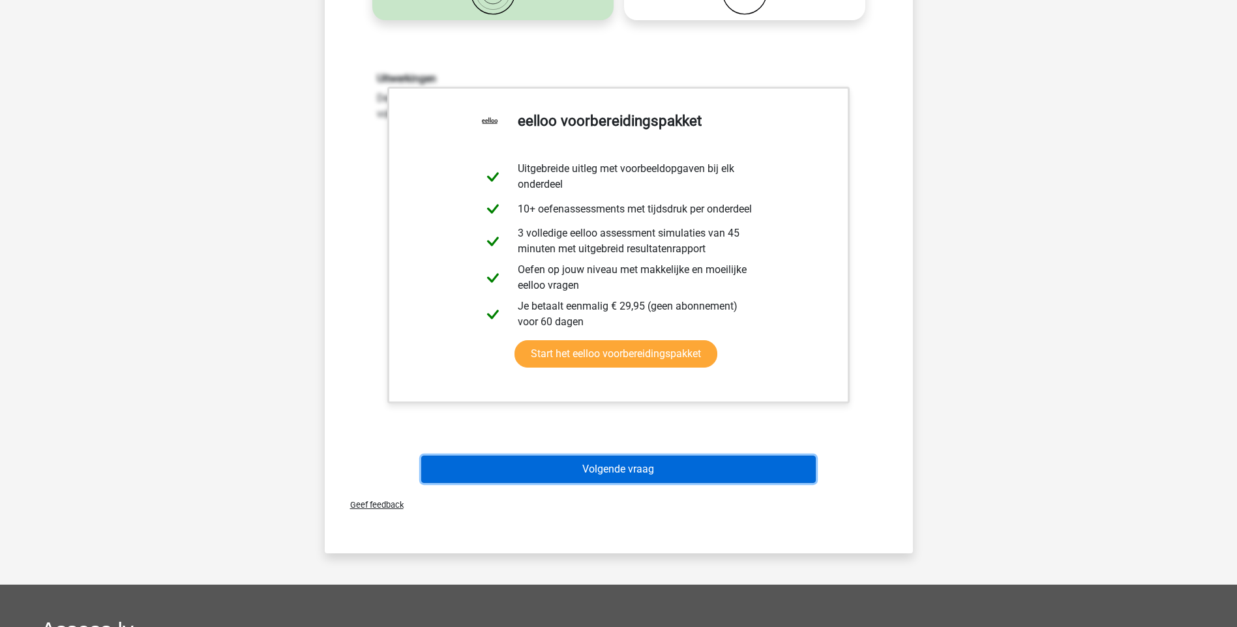
click at [655, 468] on button "Volgende vraag" at bounding box center [618, 469] width 395 height 27
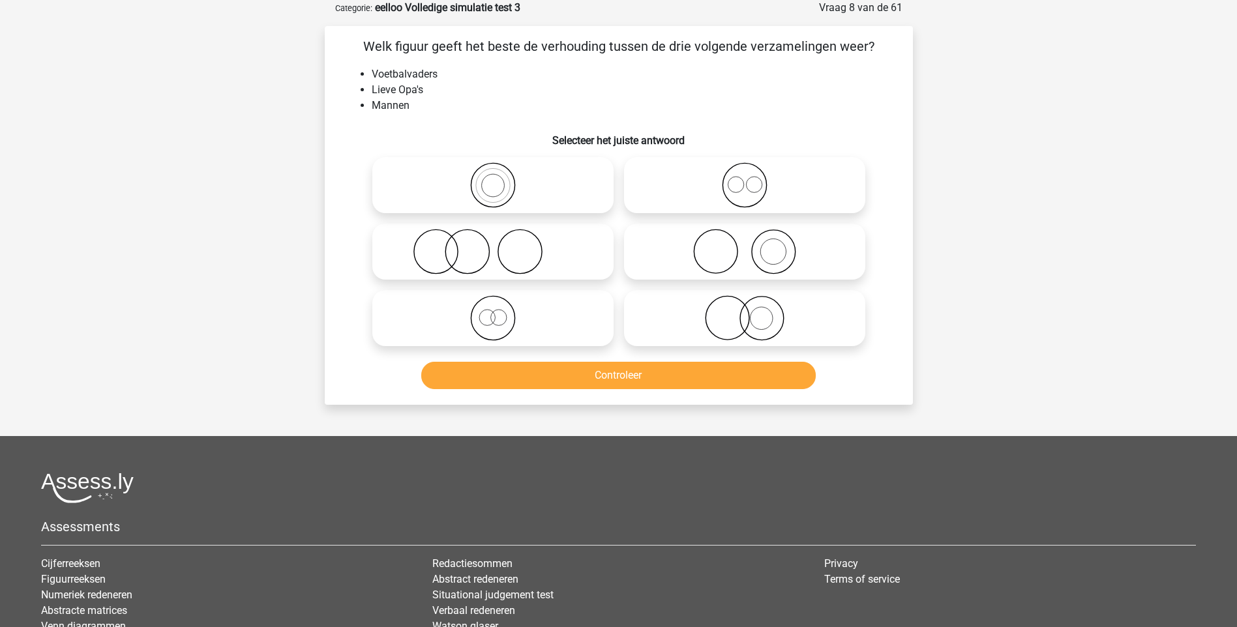
click at [499, 334] on icon at bounding box center [493, 318] width 231 height 46
click at [499, 312] on input "radio" at bounding box center [497, 307] width 8 height 8
radio input "true"
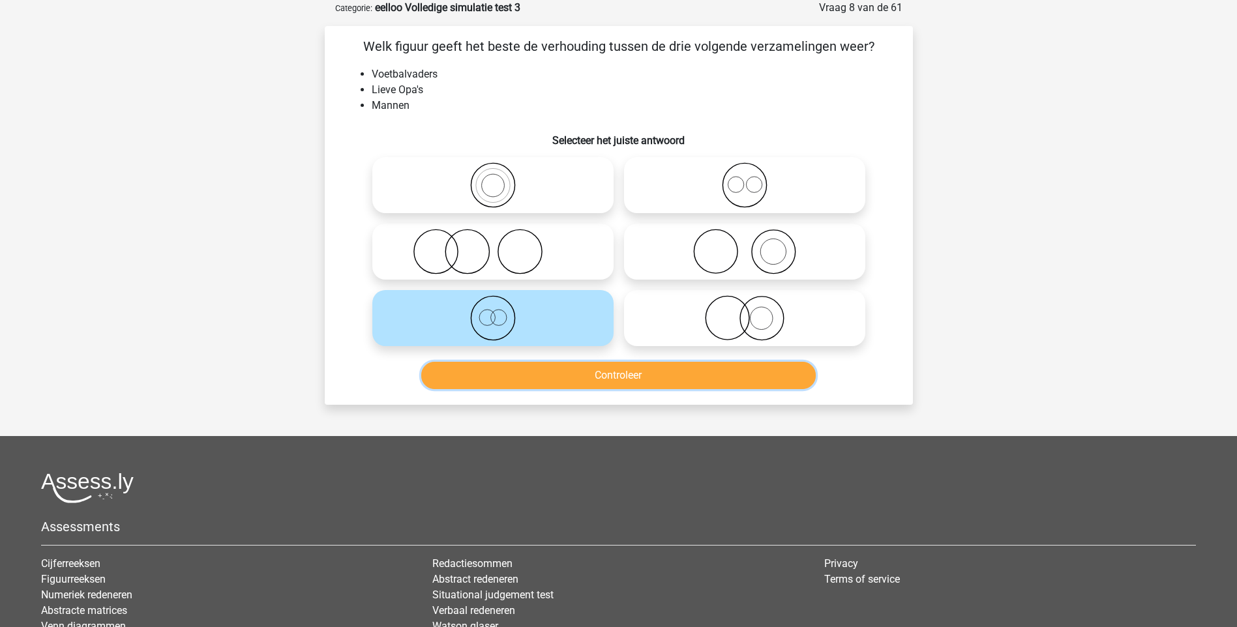
click at [657, 374] on button "Controleer" at bounding box center [618, 375] width 395 height 27
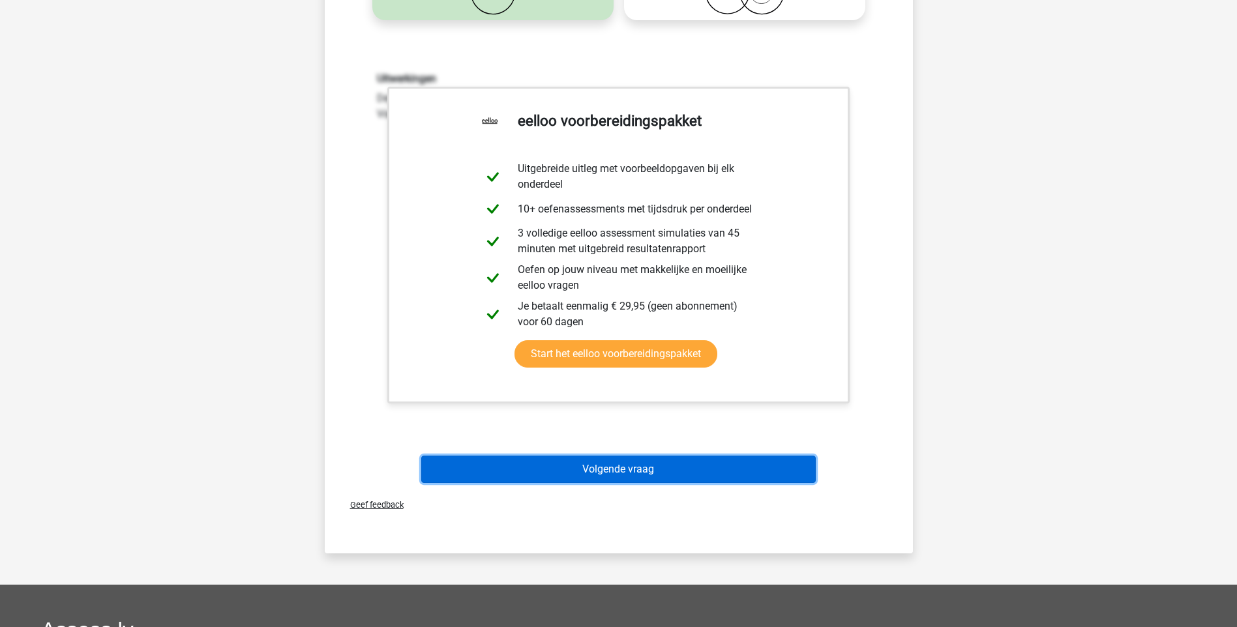
click at [648, 469] on button "Volgende vraag" at bounding box center [618, 469] width 395 height 27
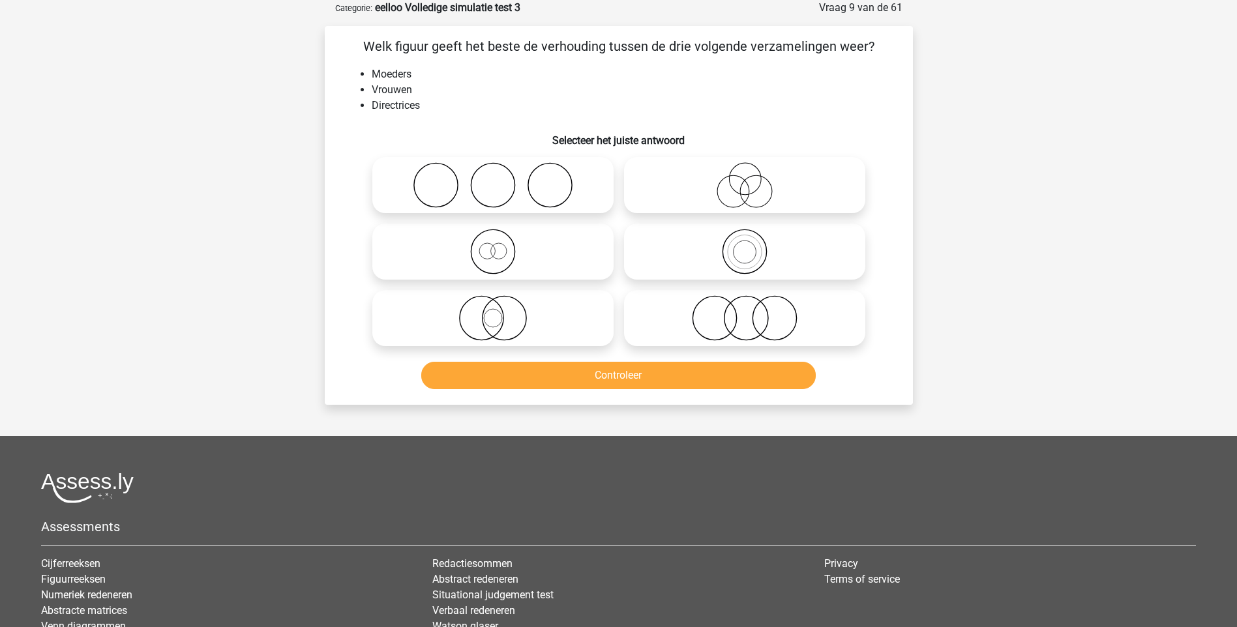
click at [496, 252] on icon at bounding box center [493, 252] width 231 height 46
click at [496, 245] on input "radio" at bounding box center [497, 241] width 8 height 8
radio input "true"
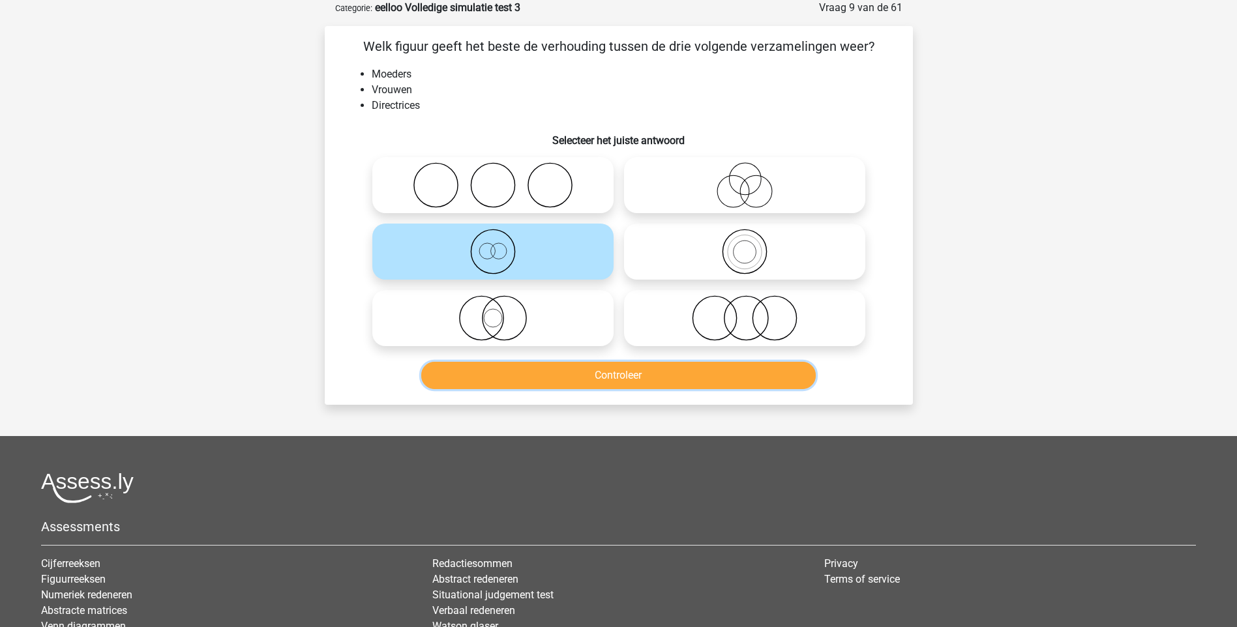
click at [617, 379] on button "Controleer" at bounding box center [618, 375] width 395 height 27
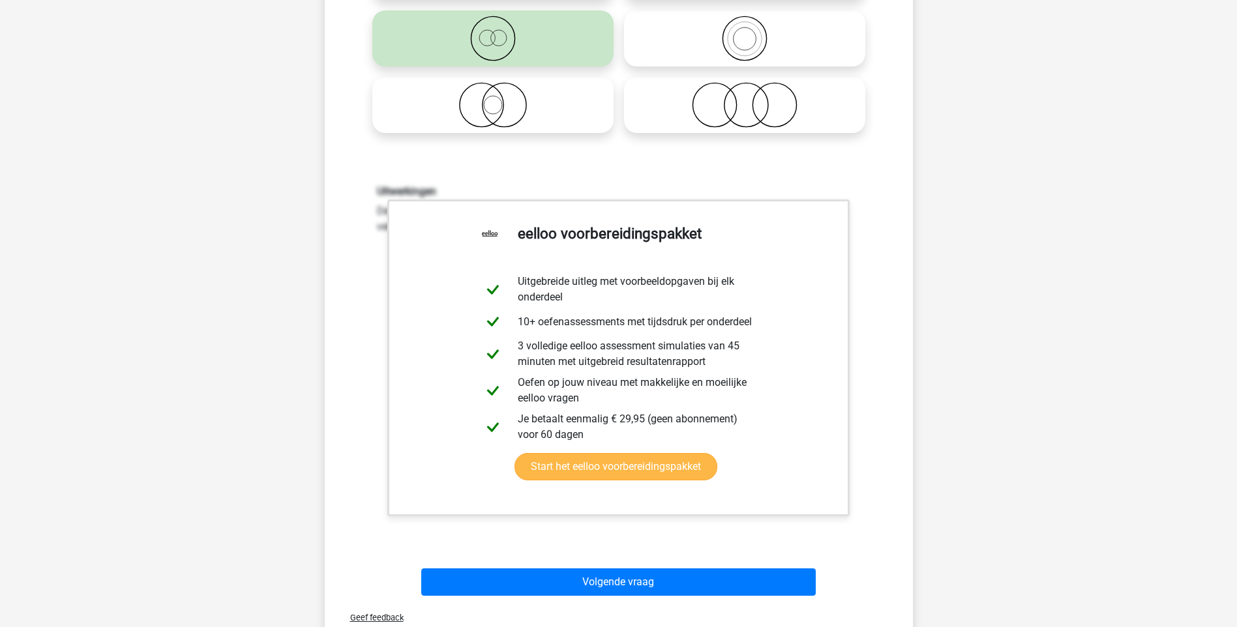
scroll to position [326, 0]
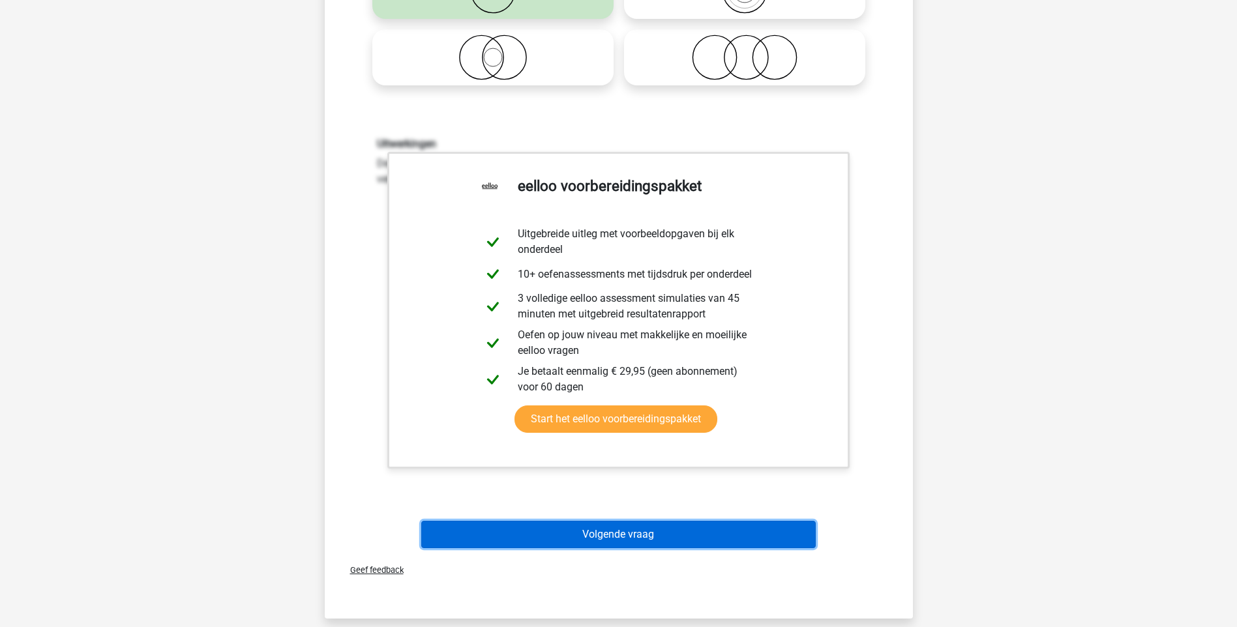
click at [615, 519] on div "Volgende vraag" at bounding box center [619, 532] width 546 height 43
click at [621, 529] on button "Volgende vraag" at bounding box center [618, 534] width 395 height 27
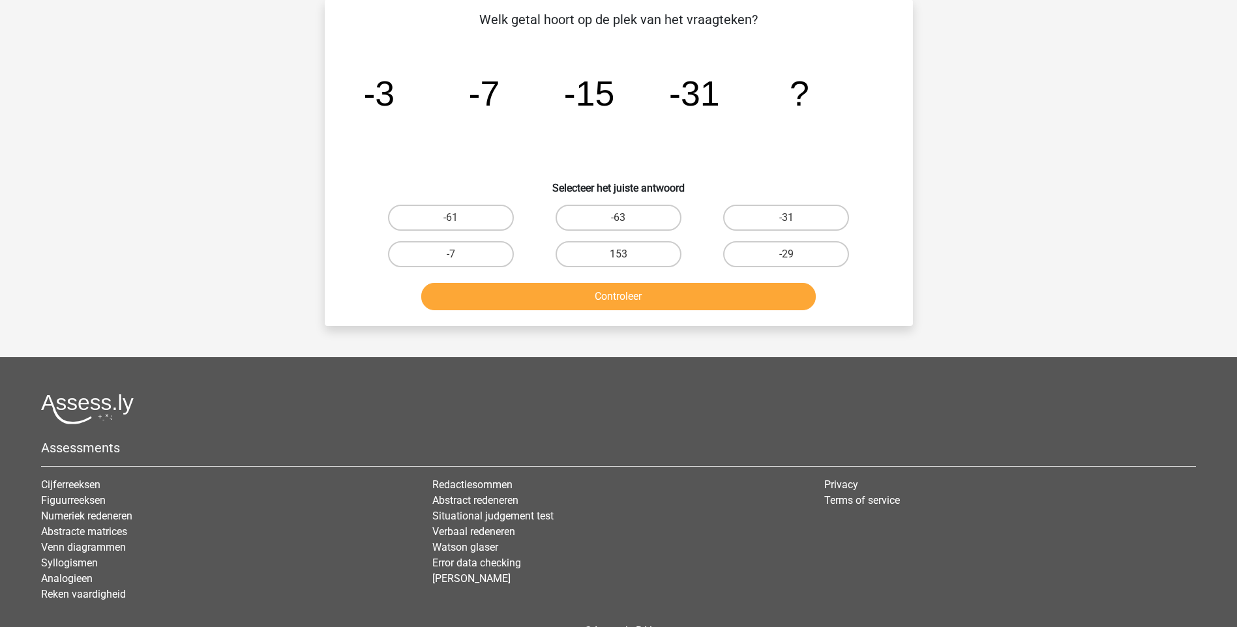
scroll to position [65, 0]
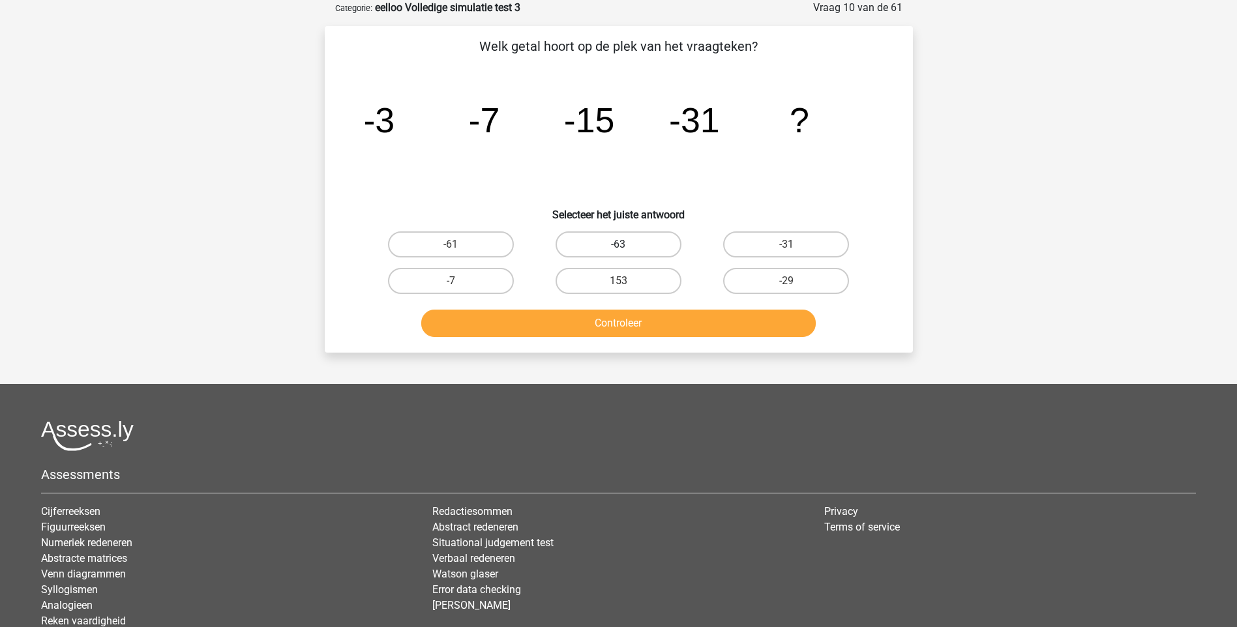
click at [610, 244] on label "-63" at bounding box center [619, 244] width 126 height 26
click at [618, 245] on input "-63" at bounding box center [622, 249] width 8 height 8
radio input "true"
click at [628, 327] on button "Controleer" at bounding box center [618, 323] width 395 height 27
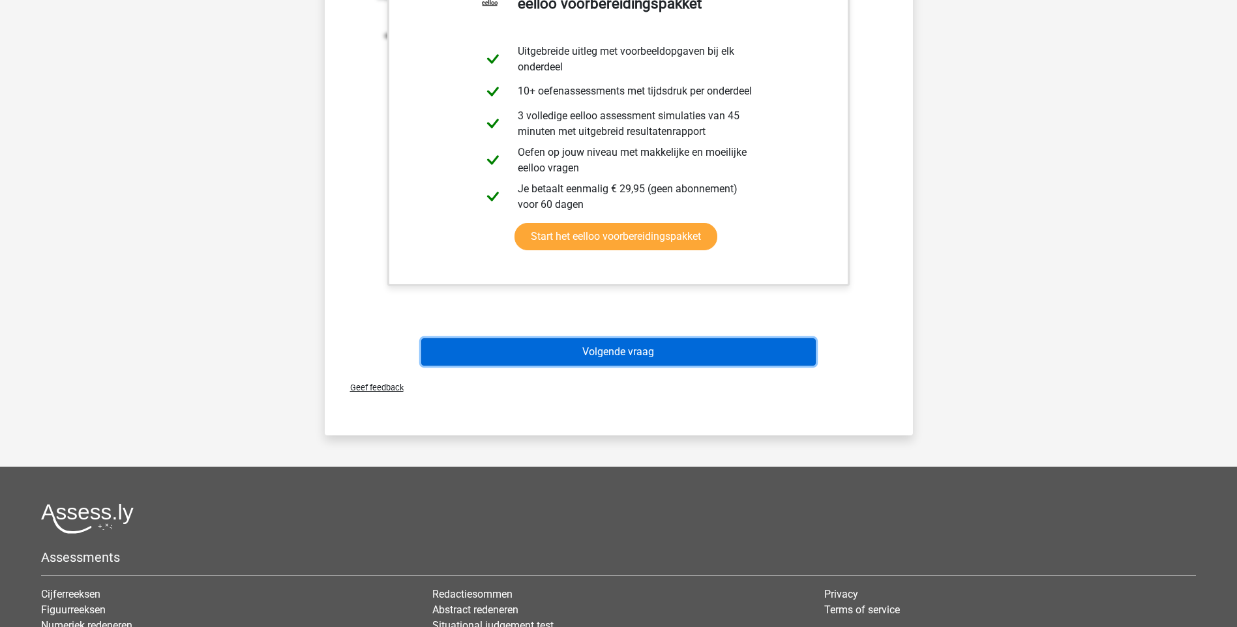
click at [621, 353] on button "Volgende vraag" at bounding box center [618, 351] width 395 height 27
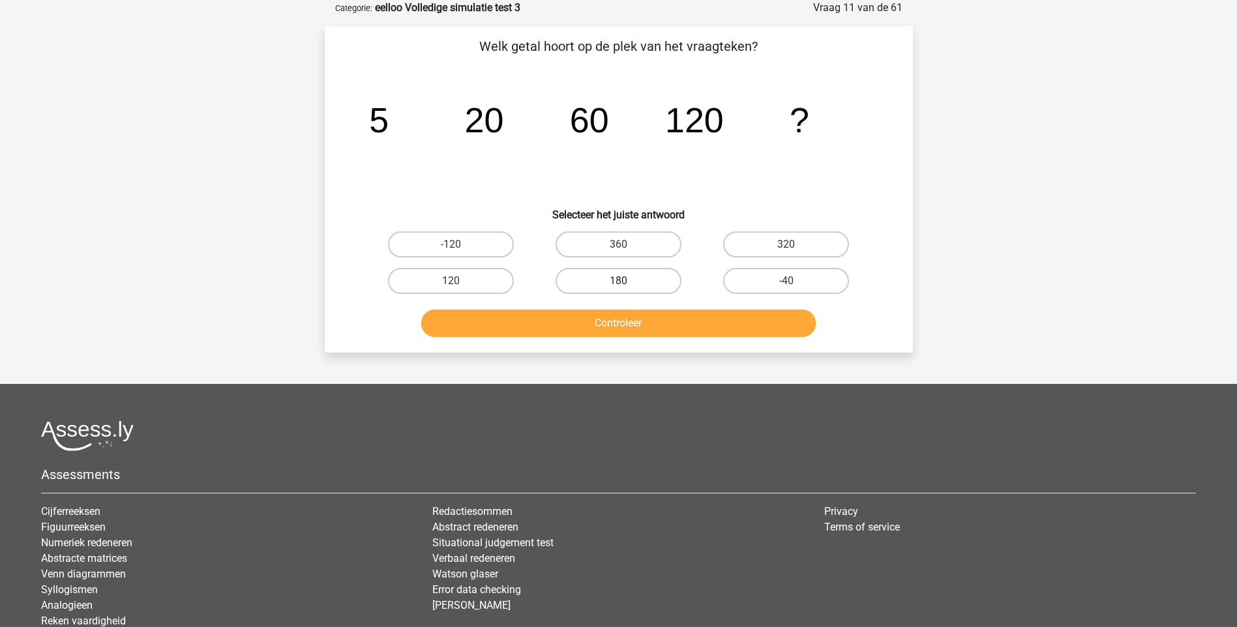
click at [631, 286] on label "180" at bounding box center [619, 281] width 126 height 26
click at [627, 286] on input "180" at bounding box center [622, 285] width 8 height 8
radio input "true"
click at [618, 325] on button "Controleer" at bounding box center [618, 323] width 395 height 27
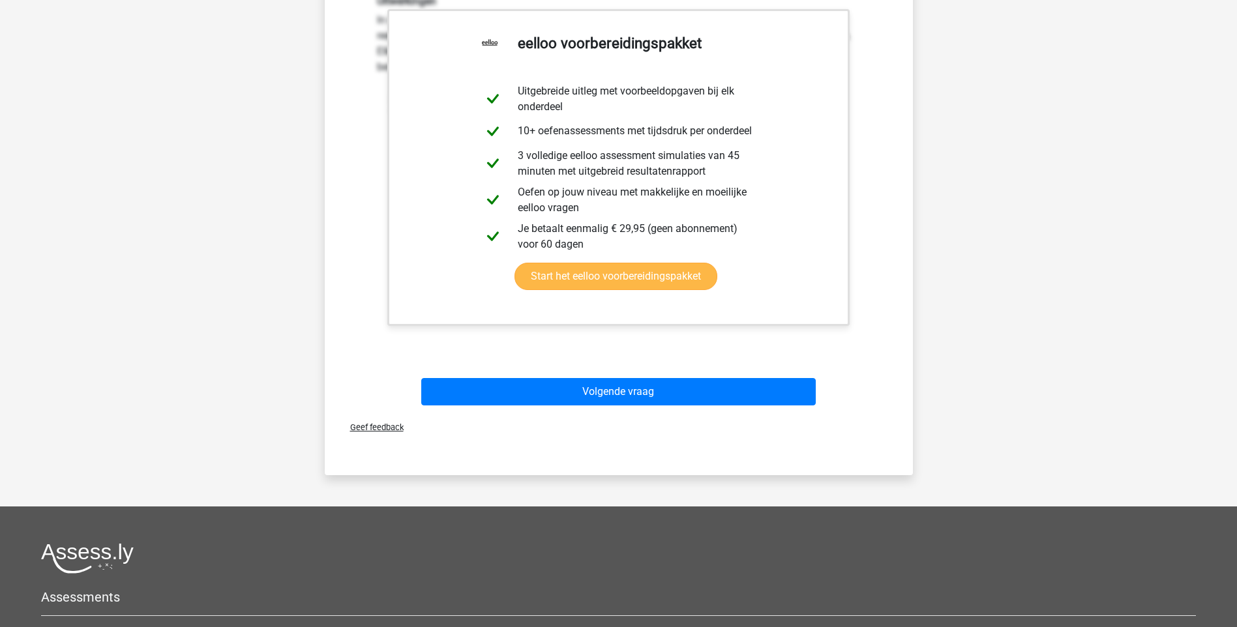
scroll to position [456, 0]
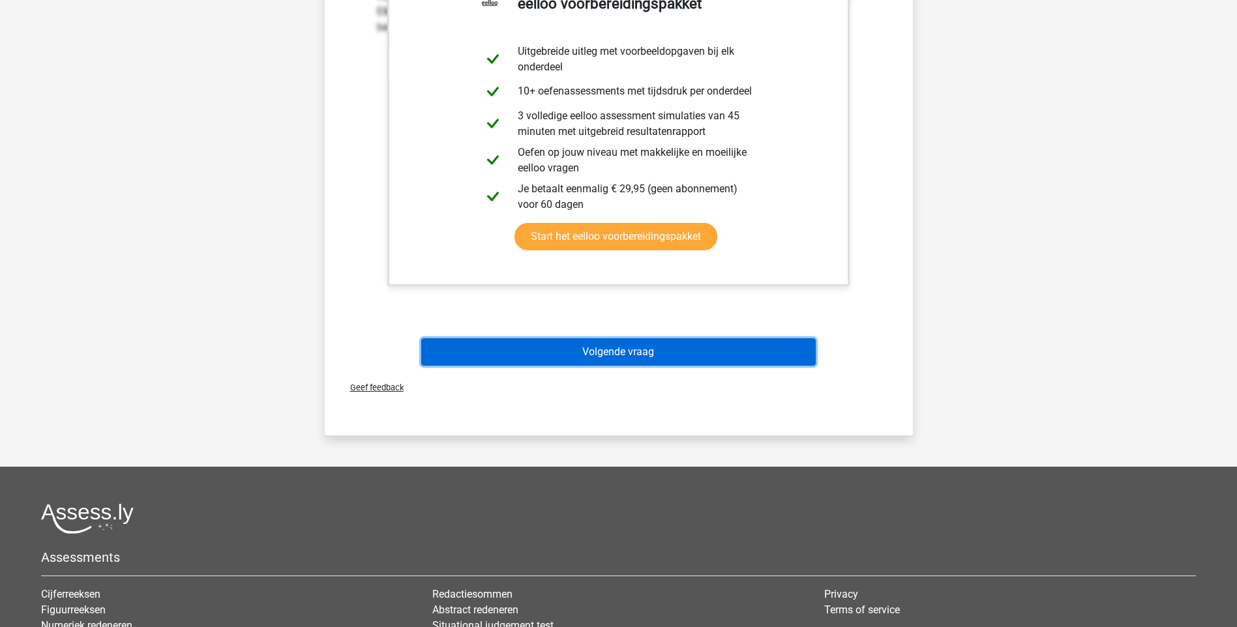
click at [634, 360] on button "Volgende vraag" at bounding box center [618, 351] width 395 height 27
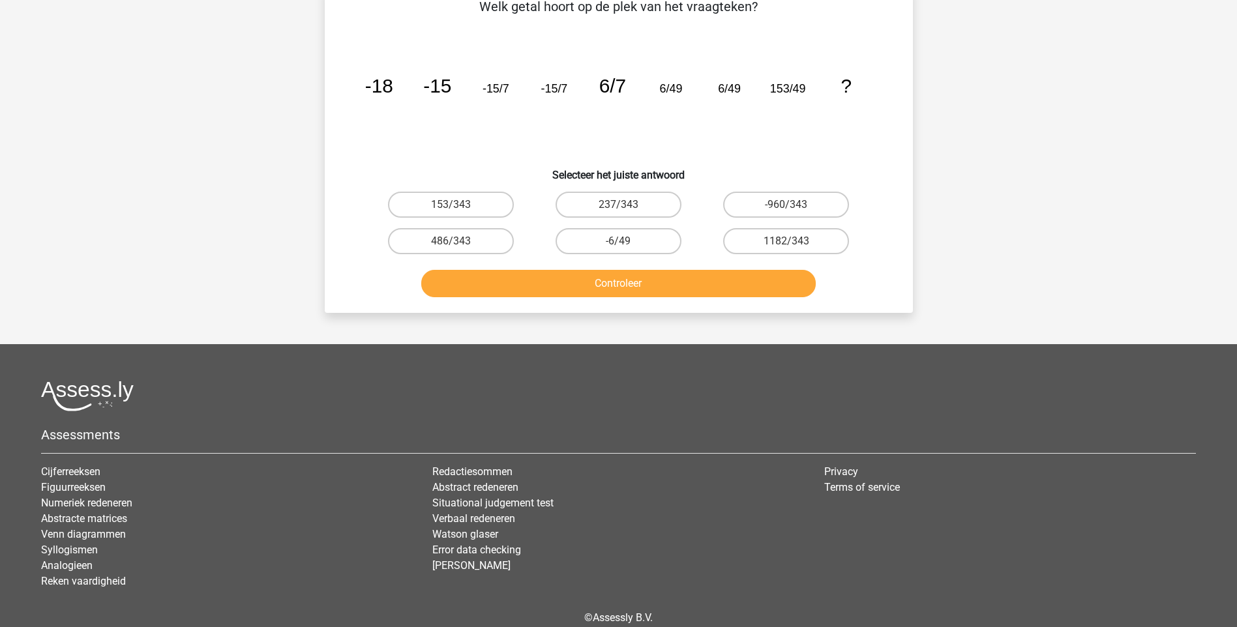
scroll to position [65, 0]
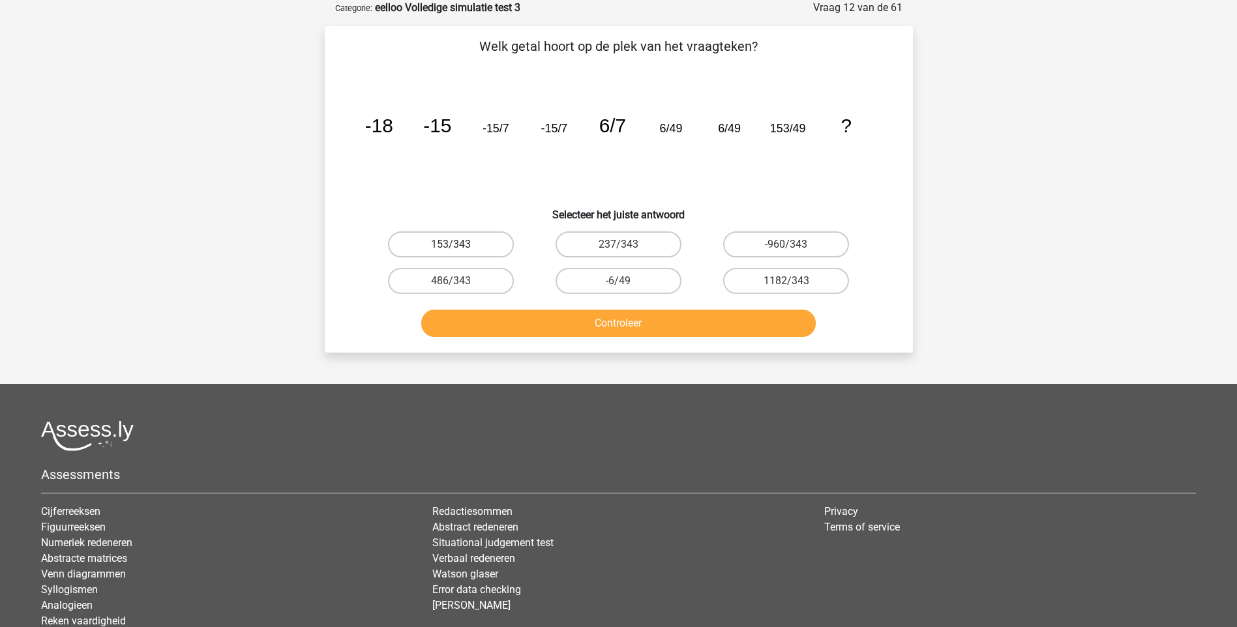
click at [461, 246] on label "153/343" at bounding box center [451, 244] width 126 height 26
click at [459, 246] on input "153/343" at bounding box center [455, 249] width 8 height 8
radio input "true"
click at [578, 318] on button "Controleer" at bounding box center [618, 323] width 395 height 27
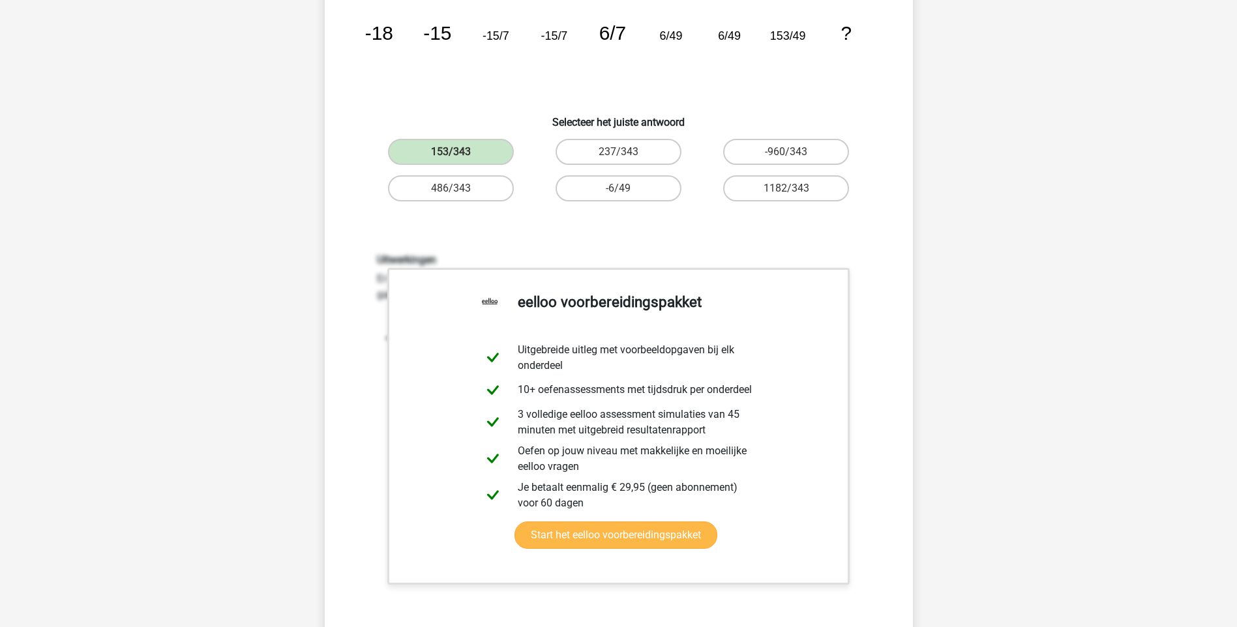
scroll to position [391, 0]
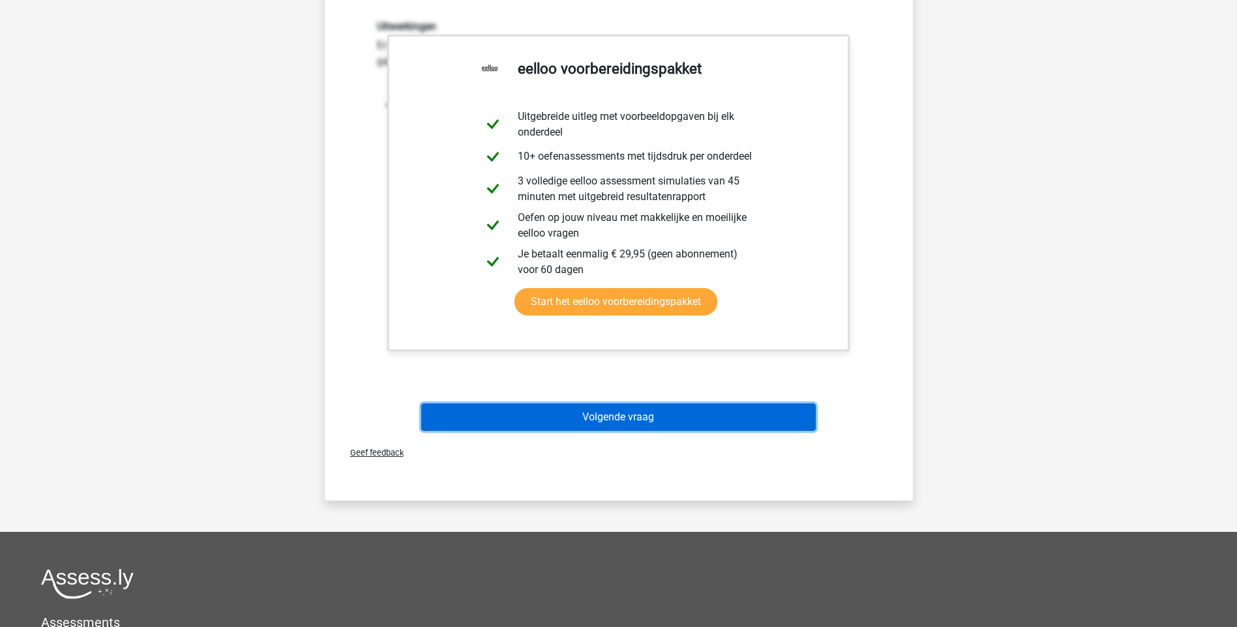
click at [603, 413] on button "Volgende vraag" at bounding box center [618, 417] width 395 height 27
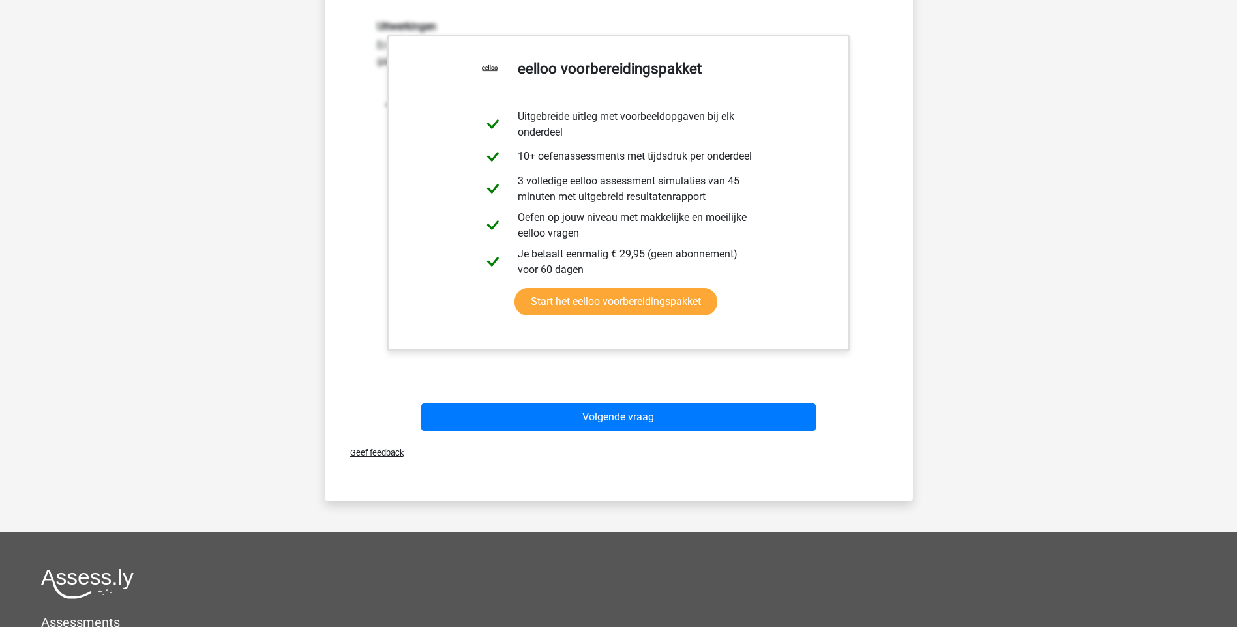
scroll to position [35, 0]
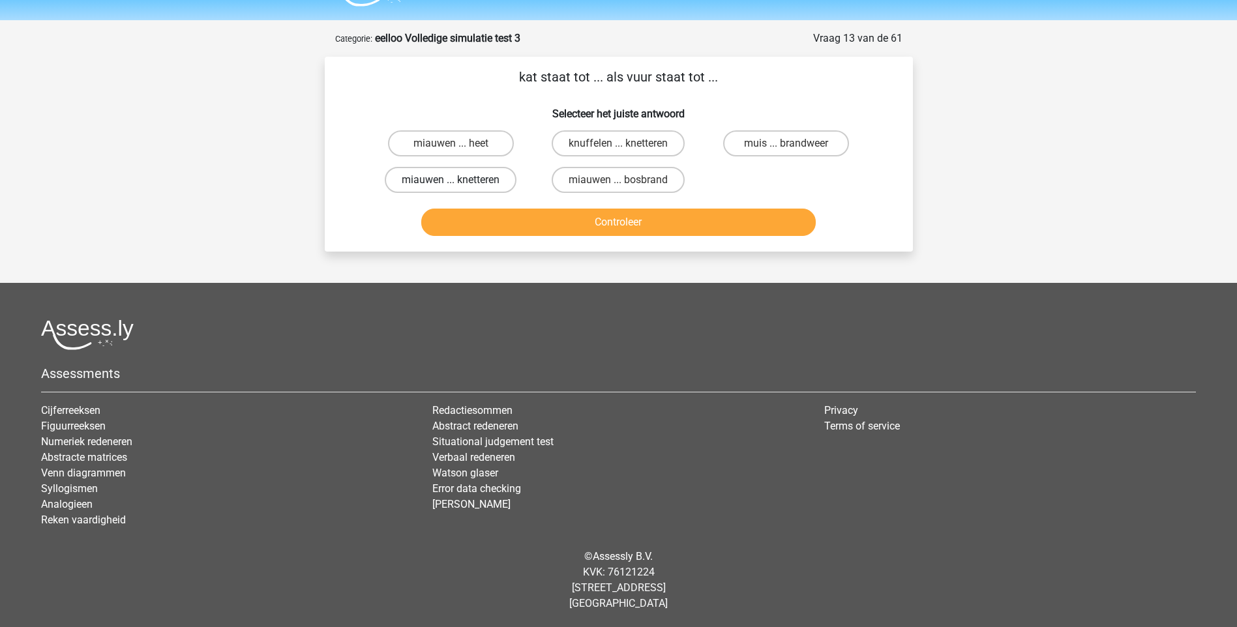
click at [464, 183] on label "miauwen ... knetteren" at bounding box center [451, 180] width 132 height 26
click at [459, 183] on input "miauwen ... knetteren" at bounding box center [455, 184] width 8 height 8
radio input "true"
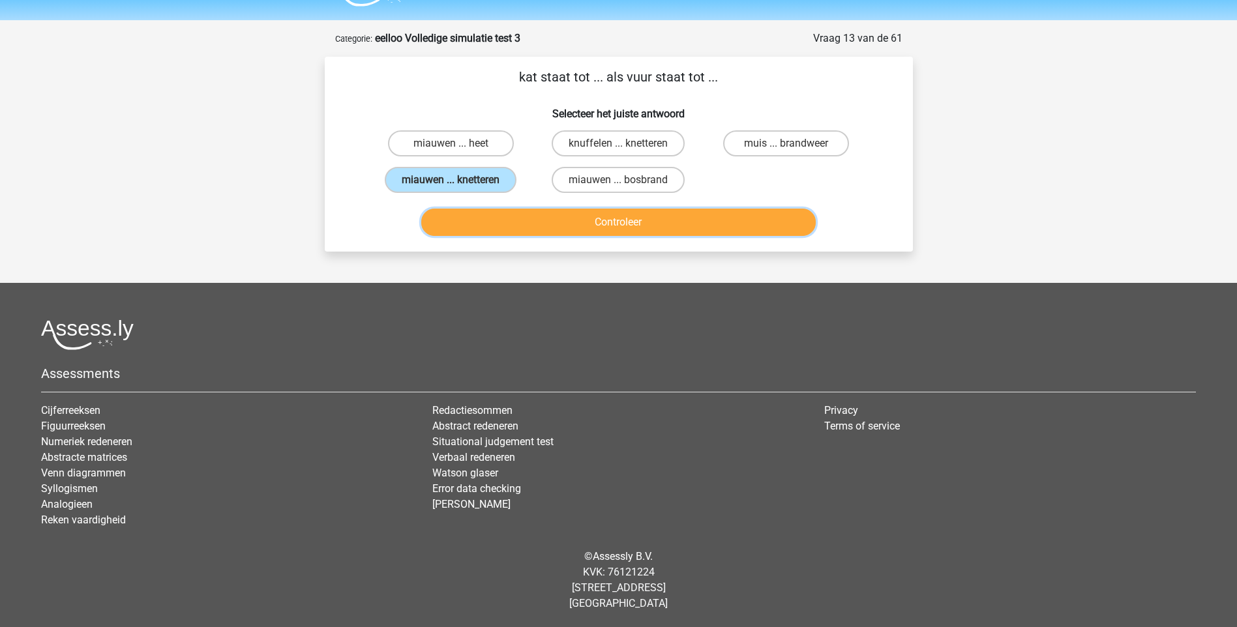
click at [642, 226] on button "Controleer" at bounding box center [618, 222] width 395 height 27
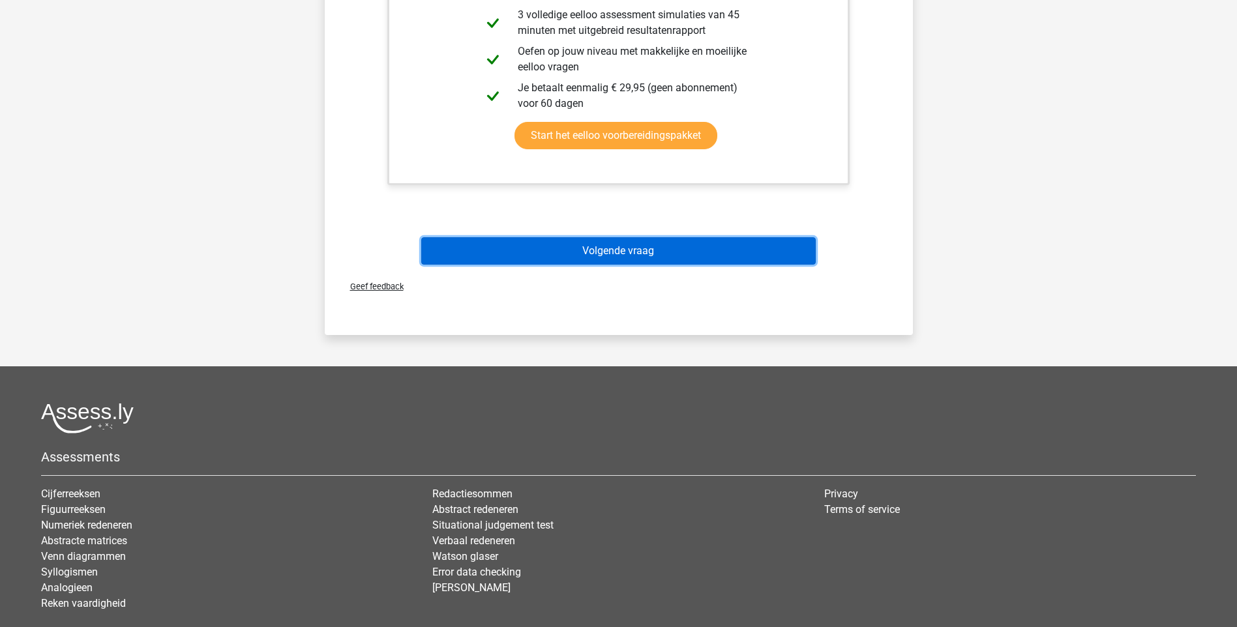
click at [608, 250] on button "Volgende vraag" at bounding box center [618, 250] width 395 height 27
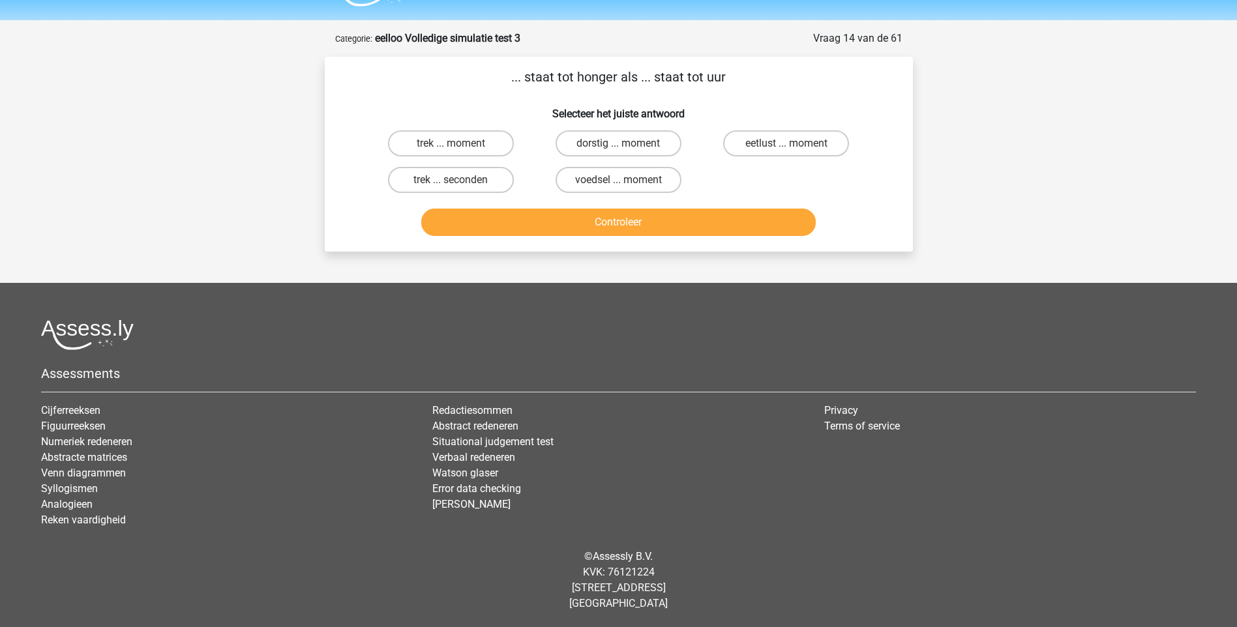
click at [458, 180] on input "trek ... seconden" at bounding box center [455, 184] width 8 height 8
radio input "true"
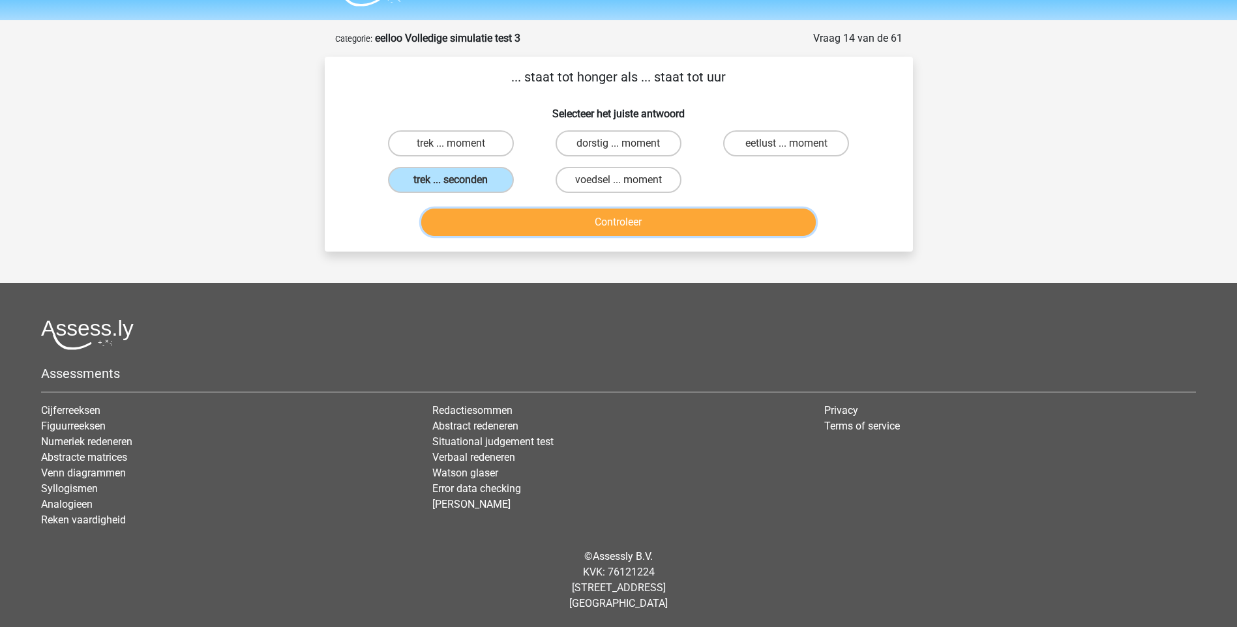
click at [619, 217] on button "Controleer" at bounding box center [618, 222] width 395 height 27
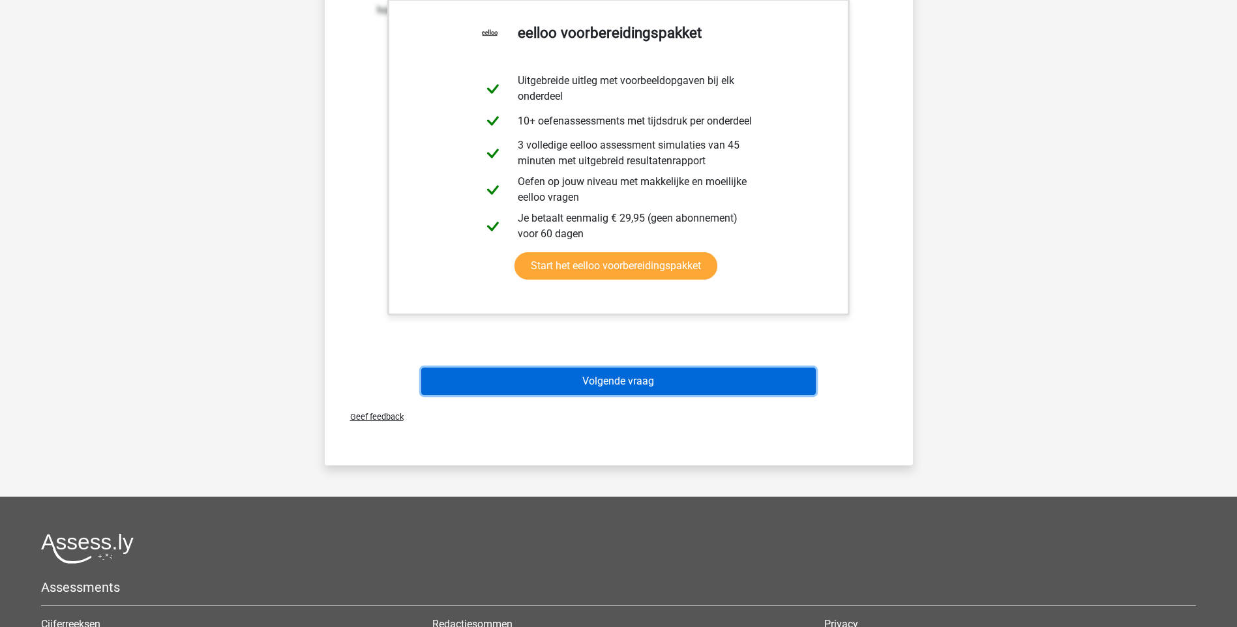
click at [588, 377] on button "Volgende vraag" at bounding box center [618, 381] width 395 height 27
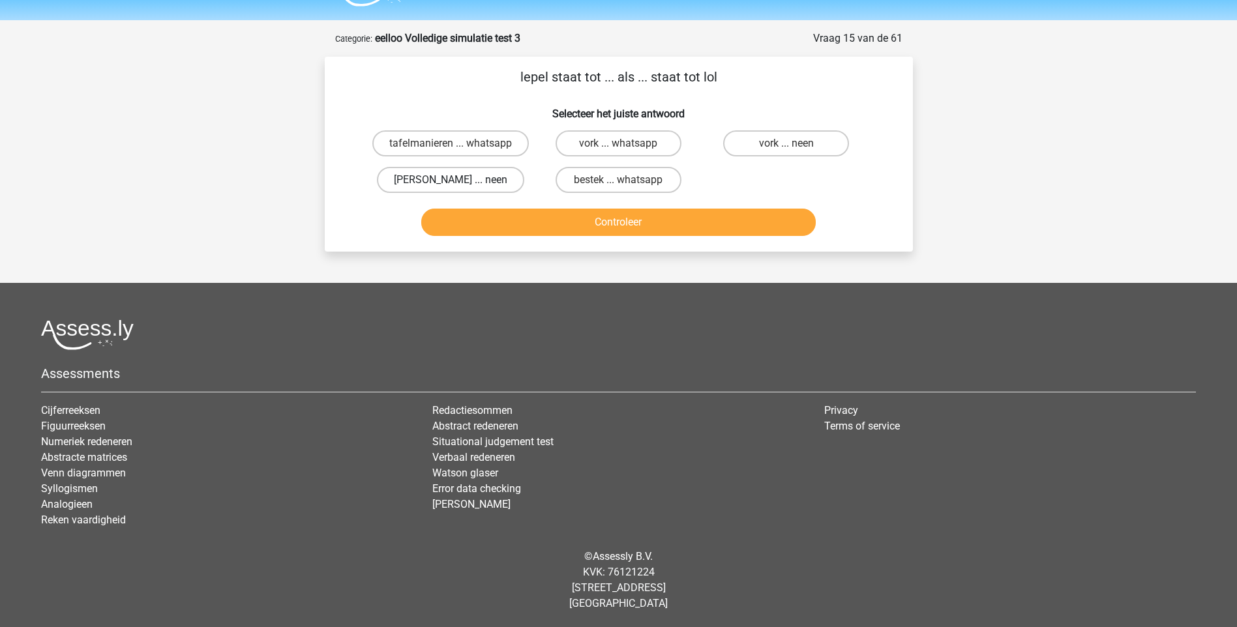
drag, startPoint x: 435, startPoint y: 179, endPoint x: 441, endPoint y: 187, distance: 10.2
click at [436, 179] on label "anna ... neen" at bounding box center [450, 180] width 147 height 26
click at [451, 180] on input "anna ... neen" at bounding box center [455, 184] width 8 height 8
radio input "true"
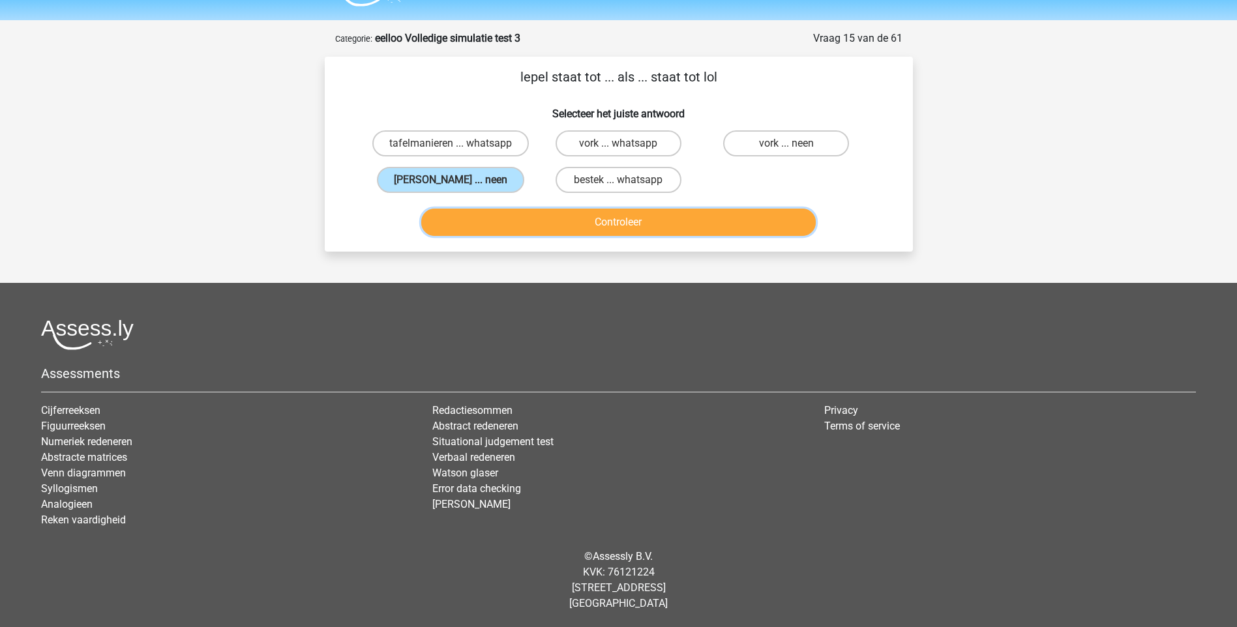
click at [612, 222] on button "Controleer" at bounding box center [618, 222] width 395 height 27
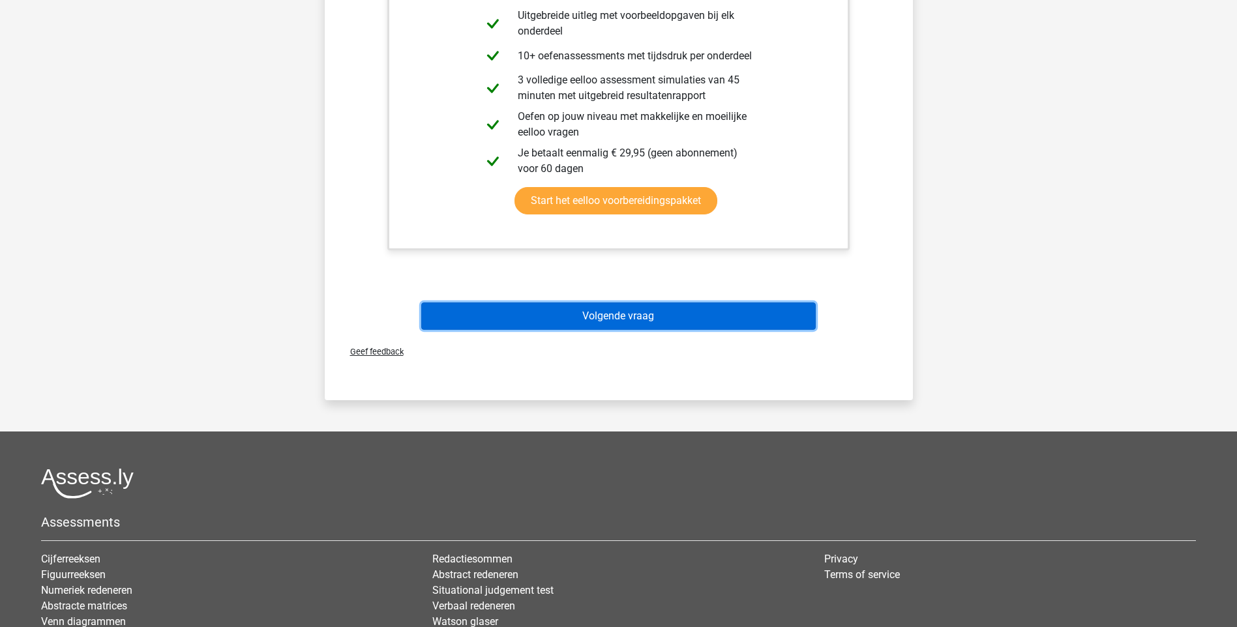
click at [616, 313] on button "Volgende vraag" at bounding box center [618, 316] width 395 height 27
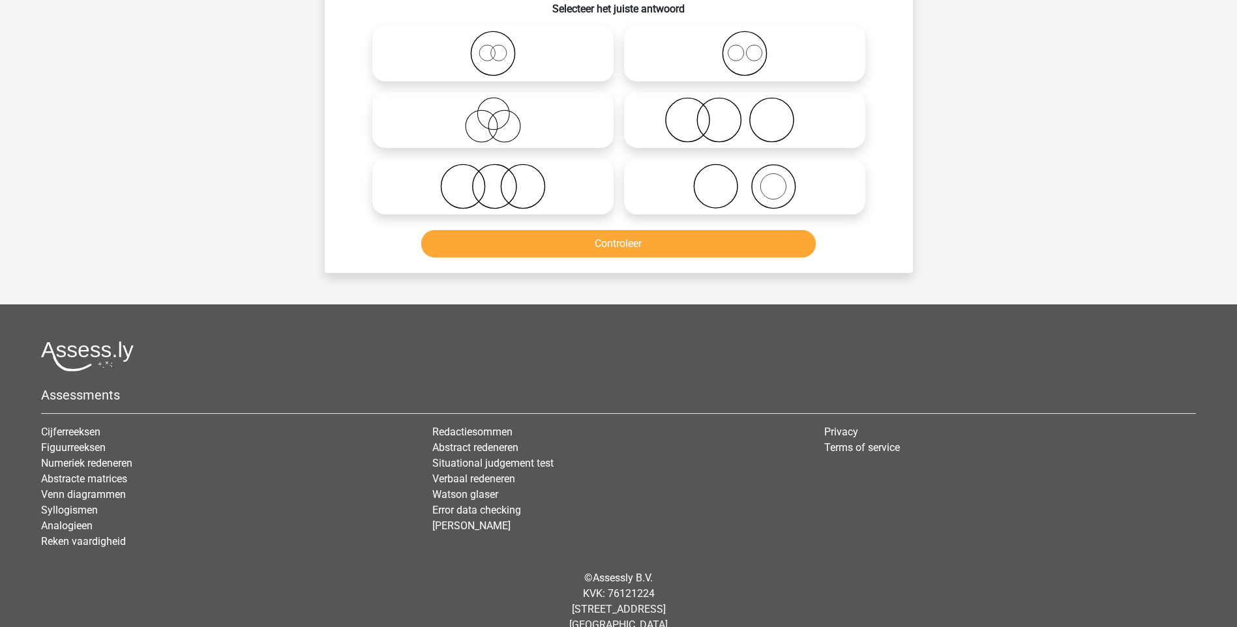
scroll to position [65, 0]
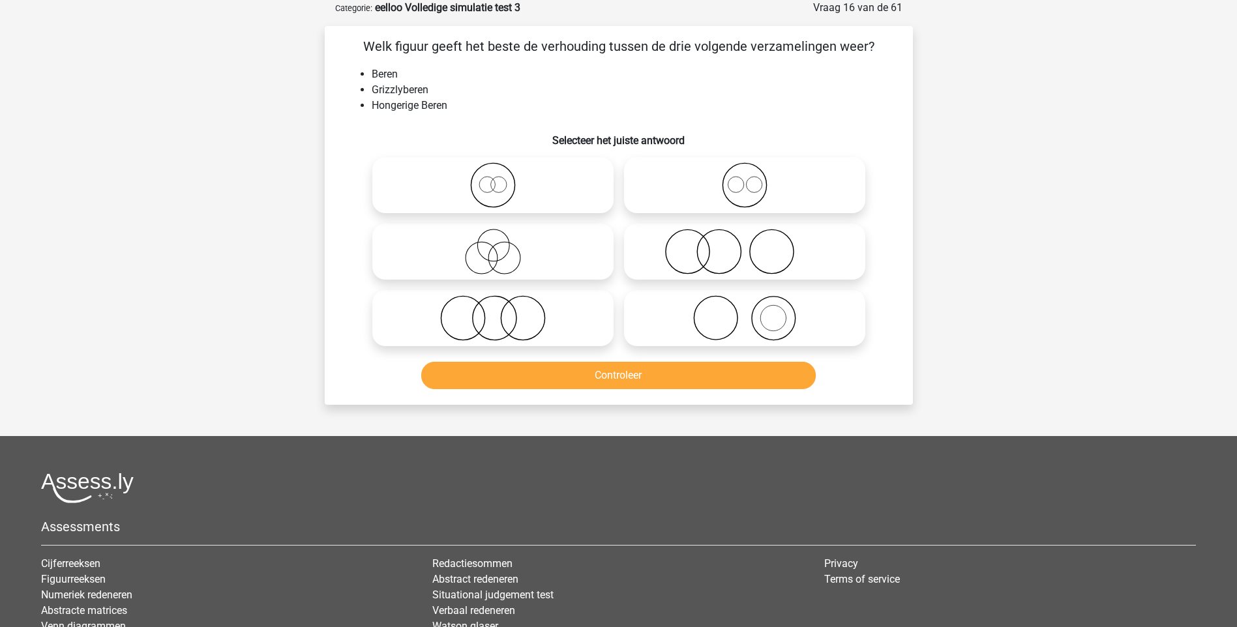
click at [494, 321] on icon at bounding box center [493, 318] width 231 height 46
click at [494, 312] on input "radio" at bounding box center [497, 307] width 8 height 8
radio input "true"
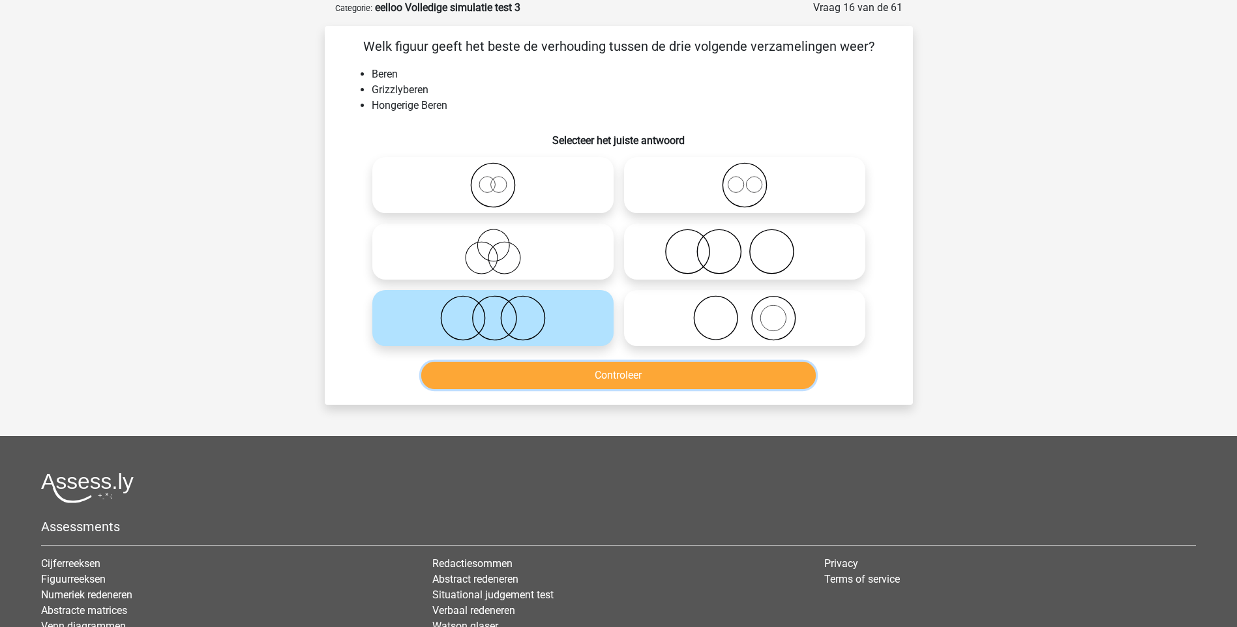
click at [616, 374] on button "Controleer" at bounding box center [618, 375] width 395 height 27
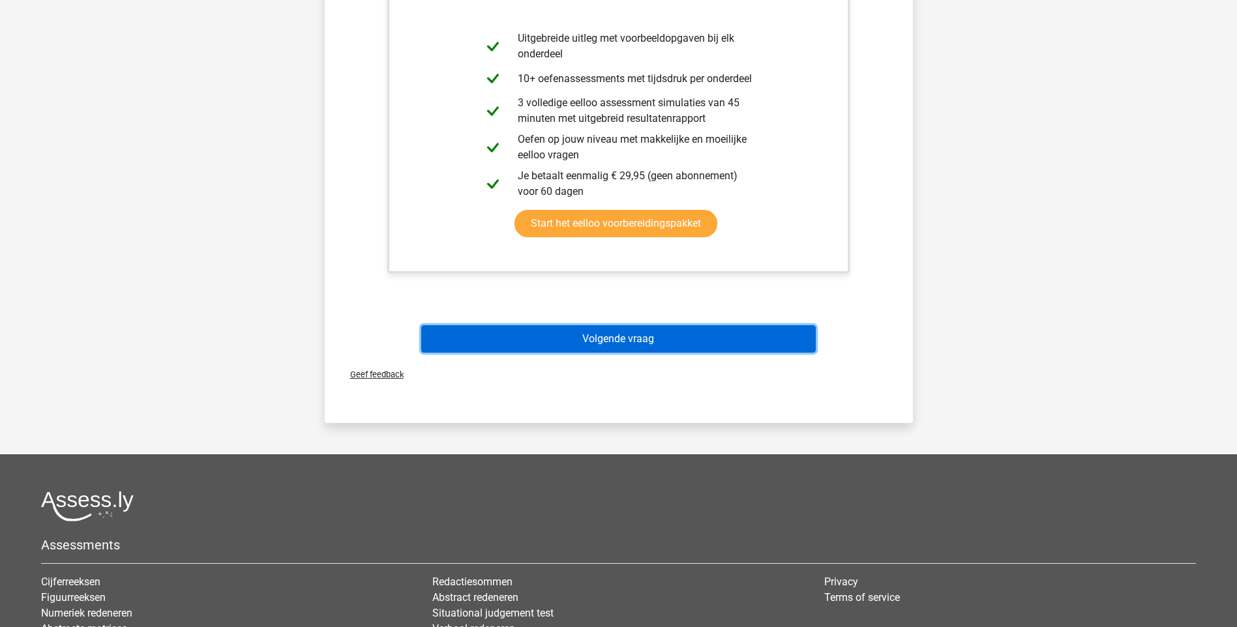
click at [605, 339] on button "Volgende vraag" at bounding box center [618, 338] width 395 height 27
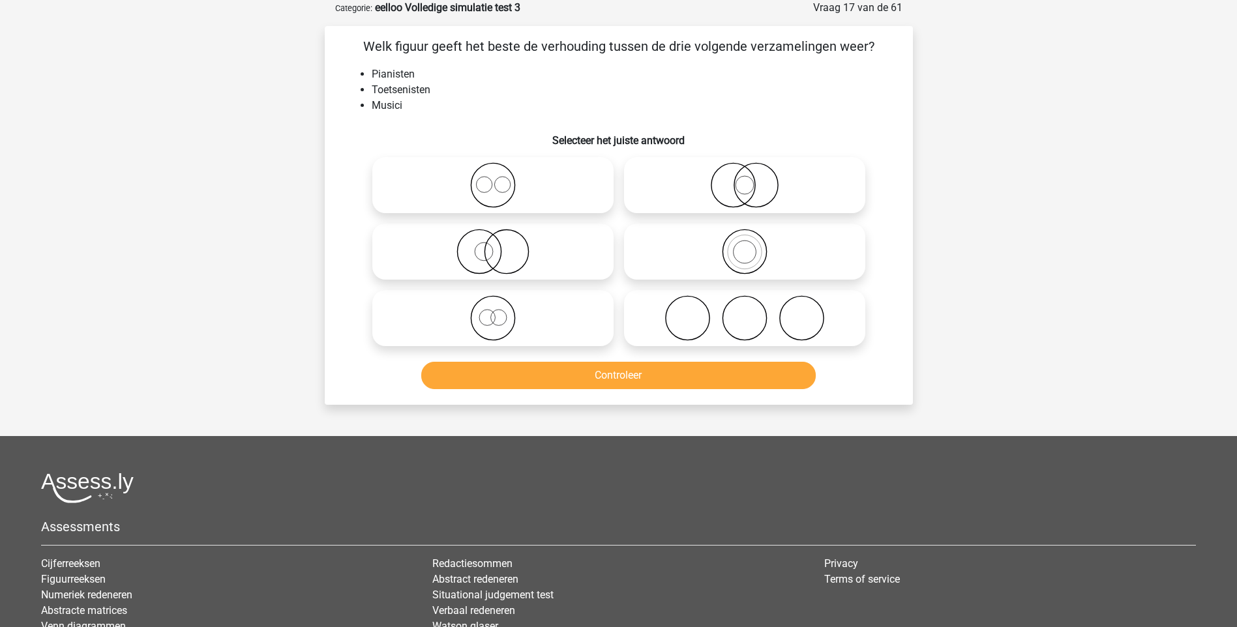
click at [497, 327] on icon at bounding box center [493, 318] width 231 height 46
click at [497, 312] on input "radio" at bounding box center [497, 307] width 8 height 8
radio input "true"
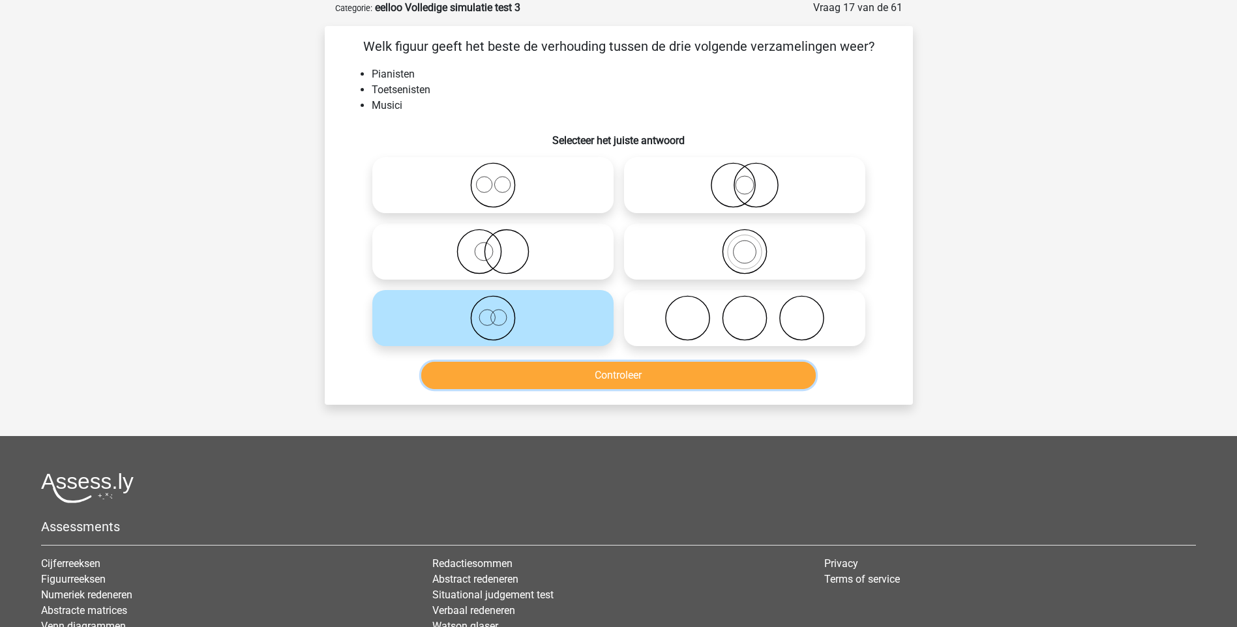
click at [618, 378] on button "Controleer" at bounding box center [618, 375] width 395 height 27
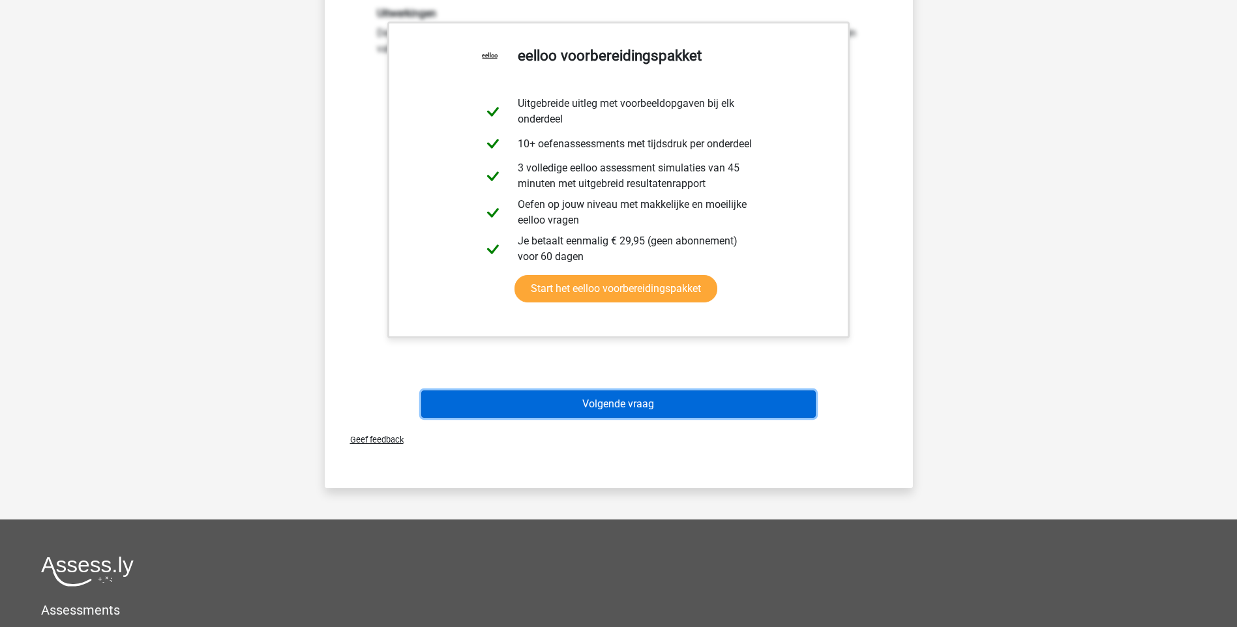
click at [685, 402] on button "Volgende vraag" at bounding box center [618, 404] width 395 height 27
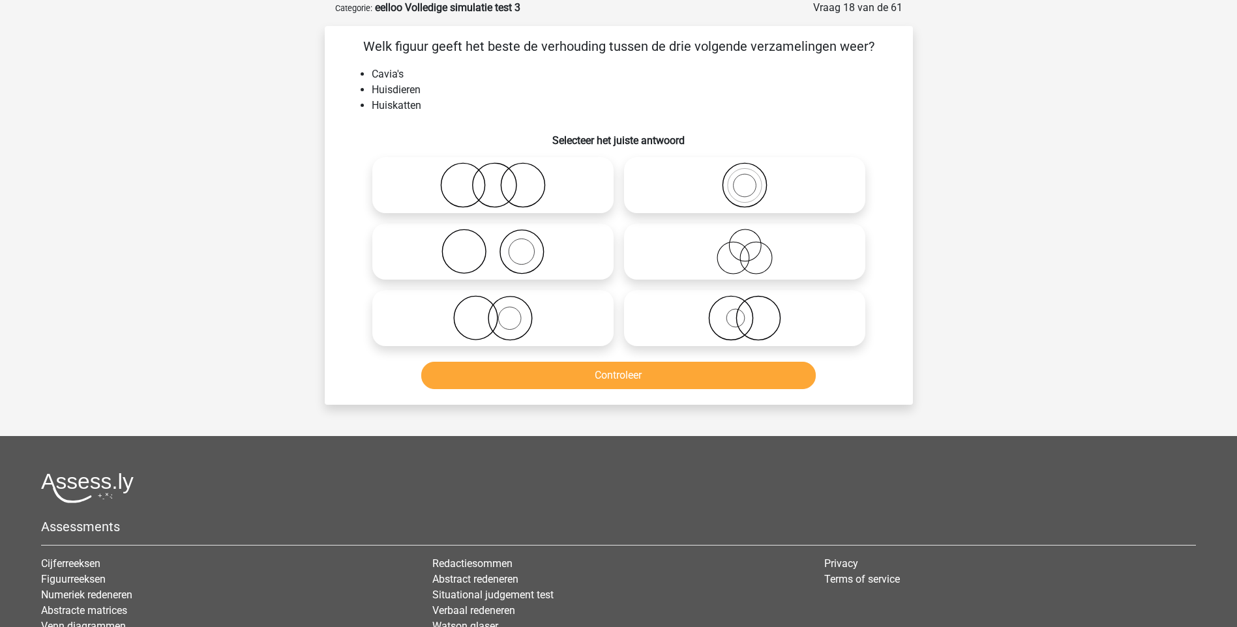
click at [511, 321] on icon at bounding box center [493, 318] width 231 height 46
click at [501, 312] on input "radio" at bounding box center [497, 307] width 8 height 8
radio input "true"
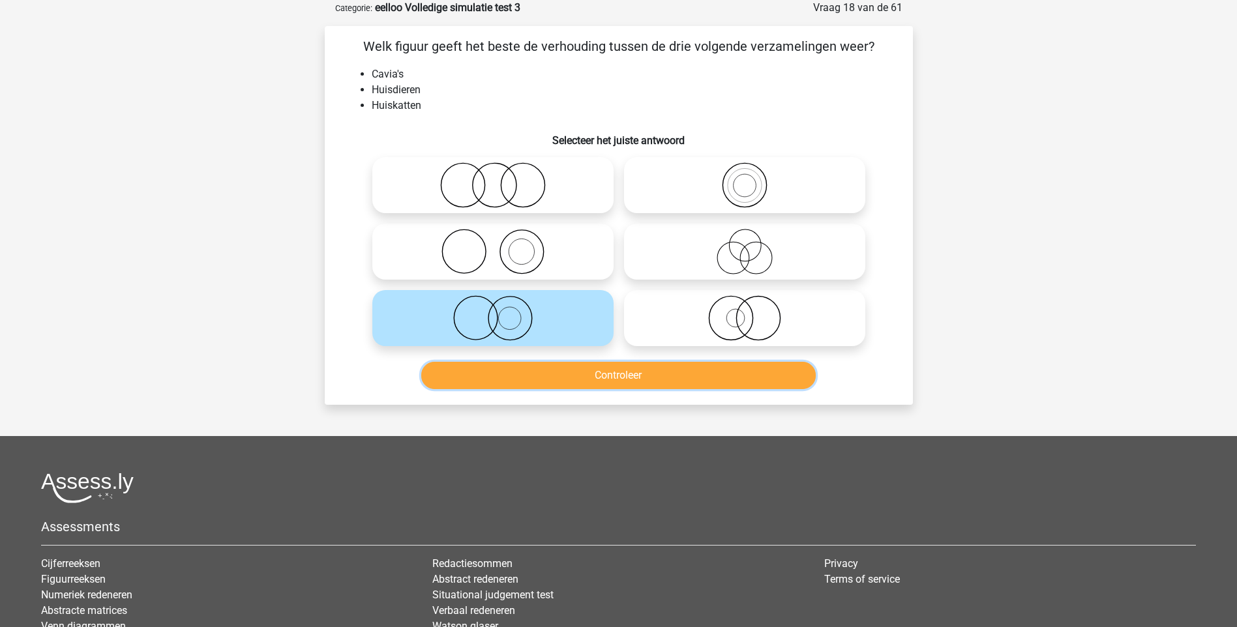
click at [578, 370] on button "Controleer" at bounding box center [618, 375] width 395 height 27
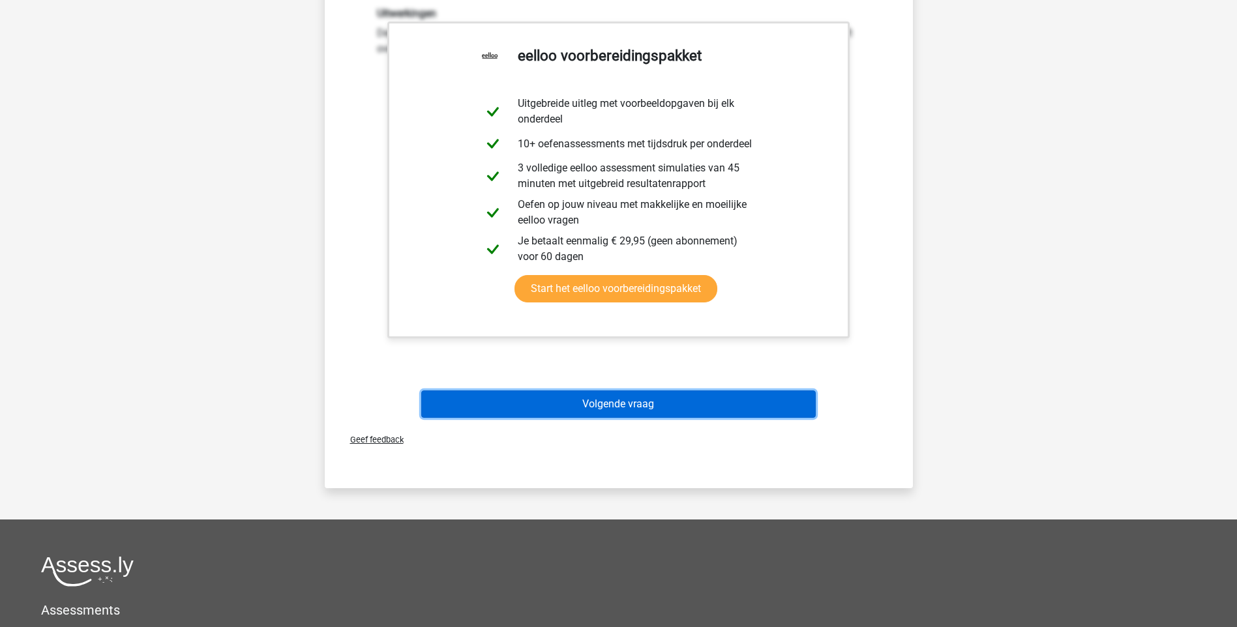
click at [601, 409] on button "Volgende vraag" at bounding box center [618, 404] width 395 height 27
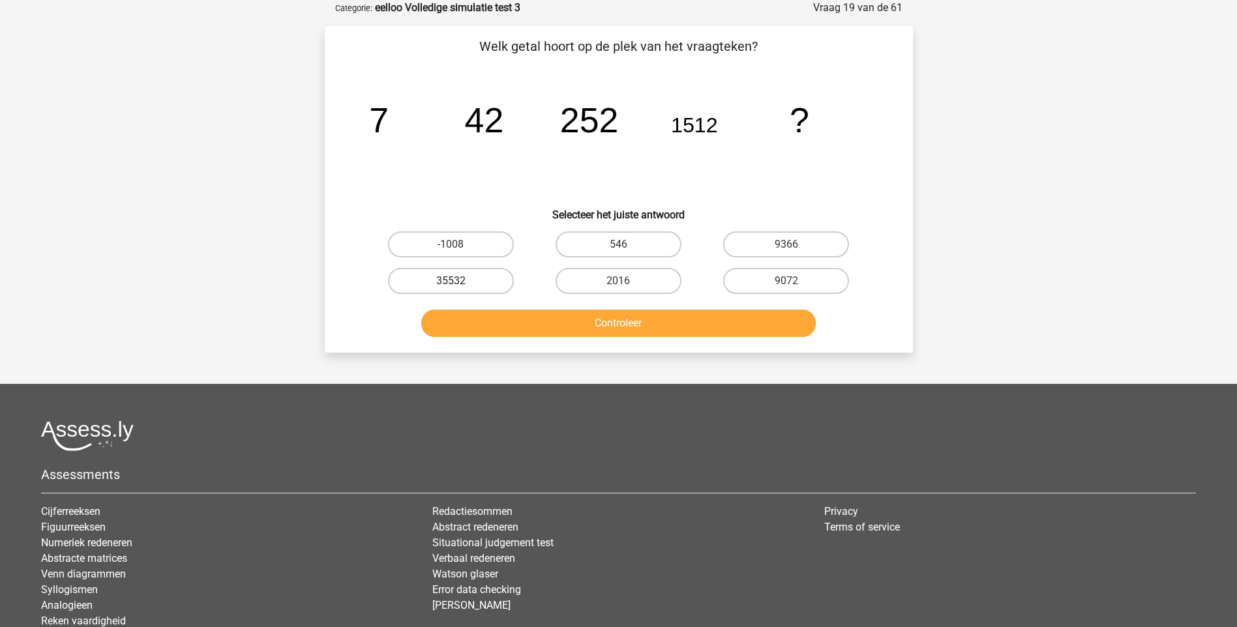
click at [486, 286] on label "35532" at bounding box center [451, 281] width 126 height 26
click at [459, 286] on input "35532" at bounding box center [455, 285] width 8 height 8
radio input "true"
click at [605, 321] on button "Controleer" at bounding box center [618, 323] width 395 height 27
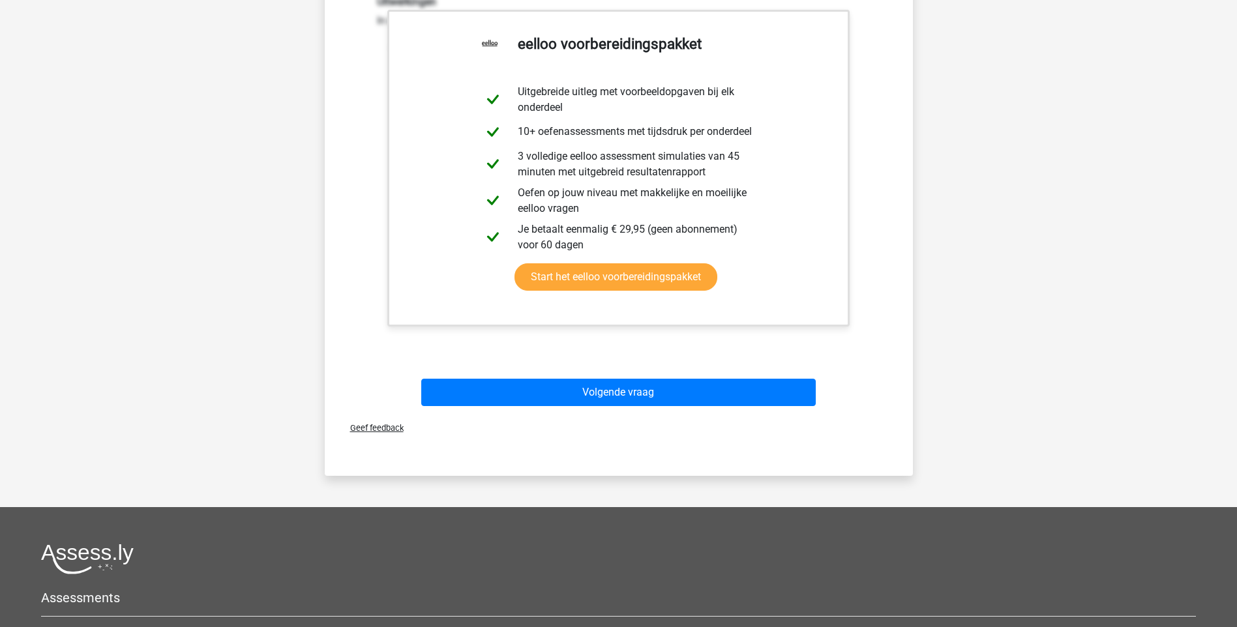
scroll to position [456, 0]
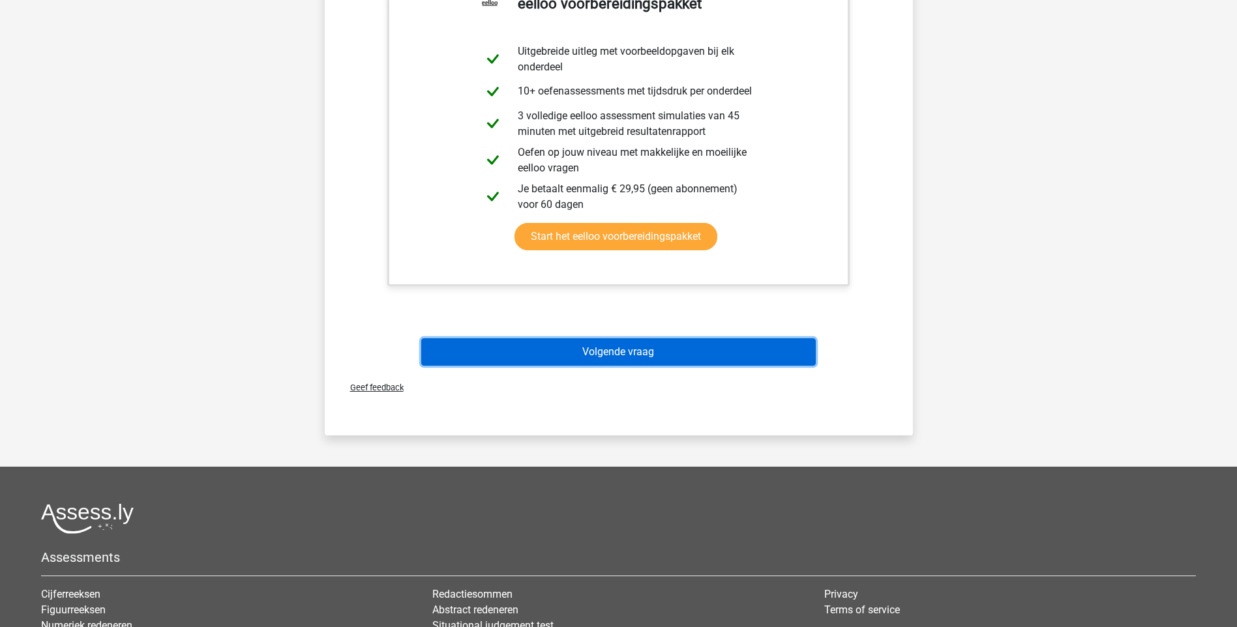
click at [632, 359] on button "Volgende vraag" at bounding box center [618, 351] width 395 height 27
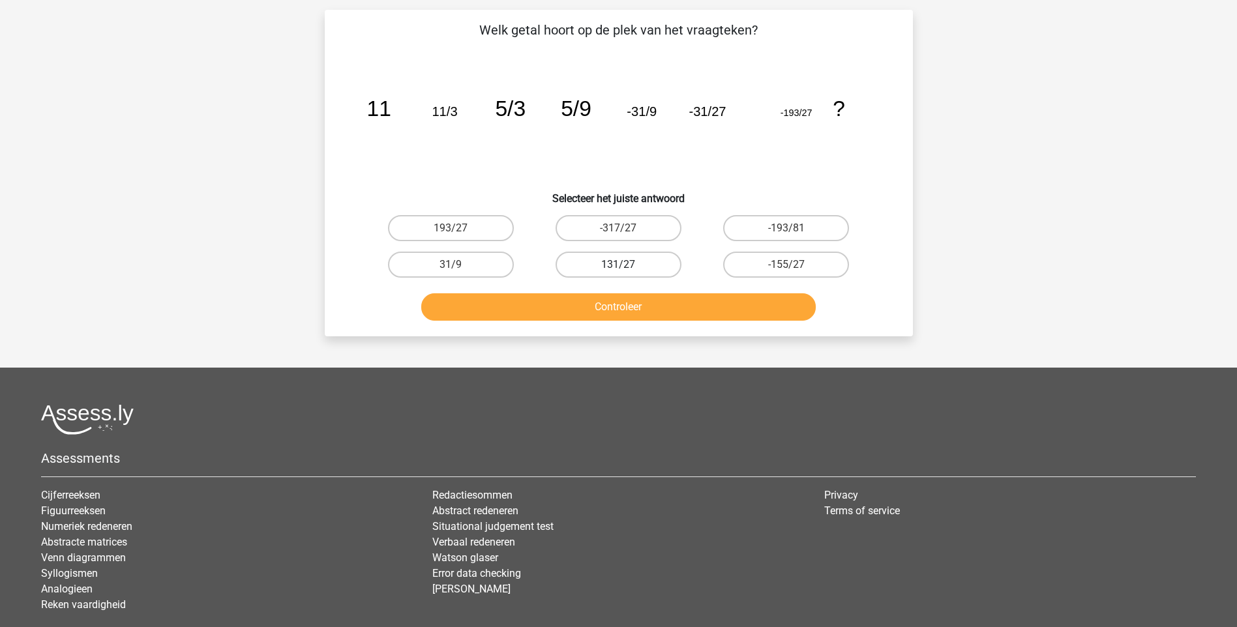
scroll to position [65, 0]
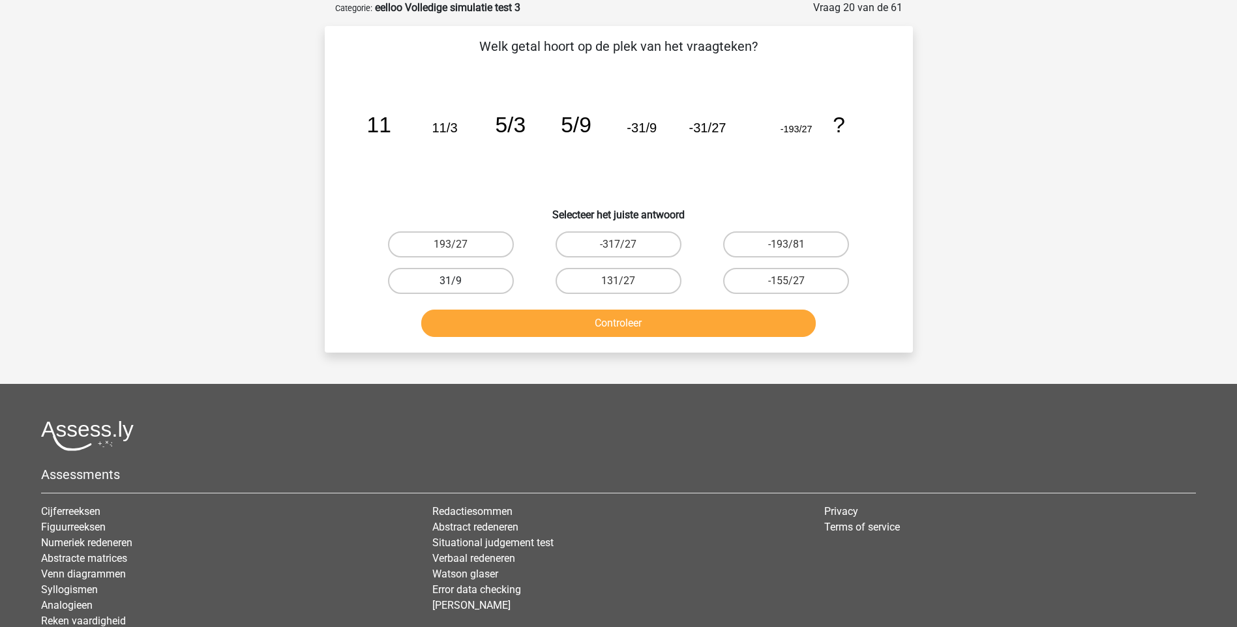
click at [481, 286] on label "31/9" at bounding box center [451, 281] width 126 height 26
click at [459, 286] on input "31/9" at bounding box center [455, 285] width 8 height 8
radio input "true"
click at [612, 329] on button "Controleer" at bounding box center [618, 323] width 395 height 27
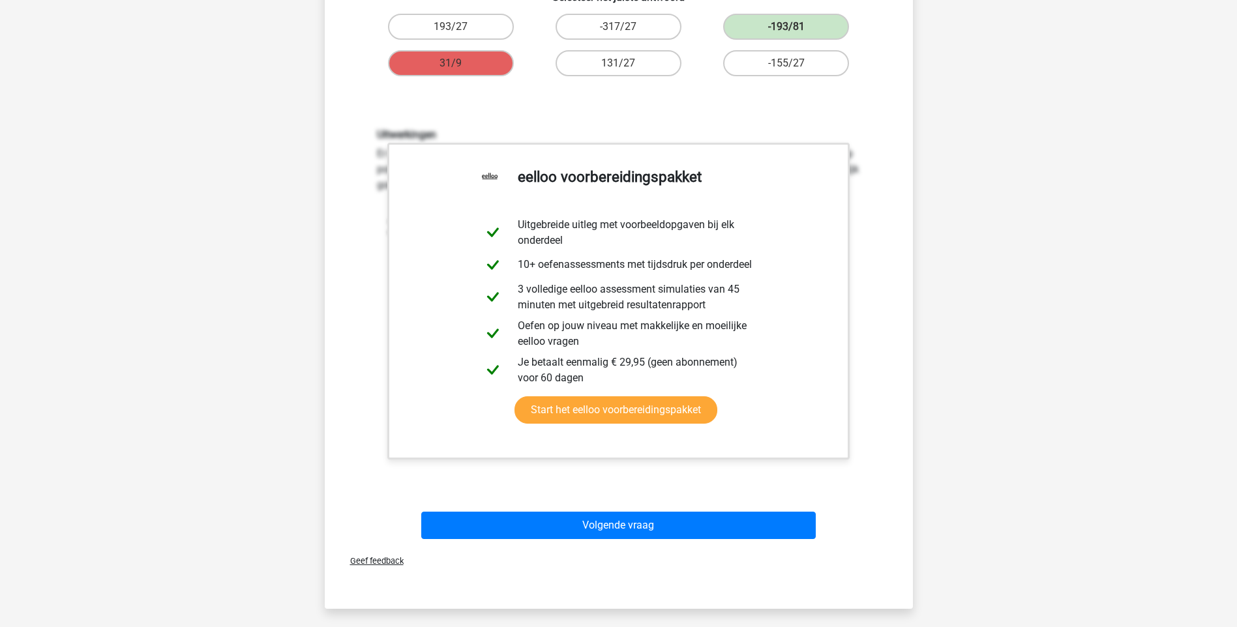
scroll to position [326, 0]
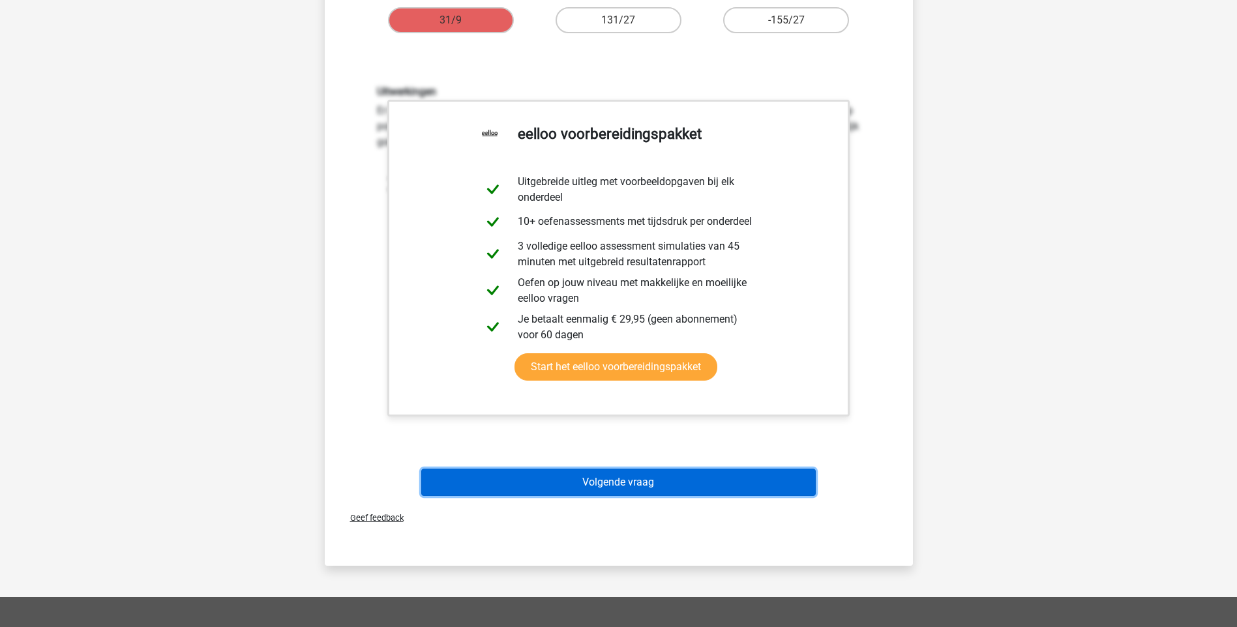
click at [612, 485] on button "Volgende vraag" at bounding box center [618, 482] width 395 height 27
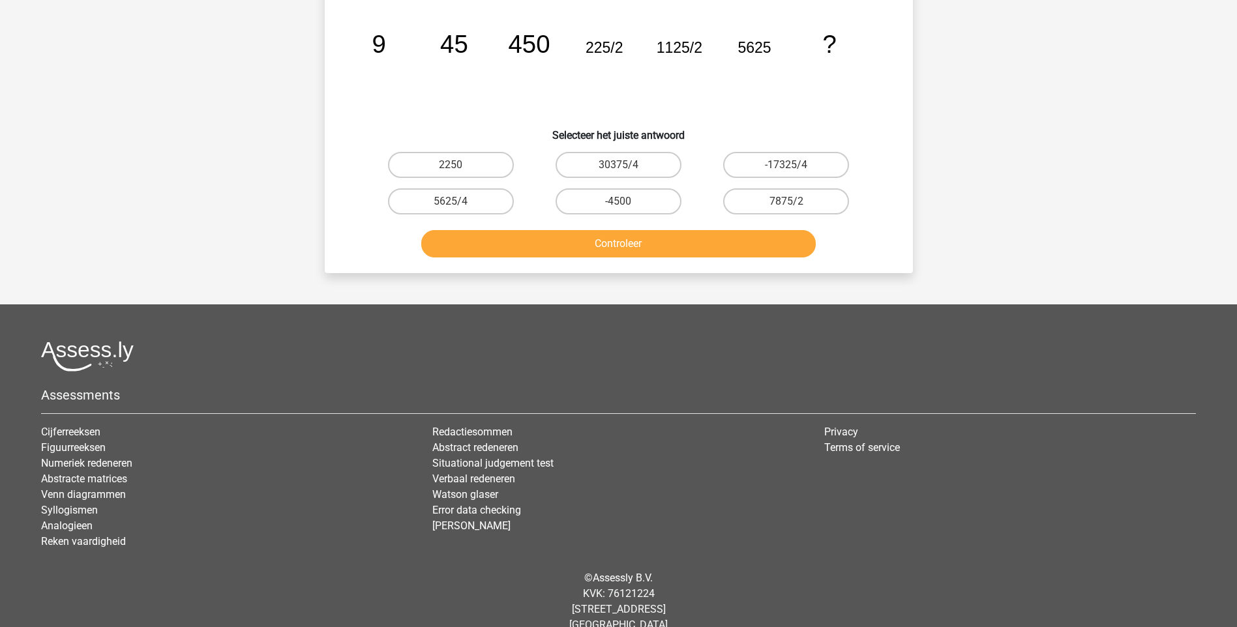
scroll to position [65, 0]
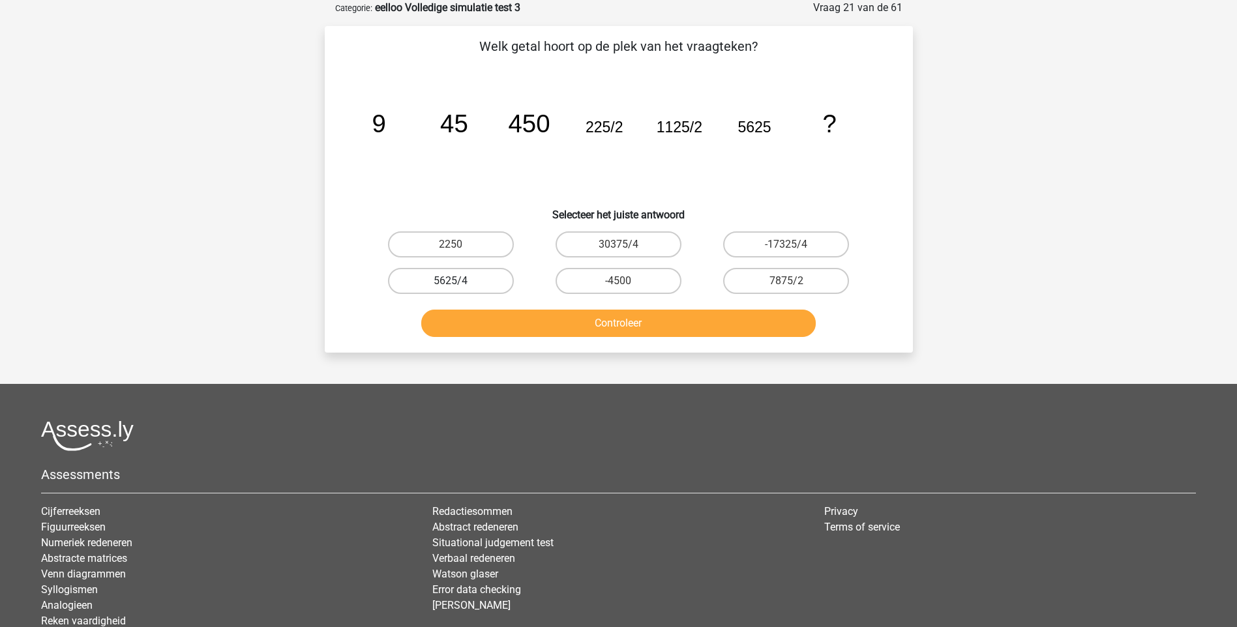
click at [468, 286] on label "5625/4" at bounding box center [451, 281] width 126 height 26
click at [459, 286] on input "5625/4" at bounding box center [455, 285] width 8 height 8
radio input "true"
click at [603, 325] on button "Controleer" at bounding box center [618, 323] width 395 height 27
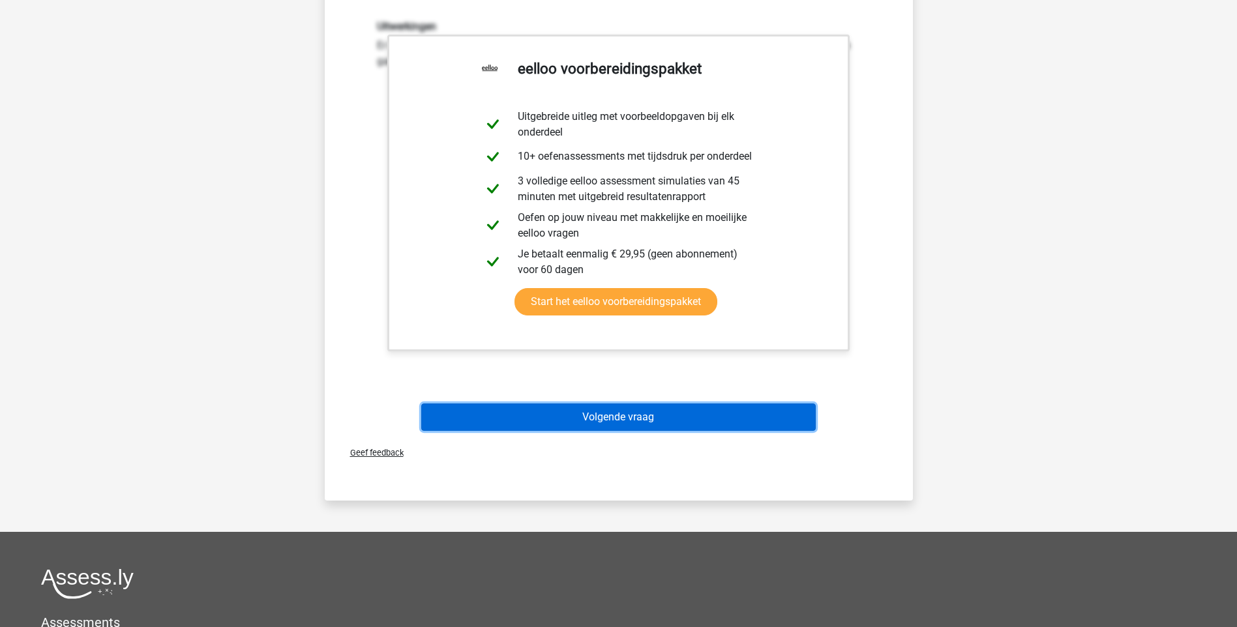
click at [630, 421] on button "Volgende vraag" at bounding box center [618, 417] width 395 height 27
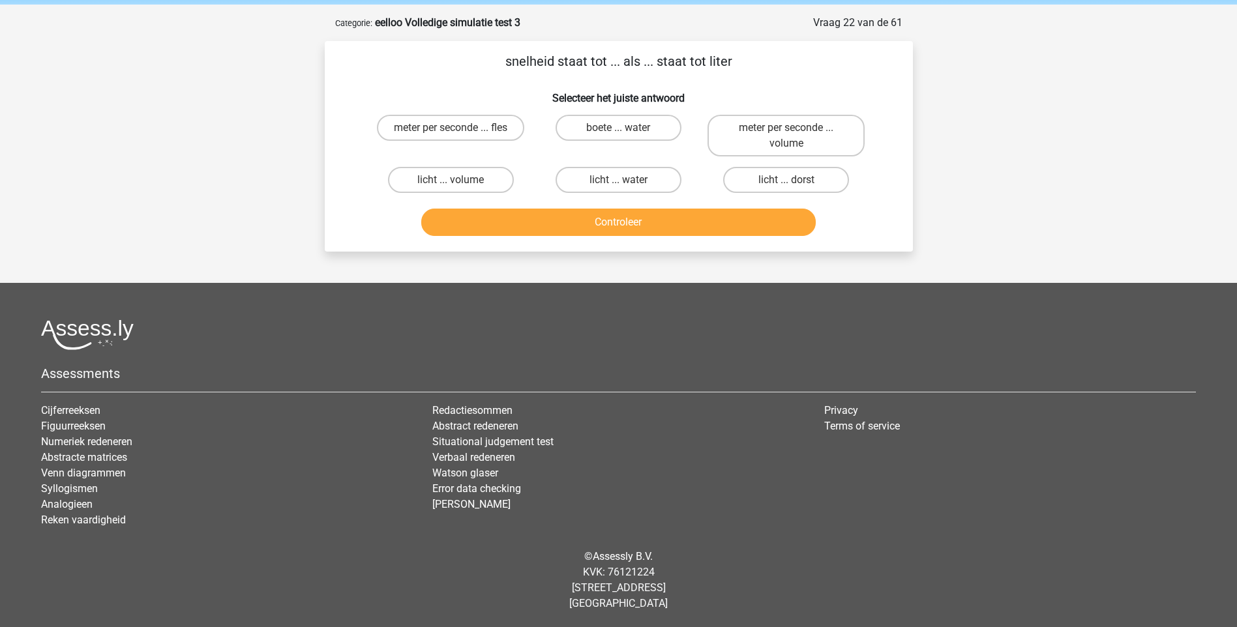
scroll to position [50, 0]
click at [779, 143] on label "meter per seconde ... volume" at bounding box center [786, 136] width 157 height 42
click at [786, 136] on input "meter per seconde ... volume" at bounding box center [790, 132] width 8 height 8
radio input "true"
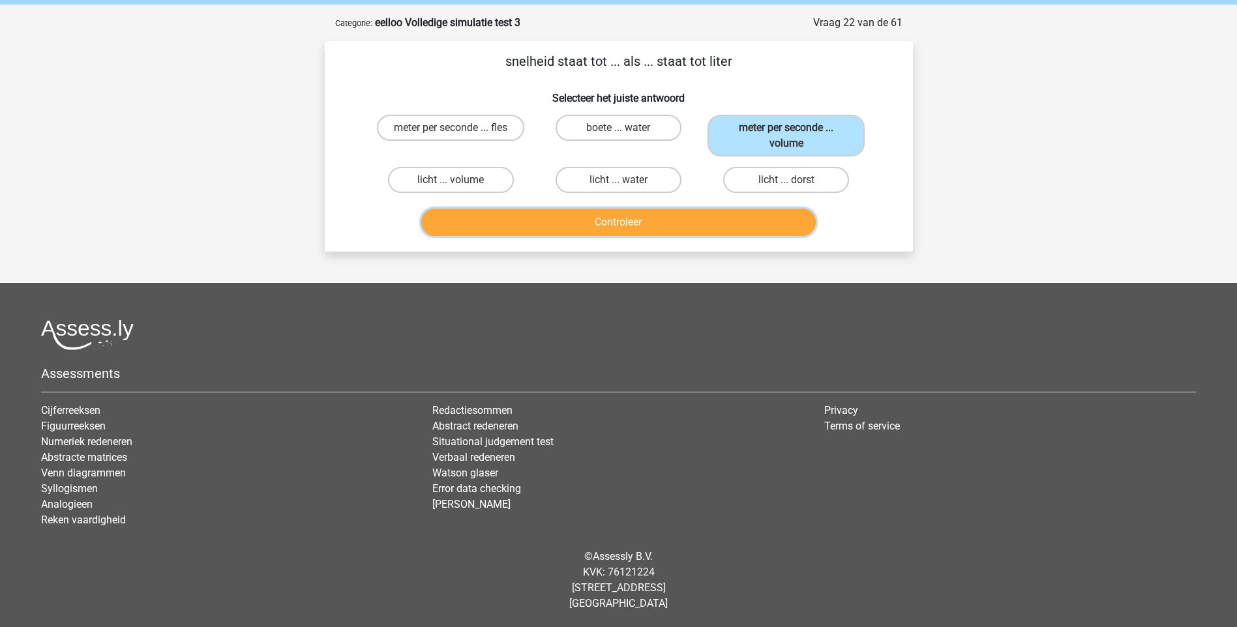
click at [616, 221] on button "Controleer" at bounding box center [618, 222] width 395 height 27
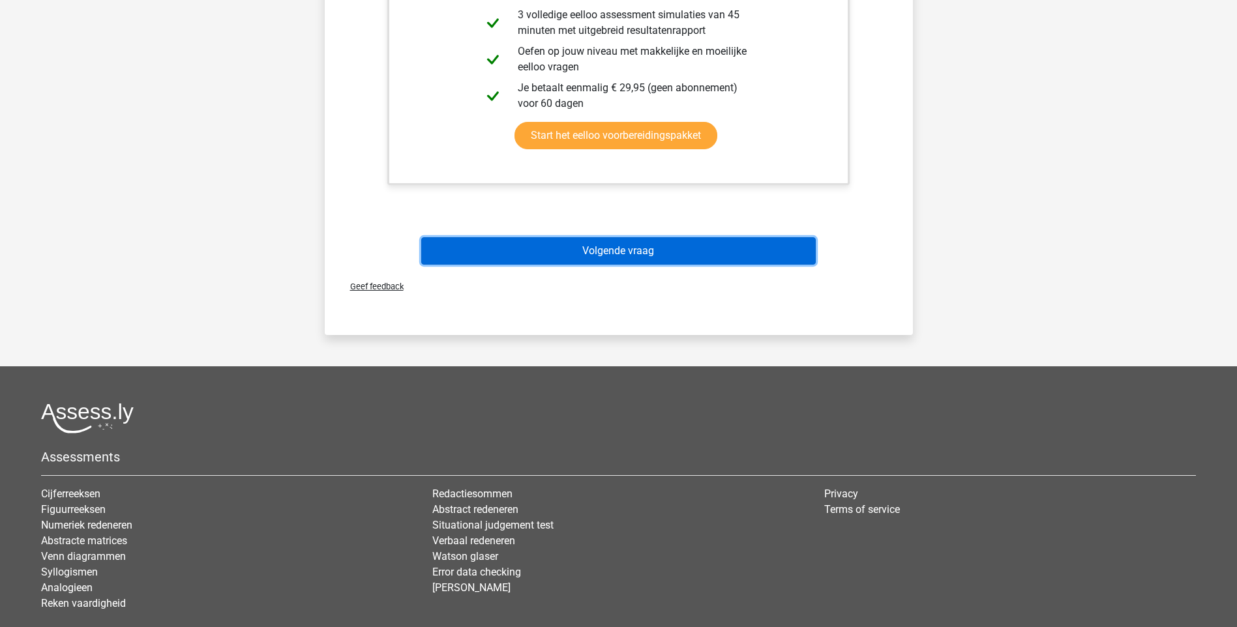
click at [616, 249] on button "Volgende vraag" at bounding box center [618, 250] width 395 height 27
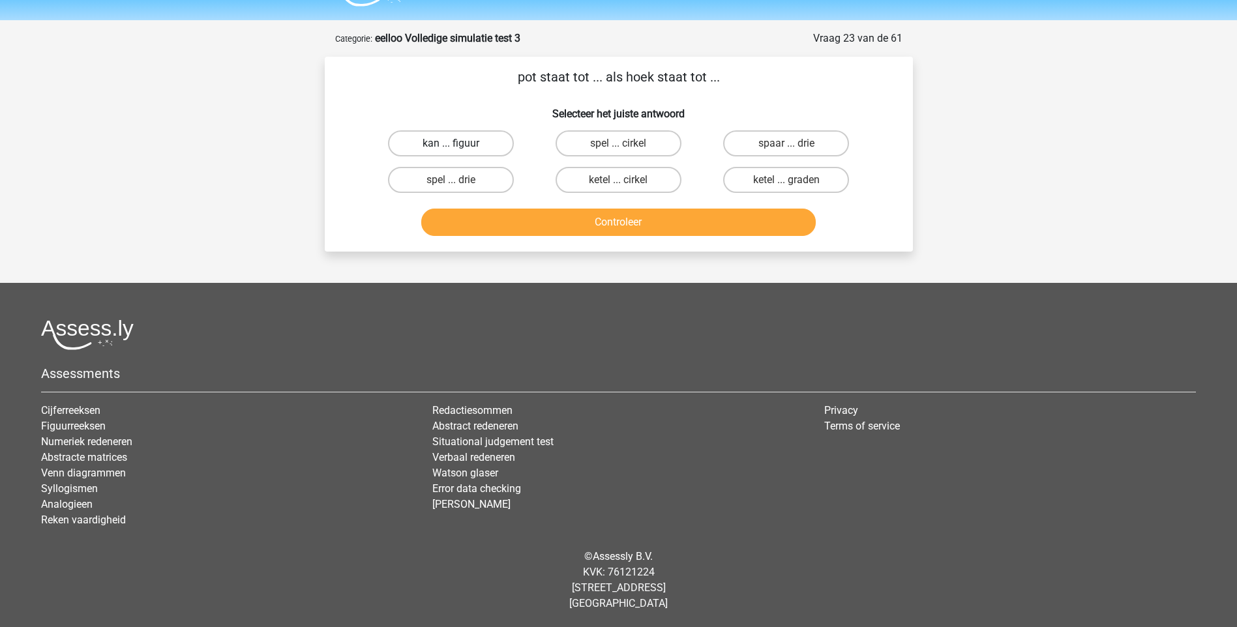
click at [469, 142] on label "kan ... figuur" at bounding box center [451, 143] width 126 height 26
click at [459, 143] on input "kan ... figuur" at bounding box center [455, 147] width 8 height 8
radio input "true"
click at [786, 142] on label "spaar ... drie" at bounding box center [786, 143] width 126 height 26
click at [786, 143] on input "spaar ... drie" at bounding box center [790, 147] width 8 height 8
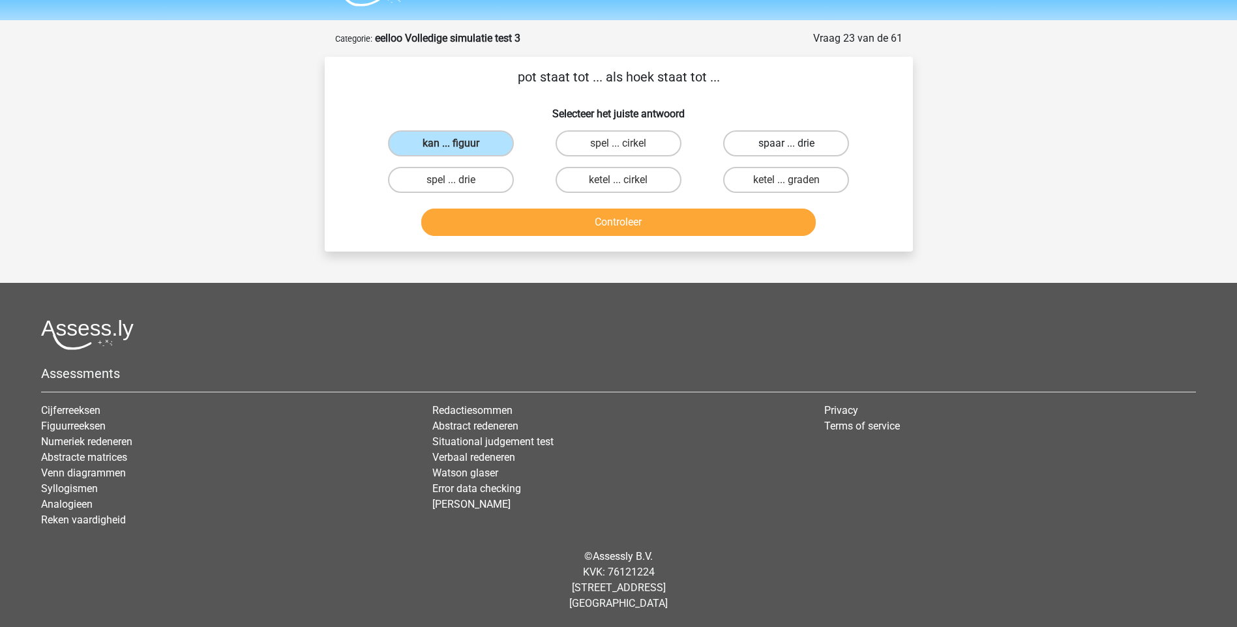
radio input "true"
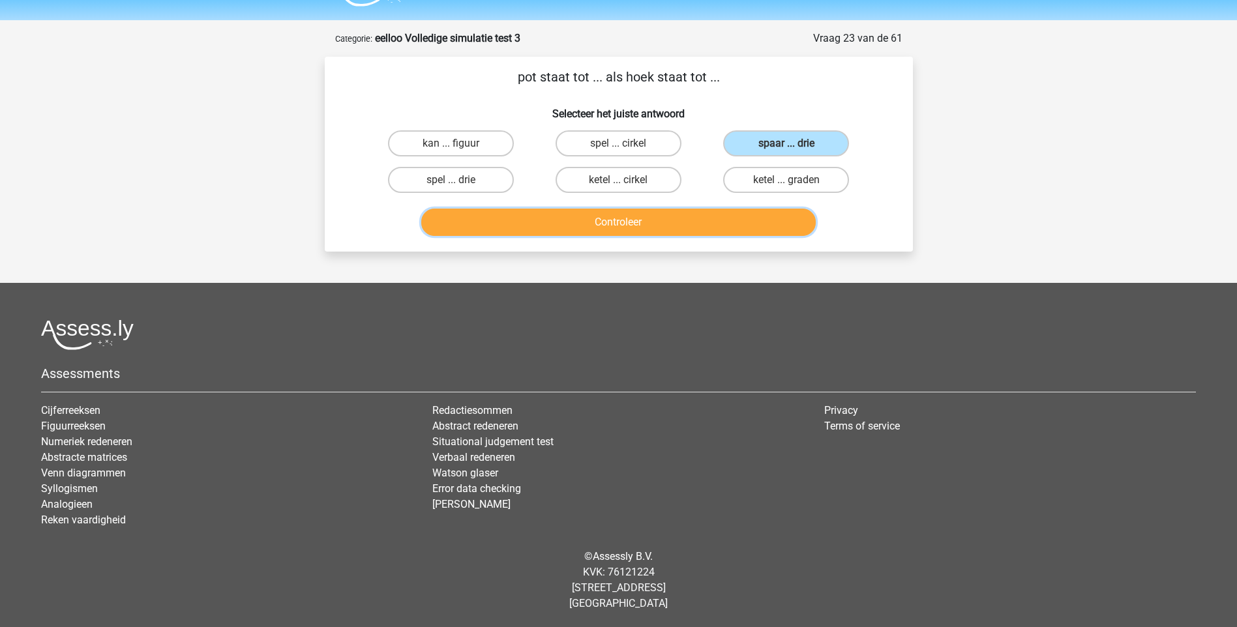
click at [652, 220] on button "Controleer" at bounding box center [618, 222] width 395 height 27
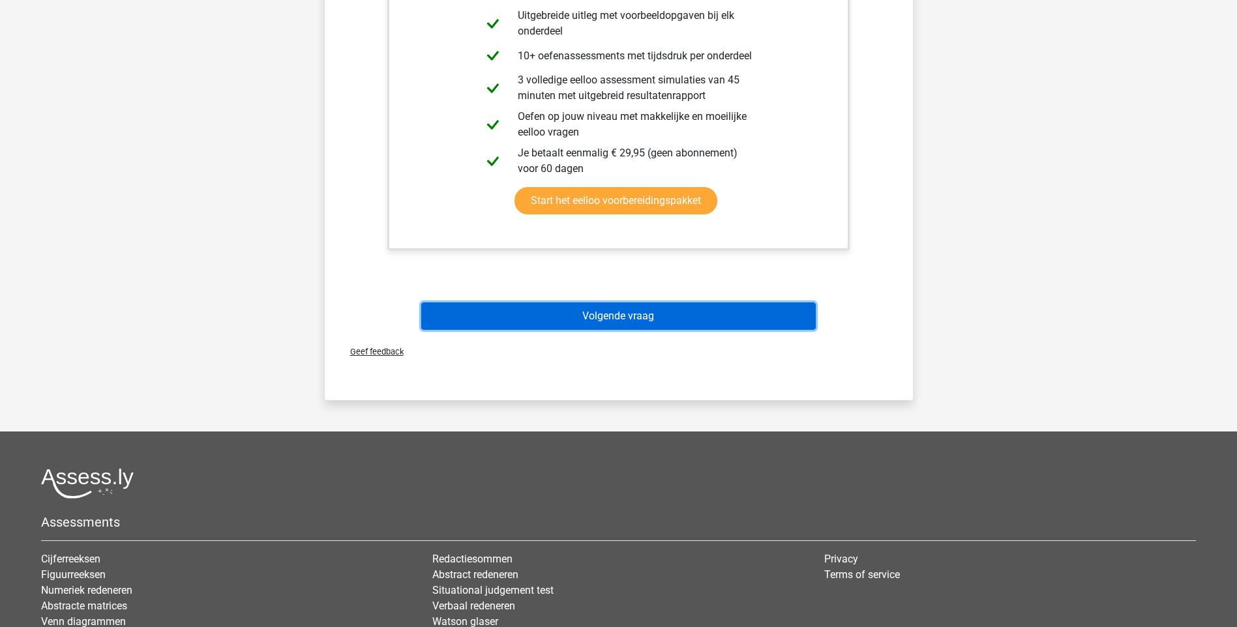
click at [636, 318] on button "Volgende vraag" at bounding box center [618, 316] width 395 height 27
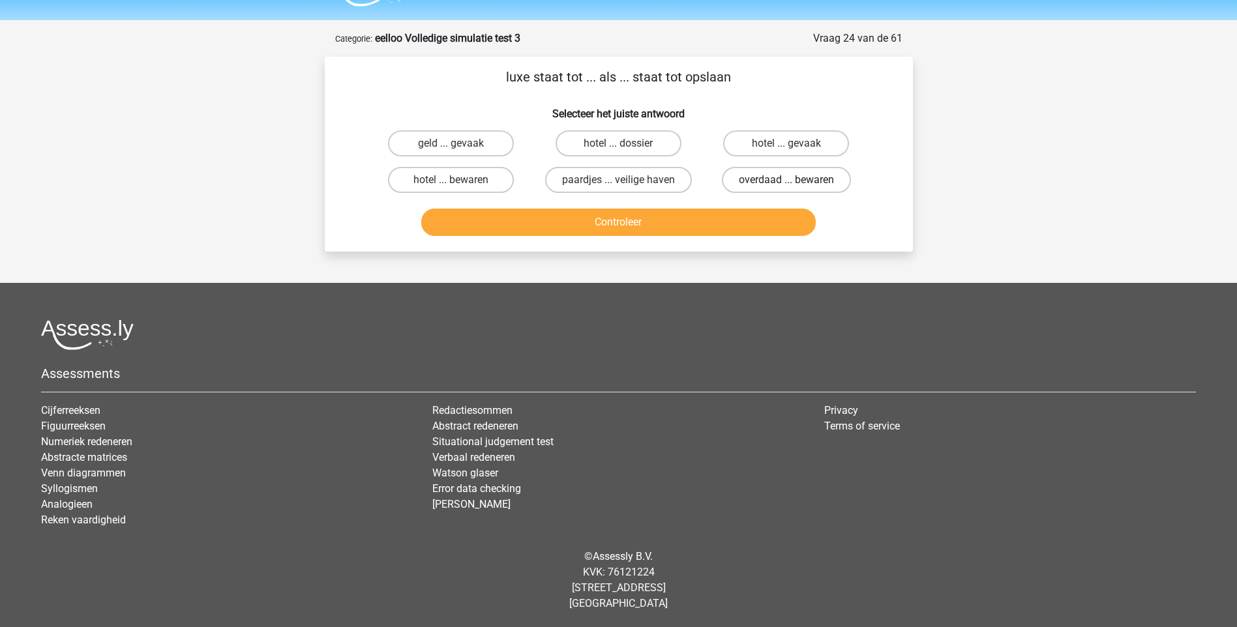
click at [753, 181] on label "overdaad ... bewaren" at bounding box center [786, 180] width 129 height 26
click at [786, 181] on input "overdaad ... bewaren" at bounding box center [790, 184] width 8 height 8
radio input "true"
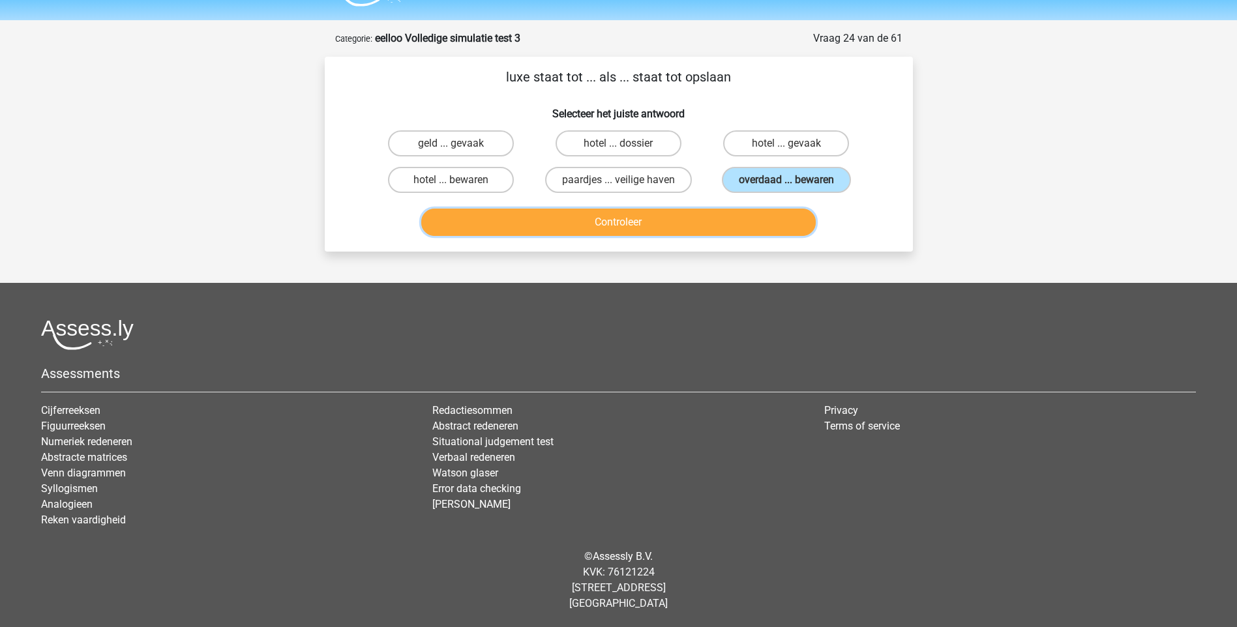
click at [610, 224] on button "Controleer" at bounding box center [618, 222] width 395 height 27
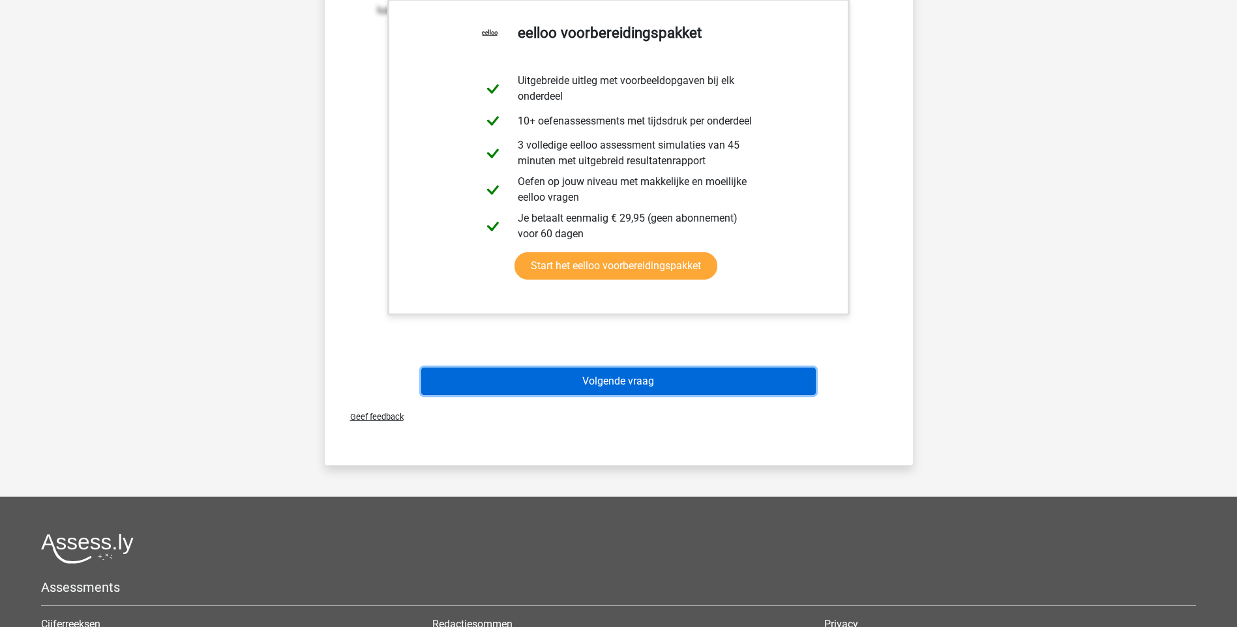
click at [597, 380] on button "Volgende vraag" at bounding box center [618, 381] width 395 height 27
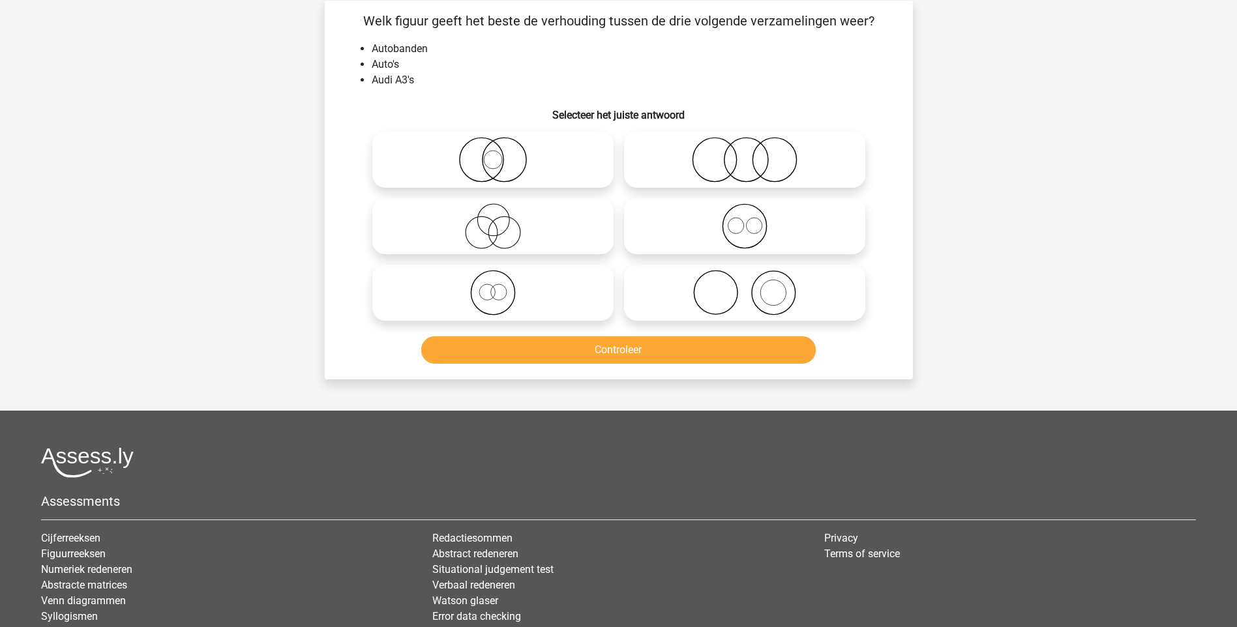
scroll to position [65, 0]
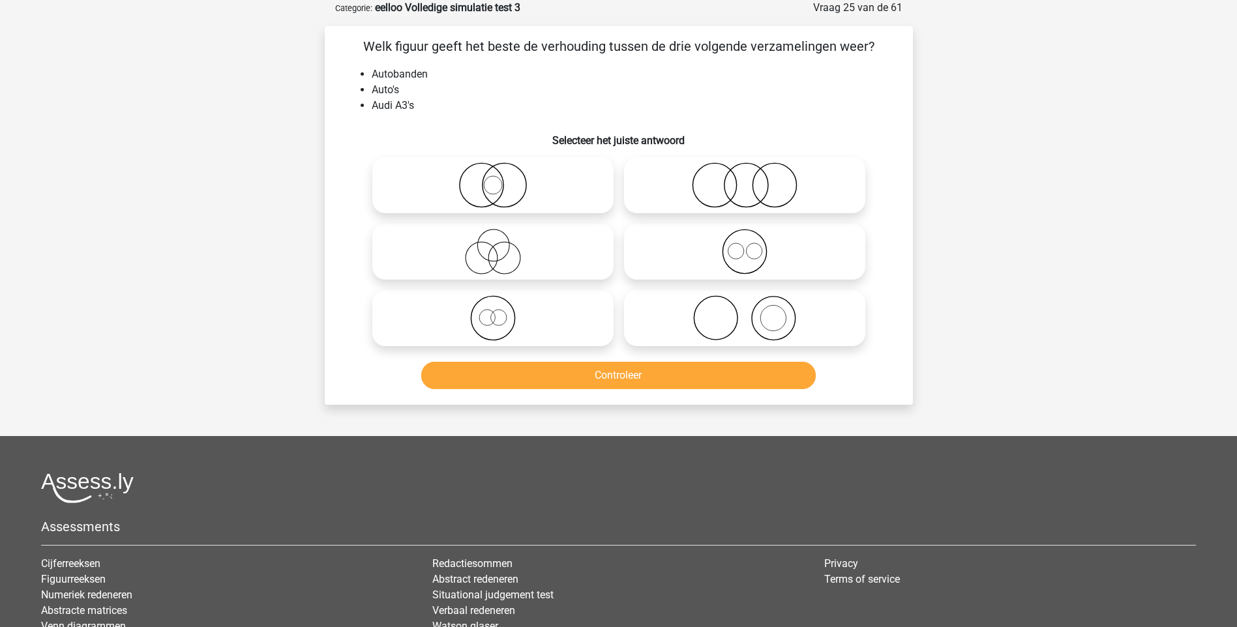
click at [486, 199] on circle at bounding box center [504, 186] width 44 height 44
click at [493, 179] on input "radio" at bounding box center [497, 174] width 8 height 8
radio input "true"
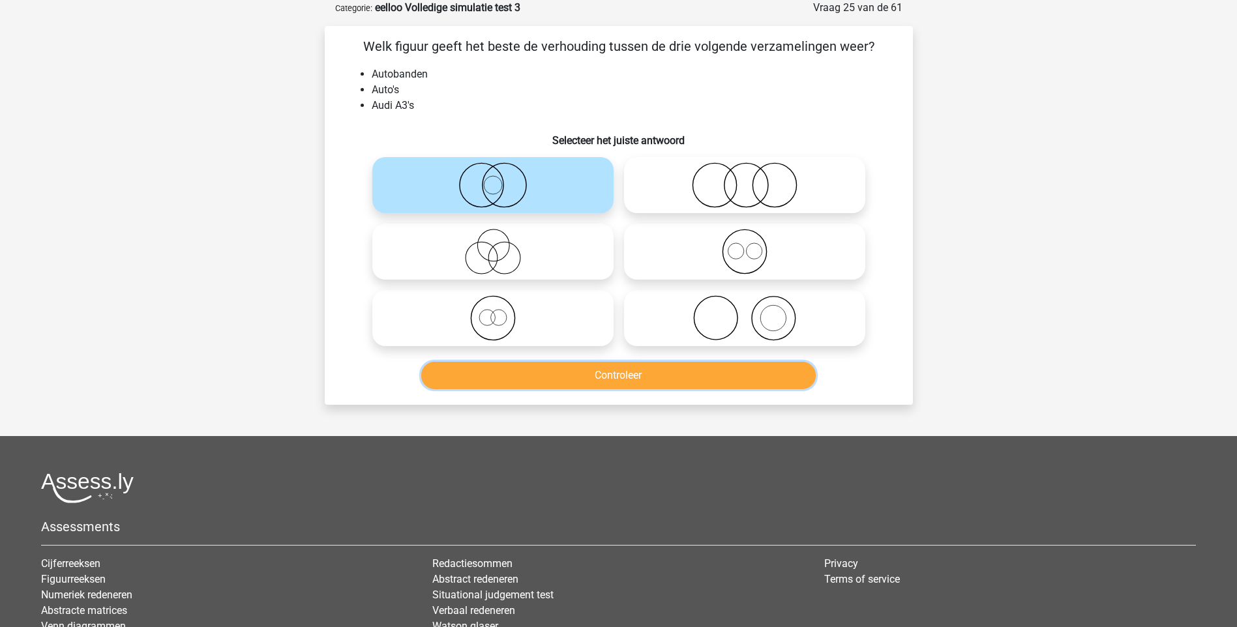
click at [646, 372] on button "Controleer" at bounding box center [618, 375] width 395 height 27
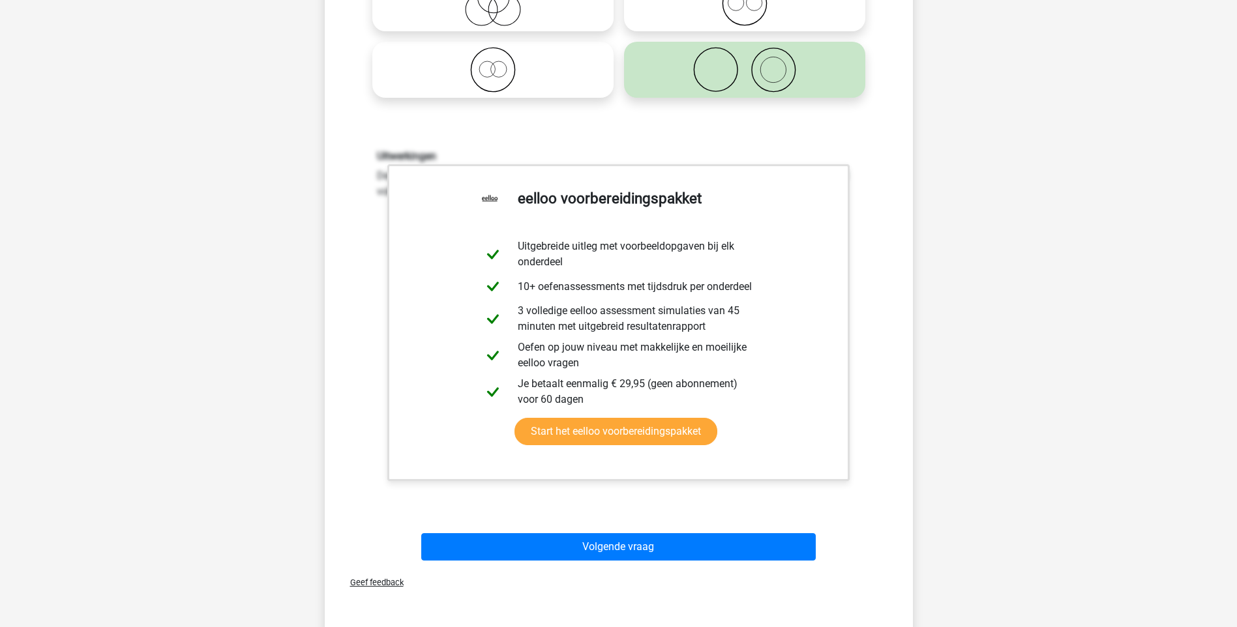
scroll to position [391, 0]
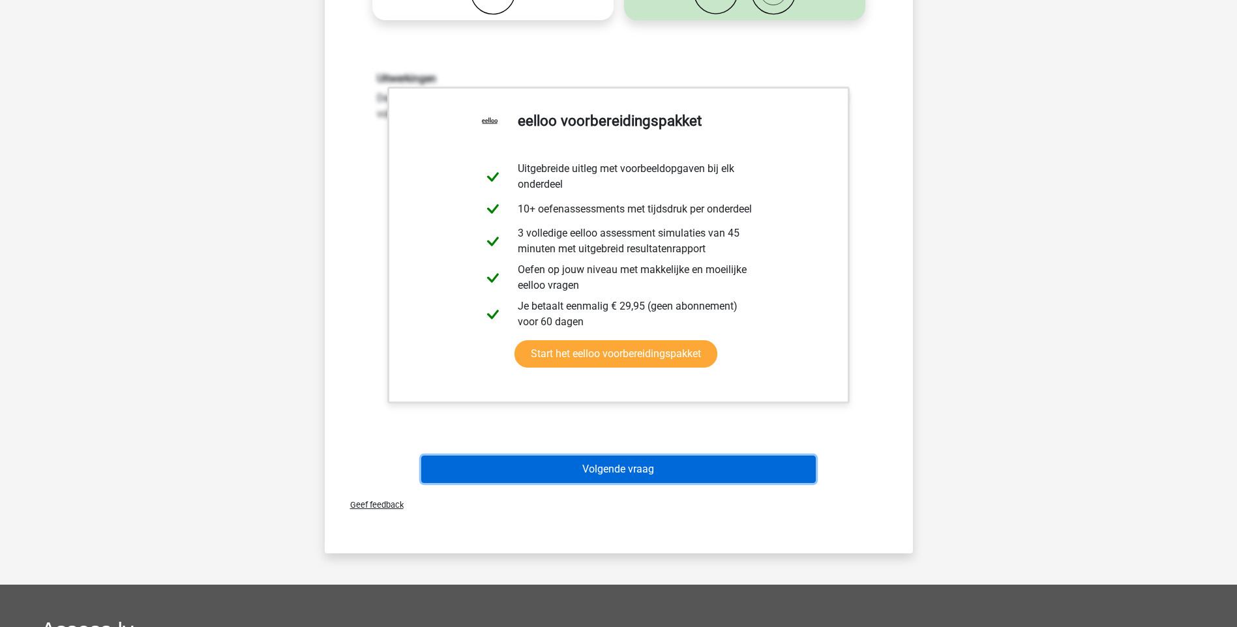
click at [625, 472] on button "Volgende vraag" at bounding box center [618, 469] width 395 height 27
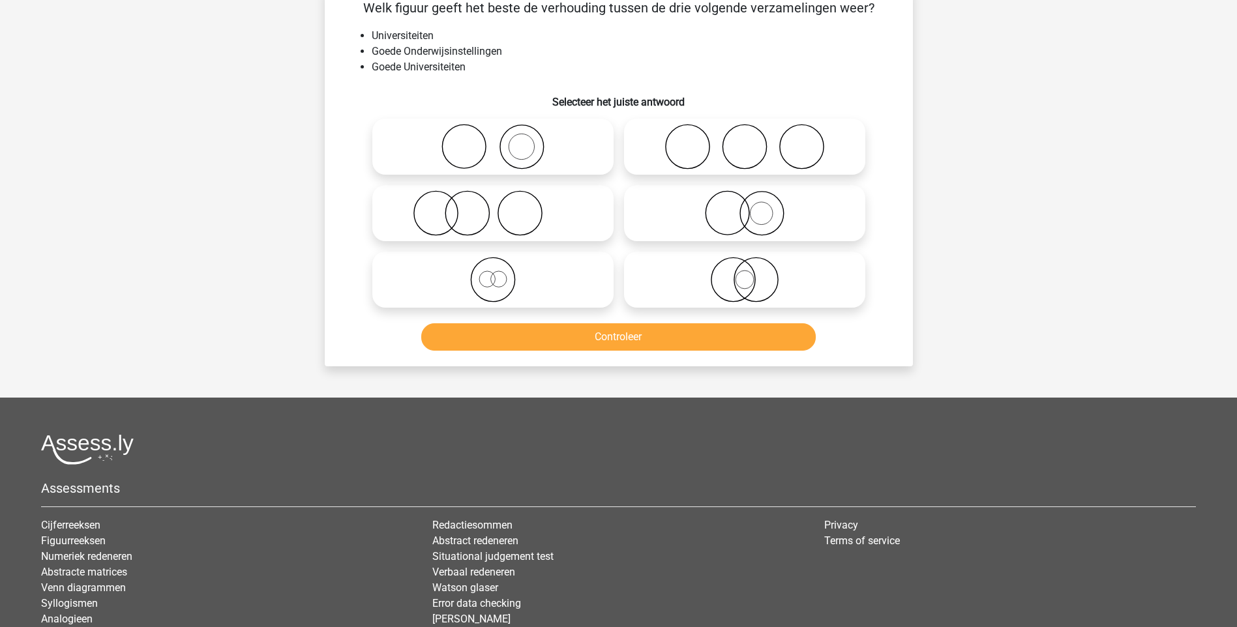
scroll to position [65, 0]
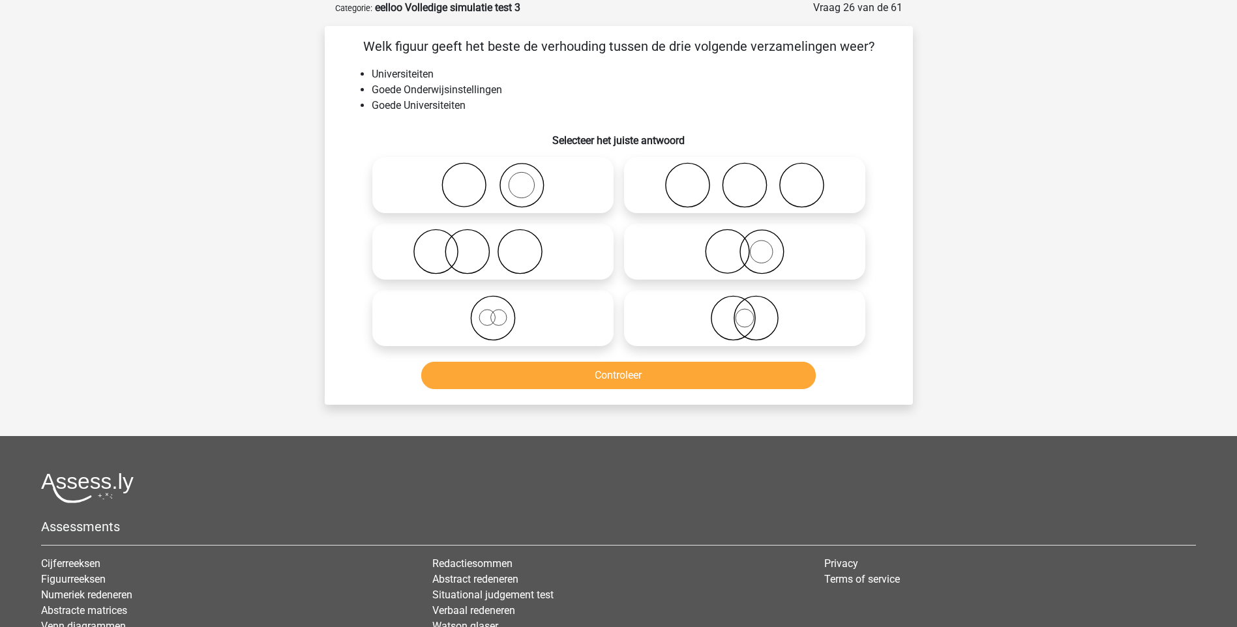
click at [749, 325] on icon at bounding box center [744, 318] width 231 height 46
click at [749, 312] on input "radio" at bounding box center [749, 307] width 8 height 8
radio input "true"
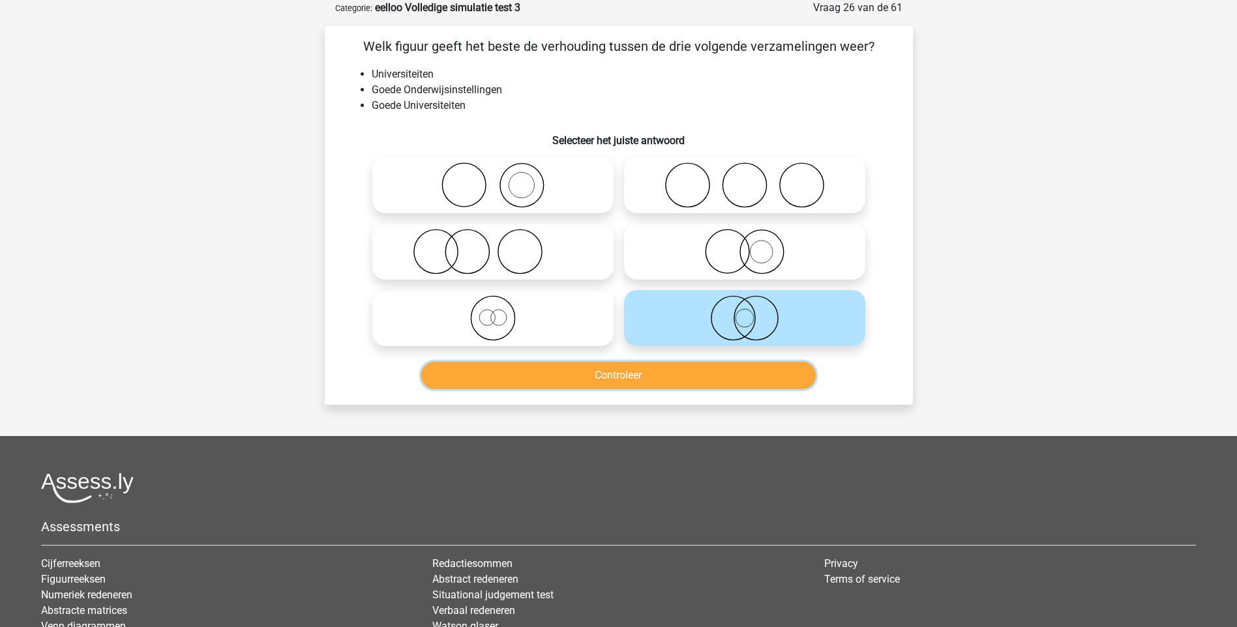
click at [693, 368] on button "Controleer" at bounding box center [618, 375] width 395 height 27
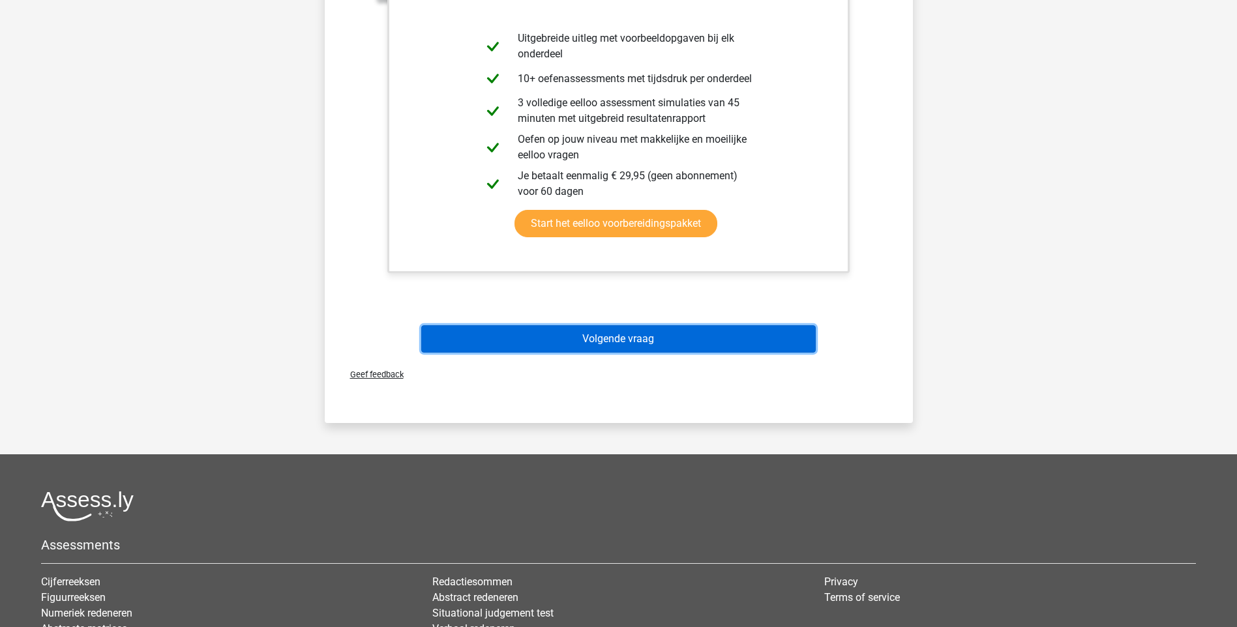
click at [640, 343] on button "Volgende vraag" at bounding box center [618, 338] width 395 height 27
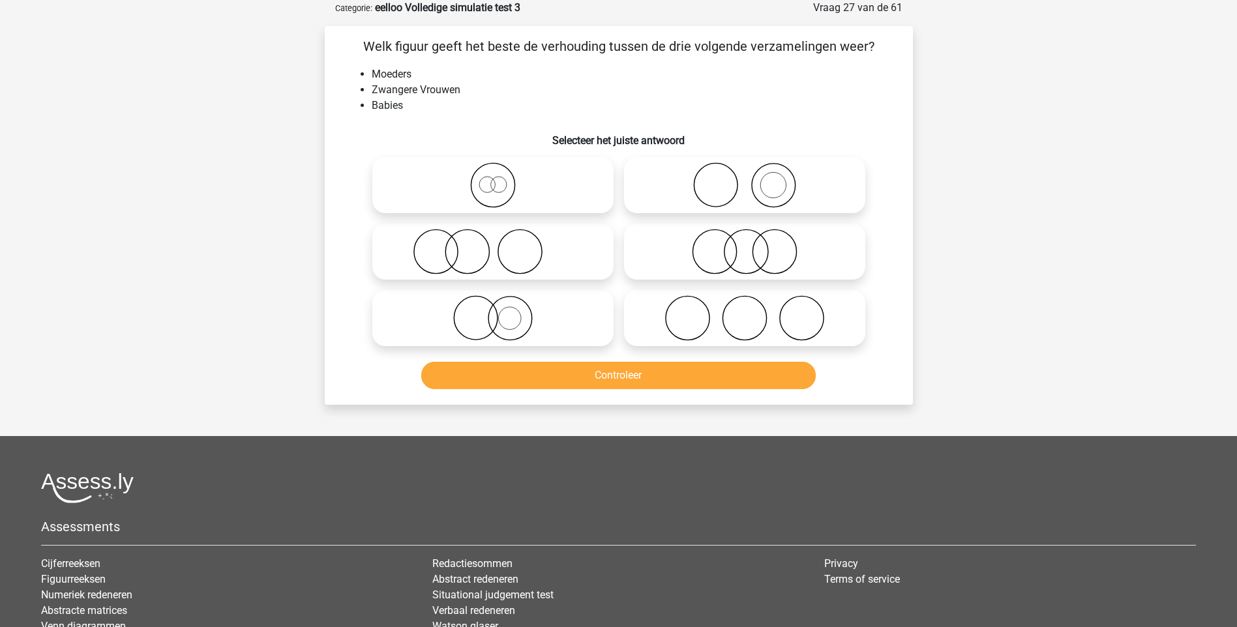
click at [514, 264] on icon at bounding box center [493, 252] width 231 height 46
click at [501, 245] on input "radio" at bounding box center [497, 241] width 8 height 8
radio input "true"
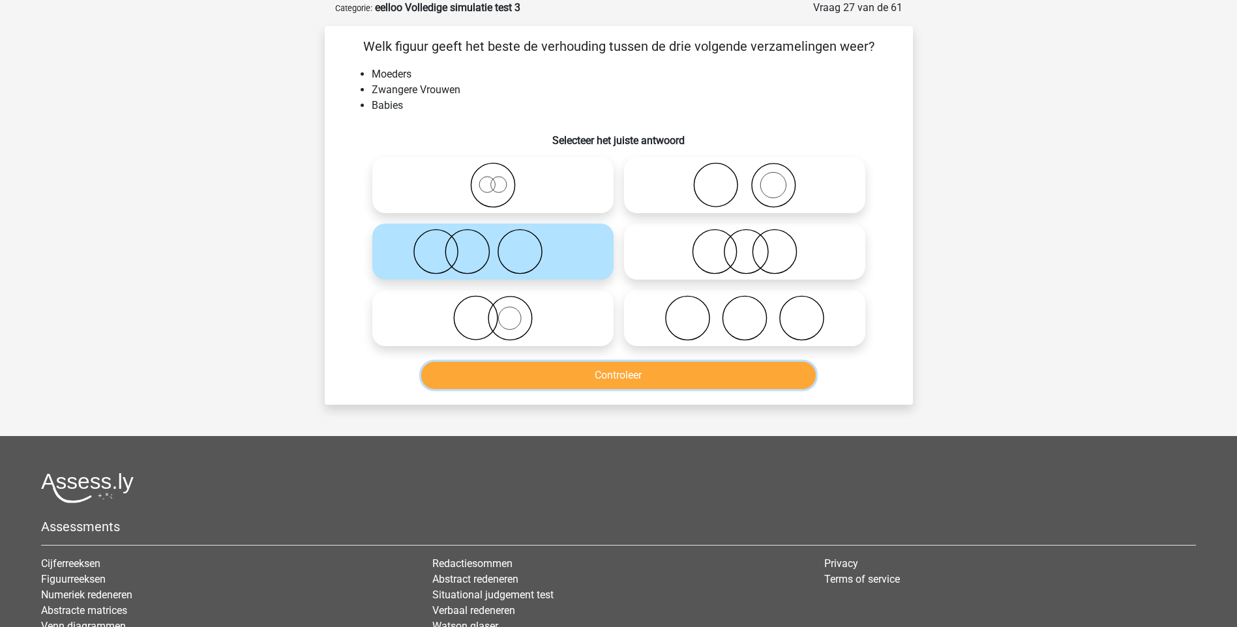
click at [630, 377] on button "Controleer" at bounding box center [618, 375] width 395 height 27
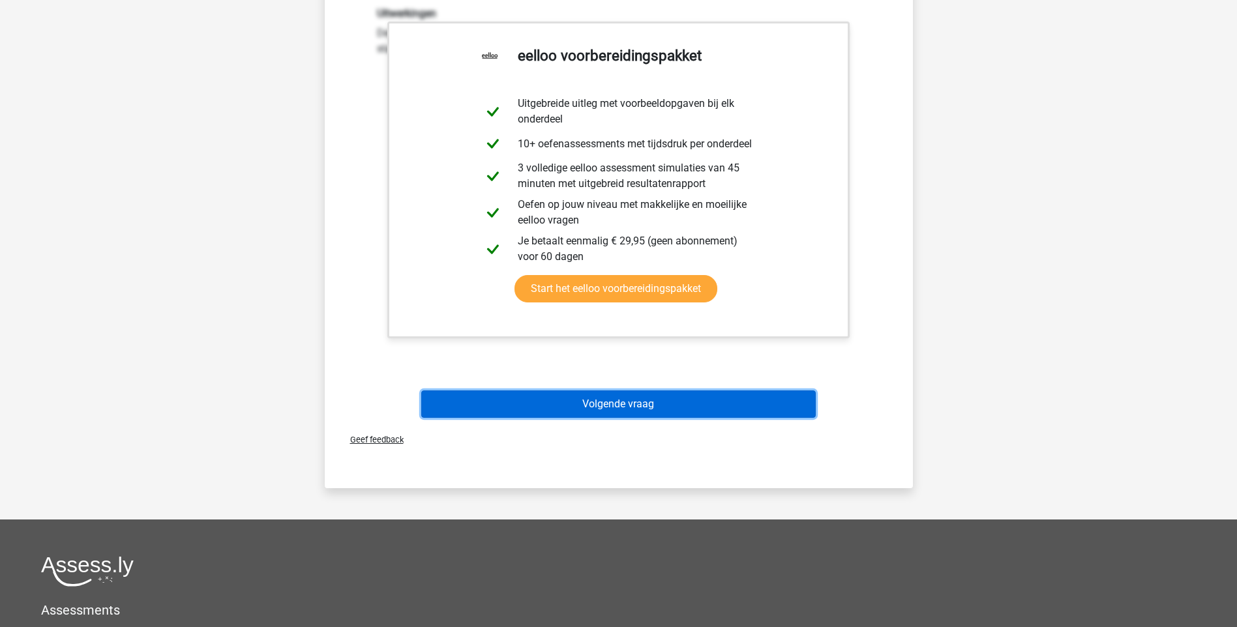
click at [628, 410] on button "Volgende vraag" at bounding box center [618, 404] width 395 height 27
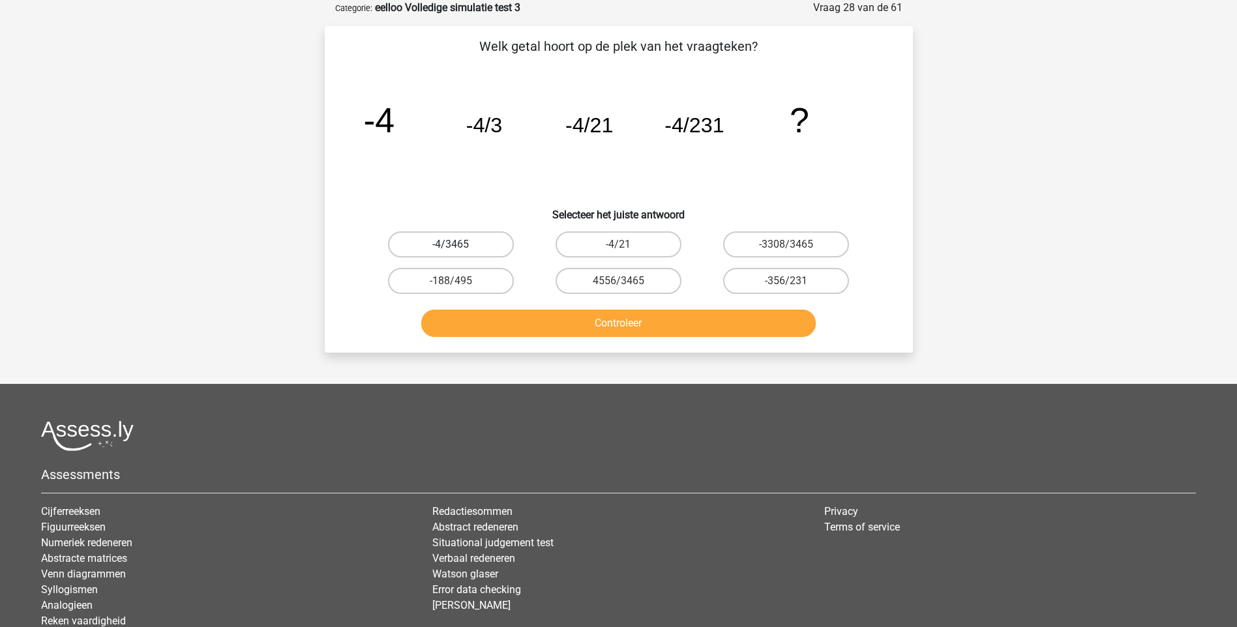
click at [479, 247] on label "-4/3465" at bounding box center [451, 244] width 126 height 26
click at [459, 247] on input "-4/3465" at bounding box center [455, 249] width 8 height 8
radio input "true"
click at [599, 318] on button "Controleer" at bounding box center [618, 323] width 395 height 27
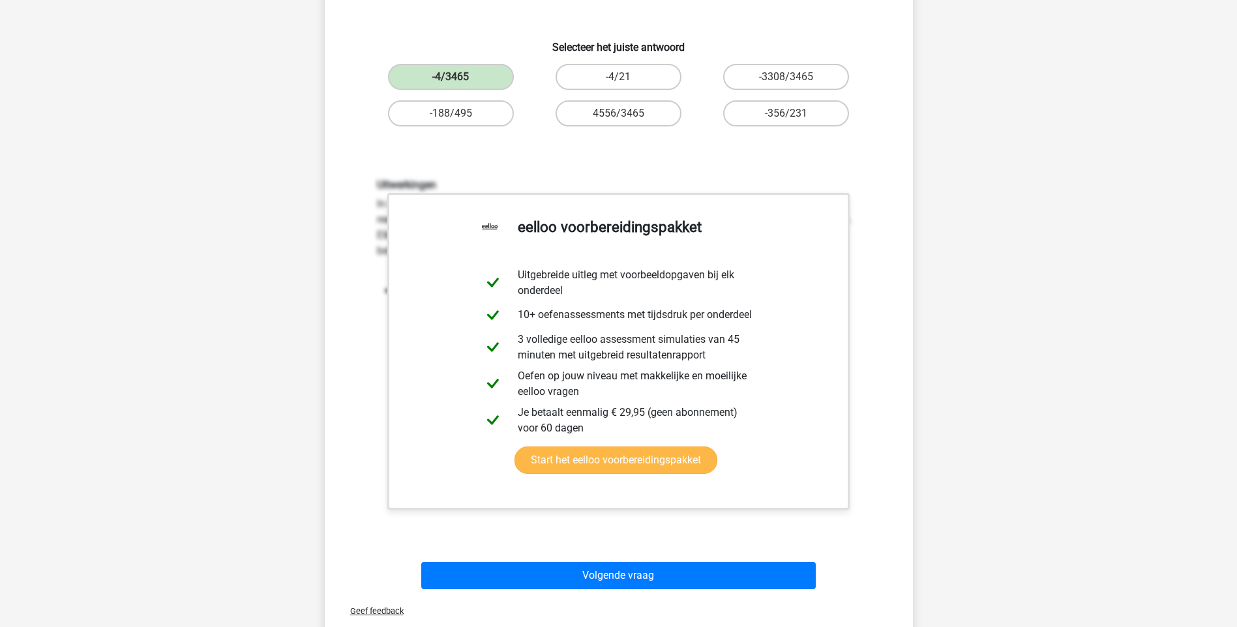
scroll to position [391, 0]
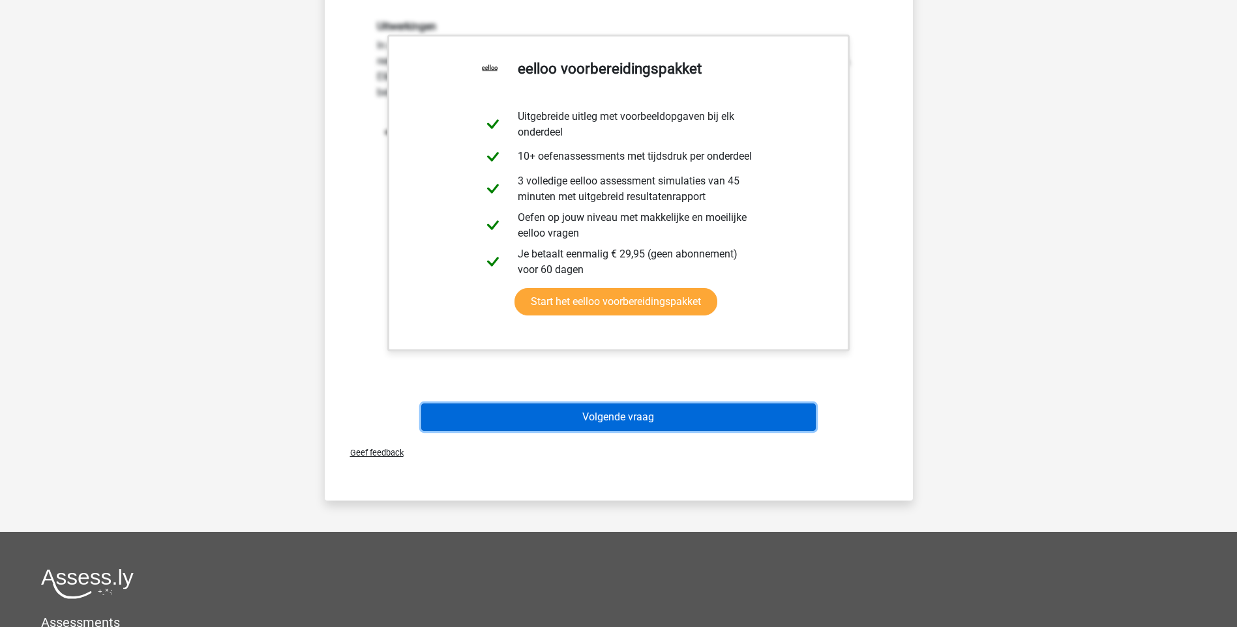
click at [646, 414] on button "Volgende vraag" at bounding box center [618, 417] width 395 height 27
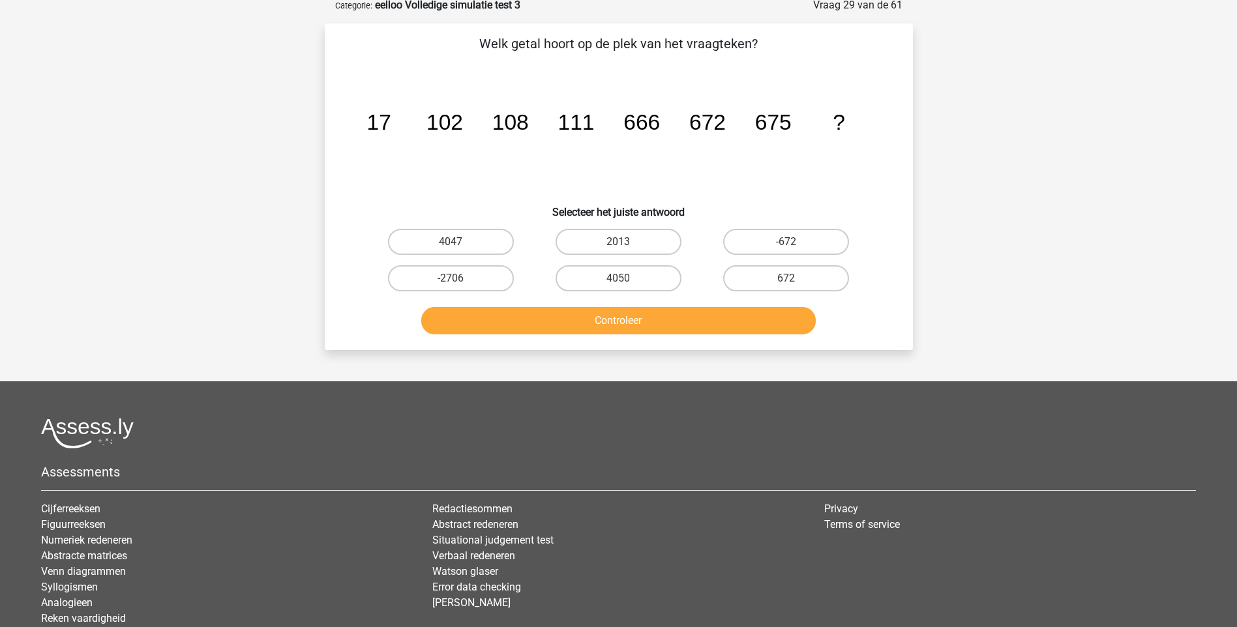
scroll to position [65, 0]
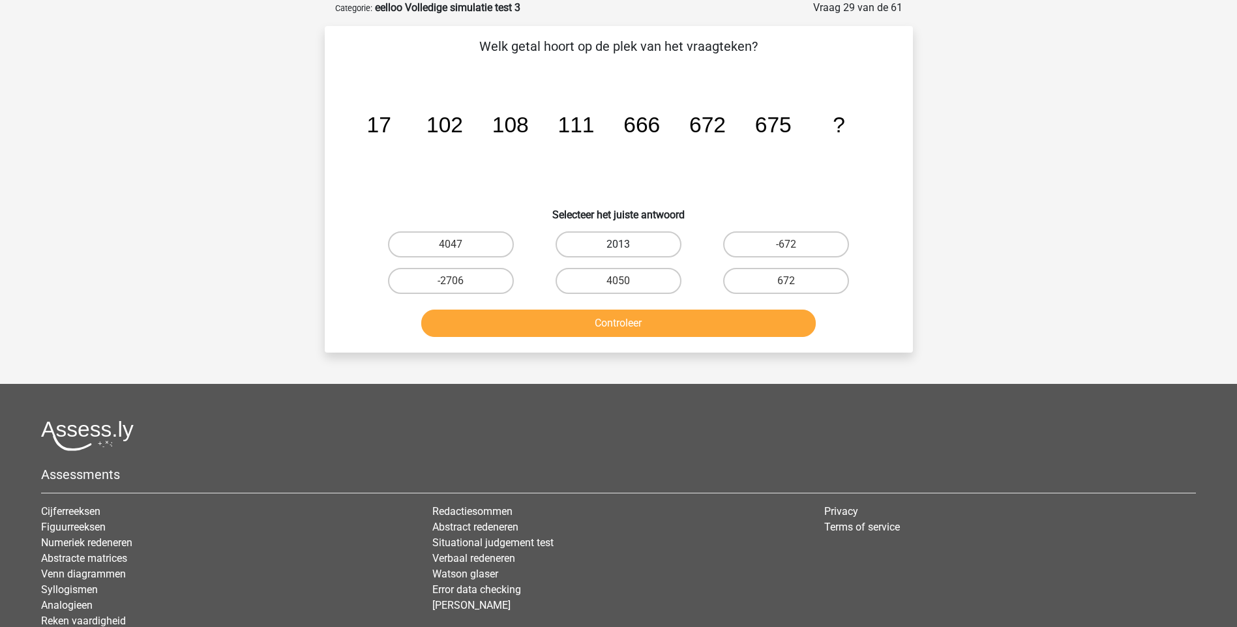
click at [638, 240] on label "2013" at bounding box center [619, 244] width 126 height 26
click at [627, 245] on input "2013" at bounding box center [622, 249] width 8 height 8
radio input "true"
click at [640, 323] on button "Controleer" at bounding box center [618, 323] width 395 height 27
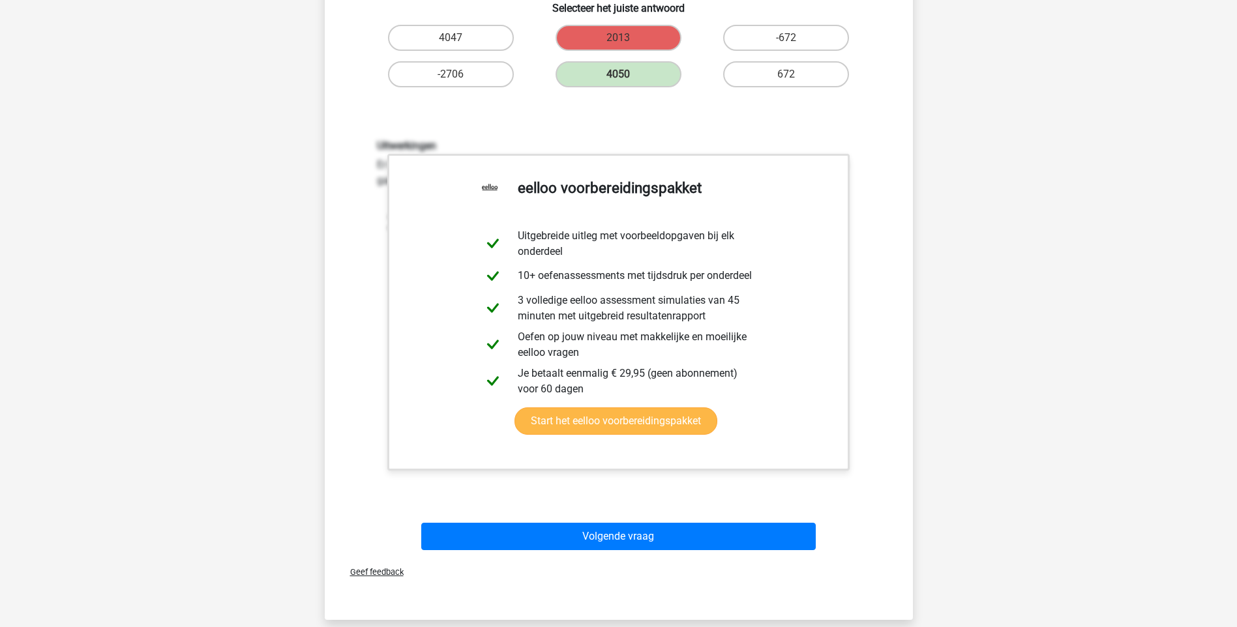
scroll to position [391, 0]
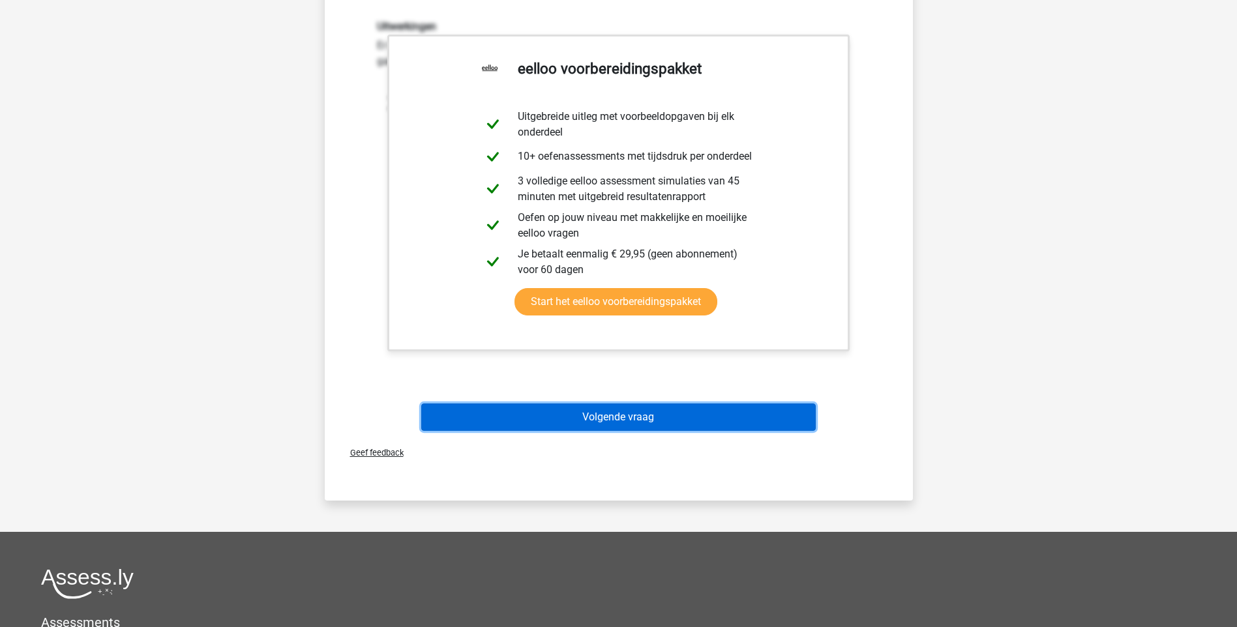
click at [711, 419] on button "Volgende vraag" at bounding box center [618, 417] width 395 height 27
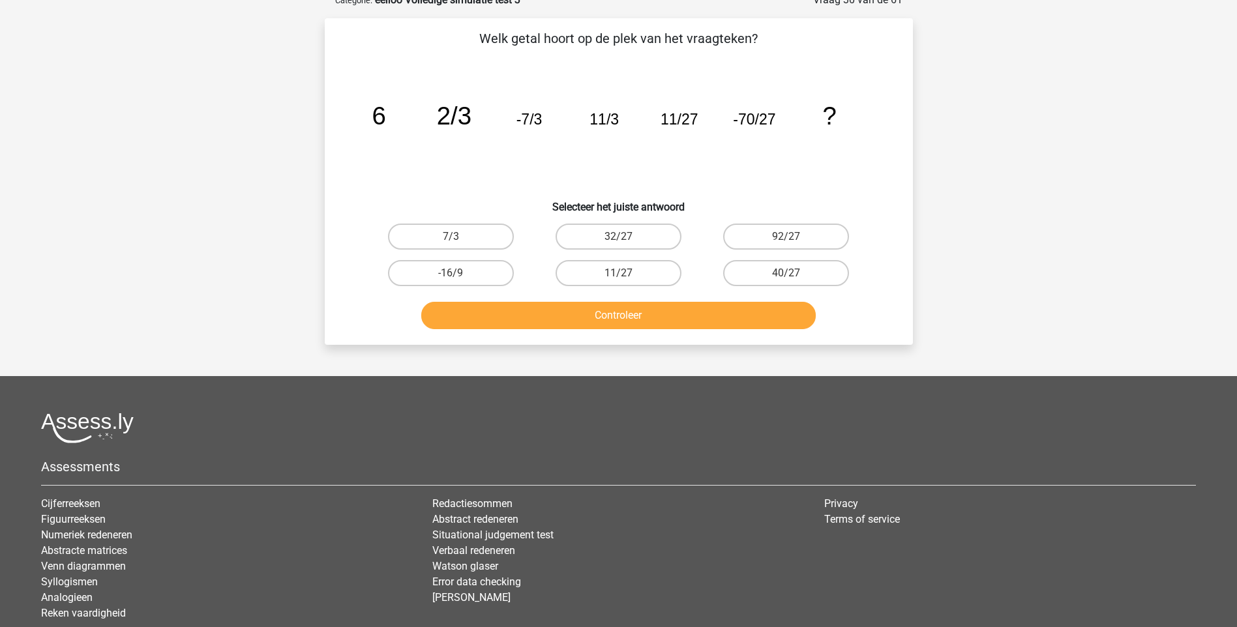
scroll to position [65, 0]
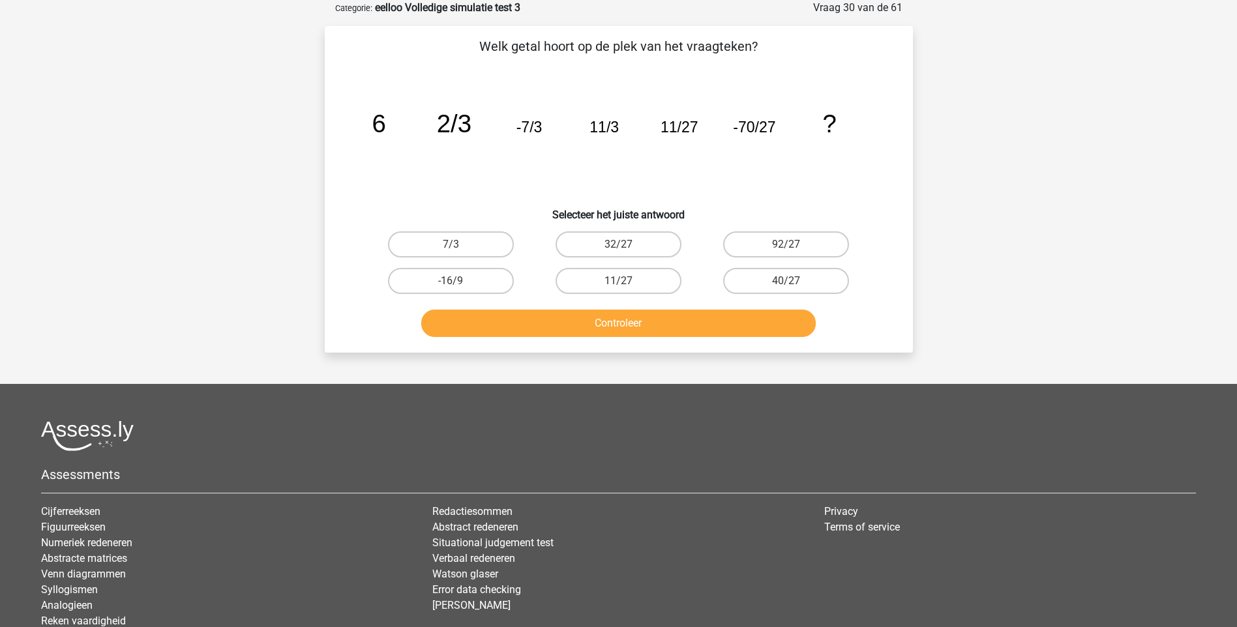
click at [457, 282] on input "-16/9" at bounding box center [455, 285] width 8 height 8
radio input "true"
click at [602, 323] on button "Controleer" at bounding box center [618, 323] width 395 height 27
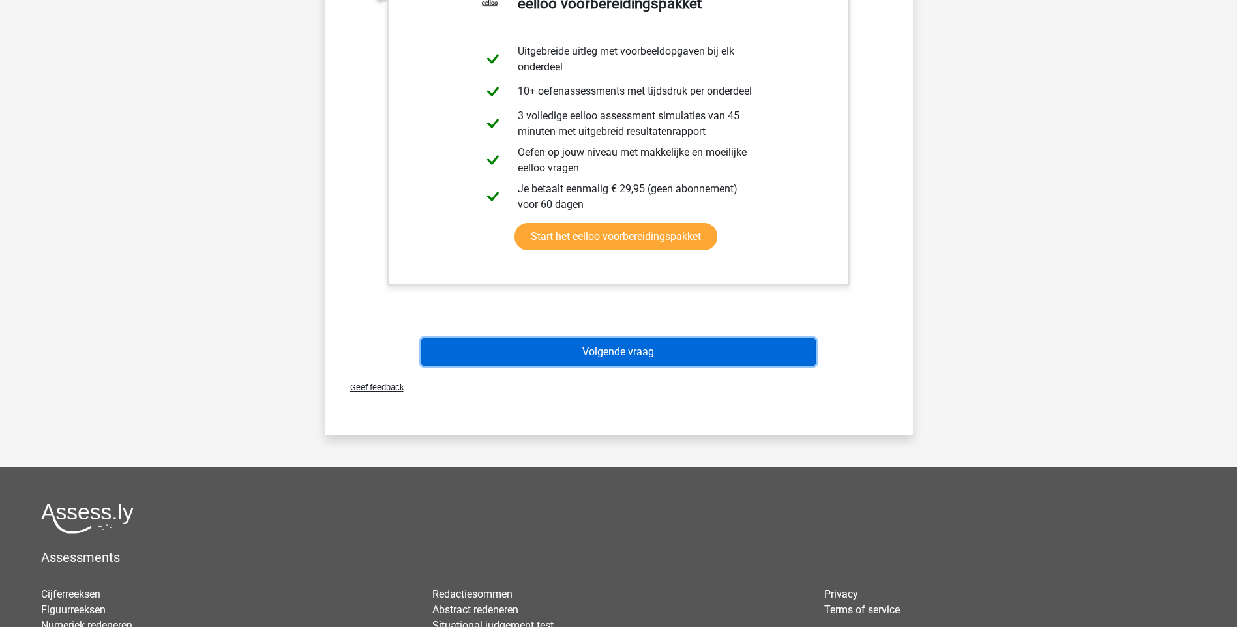
click at [679, 360] on button "Volgende vraag" at bounding box center [618, 351] width 395 height 27
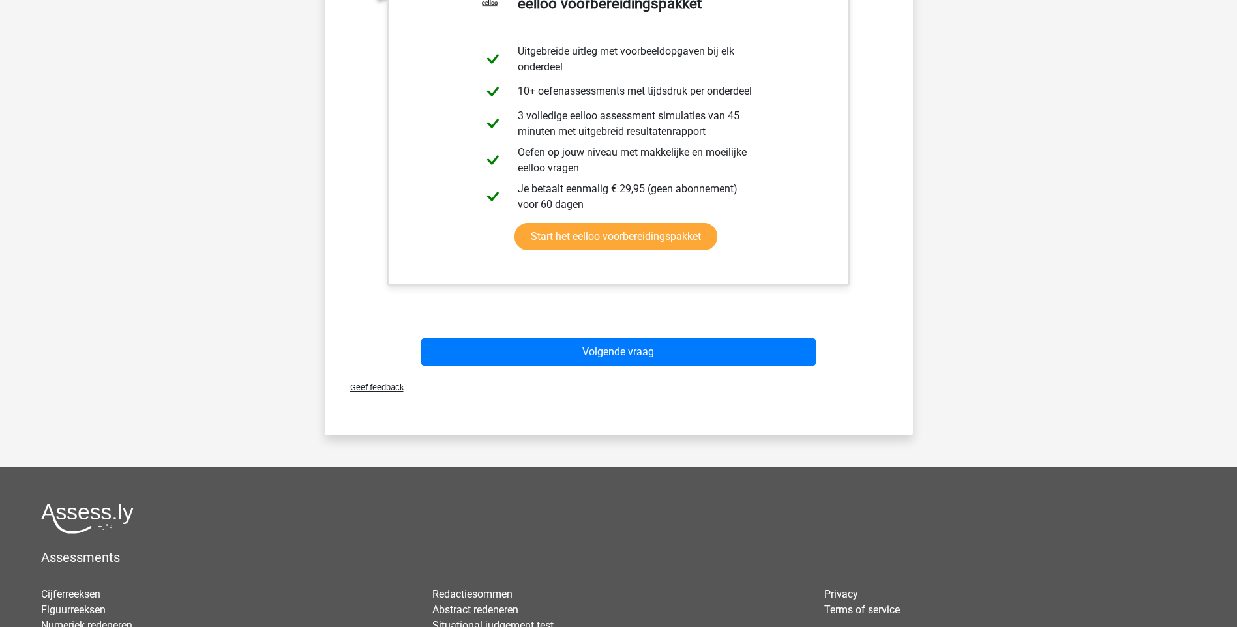
scroll to position [35, 0]
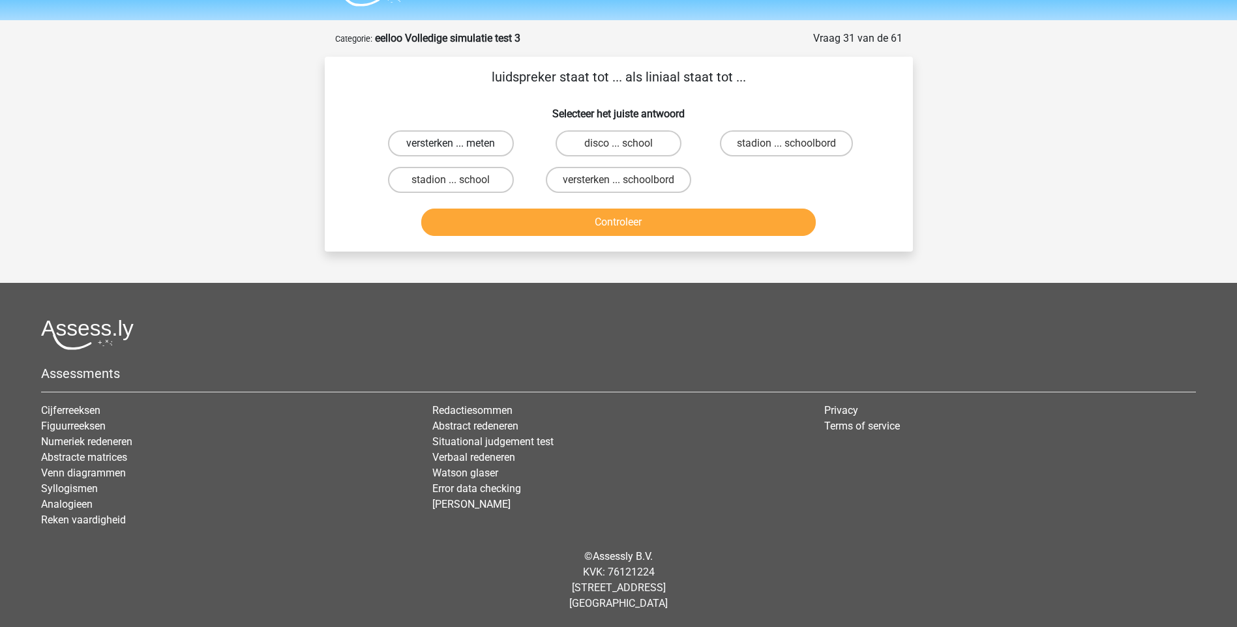
click at [444, 139] on label "versterken ... meten" at bounding box center [451, 143] width 126 height 26
click at [451, 143] on input "versterken ... meten" at bounding box center [455, 147] width 8 height 8
radio input "true"
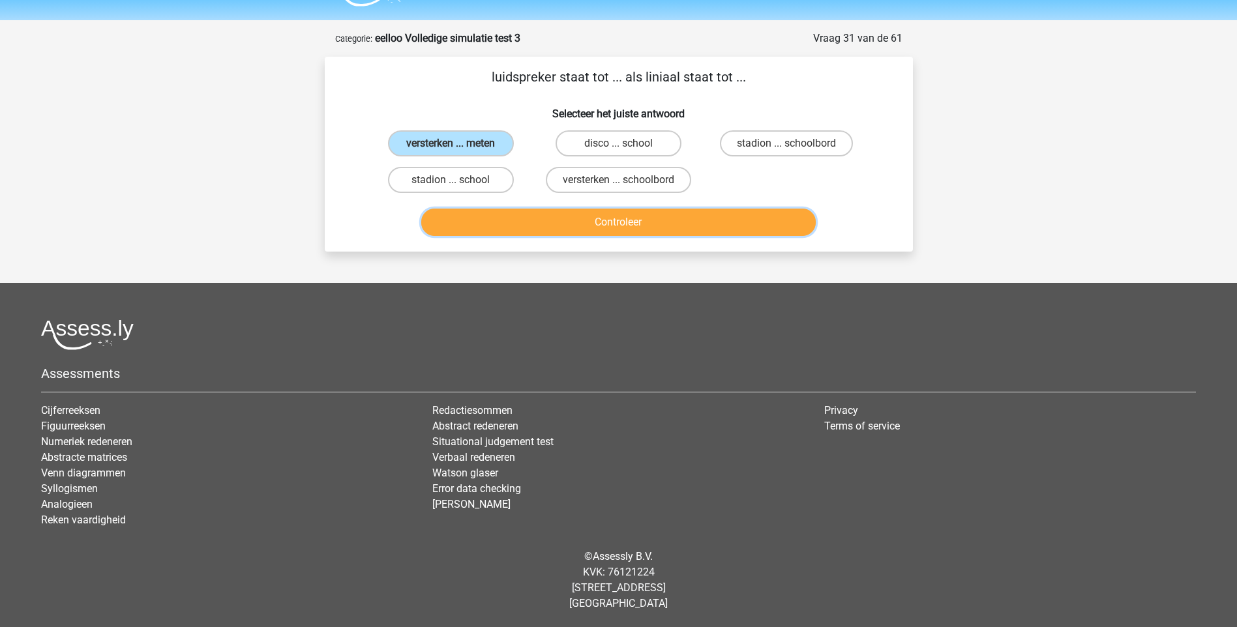
click at [629, 226] on button "Controleer" at bounding box center [618, 222] width 395 height 27
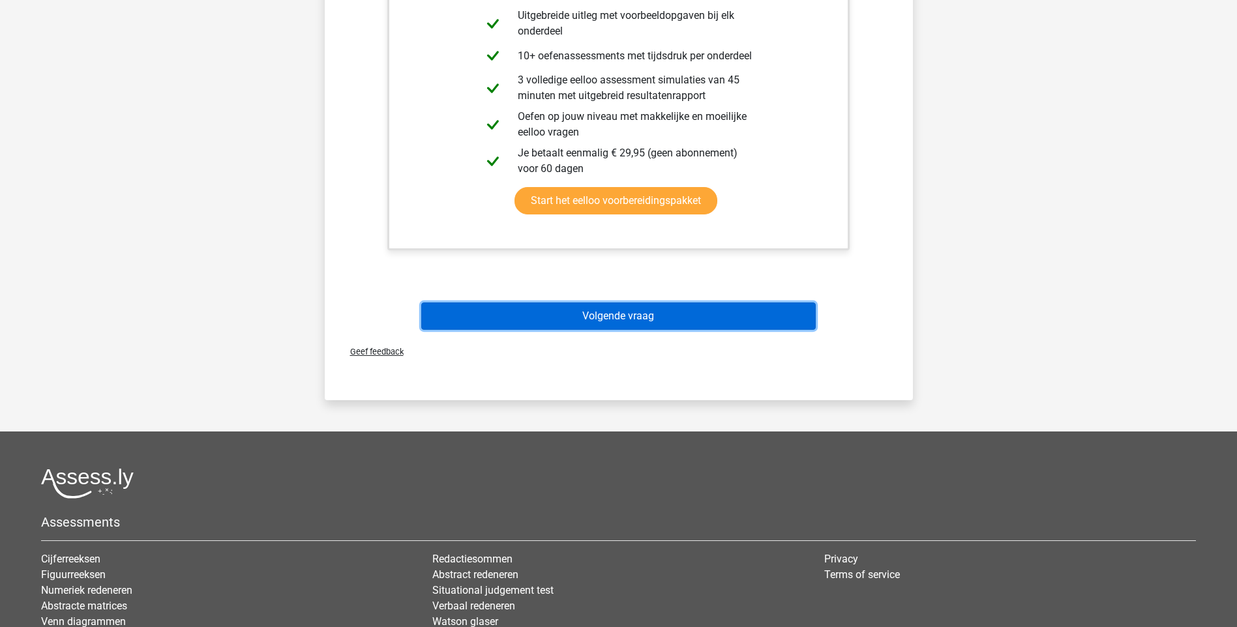
click at [611, 320] on button "Volgende vraag" at bounding box center [618, 316] width 395 height 27
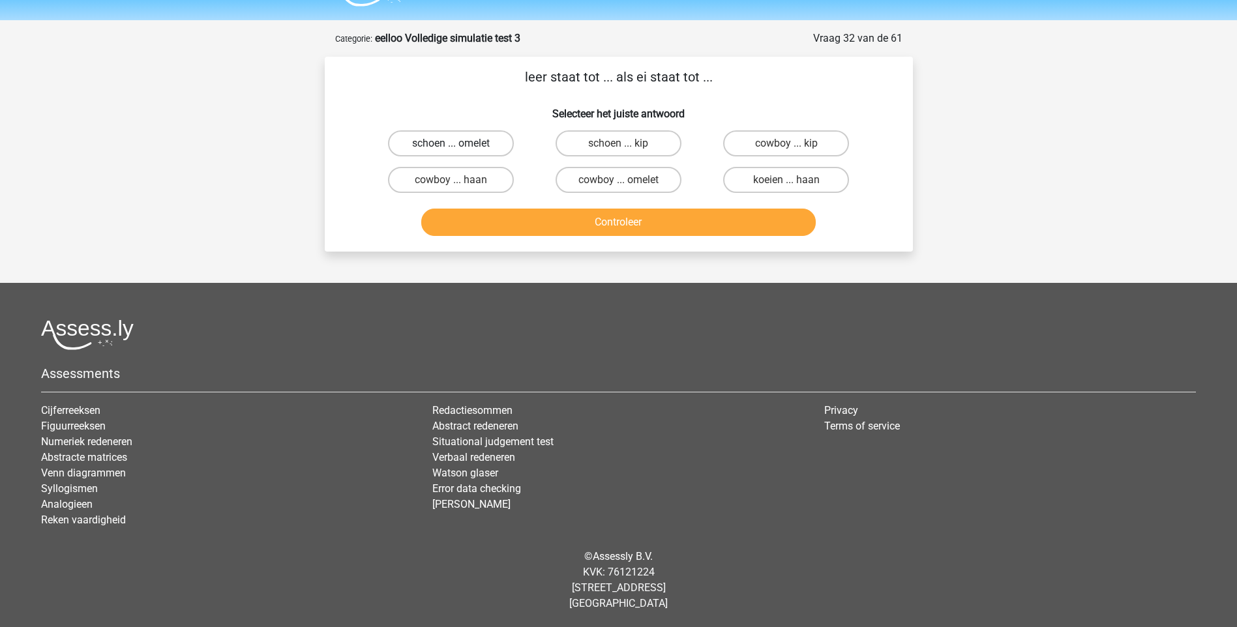
click at [433, 139] on label "schoen ... omelet" at bounding box center [451, 143] width 126 height 26
click at [451, 143] on input "schoen ... omelet" at bounding box center [455, 147] width 8 height 8
radio input "true"
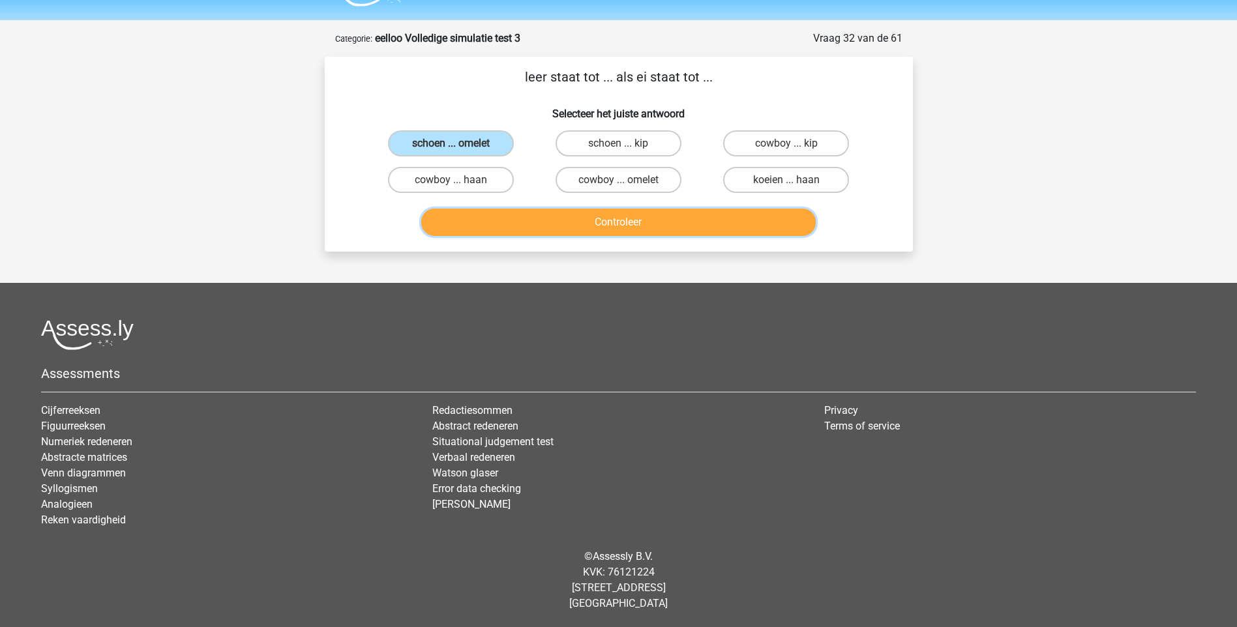
click at [588, 220] on button "Controleer" at bounding box center [618, 222] width 395 height 27
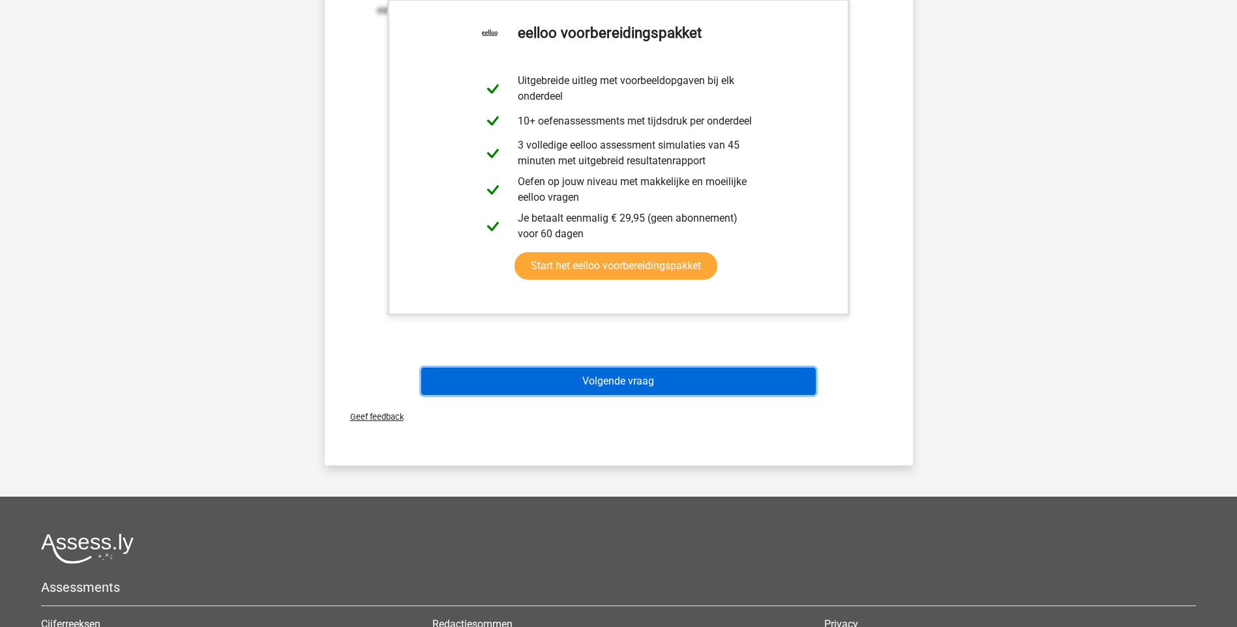
click at [597, 385] on button "Volgende vraag" at bounding box center [618, 381] width 395 height 27
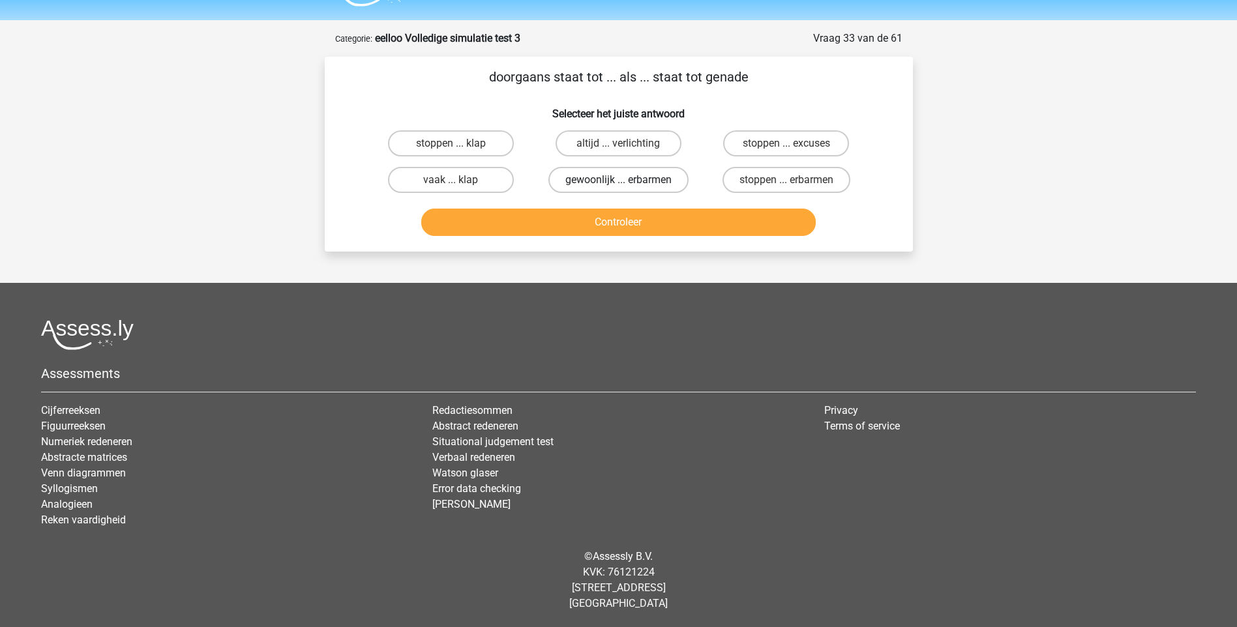
click at [590, 181] on label "gewoonlijk ... erbarmen" at bounding box center [618, 180] width 140 height 26
click at [618, 181] on input "gewoonlijk ... erbarmen" at bounding box center [622, 184] width 8 height 8
radio input "true"
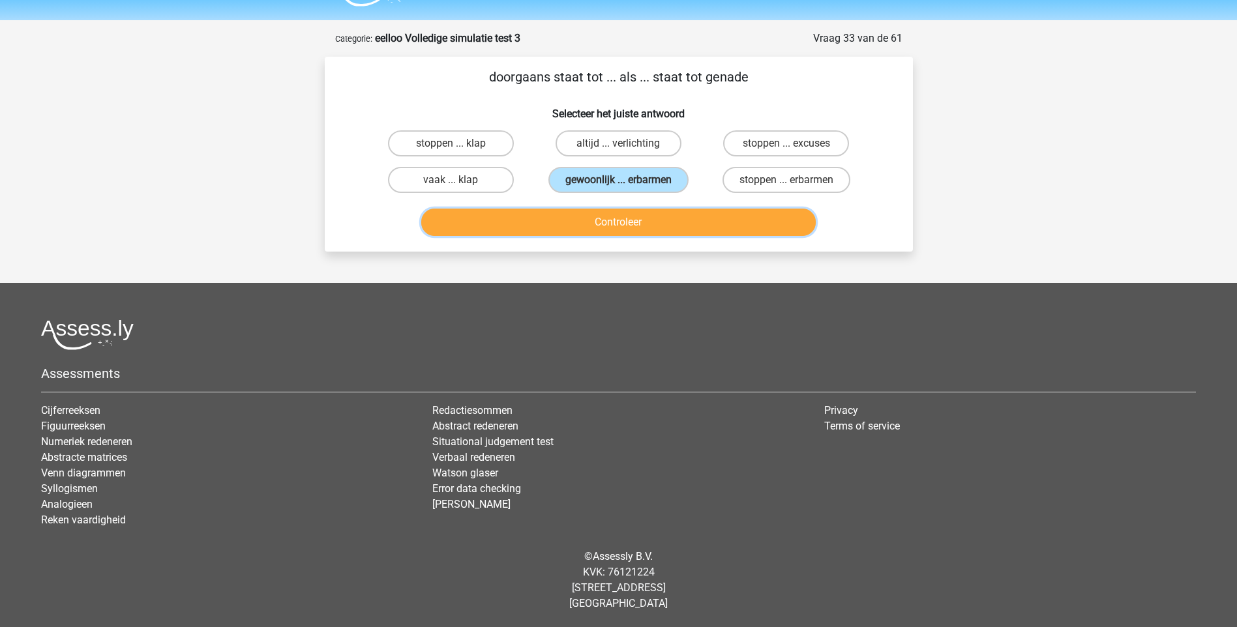
click at [614, 225] on button "Controleer" at bounding box center [618, 222] width 395 height 27
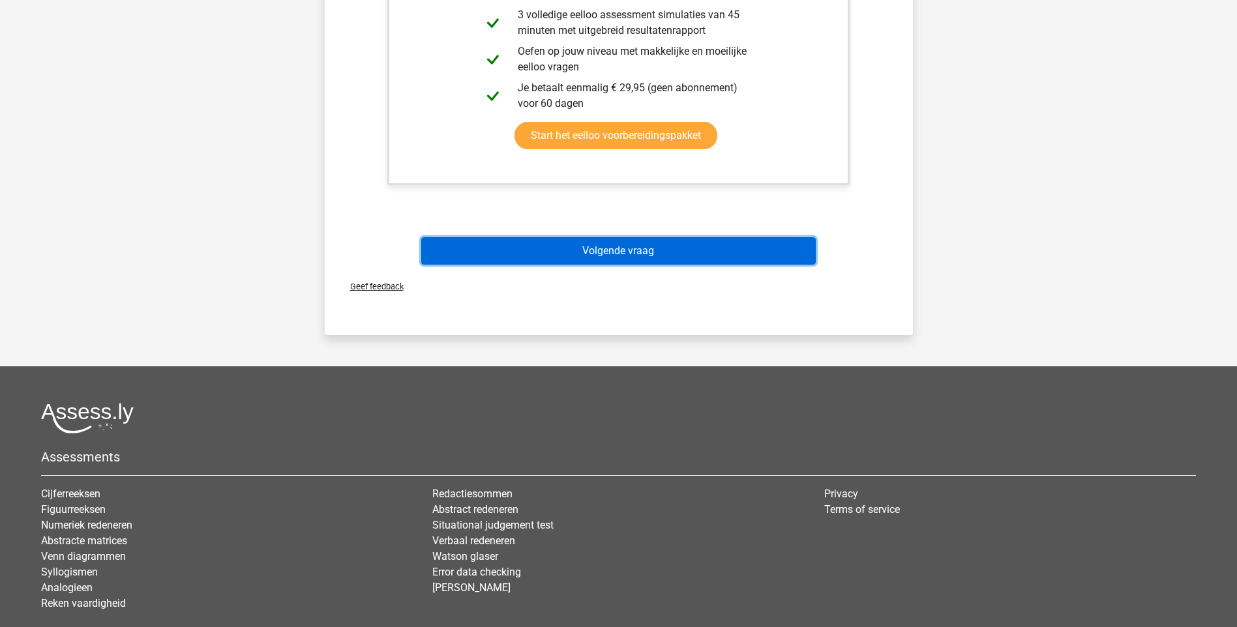
click at [608, 254] on button "Volgende vraag" at bounding box center [618, 250] width 395 height 27
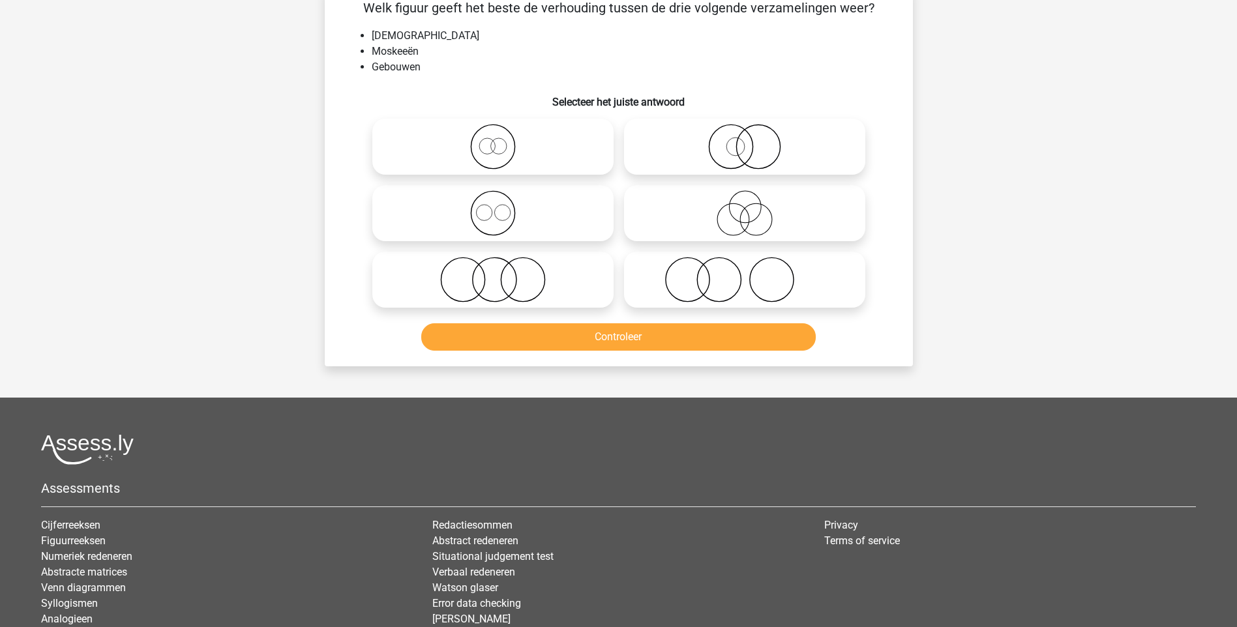
scroll to position [65, 0]
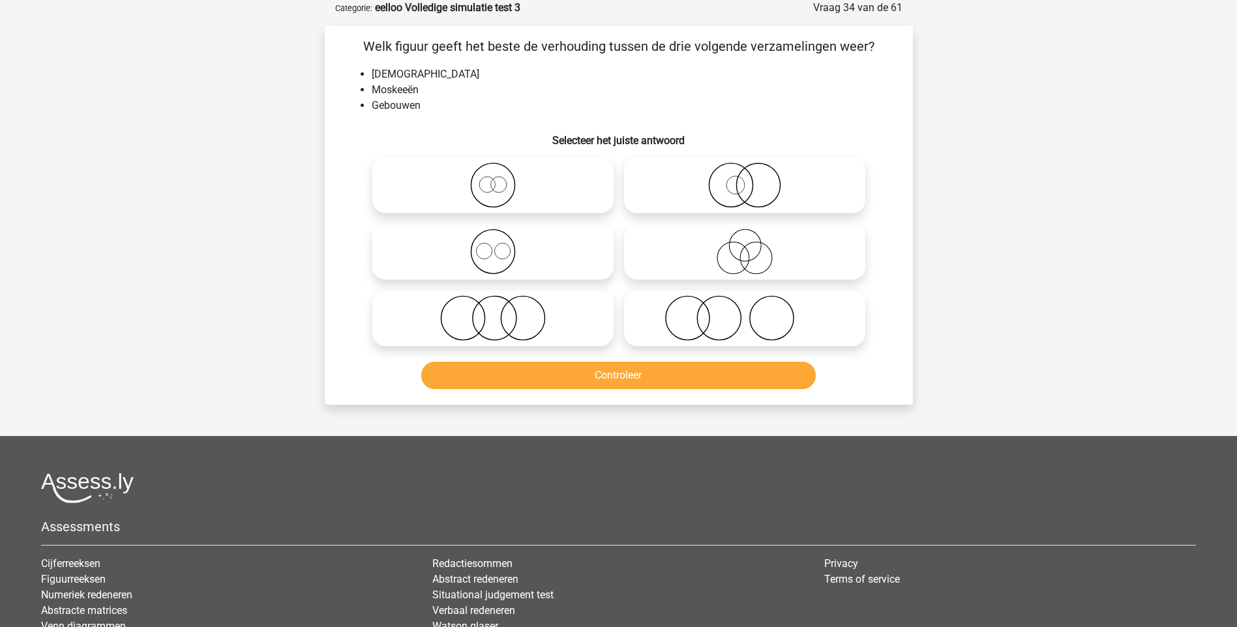
click at [493, 188] on icon at bounding box center [493, 185] width 231 height 46
click at [493, 179] on input "radio" at bounding box center [497, 174] width 8 height 8
radio input "true"
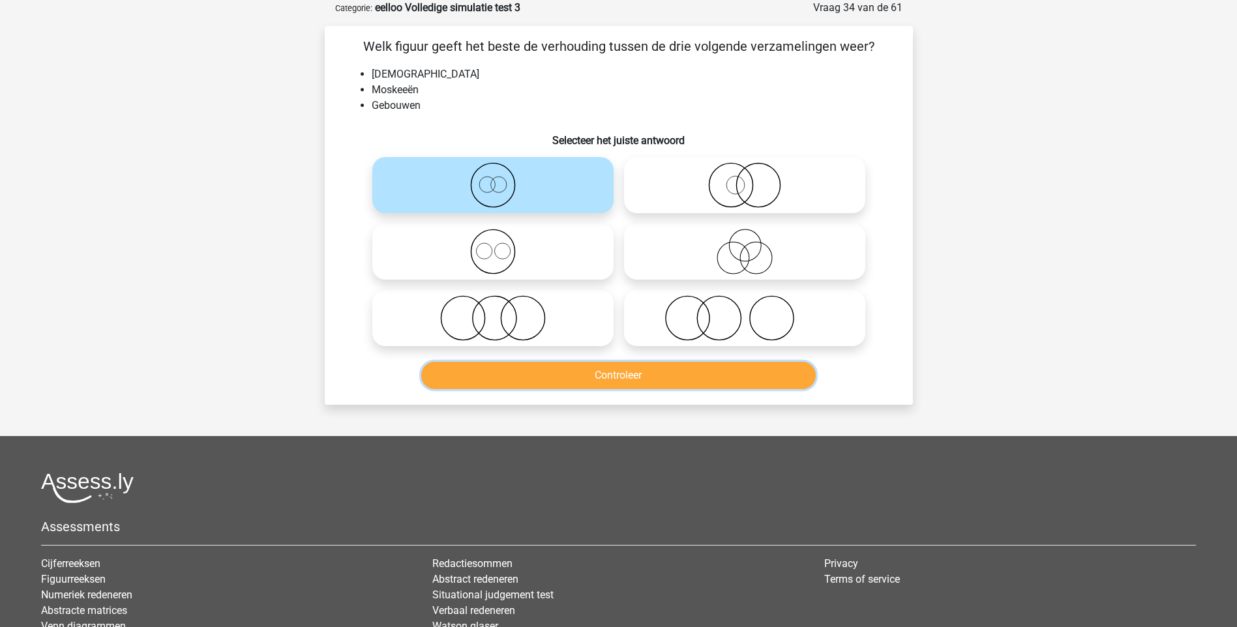
click at [619, 374] on button "Controleer" at bounding box center [618, 375] width 395 height 27
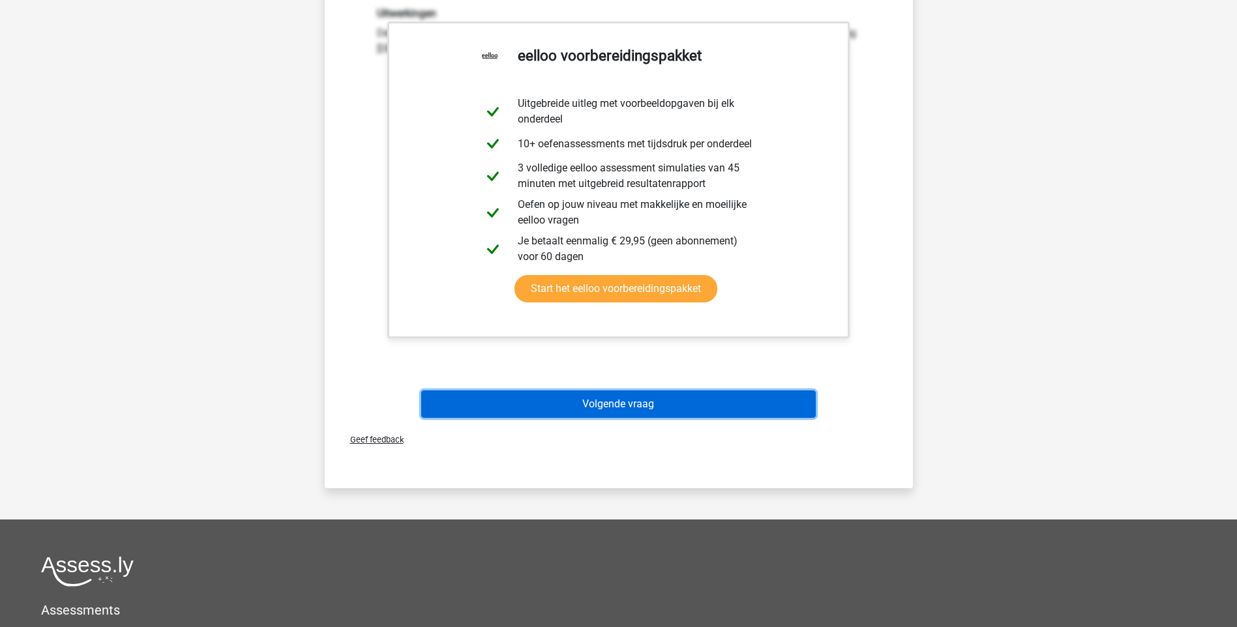
click at [631, 406] on button "Volgende vraag" at bounding box center [618, 404] width 395 height 27
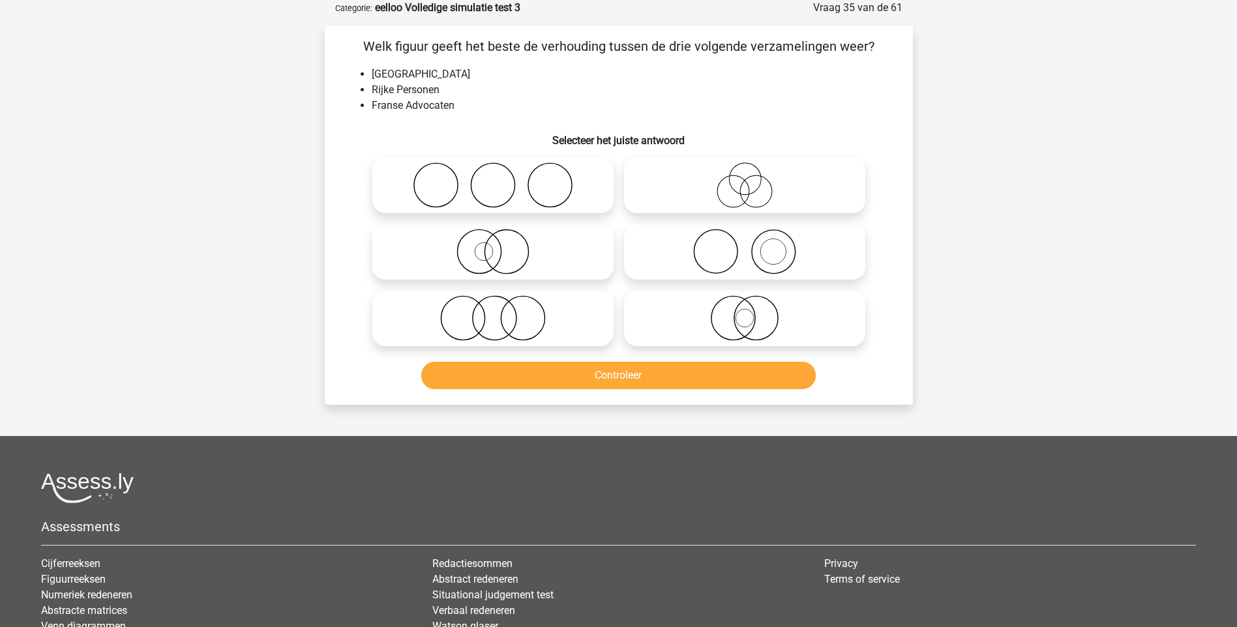
click at [545, 183] on icon at bounding box center [493, 185] width 231 height 46
click at [501, 179] on input "radio" at bounding box center [497, 174] width 8 height 8
radio input "true"
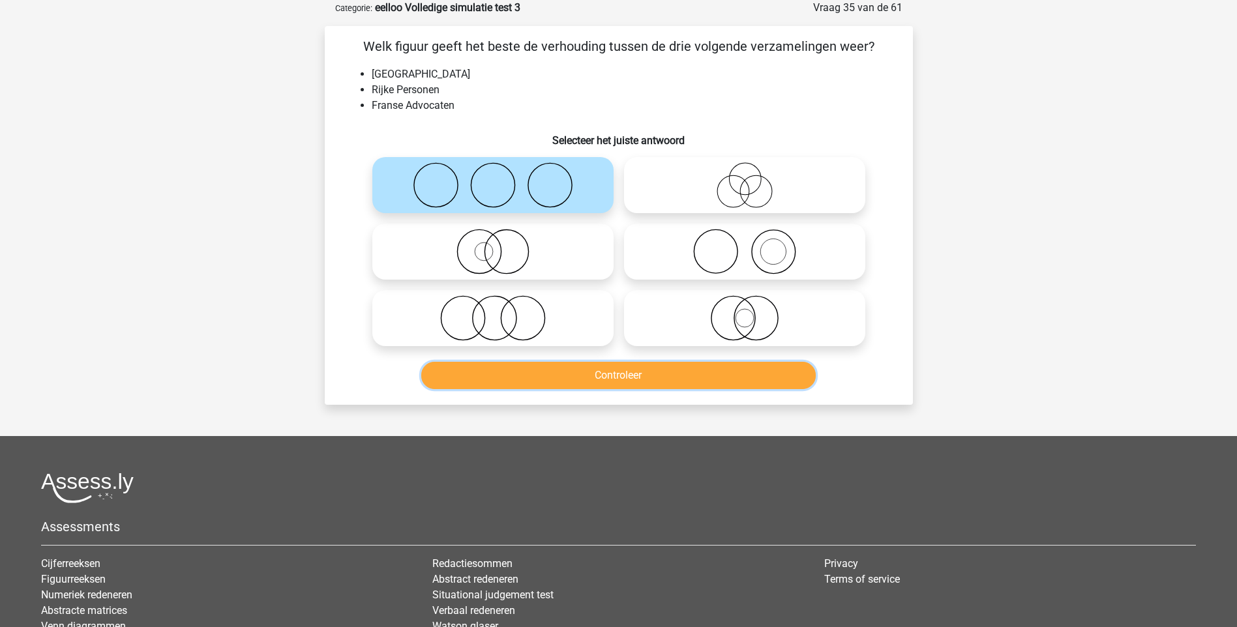
click at [633, 380] on button "Controleer" at bounding box center [618, 375] width 395 height 27
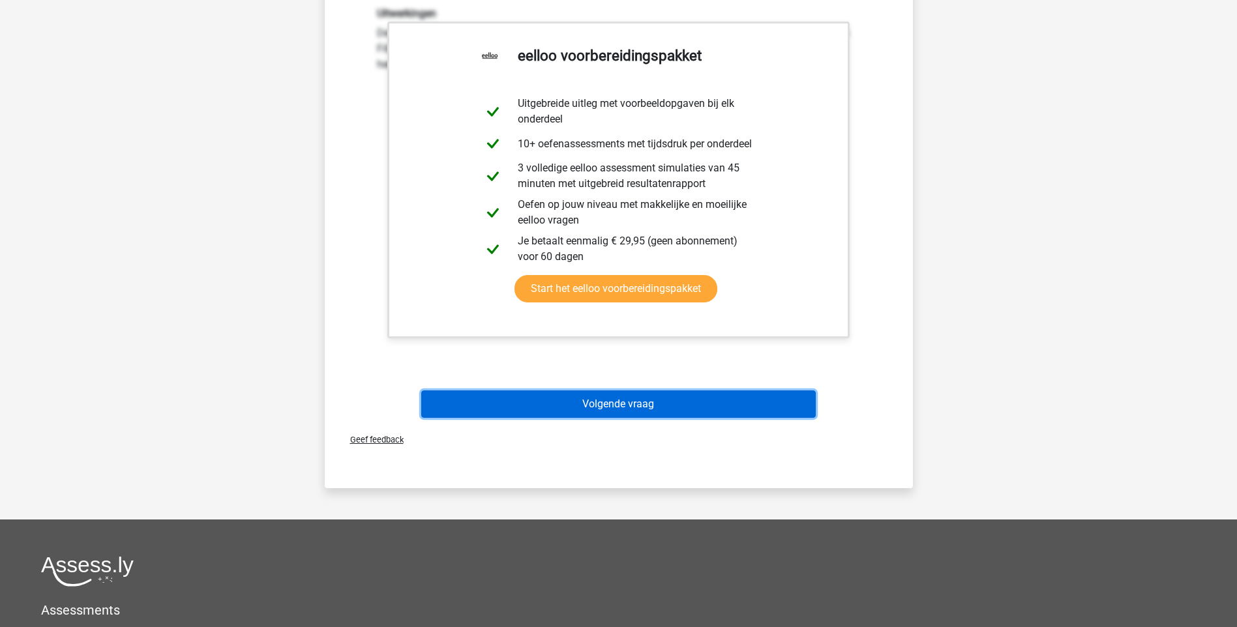
click at [614, 400] on button "Volgende vraag" at bounding box center [618, 404] width 395 height 27
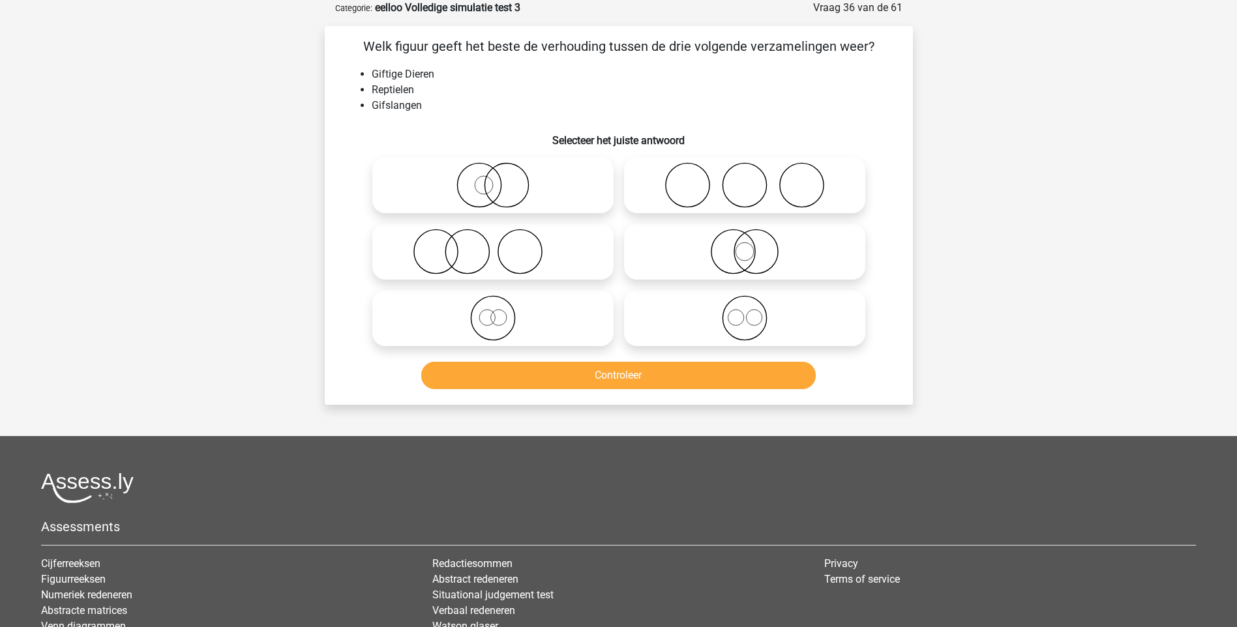
click at [458, 257] on icon at bounding box center [493, 252] width 231 height 46
click at [493, 245] on input "radio" at bounding box center [497, 241] width 8 height 8
radio input "true"
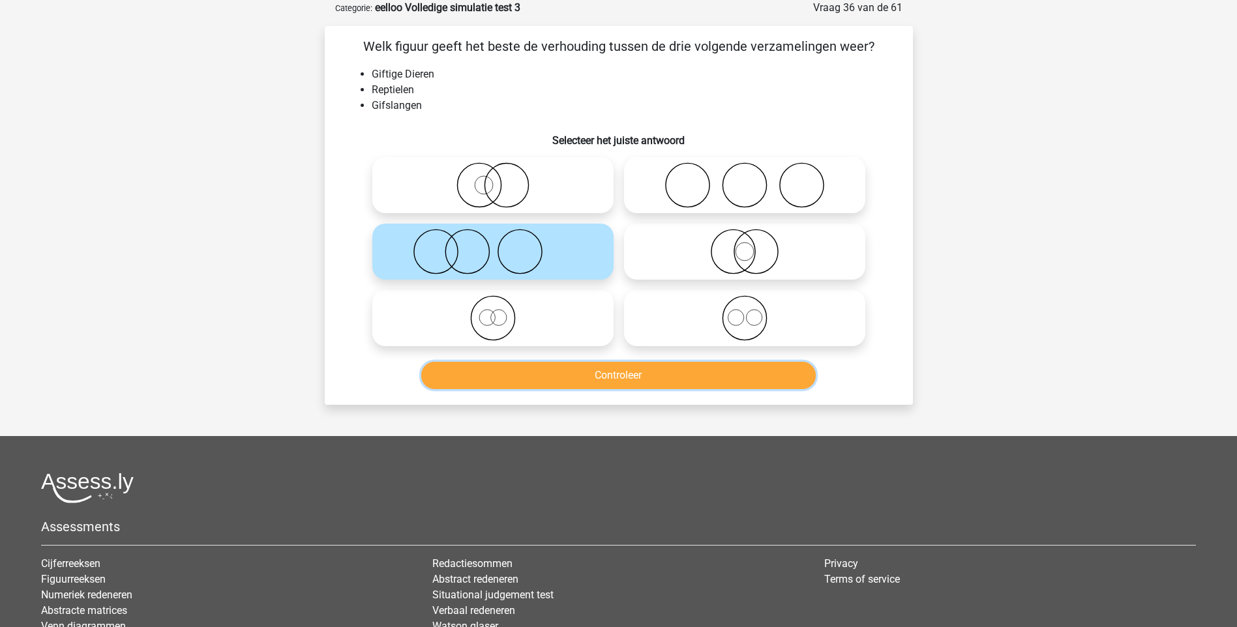
click at [635, 374] on button "Controleer" at bounding box center [618, 375] width 395 height 27
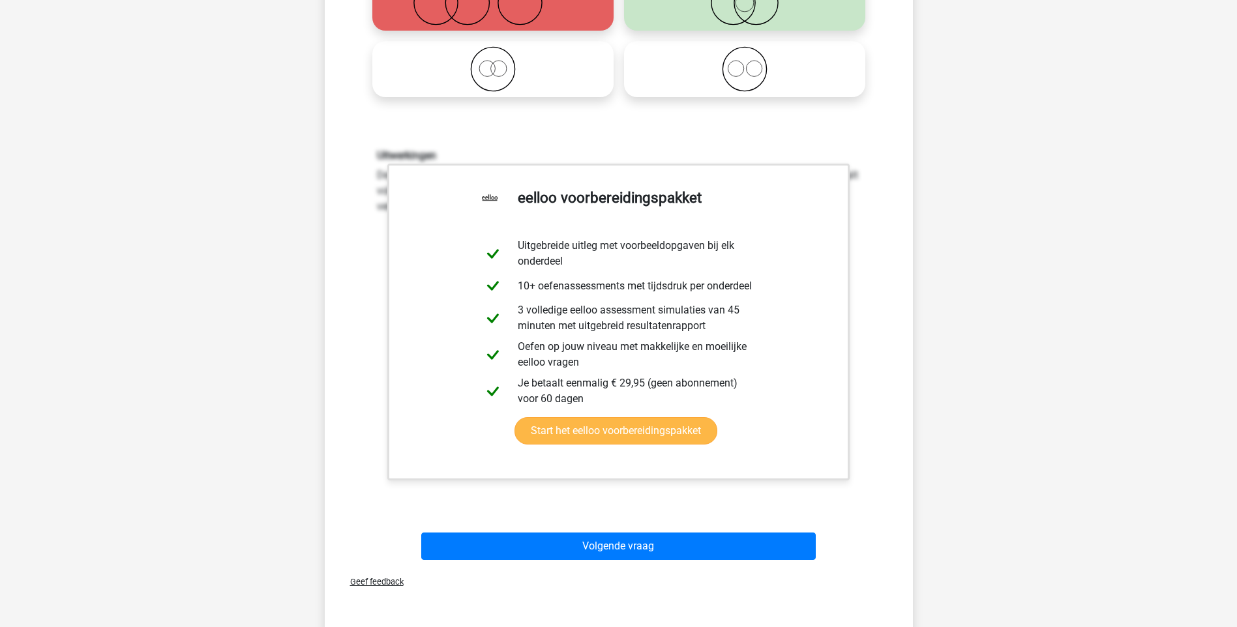
scroll to position [391, 0]
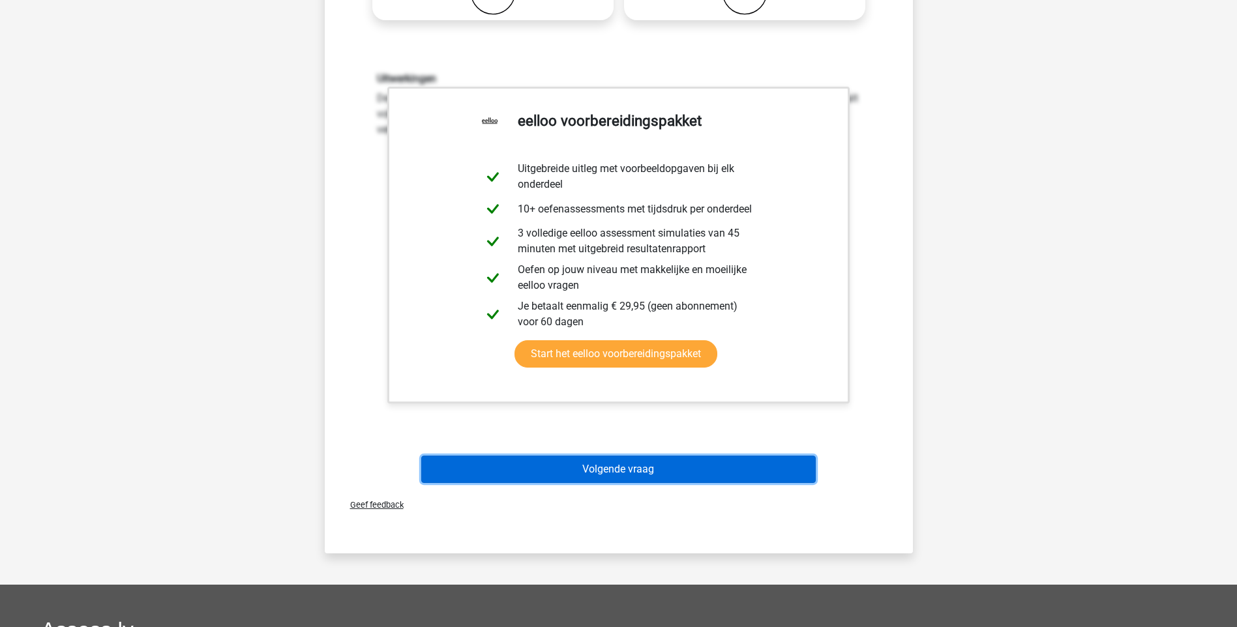
click at [660, 475] on button "Volgende vraag" at bounding box center [618, 469] width 395 height 27
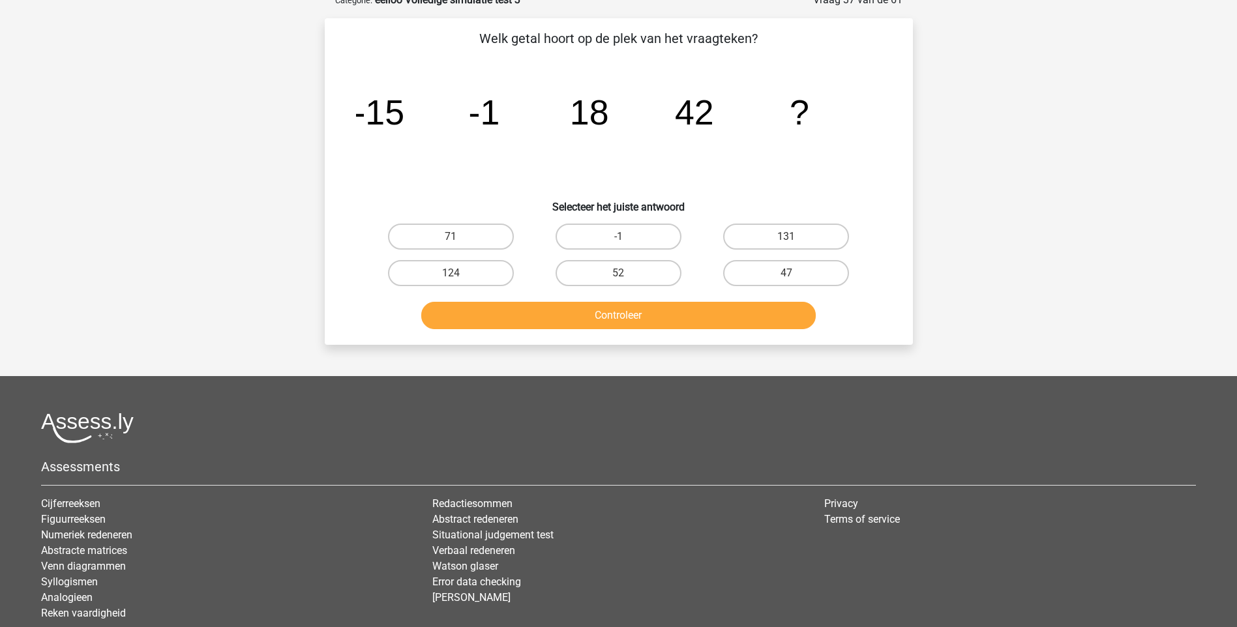
scroll to position [65, 0]
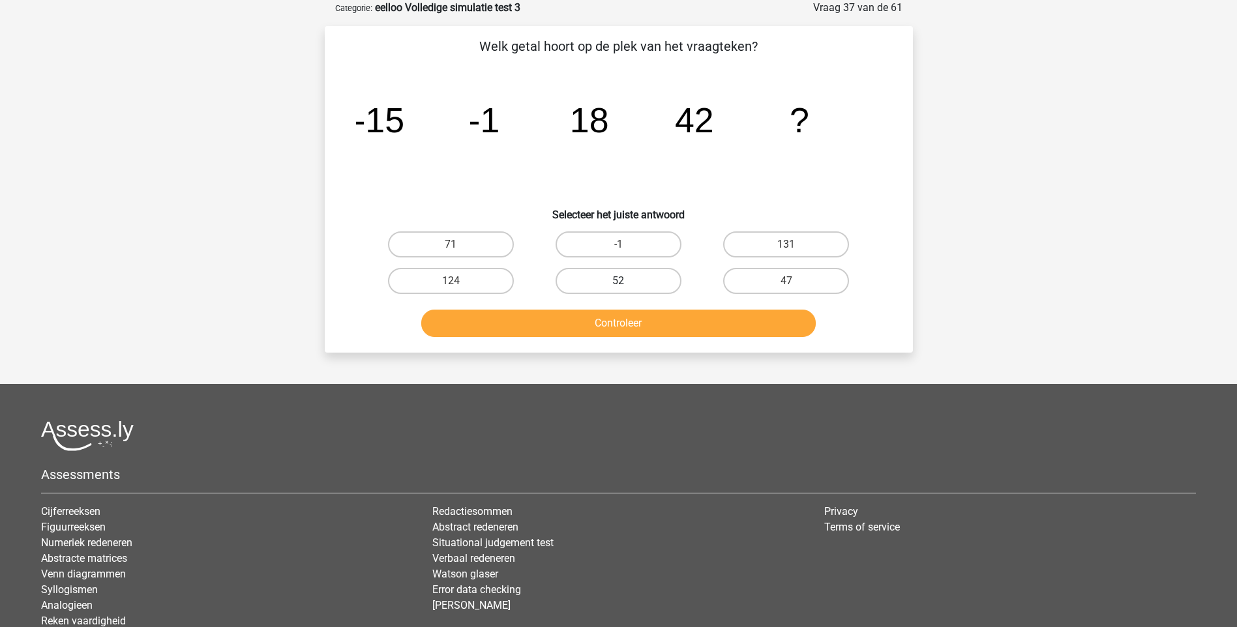
click at [649, 282] on label "52" at bounding box center [619, 281] width 126 height 26
click at [627, 282] on input "52" at bounding box center [622, 285] width 8 height 8
radio input "true"
click at [648, 327] on button "Controleer" at bounding box center [618, 323] width 395 height 27
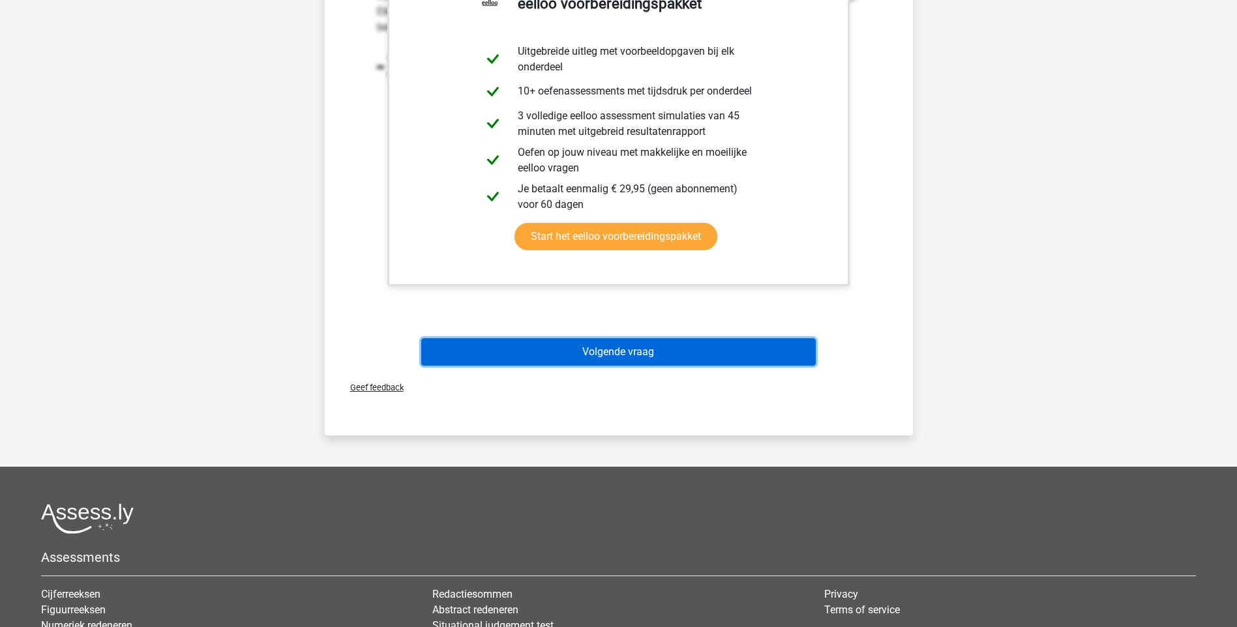
click at [646, 353] on button "Volgende vraag" at bounding box center [618, 351] width 395 height 27
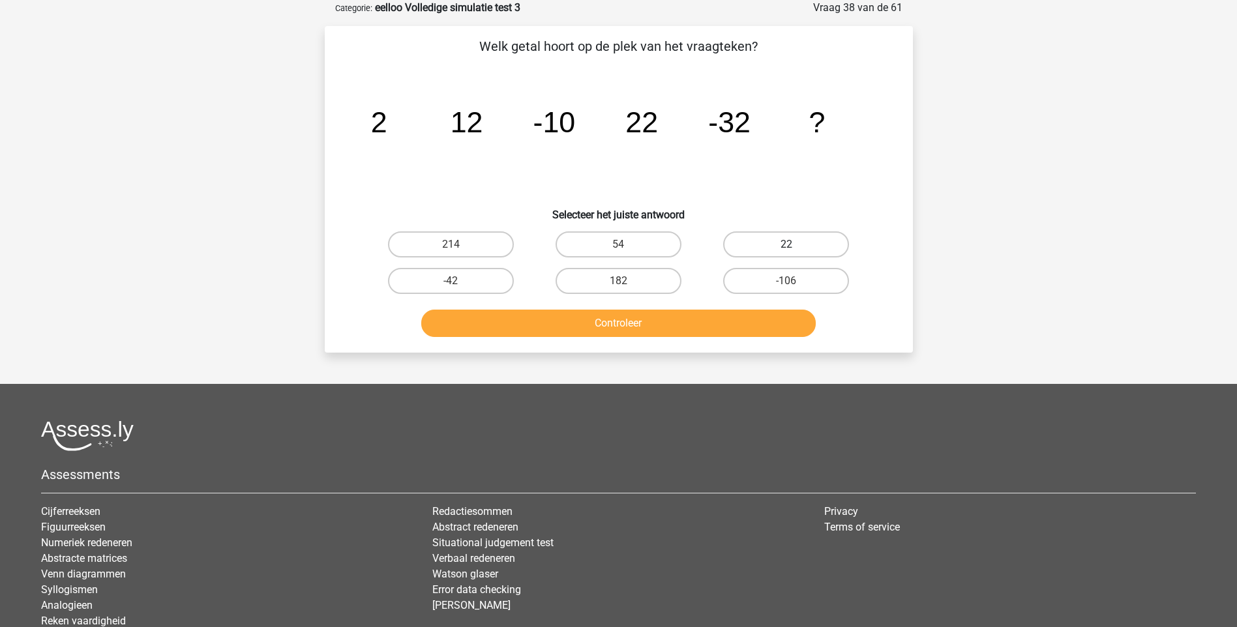
click at [794, 243] on label "22" at bounding box center [786, 244] width 126 height 26
click at [794, 245] on input "22" at bounding box center [790, 249] width 8 height 8
radio input "true"
click at [721, 331] on button "Controleer" at bounding box center [618, 323] width 395 height 27
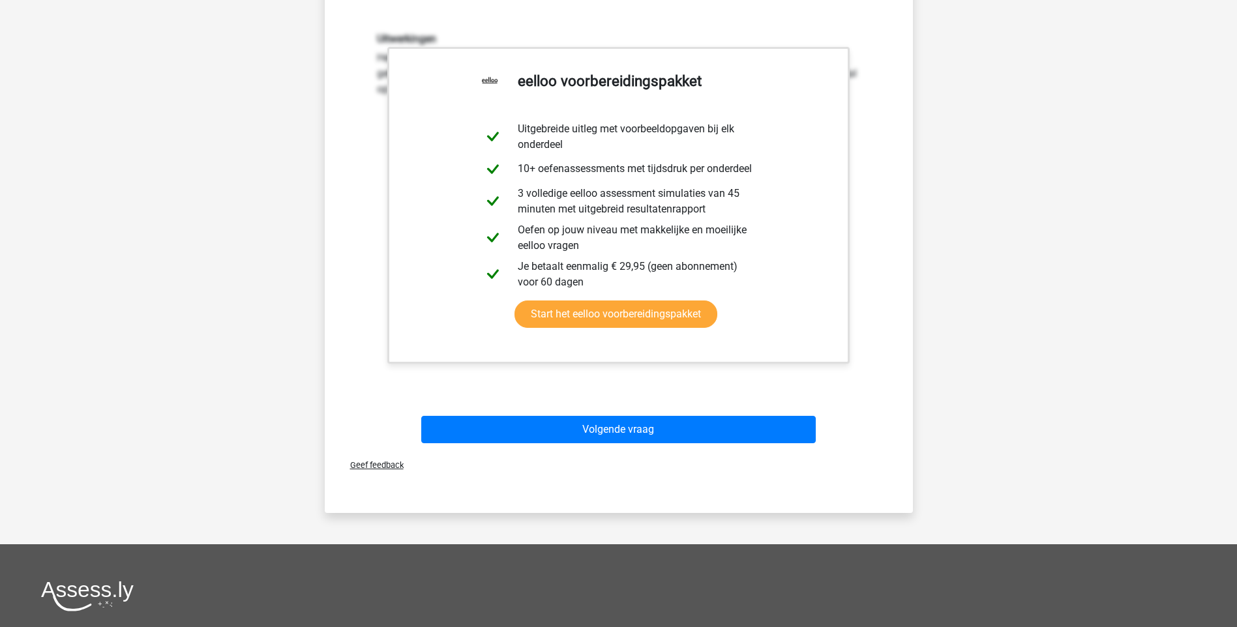
scroll to position [391, 0]
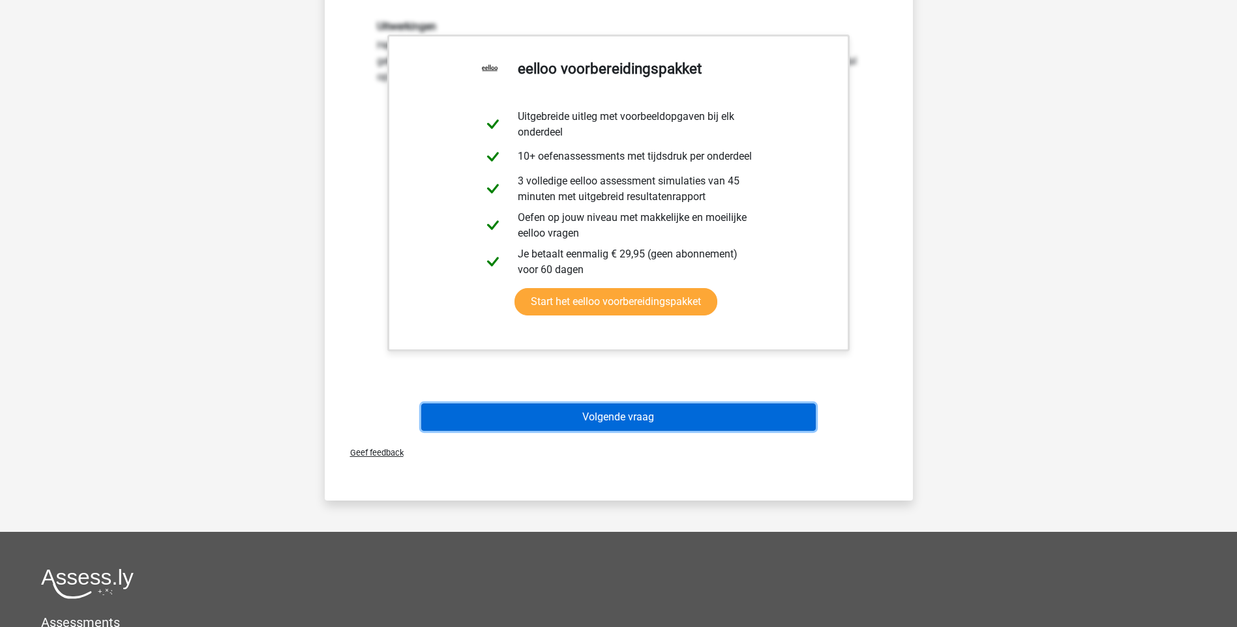
click at [636, 423] on button "Volgende vraag" at bounding box center [618, 417] width 395 height 27
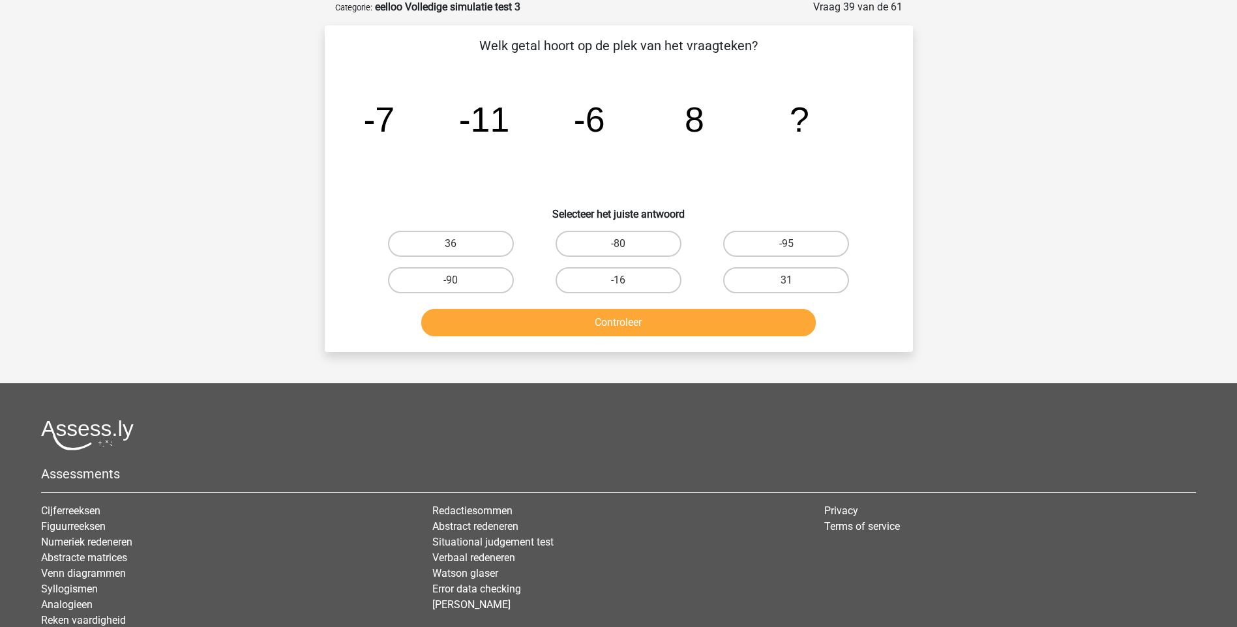
scroll to position [65, 0]
click at [628, 280] on label "-16" at bounding box center [619, 281] width 126 height 26
click at [627, 281] on input "-16" at bounding box center [622, 285] width 8 height 8
radio input "true"
click at [641, 324] on button "Controleer" at bounding box center [618, 323] width 395 height 27
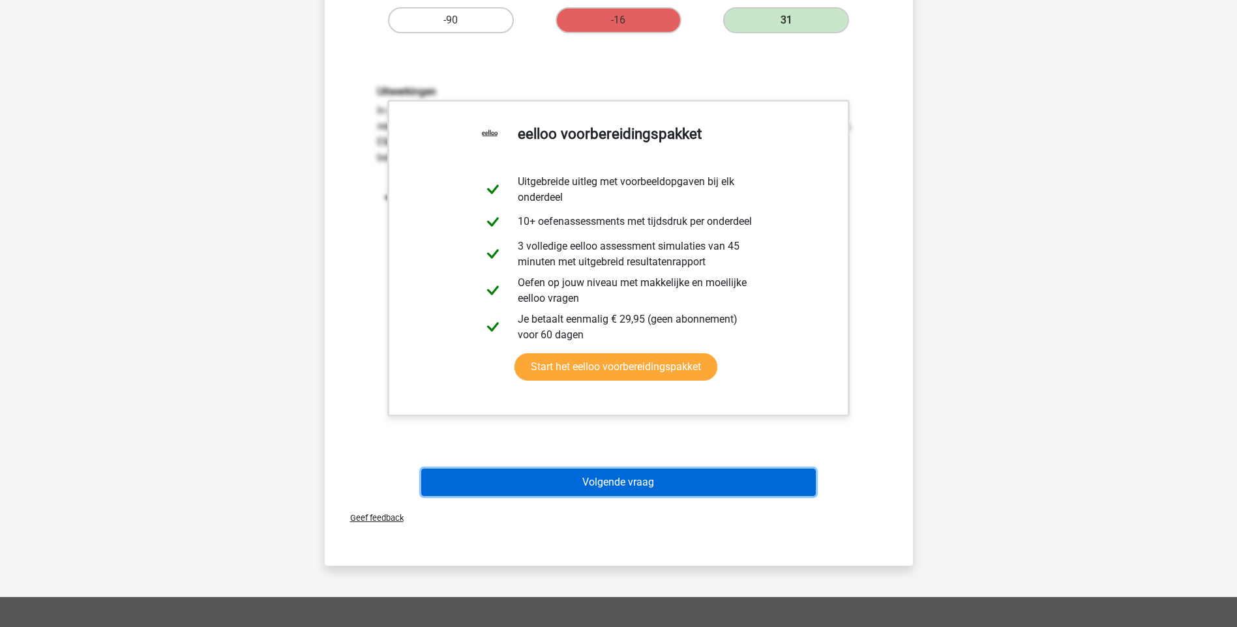
click at [599, 486] on button "Volgende vraag" at bounding box center [618, 482] width 395 height 27
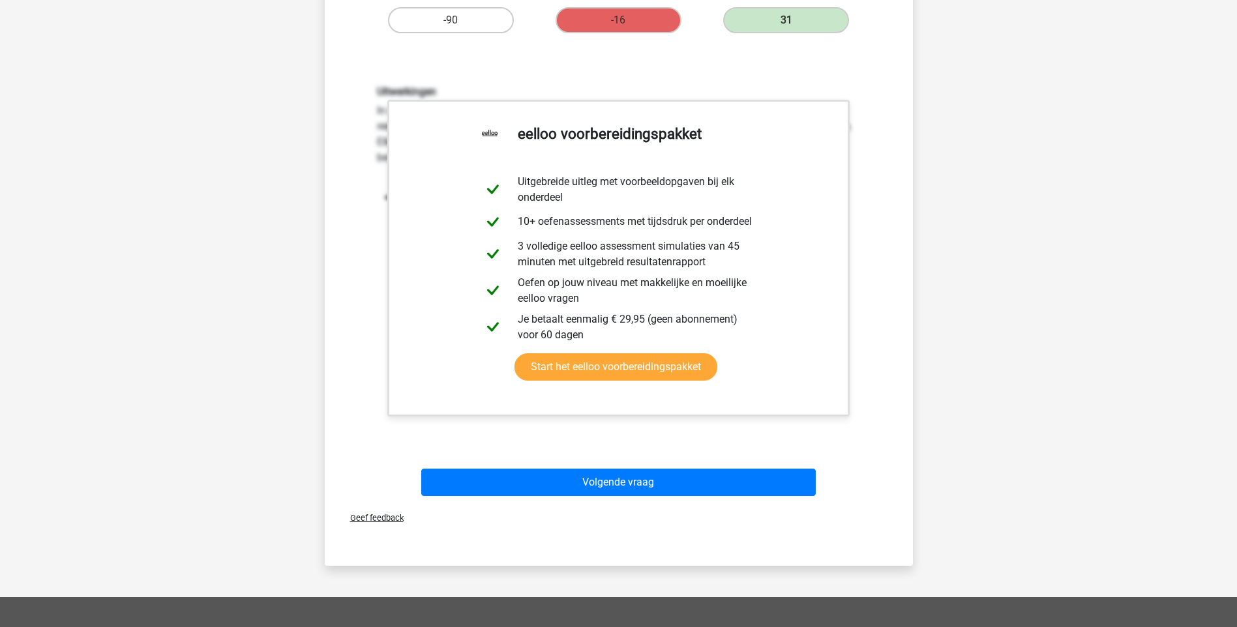
scroll to position [35, 0]
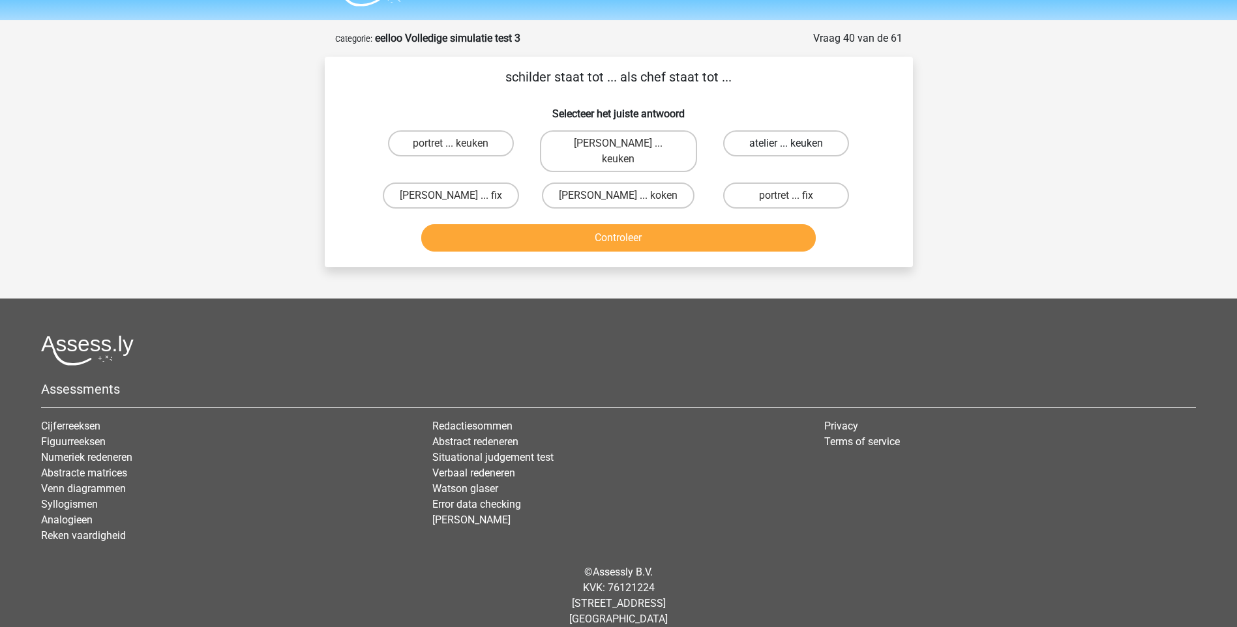
click at [765, 140] on label "atelier ... keuken" at bounding box center [786, 143] width 126 height 26
click at [786, 143] on input "atelier ... keuken" at bounding box center [790, 147] width 8 height 8
radio input "true"
click at [629, 226] on button "Controleer" at bounding box center [618, 237] width 395 height 27
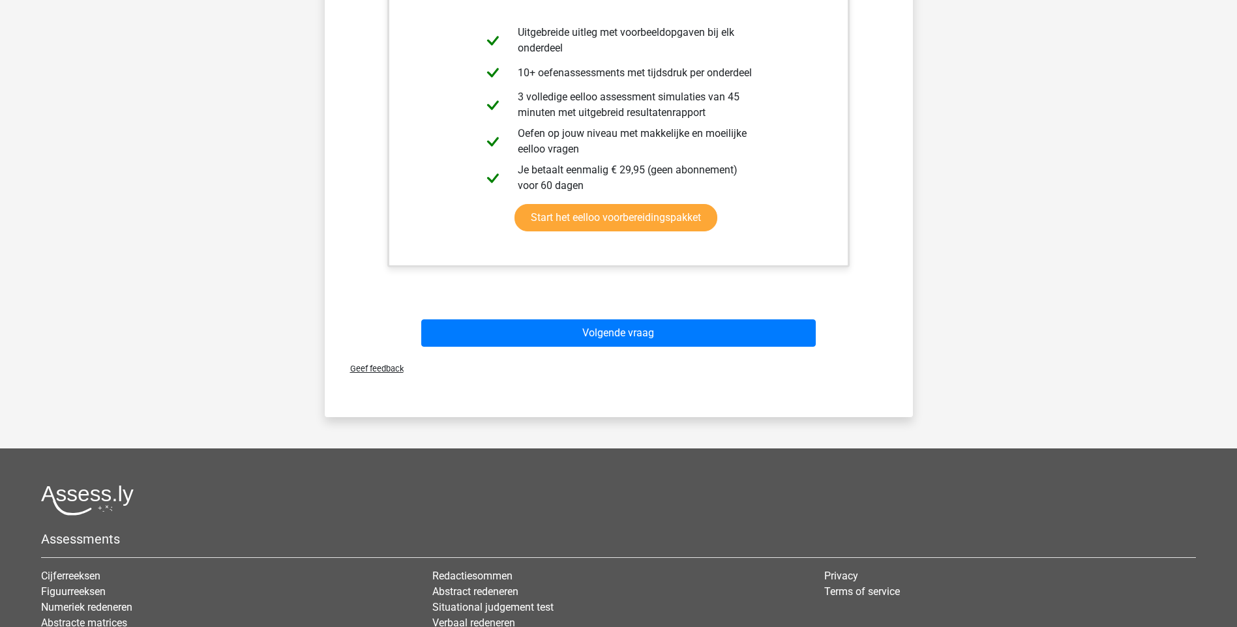
scroll to position [361, 0]
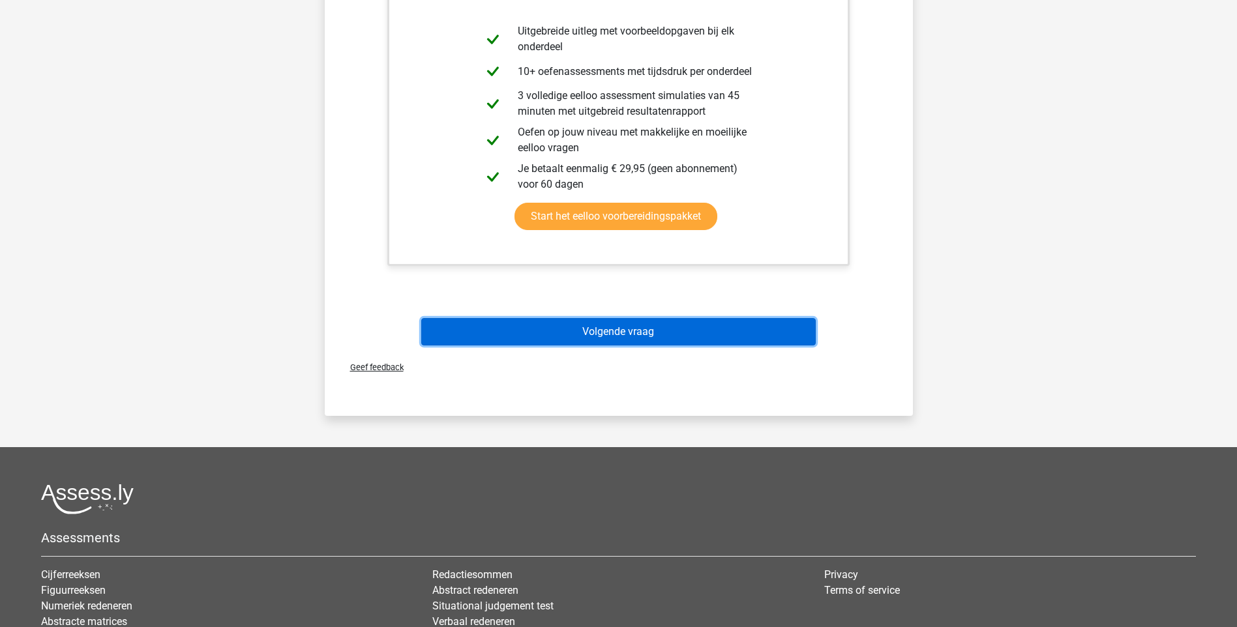
click at [594, 318] on button "Volgende vraag" at bounding box center [618, 331] width 395 height 27
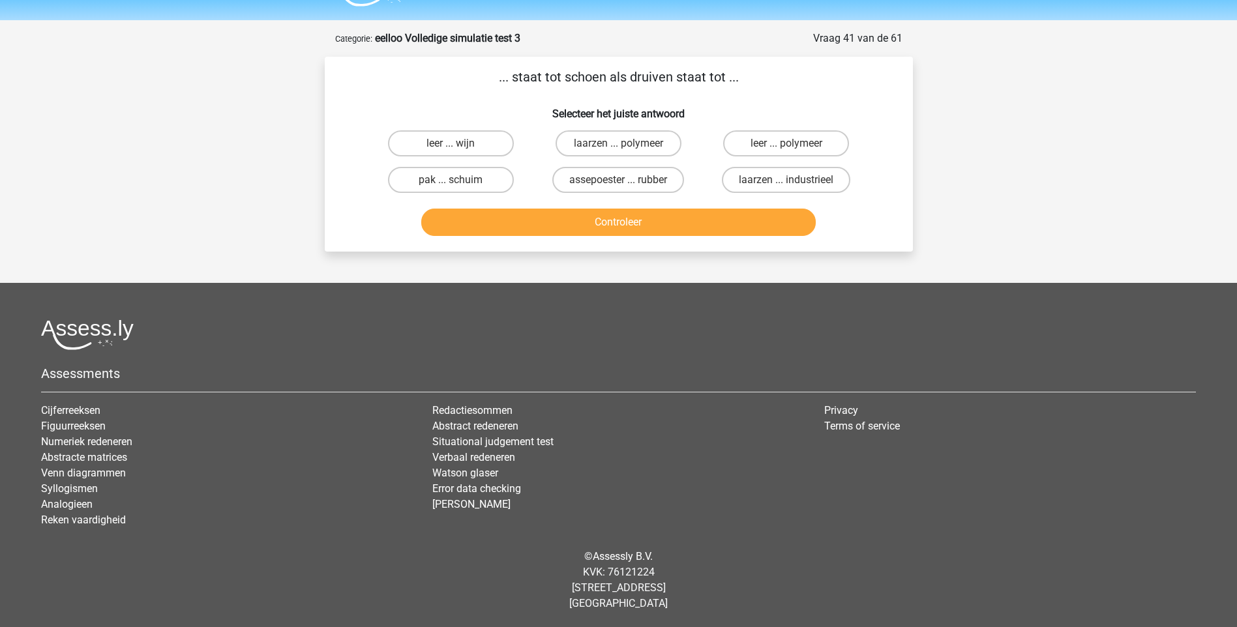
scroll to position [35, 0]
click at [448, 141] on label "leer ... wijn" at bounding box center [451, 143] width 126 height 26
click at [451, 143] on input "leer ... wijn" at bounding box center [455, 147] width 8 height 8
radio input "true"
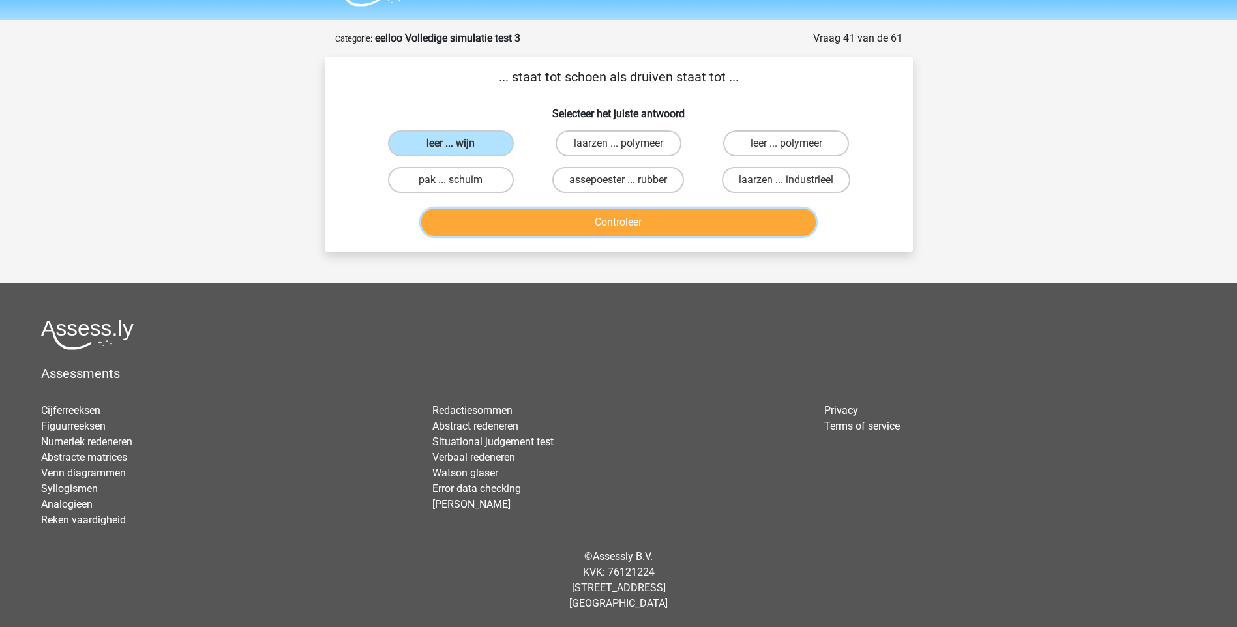
click at [620, 219] on button "Controleer" at bounding box center [618, 222] width 395 height 27
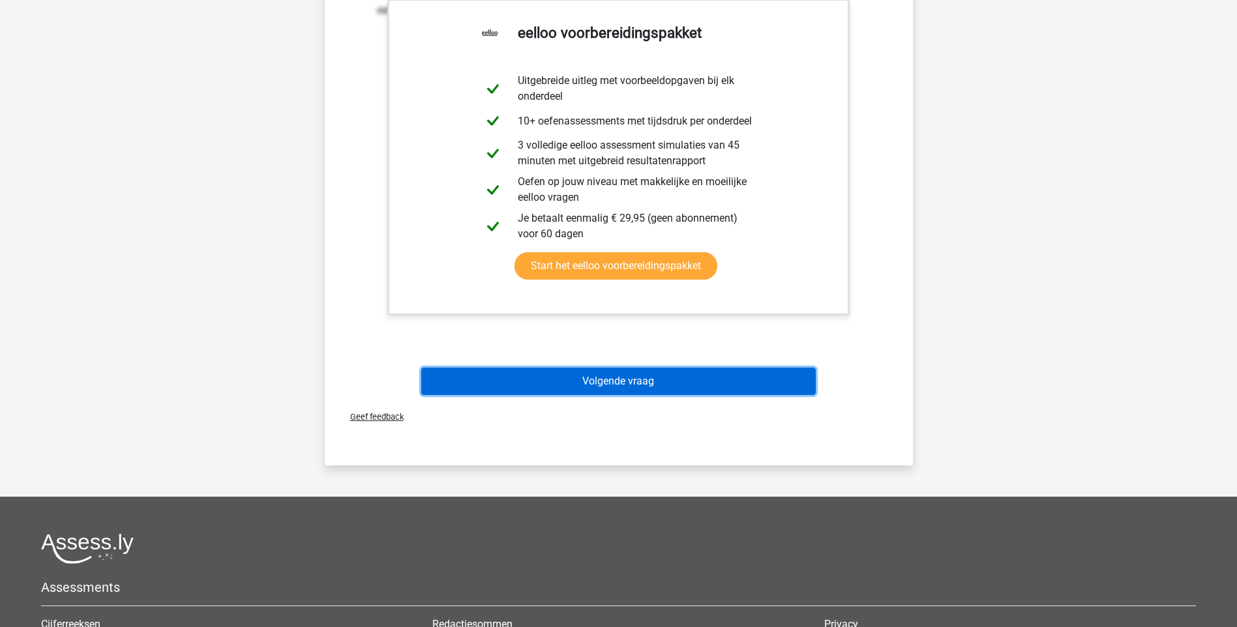
click at [605, 376] on button "Volgende vraag" at bounding box center [618, 381] width 395 height 27
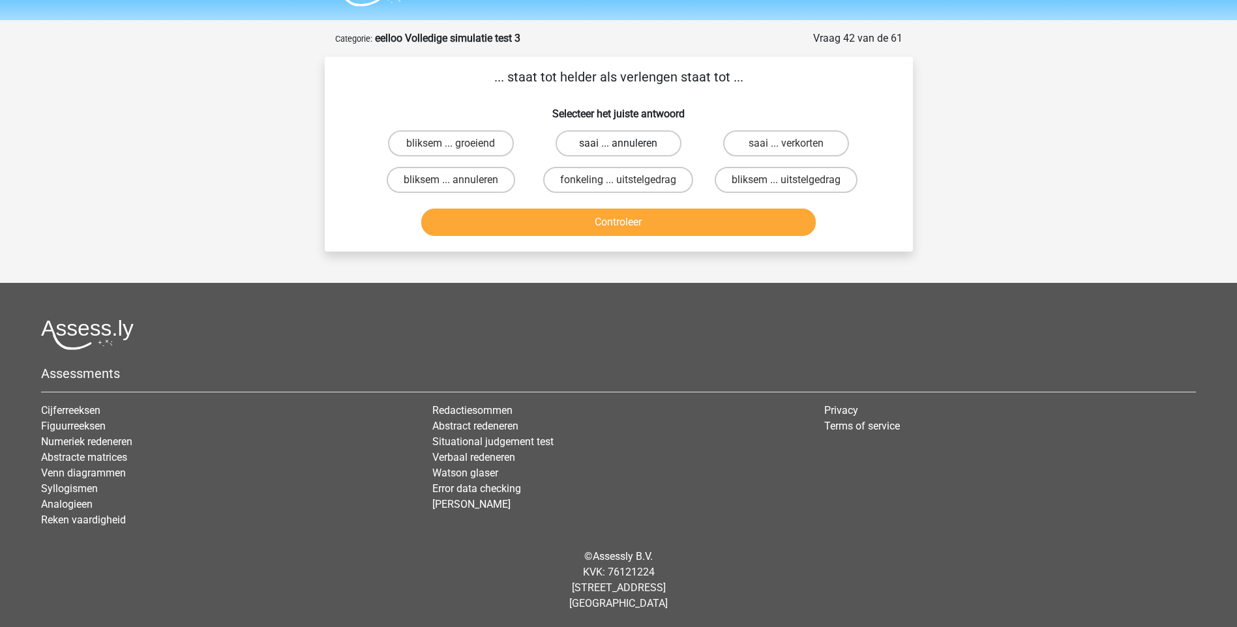
click at [636, 140] on label "saai ... annuleren" at bounding box center [619, 143] width 126 height 26
click at [627, 143] on input "saai ... annuleren" at bounding box center [622, 147] width 8 height 8
radio input "true"
click at [764, 142] on label "saai ... verkorten" at bounding box center [786, 143] width 126 height 26
click at [786, 143] on input "saai ... verkorten" at bounding box center [790, 147] width 8 height 8
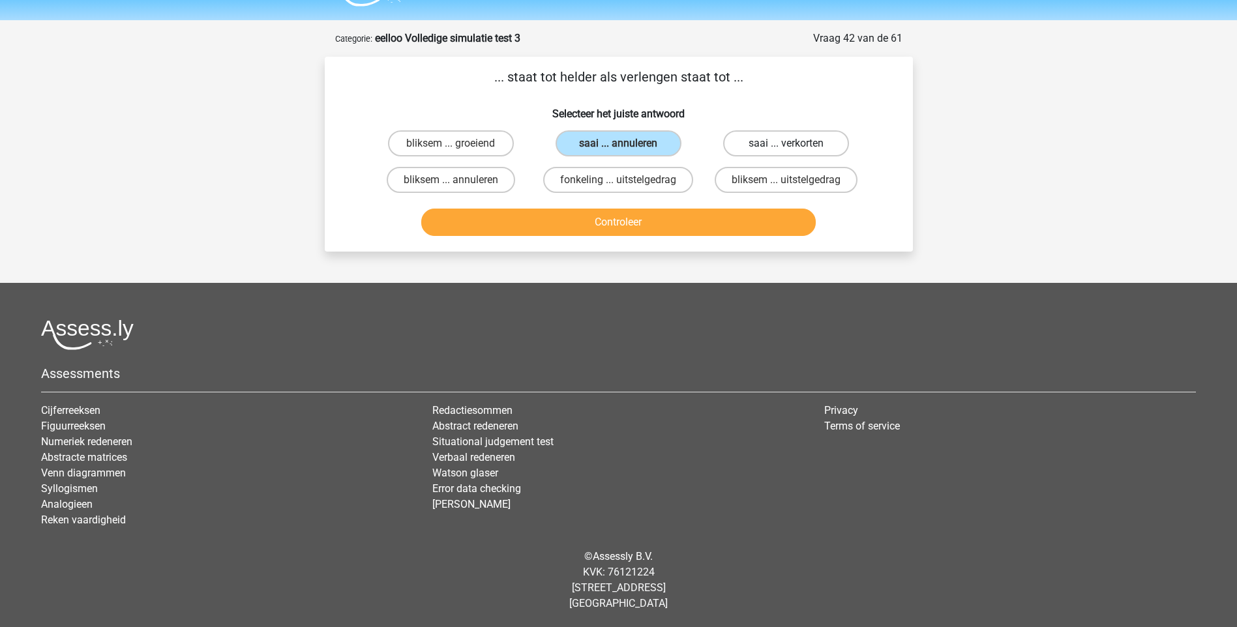
radio input "true"
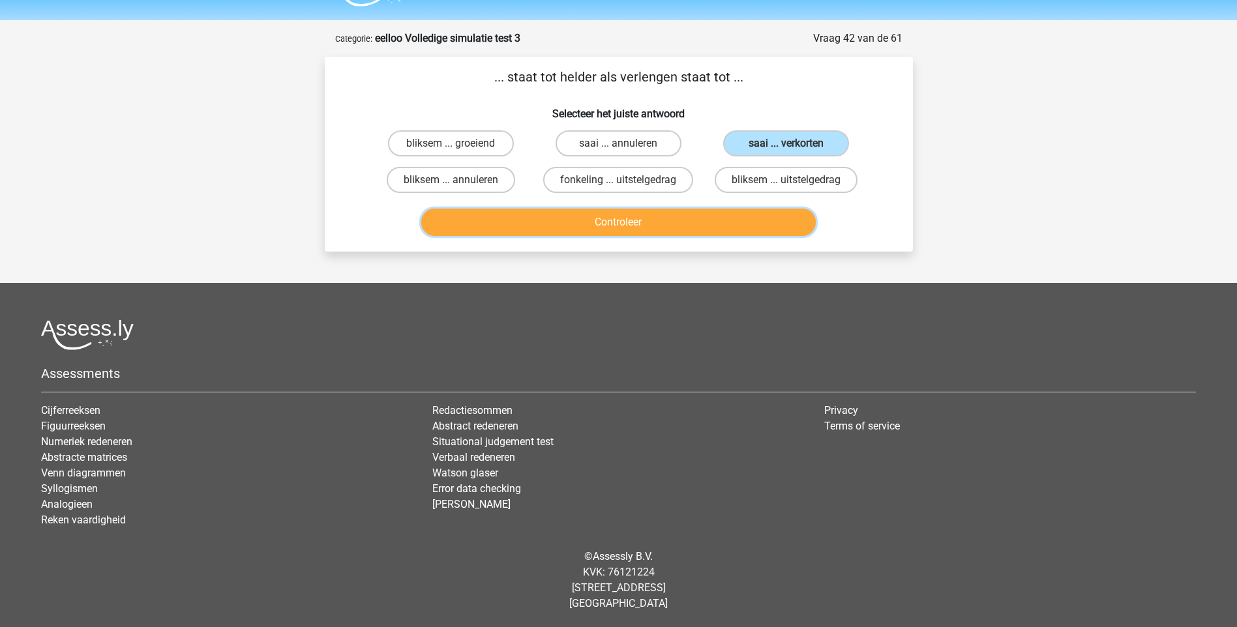
click at [655, 223] on button "Controleer" at bounding box center [618, 222] width 395 height 27
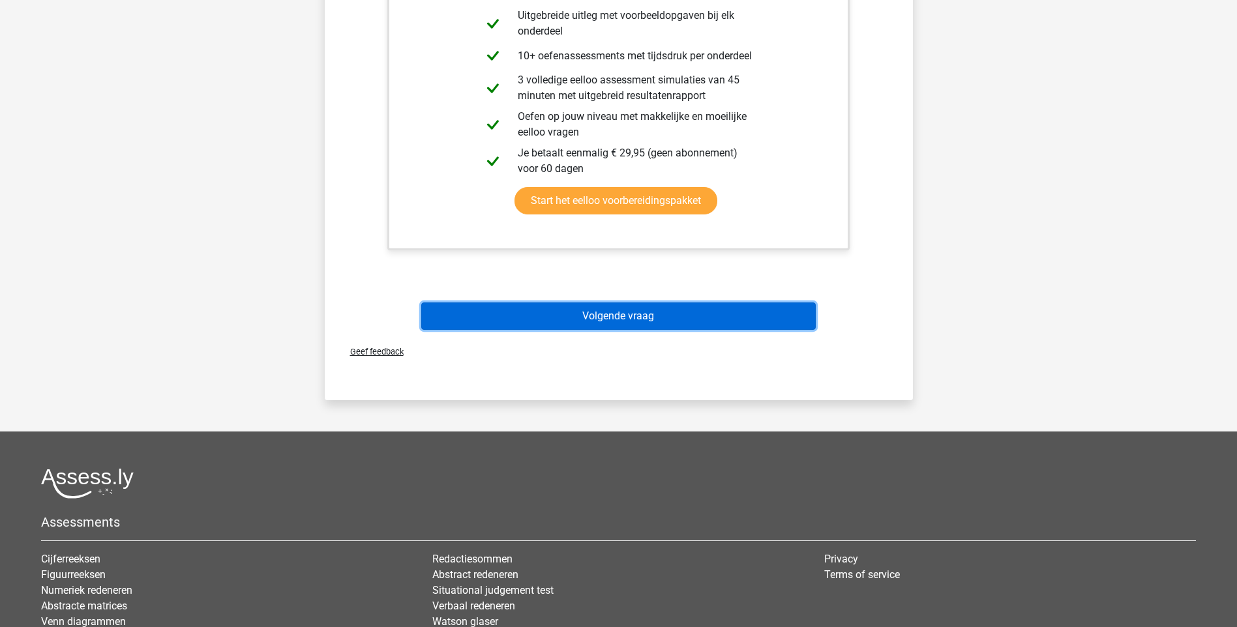
click at [646, 312] on button "Volgende vraag" at bounding box center [618, 316] width 395 height 27
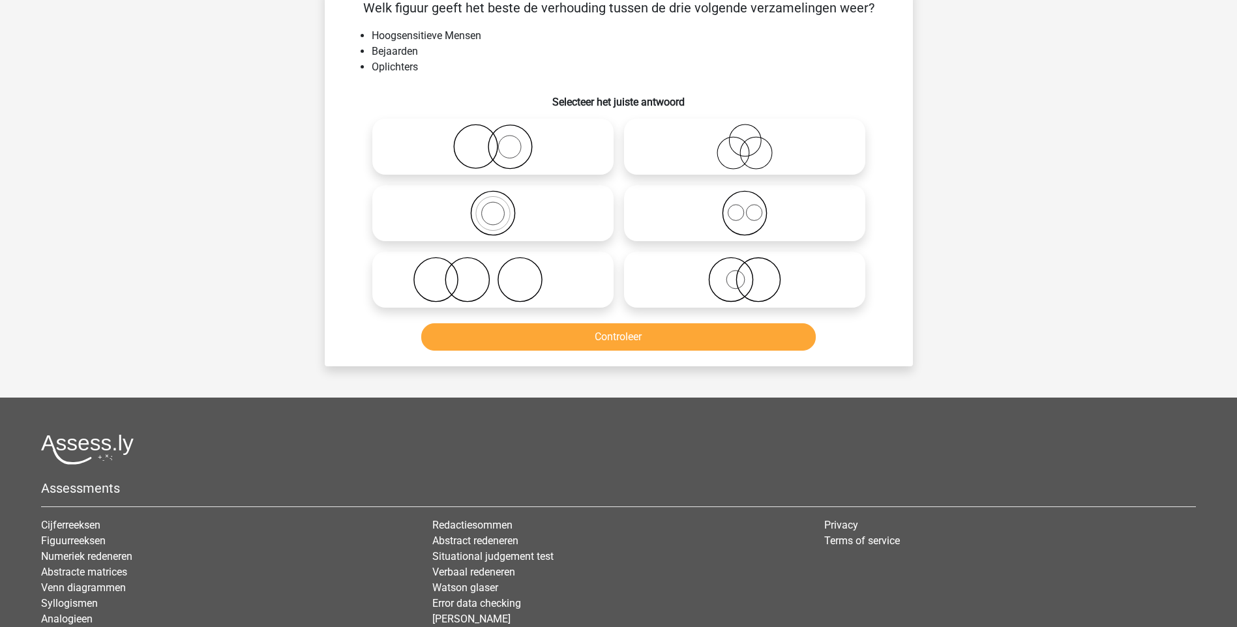
scroll to position [65, 0]
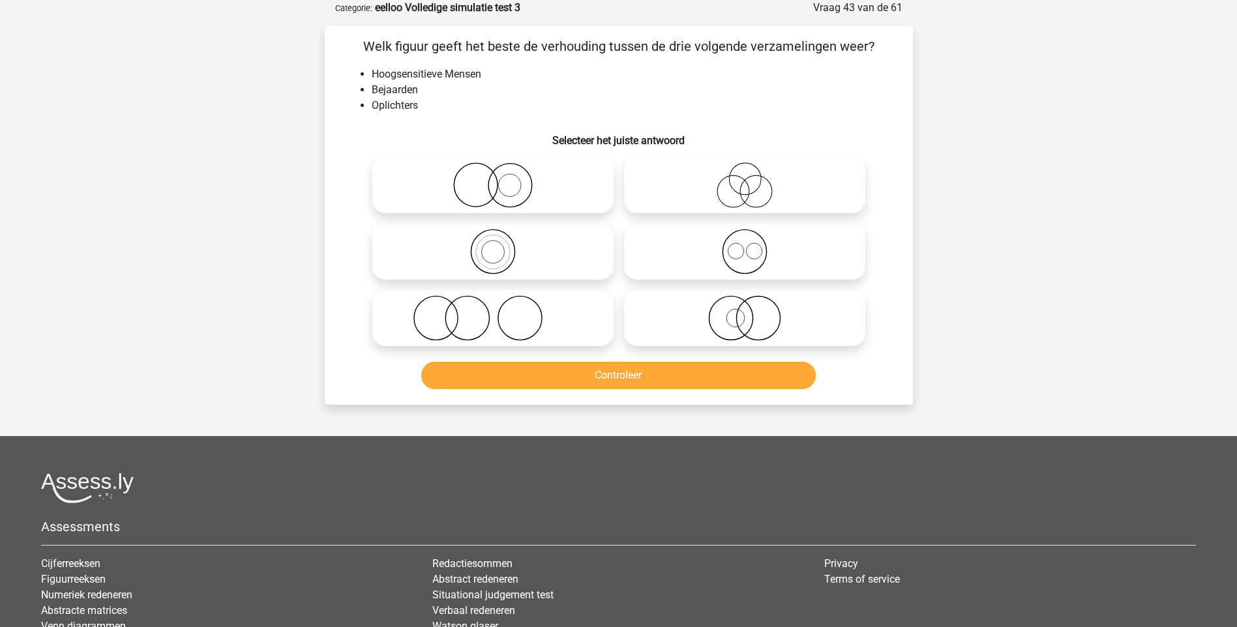
click at [751, 197] on icon at bounding box center [744, 185] width 231 height 46
click at [751, 179] on input "radio" at bounding box center [749, 174] width 8 height 8
radio input "true"
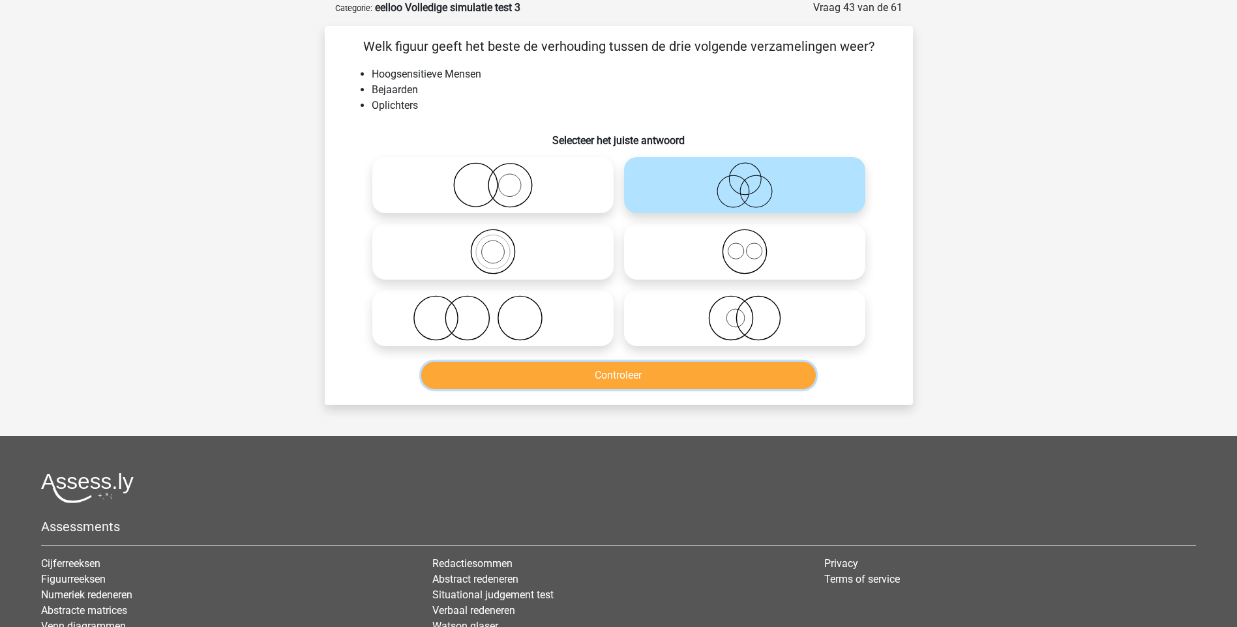
click at [670, 380] on button "Controleer" at bounding box center [618, 375] width 395 height 27
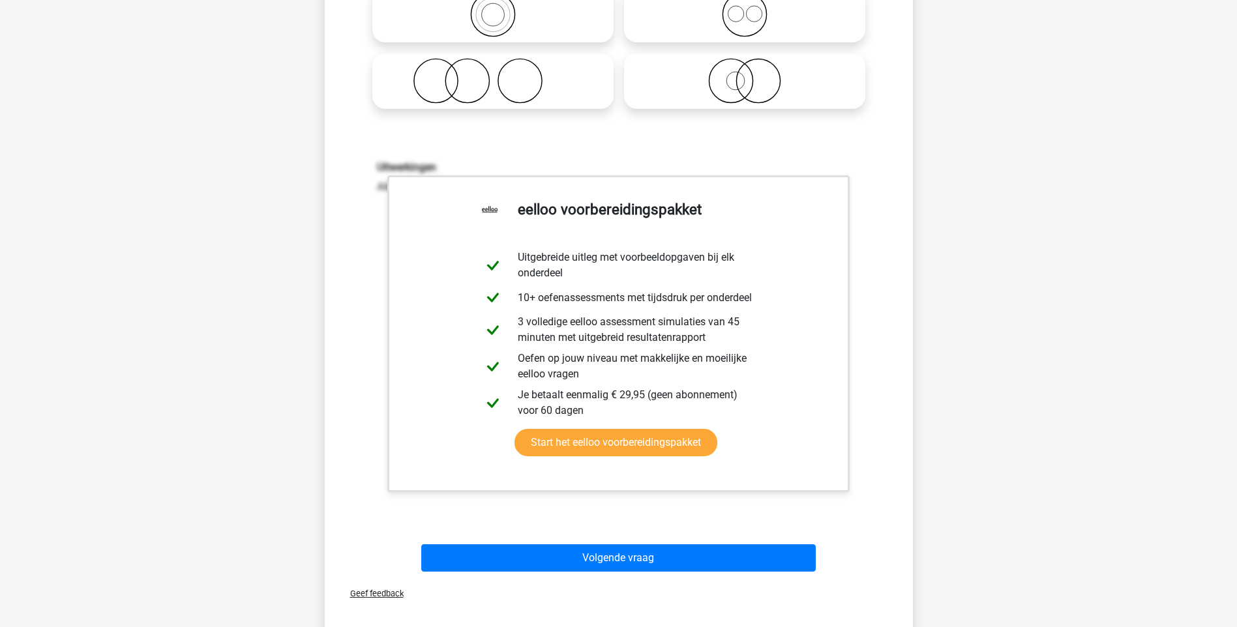
scroll to position [391, 0]
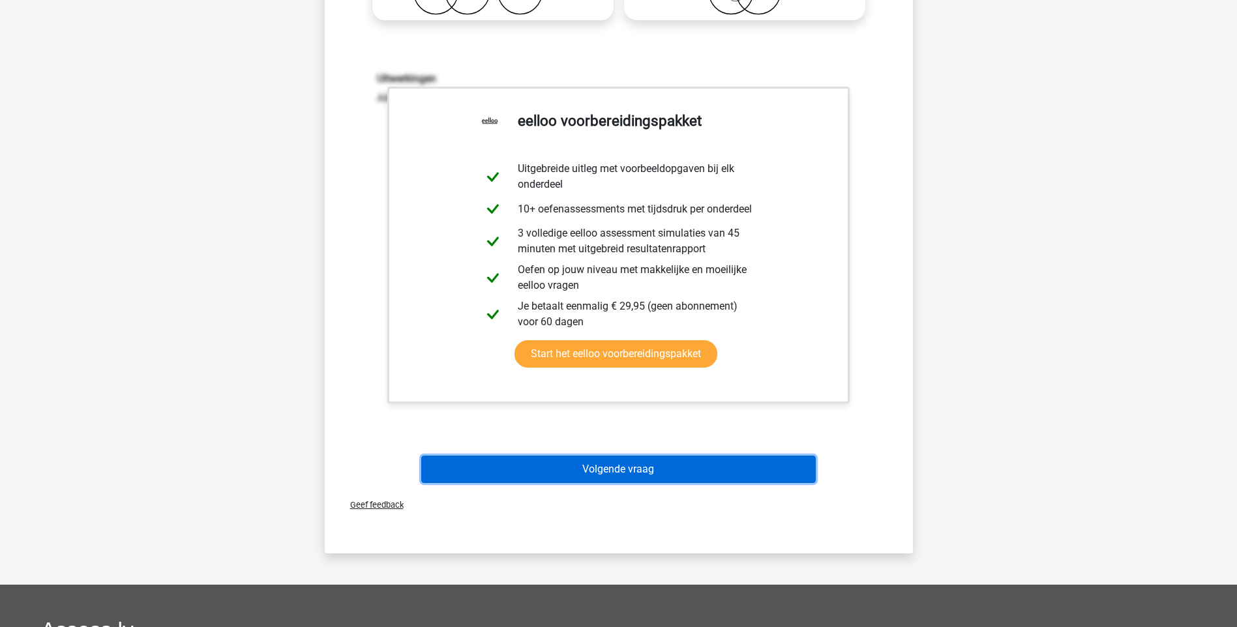
click at [656, 468] on button "Volgende vraag" at bounding box center [618, 469] width 395 height 27
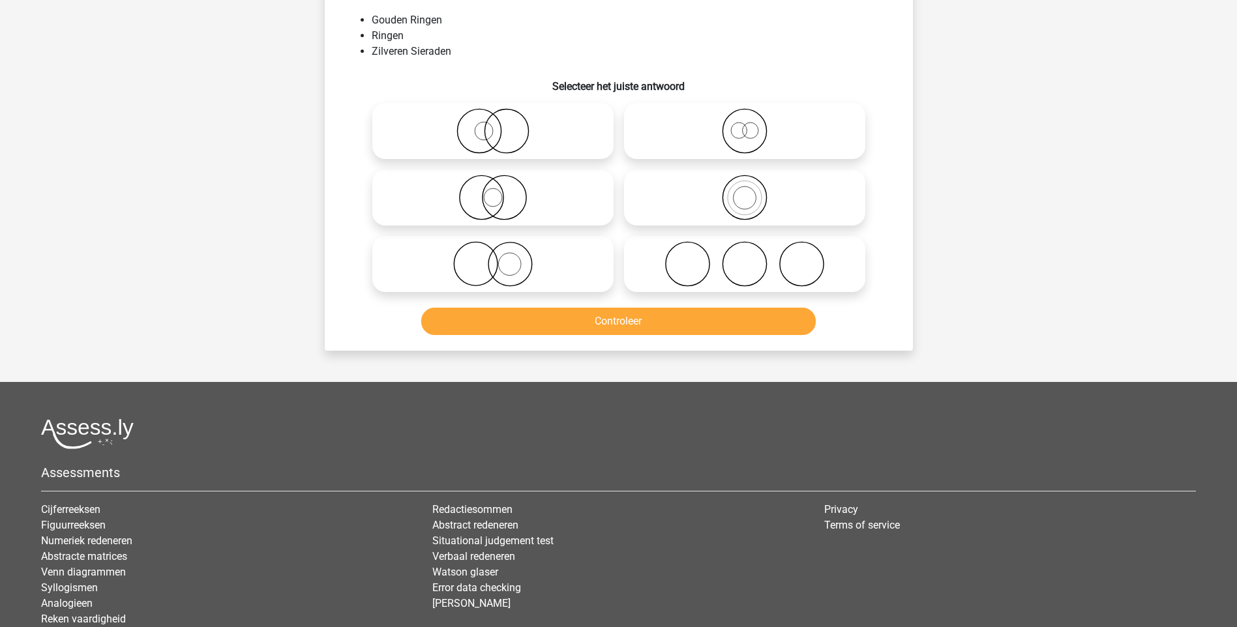
scroll to position [65, 0]
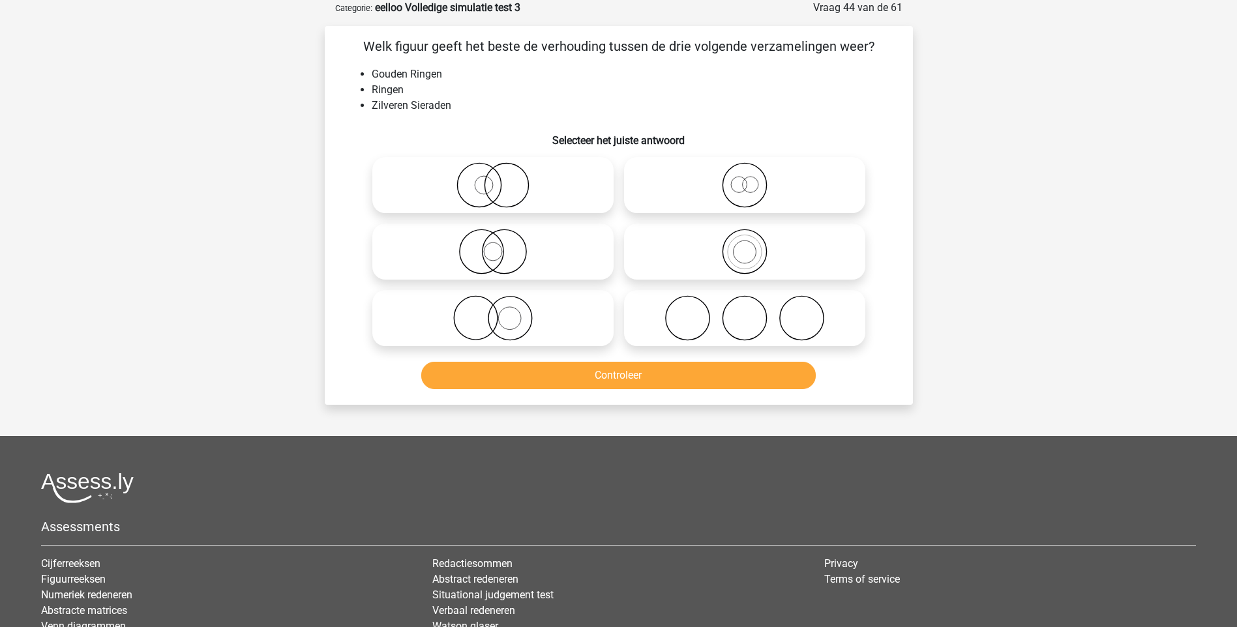
click at [512, 324] on icon at bounding box center [493, 318] width 231 height 46
click at [501, 312] on input "radio" at bounding box center [497, 307] width 8 height 8
radio input "true"
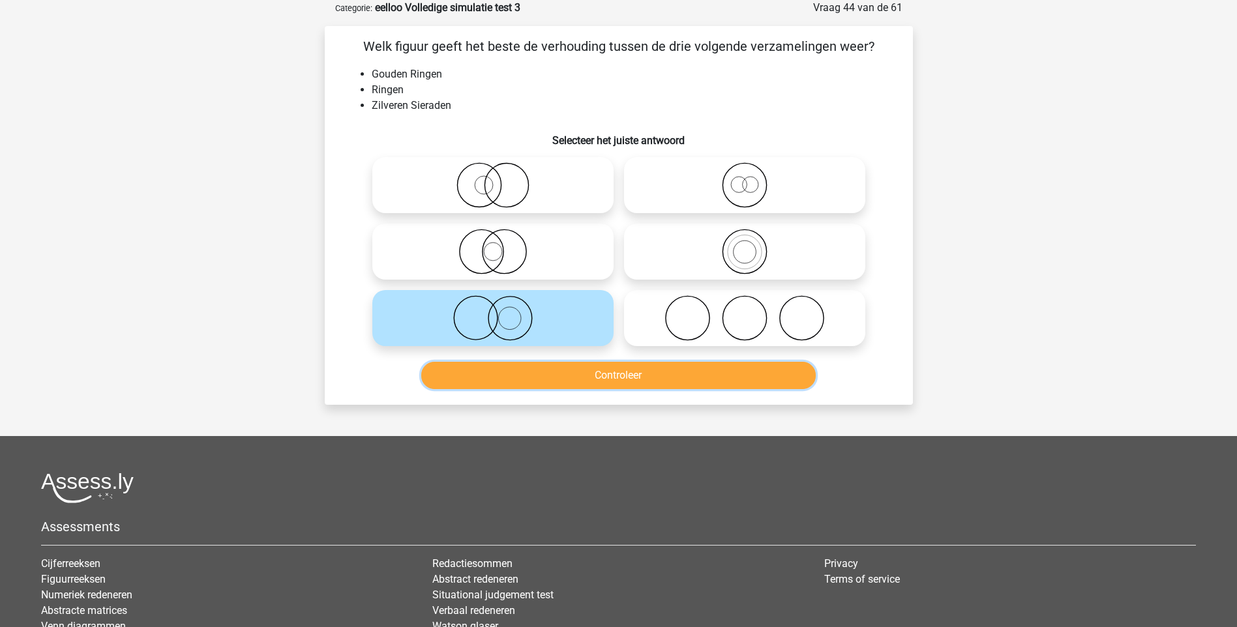
click at [601, 372] on button "Controleer" at bounding box center [618, 375] width 395 height 27
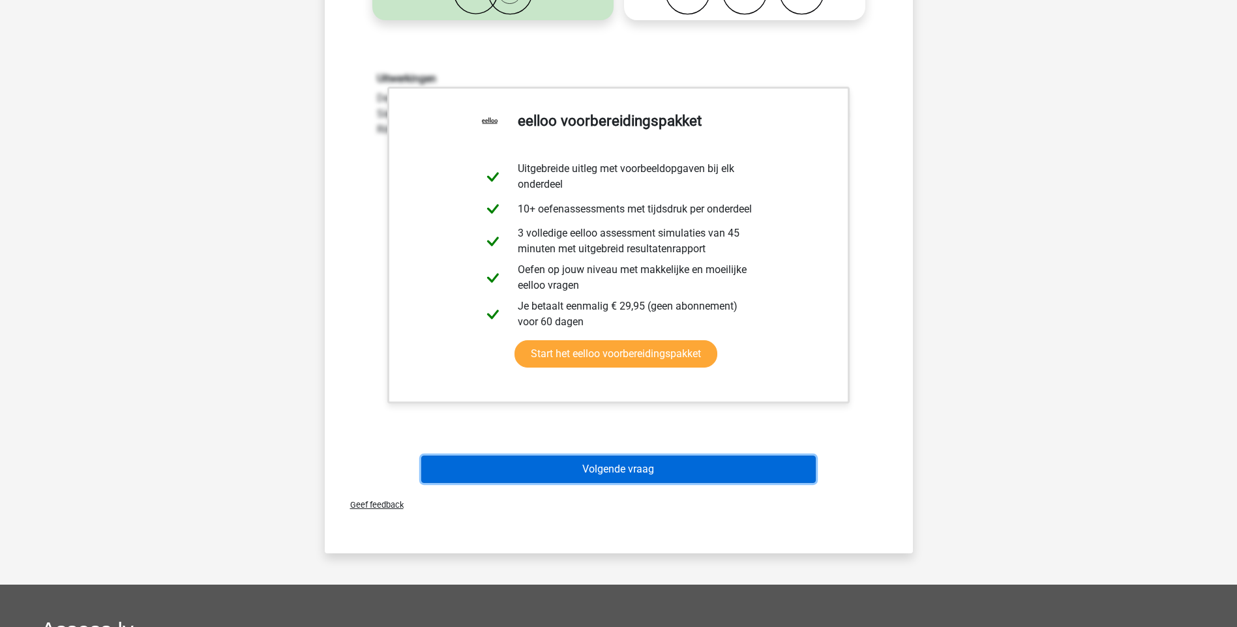
click at [679, 466] on button "Volgende vraag" at bounding box center [618, 469] width 395 height 27
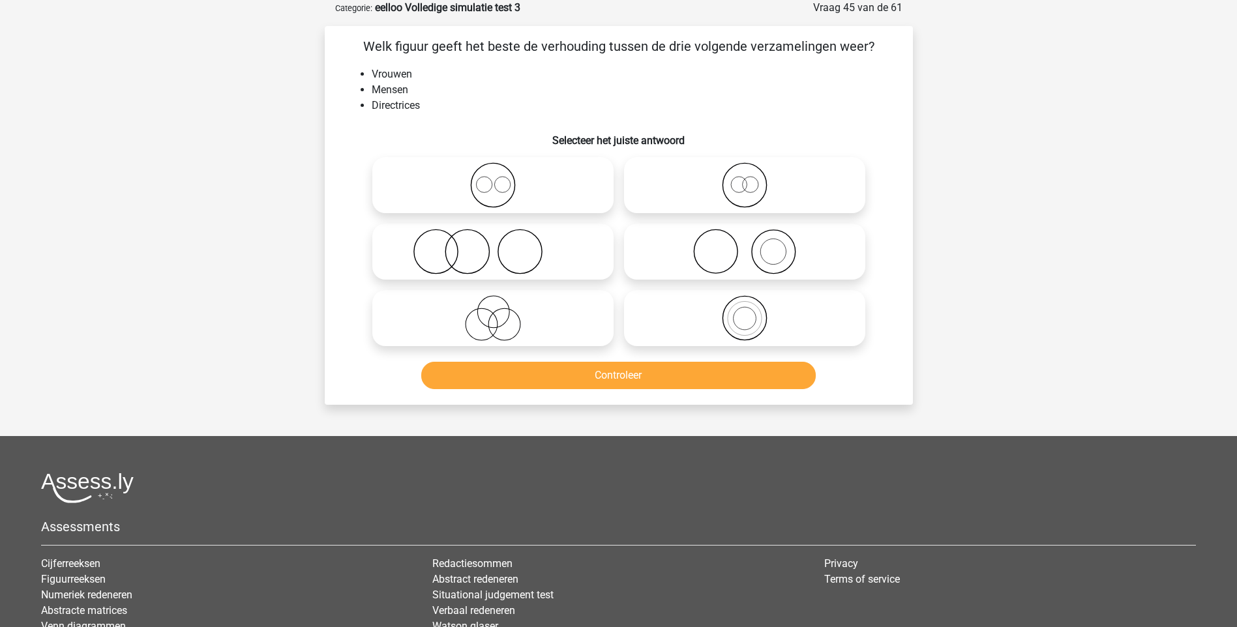
click at [748, 320] on icon at bounding box center [744, 318] width 231 height 46
click at [748, 312] on input "radio" at bounding box center [749, 307] width 8 height 8
radio input "true"
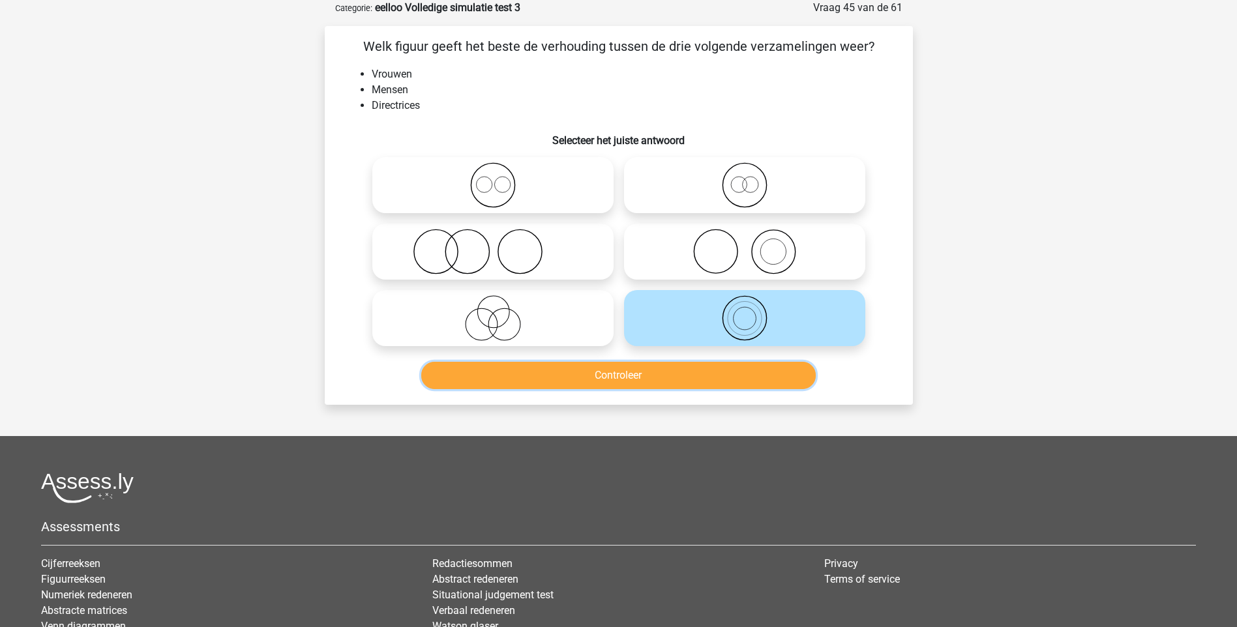
click at [685, 374] on button "Controleer" at bounding box center [618, 375] width 395 height 27
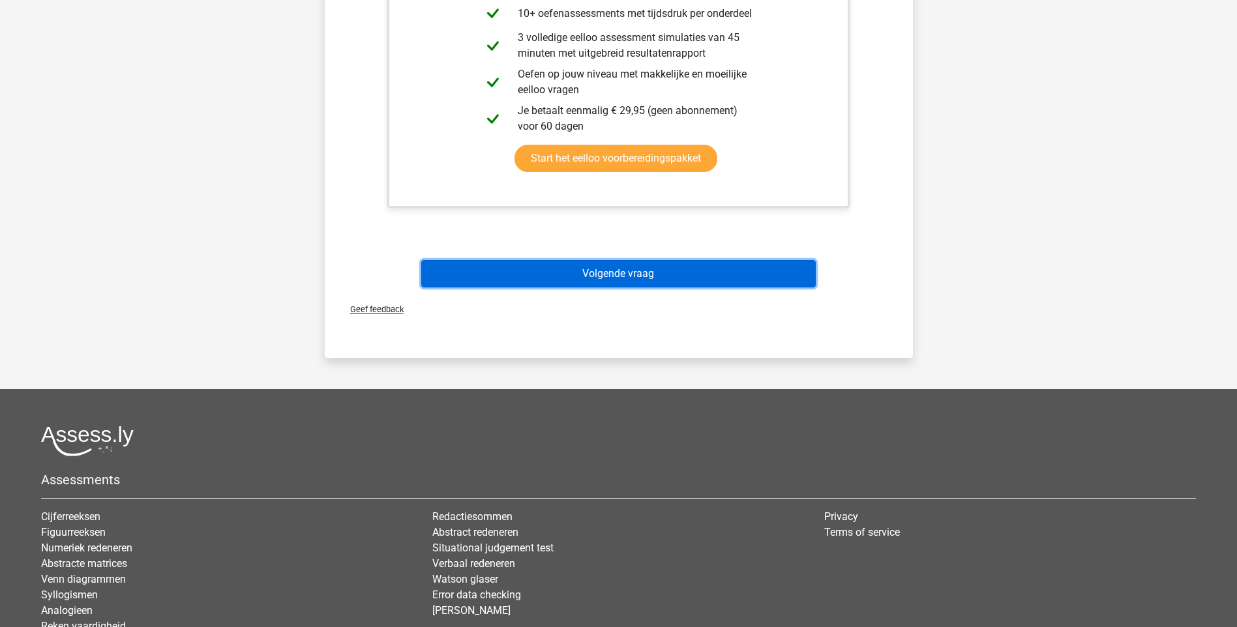
click at [625, 272] on button "Volgende vraag" at bounding box center [618, 273] width 395 height 27
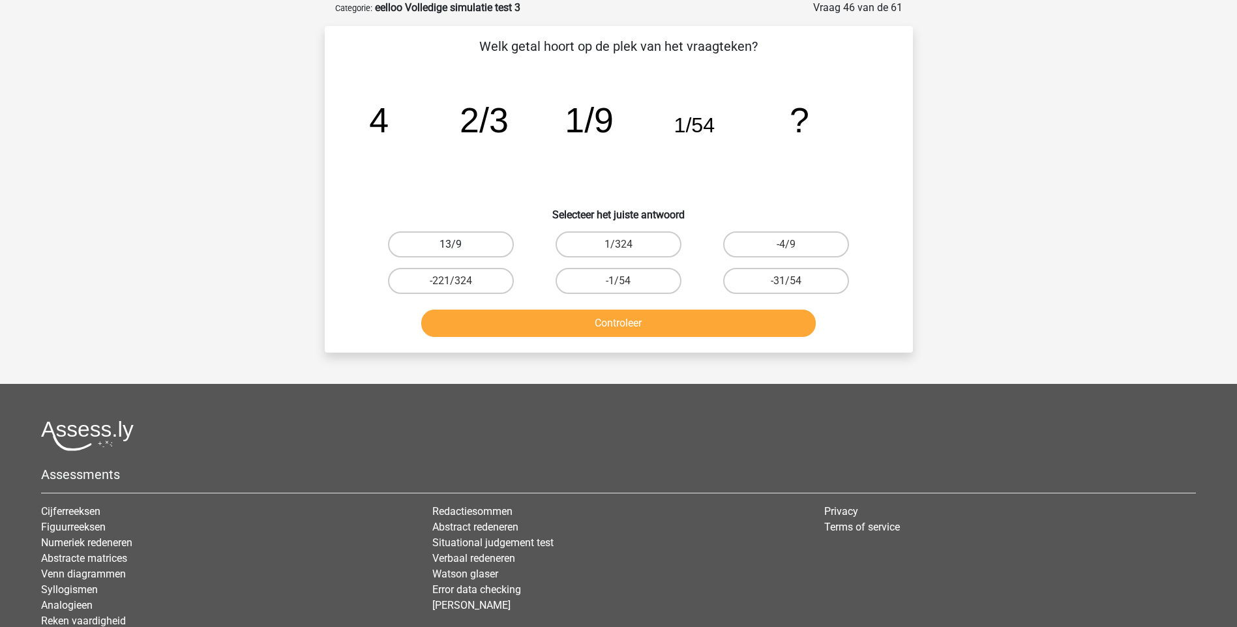
click at [468, 245] on label "13/9" at bounding box center [451, 244] width 126 height 26
click at [459, 245] on input "13/9" at bounding box center [455, 249] width 8 height 8
radio input "true"
click at [587, 319] on button "Controleer" at bounding box center [618, 323] width 395 height 27
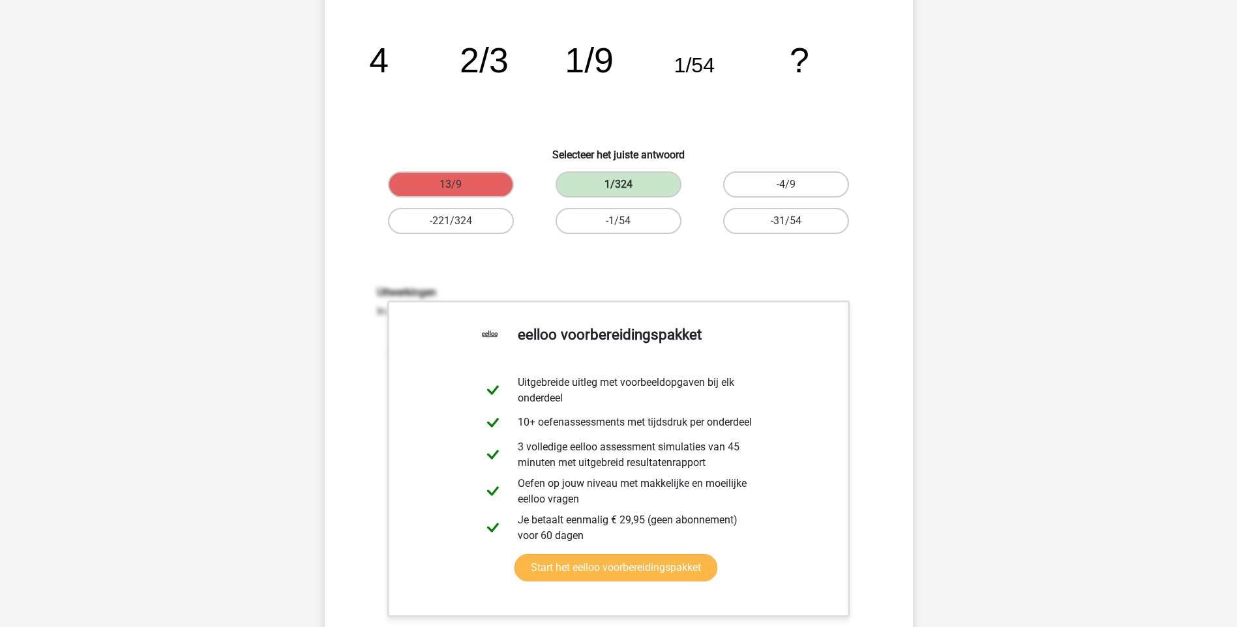
scroll to position [391, 0]
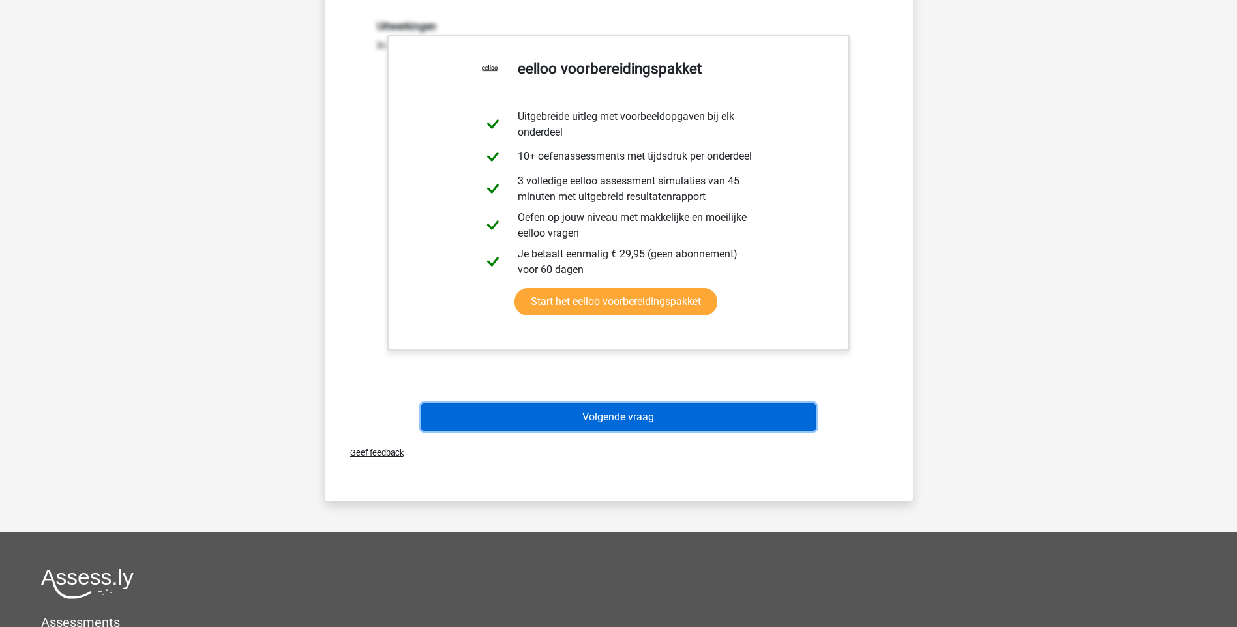
click at [640, 417] on button "Volgende vraag" at bounding box center [618, 417] width 395 height 27
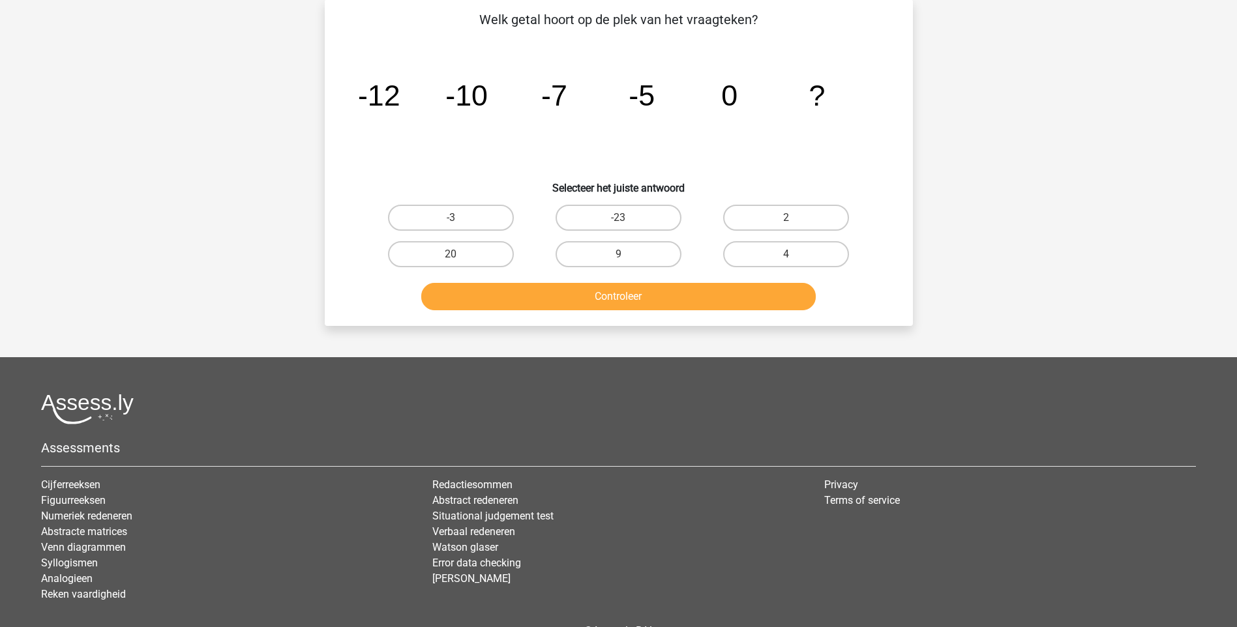
scroll to position [65, 0]
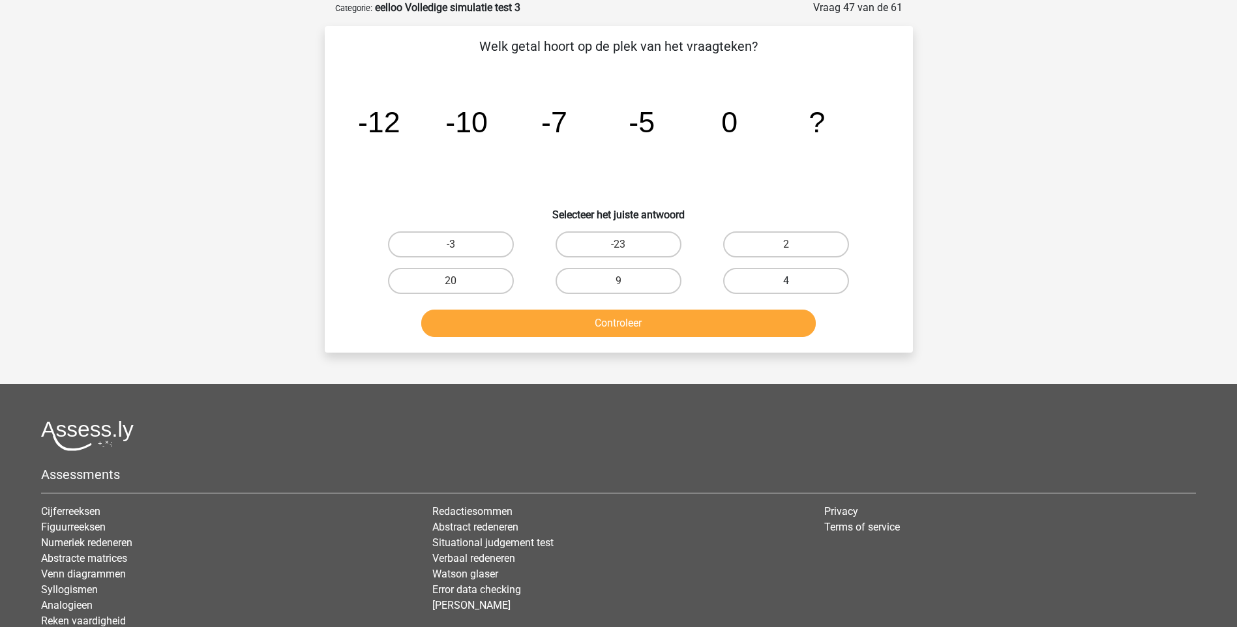
drag, startPoint x: 791, startPoint y: 278, endPoint x: 762, endPoint y: 284, distance: 29.9
click at [791, 278] on label "4" at bounding box center [786, 281] width 126 height 26
click at [791, 281] on input "4" at bounding box center [790, 285] width 8 height 8
radio input "true"
click at [691, 321] on button "Controleer" at bounding box center [618, 323] width 395 height 27
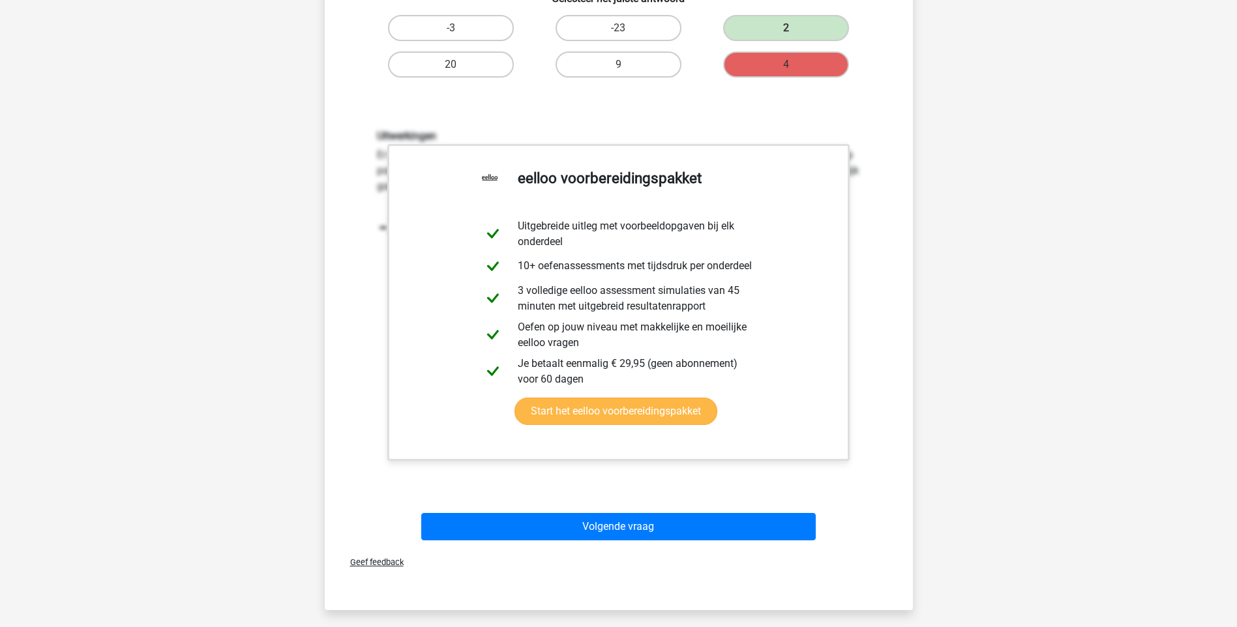
scroll to position [326, 0]
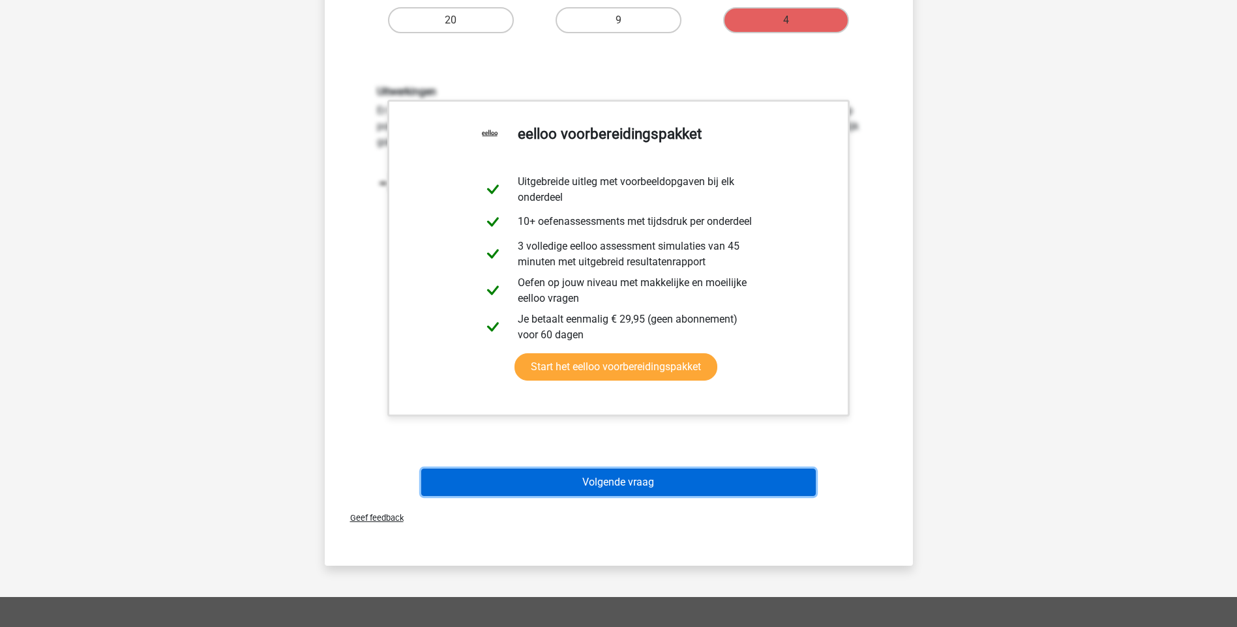
click at [633, 487] on button "Volgende vraag" at bounding box center [618, 482] width 395 height 27
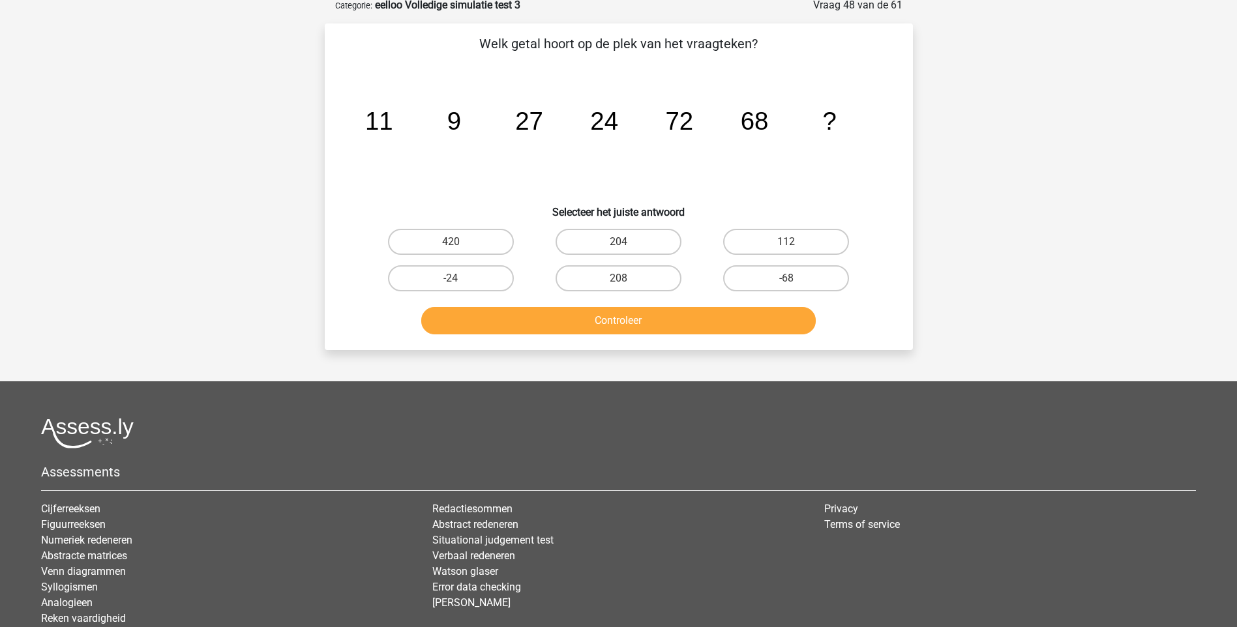
scroll to position [65, 0]
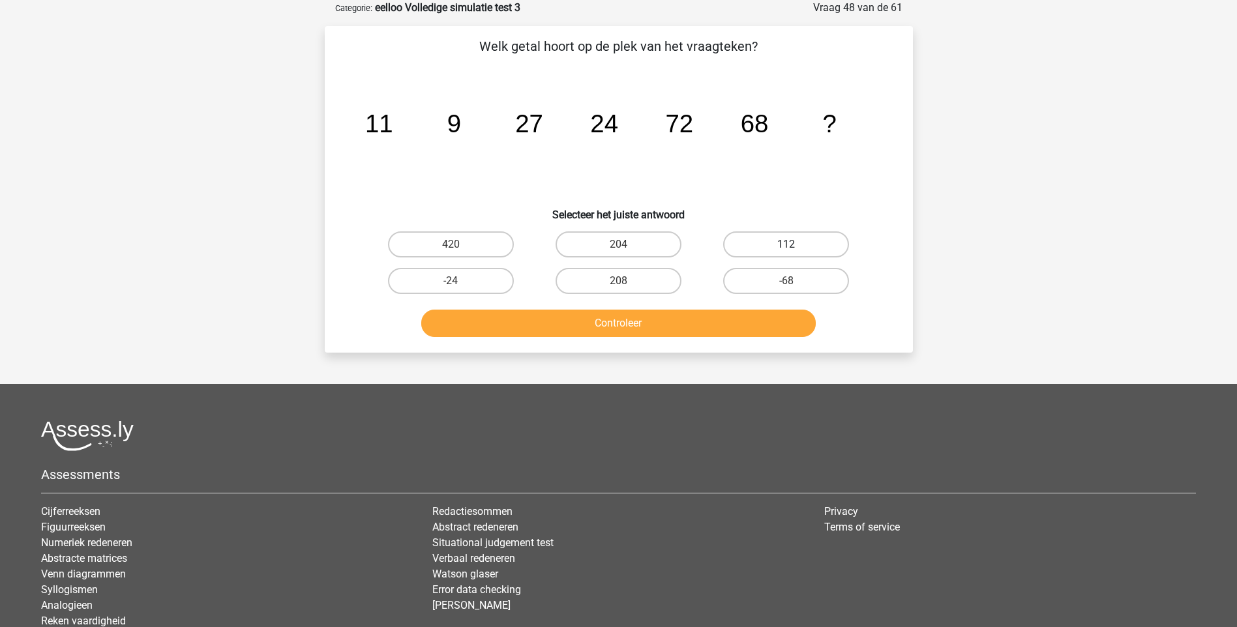
click at [802, 241] on label "112" at bounding box center [786, 244] width 126 height 26
click at [795, 245] on input "112" at bounding box center [790, 249] width 8 height 8
radio input "true"
click at [627, 327] on button "Controleer" at bounding box center [618, 323] width 395 height 27
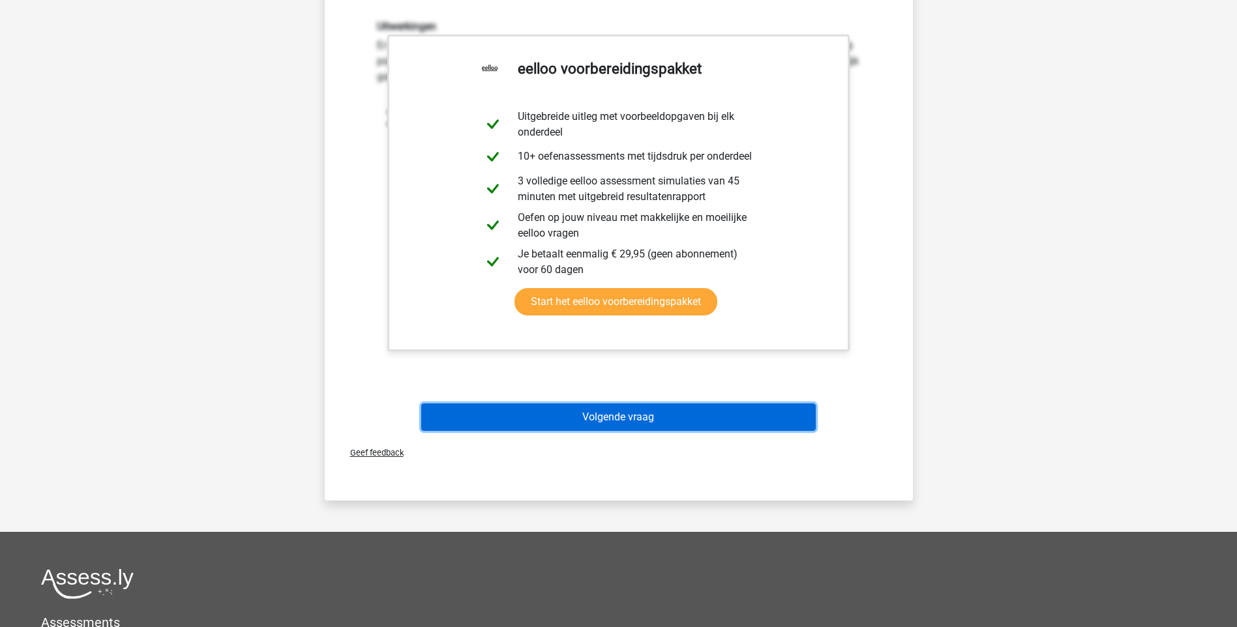
click at [642, 419] on button "Volgende vraag" at bounding box center [618, 417] width 395 height 27
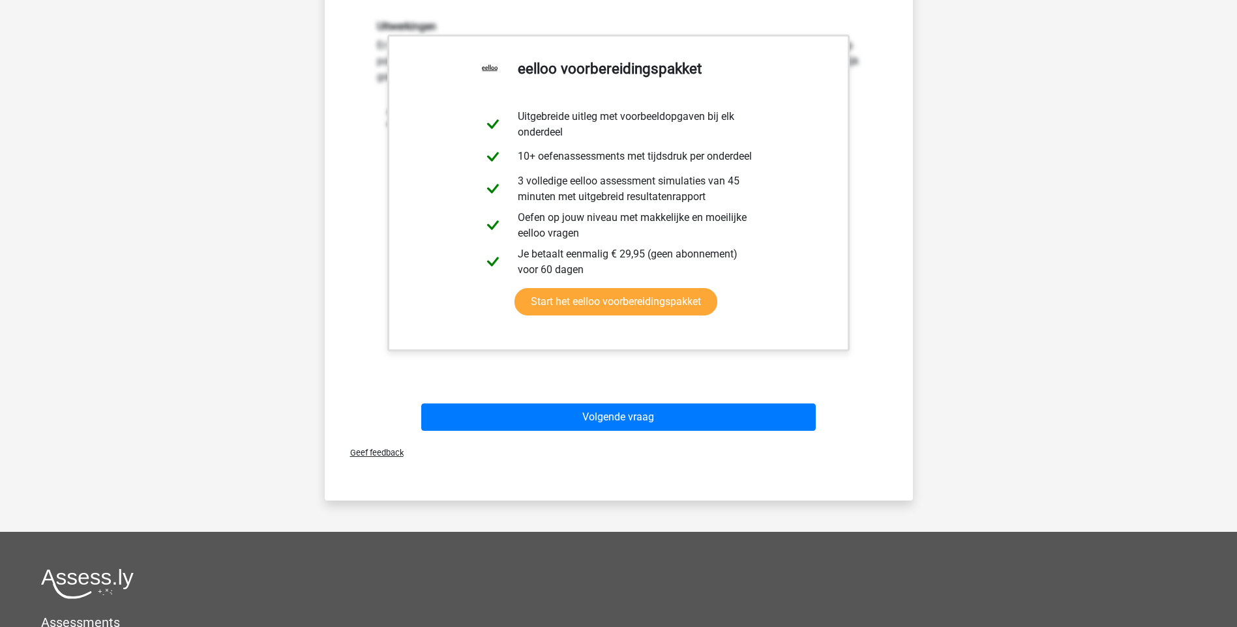
scroll to position [35, 0]
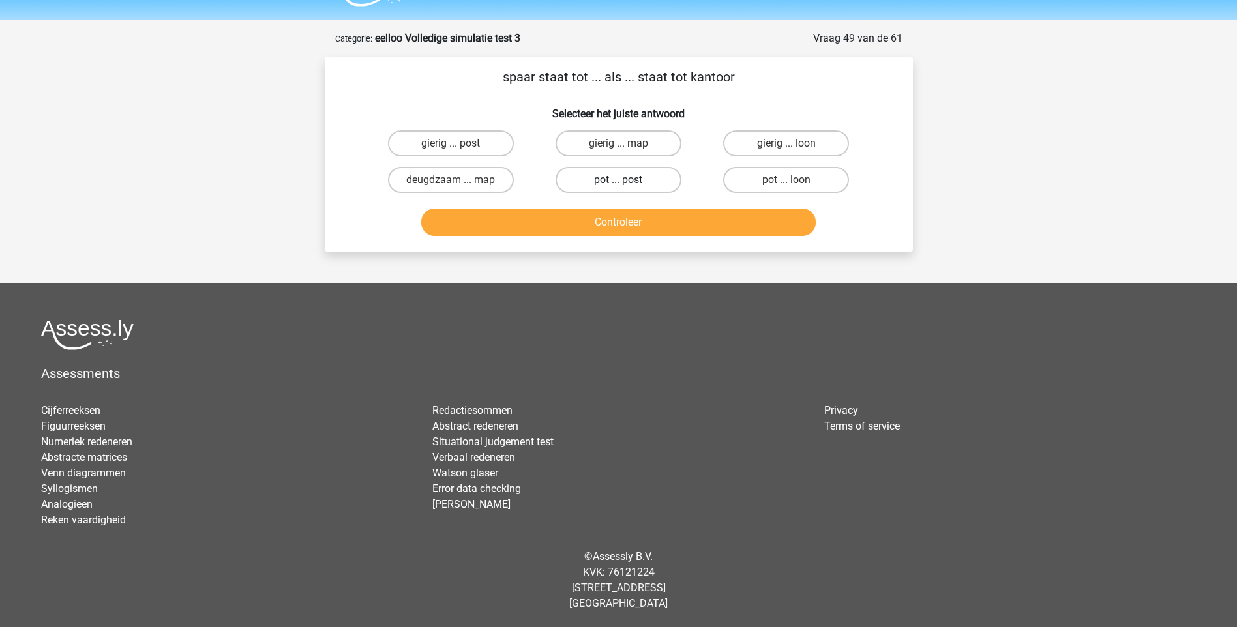
drag, startPoint x: 616, startPoint y: 178, endPoint x: 610, endPoint y: 185, distance: 8.9
click at [617, 179] on label "pot ... post" at bounding box center [619, 180] width 126 height 26
click at [618, 180] on input "pot ... post" at bounding box center [622, 184] width 8 height 8
radio input "true"
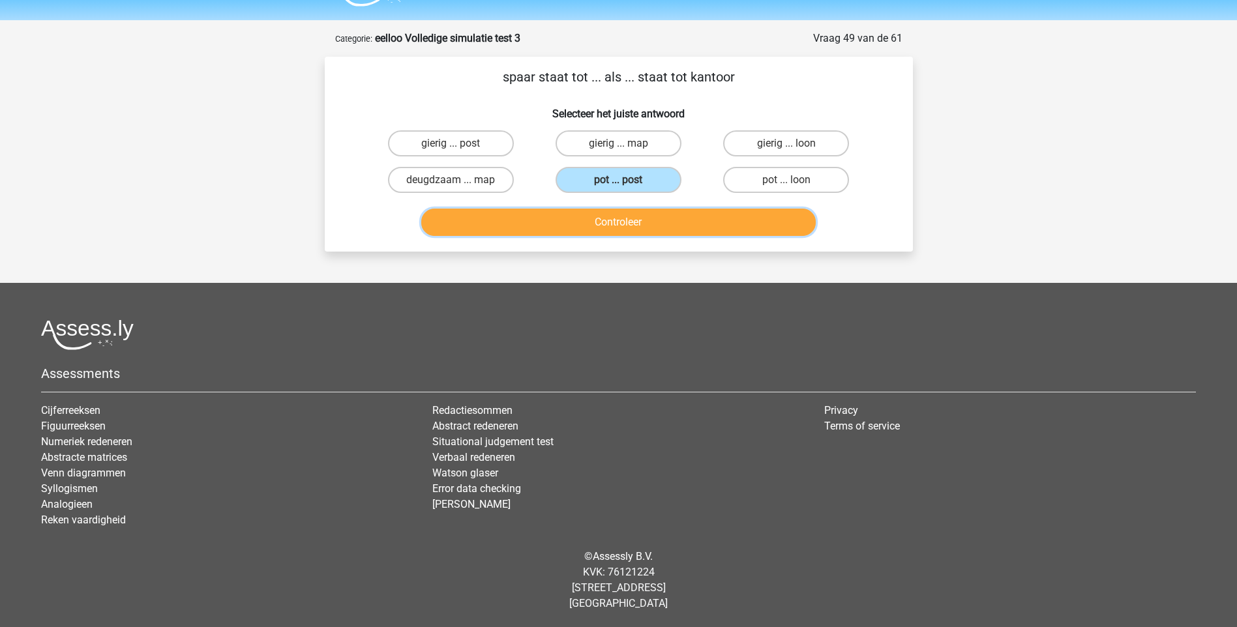
click at [623, 224] on button "Controleer" at bounding box center [618, 222] width 395 height 27
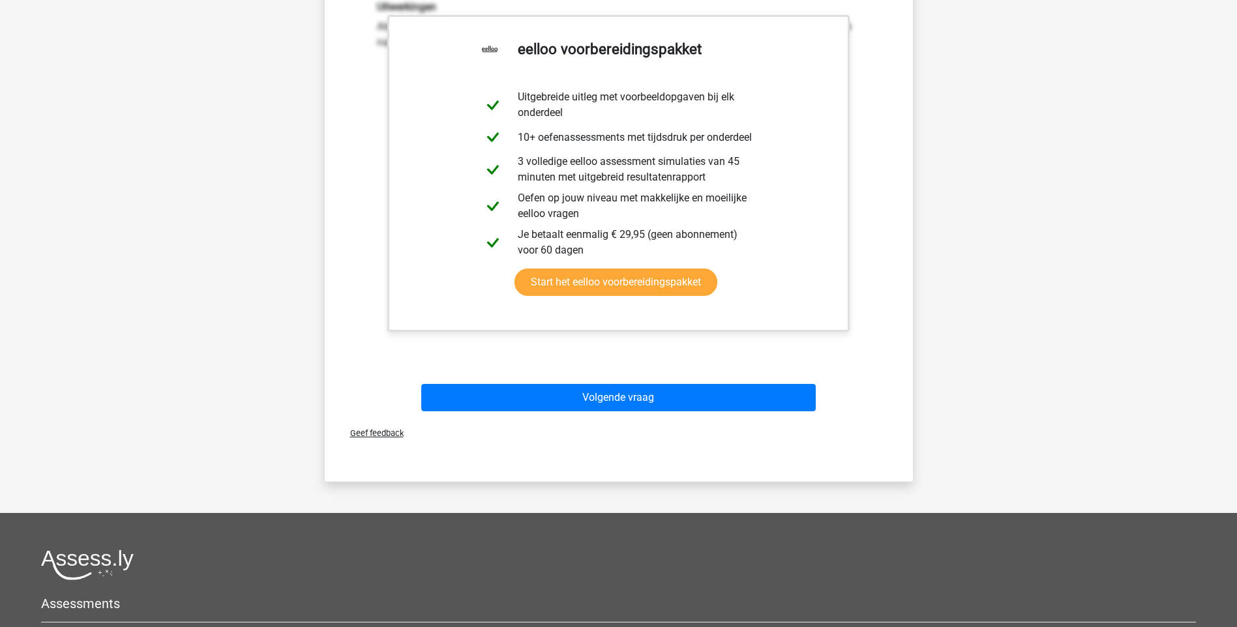
scroll to position [361, 0]
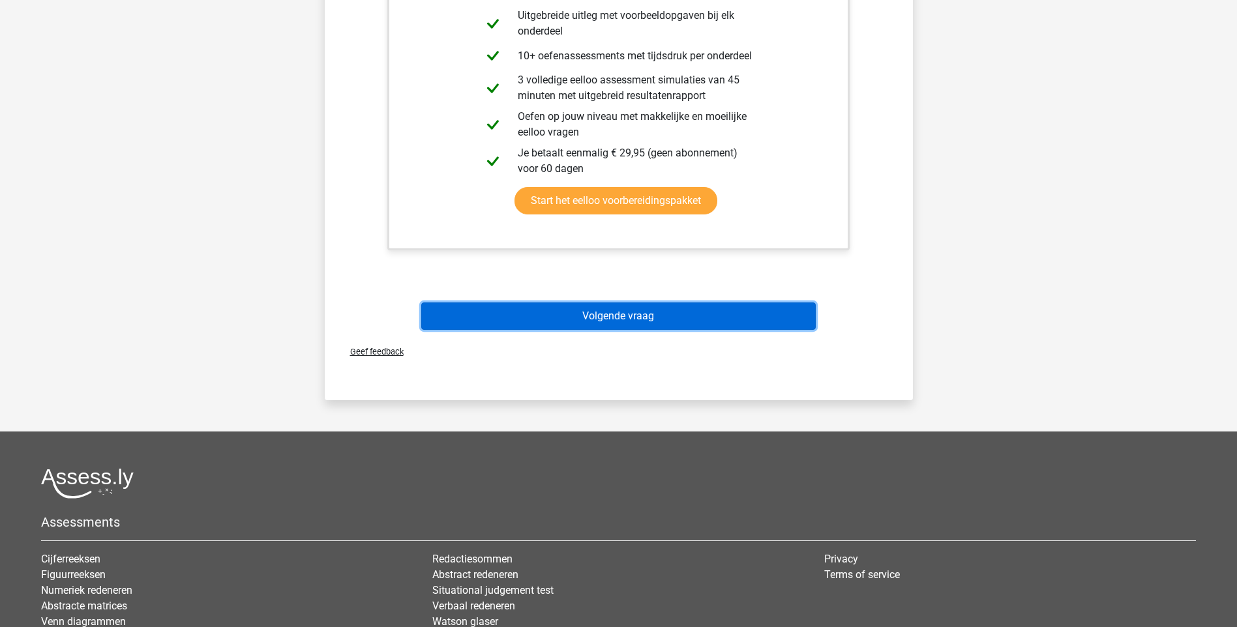
click at [643, 318] on button "Volgende vraag" at bounding box center [618, 316] width 395 height 27
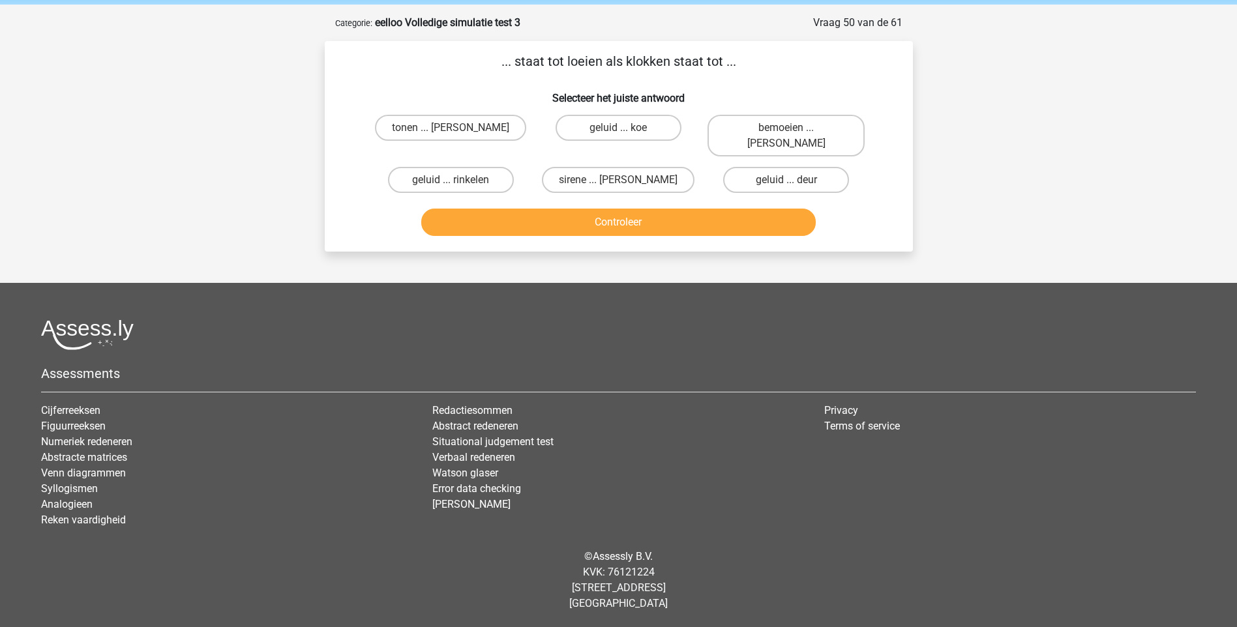
scroll to position [35, 0]
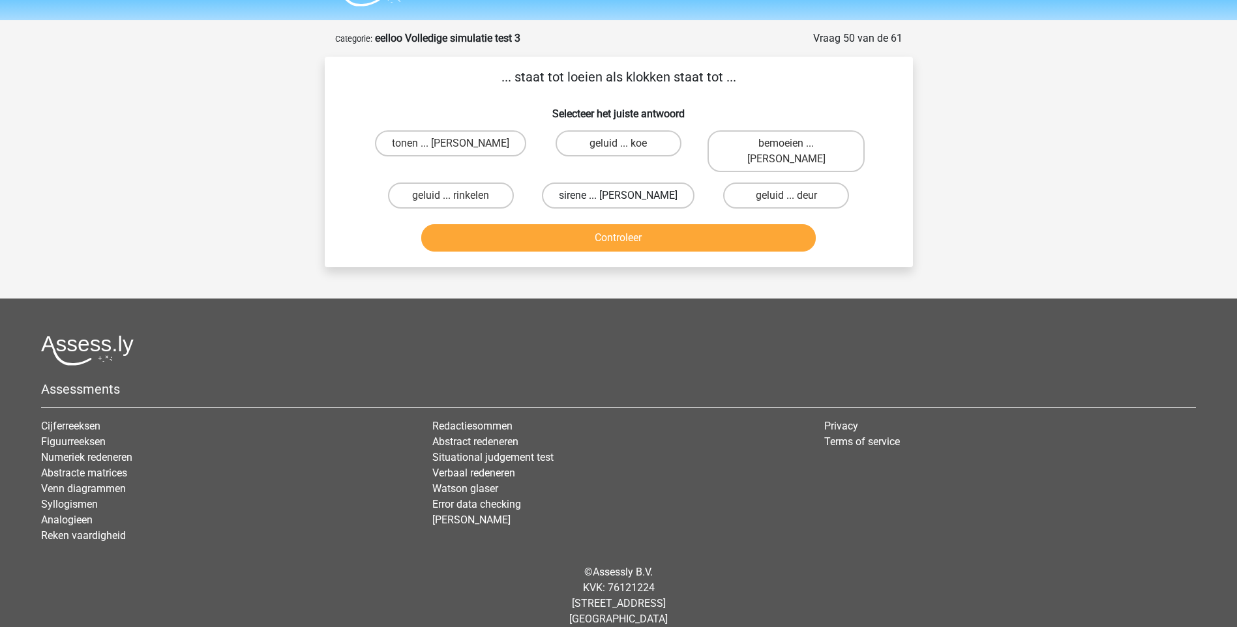
click at [586, 183] on label "sirene ... luiden" at bounding box center [618, 196] width 153 height 26
click at [618, 196] on input "sirene ... luiden" at bounding box center [622, 200] width 8 height 8
radio input "true"
click at [608, 224] on button "Controleer" at bounding box center [618, 237] width 395 height 27
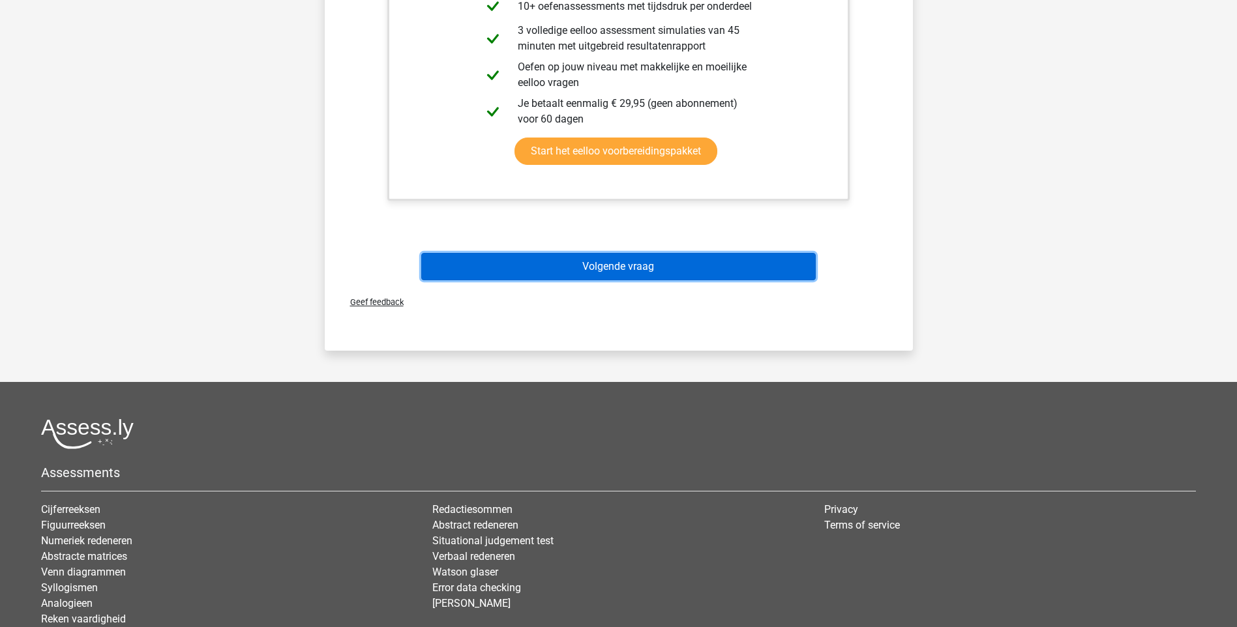
click at [593, 254] on button "Volgende vraag" at bounding box center [618, 266] width 395 height 27
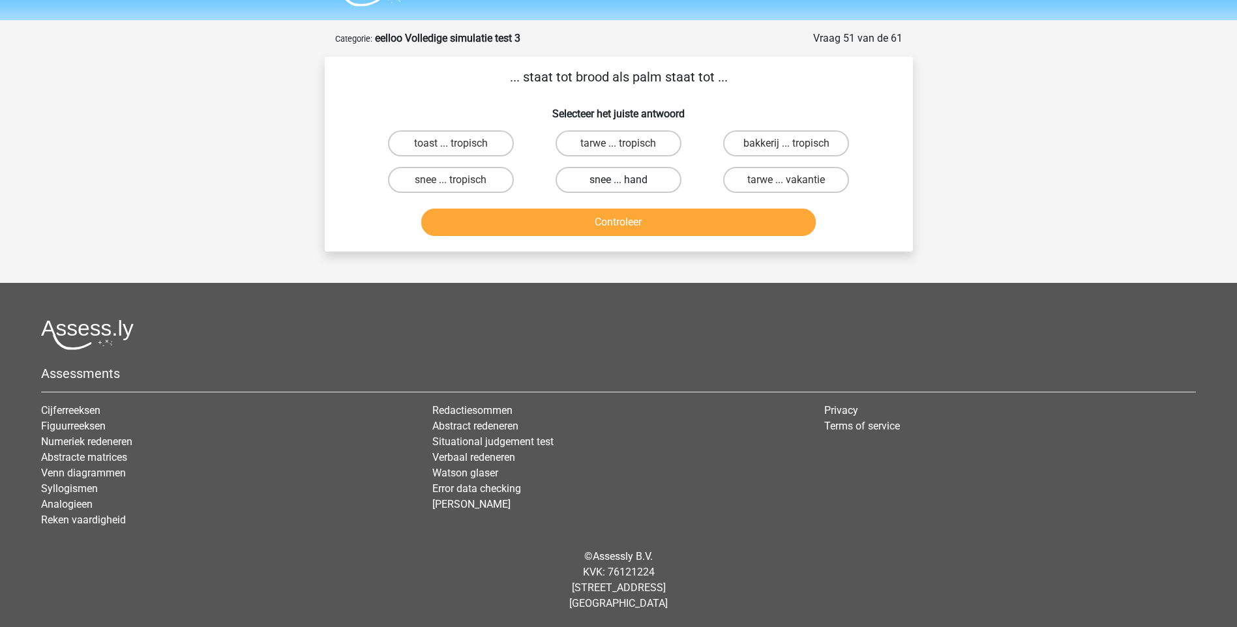
click at [640, 180] on label "snee ... hand" at bounding box center [619, 180] width 126 height 26
click at [627, 180] on input "snee ... hand" at bounding box center [622, 184] width 8 height 8
radio input "true"
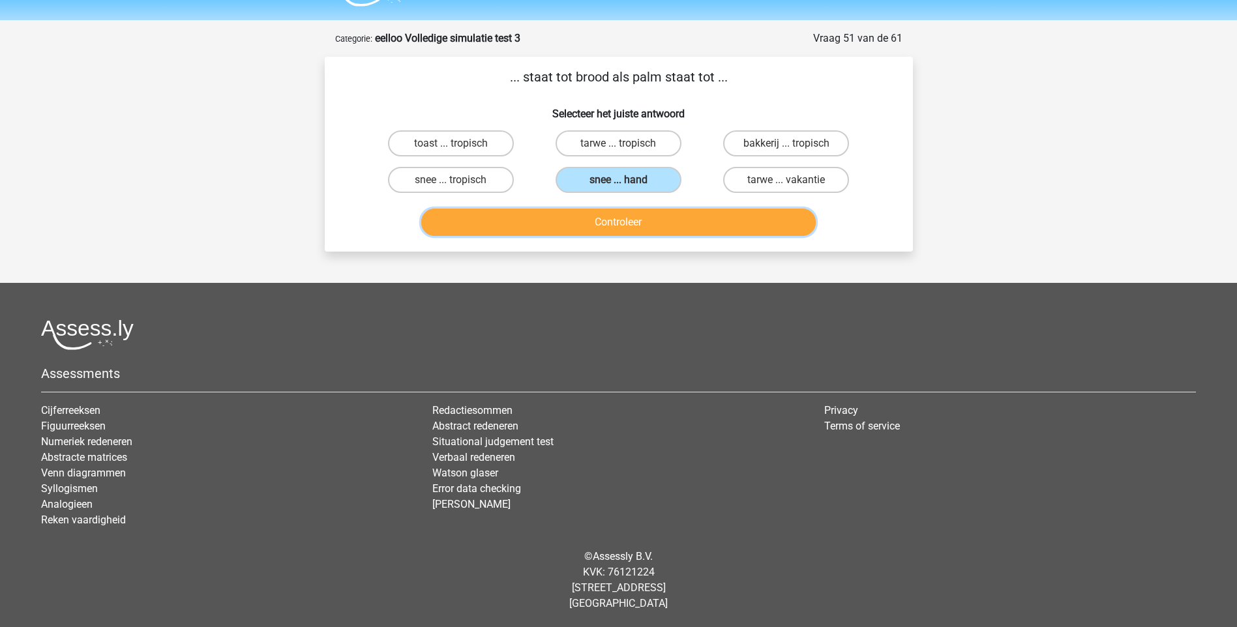
click at [634, 224] on button "Controleer" at bounding box center [618, 222] width 395 height 27
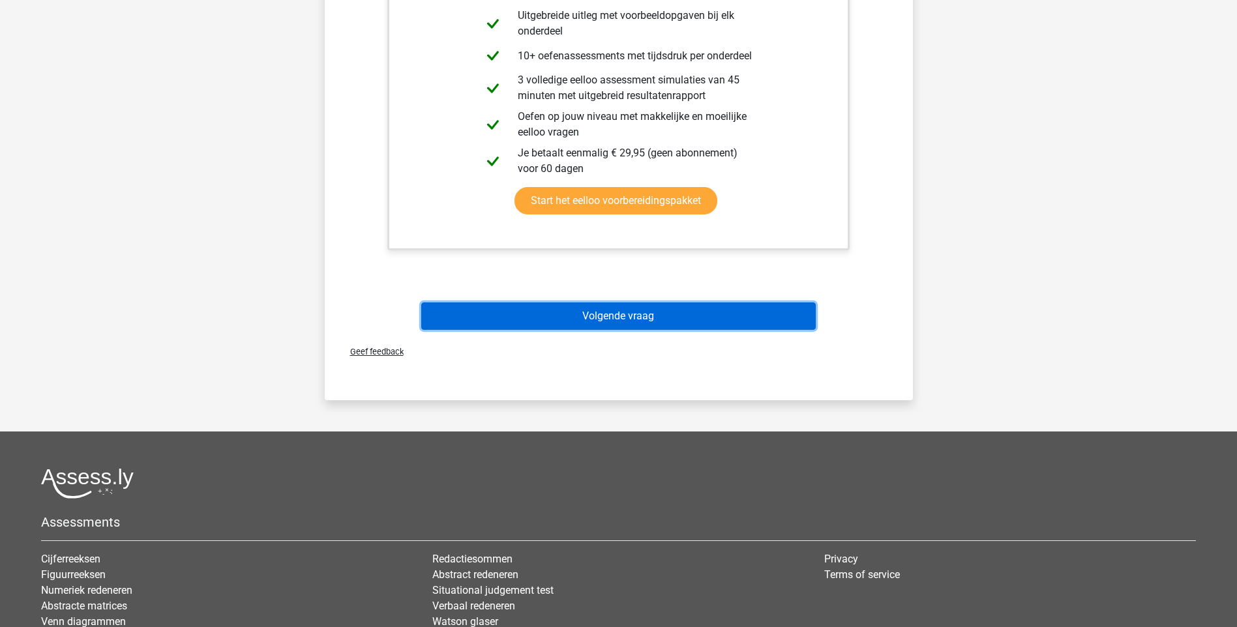
click at [621, 317] on button "Volgende vraag" at bounding box center [618, 316] width 395 height 27
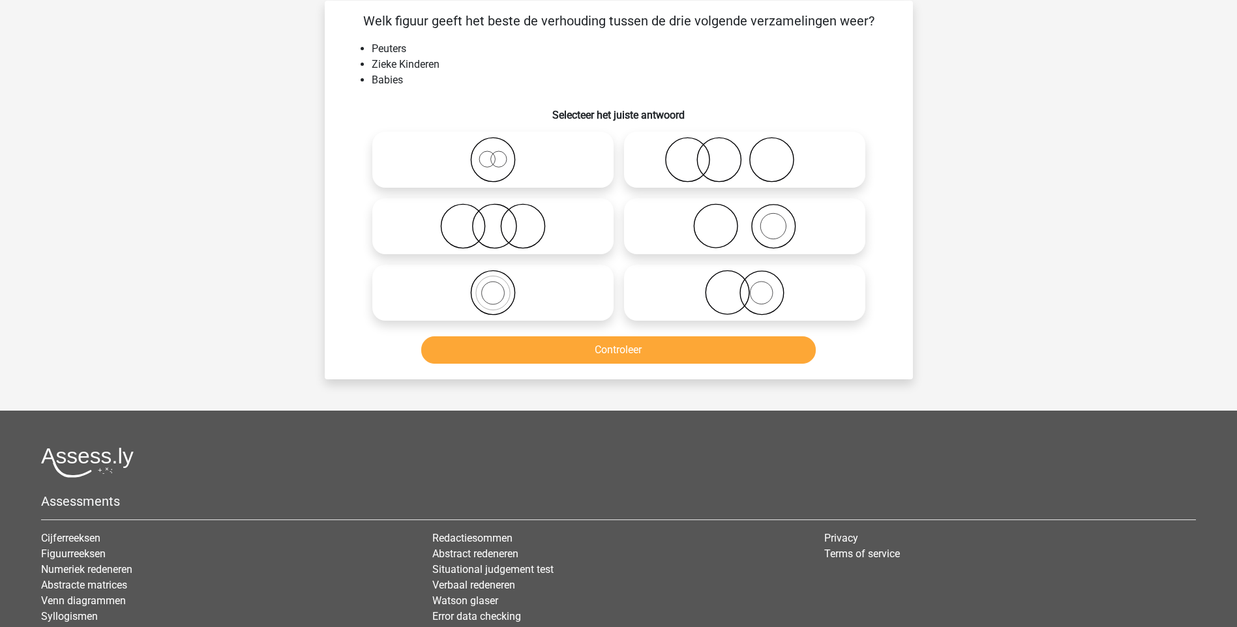
scroll to position [65, 0]
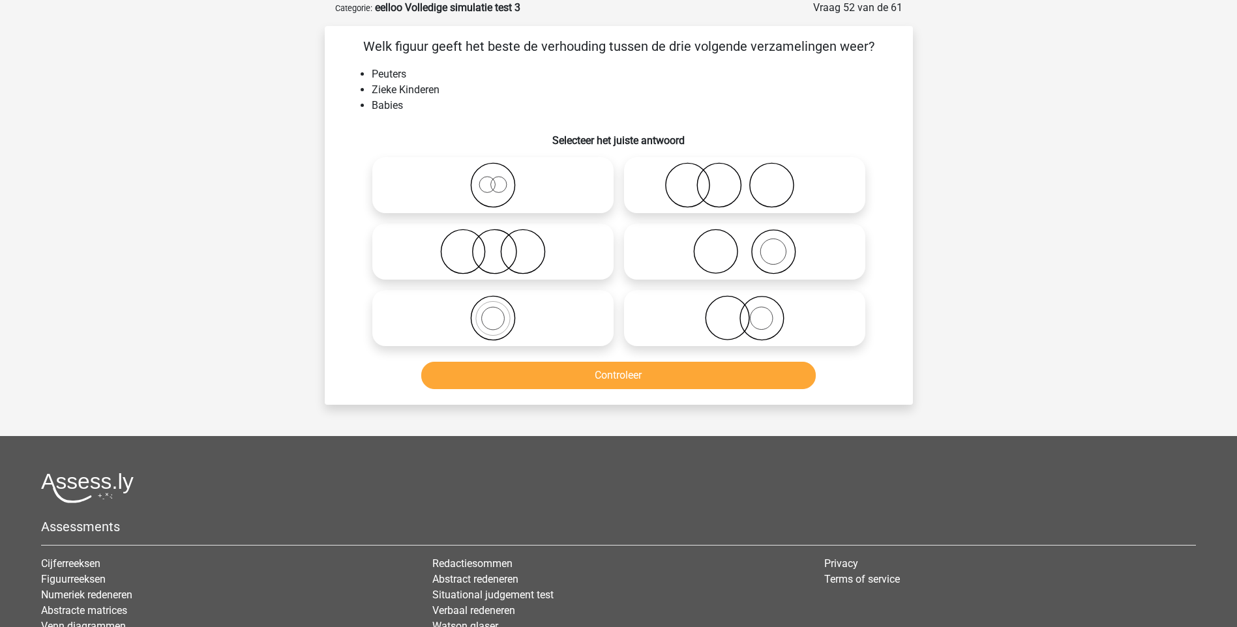
click at [487, 248] on icon at bounding box center [493, 252] width 231 height 46
click at [493, 245] on input "radio" at bounding box center [497, 241] width 8 height 8
radio input "true"
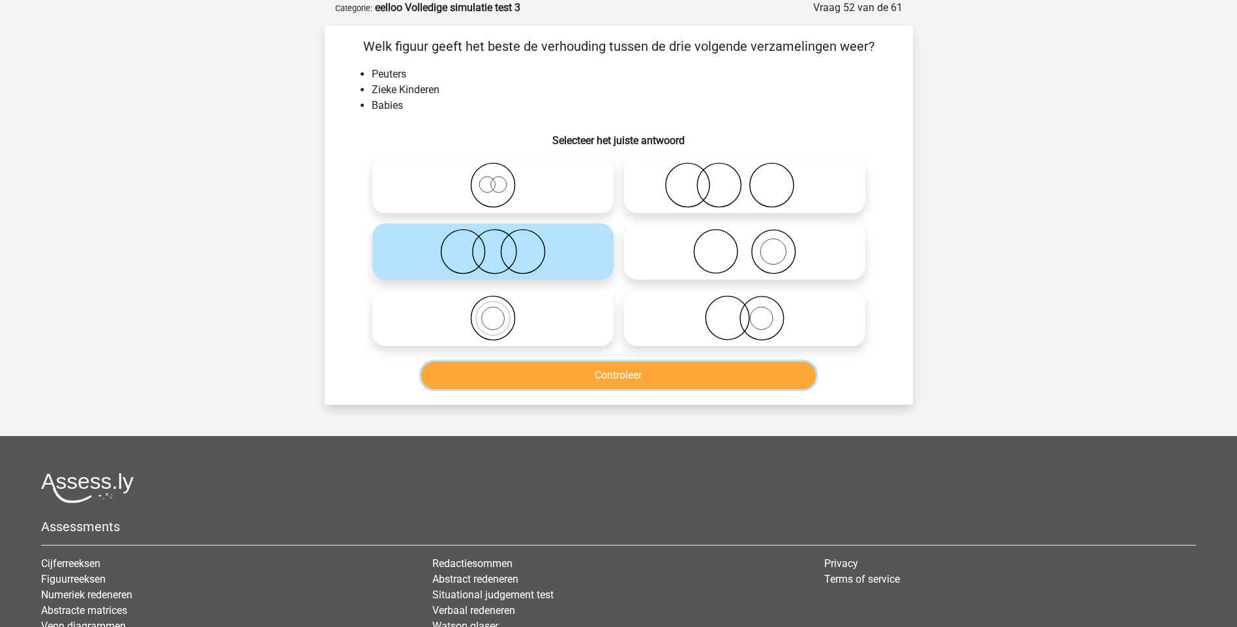
click at [625, 376] on button "Controleer" at bounding box center [618, 375] width 395 height 27
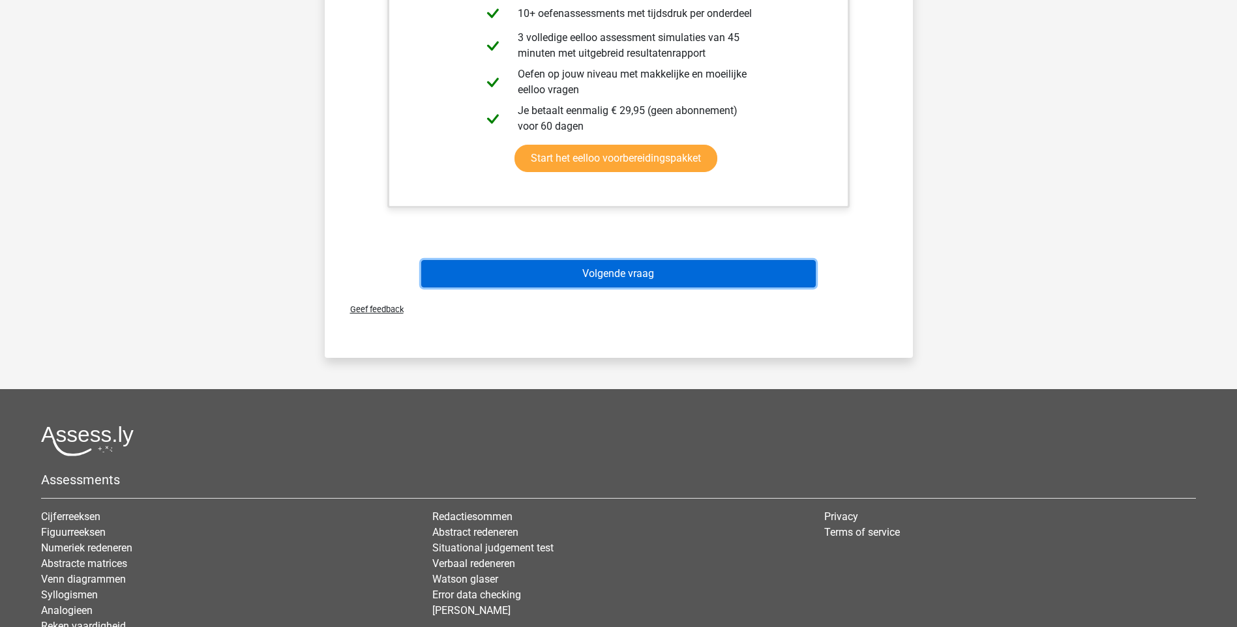
click at [567, 275] on button "Volgende vraag" at bounding box center [618, 273] width 395 height 27
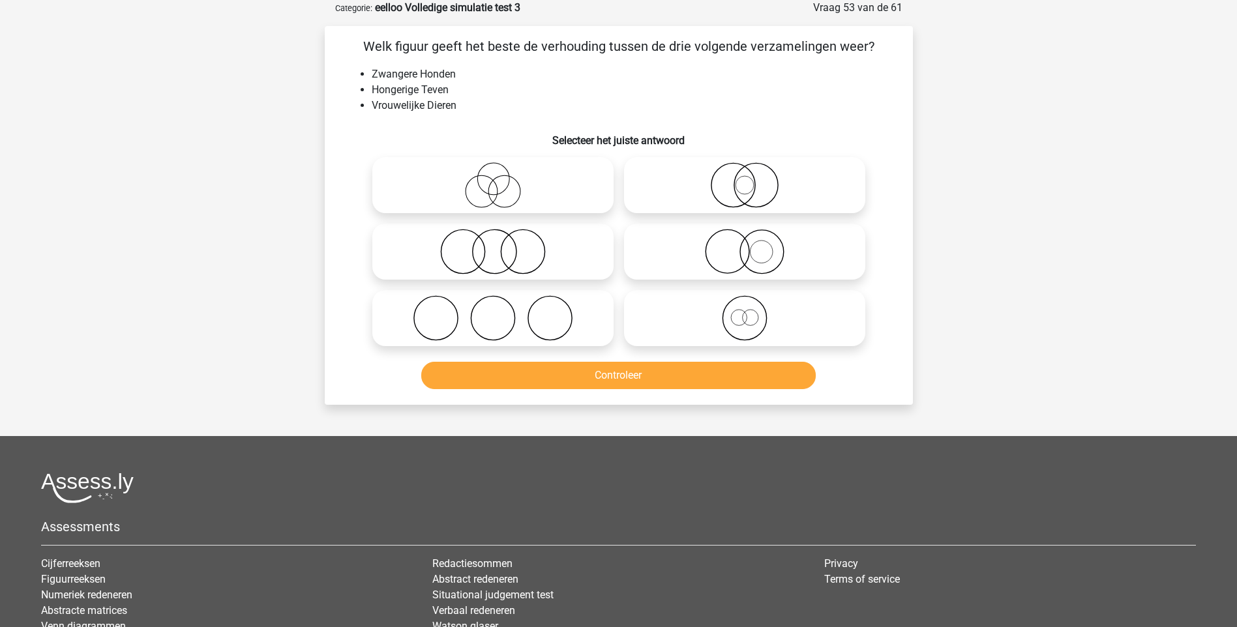
click at [741, 321] on icon at bounding box center [744, 318] width 231 height 46
click at [745, 312] on input "radio" at bounding box center [749, 307] width 8 height 8
radio input "true"
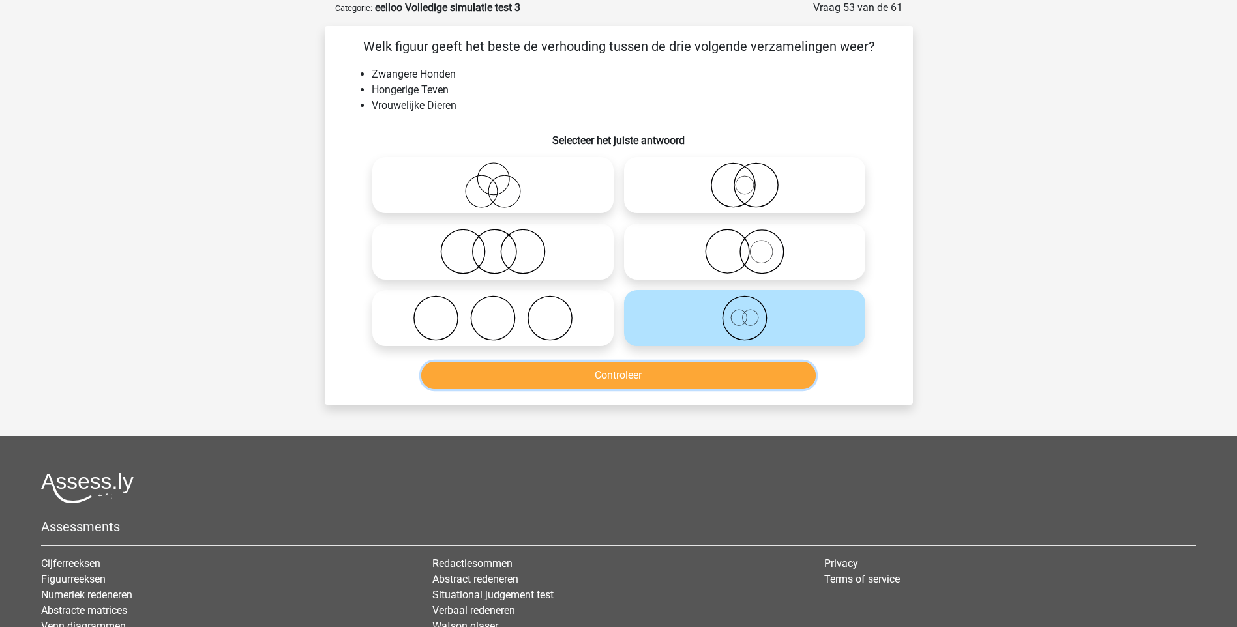
click at [644, 377] on button "Controleer" at bounding box center [618, 375] width 395 height 27
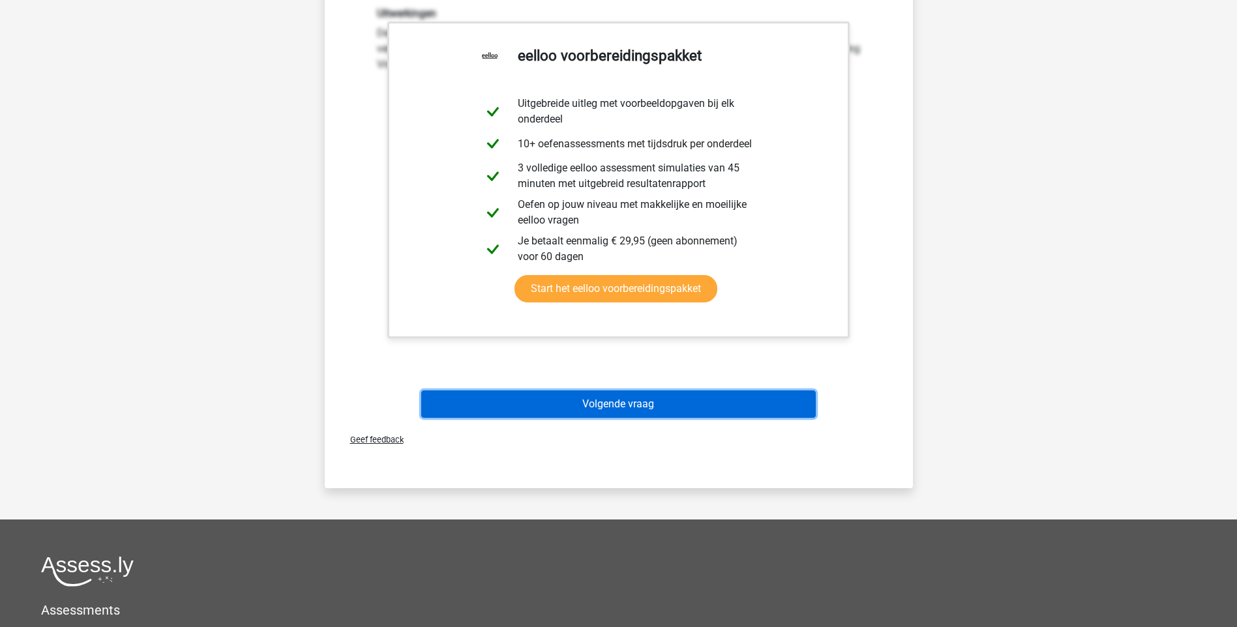
click at [623, 408] on button "Volgende vraag" at bounding box center [618, 404] width 395 height 27
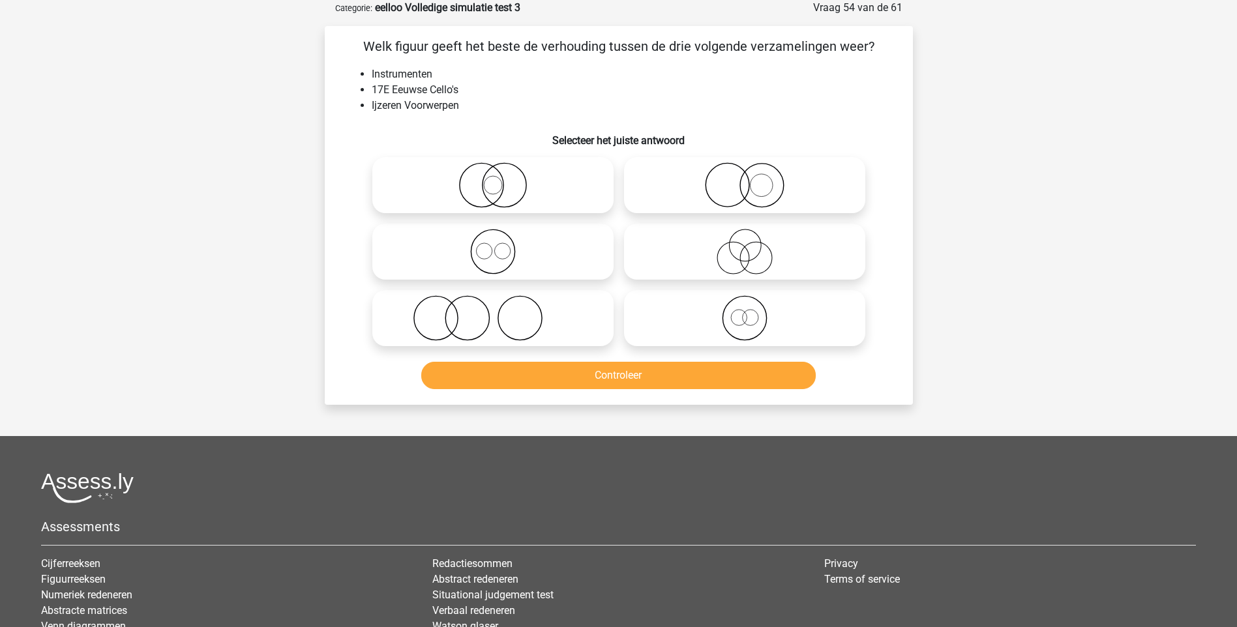
click at [470, 325] on icon at bounding box center [493, 318] width 231 height 46
click at [493, 312] on input "radio" at bounding box center [497, 307] width 8 height 8
radio input "true"
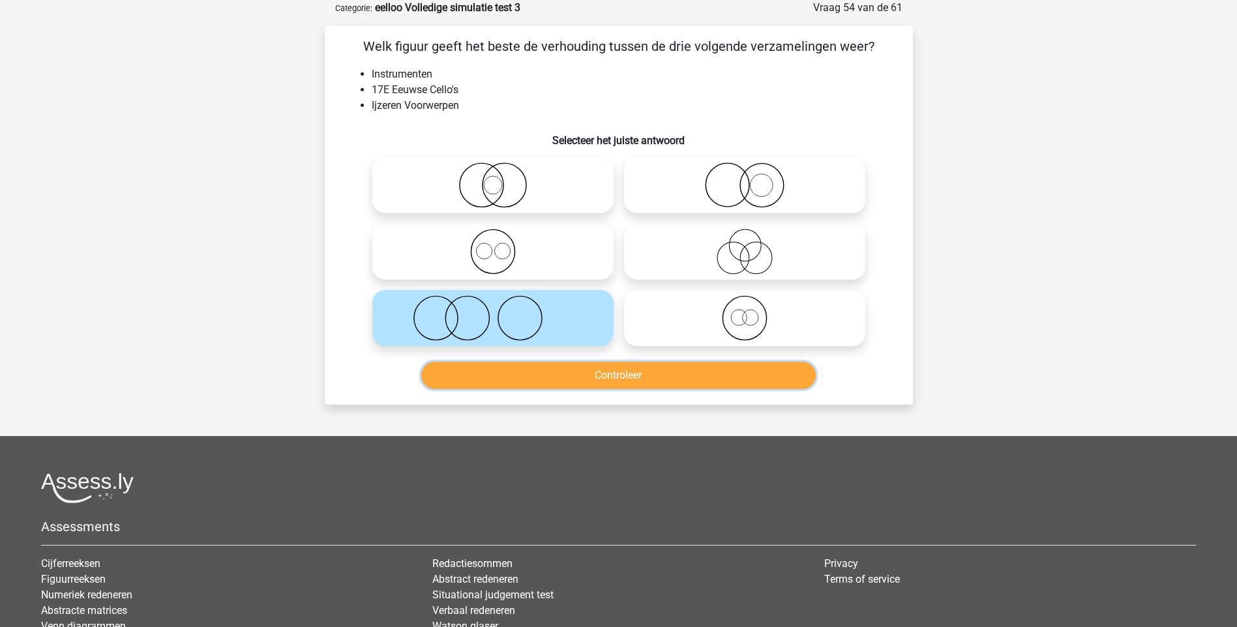
click at [631, 369] on button "Controleer" at bounding box center [618, 375] width 395 height 27
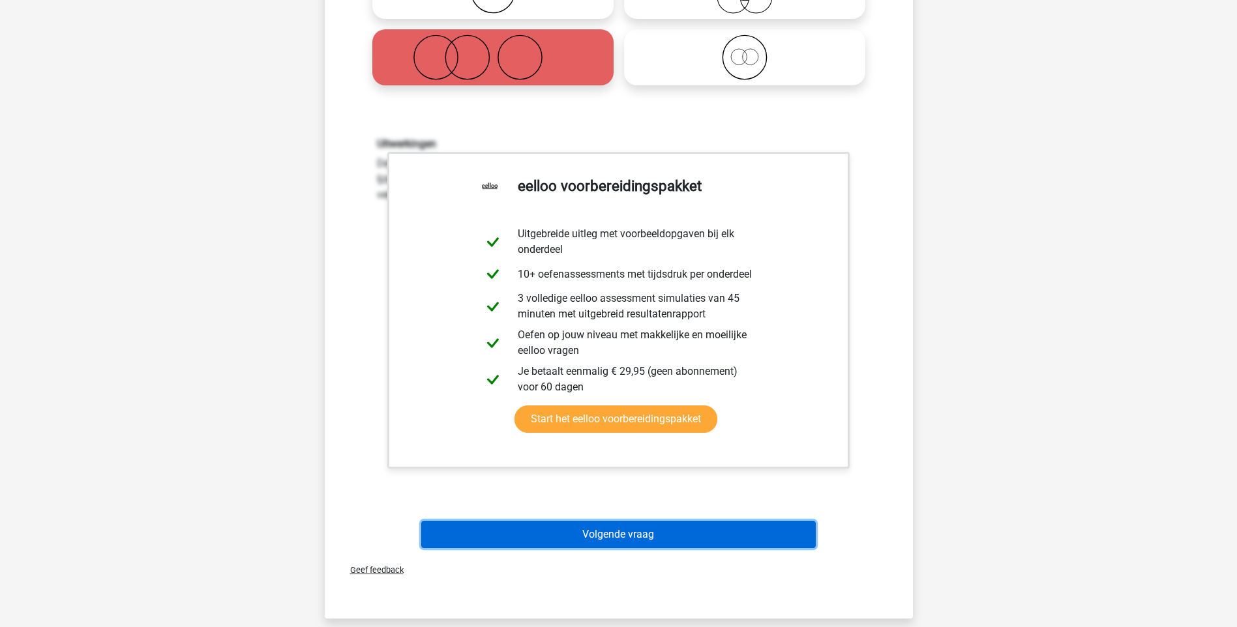
click at [635, 527] on button "Volgende vraag" at bounding box center [618, 534] width 395 height 27
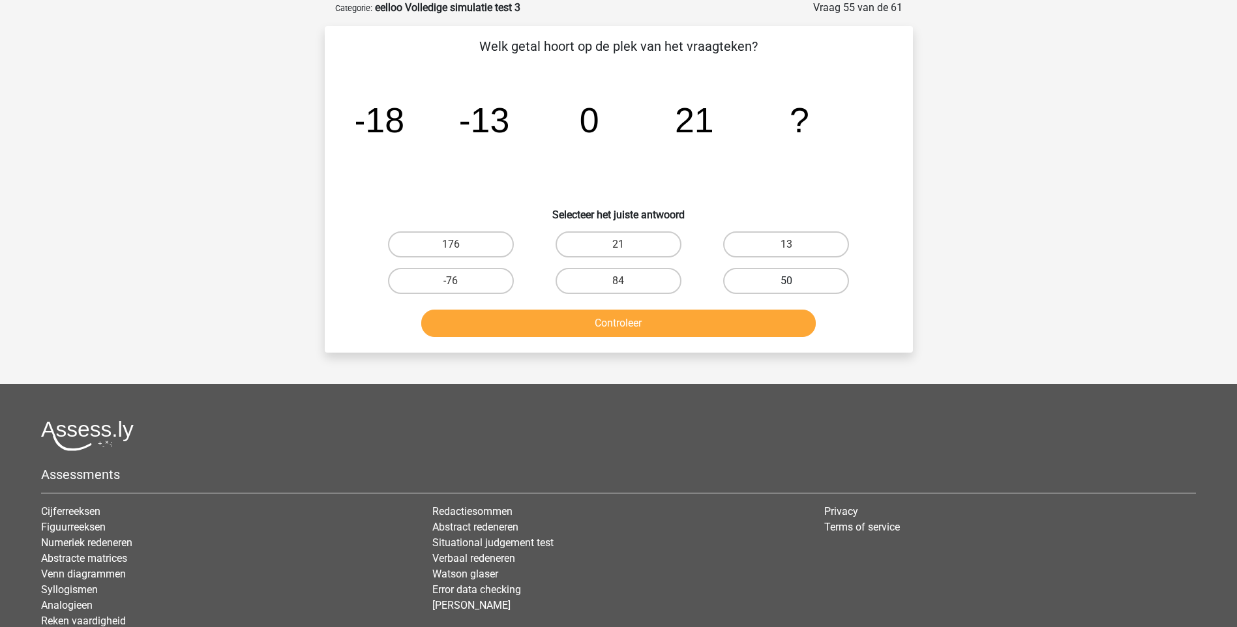
click at [767, 282] on label "50" at bounding box center [786, 281] width 126 height 26
click at [786, 282] on input "50" at bounding box center [790, 285] width 8 height 8
radio input "true"
click at [629, 318] on button "Controleer" at bounding box center [618, 323] width 395 height 27
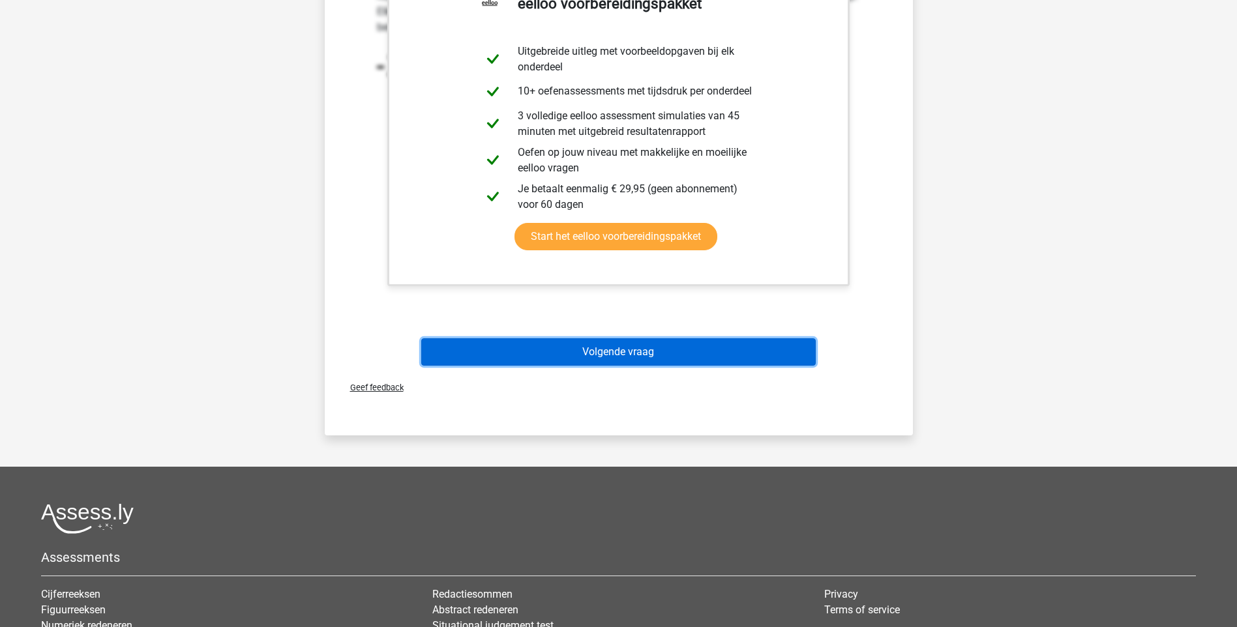
click at [626, 350] on button "Volgende vraag" at bounding box center [618, 351] width 395 height 27
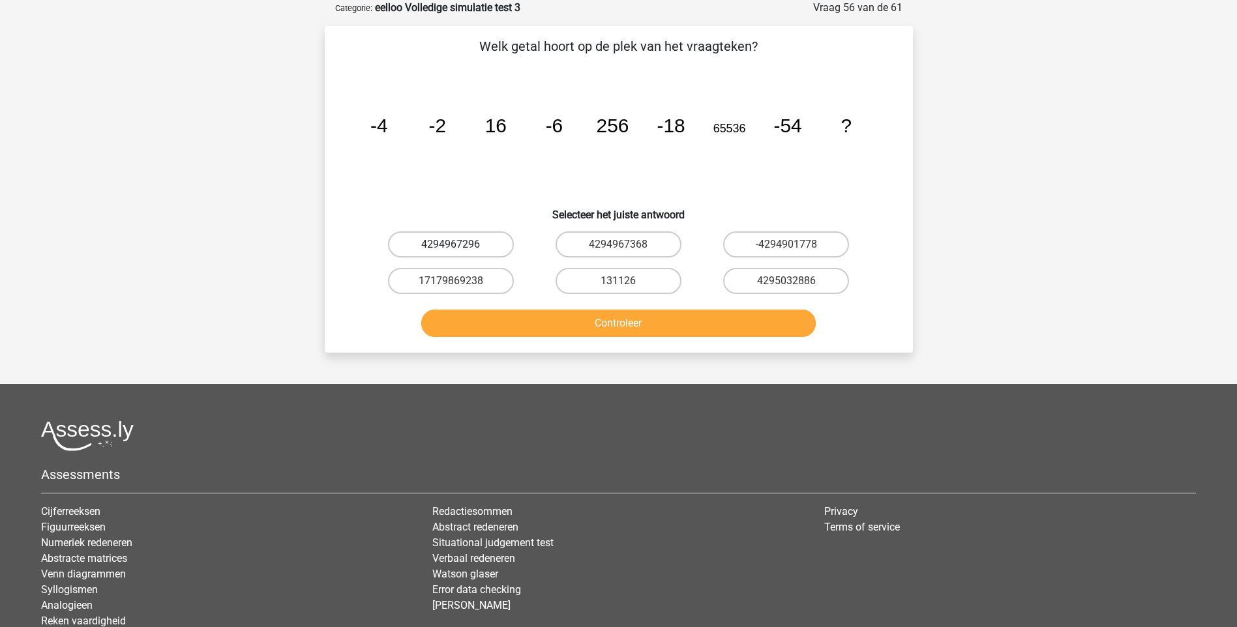
click at [468, 247] on label "4294967296" at bounding box center [451, 244] width 126 height 26
click at [459, 247] on input "4294967296" at bounding box center [455, 249] width 8 height 8
radio input "true"
click at [593, 323] on button "Controleer" at bounding box center [618, 323] width 395 height 27
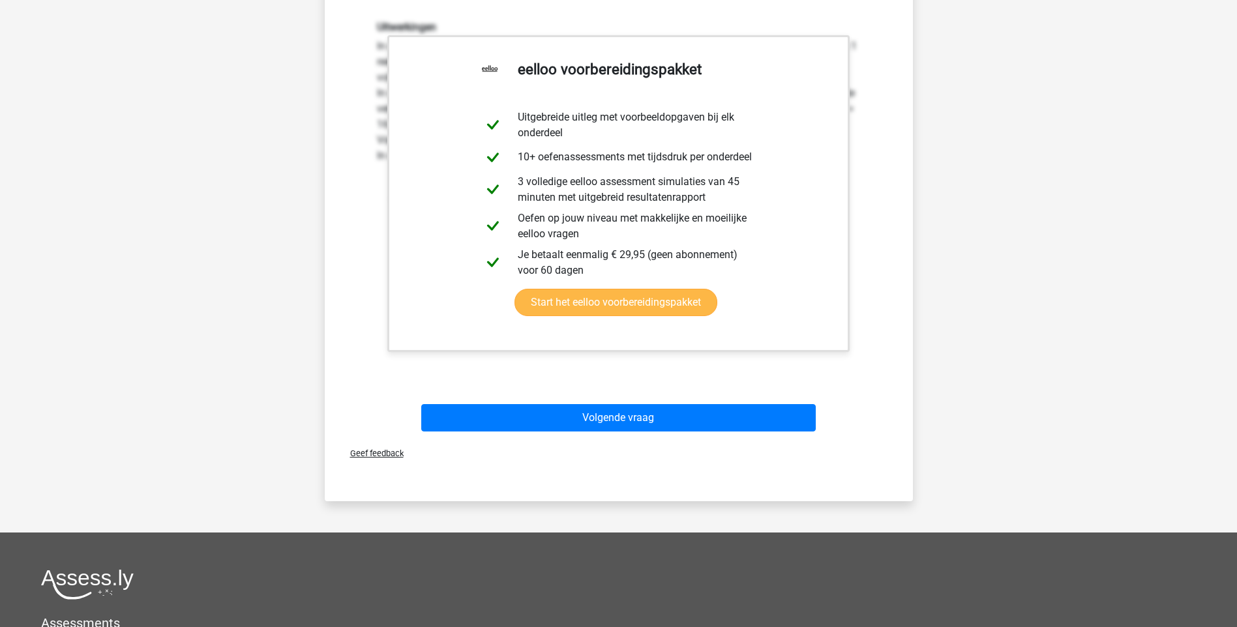
scroll to position [391, 0]
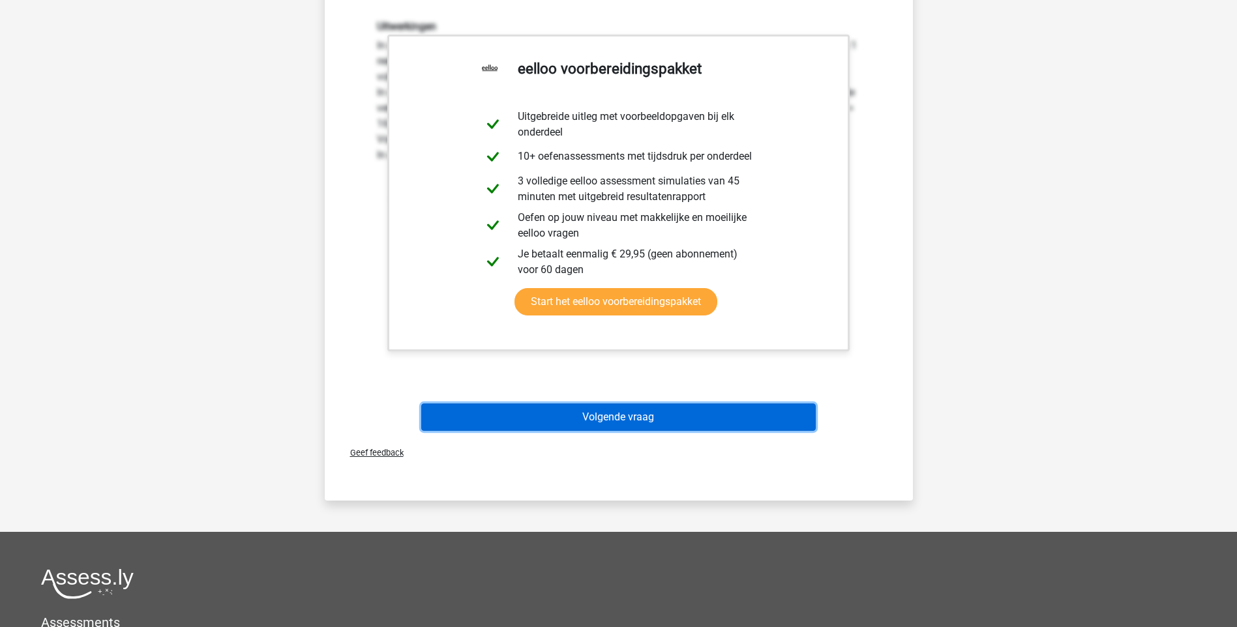
click at [610, 411] on button "Volgende vraag" at bounding box center [618, 417] width 395 height 27
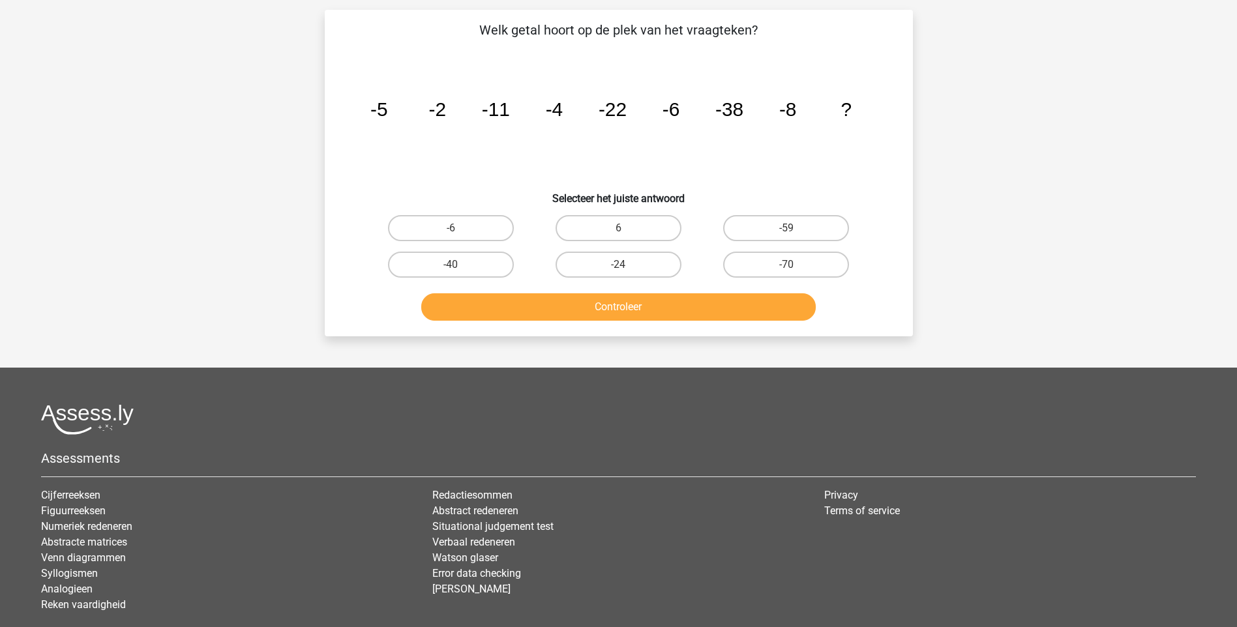
scroll to position [65, 0]
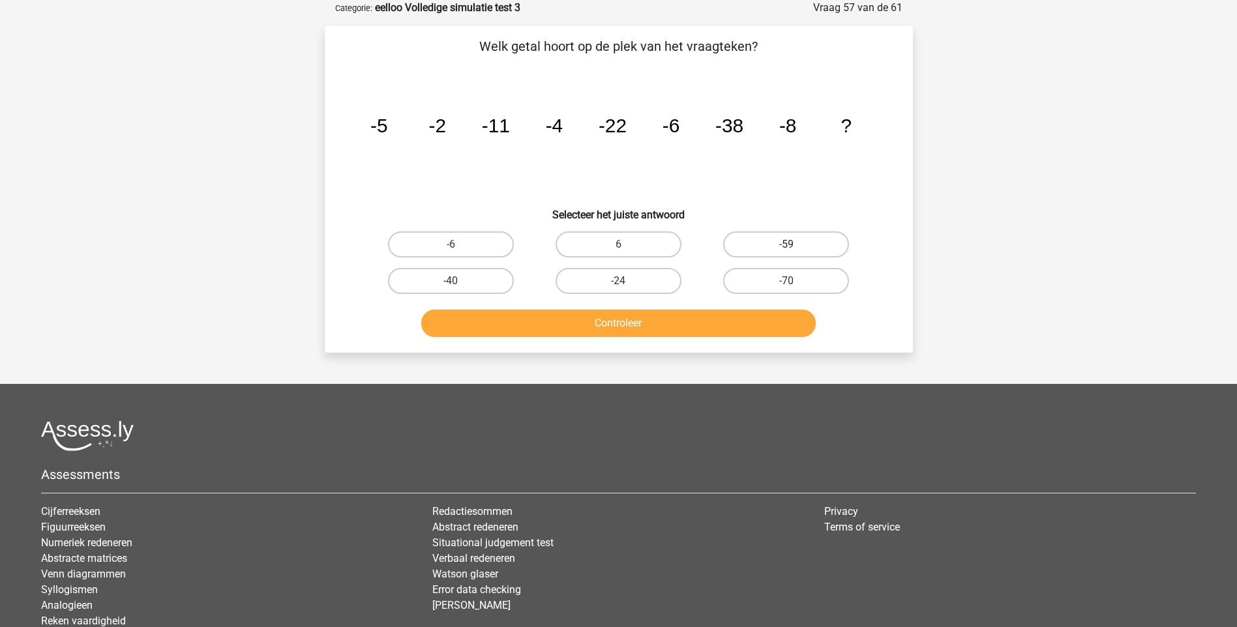
click at [799, 245] on label "-59" at bounding box center [786, 244] width 126 height 26
click at [795, 245] on input "-59" at bounding box center [790, 249] width 8 height 8
radio input "true"
click at [616, 323] on button "Controleer" at bounding box center [618, 323] width 395 height 27
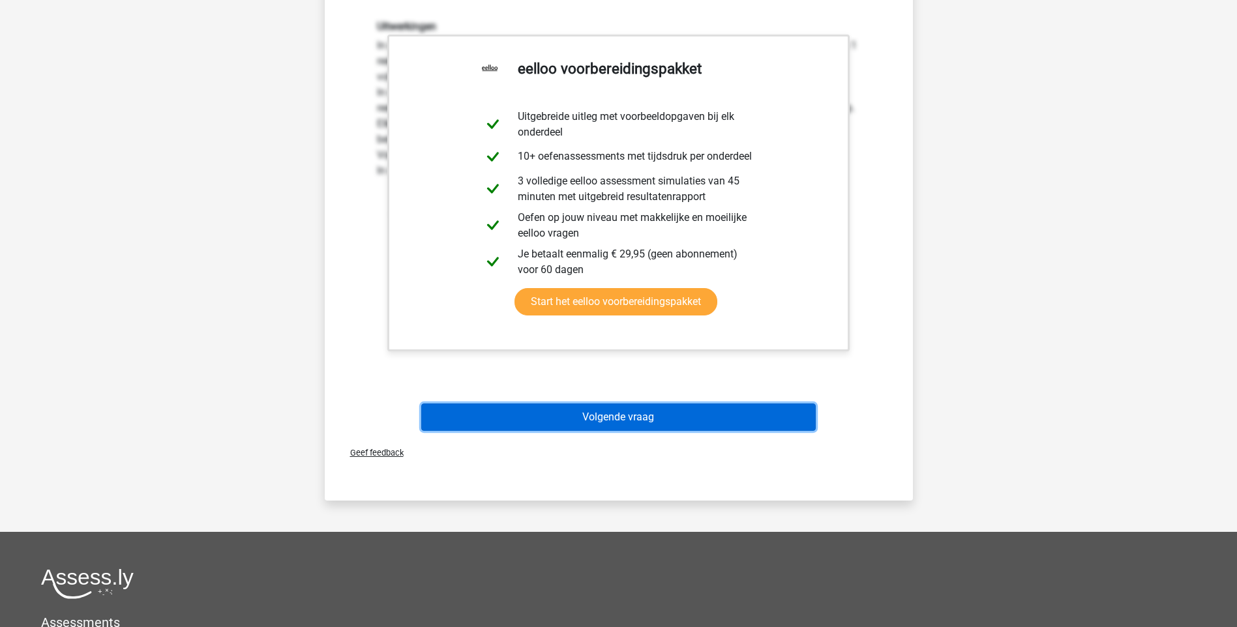
click at [614, 417] on button "Volgende vraag" at bounding box center [618, 417] width 395 height 27
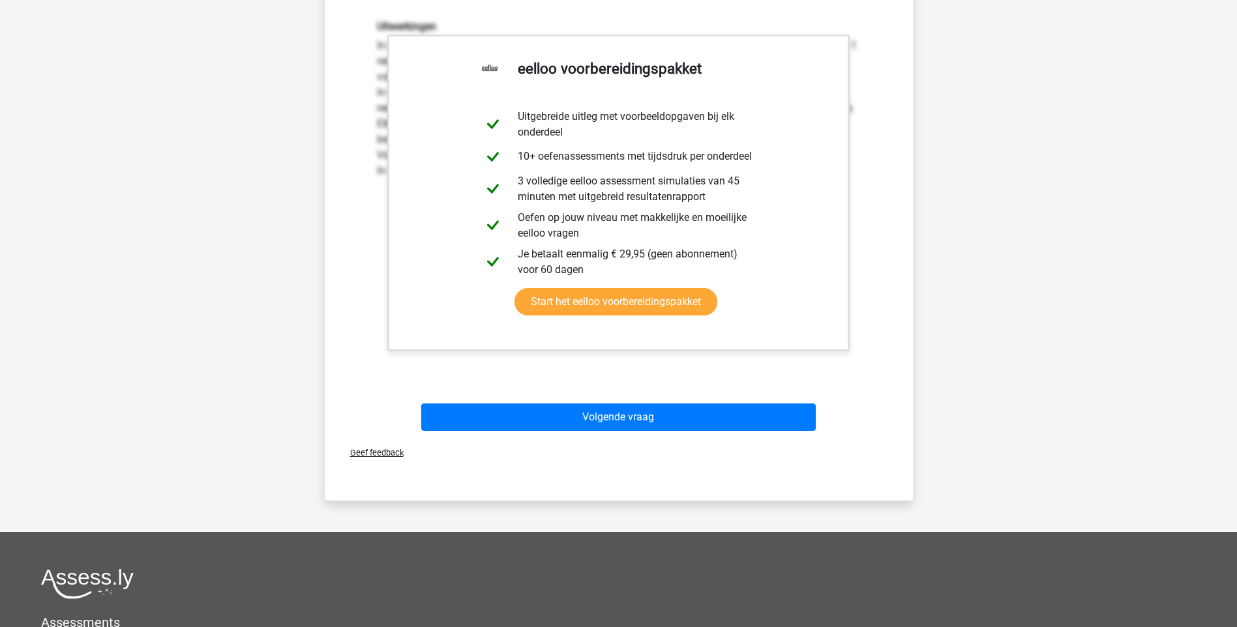
scroll to position [35, 0]
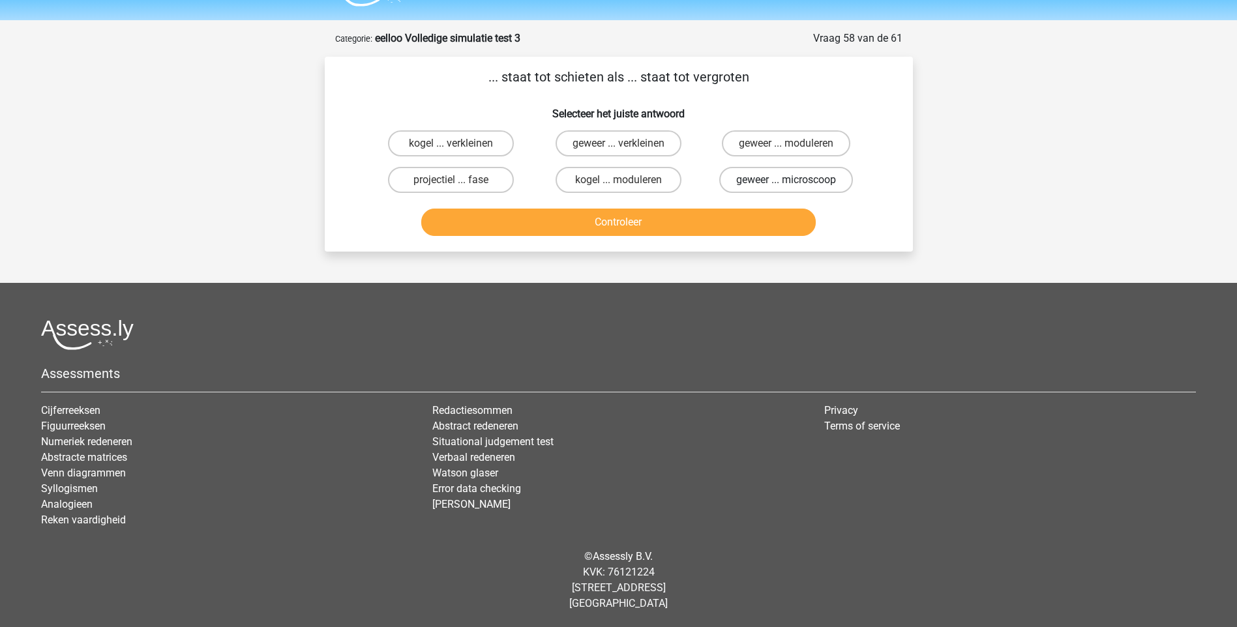
click at [743, 183] on label "geweer ... microscoop" at bounding box center [786, 180] width 134 height 26
click at [786, 183] on input "geweer ... microscoop" at bounding box center [790, 184] width 8 height 8
radio input "true"
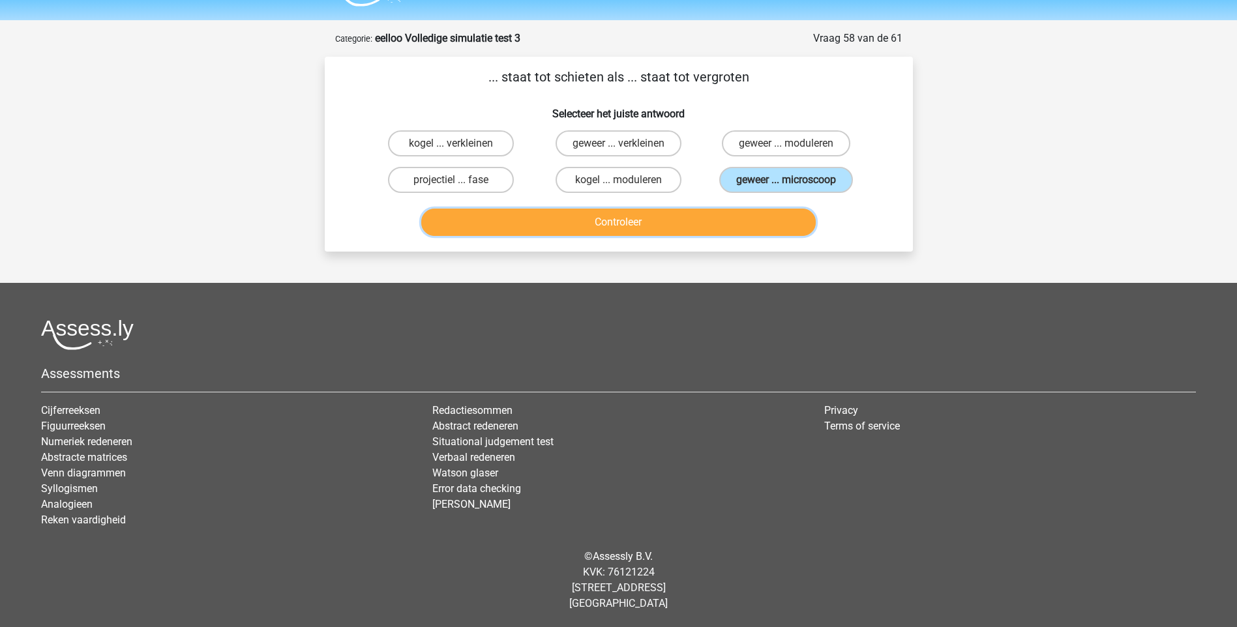
click at [627, 220] on button "Controleer" at bounding box center [618, 222] width 395 height 27
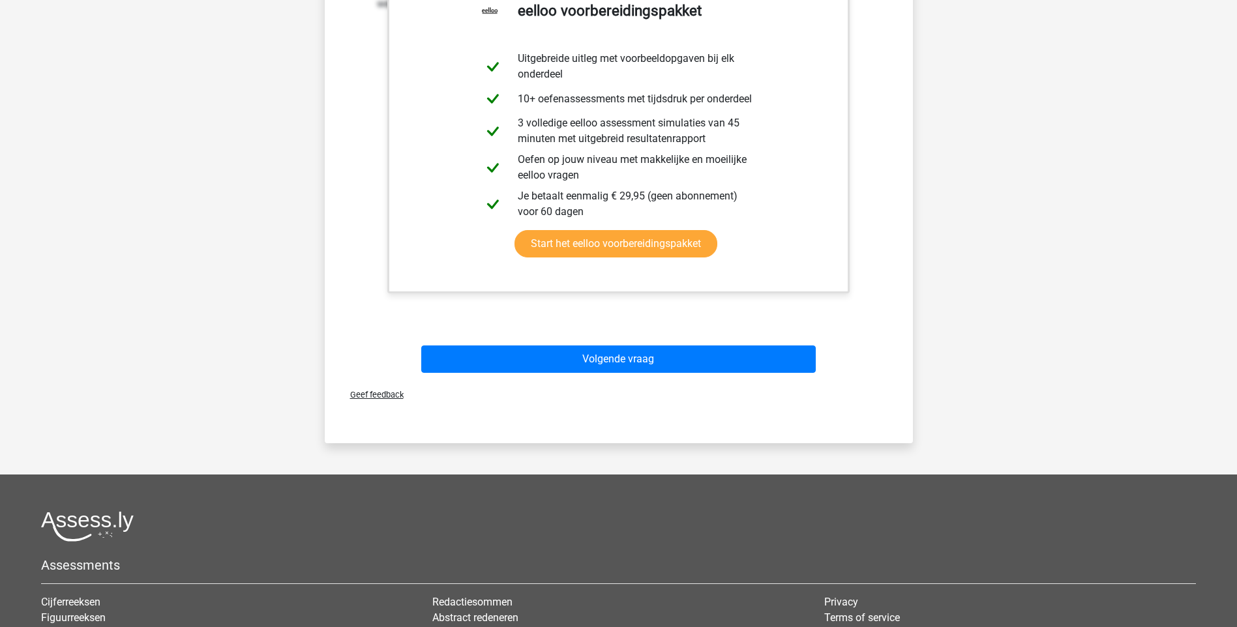
scroll to position [426, 0]
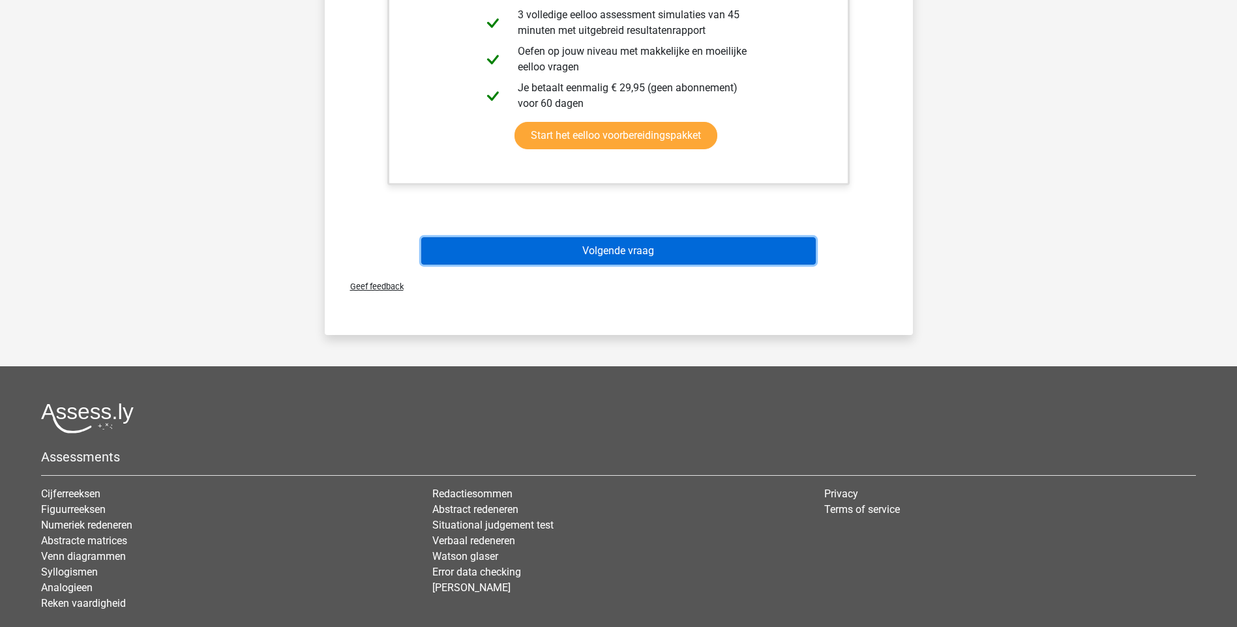
click at [594, 253] on button "Volgende vraag" at bounding box center [618, 250] width 395 height 27
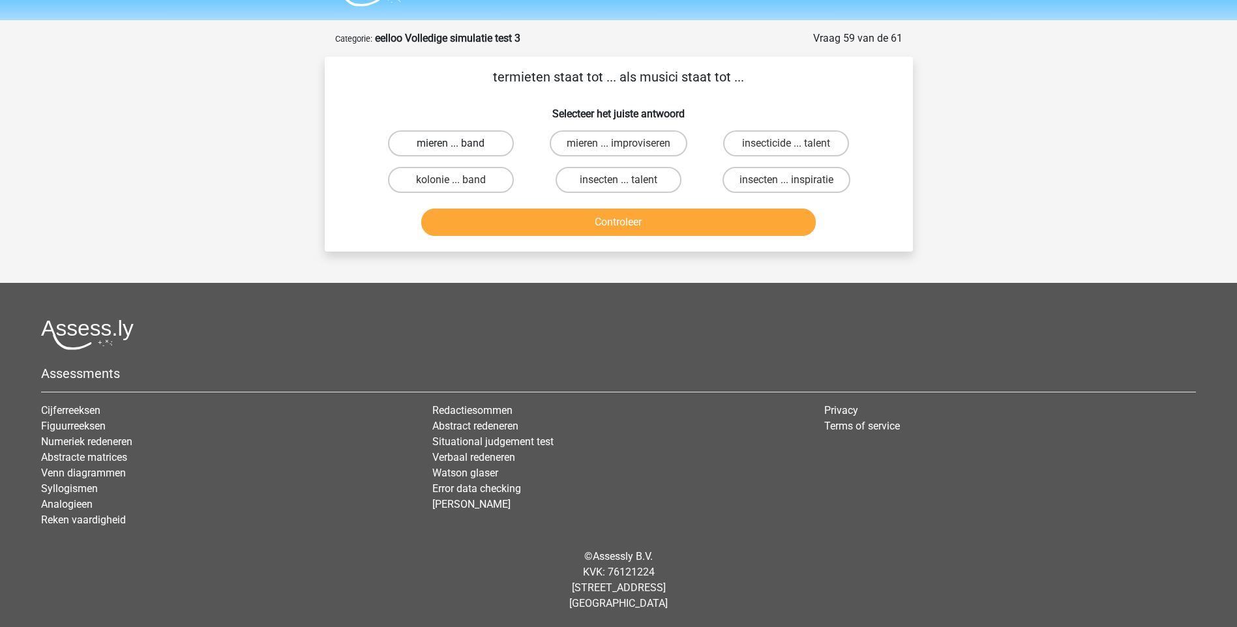
click at [470, 147] on label "mieren ... band" at bounding box center [451, 143] width 126 height 26
click at [459, 147] on input "mieren ... band" at bounding box center [455, 147] width 8 height 8
radio input "true"
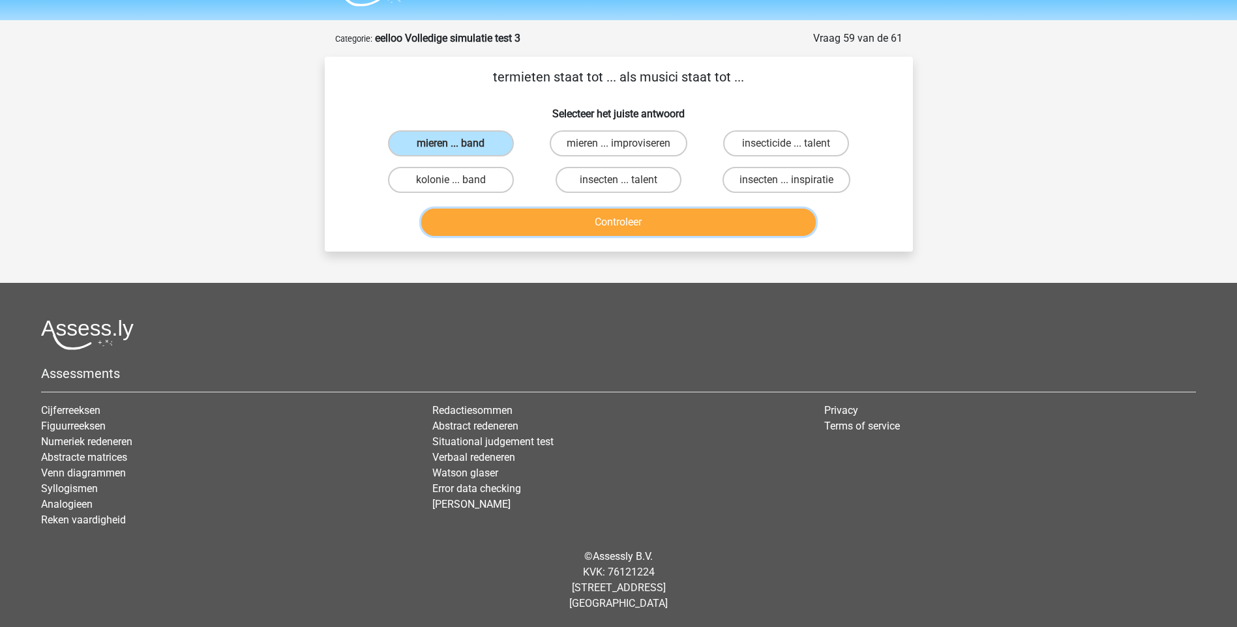
click at [587, 224] on button "Controleer" at bounding box center [618, 222] width 395 height 27
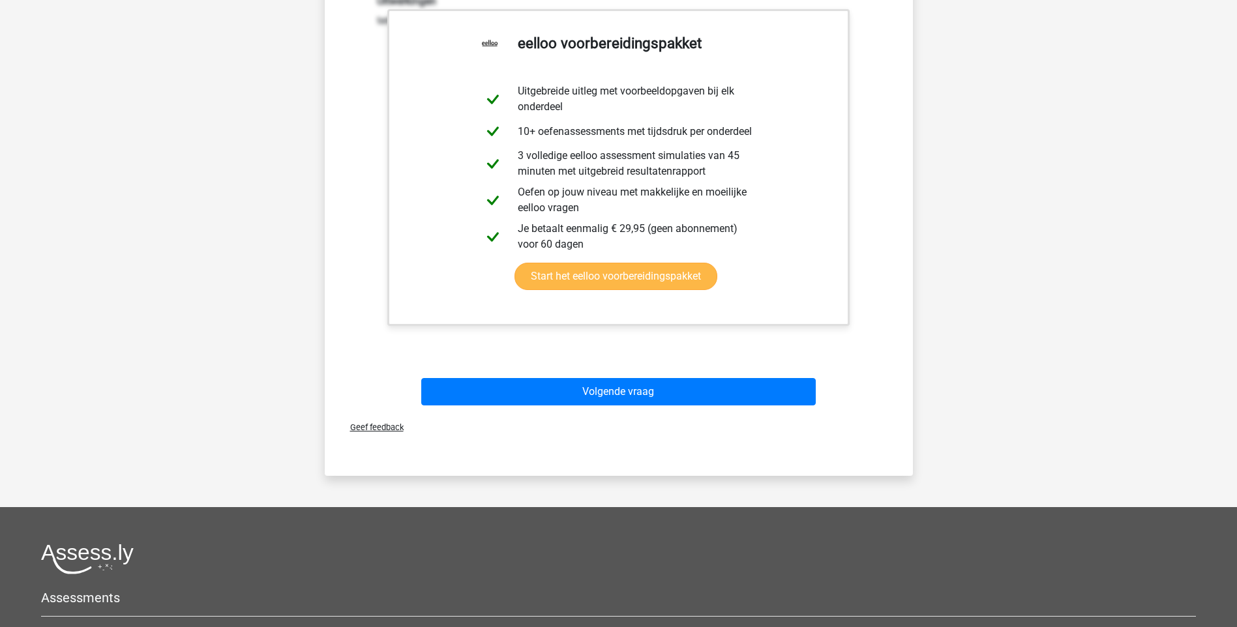
scroll to position [295, 0]
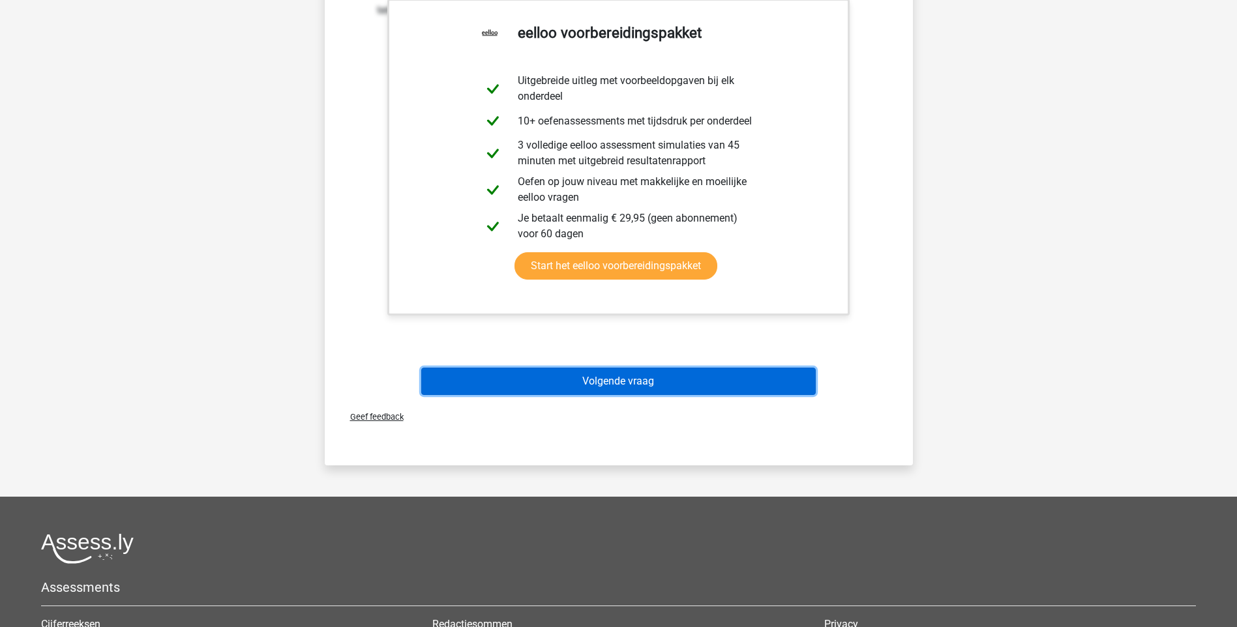
click at [614, 380] on button "Volgende vraag" at bounding box center [618, 381] width 395 height 27
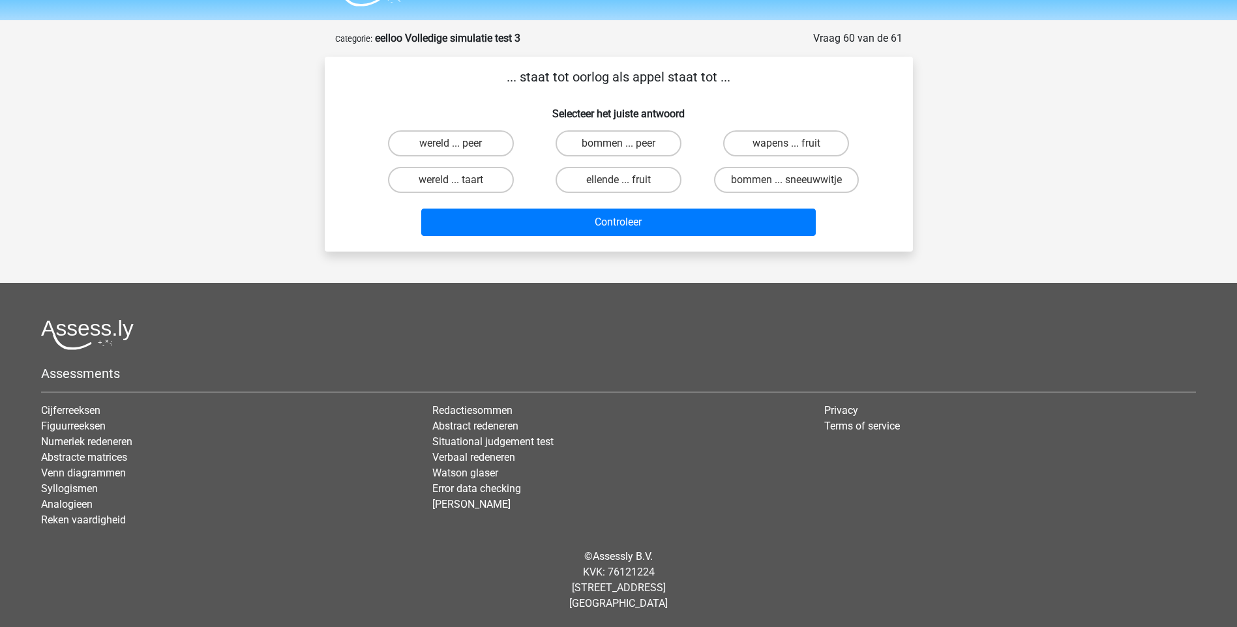
scroll to position [35, 0]
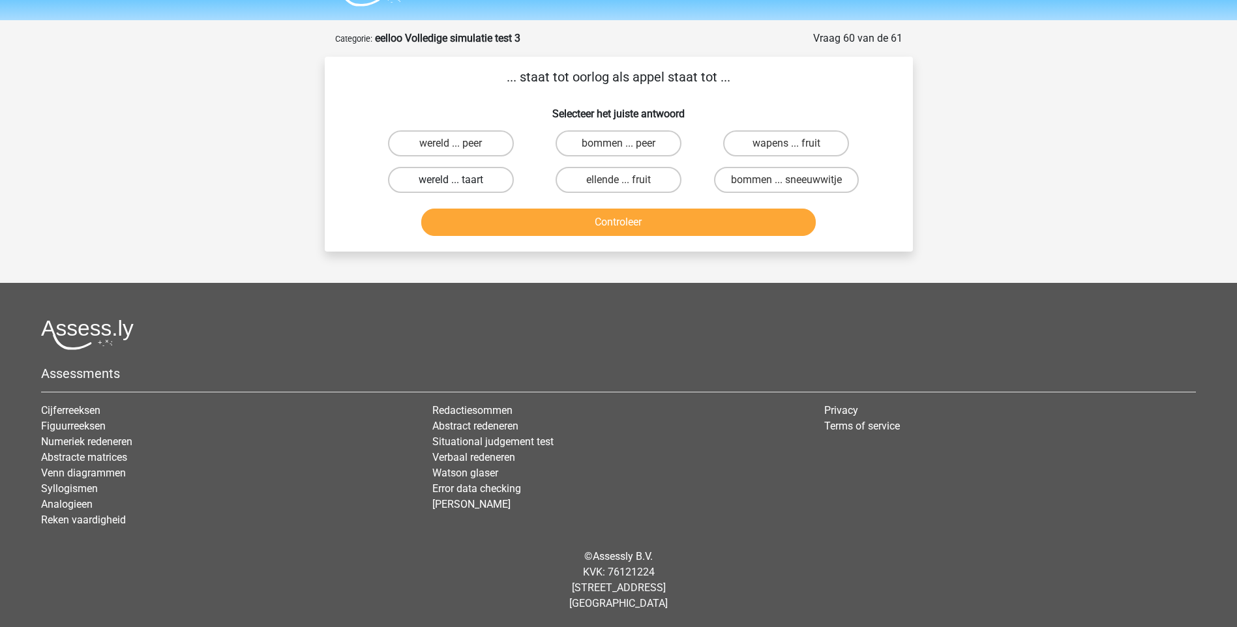
click at [471, 182] on label "wereld ... taart" at bounding box center [451, 180] width 126 height 26
click at [459, 182] on input "wereld ... taart" at bounding box center [455, 184] width 8 height 8
radio input "true"
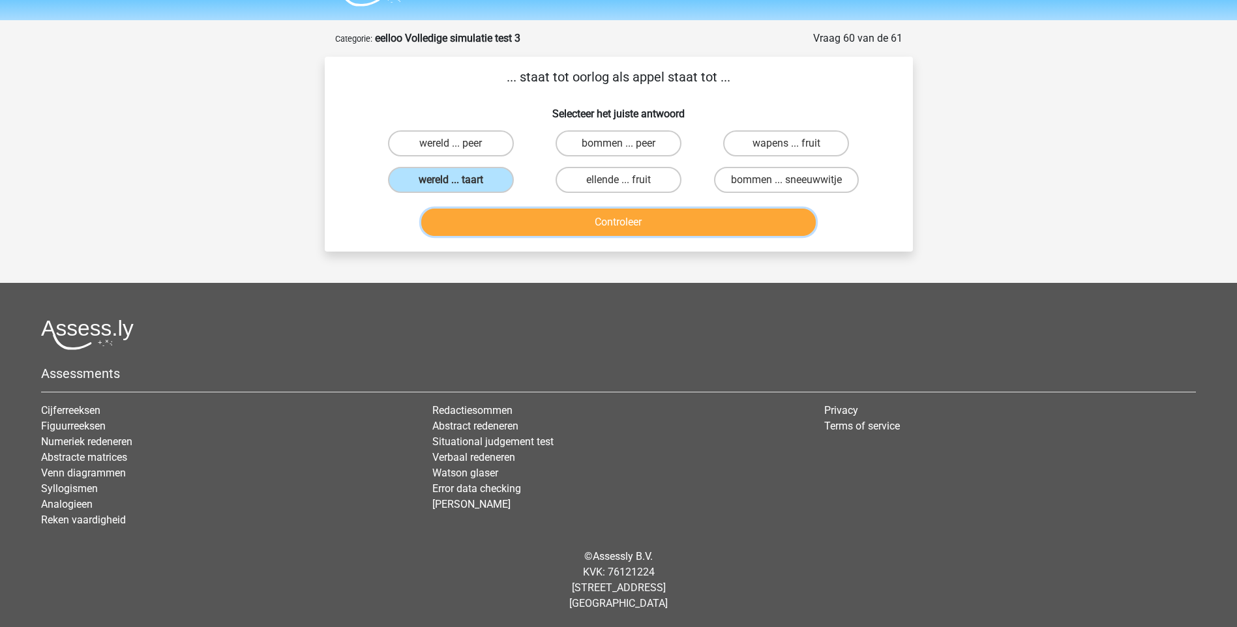
click at [621, 228] on button "Controleer" at bounding box center [618, 222] width 395 height 27
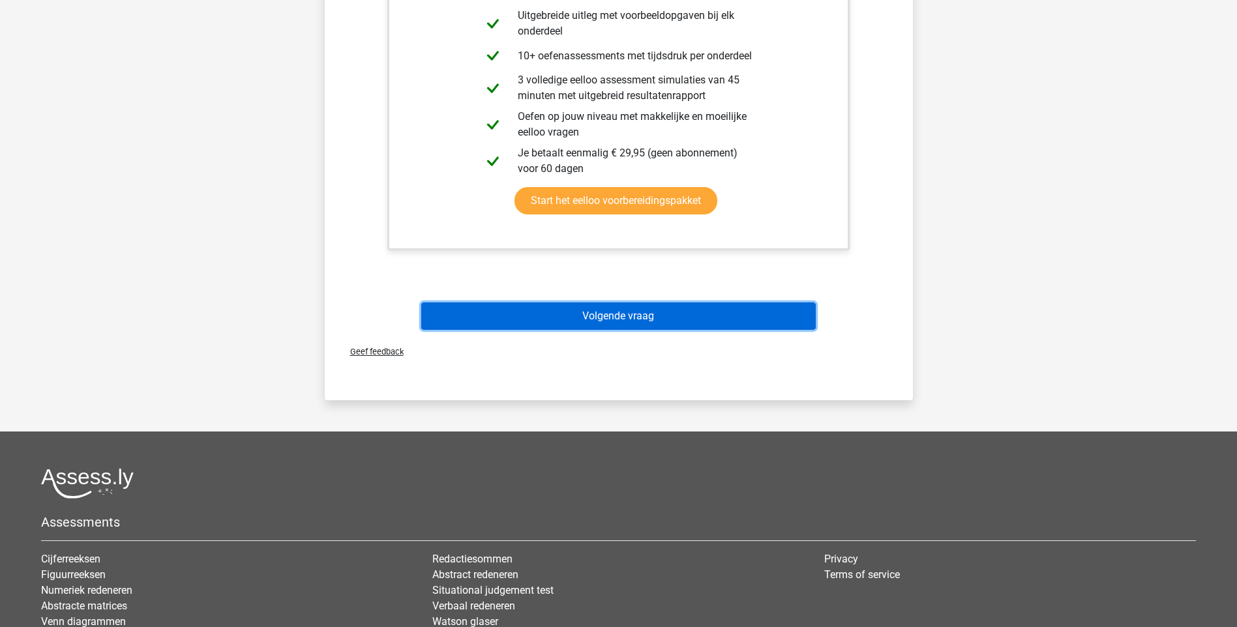
click at [584, 324] on button "Volgende vraag" at bounding box center [618, 316] width 395 height 27
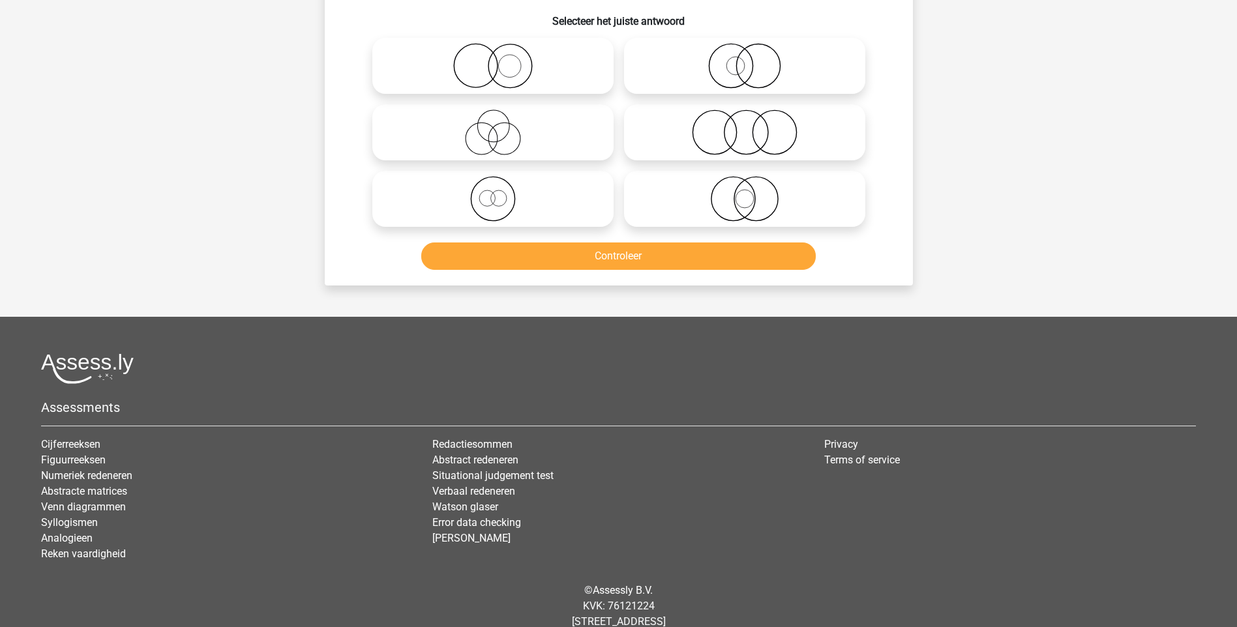
scroll to position [65, 0]
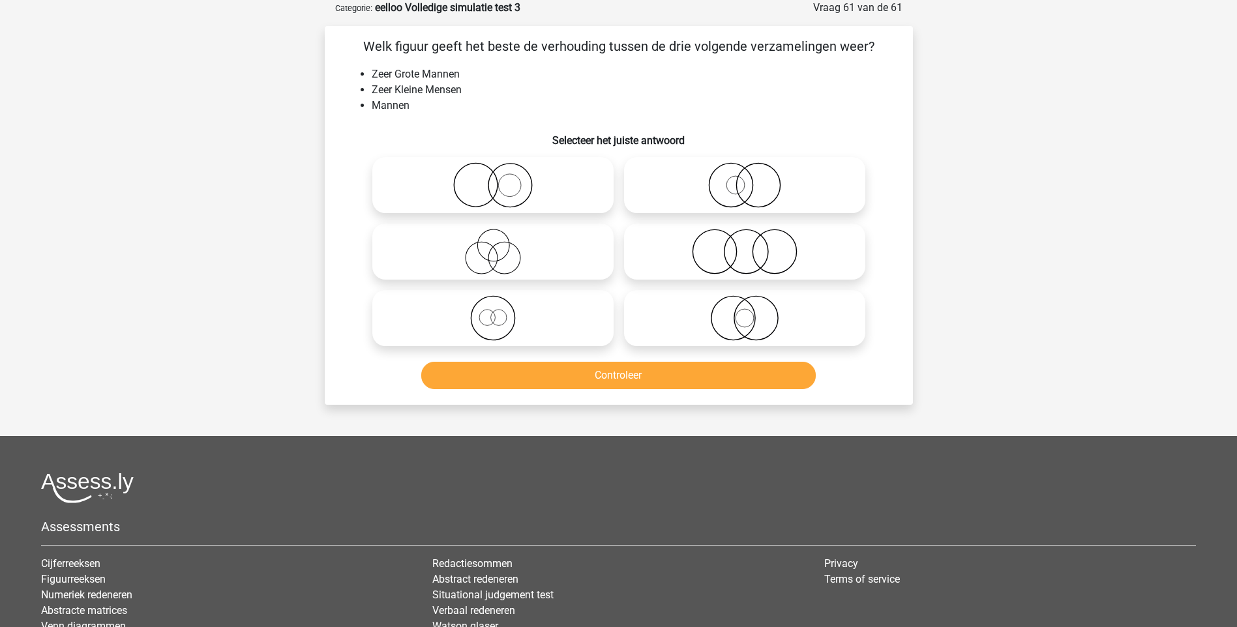
click at [749, 260] on icon at bounding box center [744, 252] width 231 height 46
click at [749, 245] on input "radio" at bounding box center [749, 241] width 8 height 8
radio input "true"
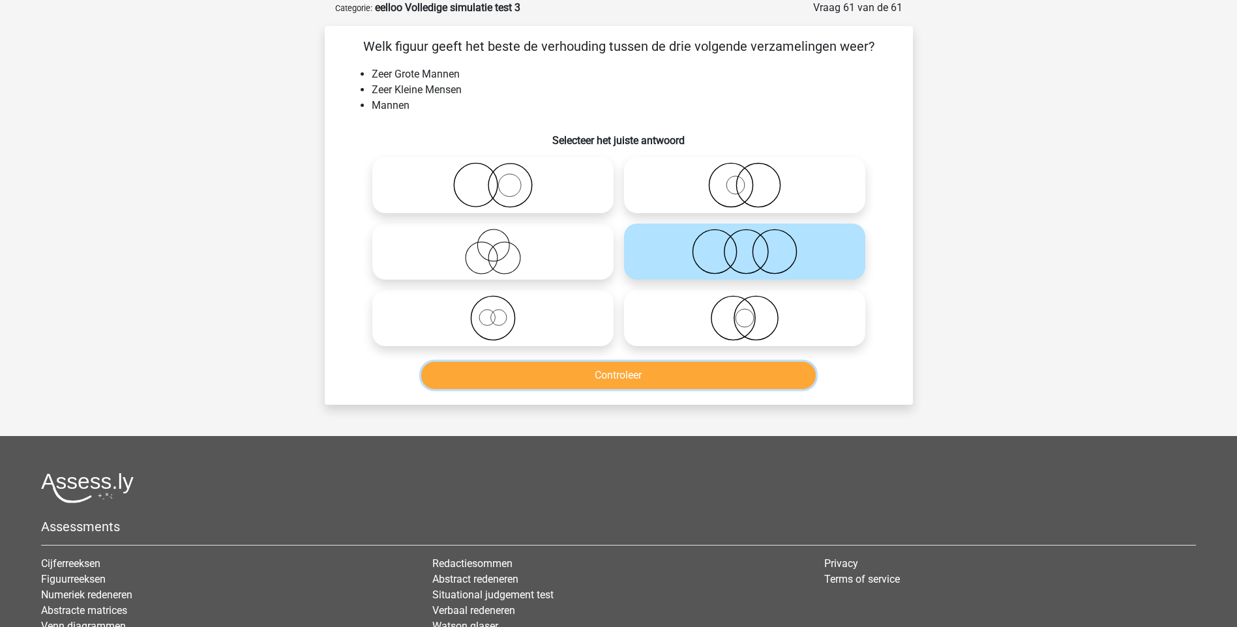
click at [700, 378] on button "Controleer" at bounding box center [618, 375] width 395 height 27
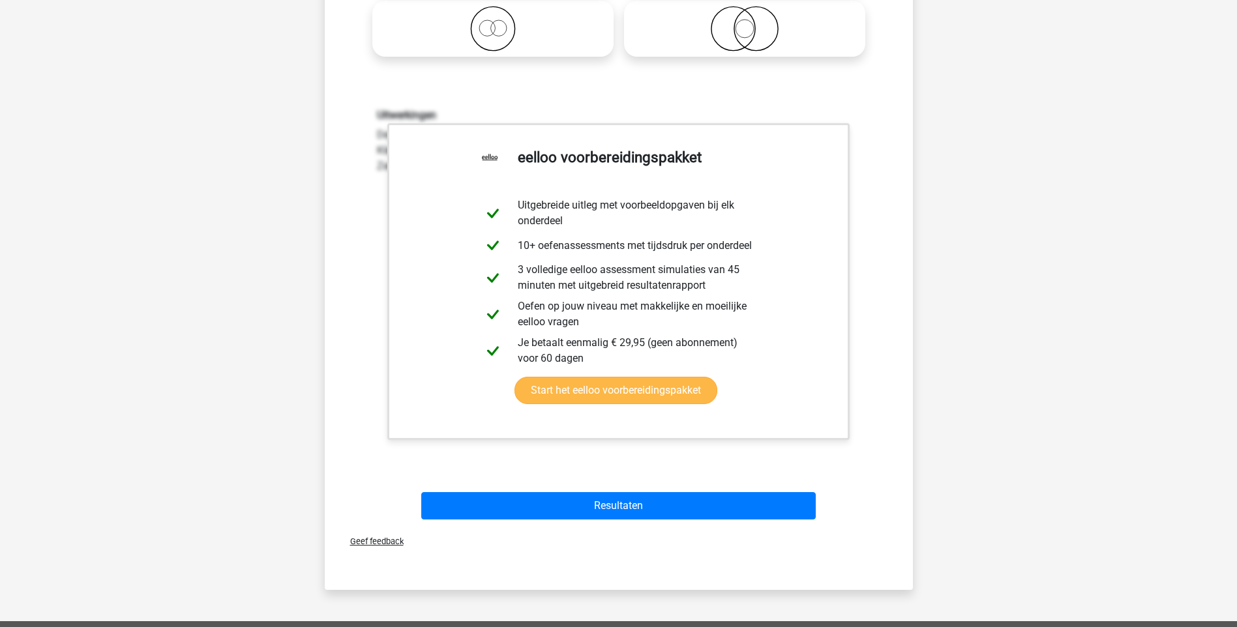
scroll to position [456, 0]
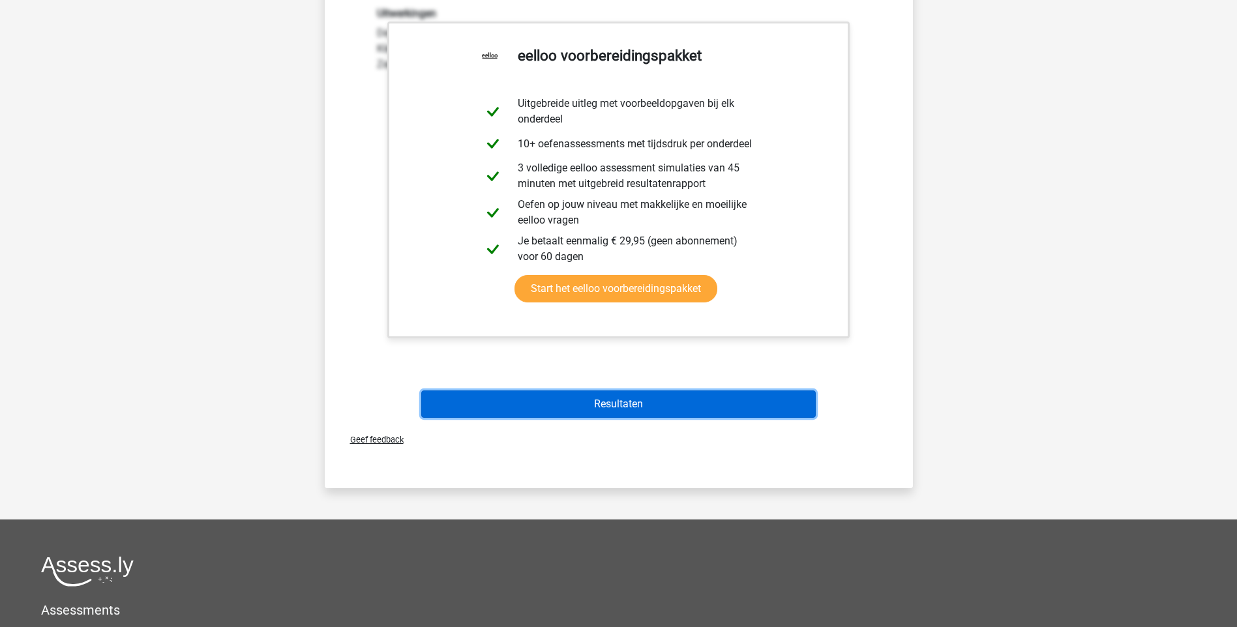
click at [640, 404] on button "Resultaten" at bounding box center [618, 404] width 395 height 27
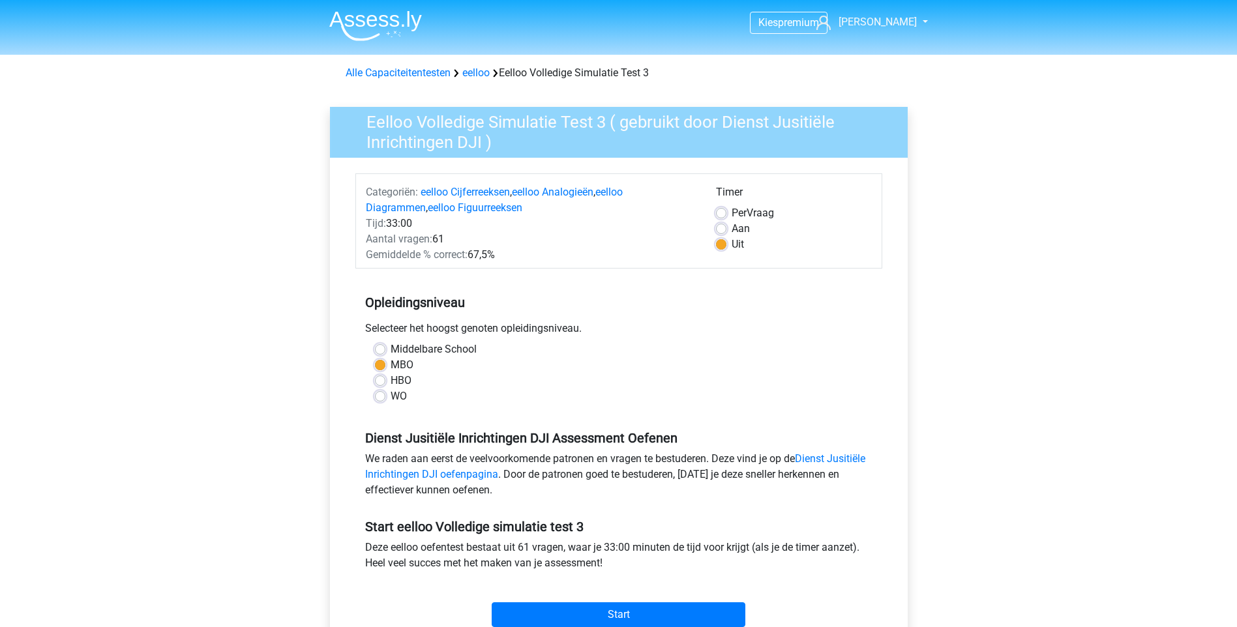
scroll to position [196, 0]
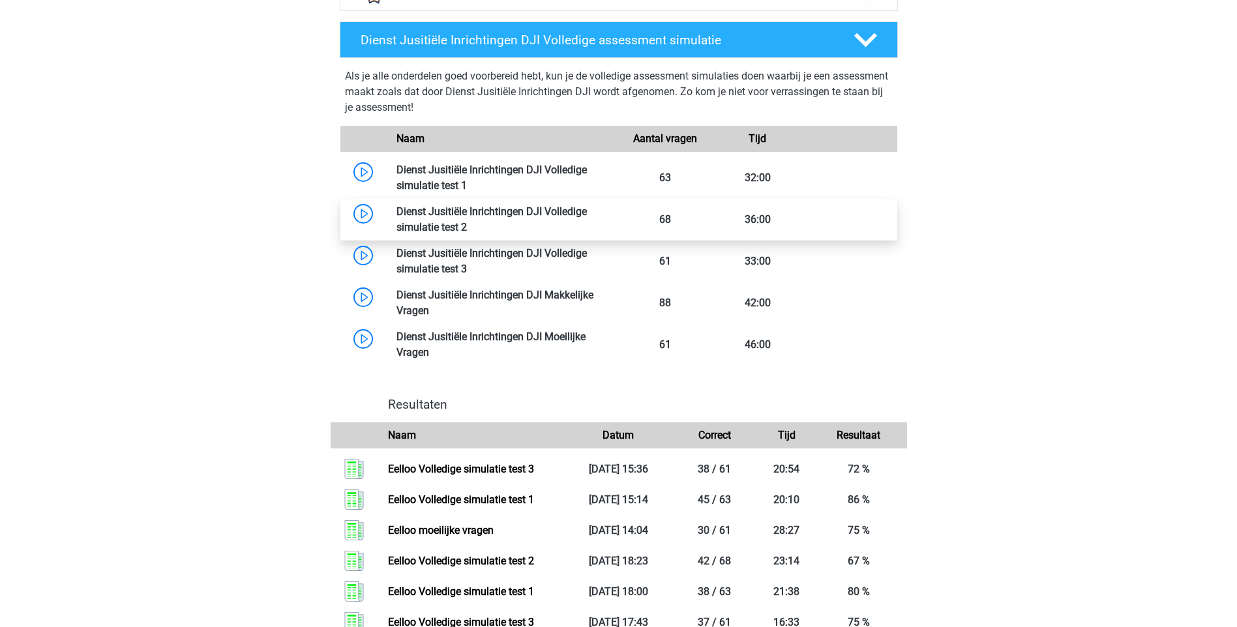
scroll to position [1043, 0]
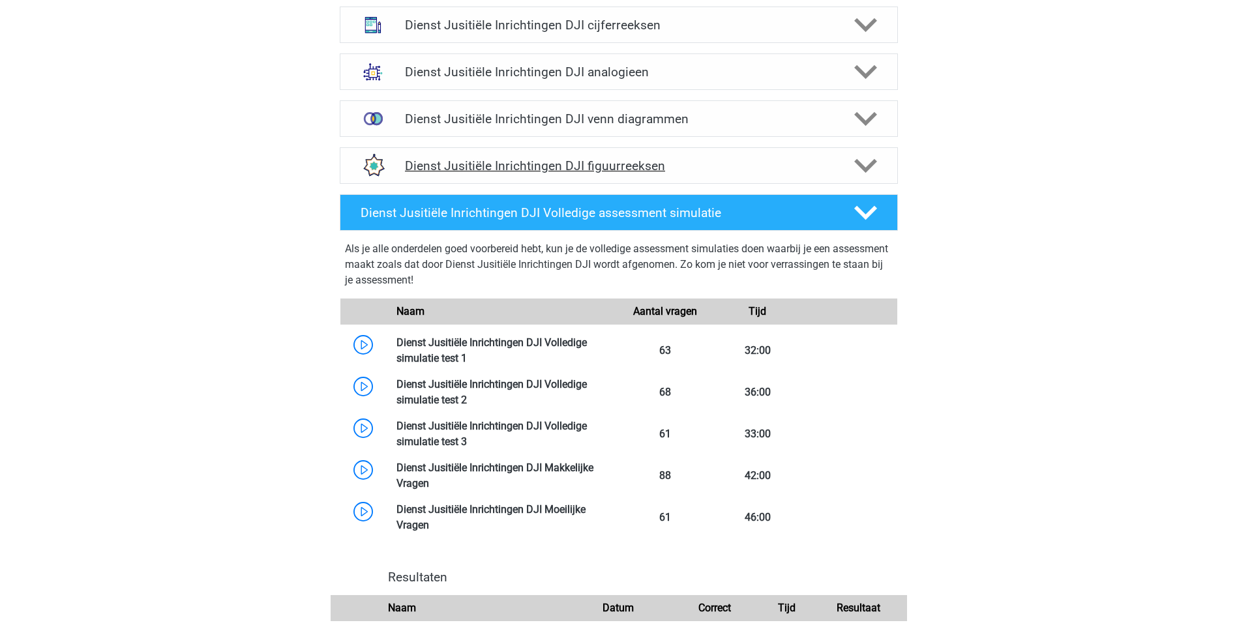
click at [865, 164] on icon at bounding box center [865, 166] width 23 height 23
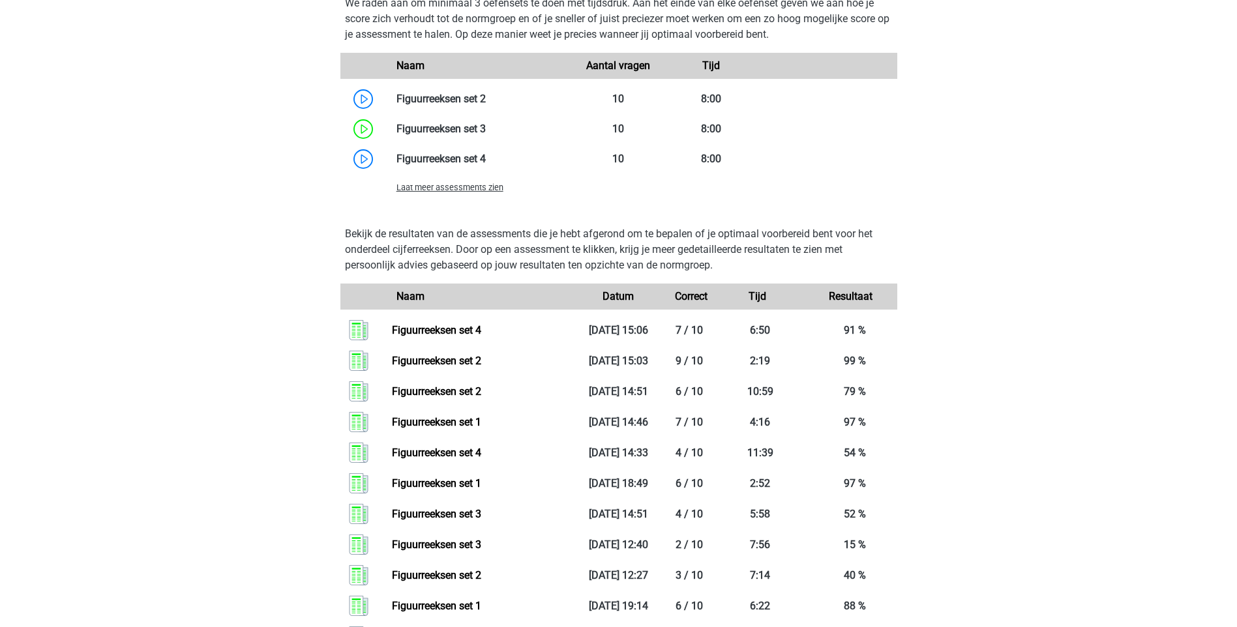
scroll to position [1476, 0]
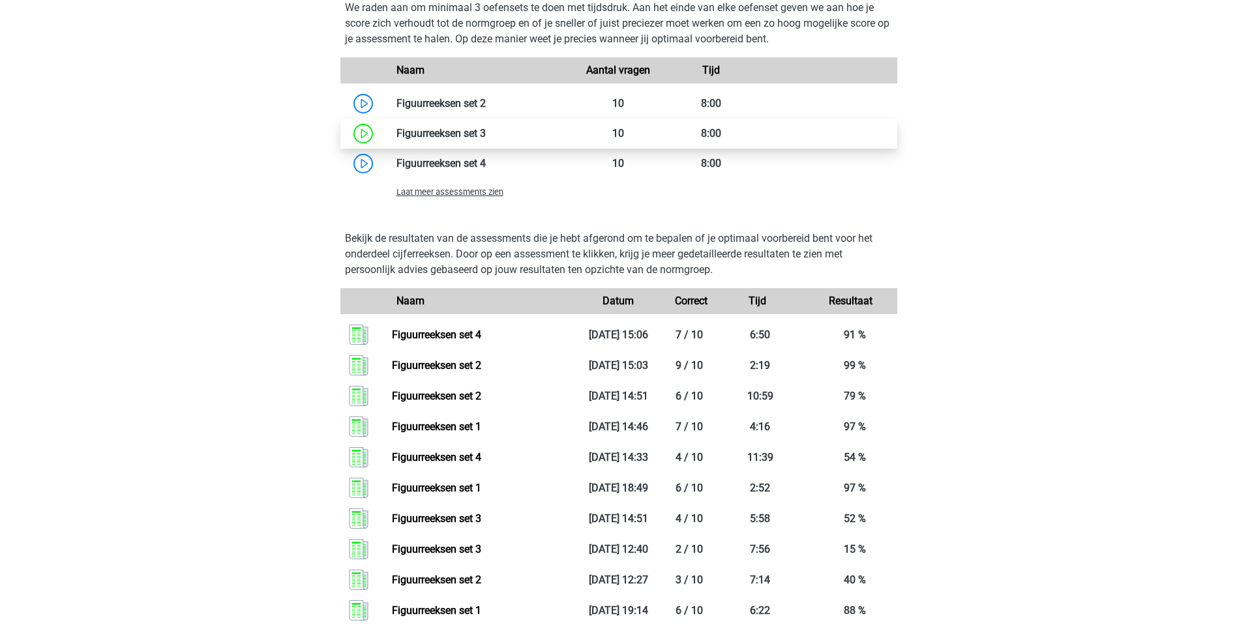
click at [486, 132] on link at bounding box center [486, 133] width 0 height 12
